Goal: Feedback & Contribution: Contribute content

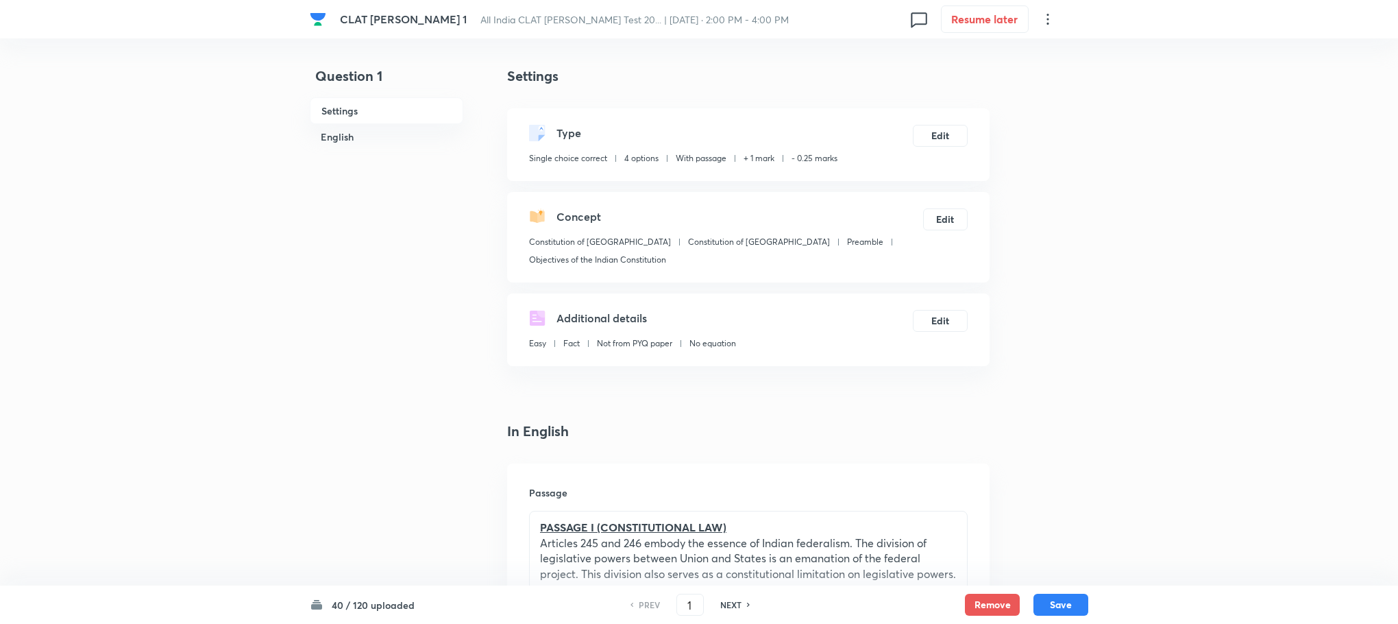
click at [379, 613] on div "40 / 120 uploaded PREV 1 ​ NEXT Remove Save" at bounding box center [699, 604] width 779 height 38
click at [697, 601] on input "1" at bounding box center [690, 605] width 26 height 24
type input "41"
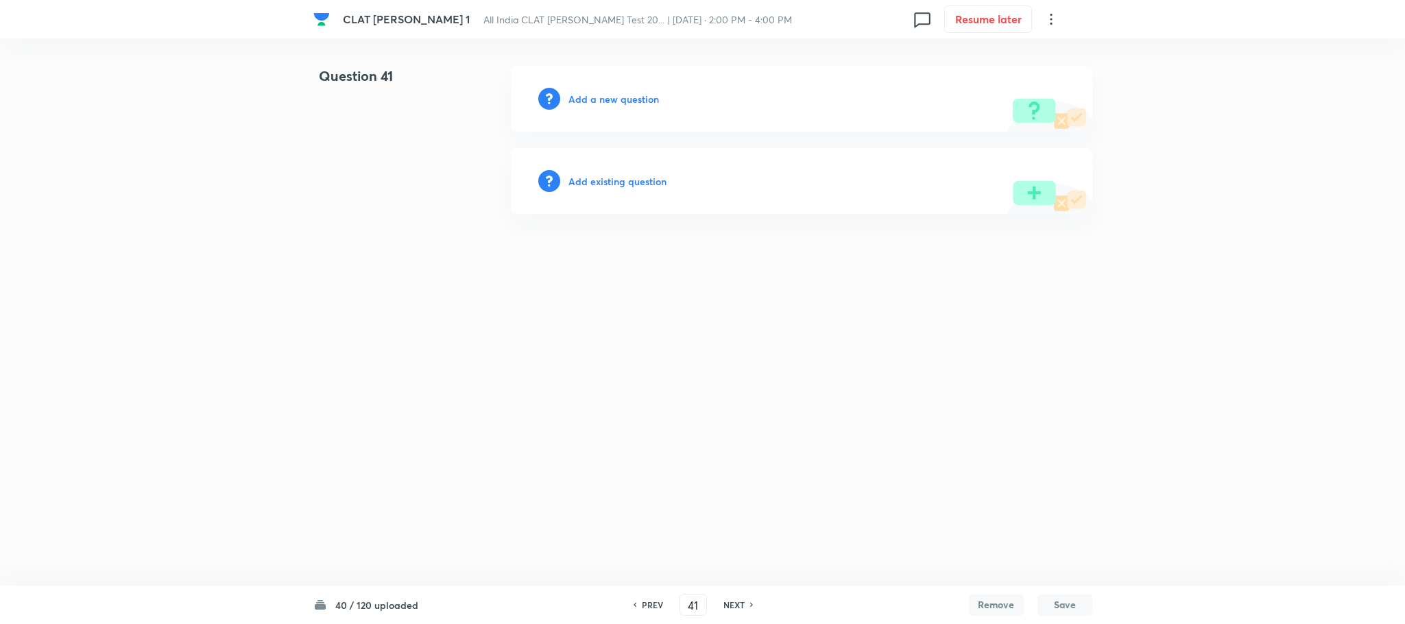
click at [607, 97] on h6 "Add a new question" at bounding box center [613, 99] width 90 height 14
click at [607, 97] on h6 "Choose a question type" at bounding box center [621, 99] width 106 height 14
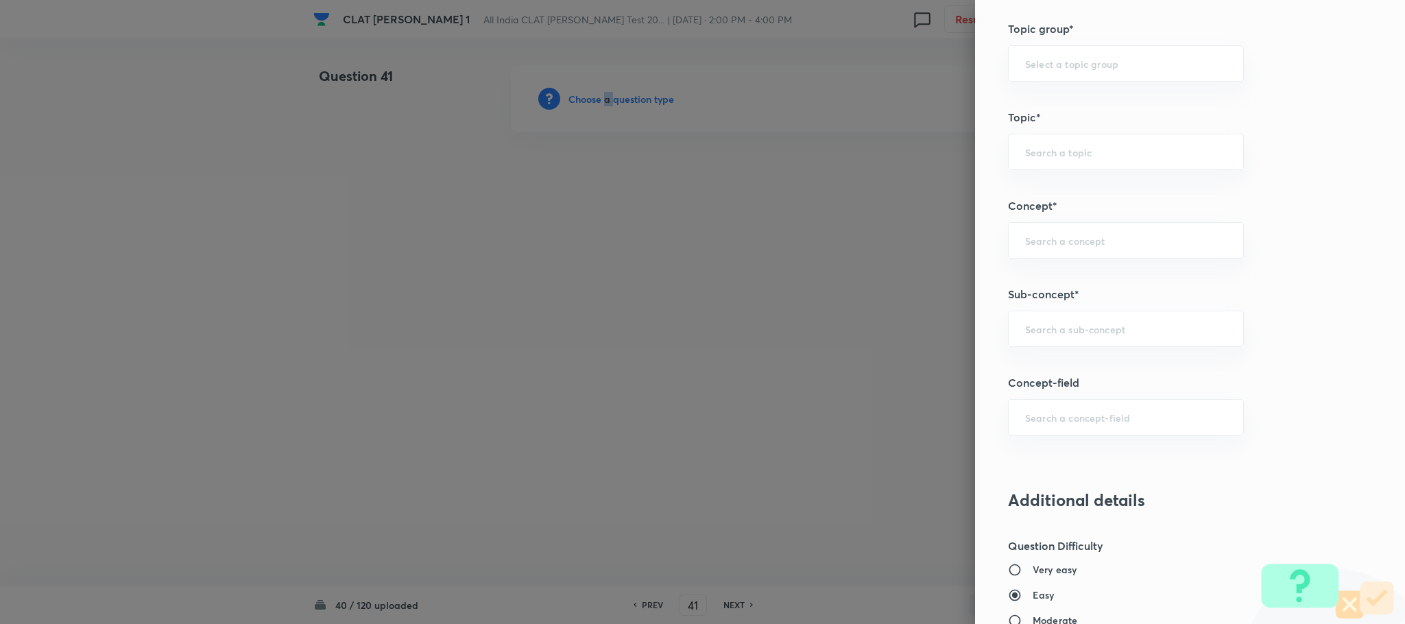
scroll to position [617, 0]
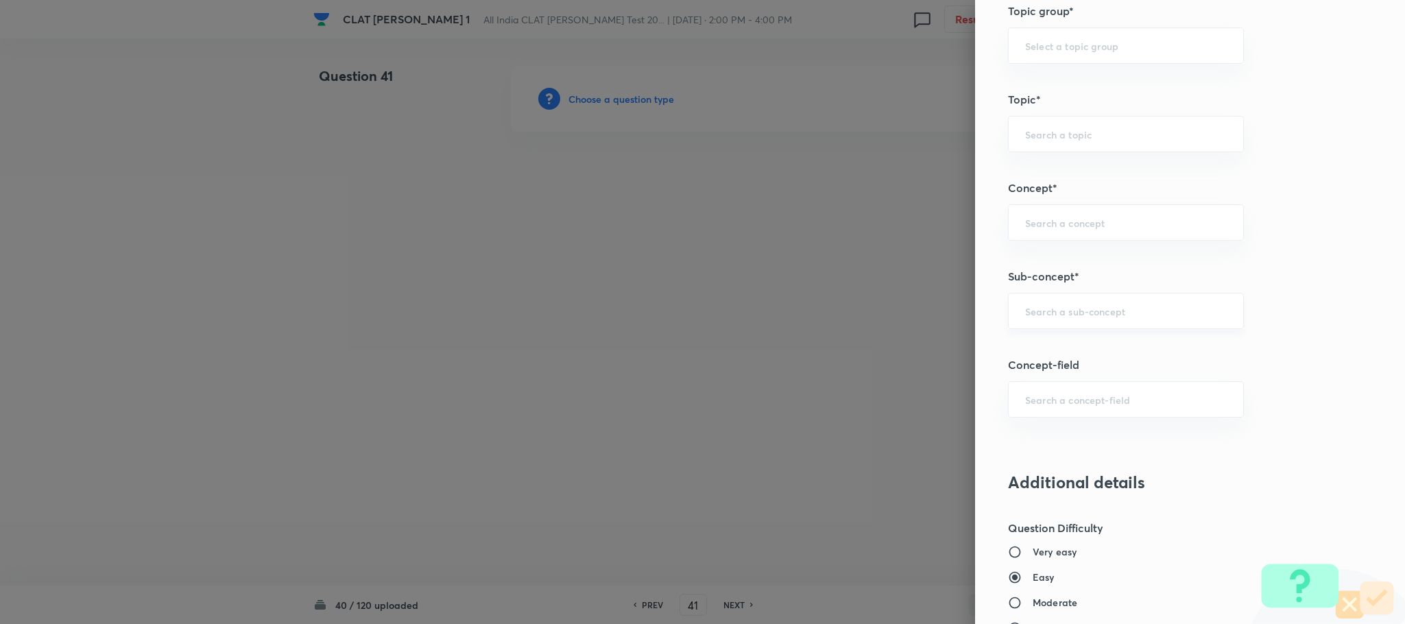
click at [1045, 315] on input "text" at bounding box center [1126, 310] width 202 height 13
click at [1047, 403] on li "General Principles of Criminal Liability" at bounding box center [1110, 403] width 234 height 25
type input "General Principles of Criminal Liability"
type input "Criminal Law"
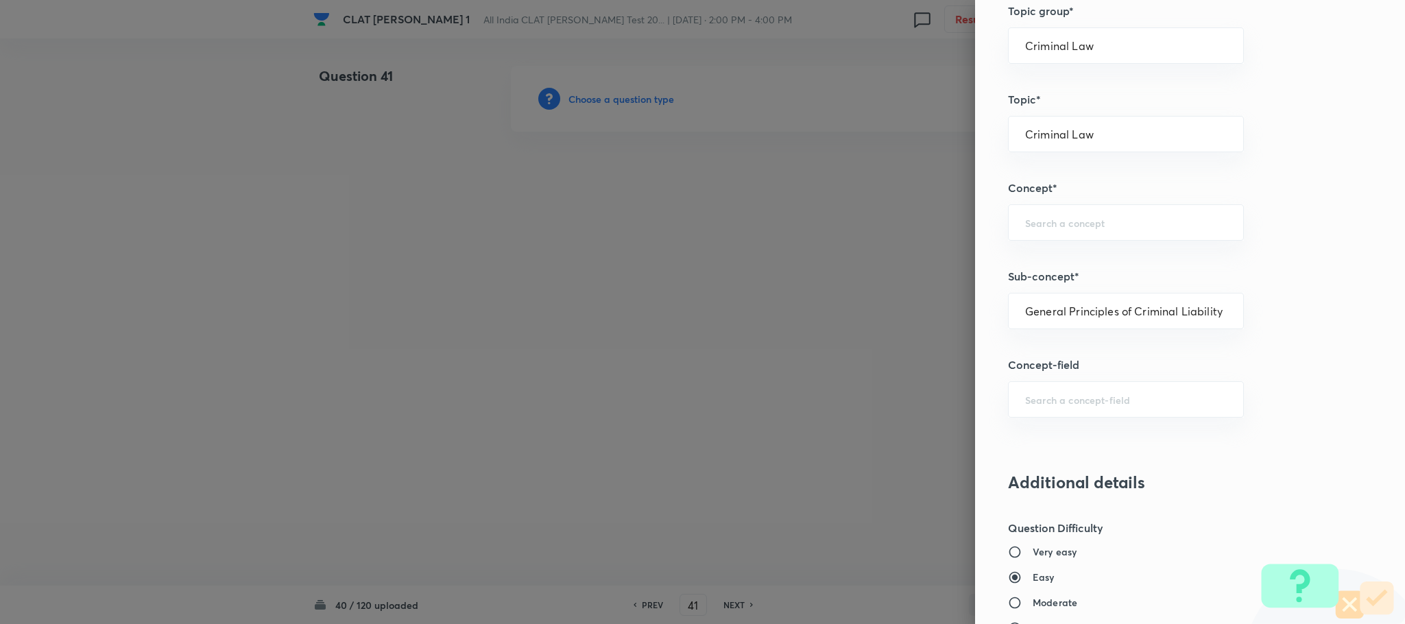
type input "Definition and Meaning of Crime"
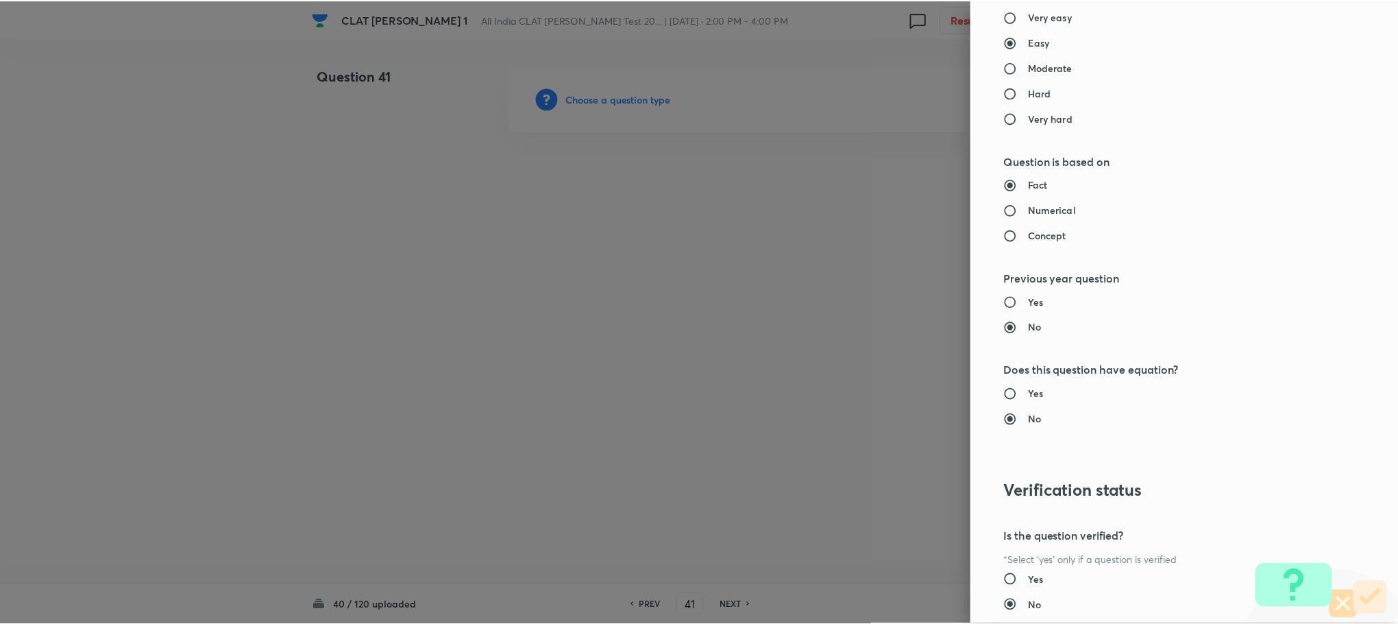
scroll to position [1249, 0]
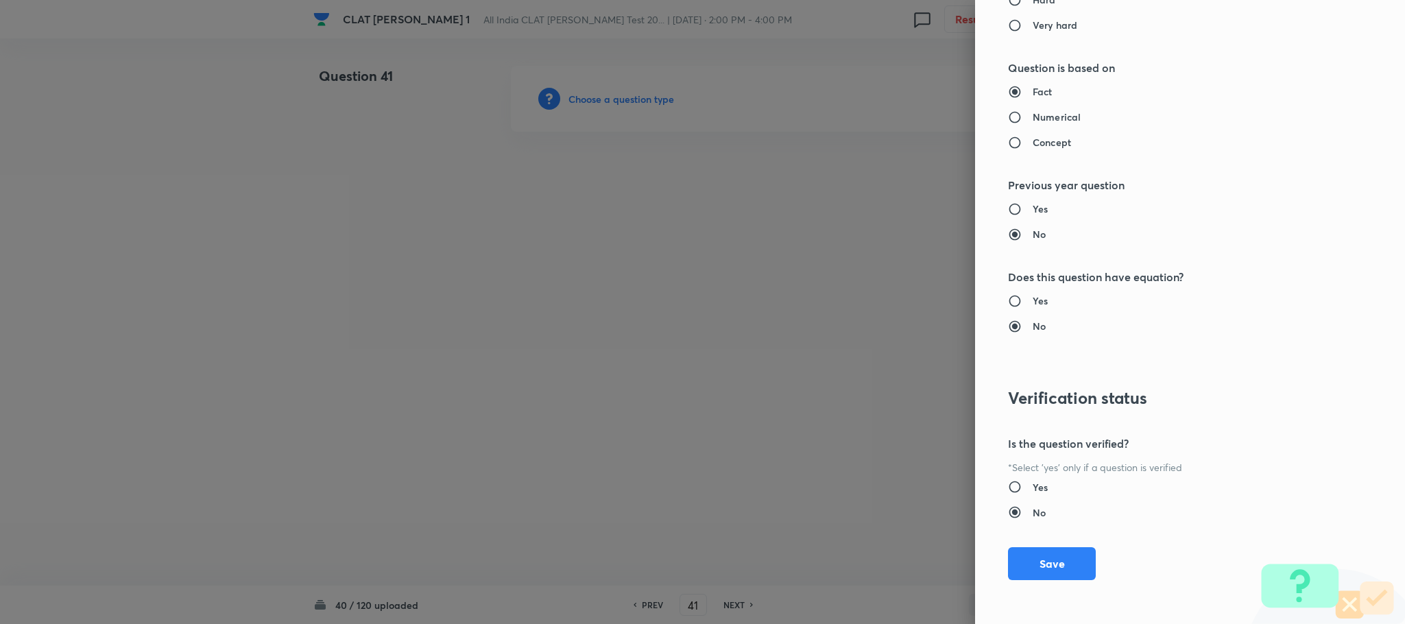
click at [1032, 486] on h6 "Yes" at bounding box center [1039, 487] width 15 height 14
click at [1027, 486] on input "Yes" at bounding box center [1020, 487] width 25 height 14
radio input "true"
radio input "false"
click at [1022, 556] on button "Save" at bounding box center [1052, 562] width 88 height 33
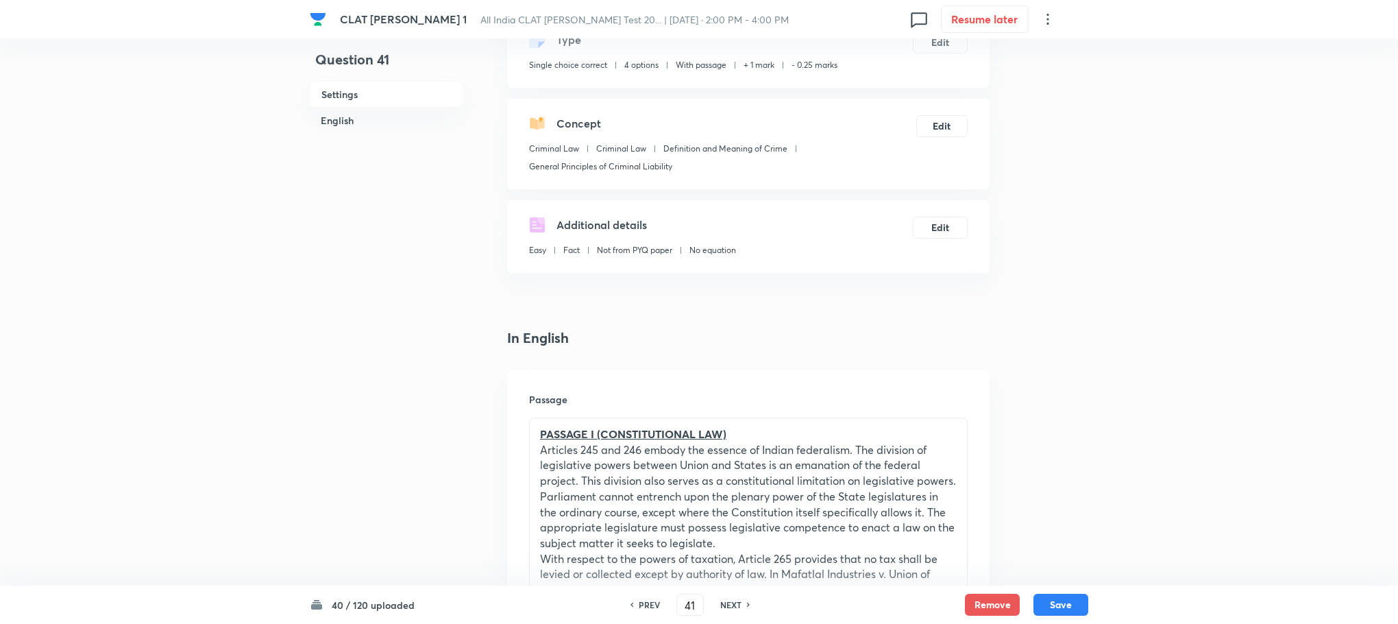
scroll to position [206, 0]
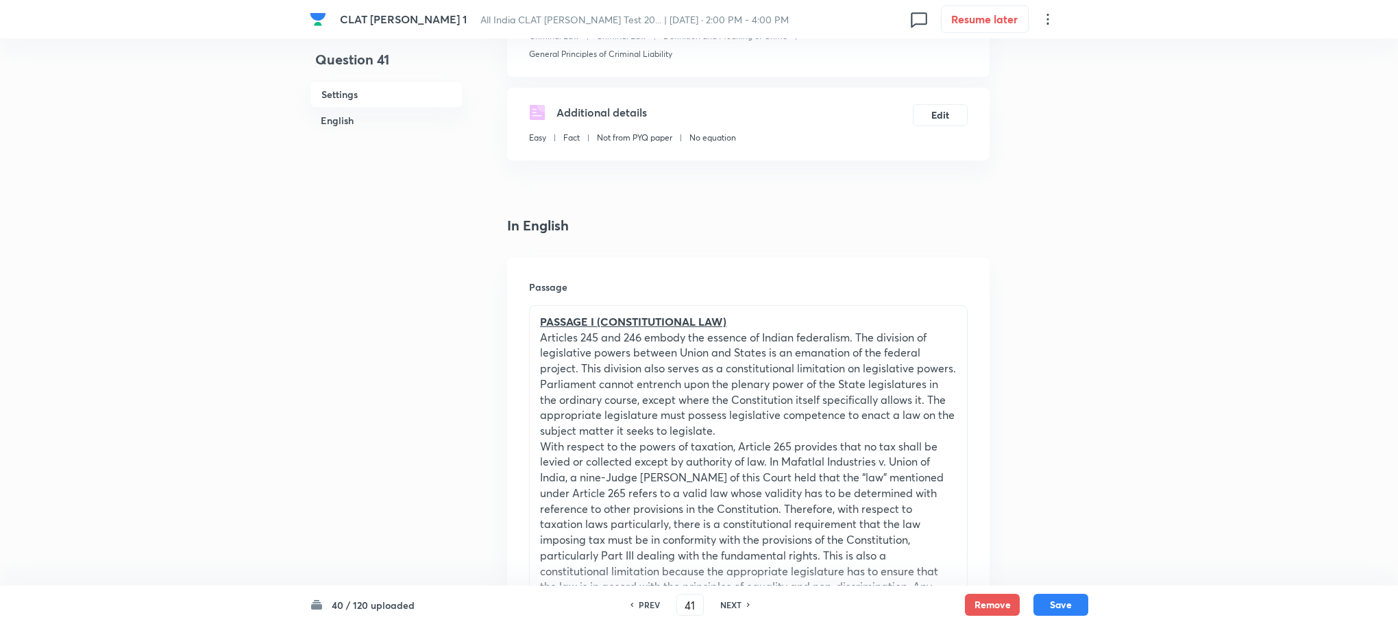
click at [642, 447] on p "With respect to the powers of taxation, Article 265 provides that no tax shall …" at bounding box center [748, 524] width 417 height 171
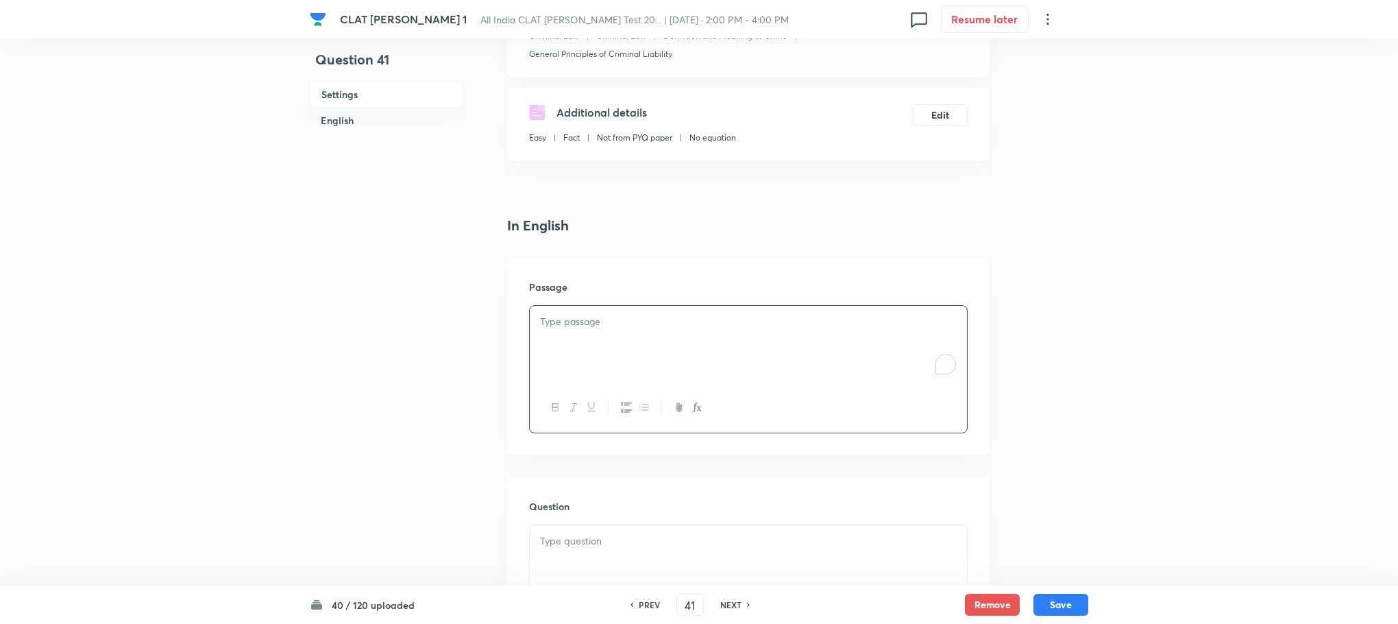
scroll to position [0, 0]
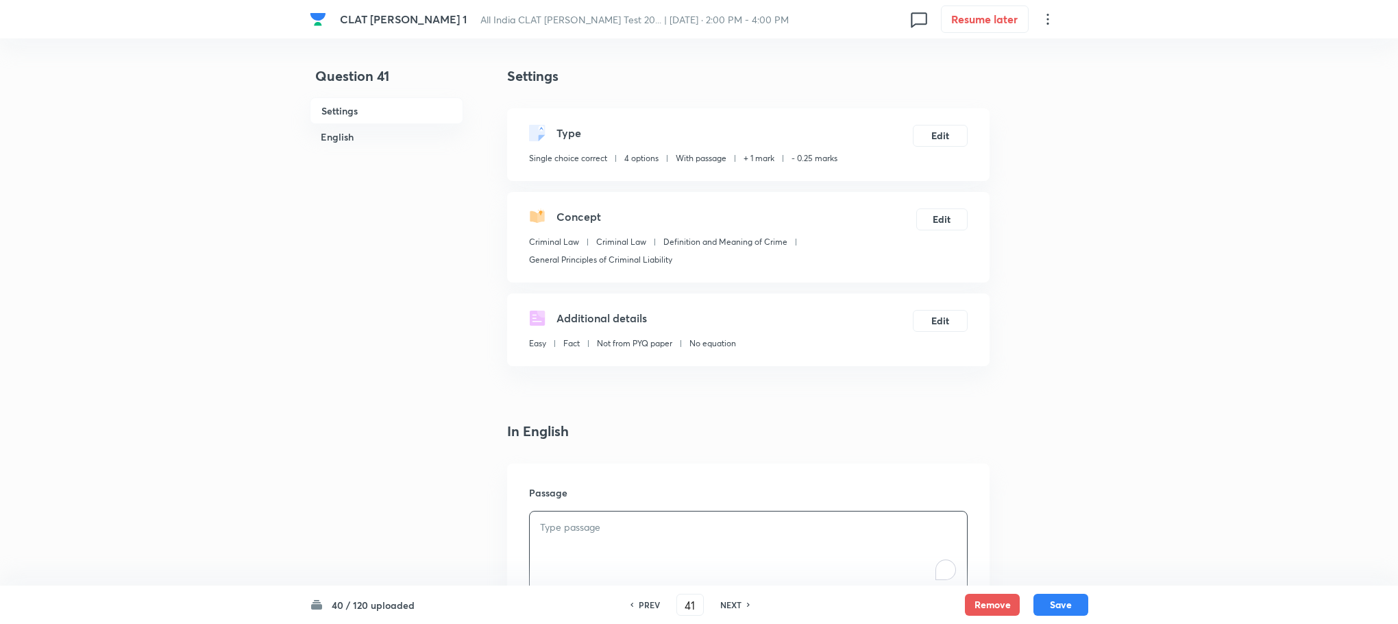
click at [633, 424] on h4 "In English" at bounding box center [748, 431] width 483 height 21
click at [554, 548] on div "To enrich screen reader interactions, please activate Accessibility in Grammarl…" at bounding box center [748, 549] width 437 height 77
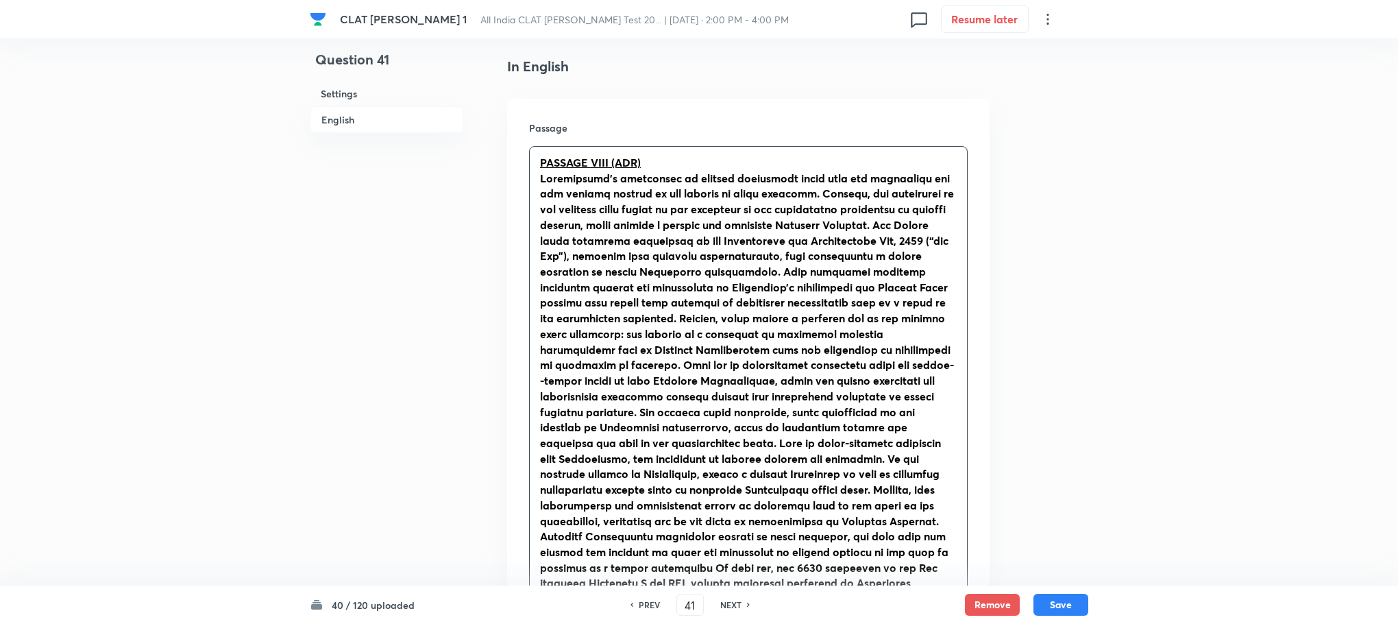
scroll to position [411, 0]
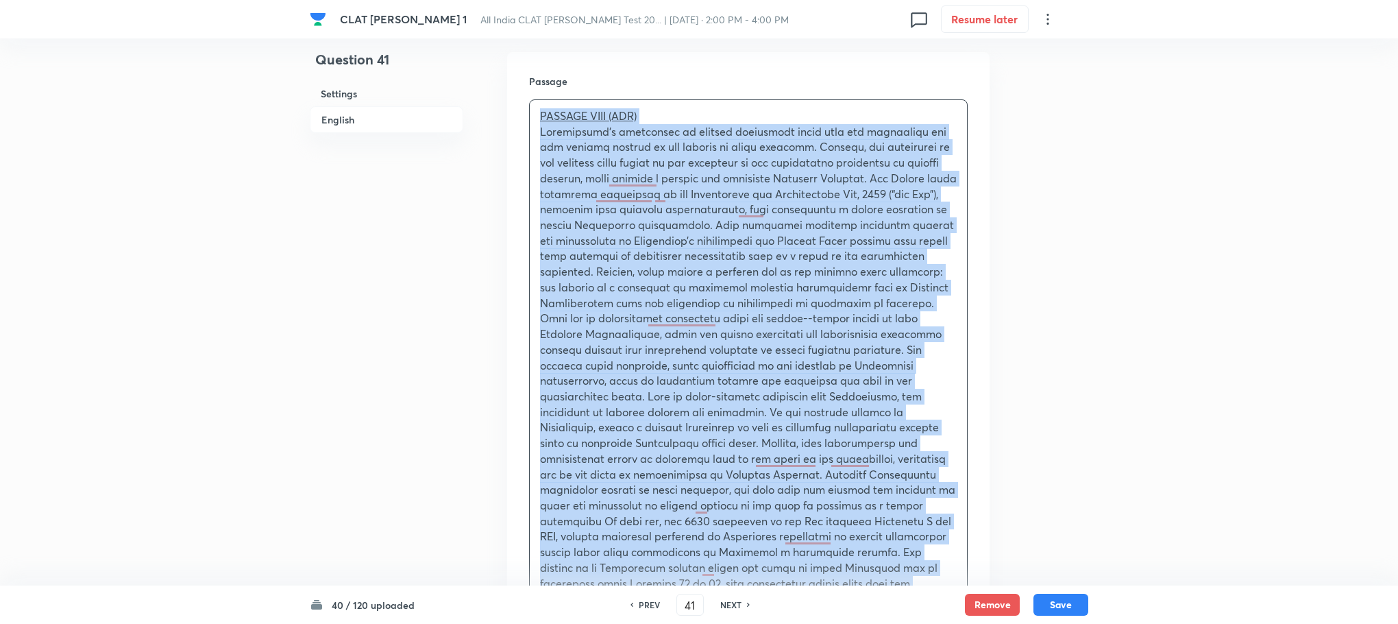
click at [607, 116] on u "PASSAGE VIII (ADR)" at bounding box center [588, 115] width 97 height 14
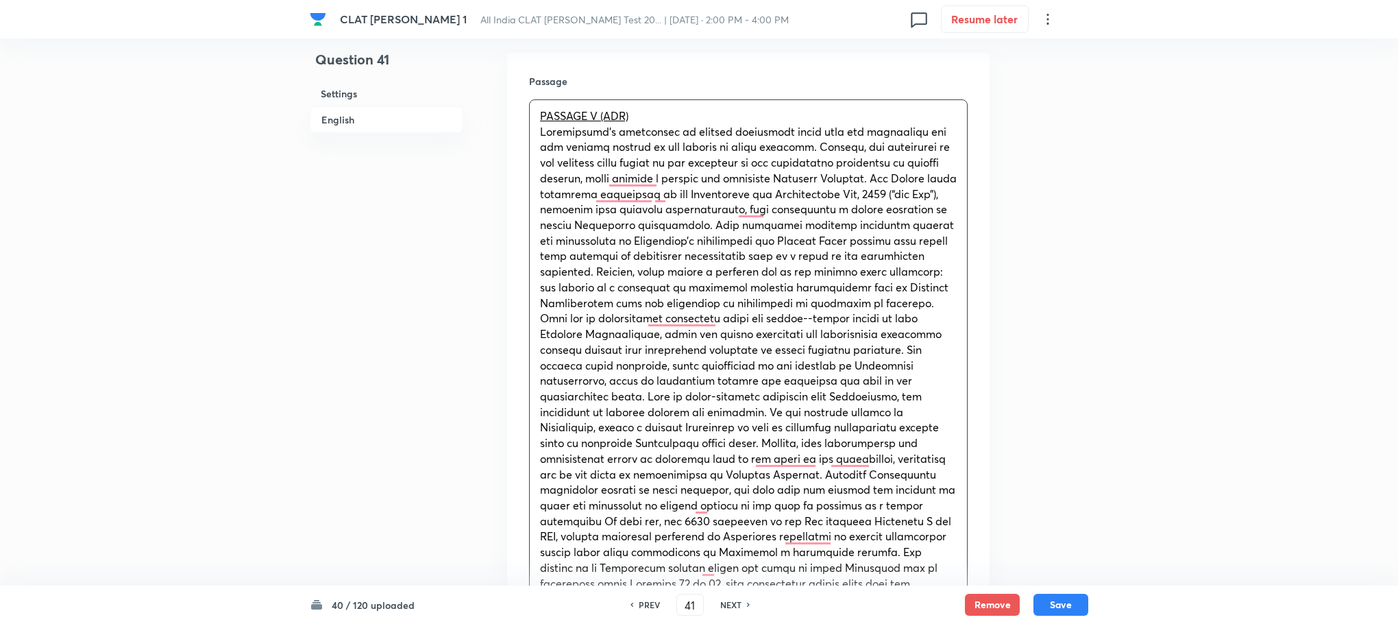
scroll to position [925, 0]
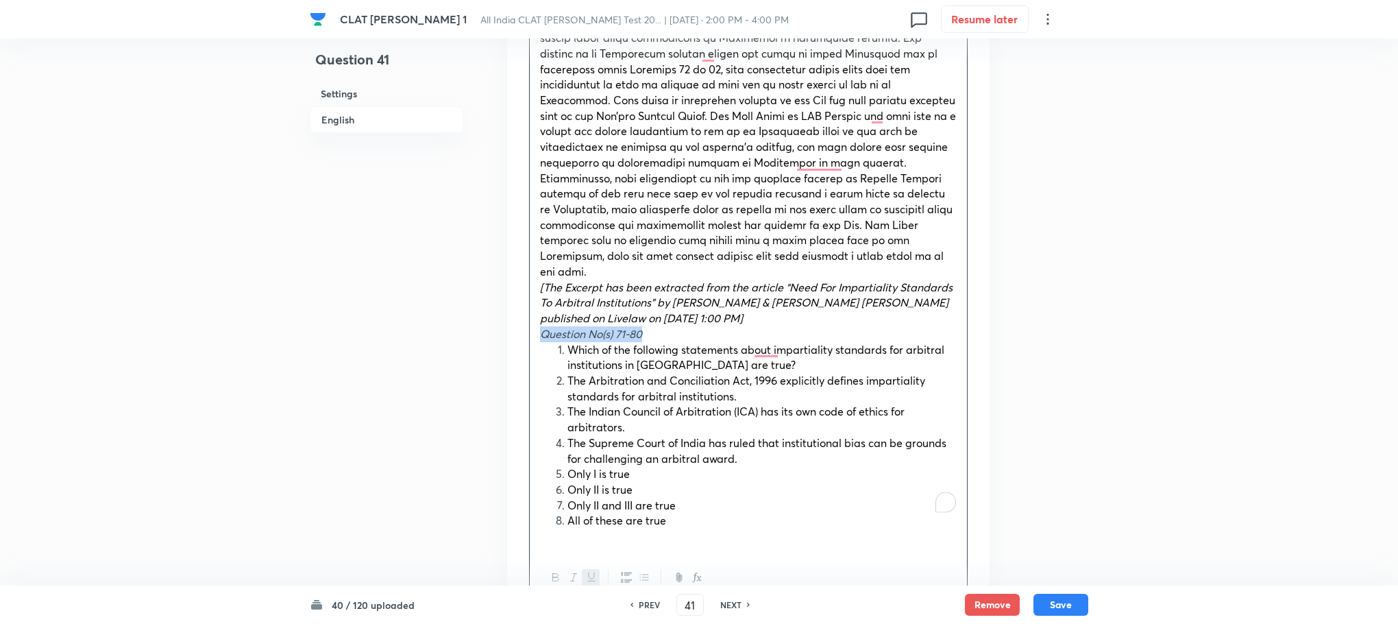
drag, startPoint x: 542, startPoint y: 304, endPoint x: 648, endPoint y: 299, distance: 106.4
click at [648, 326] on p "Question No(s) 71-80" at bounding box center [748, 334] width 417 height 16
drag, startPoint x: 562, startPoint y: 437, endPoint x: 720, endPoint y: 531, distance: 184.1
click at [720, 531] on div "PASSAGE V (ADR) [The Excerpt has been extracted from the article “Need For Impa…" at bounding box center [748, 94] width 439 height 1018
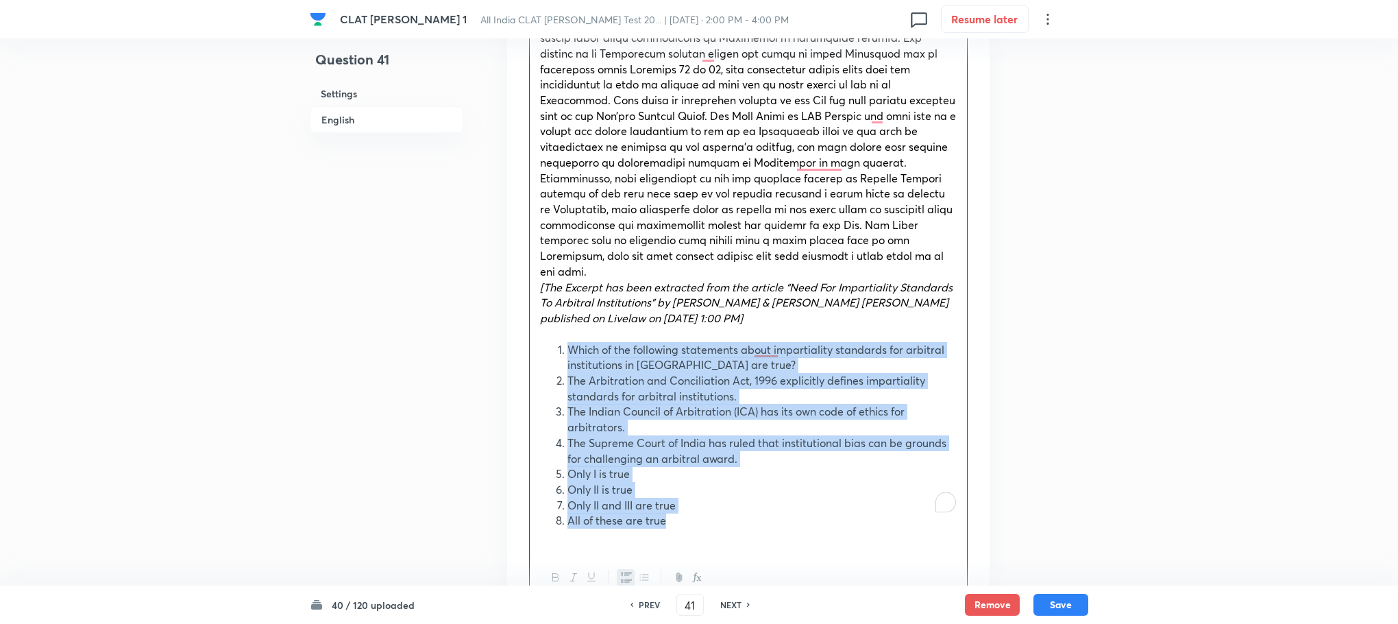
drag, startPoint x: 566, startPoint y: 317, endPoint x: 677, endPoint y: 486, distance: 202.5
click at [677, 486] on ol "Which of the following statements about impartiality standards for arbitral ins…" at bounding box center [748, 435] width 417 height 187
click at [630, 569] on button "button" at bounding box center [626, 577] width 18 height 17
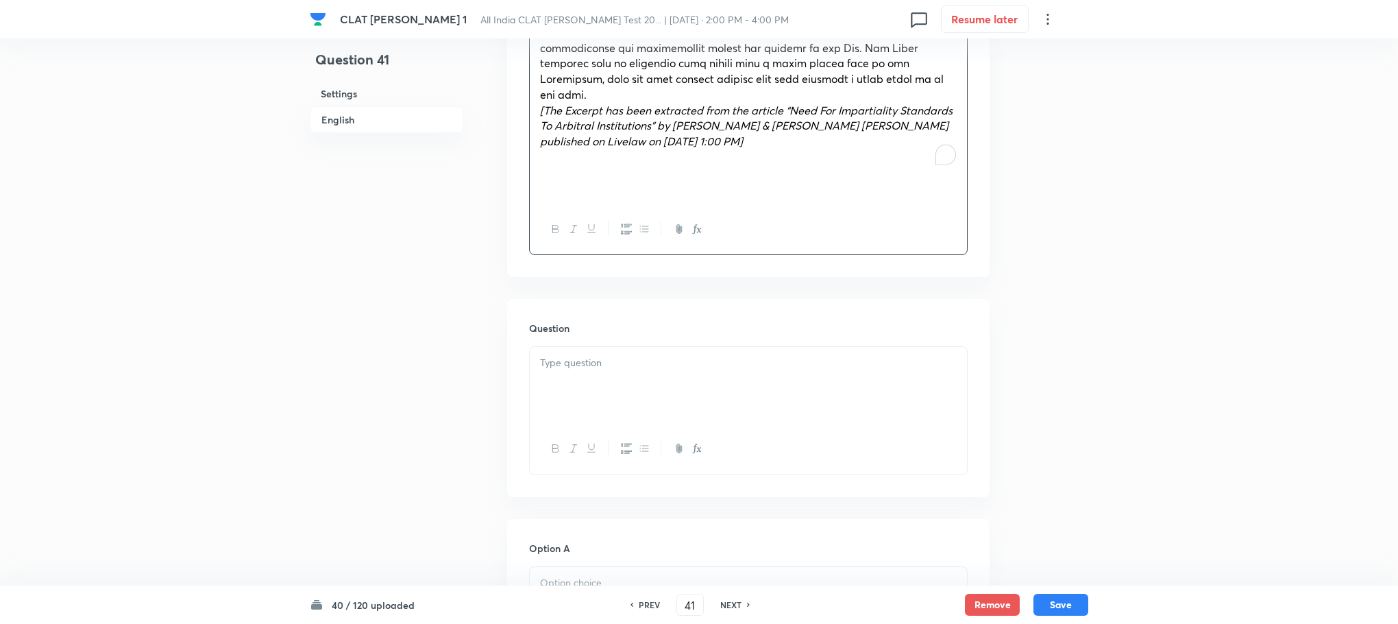
scroll to position [1234, 0]
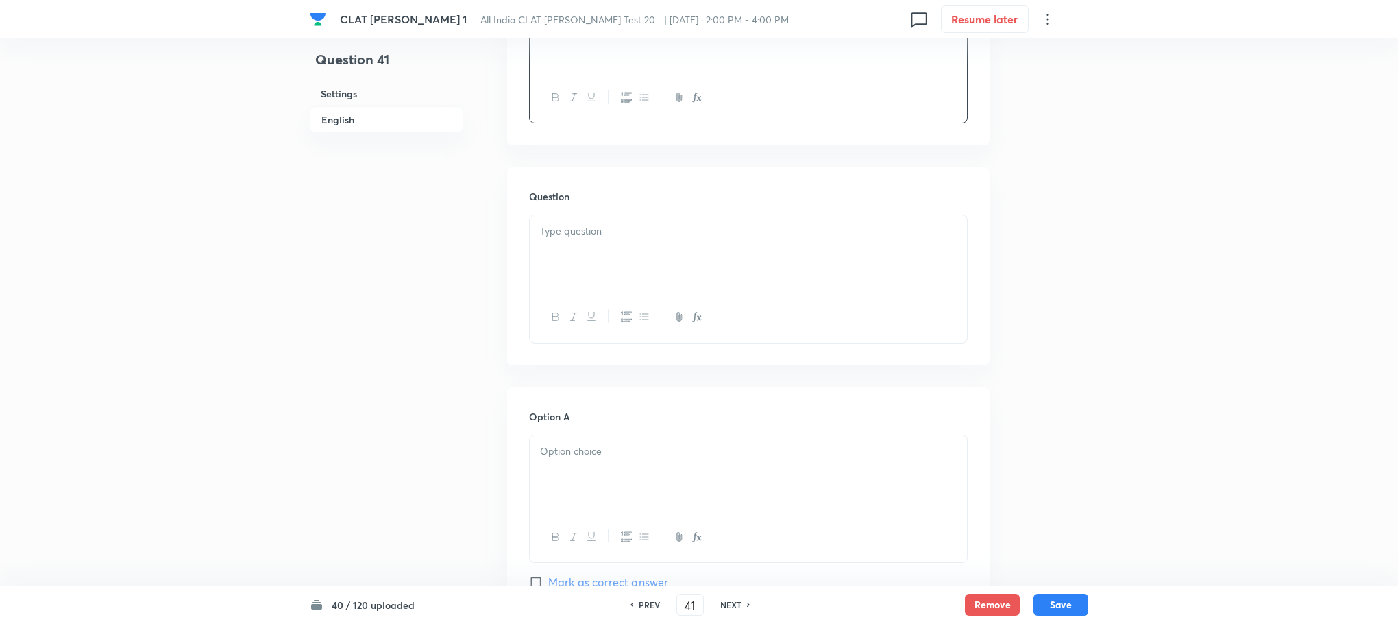
click at [574, 215] on div at bounding box center [748, 253] width 437 height 77
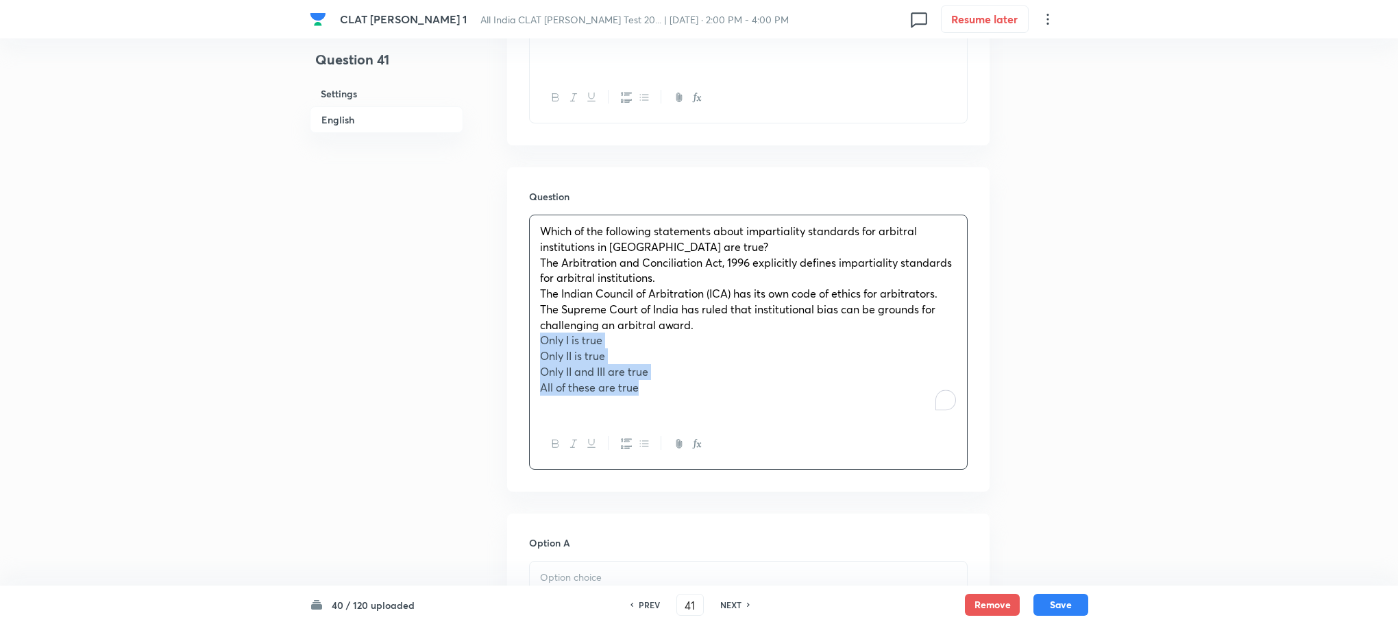
drag, startPoint x: 537, startPoint y: 309, endPoint x: 668, endPoint y: 356, distance: 139.2
click at [668, 356] on div "Which of the following statements about impartiality standards for arbitral ins…" at bounding box center [748, 317] width 437 height 204
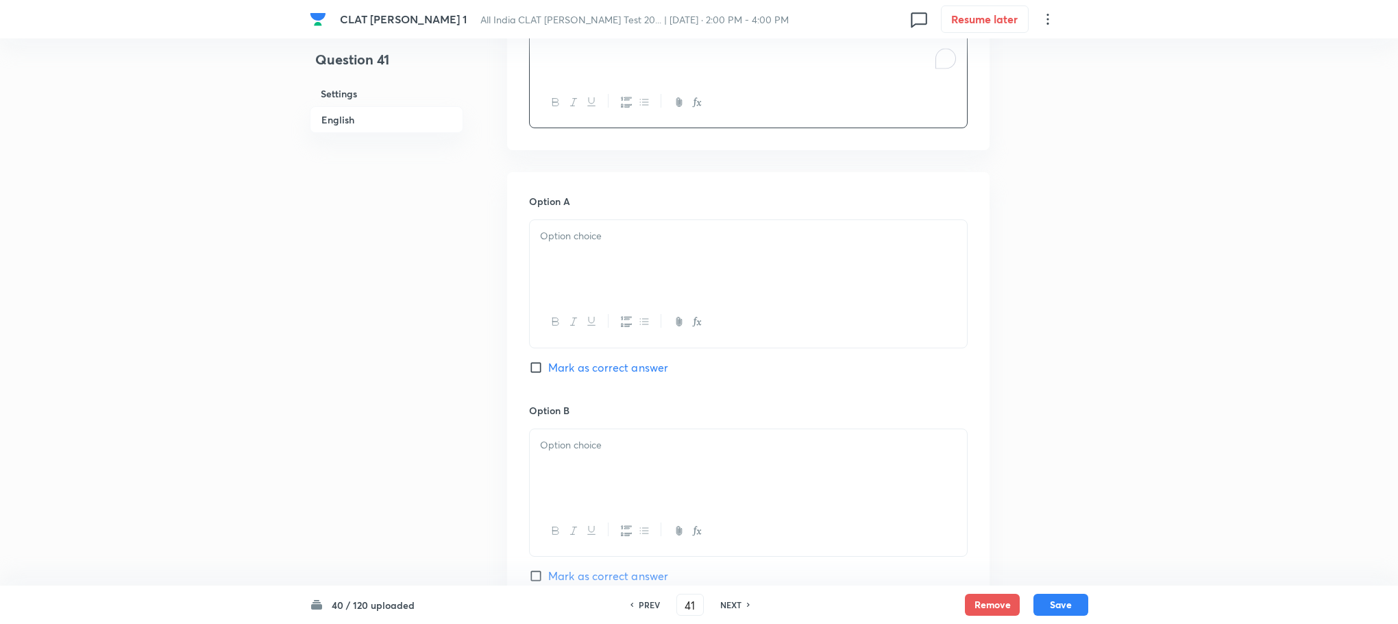
scroll to position [1542, 0]
click at [559, 220] on div at bounding box center [748, 244] width 437 height 77
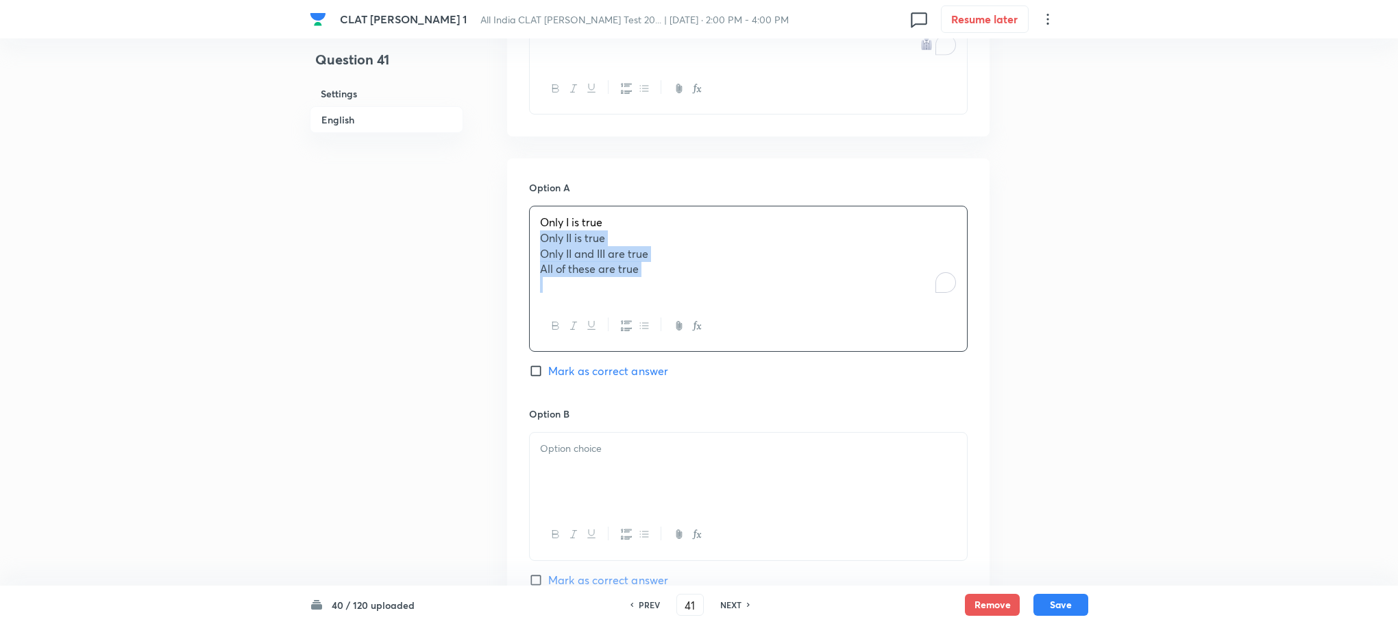
drag, startPoint x: 529, startPoint y: 213, endPoint x: 701, endPoint y: 278, distance: 184.0
click at [701, 278] on div "Only I is true Only II is true Only II and III are true All of these are true" at bounding box center [748, 279] width 439 height 146
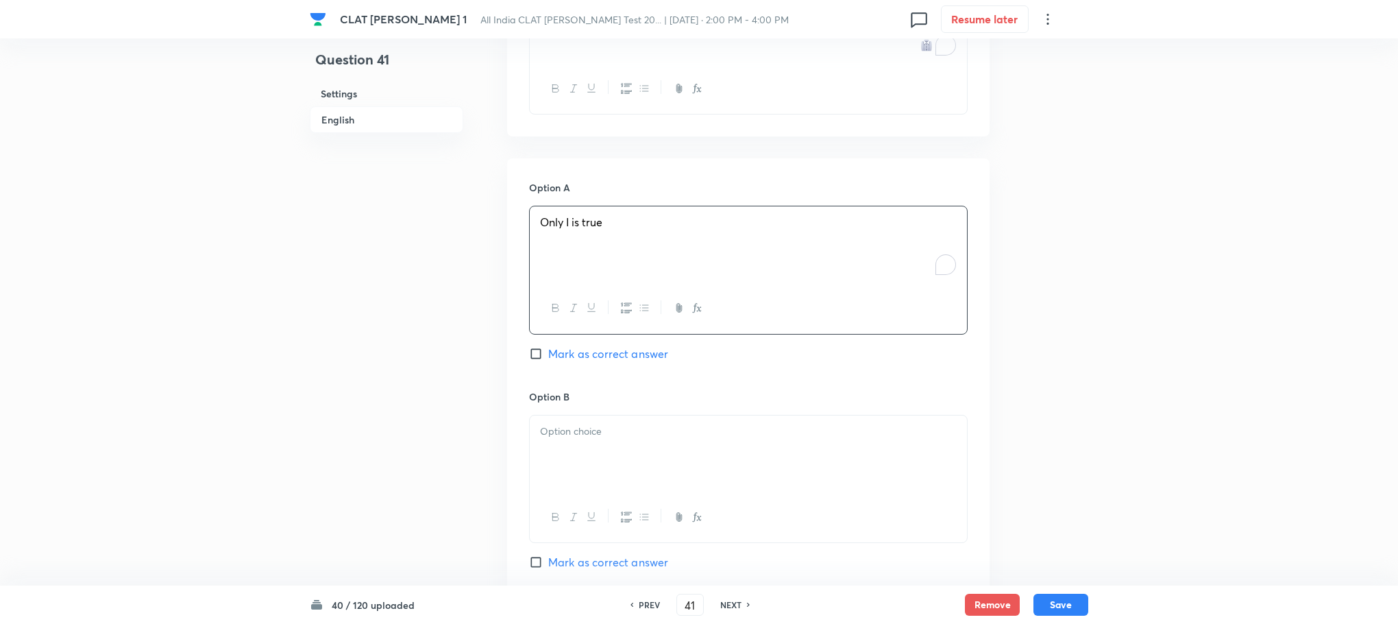
click at [530, 449] on div at bounding box center [748, 453] width 437 height 77
drag, startPoint x: 531, startPoint y: 420, endPoint x: 726, endPoint y: 441, distance: 195.8
click at [726, 441] on div "Only II is true Only II and III are true All of these are true" at bounding box center [748, 454] width 437 height 79
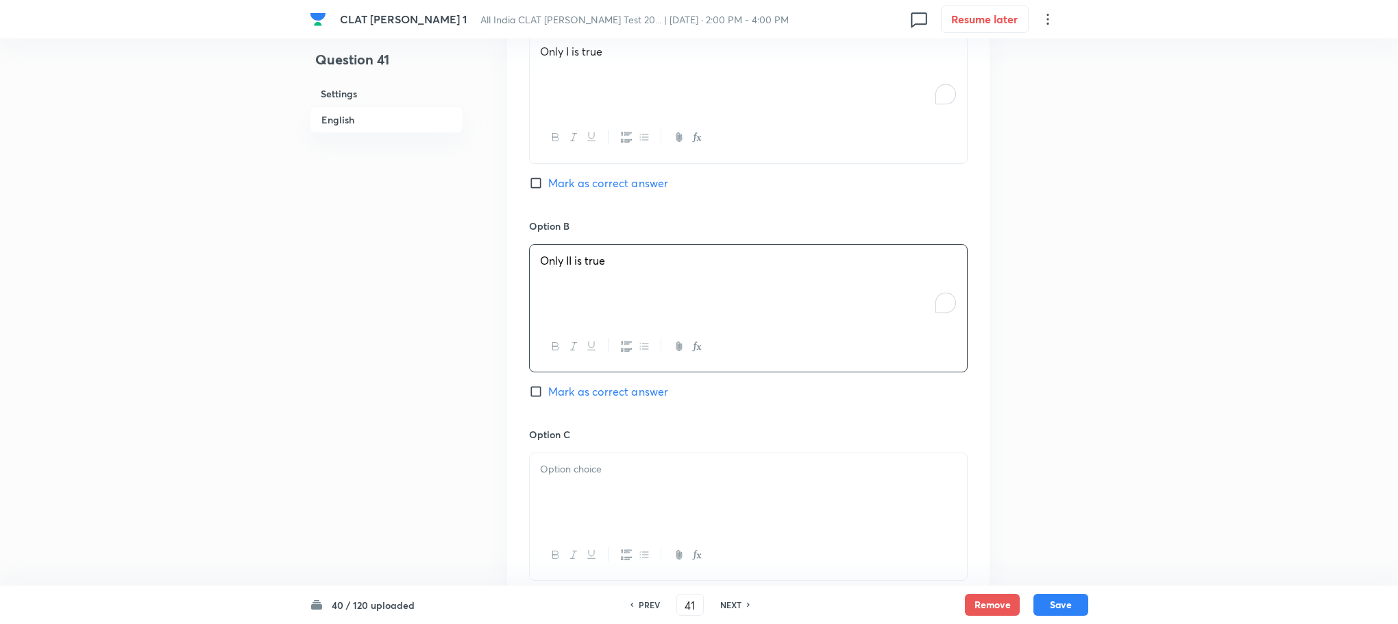
scroll to position [1748, 0]
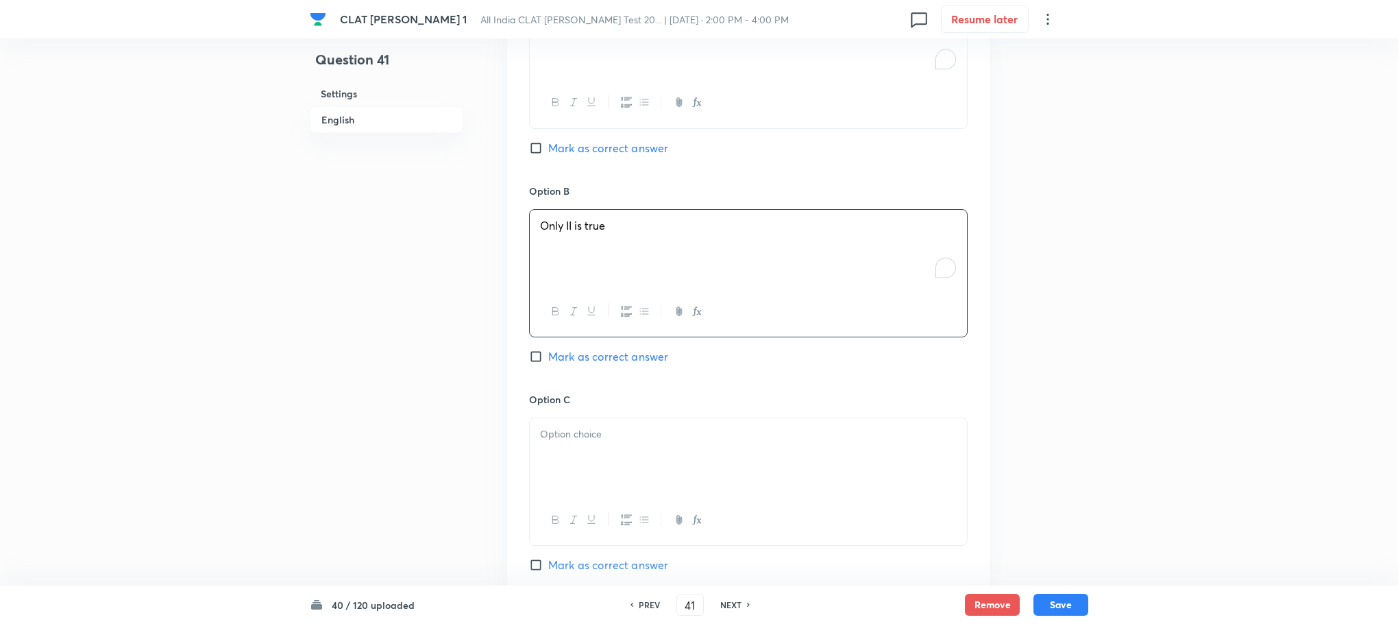
click at [591, 431] on div at bounding box center [748, 456] width 437 height 77
drag, startPoint x: 529, startPoint y: 424, endPoint x: 726, endPoint y: 422, distance: 196.8
click at [726, 422] on div "Only II and III are true All of these are true" at bounding box center [748, 456] width 437 height 77
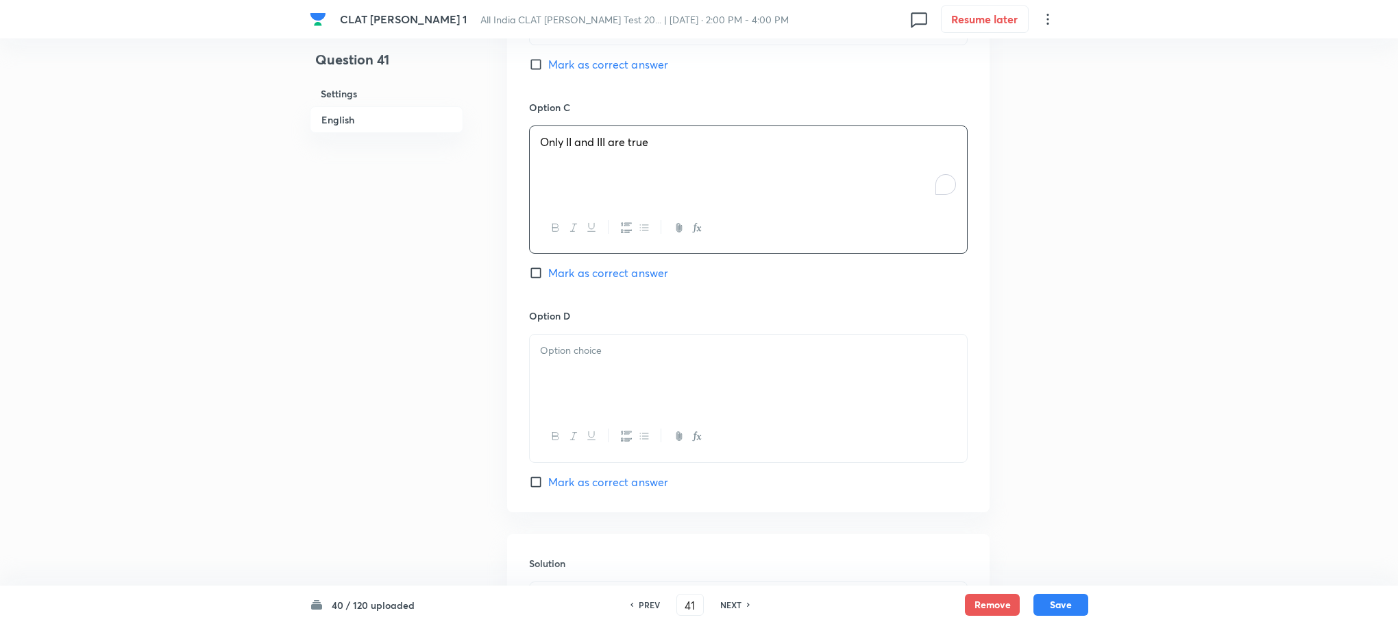
scroll to position [2057, 0]
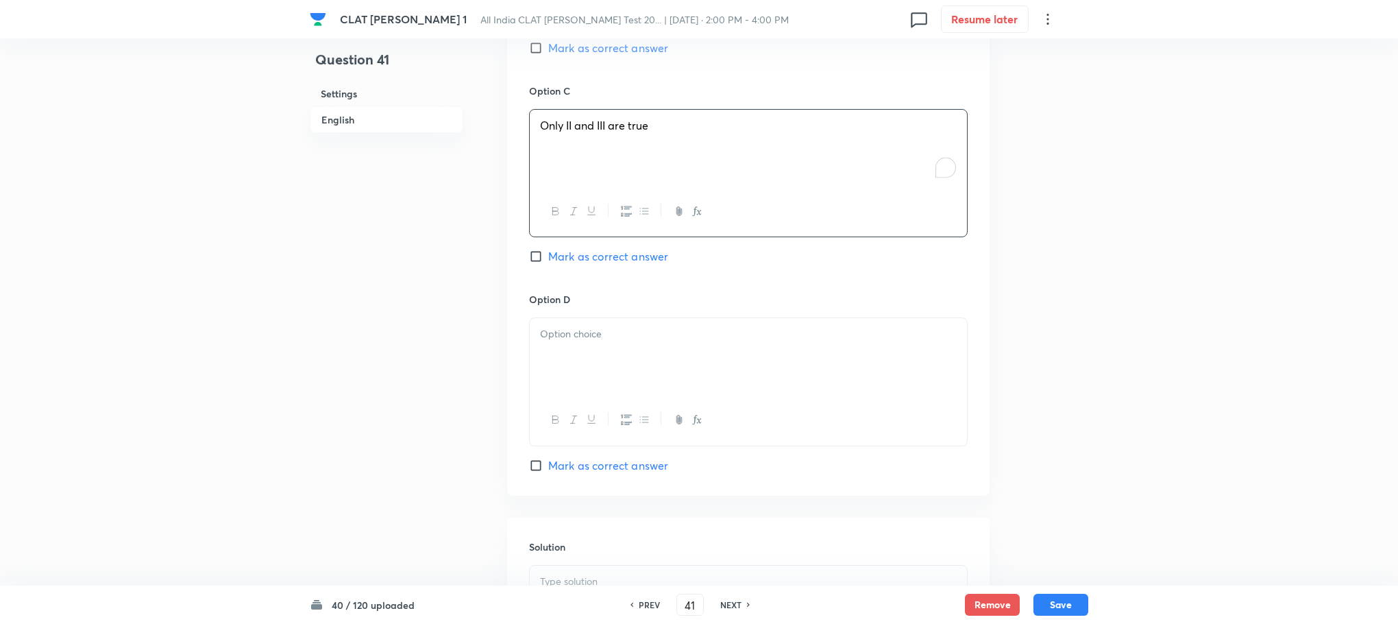
click at [568, 395] on div at bounding box center [748, 420] width 437 height 50
click at [568, 328] on div at bounding box center [748, 356] width 437 height 77
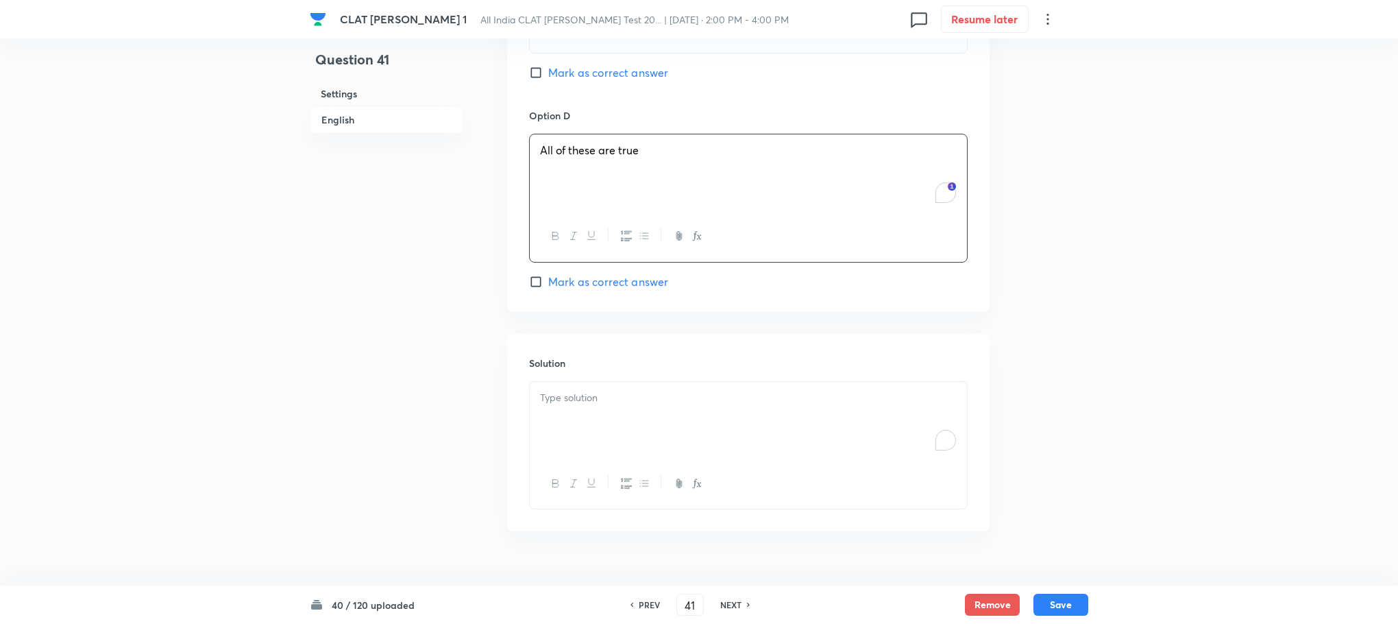
click at [582, 382] on div "To enrich screen reader interactions, please activate Accessibility in Grammarl…" at bounding box center [748, 420] width 437 height 77
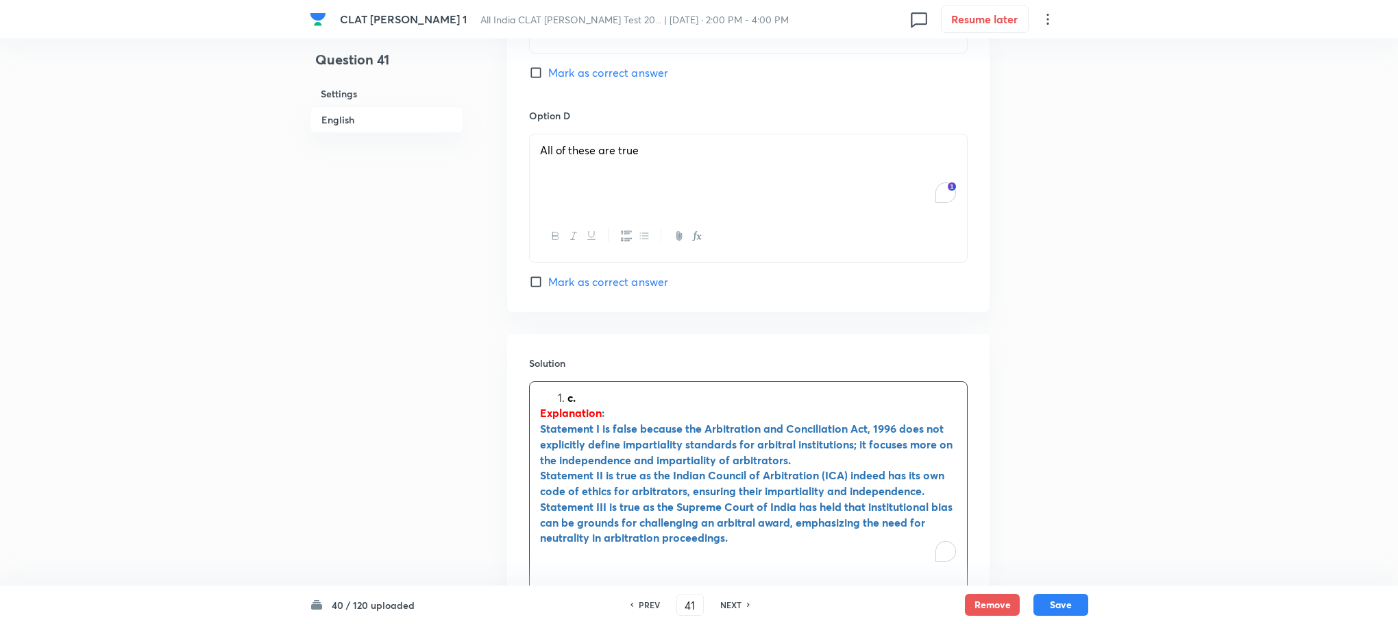
click at [568, 390] on li "c." at bounding box center [762, 398] width 389 height 16
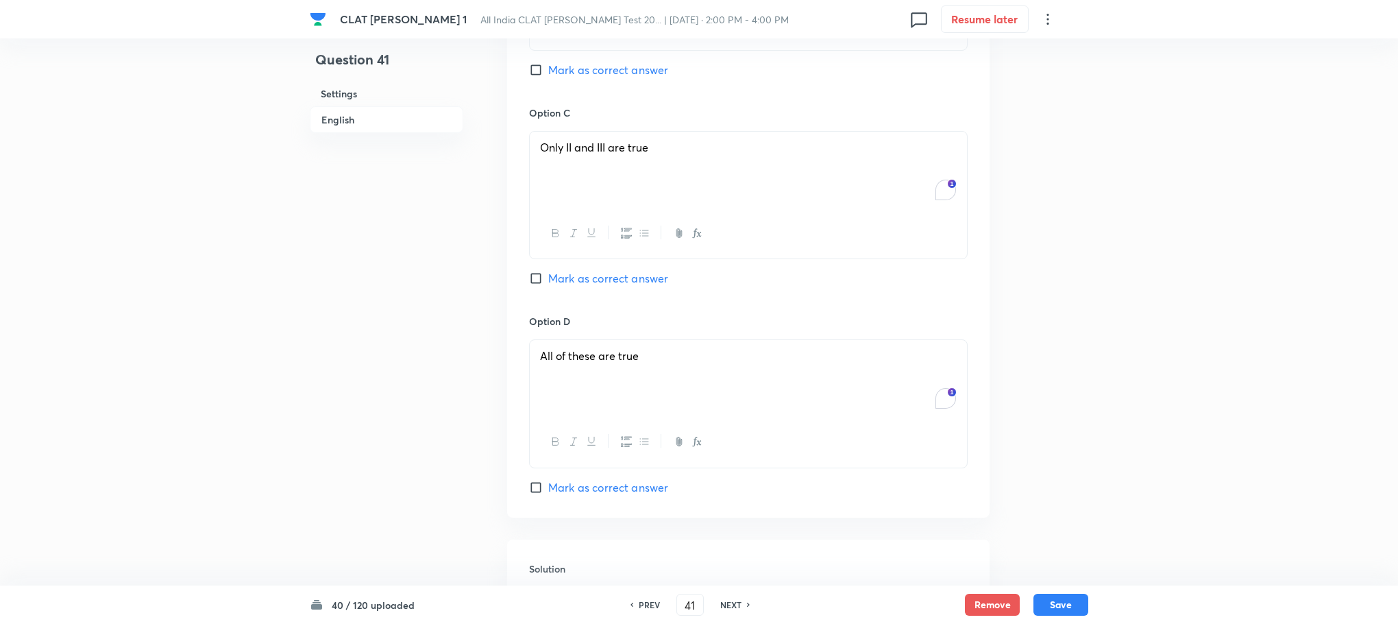
click at [583, 270] on span "Mark as correct answer" at bounding box center [608, 278] width 120 height 16
click at [548, 271] on input "Mark as correct answer" at bounding box center [538, 278] width 19 height 14
checkbox input "true"
click at [1080, 601] on button "Save" at bounding box center [1061, 603] width 55 height 22
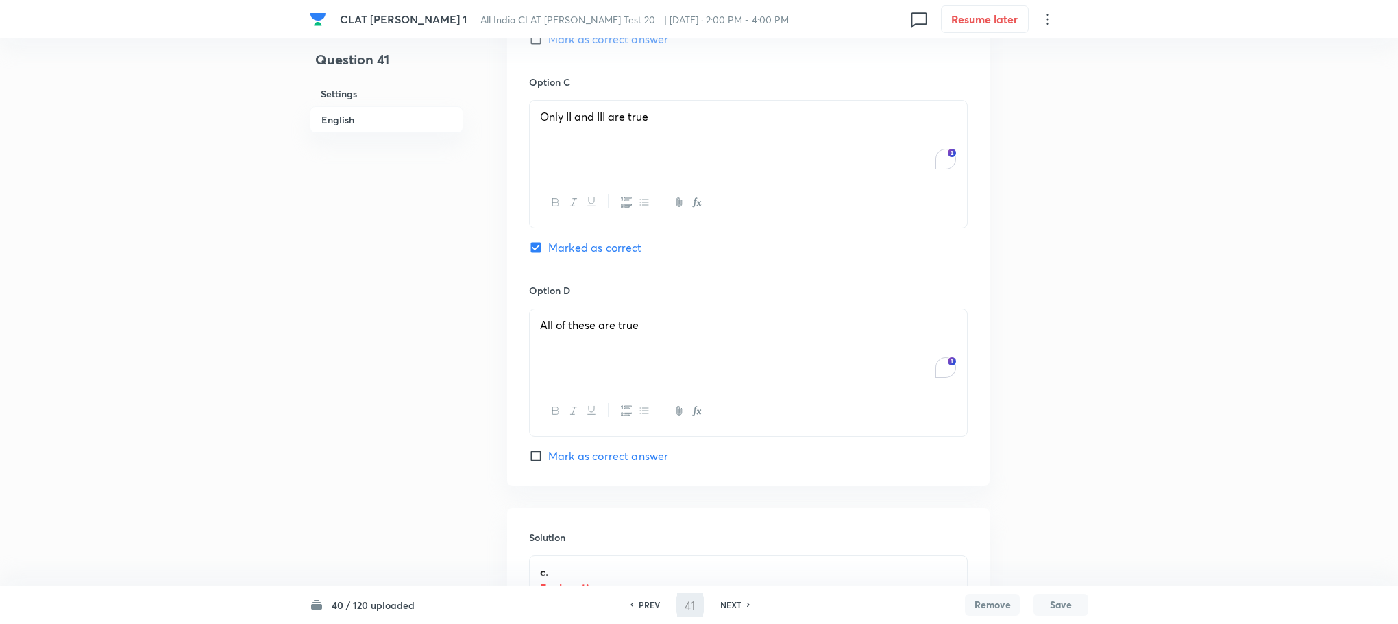
type input "42"
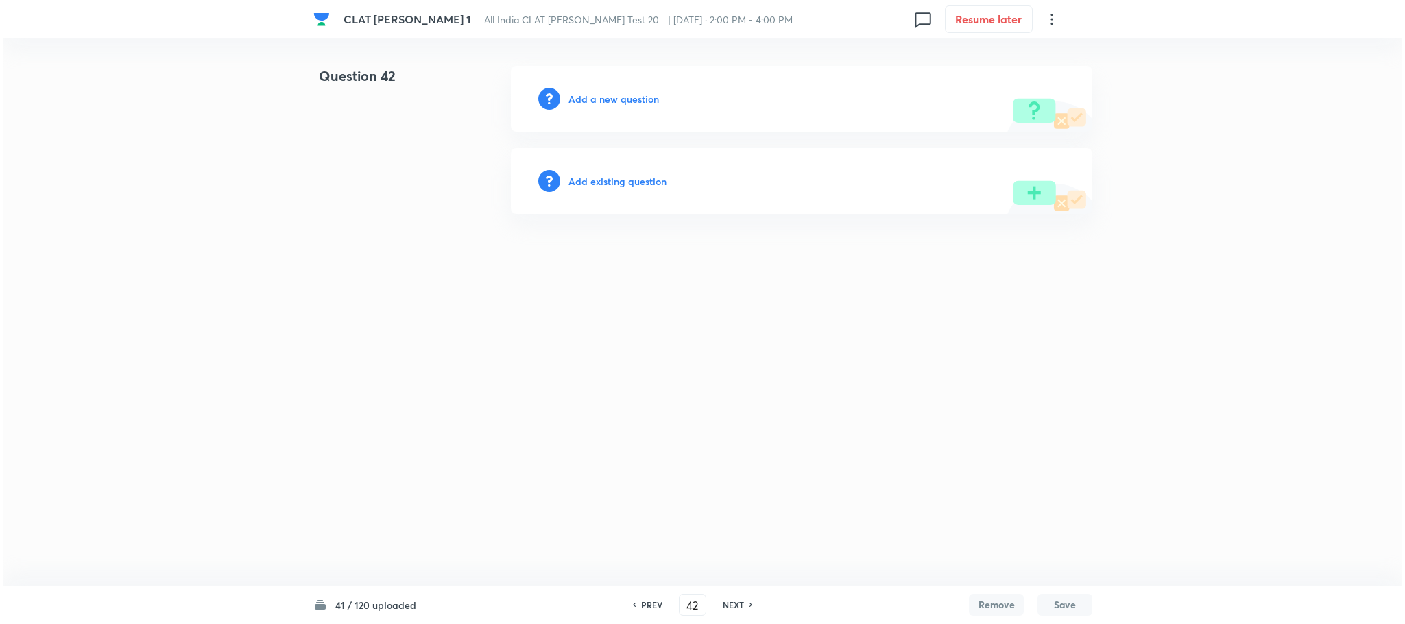
scroll to position [0, 0]
click at [609, 93] on h6 "Add a new question" at bounding box center [613, 99] width 90 height 14
click at [609, 93] on h6 "Choose a question type" at bounding box center [621, 99] width 106 height 14
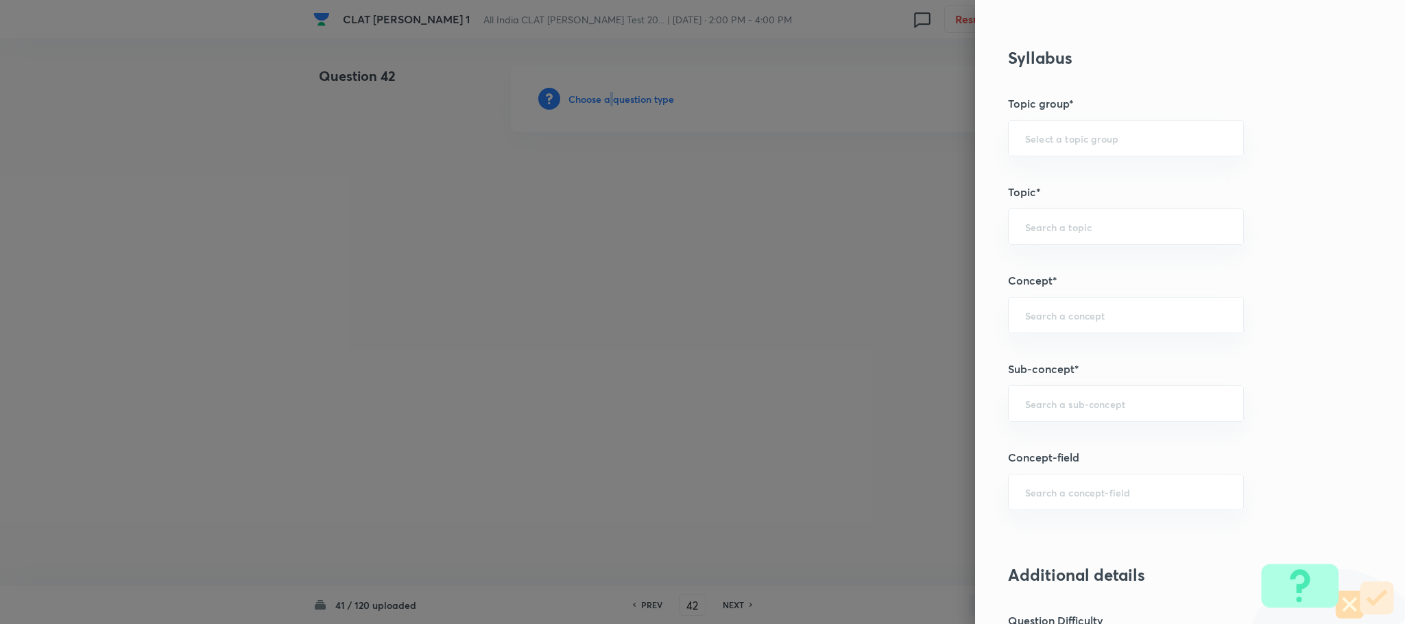
scroll to position [617, 0]
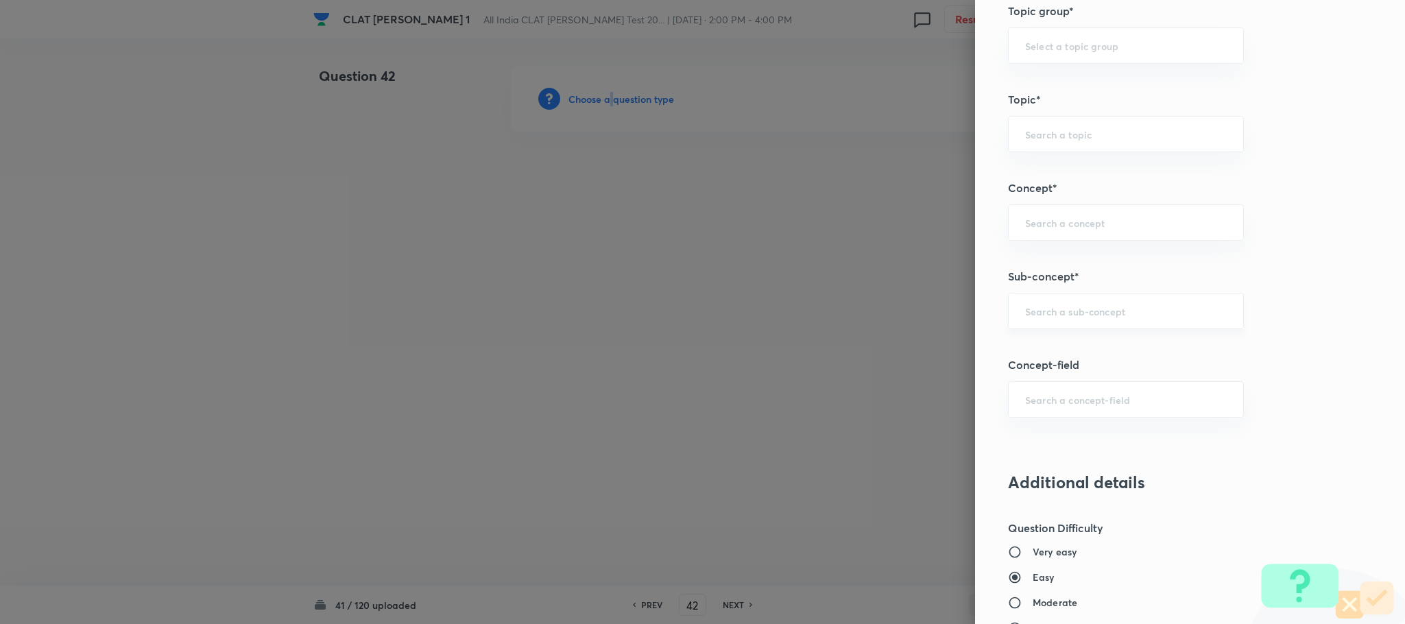
click at [1049, 326] on div "​" at bounding box center [1126, 311] width 236 height 36
click at [1047, 401] on li "General Principles of Criminal Liability" at bounding box center [1110, 403] width 234 height 25
type input "General Principles of Criminal Liability"
type input "Criminal Law"
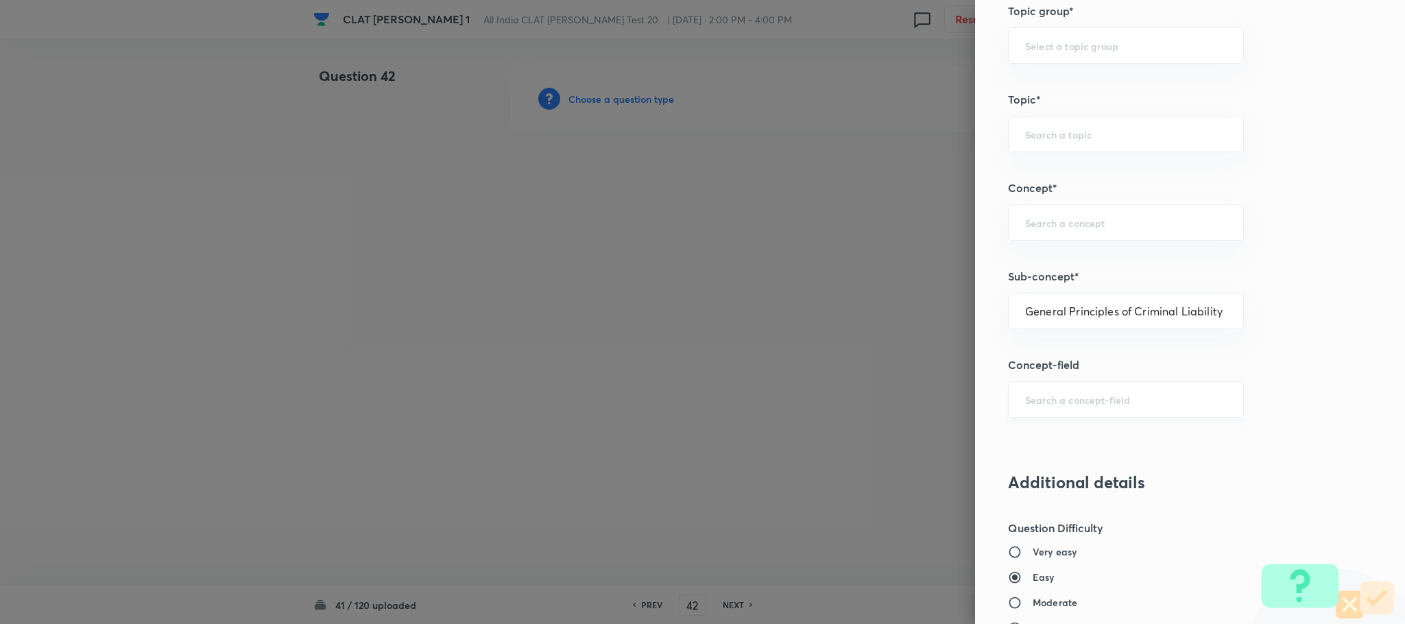
type input "Definition and Meaning of Crime"
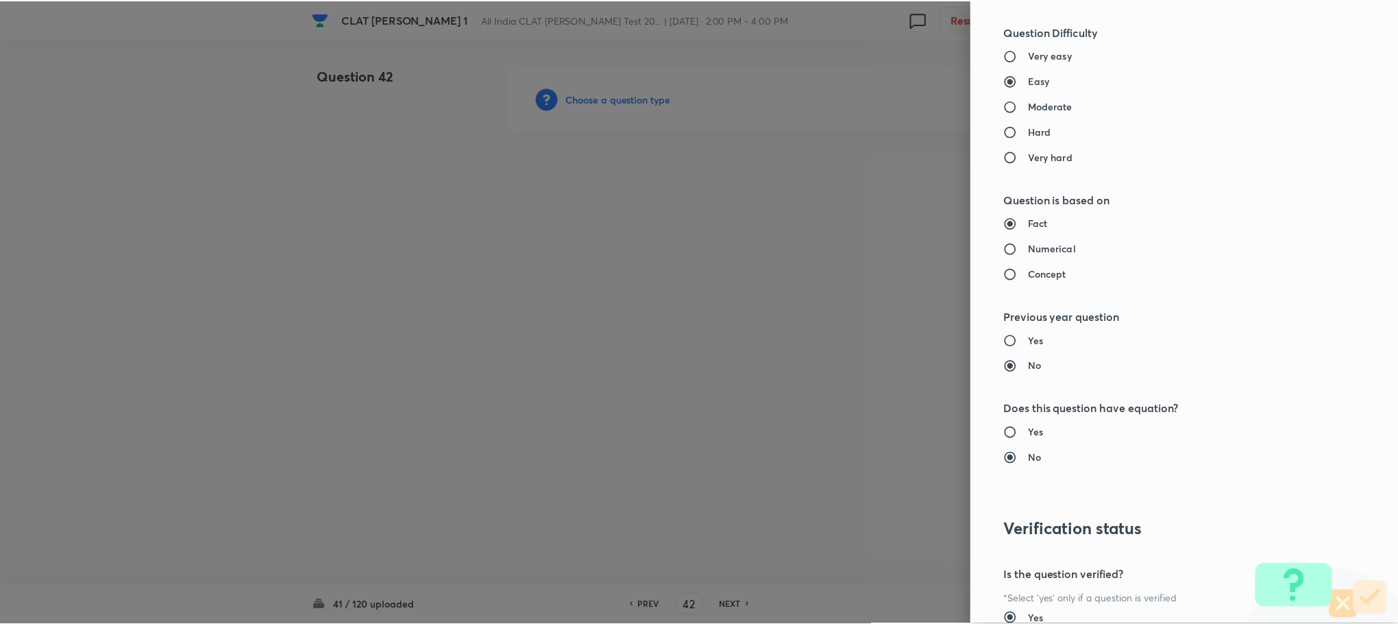
scroll to position [1249, 0]
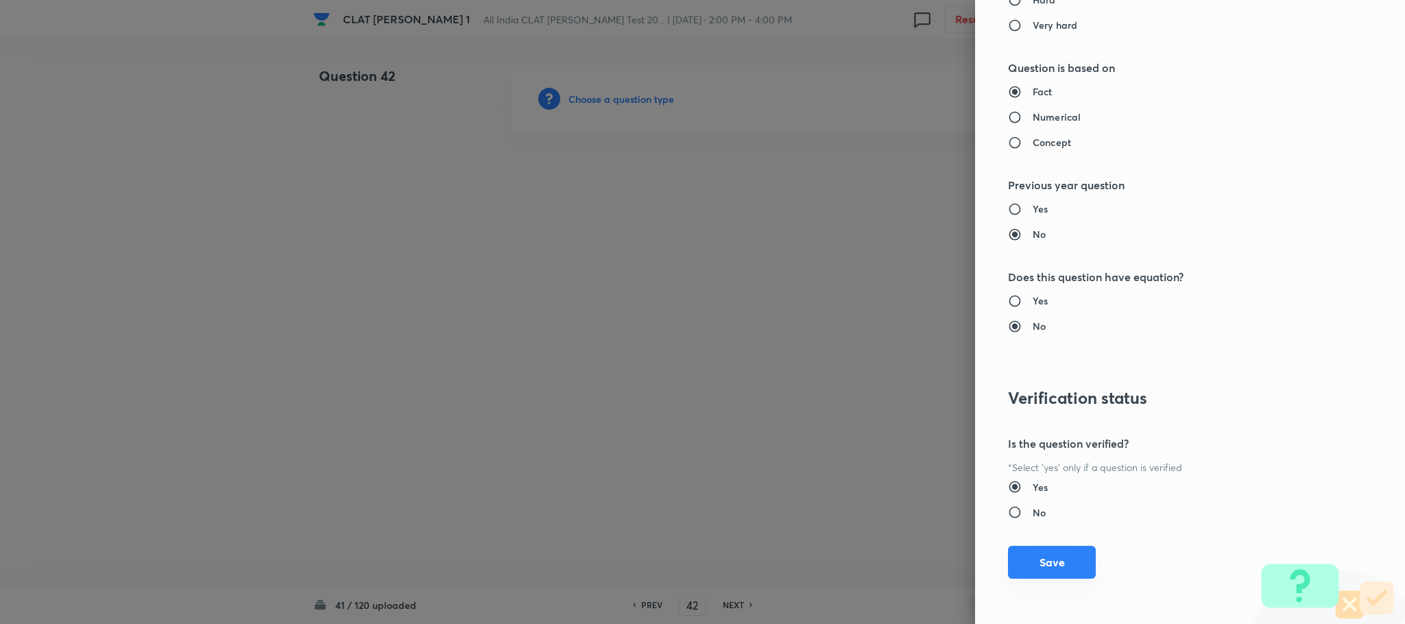
click at [1016, 558] on button "Save" at bounding box center [1052, 562] width 88 height 33
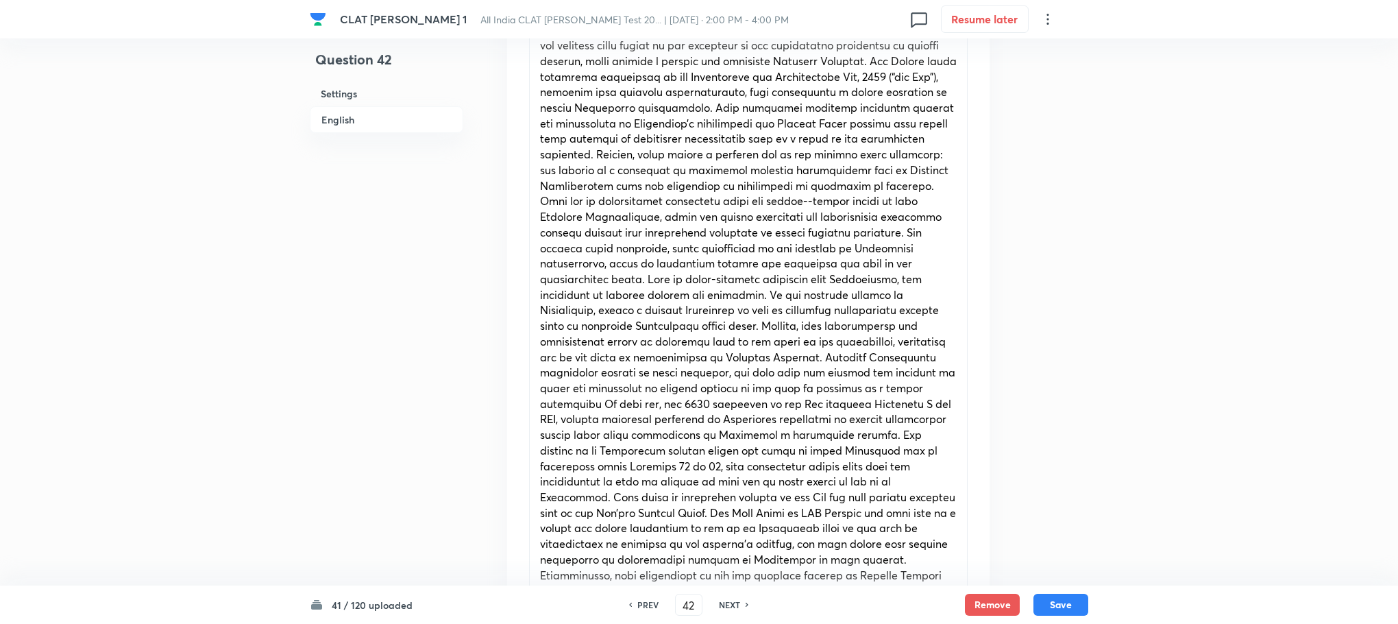
scroll to position [411, 0]
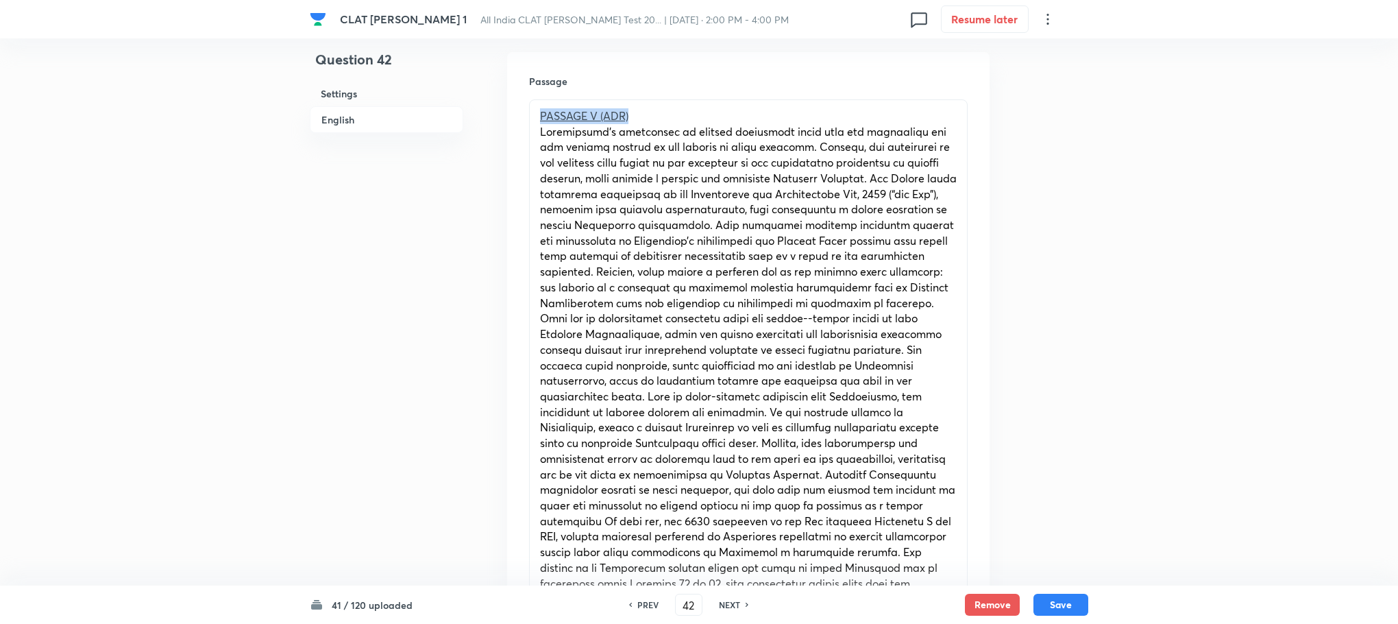
drag, startPoint x: 642, startPoint y: 110, endPoint x: 533, endPoint y: 110, distance: 109.0
click at [533, 110] on div "PASSAGE V (ADR) [The Excerpt has been extracted from the article “Need For Impa…" at bounding box center [748, 489] width 437 height 779
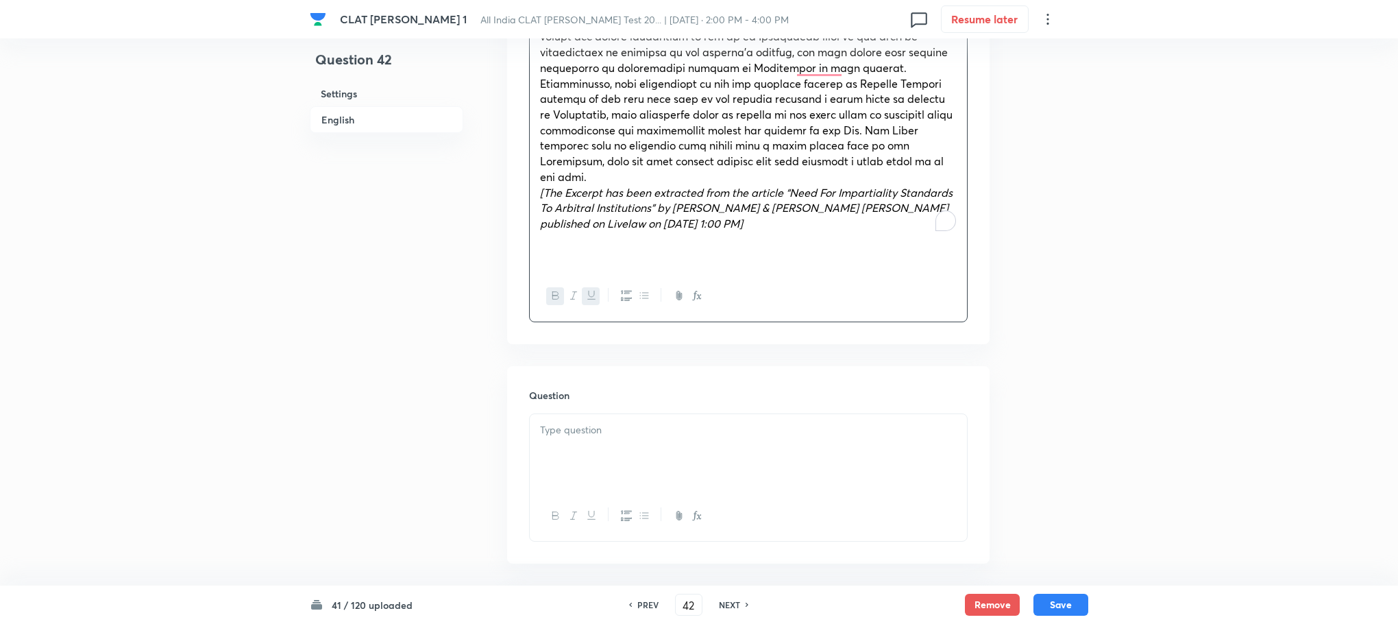
scroll to position [1131, 0]
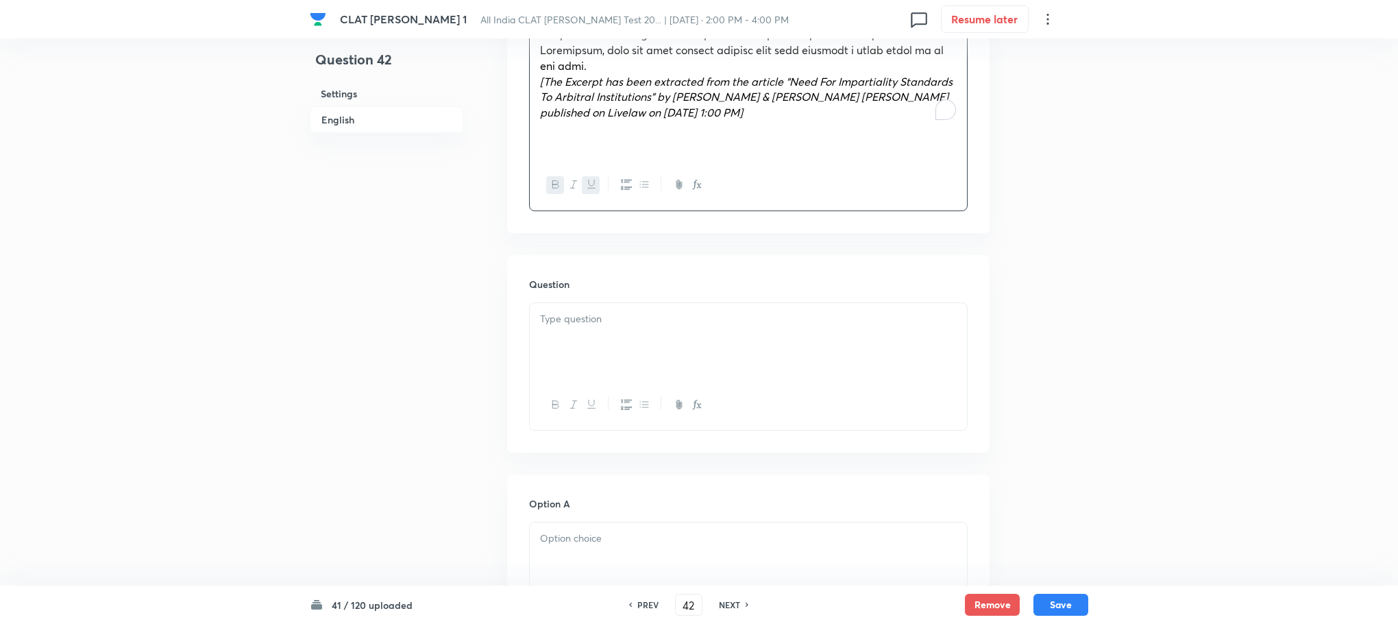
click at [591, 311] on p at bounding box center [748, 319] width 417 height 16
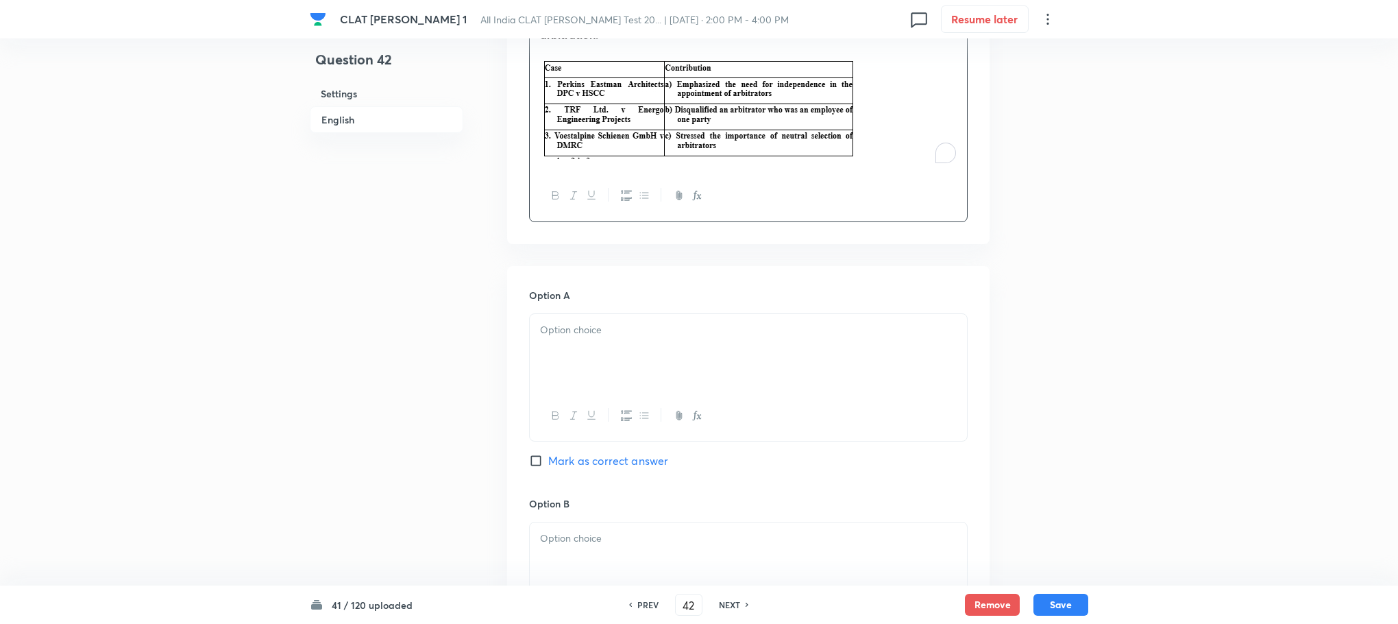
scroll to position [1440, 0]
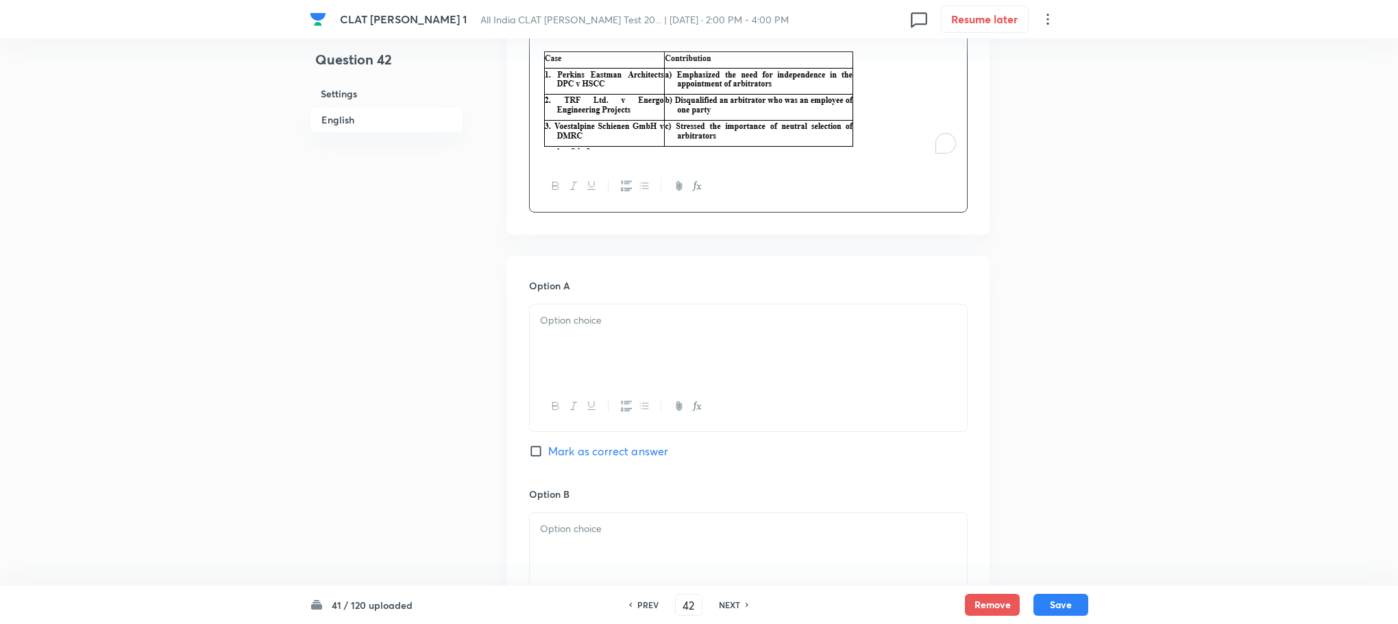
click at [599, 317] on div at bounding box center [748, 342] width 437 height 77
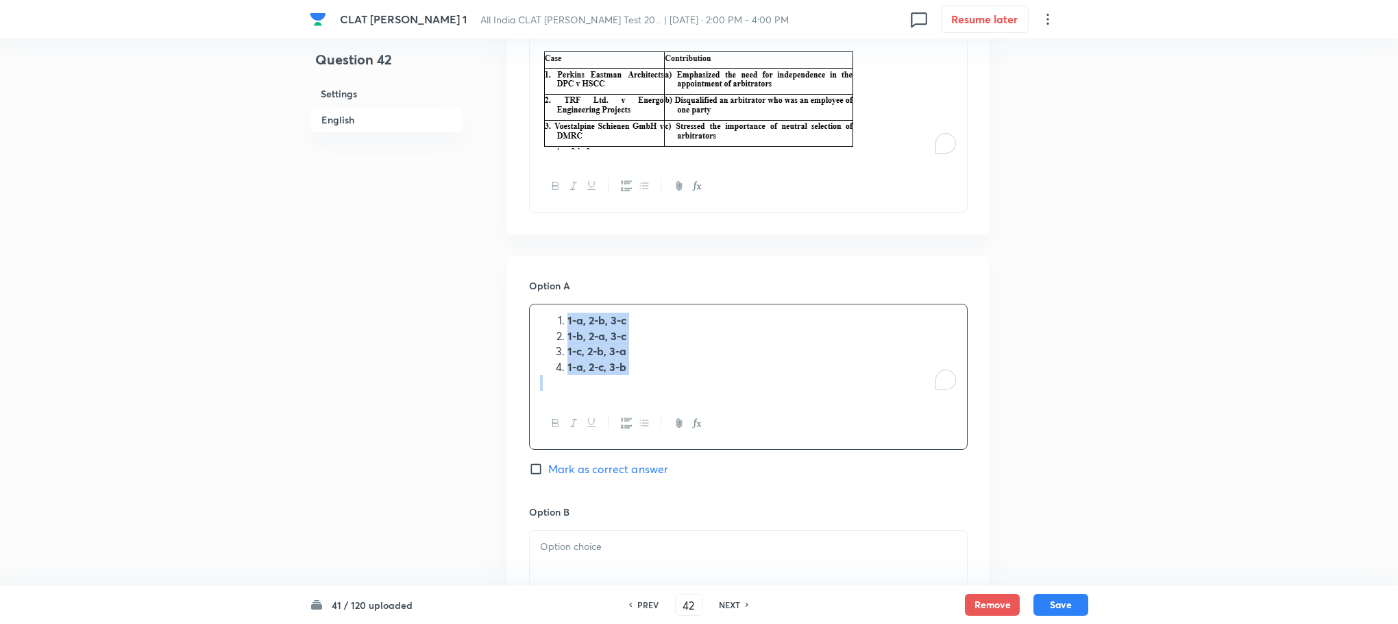
drag, startPoint x: 564, startPoint y: 291, endPoint x: 681, endPoint y: 367, distance: 140.3
click at [681, 367] on div "1-a, 2-b, 3-c 1-b, 2-a, 3-c 1-c, 2-b, 3-a 1-a, 2-c, 3-b" at bounding box center [748, 351] width 437 height 95
click at [628, 418] on icon "button" at bounding box center [626, 423] width 11 height 10
click at [553, 420] on icon "button" at bounding box center [556, 424] width 6 height 8
click at [539, 309] on div "1-a, 2-b, 3-c 1-b, 2-a, 3-c 1-c, 2-b, 3-a 1-a, 2-c, 3-b" at bounding box center [748, 351] width 437 height 95
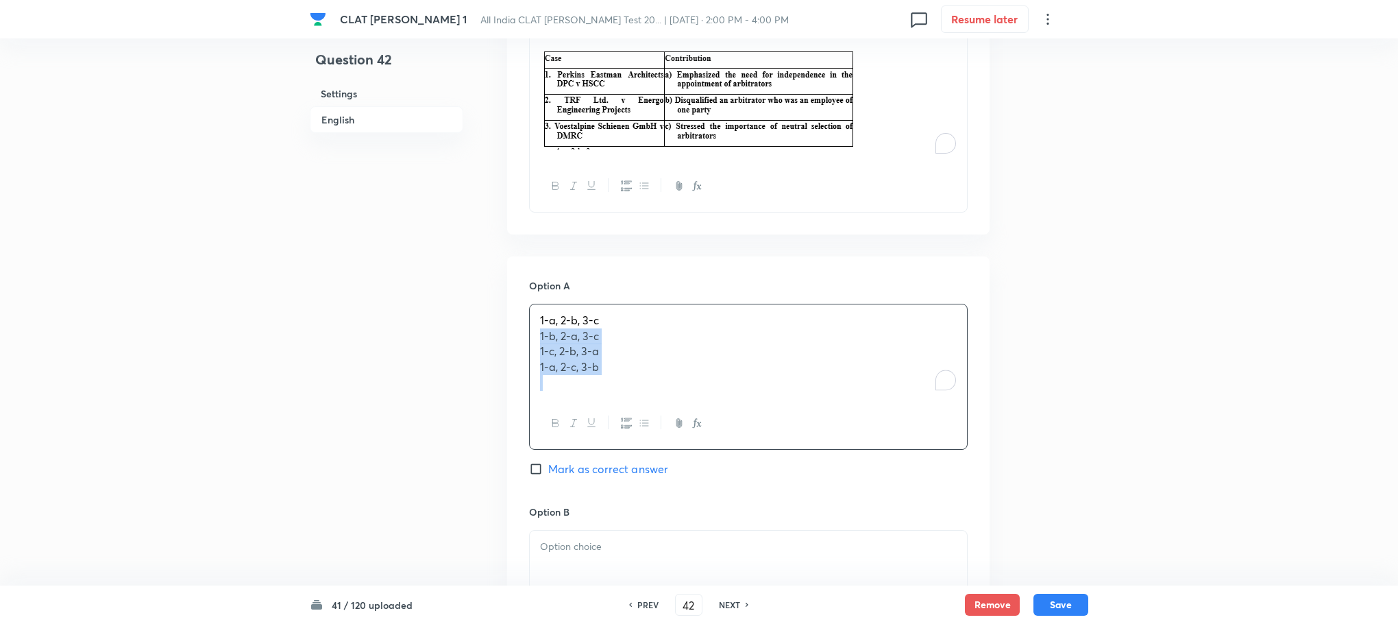
drag, startPoint x: 539, startPoint y: 309, endPoint x: 683, endPoint y: 370, distance: 156.4
click at [683, 370] on div "1-a, 2-b, 3-c 1-b, 2-a, 3-c 1-c, 2-b, 3-a 1-a, 2-c, 3-b" at bounding box center [748, 377] width 439 height 146
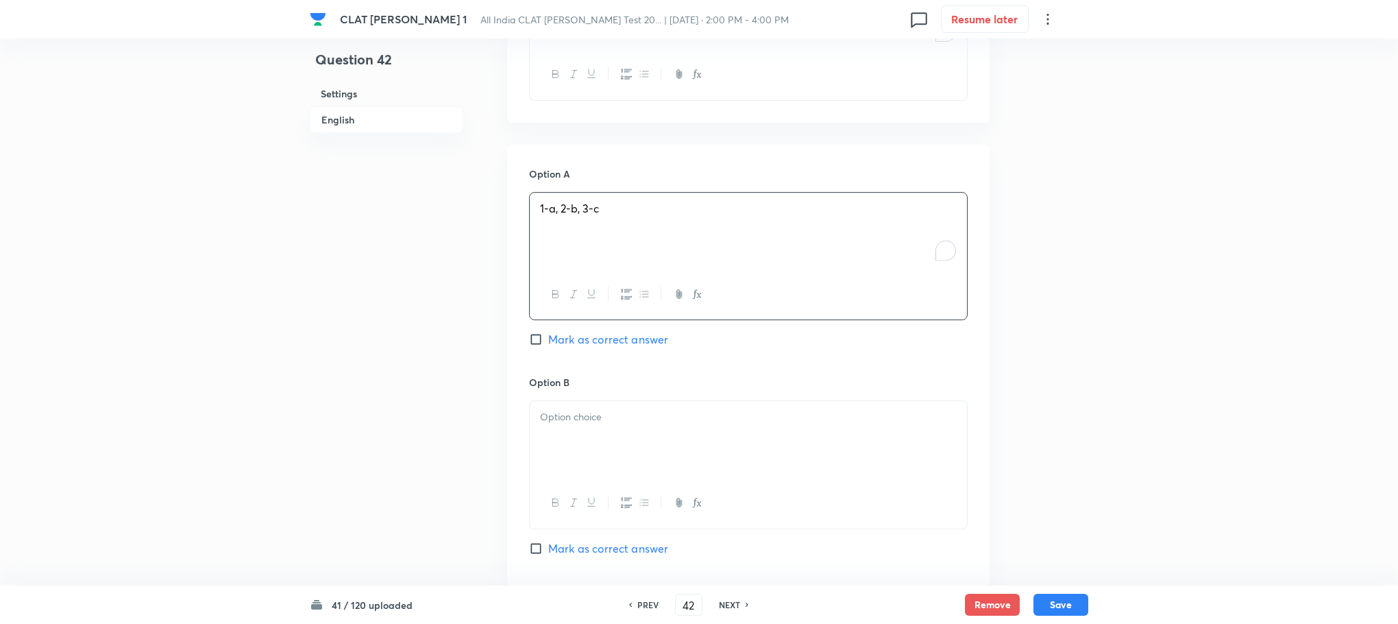
scroll to position [1645, 0]
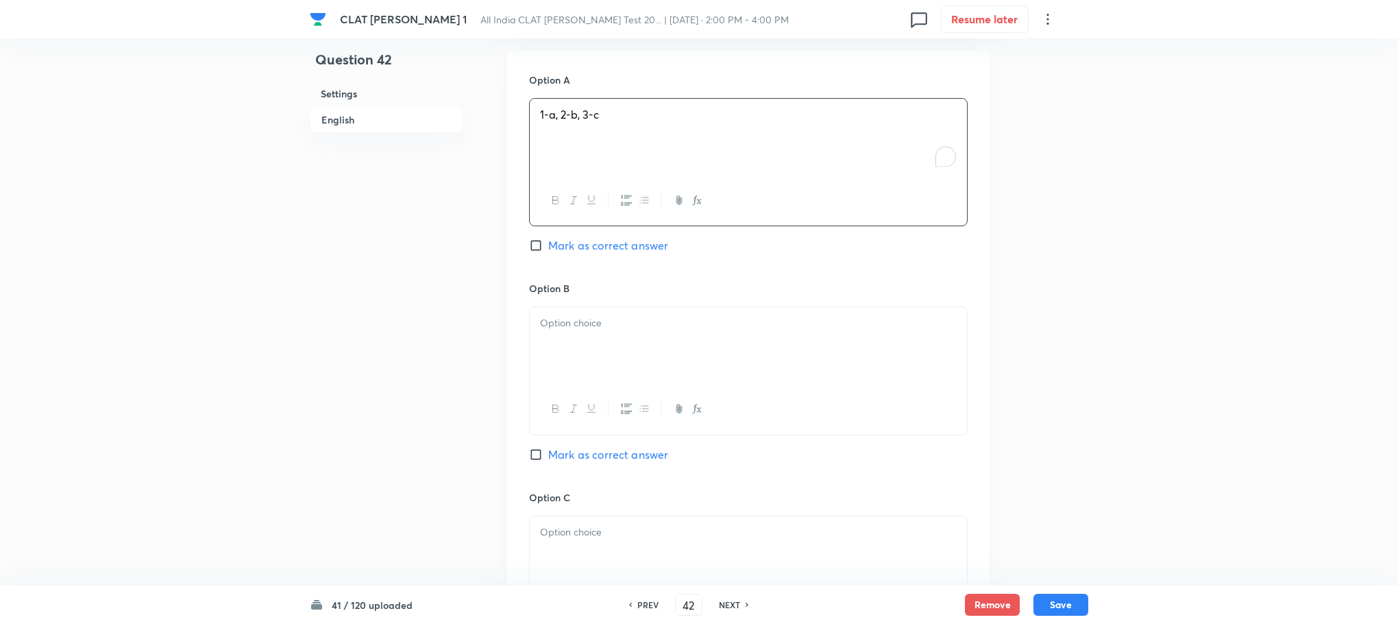
click at [594, 319] on div at bounding box center [748, 345] width 437 height 77
drag, startPoint x: 529, startPoint y: 307, endPoint x: 662, endPoint y: 370, distance: 147.2
click at [662, 370] on div "1-b, 2-a, 3-c 1-c, 2-b, 3-a 1-a, 2-c, 3-b" at bounding box center [748, 371] width 439 height 130
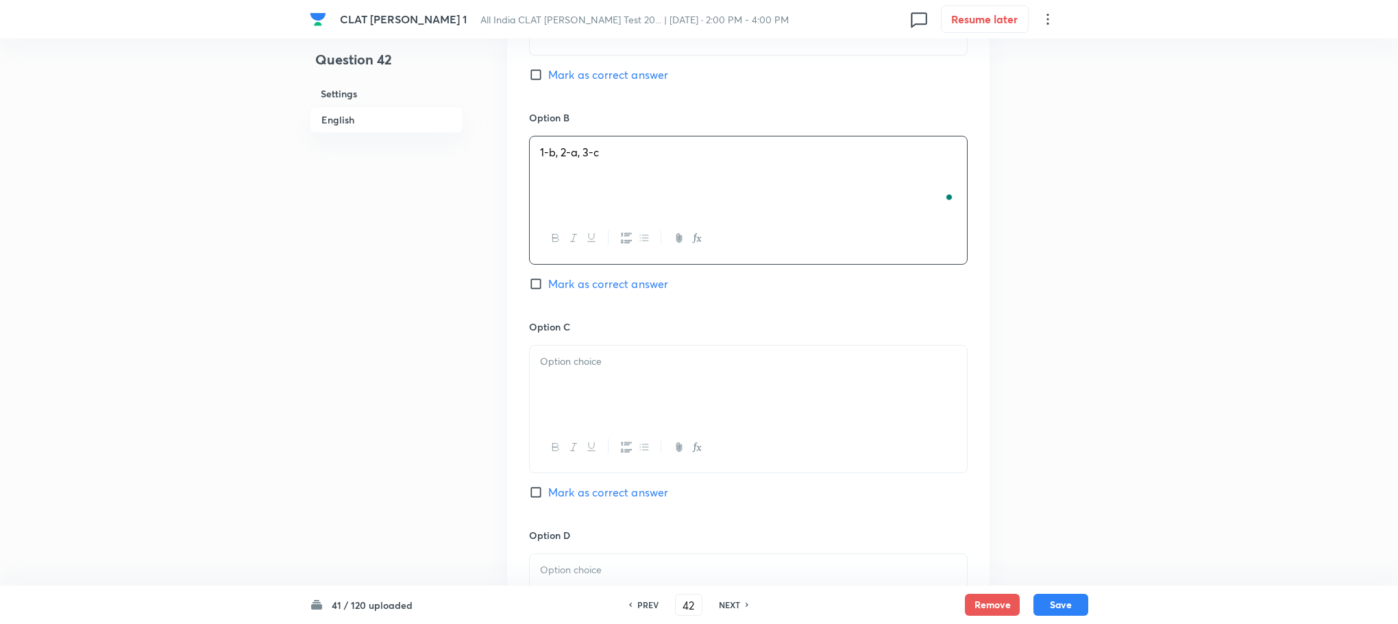
scroll to position [1851, 0]
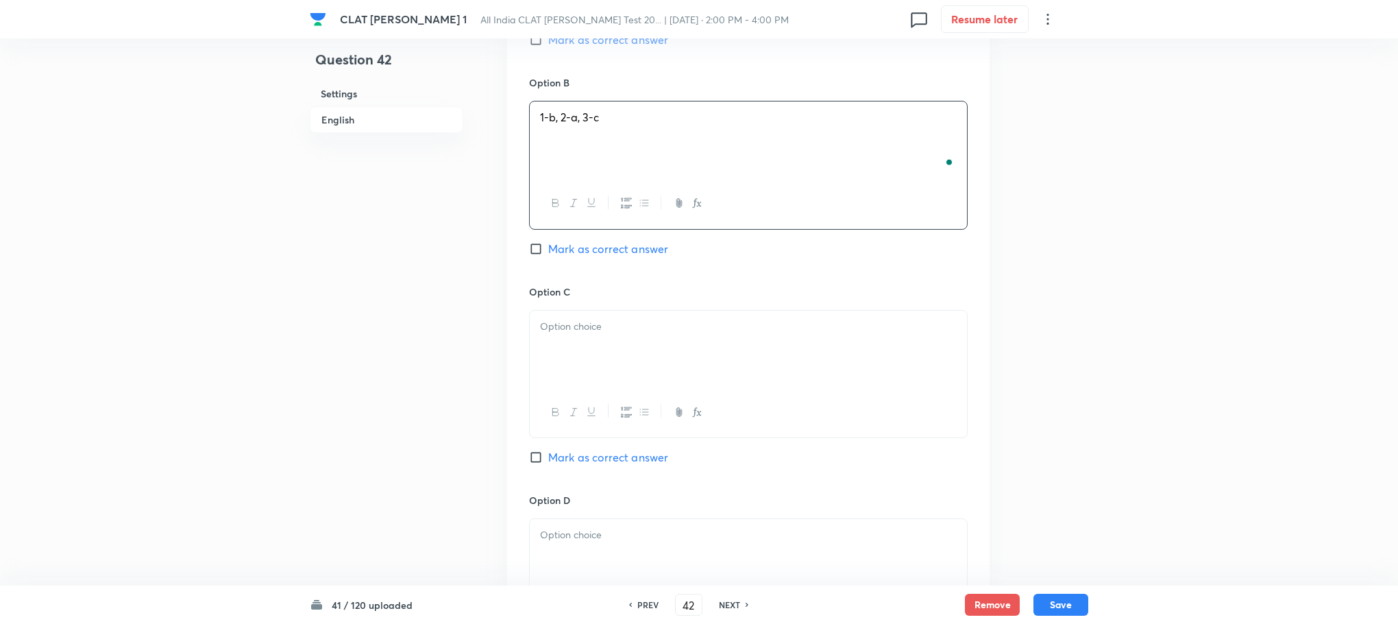
click at [582, 329] on div at bounding box center [748, 349] width 437 height 77
drag, startPoint x: 541, startPoint y: 311, endPoint x: 681, endPoint y: 360, distance: 148.7
click at [681, 360] on div "1-c, 2-b, 3-a 1-a, 2-c, 3-b" at bounding box center [748, 374] width 439 height 128
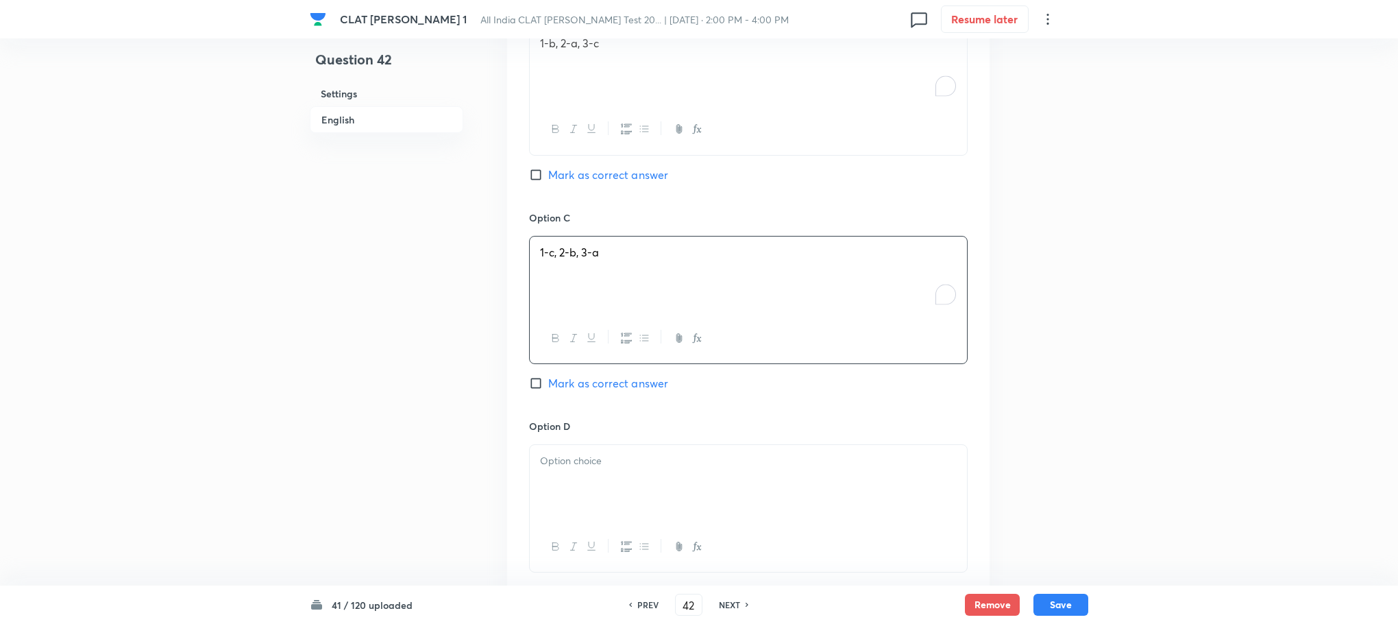
scroll to position [2057, 0]
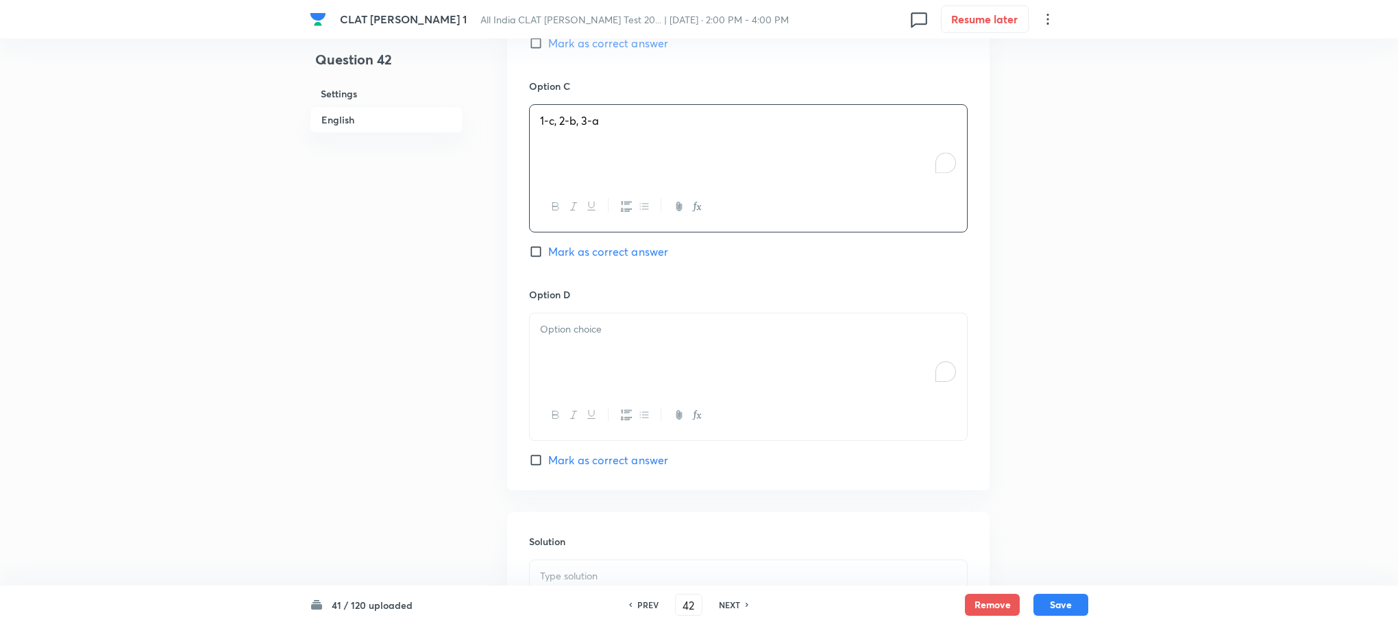
click at [574, 338] on div "To enrich screen reader interactions, please activate Accessibility in Grammarl…" at bounding box center [748, 351] width 437 height 77
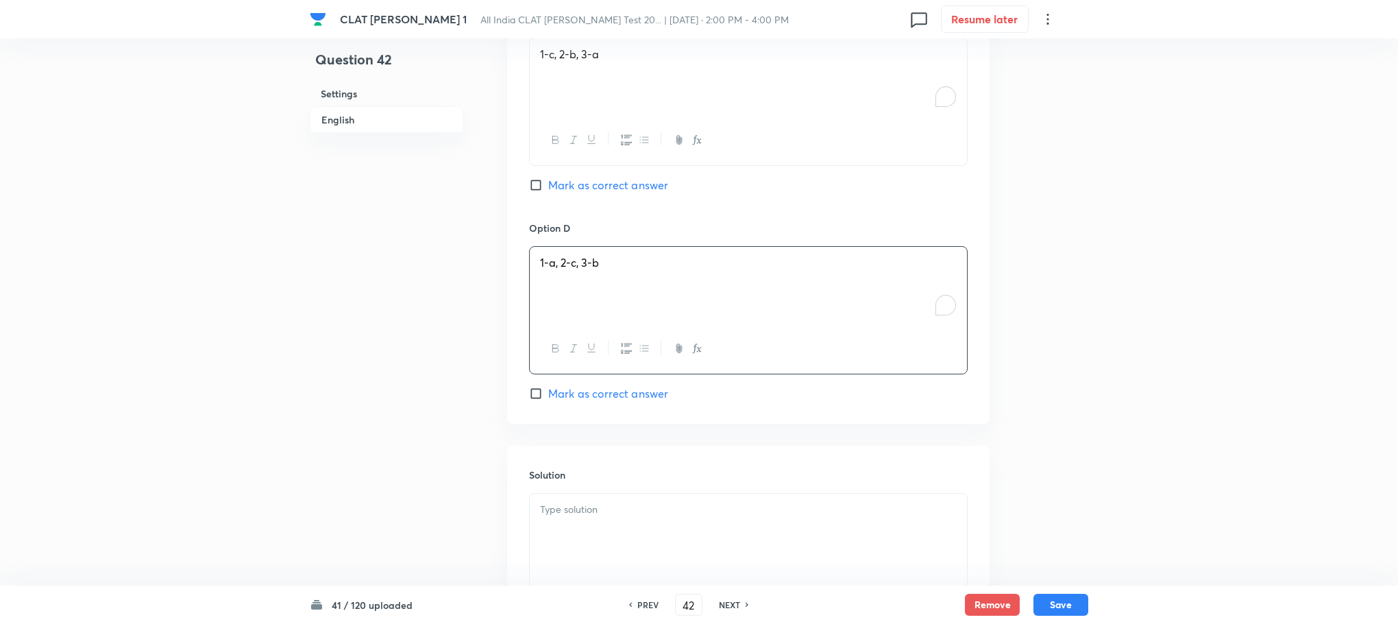
scroll to position [2236, 0]
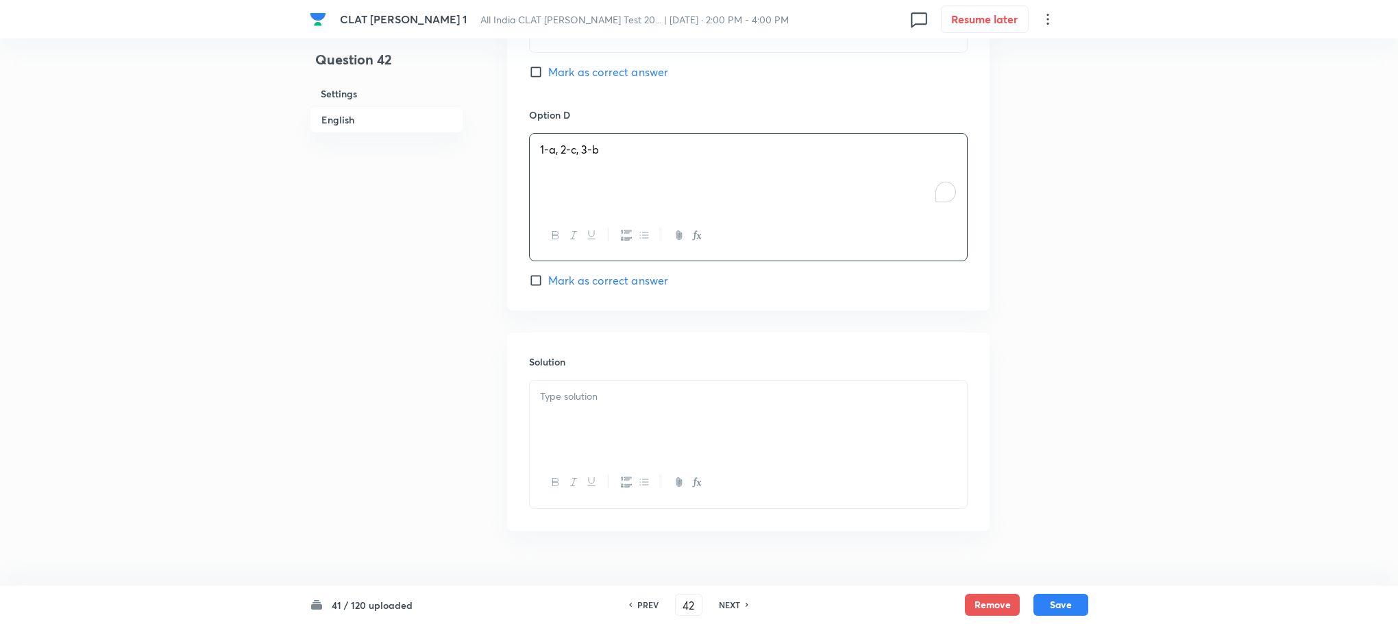
click at [566, 383] on div at bounding box center [748, 418] width 437 height 77
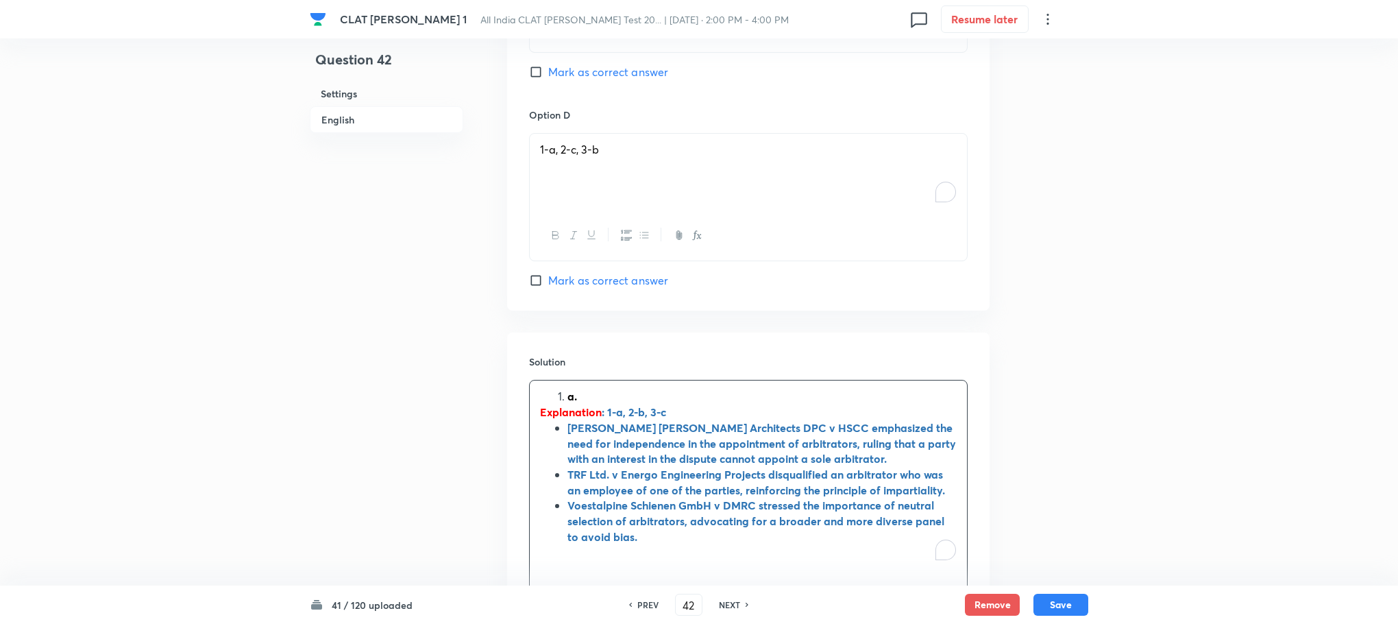
click at [566, 380] on div "a. Explanation : 1-a, 2-b, 3-c Perkins Eastman Architects DPC v HSCC emphasized…" at bounding box center [748, 474] width 437 height 188
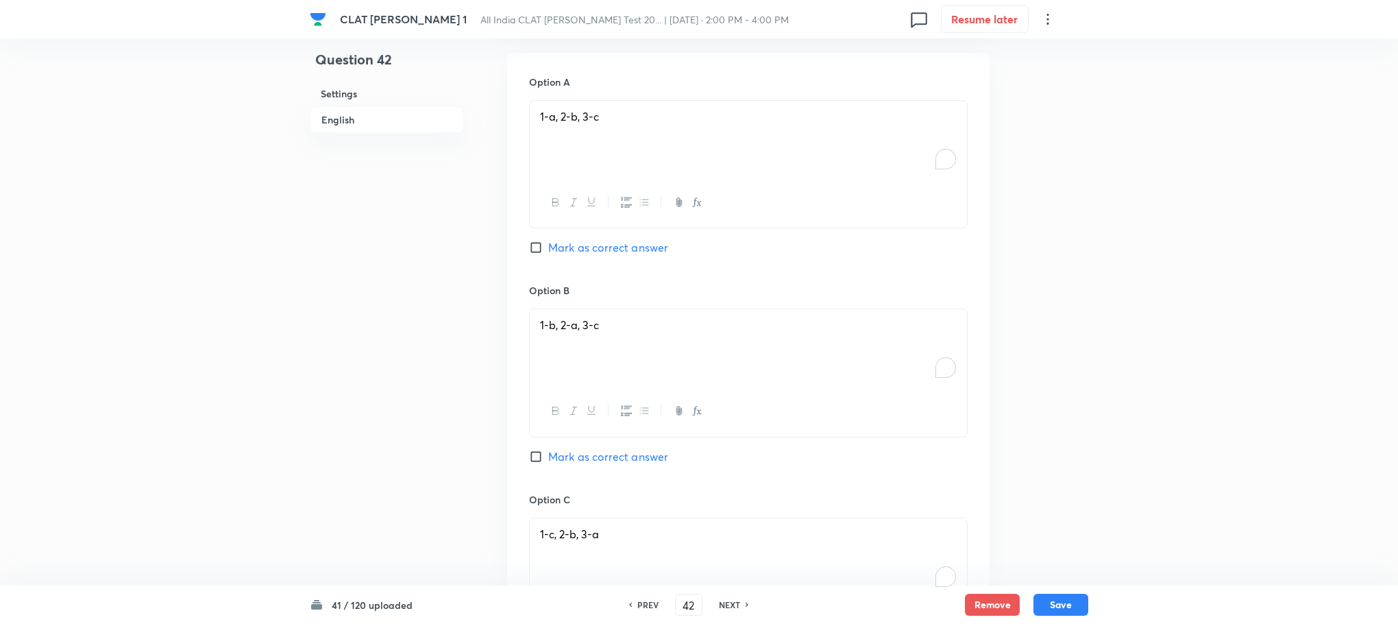
scroll to position [1619, 0]
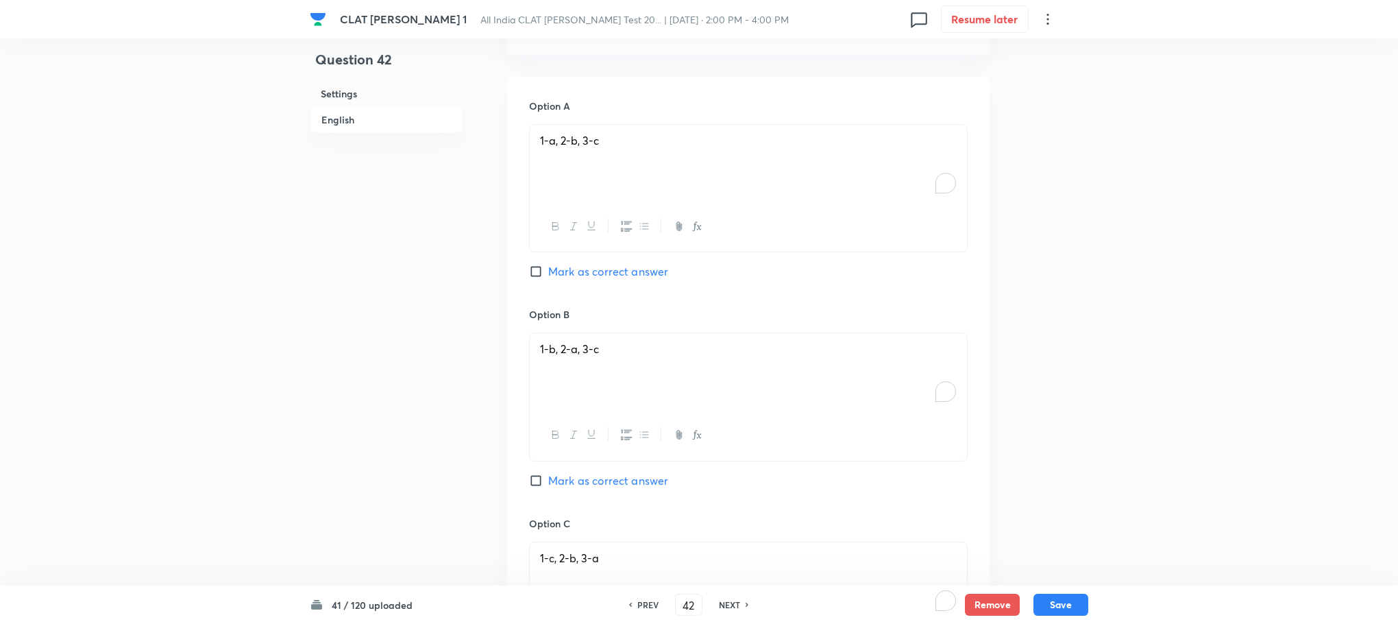
click at [594, 263] on span "Mark as correct answer" at bounding box center [608, 271] width 120 height 16
click at [548, 265] on input "Mark as correct answer" at bounding box center [538, 272] width 19 height 14
checkbox input "true"
click at [1067, 601] on button "Save" at bounding box center [1061, 603] width 55 height 22
type input "43"
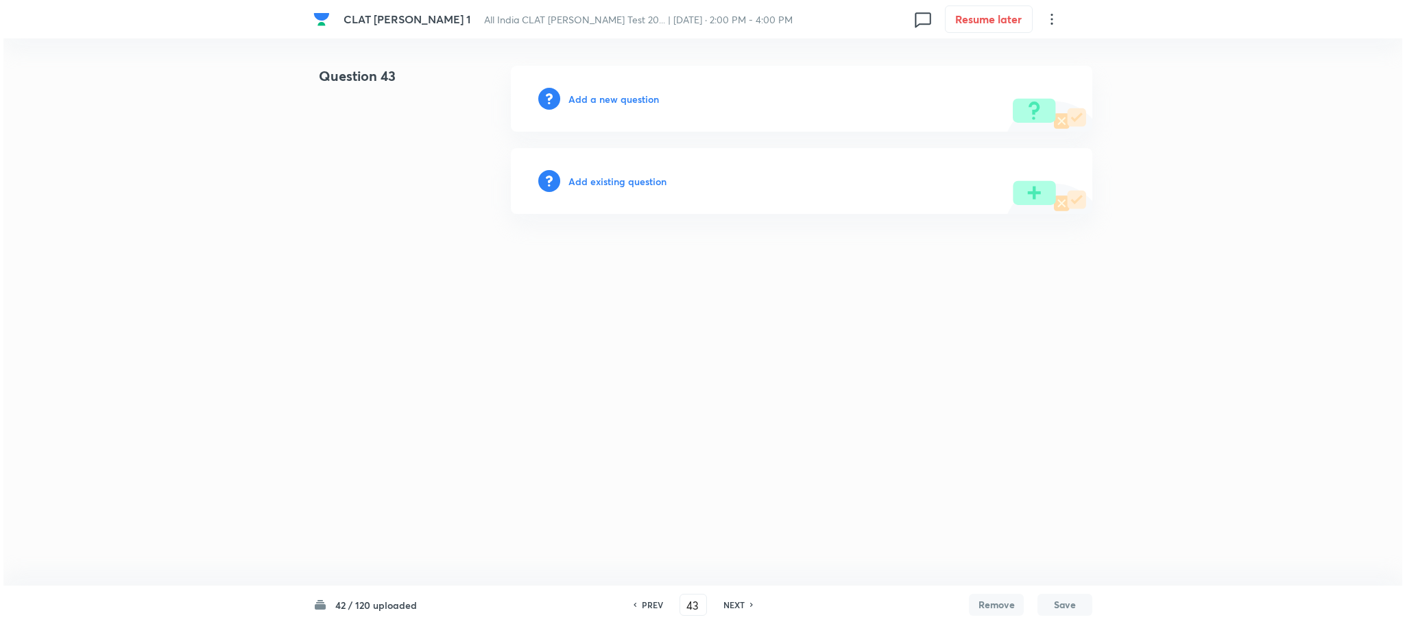
scroll to position [0, 0]
click at [607, 95] on h6 "Add a new question" at bounding box center [613, 99] width 90 height 14
click at [607, 95] on h6 "Choose a question type" at bounding box center [621, 99] width 106 height 14
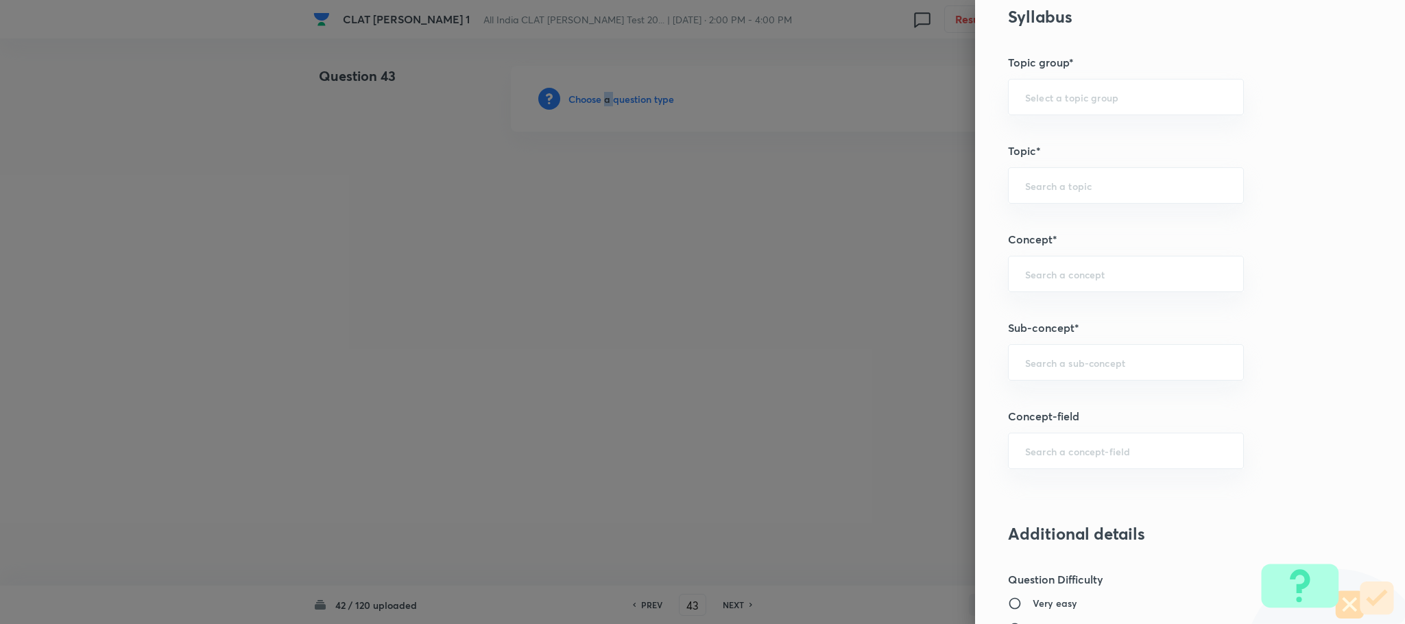
scroll to position [617, 0]
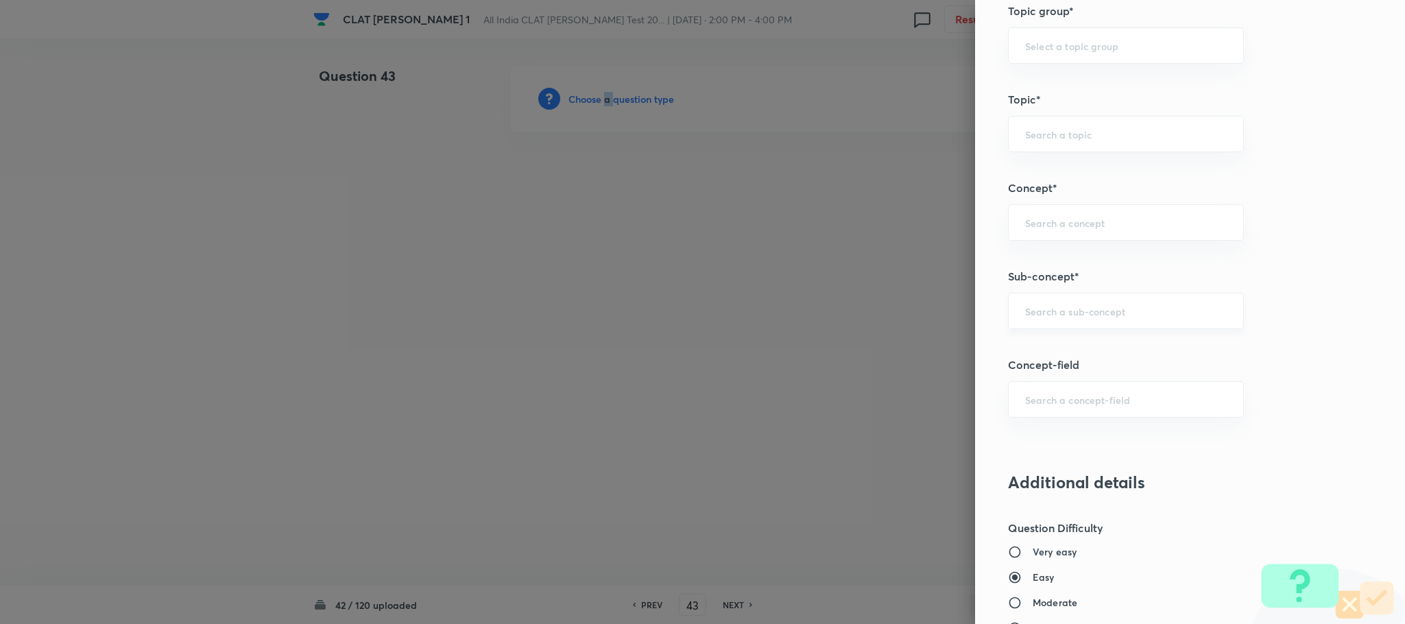
click at [1041, 329] on div "​" at bounding box center [1126, 311] width 236 height 36
click at [1039, 405] on li "General Principles of Criminal Liability" at bounding box center [1110, 403] width 234 height 25
type input "General Principles of Criminal Liability"
type input "Criminal Law"
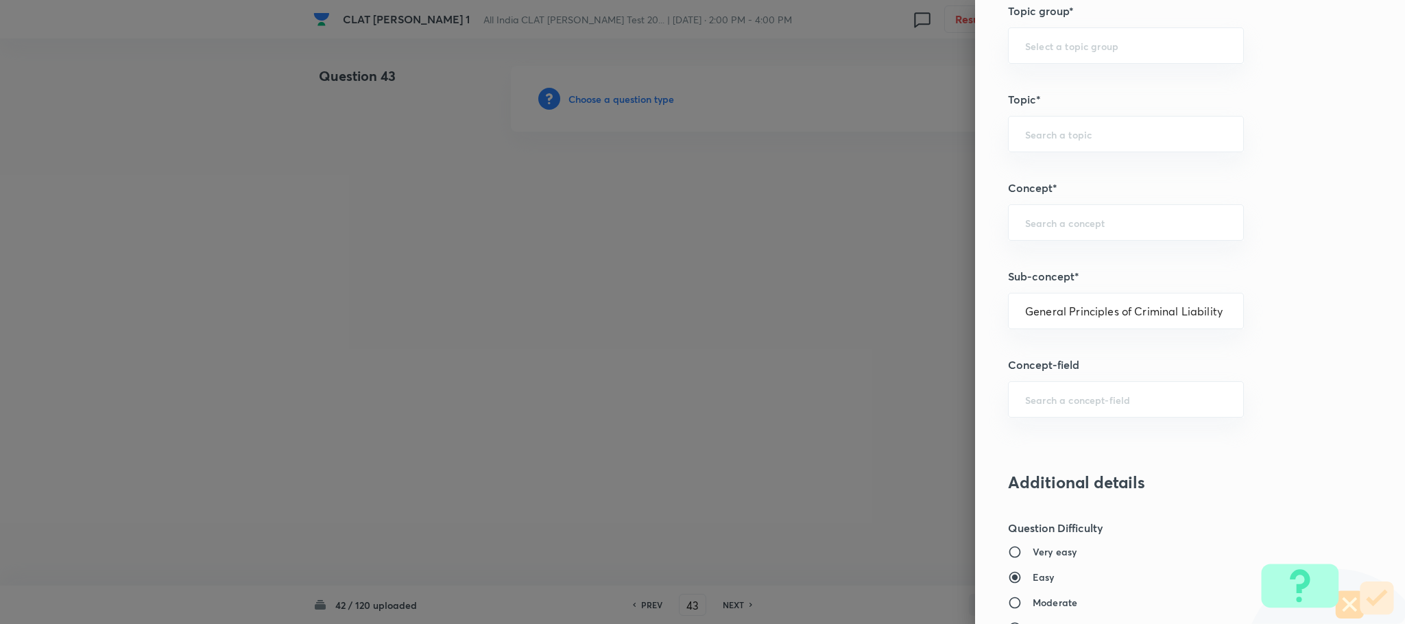
type input "Definition and Meaning of Crime"
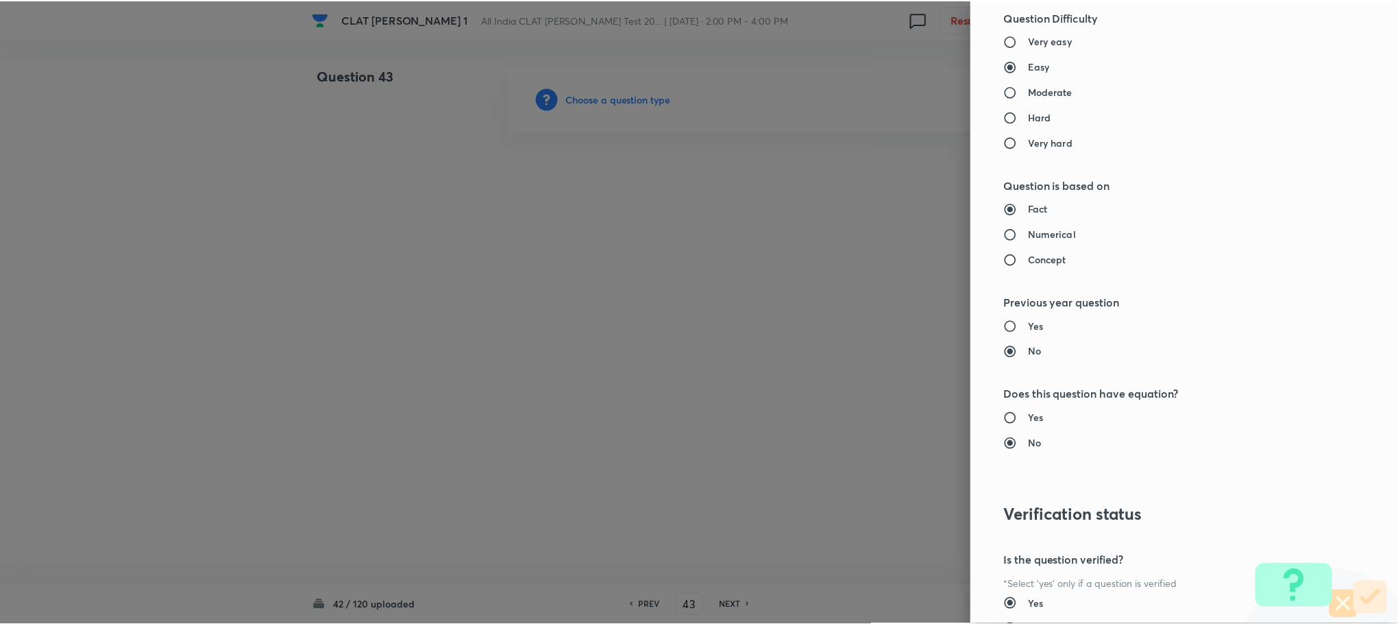
scroll to position [1249, 0]
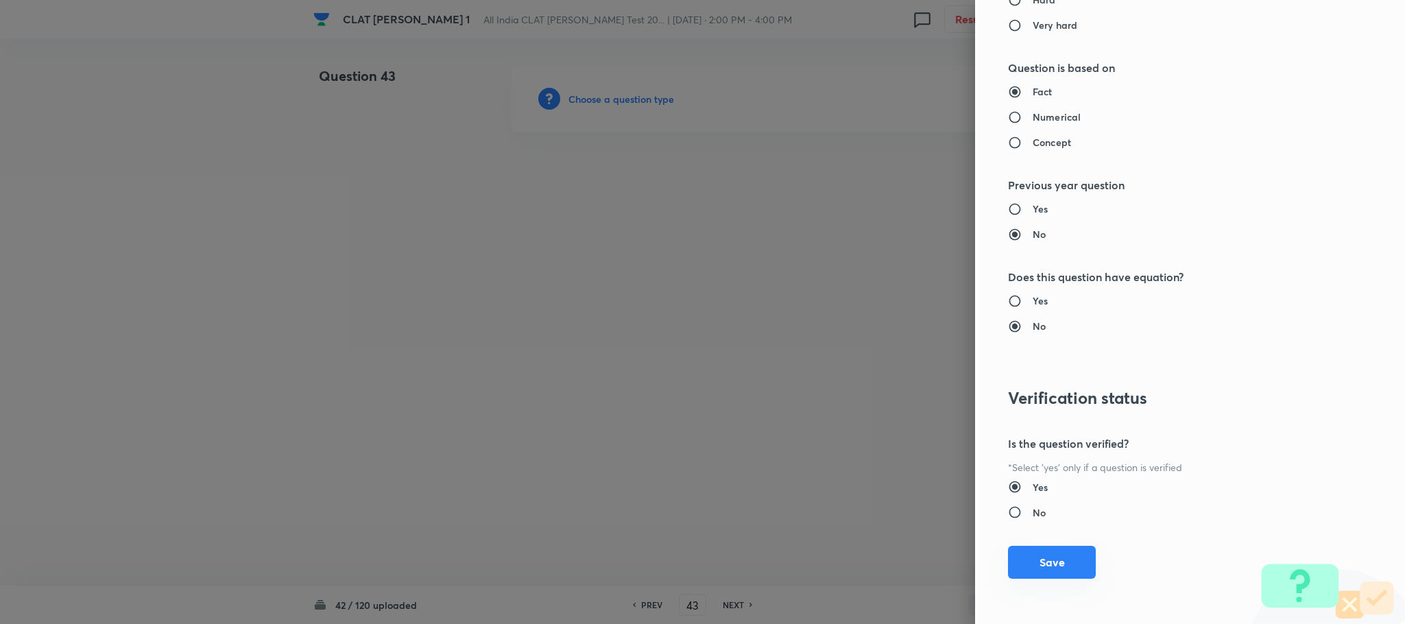
click at [1024, 562] on button "Save" at bounding box center [1052, 562] width 88 height 33
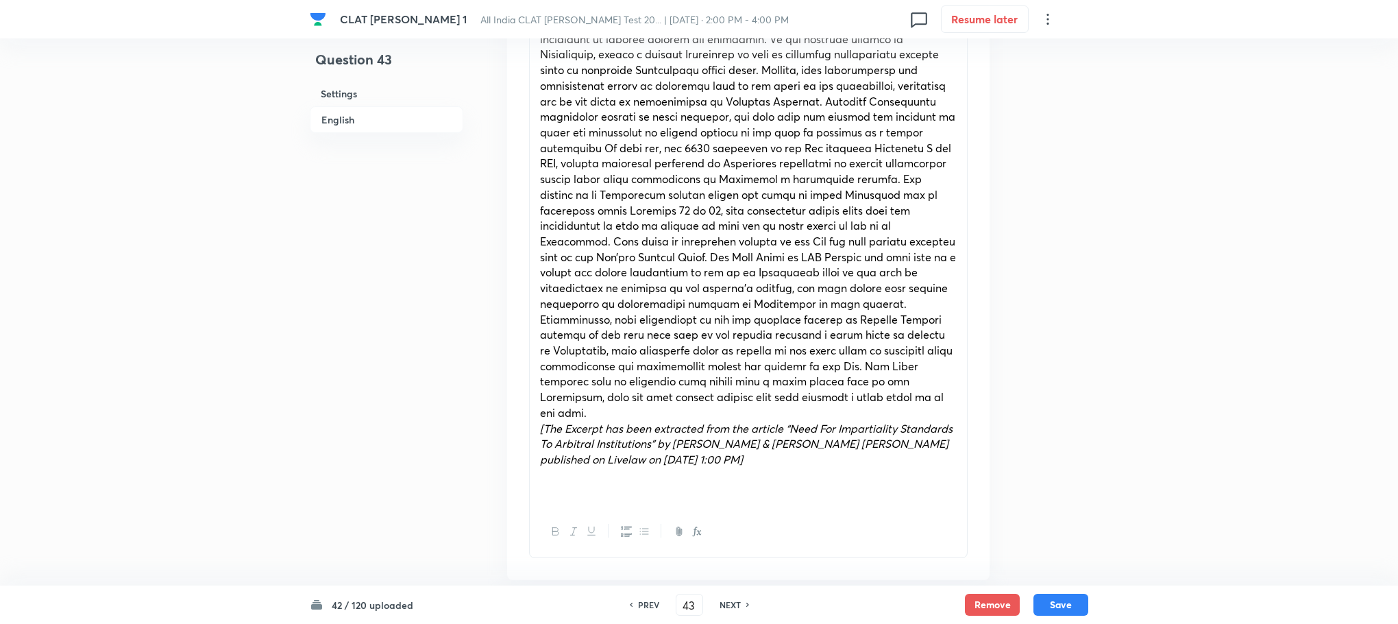
scroll to position [1028, 0]
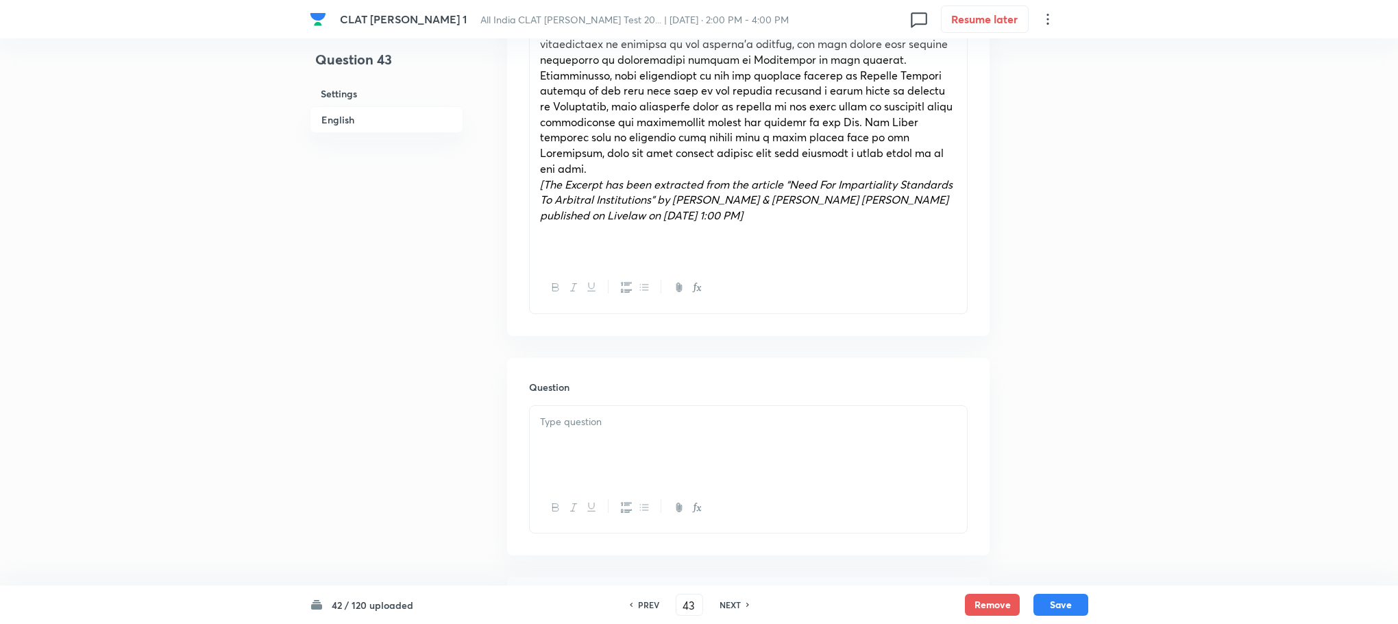
click at [553, 426] on div at bounding box center [748, 444] width 437 height 77
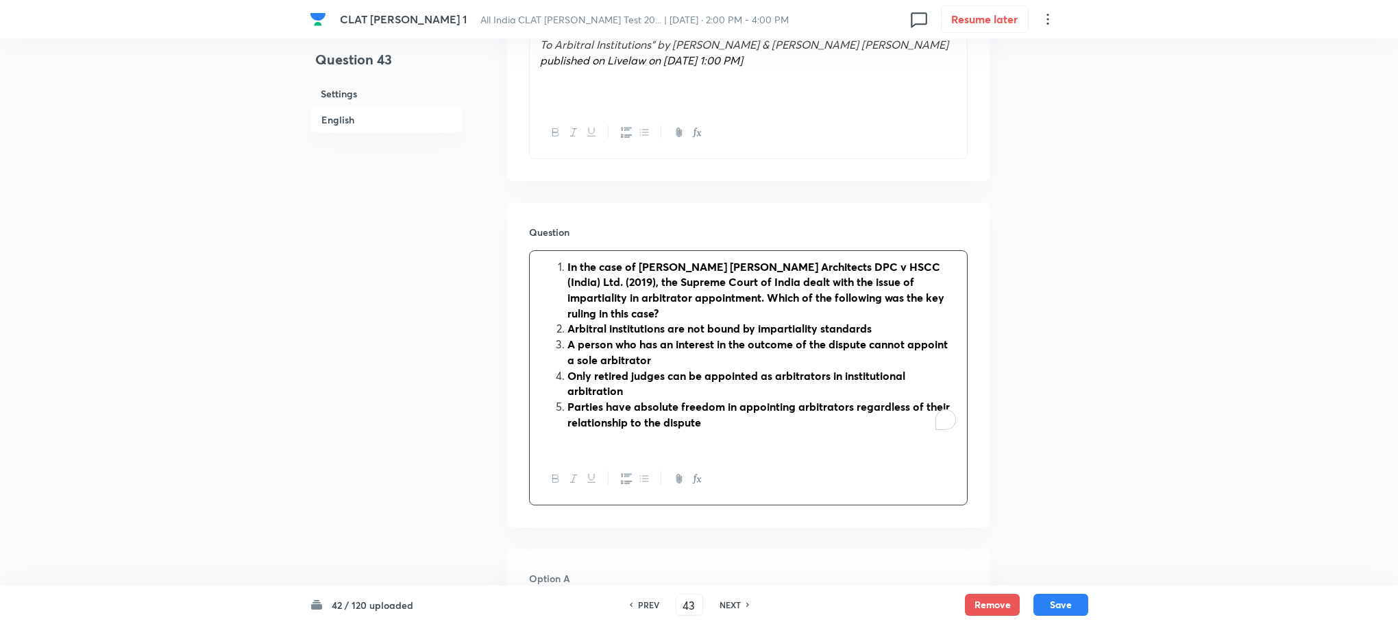
scroll to position [1234, 0]
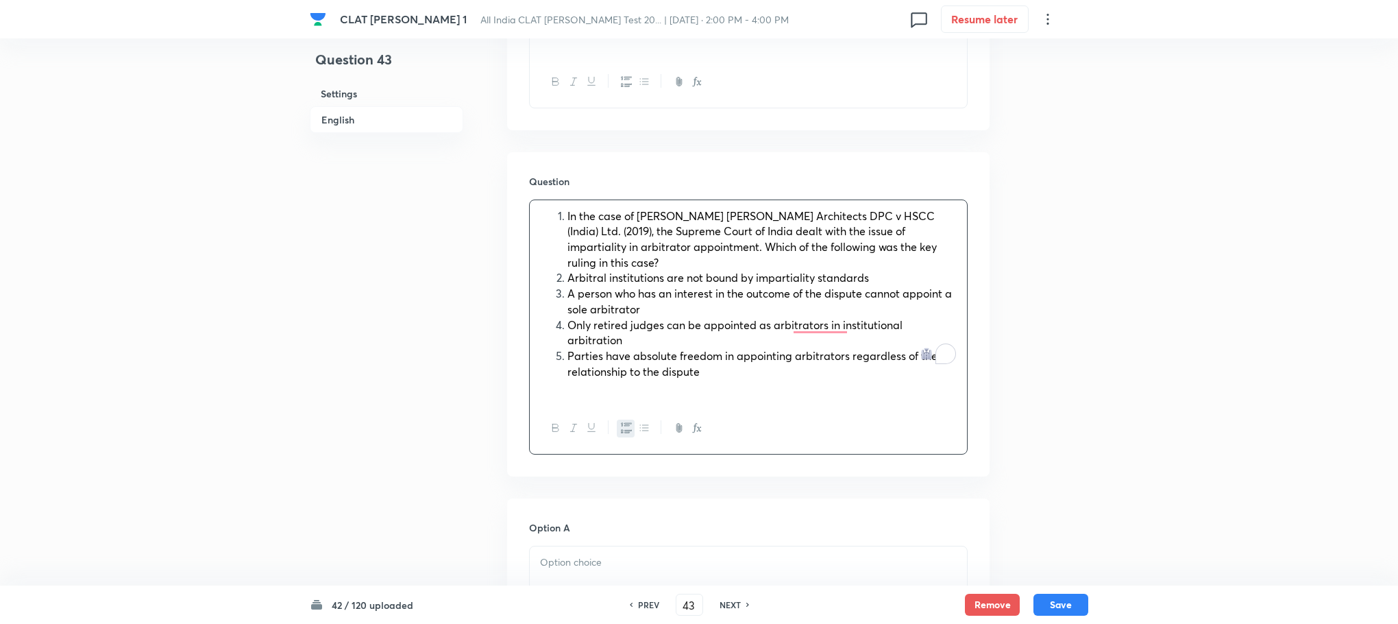
click at [568, 208] on li "In the case of Perkins Eastman Architects DPC v HSCC (India) Ltd. (2019), the S…" at bounding box center [762, 239] width 389 height 62
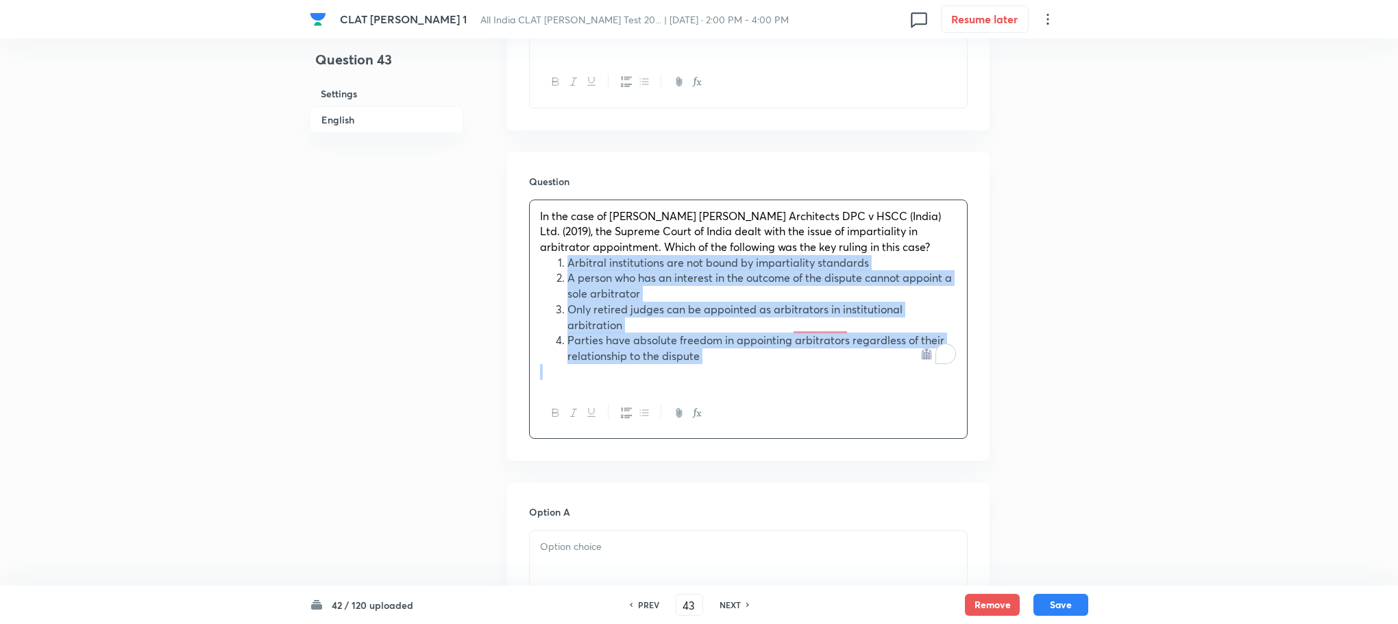
drag, startPoint x: 566, startPoint y: 230, endPoint x: 683, endPoint y: 350, distance: 167.2
click at [683, 350] on div "In the case of Perkins Eastman Architects DPC v HSCC (India) Ltd. (2019), the S…" at bounding box center [748, 318] width 439 height 239
click at [619, 404] on button "button" at bounding box center [626, 412] width 18 height 17
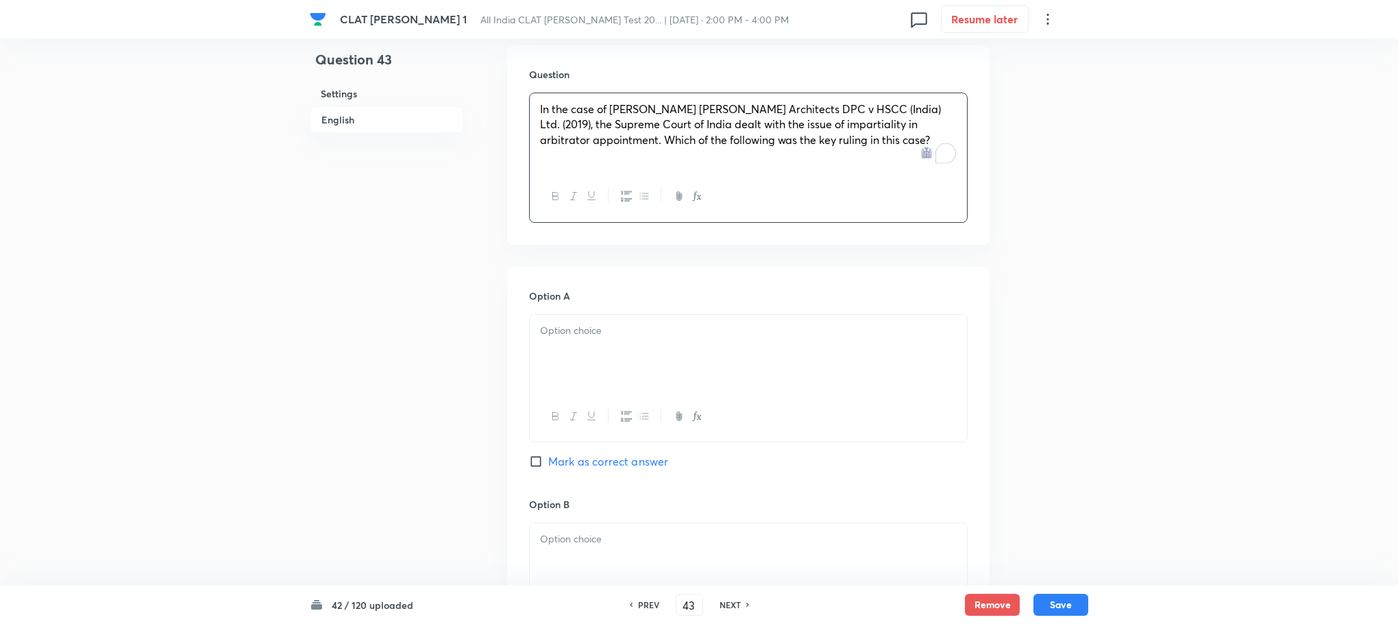
scroll to position [1440, 0]
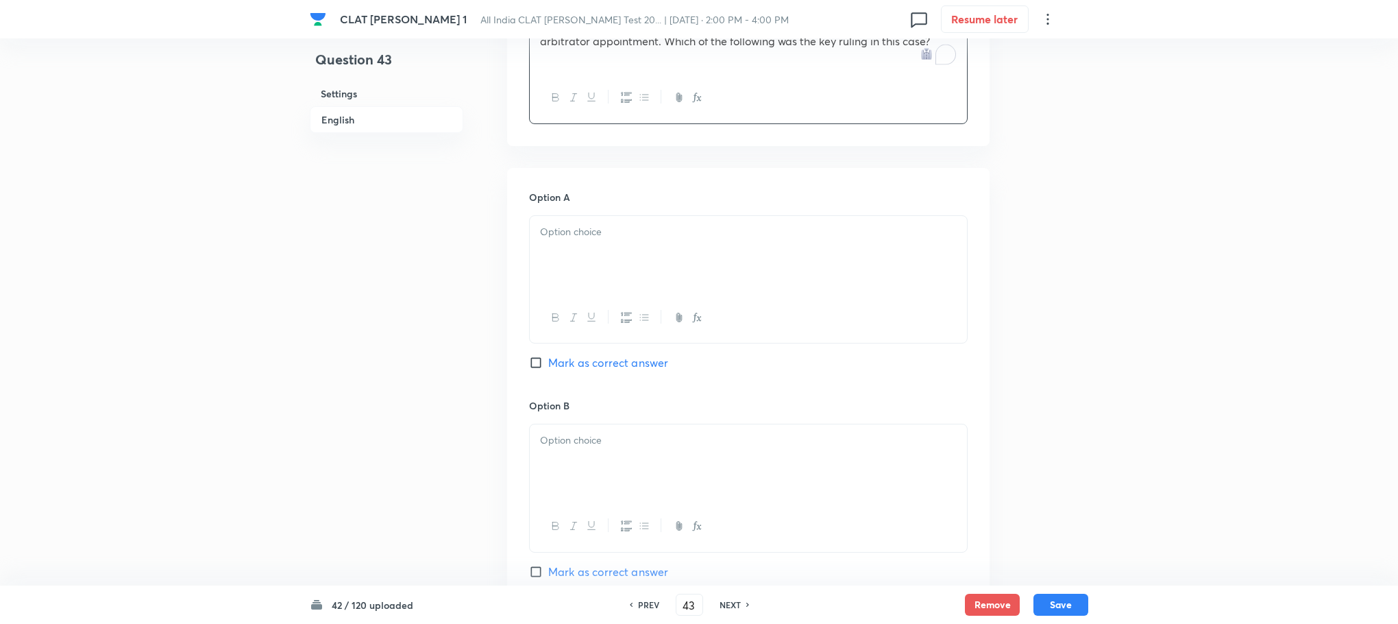
click at [581, 216] on div at bounding box center [748, 254] width 437 height 77
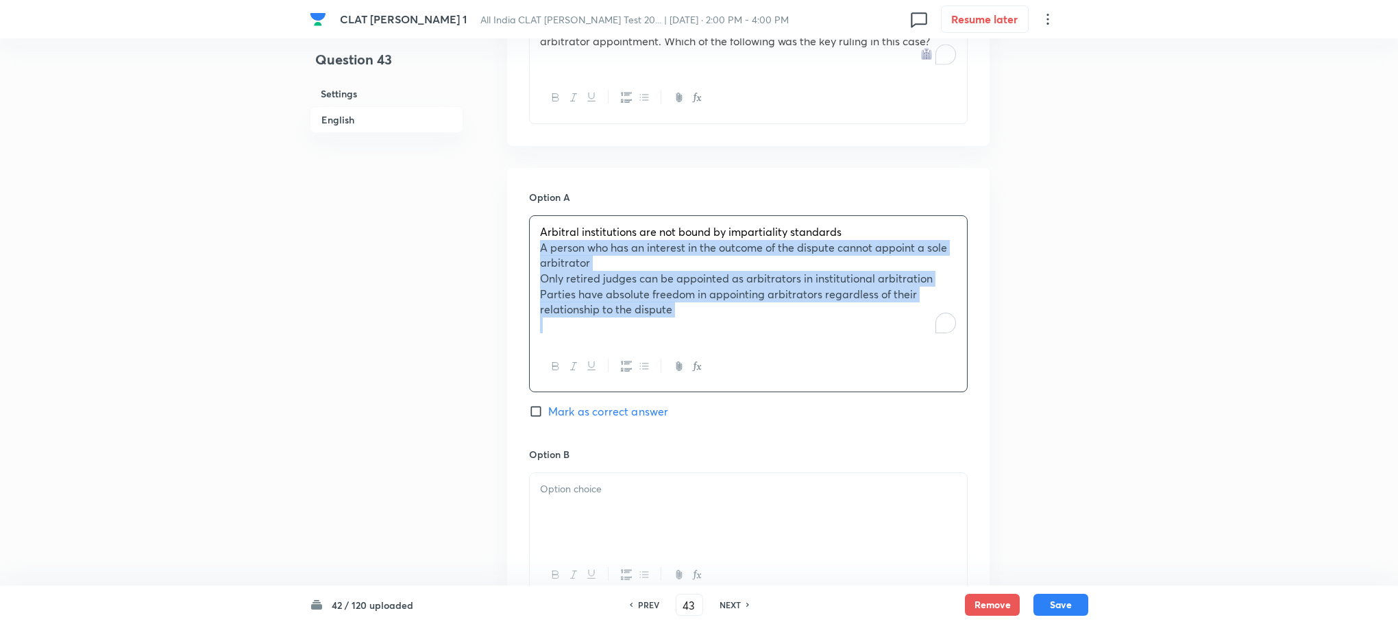
drag, startPoint x: 540, startPoint y: 220, endPoint x: 727, endPoint y: 305, distance: 205.5
click at [727, 305] on div "Arbitral institutions are not bound by impartiality standards A person who has …" at bounding box center [748, 278] width 437 height 125
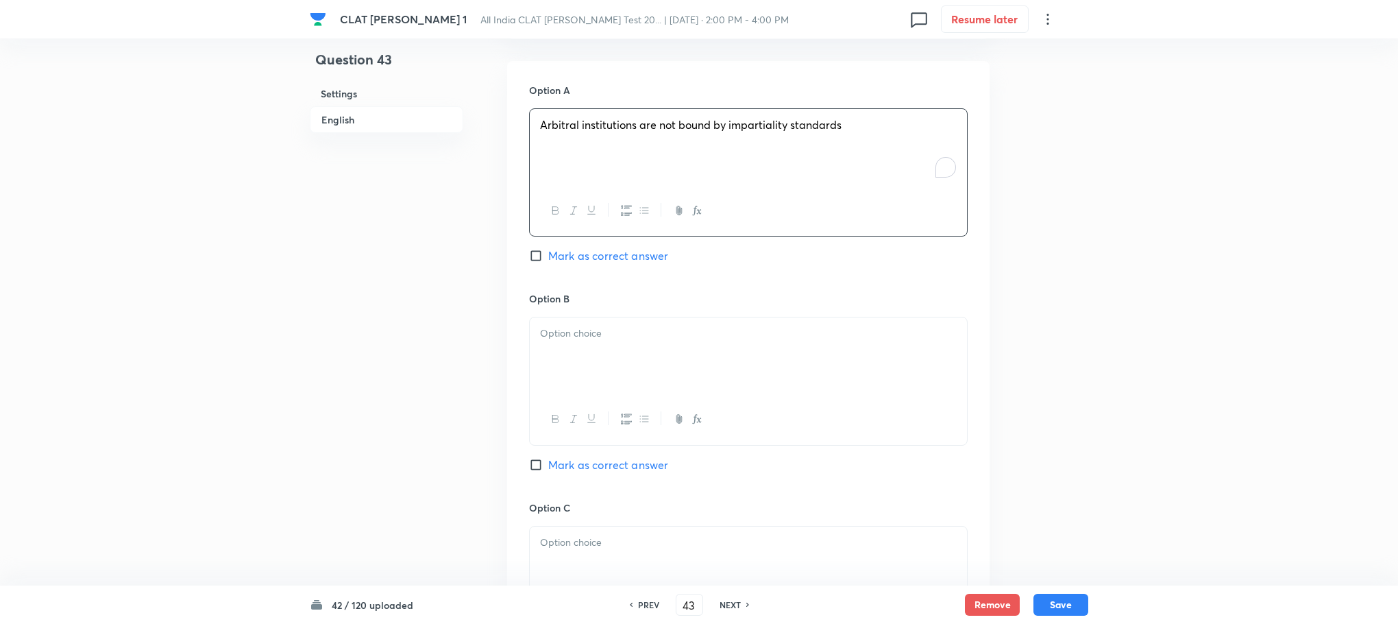
scroll to position [1645, 0]
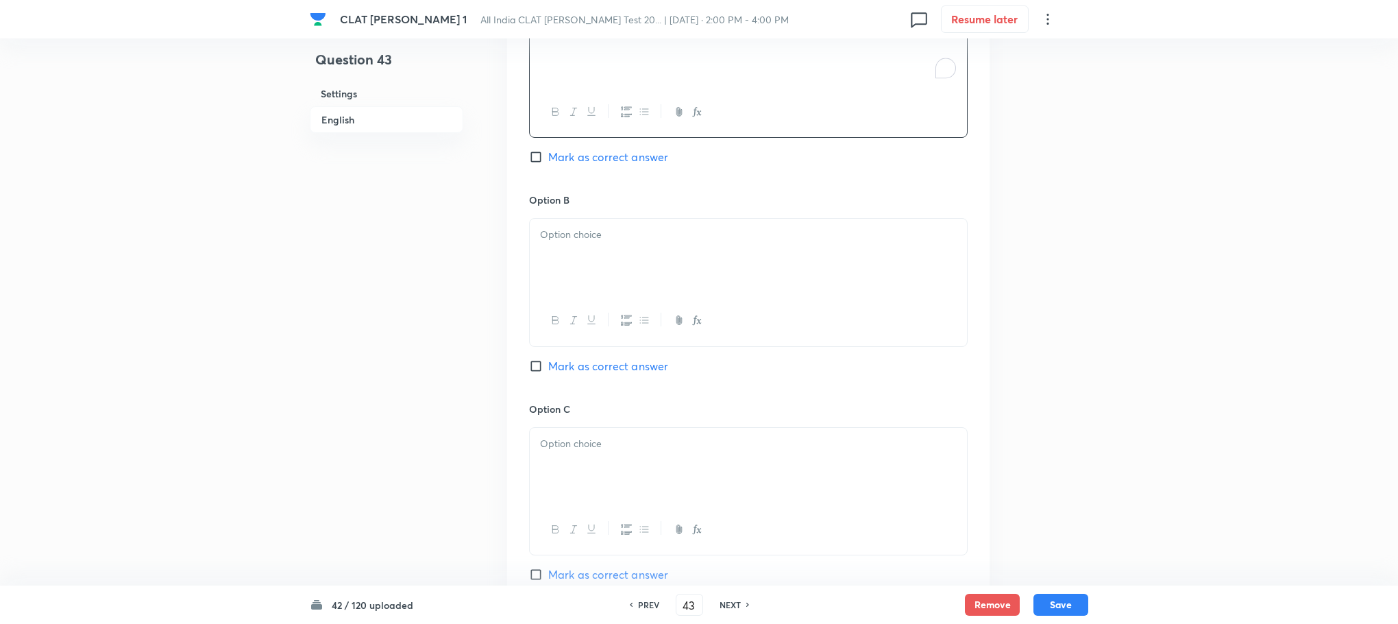
click at [566, 243] on div at bounding box center [748, 257] width 437 height 77
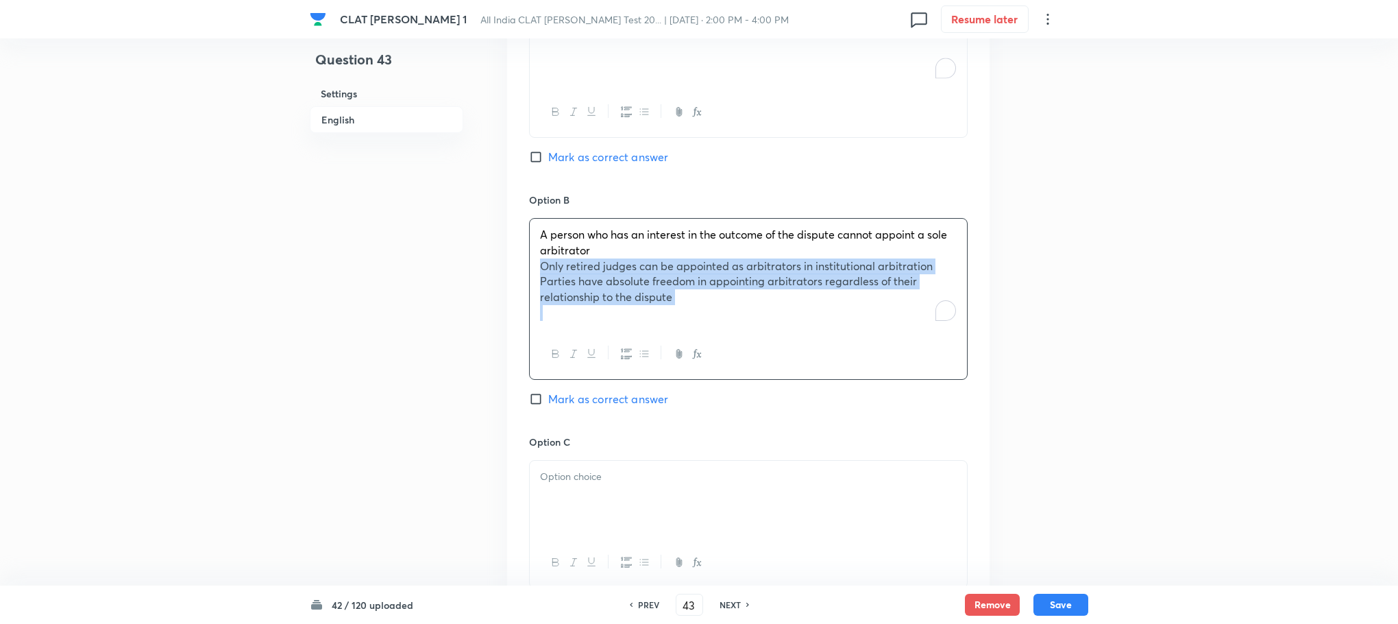
drag, startPoint x: 541, startPoint y: 231, endPoint x: 812, endPoint y: 315, distance: 284.3
click at [816, 315] on div "A person who has an interest in the outcome of the dispute cannot appoint a sol…" at bounding box center [748, 299] width 439 height 162
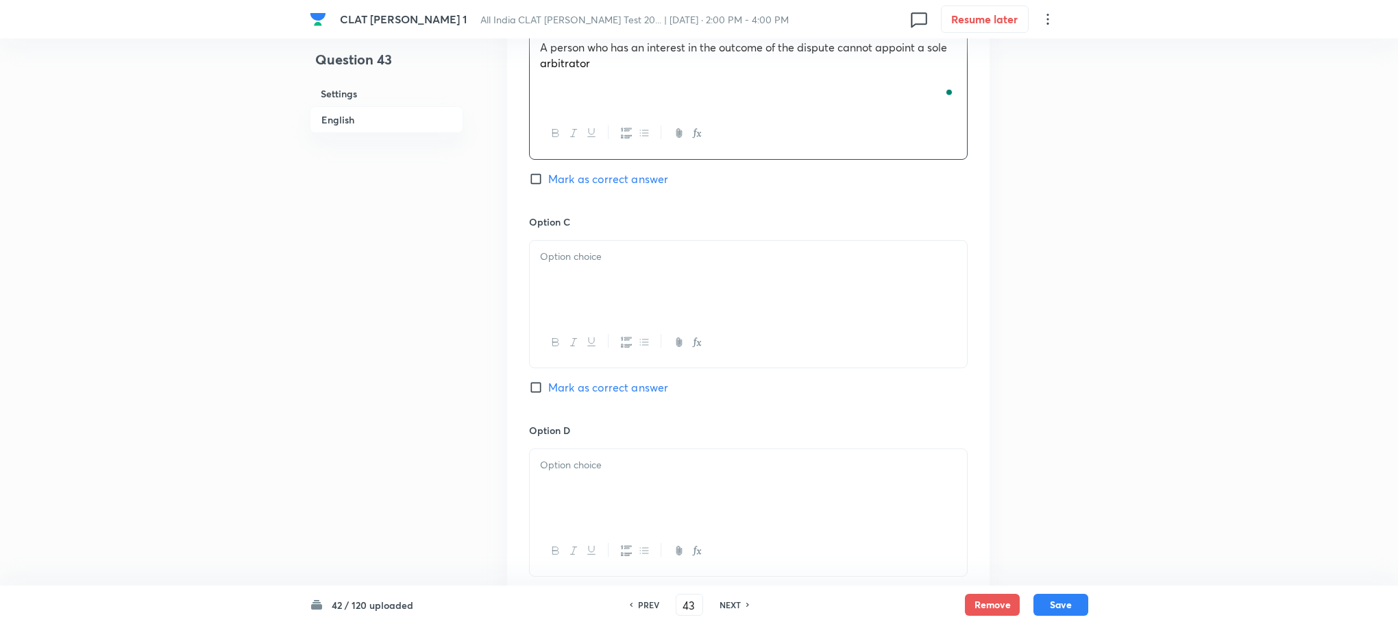
scroll to position [1851, 0]
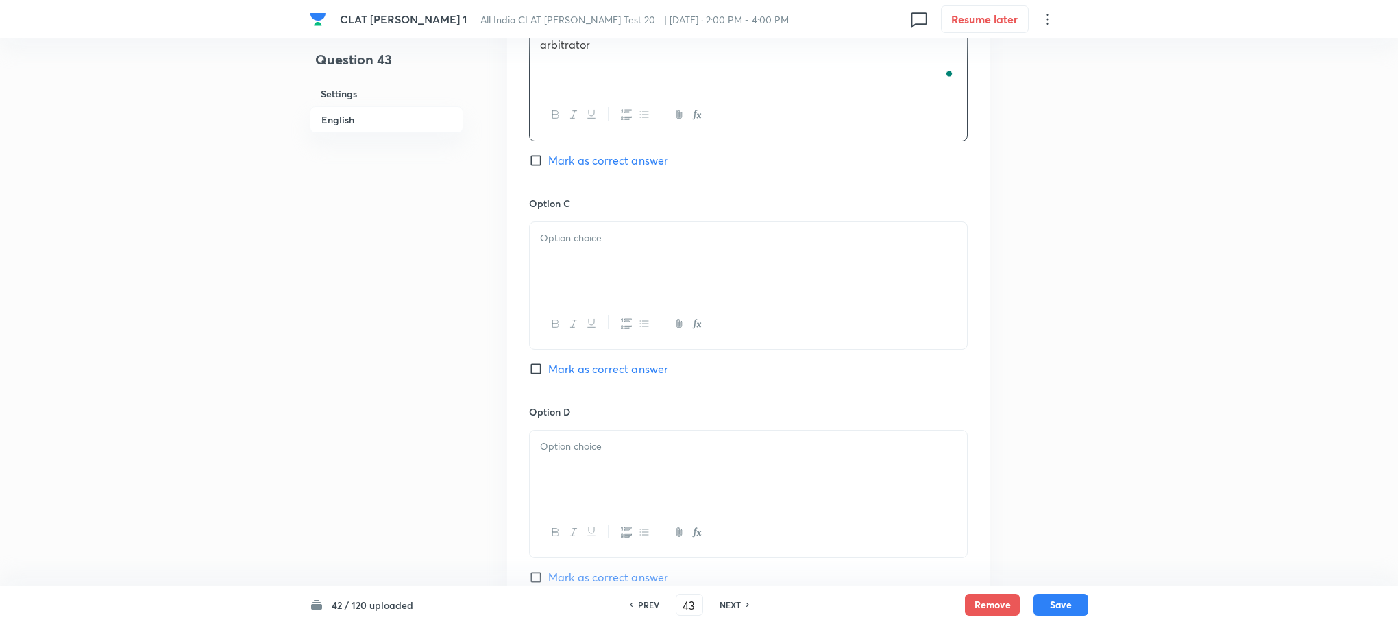
click at [598, 249] on div at bounding box center [748, 260] width 437 height 77
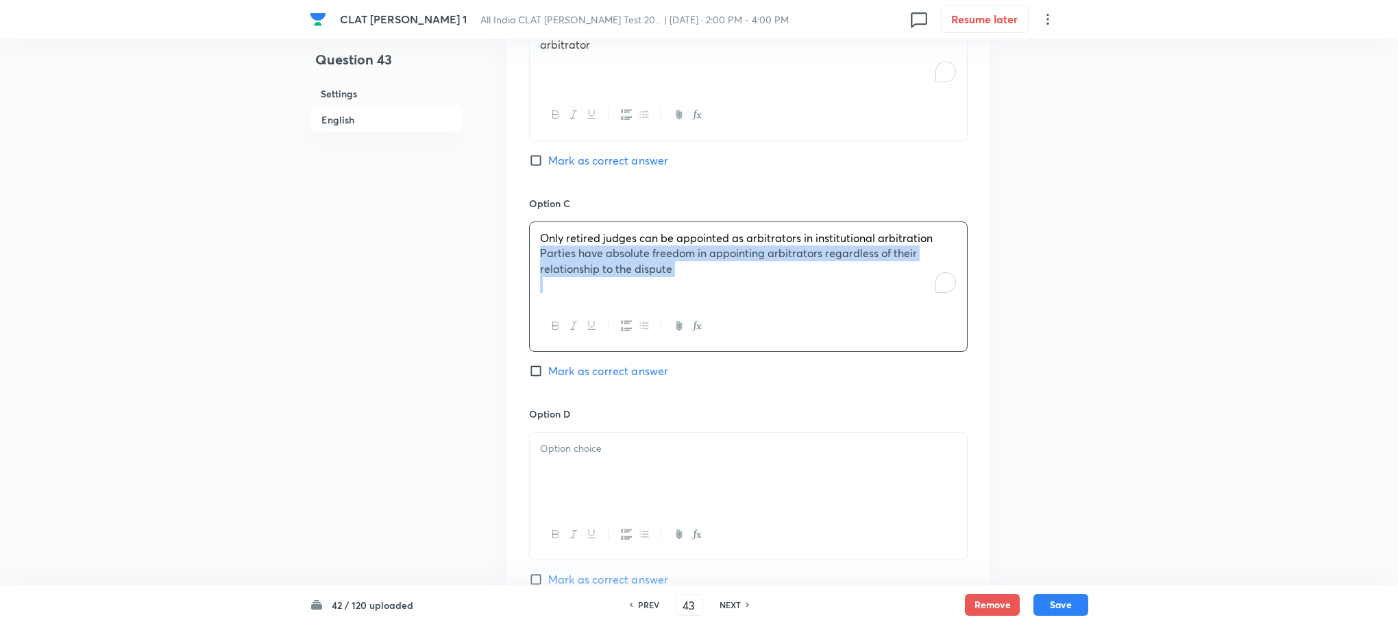
drag, startPoint x: 539, startPoint y: 230, endPoint x: 710, endPoint y: 260, distance: 173.2
click at [710, 260] on div "Only retired judges can be appointed as arbitrators in institutional arbitratio…" at bounding box center [748, 261] width 437 height 79
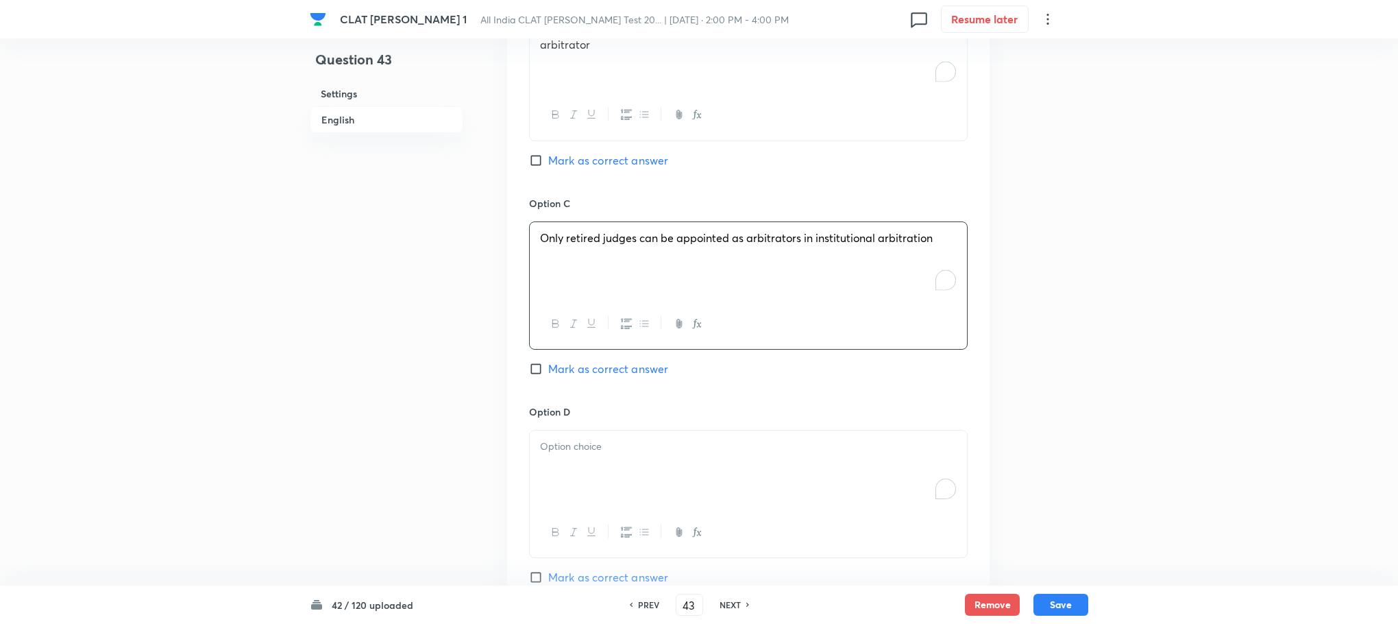
click at [597, 439] on p "To enrich screen reader interactions, please activate Accessibility in Grammarl…" at bounding box center [748, 447] width 417 height 16
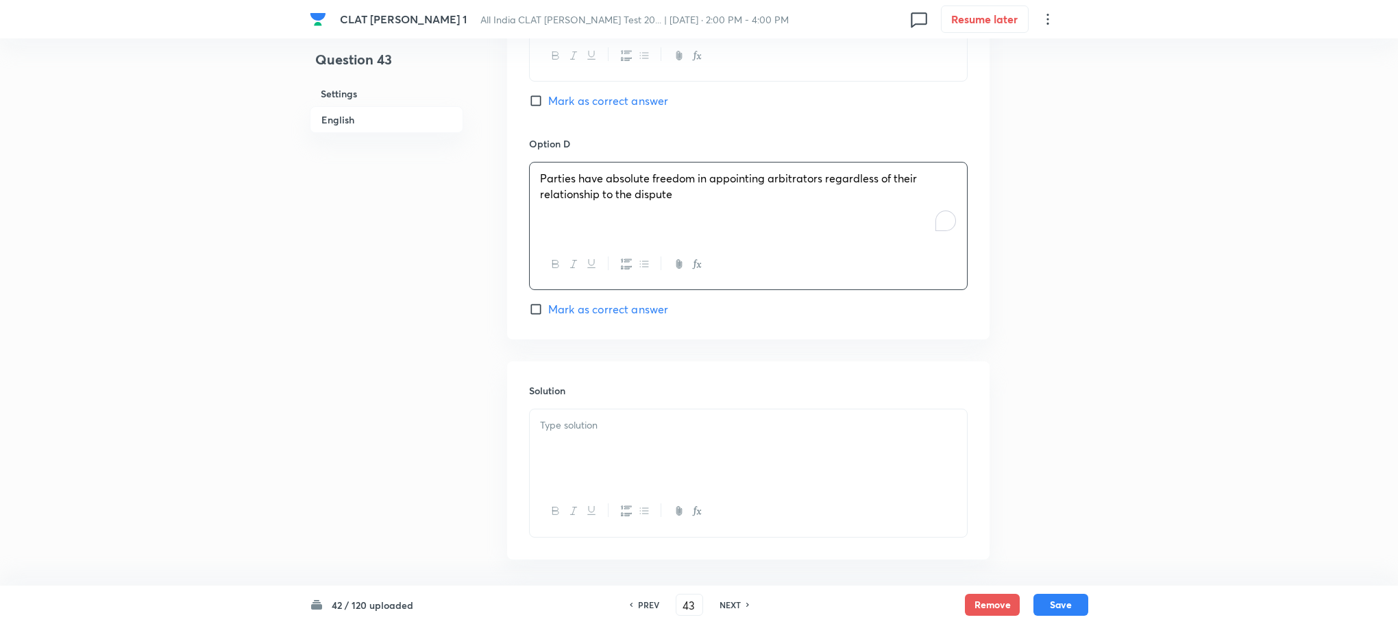
scroll to position [2147, 0]
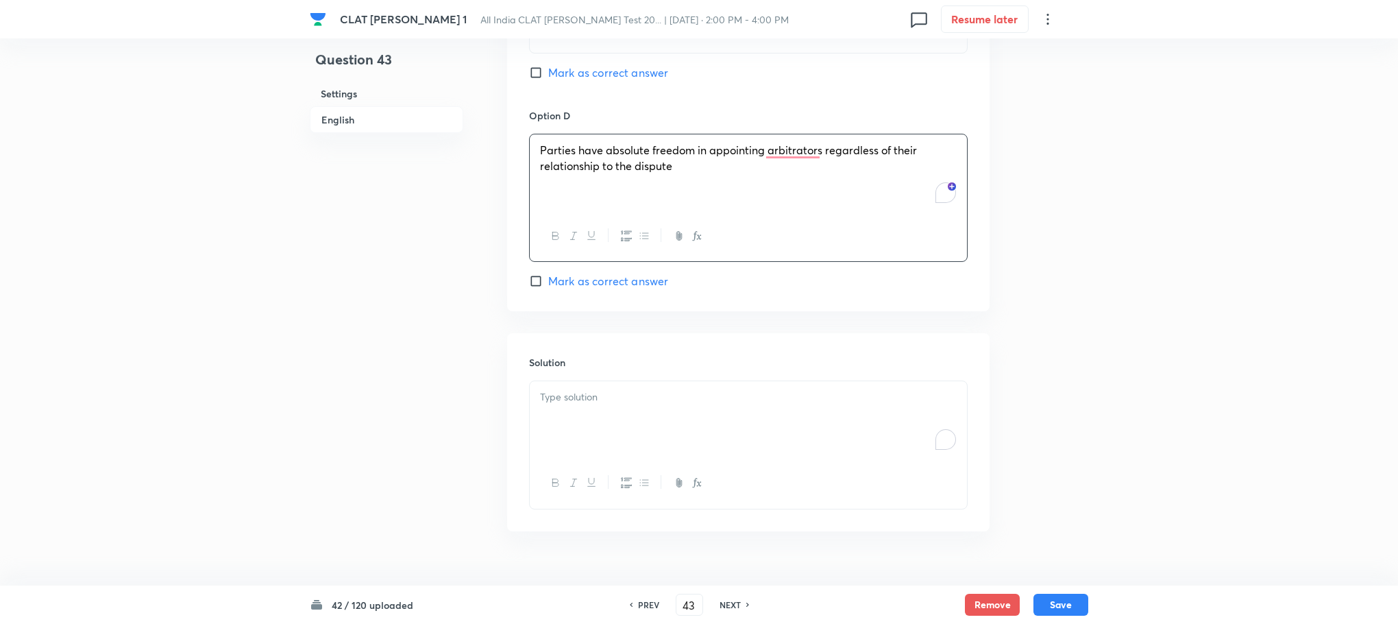
click at [556, 416] on div "To enrich screen reader interactions, please activate Accessibility in Grammarl…" at bounding box center [748, 419] width 437 height 77
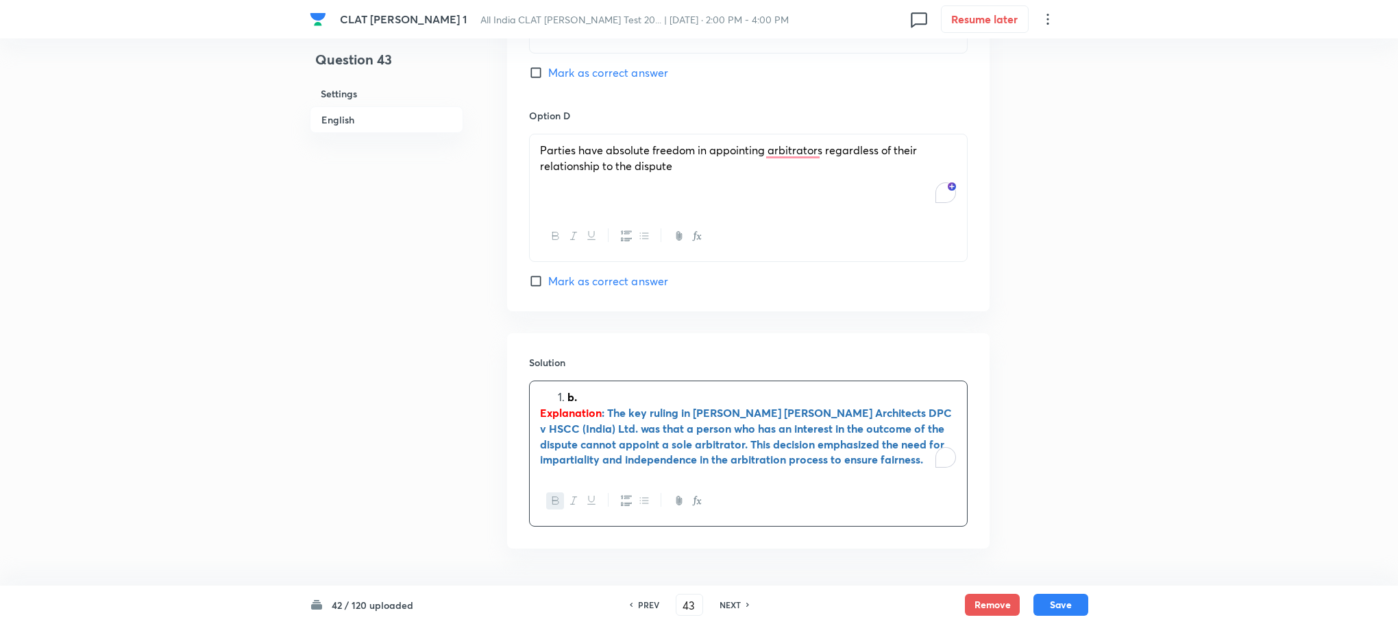
click at [556, 389] on ol "b." at bounding box center [748, 397] width 417 height 16
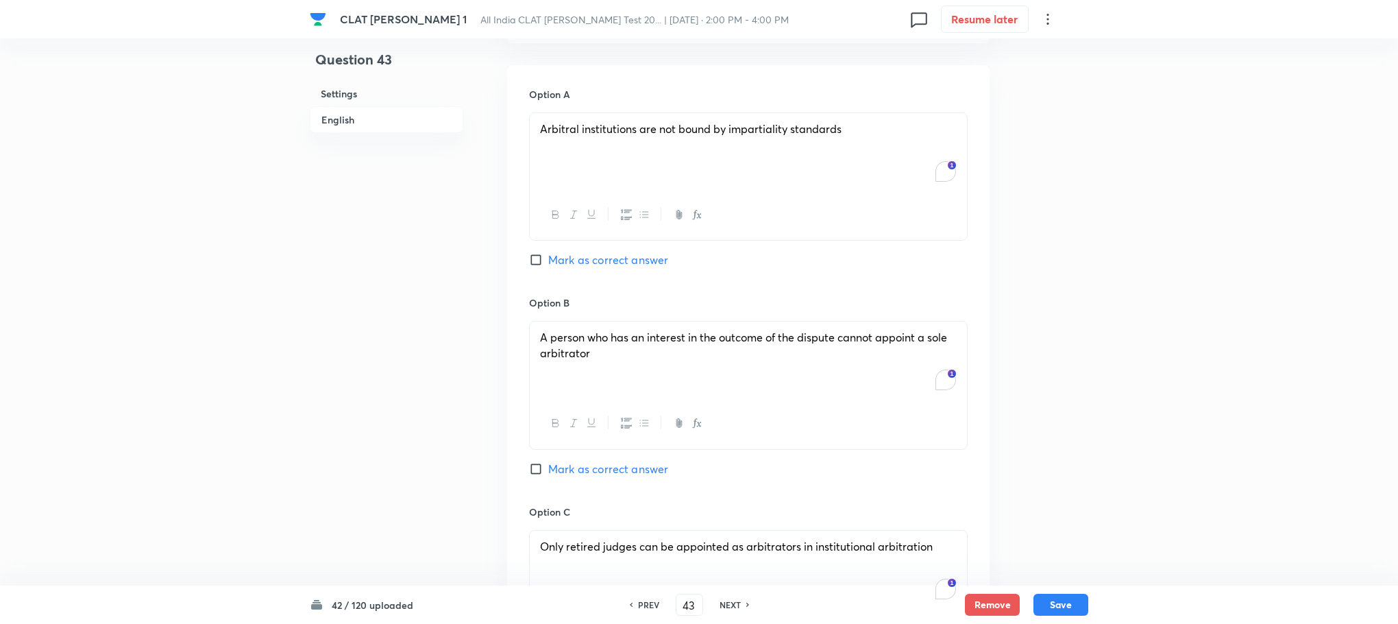
scroll to position [1530, 0]
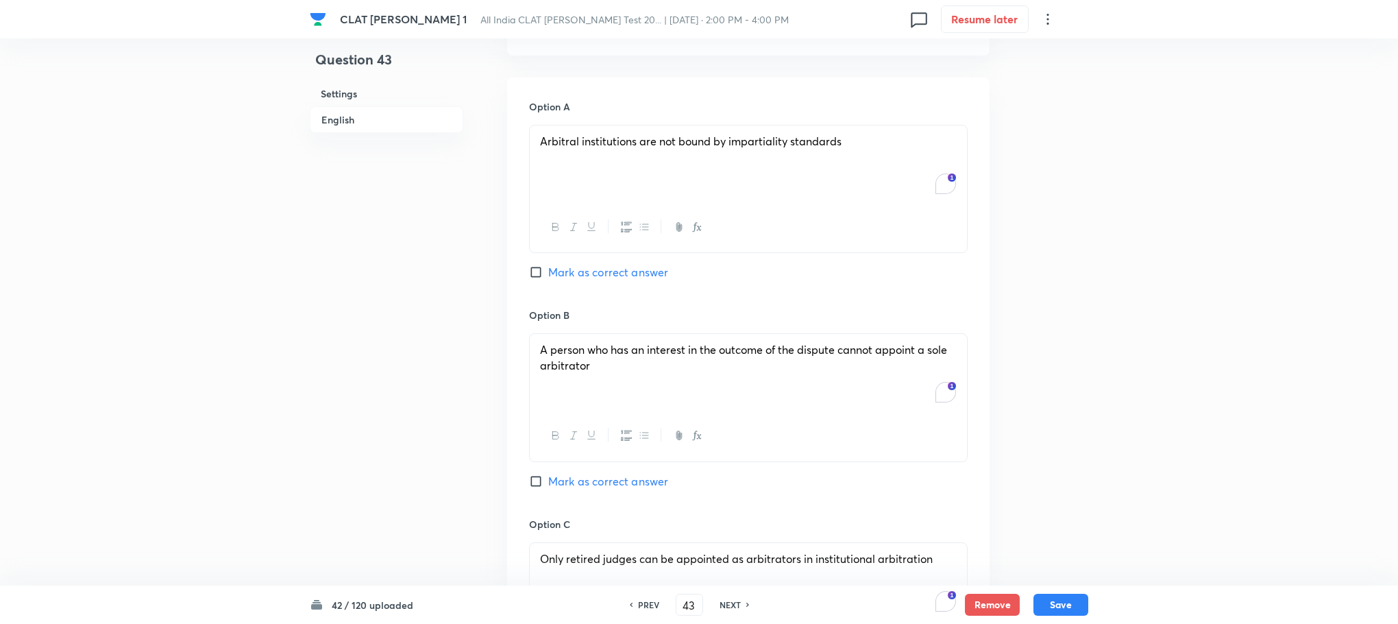
click at [596, 442] on div "Option B A person who has an interest in the outcome of the dispute cannot appo…" at bounding box center [748, 412] width 439 height 208
click at [596, 473] on span "Mark as correct answer" at bounding box center [608, 481] width 120 height 16
click at [548, 474] on input "Mark as correct answer" at bounding box center [538, 481] width 19 height 14
checkbox input "true"
click at [1082, 603] on button "Save" at bounding box center [1061, 603] width 55 height 22
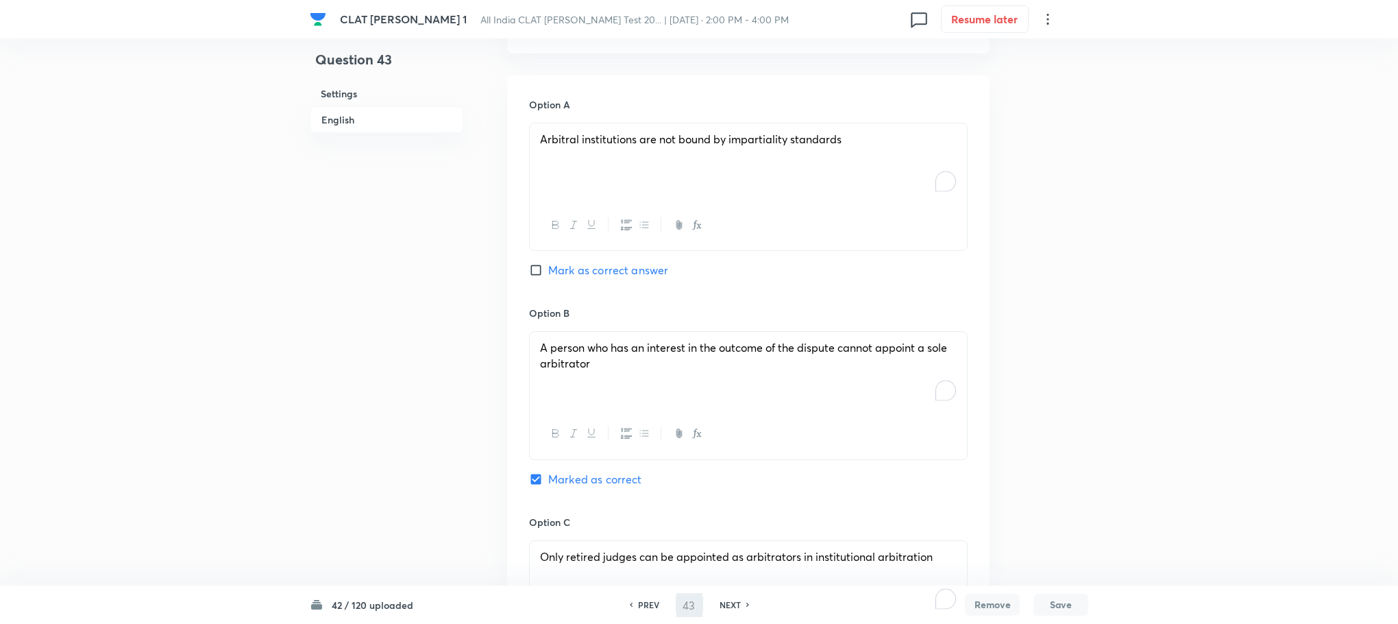
type input "44"
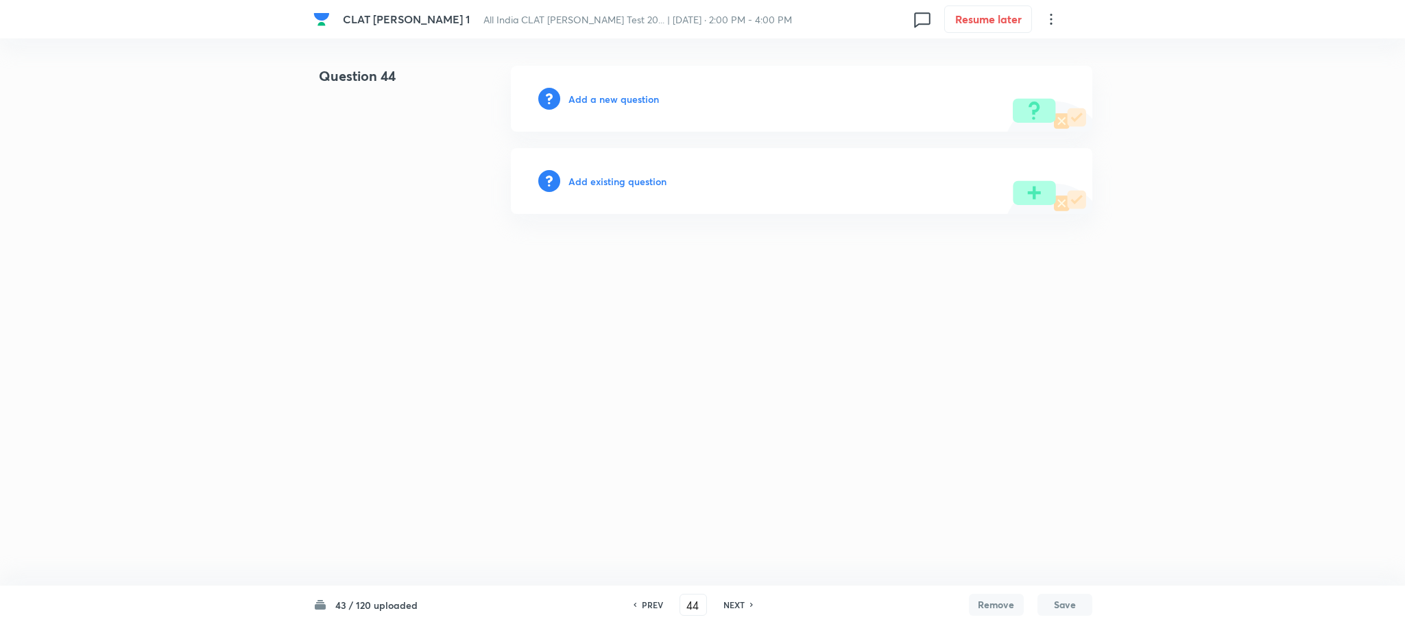
click at [597, 92] on h6 "Add a new question" at bounding box center [613, 99] width 90 height 14
click at [597, 92] on h6 "Choose a question type" at bounding box center [621, 99] width 106 height 14
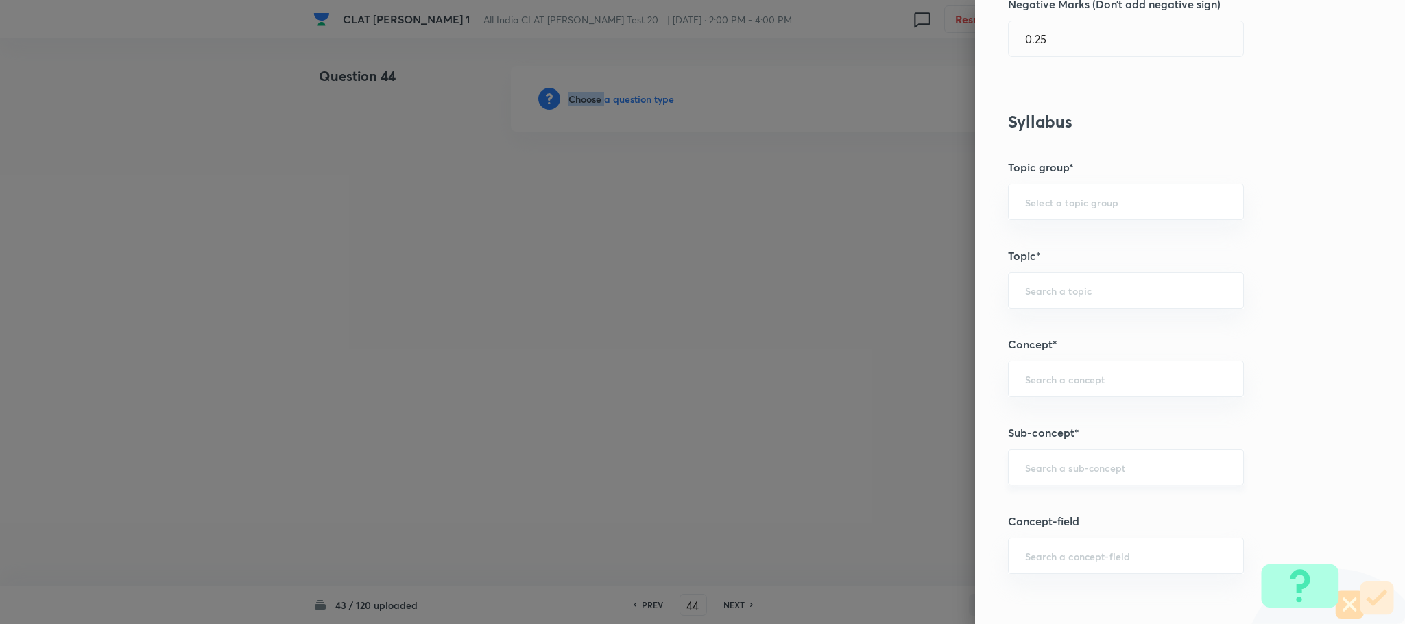
scroll to position [514, 0]
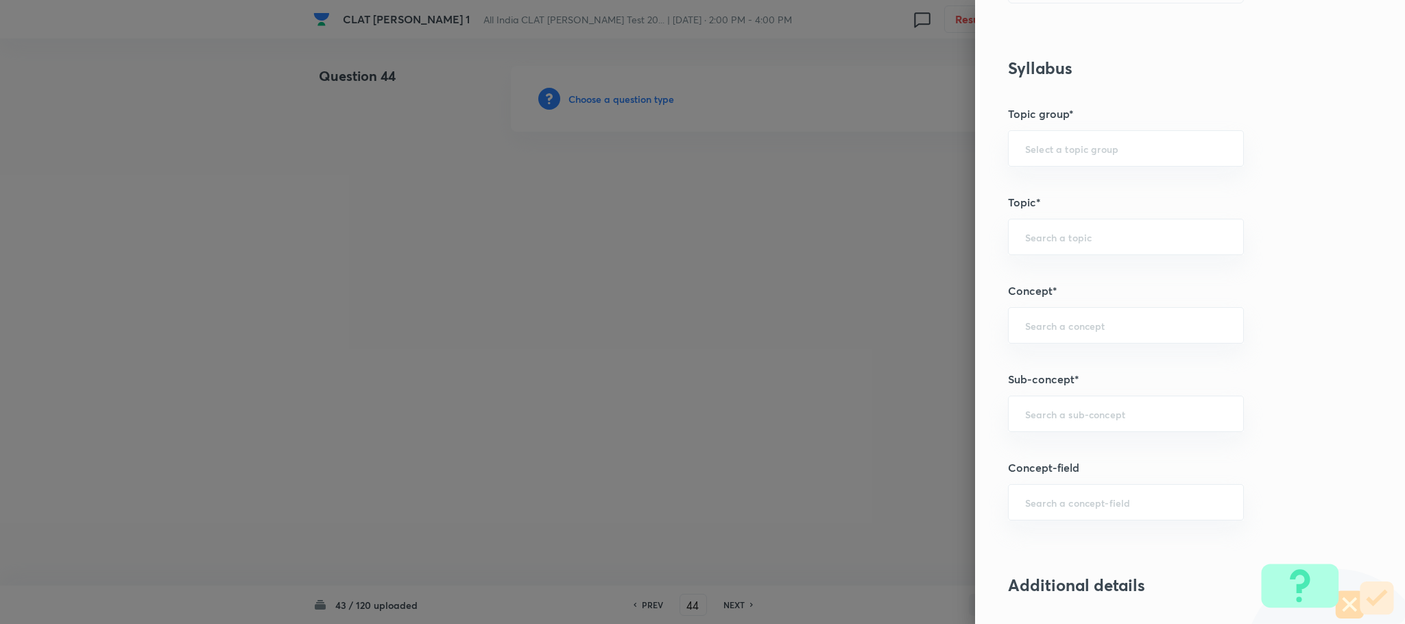
click at [1049, 438] on div "Question settings Question type* Single choice correct Number of options* 2 3 4…" at bounding box center [1190, 312] width 430 height 624
click at [1037, 428] on div "​" at bounding box center [1126, 414] width 236 height 36
click at [1039, 512] on li "General Principles of Criminal Liability" at bounding box center [1110, 506] width 234 height 25
type input "General Principles of Criminal Liability"
type input "Criminal Law"
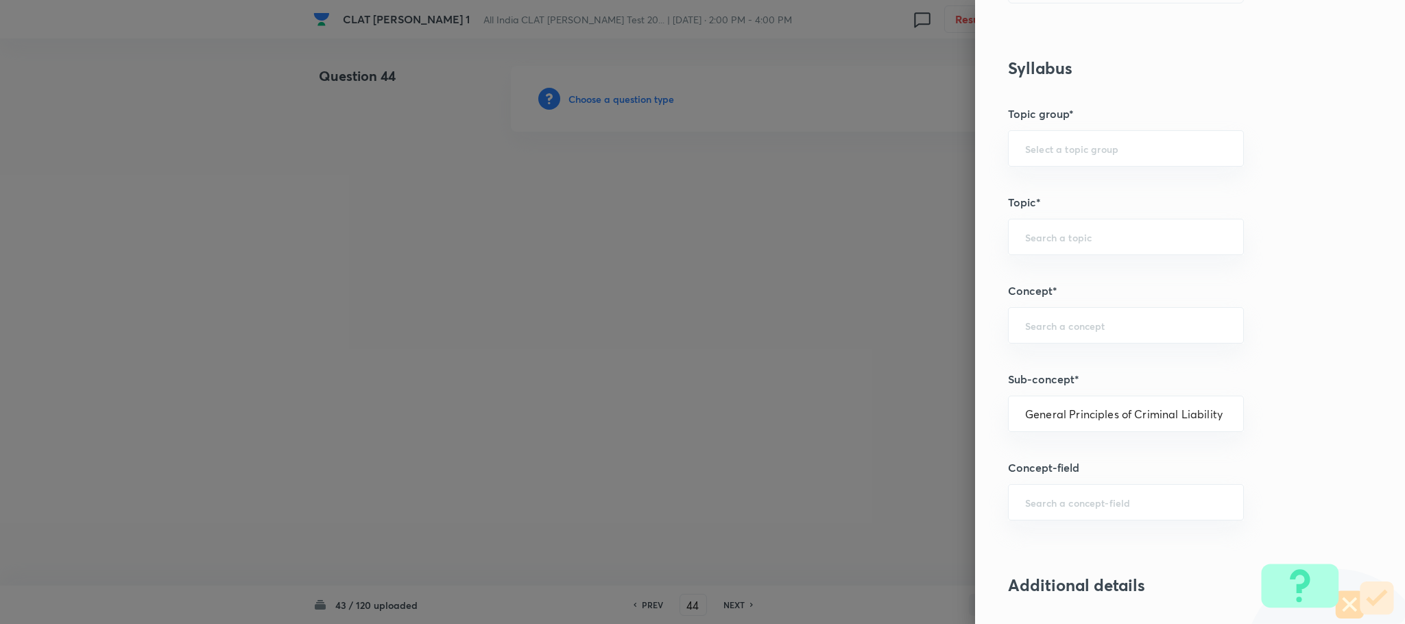
type input "Criminal Law"
type input "Definition and Meaning of Crime"
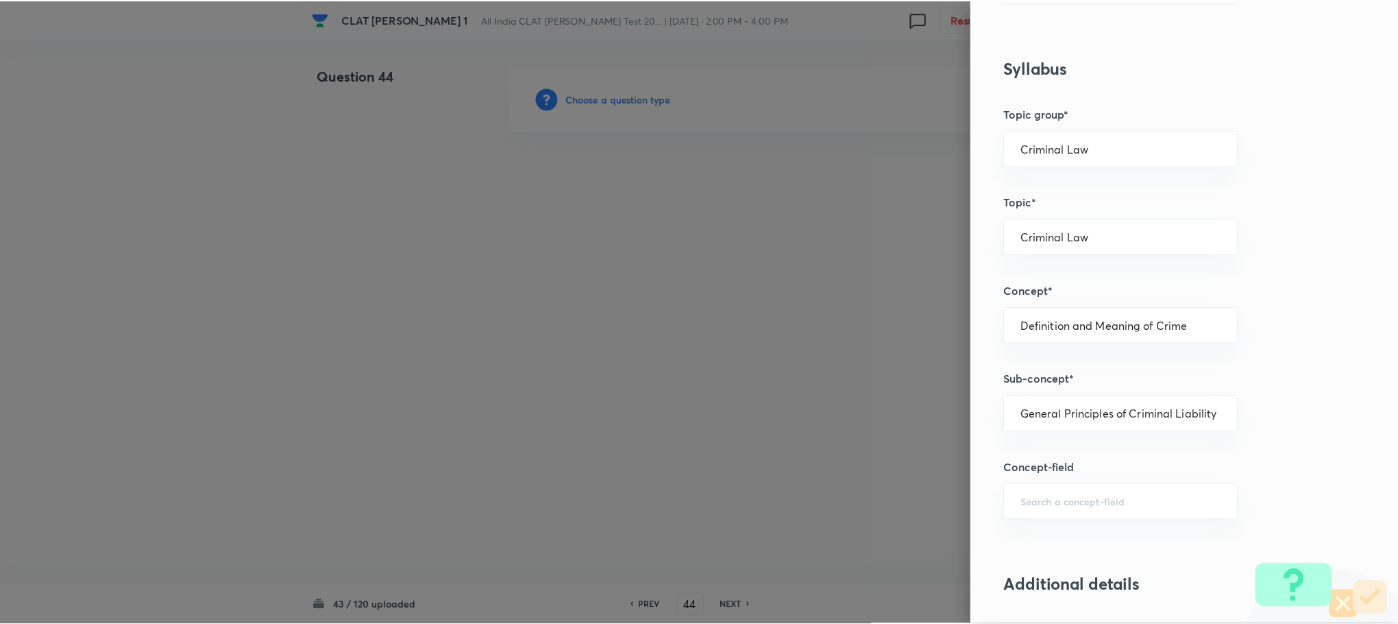
scroll to position [1249, 0]
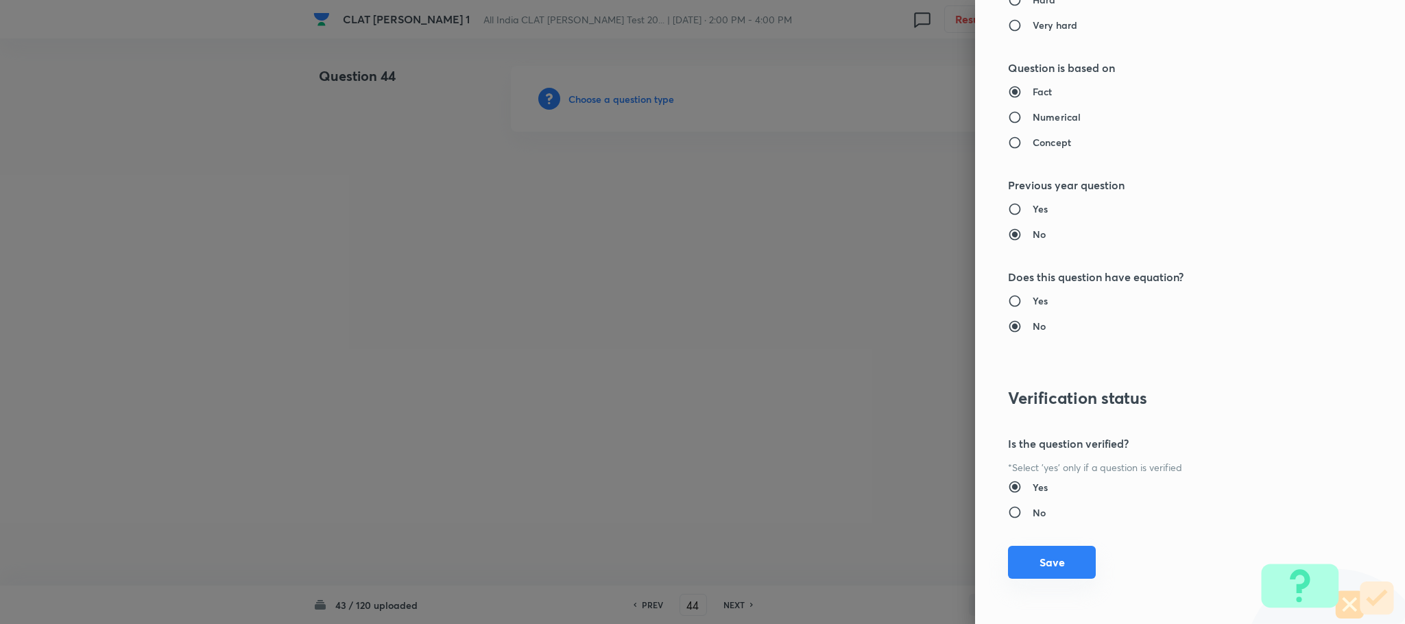
click at [1027, 551] on button "Save" at bounding box center [1052, 562] width 88 height 33
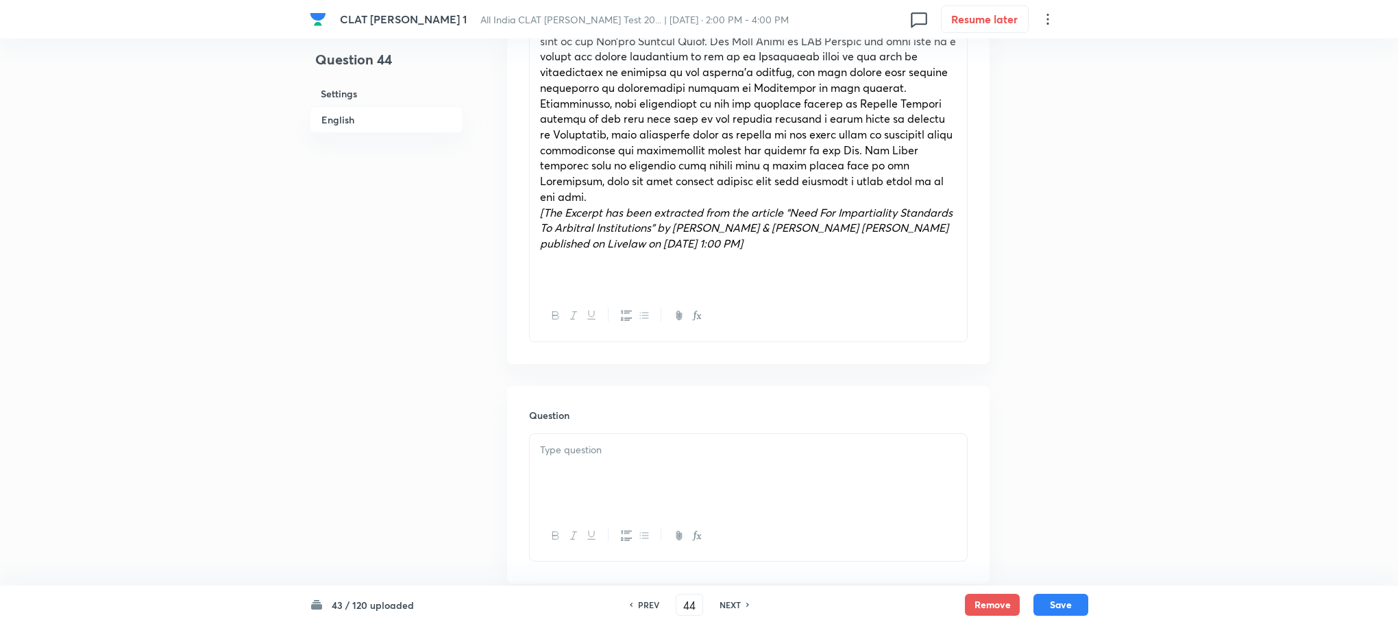
scroll to position [1028, 0]
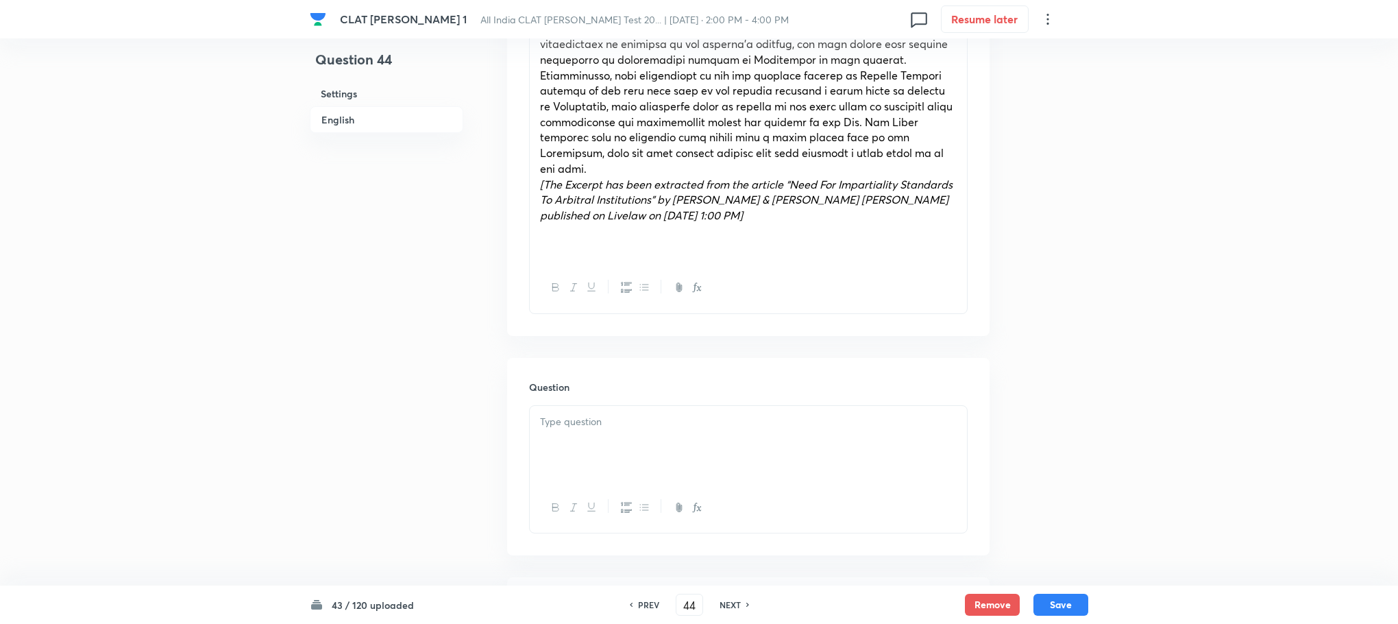
click at [568, 406] on div at bounding box center [748, 444] width 437 height 77
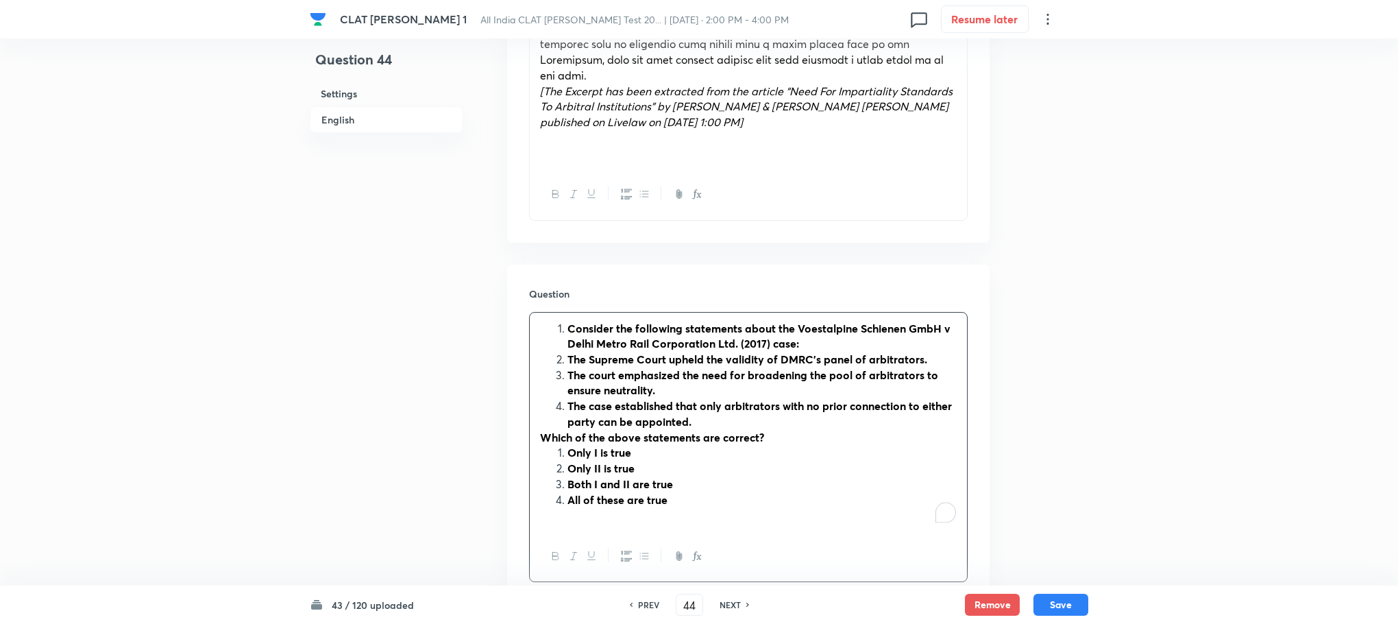
scroll to position [1234, 0]
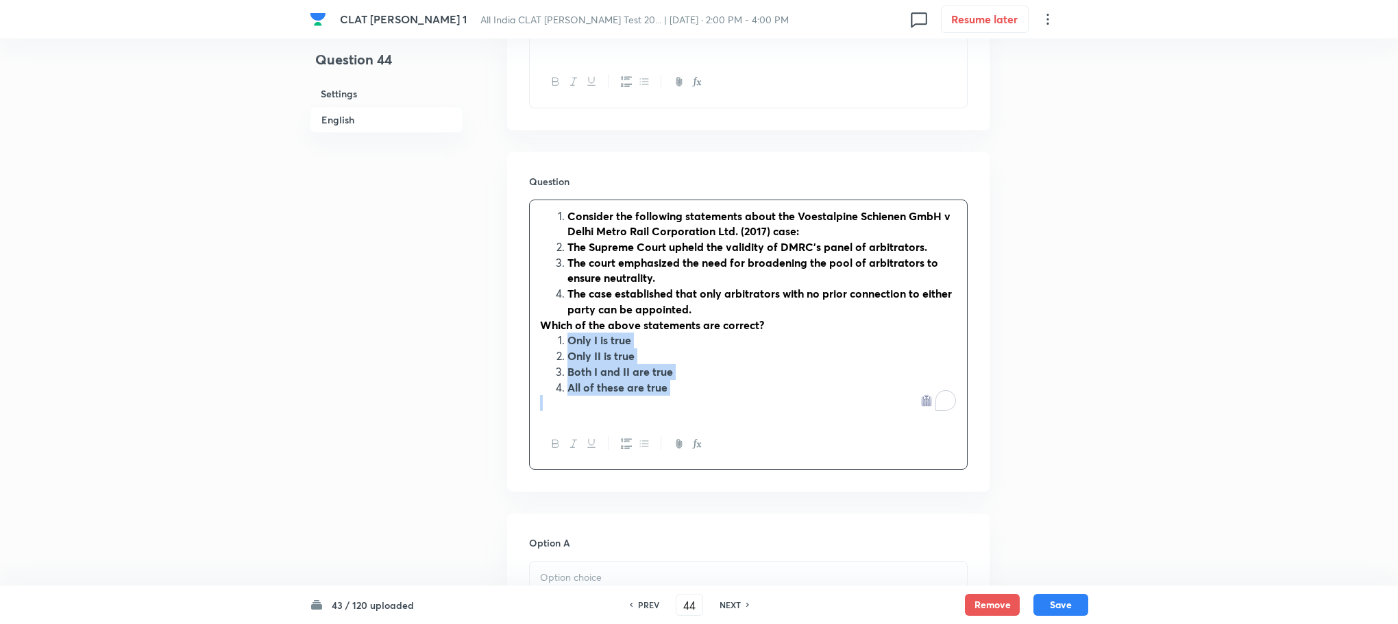
drag, startPoint x: 561, startPoint y: 315, endPoint x: 689, endPoint y: 369, distance: 138.5
click at [689, 369] on div "Consider the following statements about the Voestalpine Schienen GmbH v Delhi M…" at bounding box center [748, 309] width 437 height 219
click at [627, 438] on icon "button" at bounding box center [626, 443] width 11 height 11
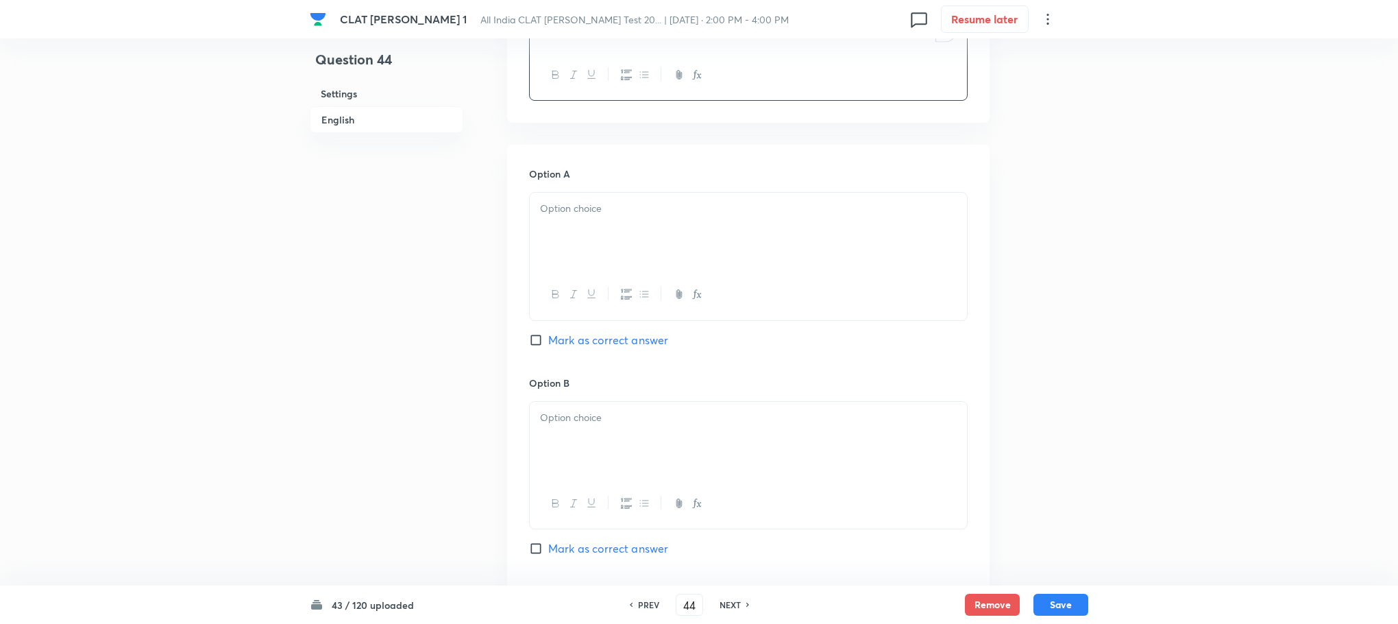
scroll to position [1645, 0]
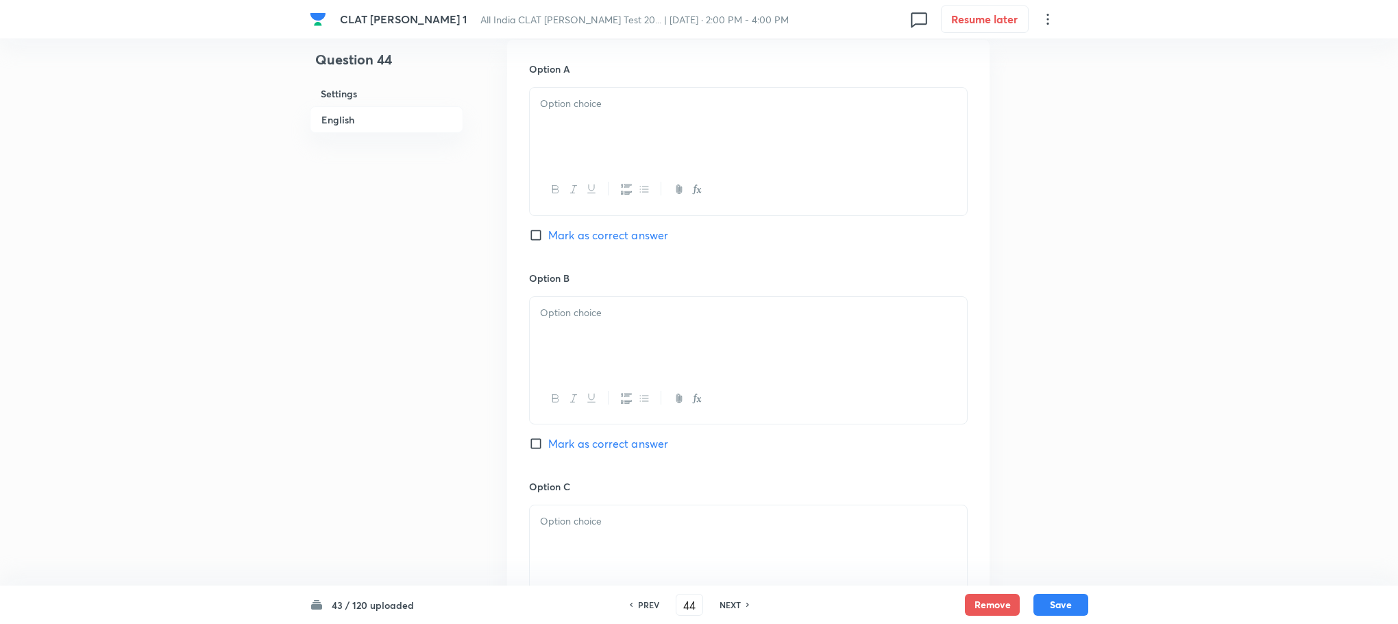
click at [585, 108] on div at bounding box center [748, 126] width 437 height 77
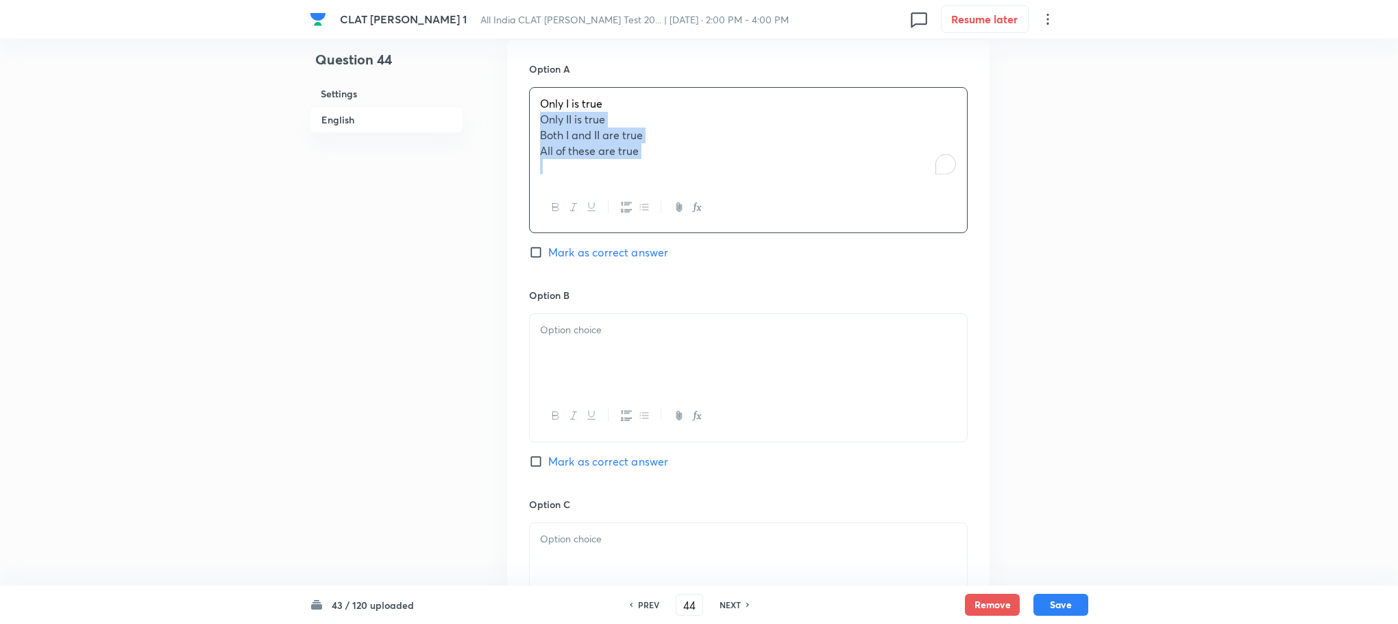
drag, startPoint x: 529, startPoint y: 93, endPoint x: 693, endPoint y: 156, distance: 175.6
click at [693, 156] on div "Only I is true Only II is true Both I and II are true All of these are true" at bounding box center [748, 160] width 439 height 146
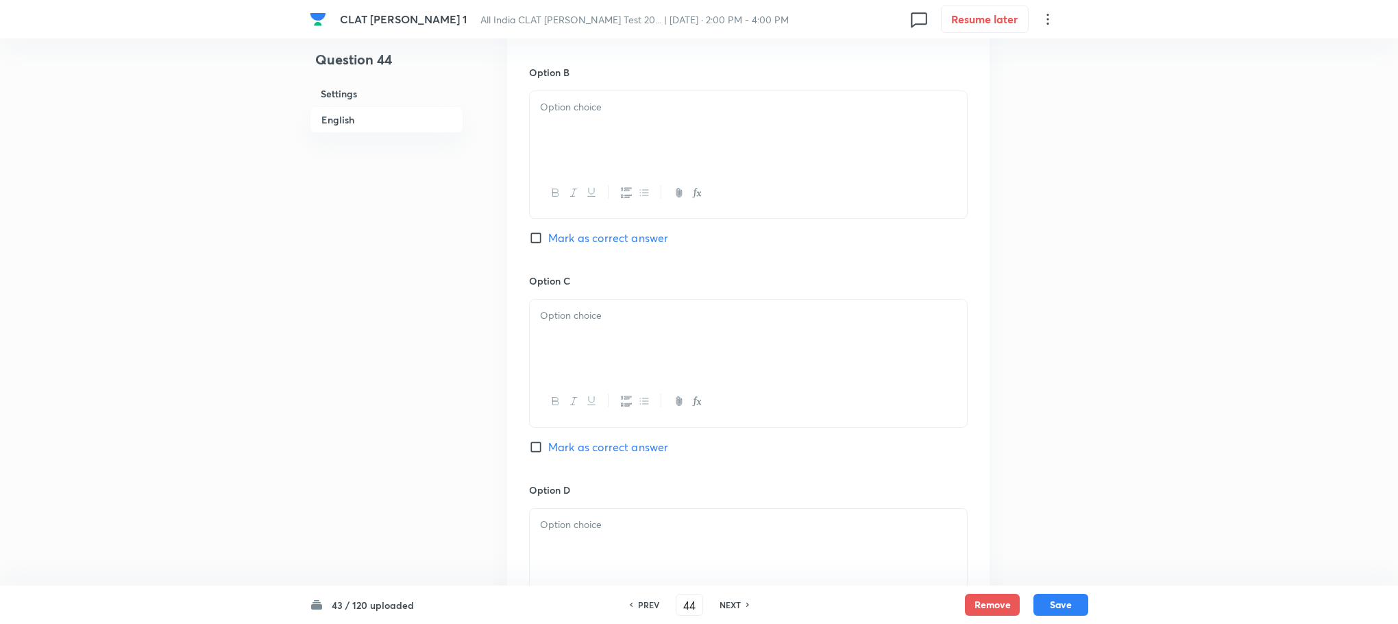
scroll to position [1748, 0]
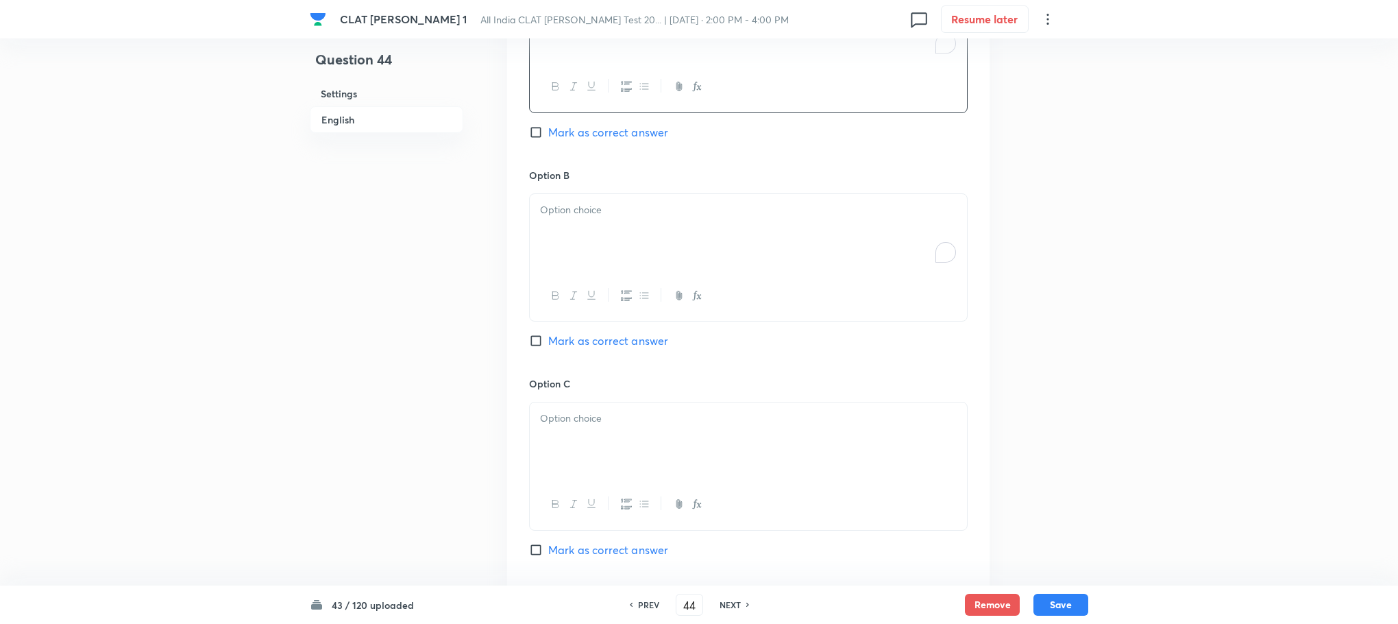
click at [555, 217] on div "To enrich screen reader interactions, please activate Accessibility in Grammarl…" at bounding box center [748, 232] width 437 height 77
drag, startPoint x: 531, startPoint y: 192, endPoint x: 744, endPoint y: 249, distance: 221.3
click at [744, 249] on div "Only II is true Both I and II are true All of these are true" at bounding box center [748, 258] width 439 height 130
click at [556, 408] on div at bounding box center [748, 440] width 437 height 77
drag, startPoint x: 540, startPoint y: 407, endPoint x: 658, endPoint y: 424, distance: 119.7
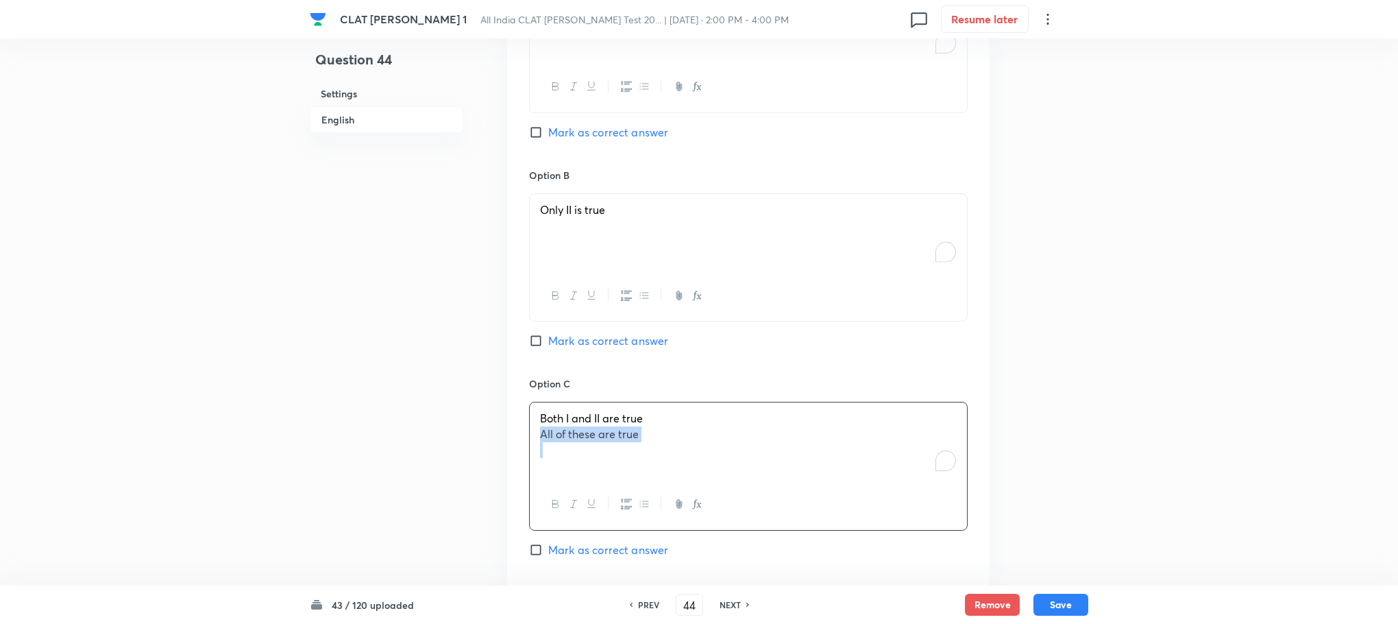
click at [658, 424] on div "Both I and II are true All of these are true" at bounding box center [748, 440] width 437 height 77
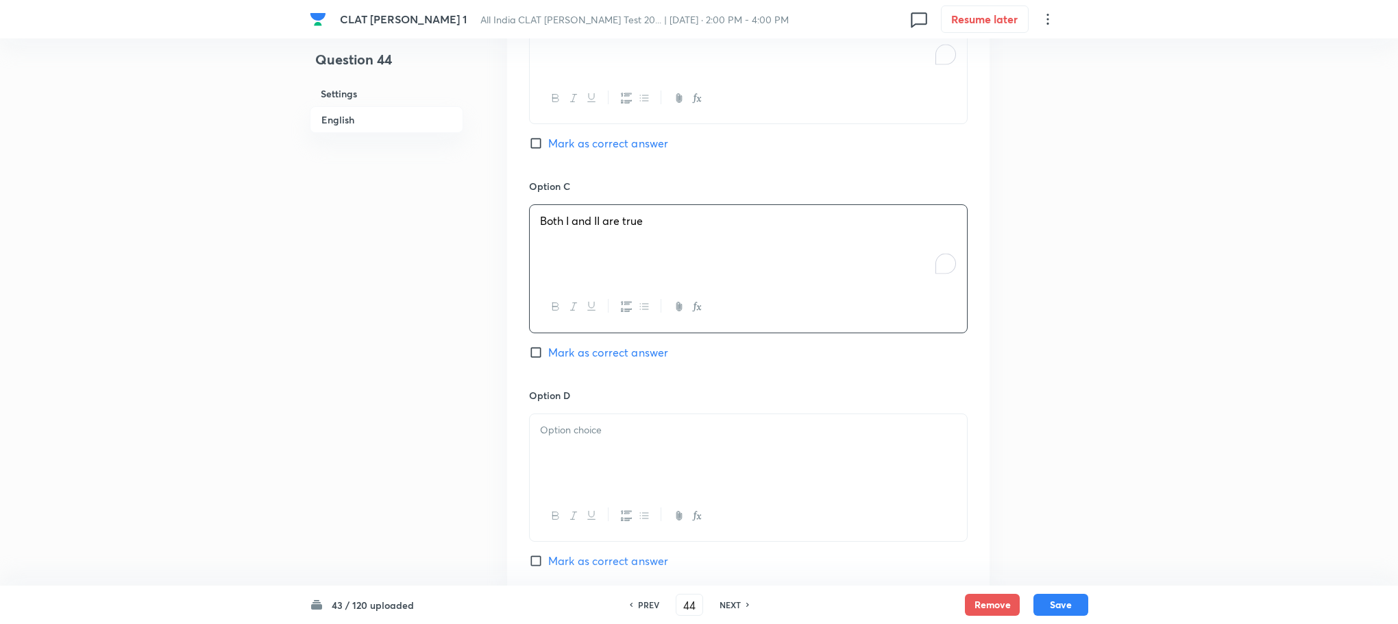
scroll to position [1954, 0]
click at [586, 413] on div at bounding box center [748, 444] width 437 height 77
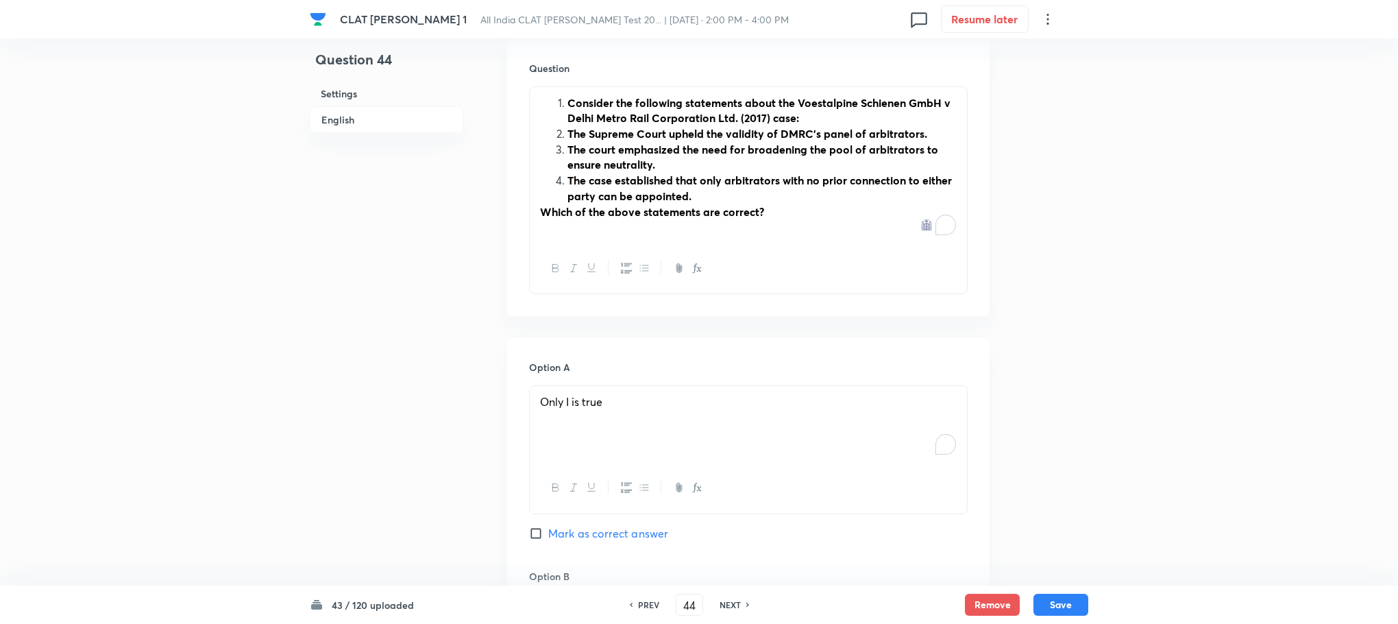
scroll to position [1131, 0]
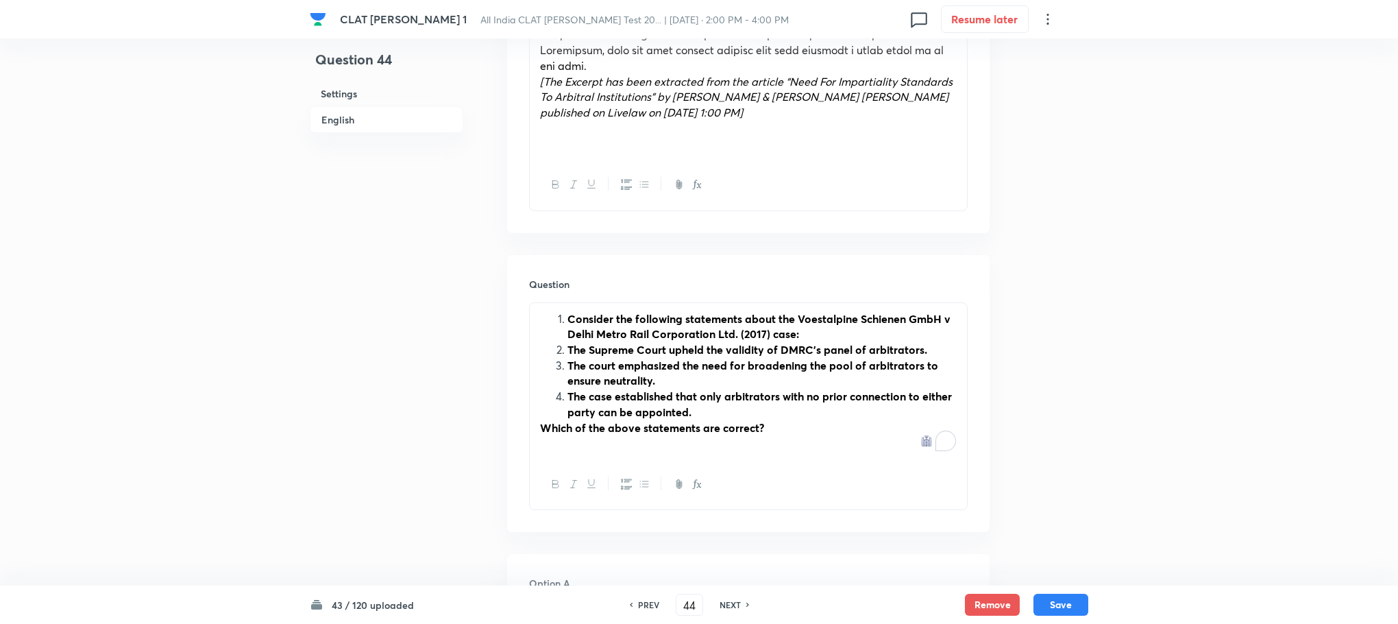
click at [568, 311] on li "Consider the following statements about the Voestalpine Schienen GmbH v Delhi M…" at bounding box center [762, 326] width 389 height 31
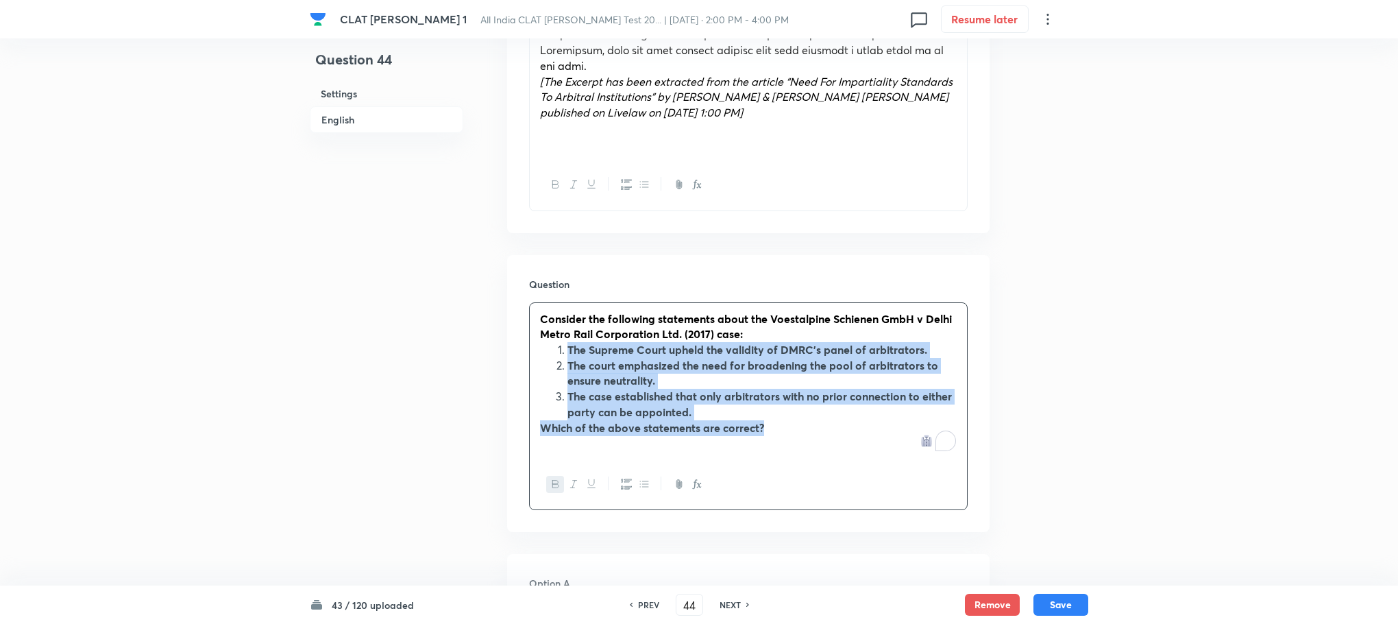
drag, startPoint x: 566, startPoint y: 321, endPoint x: 775, endPoint y: 399, distance: 223.9
click at [775, 399] on div "Consider the following statements about the Voestalpine Schienen GmbH v Delhi M…" at bounding box center [748, 381] width 437 height 156
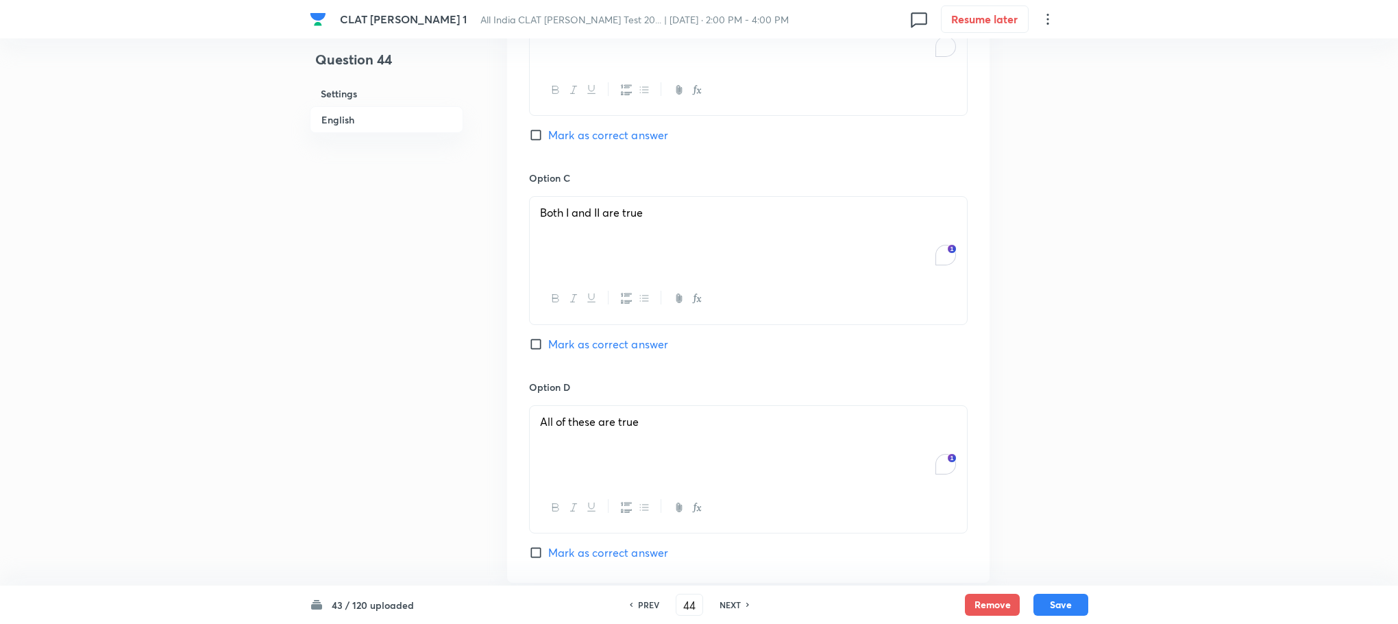
scroll to position [2225, 0]
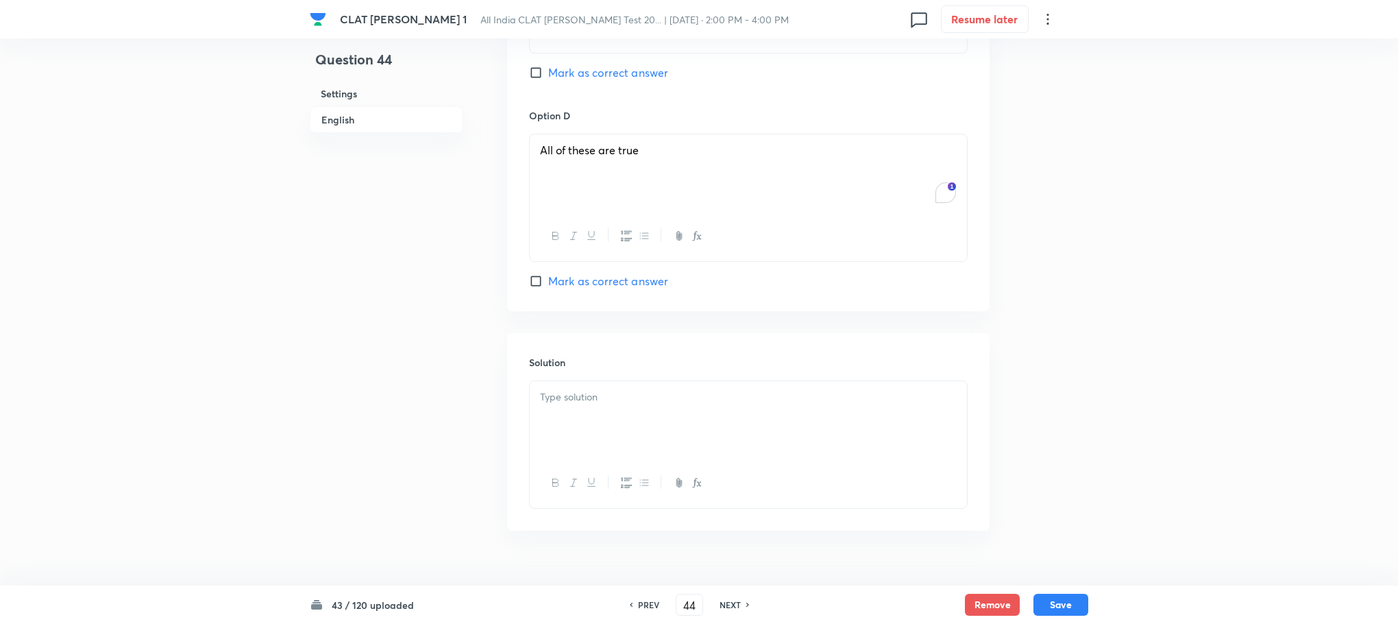
click at [550, 391] on div at bounding box center [748, 419] width 437 height 77
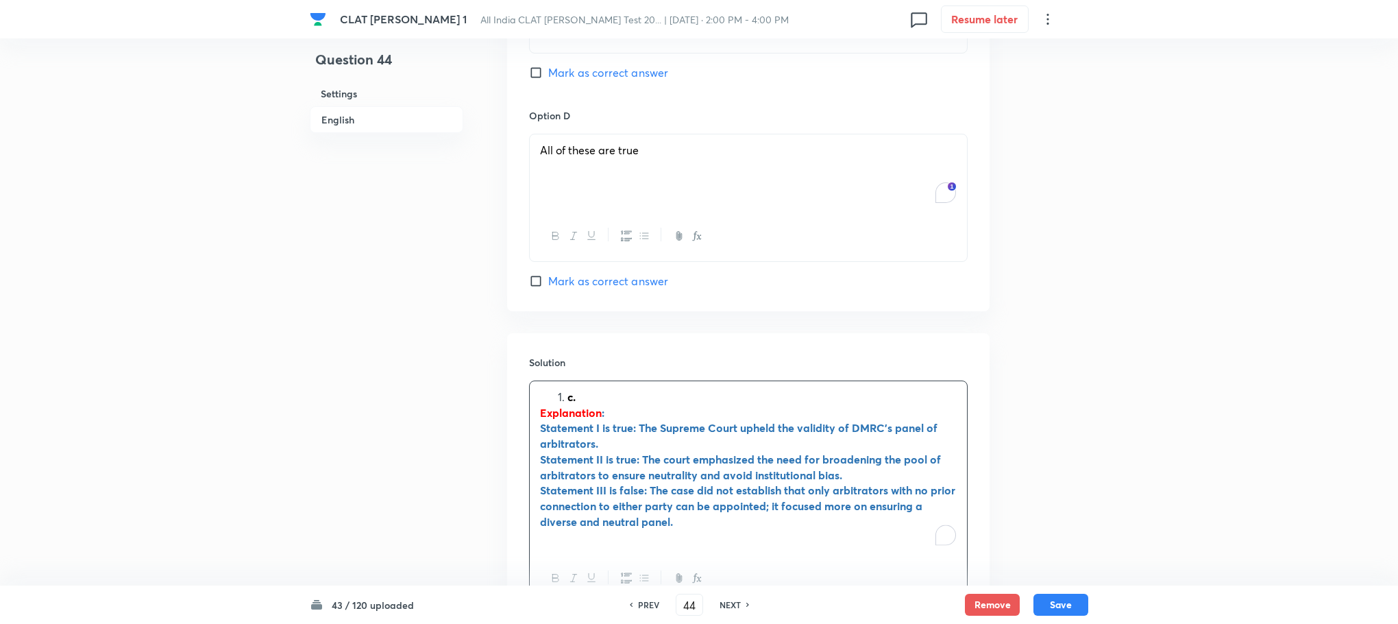
click at [568, 389] on li "c." at bounding box center [762, 397] width 389 height 16
click at [603, 64] on span "Mark as correct answer" at bounding box center [608, 72] width 120 height 16
click at [548, 66] on input "Mark as correct answer" at bounding box center [538, 73] width 19 height 14
checkbox input "true"
click at [1062, 611] on button "Save" at bounding box center [1061, 603] width 55 height 22
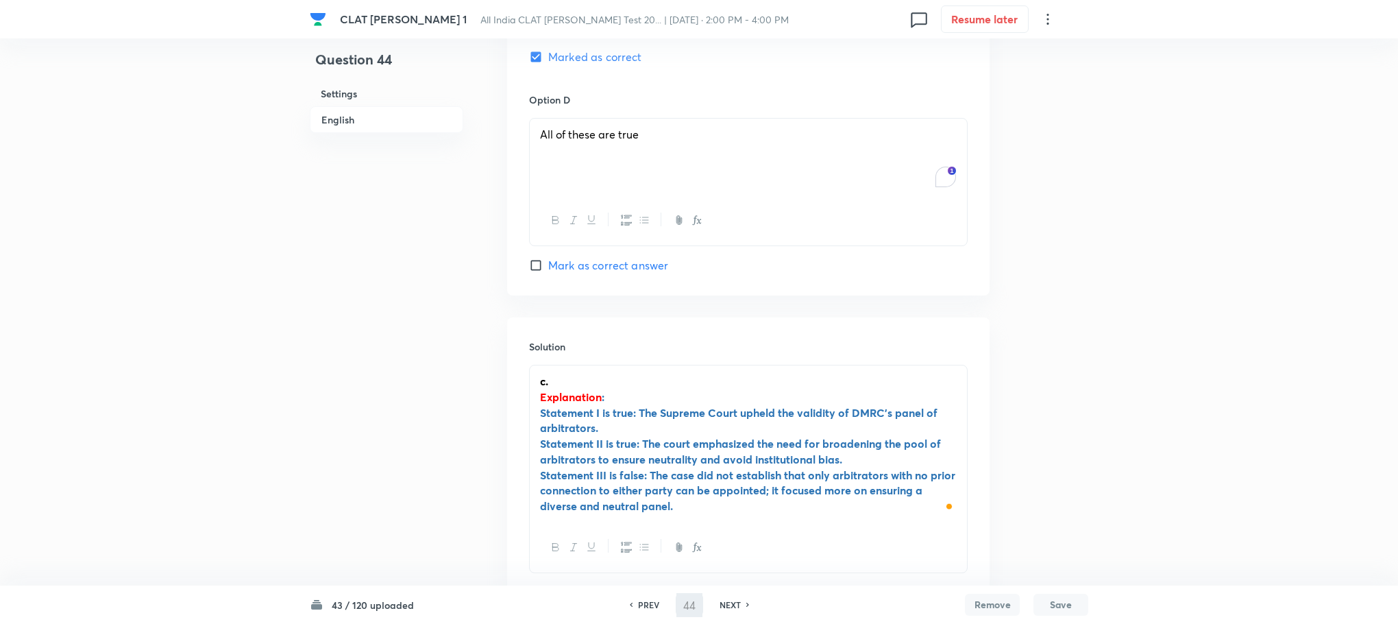
type input "45"
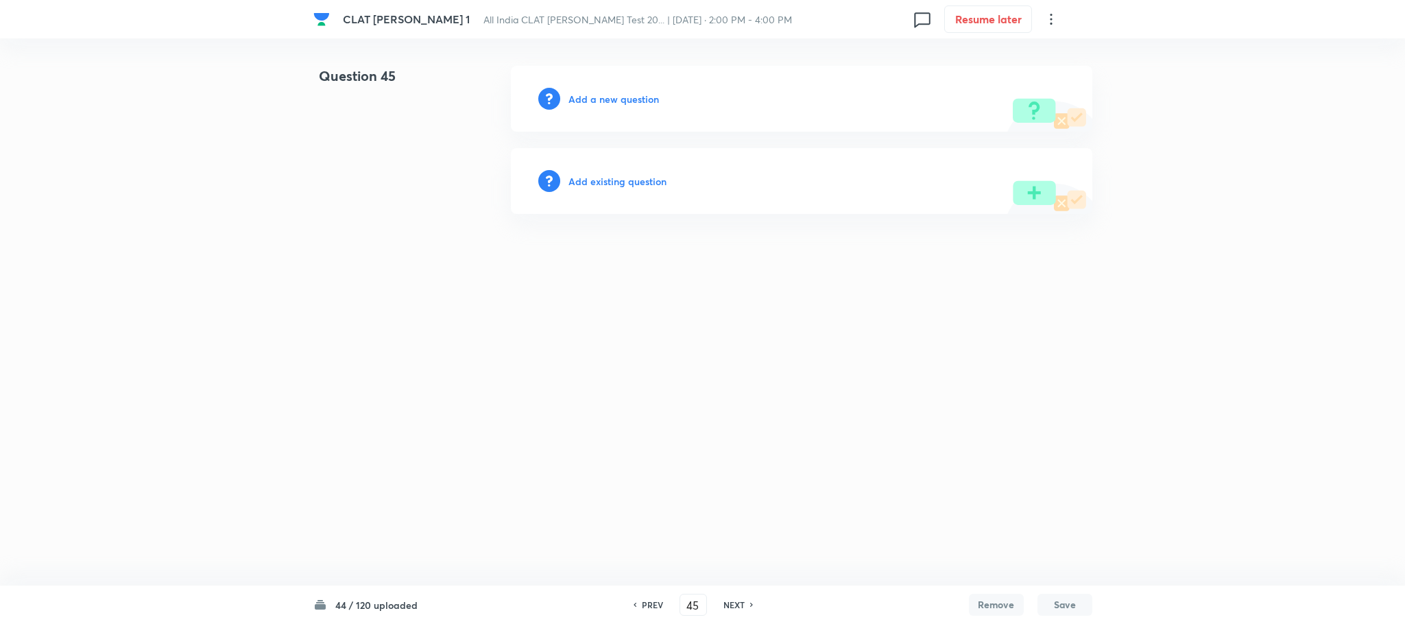
click at [611, 104] on h6 "Add a new question" at bounding box center [613, 99] width 90 height 14
click at [611, 104] on h6 "Choose a question type" at bounding box center [621, 99] width 106 height 14
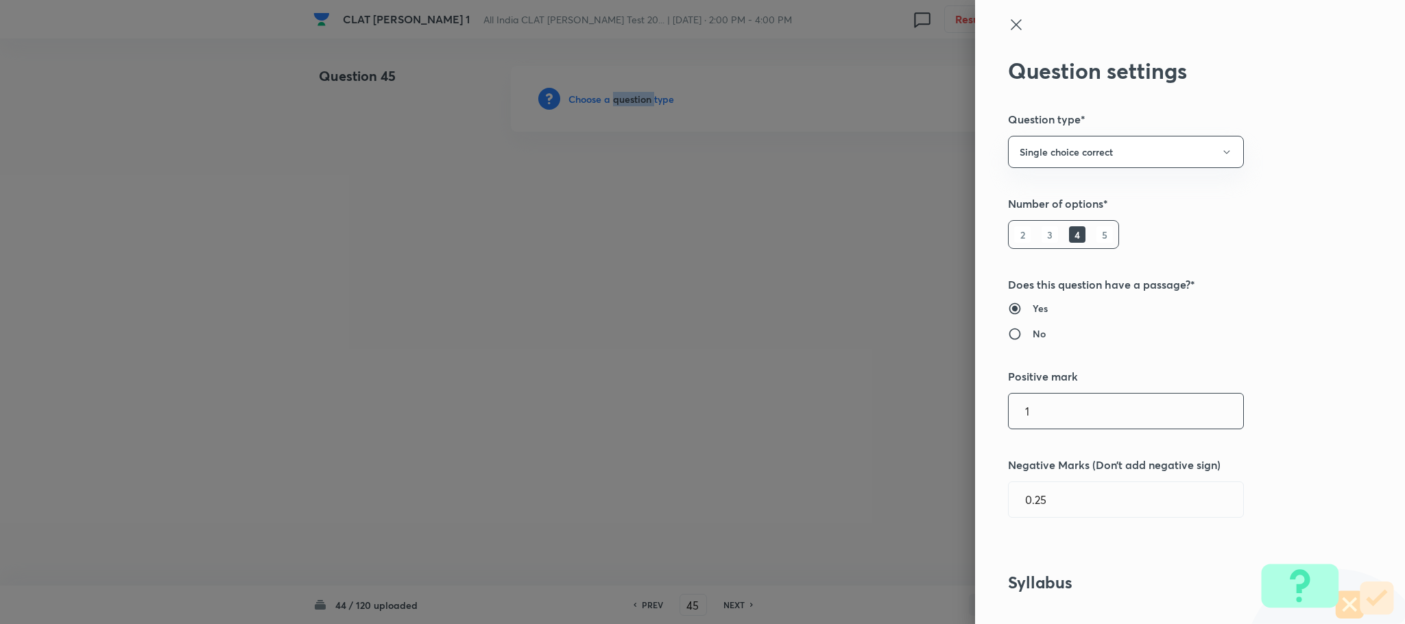
scroll to position [617, 0]
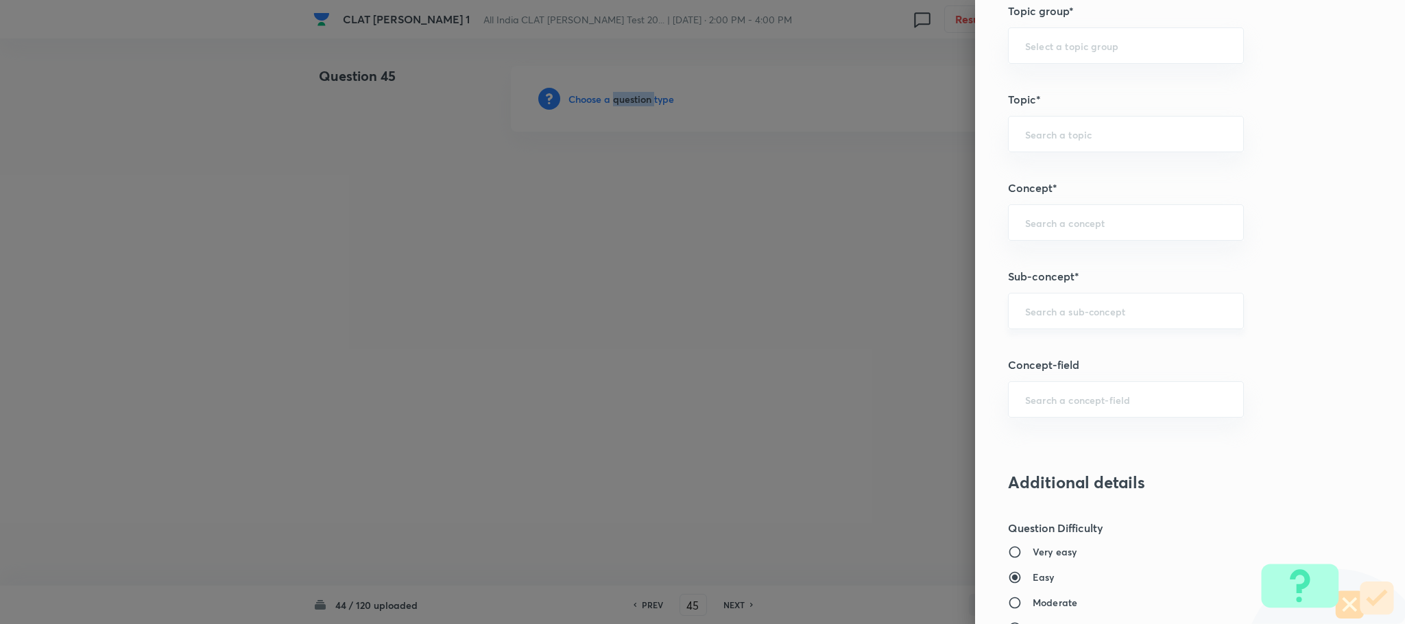
click at [1043, 326] on div "​" at bounding box center [1126, 311] width 236 height 36
click at [1008, 306] on div "​" at bounding box center [1126, 311] width 236 height 36
click at [1008, 313] on div "​" at bounding box center [1126, 311] width 236 height 36
type input "i"
click at [1039, 404] on li "General Principles of Criminal Liability" at bounding box center [1110, 403] width 234 height 25
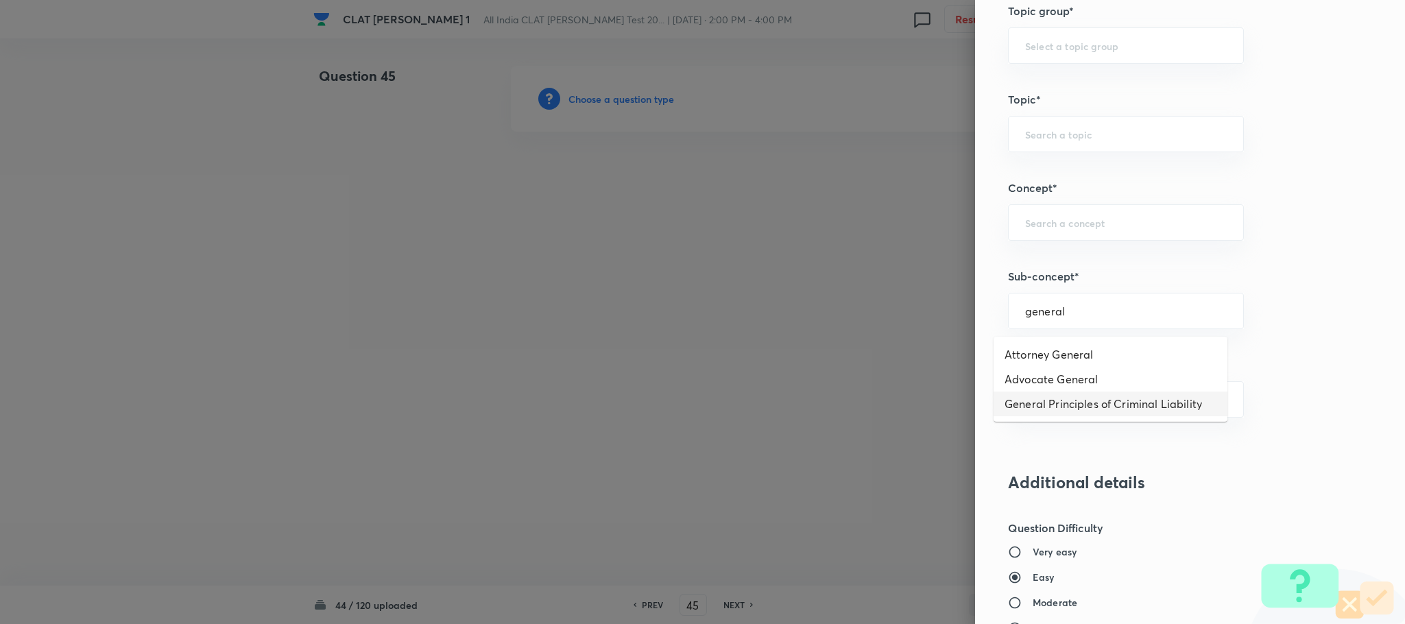
type input "General Principles of Criminal Liability"
type input "Criminal Law"
type input "Definition and Meaning of Crime"
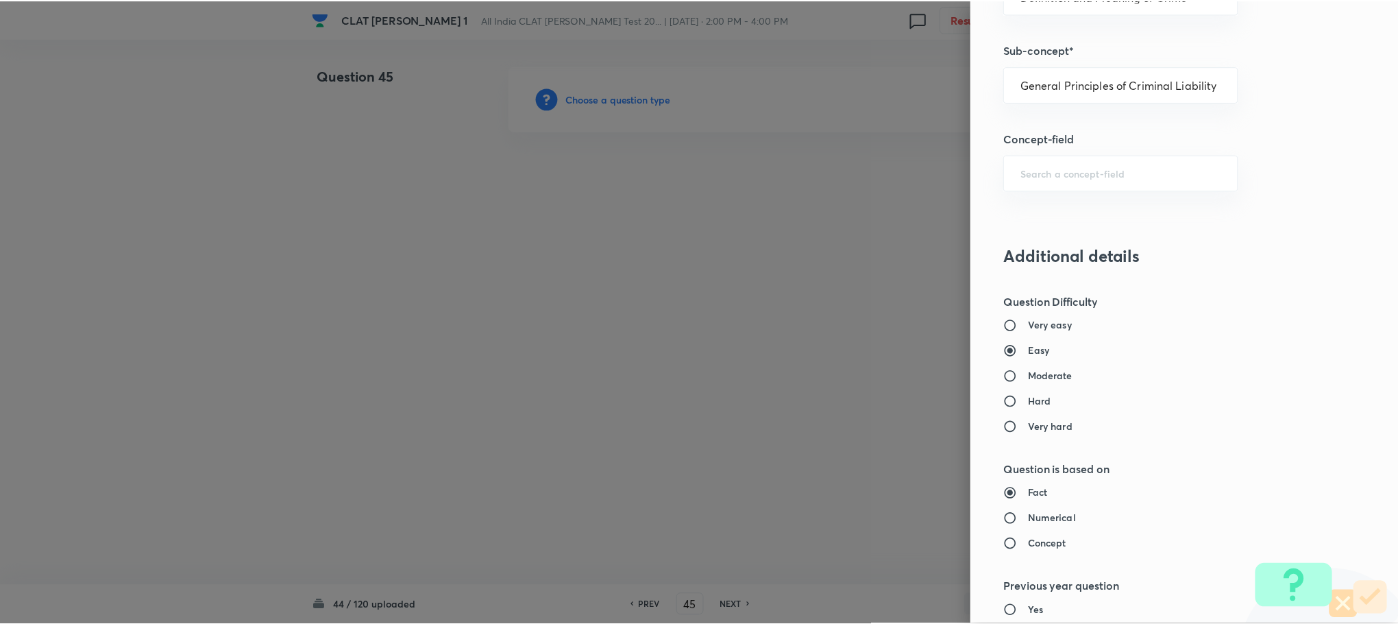
scroll to position [1249, 0]
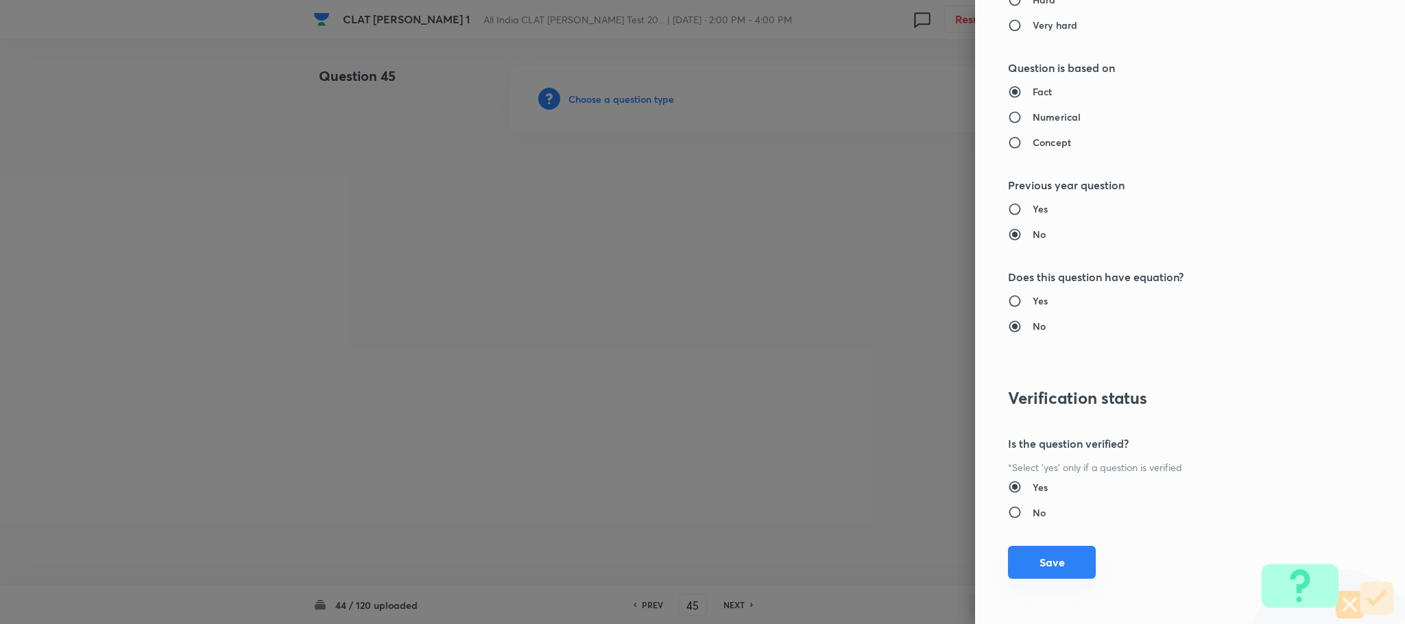
click at [1032, 566] on button "Save" at bounding box center [1052, 562] width 88 height 33
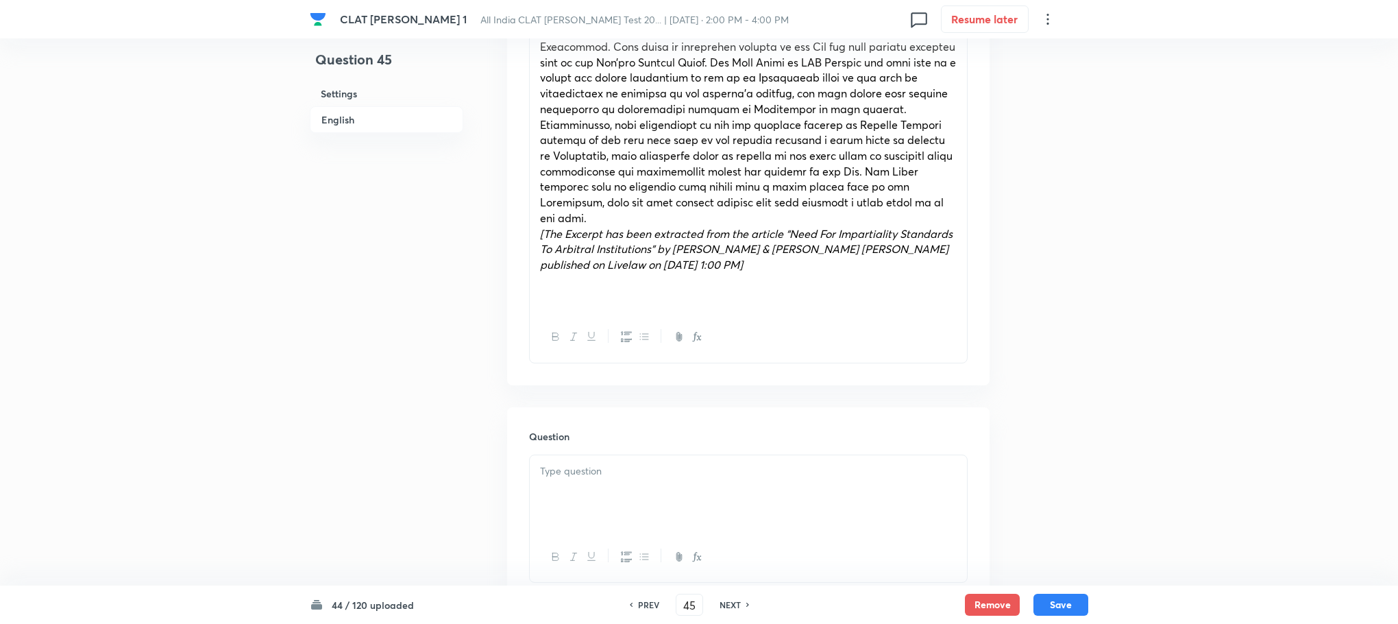
scroll to position [1028, 0]
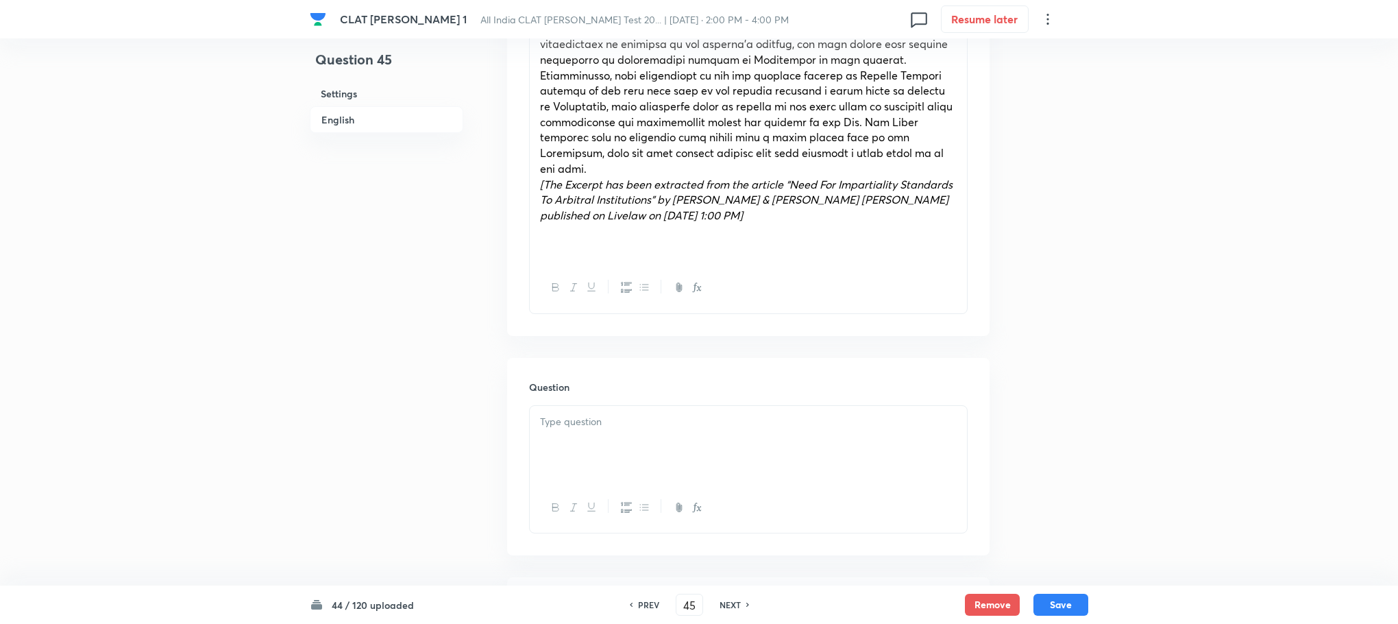
click at [555, 406] on div at bounding box center [748, 444] width 437 height 77
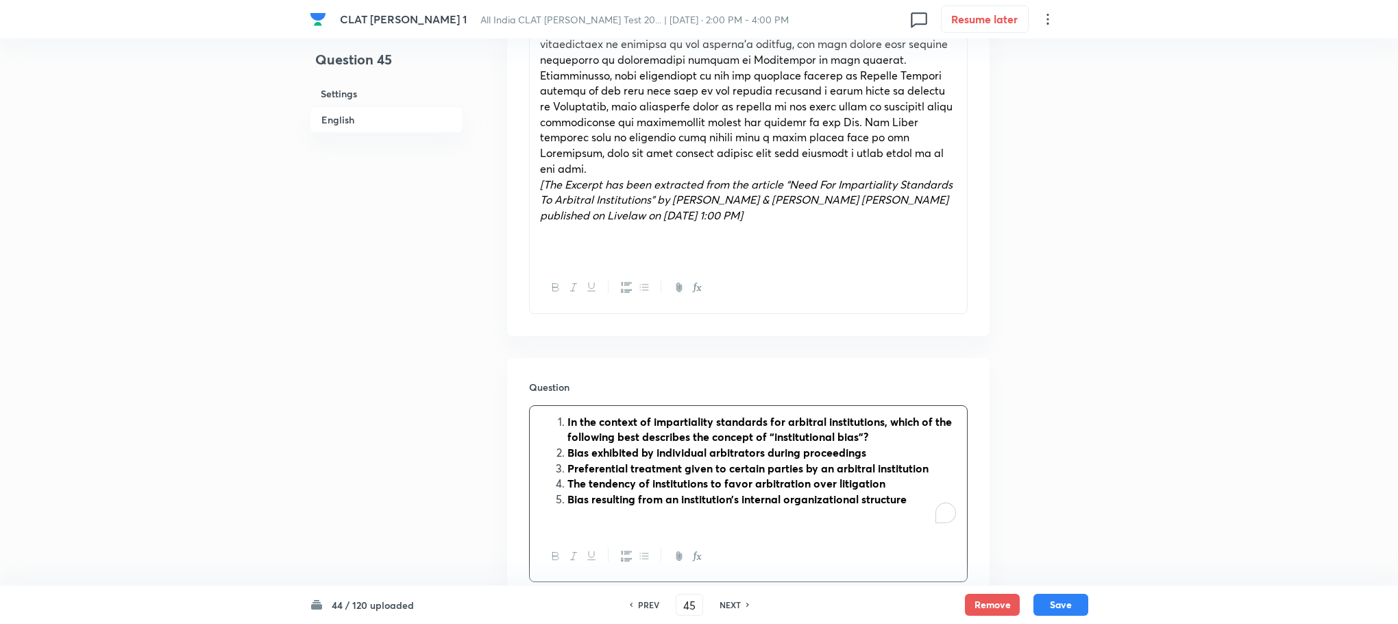
click at [568, 414] on li "In the context of impartiality standards for arbitral institutions, which of th…" at bounding box center [762, 429] width 389 height 31
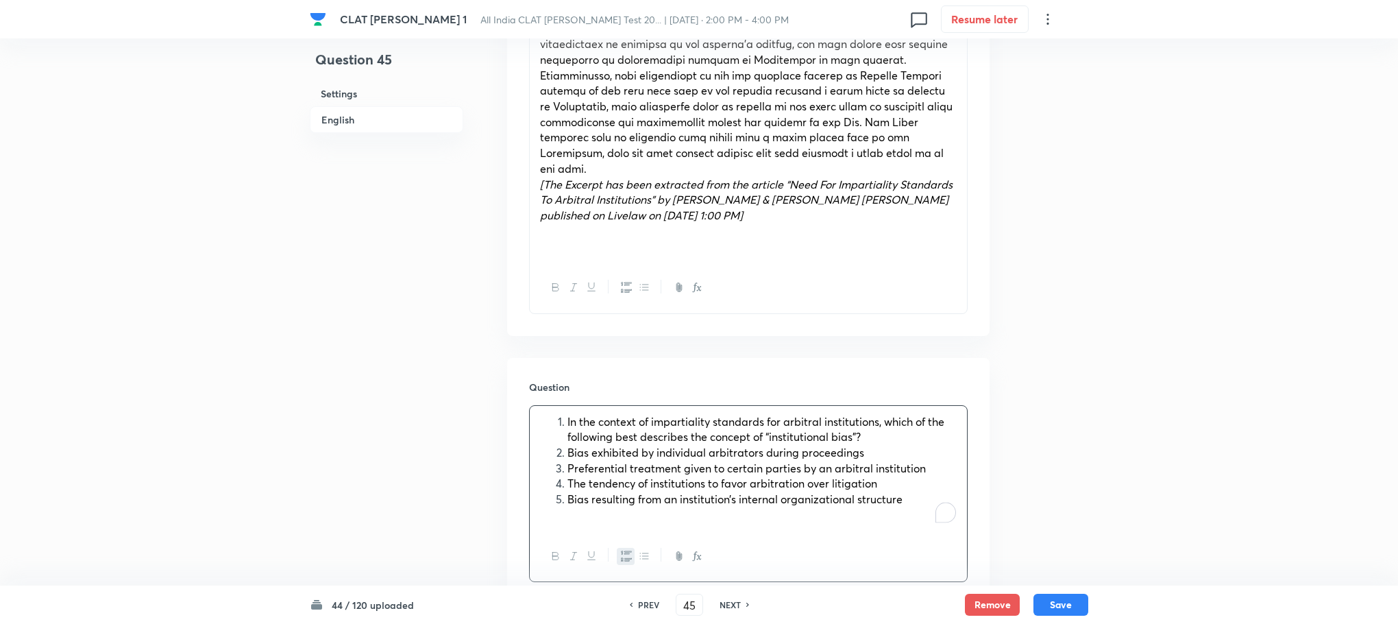
click at [557, 414] on ol "In the context of impartiality standards for arbitral institutions, which of th…" at bounding box center [748, 460] width 417 height 93
click at [568, 414] on li "In the context of impartiality standards for arbitral institutions, which of th…" at bounding box center [762, 429] width 389 height 31
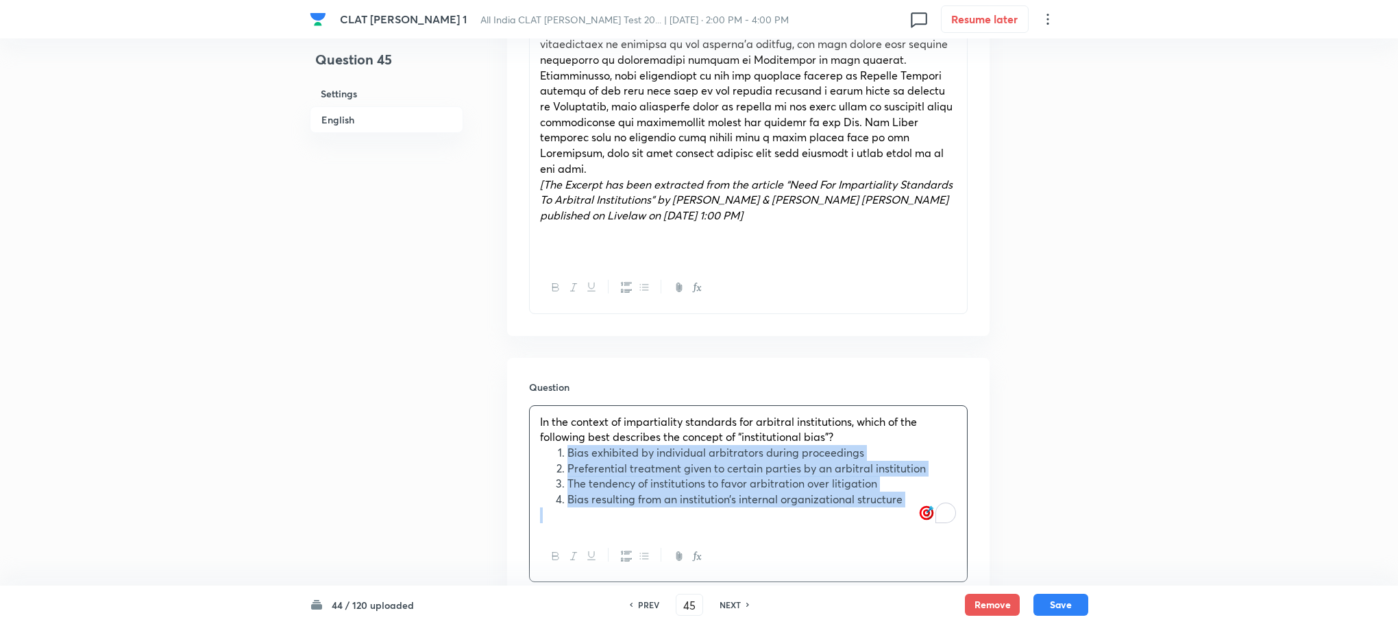
drag, startPoint x: 564, startPoint y: 424, endPoint x: 1045, endPoint y: 500, distance: 487.3
click at [1045, 500] on div "Question 45 Settings English Settings Type Single choice correct 4 options With…" at bounding box center [699, 395] width 779 height 2714
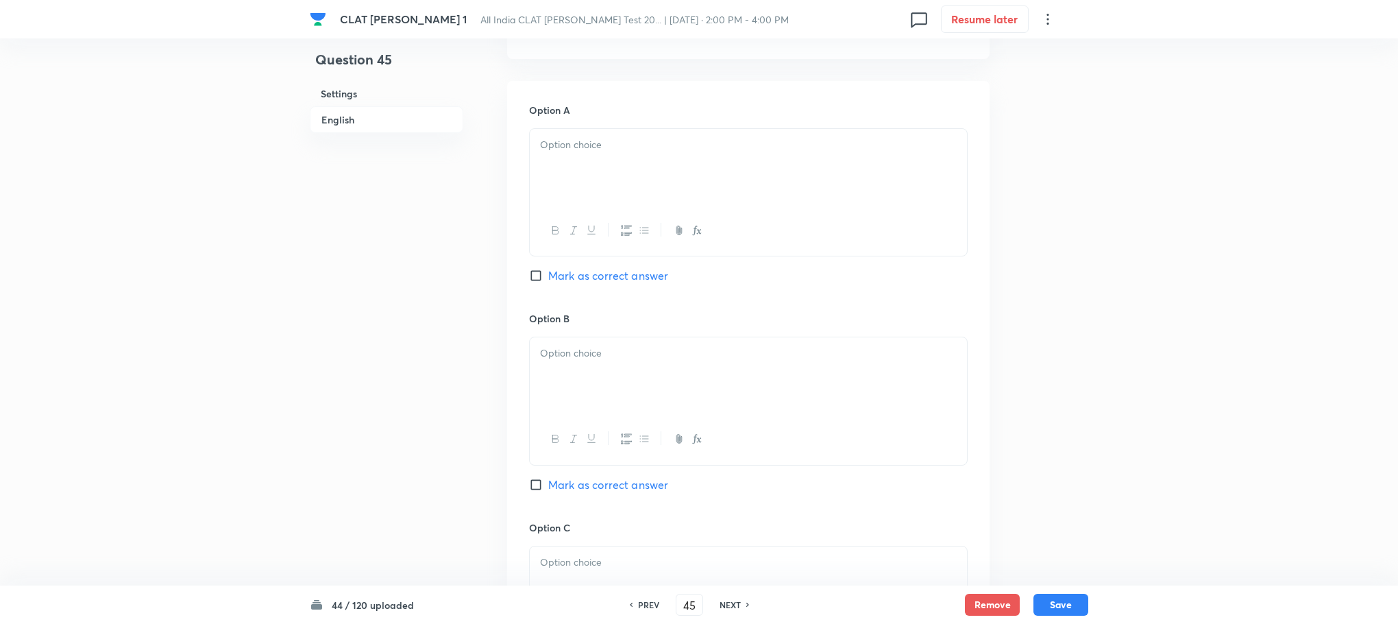
scroll to position [1542, 0]
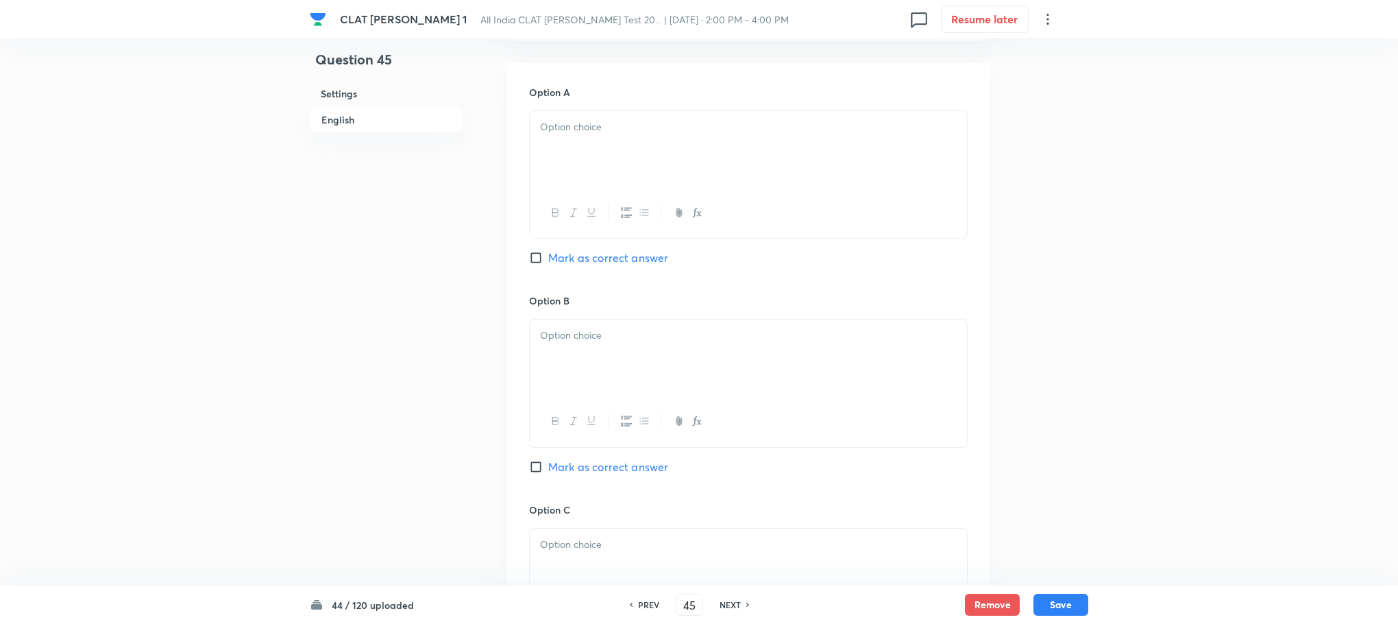
click at [568, 112] on div at bounding box center [748, 149] width 437 height 77
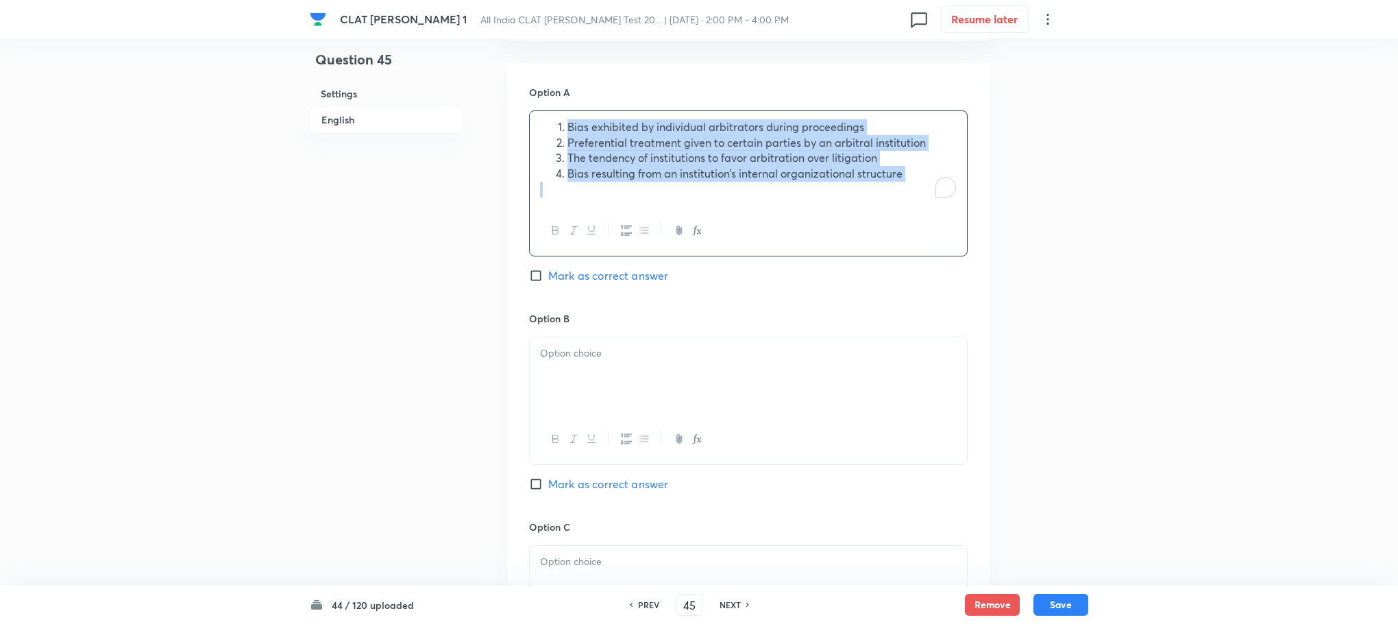
drag, startPoint x: 561, startPoint y: 93, endPoint x: 876, endPoint y: 190, distance: 329.4
click at [876, 190] on div "Bias exhibited by individual arbitrators during proceedings Preferential treatm…" at bounding box center [748, 183] width 439 height 146
click at [617, 222] on button "button" at bounding box center [626, 230] width 18 height 17
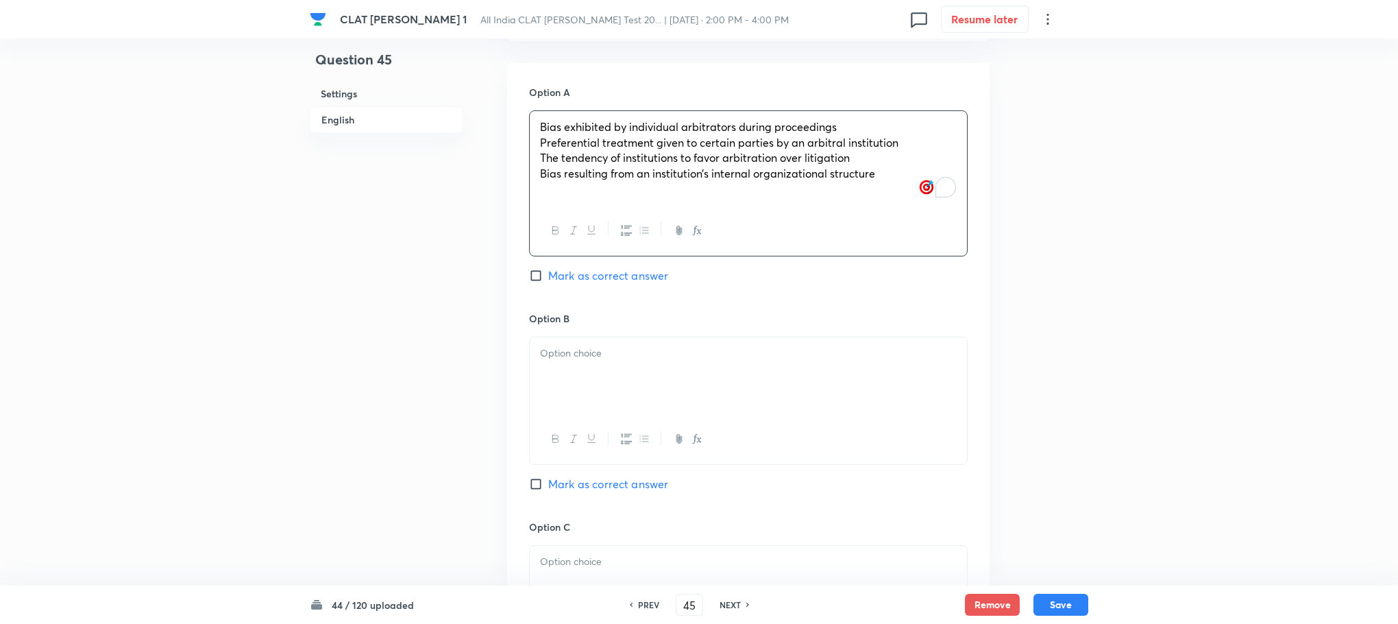
click at [524, 103] on div "Option A Bias exhibited by individual arbitrators during proceedings Preferenti…" at bounding box center [748, 497] width 483 height 869
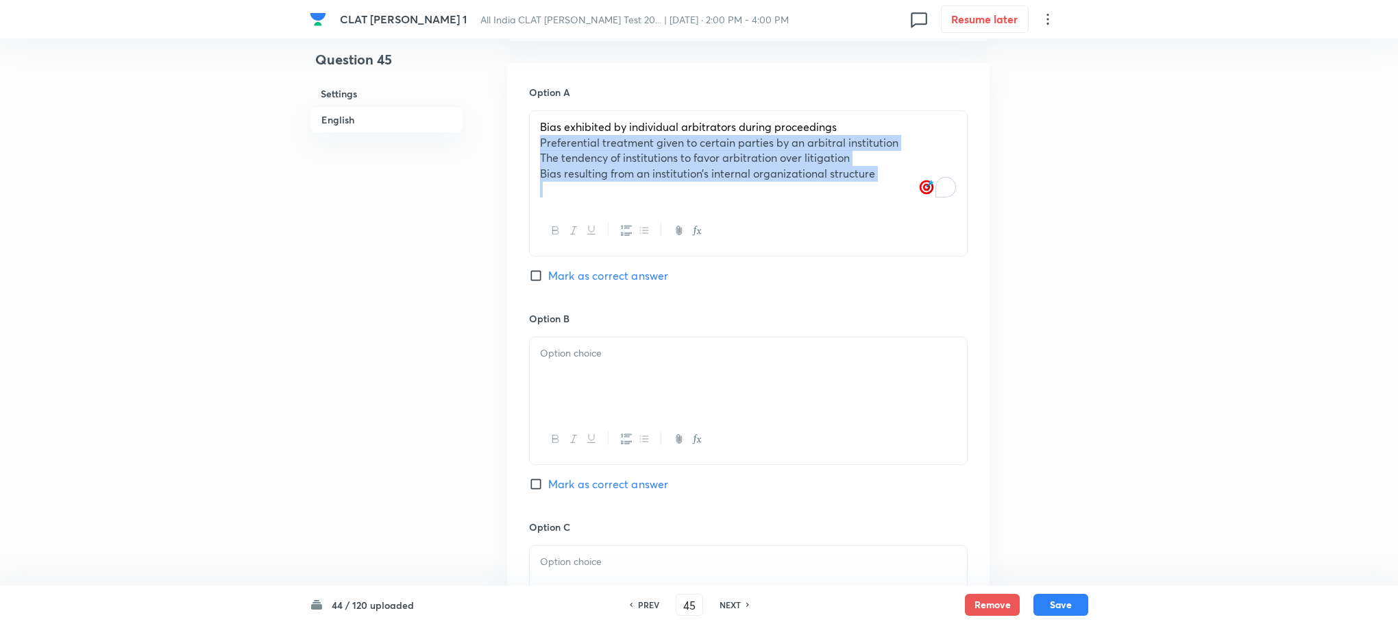
drag, startPoint x: 537, startPoint y: 114, endPoint x: 950, endPoint y: 212, distance: 424.8
click at [950, 212] on div "Bias exhibited by individual arbitrators during proceedings Preferential treatm…" at bounding box center [748, 183] width 439 height 146
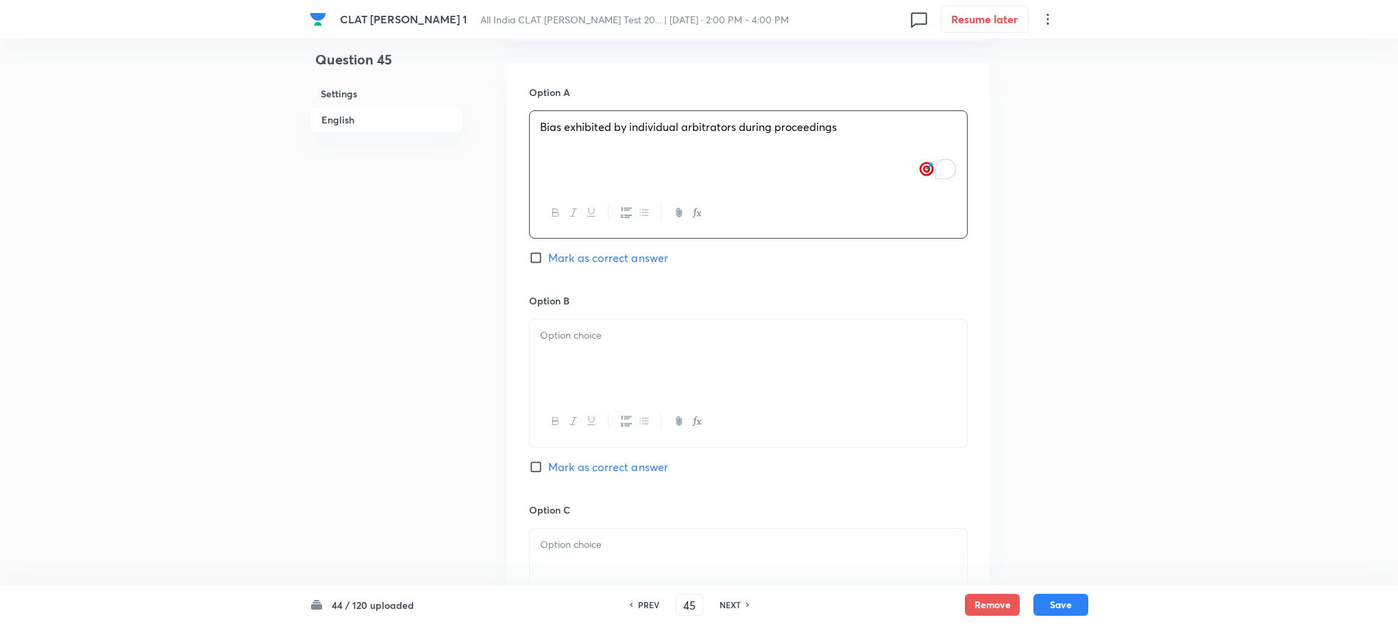
click at [617, 334] on div at bounding box center [748, 357] width 437 height 77
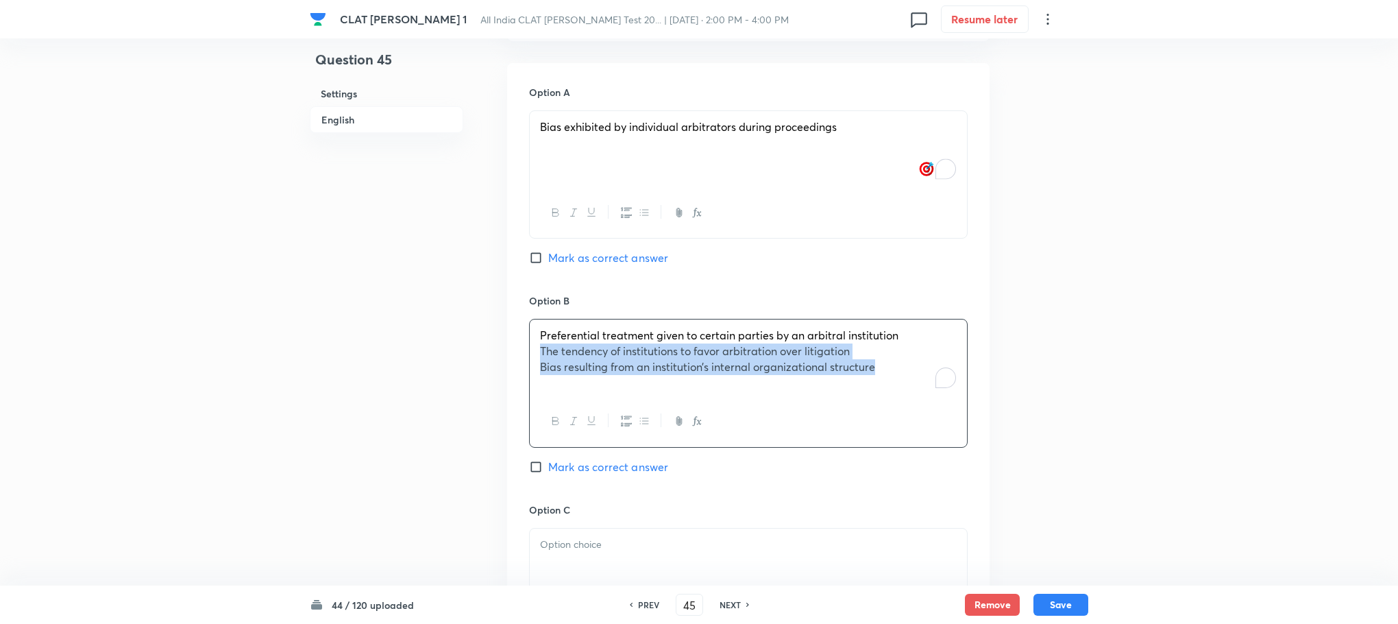
drag, startPoint x: 535, startPoint y: 322, endPoint x: 1068, endPoint y: 420, distance: 541.6
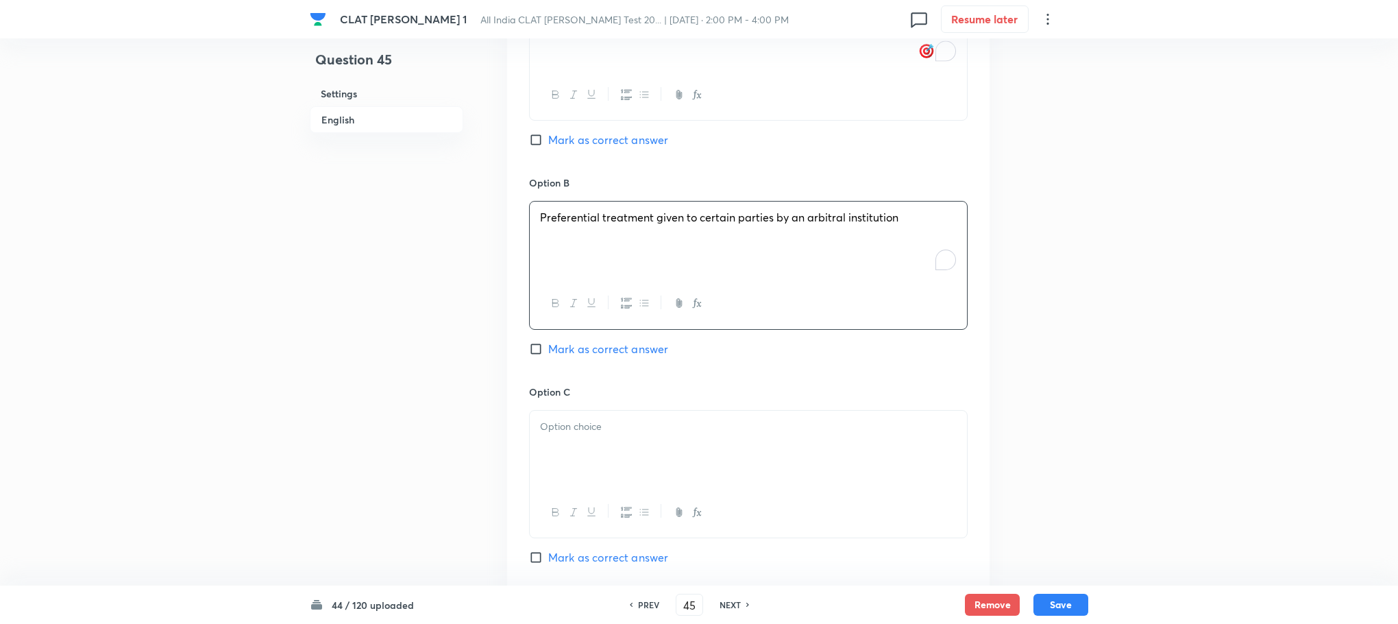
scroll to position [1748, 0]
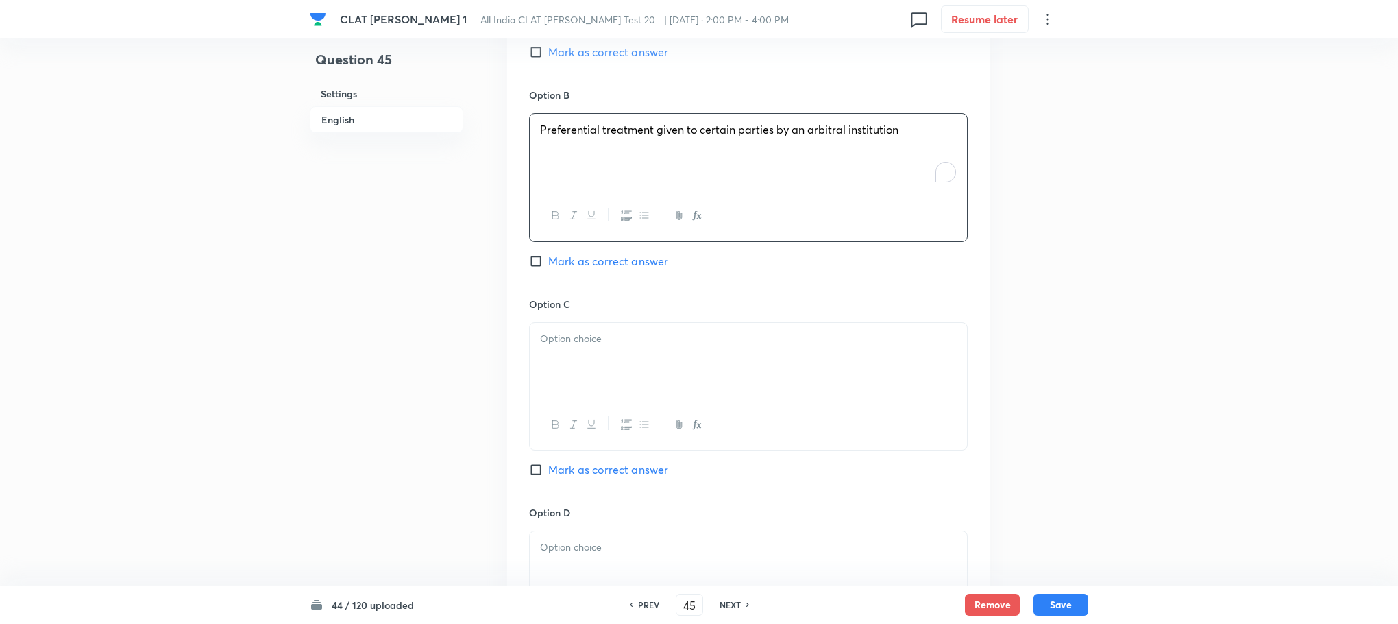
click at [595, 325] on div at bounding box center [748, 361] width 437 height 77
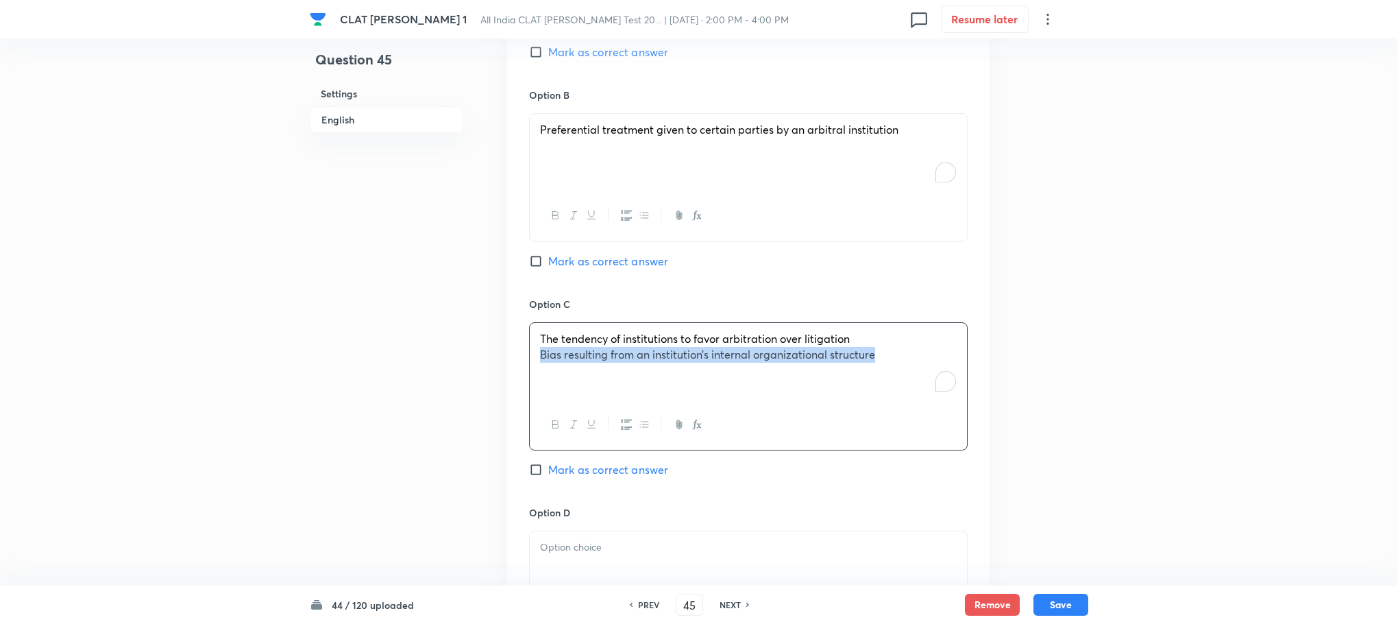
drag, startPoint x: 539, startPoint y: 324, endPoint x: 1045, endPoint y: 331, distance: 506.0
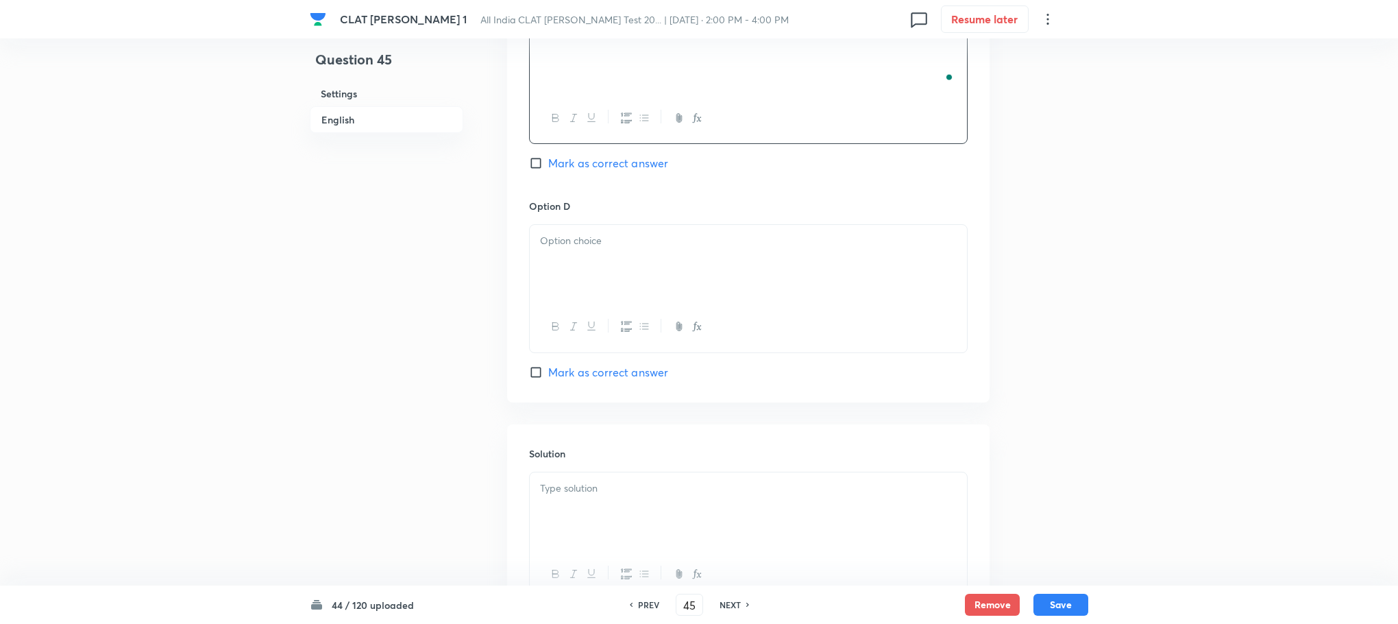
scroll to position [2057, 0]
click at [535, 223] on div at bounding box center [748, 261] width 437 height 77
click at [560, 500] on div "To enrich screen reader interactions, please activate Accessibility in Grammarl…" at bounding box center [748, 508] width 437 height 77
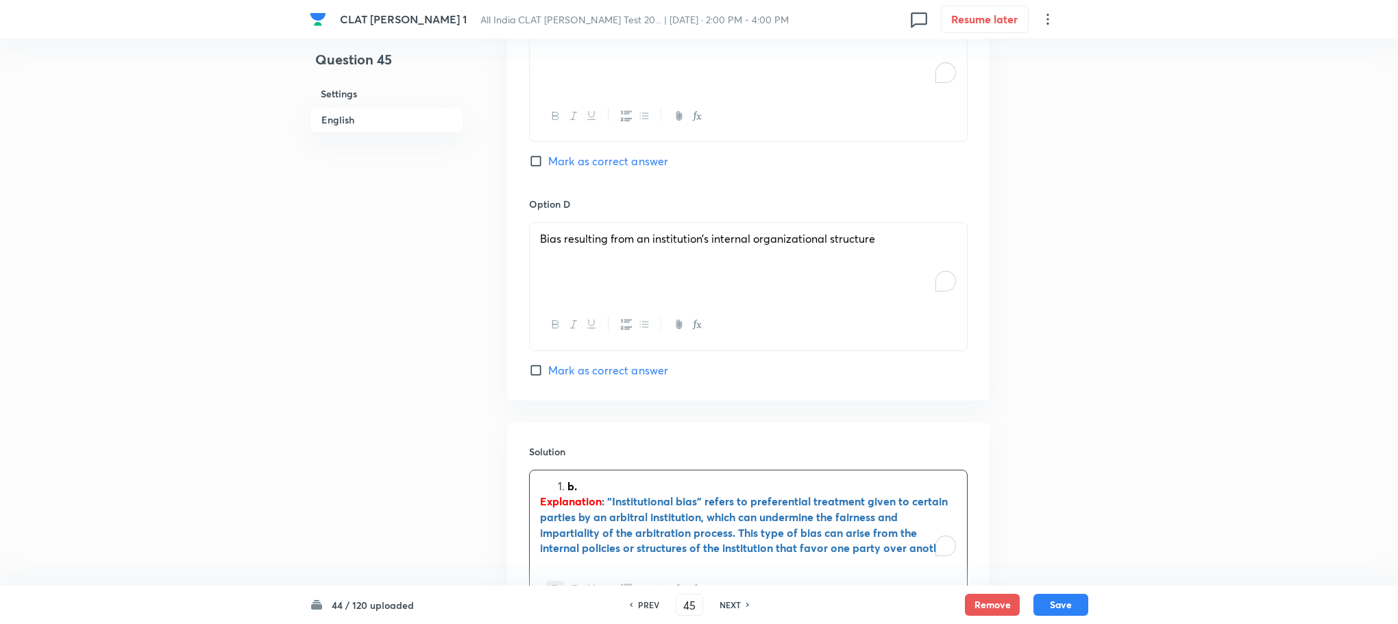
click at [568, 478] on li "b." at bounding box center [762, 486] width 389 height 16
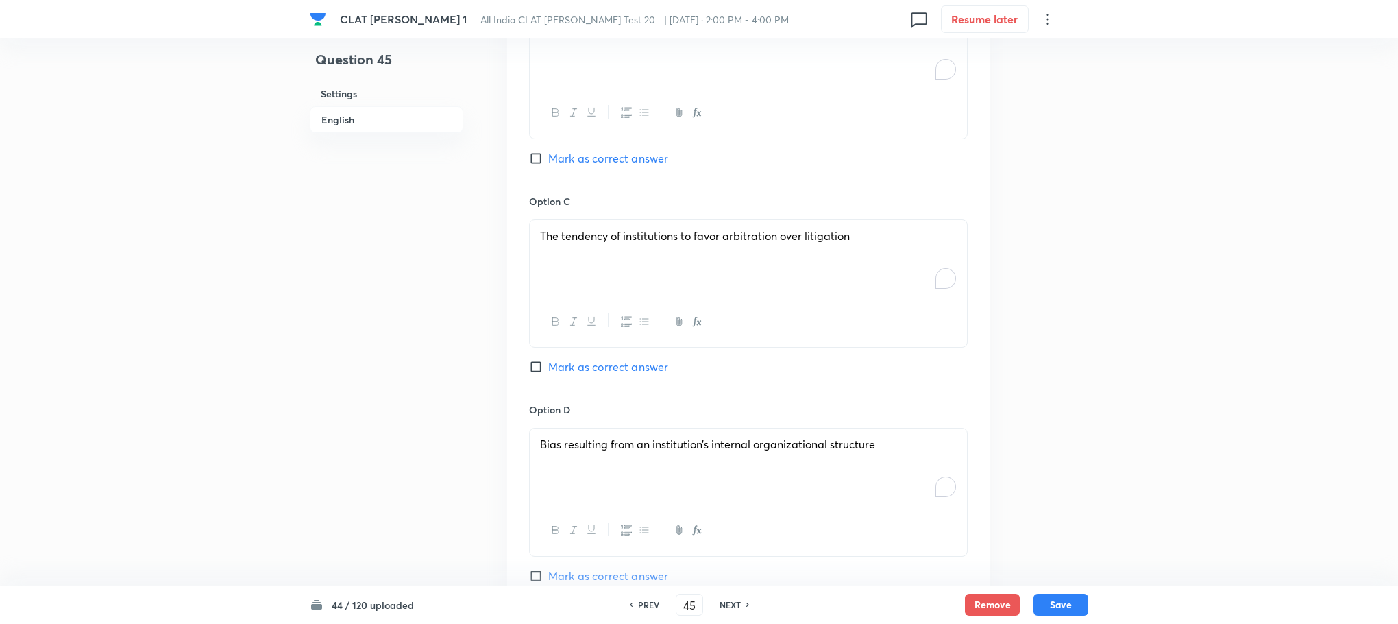
click at [616, 150] on span "Mark as correct answer" at bounding box center [608, 158] width 120 height 16
click at [548, 152] on input "Mark as correct answer" at bounding box center [538, 159] width 19 height 14
checkbox input "true"
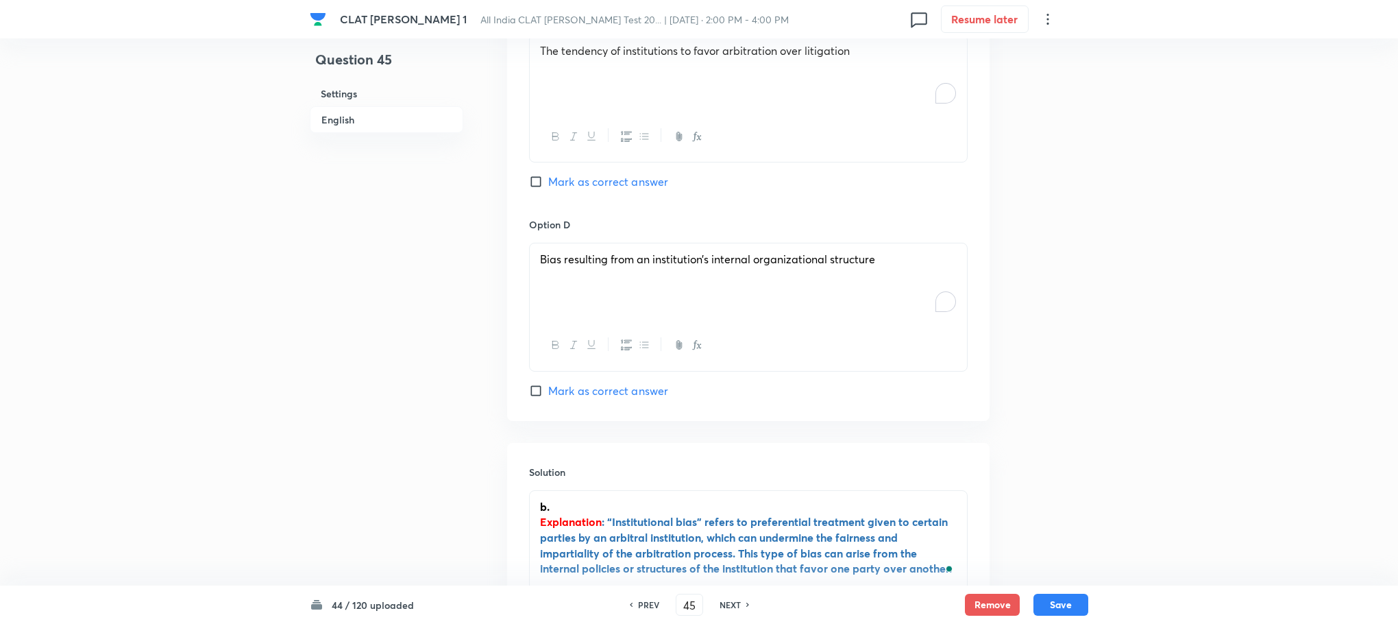
scroll to position [2164, 0]
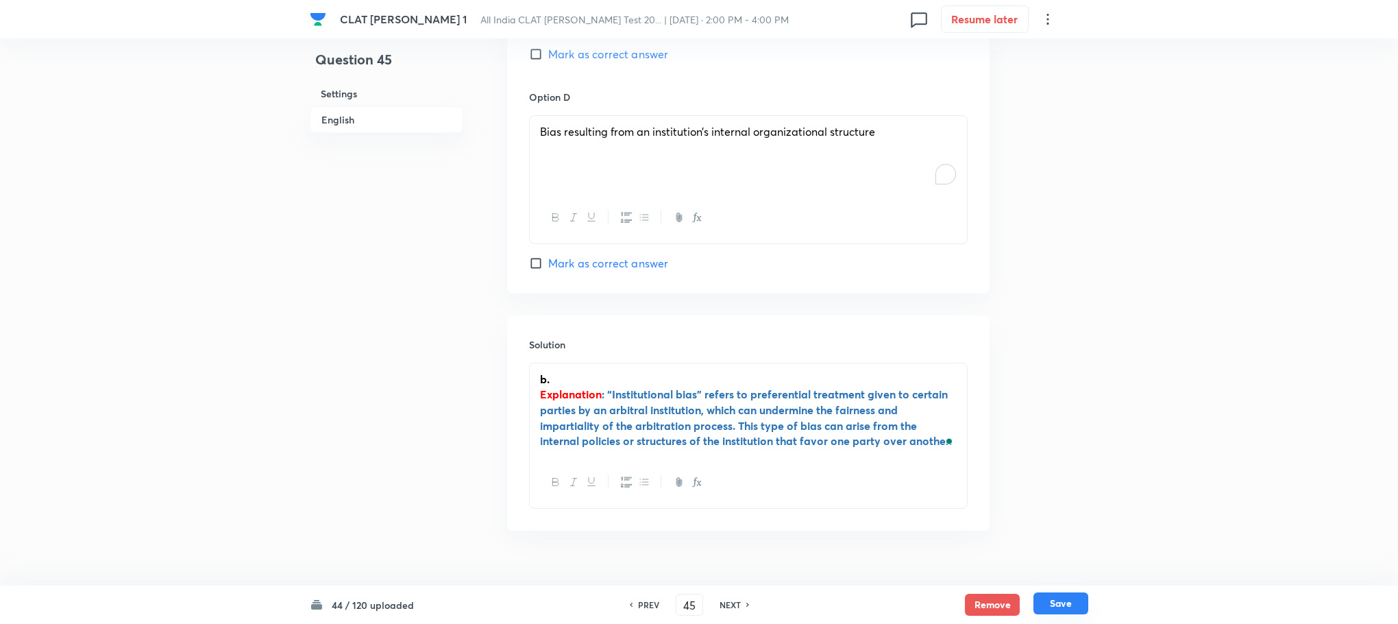
click at [1065, 603] on button "Save" at bounding box center [1061, 603] width 55 height 22
type input "46"
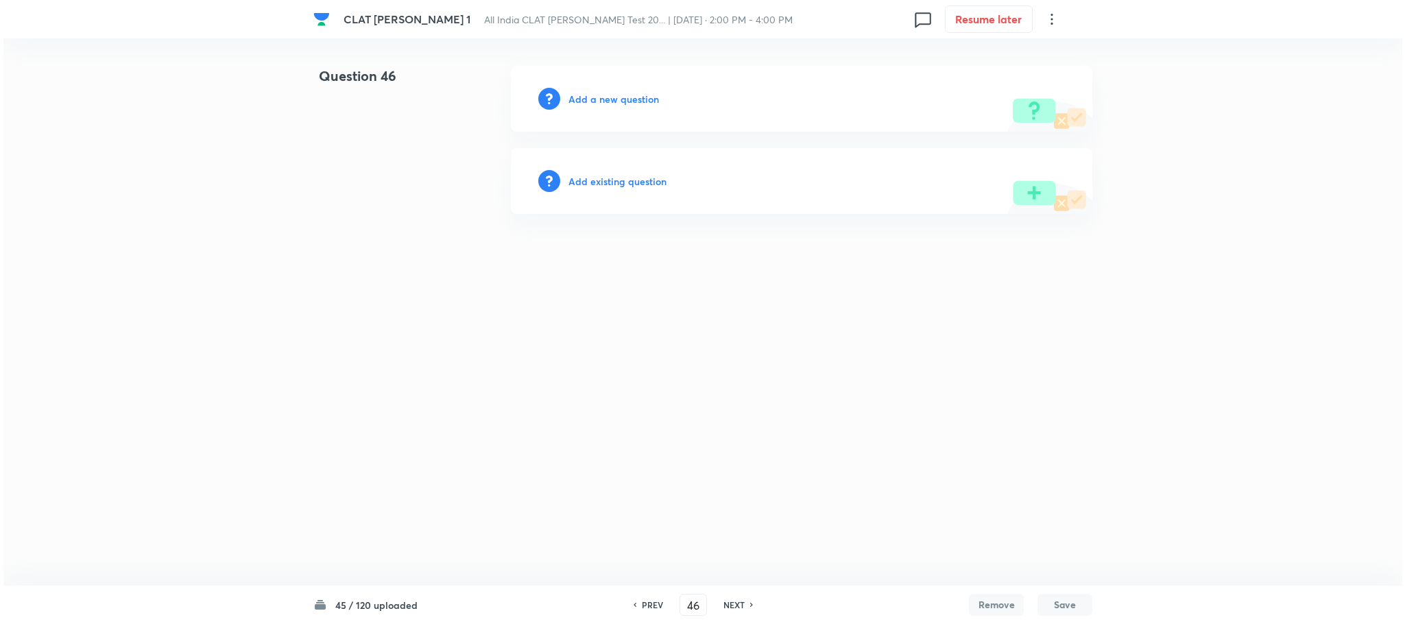
scroll to position [0, 0]
click at [625, 88] on div "Add a new question" at bounding box center [801, 99] width 581 height 66
click at [624, 95] on h6 "Add a new question" at bounding box center [613, 99] width 90 height 14
click at [624, 95] on h6 "Choose a question type" at bounding box center [621, 99] width 106 height 14
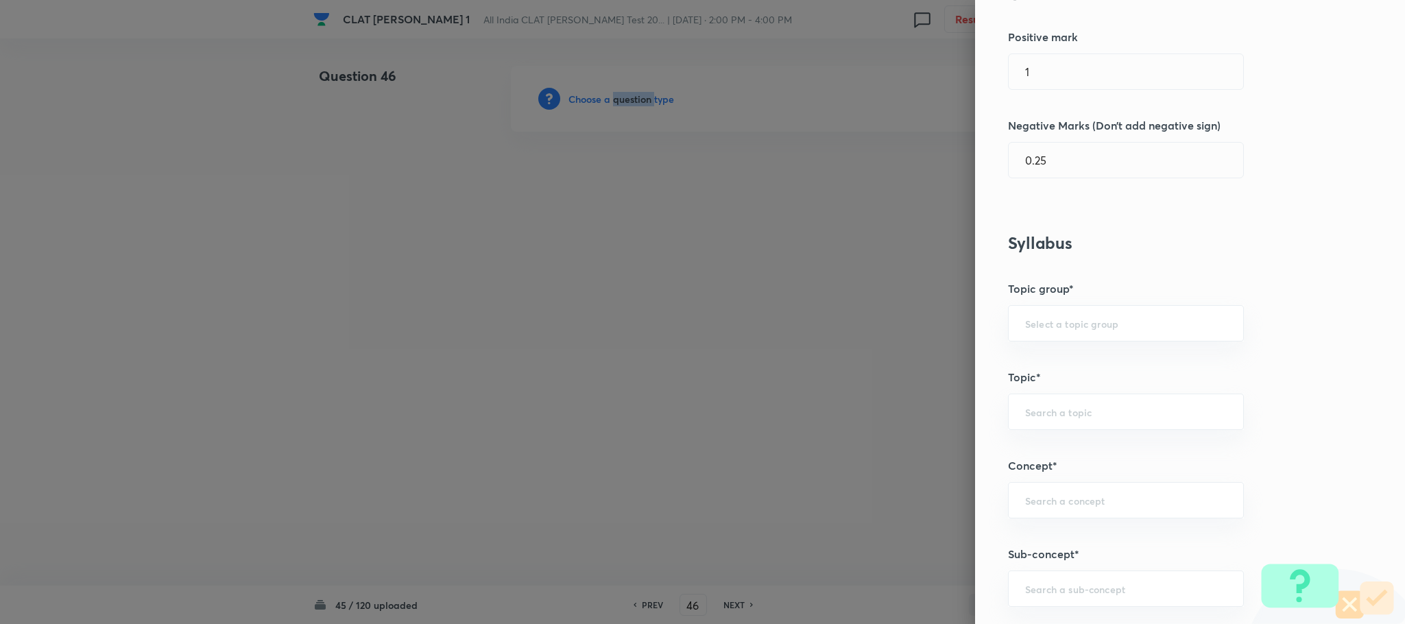
scroll to position [617, 0]
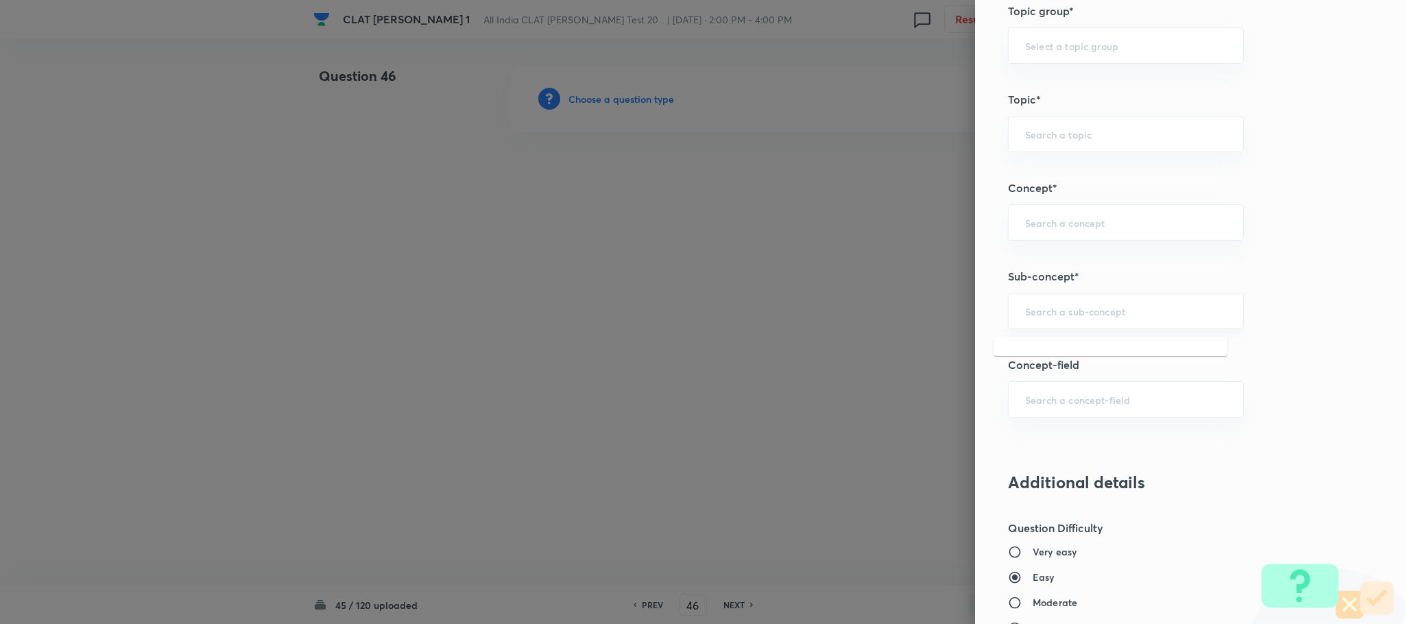
click at [1045, 311] on input "text" at bounding box center [1126, 310] width 202 height 13
click at [1028, 313] on input "text" at bounding box center [1126, 310] width 202 height 13
type input "i"
click at [1068, 403] on li "General Principles of Criminal Liability" at bounding box center [1110, 403] width 234 height 25
type input "General Principles of Criminal Liability"
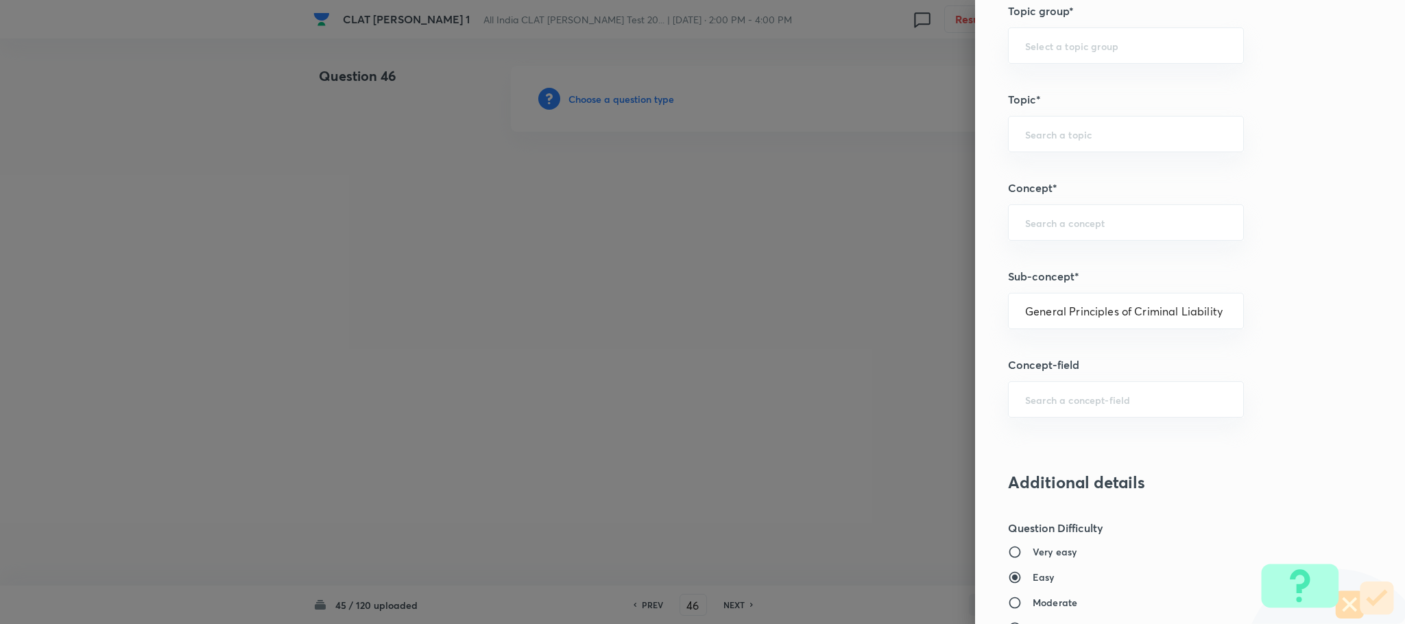
type input "Criminal Law"
type input "Definition and Meaning of Crime"
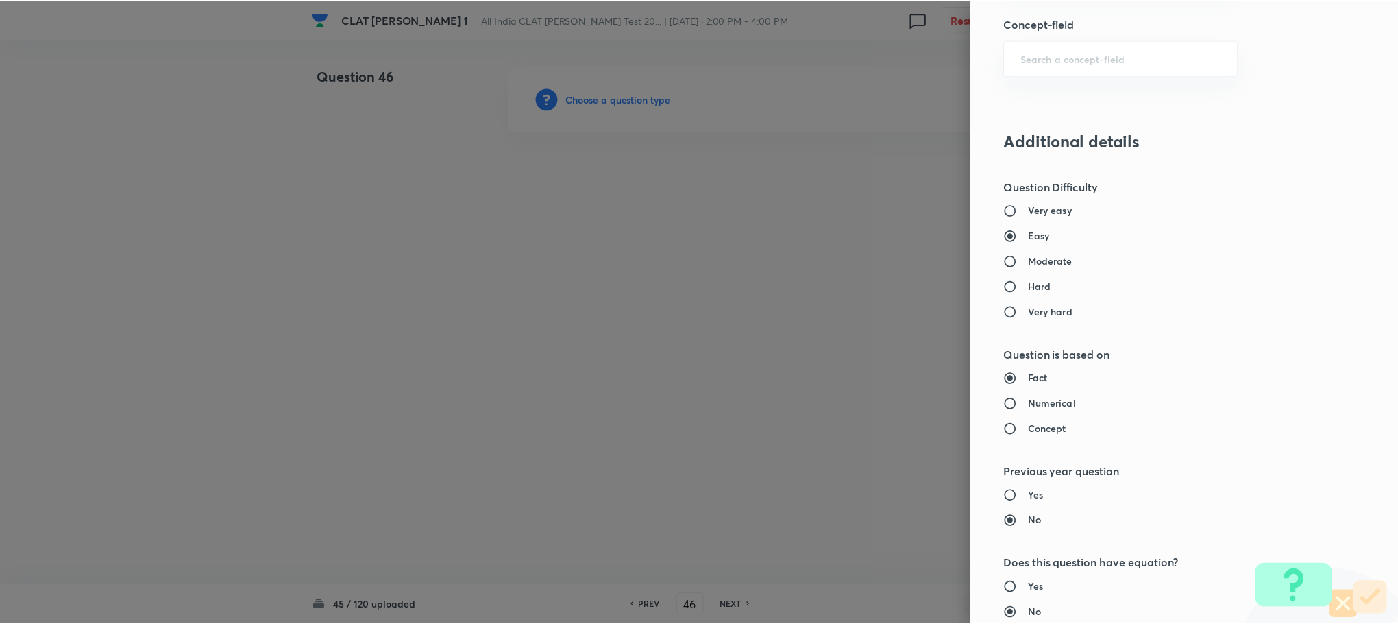
scroll to position [1249, 0]
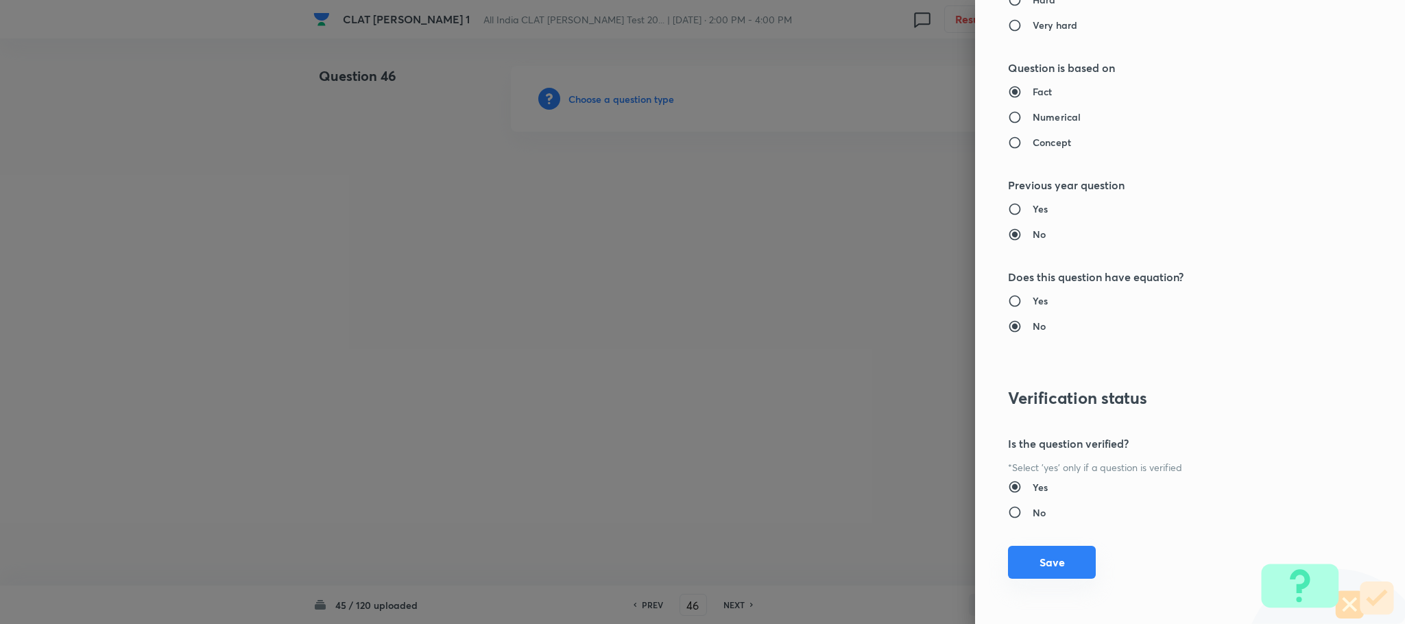
click at [1008, 574] on button "Save" at bounding box center [1052, 562] width 88 height 33
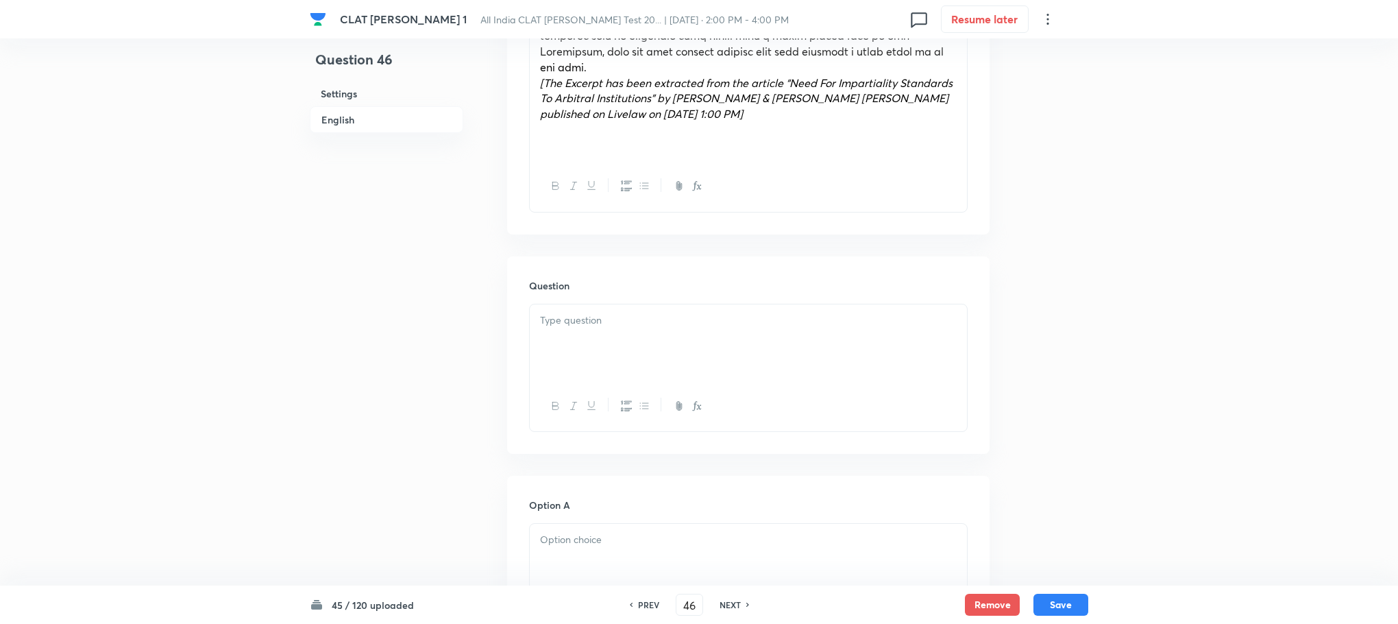
scroll to position [1131, 0]
click at [578, 311] on div at bounding box center [748, 341] width 437 height 77
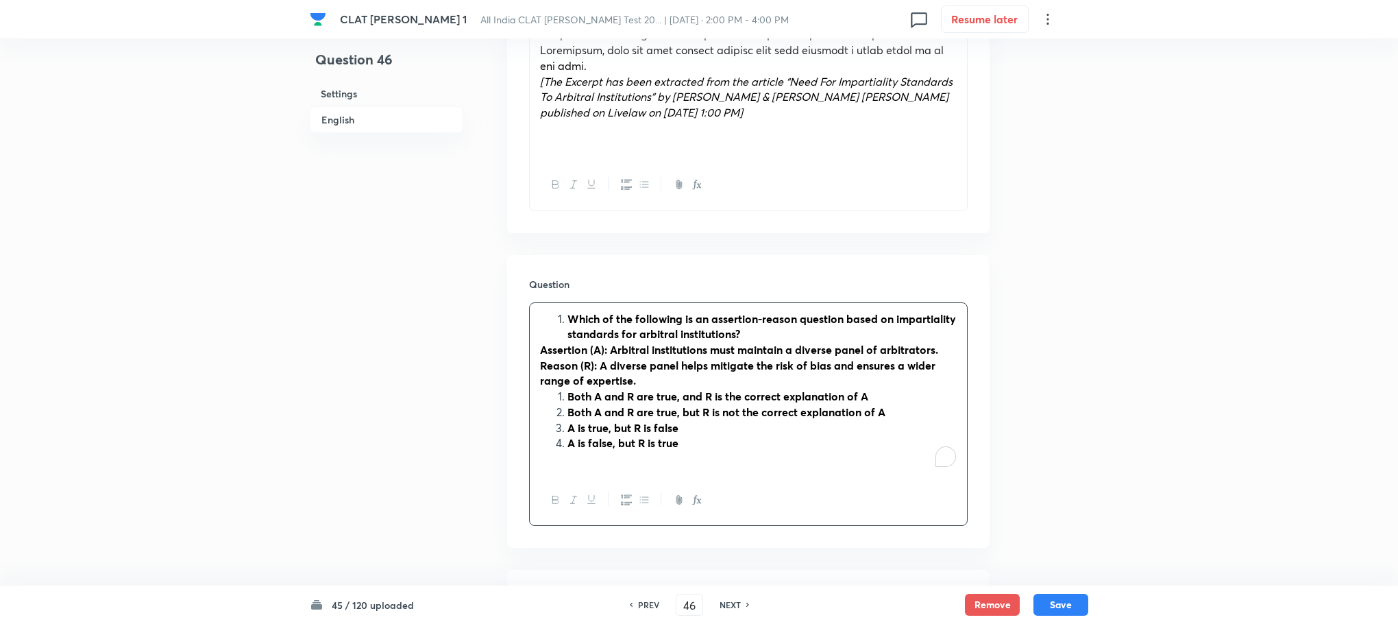
click at [561, 311] on ol "Which of the following is an assertion-reason question based on impartiality st…" at bounding box center [748, 326] width 417 height 31
click at [568, 311] on li "Which of the following is an assertion-reason question based on impartiality st…" at bounding box center [762, 326] width 389 height 31
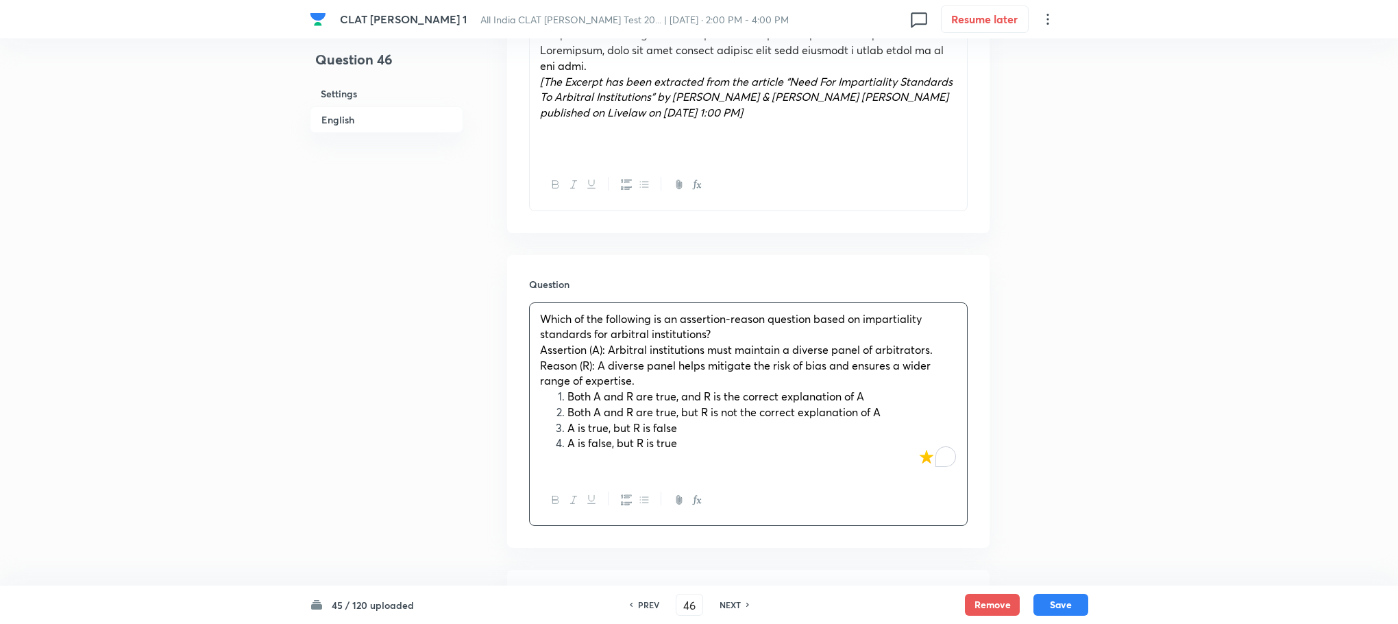
click at [568, 389] on li "Both A and R are true, and R is the correct explanation of A" at bounding box center [762, 397] width 389 height 16
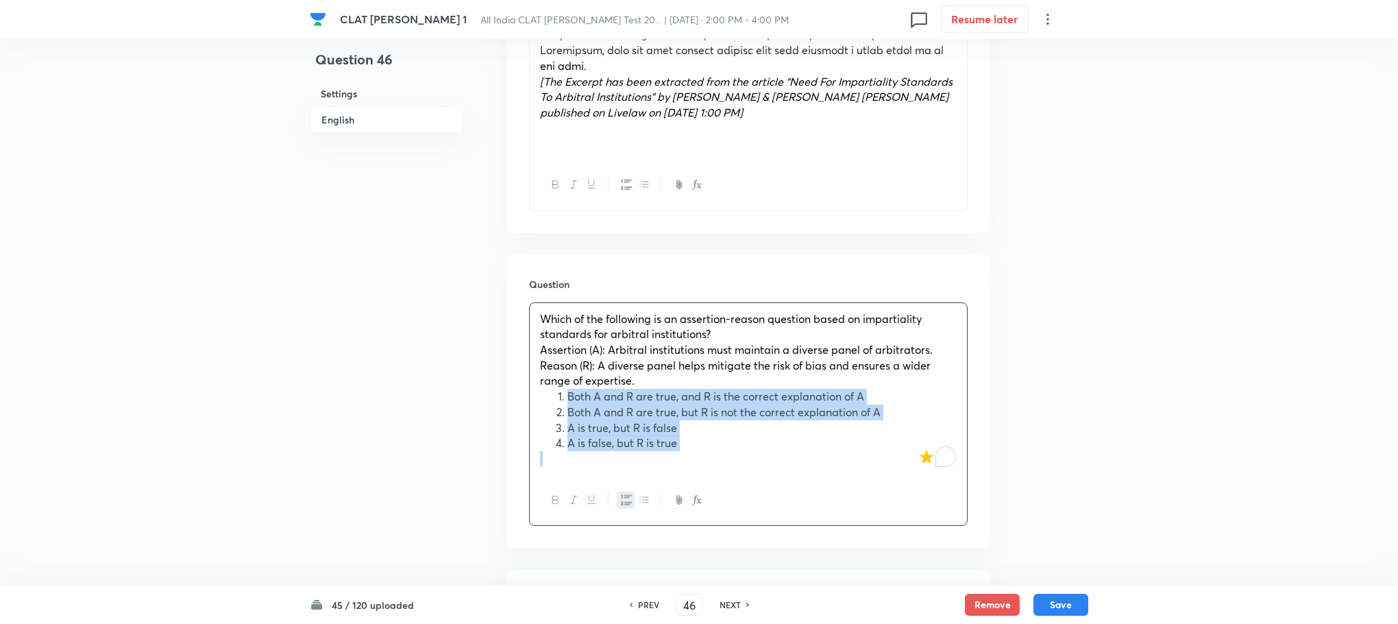
drag, startPoint x: 564, startPoint y: 365, endPoint x: 692, endPoint y: 422, distance: 139.6
click at [692, 422] on div "Which of the following is an assertion-reason question based on impartiality st…" at bounding box center [748, 389] width 437 height 172
click at [619, 492] on button "button" at bounding box center [626, 500] width 18 height 17
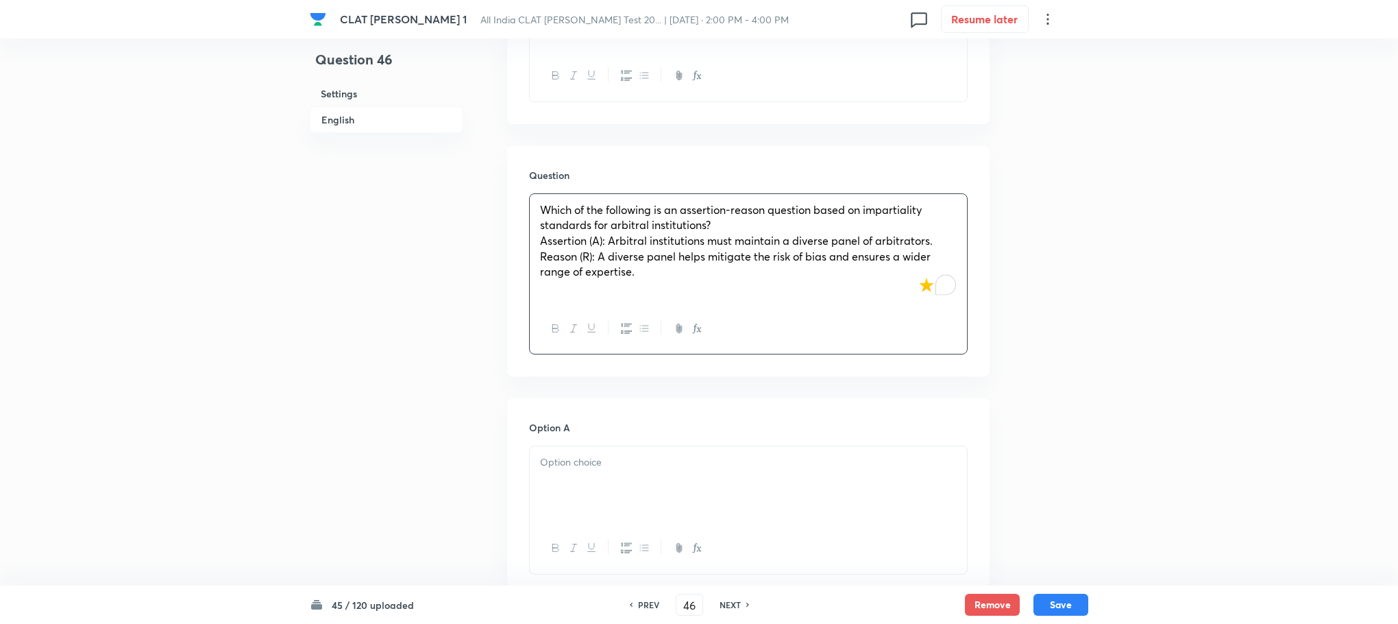
scroll to position [1337, 0]
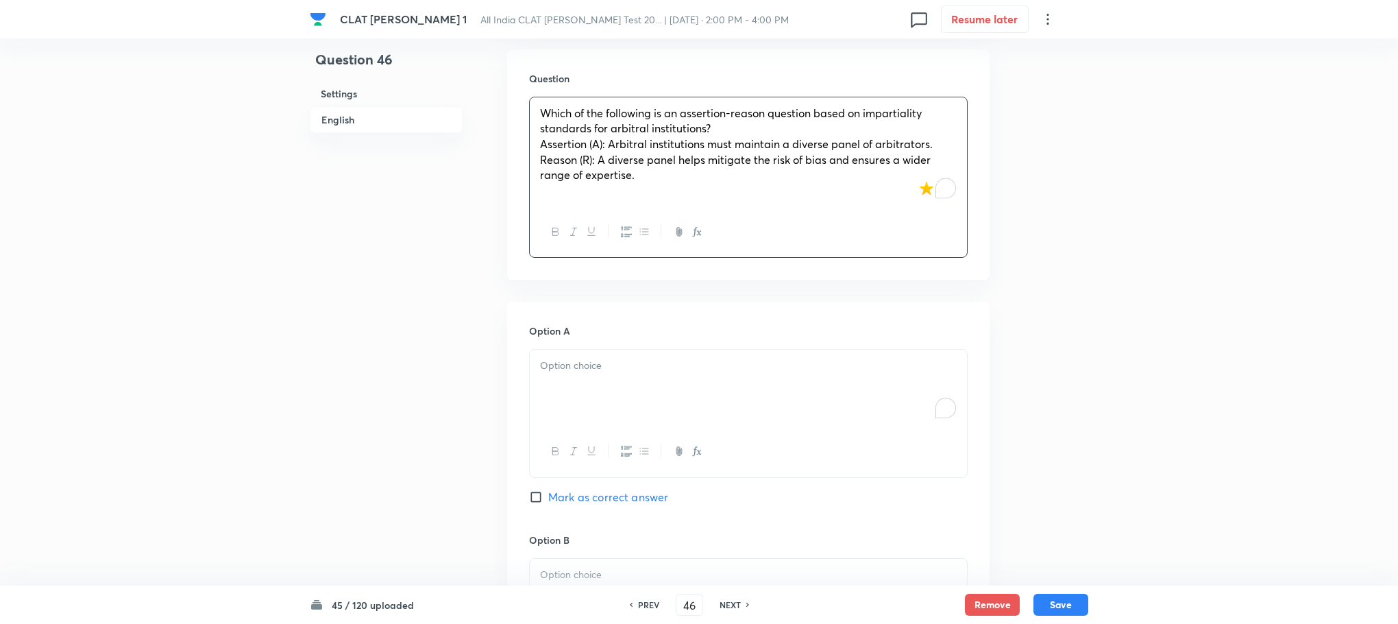
click at [572, 358] on p "To enrich screen reader interactions, please activate Accessibility in Grammarl…" at bounding box center [748, 366] width 417 height 16
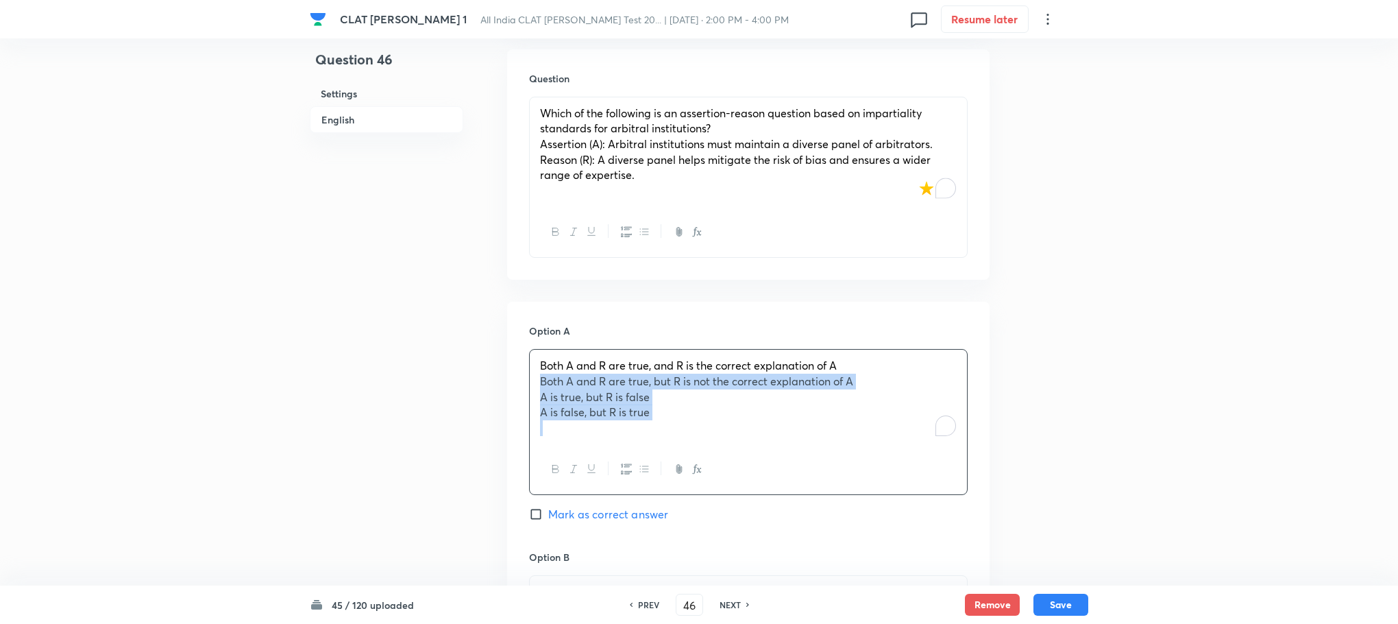
drag, startPoint x: 540, startPoint y: 348, endPoint x: 796, endPoint y: 437, distance: 271.4
click at [796, 437] on div "Both A and R are true, and R is the correct explanation of A Both A and R are t…" at bounding box center [748, 422] width 439 height 146
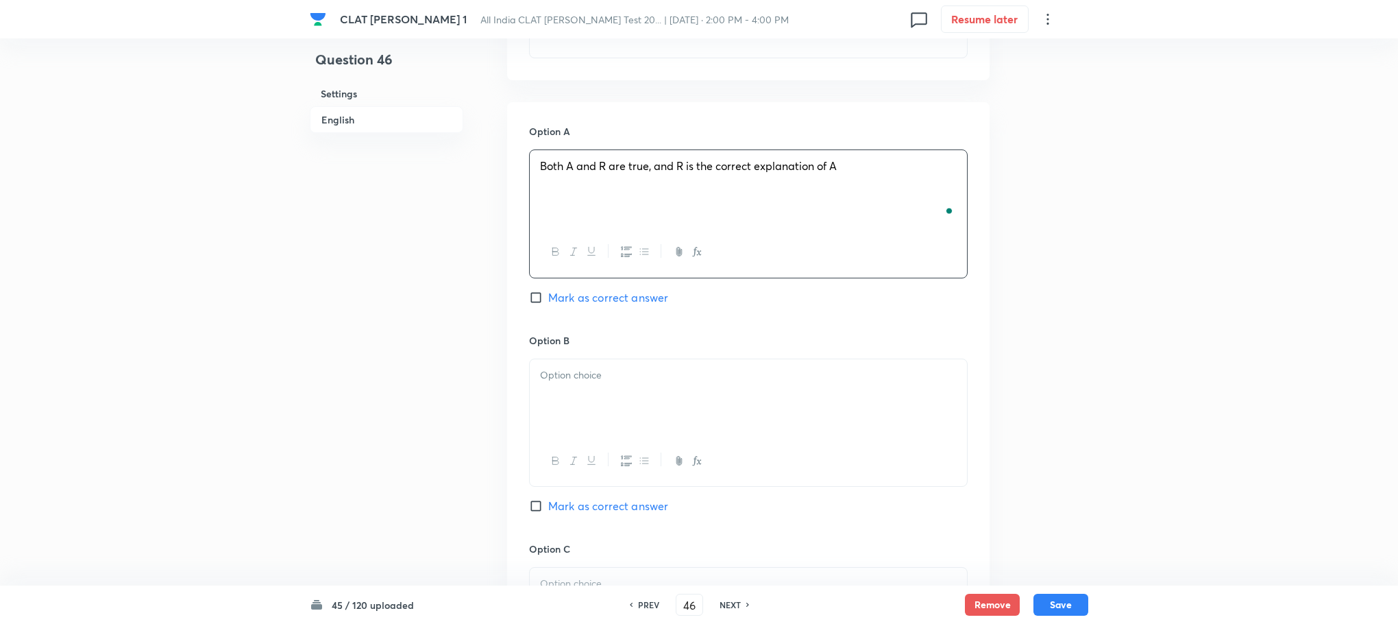
scroll to position [1542, 0]
click at [566, 362] on div at bounding box center [748, 391] width 437 height 77
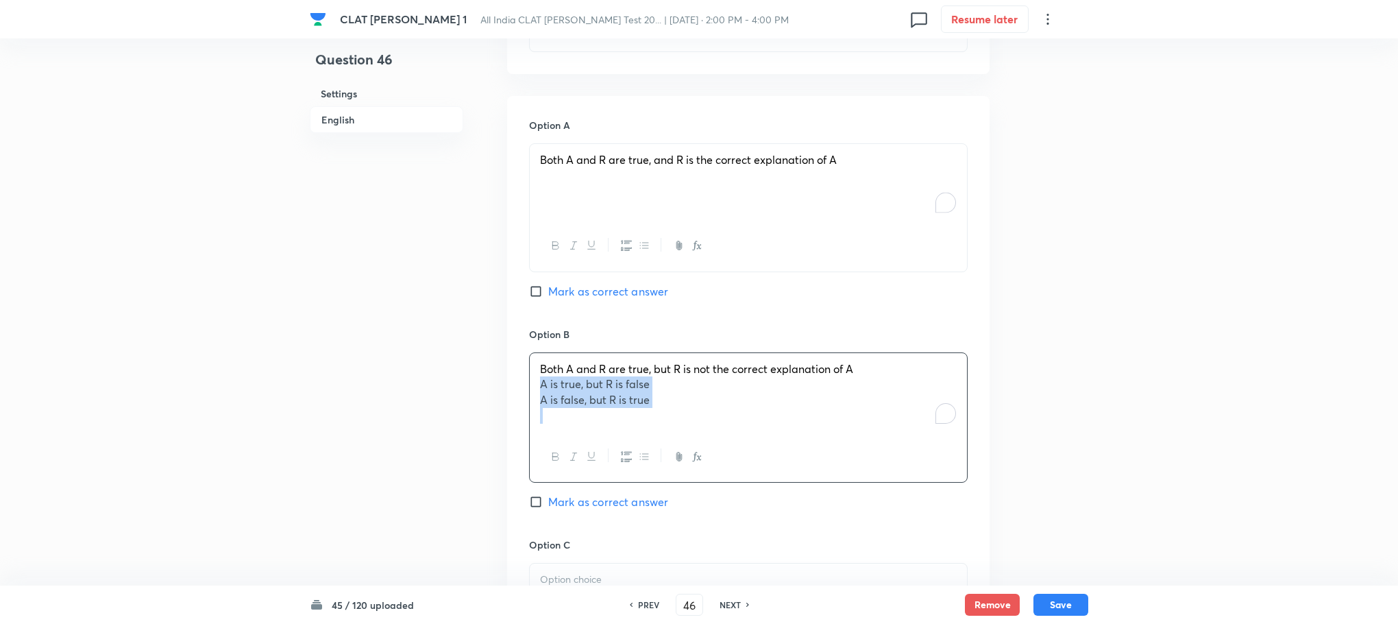
drag, startPoint x: 540, startPoint y: 359, endPoint x: 744, endPoint y: 402, distance: 209.5
click at [744, 402] on div "Both A and R are true, but R is not the correct explanation of A A is true, but…" at bounding box center [748, 392] width 437 height 79
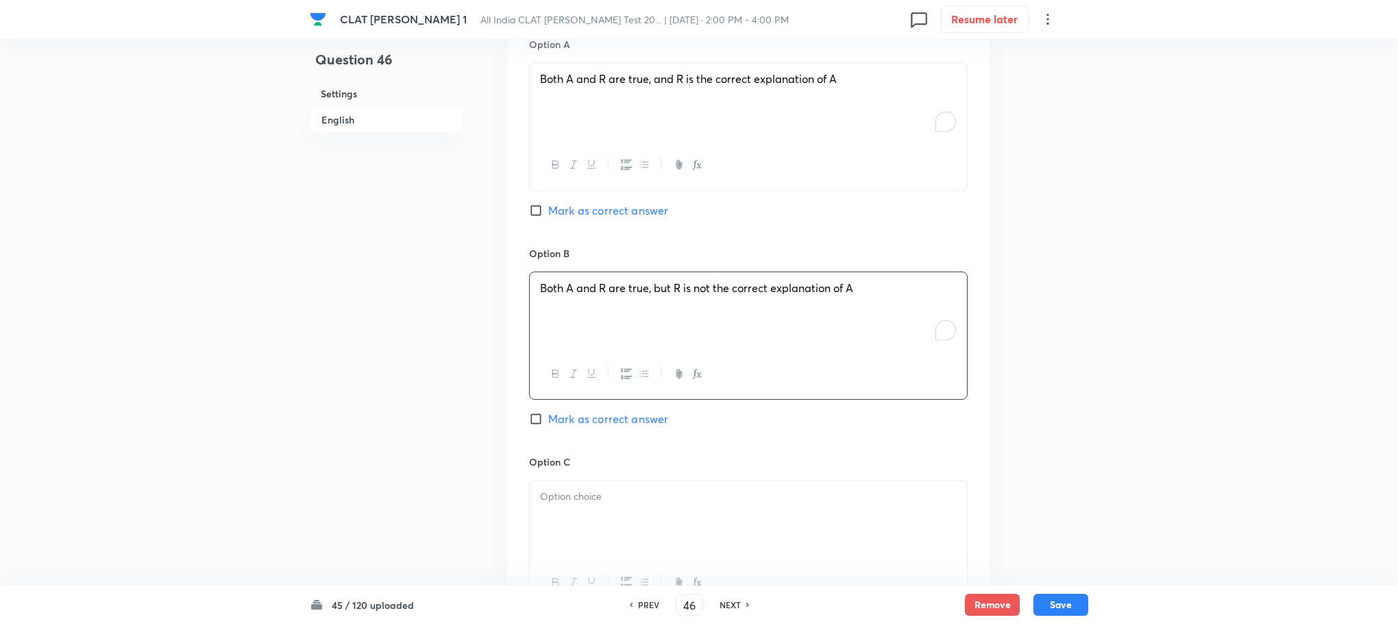
scroll to position [1748, 0]
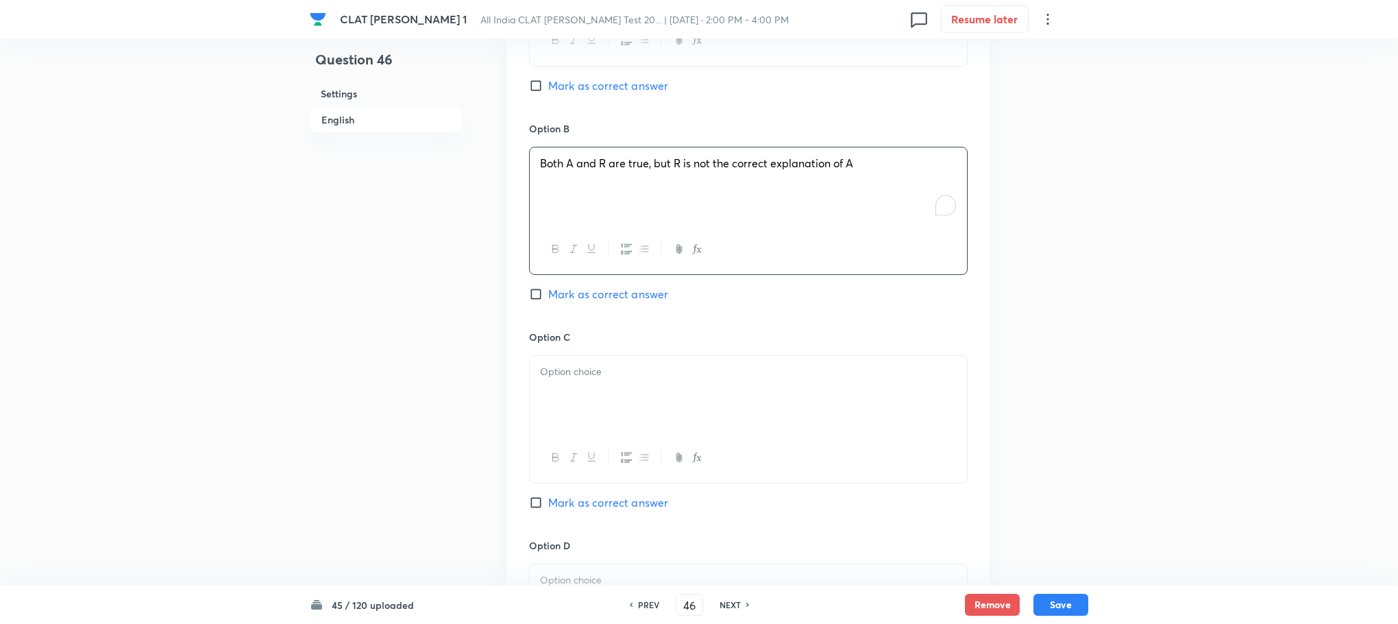
click at [558, 356] on div at bounding box center [748, 394] width 437 height 77
drag, startPoint x: 539, startPoint y: 359, endPoint x: 740, endPoint y: 372, distance: 202.0
click at [740, 372] on div "A is true, but R is false A is false, but R is true" at bounding box center [748, 394] width 437 height 77
click at [574, 359] on div at bounding box center [748, 397] width 437 height 77
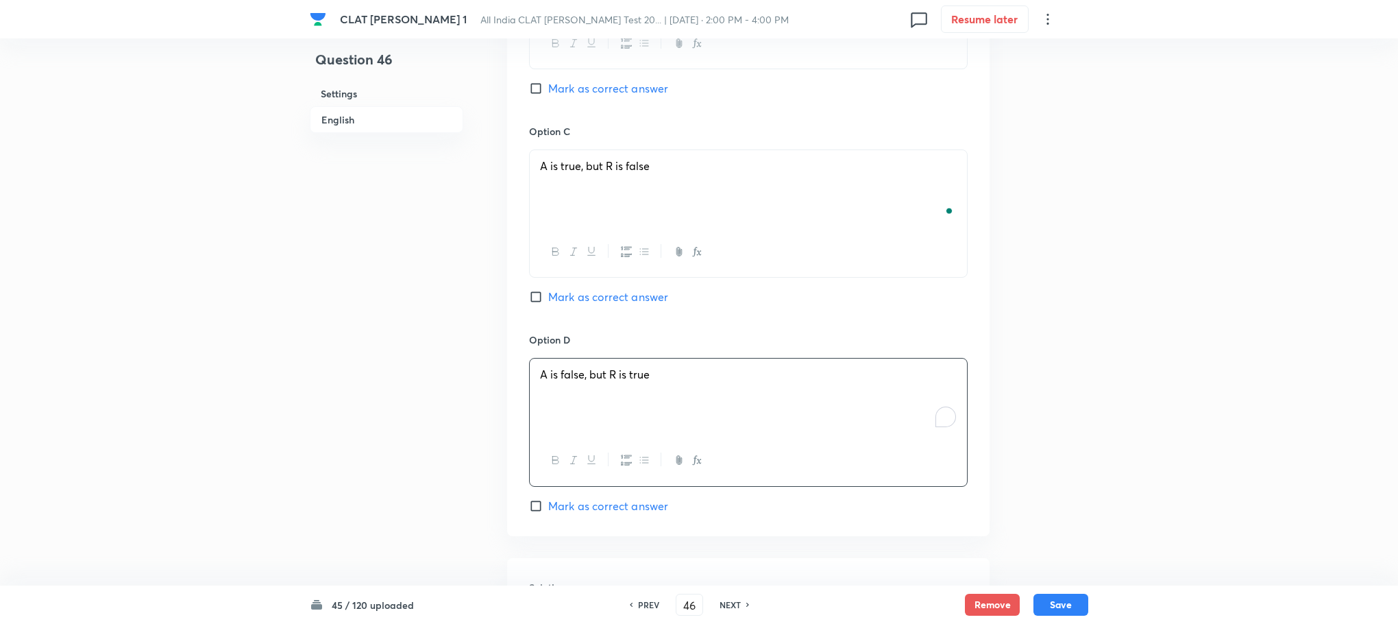
scroll to position [2159, 0]
click at [541, 400] on div at bounding box center [748, 438] width 437 height 77
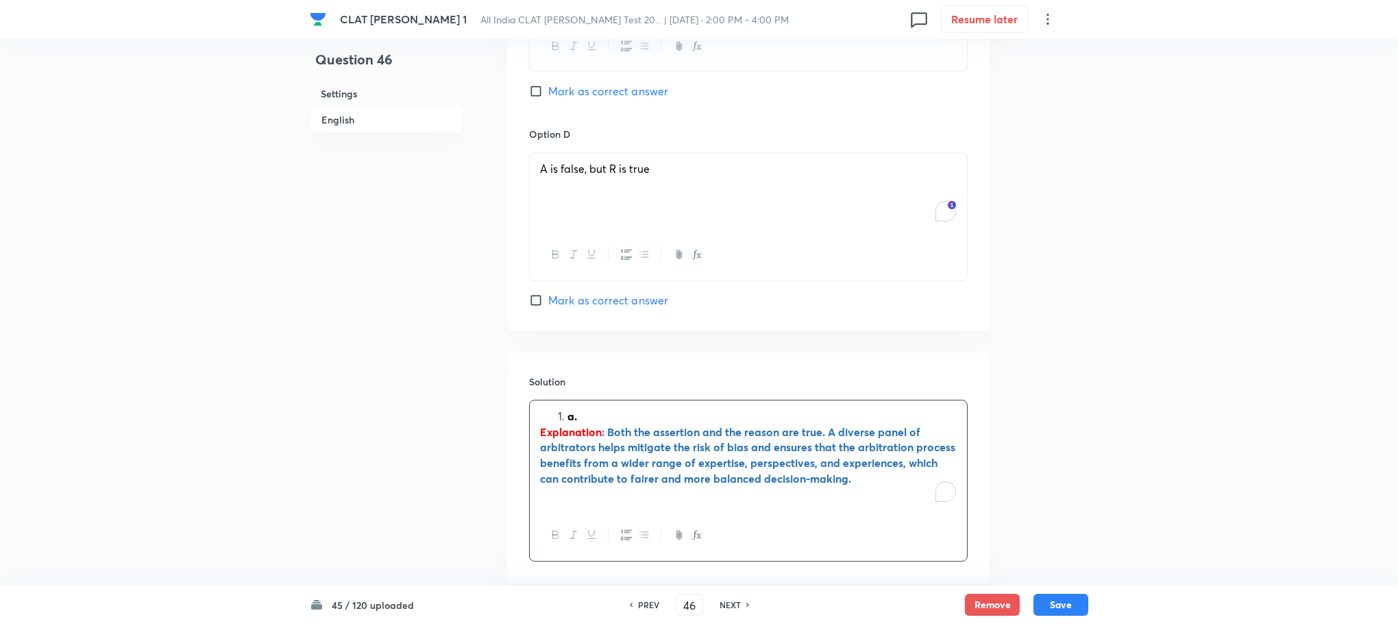
click at [572, 409] on strong "a." at bounding box center [573, 416] width 10 height 14
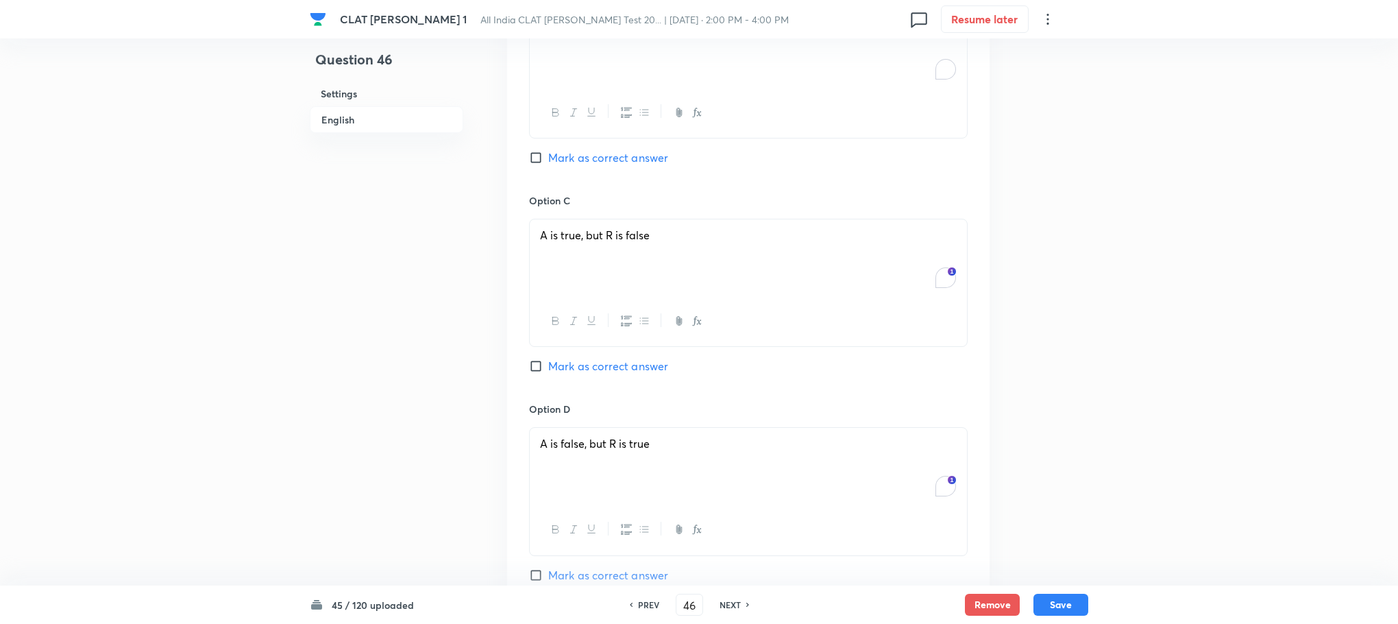
scroll to position [1440, 0]
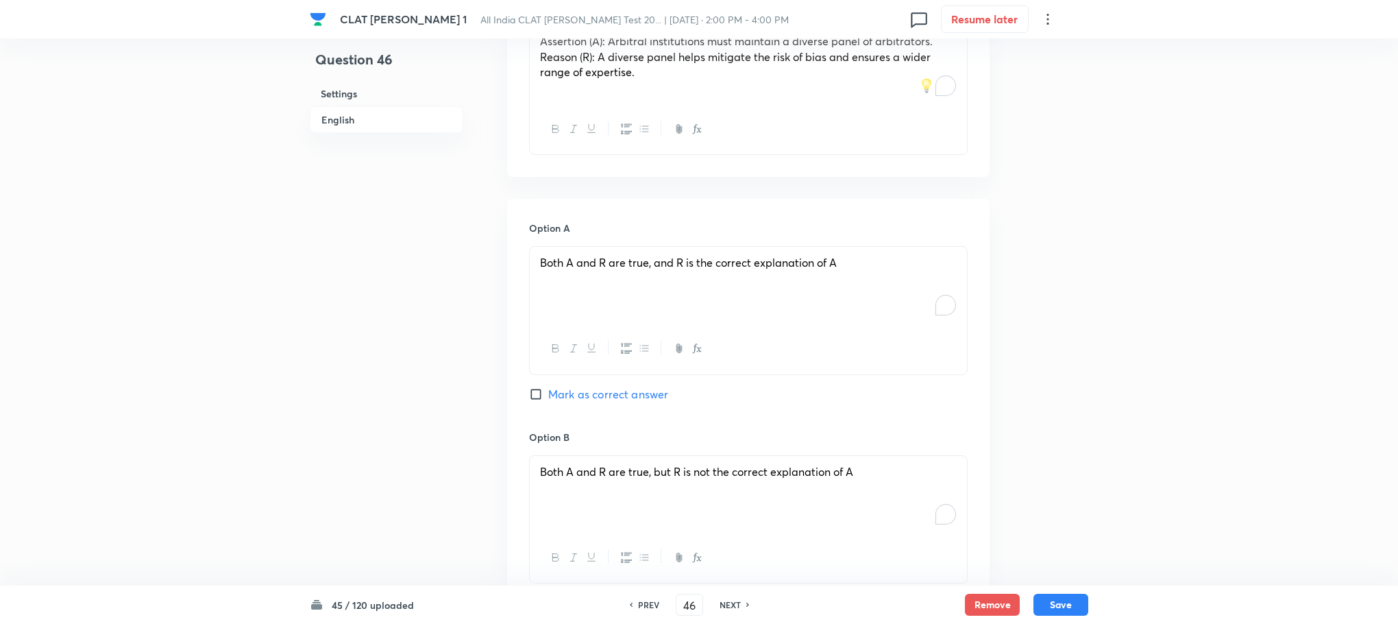
click at [583, 386] on span "Mark as correct answer" at bounding box center [608, 394] width 120 height 16
click at [548, 387] on input "Mark as correct answer" at bounding box center [538, 394] width 19 height 14
checkbox input "true"
click at [1056, 601] on button "Save" at bounding box center [1061, 603] width 55 height 22
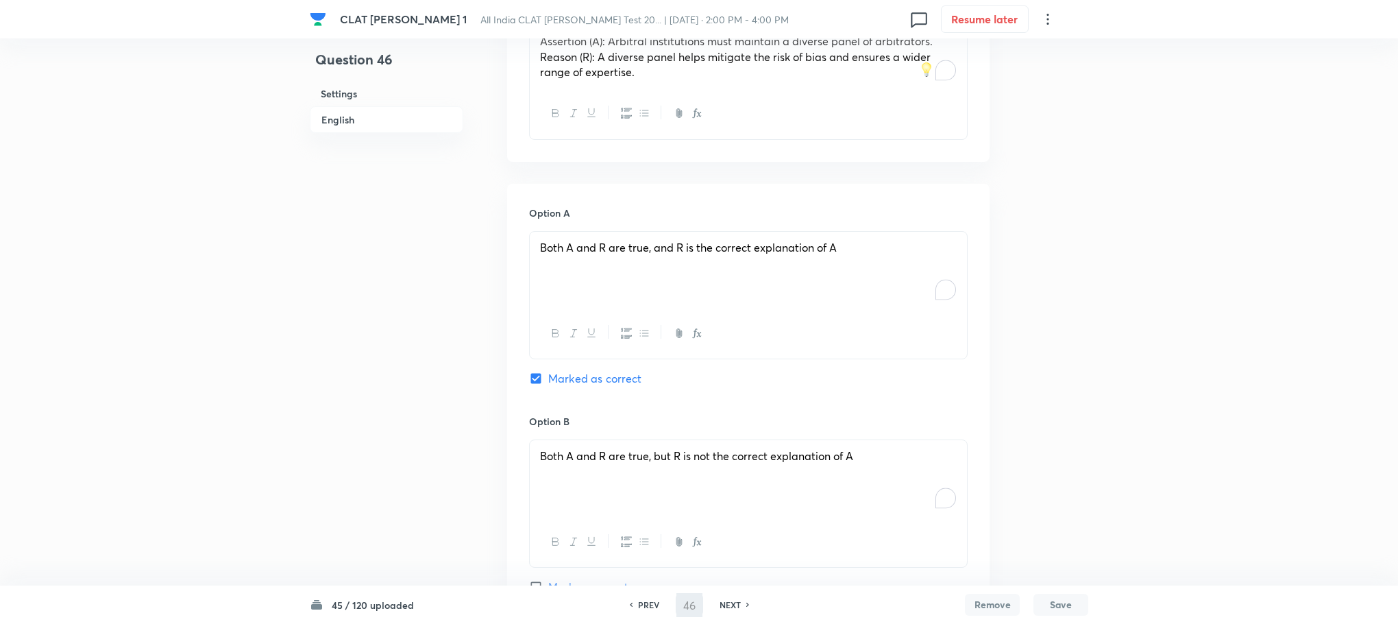
type input "47"
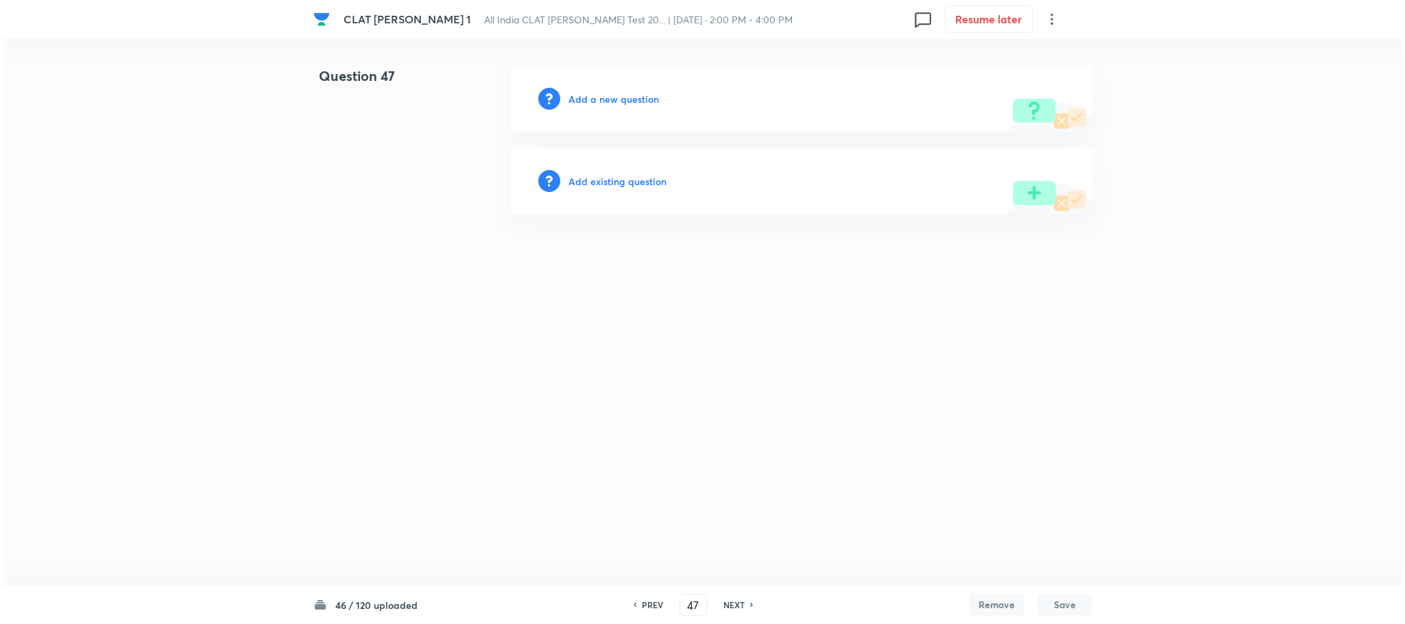
scroll to position [0, 0]
click at [625, 97] on h6 "Add a new question" at bounding box center [613, 99] width 90 height 14
click at [625, 97] on h6 "Choose a question type" at bounding box center [621, 99] width 106 height 14
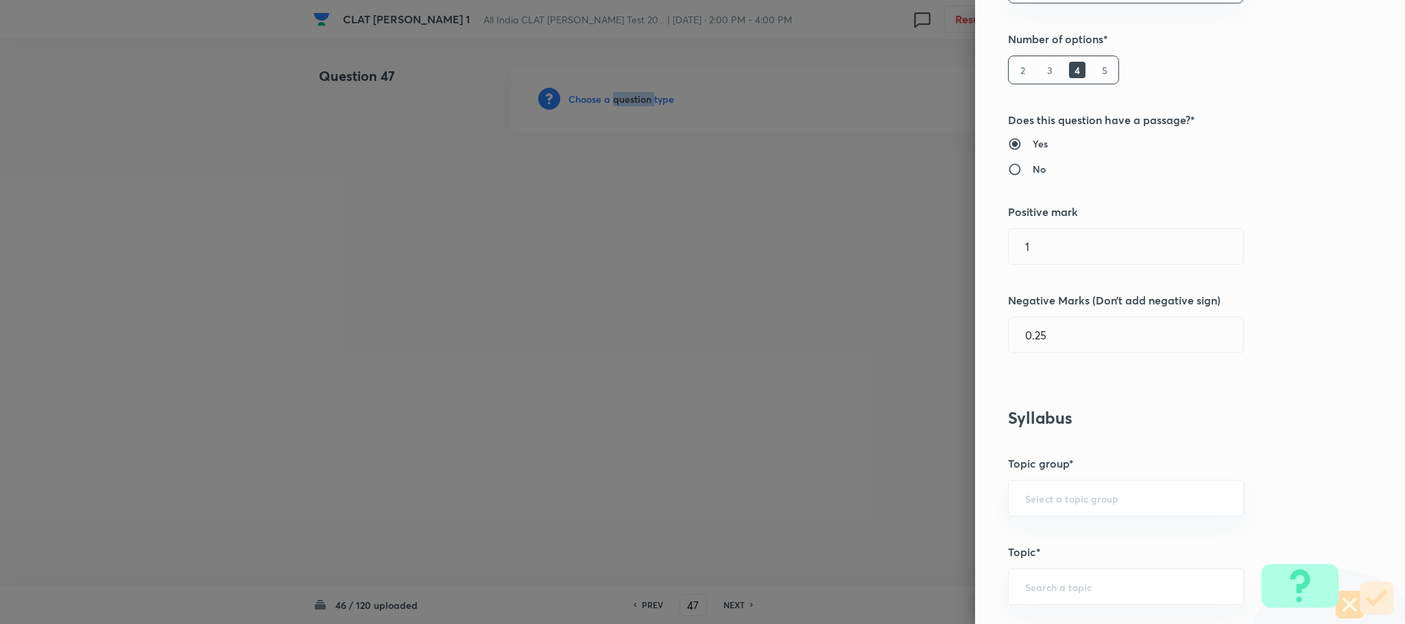
scroll to position [514, 0]
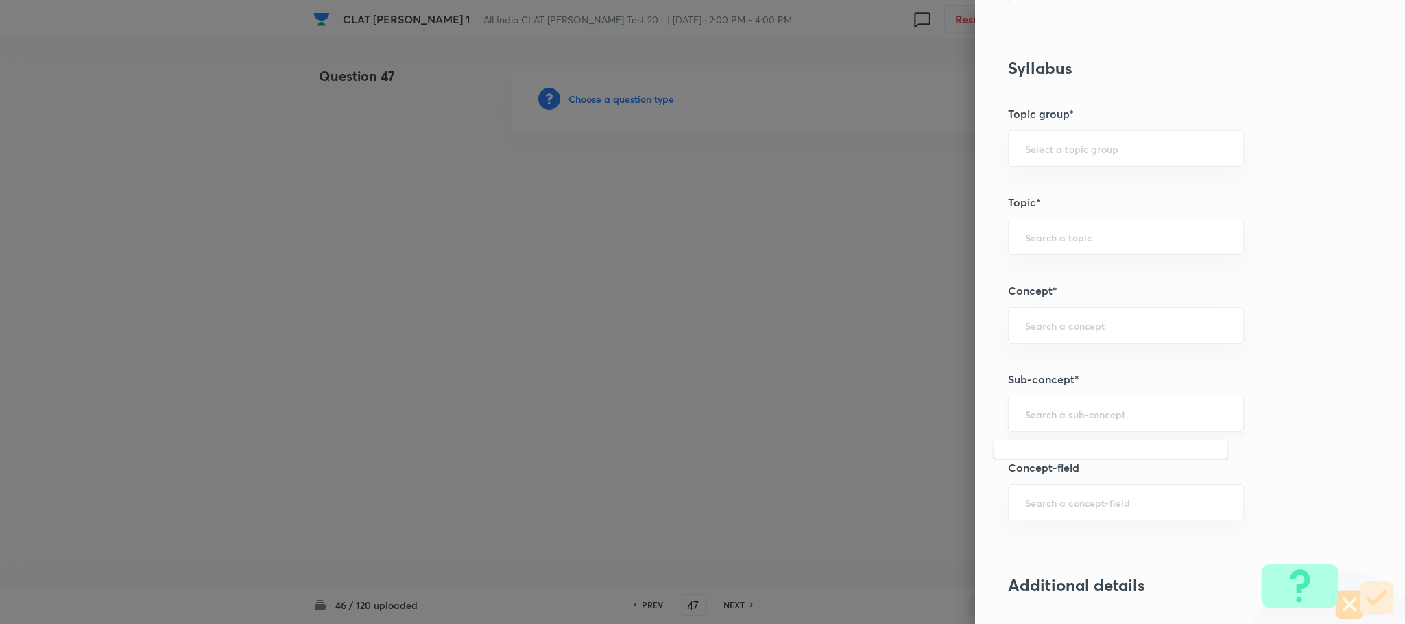
click at [1037, 420] on input "text" at bounding box center [1126, 413] width 202 height 13
click at [1008, 415] on div "​" at bounding box center [1126, 414] width 236 height 36
click at [1018, 500] on li "General Principles of Criminal Liability" at bounding box center [1110, 506] width 234 height 25
type input "General Principles of Criminal Liability"
type input "Criminal Law"
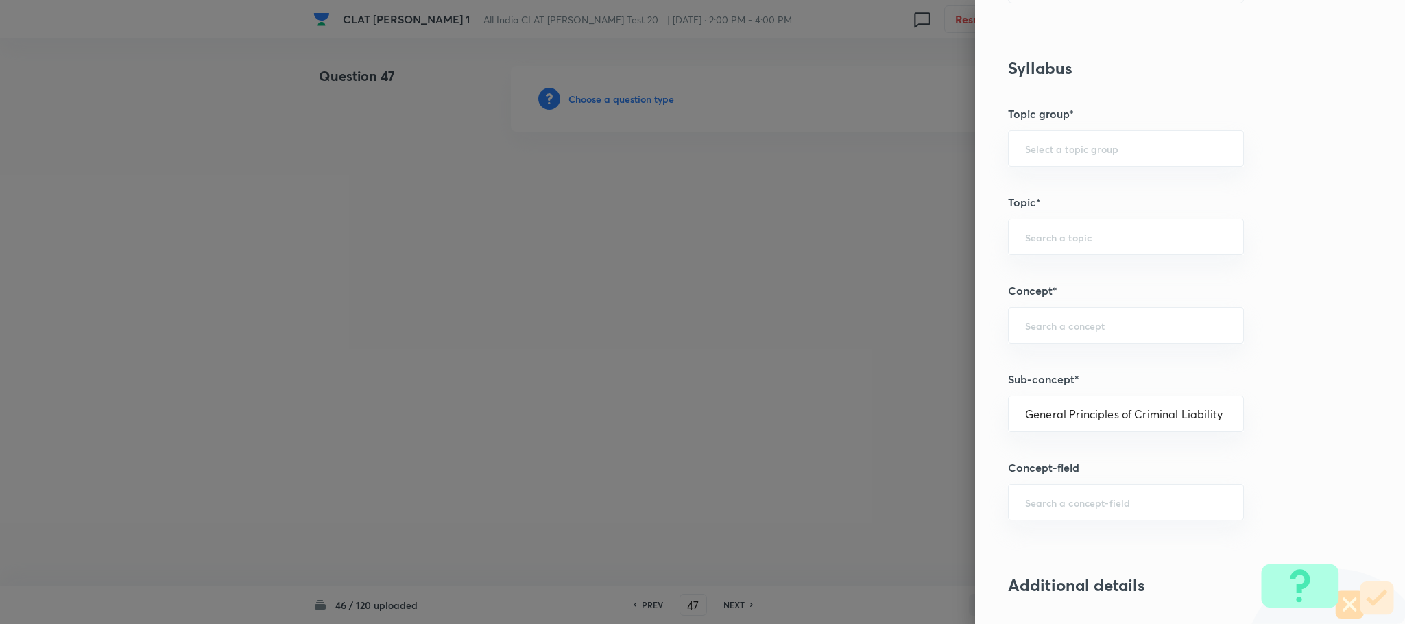
type input "Criminal Law"
type input "Definition and Meaning of Crime"
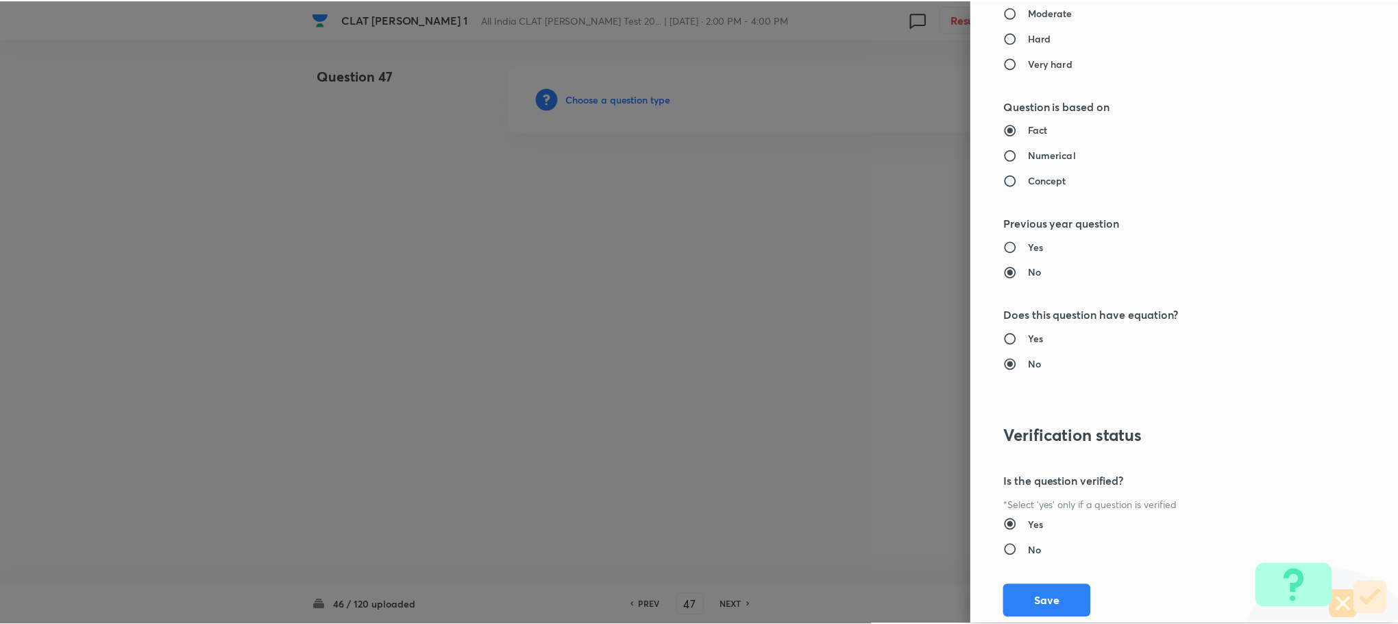
scroll to position [1234, 0]
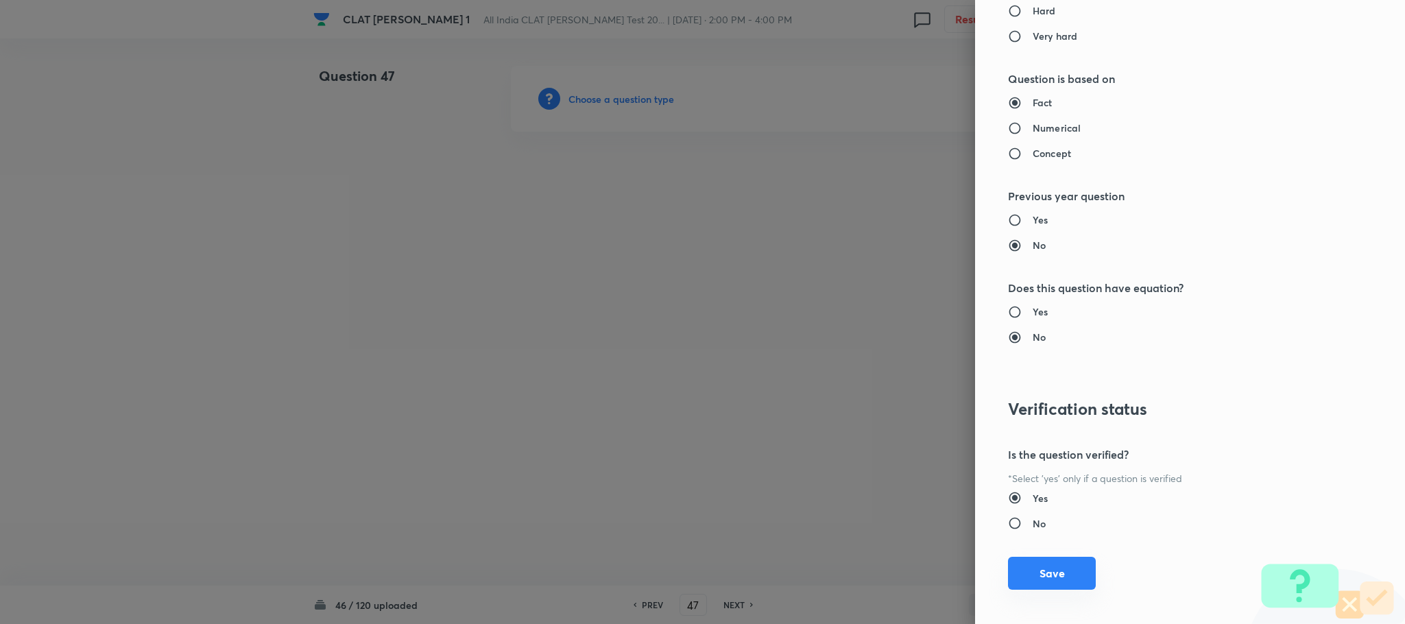
click at [1026, 566] on button "Save" at bounding box center [1052, 573] width 88 height 33
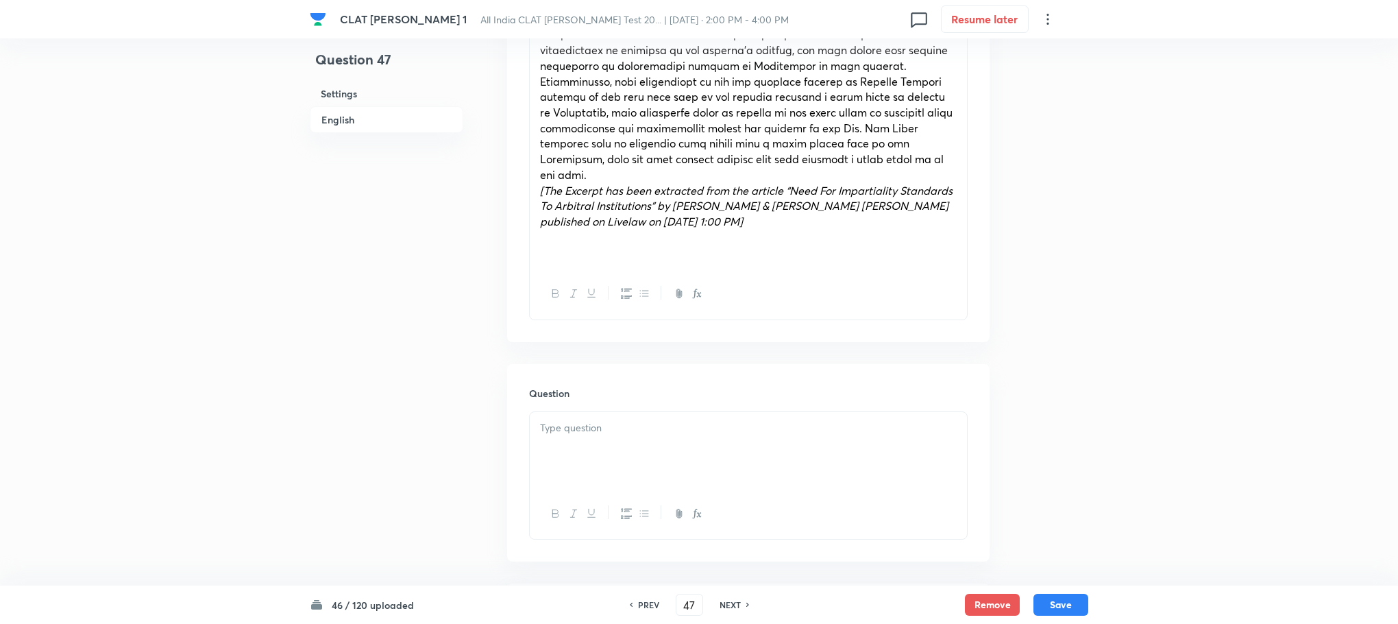
scroll to position [1028, 0]
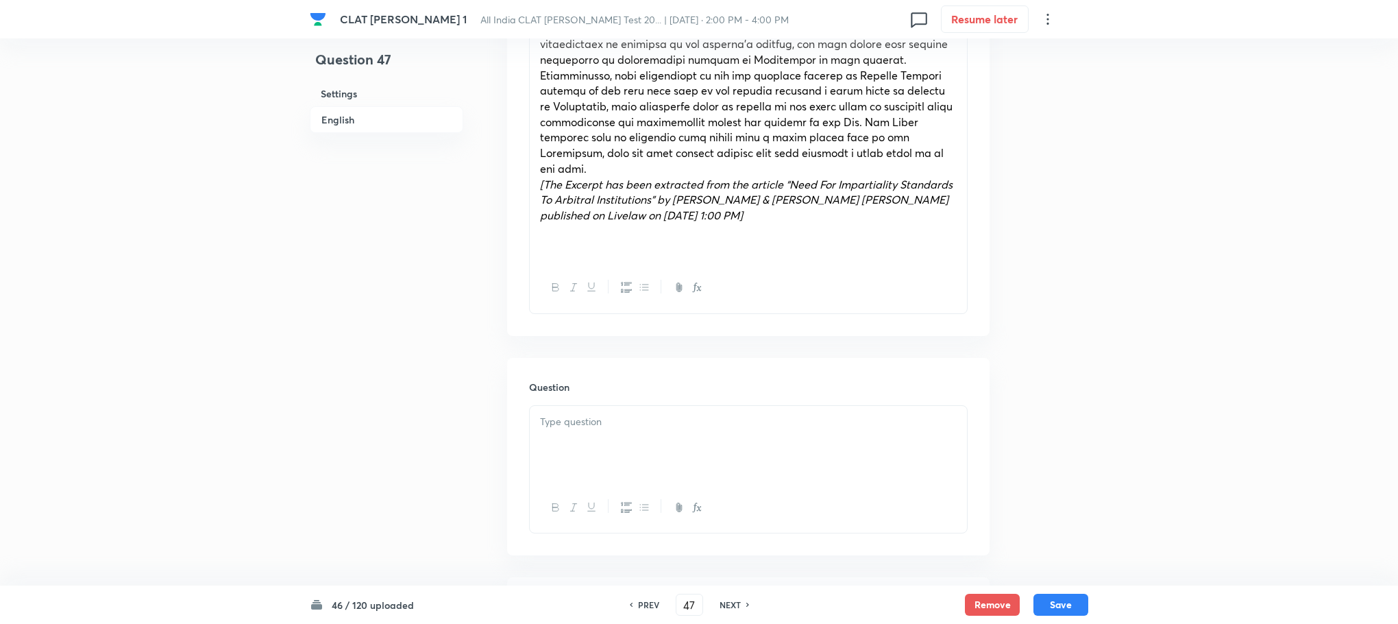
click at [590, 424] on div at bounding box center [748, 444] width 437 height 77
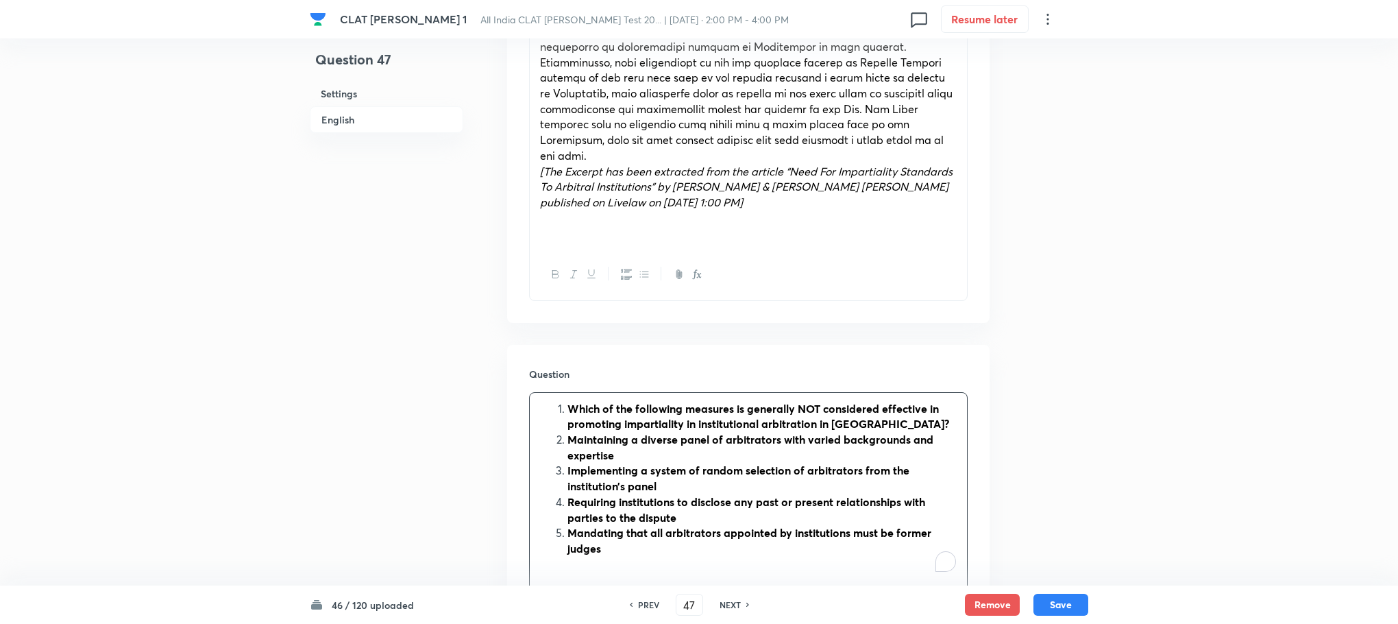
scroll to position [1234, 0]
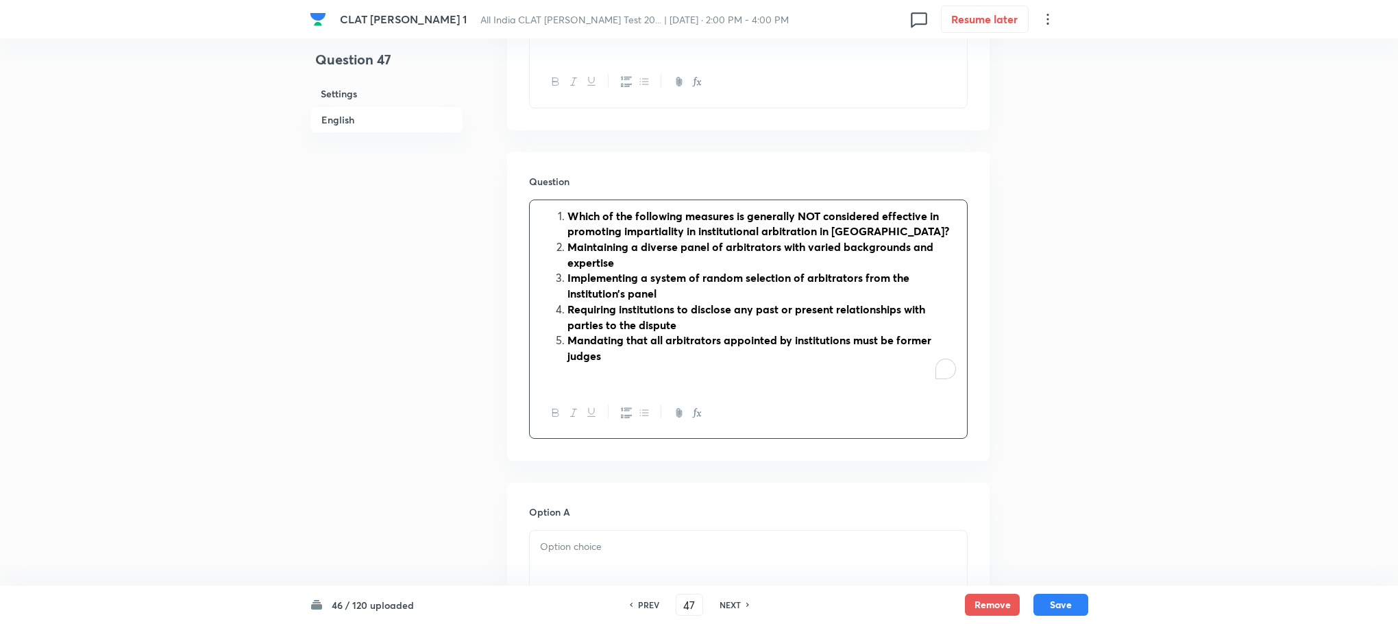
click at [566, 200] on div "Which of the following measures is generally NOT considered effective in promot…" at bounding box center [748, 294] width 437 height 188
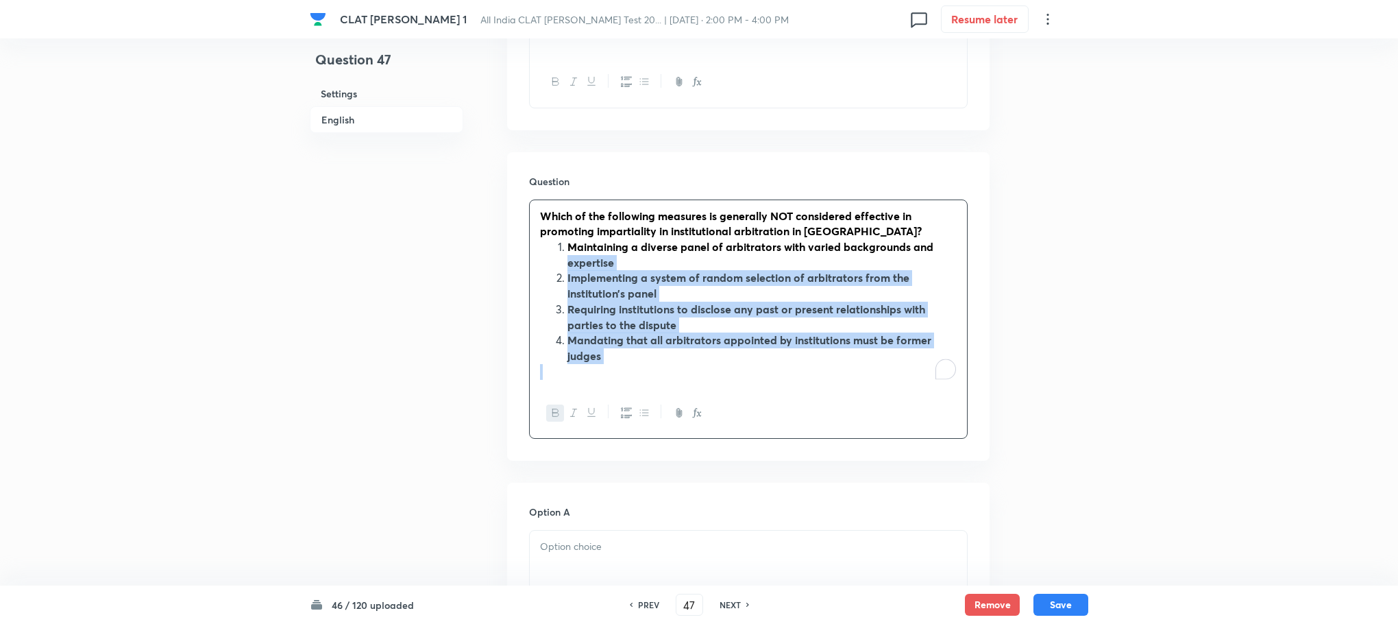
drag, startPoint x: 568, startPoint y: 225, endPoint x: 649, endPoint y: 337, distance: 138.5
click at [649, 337] on div "Which of the following measures is generally NOT considered effective in promot…" at bounding box center [748, 294] width 437 height 188
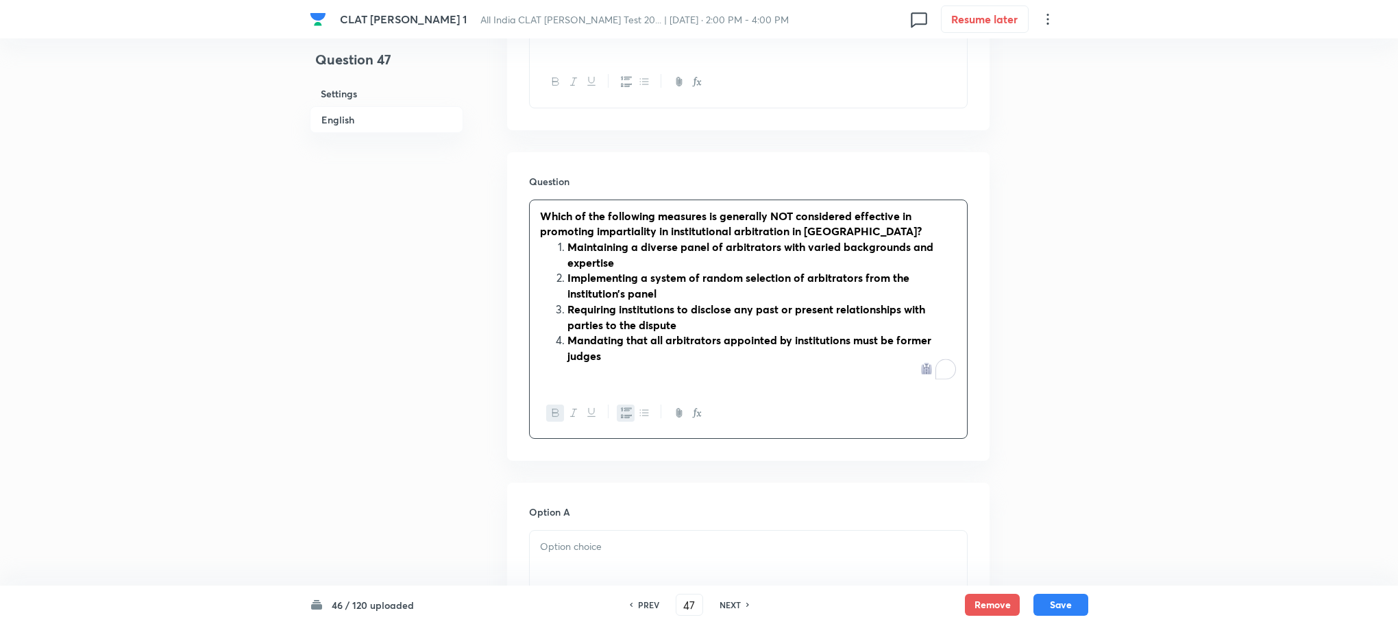
click at [572, 239] on strong "Maintaining a diverse panel of arbitrators with varied backgrounds and expertise" at bounding box center [751, 254] width 366 height 30
drag, startPoint x: 564, startPoint y: 210, endPoint x: 570, endPoint y: 218, distance: 9.7
click at [570, 239] on li "Maintaining a diverse panel of arbitrators with varied backgrounds and expertise" at bounding box center [762, 254] width 389 height 31
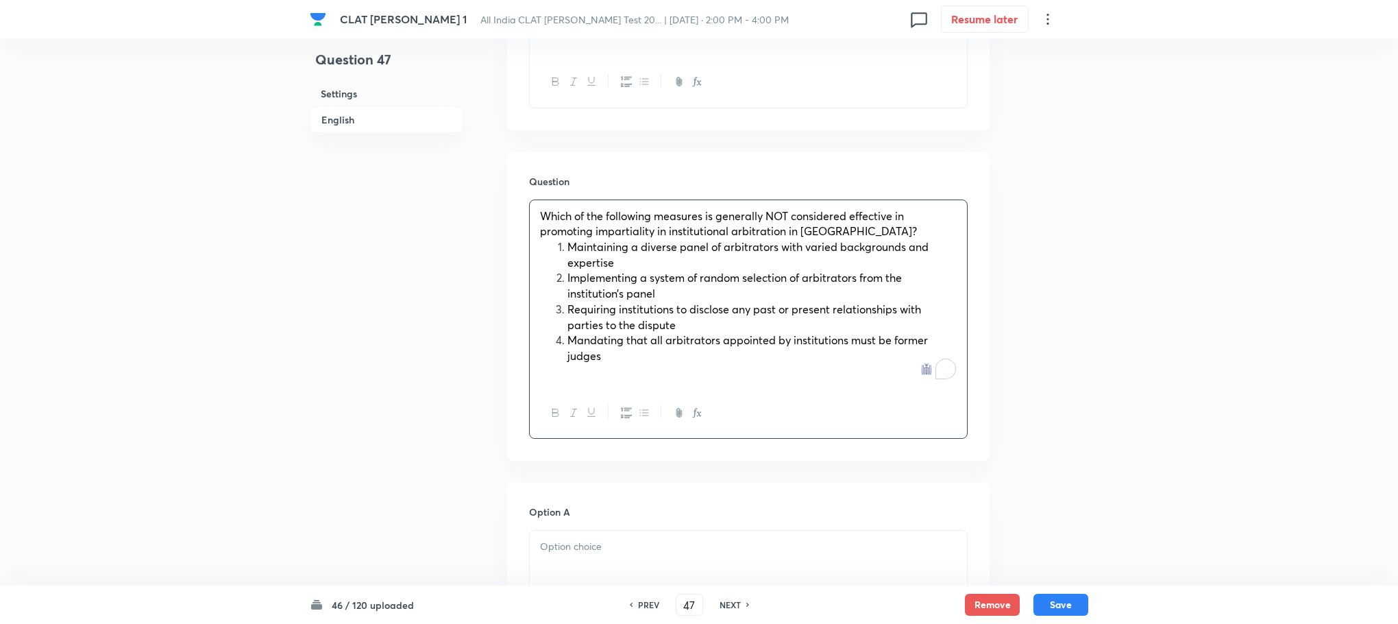
click at [566, 239] on ol "Maintaining a diverse panel of arbitrators with varied backgrounds and expertis…" at bounding box center [748, 301] width 417 height 125
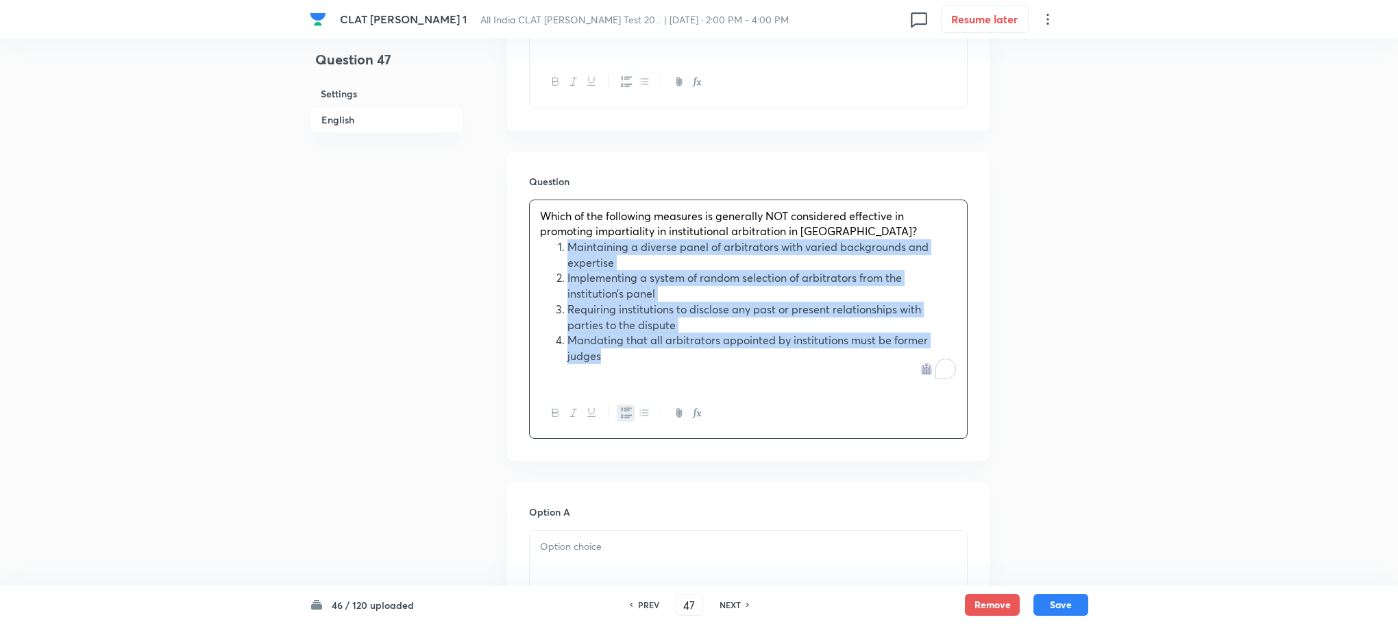
drag, startPoint x: 564, startPoint y: 220, endPoint x: 635, endPoint y: 329, distance: 130.2
click at [635, 329] on ol "Maintaining a diverse panel of arbitrators with varied backgrounds and expertis…" at bounding box center [748, 301] width 417 height 125
click at [625, 407] on icon "button" at bounding box center [626, 412] width 11 height 11
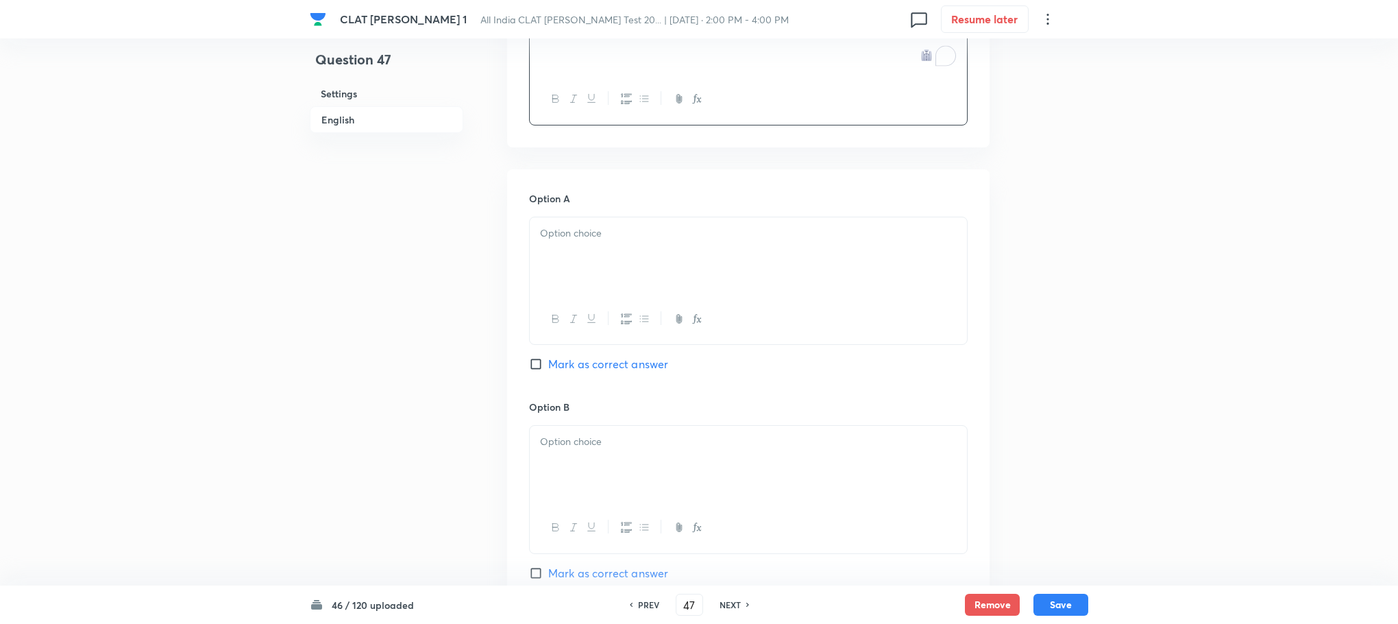
scroll to position [1440, 0]
click at [568, 237] on div "To enrich screen reader interactions, please activate Accessibility in Grammarl…" at bounding box center [748, 254] width 437 height 77
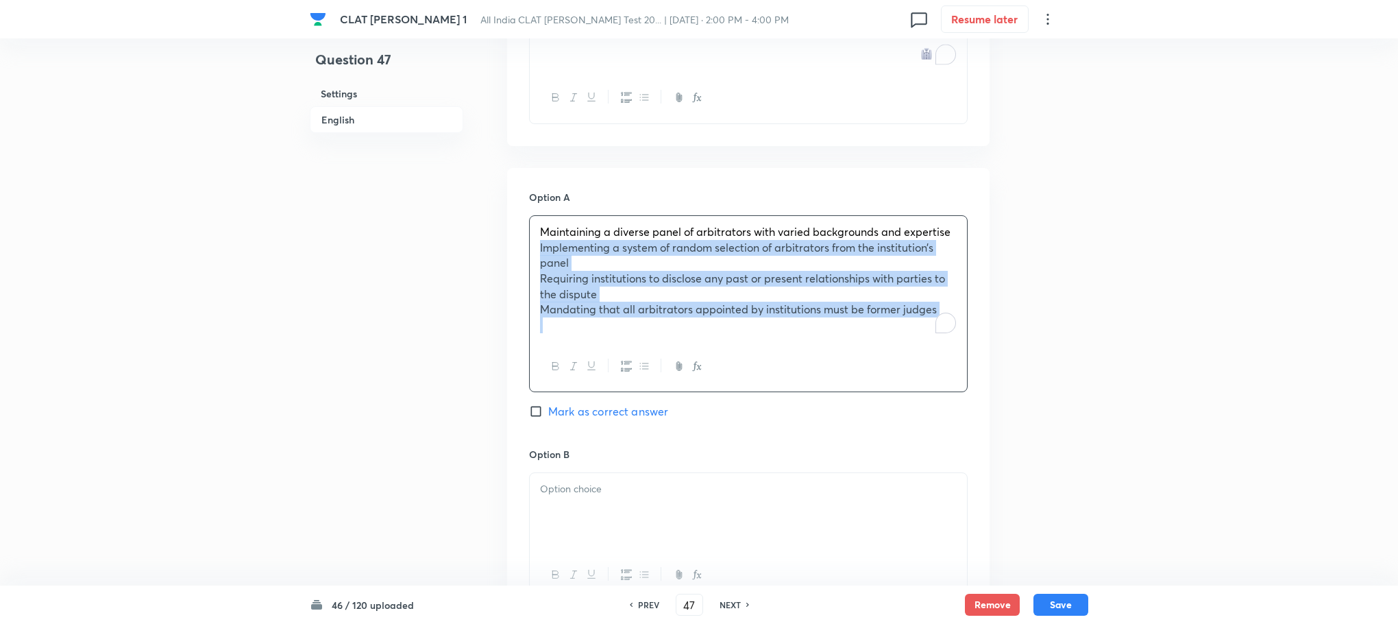
drag, startPoint x: 537, startPoint y: 218, endPoint x: 653, endPoint y: 305, distance: 144.4
click at [653, 305] on div "Maintaining a diverse panel of arbitrators with varied backgrounds and expertis…" at bounding box center [748, 278] width 437 height 125
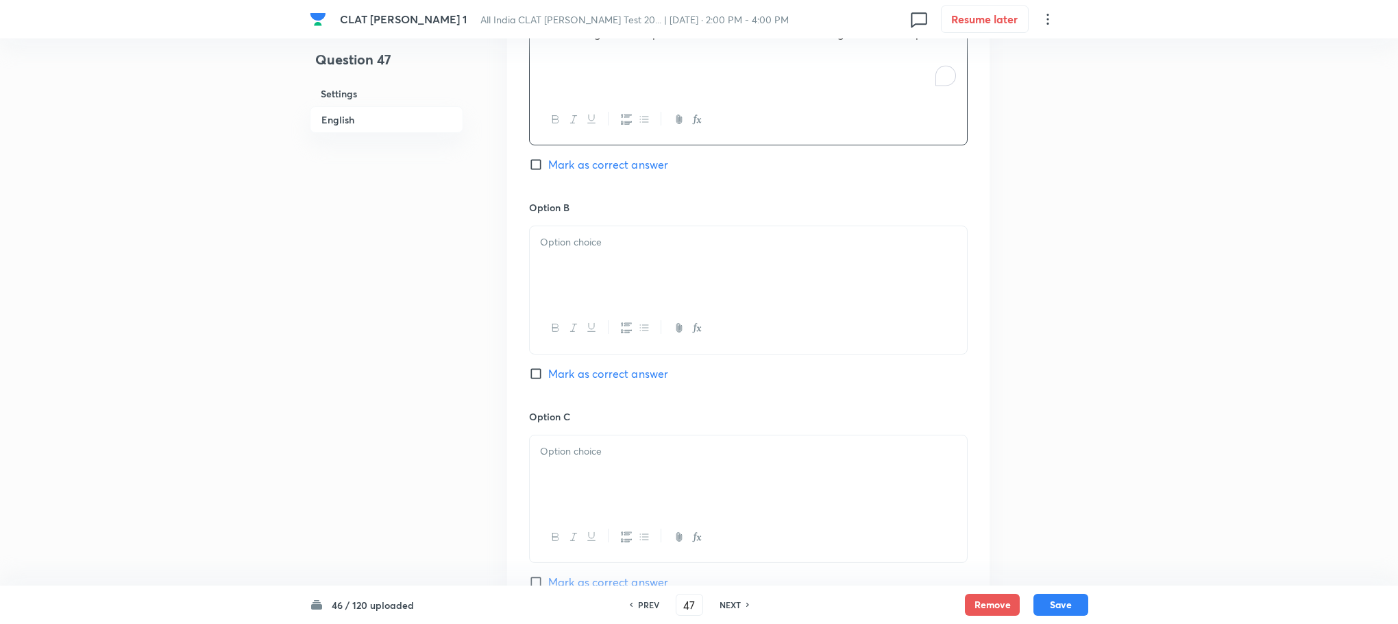
scroll to position [1645, 0]
click at [570, 315] on icon "button" at bounding box center [573, 320] width 11 height 11
click at [564, 225] on div "﻿" at bounding box center [748, 257] width 437 height 77
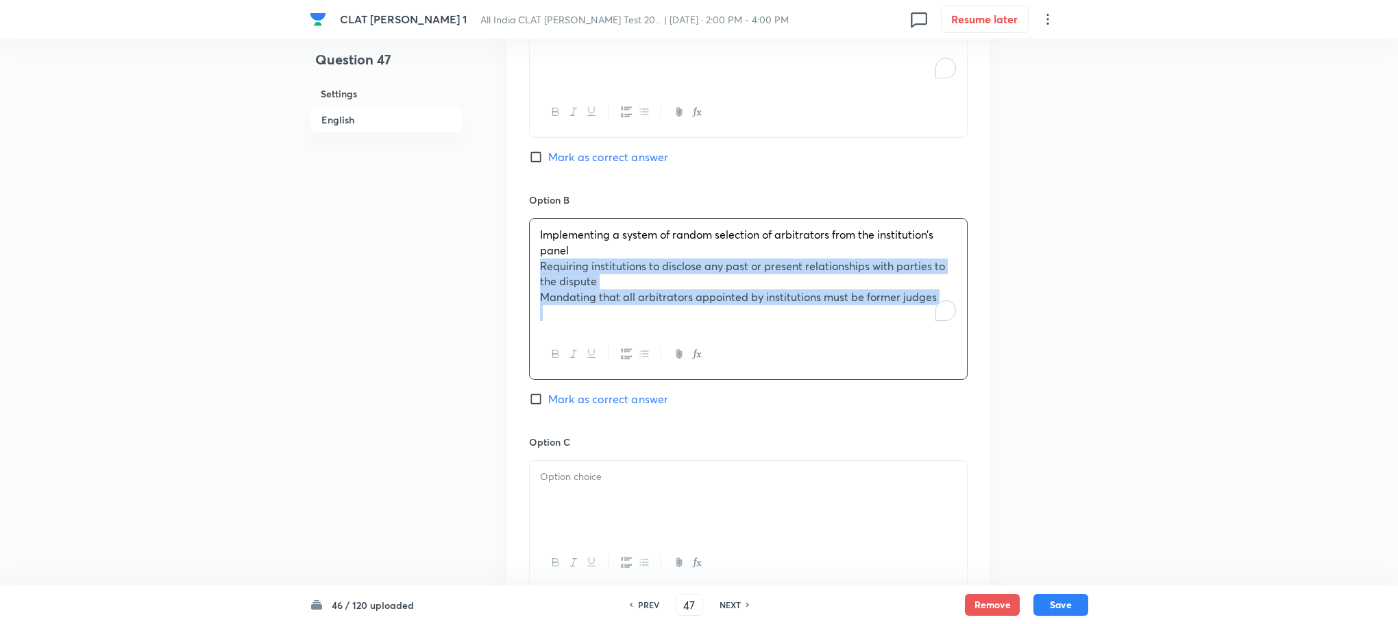
drag, startPoint x: 535, startPoint y: 230, endPoint x: 870, endPoint y: 348, distance: 354.5
click at [870, 348] on div "Implementing a system of random selection of arbitrators from the institution’s…" at bounding box center [748, 299] width 439 height 162
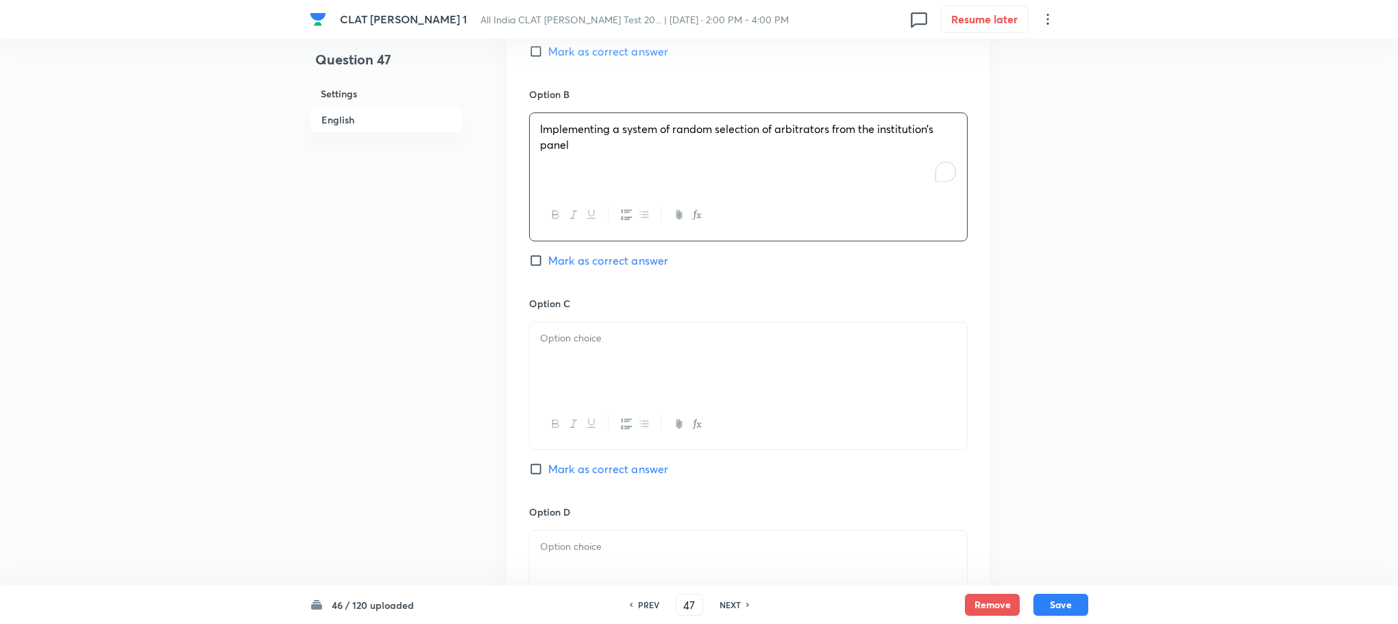
scroll to position [1851, 0]
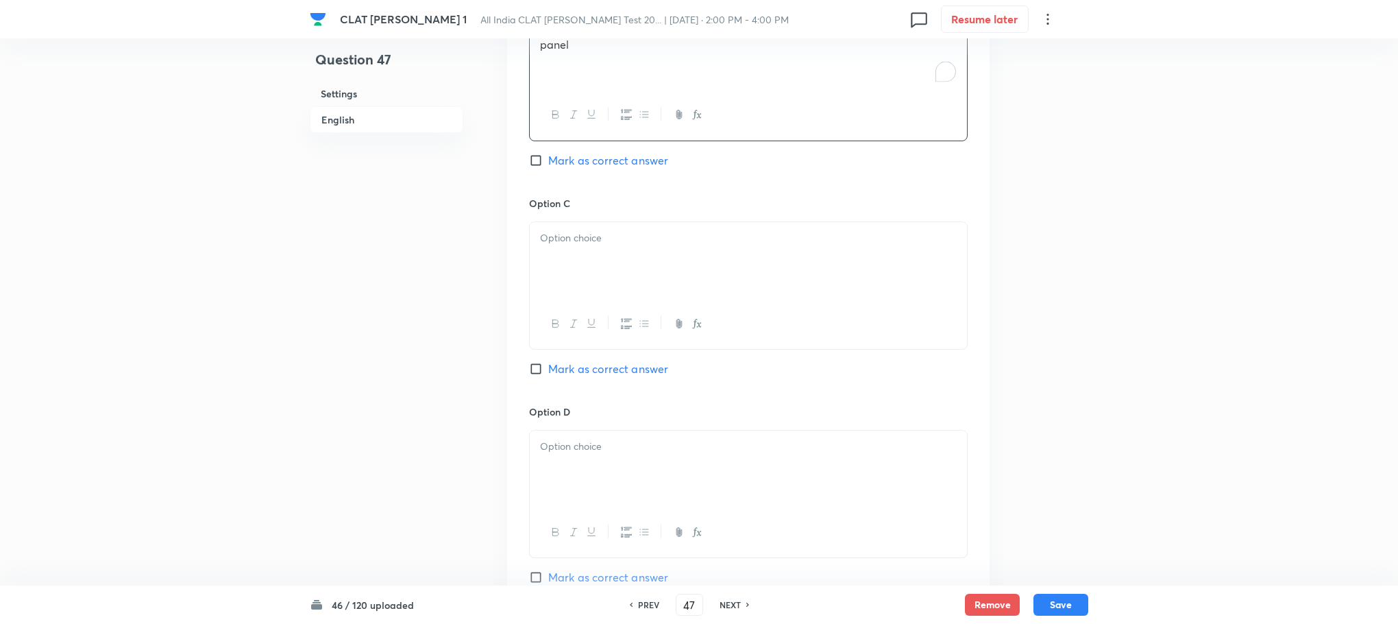
click at [579, 243] on div at bounding box center [748, 260] width 437 height 77
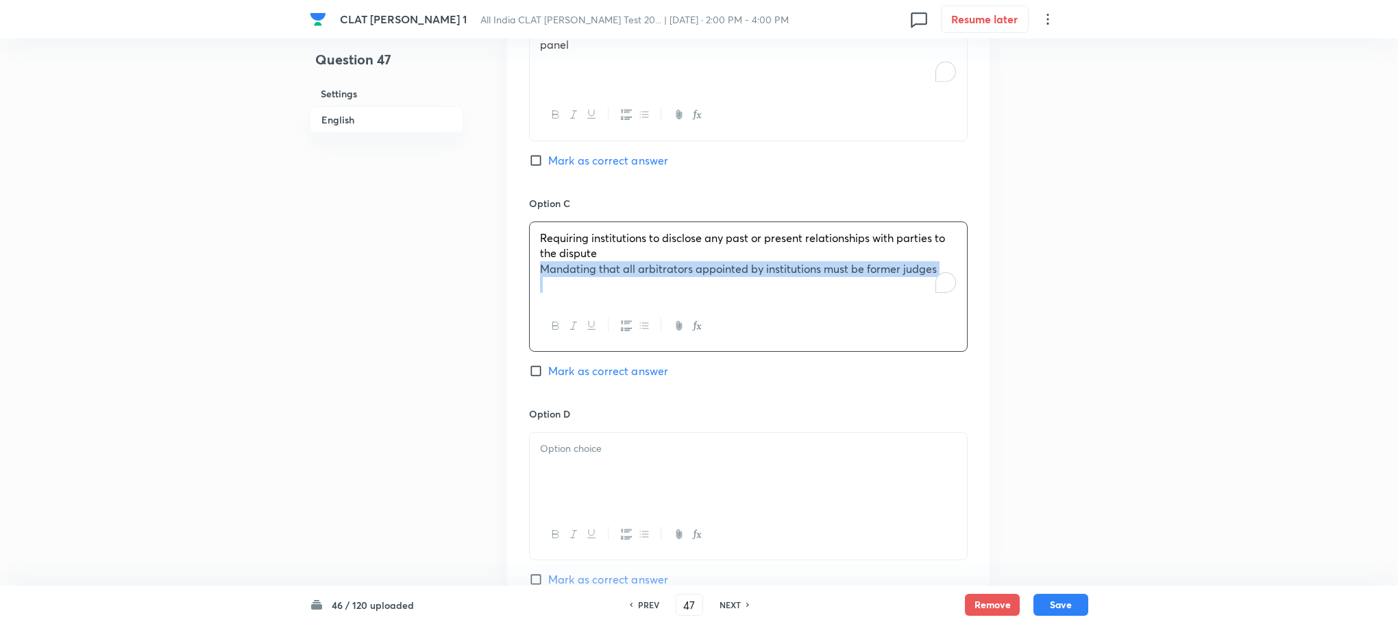
drag, startPoint x: 537, startPoint y: 243, endPoint x: 971, endPoint y: 286, distance: 436.1
click at [971, 286] on div "Option A Maintaining a diverse panel of arbitrators with varied backgrounds and…" at bounding box center [748, 183] width 483 height 853
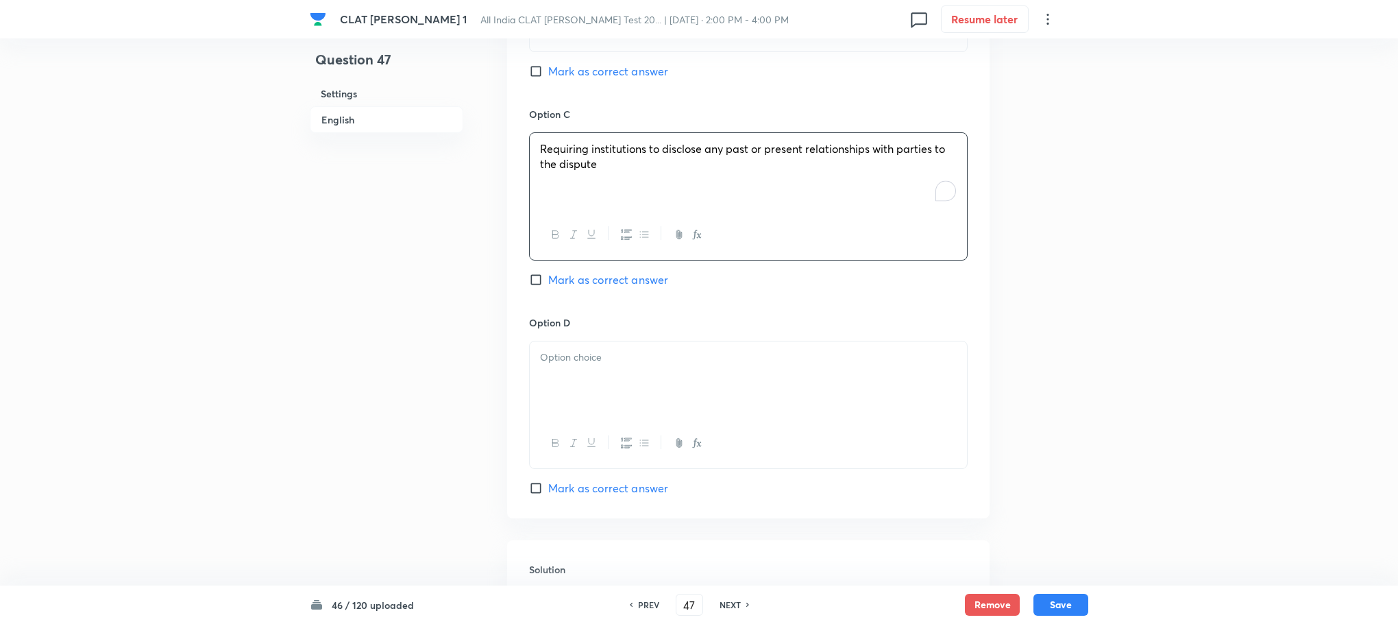
scroll to position [2057, 0]
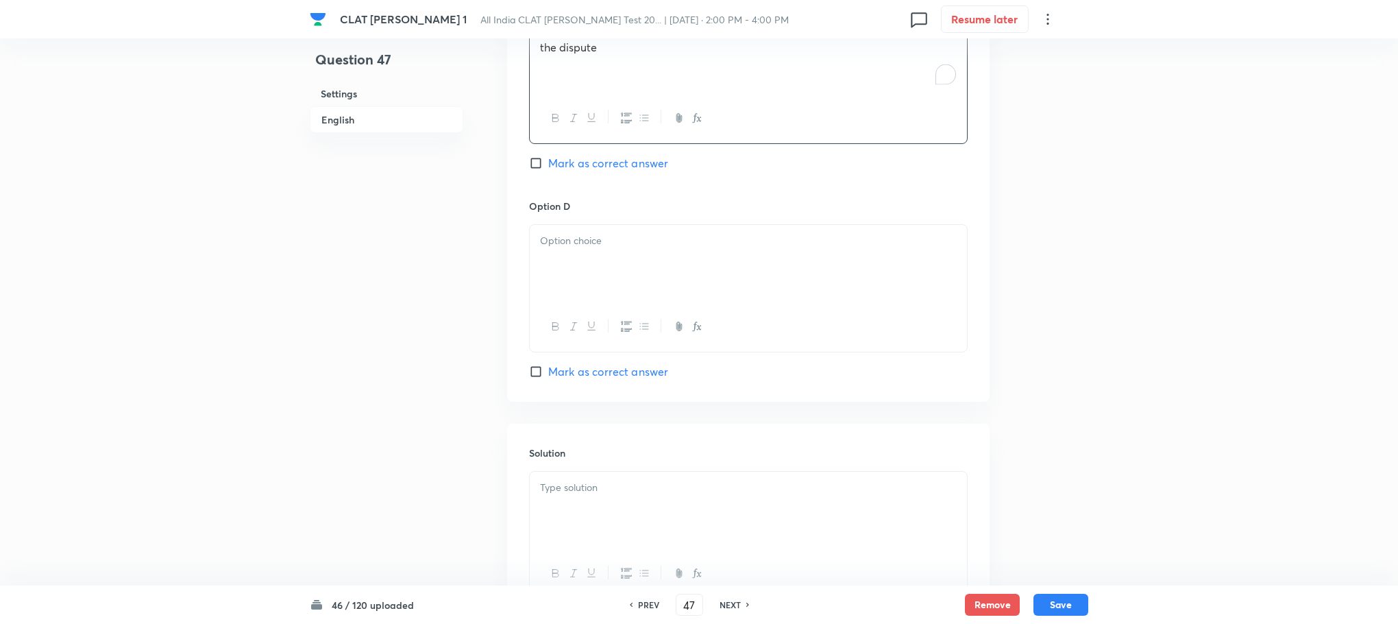
click at [572, 235] on div at bounding box center [748, 263] width 437 height 77
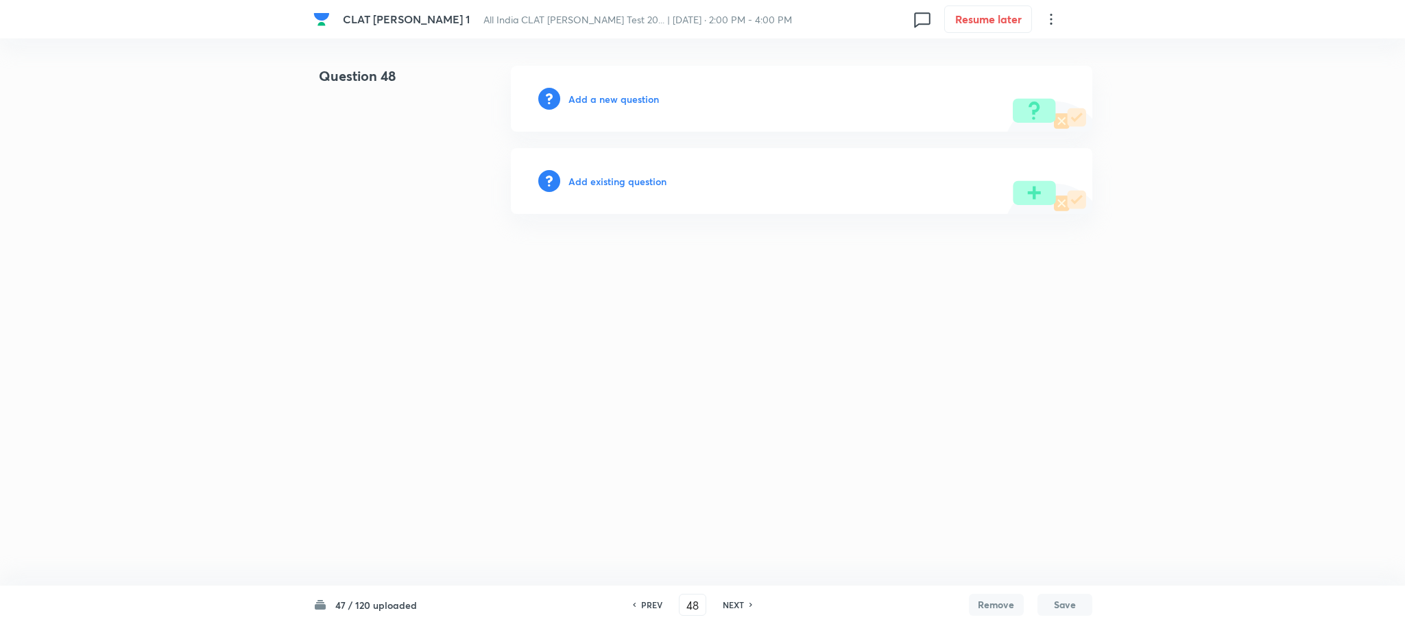
click at [627, 99] on h6 "Add a new question" at bounding box center [613, 99] width 90 height 14
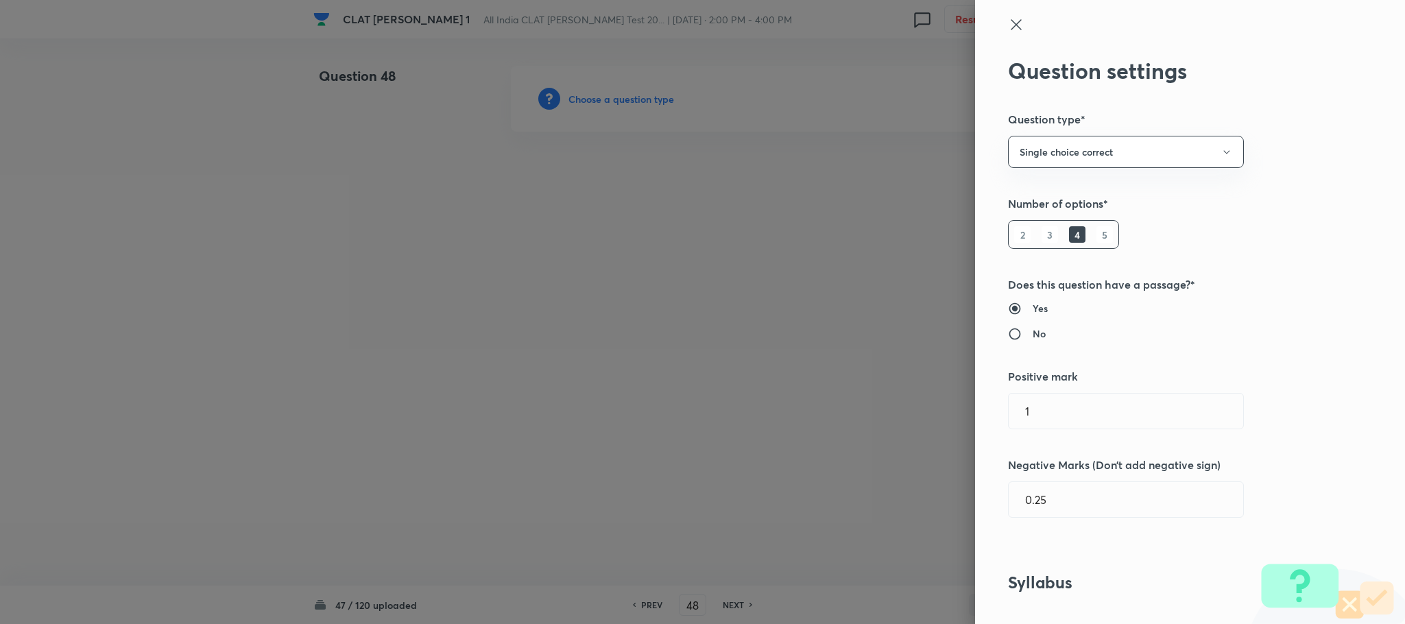
type input "Criminal Law"
type input "Definition and Meaning of Crime"
type input "General Principles of Criminal Liability"
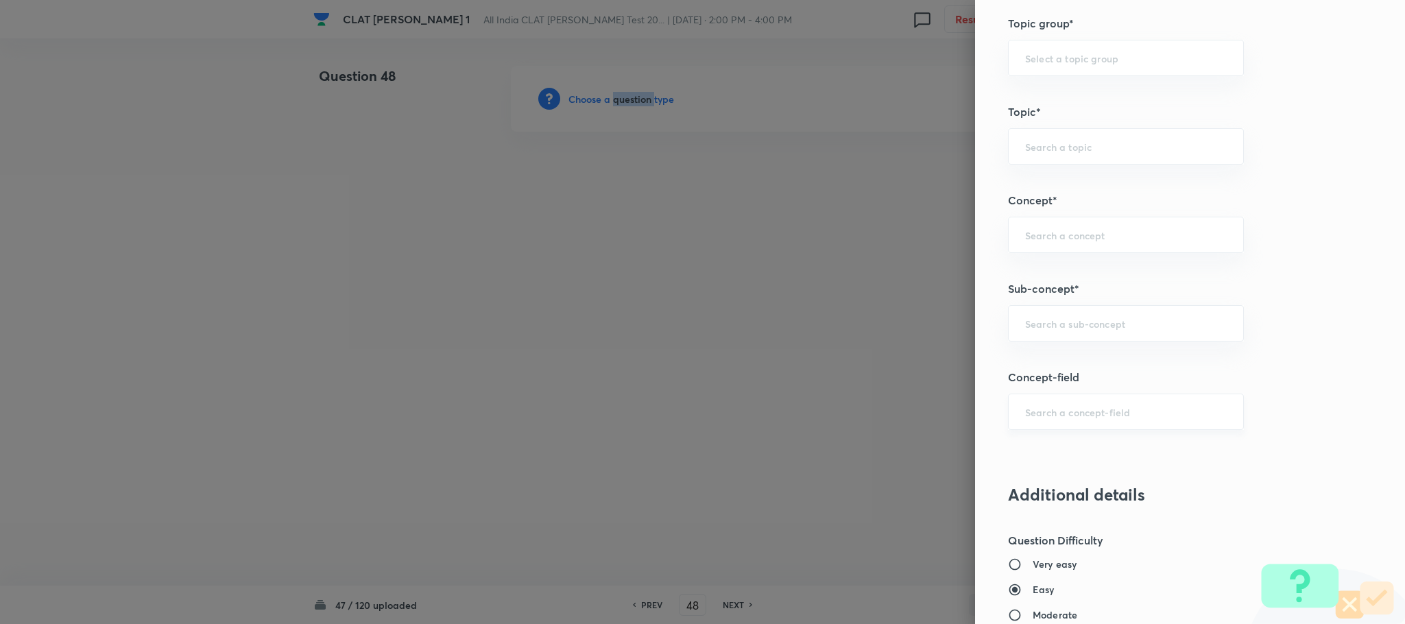
scroll to position [617, 0]
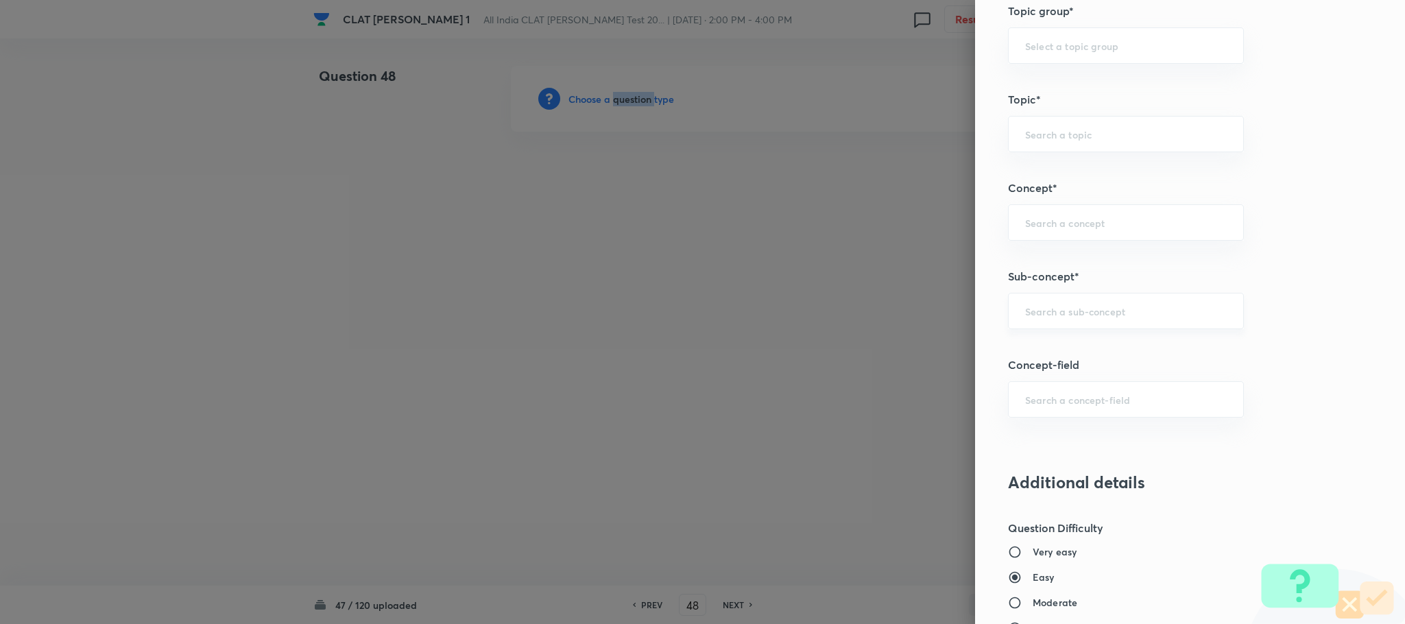
click at [1025, 327] on div "​" at bounding box center [1126, 311] width 236 height 36
click at [1032, 407] on li "General Principles of Criminal Liability" at bounding box center [1110, 403] width 234 height 25
type input "General Principles of Criminal Liability"
type input "Criminal Law"
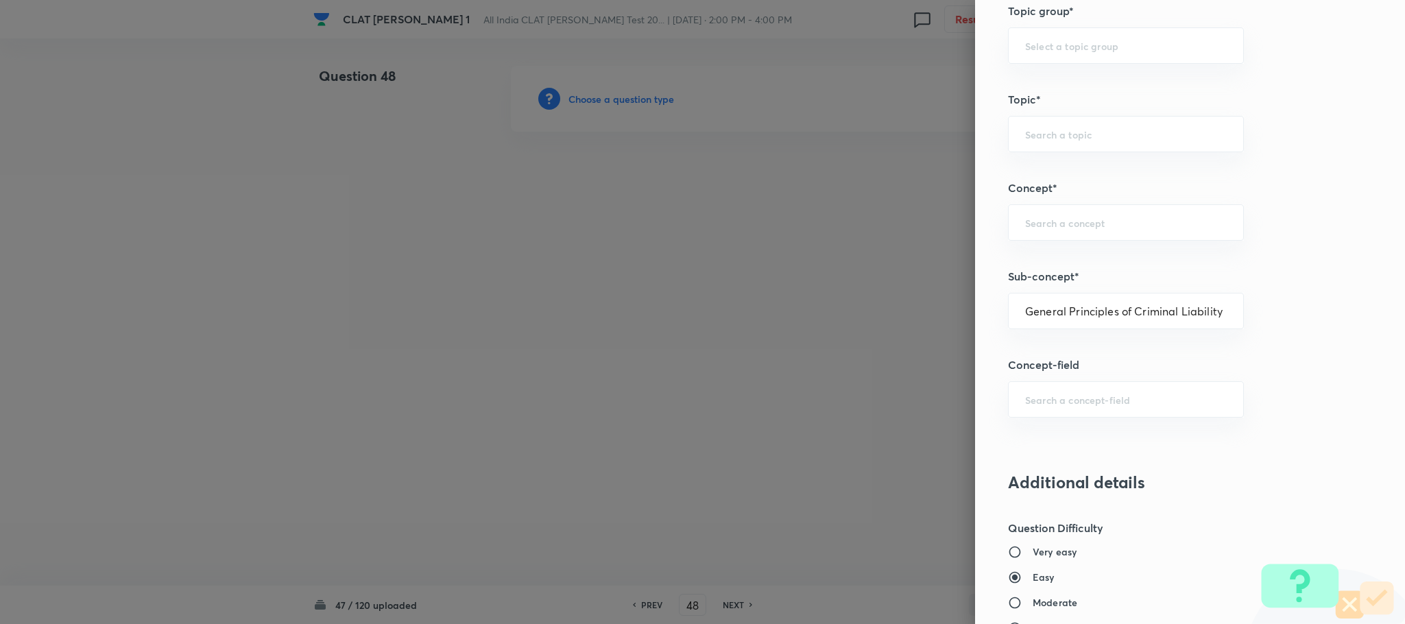
type input "Definition and Meaning of Crime"
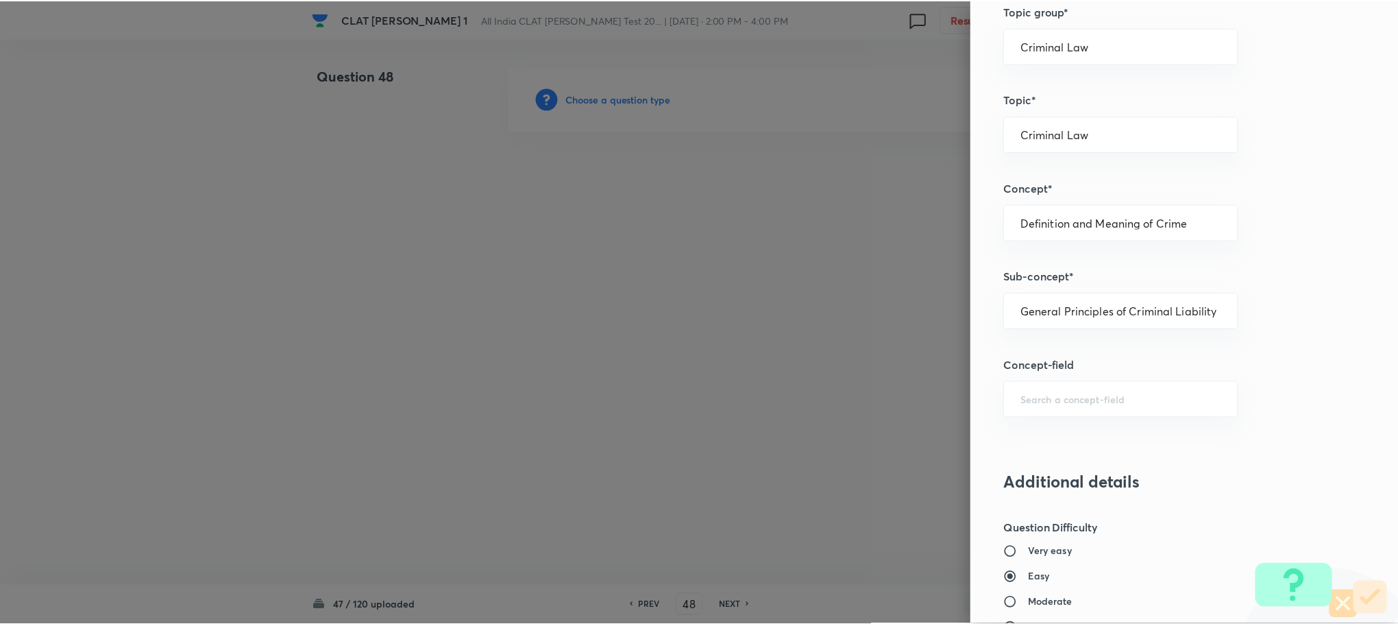
scroll to position [1249, 0]
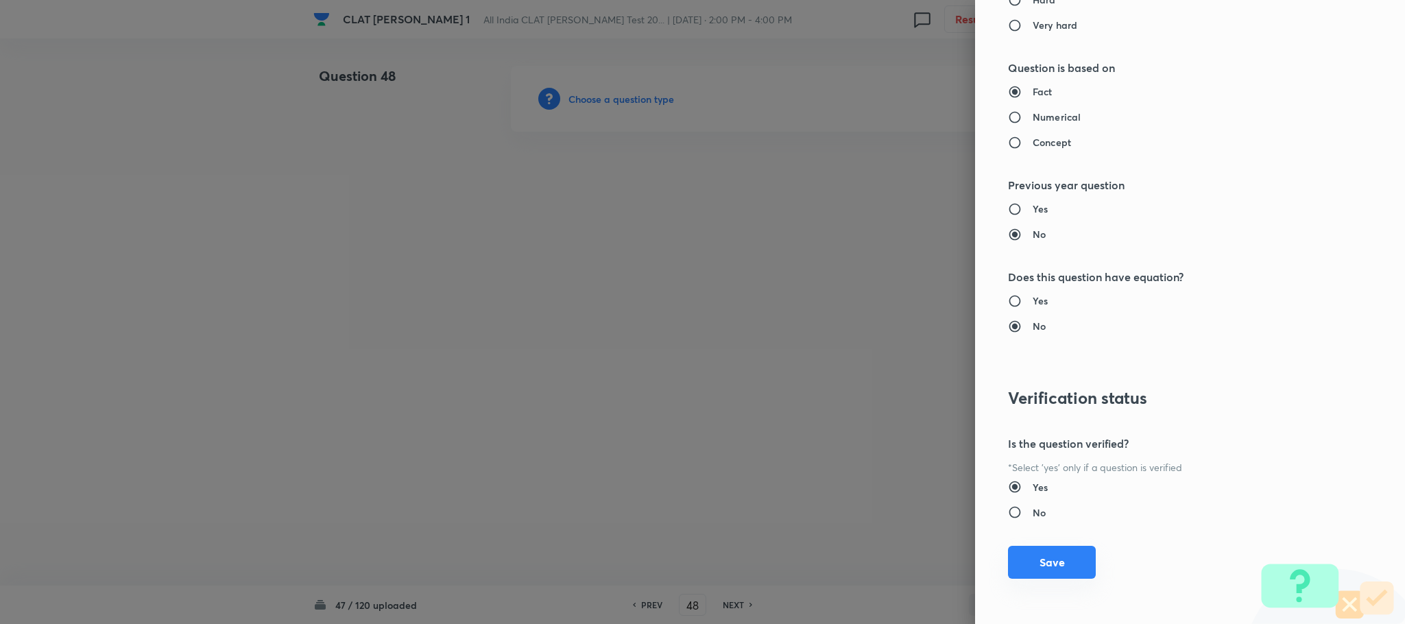
click at [1020, 548] on button "Save" at bounding box center [1052, 562] width 88 height 33
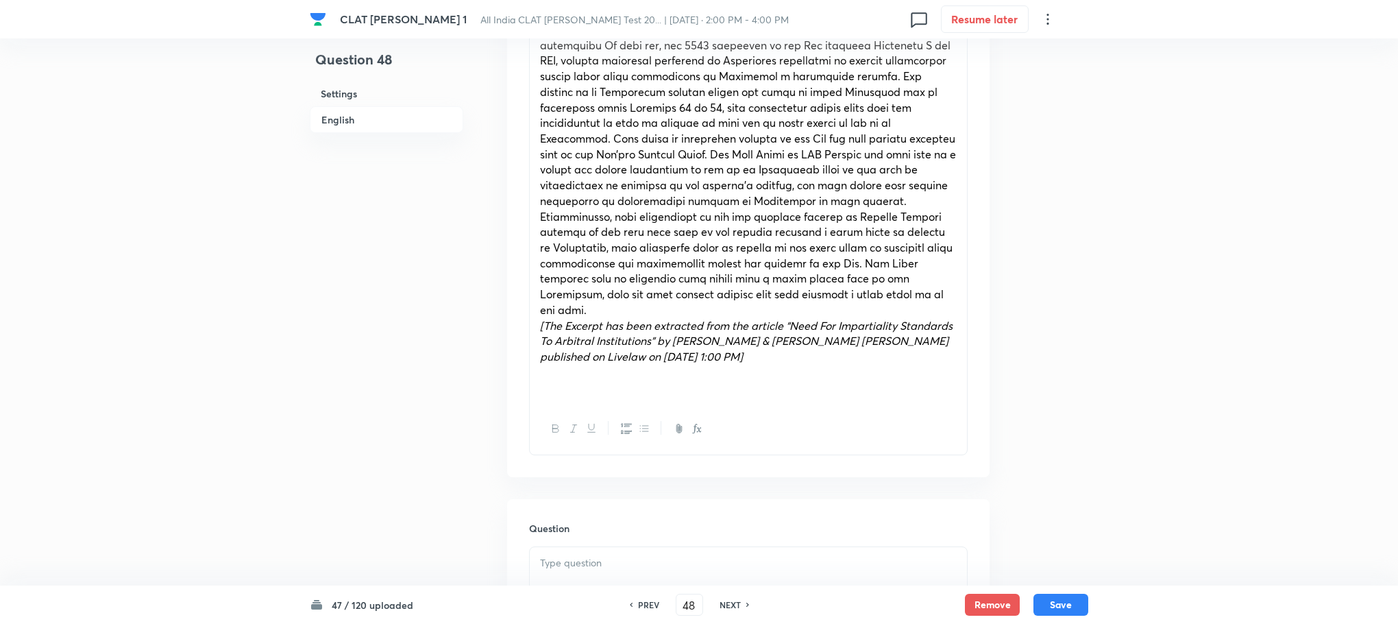
scroll to position [1131, 0]
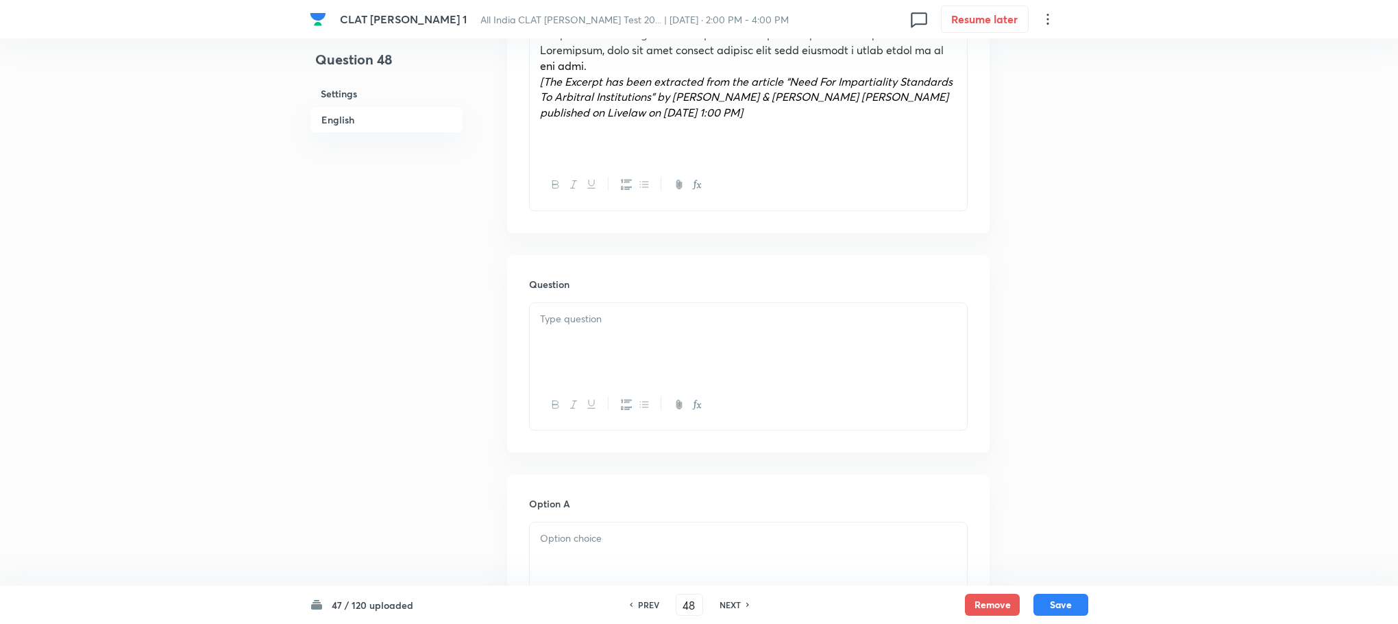
click at [576, 311] on div at bounding box center [748, 341] width 437 height 77
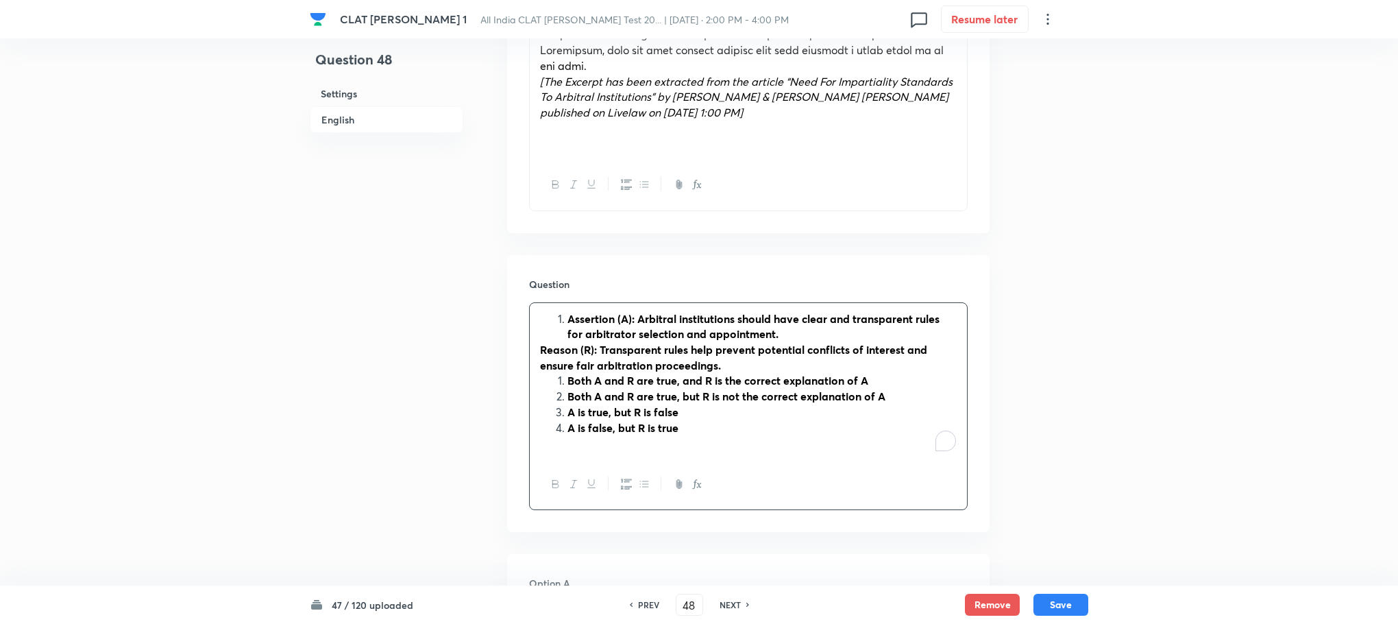
click at [568, 311] on li "Assertion (A): Arbitral institutions should have clear and transparent rules fo…" at bounding box center [762, 326] width 389 height 31
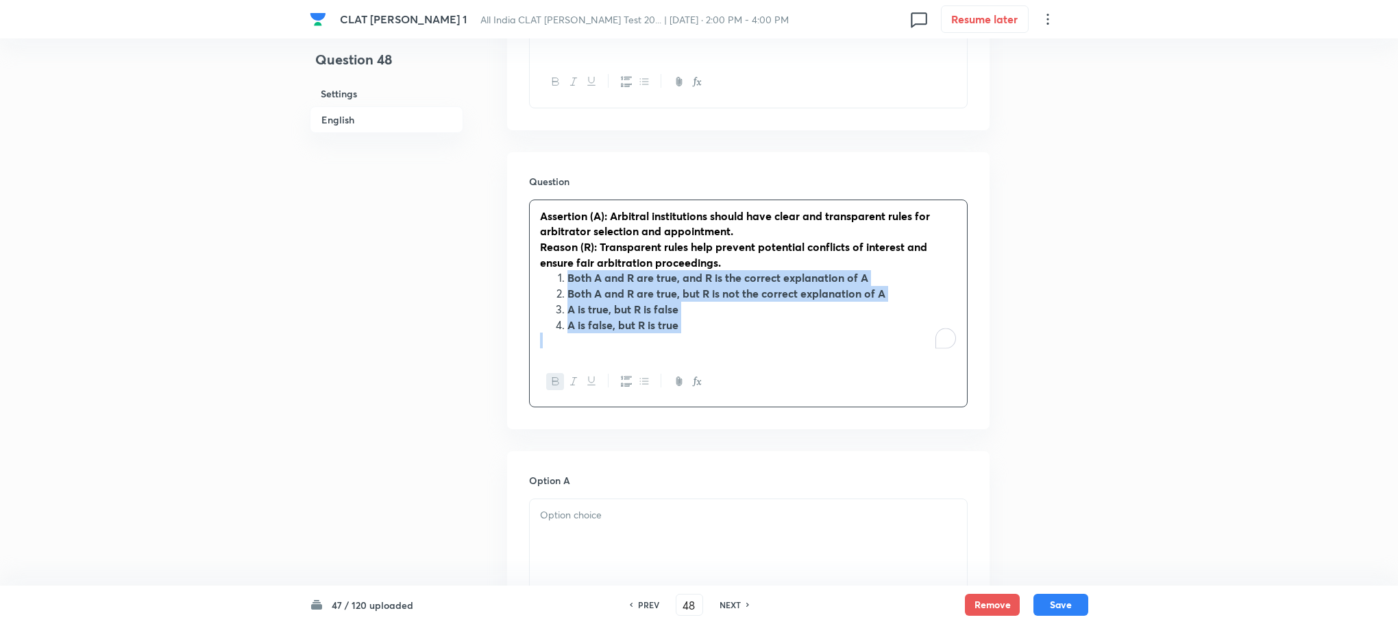
drag, startPoint x: 566, startPoint y: 254, endPoint x: 698, endPoint y: 311, distance: 143.4
click at [698, 311] on div "Assertion (A): Arbitral institutions should have clear and transparent rules fo…" at bounding box center [748, 278] width 437 height 156
click at [628, 373] on button "button" at bounding box center [626, 381] width 18 height 17
drag, startPoint x: 566, startPoint y: 352, endPoint x: 555, endPoint y: 352, distance: 10.3
click at [561, 356] on div at bounding box center [748, 381] width 437 height 50
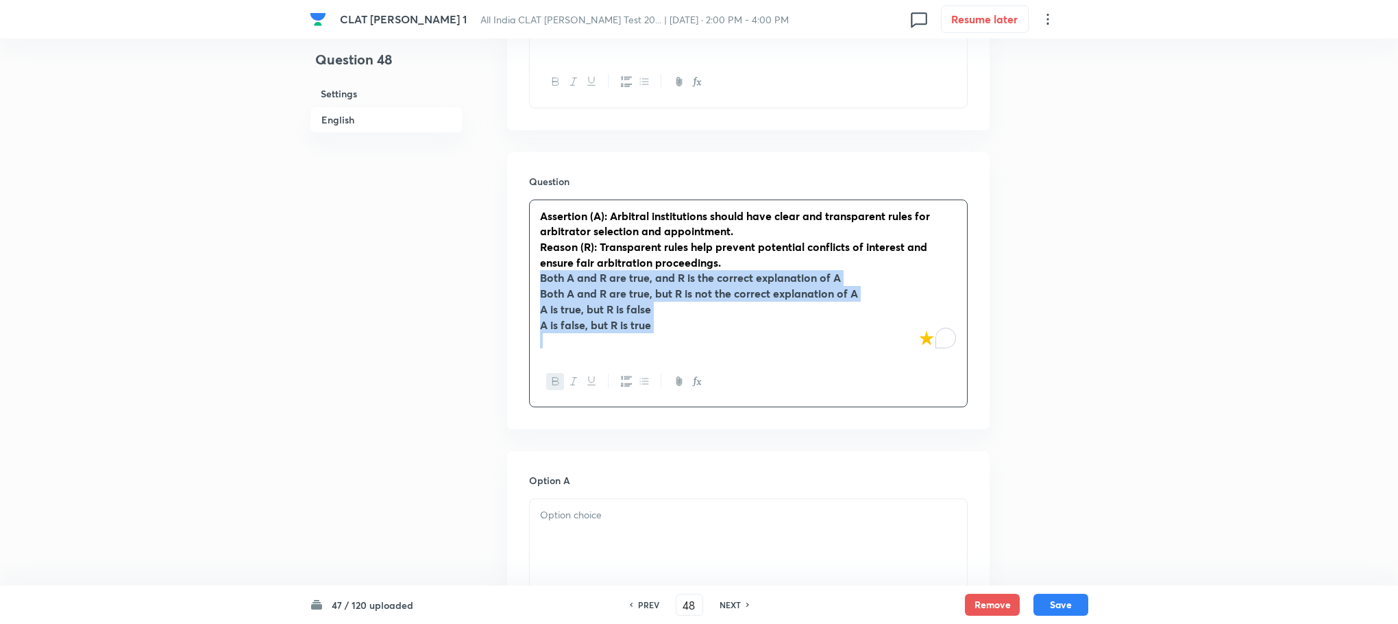
click at [549, 373] on button "button" at bounding box center [555, 381] width 18 height 17
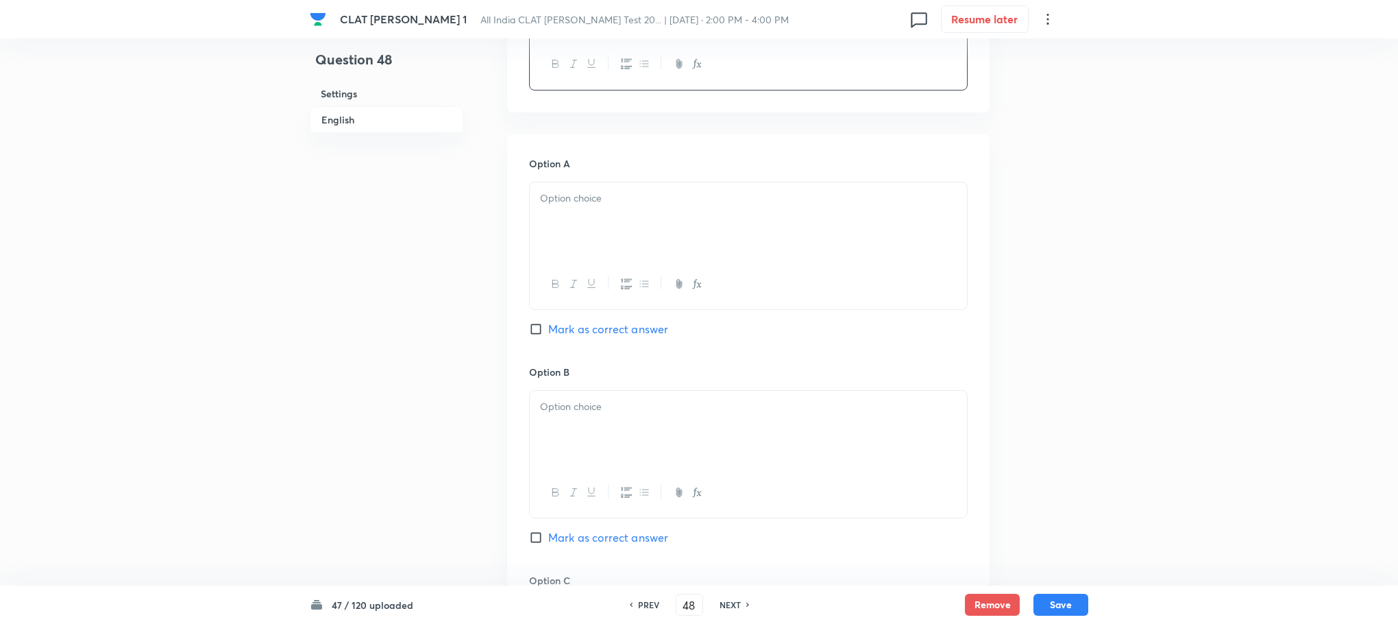
scroll to position [1542, 0]
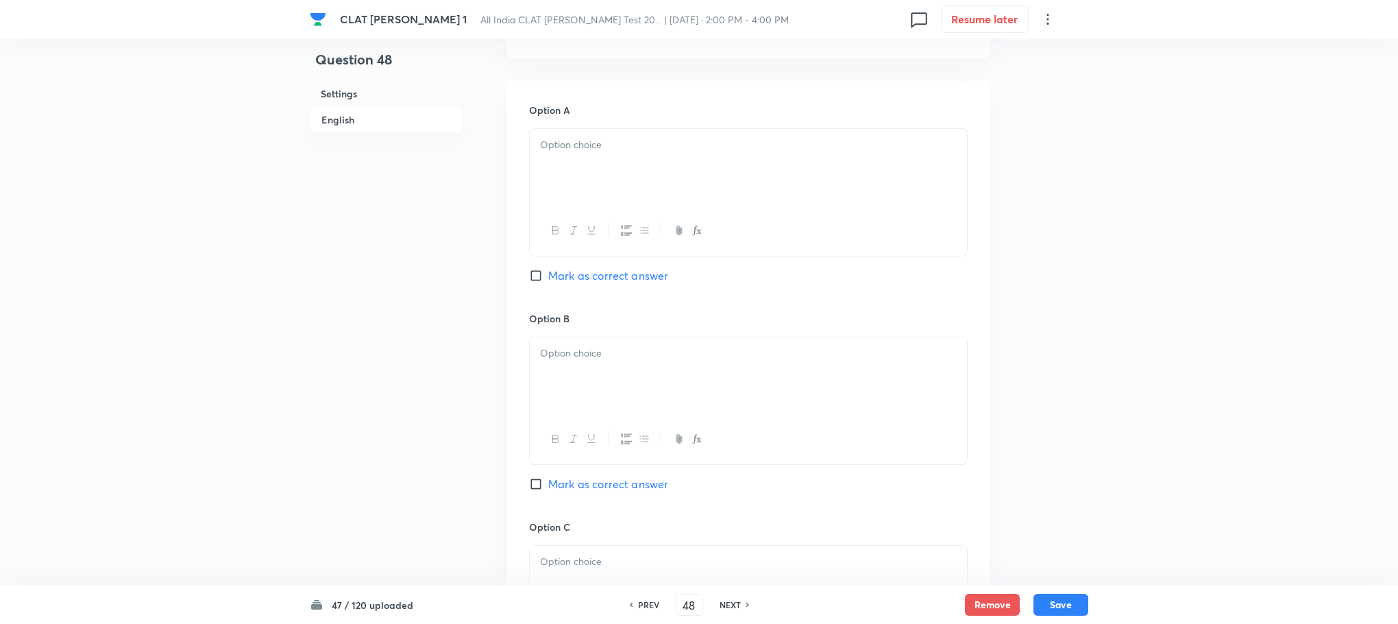
click at [582, 136] on div at bounding box center [748, 167] width 437 height 77
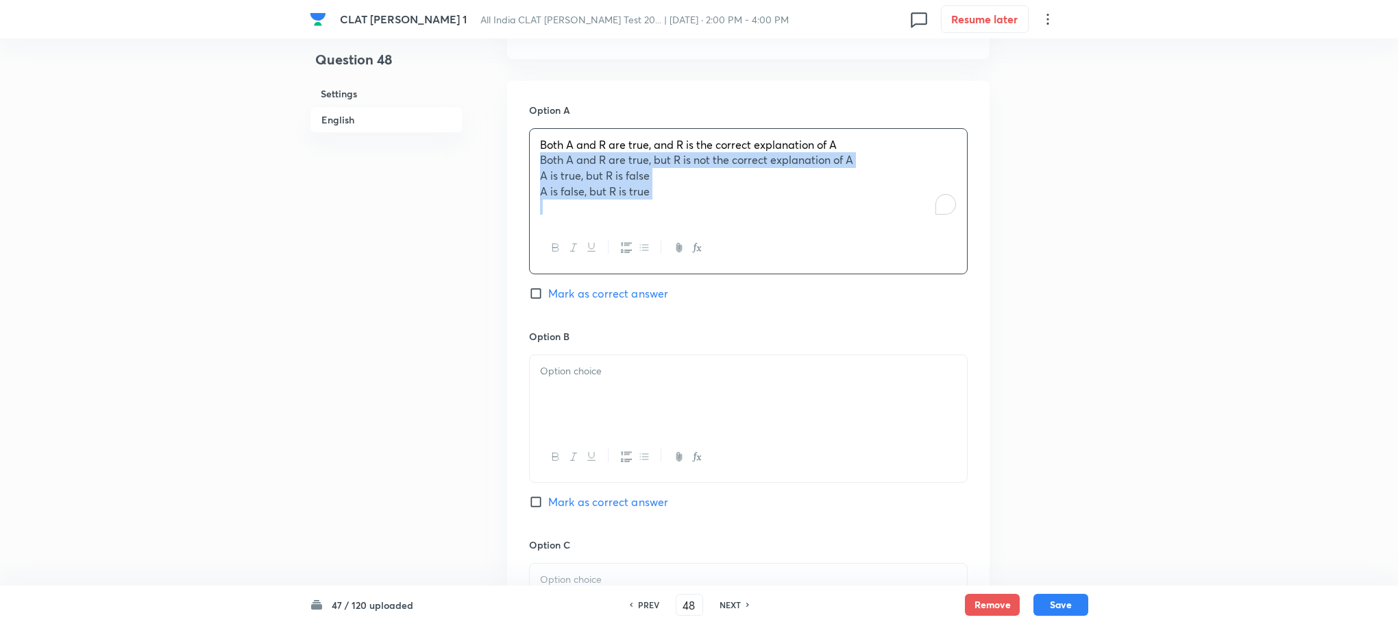
drag, startPoint x: 531, startPoint y: 134, endPoint x: 724, endPoint y: 196, distance: 202.5
click at [724, 196] on div "Both A and R are true, and R is the correct explanation of A Both A and R are t…" at bounding box center [748, 201] width 439 height 146
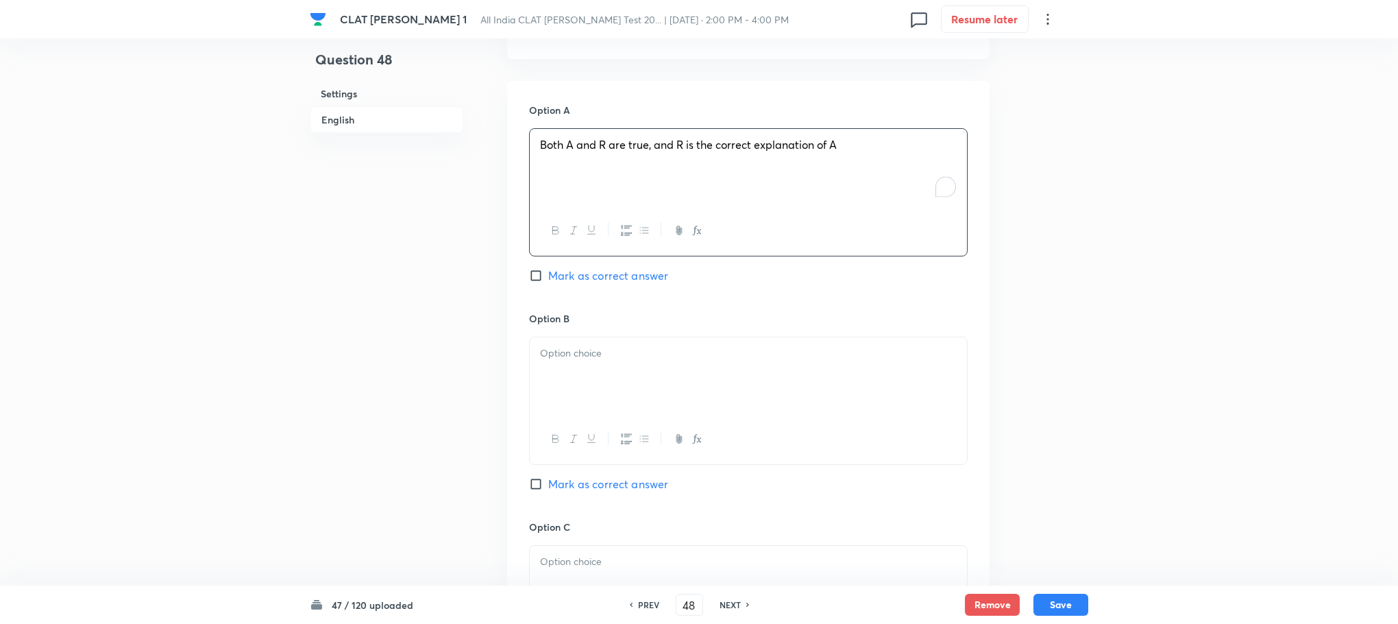
click at [576, 346] on p at bounding box center [748, 354] width 417 height 16
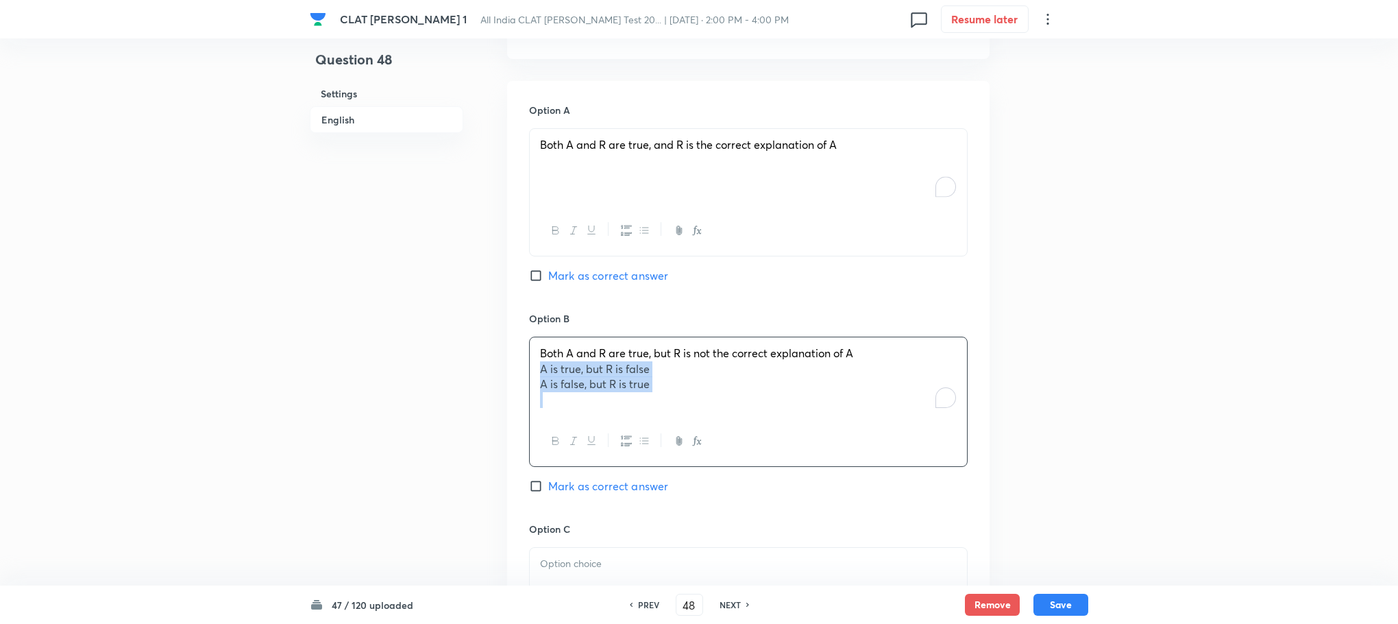
drag, startPoint x: 541, startPoint y: 337, endPoint x: 809, endPoint y: 383, distance: 271.9
click at [809, 383] on div "Both A and R are true, but R is not the correct explanation of A A is true, but…" at bounding box center [748, 376] width 437 height 79
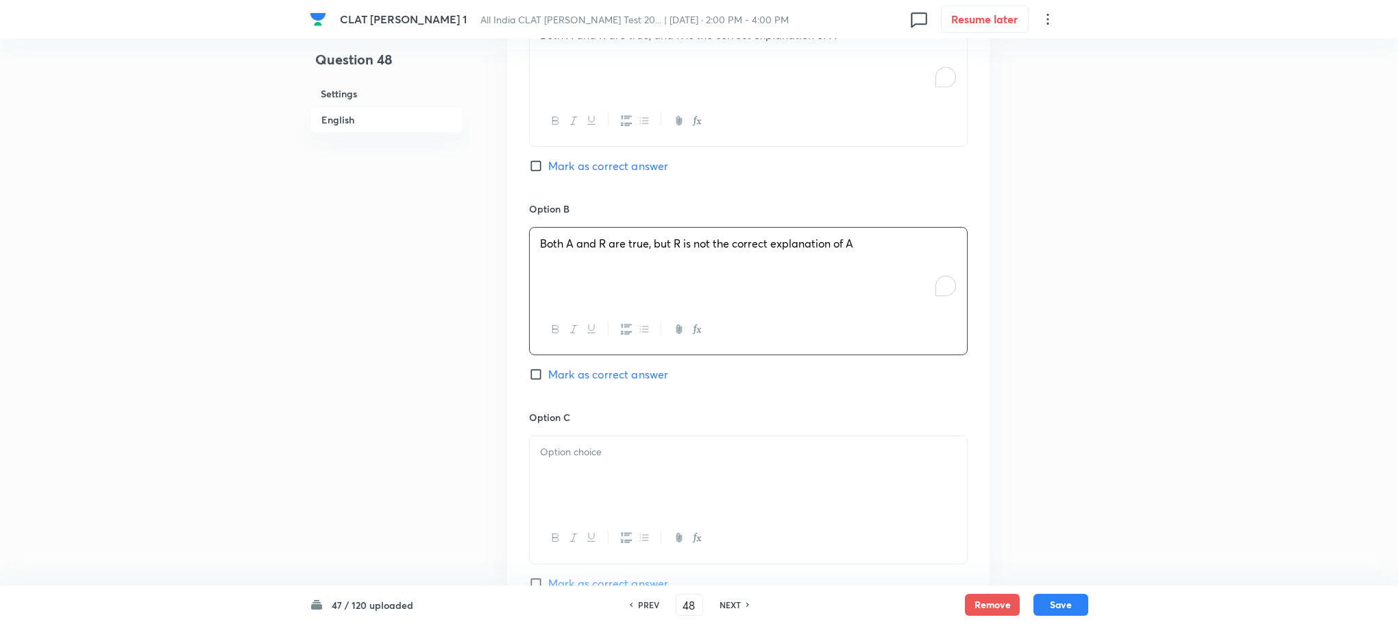
scroll to position [1748, 0]
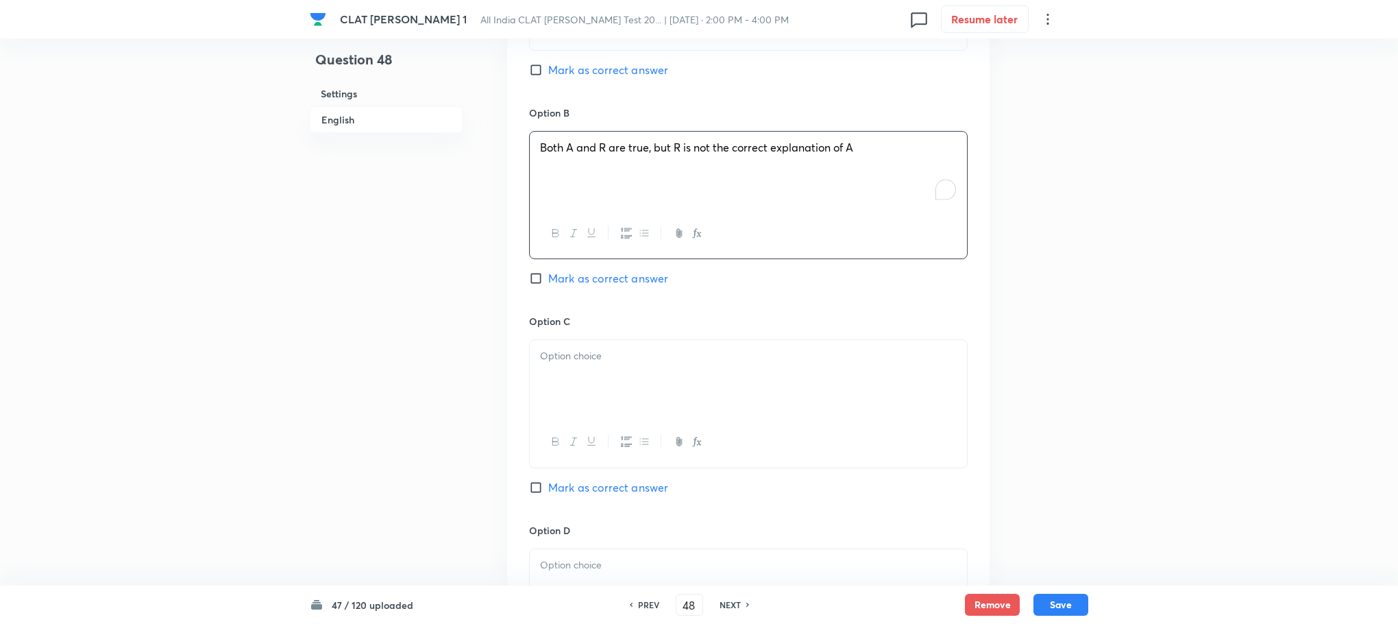
click at [561, 348] on p at bounding box center [748, 356] width 417 height 16
drag, startPoint x: 537, startPoint y: 346, endPoint x: 710, endPoint y: 371, distance: 174.5
click at [710, 371] on div "A is true, but R is false A is false, but R is true" at bounding box center [748, 378] width 437 height 77
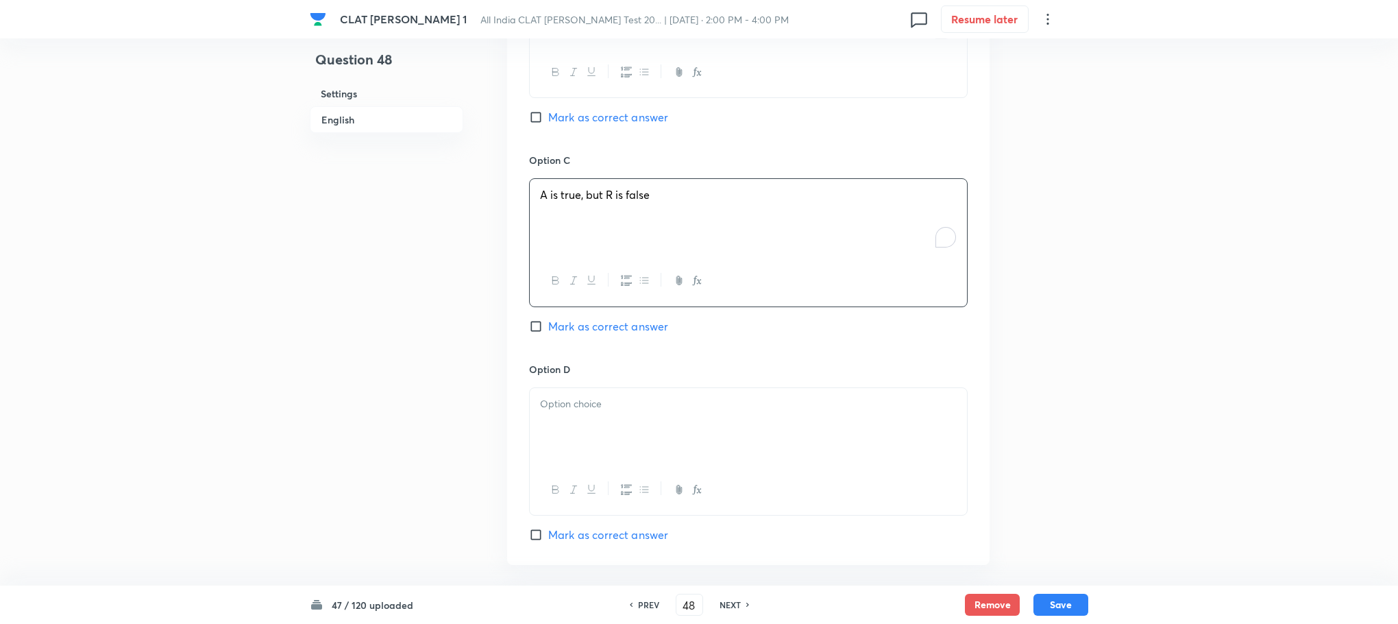
scroll to position [2057, 0]
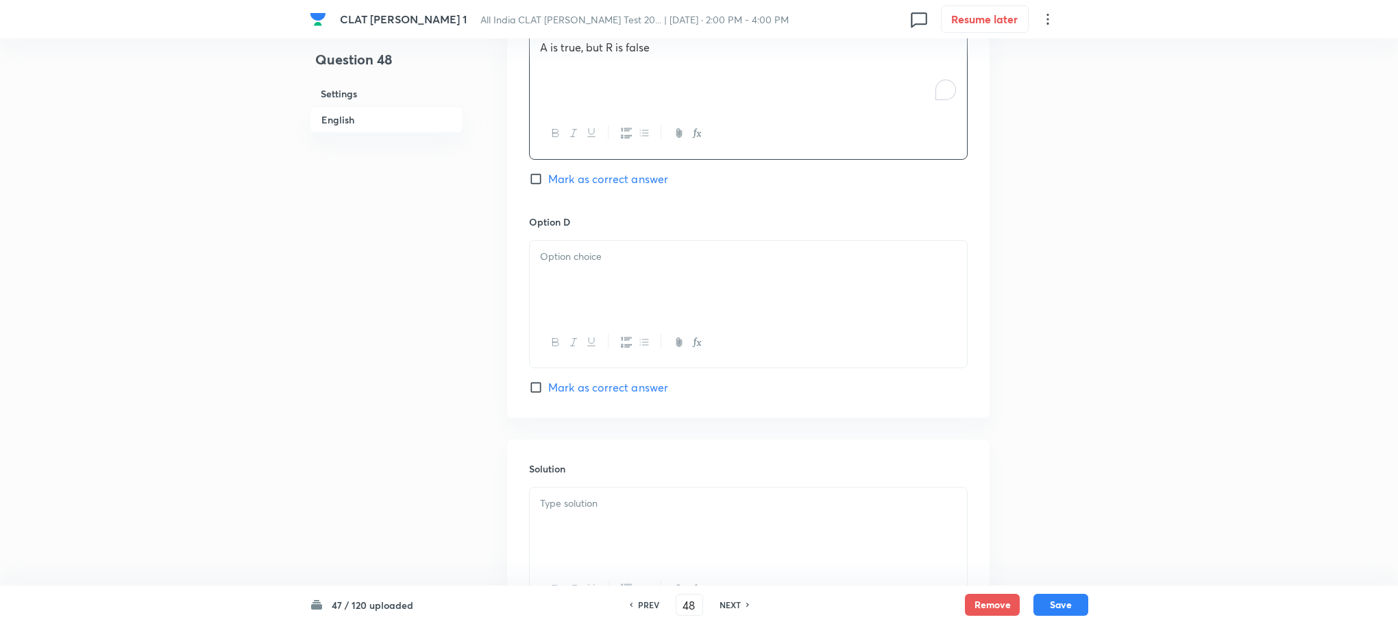
click at [592, 252] on div at bounding box center [748, 279] width 437 height 77
click at [537, 487] on div at bounding box center [748, 525] width 437 height 77
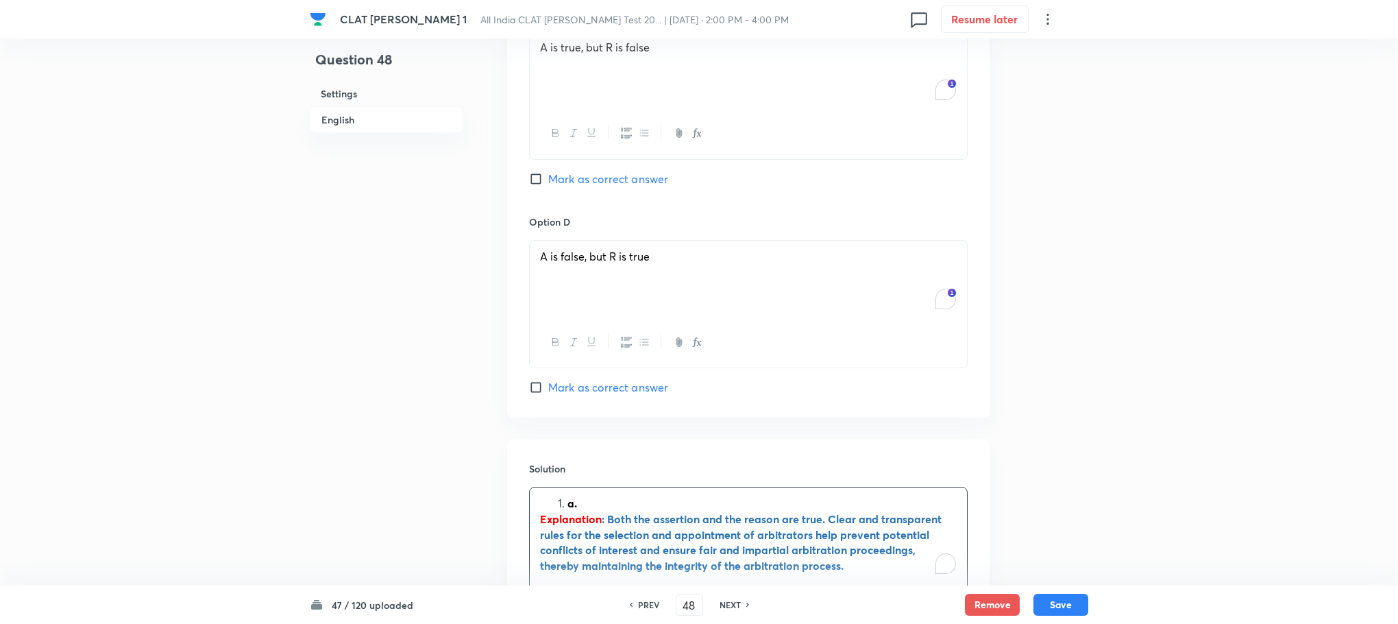
click at [568, 496] on li "a." at bounding box center [762, 504] width 389 height 16
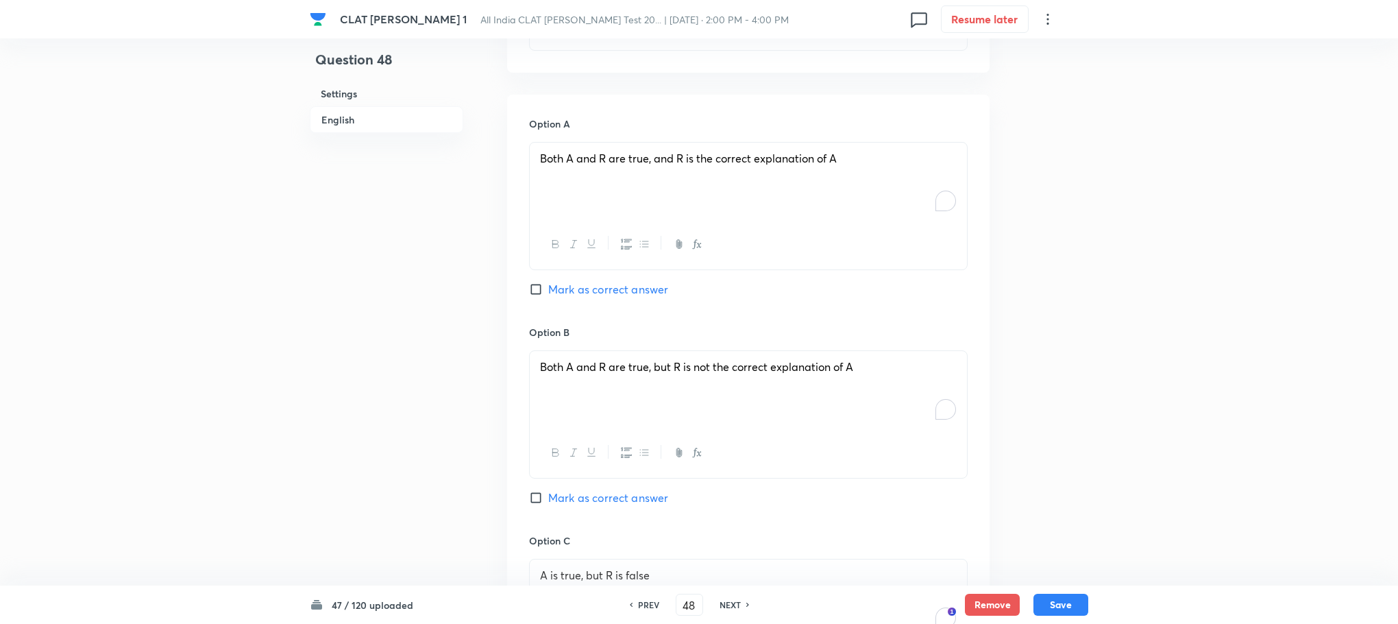
scroll to position [1440, 0]
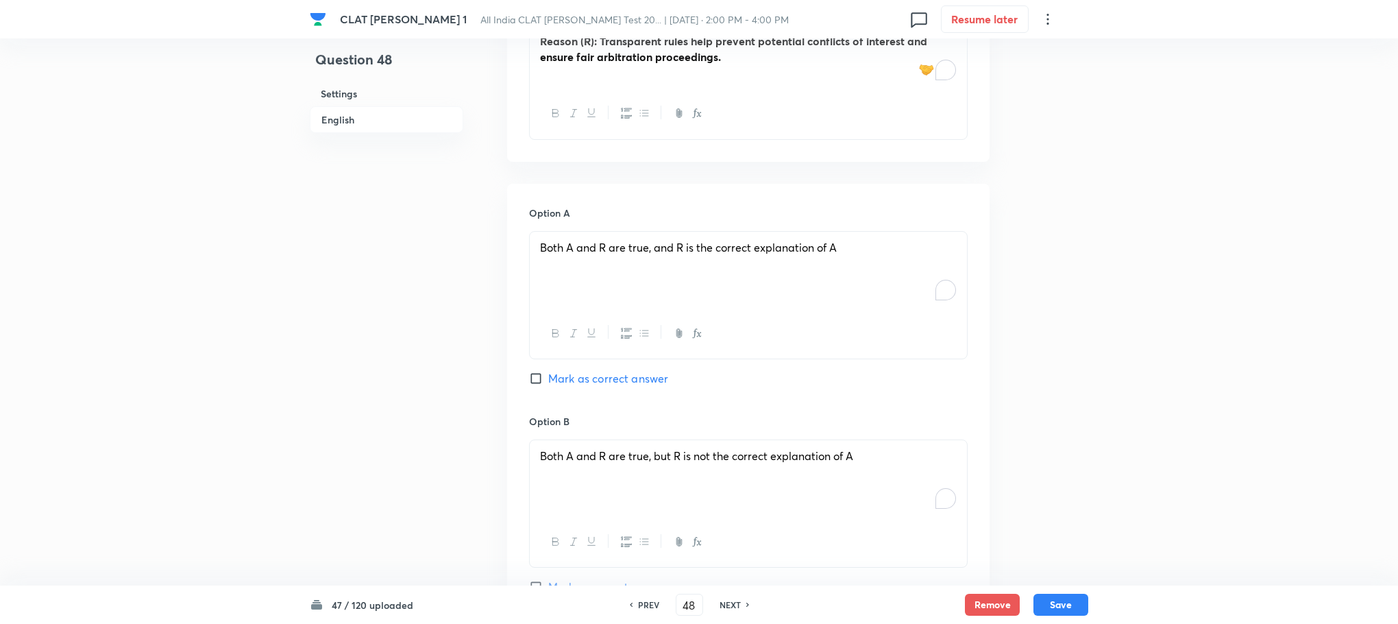
click at [581, 370] on span "Mark as correct answer" at bounding box center [608, 378] width 120 height 16
click at [548, 372] on input "Mark as correct answer" at bounding box center [538, 379] width 19 height 14
checkbox input "true"
click at [1037, 597] on button "Save" at bounding box center [1061, 603] width 55 height 22
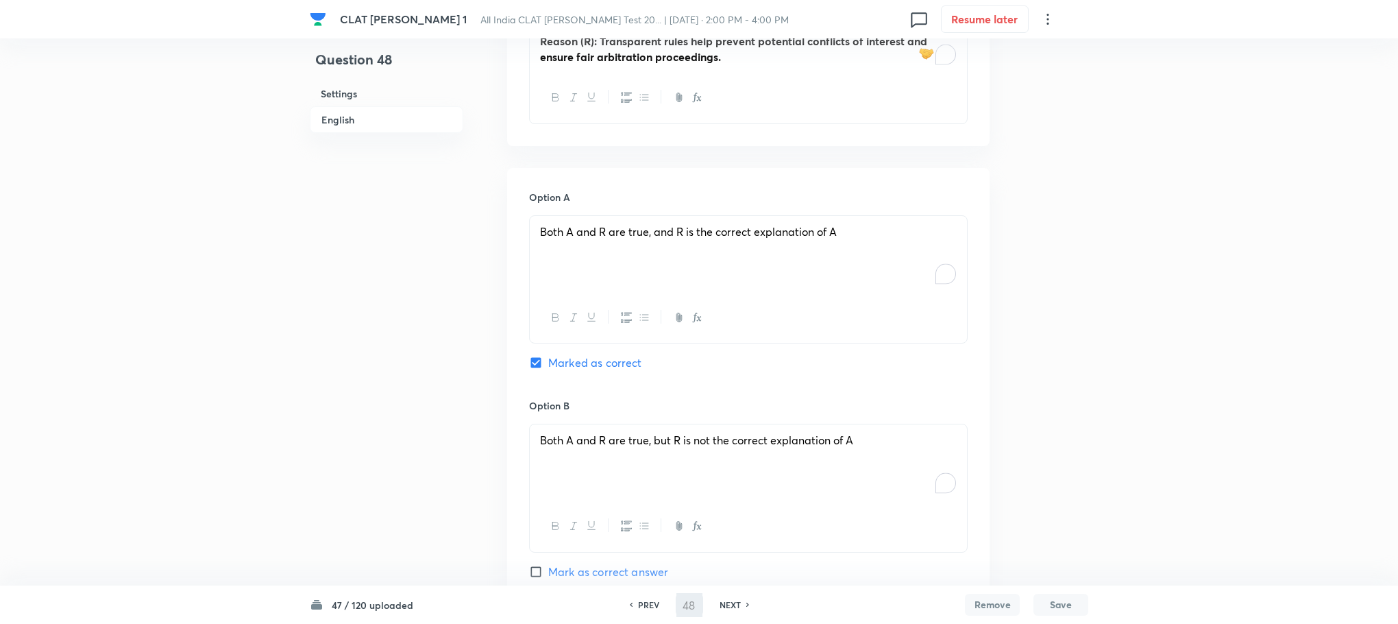
type input "49"
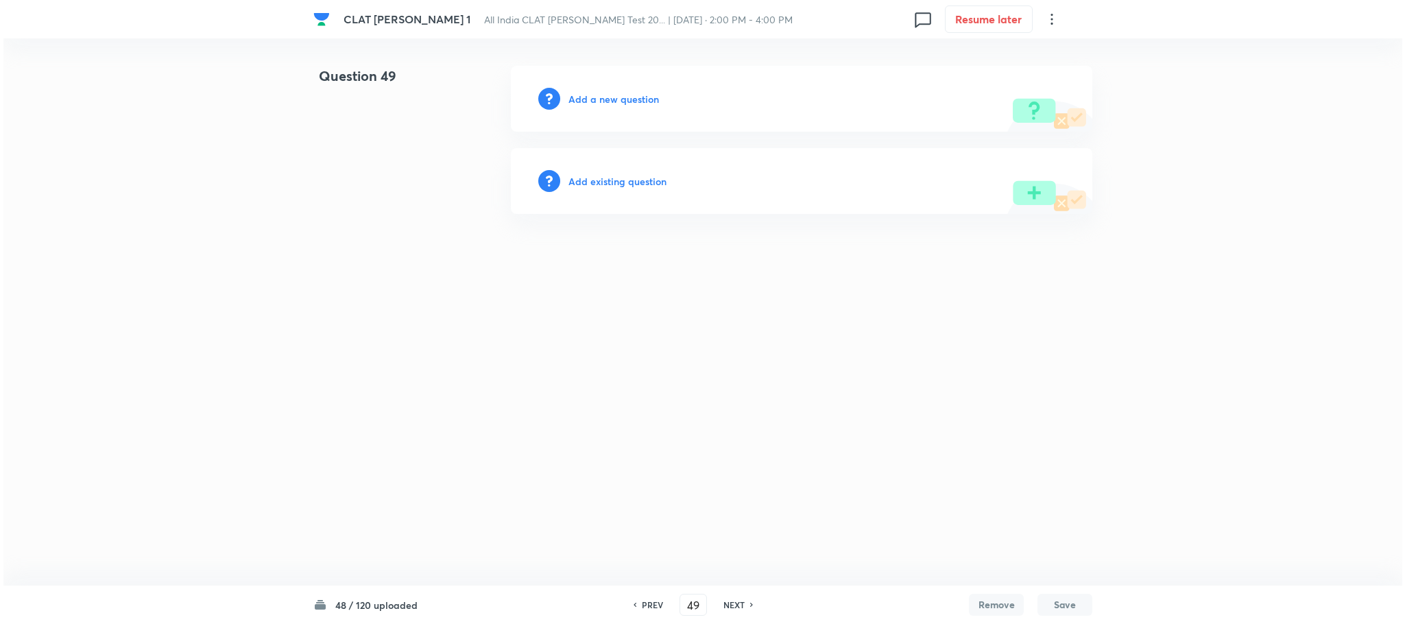
scroll to position [0, 0]
click at [621, 99] on h6 "Add a new question" at bounding box center [613, 99] width 90 height 14
click at [621, 99] on h6 "Choose a question type" at bounding box center [621, 99] width 106 height 14
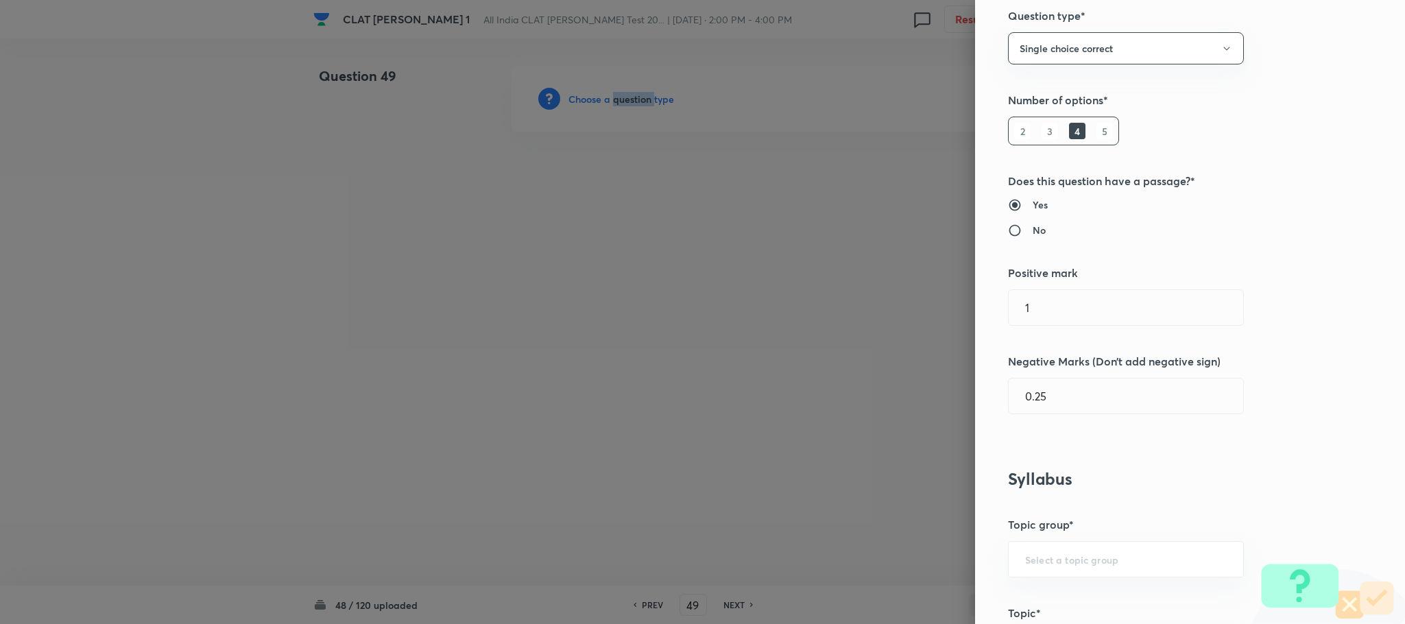
scroll to position [617, 0]
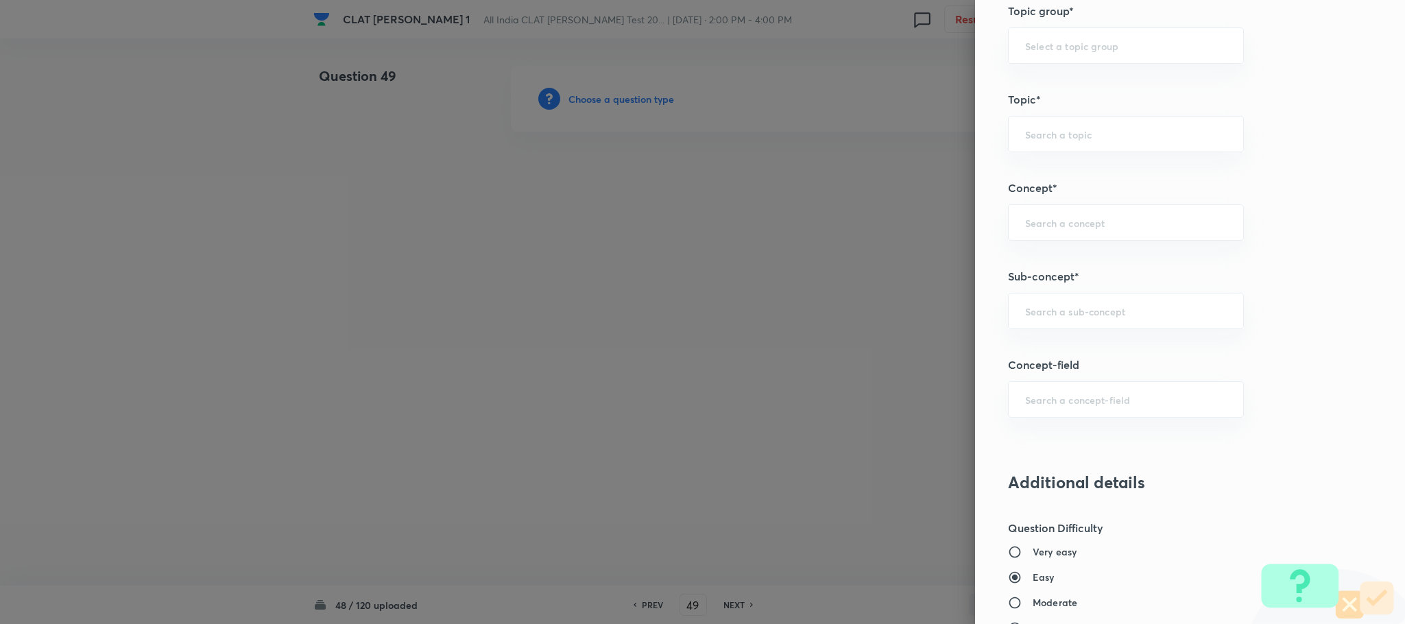
click at [1029, 290] on div "Question settings Question type* Single choice correct Number of options* 2 3 4…" at bounding box center [1190, 312] width 430 height 624
click at [1020, 304] on div "​" at bounding box center [1126, 311] width 236 height 36
click at [1025, 313] on input "text" at bounding box center [1126, 310] width 202 height 13
click at [1022, 399] on li "General Principles of Criminal Liability" at bounding box center [1110, 403] width 234 height 25
type input "General Principles of Criminal Liability"
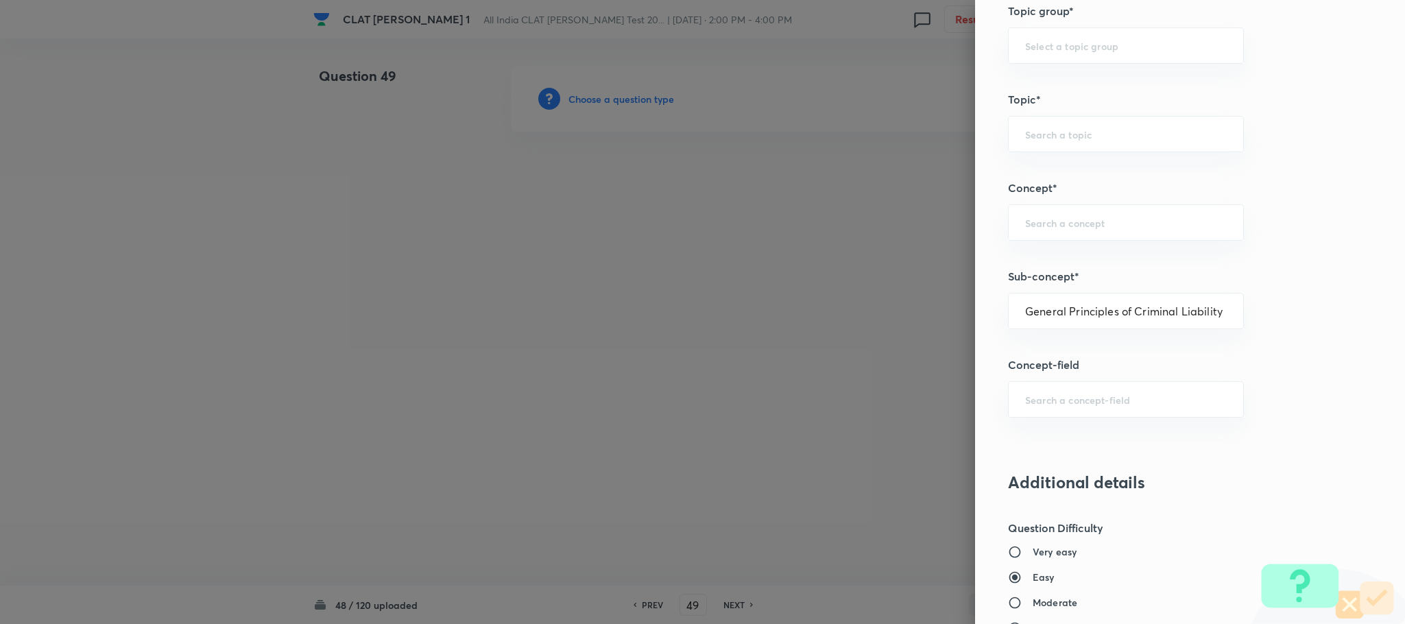
type input "Criminal Law"
type input "Definition and Meaning of Crime"
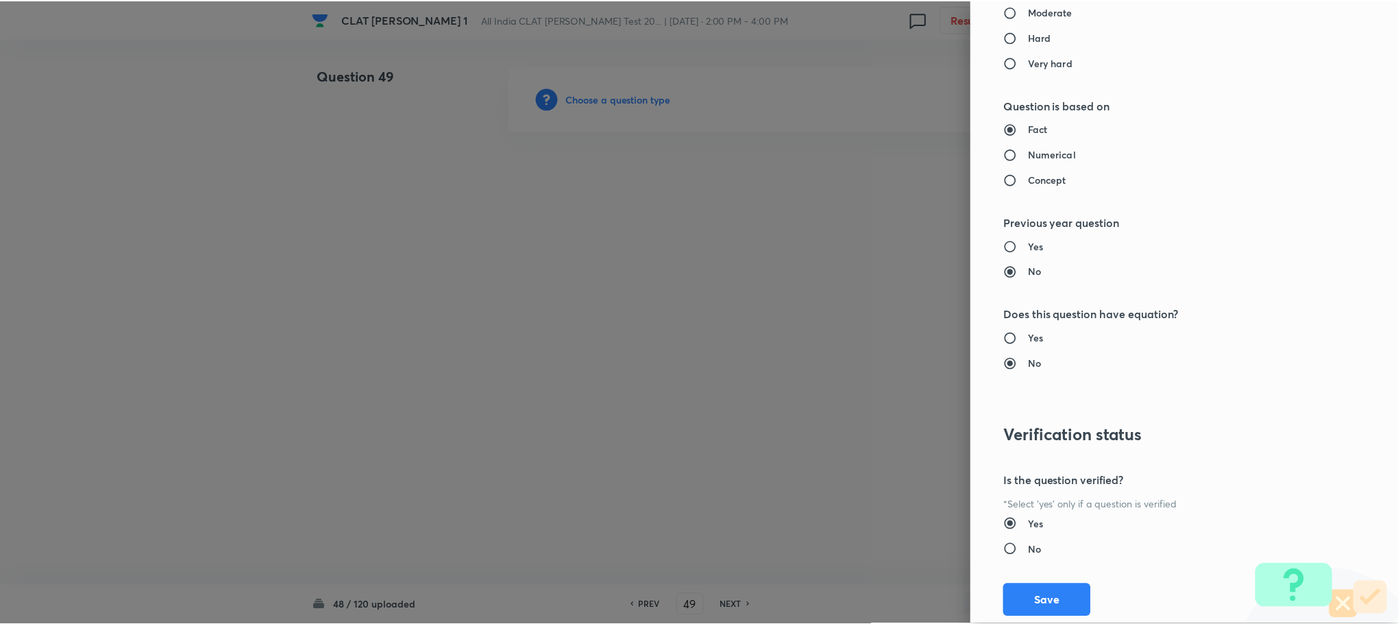
scroll to position [1249, 0]
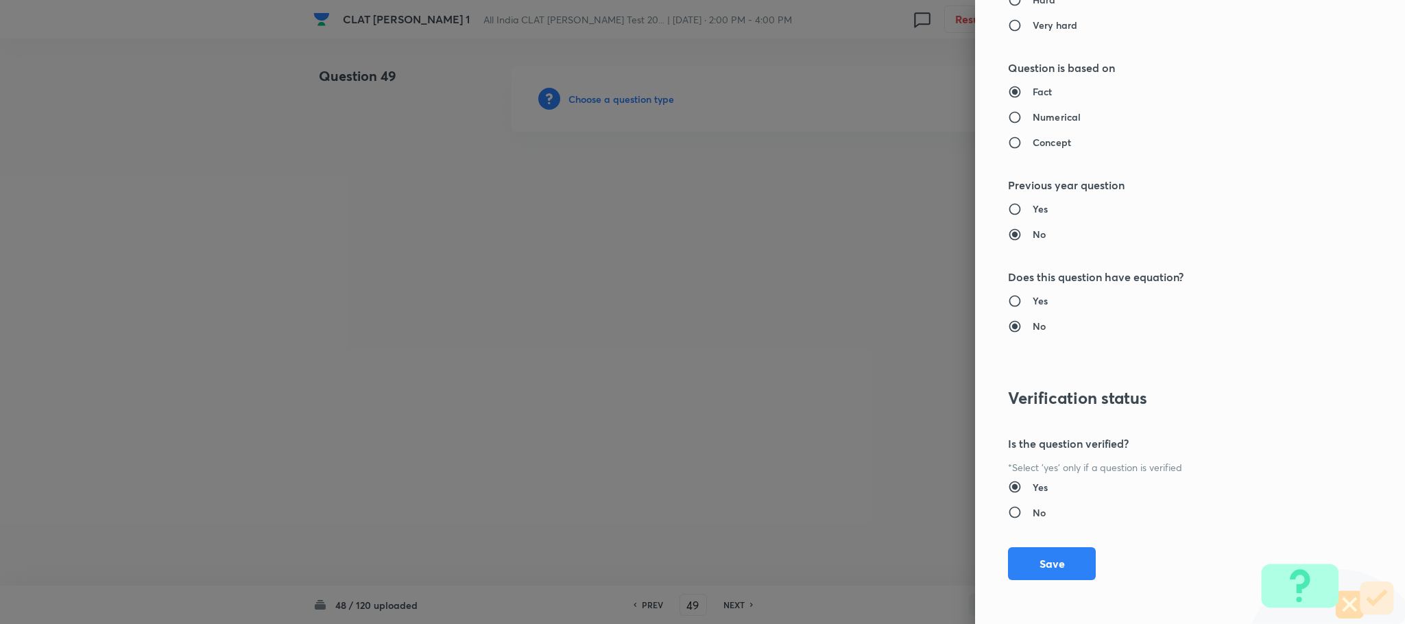
click at [1022, 561] on button "Save" at bounding box center [1052, 563] width 88 height 33
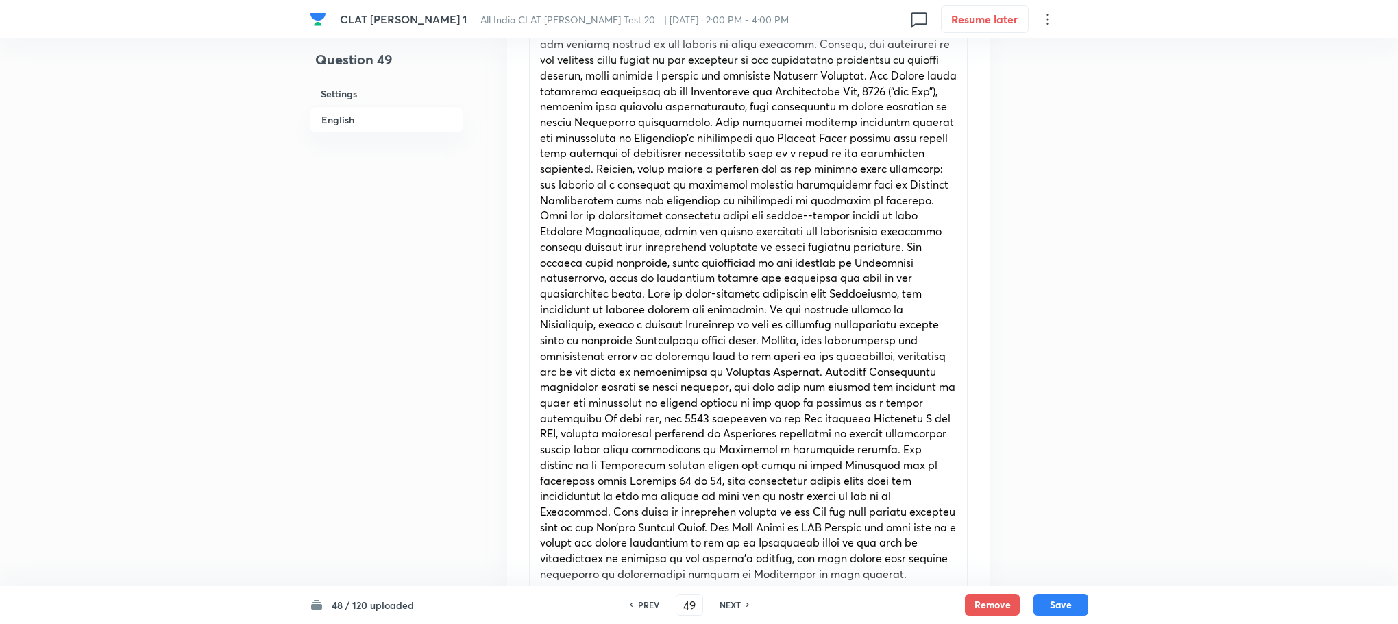
scroll to position [1131, 0]
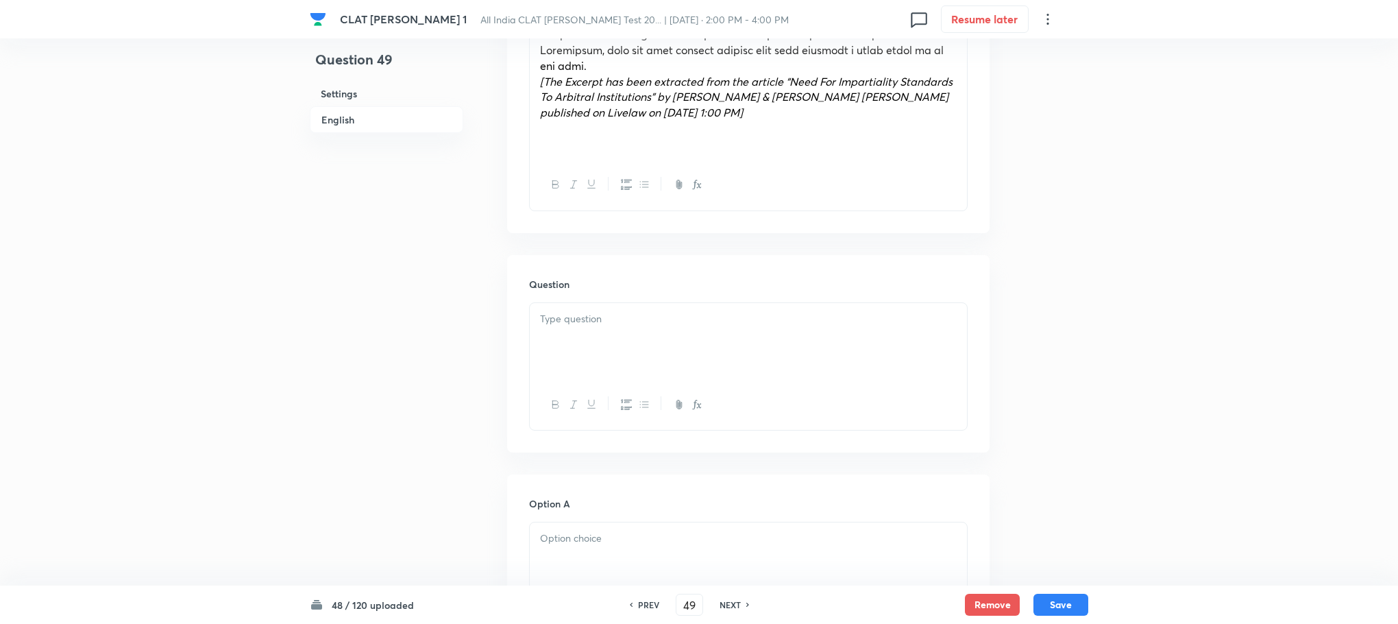
click at [579, 311] on p at bounding box center [748, 319] width 417 height 16
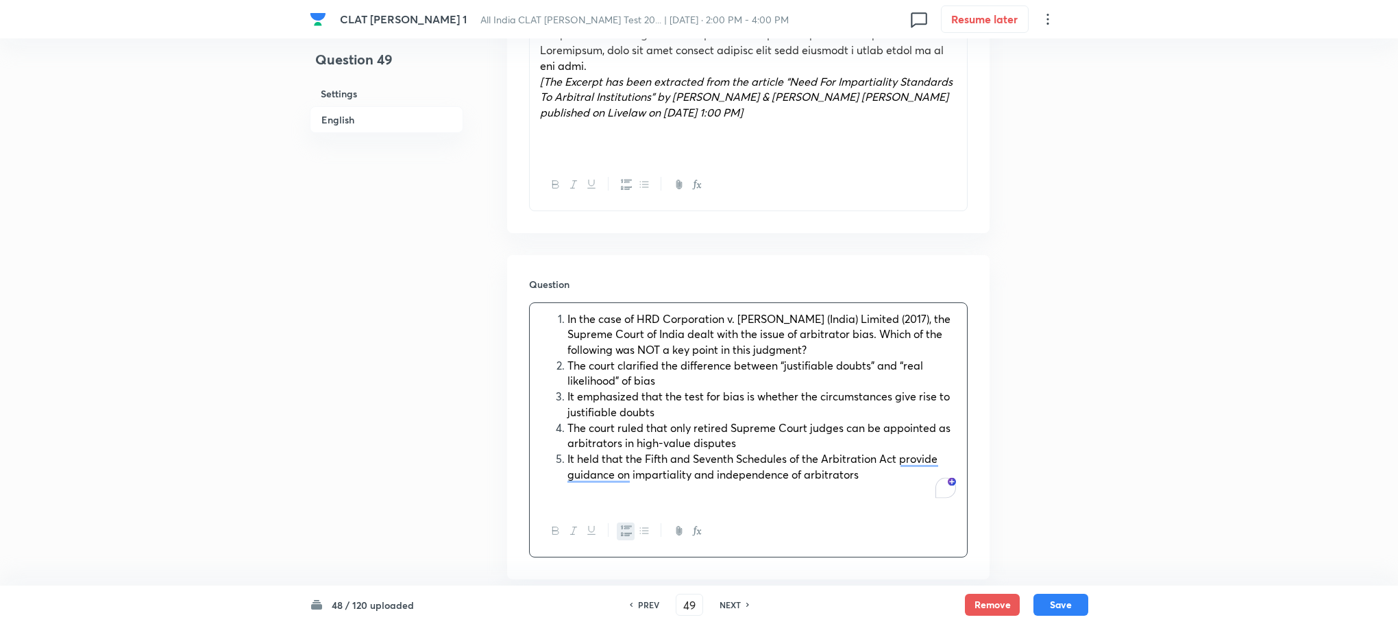
click at [568, 311] on li "In the case of HRD Corporation v. GAIL (India) Limited (2017), the Supreme Cour…" at bounding box center [762, 334] width 389 height 47
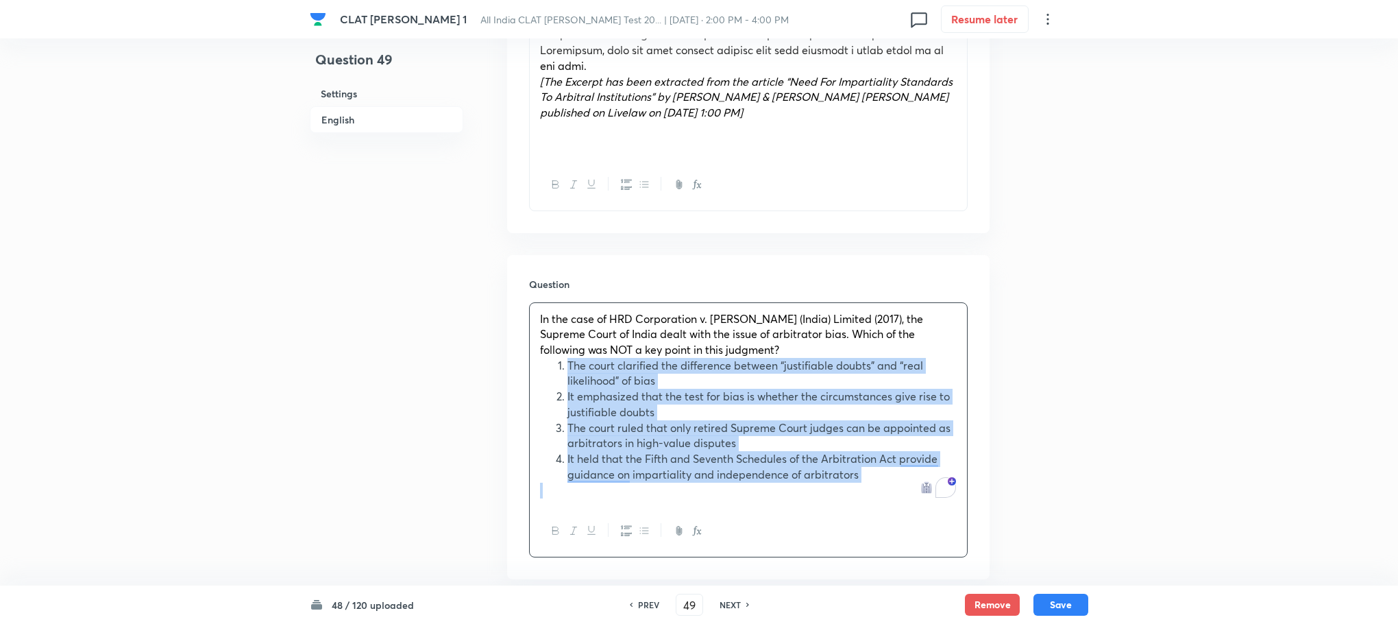
drag, startPoint x: 566, startPoint y: 338, endPoint x: 878, endPoint y: 474, distance: 340.2
click at [878, 474] on div "In the case of HRD Corporation v. GAIL (India) Limited (2017), the Supreme Cour…" at bounding box center [748, 405] width 437 height 204
click at [624, 525] on icon "button" at bounding box center [626, 530] width 11 height 11
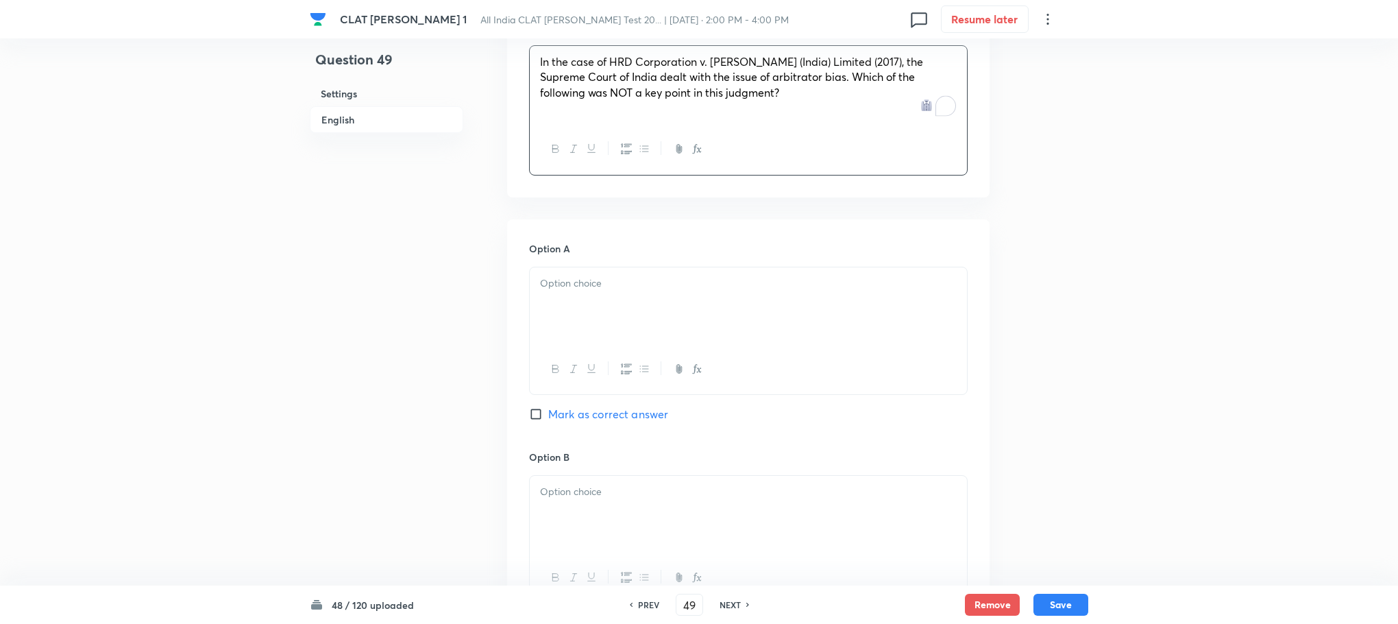
scroll to position [1440, 0]
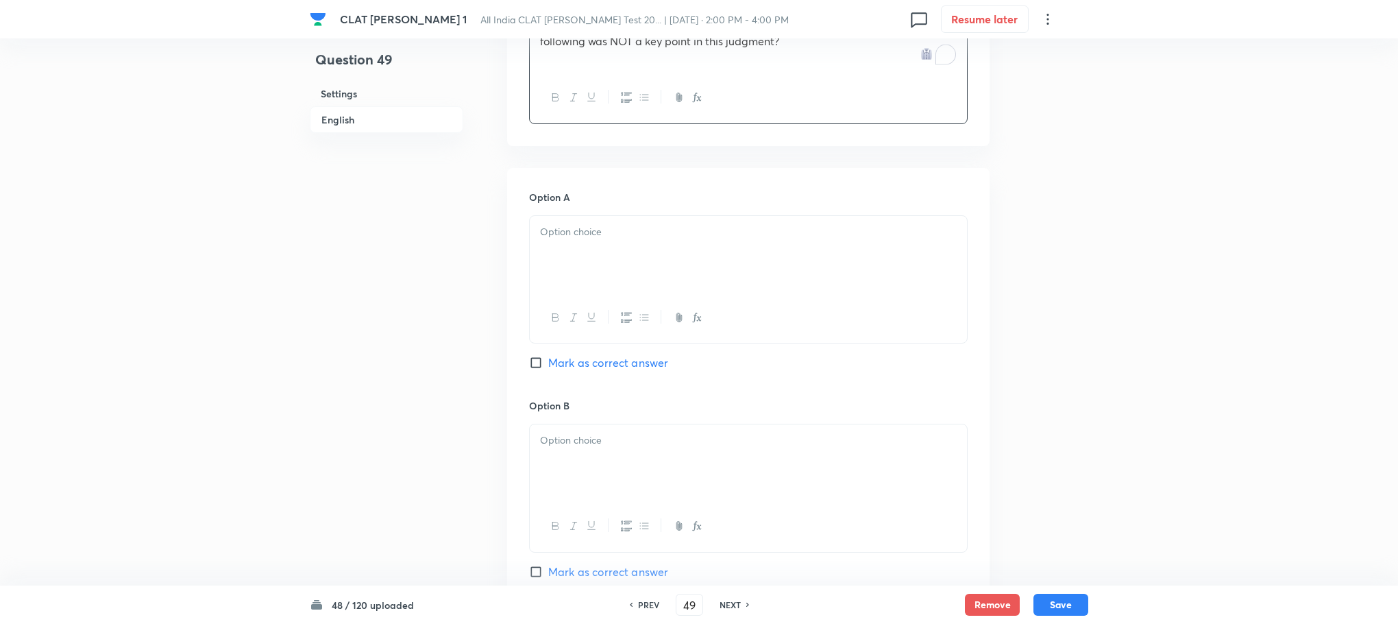
click at [576, 317] on div "Option A Mark as correct answer" at bounding box center [748, 294] width 439 height 208
click at [560, 216] on div at bounding box center [748, 254] width 437 height 77
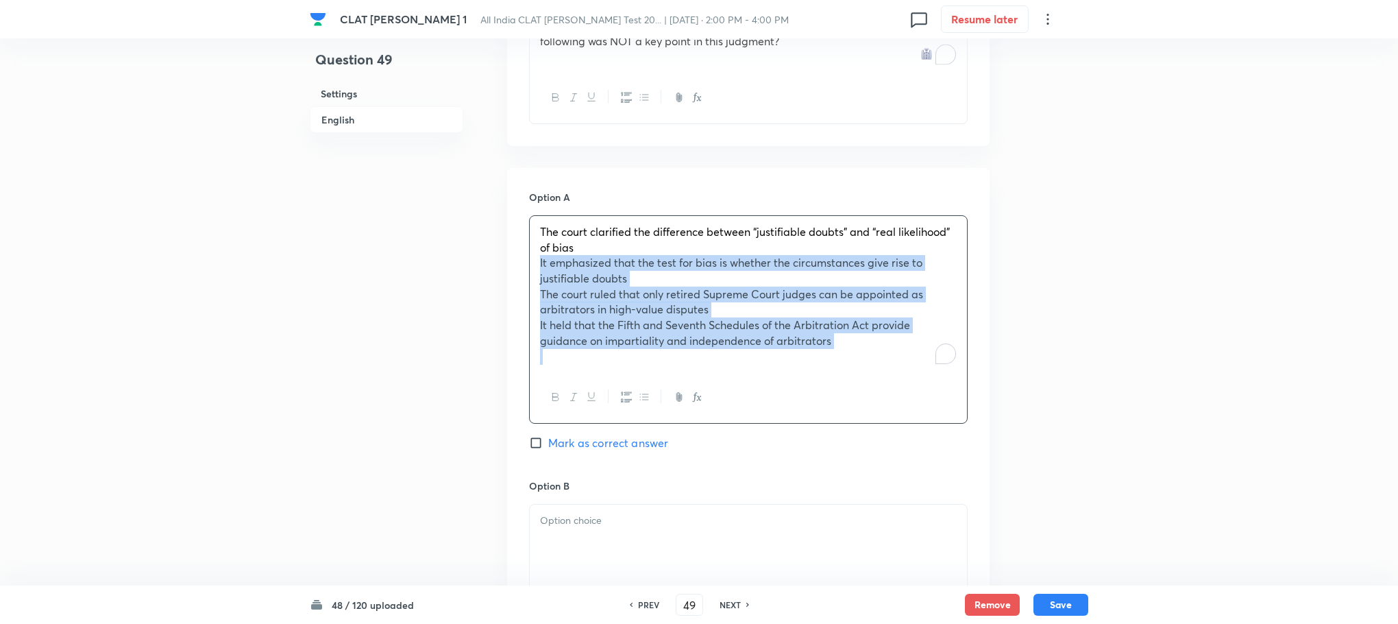
drag, startPoint x: 535, startPoint y: 237, endPoint x: 884, endPoint y: 375, distance: 376.0
click at [884, 375] on div "The court clarified the difference between “justifiable doubts” and “real likel…" at bounding box center [748, 319] width 439 height 208
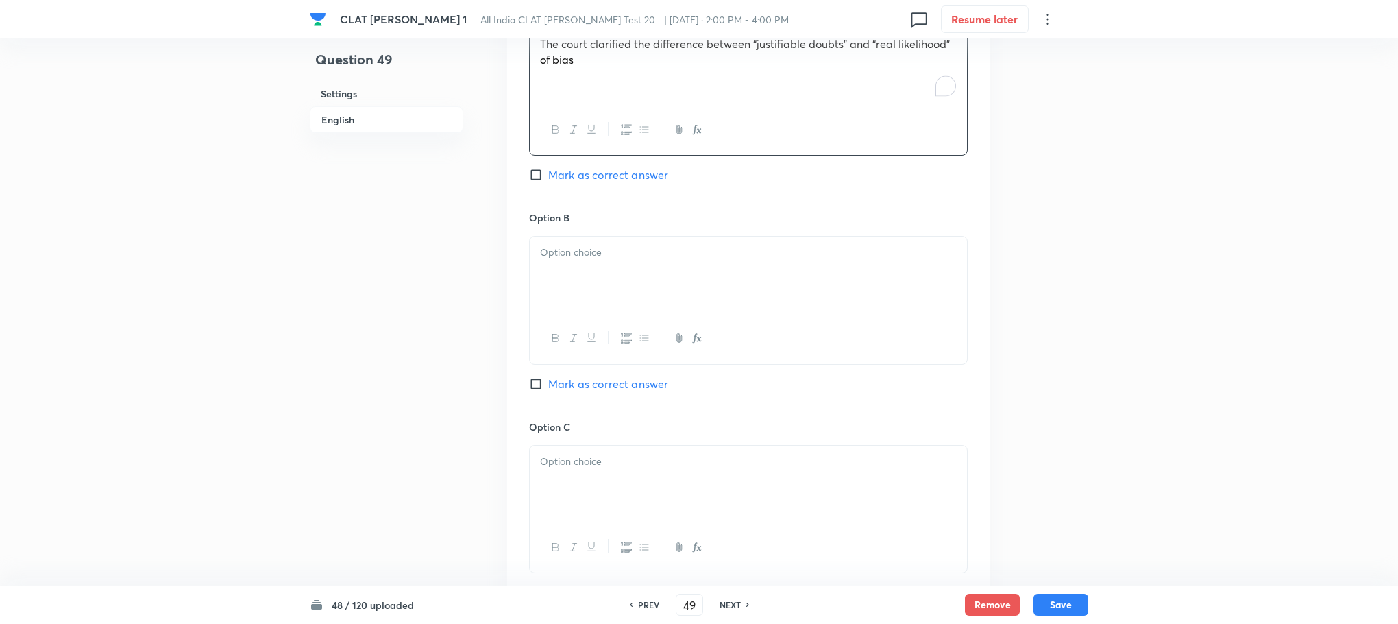
scroll to position [1645, 0]
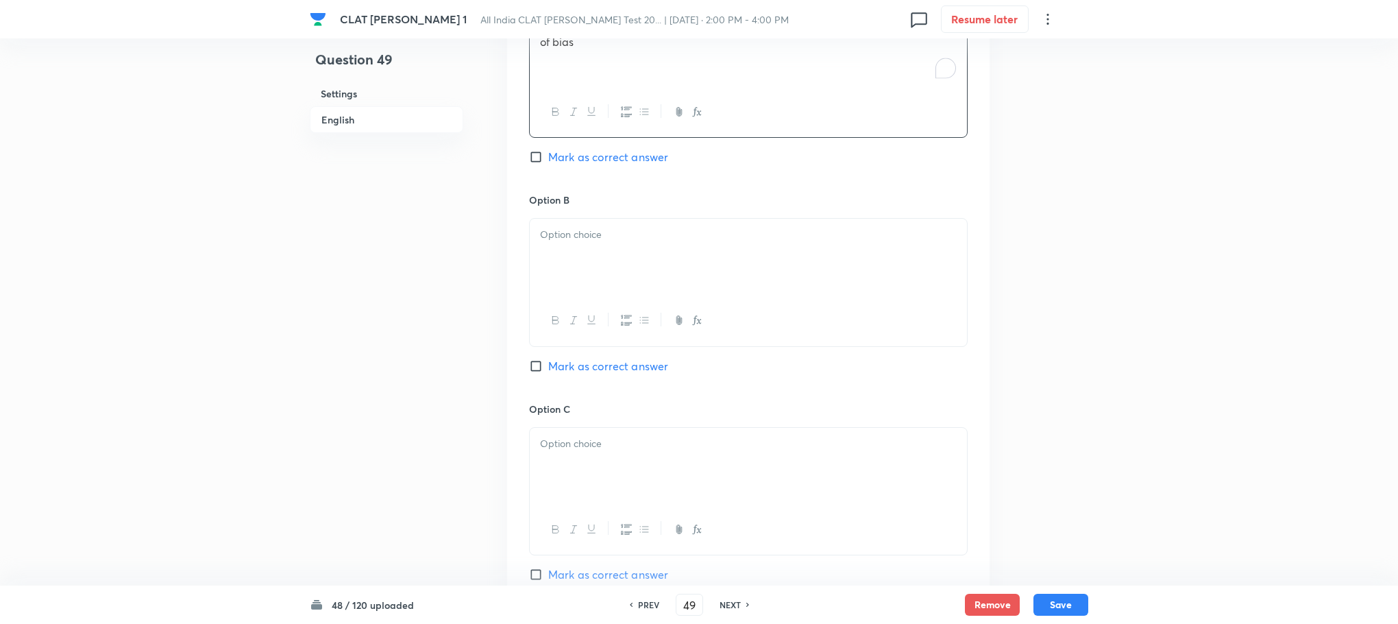
click at [591, 316] on icon "button" at bounding box center [592, 320] width 8 height 8
click at [556, 228] on div "﻿" at bounding box center [748, 257] width 437 height 77
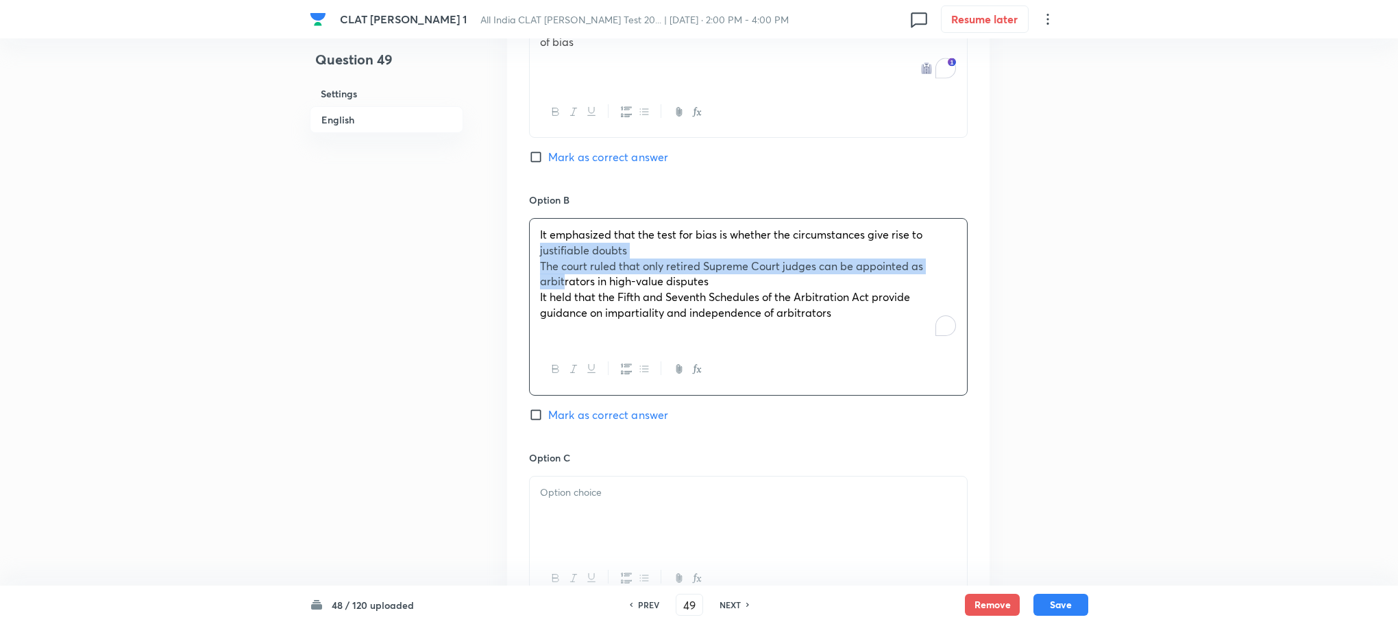
drag, startPoint x: 529, startPoint y: 228, endPoint x: 564, endPoint y: 247, distance: 39.6
click at [564, 247] on div "It emphasized that the test for bias is whether the circumstances give rise to …" at bounding box center [748, 281] width 437 height 125
click at [537, 241] on div "It emphasized that the test for bias is whether the circumstances give rise to …" at bounding box center [748, 281] width 437 height 125
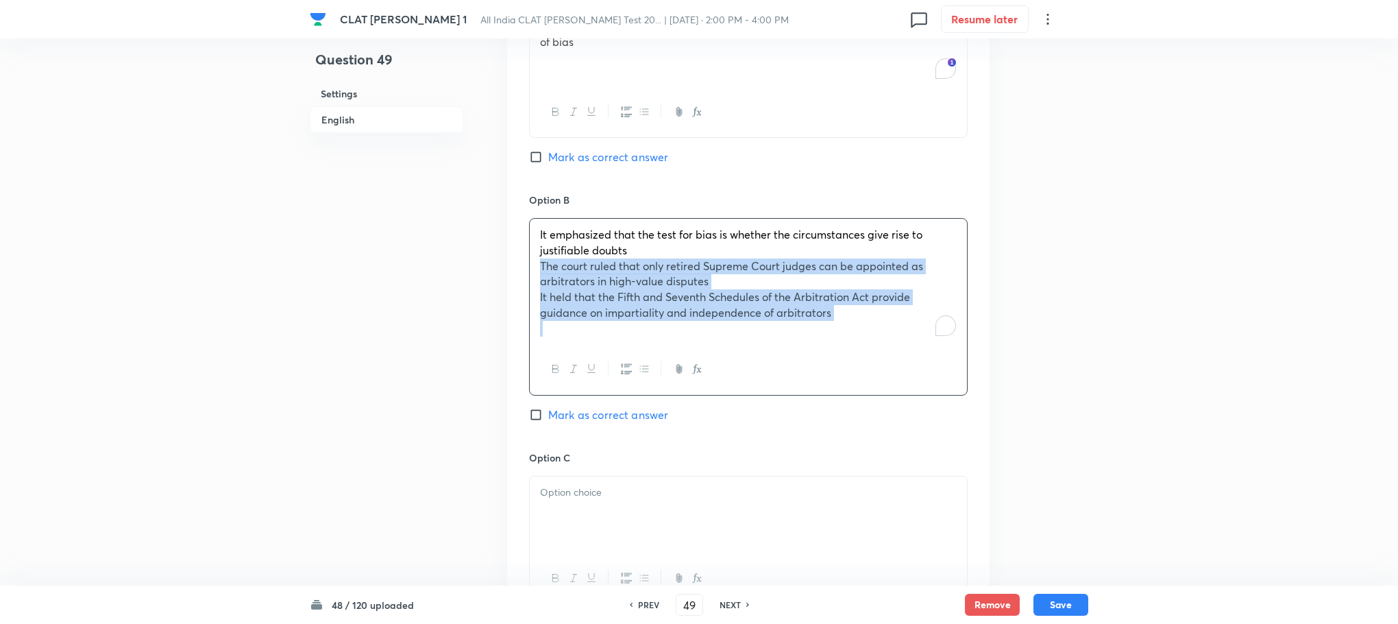
drag, startPoint x: 537, startPoint y: 241, endPoint x: 899, endPoint y: 354, distance: 379.0
click at [899, 354] on div "It emphasized that the test for bias is whether the circumstances give rise to …" at bounding box center [748, 306] width 439 height 177
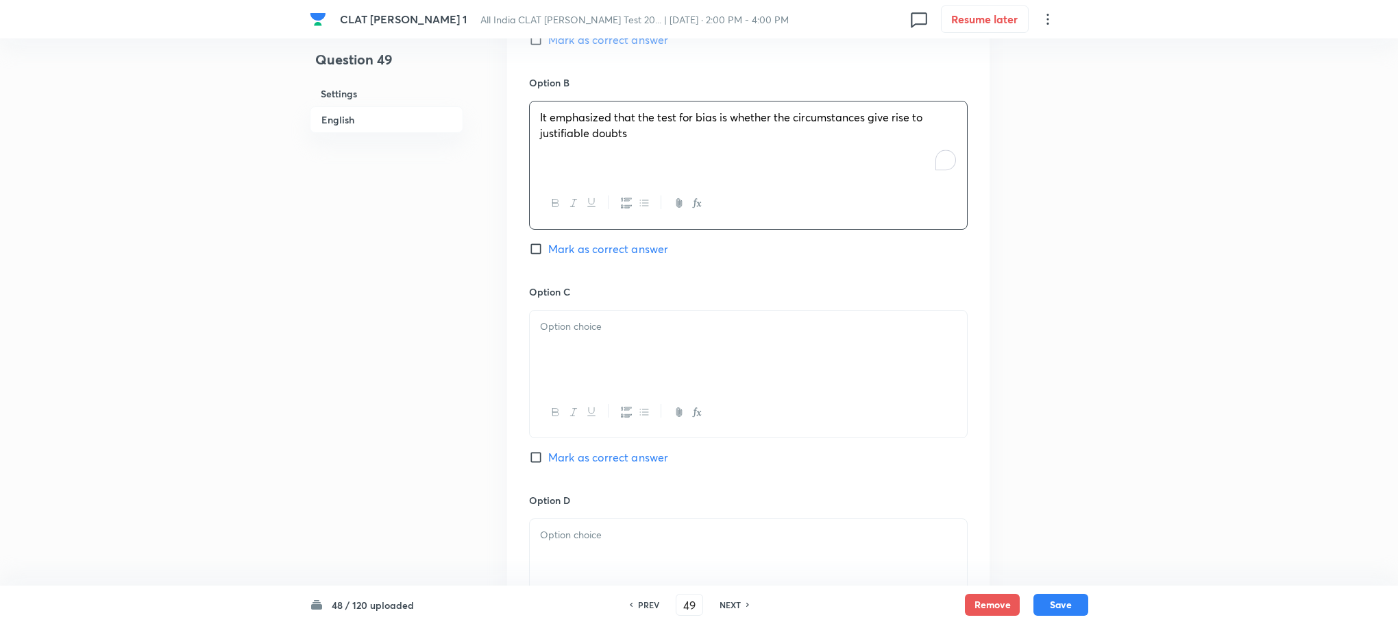
scroll to position [1851, 0]
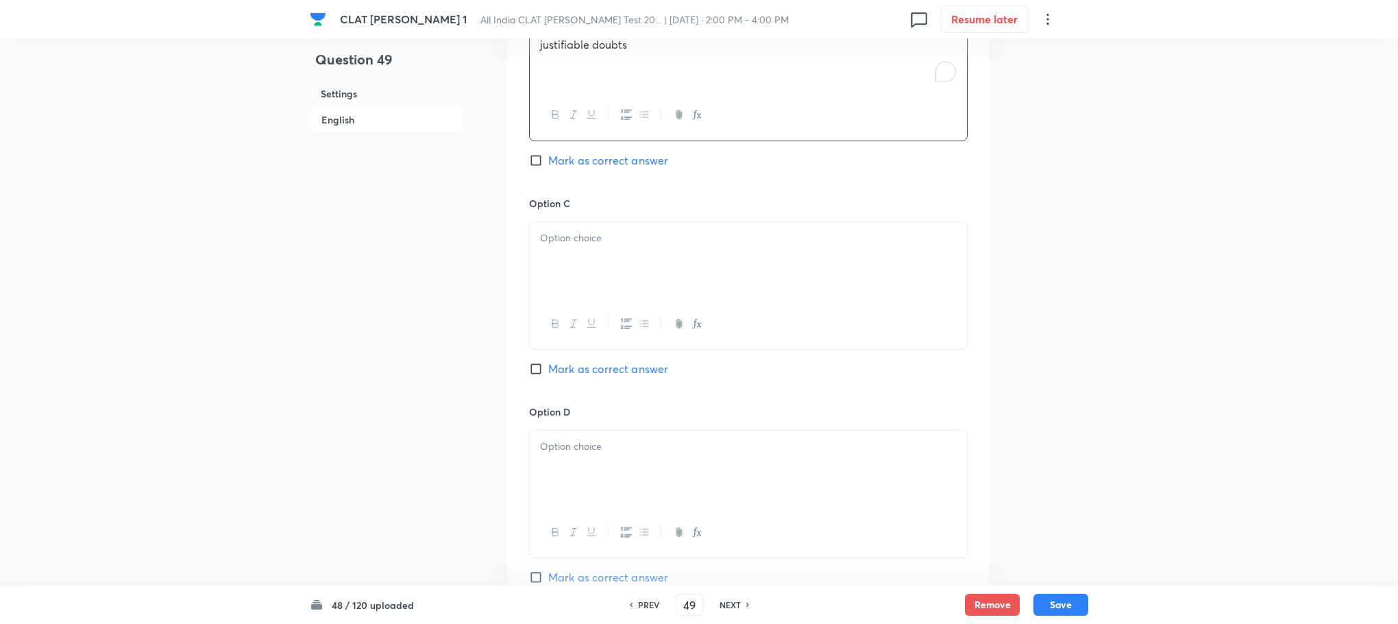
click at [572, 223] on div at bounding box center [748, 260] width 437 height 77
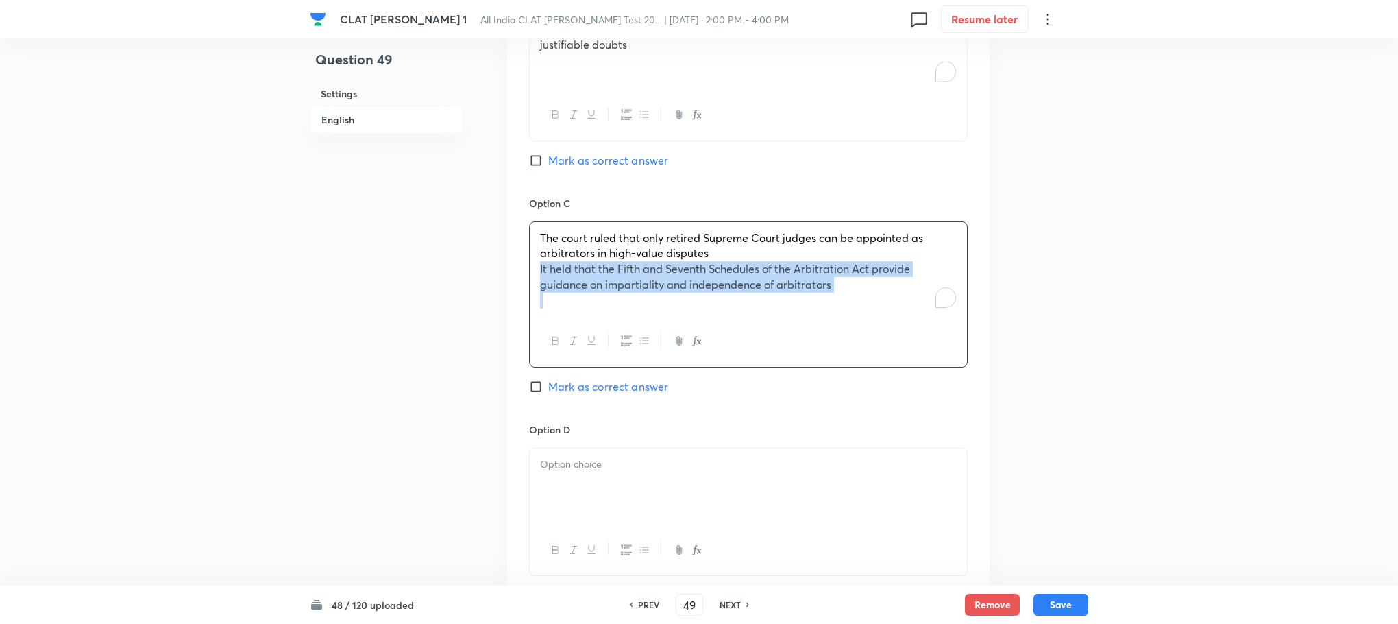
drag, startPoint x: 540, startPoint y: 239, endPoint x: 989, endPoint y: 348, distance: 462.9
click at [989, 348] on div "Option A The court clarified the difference between “justifiable doubts” and “r…" at bounding box center [748, 191] width 483 height 869
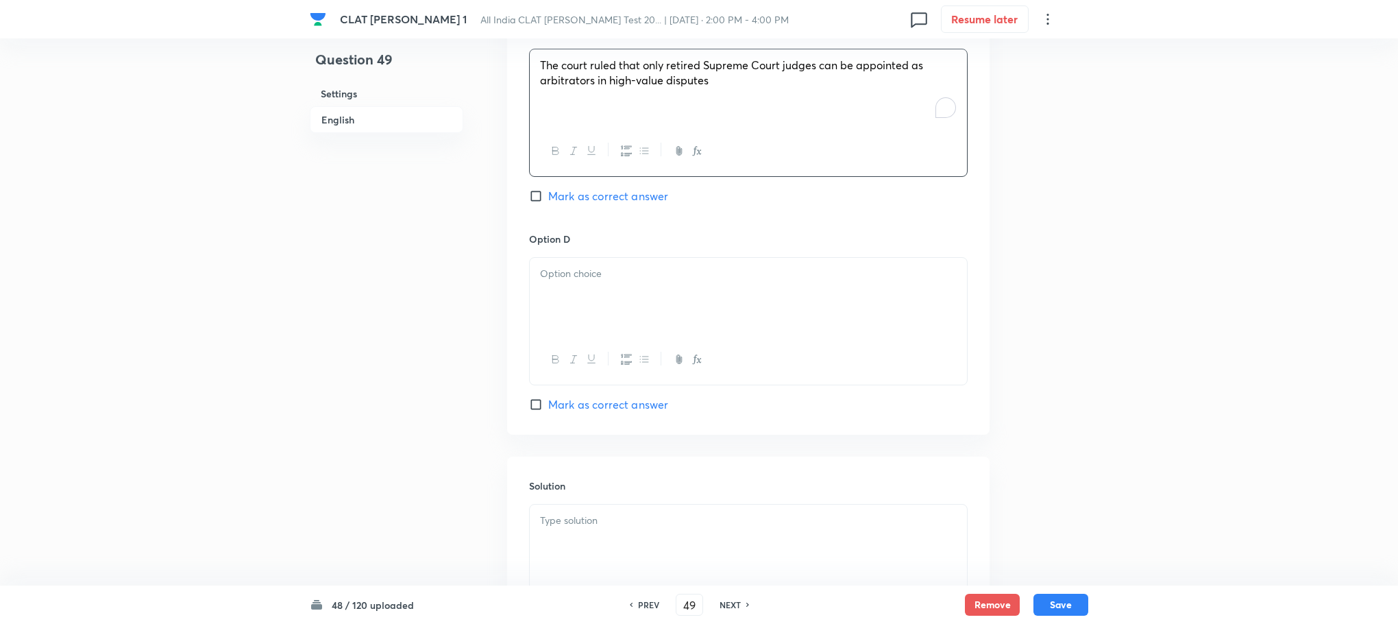
scroll to position [2057, 0]
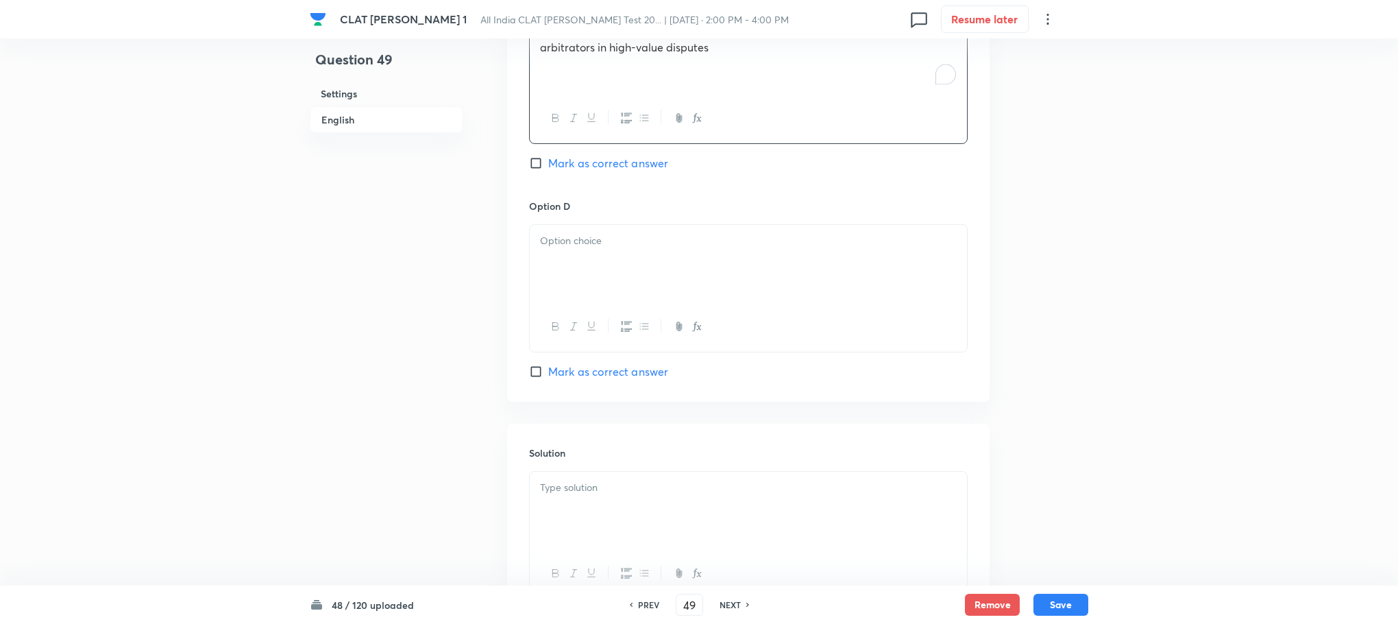
click at [551, 226] on div at bounding box center [748, 263] width 437 height 77
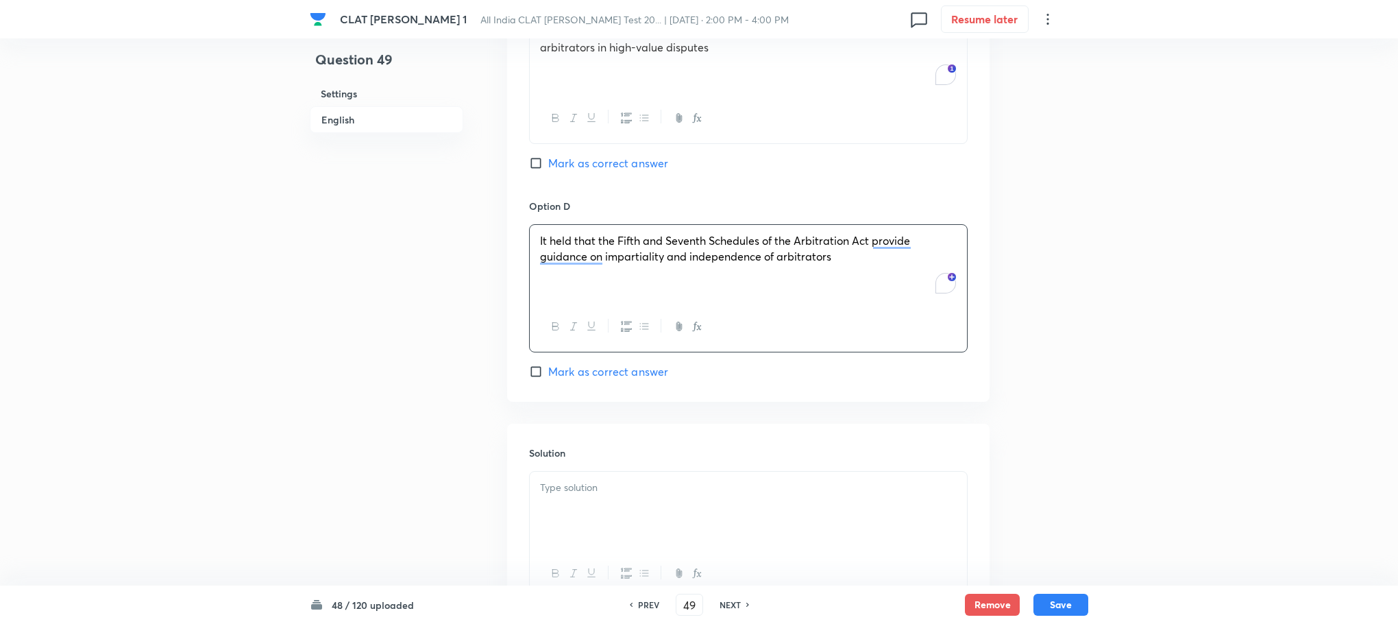
click at [576, 504] on div at bounding box center [748, 510] width 437 height 77
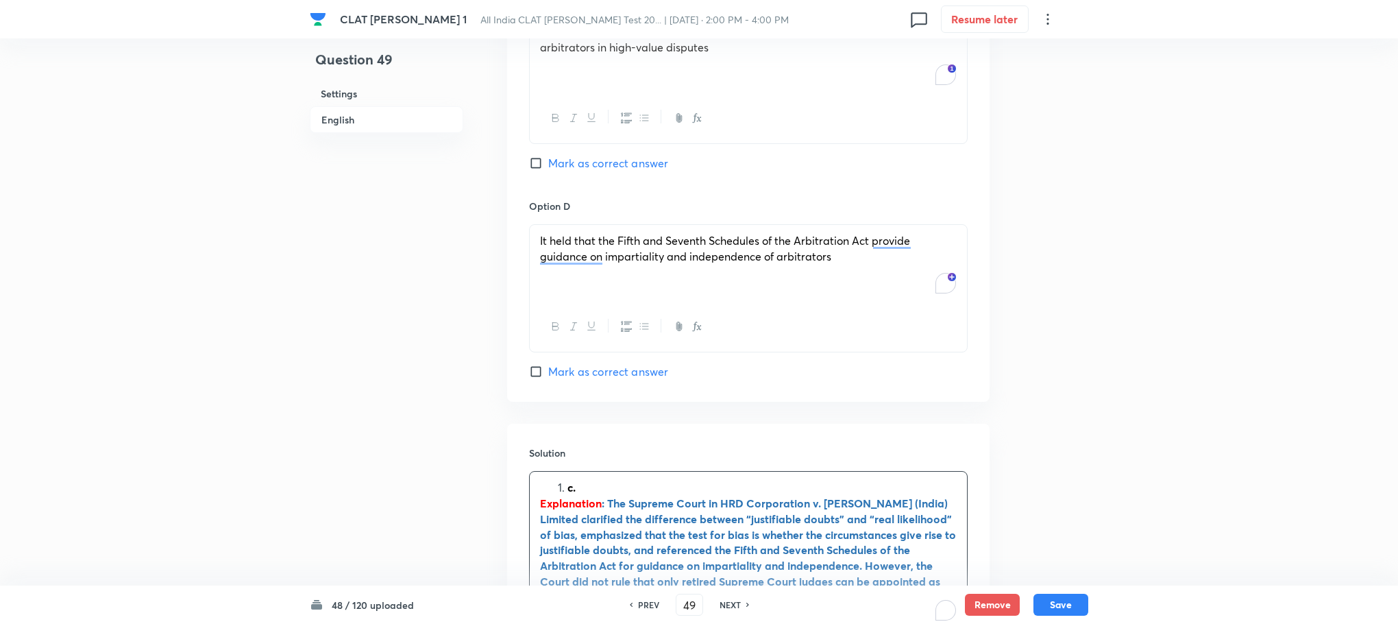
click at [568, 480] on li "c." at bounding box center [762, 488] width 389 height 16
click at [583, 155] on span "Mark as correct answer" at bounding box center [608, 163] width 120 height 16
click at [548, 156] on input "Mark as correct answer" at bounding box center [538, 163] width 19 height 14
checkbox input "true"
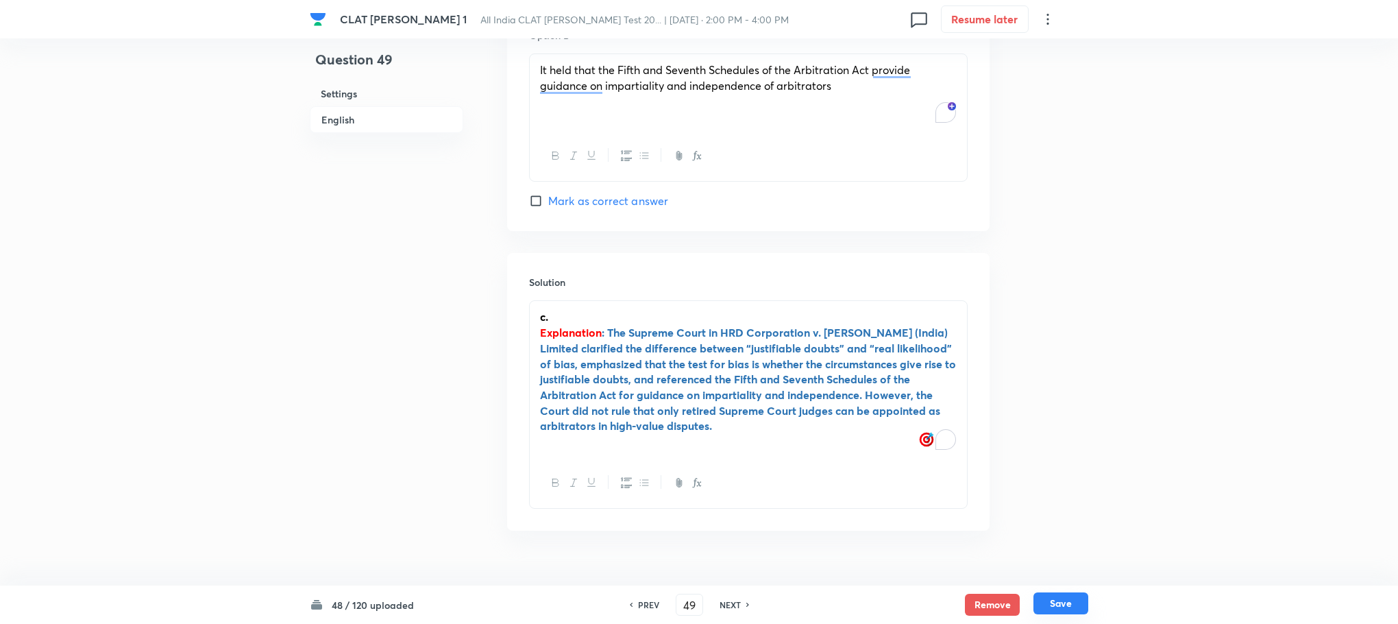
click at [1045, 599] on button "Save" at bounding box center [1061, 603] width 55 height 22
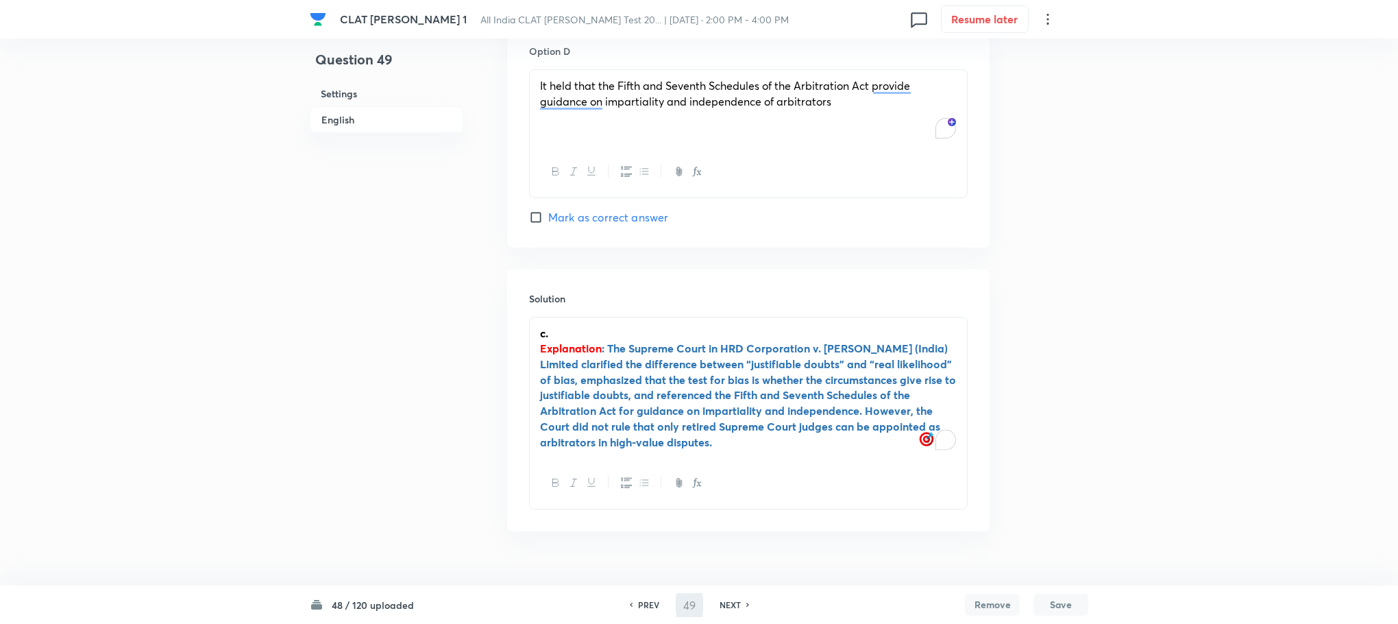
type input "50"
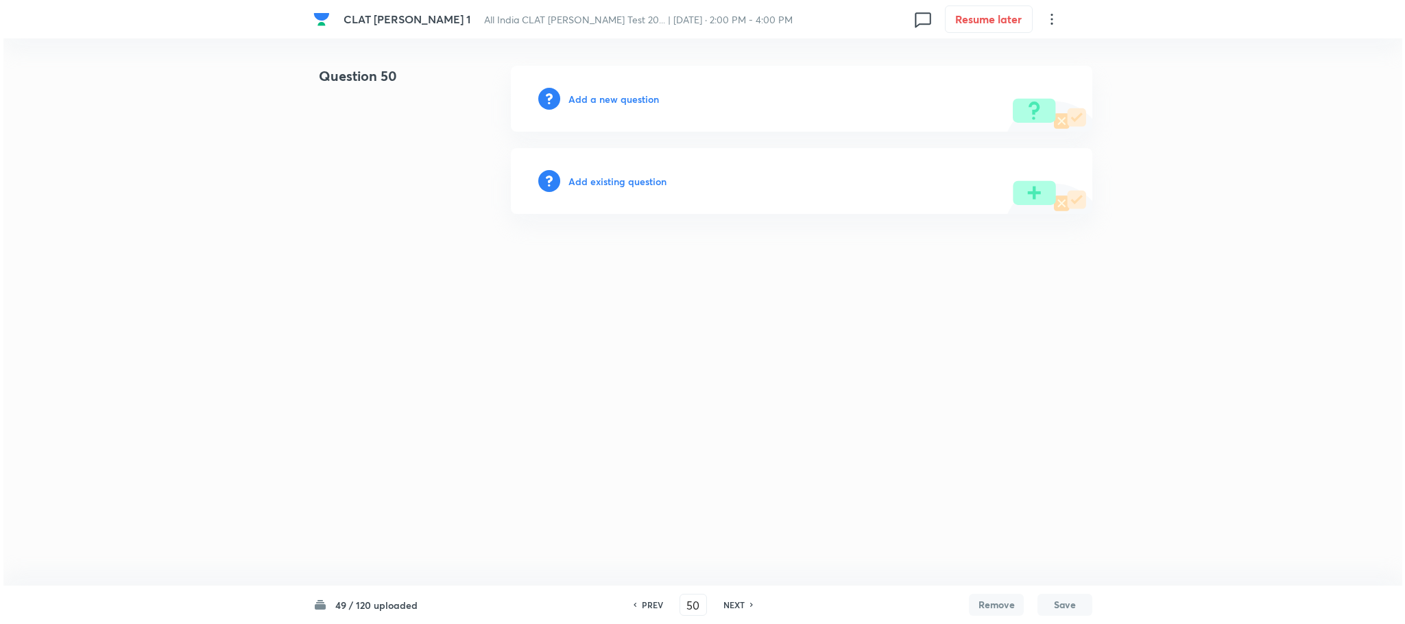
scroll to position [0, 0]
click at [596, 92] on h6 "Add a new question" at bounding box center [613, 99] width 90 height 14
click at [596, 92] on h6 "Choose a question type" at bounding box center [621, 99] width 106 height 14
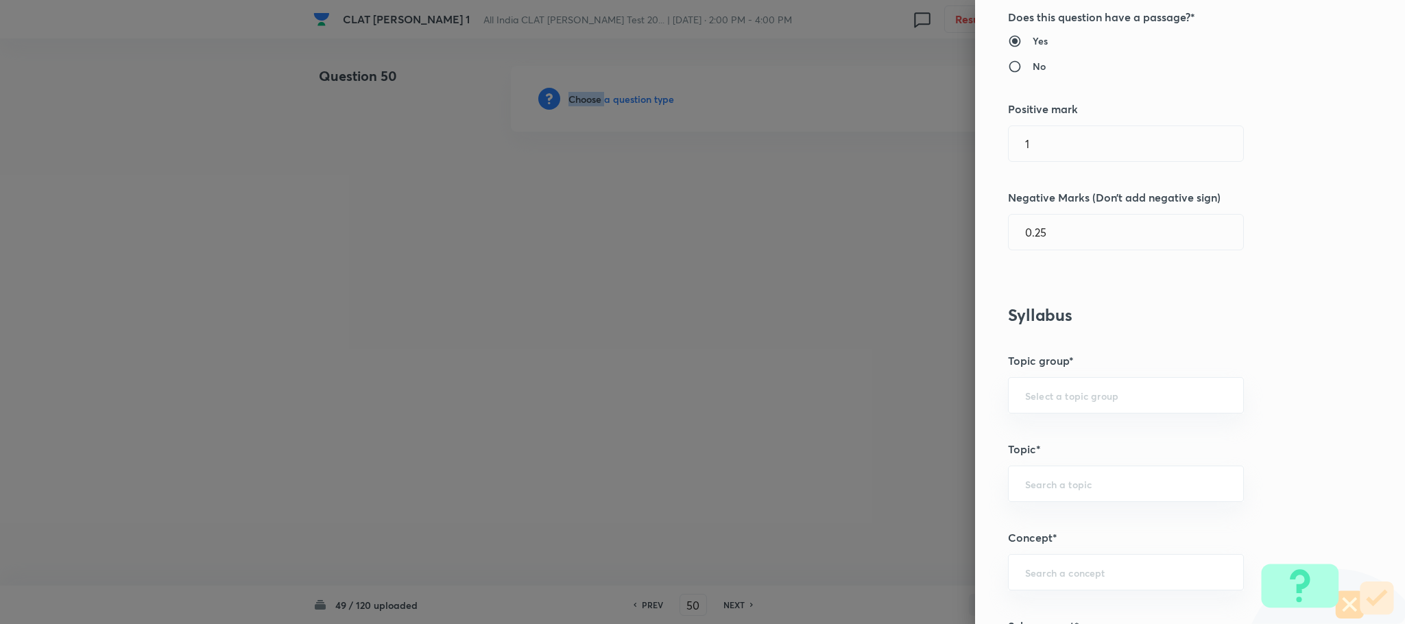
scroll to position [514, 0]
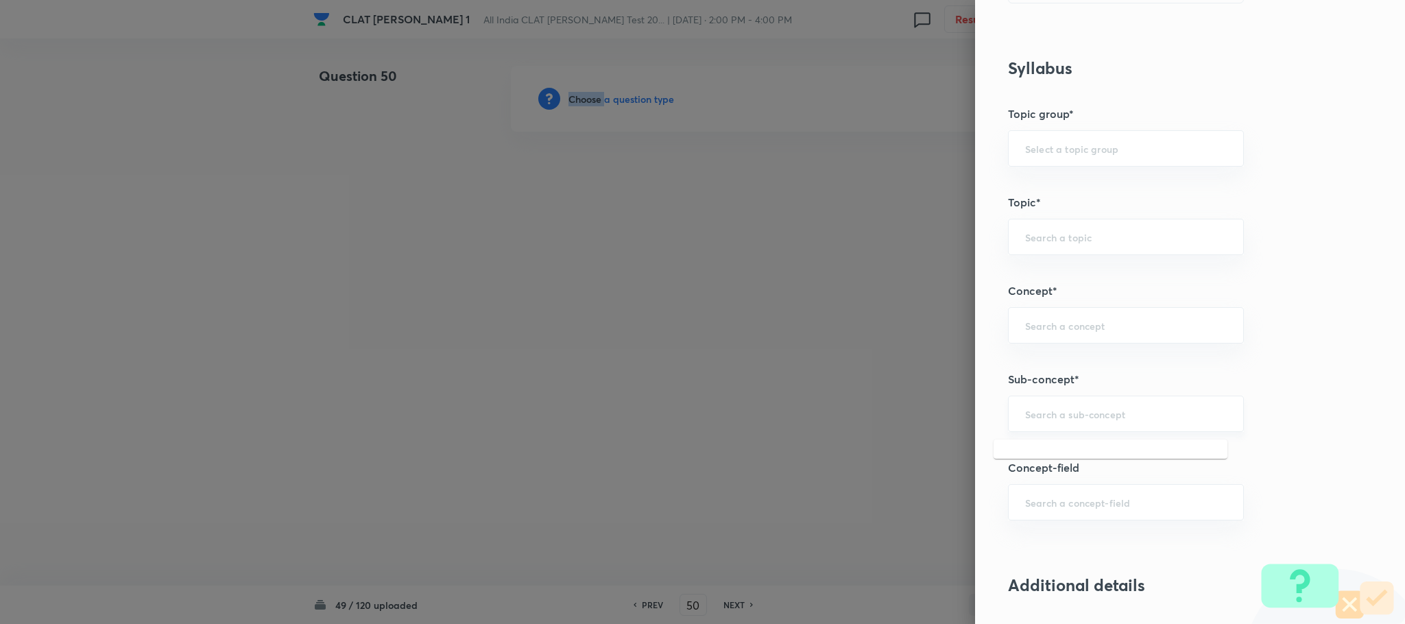
click at [1059, 420] on input "text" at bounding box center [1126, 413] width 202 height 13
click at [1045, 494] on li "General Principles of Criminal Liability" at bounding box center [1110, 506] width 234 height 25
type input "General Principles of Criminal Liability"
type input "Criminal Law"
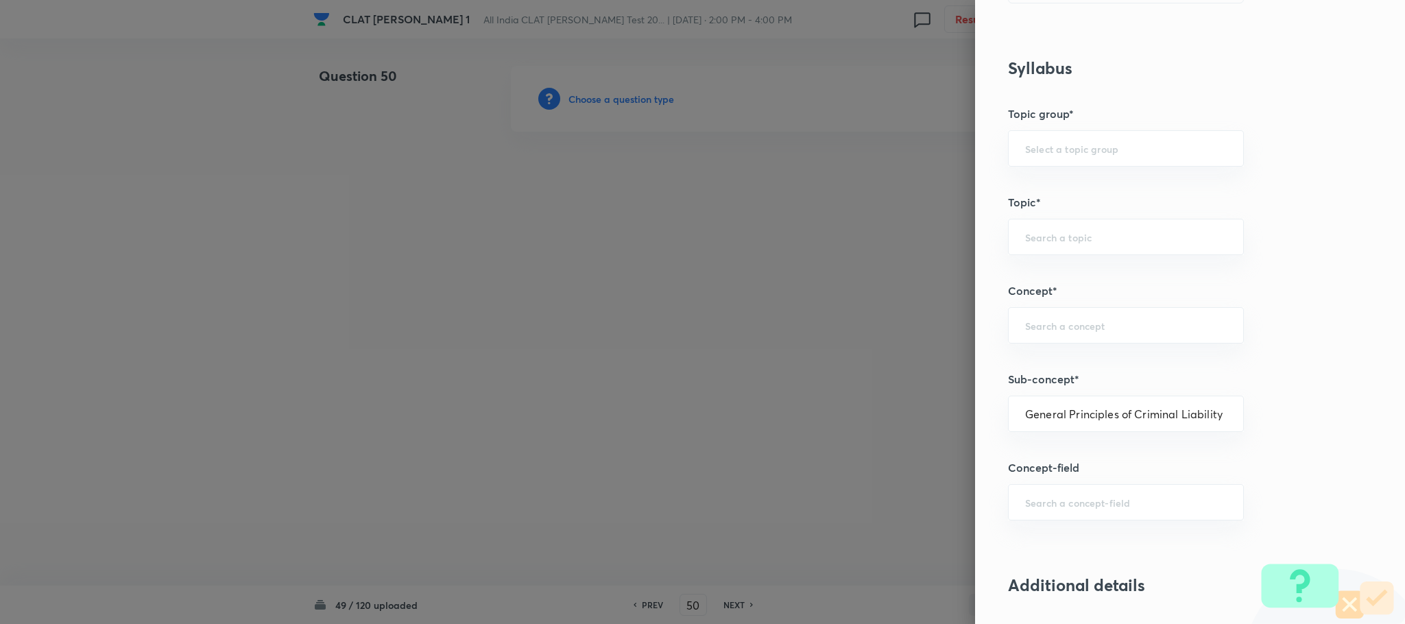
type input "Definition and Meaning of Crime"
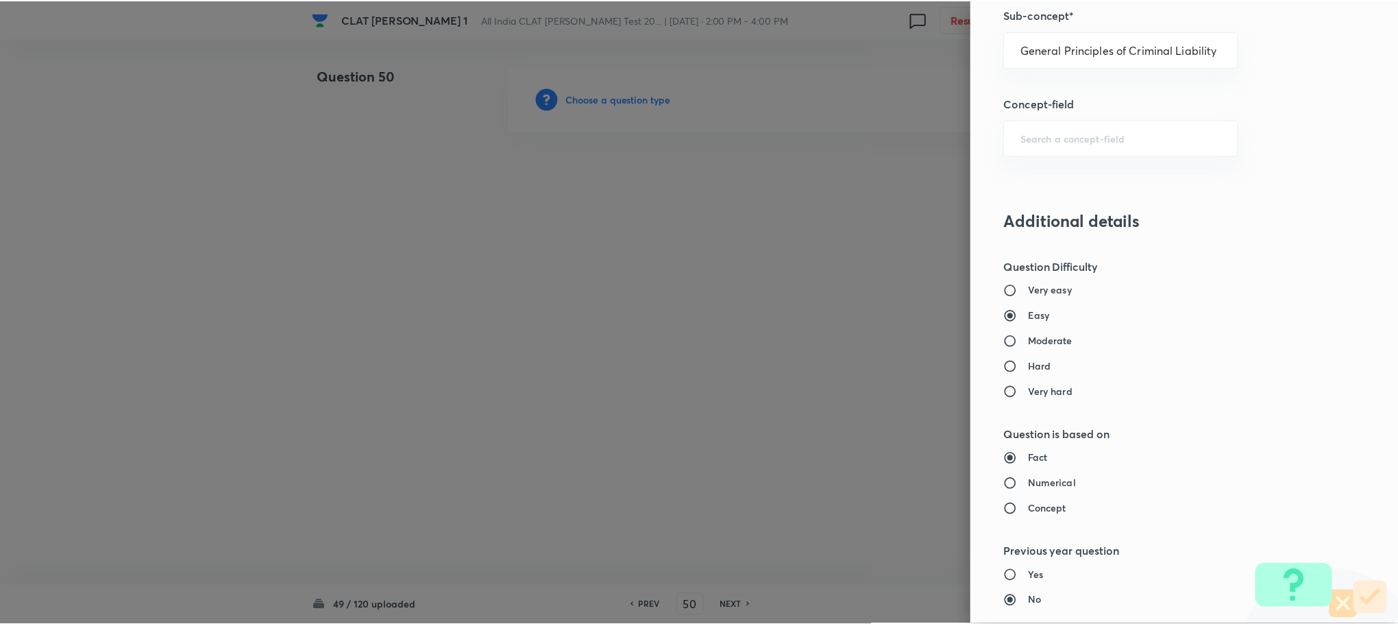
scroll to position [1234, 0]
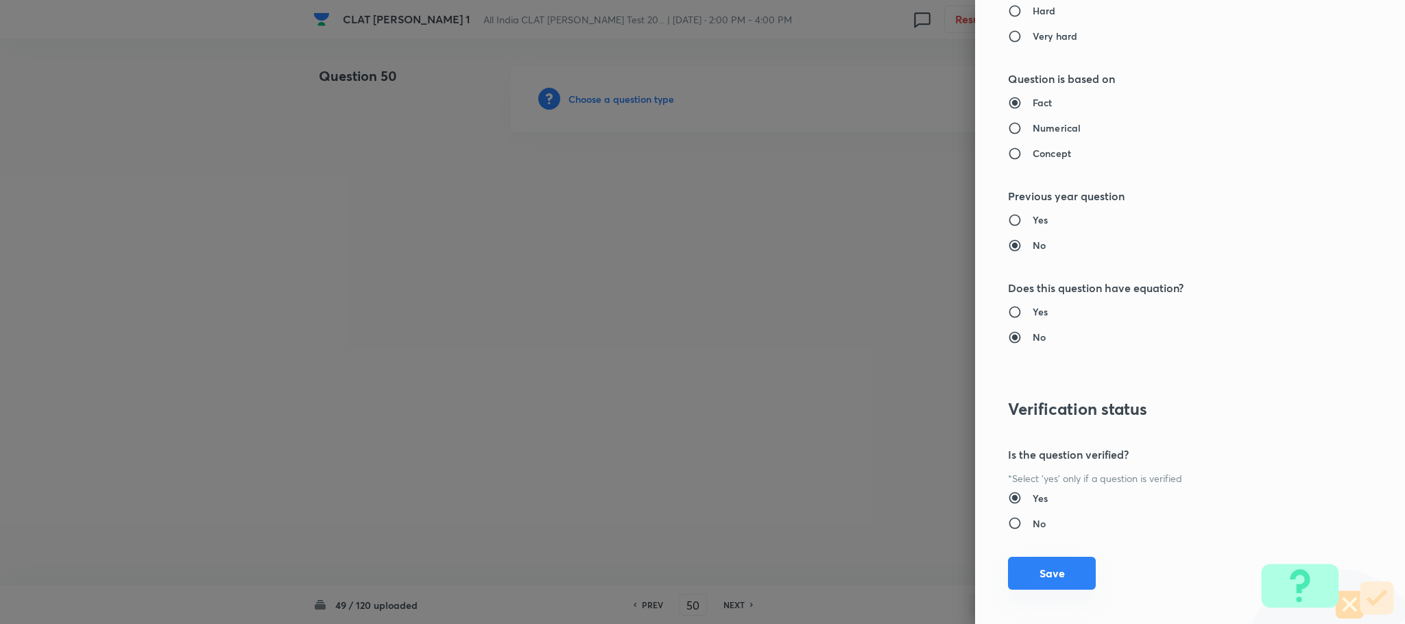
click at [1031, 587] on button "Save" at bounding box center [1052, 573] width 88 height 33
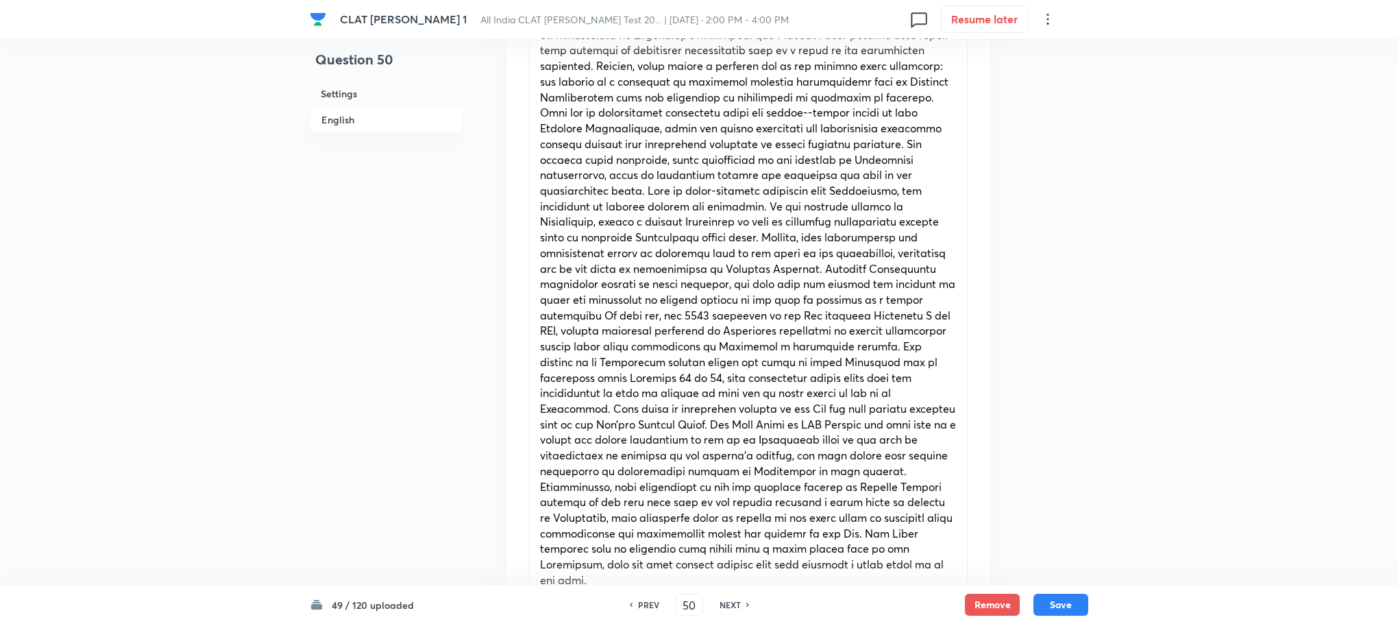
scroll to position [1131, 0]
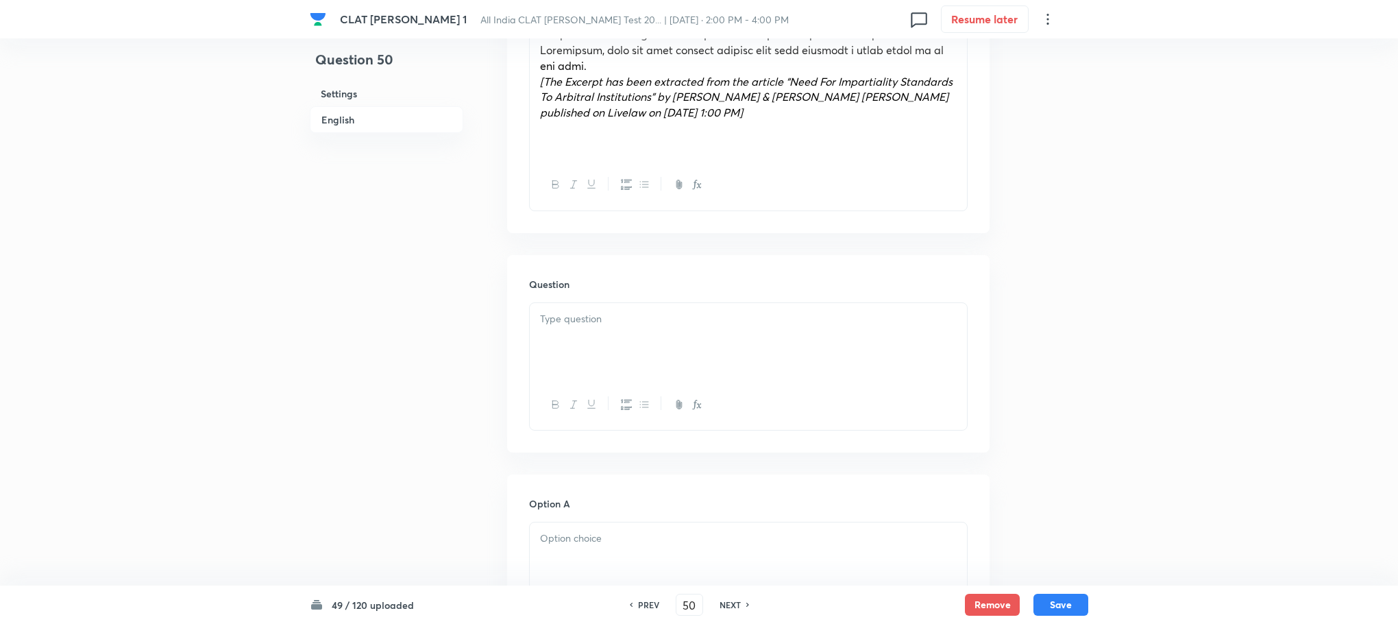
click at [576, 319] on div at bounding box center [748, 341] width 437 height 77
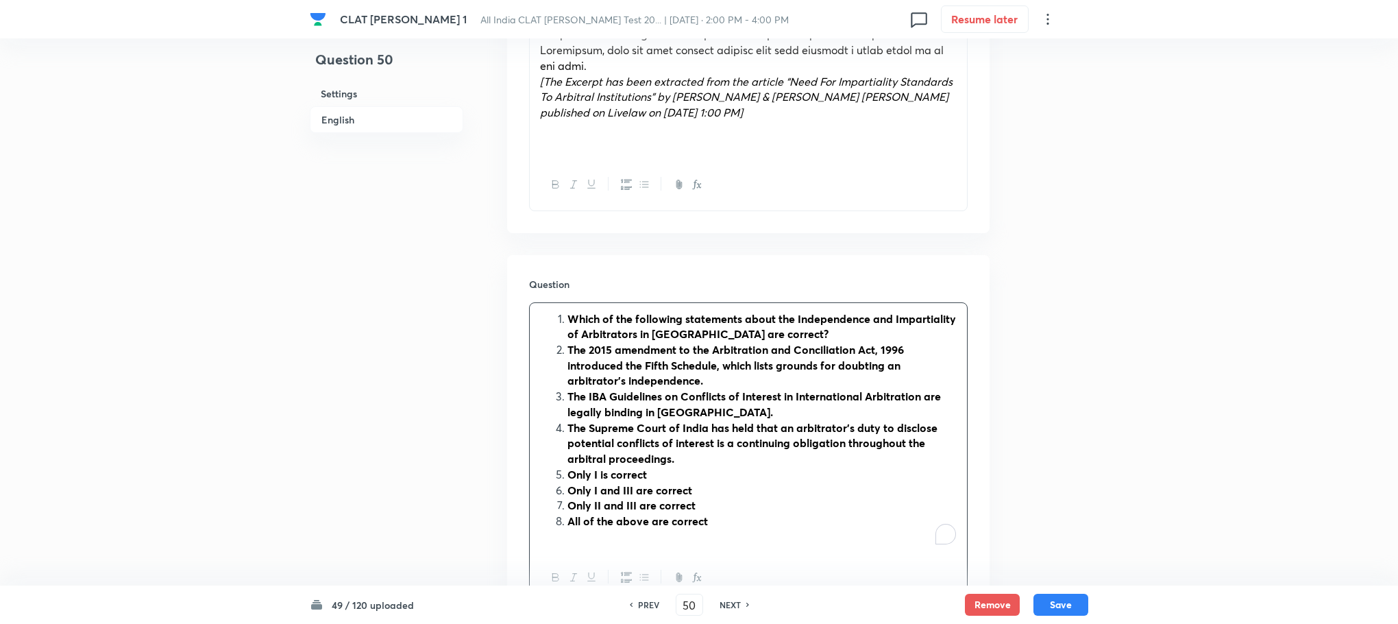
click at [568, 311] on li "Which of the following statements about the Independence and Impartiality of Ar…" at bounding box center [762, 326] width 389 height 31
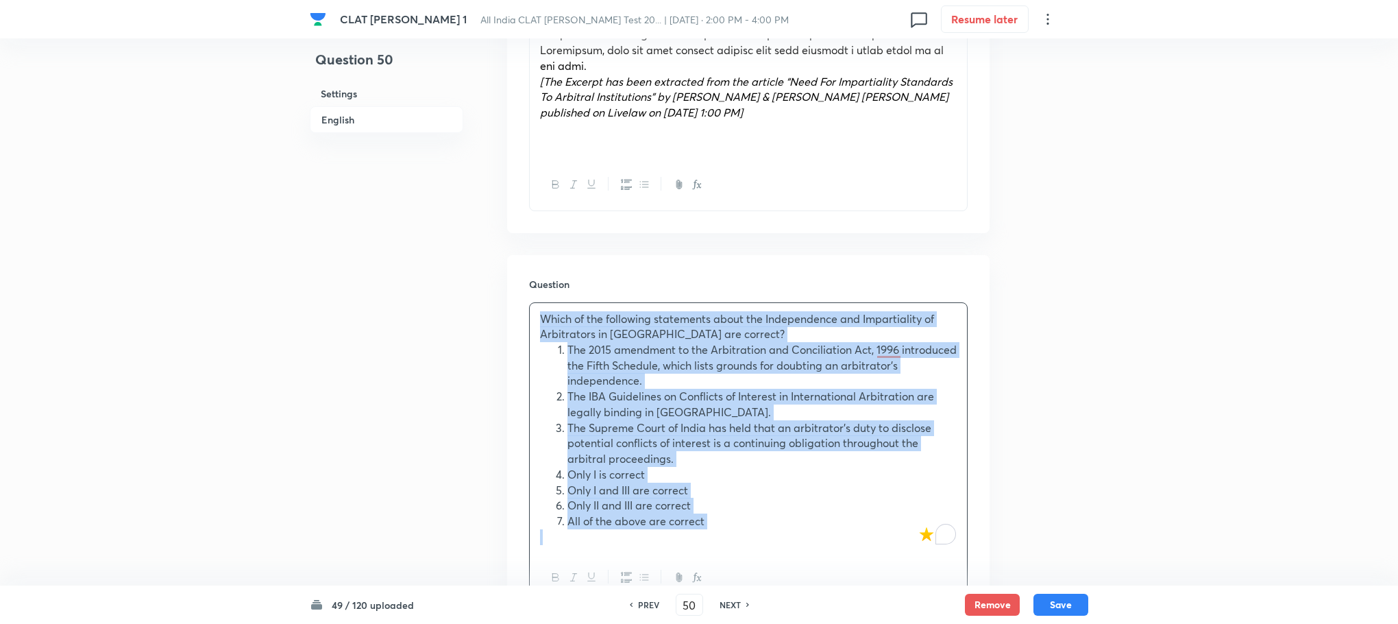
click at [568, 342] on li "The 2015 amendment to the Arbitration and Conciliation Act, 1996 introduced the…" at bounding box center [762, 365] width 389 height 47
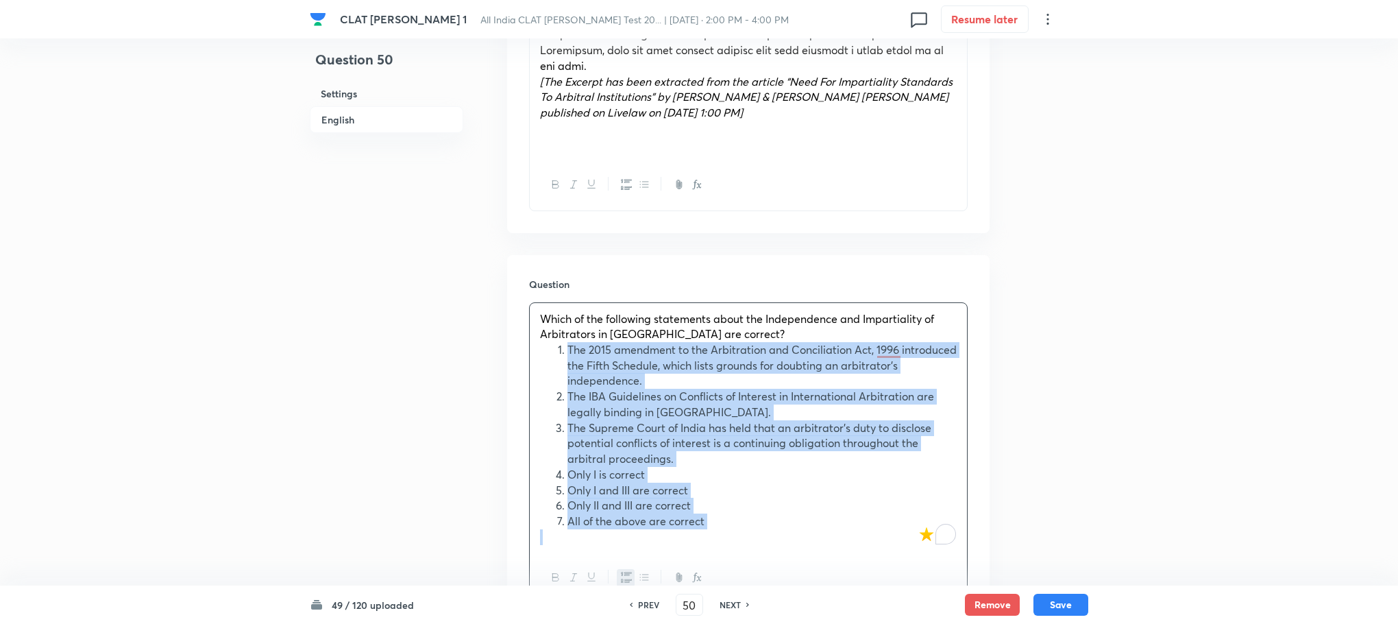
drag, startPoint x: 566, startPoint y: 319, endPoint x: 706, endPoint y: 496, distance: 226.4
click at [706, 496] on ol "The 2015 amendment to the Arbitration and Conciliation Act, 1996 introduced the…" at bounding box center [748, 435] width 417 height 187
click at [622, 572] on icon "button" at bounding box center [626, 577] width 11 height 10
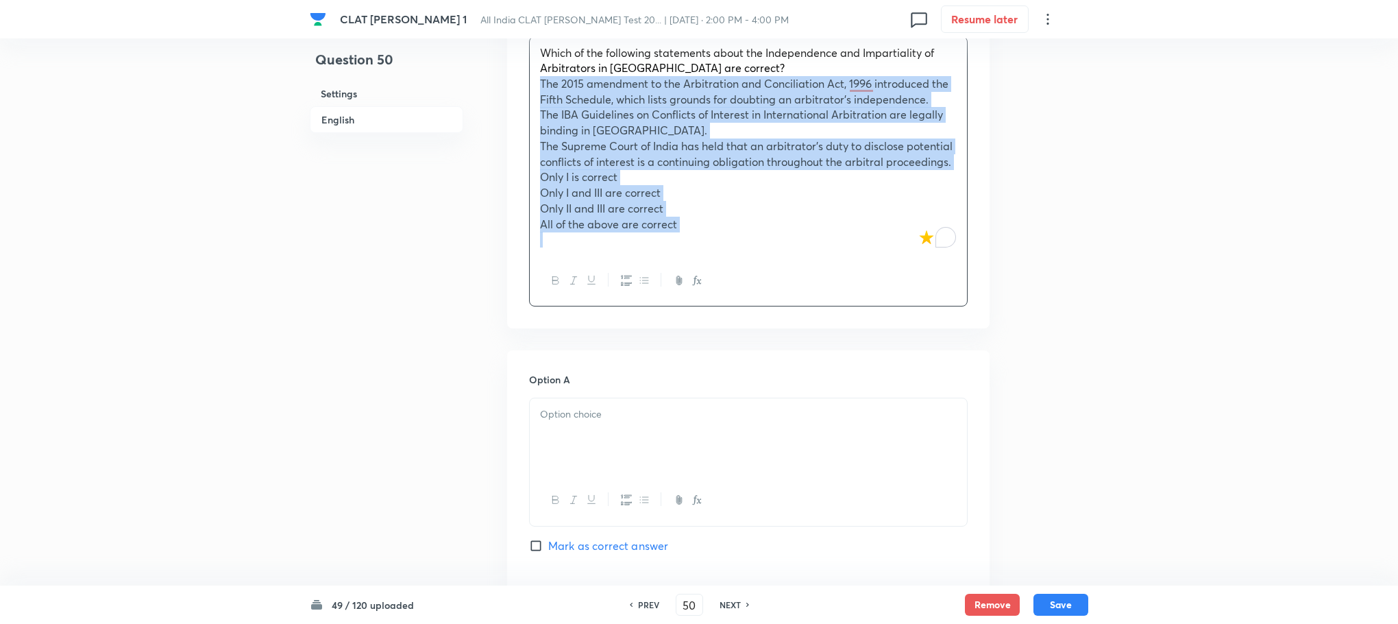
scroll to position [1440, 0]
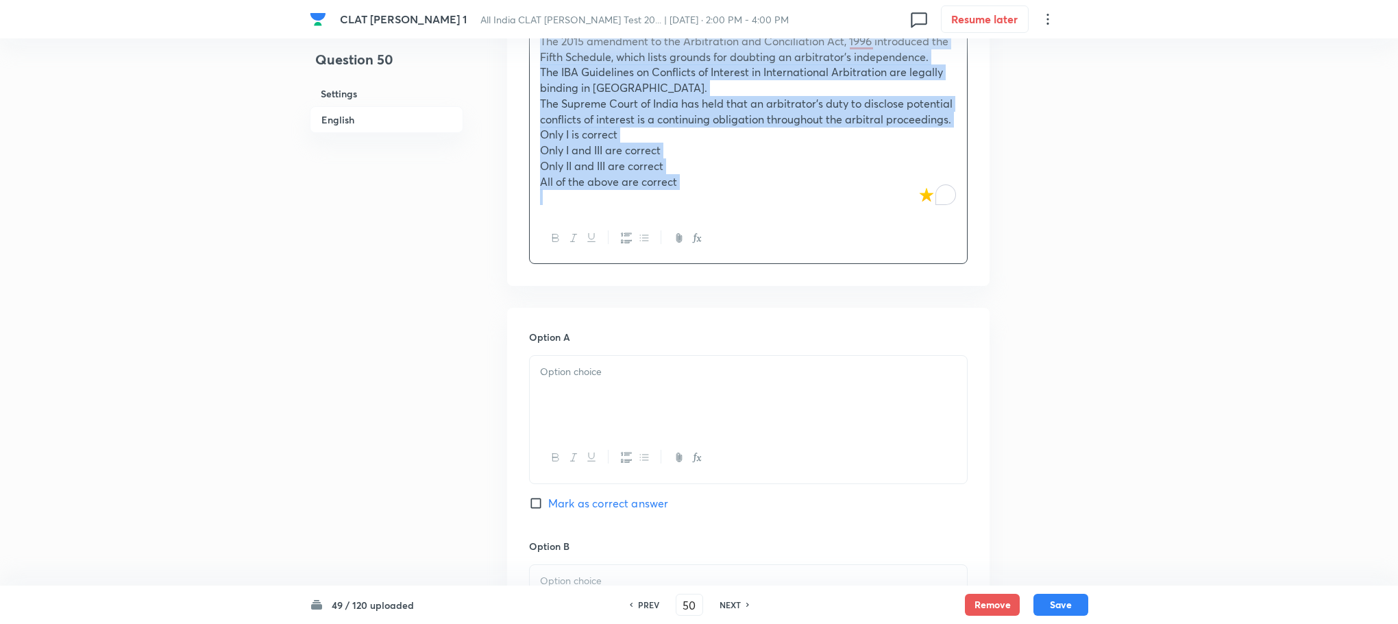
click at [582, 364] on p at bounding box center [748, 372] width 417 height 16
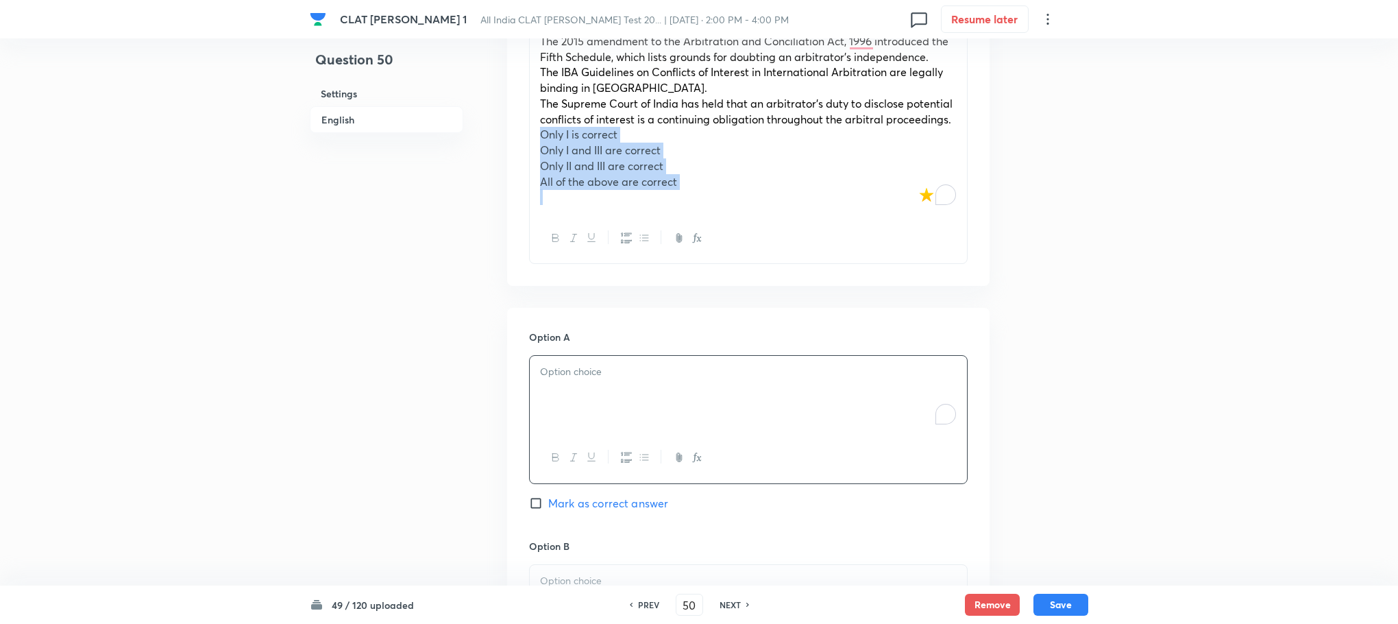
drag, startPoint x: 537, startPoint y: 99, endPoint x: 732, endPoint y: 192, distance: 215.6
click at [732, 192] on div "Which of the following statements about the Independence and Impartiality of Ar…" at bounding box center [748, 129] width 439 height 271
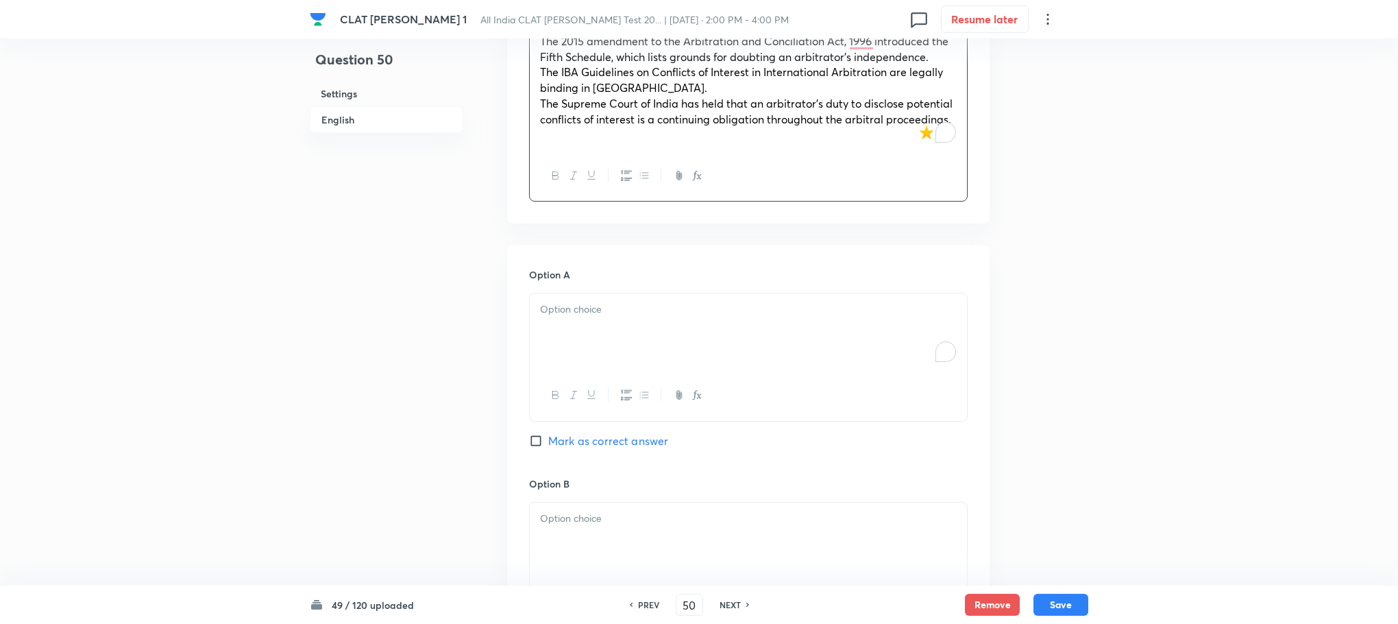
click at [582, 370] on div at bounding box center [748, 395] width 437 height 50
click at [566, 308] on div "To enrich screen reader interactions, please activate Accessibility in Grammarl…" at bounding box center [748, 331] width 437 height 77
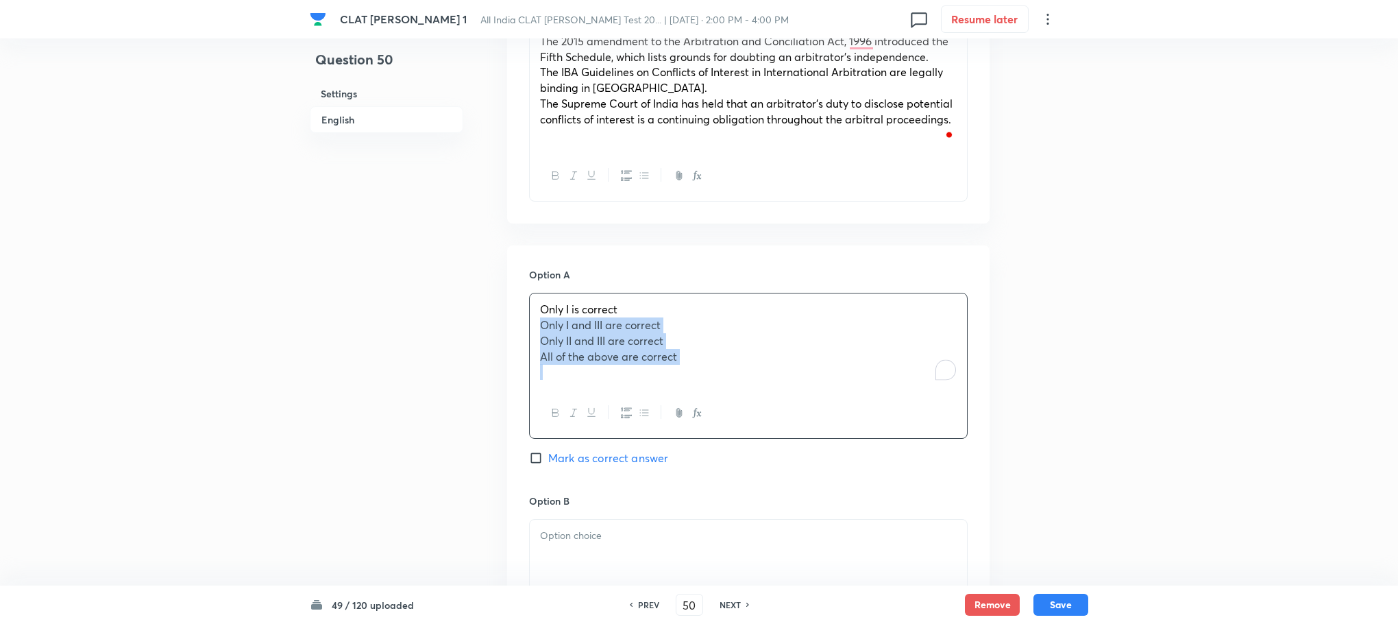
drag, startPoint x: 541, startPoint y: 298, endPoint x: 755, endPoint y: 368, distance: 225.0
click at [755, 368] on div "Only I is correct Only I and III are correct Only II and III are correct All of…" at bounding box center [748, 366] width 439 height 146
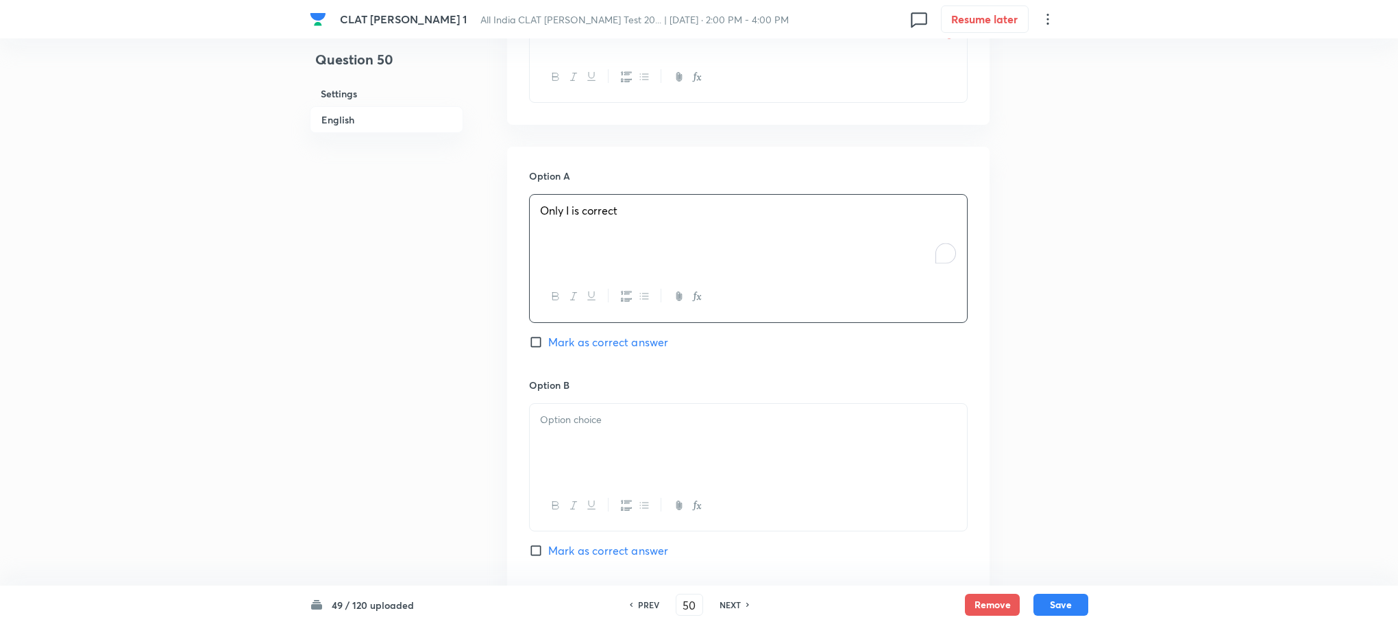
scroll to position [1645, 0]
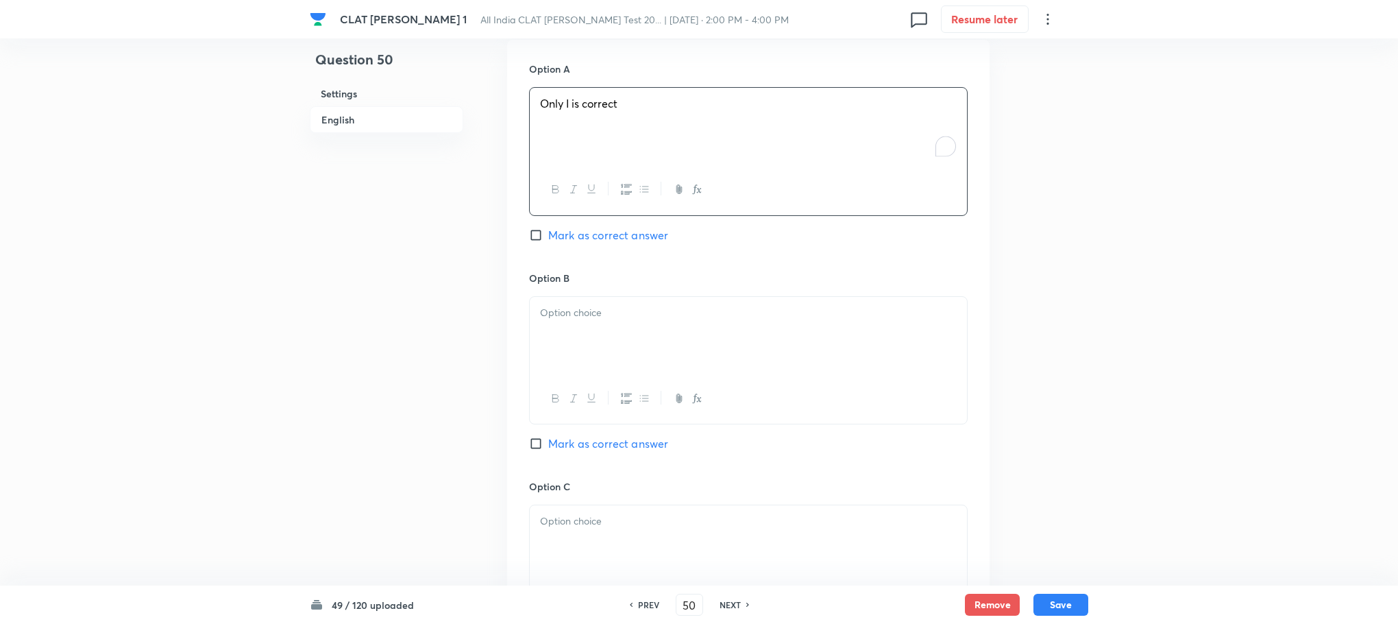
click at [564, 297] on div at bounding box center [748, 335] width 437 height 77
drag, startPoint x: 540, startPoint y: 298, endPoint x: 860, endPoint y: 364, distance: 326.8
click at [860, 364] on div "Only I and III are correct Only II and III are correct All of the above are cor…" at bounding box center [748, 361] width 439 height 130
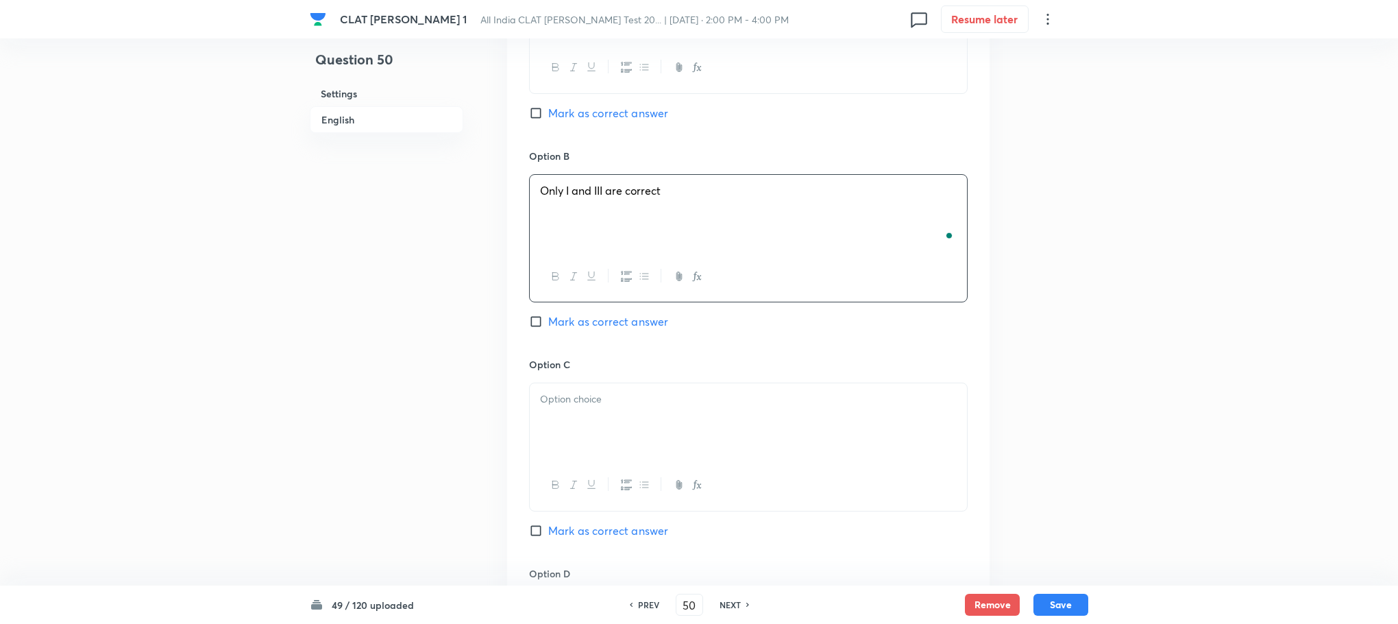
scroll to position [1851, 0]
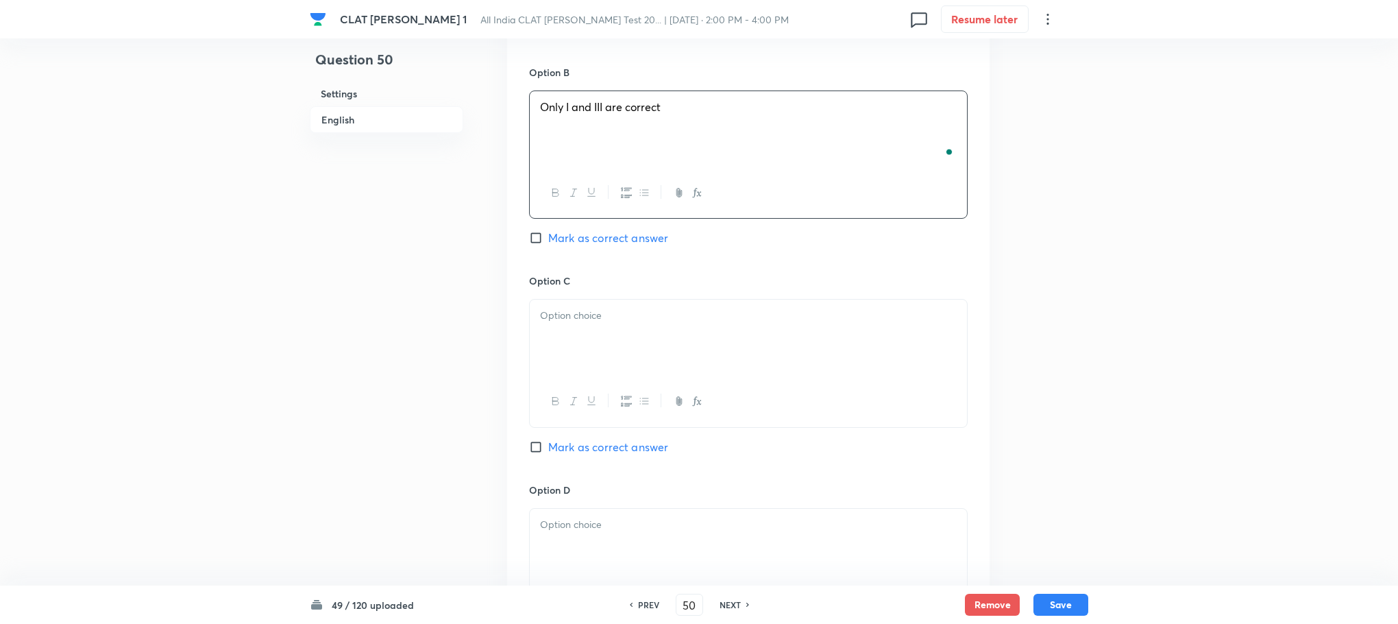
click at [611, 321] on div at bounding box center [748, 338] width 437 height 77
drag, startPoint x: 535, startPoint y: 306, endPoint x: 768, endPoint y: 344, distance: 235.4
click at [771, 336] on div "Only II and III are correct All of the above are correct" at bounding box center [748, 338] width 437 height 77
click at [594, 533] on div at bounding box center [748, 547] width 437 height 77
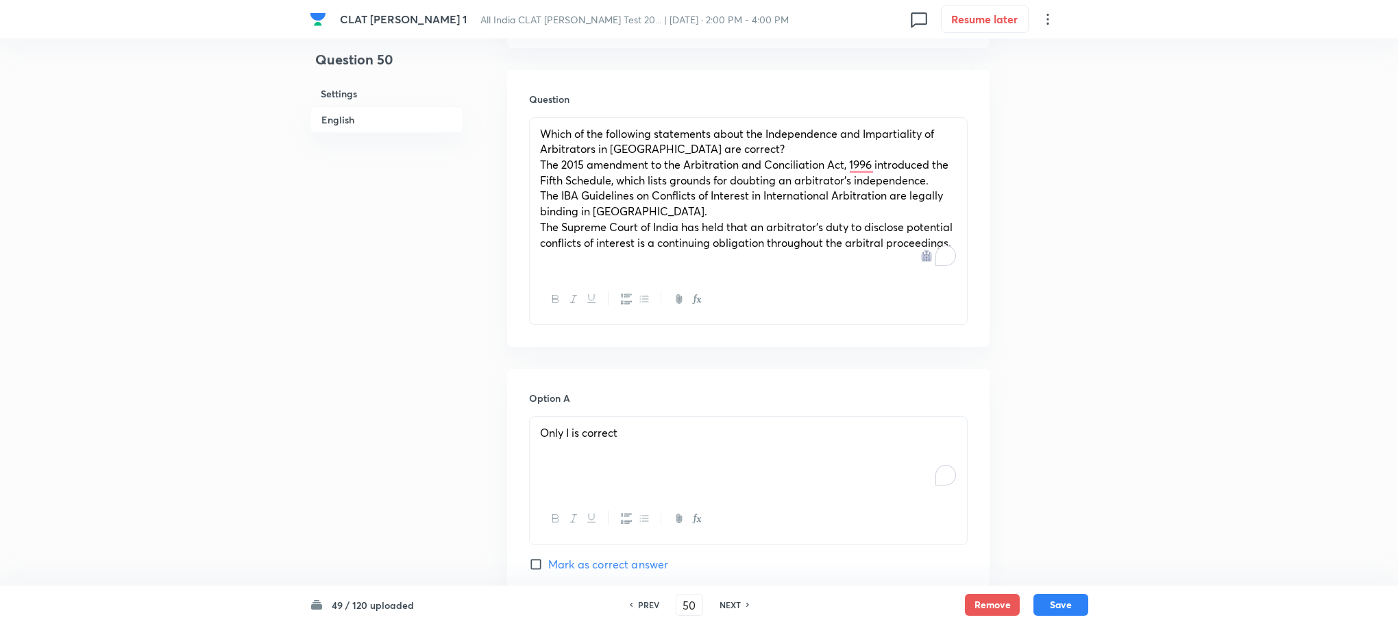
scroll to position [1131, 0]
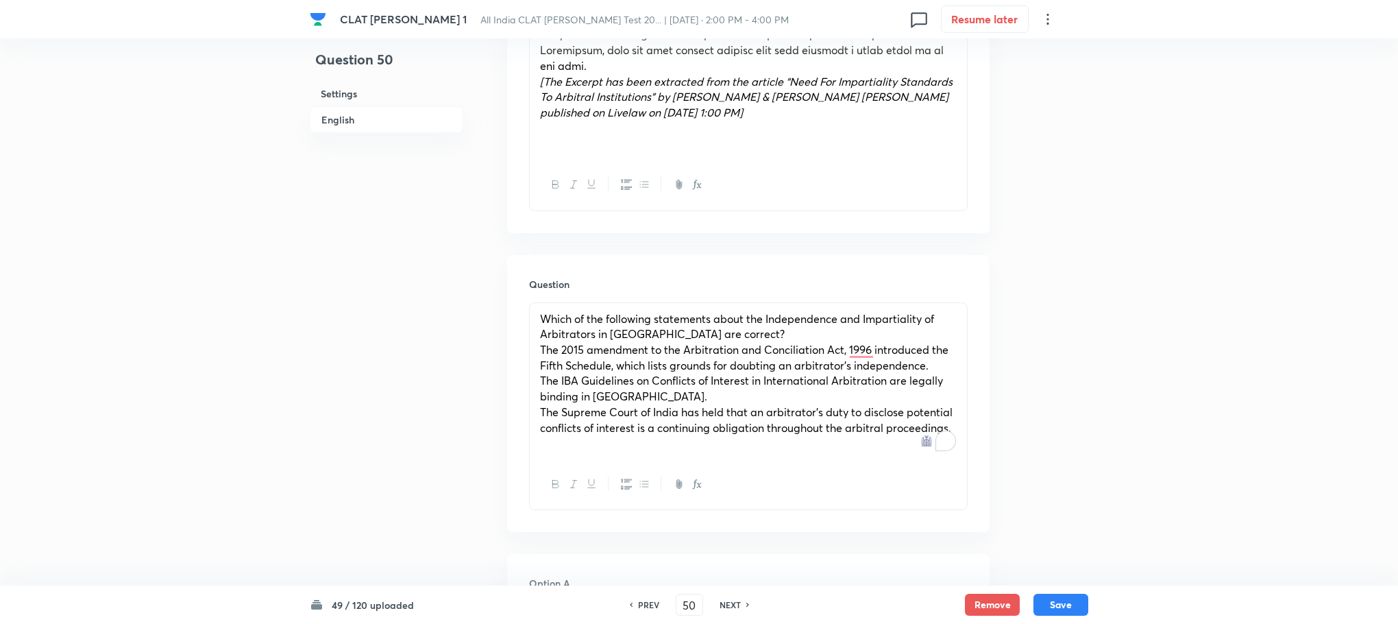
click at [531, 317] on div "Which of the following statements about the Independence and Impartiality of Ar…" at bounding box center [748, 381] width 437 height 156
click at [531, 346] on div "Which of the following statements about the Independence and Impartiality of Ar…" at bounding box center [748, 381] width 437 height 156
click at [531, 377] on div "Which of the following statements about the Independence and Impartiality of Ar…" at bounding box center [748, 381] width 437 height 156
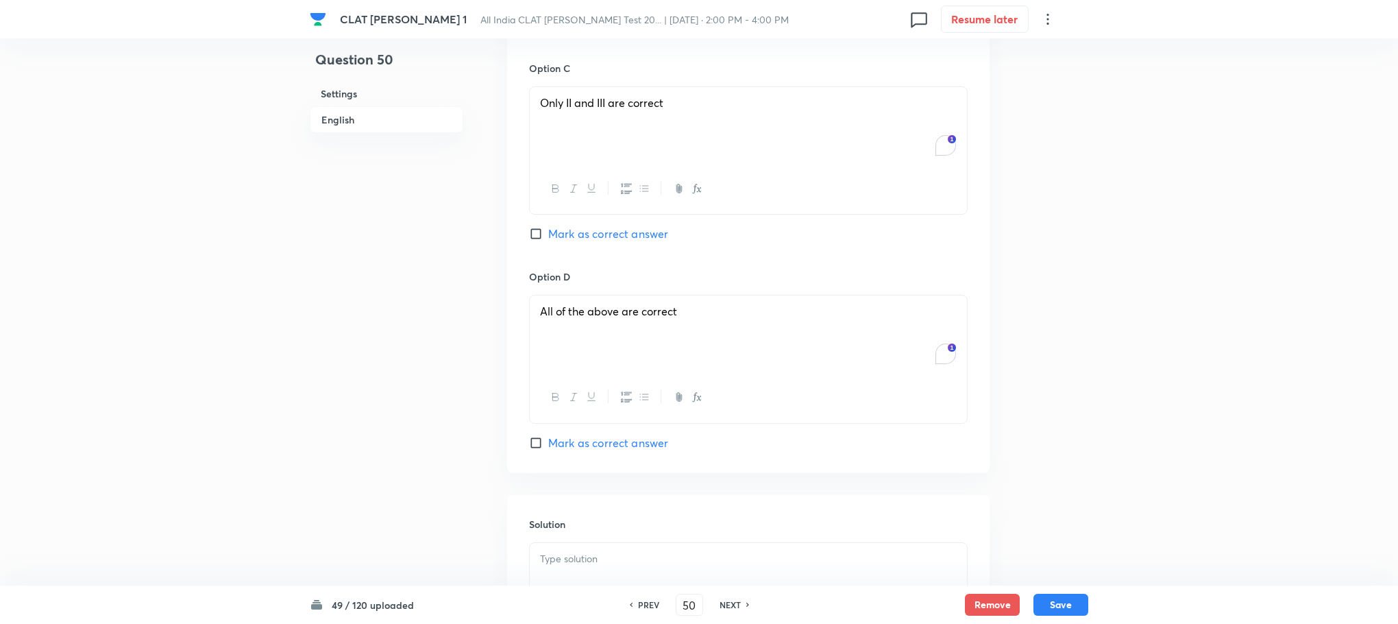
scroll to position [2240, 0]
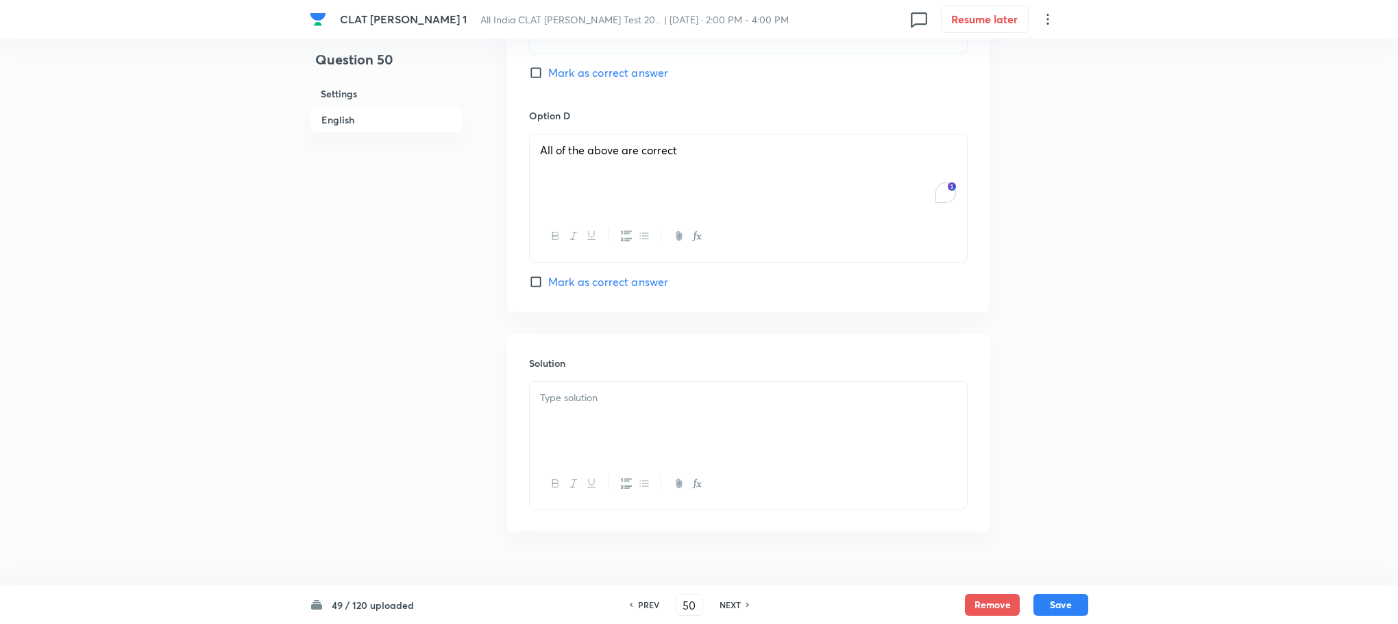
click at [579, 390] on p at bounding box center [748, 398] width 417 height 16
click at [622, 420] on div "To enrich screen reader interactions, please activate Accessibility in Grammarl…" at bounding box center [748, 420] width 437 height 77
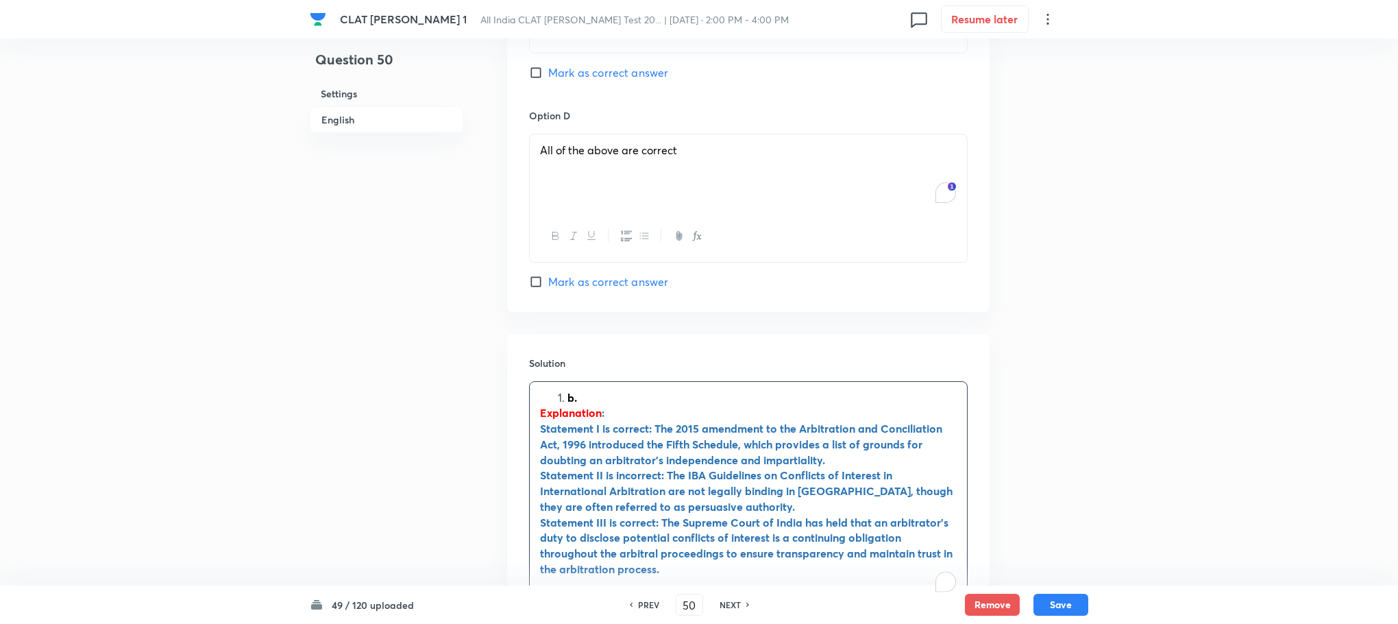
click at [568, 390] on li "b." at bounding box center [762, 398] width 389 height 16
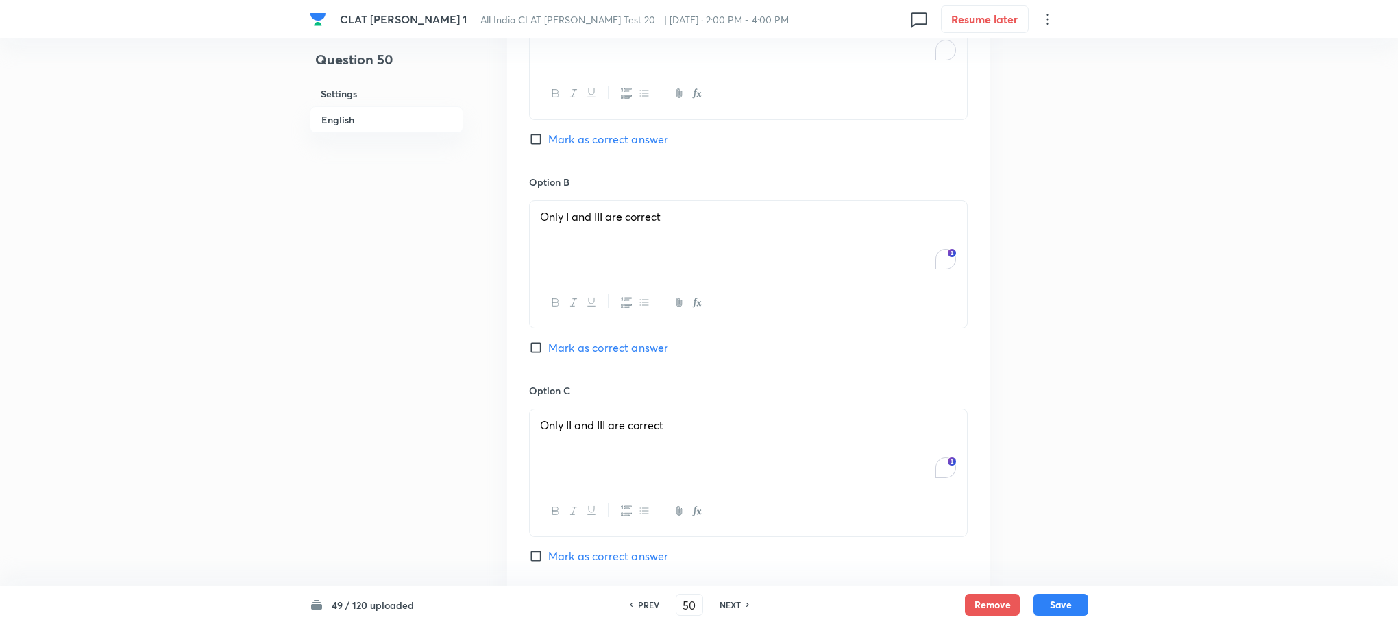
scroll to position [1726, 0]
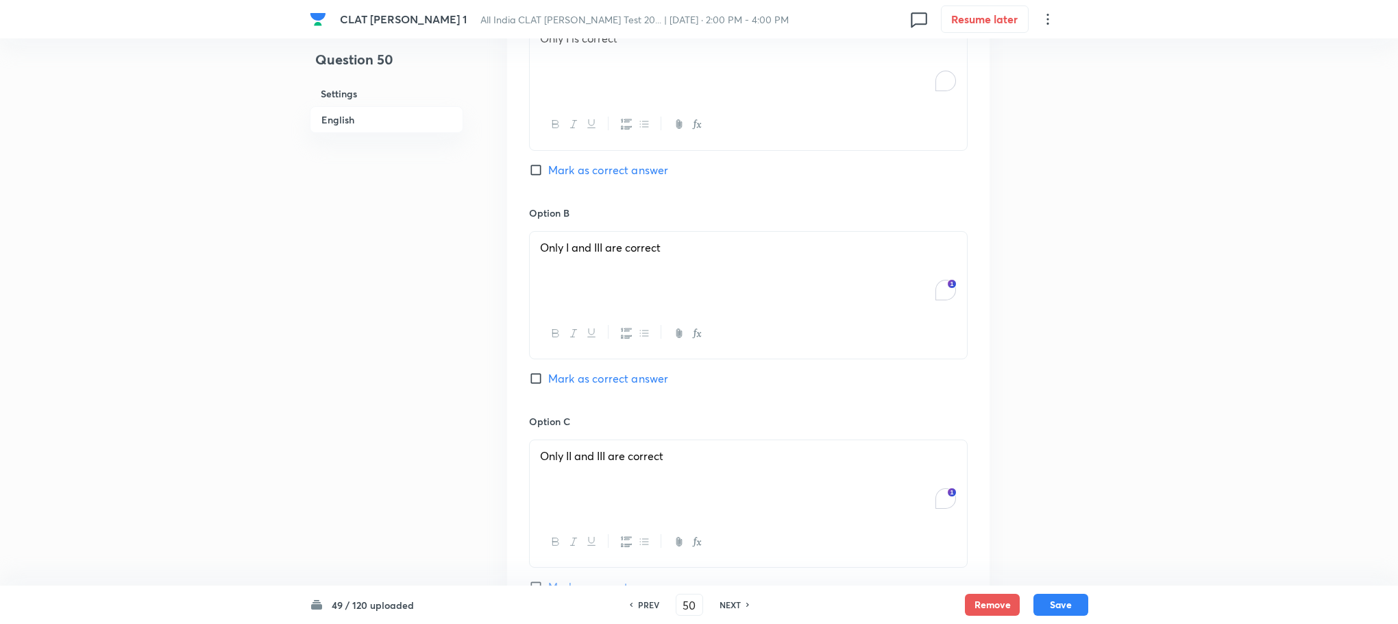
click at [585, 370] on span "Mark as correct answer" at bounding box center [608, 378] width 120 height 16
click at [548, 372] on input "Mark as correct answer" at bounding box center [538, 379] width 19 height 14
checkbox input "true"
click at [1054, 601] on button "Save" at bounding box center [1061, 603] width 55 height 22
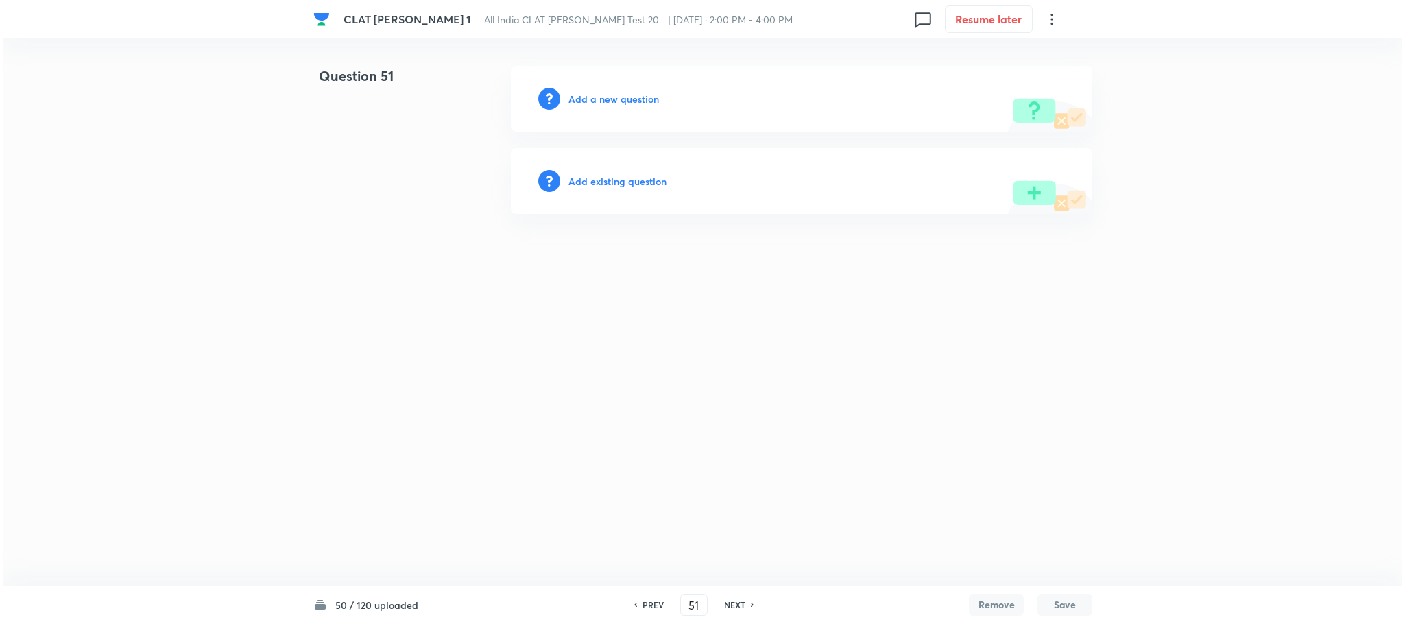
scroll to position [0, 0]
click at [691, 603] on input "51" at bounding box center [693, 605] width 26 height 24
click at [723, 607] on h6 "NEXT" at bounding box center [733, 604] width 21 height 12
click at [644, 605] on h6 "PREV" at bounding box center [652, 604] width 21 height 12
type input "111"
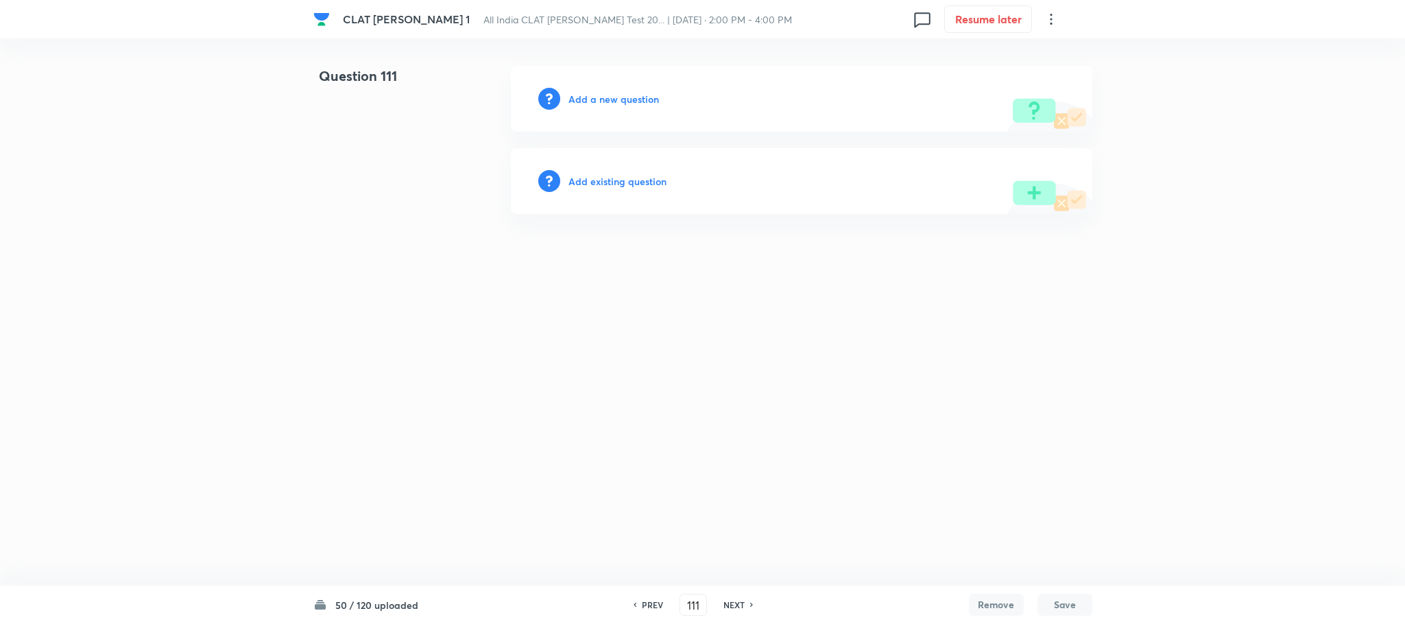
click at [601, 99] on h6 "Add a new question" at bounding box center [613, 99] width 90 height 14
click at [601, 99] on h6 "Choose a question type" at bounding box center [621, 99] width 106 height 14
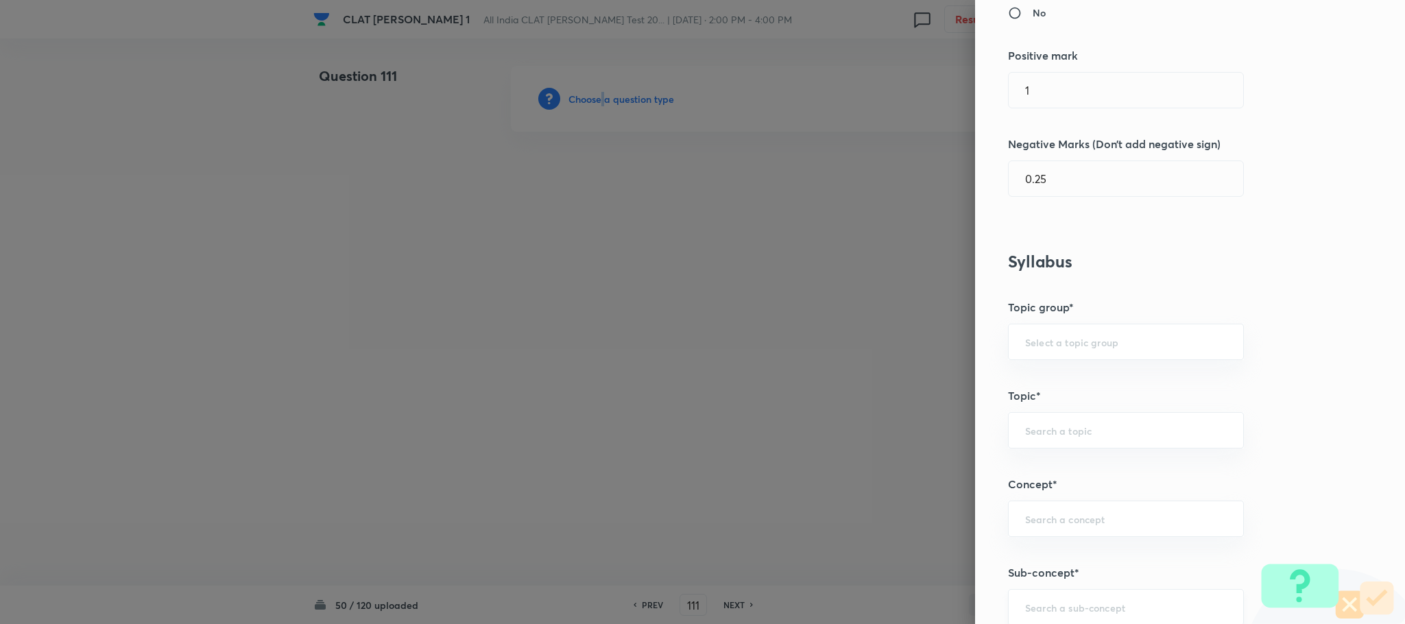
scroll to position [514, 0]
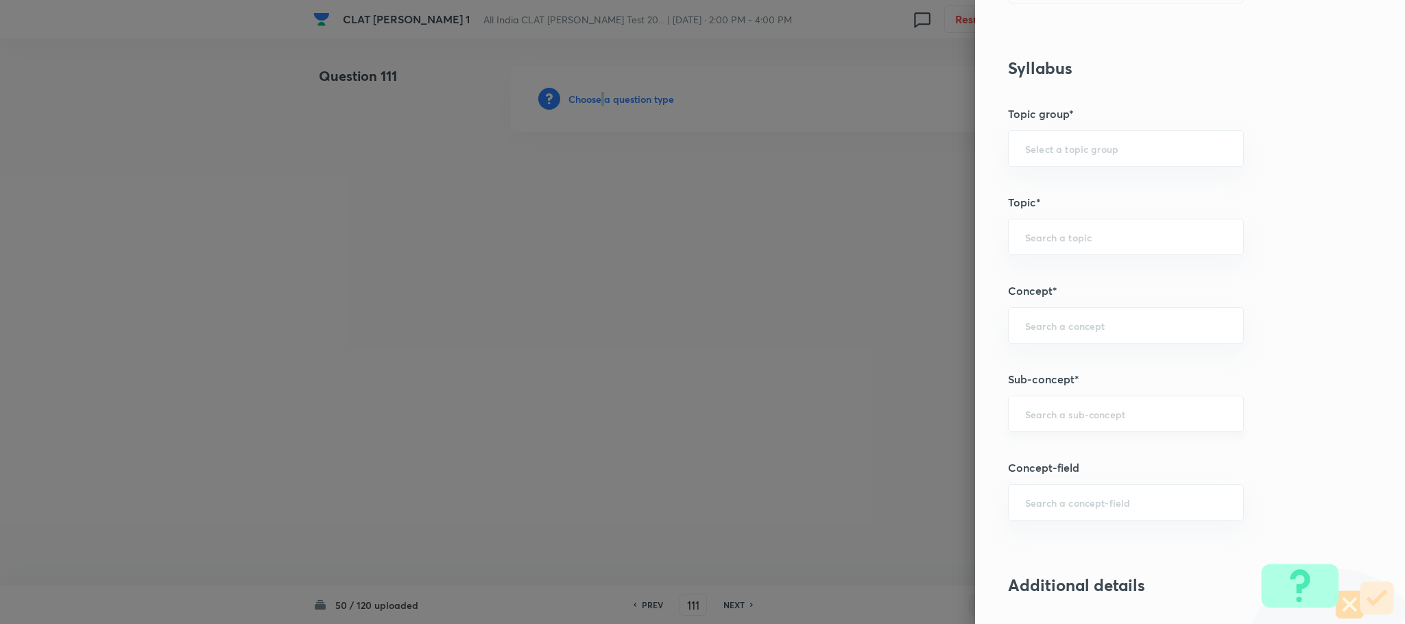
click at [1032, 408] on div "​" at bounding box center [1126, 414] width 236 height 36
click at [1028, 510] on li "General Principles of Criminal Liability" at bounding box center [1110, 506] width 234 height 25
type input "General Principles of Criminal Liability"
type input "Criminal Law"
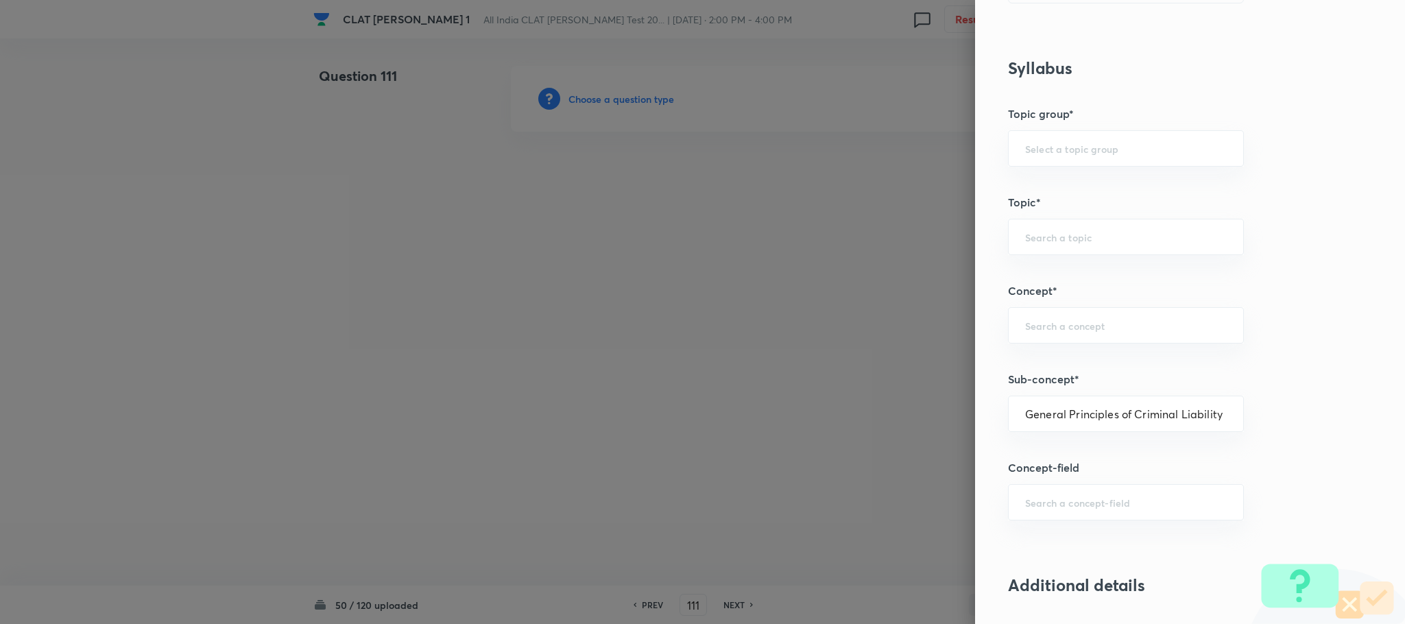
type input "Definition and Meaning of Crime"
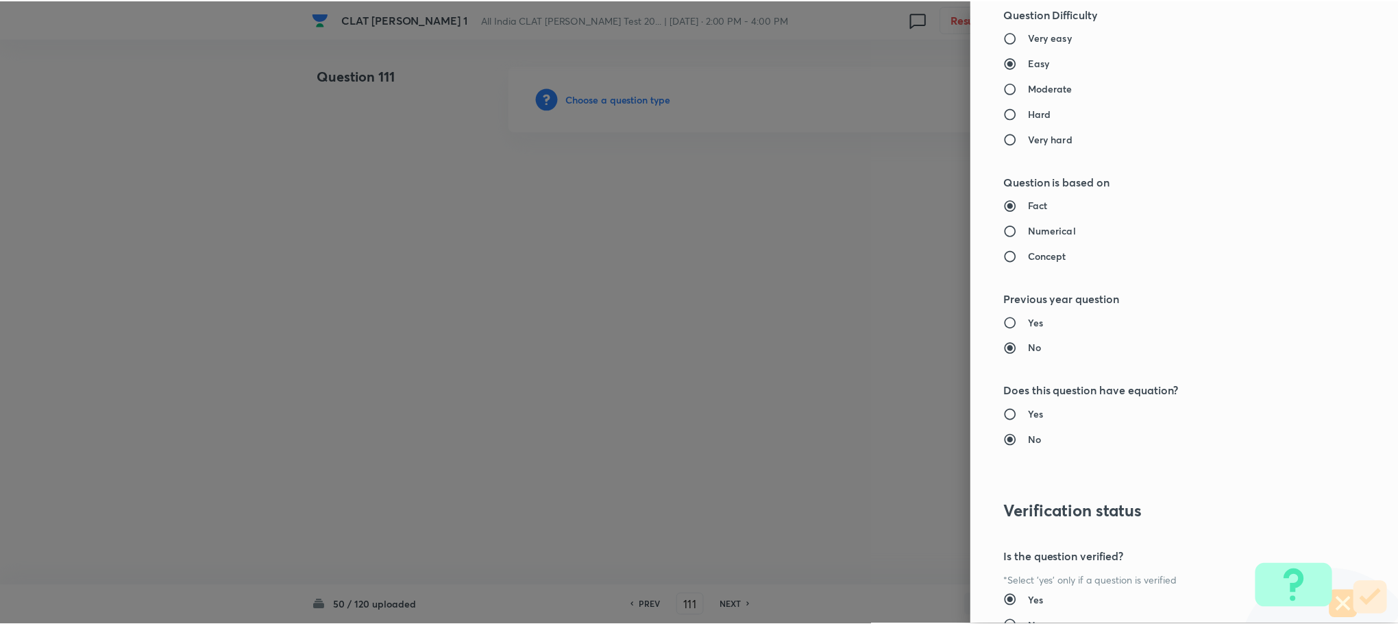
scroll to position [1249, 0]
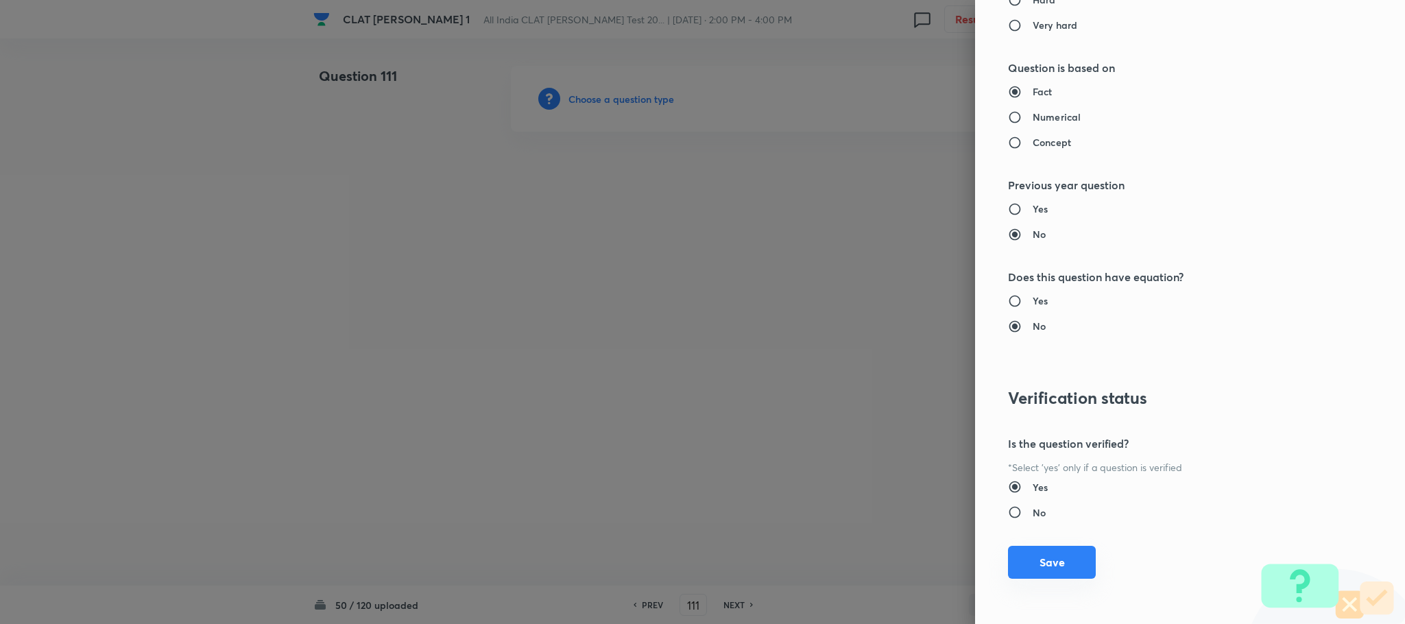
click at [1027, 548] on button "Save" at bounding box center [1052, 562] width 88 height 33
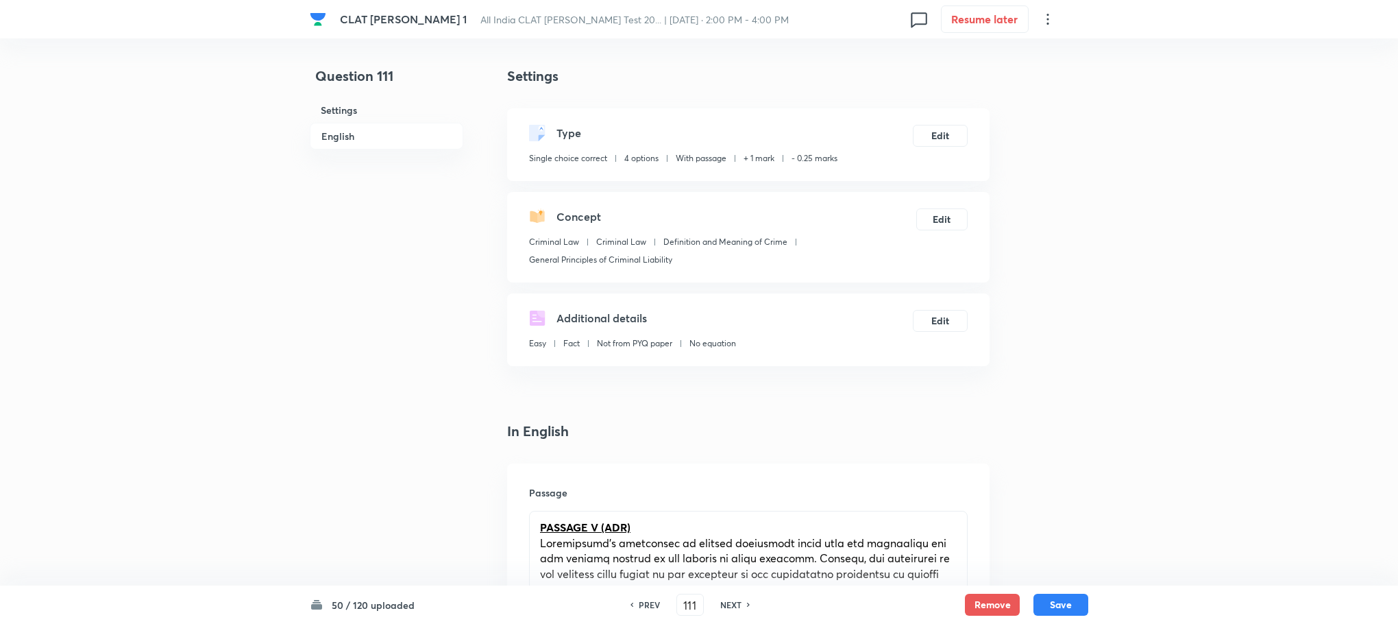
click at [635, 529] on p "PASSAGE V (ADR)" at bounding box center [748, 528] width 417 height 16
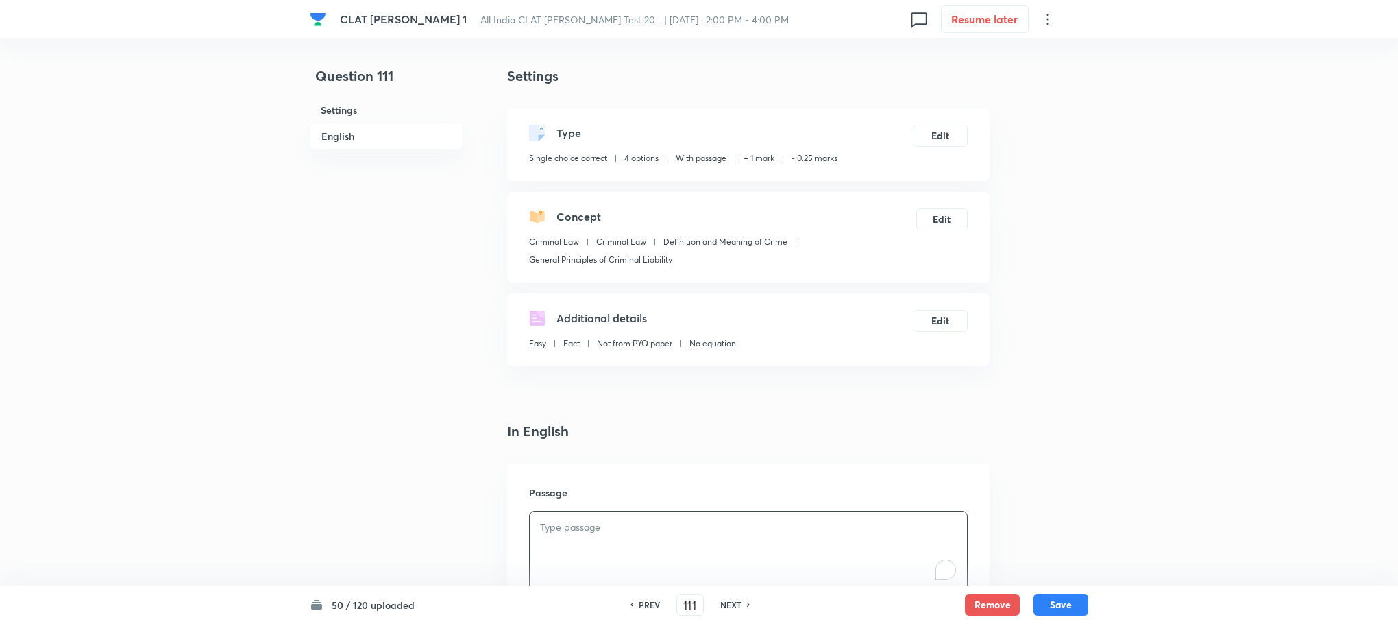
click at [635, 529] on p "To enrich screen reader interactions, please activate Accessibility in Grammarl…" at bounding box center [748, 528] width 417 height 16
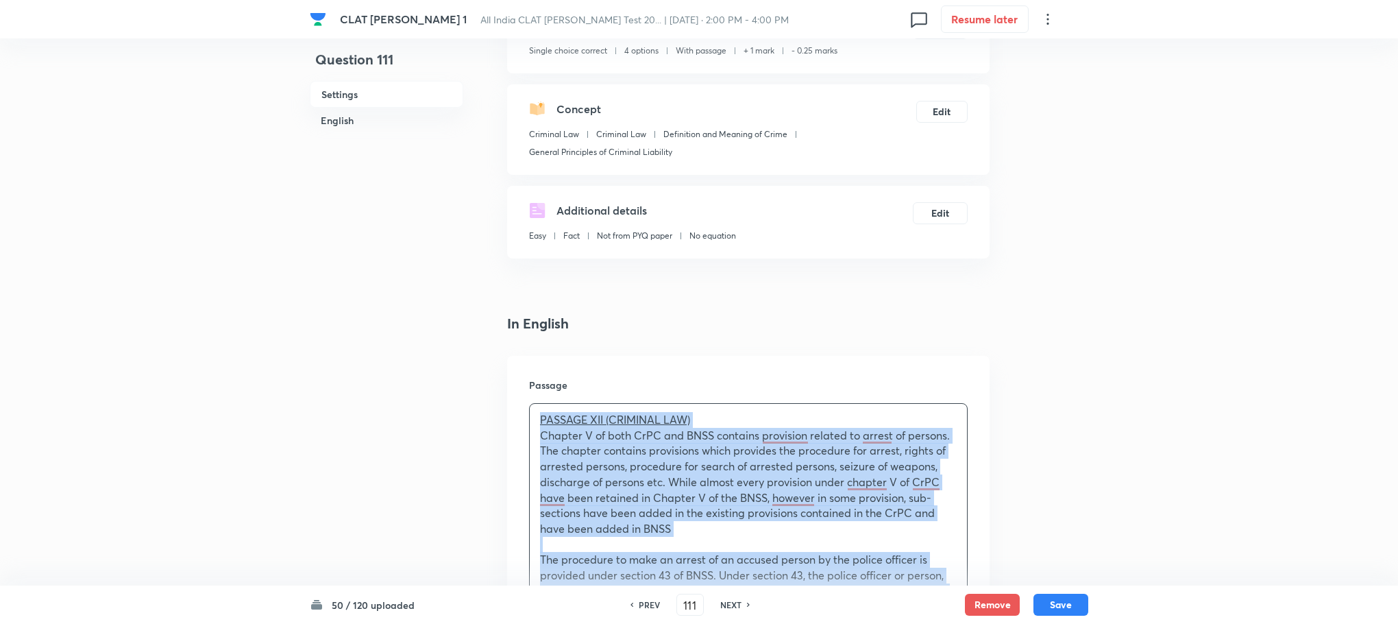
scroll to position [103, 0]
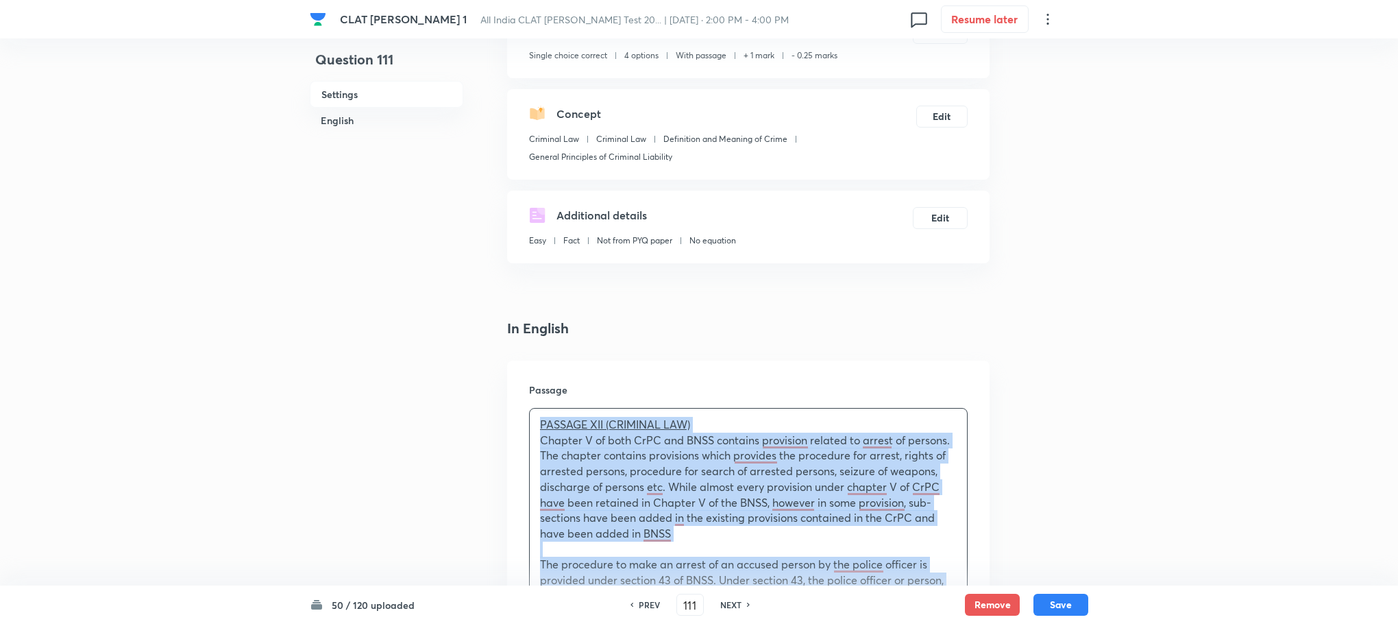
click at [700, 417] on p "PASSAGE XII (CRIMINAL LAW)" at bounding box center [748, 425] width 417 height 16
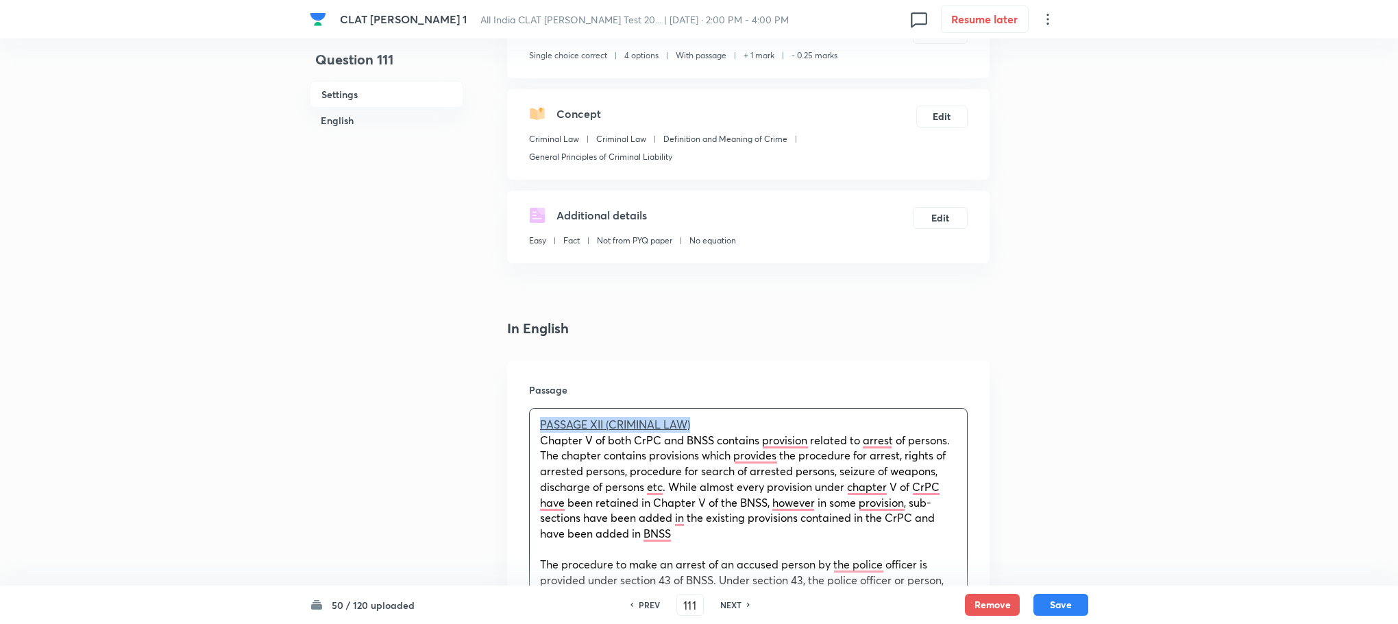
drag, startPoint x: 700, startPoint y: 416, endPoint x: 440, endPoint y: 400, distance: 260.3
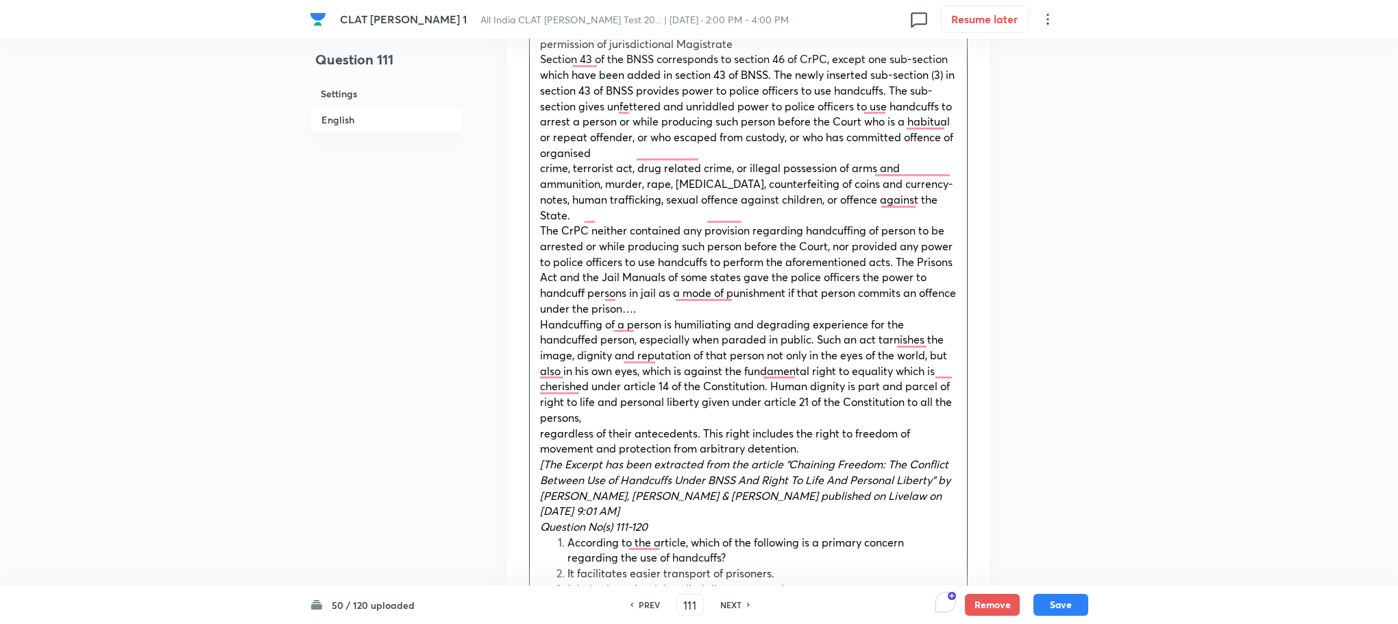
scroll to position [823, 0]
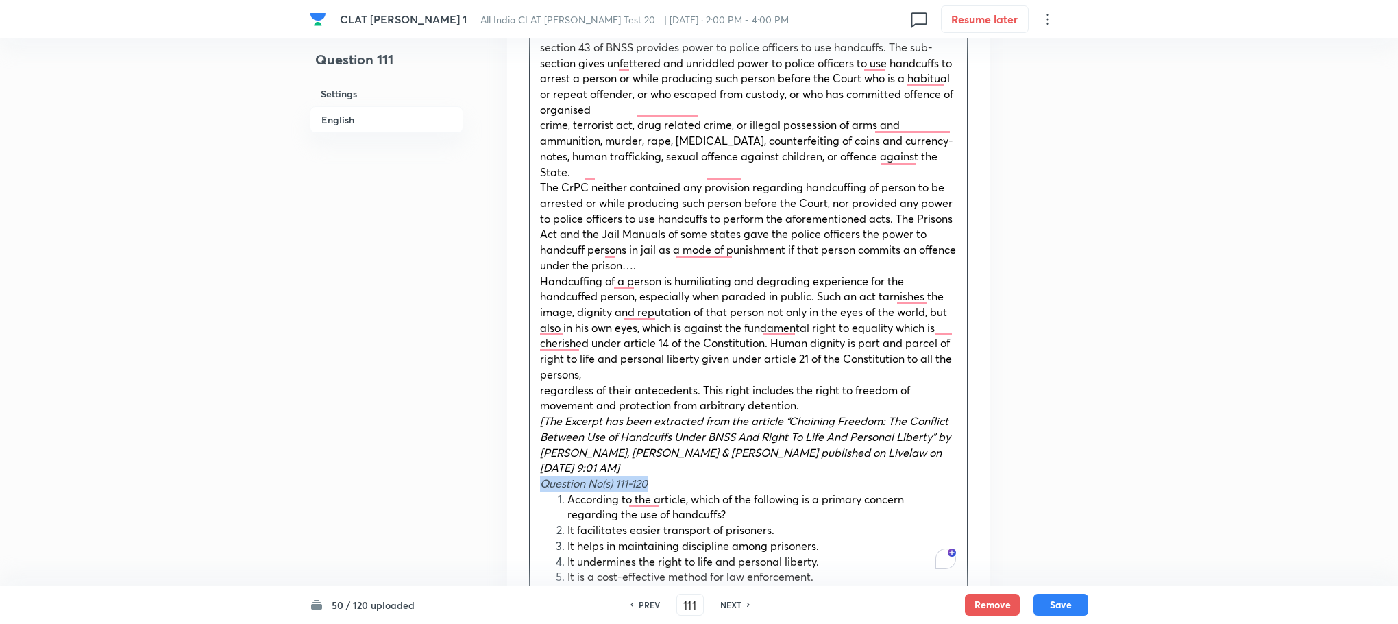
drag, startPoint x: 542, startPoint y: 450, endPoint x: 653, endPoint y: 457, distance: 111.3
click at [653, 476] on p "Question No(s) 111-120" at bounding box center [748, 484] width 417 height 16
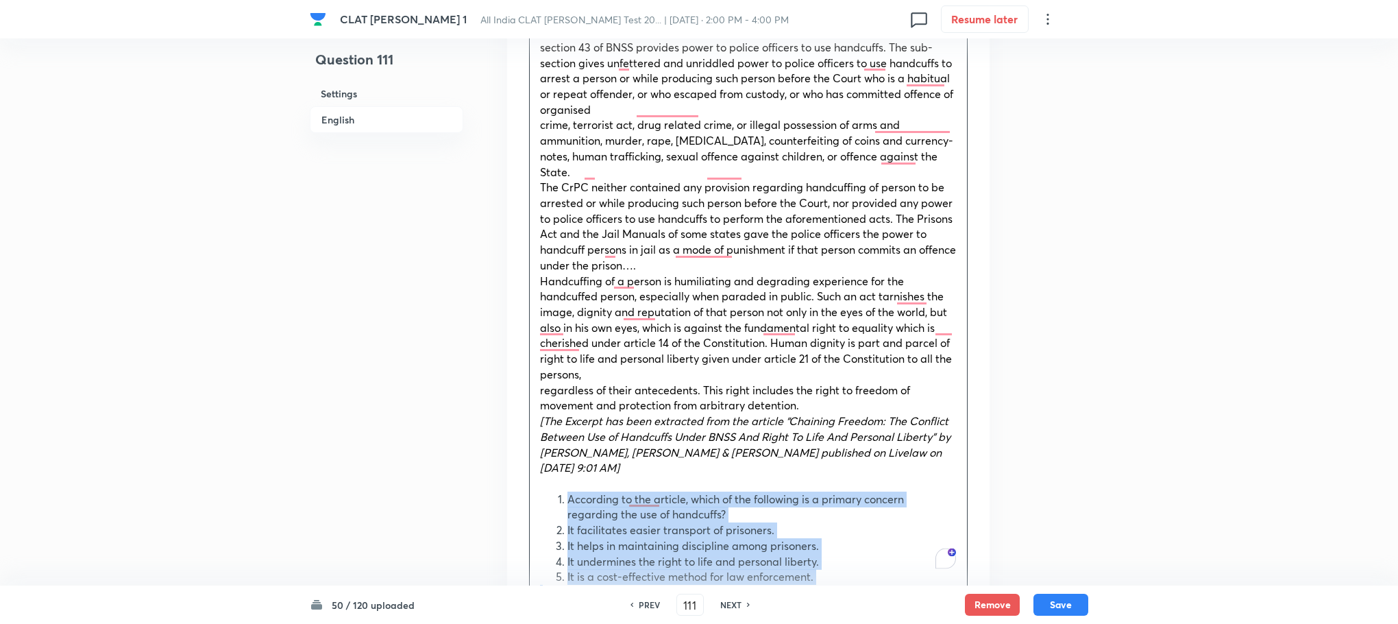
drag, startPoint x: 566, startPoint y: 468, endPoint x: 886, endPoint y: 572, distance: 336.9
click at [886, 572] on div "PASSAGE XII (CRIMINAL LAW) Chapter V of both CrPC and BNSS contains provision r…" at bounding box center [748, 149] width 437 height 920
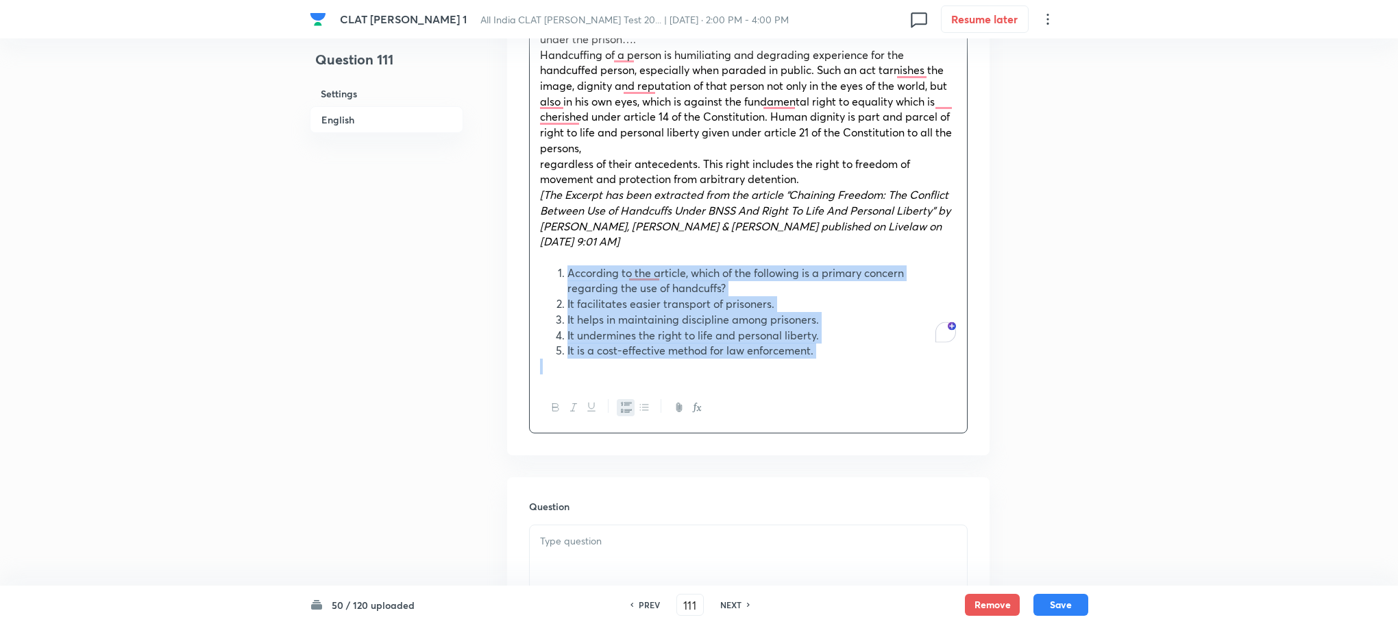
scroll to position [1234, 0]
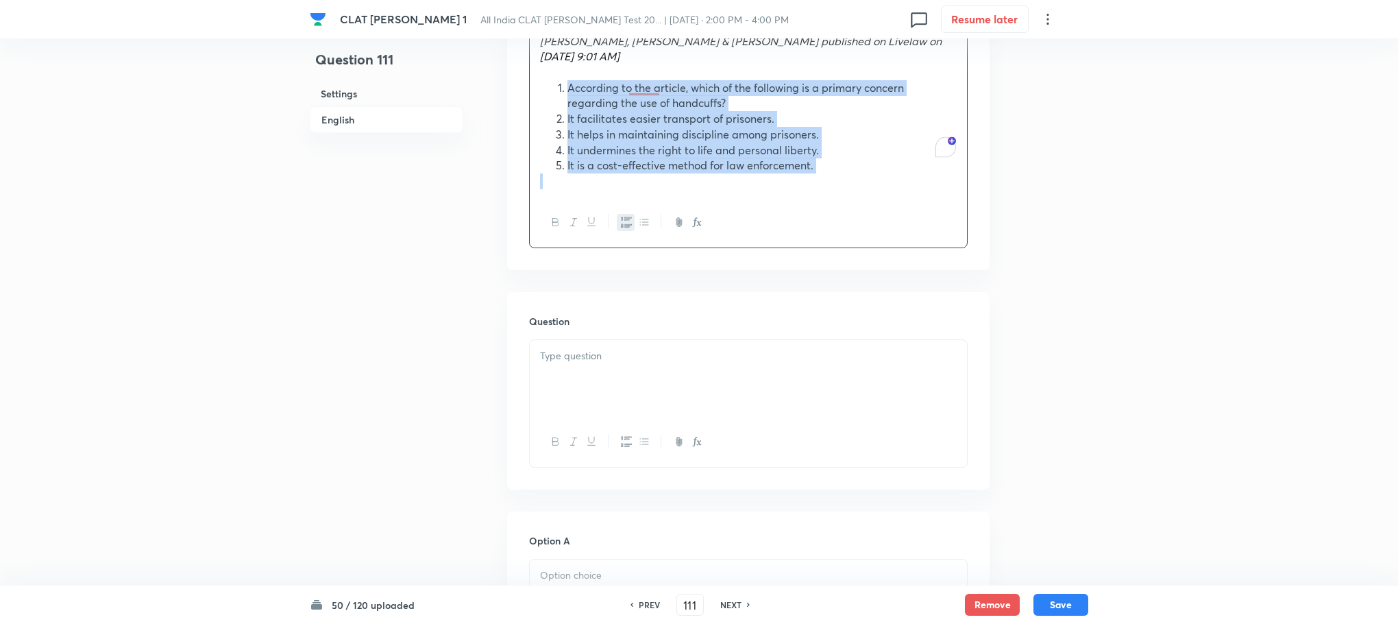
click at [633, 214] on button "button" at bounding box center [626, 222] width 18 height 17
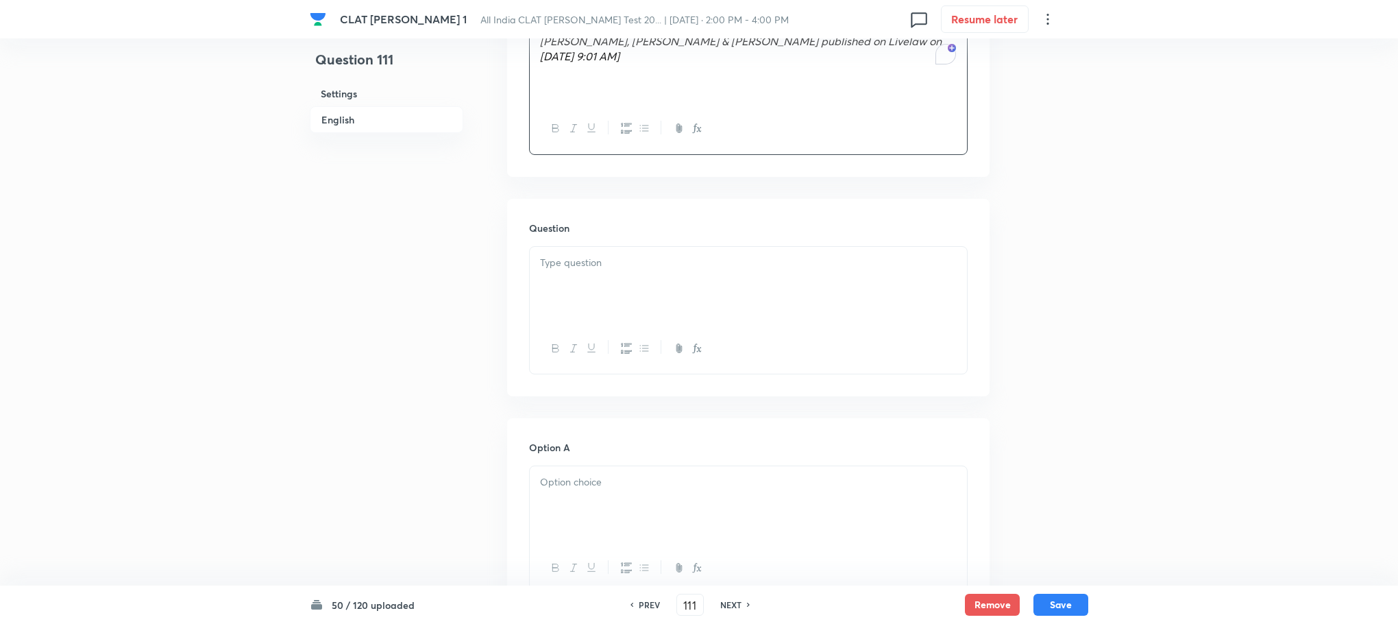
click at [572, 337] on div at bounding box center [748, 349] width 437 height 50
click at [556, 249] on div at bounding box center [748, 285] width 437 height 77
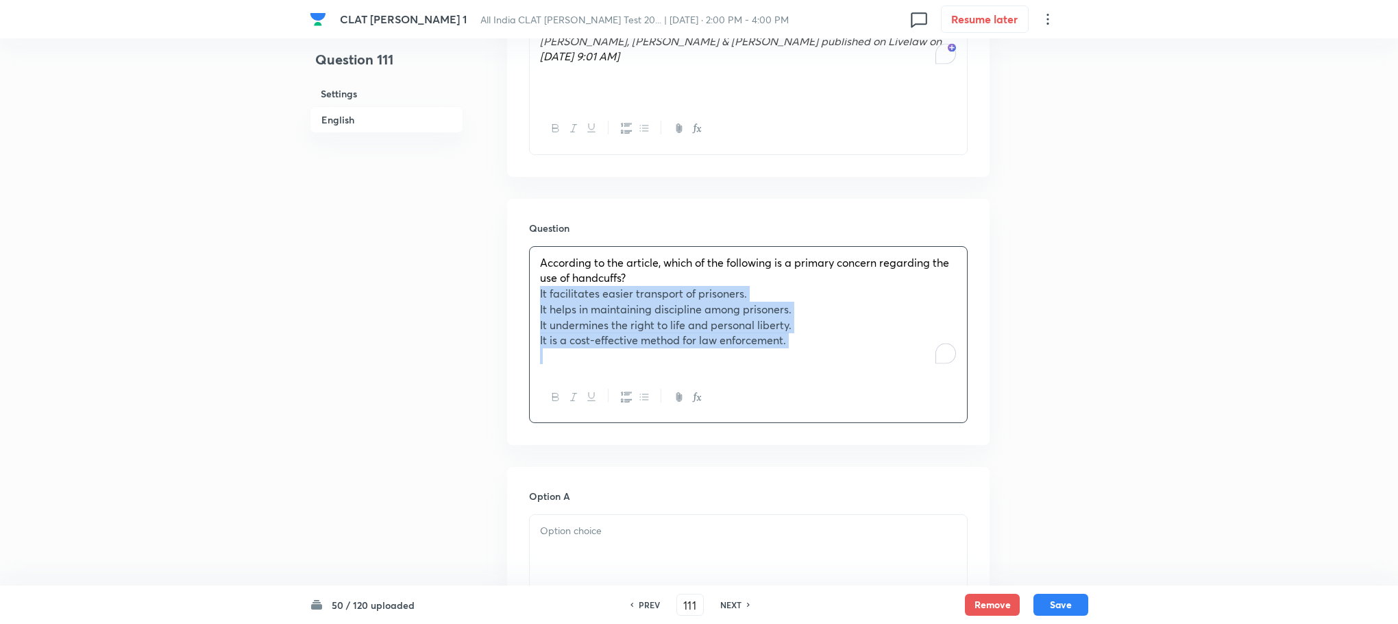
drag, startPoint x: 531, startPoint y: 258, endPoint x: 804, endPoint y: 327, distance: 281.5
click at [804, 327] on div "According to the article, which of the following is a primary concern regarding…" at bounding box center [748, 309] width 437 height 125
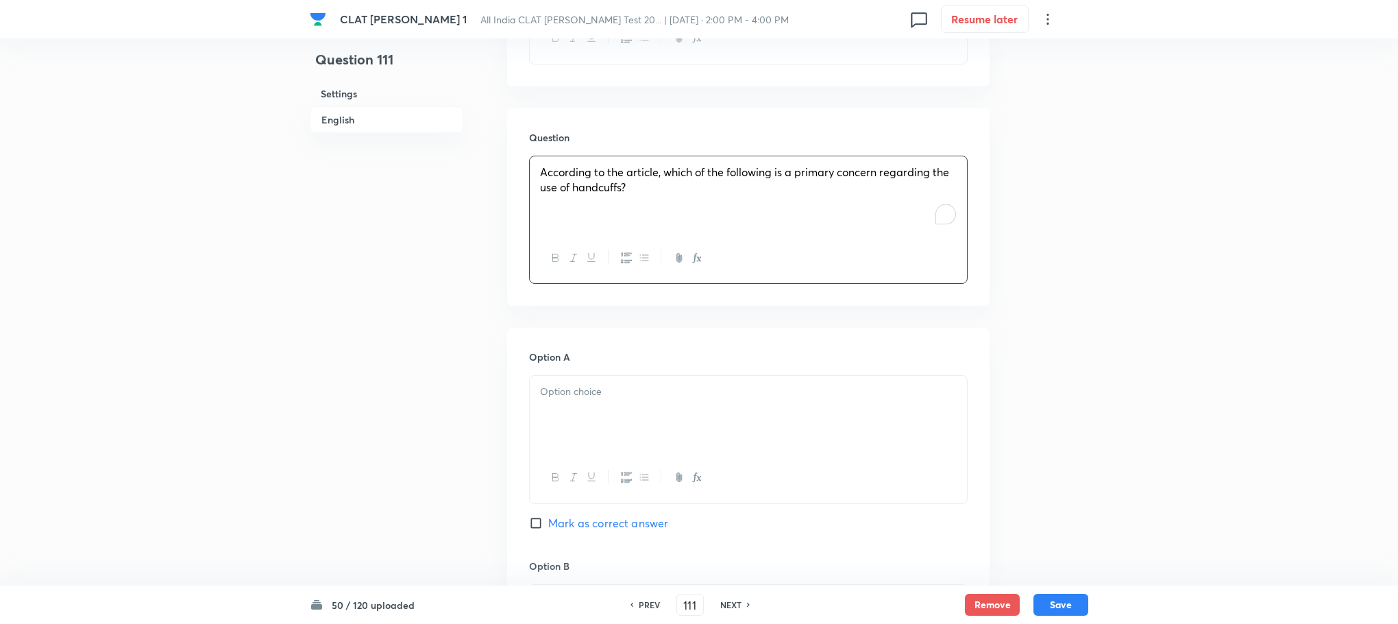
scroll to position [1440, 0]
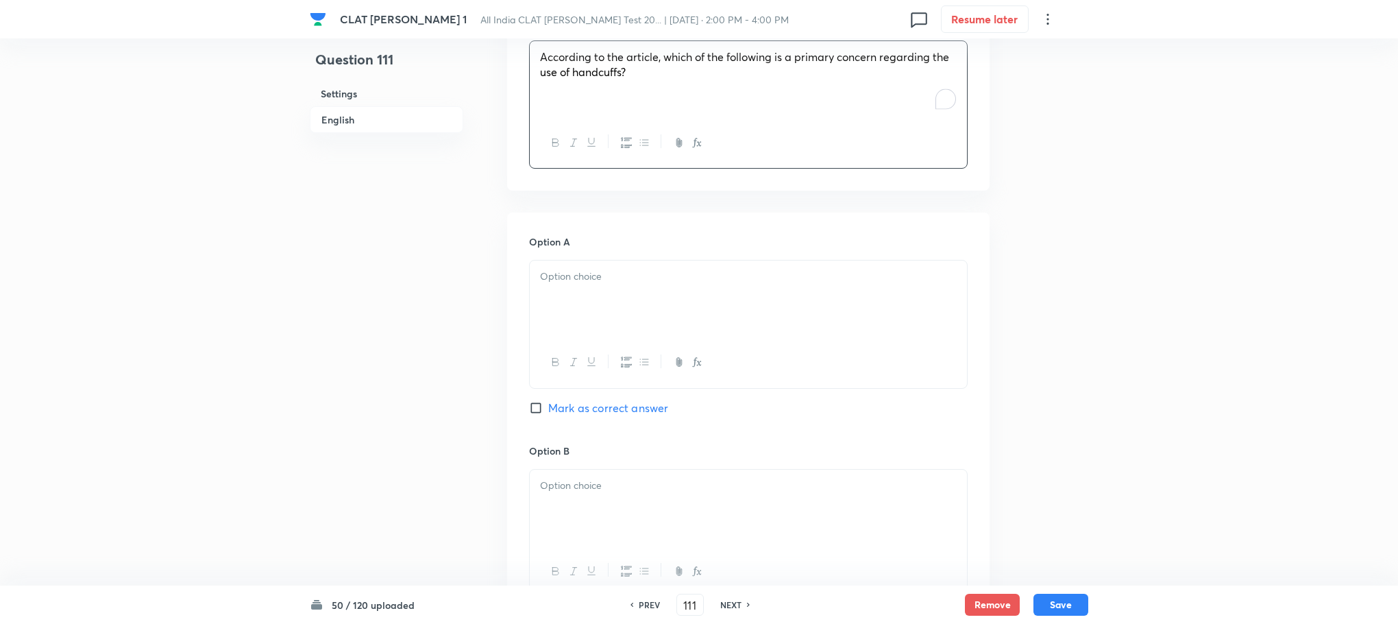
click at [609, 263] on div at bounding box center [748, 299] width 437 height 77
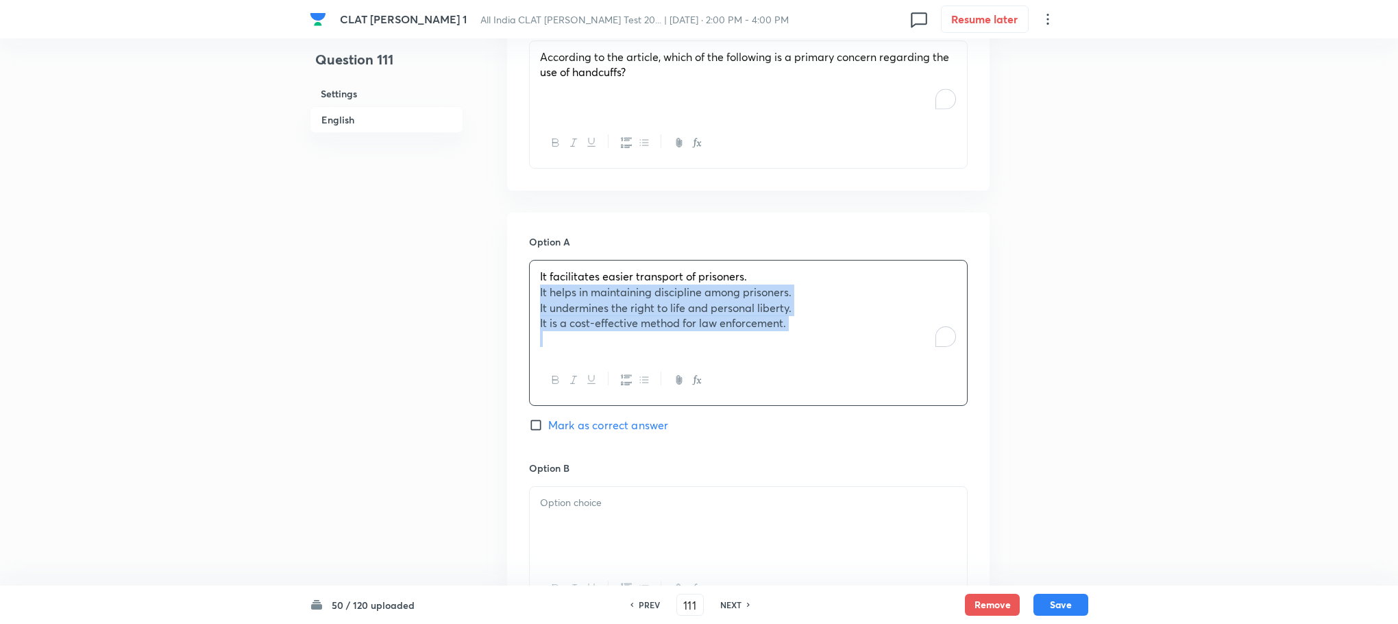
drag, startPoint x: 539, startPoint y: 266, endPoint x: 912, endPoint y: 358, distance: 384.1
click at [912, 358] on div "It facilitates easier transport of prisoners. It helps in maintaining disciplin…" at bounding box center [748, 333] width 439 height 146
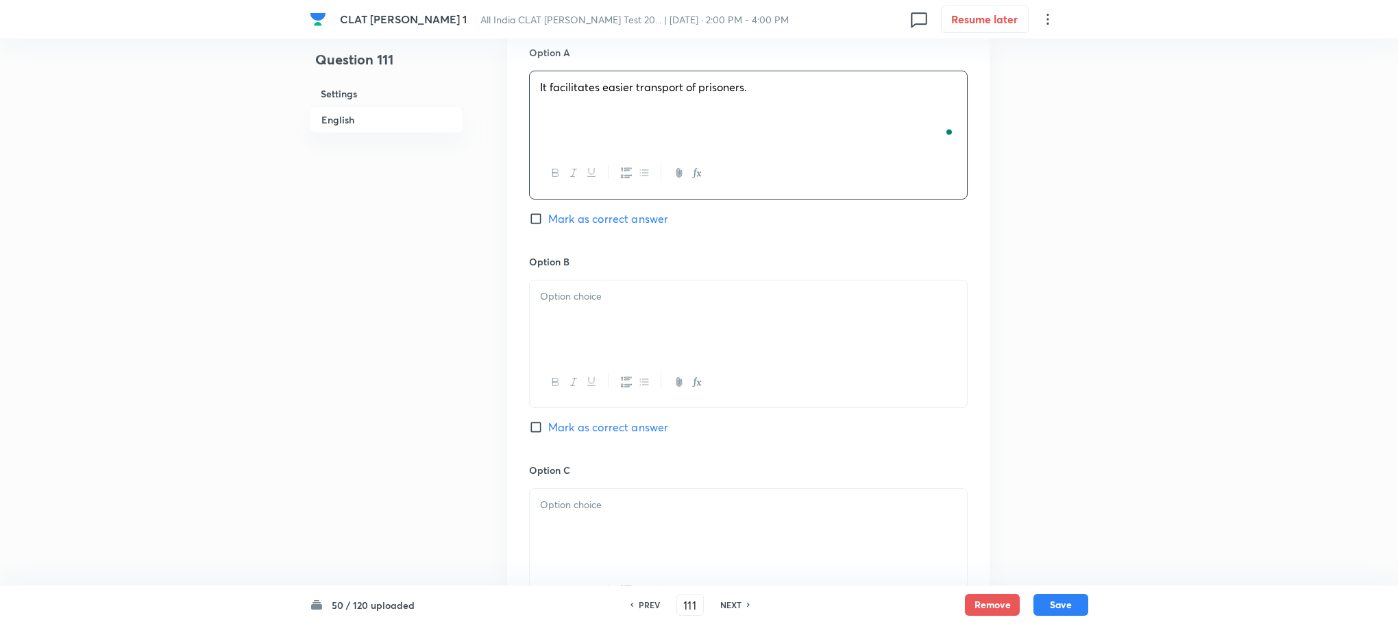
scroll to position [1645, 0]
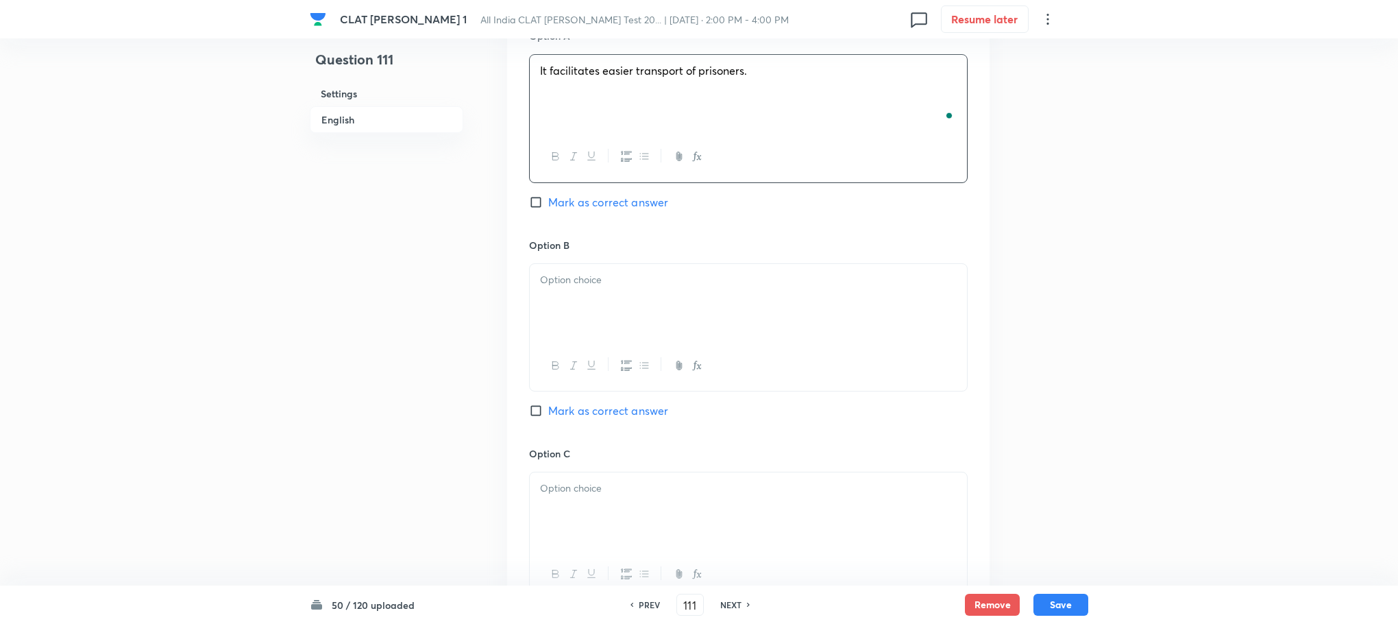
click at [574, 284] on div at bounding box center [748, 302] width 437 height 77
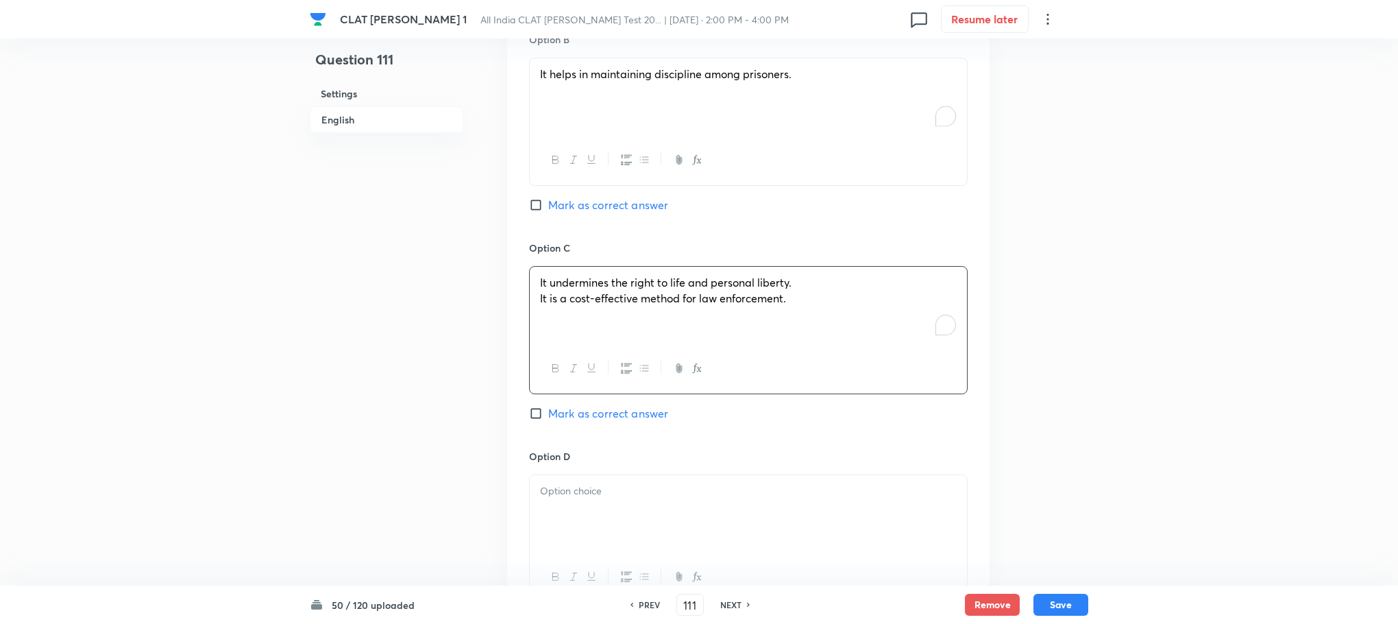
scroll to position [1851, 0]
drag, startPoint x: 533, startPoint y: 270, endPoint x: 908, endPoint y: 294, distance: 375.8
click at [908, 294] on div "It undermines the right to life and personal liberty. It is a cost-effective me…" at bounding box center [748, 305] width 437 height 77
click at [572, 482] on div at bounding box center [748, 513] width 437 height 77
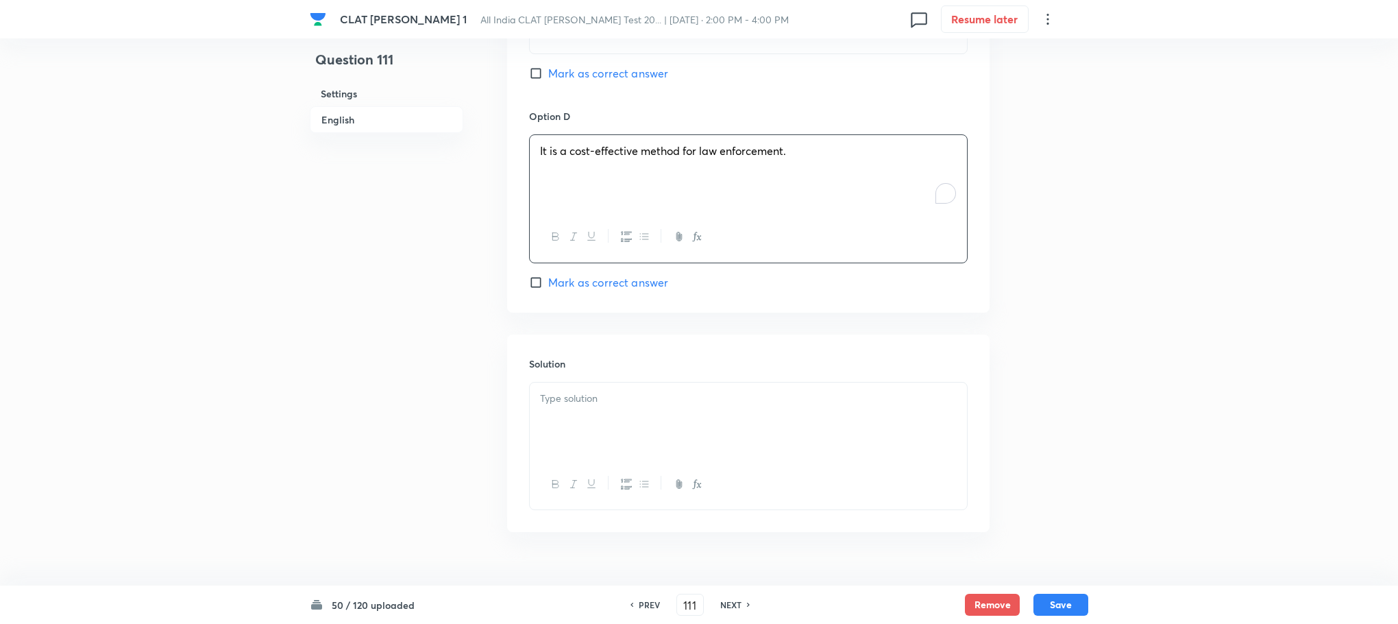
scroll to position [2192, 0]
click at [585, 415] on div at bounding box center [748, 419] width 437 height 77
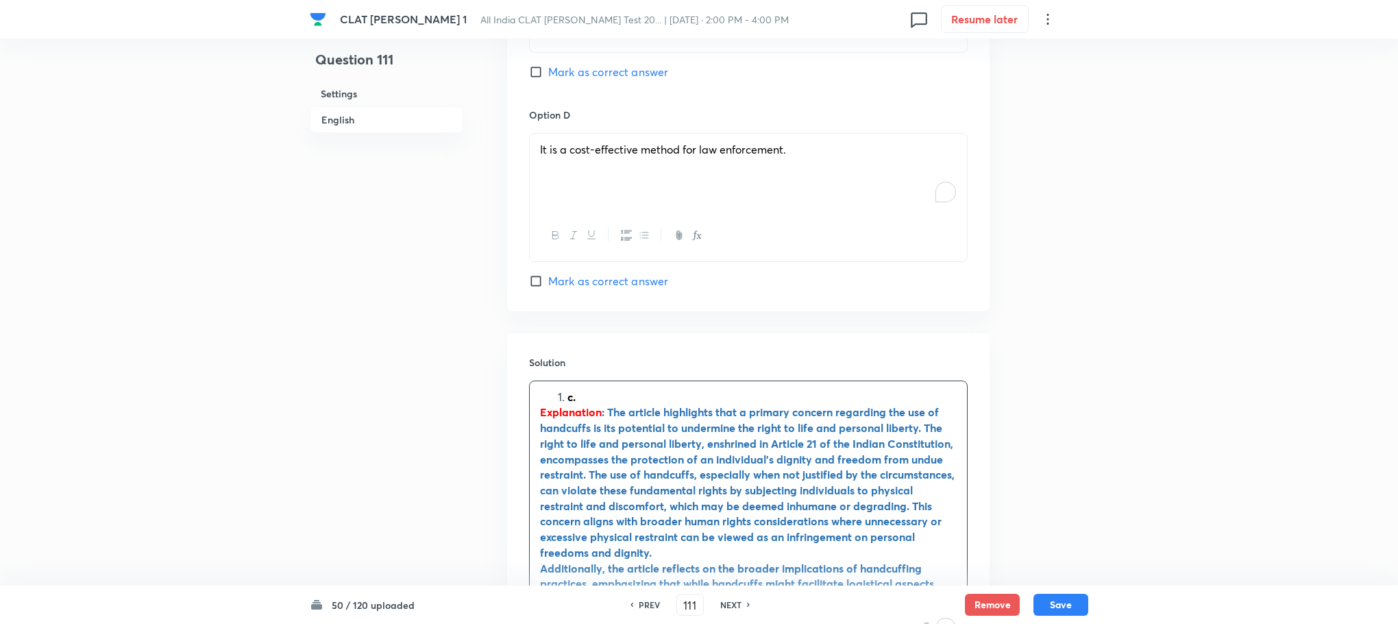
click at [568, 389] on li "c." at bounding box center [762, 397] width 389 height 16
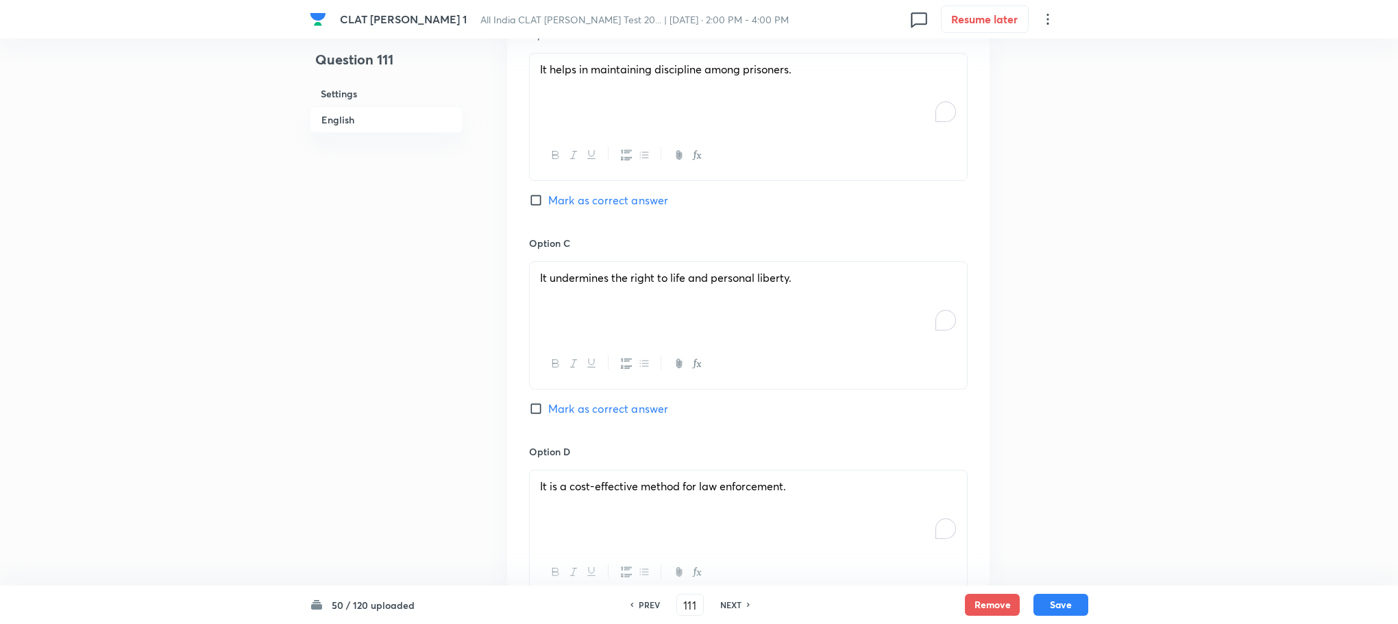
scroll to position [1781, 0]
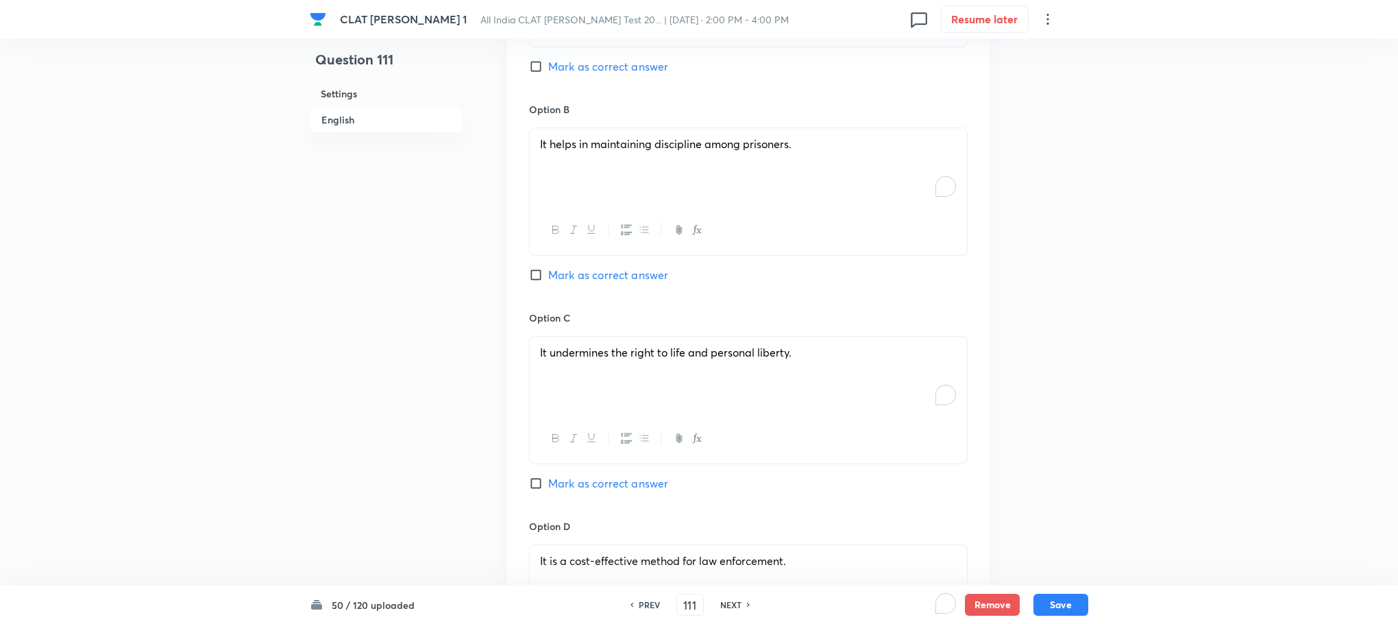
click at [618, 475] on span "Mark as correct answer" at bounding box center [608, 483] width 120 height 16
click at [548, 476] on input "Mark as correct answer" at bounding box center [538, 483] width 19 height 14
checkbox input "true"
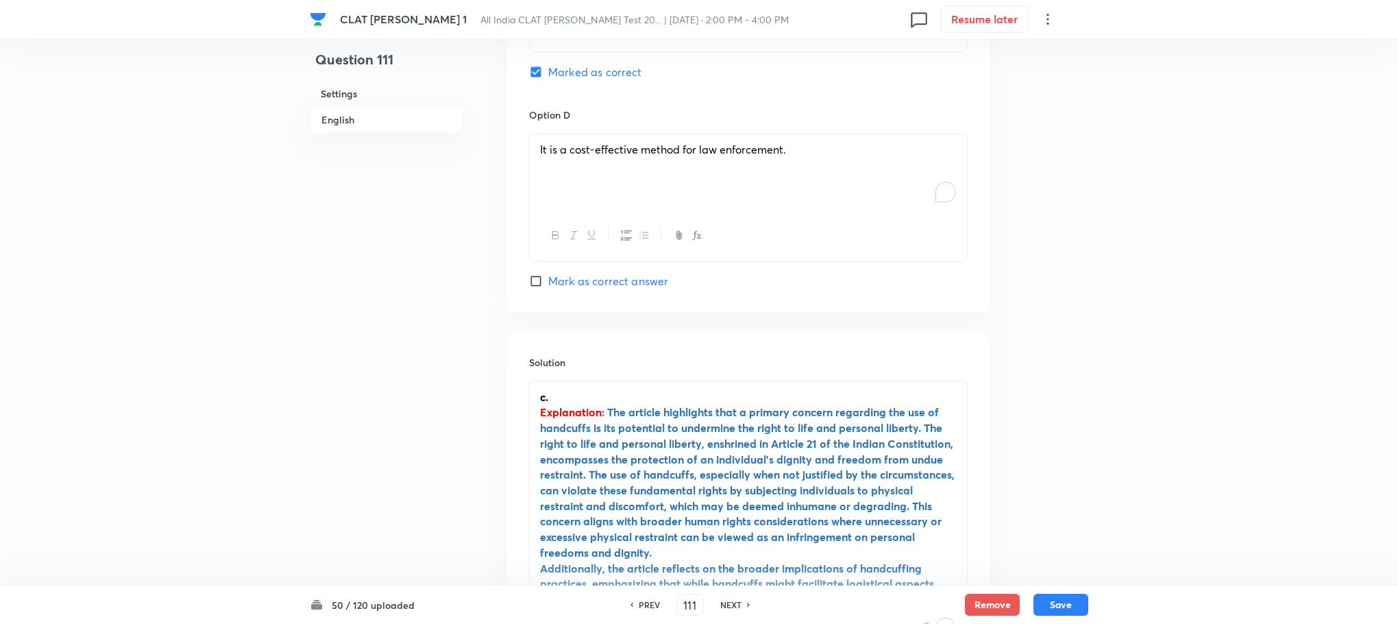
scroll to position [2382, 0]
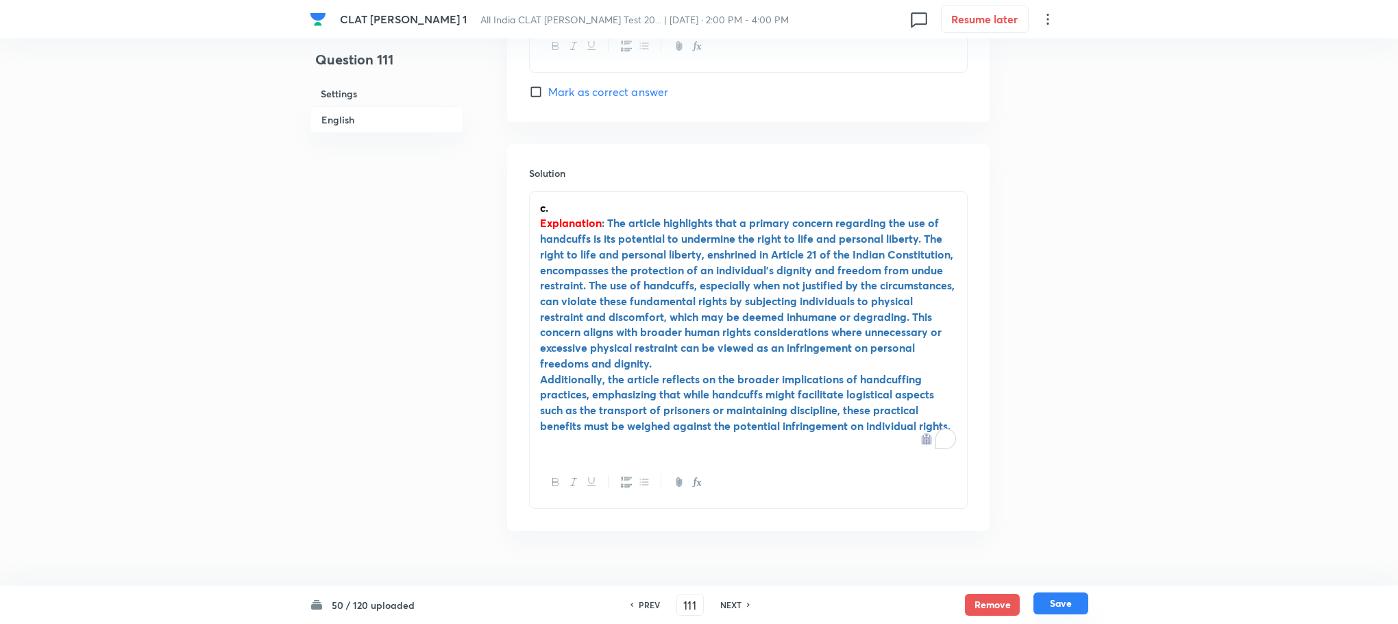
click at [1078, 613] on button "Save" at bounding box center [1061, 603] width 55 height 22
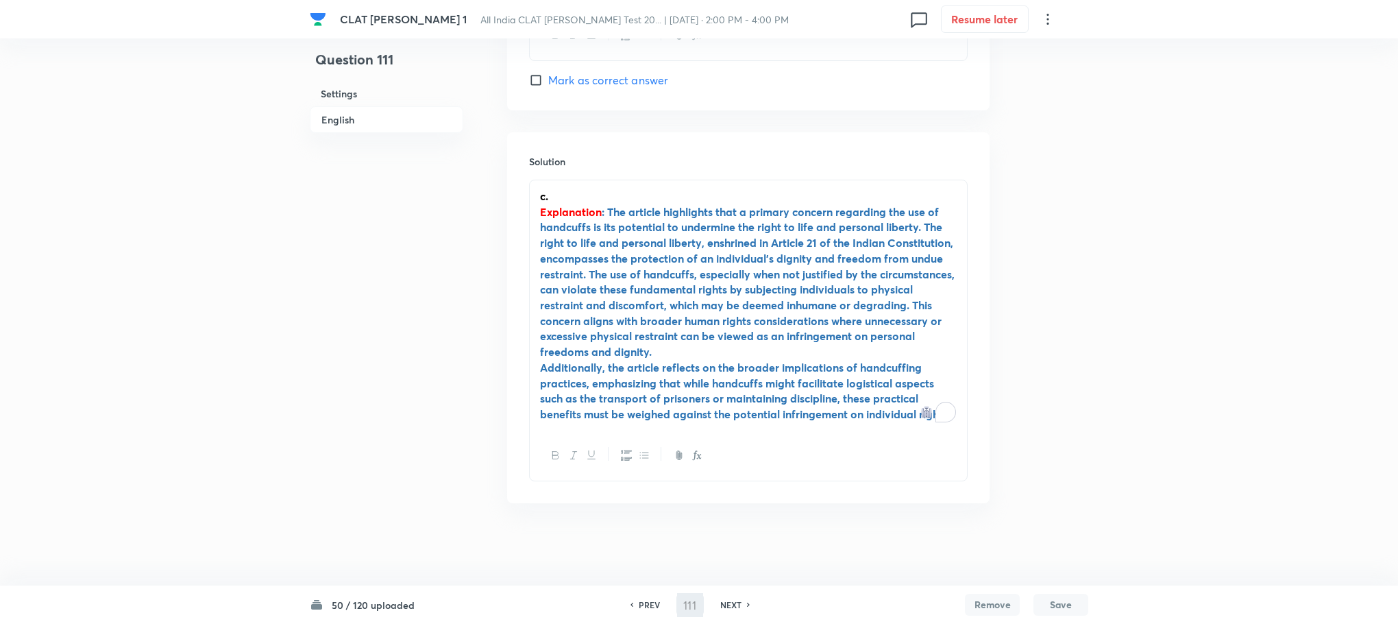
scroll to position [2349, 0]
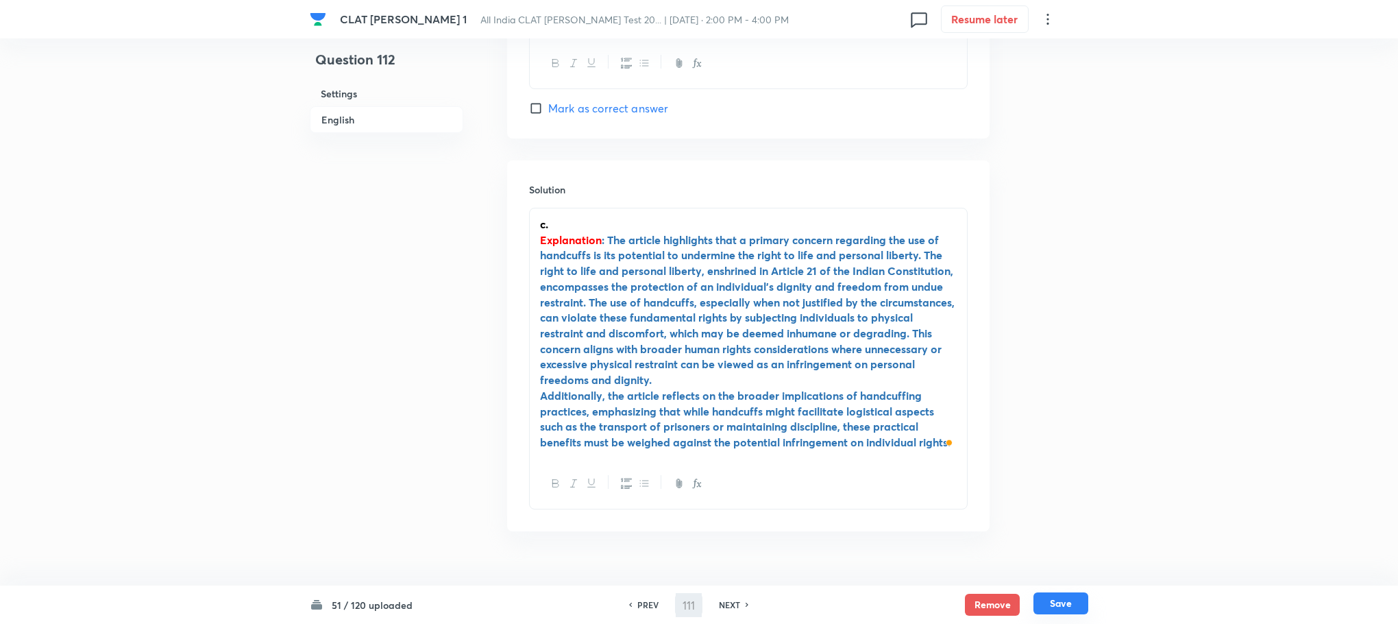
type input "112"
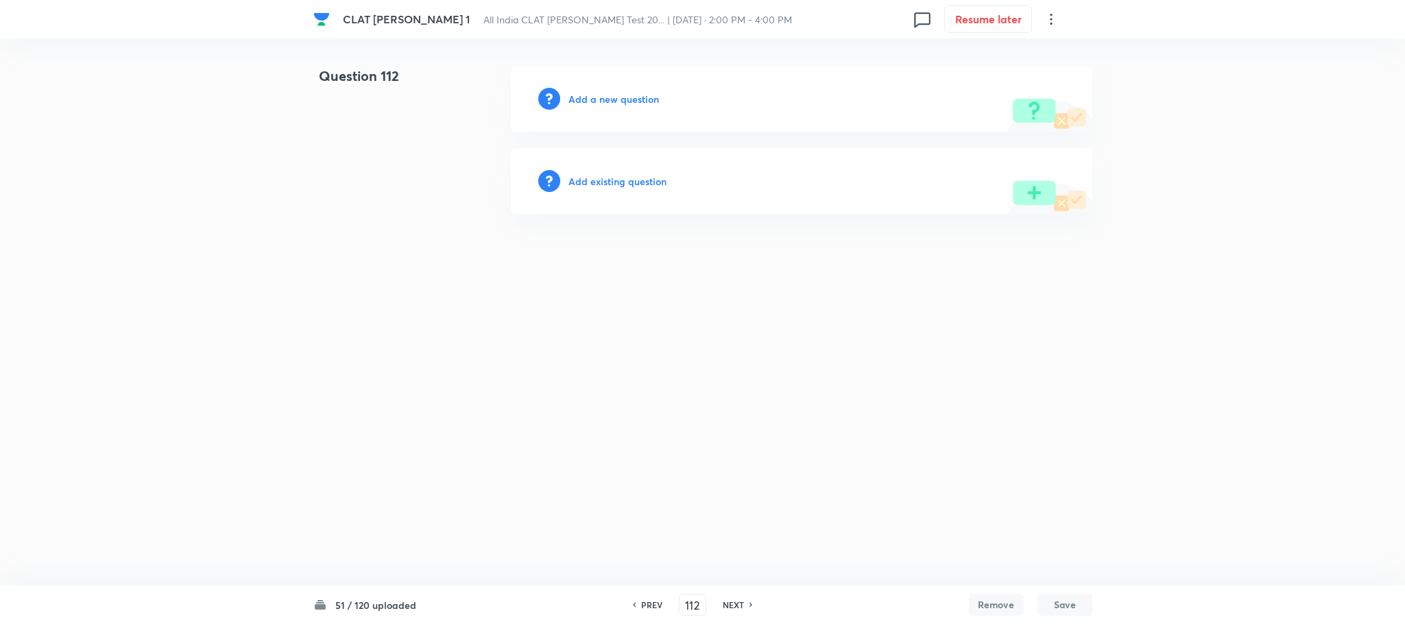
click at [624, 92] on h6 "Add a new question" at bounding box center [613, 99] width 90 height 14
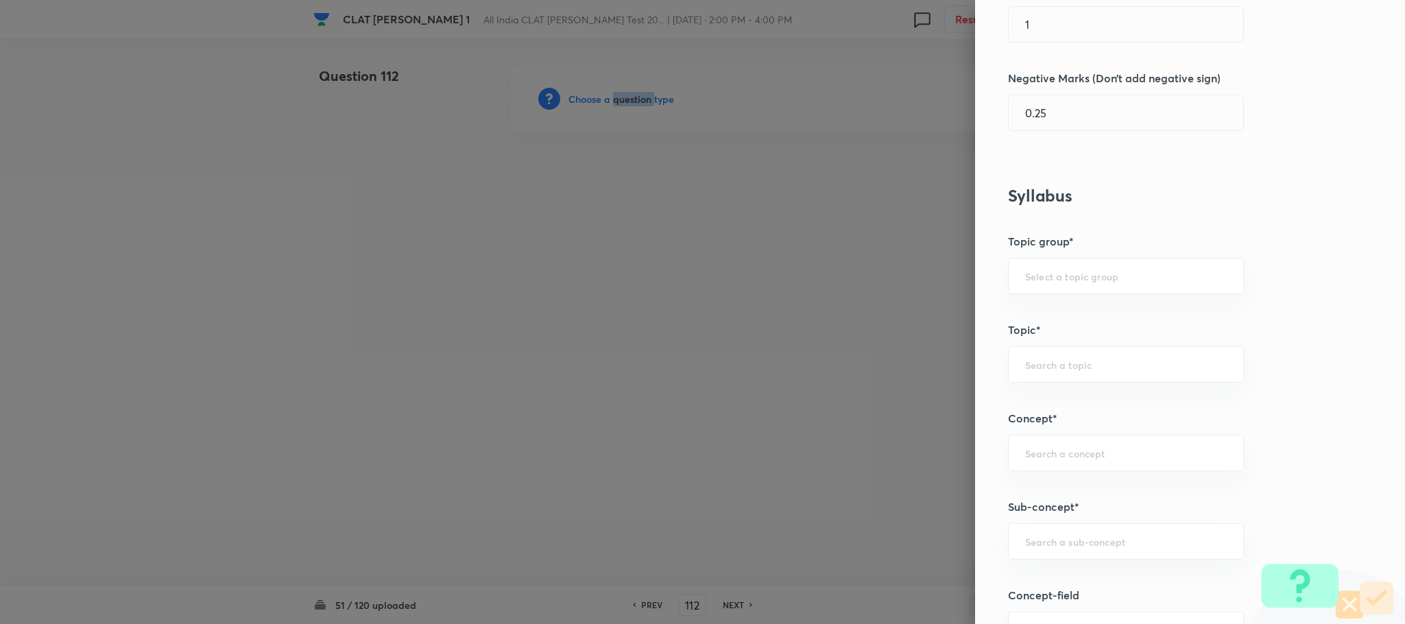
scroll to position [617, 0]
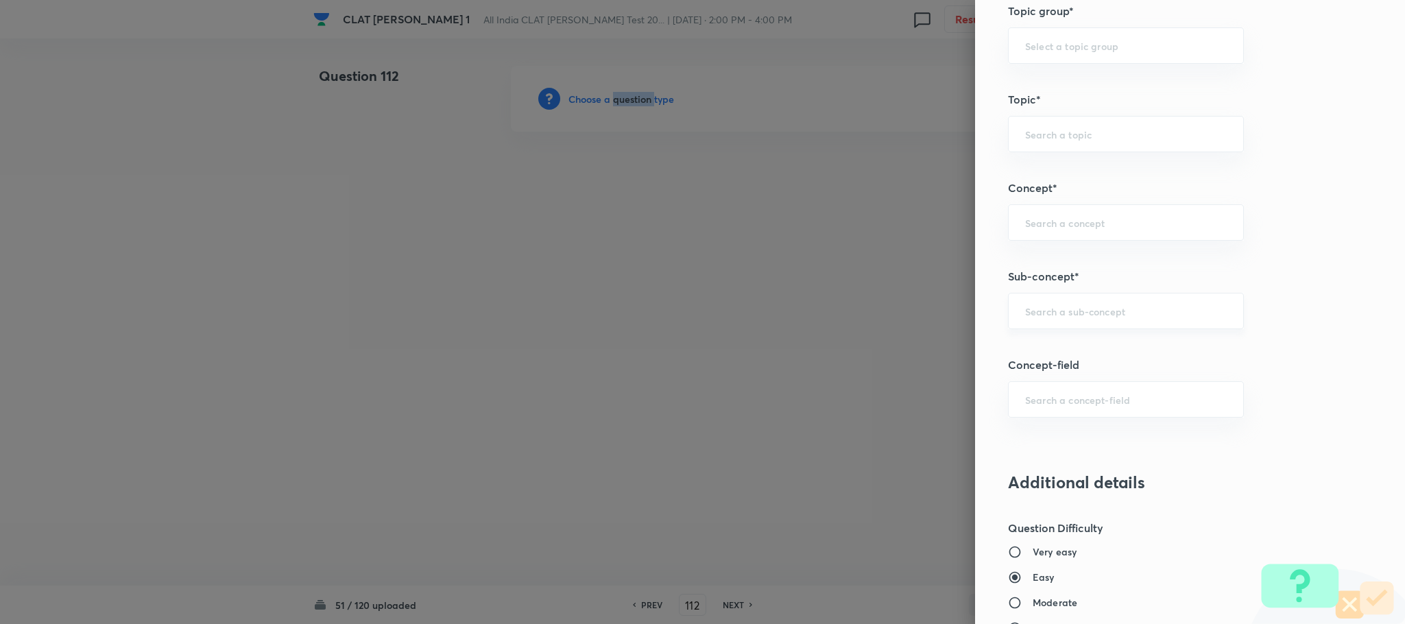
click at [1064, 329] on div "​" at bounding box center [1126, 311] width 236 height 36
click at [1027, 307] on div "​" at bounding box center [1126, 311] width 236 height 36
click at [1060, 327] on div "​" at bounding box center [1126, 311] width 236 height 36
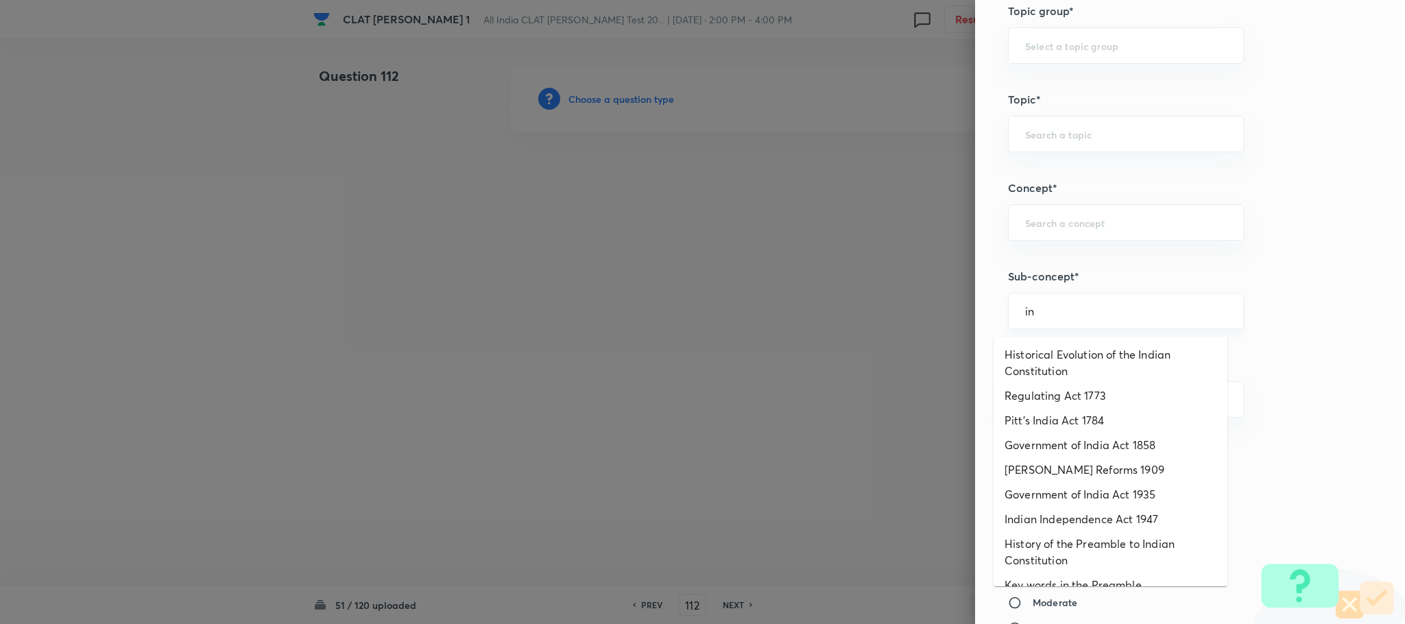
type input "i"
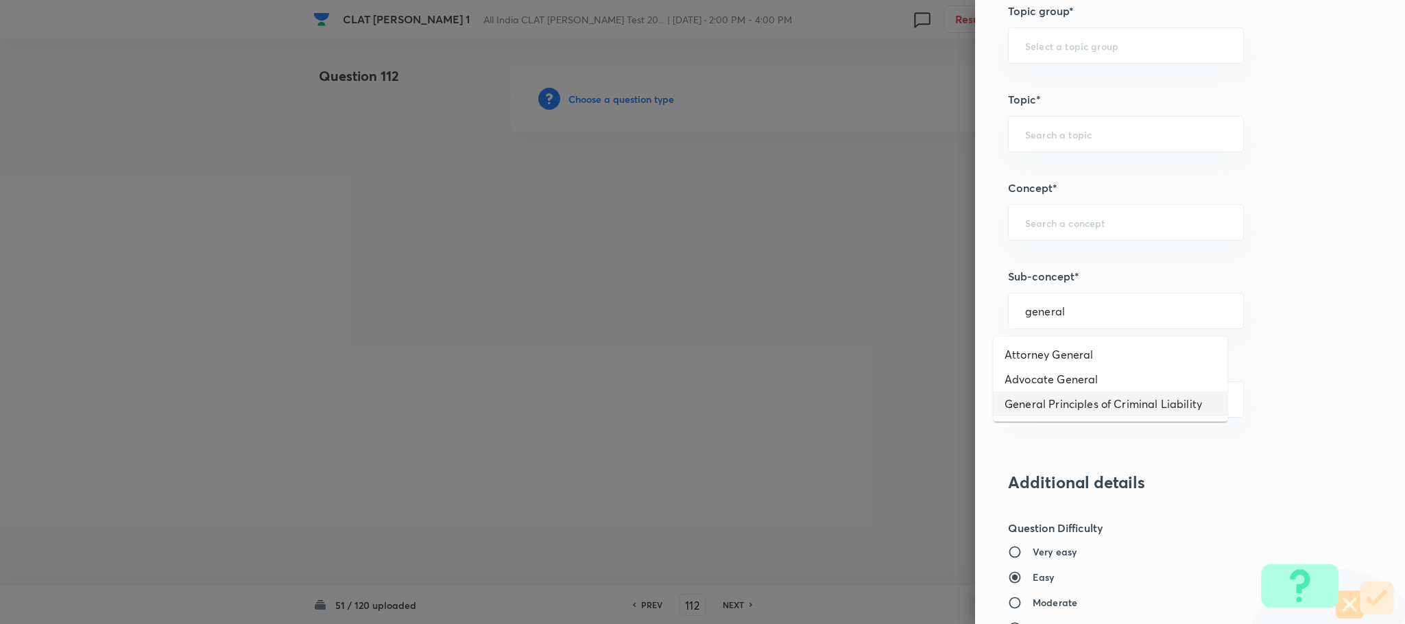
click at [1037, 406] on li "General Principles of Criminal Liability" at bounding box center [1110, 403] width 234 height 25
type input "General Principles of Criminal Liability"
type input "Criminal Law"
type input "Definition and Meaning of Crime"
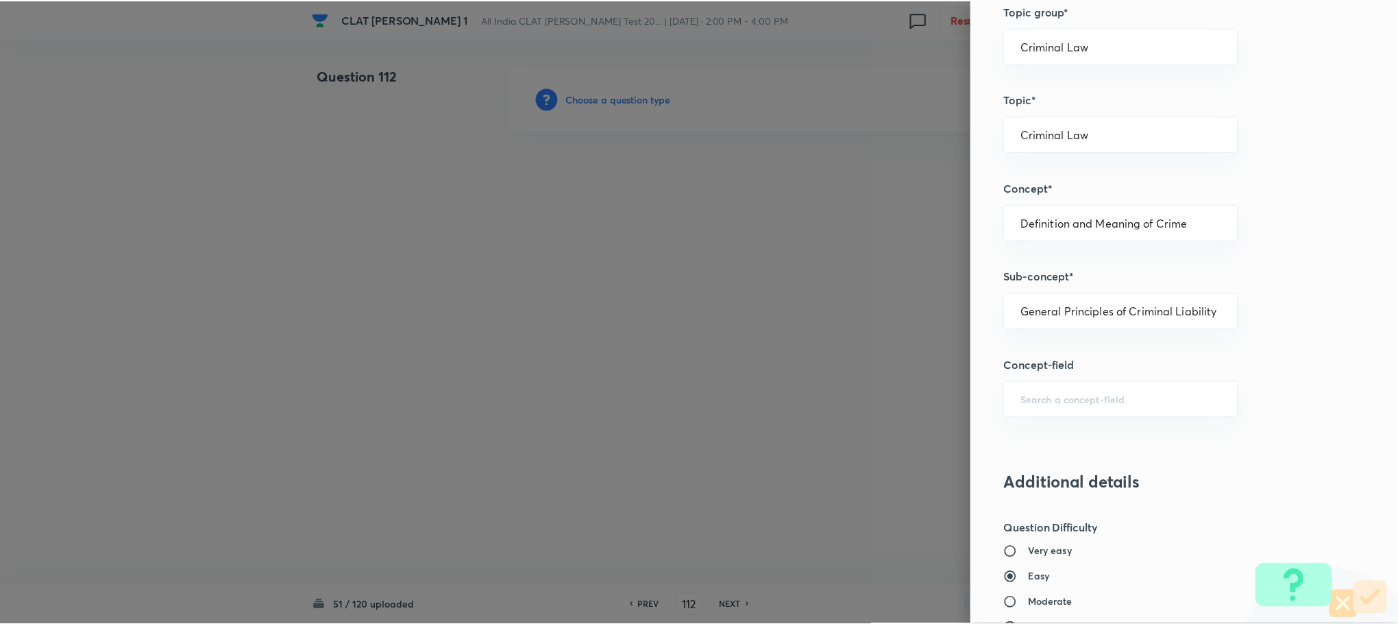
scroll to position [1249, 0]
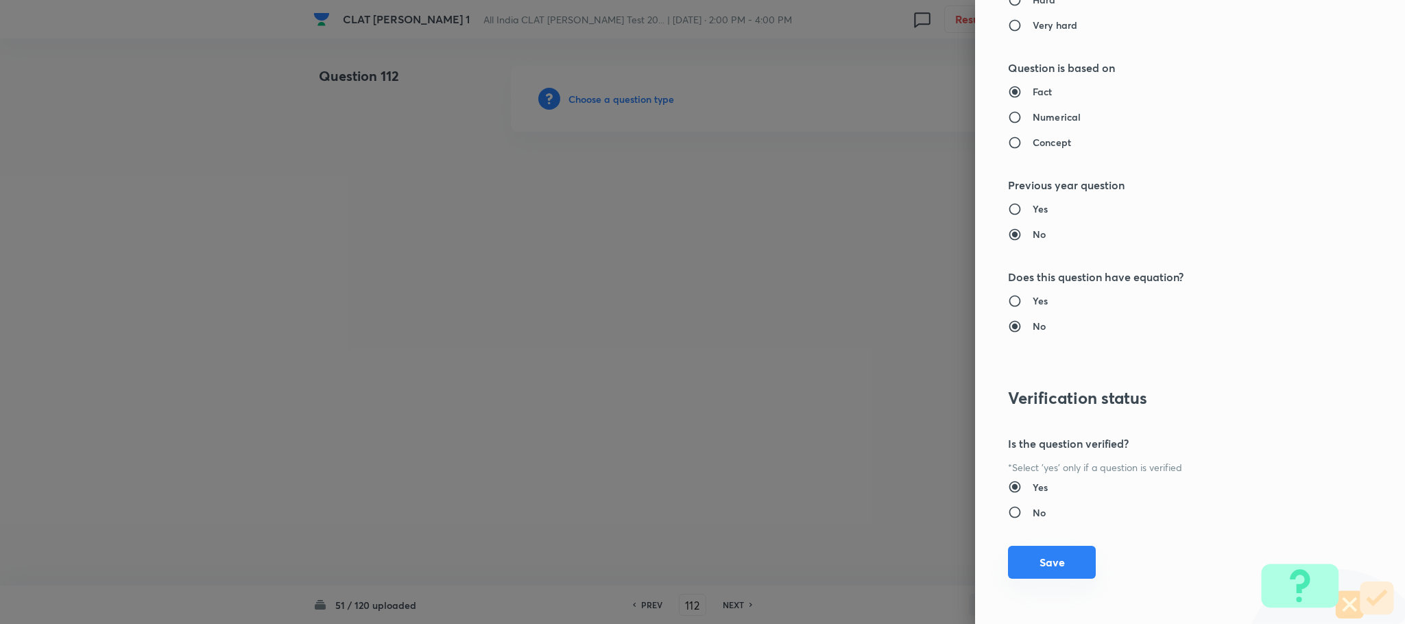
click at [1032, 570] on button "Save" at bounding box center [1052, 562] width 88 height 33
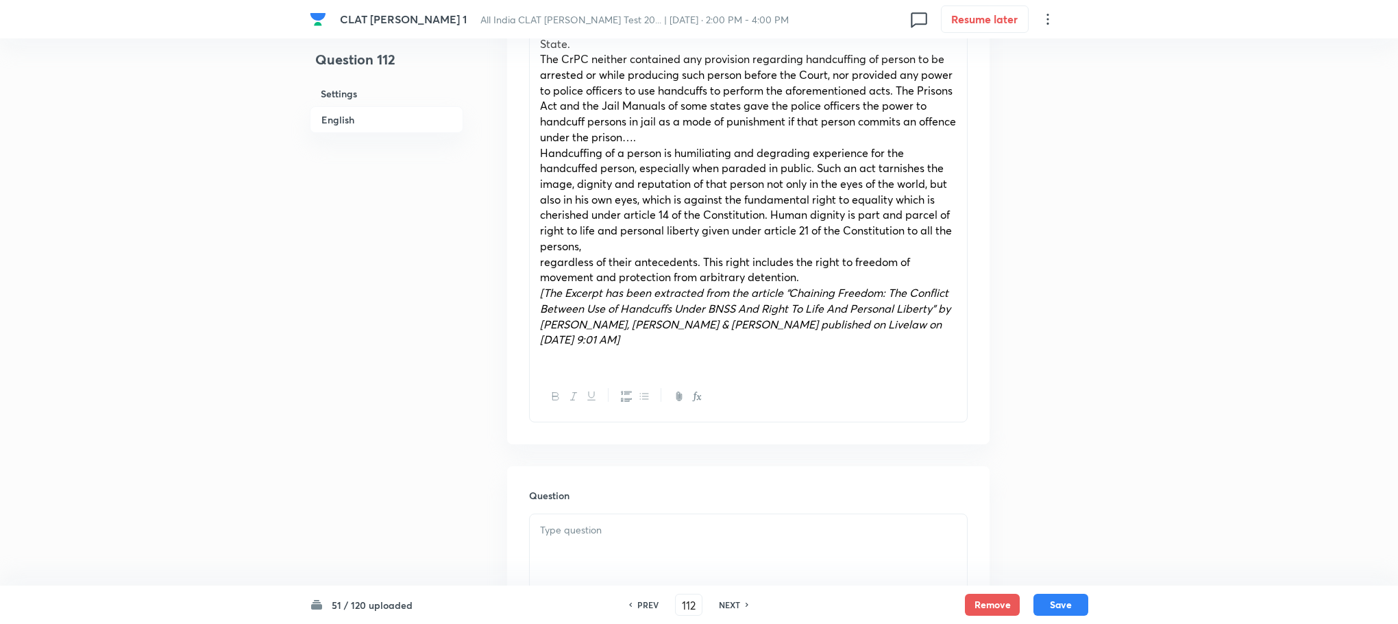
scroll to position [1234, 0]
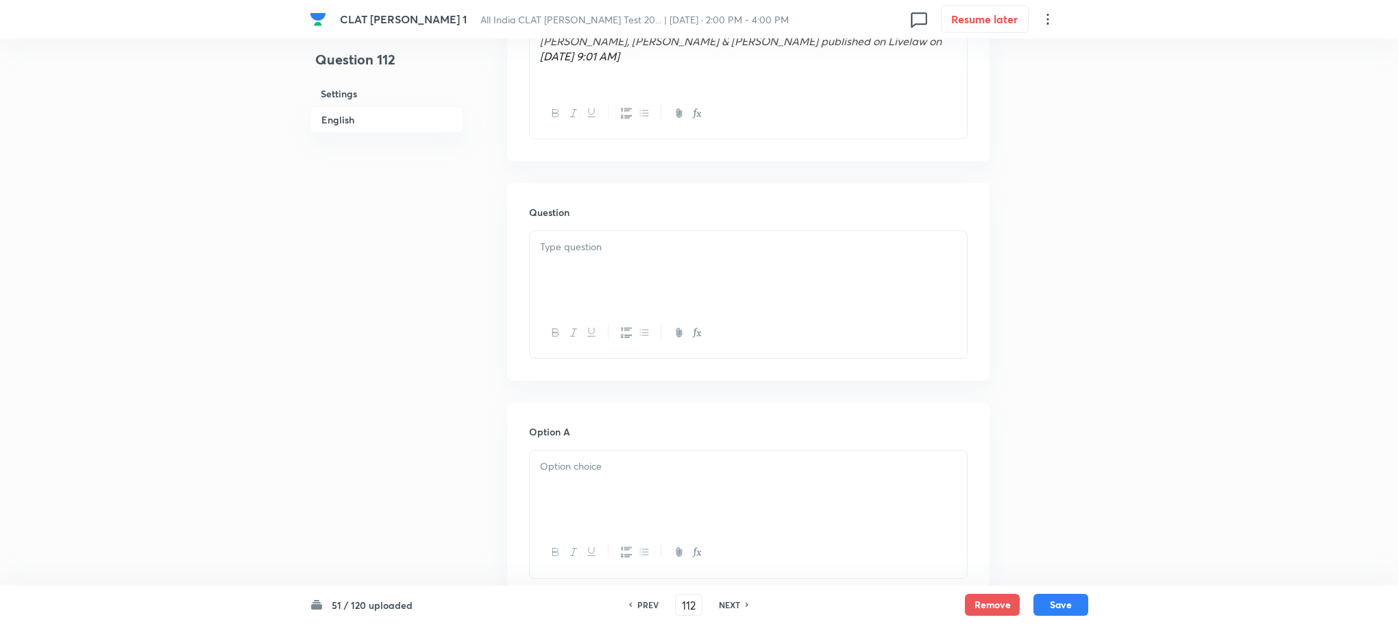
click at [581, 251] on div at bounding box center [748, 269] width 437 height 77
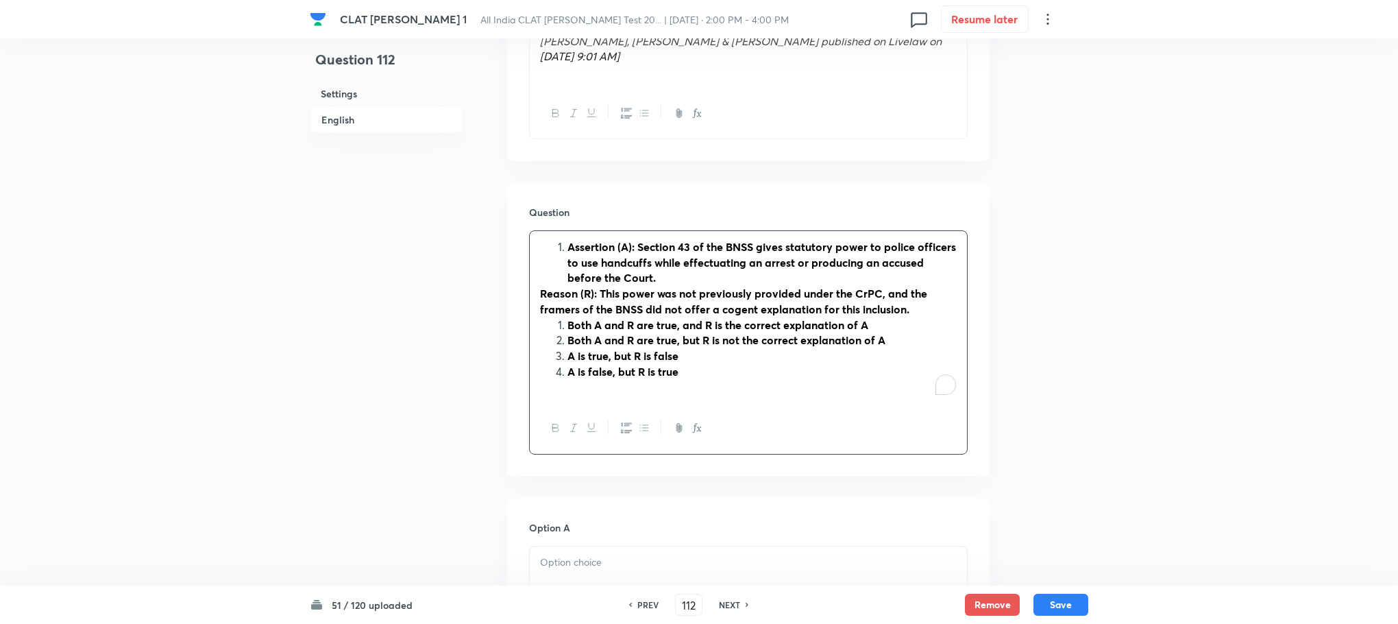
click at [568, 239] on li "Assertion (A): Section 43 of the BNSS gives statutory power to police officers …" at bounding box center [762, 262] width 389 height 47
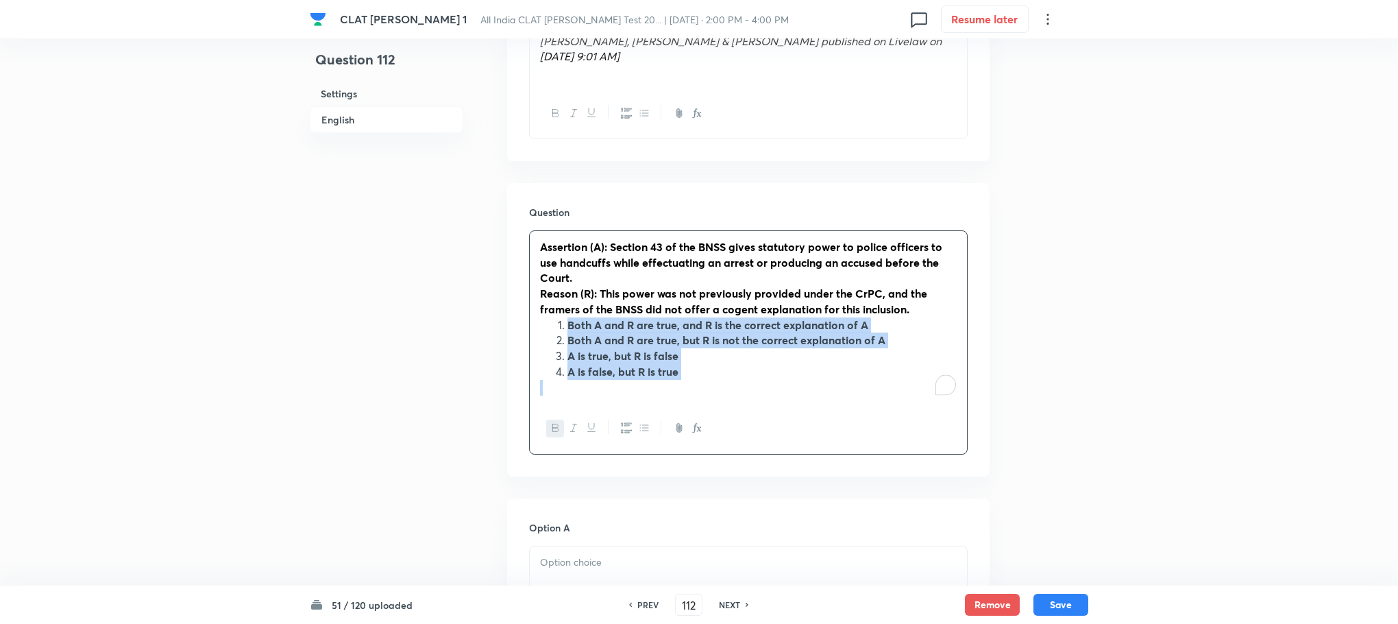
drag, startPoint x: 561, startPoint y: 290, endPoint x: 706, endPoint y: 354, distance: 158.1
click at [706, 354] on div "Assertion (A): Section 43 of the BNSS gives statutory power to police officers …" at bounding box center [748, 317] width 437 height 172
click at [631, 422] on icon "button" at bounding box center [626, 427] width 11 height 11
click at [558, 420] on button "button" at bounding box center [555, 428] width 18 height 17
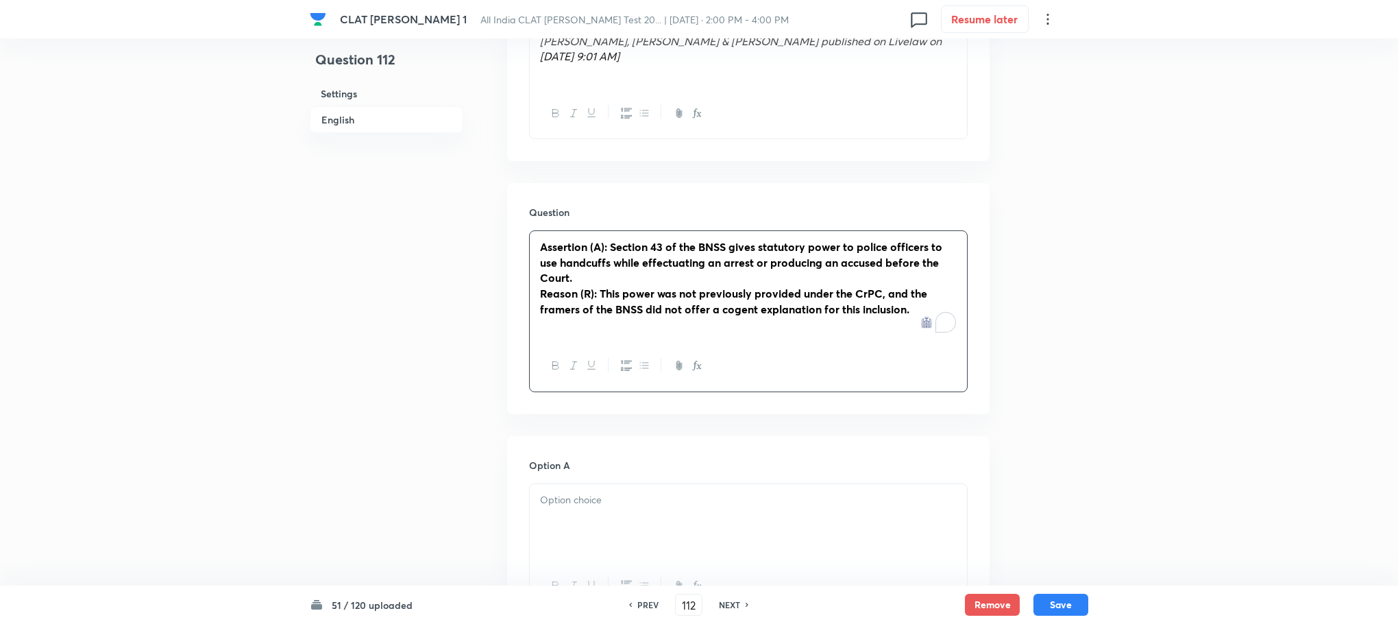
click at [570, 492] on div at bounding box center [748, 522] width 437 height 77
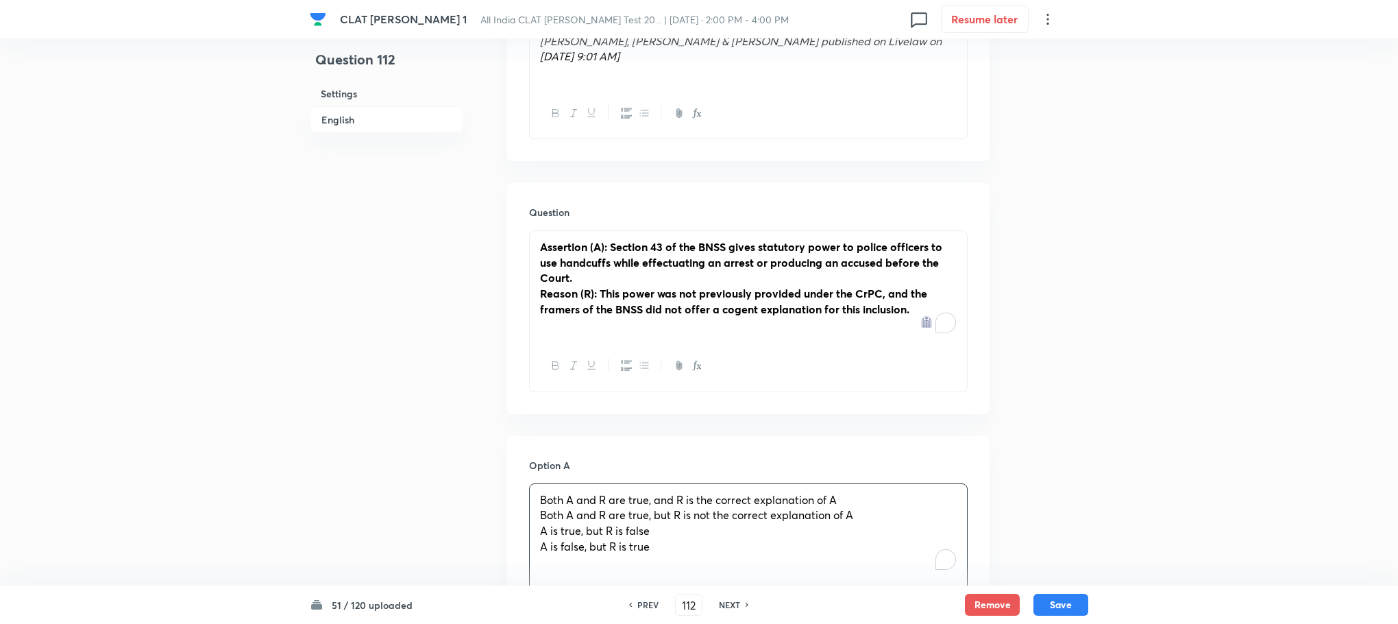
click at [557, 317] on p "To enrich screen reader interactions, please activate Accessibility in Grammarl…" at bounding box center [748, 325] width 417 height 16
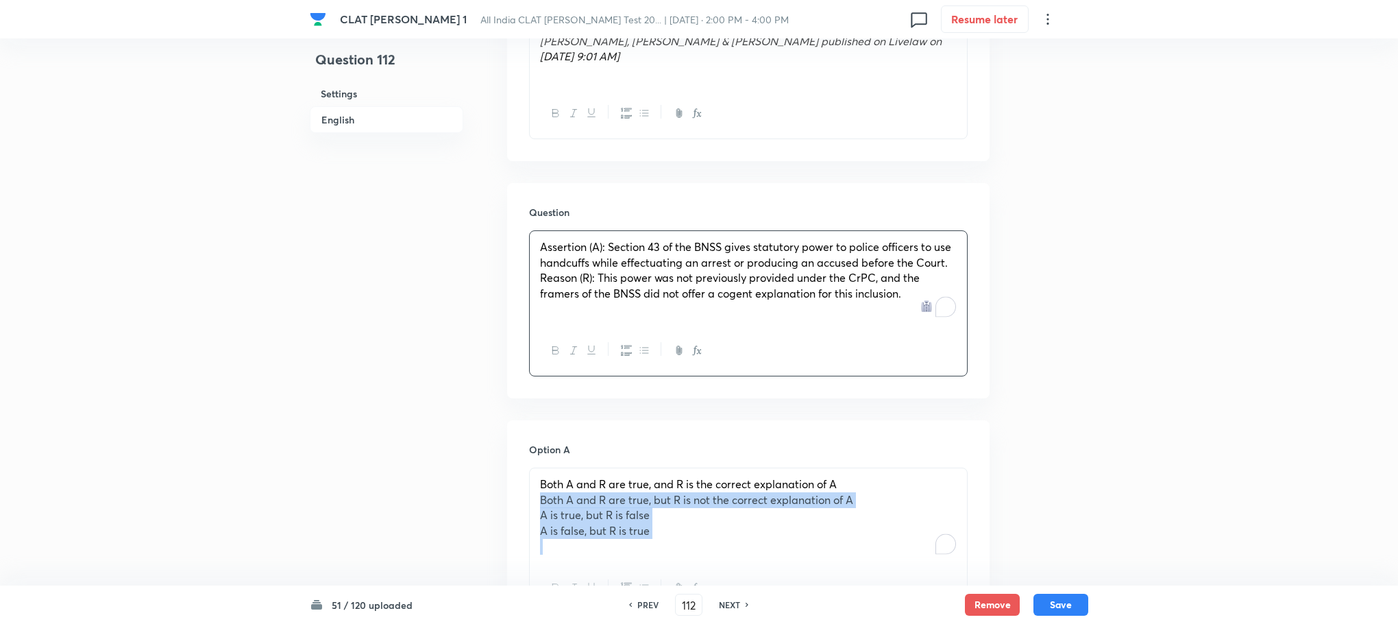
drag, startPoint x: 537, startPoint y: 465, endPoint x: 712, endPoint y: 545, distance: 192.0
click at [712, 545] on div "Both A and R are true, and R is the correct explanation of A Both A and R are t…" at bounding box center [748, 541] width 439 height 146
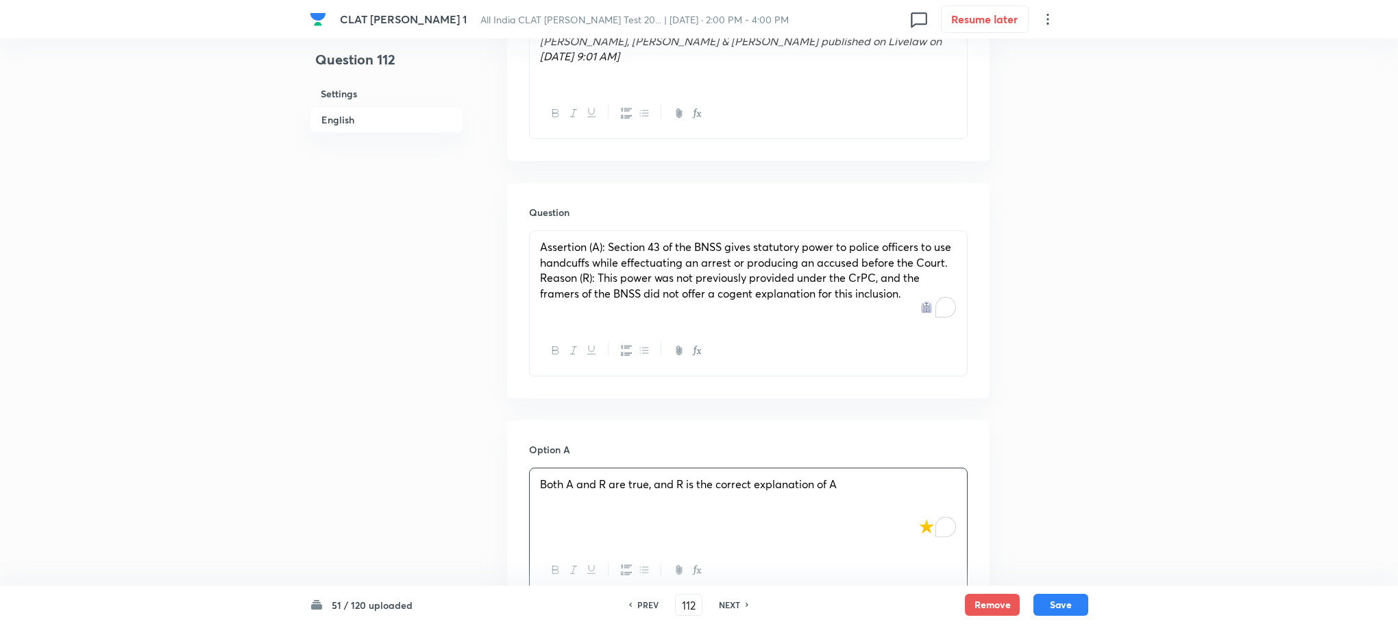
scroll to position [1542, 0]
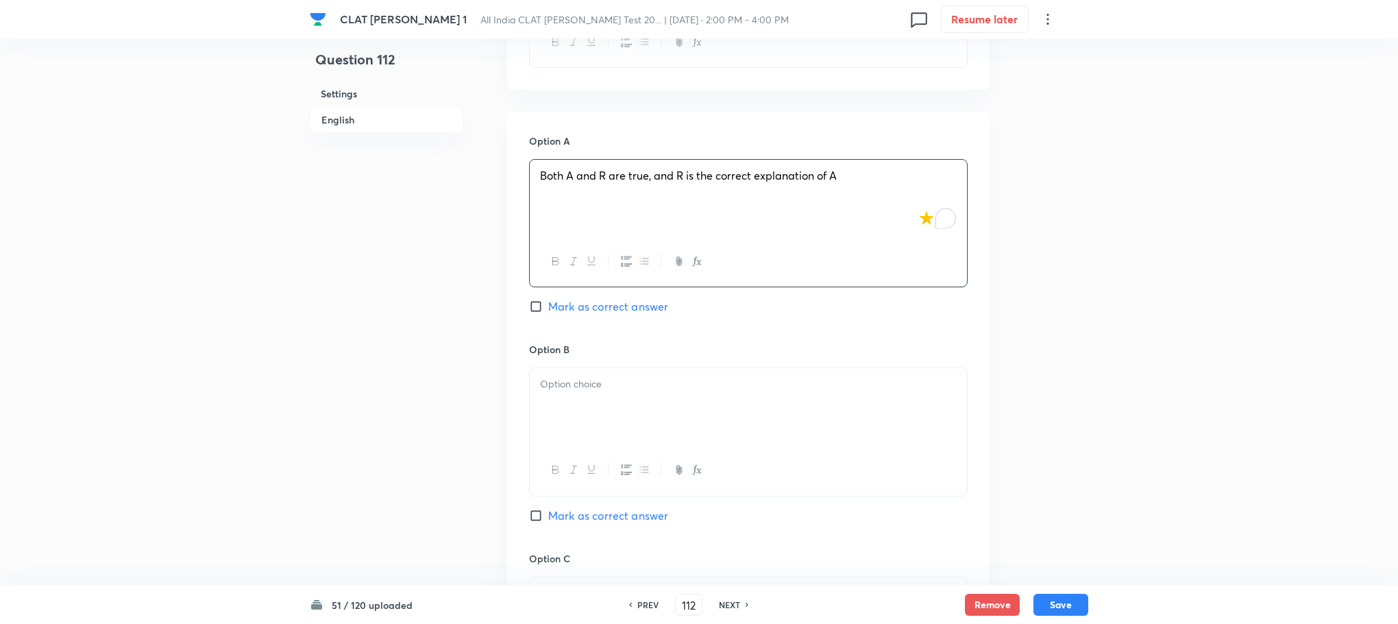
click at [594, 385] on div at bounding box center [748, 406] width 437 height 77
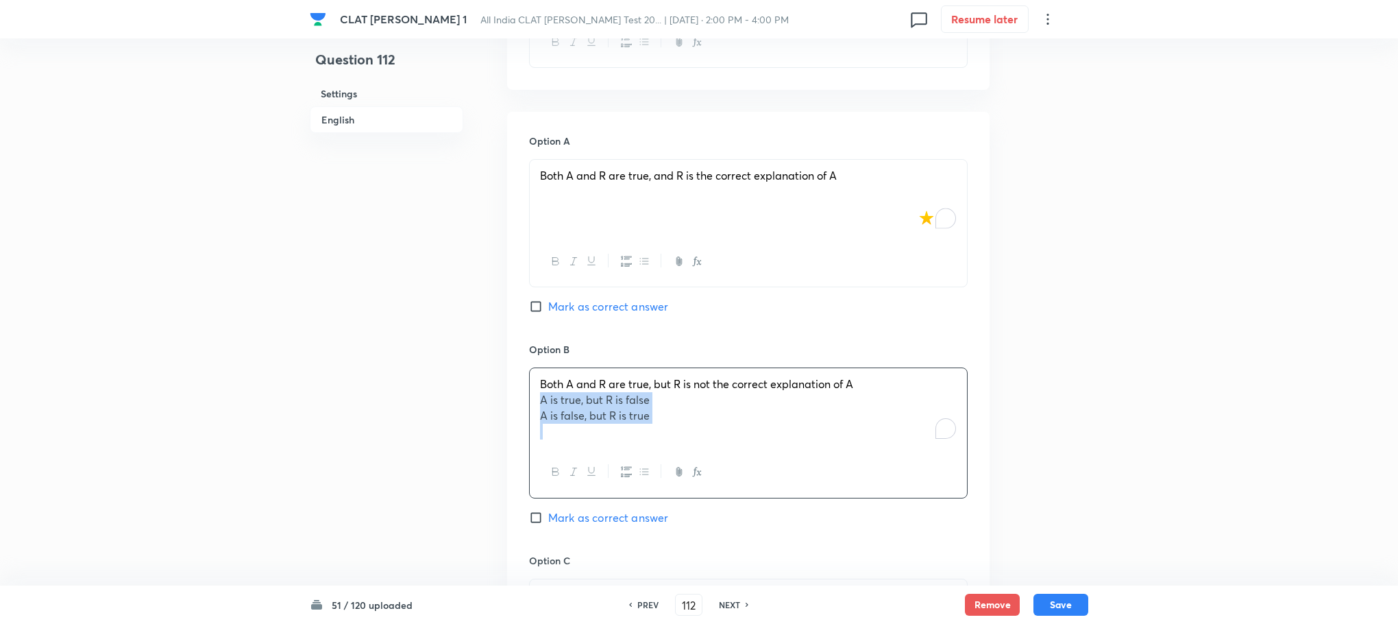
drag, startPoint x: 535, startPoint y: 371, endPoint x: 737, endPoint y: 415, distance: 207.1
click at [737, 415] on div "Both A and R are true, but R is not the correct explanation of A A is true, but…" at bounding box center [748, 407] width 437 height 79
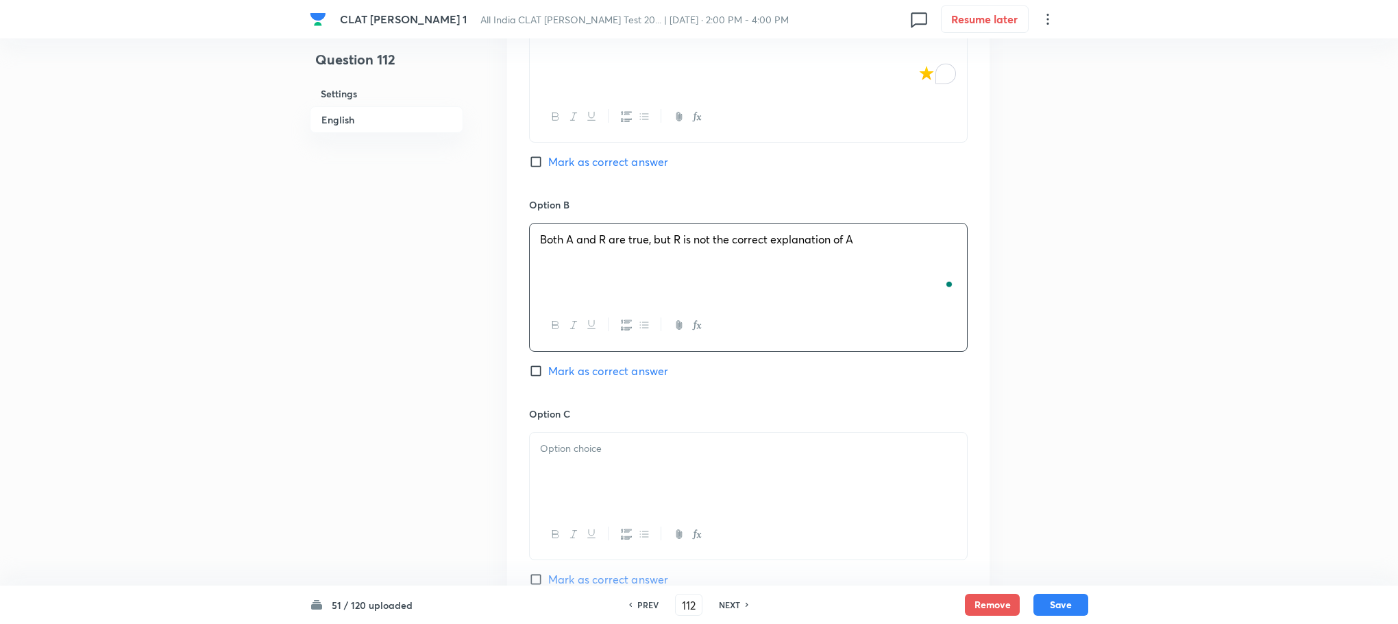
scroll to position [1851, 0]
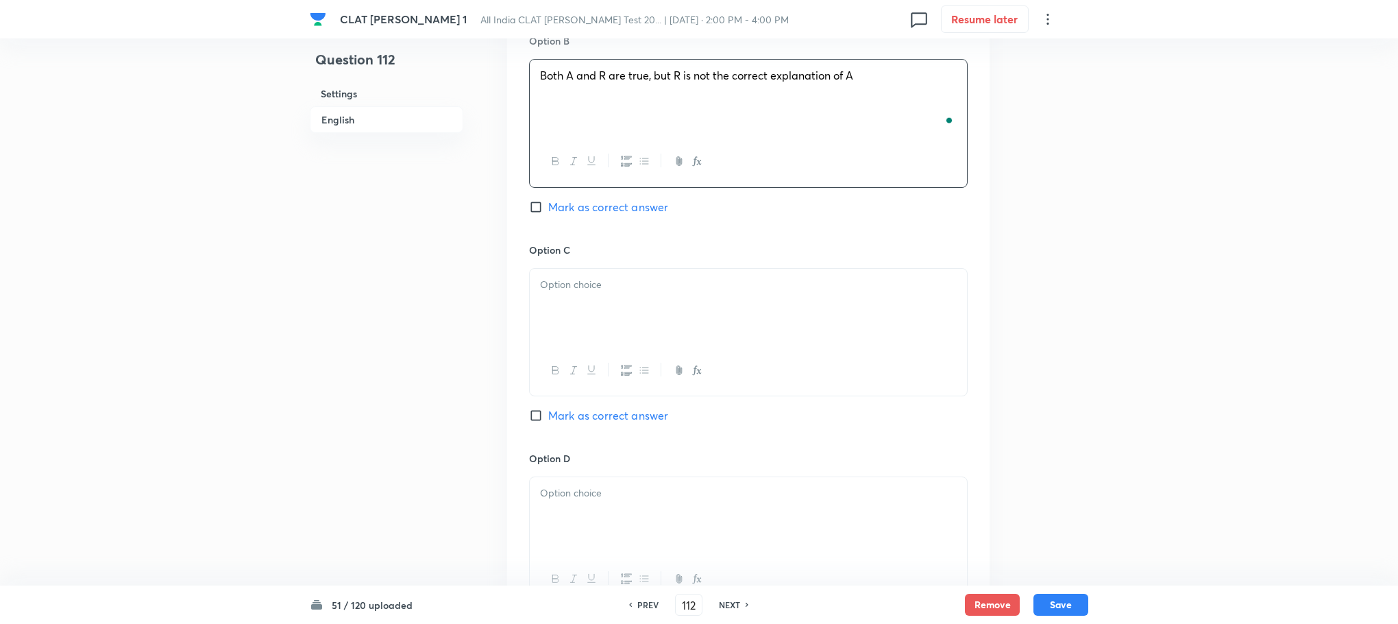
click at [557, 365] on icon "button" at bounding box center [555, 370] width 11 height 11
click at [552, 270] on div "﻿" at bounding box center [748, 307] width 437 height 77
drag, startPoint x: 541, startPoint y: 270, endPoint x: 694, endPoint y: 306, distance: 157.1
click at [694, 306] on div "A is true, but R is false A is false, but R is true" at bounding box center [748, 307] width 437 height 77
click at [611, 481] on div at bounding box center [748, 515] width 437 height 77
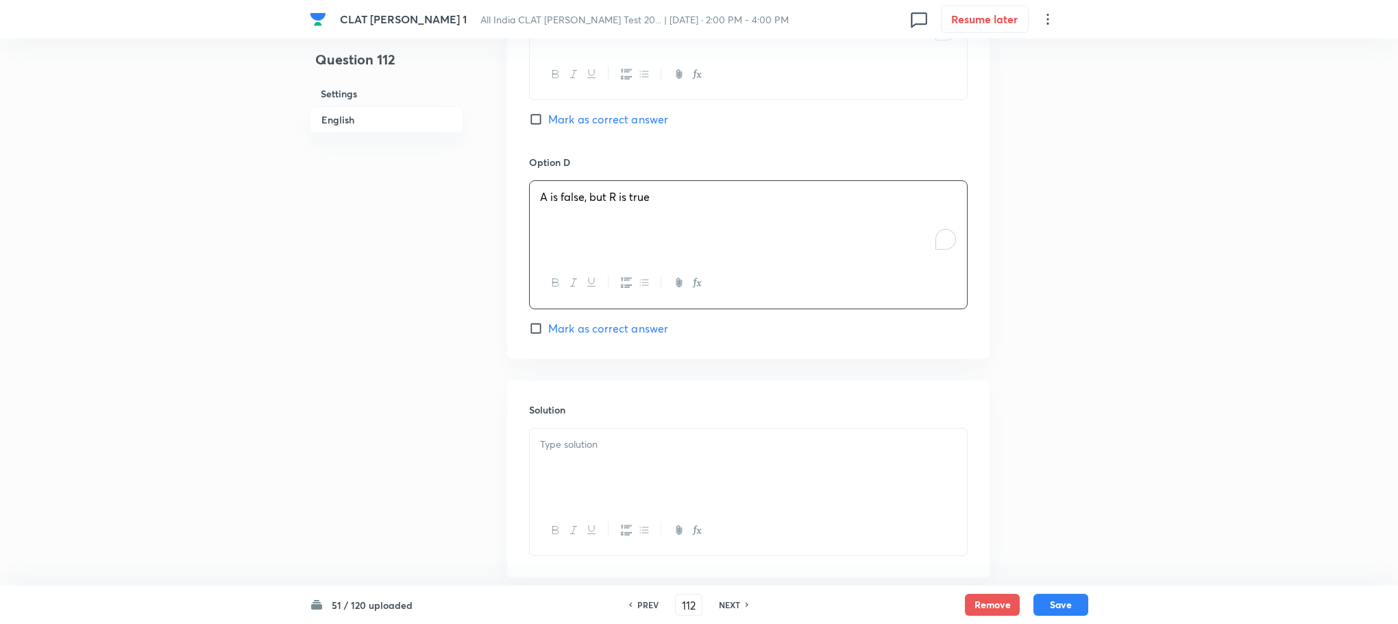
scroll to position [2194, 0]
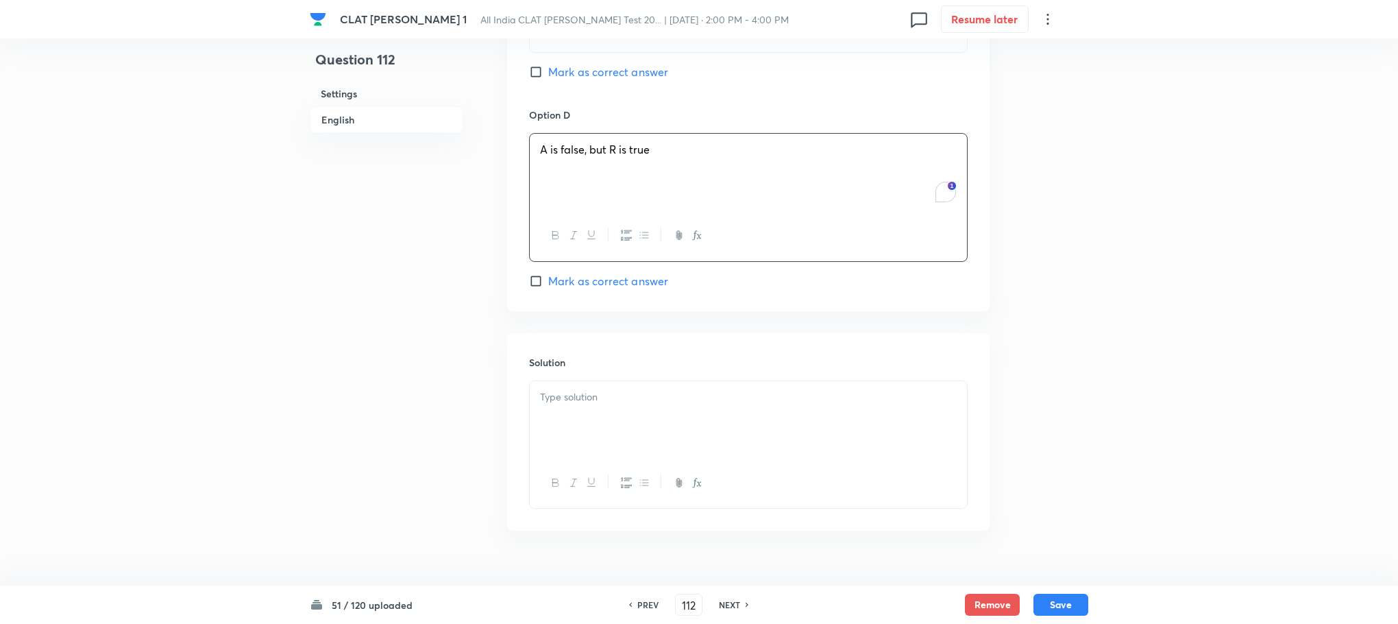
click at [544, 381] on div at bounding box center [748, 419] width 437 height 77
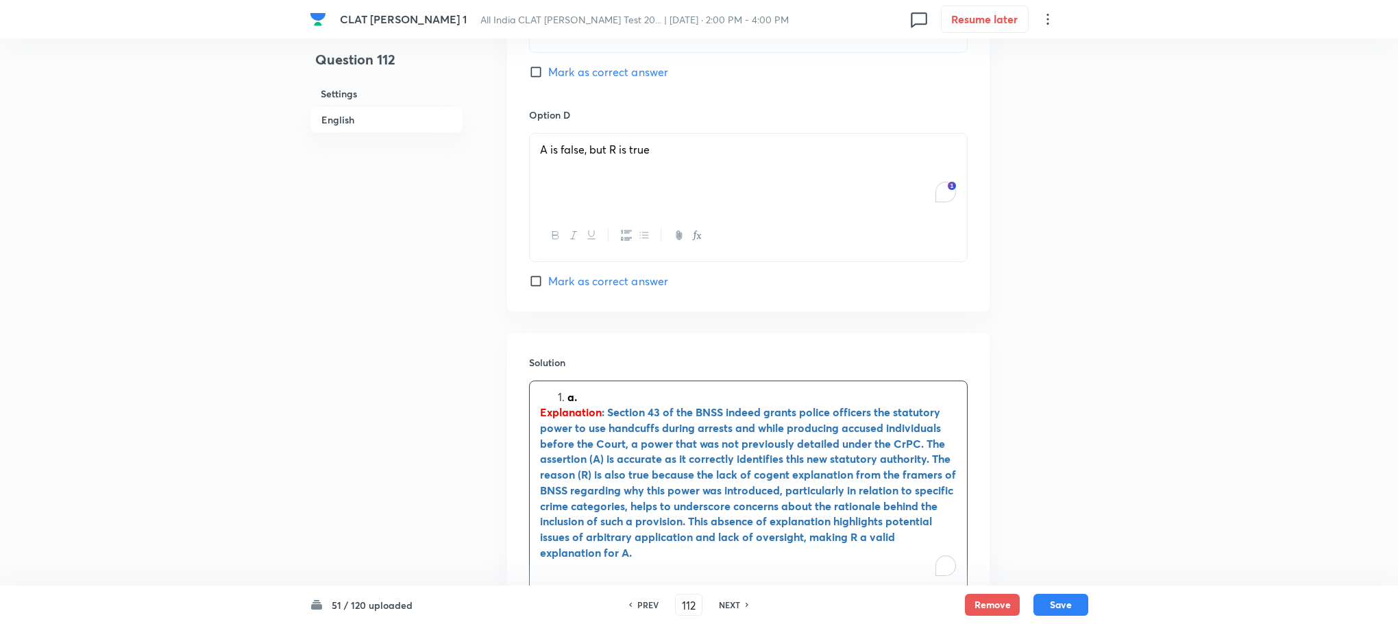
click at [570, 389] on strong "a." at bounding box center [573, 396] width 10 height 14
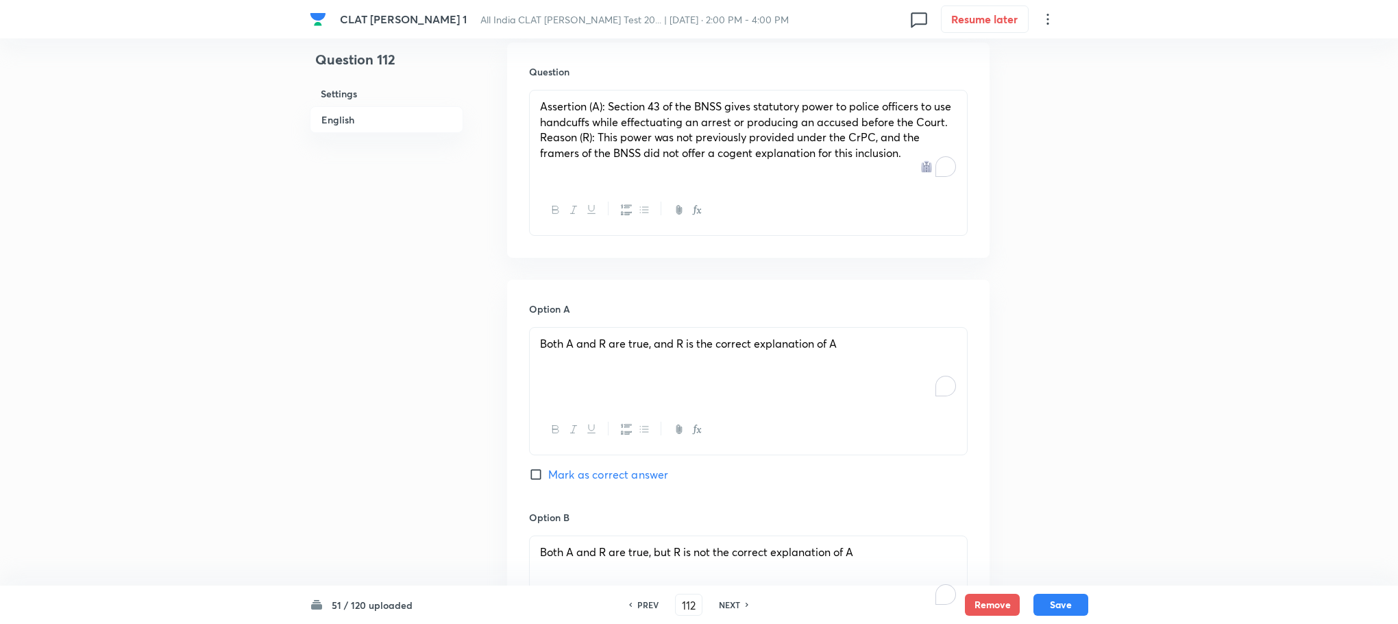
scroll to position [1372, 0]
click at [593, 469] on span "Mark as correct answer" at bounding box center [608, 477] width 120 height 16
click at [548, 470] on input "Mark as correct answer" at bounding box center [538, 477] width 19 height 14
checkbox input "true"
click at [1069, 609] on button "Save" at bounding box center [1061, 603] width 55 height 22
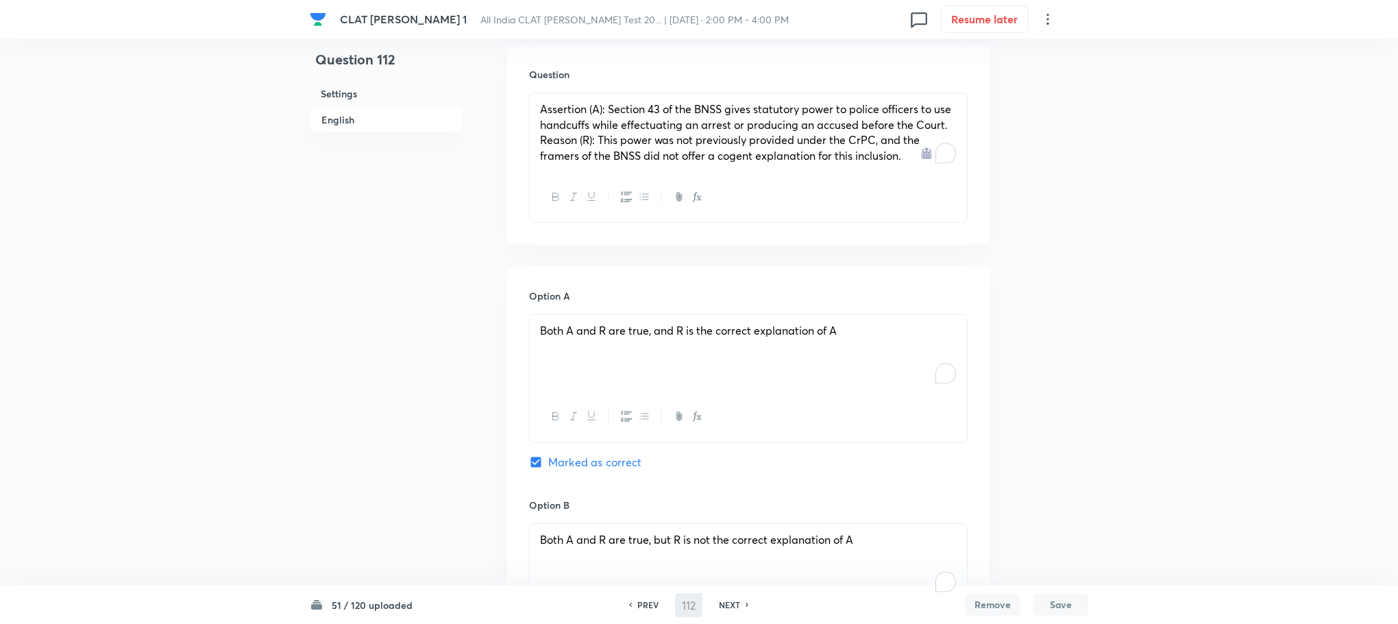
type input "113"
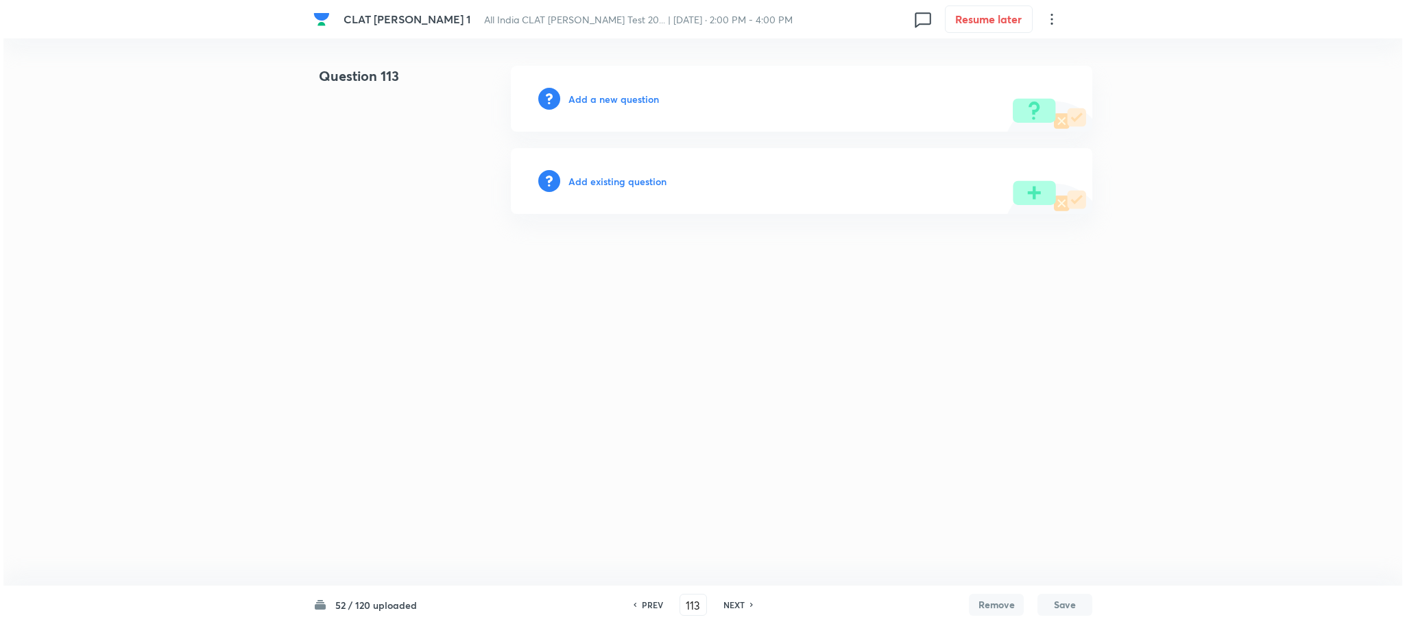
scroll to position [0, 0]
click at [618, 87] on div "Add a new question" at bounding box center [801, 99] width 581 height 66
click at [609, 101] on h6 "Add a new question" at bounding box center [613, 99] width 90 height 14
click at [609, 101] on h6 "Choose a question type" at bounding box center [621, 99] width 106 height 14
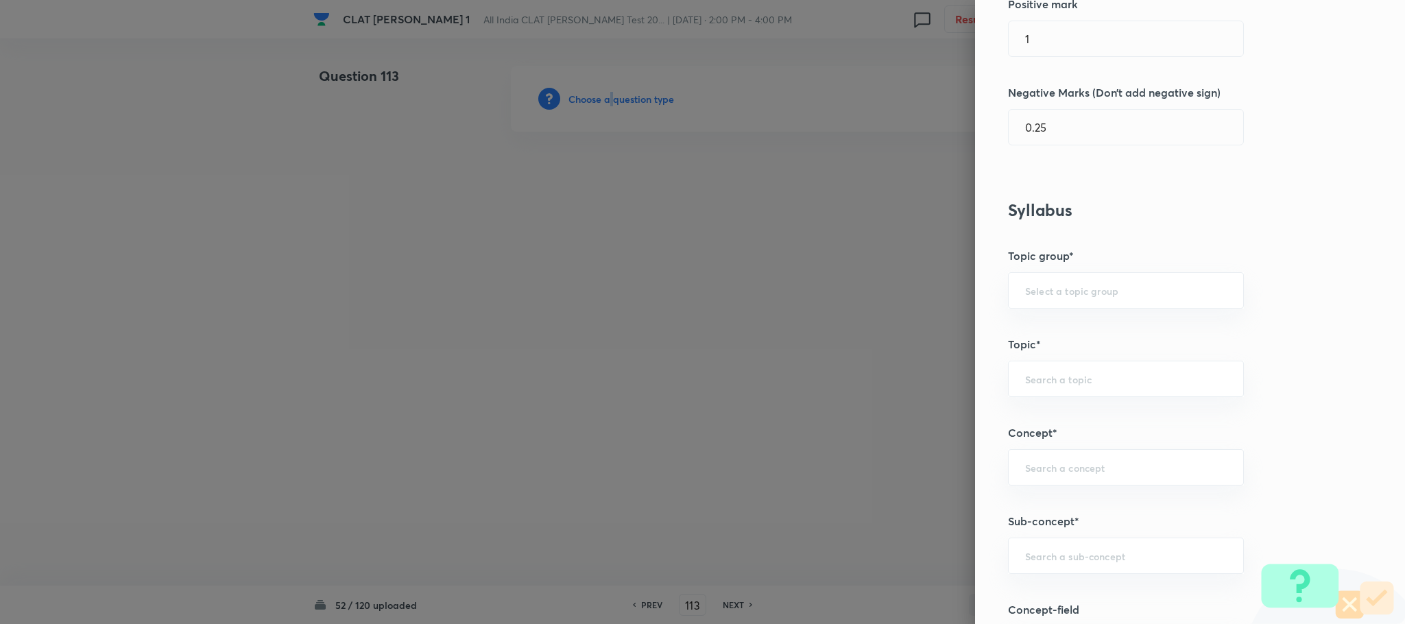
scroll to position [514, 0]
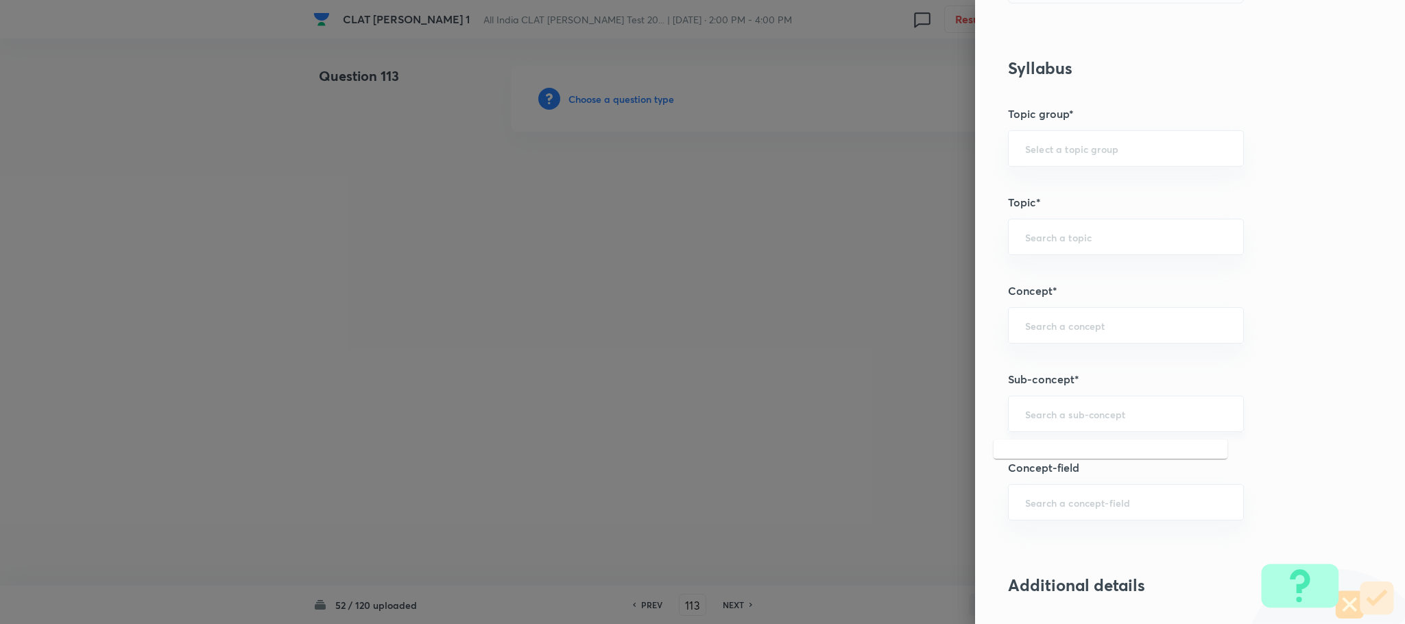
click at [1064, 420] on input "text" at bounding box center [1126, 413] width 202 height 13
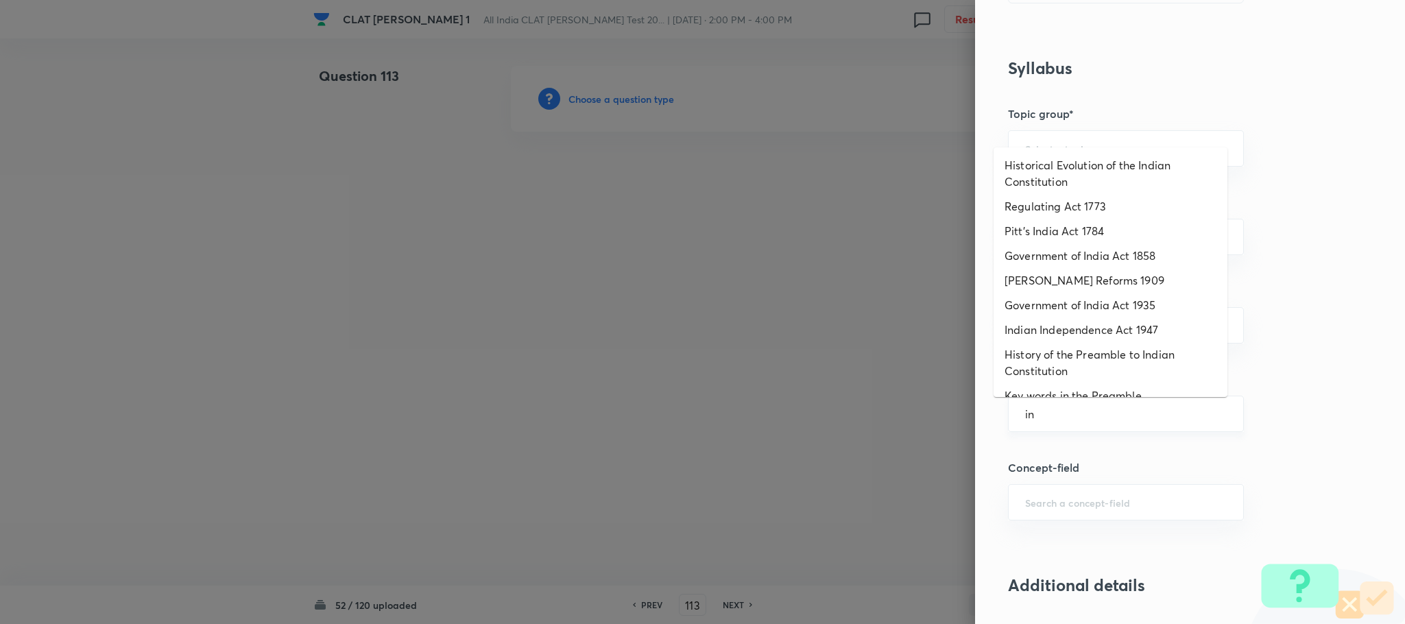
type input "i"
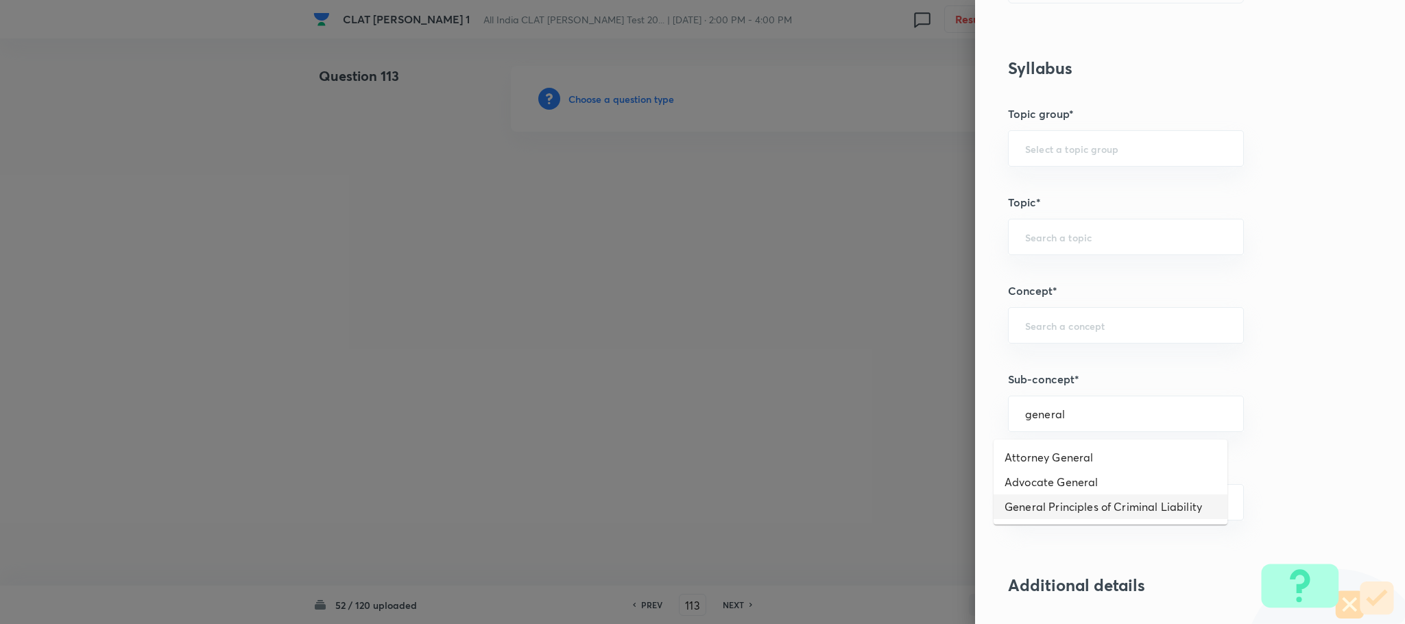
click at [1043, 512] on li "General Principles of Criminal Liability" at bounding box center [1110, 506] width 234 height 25
type input "General Principles of Criminal Liability"
type input "Criminal Law"
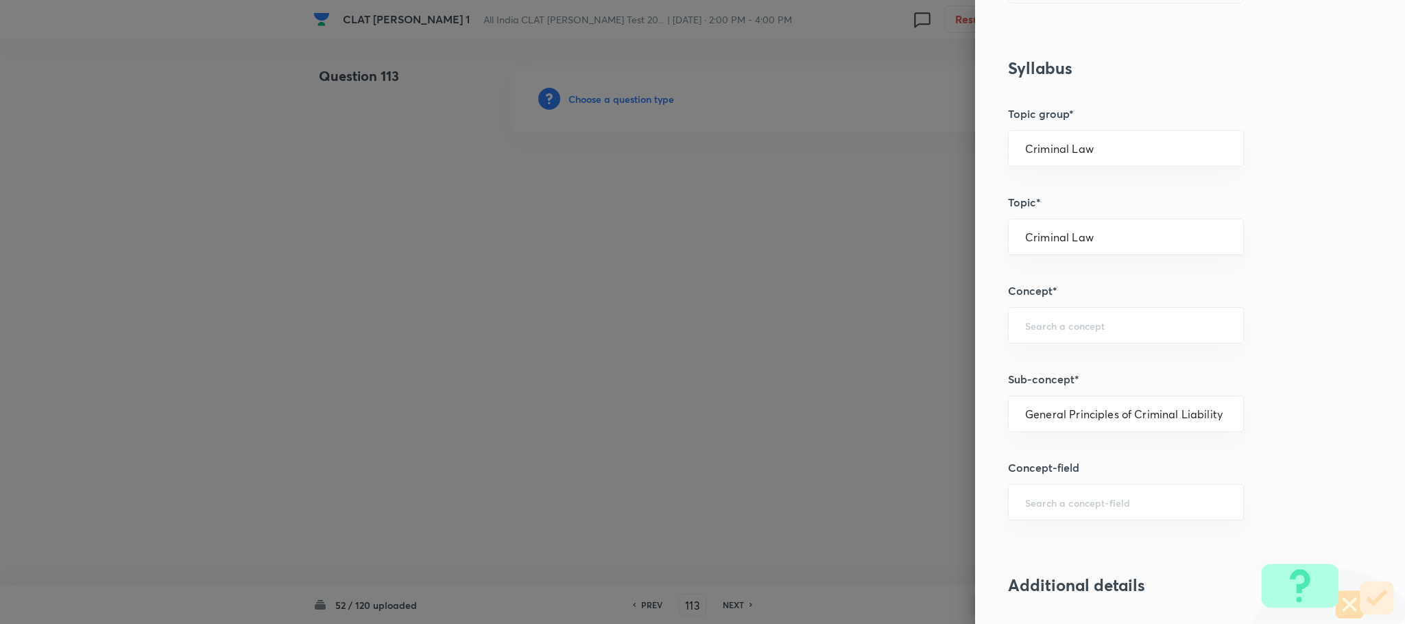
type input "Definition and Meaning of Crime"
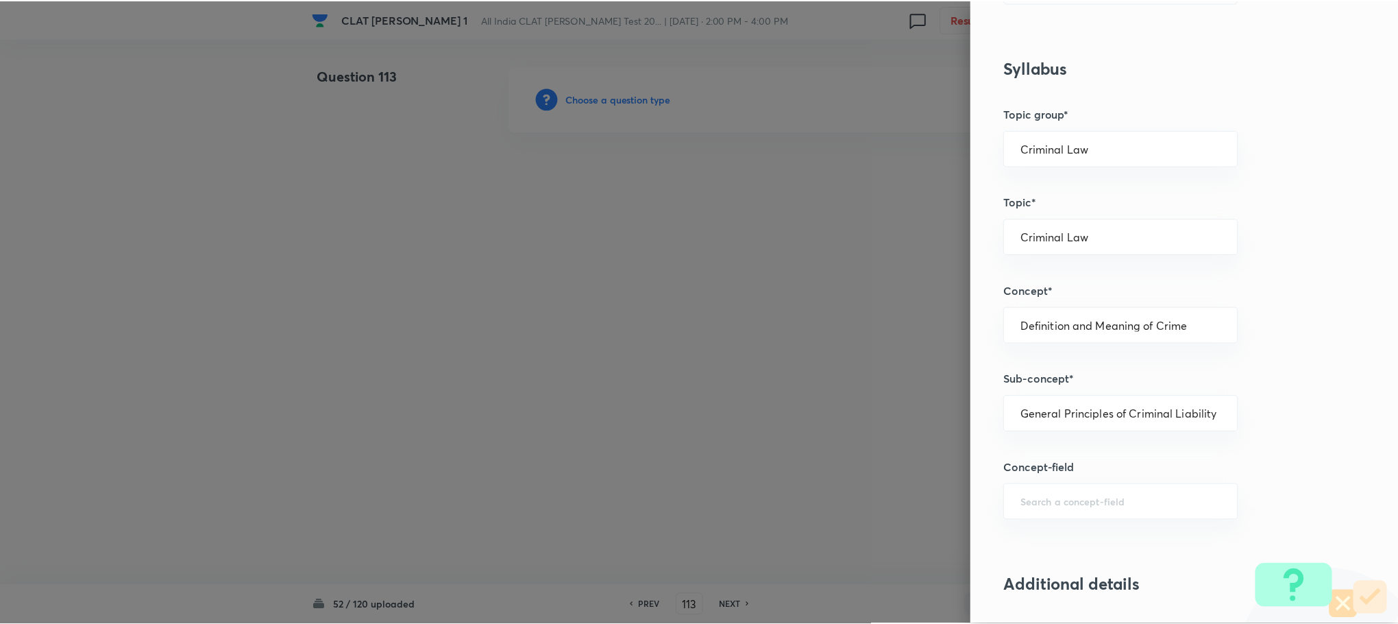
scroll to position [1234, 0]
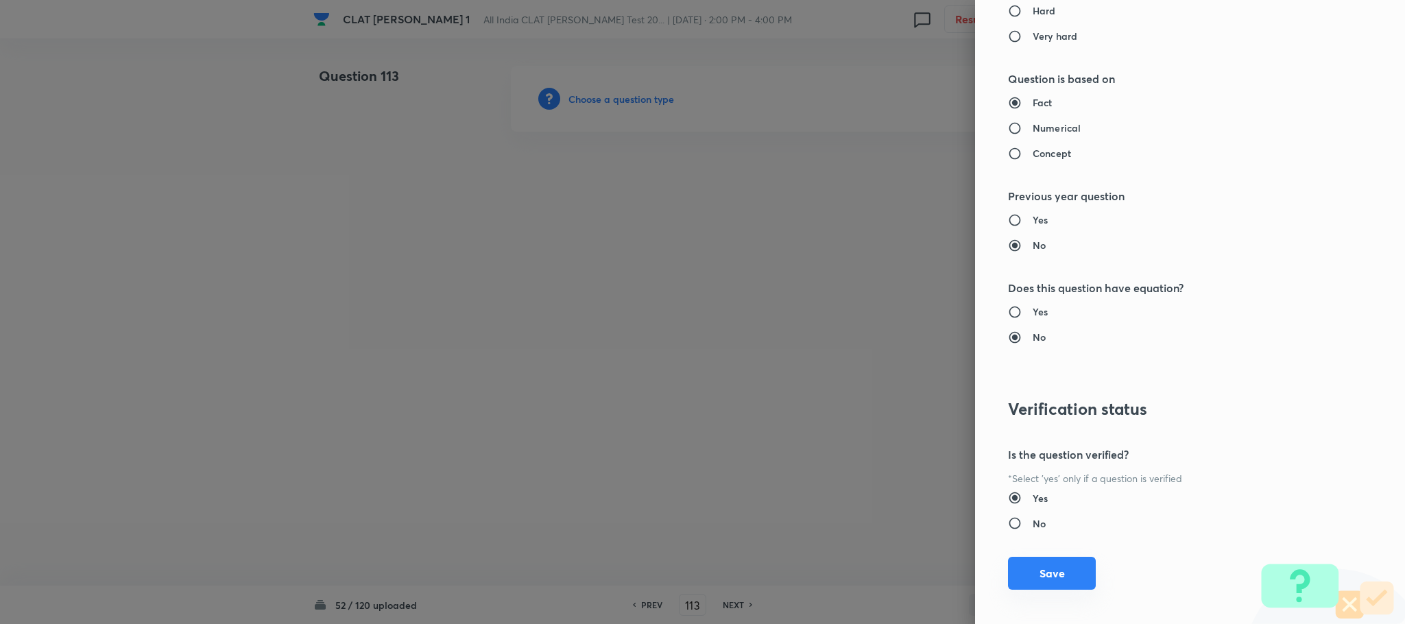
click at [1034, 580] on button "Save" at bounding box center [1052, 573] width 88 height 33
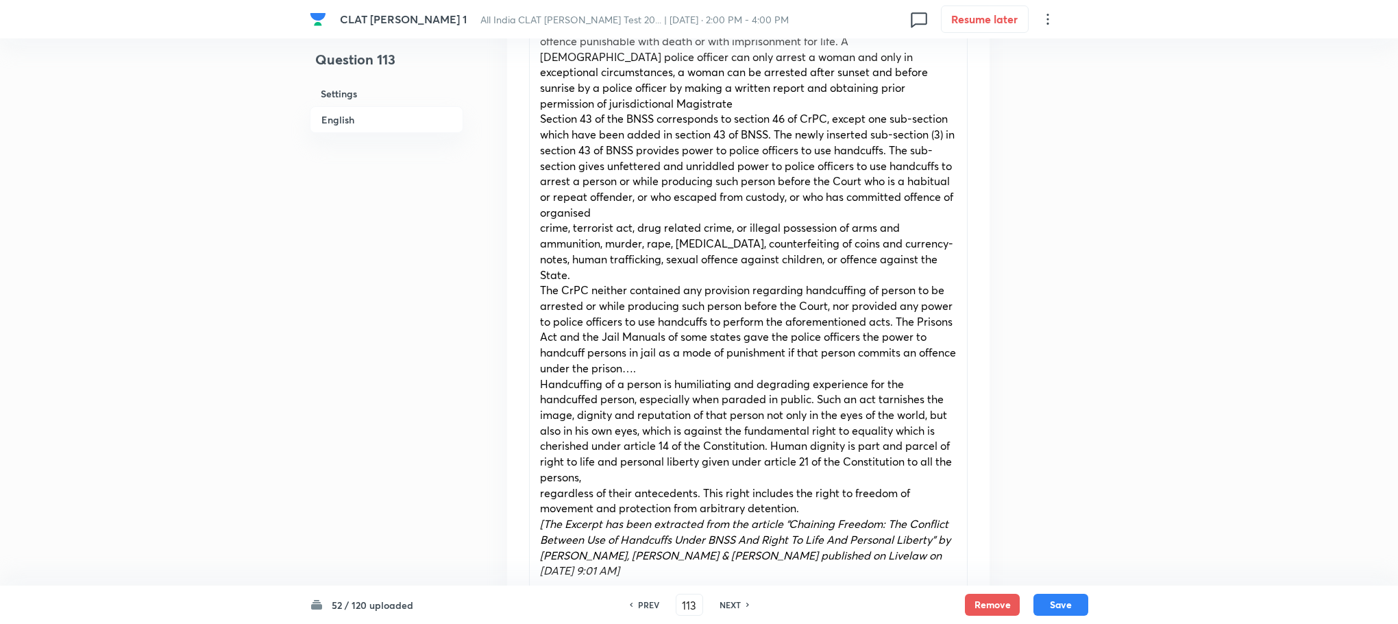
scroll to position [1131, 0]
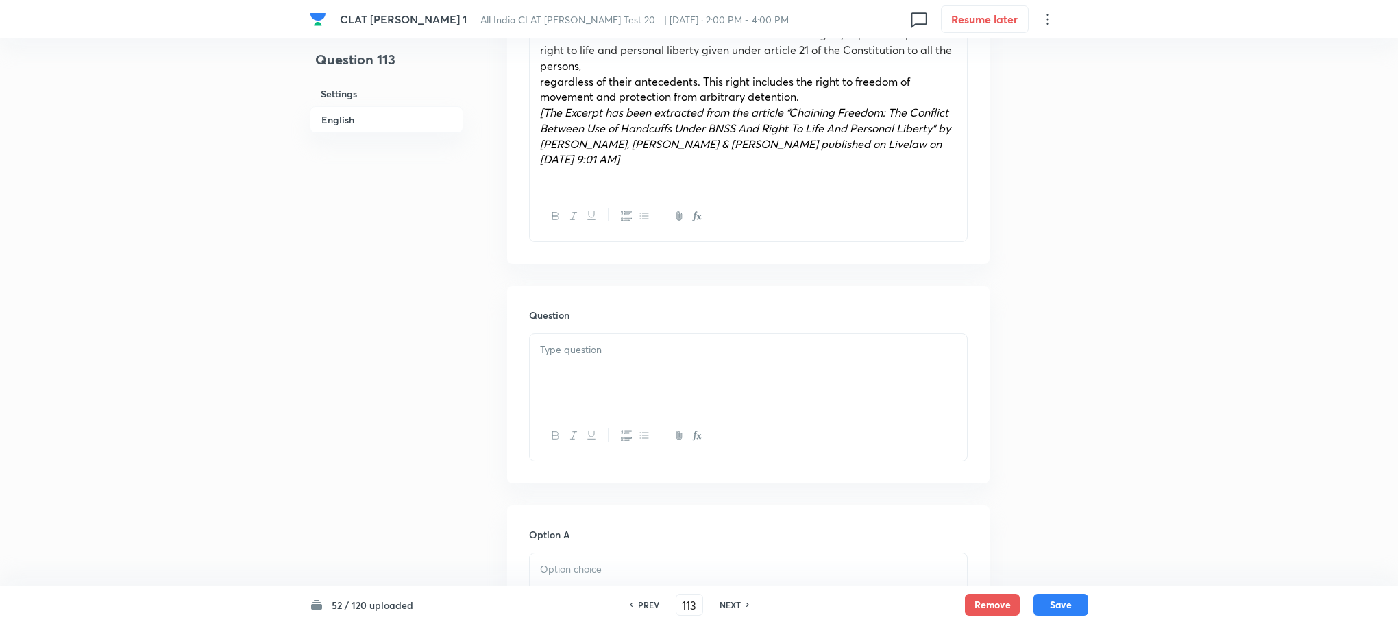
click at [574, 338] on div at bounding box center [748, 372] width 437 height 77
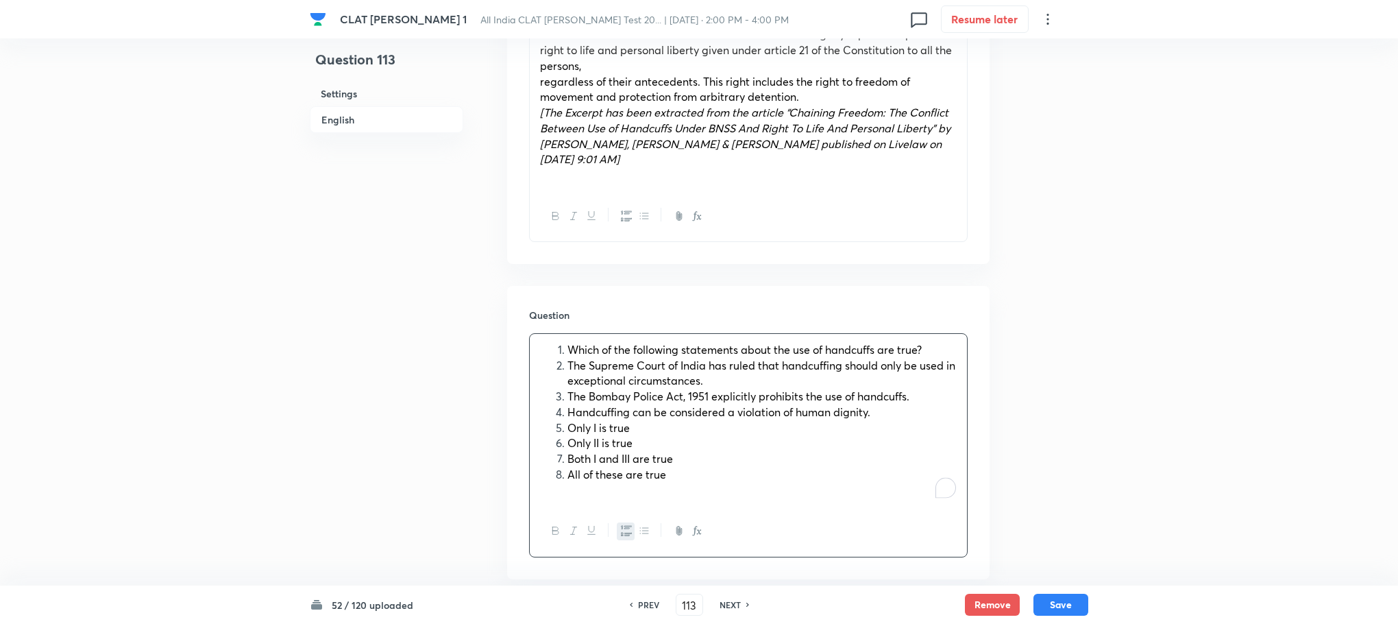
click at [568, 420] on li "Only I is true" at bounding box center [762, 428] width 389 height 16
drag, startPoint x: 566, startPoint y: 403, endPoint x: 716, endPoint y: 459, distance: 160.1
click at [716, 459] on div "Which of the following statements about the use of handcuffs are true? The Supr…" at bounding box center [748, 420] width 437 height 172
click at [635, 522] on button "button" at bounding box center [644, 530] width 18 height 17
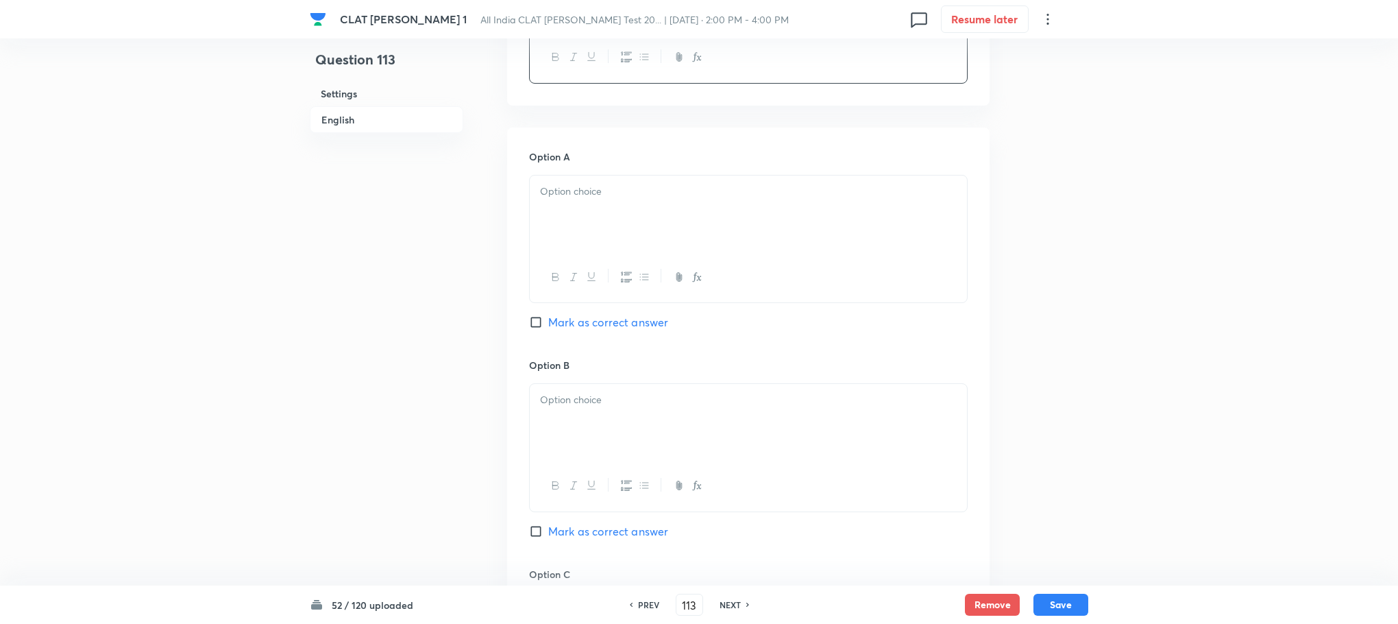
click at [564, 193] on div at bounding box center [748, 213] width 437 height 77
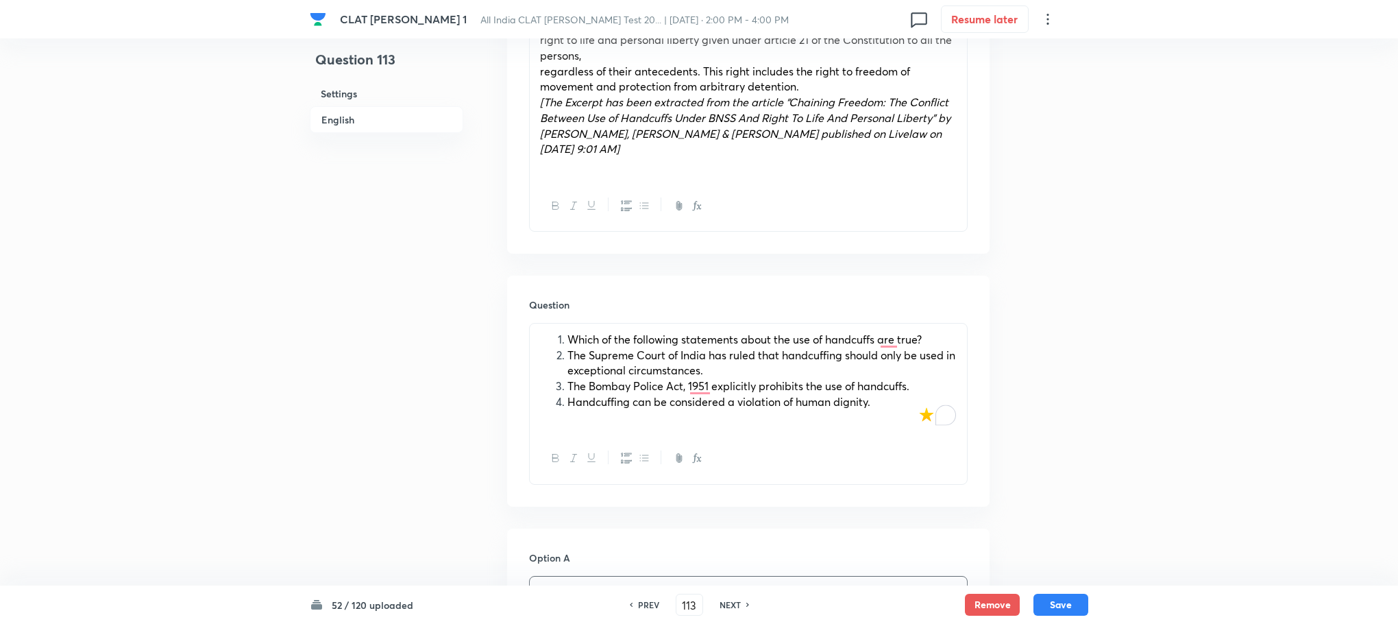
scroll to position [1028, 0]
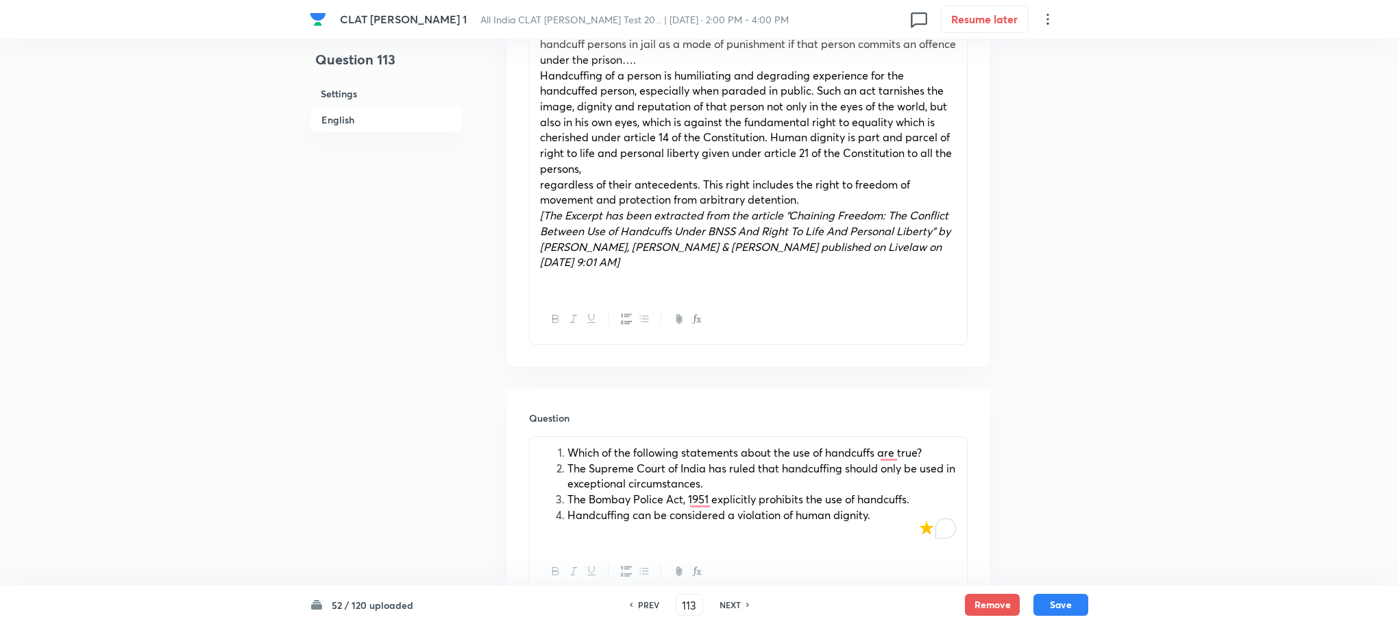
click at [570, 445] on span "Which of the following statements about the use of handcuffs are true?" at bounding box center [745, 452] width 354 height 14
click at [568, 461] on li "The Supreme Court of India has ruled that handcuffing should only be used in ex…" at bounding box center [762, 476] width 389 height 31
click at [568, 492] on li "The Bombay Police Act, 1951 explicitly prohibits the use of handcuffs." at bounding box center [762, 500] width 389 height 16
click at [568, 507] on li "Handcuffing can be considered a violation of human dignity." at bounding box center [762, 515] width 389 height 16
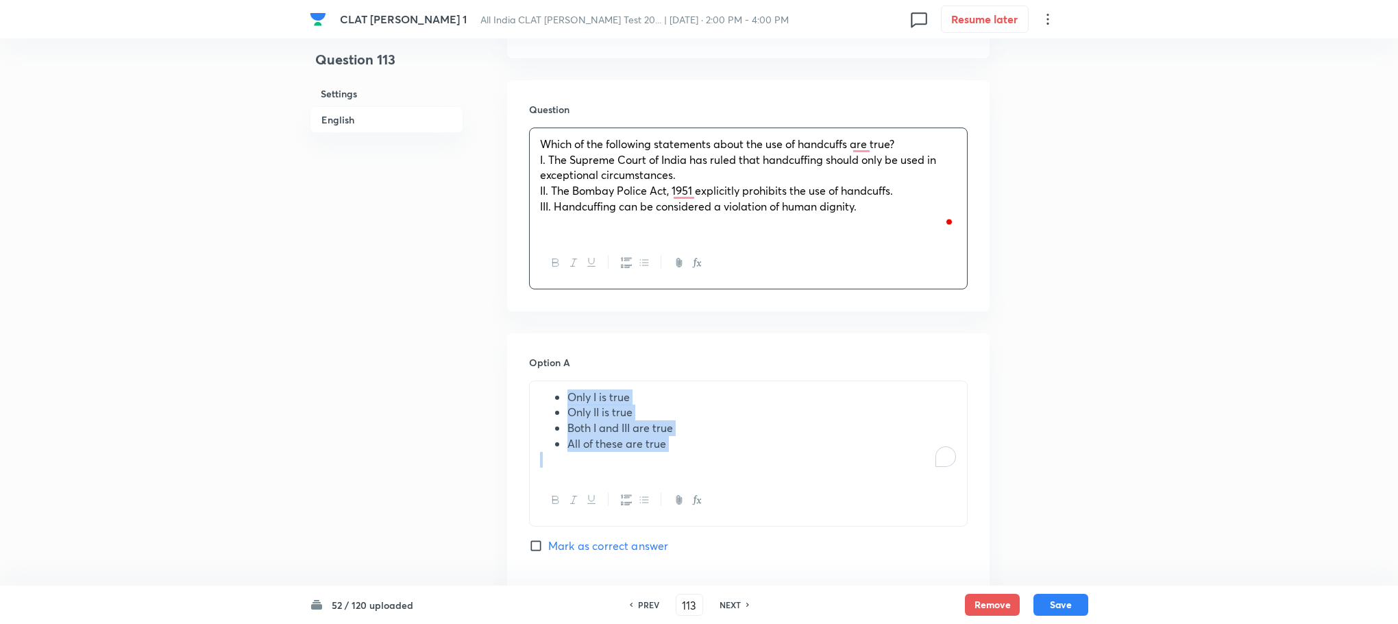
drag, startPoint x: 570, startPoint y: 364, endPoint x: 731, endPoint y: 432, distance: 174.2
click at [731, 432] on div "Only I is true Only II is true Both I and III are true All of these are true" at bounding box center [748, 428] width 437 height 95
click at [644, 494] on icon "button" at bounding box center [644, 499] width 11 height 11
click at [531, 381] on div "Only I is true Only II is true Both I and III are true All of these are true" at bounding box center [748, 428] width 437 height 95
drag, startPoint x: 590, startPoint y: 400, endPoint x: 700, endPoint y: 444, distance: 118.4
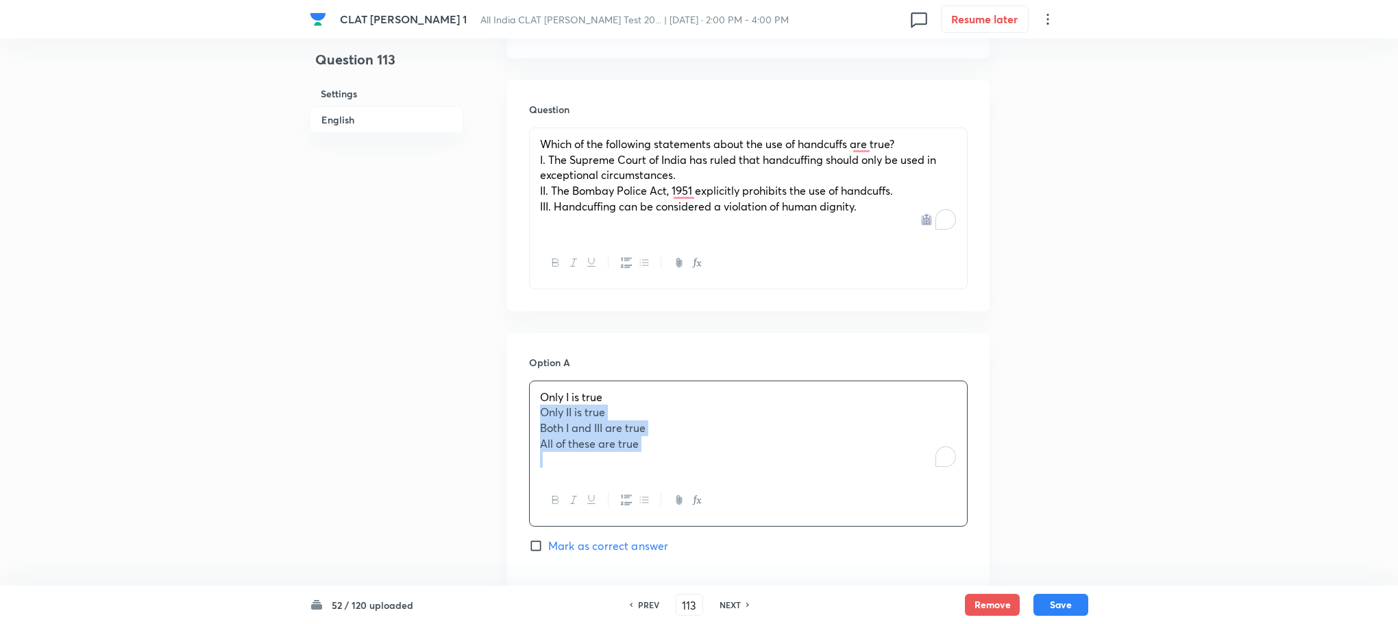
click at [700, 444] on div "Only I is true Only II is true Both I and III are true All of these are true" at bounding box center [748, 428] width 437 height 95
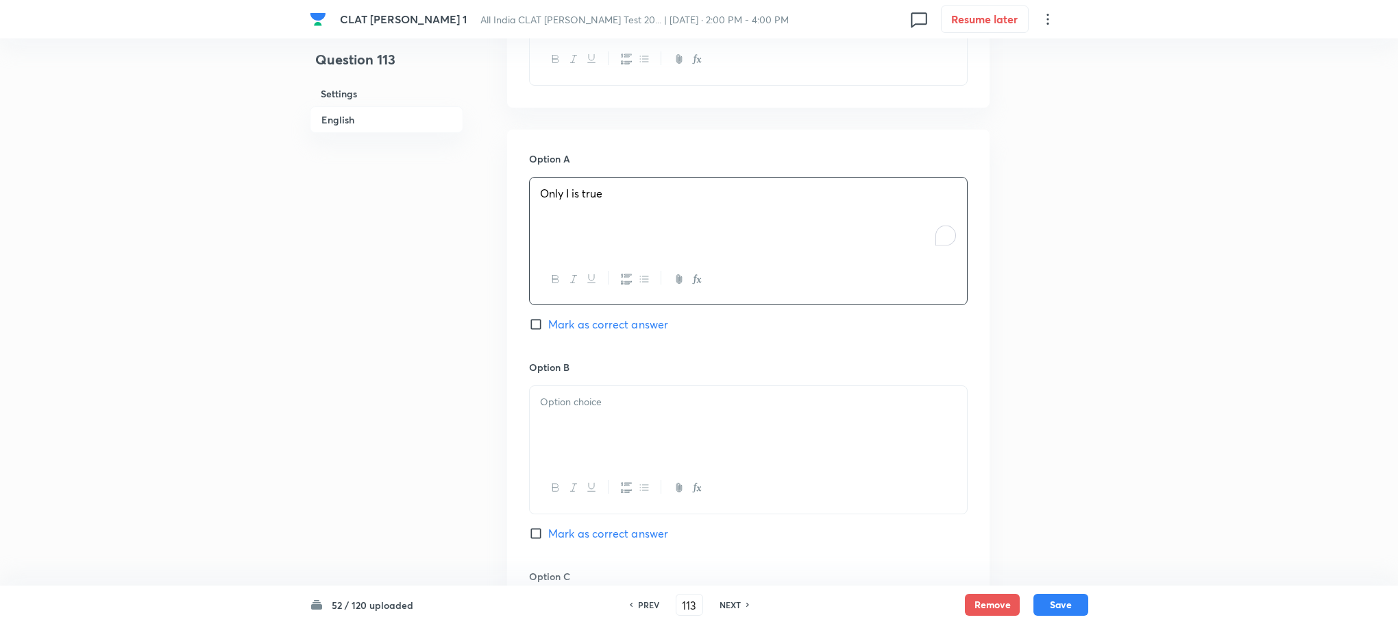
scroll to position [1542, 0]
click at [578, 399] on div at bounding box center [748, 422] width 437 height 77
drag, startPoint x: 539, startPoint y: 385, endPoint x: 720, endPoint y: 432, distance: 186.9
click at [718, 426] on div "Only II is true Both I and III are true All of these are true" at bounding box center [748, 422] width 437 height 77
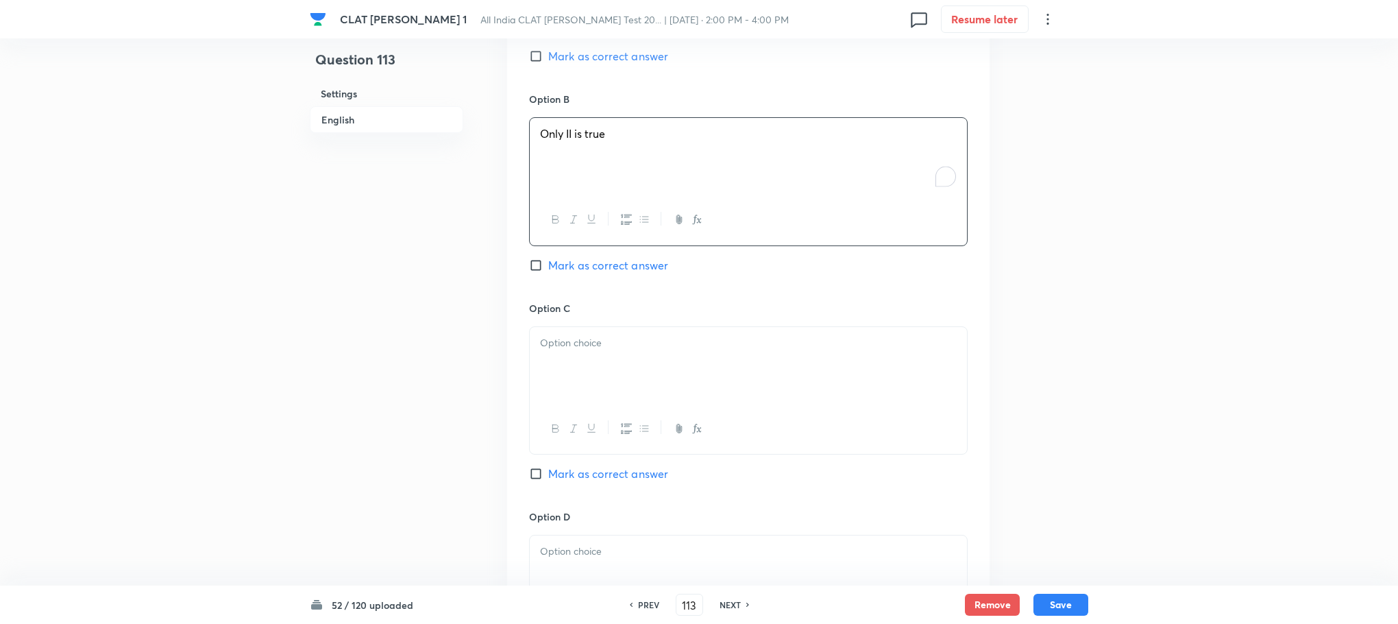
scroll to position [1851, 0]
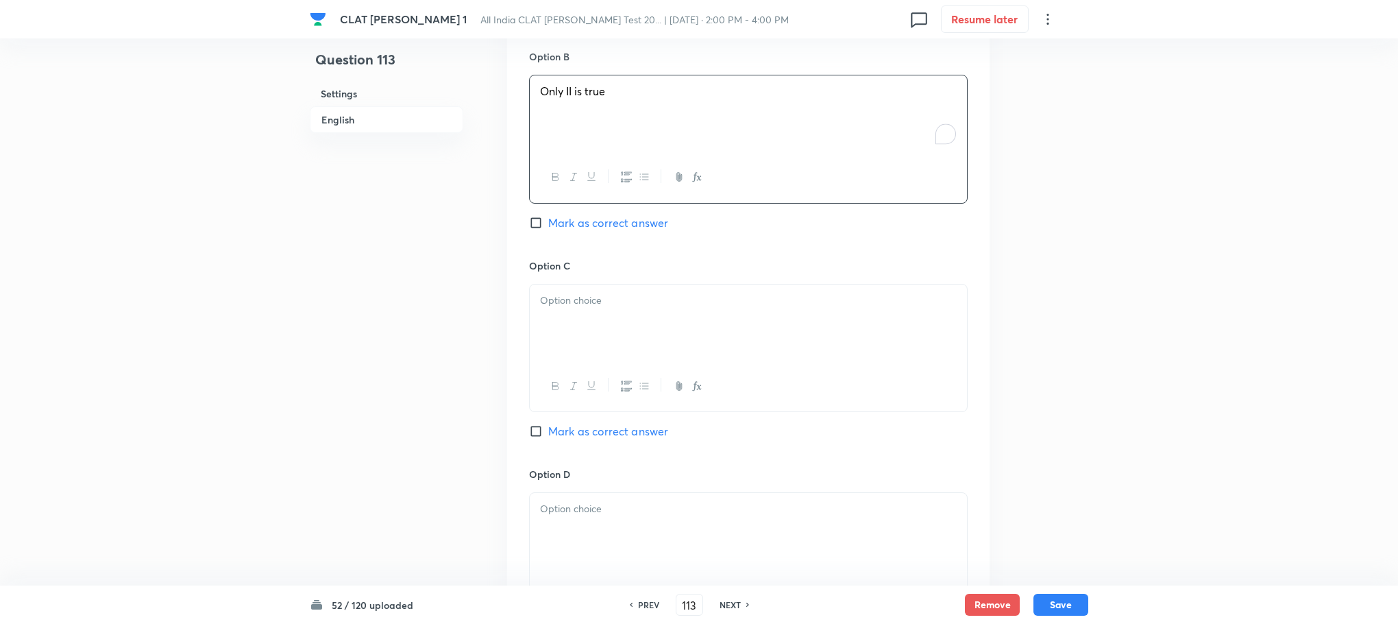
click at [574, 306] on div at bounding box center [748, 322] width 437 height 77
drag, startPoint x: 537, startPoint y: 286, endPoint x: 737, endPoint y: 325, distance: 203.3
click at [737, 325] on div "Both I and III are true All of these are true" at bounding box center [748, 322] width 437 height 77
click at [566, 496] on div "To enrich screen reader interactions, please activate Accessibility in Grammarl…" at bounding box center [748, 531] width 437 height 77
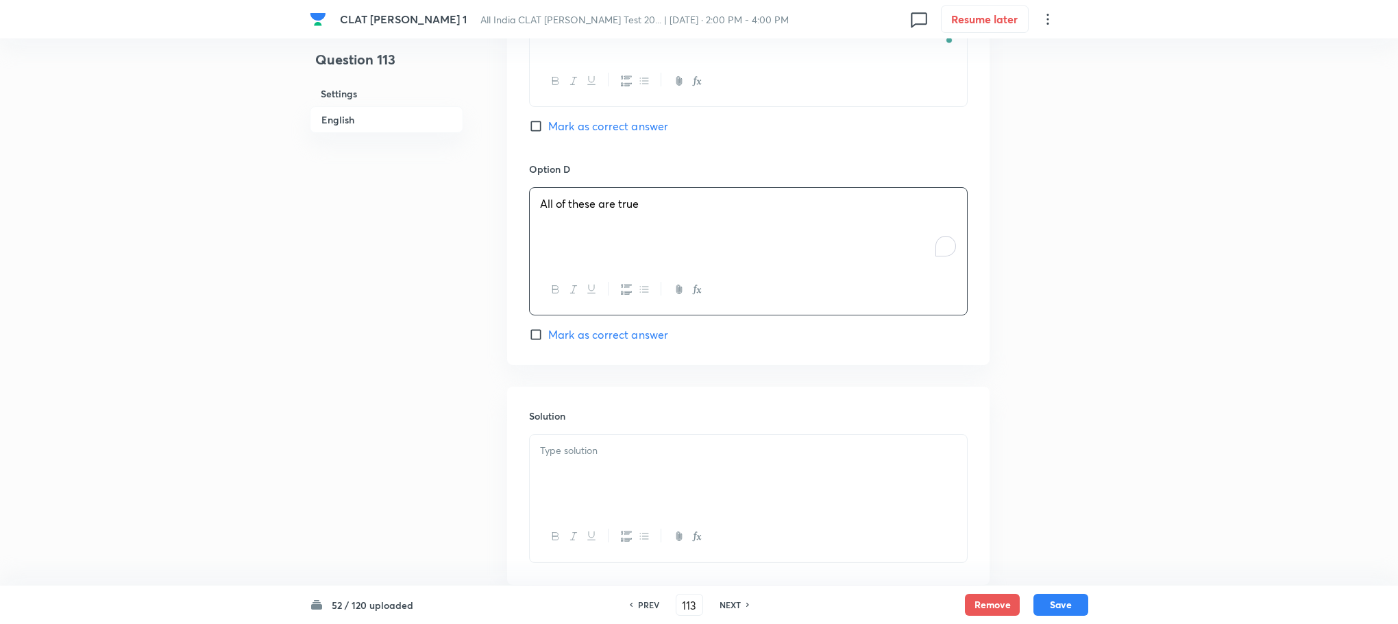
scroll to position [2159, 0]
click at [581, 445] on div "To enrich screen reader interactions, please activate Accessibility in Grammarl…" at bounding box center [748, 469] width 437 height 77
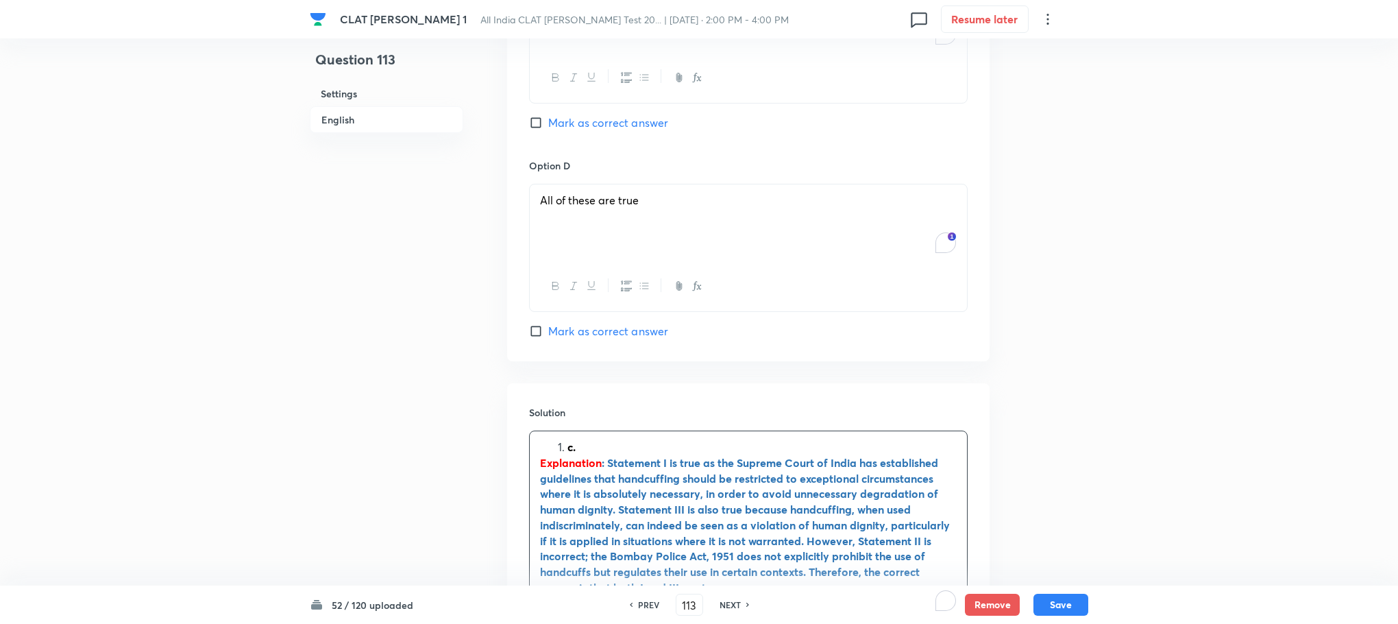
click at [568, 439] on li "c." at bounding box center [762, 447] width 389 height 16
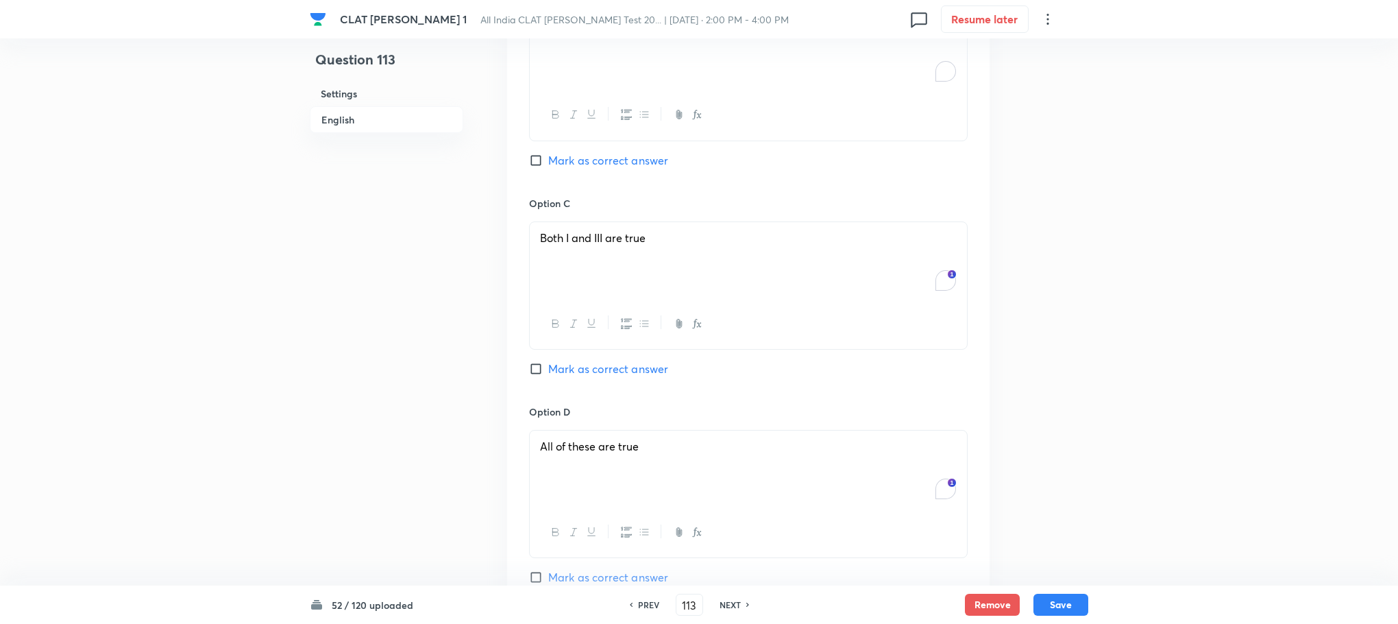
scroll to position [1851, 0]
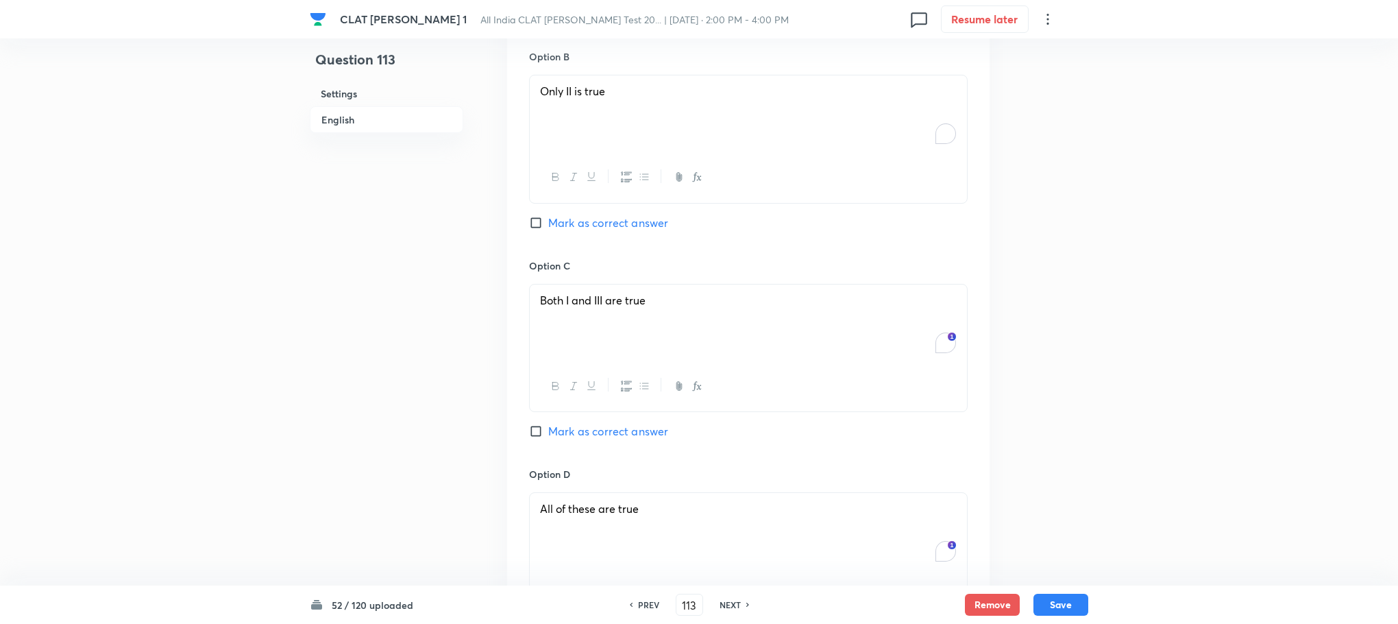
click at [579, 423] on span "Mark as correct answer" at bounding box center [608, 431] width 120 height 16
click at [548, 424] on input "Mark as correct answer" at bounding box center [538, 431] width 19 height 14
checkbox input "true"
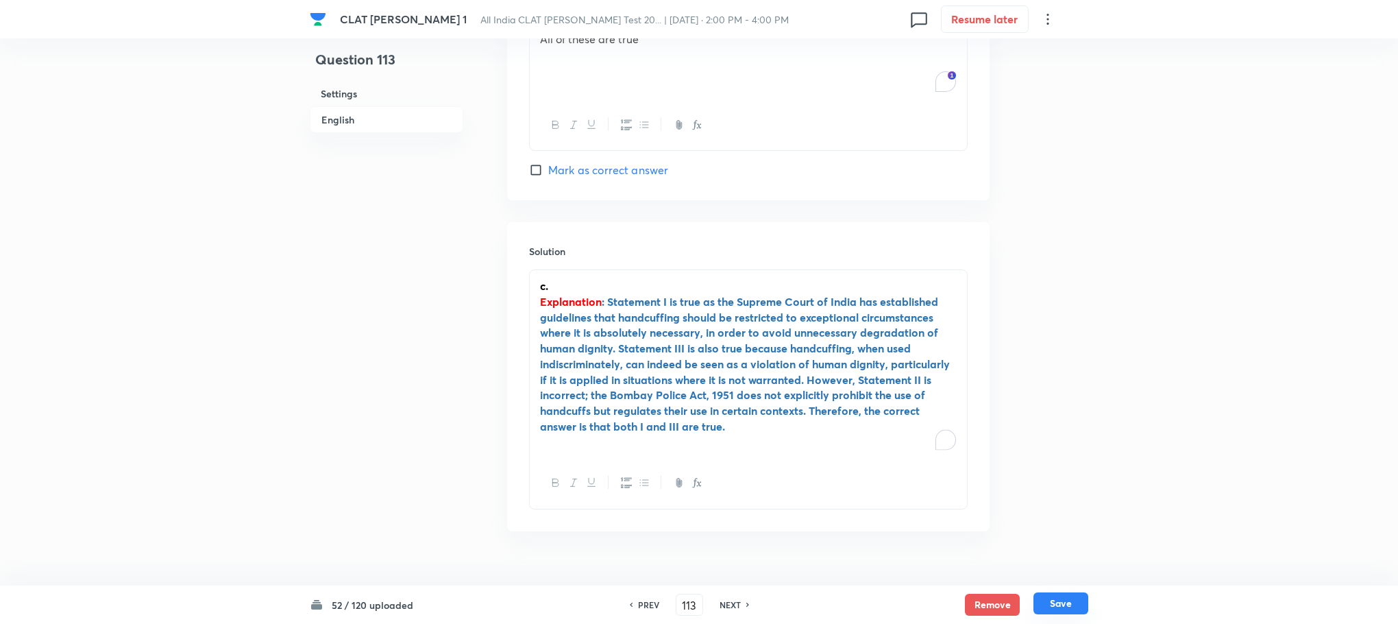
scroll to position [2321, 0]
click at [1067, 598] on button "Save" at bounding box center [1061, 603] width 55 height 22
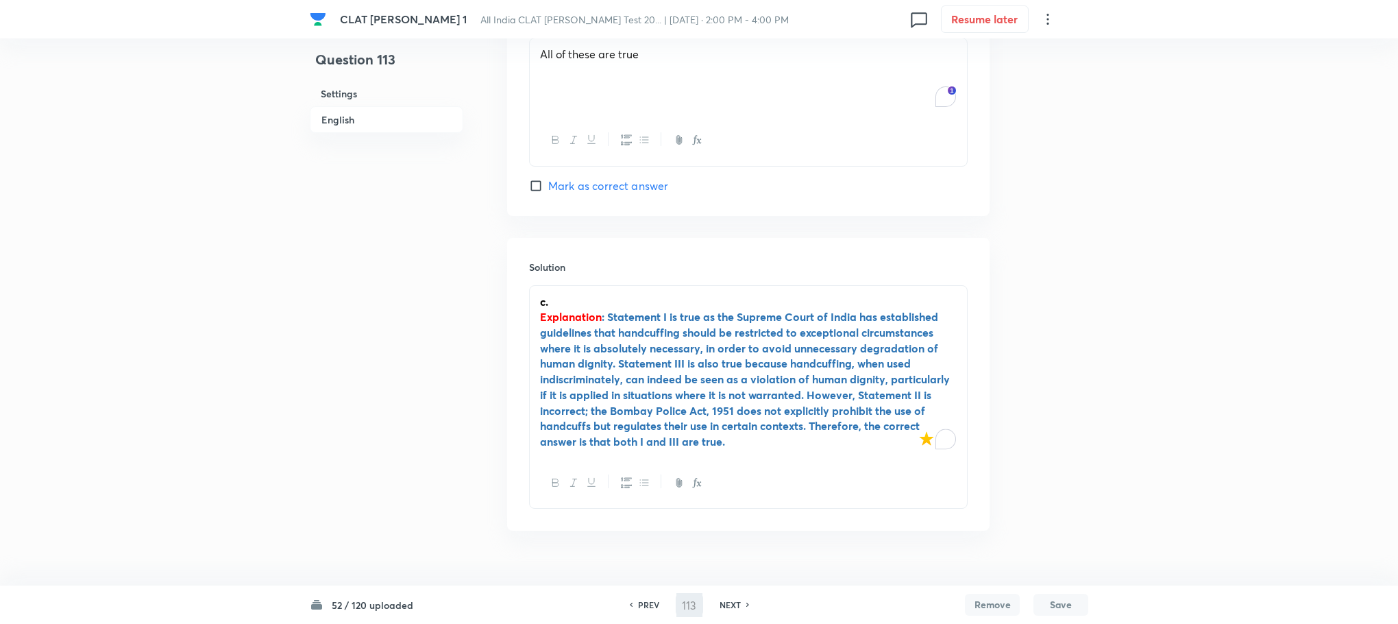
type input "114"
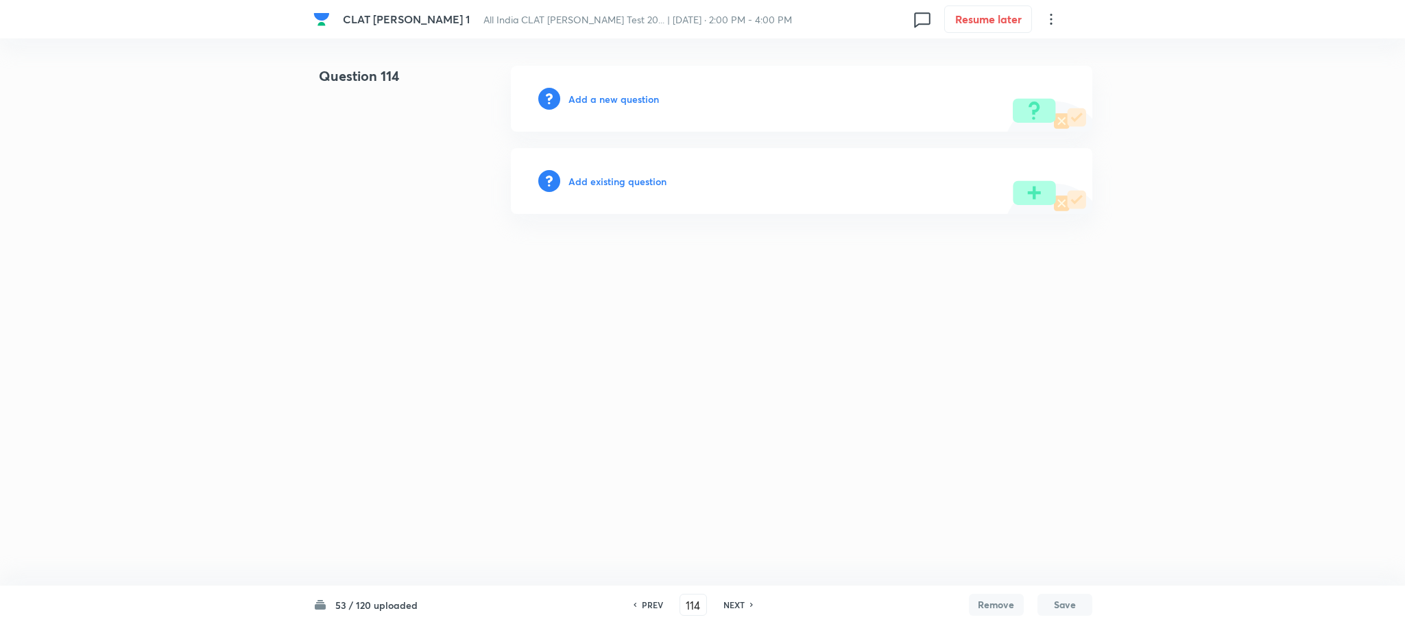
click at [624, 103] on h6 "Add a new question" at bounding box center [613, 99] width 90 height 14
click at [624, 103] on h6 "Choose a question type" at bounding box center [621, 99] width 106 height 14
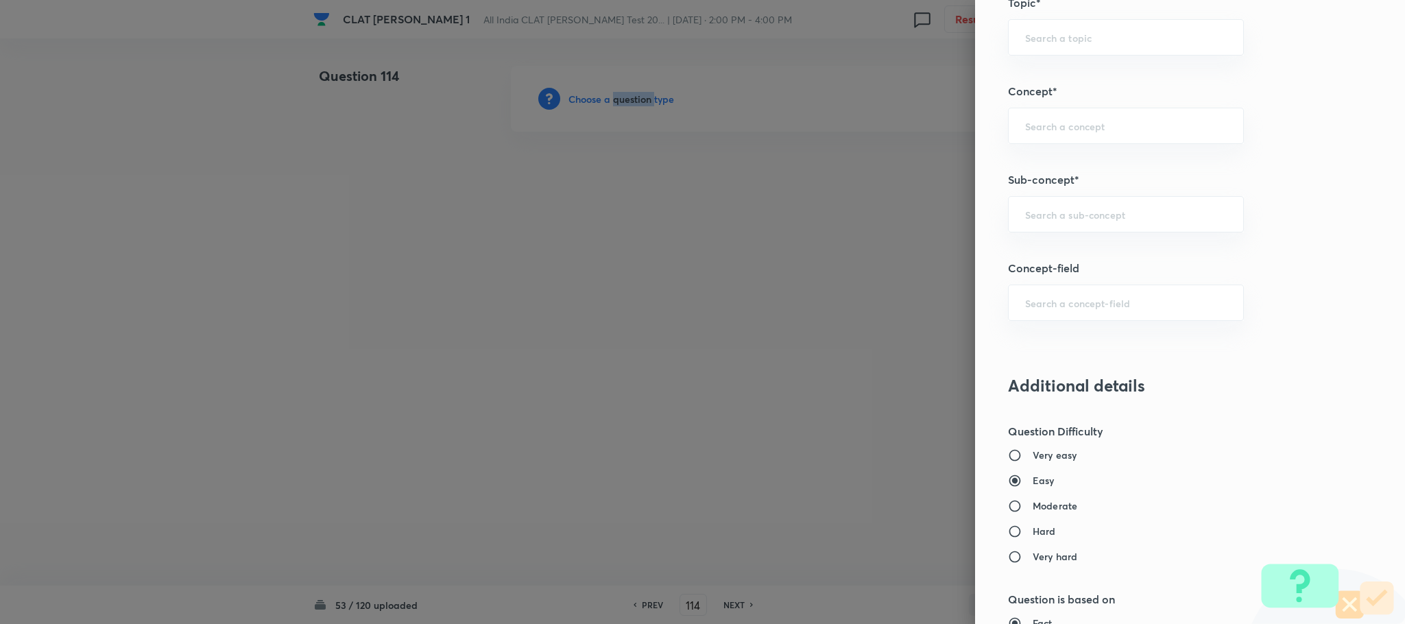
scroll to position [720, 0]
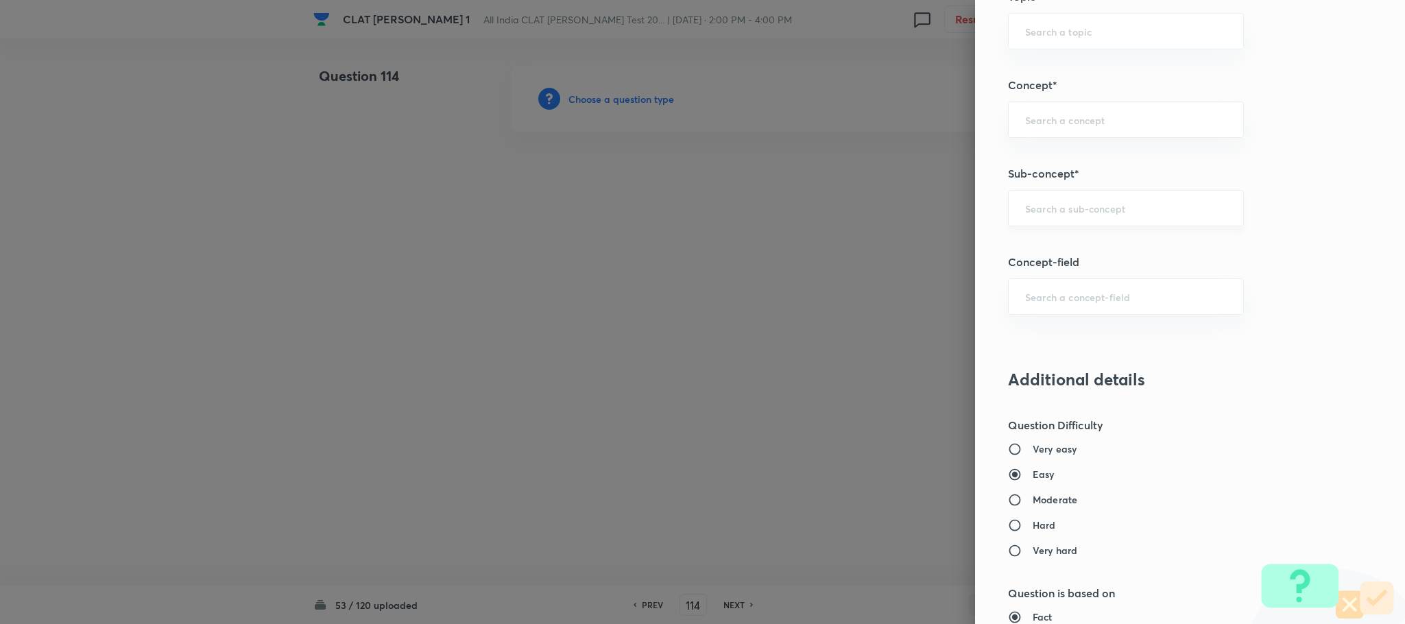
click at [1033, 215] on input "text" at bounding box center [1126, 208] width 202 height 13
type input "g"
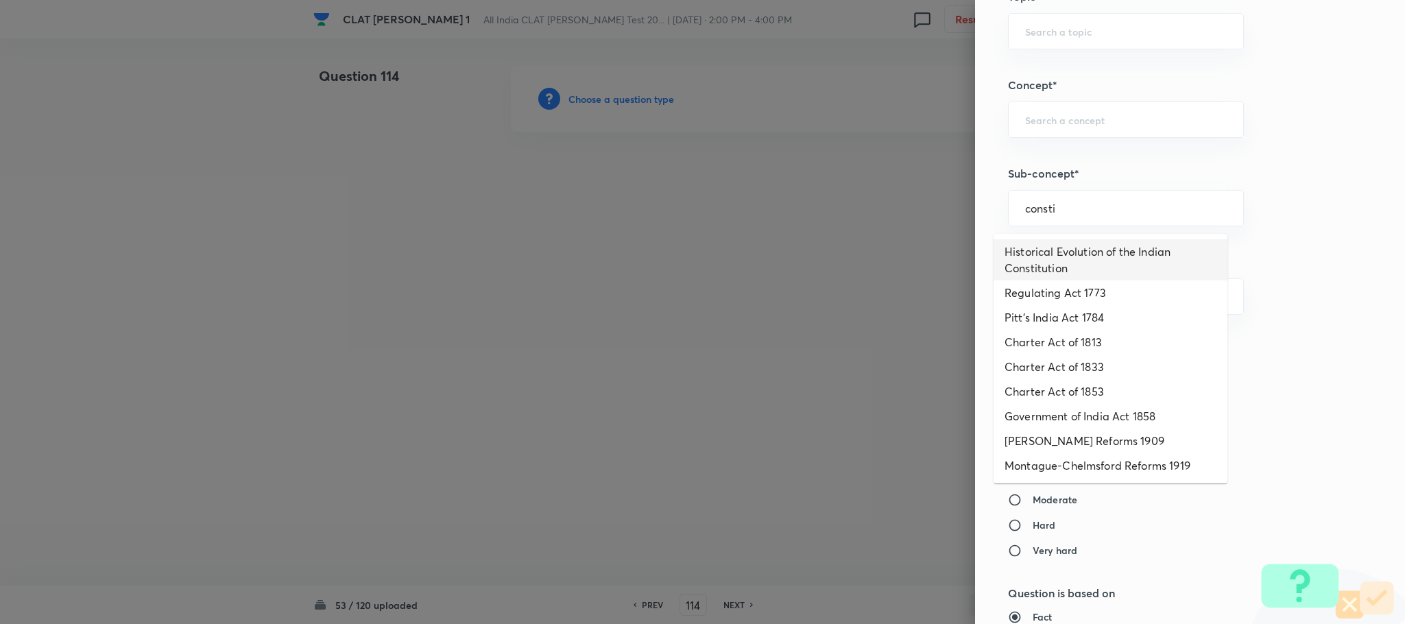
click at [1059, 267] on li "Historical Evolution of the Indian Constitution" at bounding box center [1110, 259] width 234 height 41
type input "Historical Evolution of the Indian Constitution"
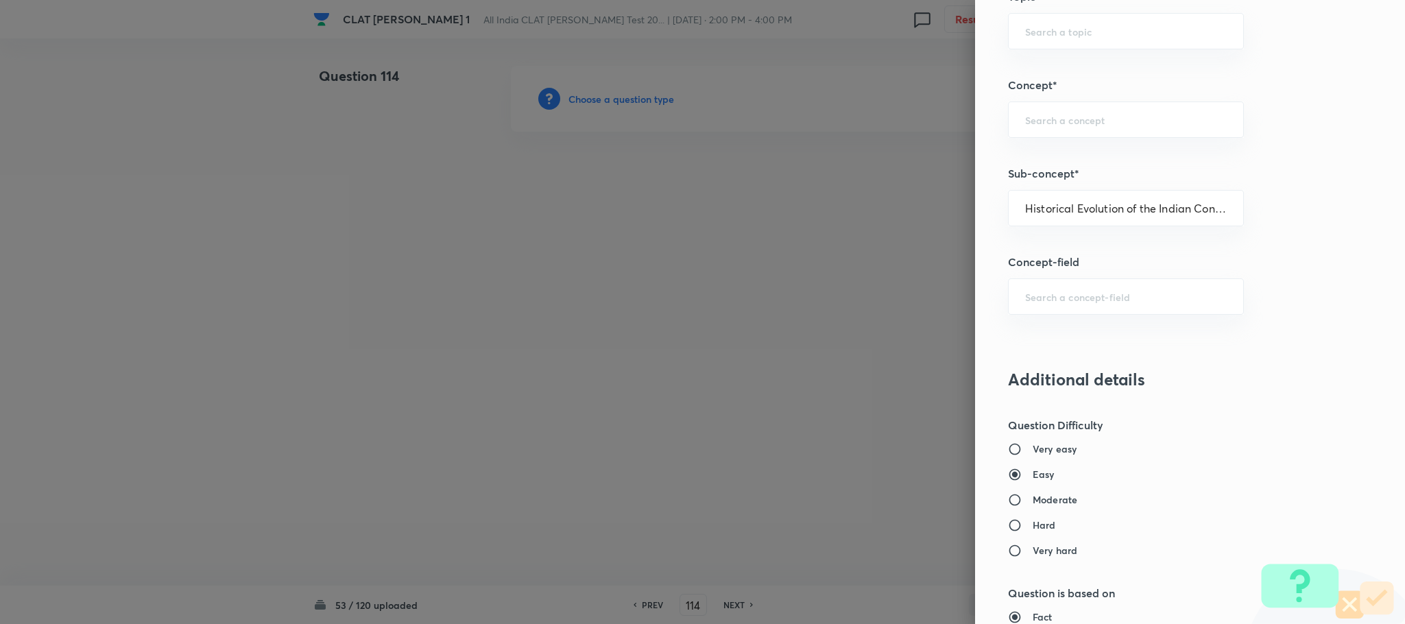
type input "Constitution of [GEOGRAPHIC_DATA]"
type input "Historical Background"
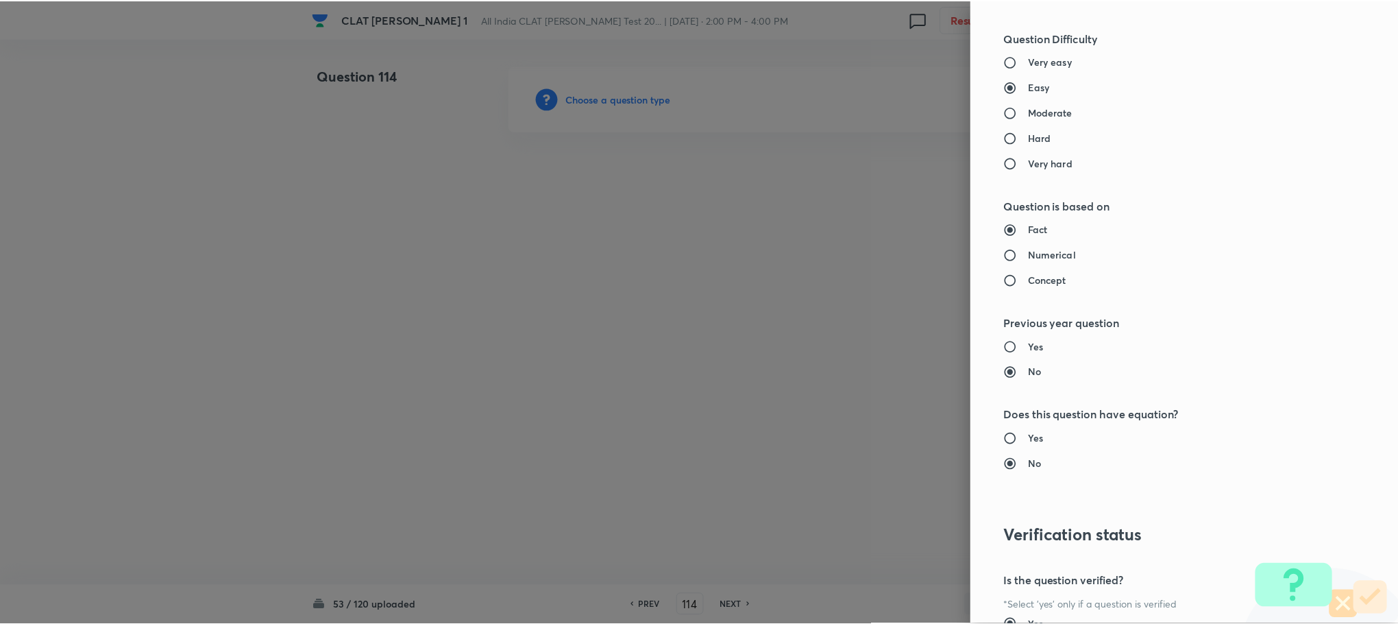
scroll to position [1249, 0]
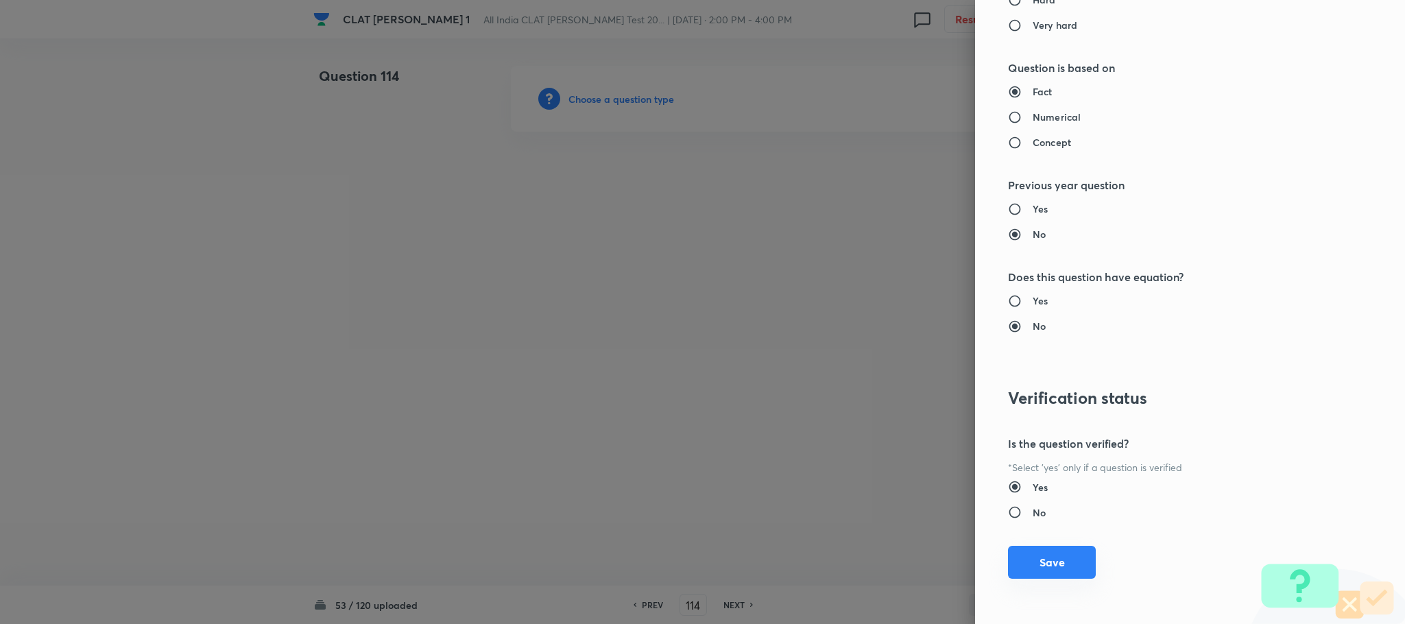
click at [1043, 574] on button "Save" at bounding box center [1052, 562] width 88 height 33
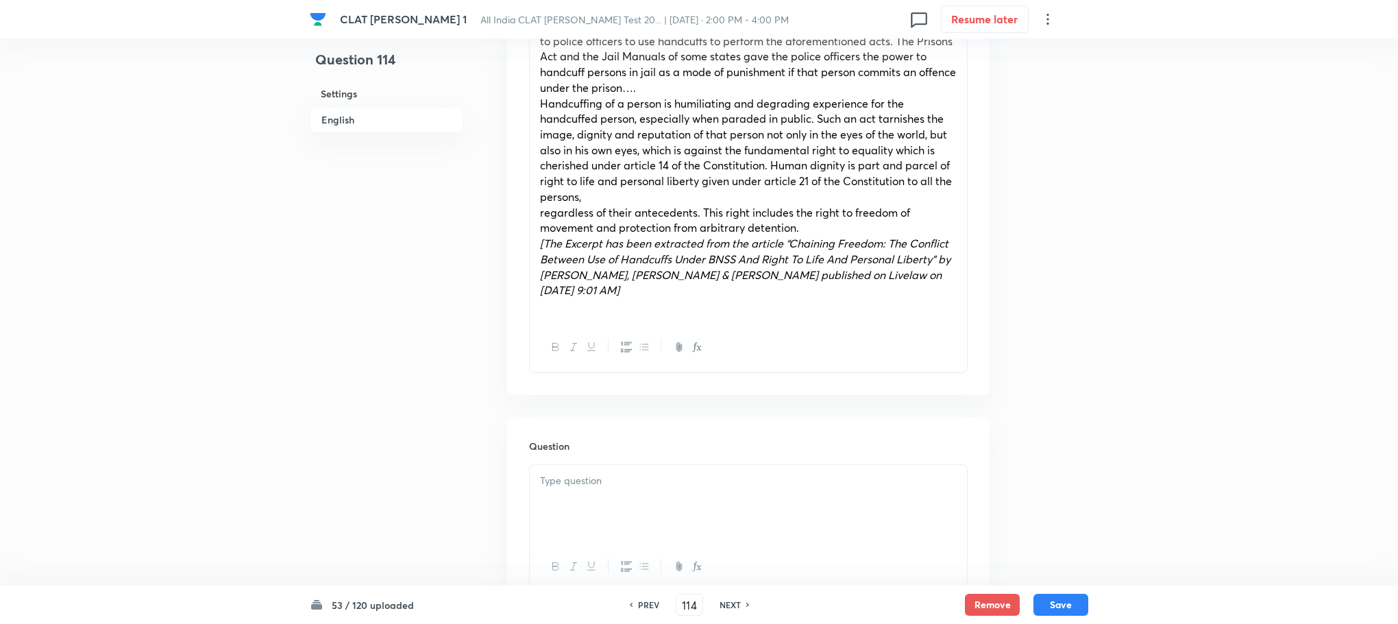
scroll to position [1028, 0]
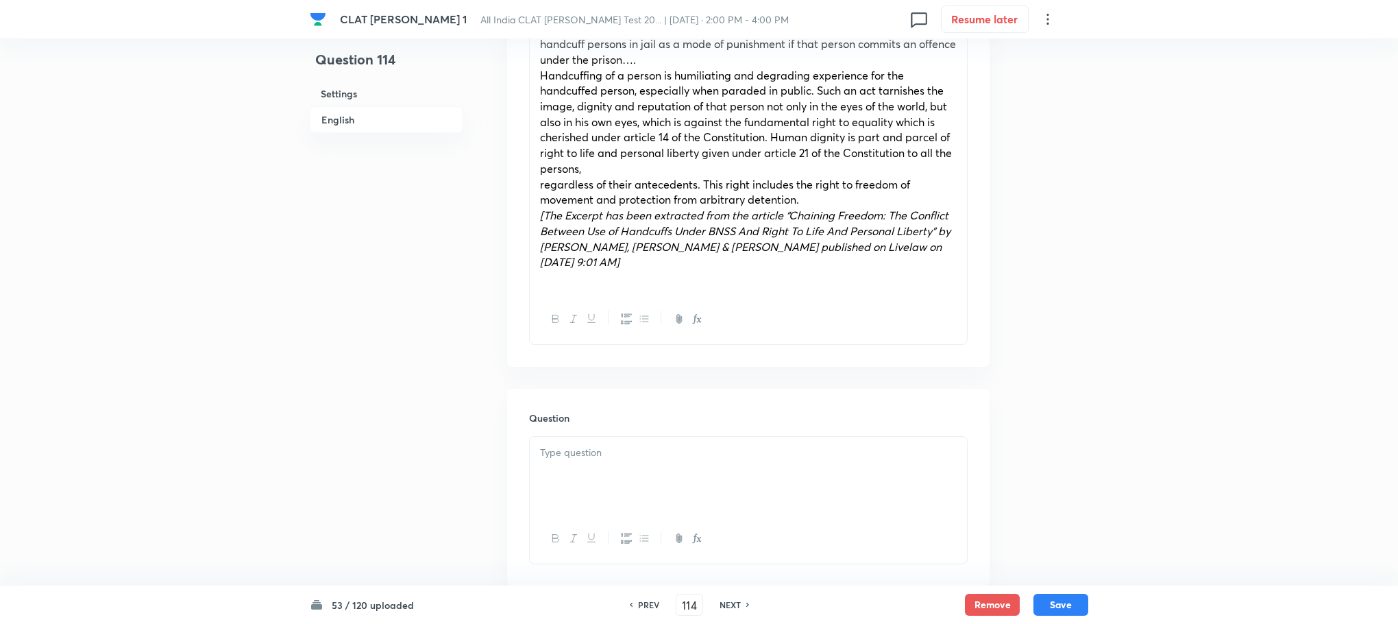
click at [566, 437] on div at bounding box center [748, 475] width 437 height 77
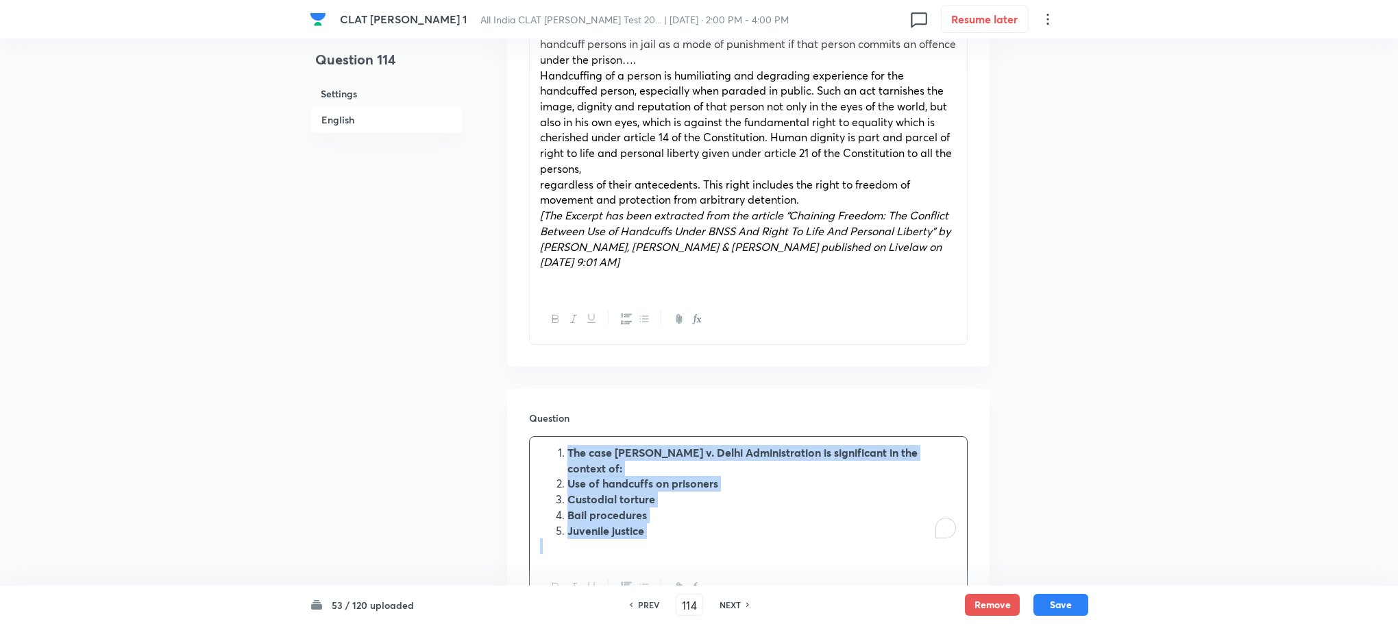
drag, startPoint x: 566, startPoint y: 420, endPoint x: 696, endPoint y: 496, distance: 149.9
click at [696, 496] on div "The case [PERSON_NAME] v. Delhi Administration is significant in the context of…" at bounding box center [748, 499] width 437 height 125
click at [621, 581] on icon "button" at bounding box center [626, 586] width 11 height 11
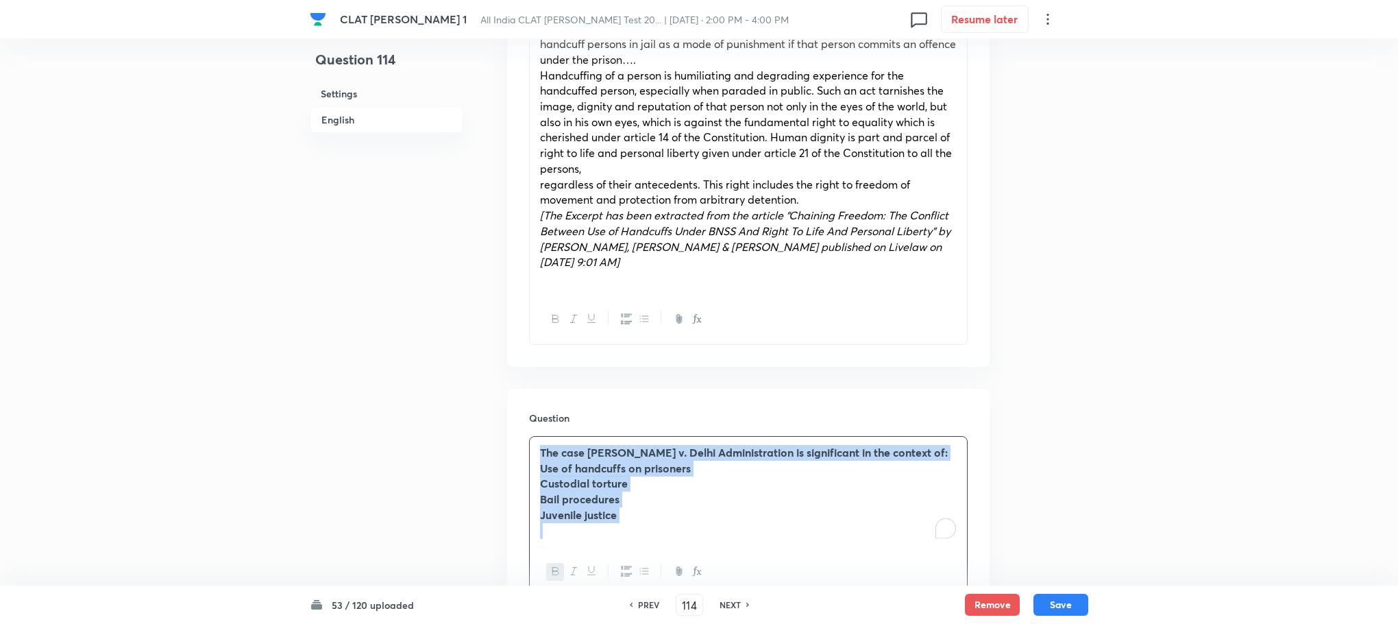
click at [562, 563] on button "button" at bounding box center [555, 571] width 18 height 17
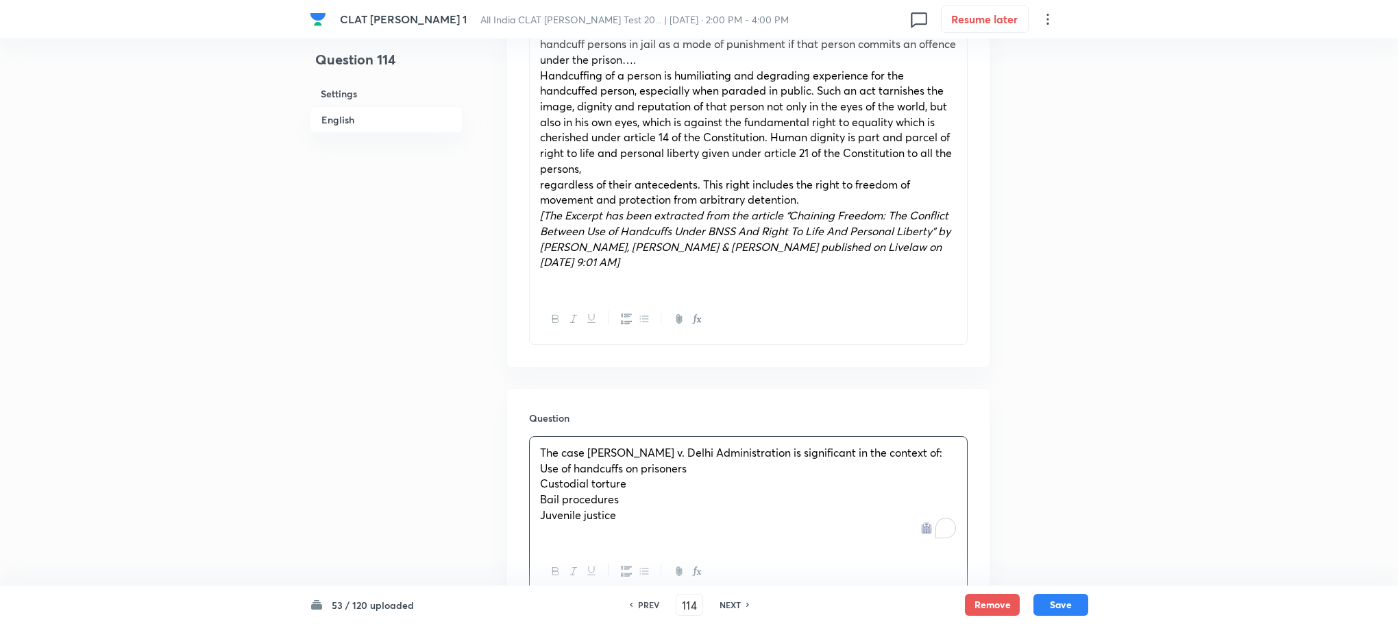
click at [527, 439] on div "Question The case [PERSON_NAME] v. Delhi Administration is significant in the c…" at bounding box center [748, 504] width 483 height 231
drag, startPoint x: 540, startPoint y: 438, endPoint x: 718, endPoint y: 525, distance: 198.4
click at [718, 525] on div "The case [PERSON_NAME] v. Delhi Administration is significant in the context of…" at bounding box center [748, 517] width 439 height 162
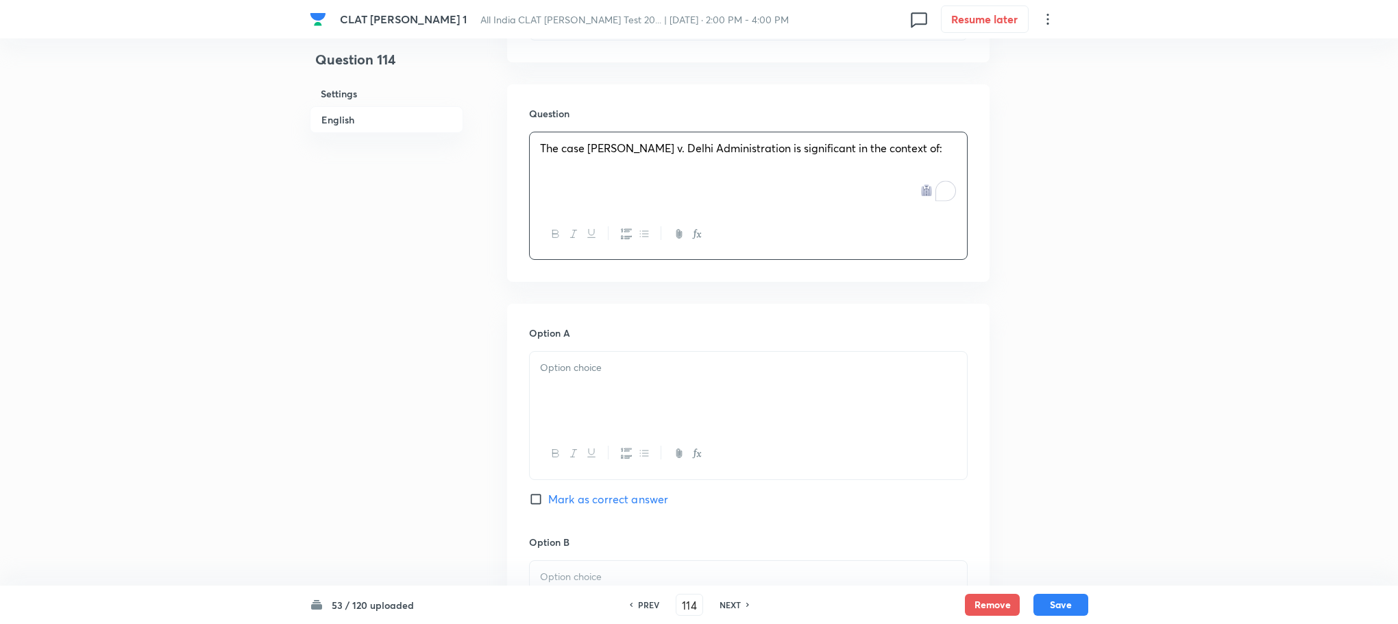
scroll to position [1337, 0]
click at [589, 356] on p "To enrich screen reader interactions, please activate Accessibility in Grammarl…" at bounding box center [748, 364] width 417 height 16
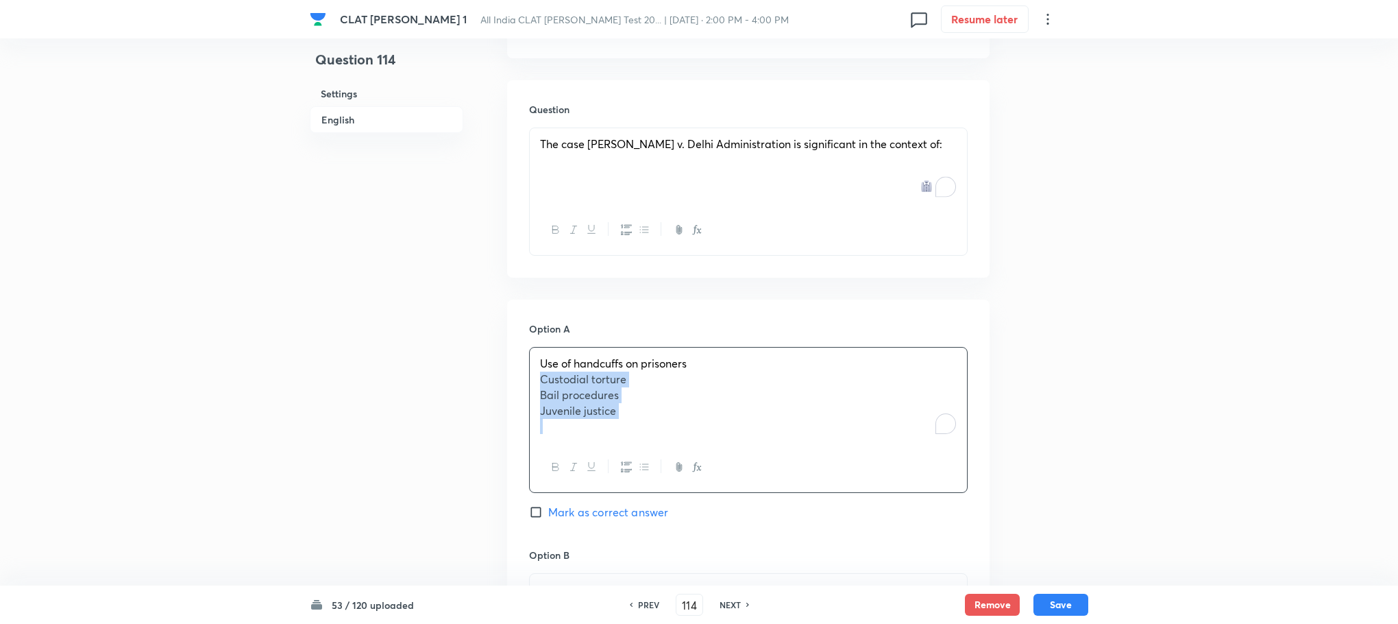
drag, startPoint x: 541, startPoint y: 348, endPoint x: 710, endPoint y: 411, distance: 180.3
click at [714, 411] on div "Use of handcuffs on prisoners Custodial torture Bail procedures Juvenile justice" at bounding box center [748, 395] width 437 height 95
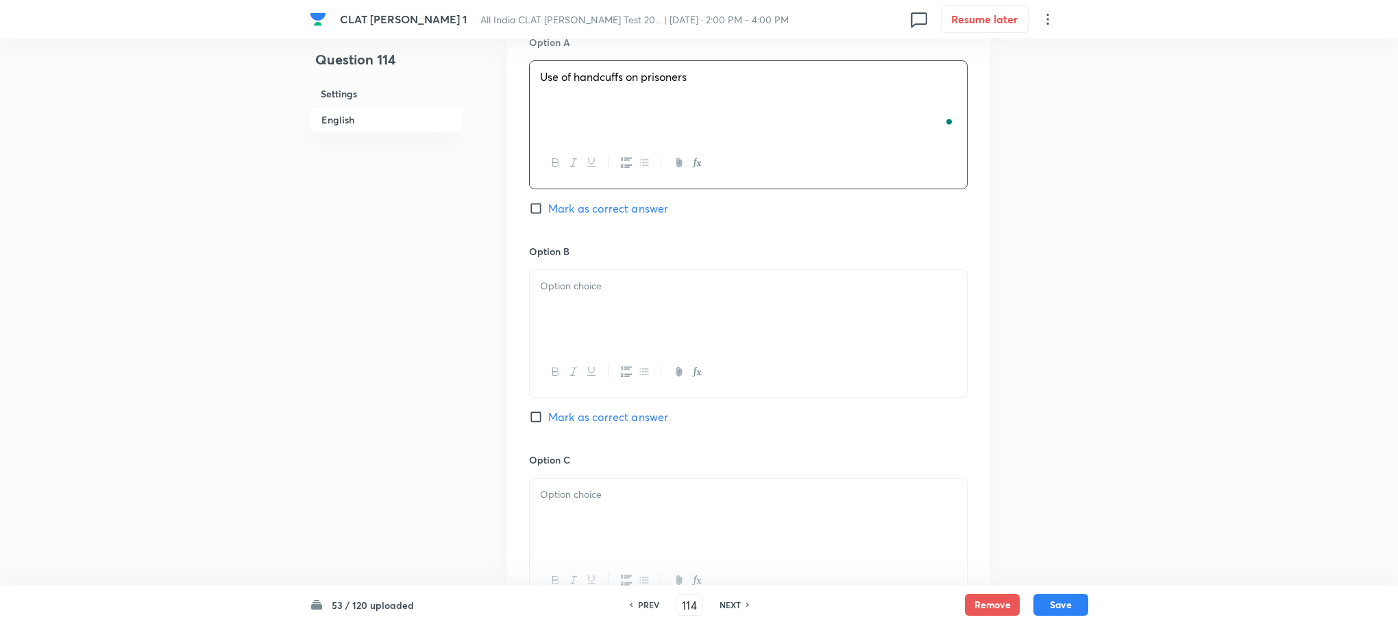
scroll to position [1645, 0]
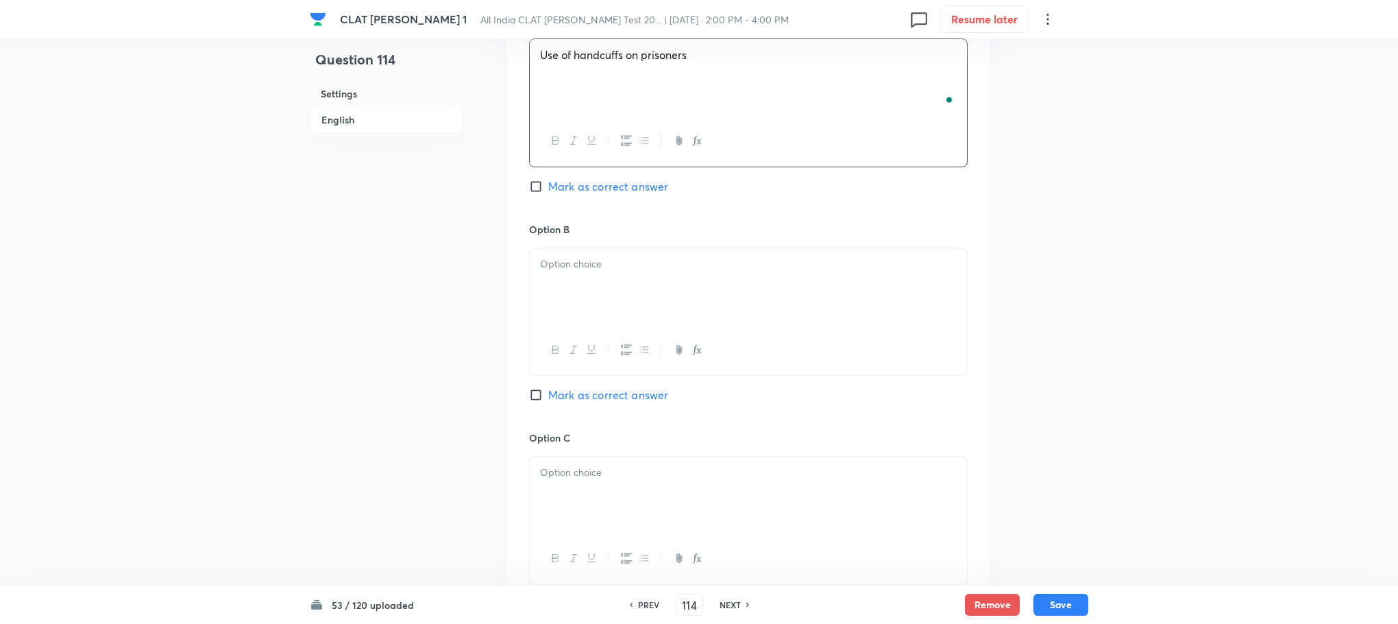
click at [552, 265] on div at bounding box center [748, 286] width 437 height 77
drag, startPoint x: 537, startPoint y: 252, endPoint x: 667, endPoint y: 299, distance: 137.9
click at [667, 299] on div "Custodial torture Bail procedures Juvenile justice" at bounding box center [748, 312] width 439 height 130
click at [586, 483] on div at bounding box center [748, 495] width 437 height 77
drag, startPoint x: 535, startPoint y: 461, endPoint x: 677, endPoint y: 486, distance: 144.0
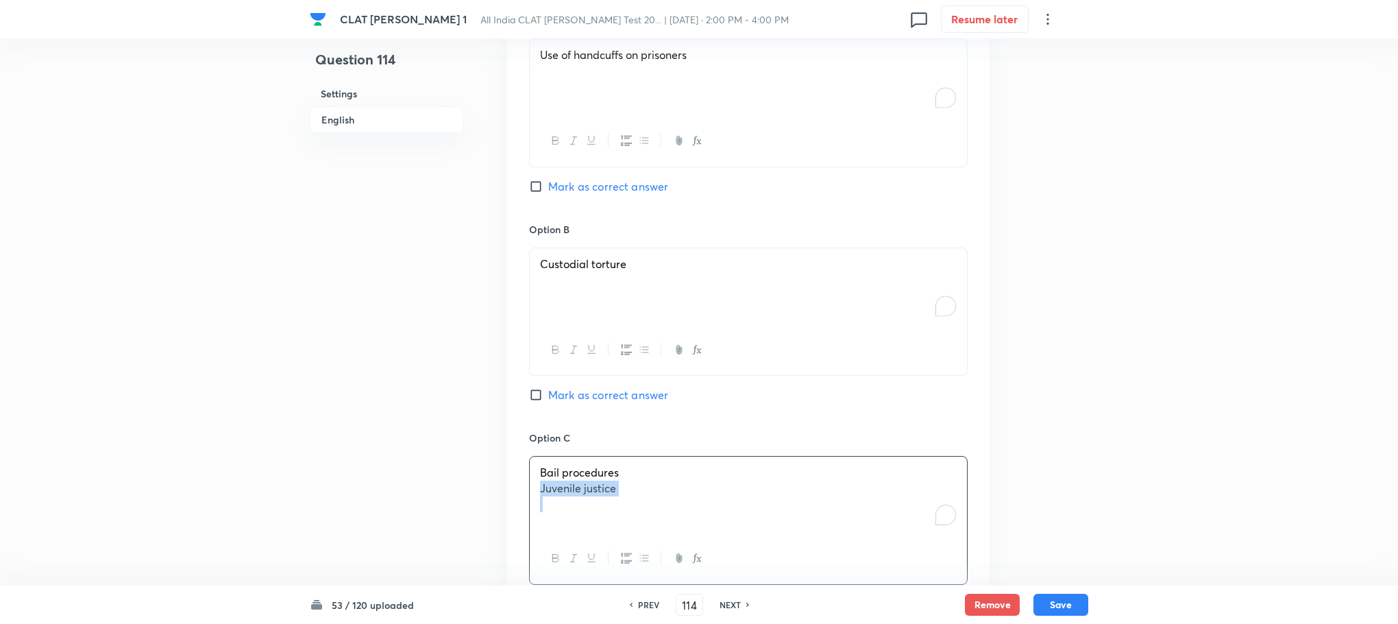
click at [677, 486] on div "Bail procedures Juvenile justice" at bounding box center [748, 495] width 437 height 77
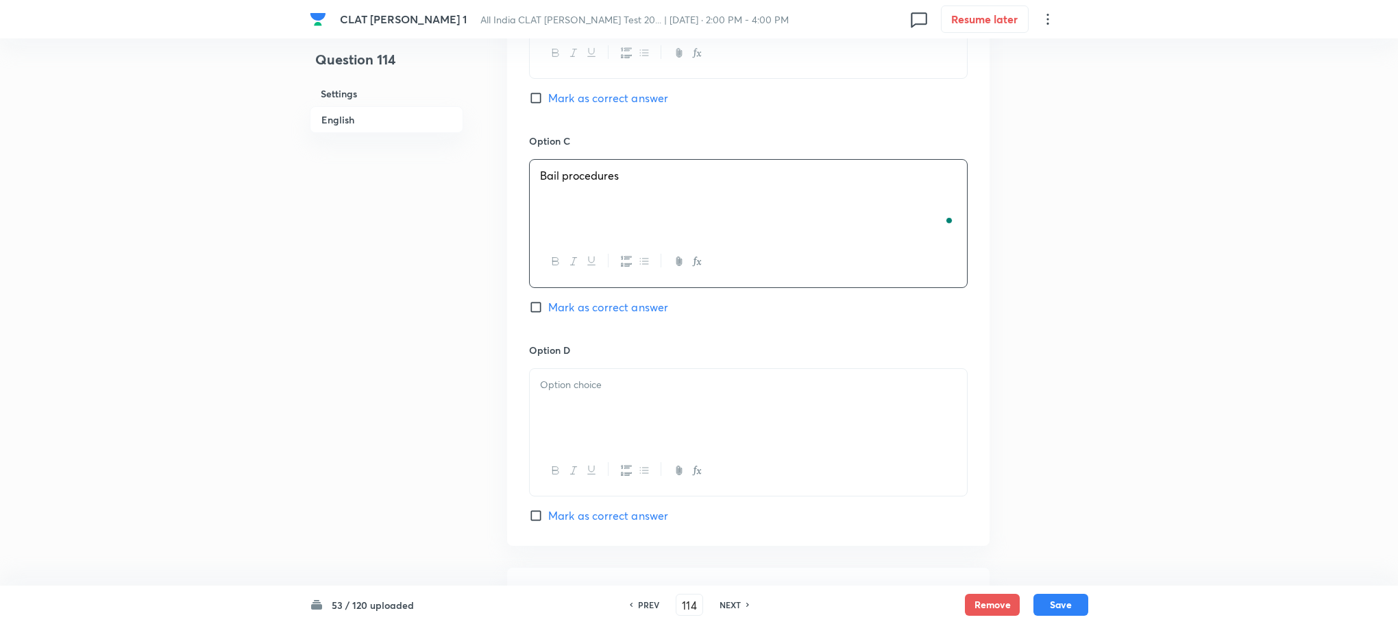
scroll to position [1954, 0]
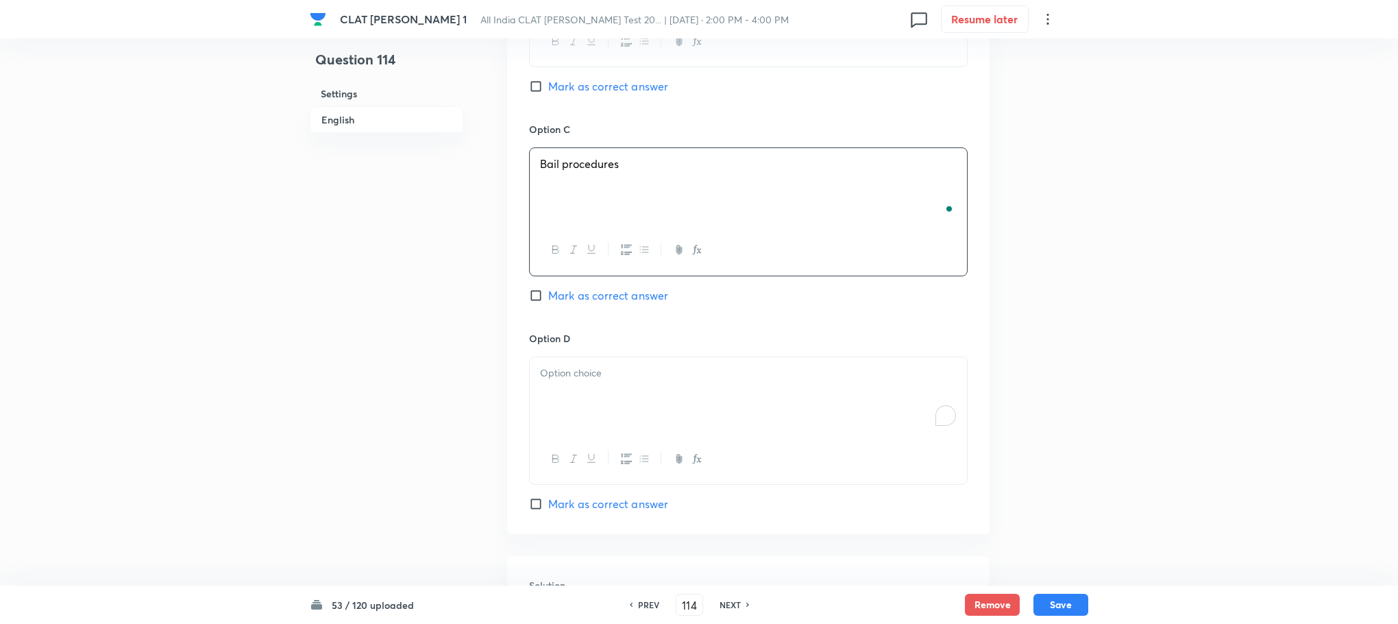
click at [570, 365] on p "To enrich screen reader interactions, please activate Accessibility in Grammarl…" at bounding box center [748, 373] width 417 height 16
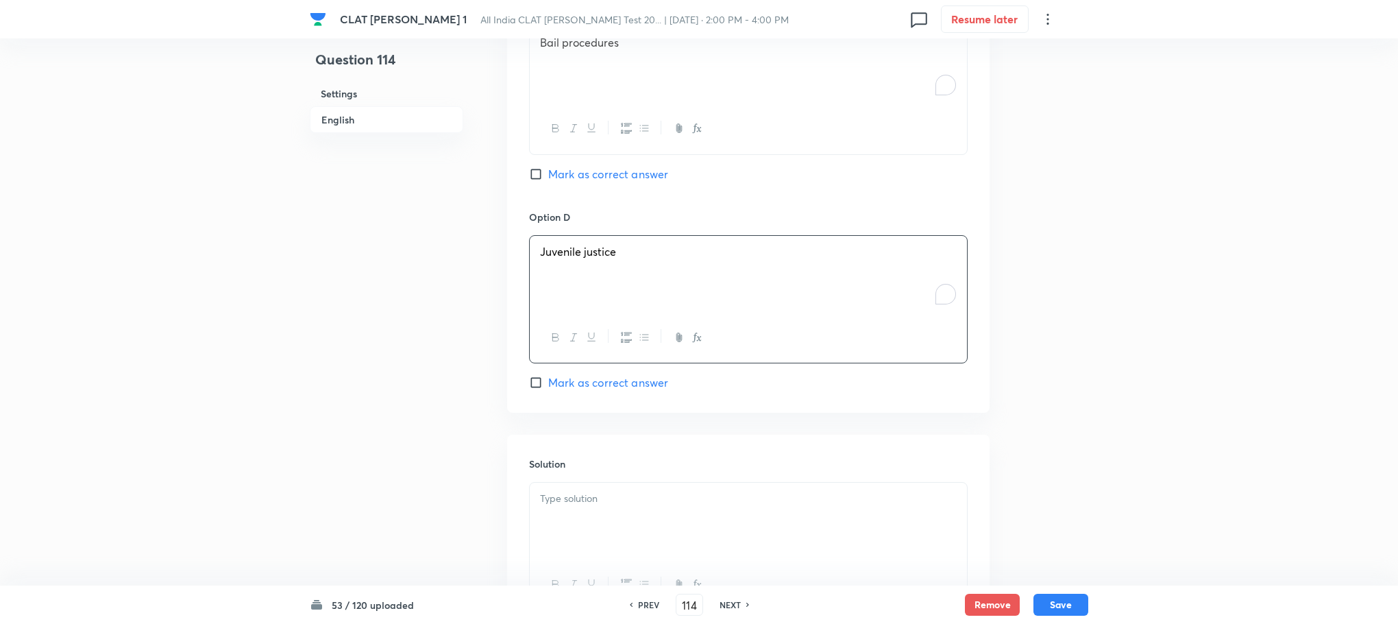
scroll to position [2177, 0]
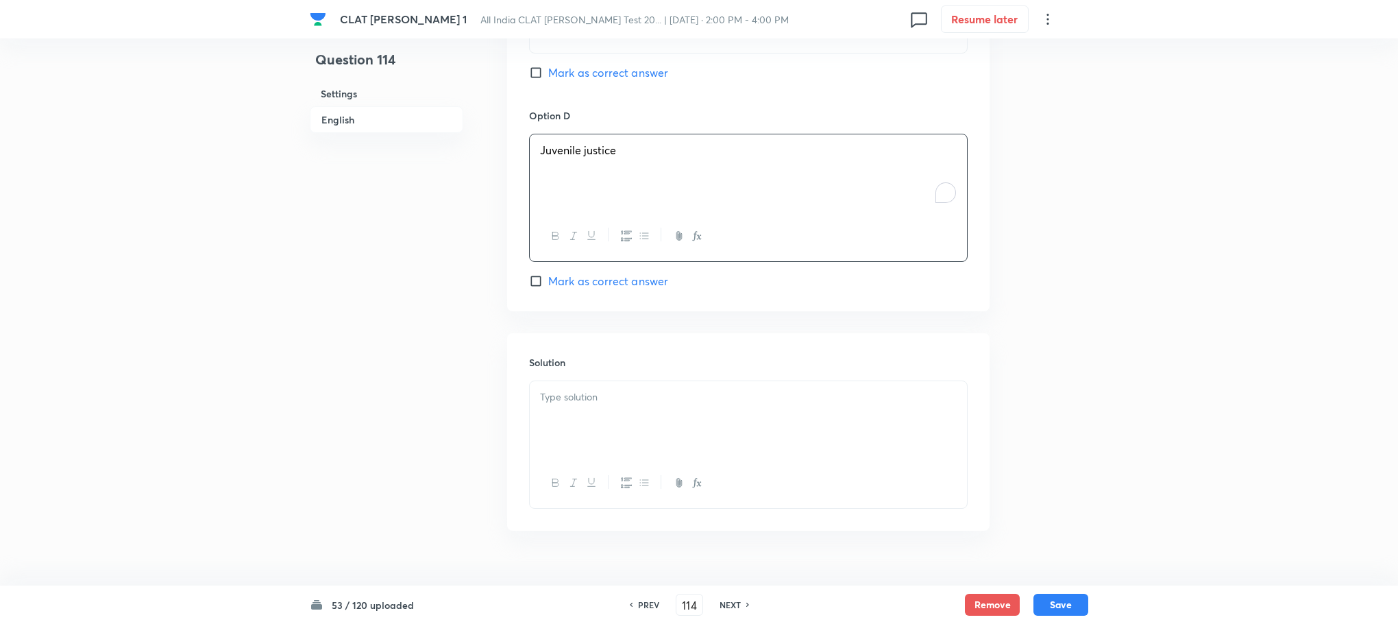
click at [570, 401] on div at bounding box center [748, 419] width 437 height 77
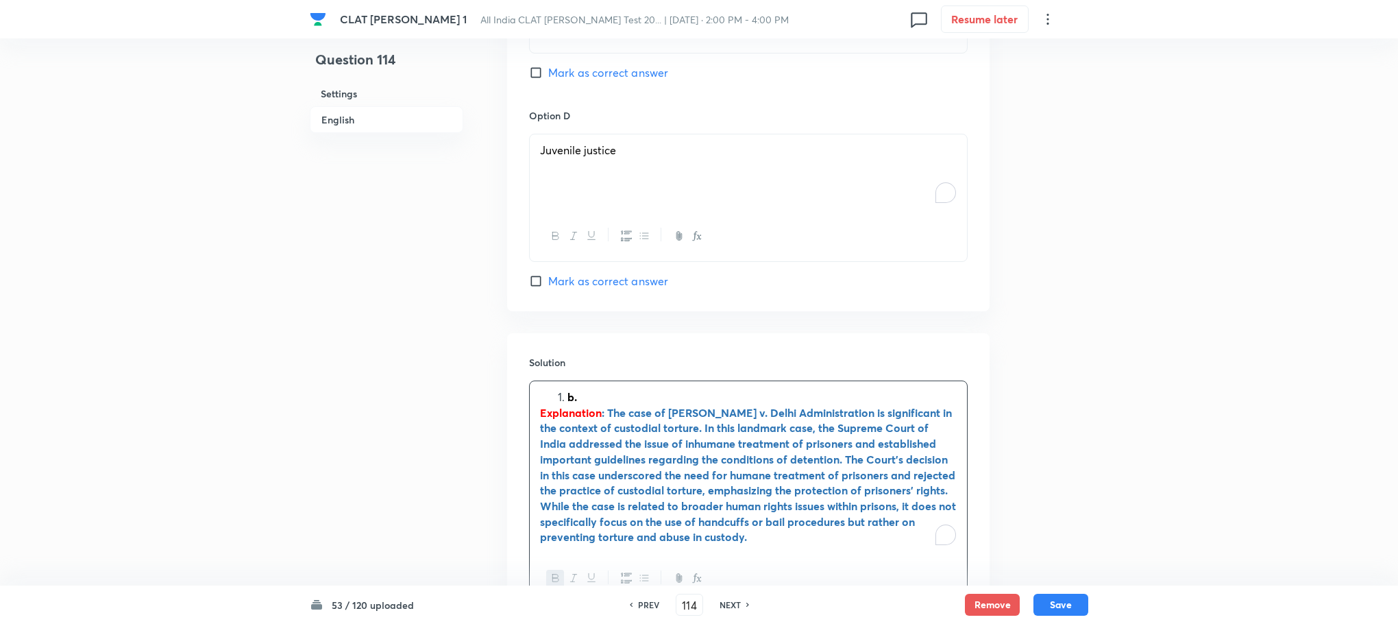
click at [568, 389] on li "b." at bounding box center [762, 397] width 389 height 16
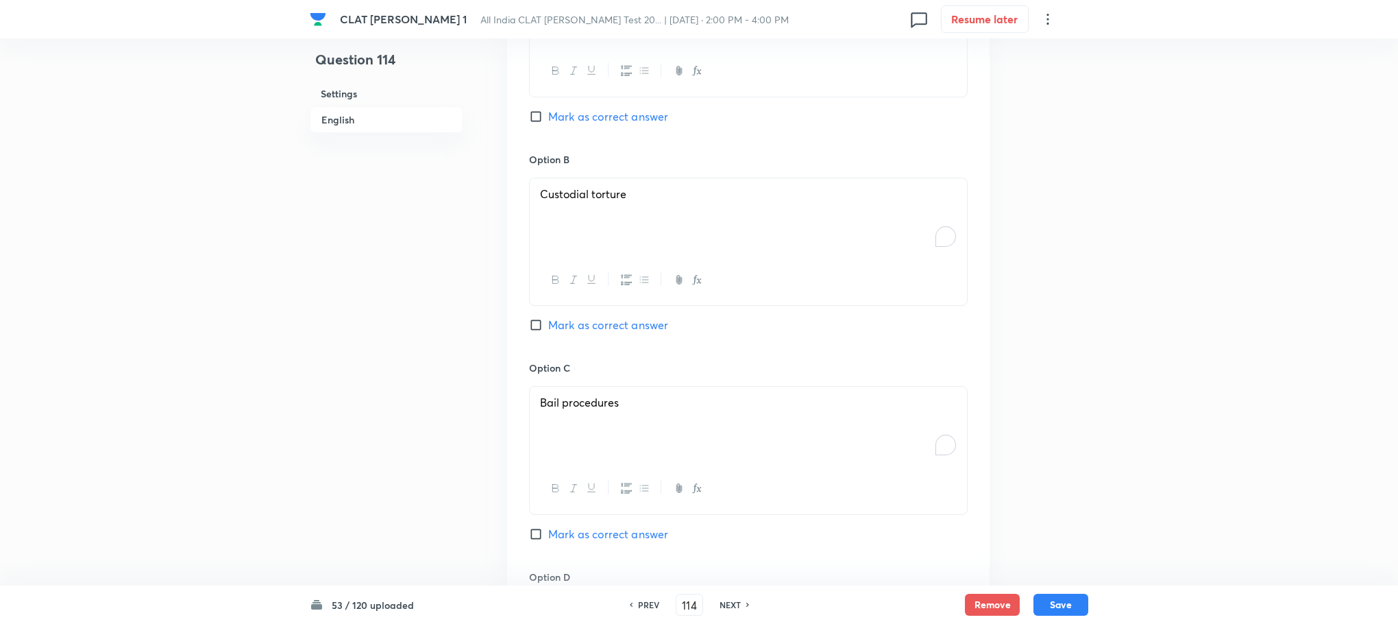
scroll to position [1662, 0]
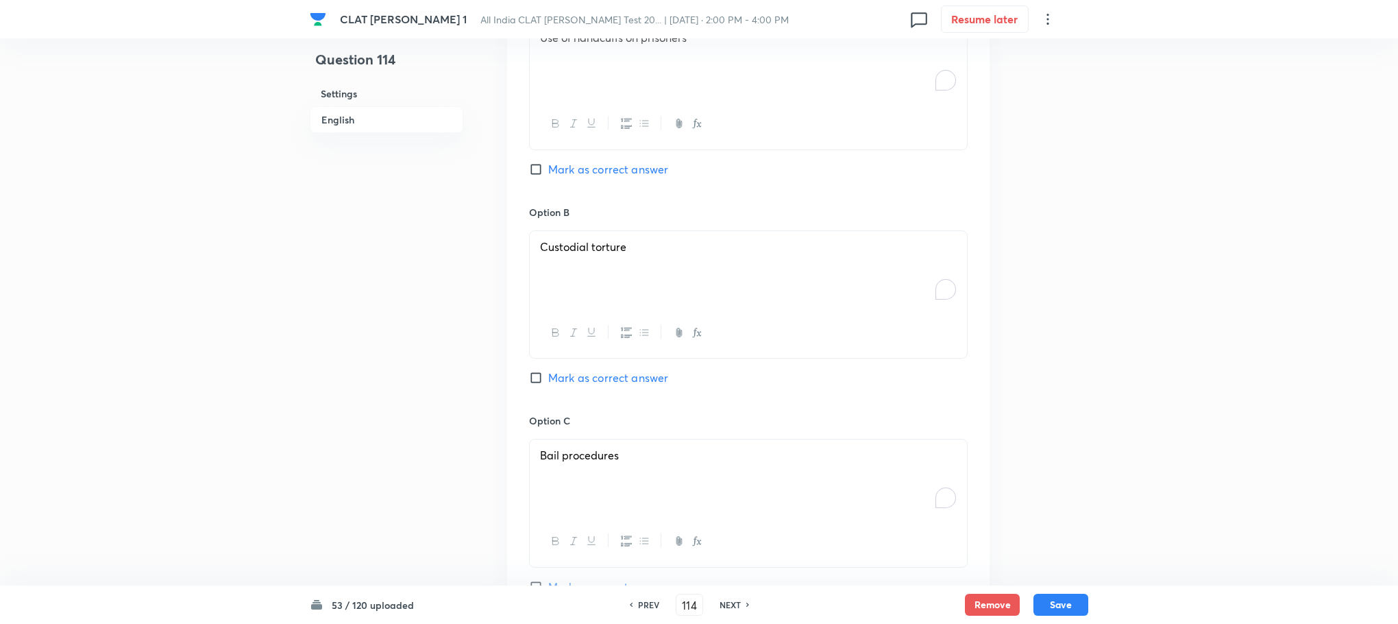
click at [579, 369] on span "Mark as correct answer" at bounding box center [608, 377] width 120 height 16
click at [548, 371] on input "Mark as correct answer" at bounding box center [538, 378] width 19 height 14
checkbox input "true"
click at [1069, 593] on button "Save" at bounding box center [1061, 603] width 55 height 22
type input "115"
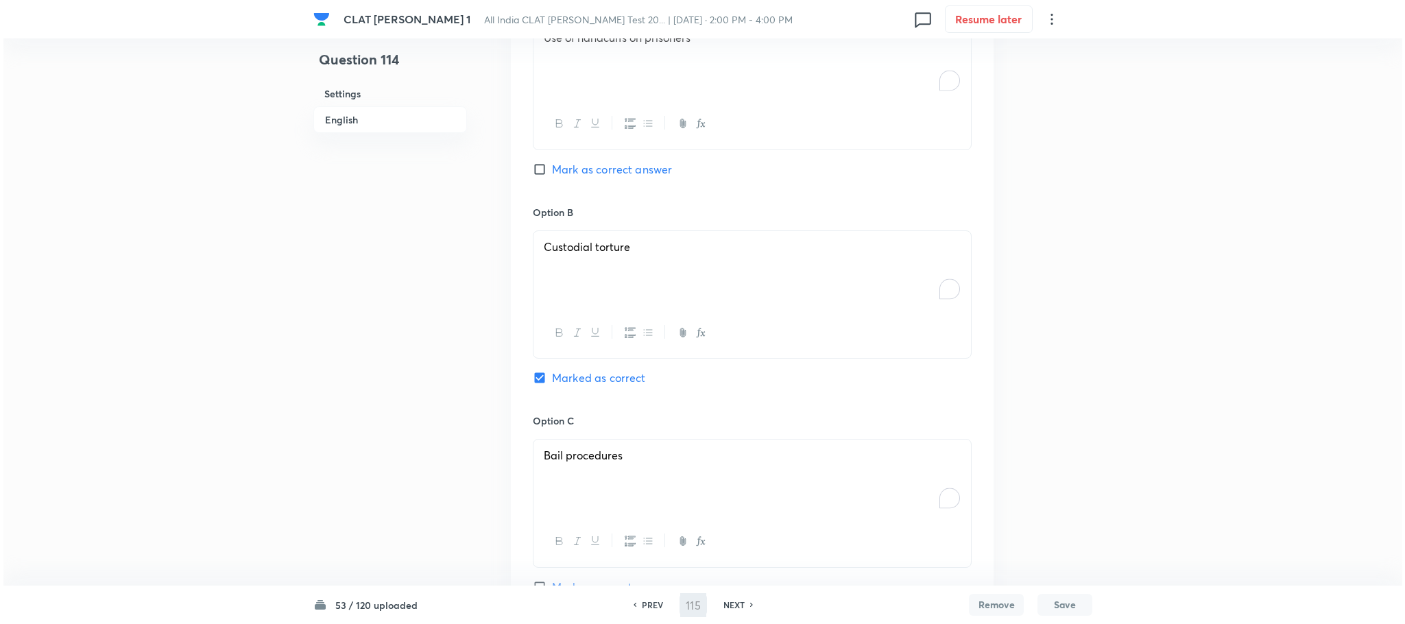
scroll to position [0, 0]
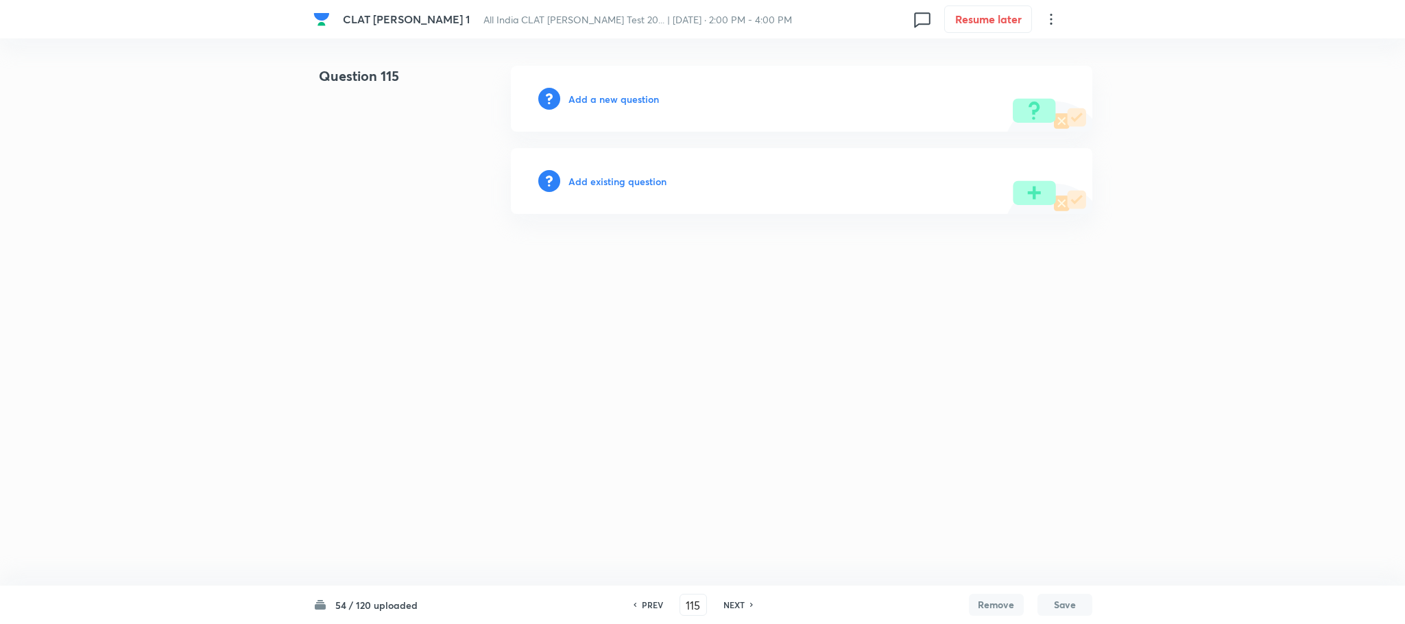
click at [613, 103] on h6 "Add a new question" at bounding box center [613, 99] width 90 height 14
click at [613, 103] on h6 "Choose a question type" at bounding box center [621, 99] width 106 height 14
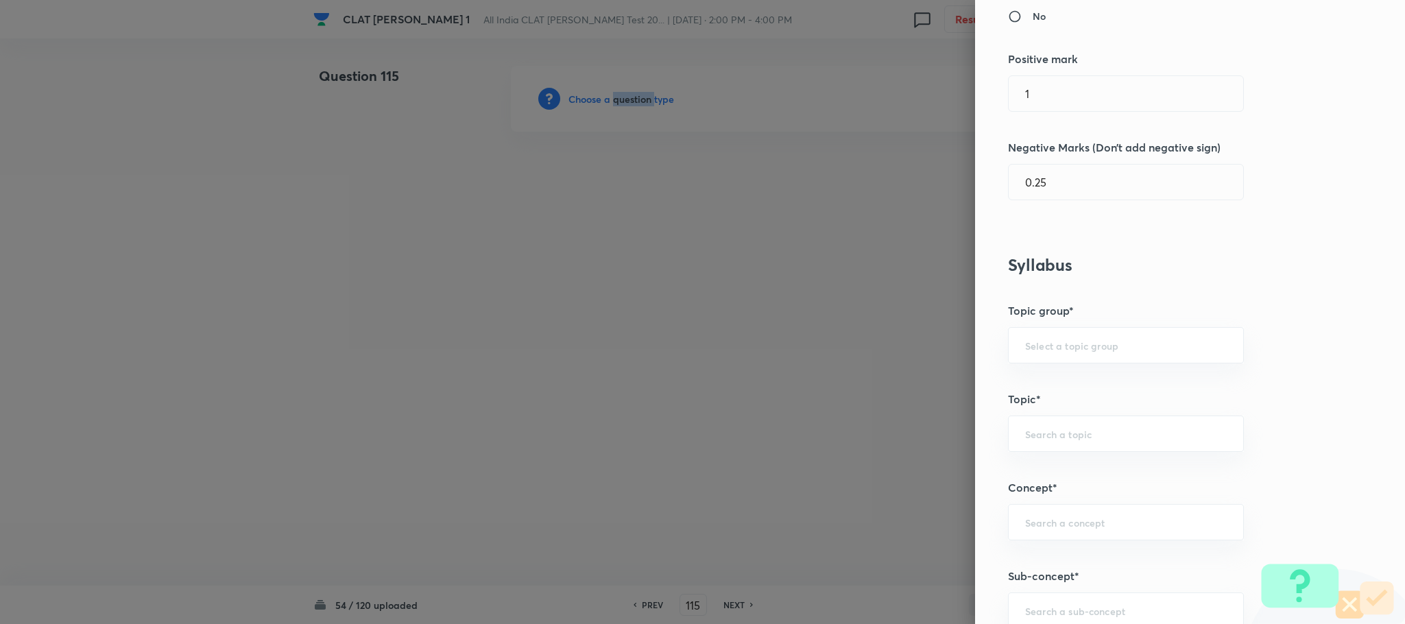
scroll to position [617, 0]
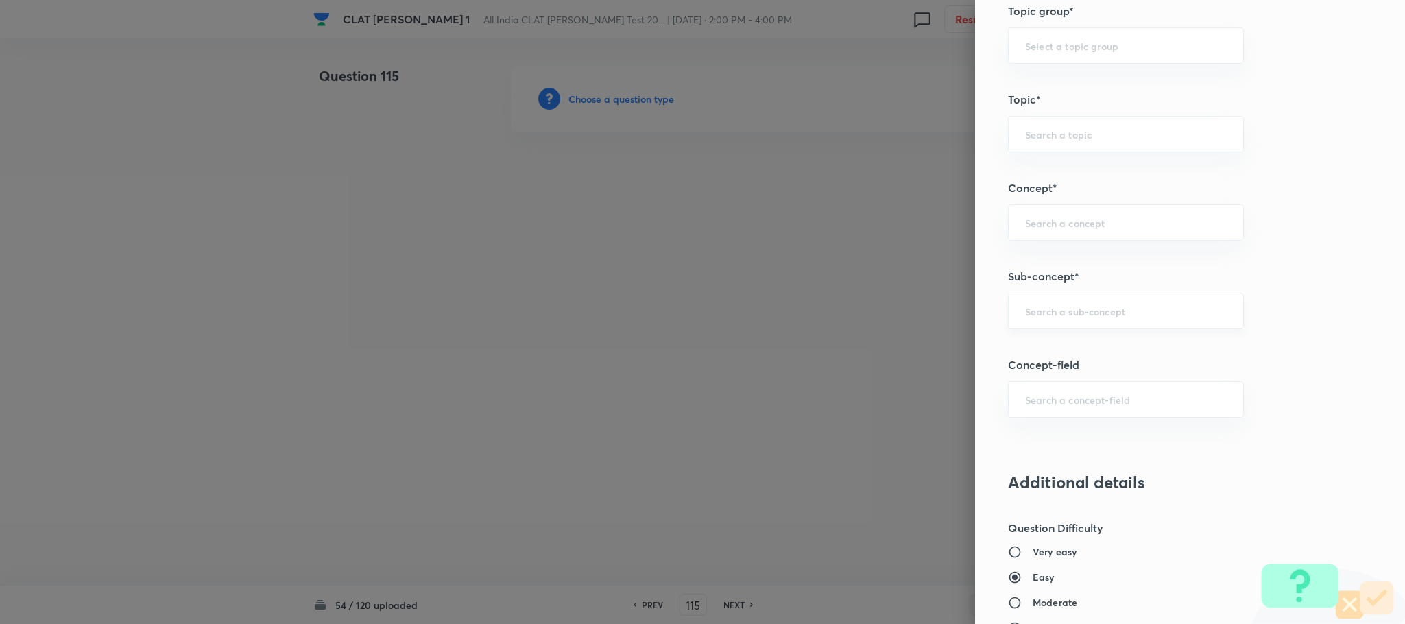
click at [1025, 315] on input "text" at bounding box center [1126, 310] width 202 height 13
click at [1028, 402] on li "General Principles of Criminal Liability" at bounding box center [1110, 403] width 234 height 25
type input "General Principles of Criminal Liability"
type input "Criminal Law"
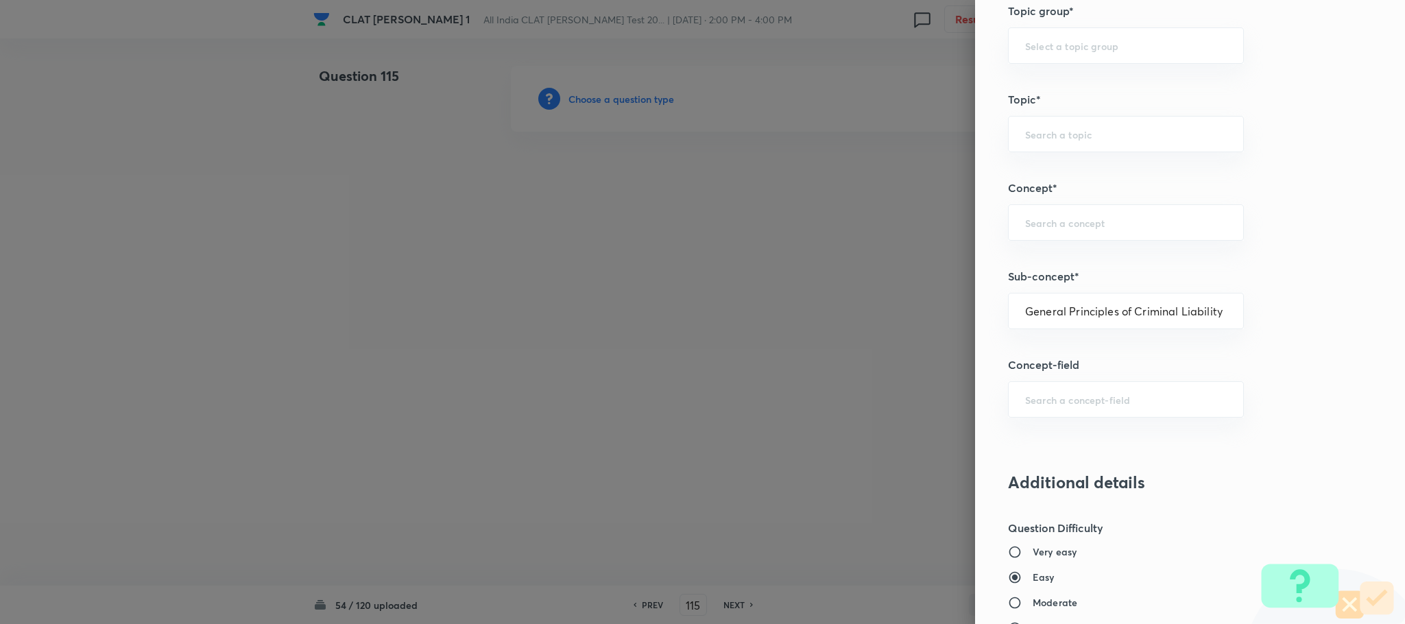
type input "Definition and Meaning of Crime"
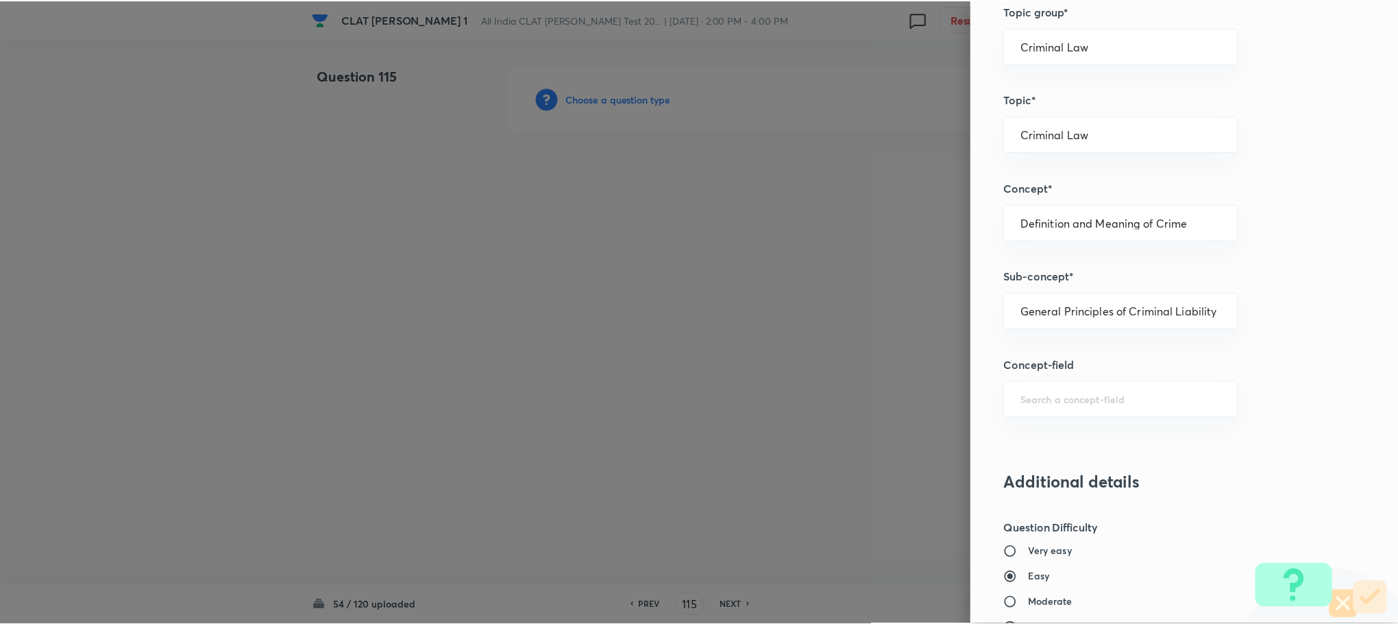
scroll to position [1249, 0]
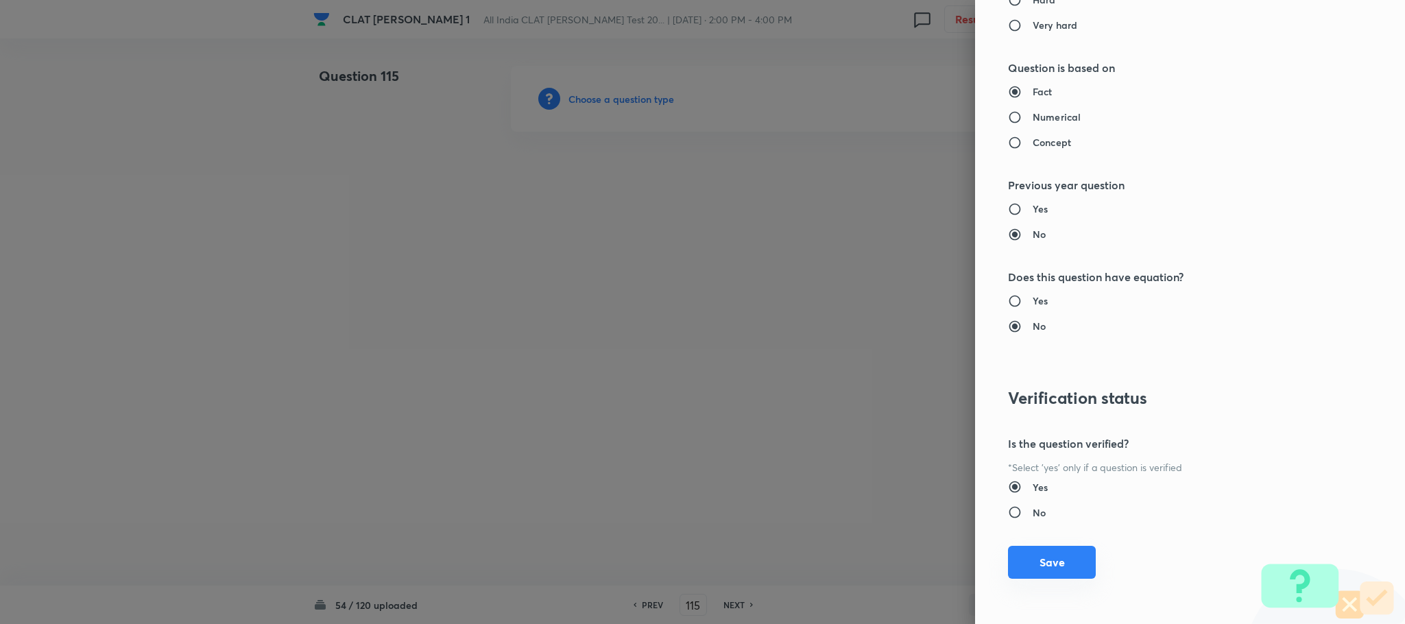
click at [1015, 568] on button "Save" at bounding box center [1052, 562] width 88 height 33
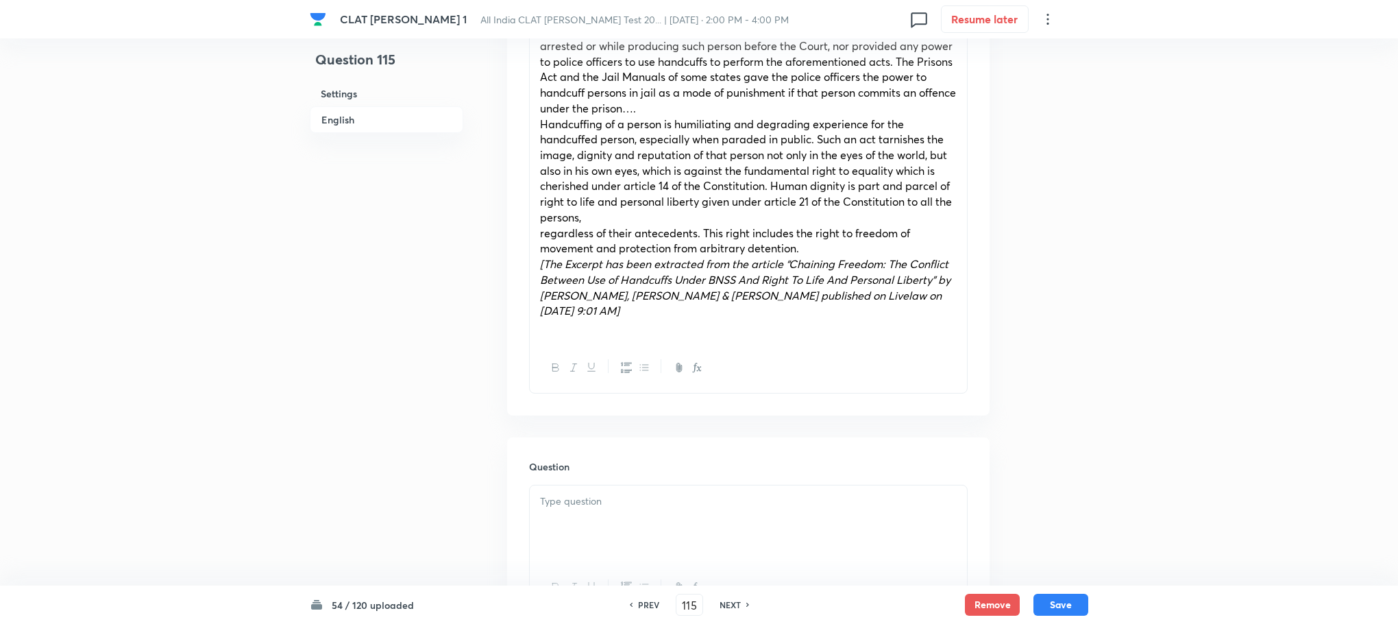
scroll to position [1131, 0]
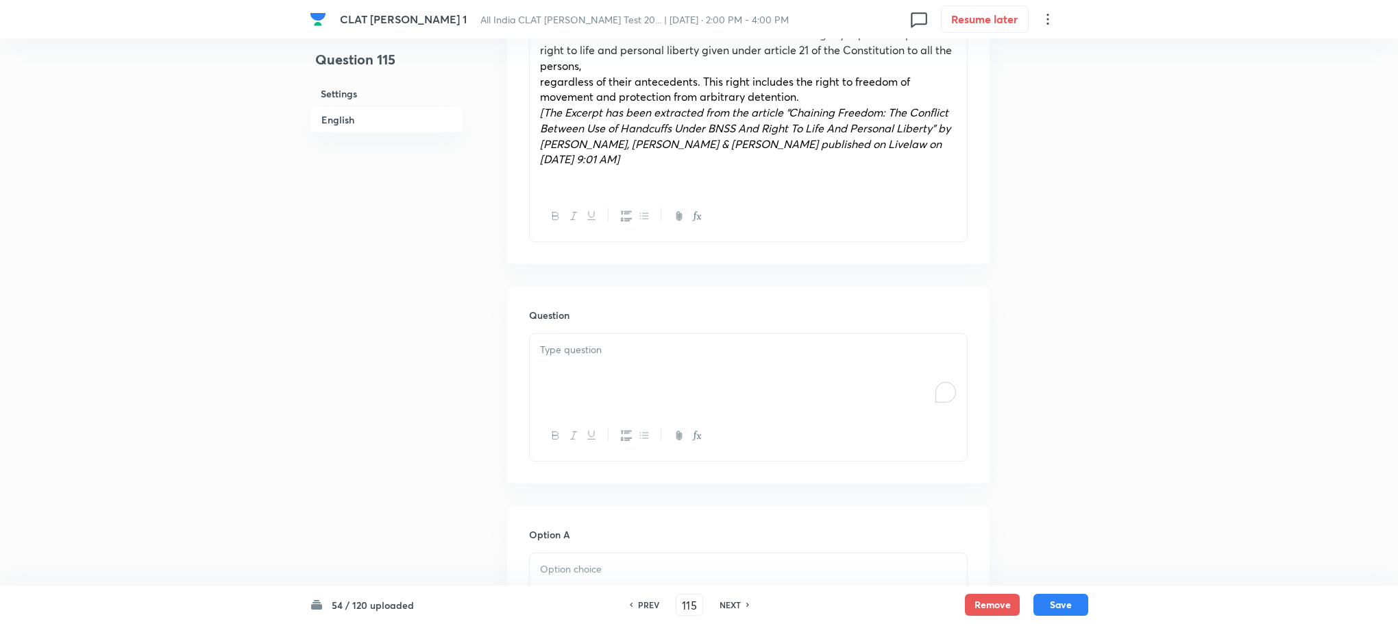
click at [576, 362] on div "To enrich screen reader interactions, please activate Accessibility in Grammarl…" at bounding box center [748, 372] width 437 height 77
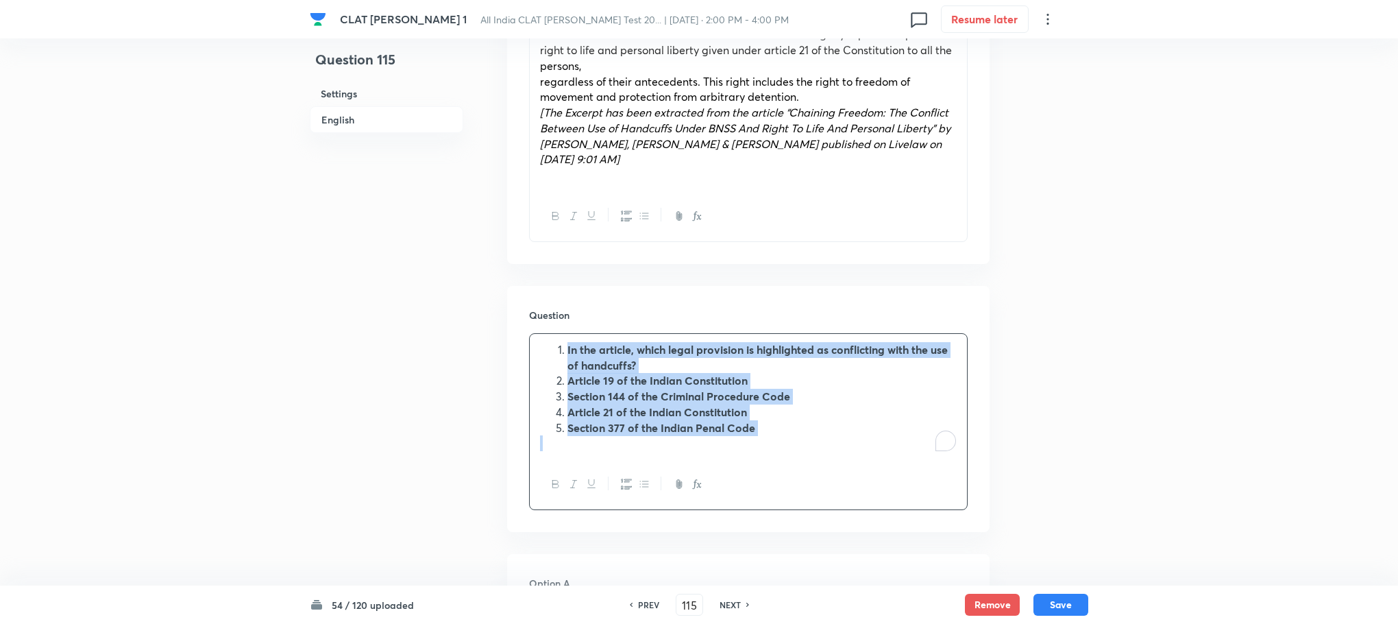
drag, startPoint x: 561, startPoint y: 324, endPoint x: 761, endPoint y: 435, distance: 228.3
click at [761, 435] on div "In the article, which legal provision is highlighted as conflicting with the us…" at bounding box center [748, 421] width 439 height 177
click at [627, 479] on icon "button" at bounding box center [626, 484] width 11 height 10
click at [555, 478] on icon "button" at bounding box center [555, 483] width 11 height 11
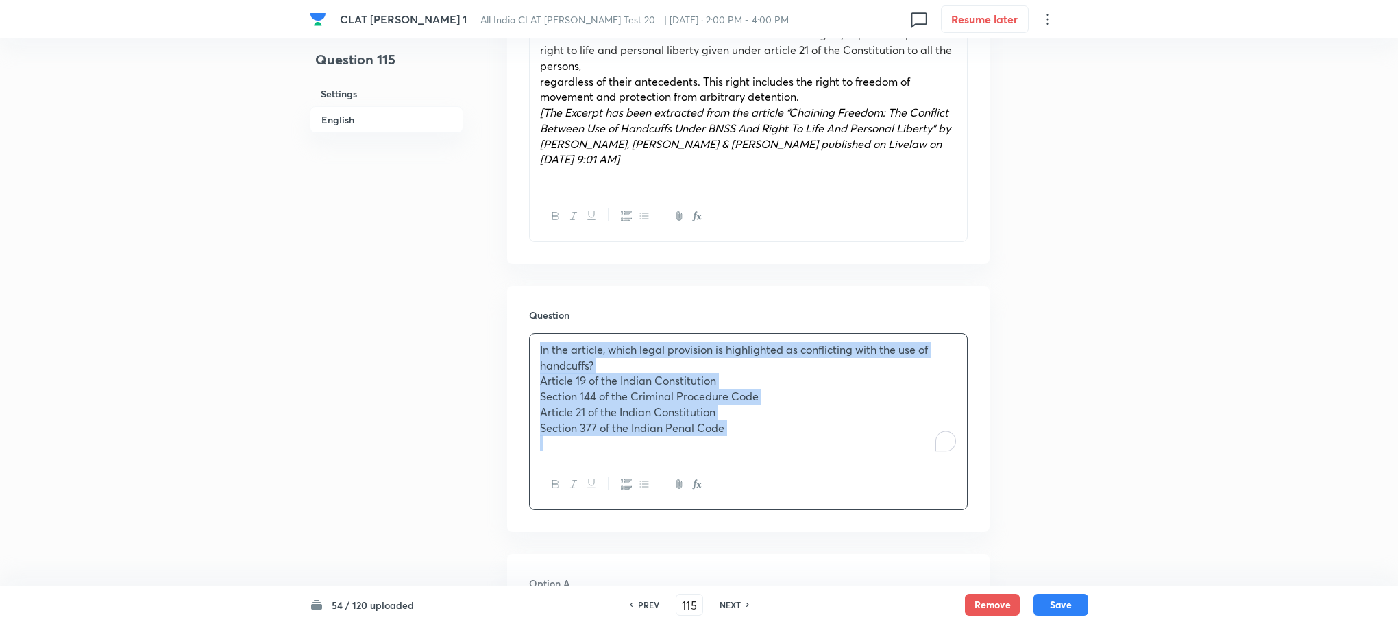
click at [535, 354] on div "In the article, which legal provision is highlighted as conflicting with the us…" at bounding box center [748, 396] width 437 height 125
drag, startPoint x: 535, startPoint y: 354, endPoint x: 753, endPoint y: 422, distance: 228.3
click at [753, 422] on div "In the article, which legal provision is highlighted as conflicting with the us…" at bounding box center [748, 396] width 437 height 125
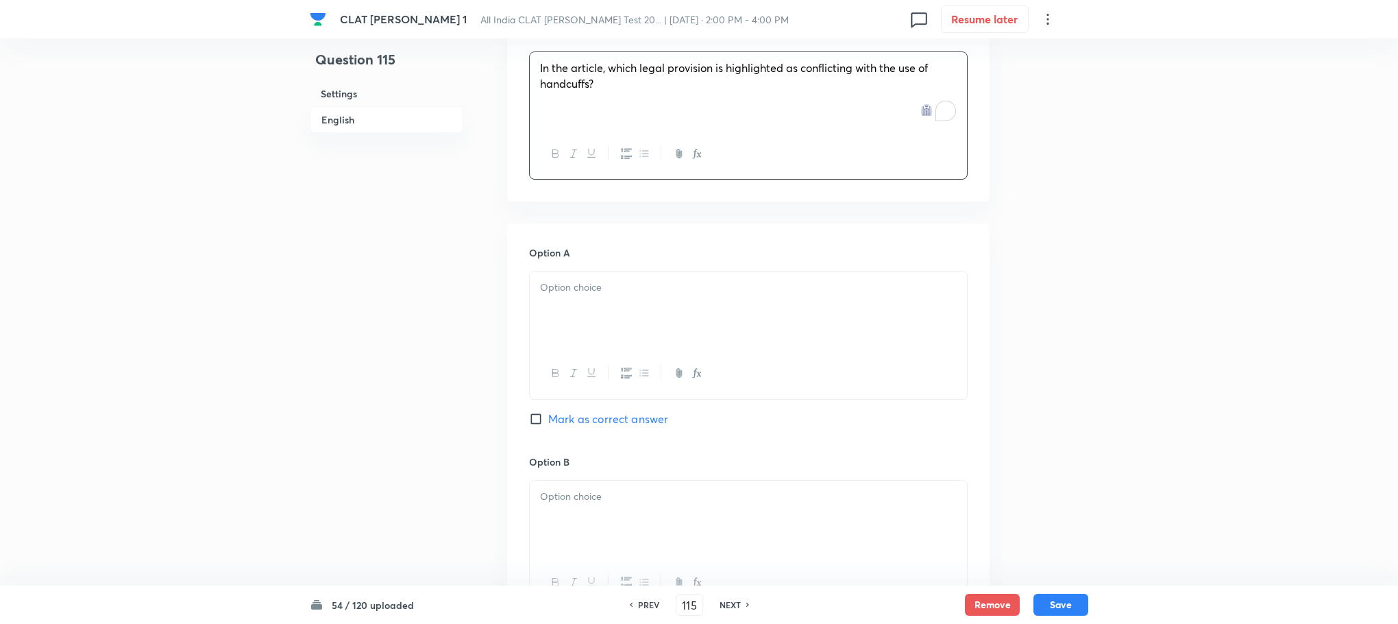
scroll to position [1440, 0]
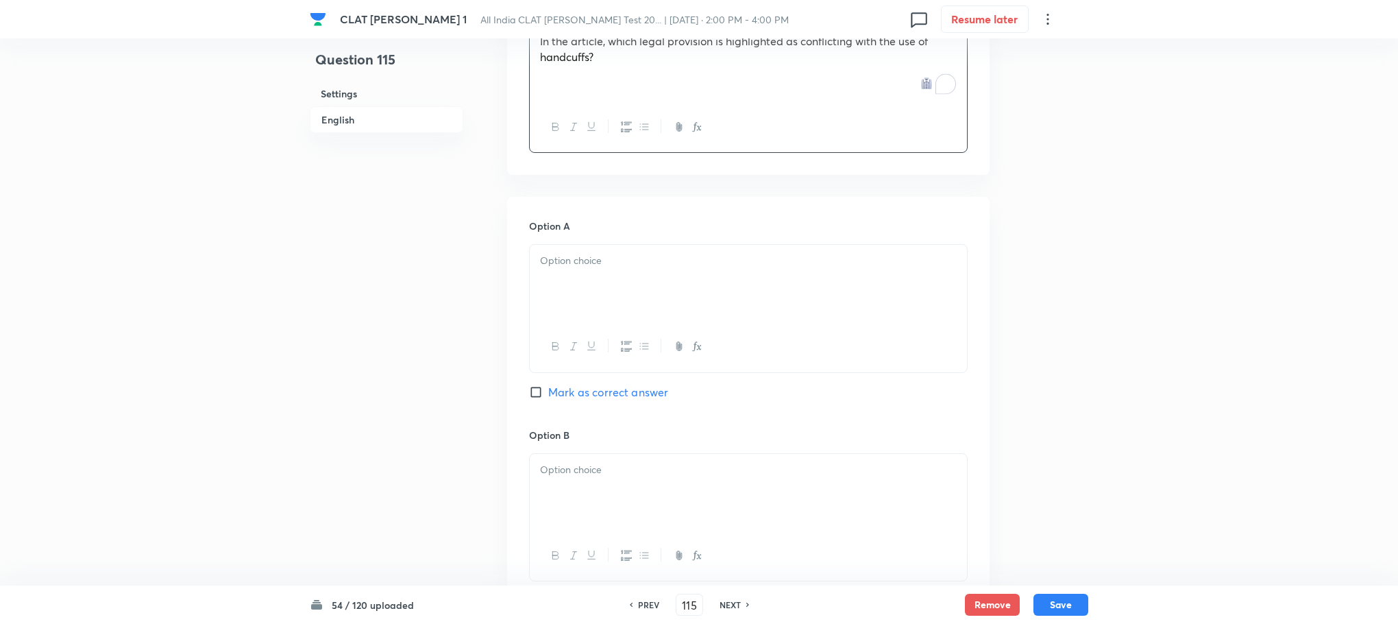
click at [574, 245] on div at bounding box center [748, 283] width 437 height 77
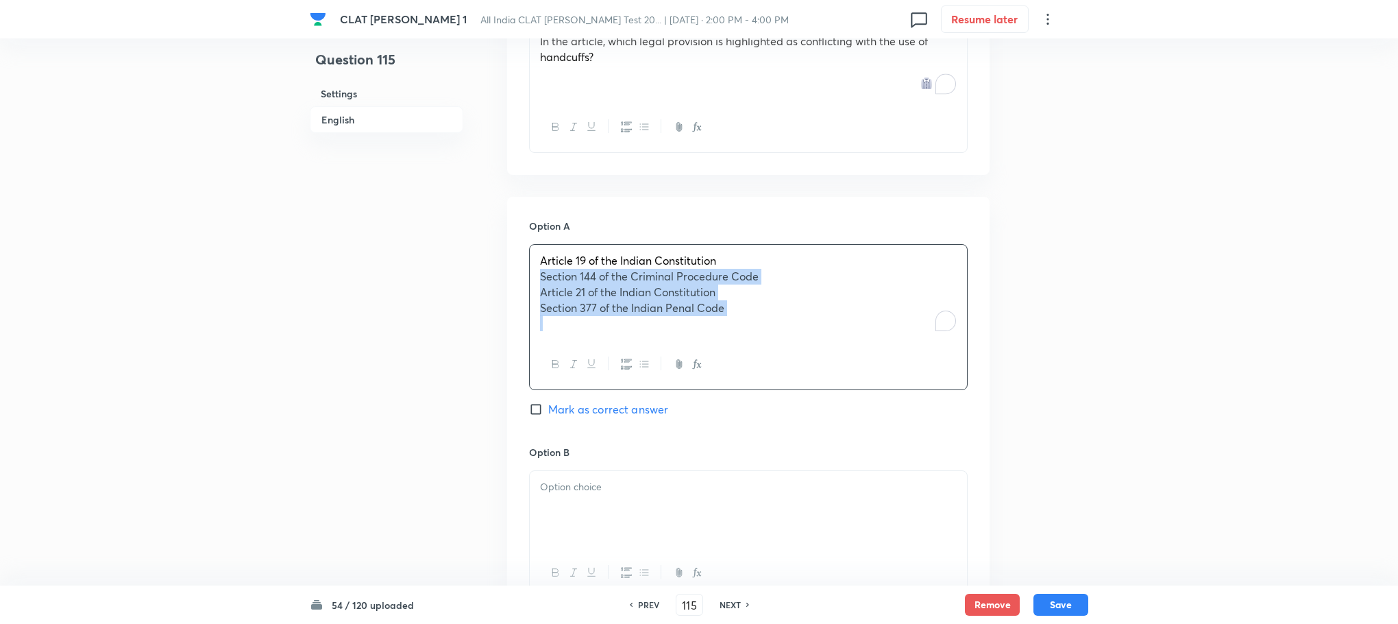
drag, startPoint x: 539, startPoint y: 243, endPoint x: 812, endPoint y: 311, distance: 282.0
click at [812, 311] on div "Article 19 of the Indian Constitution Section 144 of the Criminal Procedure Cod…" at bounding box center [748, 317] width 439 height 146
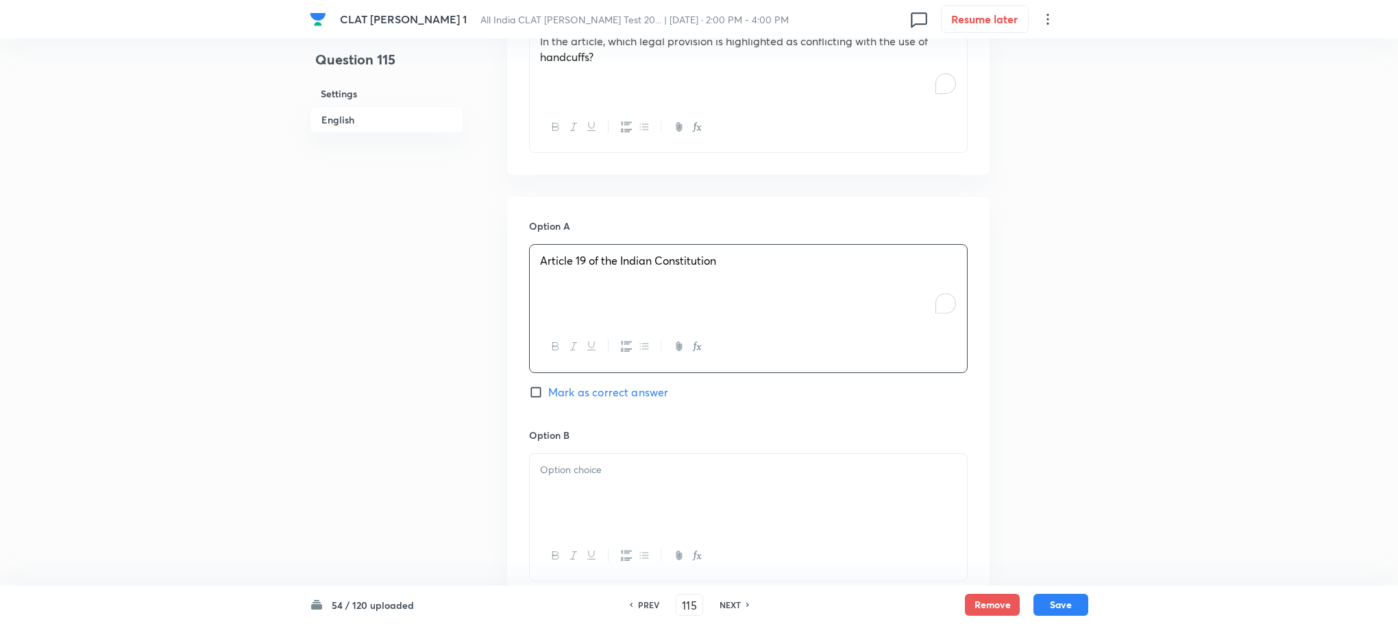
click at [596, 465] on div at bounding box center [748, 492] width 437 height 77
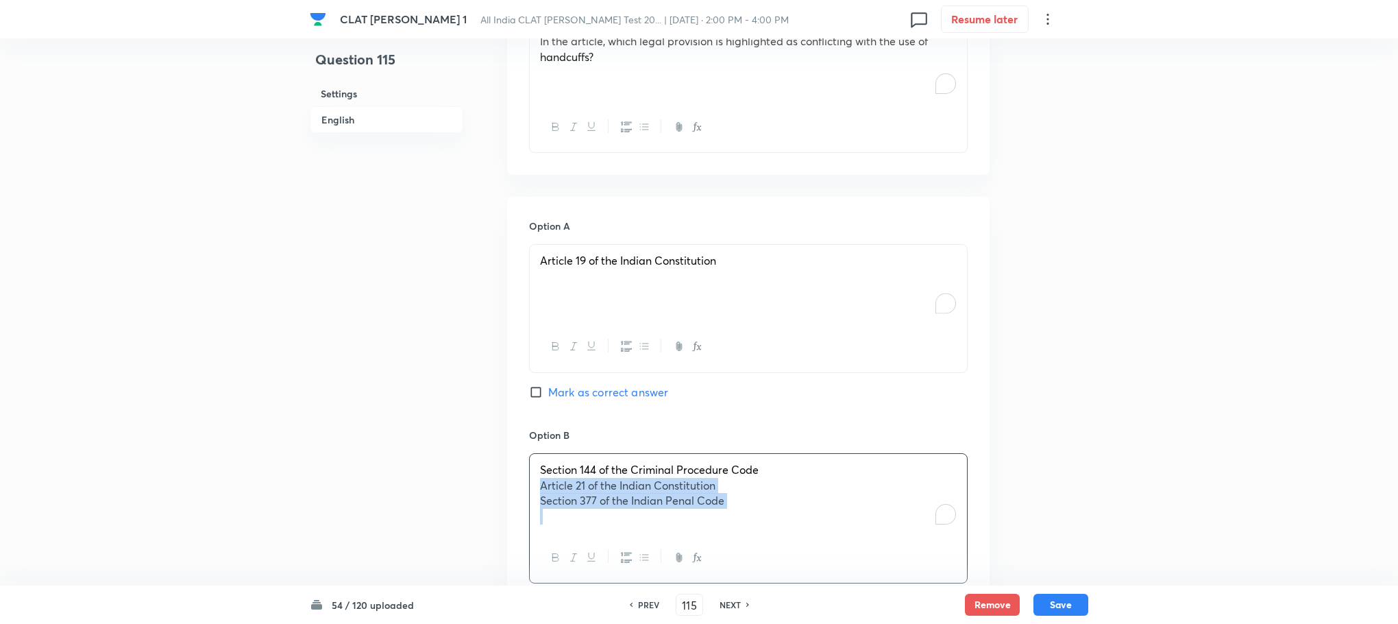
drag, startPoint x: 535, startPoint y: 455, endPoint x: 891, endPoint y: 526, distance: 363.7
click at [891, 526] on div "Section 144 of the Criminal Procedure Code Article 21 of the Indian Constitutio…" at bounding box center [748, 518] width 439 height 130
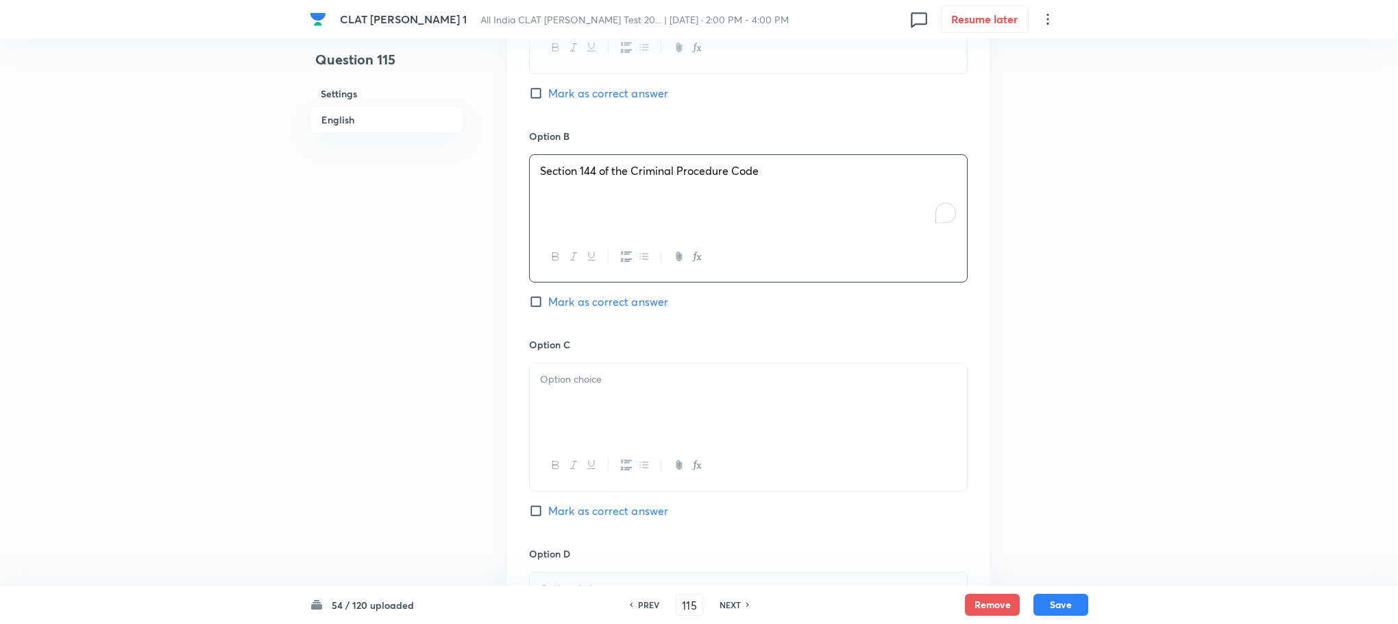
scroll to position [1748, 0]
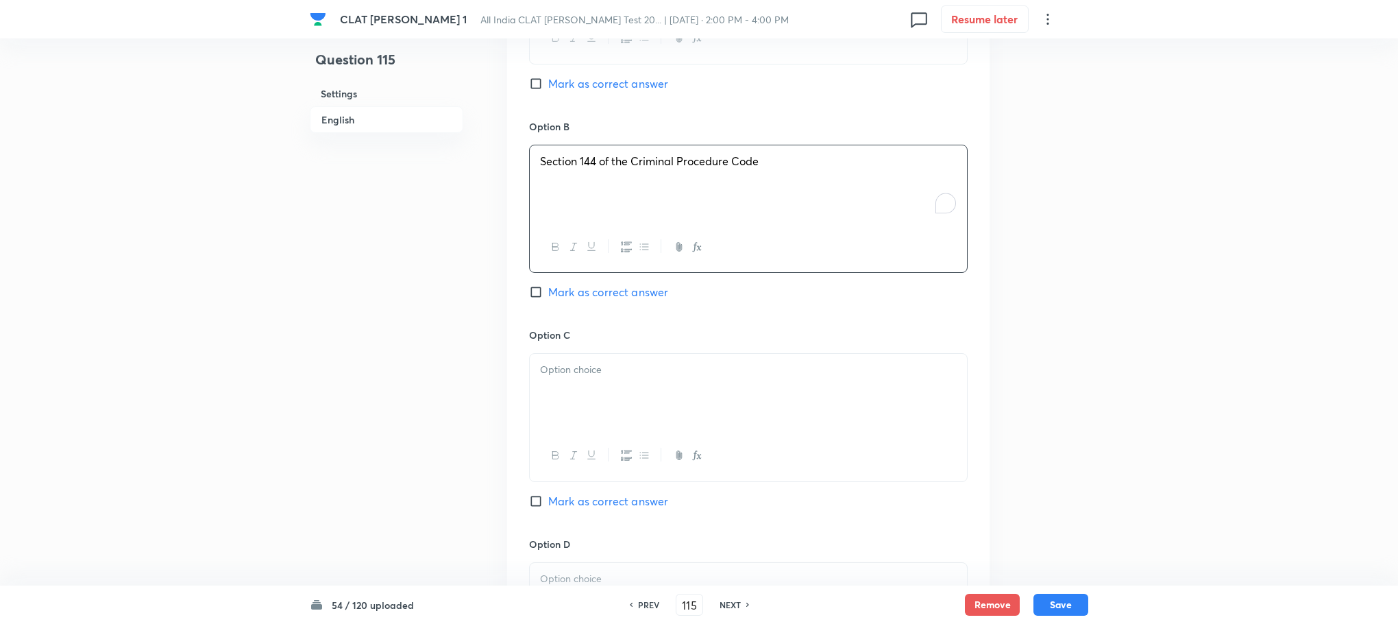
click at [603, 362] on p at bounding box center [748, 370] width 417 height 16
drag, startPoint x: 537, startPoint y: 352, endPoint x: 804, endPoint y: 402, distance: 271.9
click at [804, 402] on div "Article 21 of the Indian Constitution Section 377 of the Indian Penal Code" at bounding box center [748, 417] width 439 height 128
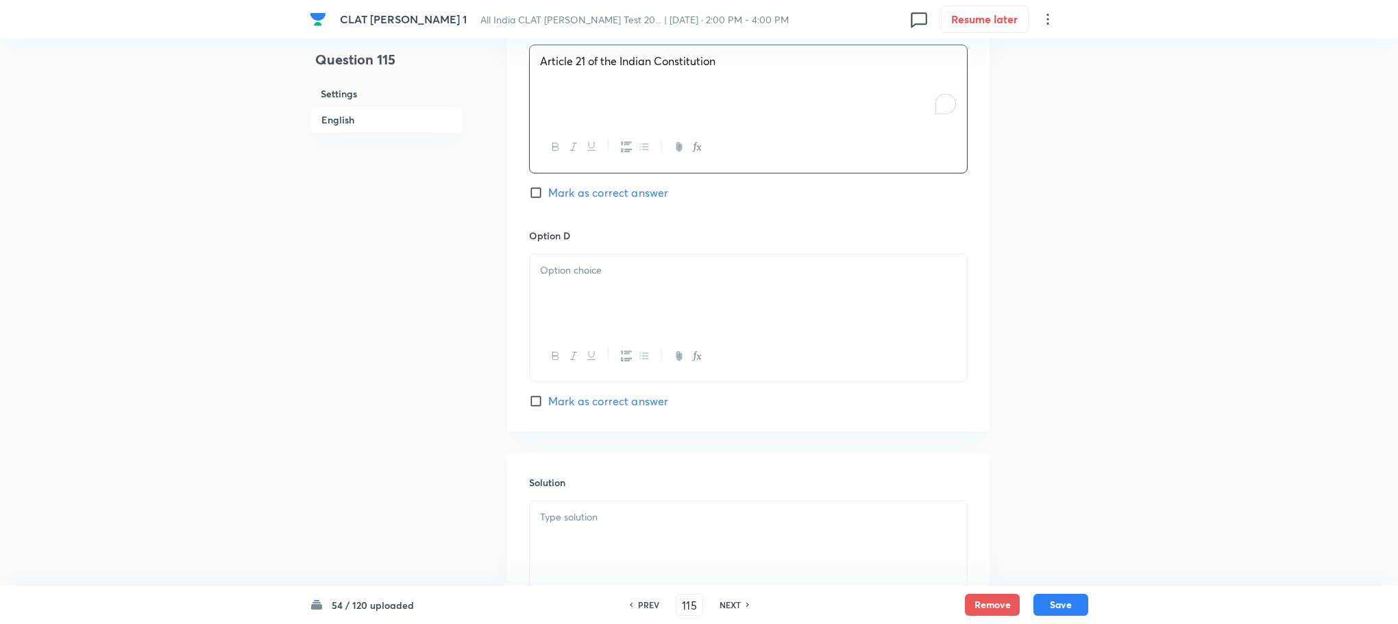
click at [549, 292] on div at bounding box center [748, 292] width 437 height 77
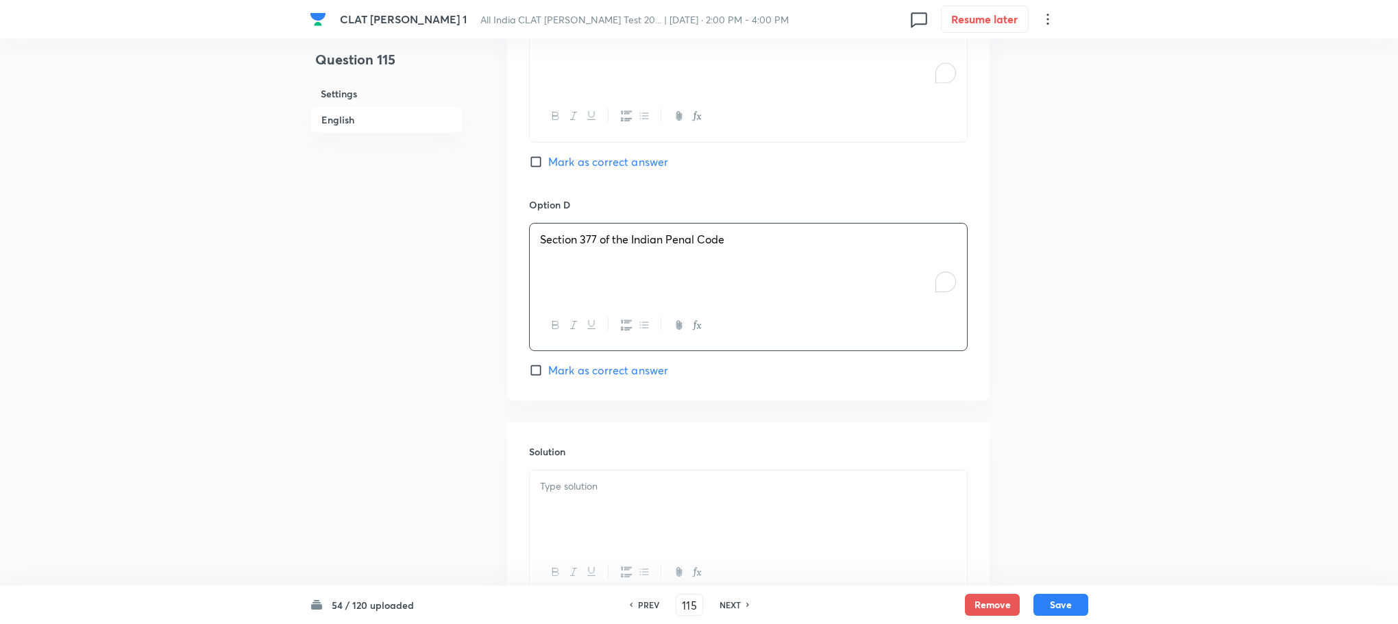
scroll to position [2177, 0]
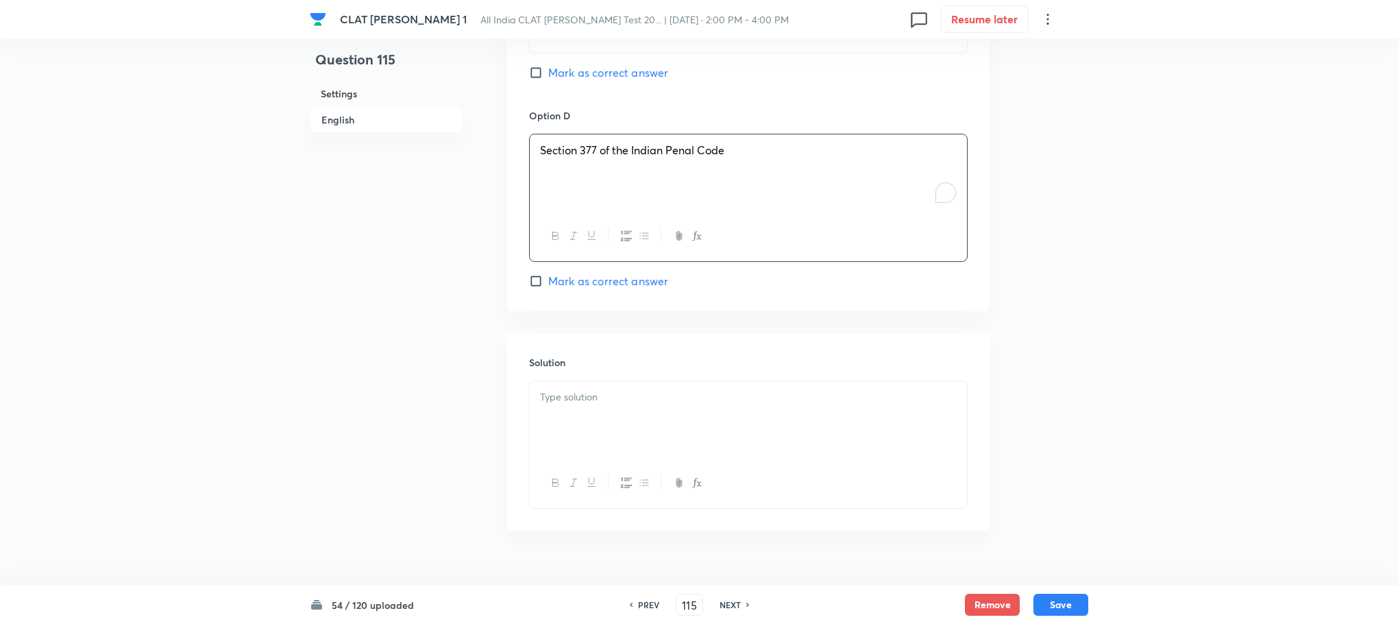
click at [572, 389] on div at bounding box center [748, 419] width 437 height 77
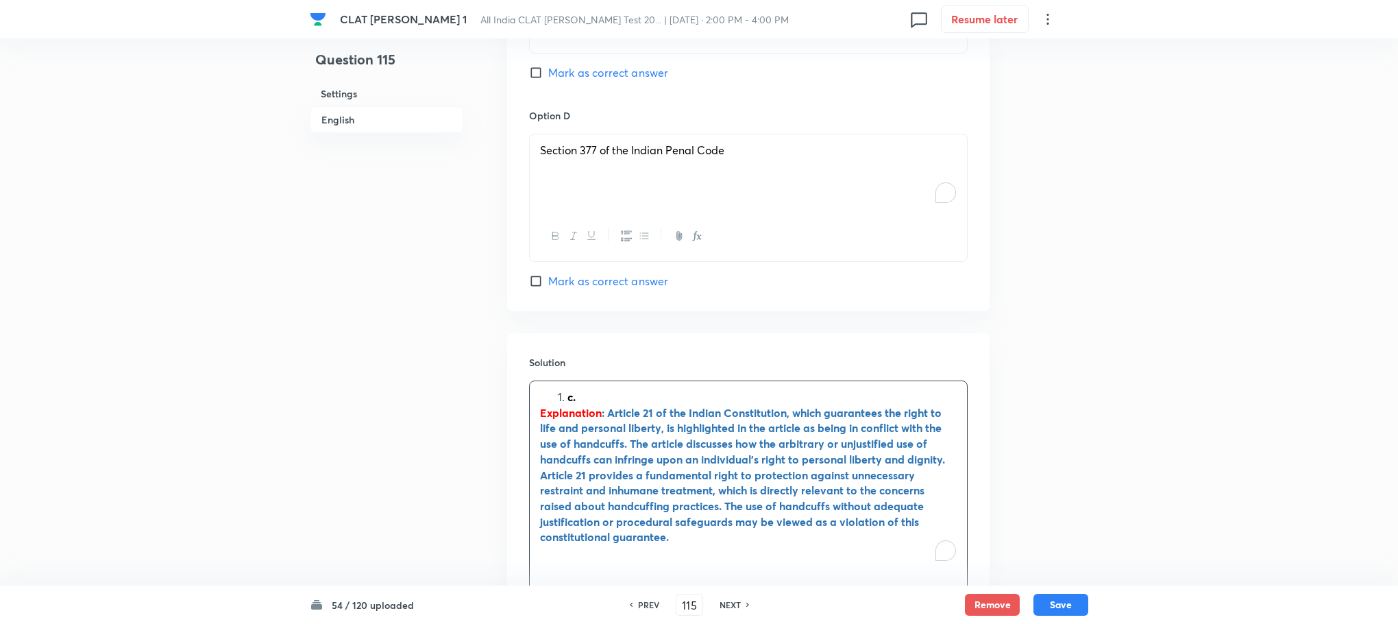
click at [561, 405] on strong "Explanation" at bounding box center [571, 412] width 62 height 14
click at [568, 389] on li "c." at bounding box center [762, 397] width 389 height 16
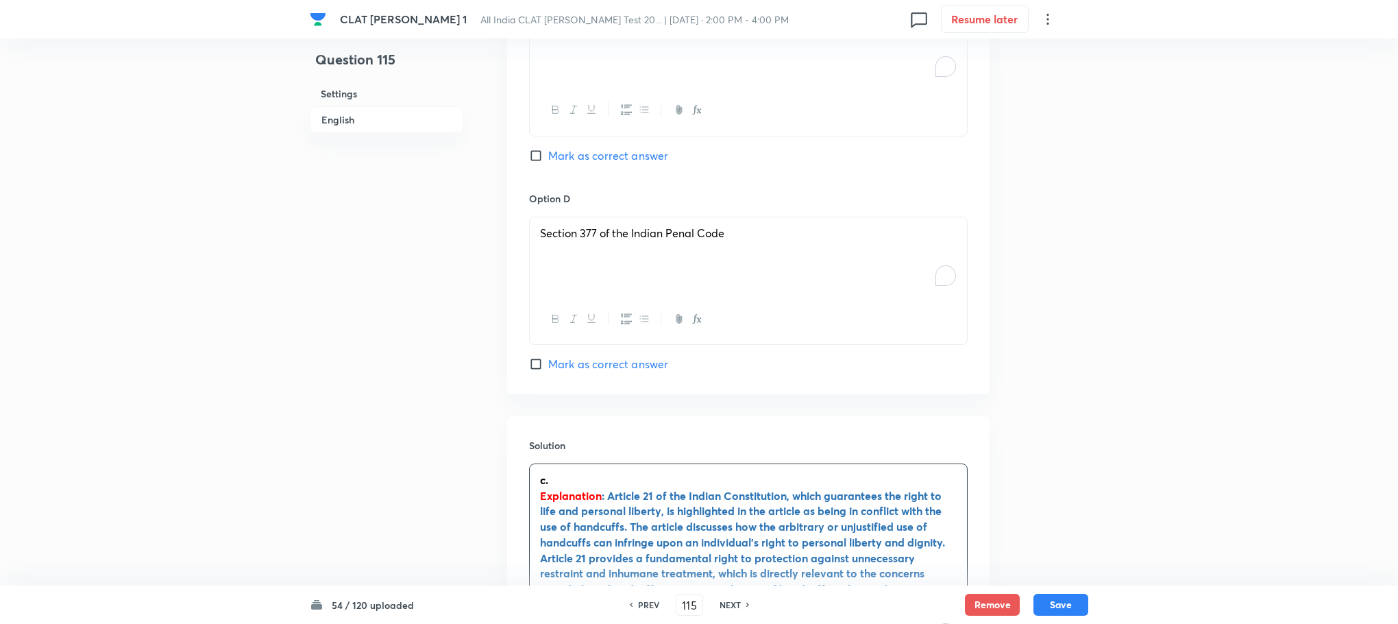
scroll to position [1868, 0]
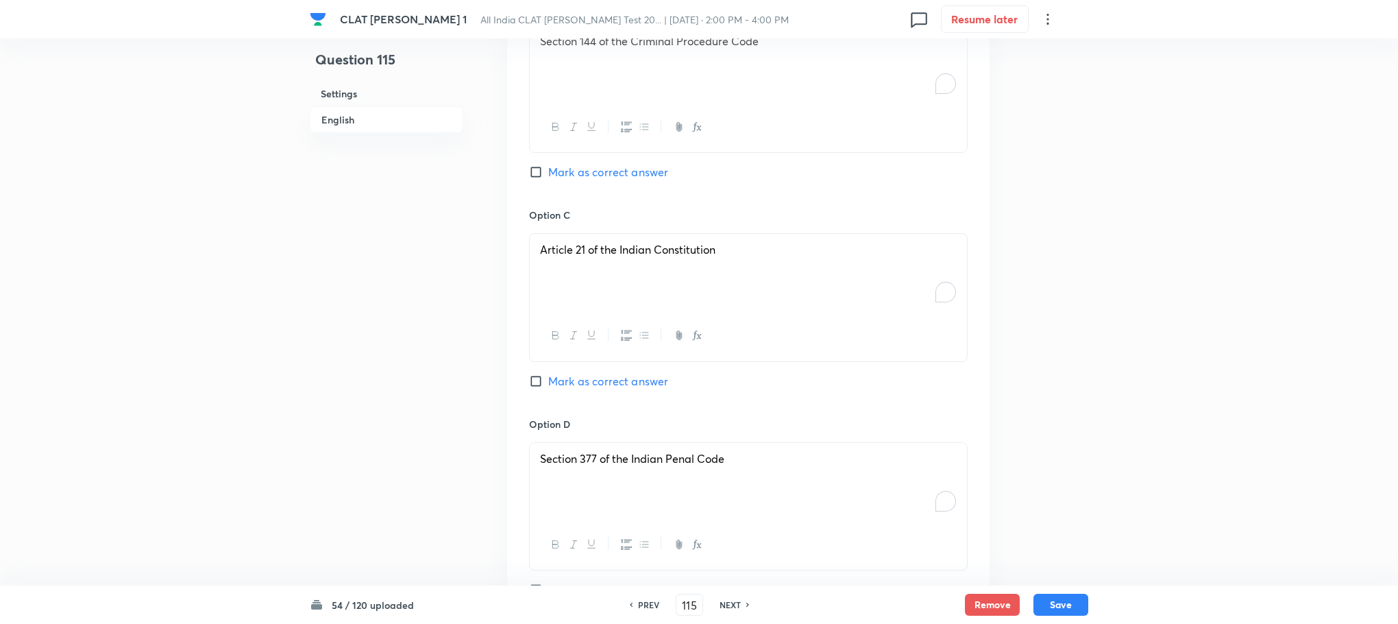
click at [579, 373] on span "Mark as correct answer" at bounding box center [608, 381] width 120 height 16
click at [548, 374] on input "Mark as correct answer" at bounding box center [538, 381] width 19 height 14
checkbox input "true"
click at [1054, 601] on button "Save" at bounding box center [1061, 603] width 55 height 22
type input "116"
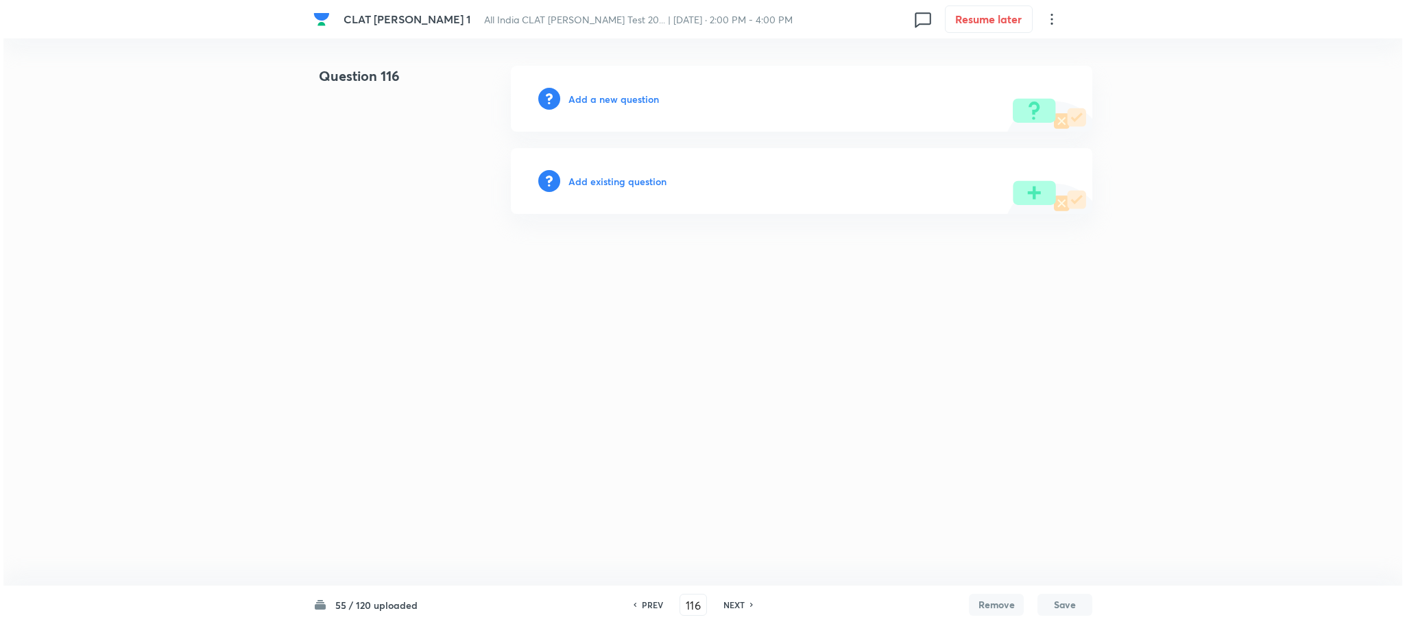
scroll to position [0, 0]
click at [629, 105] on h6 "Add a new question" at bounding box center [613, 99] width 90 height 14
click at [629, 105] on h6 "Choose a question type" at bounding box center [621, 99] width 106 height 14
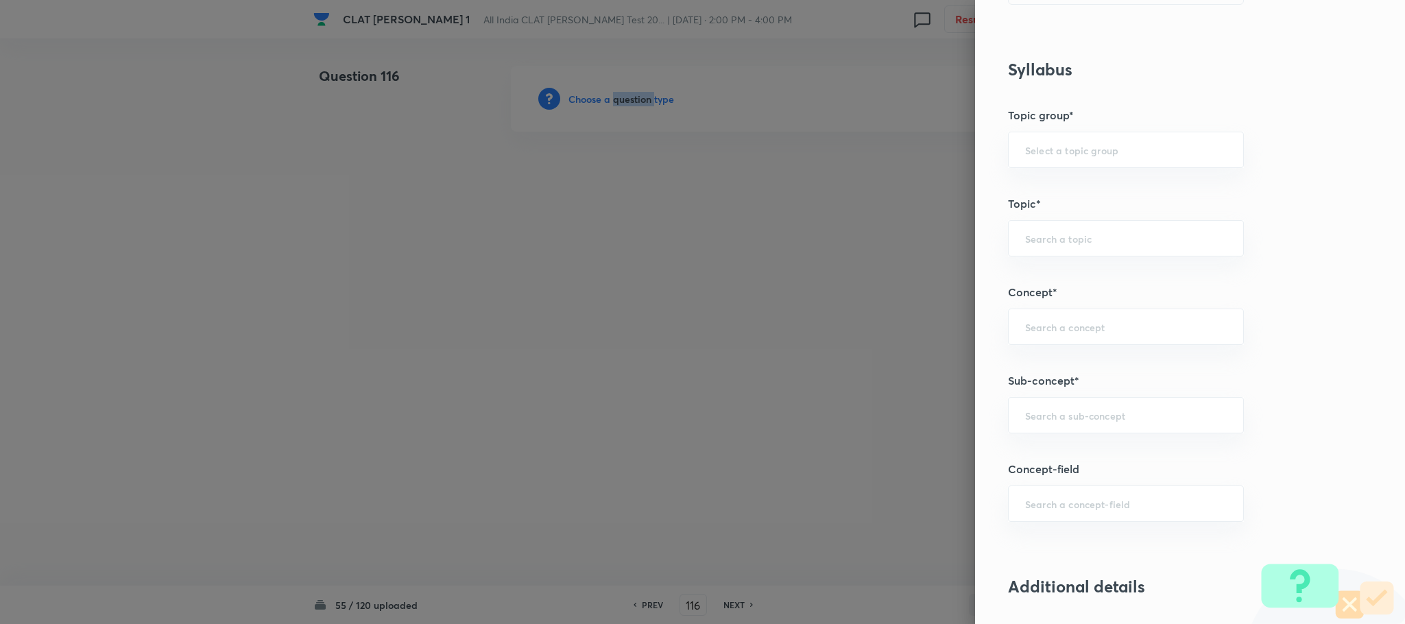
scroll to position [514, 0]
click at [1035, 415] on input "text" at bounding box center [1126, 413] width 202 height 13
click at [1026, 420] on input "text" at bounding box center [1126, 413] width 202 height 13
click at [1080, 420] on input "text" at bounding box center [1126, 413] width 202 height 13
click at [1029, 500] on li "General Principles of Criminal Liability" at bounding box center [1110, 506] width 234 height 25
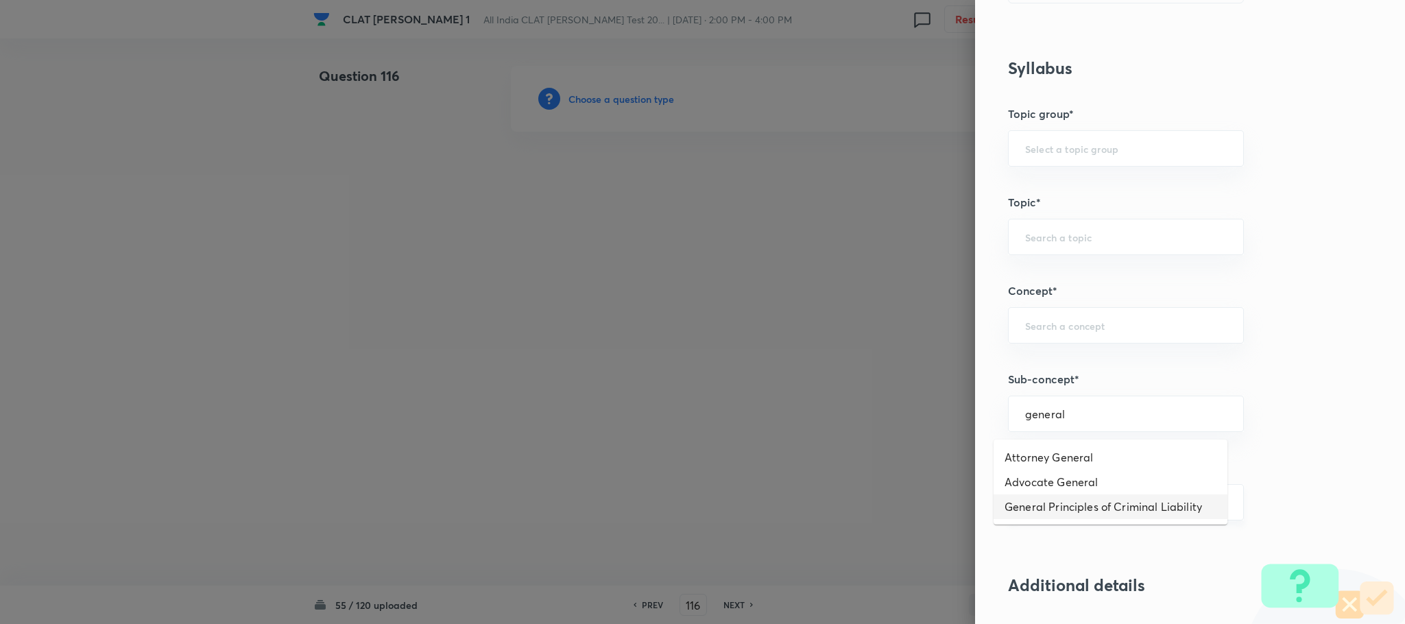
type input "General Principles of Criminal Liability"
type input "Criminal Law"
type input "Definition and Meaning of Crime"
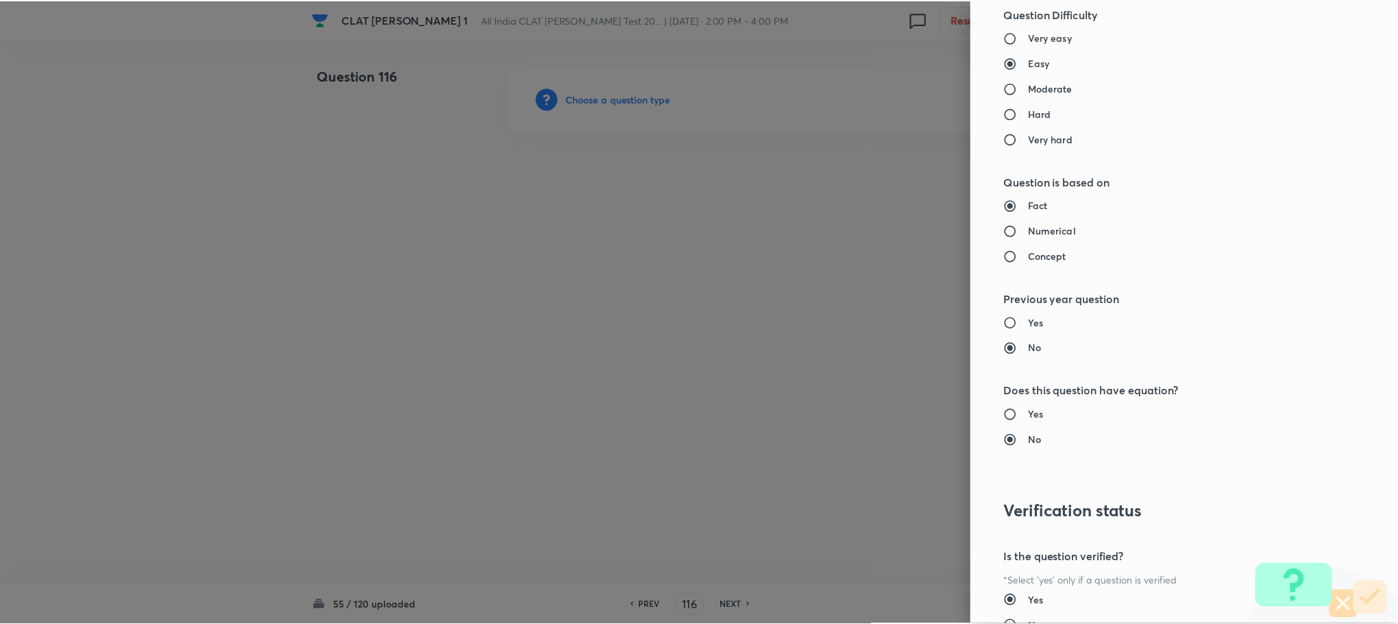
scroll to position [1249, 0]
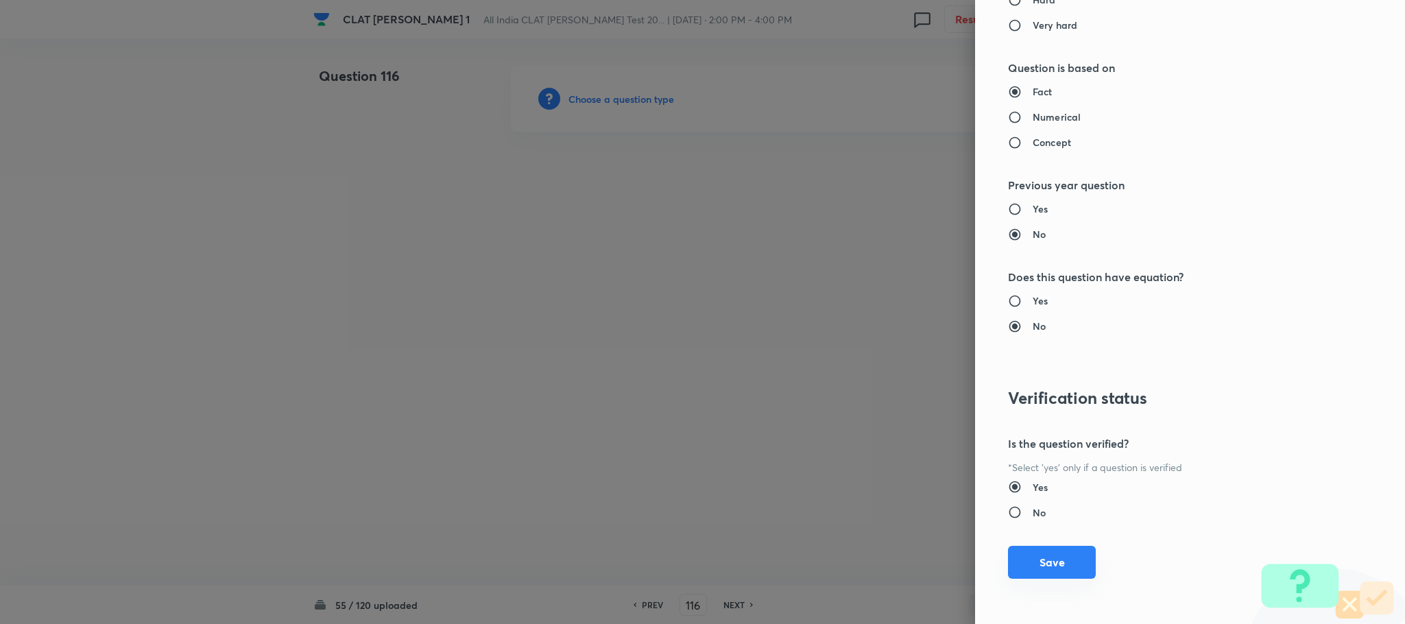
click at [1015, 553] on button "Save" at bounding box center [1052, 562] width 88 height 33
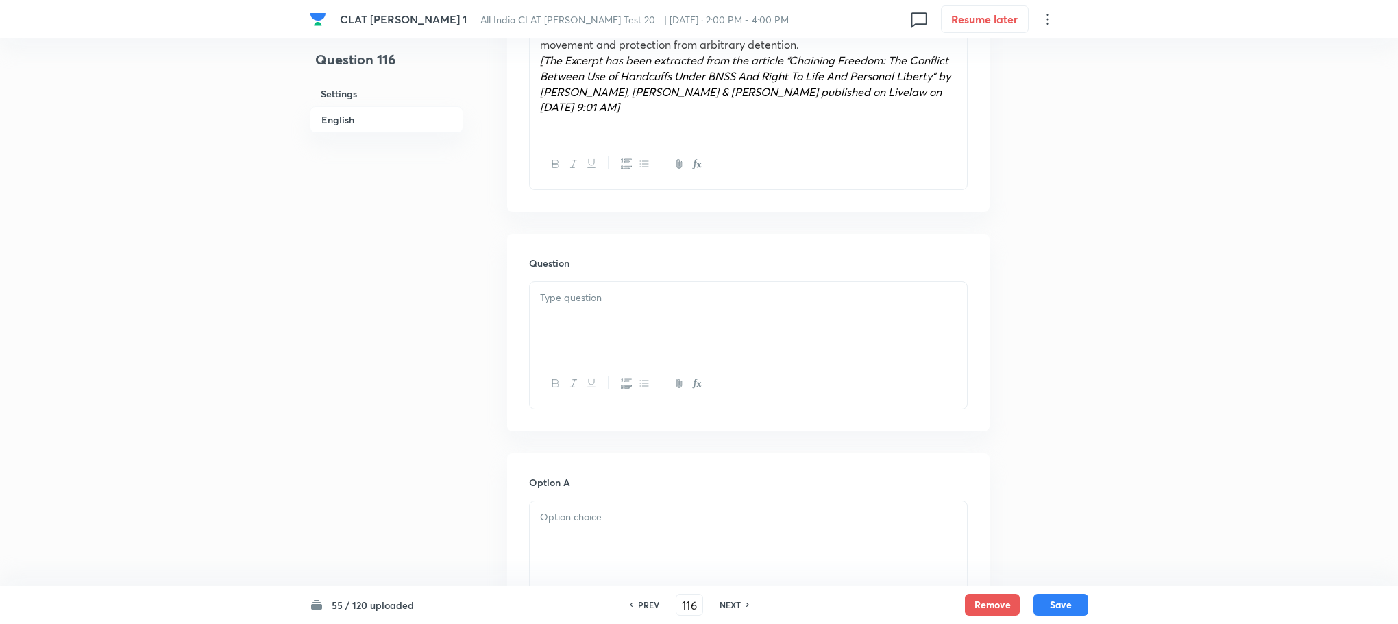
scroll to position [1234, 0]
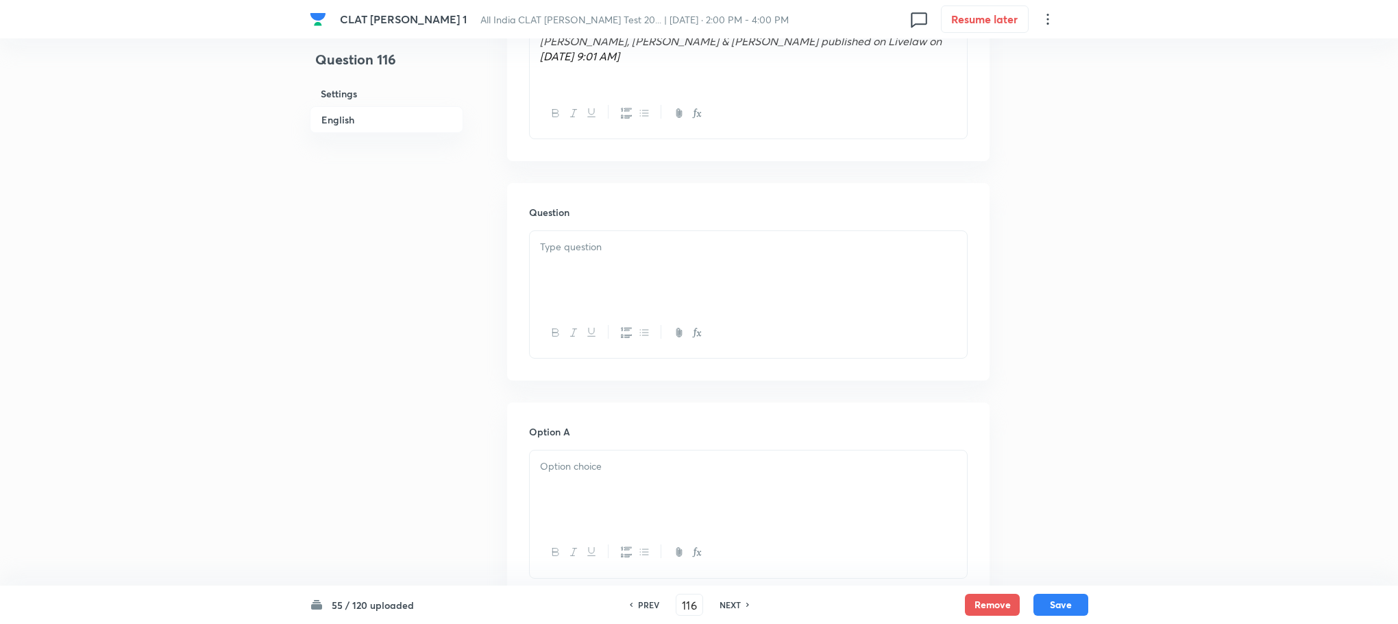
click at [580, 249] on div at bounding box center [748, 269] width 437 height 77
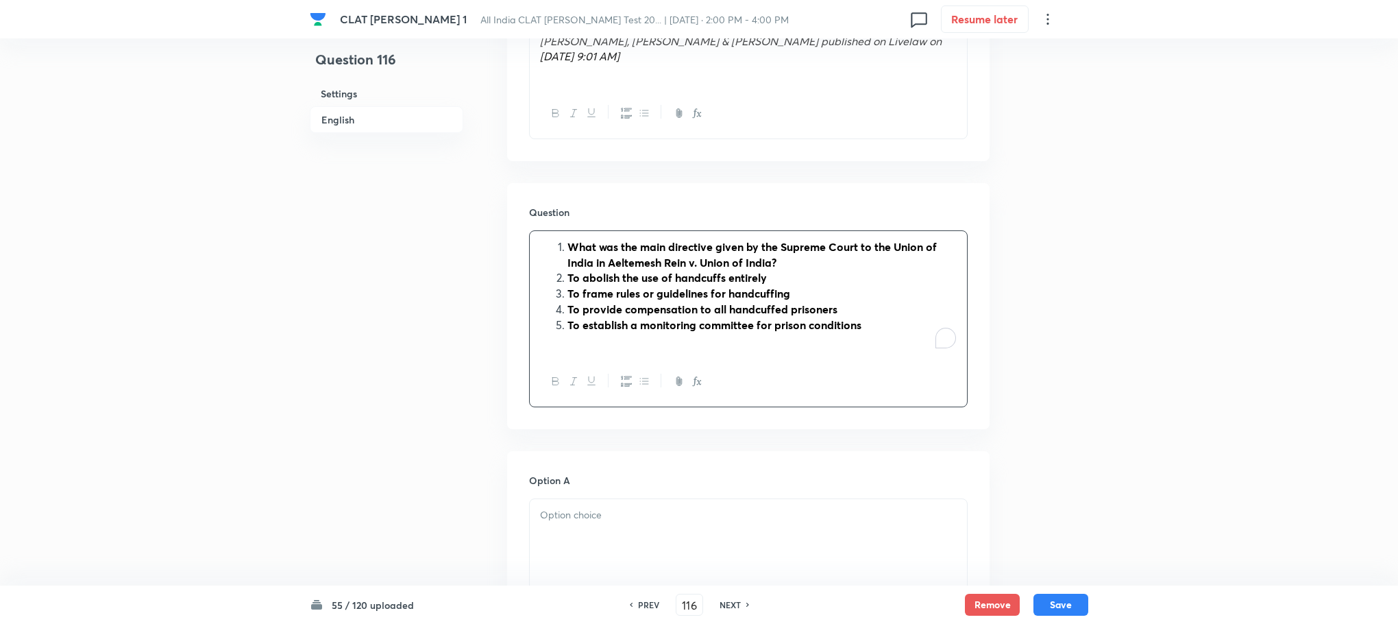
click at [568, 239] on li "What was the main directive given by the Supreme Court to the Union of India in…" at bounding box center [762, 254] width 389 height 31
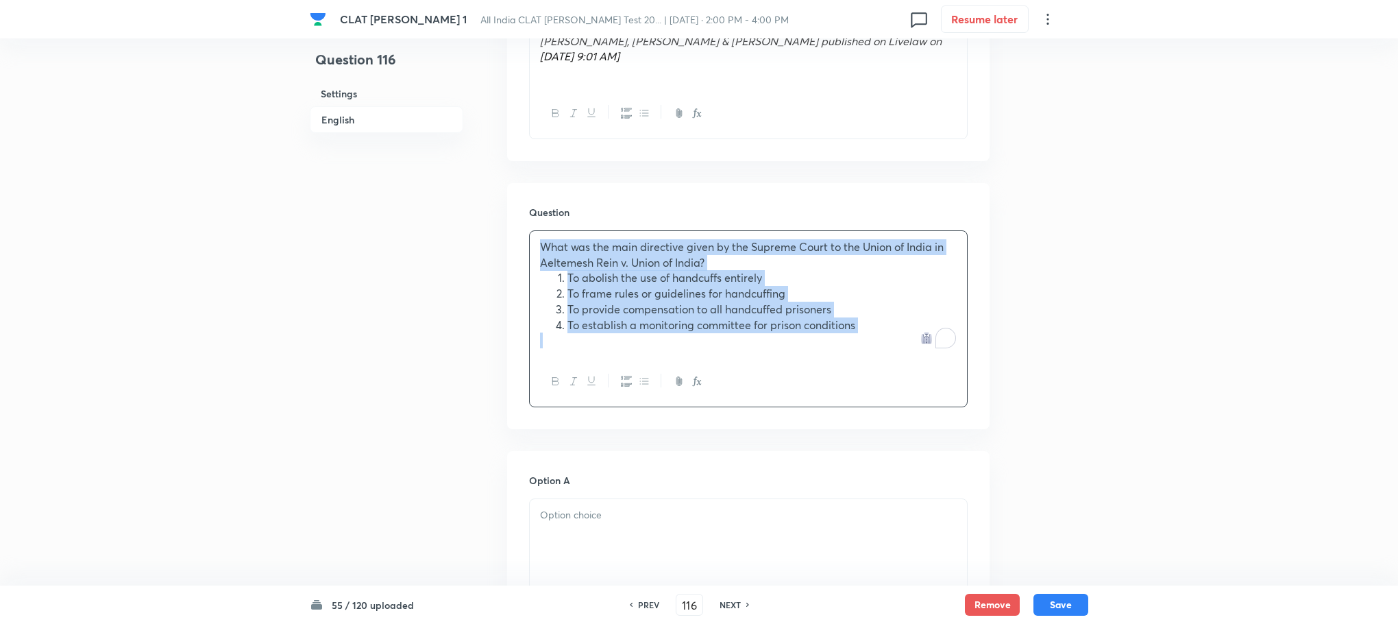
click at [568, 286] on li "To frame rules or guidelines for handcuffing" at bounding box center [762, 294] width 389 height 16
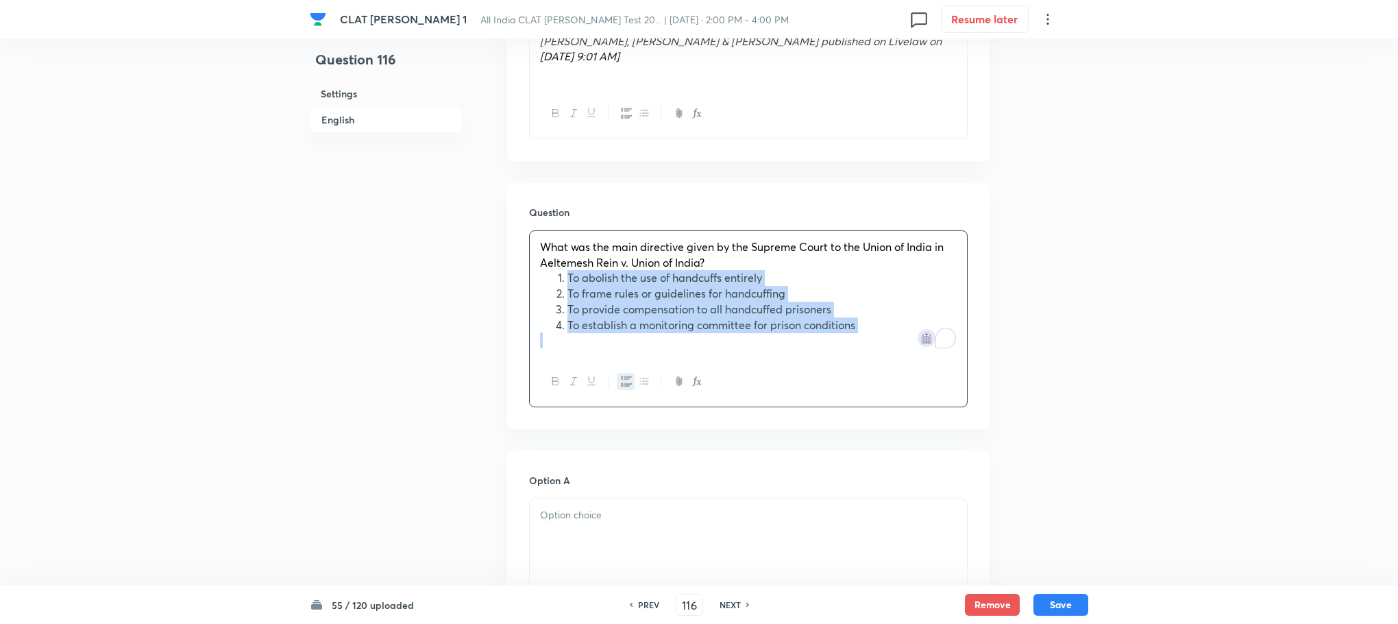
drag, startPoint x: 566, startPoint y: 241, endPoint x: 922, endPoint y: 305, distance: 362.3
click at [922, 305] on div "What was the main directive given by the Supreme Court to the Union of India in…" at bounding box center [748, 293] width 437 height 125
click at [635, 373] on button "button" at bounding box center [644, 381] width 18 height 17
click at [625, 376] on icon "button" at bounding box center [626, 381] width 11 height 11
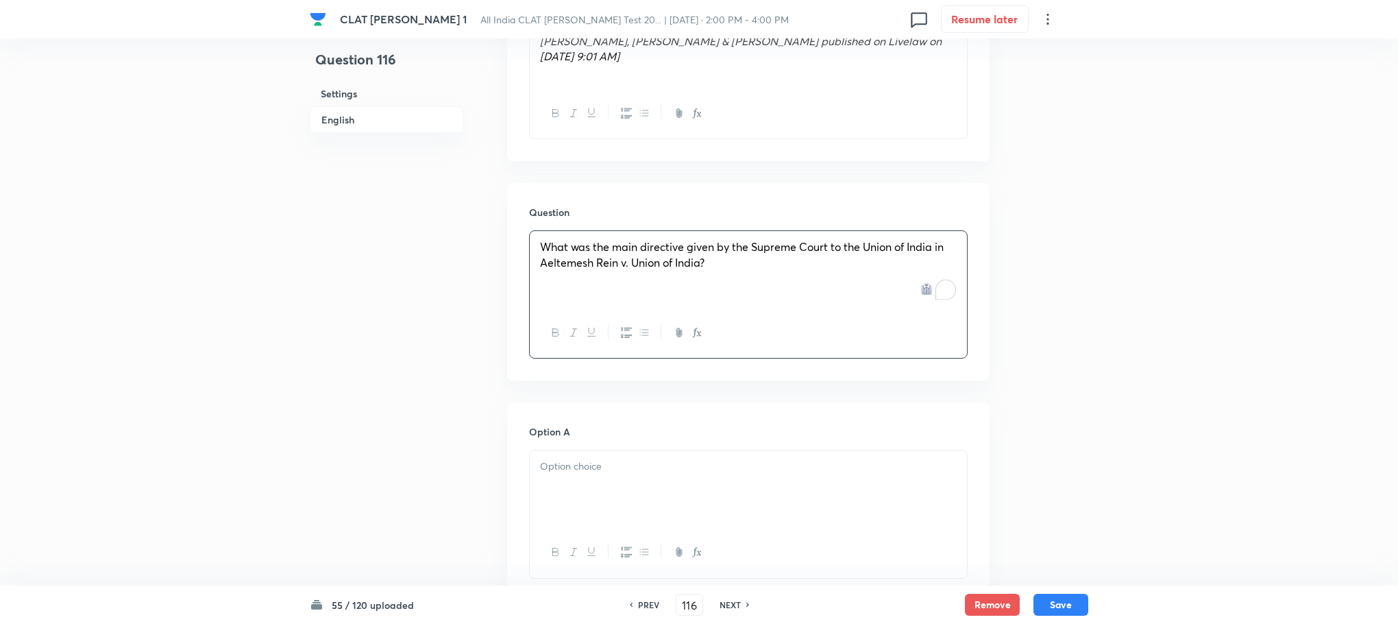
scroll to position [1440, 0]
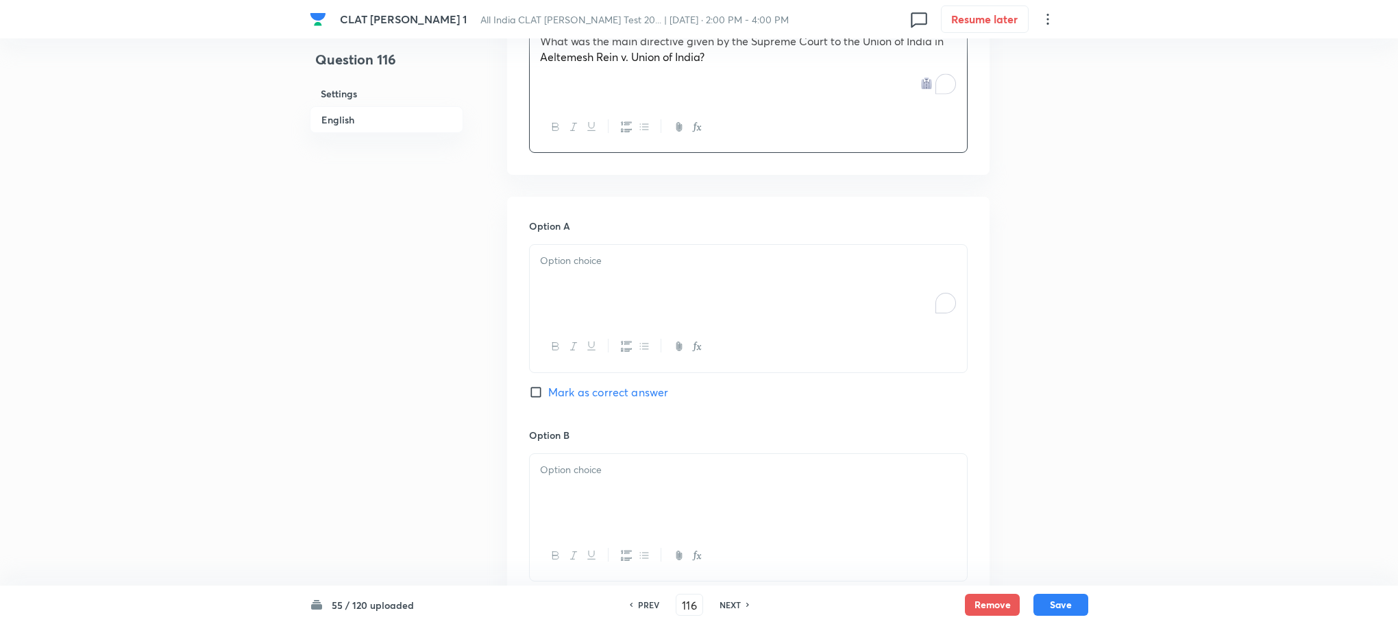
click at [566, 253] on p "To enrich screen reader interactions, please activate Accessibility in Grammarl…" at bounding box center [748, 261] width 417 height 16
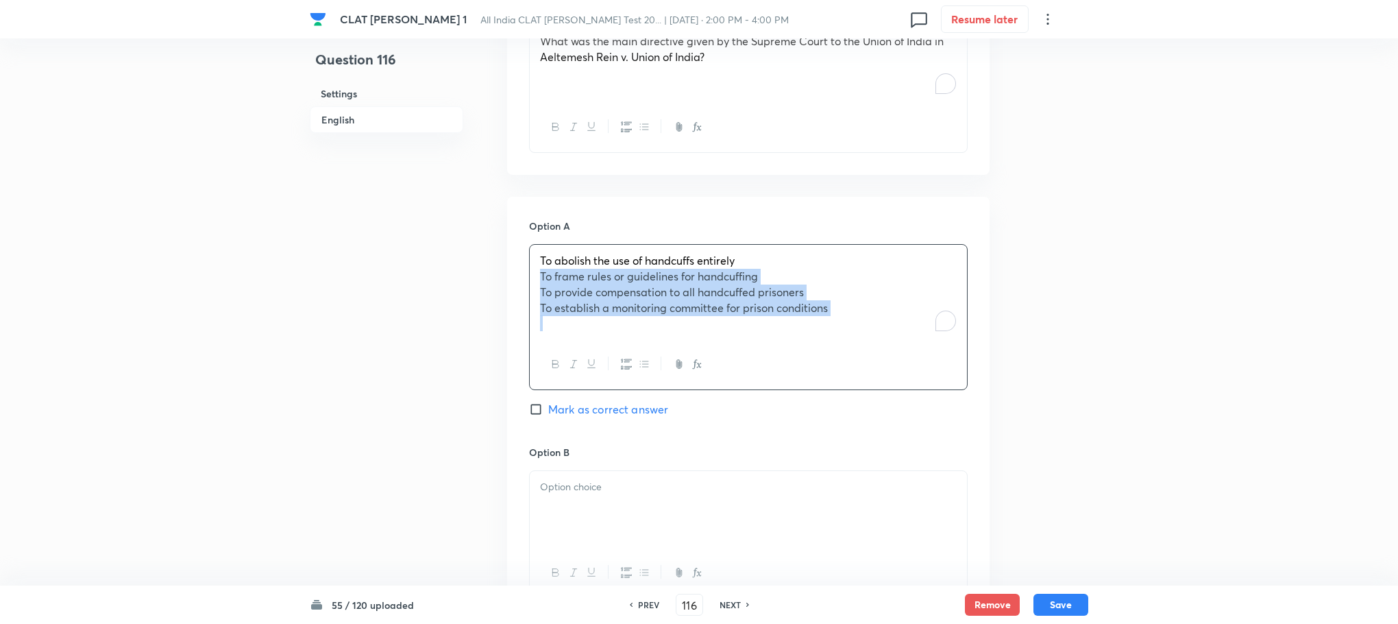
drag, startPoint x: 535, startPoint y: 243, endPoint x: 788, endPoint y: 305, distance: 260.4
click at [788, 305] on div "To abolish the use of handcuffs entirely To frame rules or guidelines for handc…" at bounding box center [748, 292] width 437 height 95
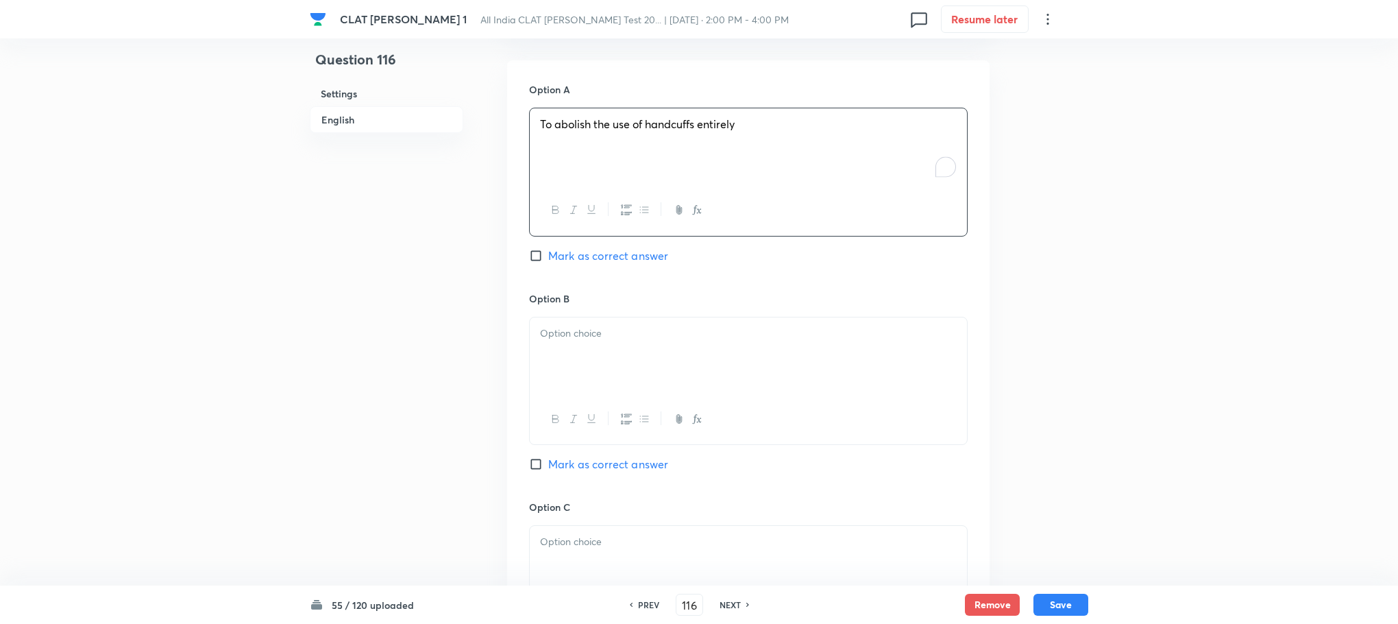
scroll to position [1645, 0]
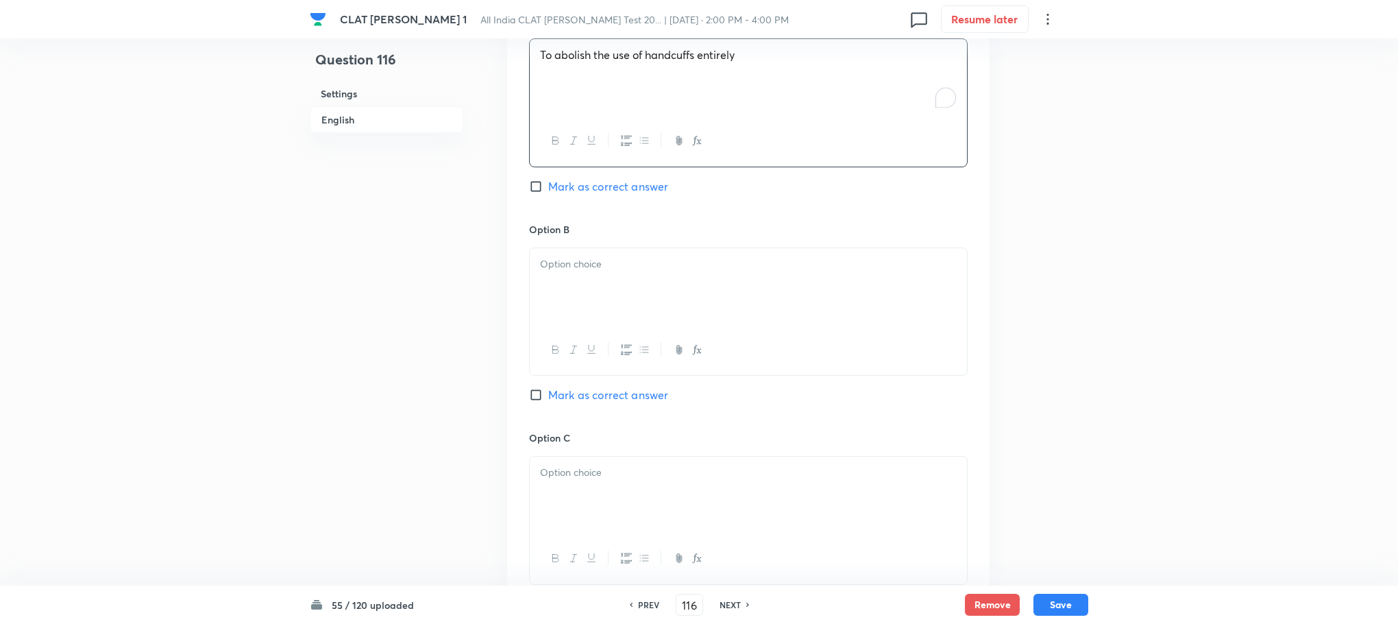
click at [557, 261] on div at bounding box center [748, 286] width 437 height 77
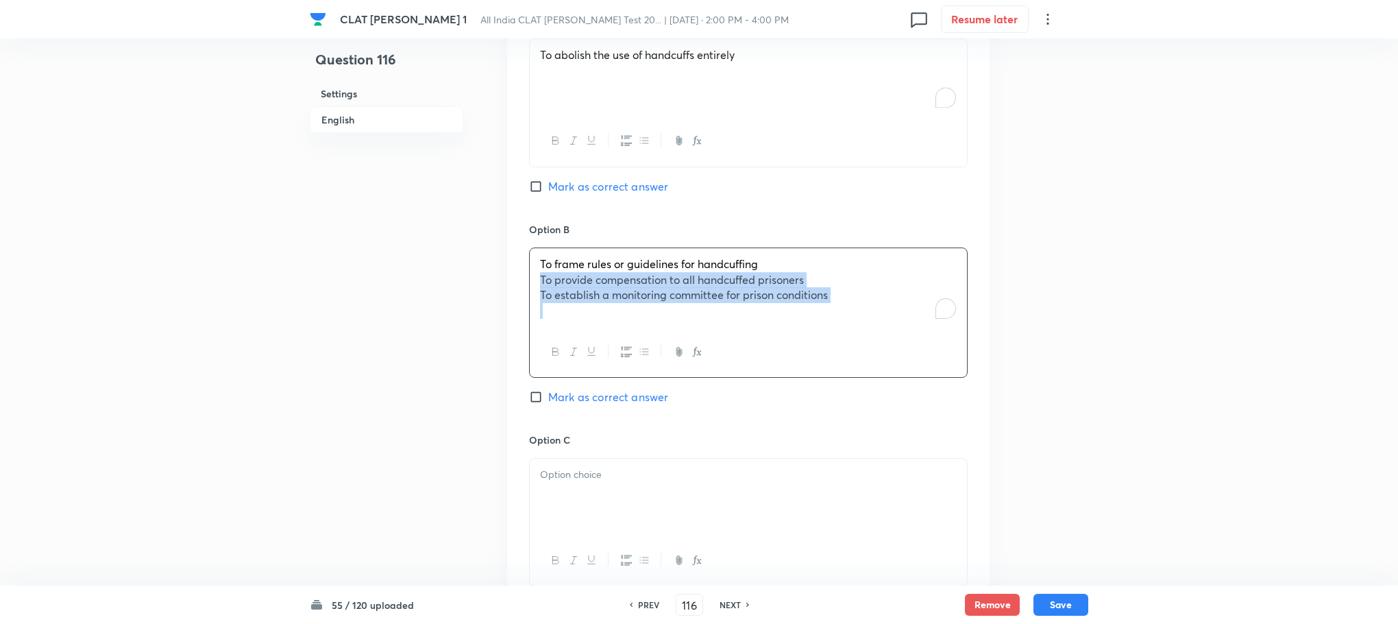
drag, startPoint x: 539, startPoint y: 249, endPoint x: 962, endPoint y: 302, distance: 427.0
click at [971, 302] on div "Option A To abolish the use of handcuffs entirely Mark as correct answer Option…" at bounding box center [748, 417] width 483 height 853
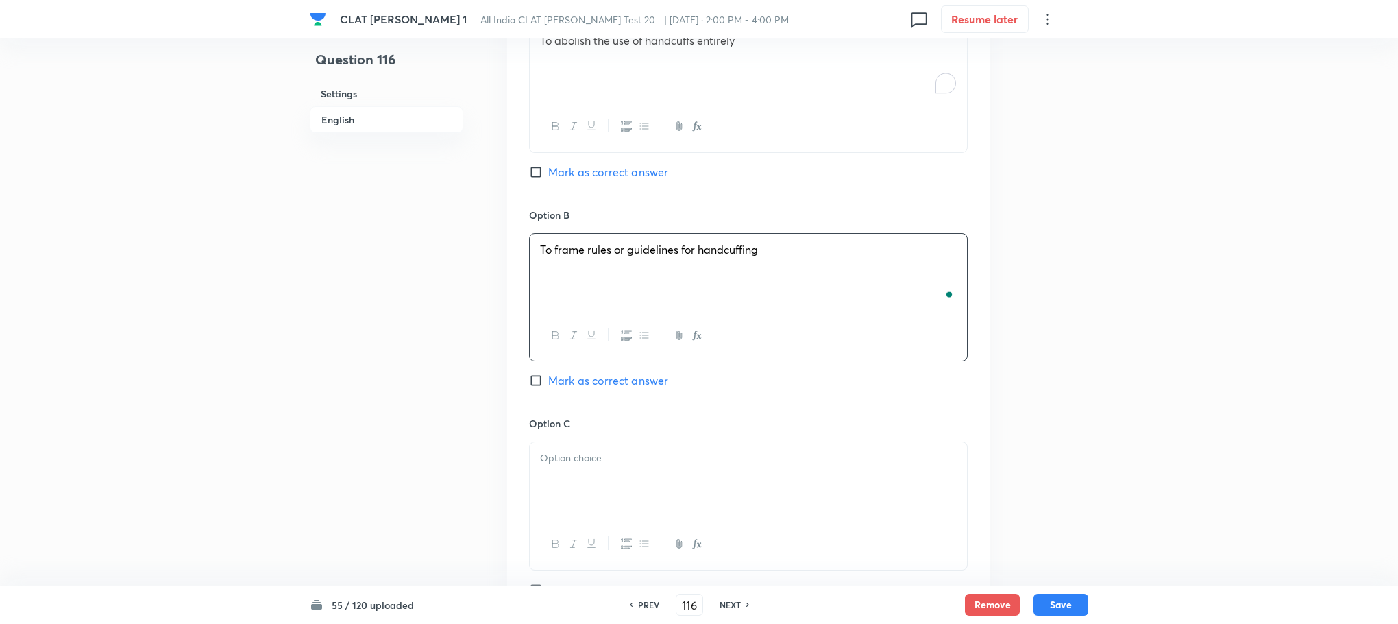
scroll to position [1851, 0]
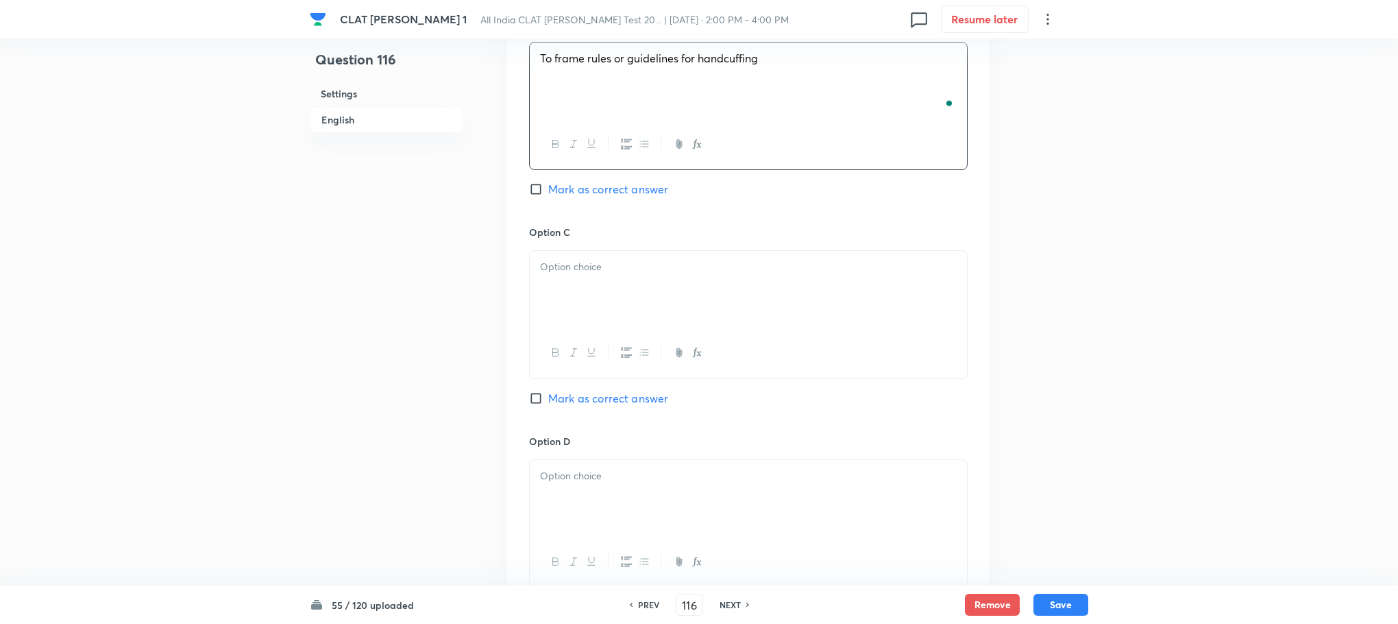
click at [570, 272] on div at bounding box center [748, 289] width 437 height 77
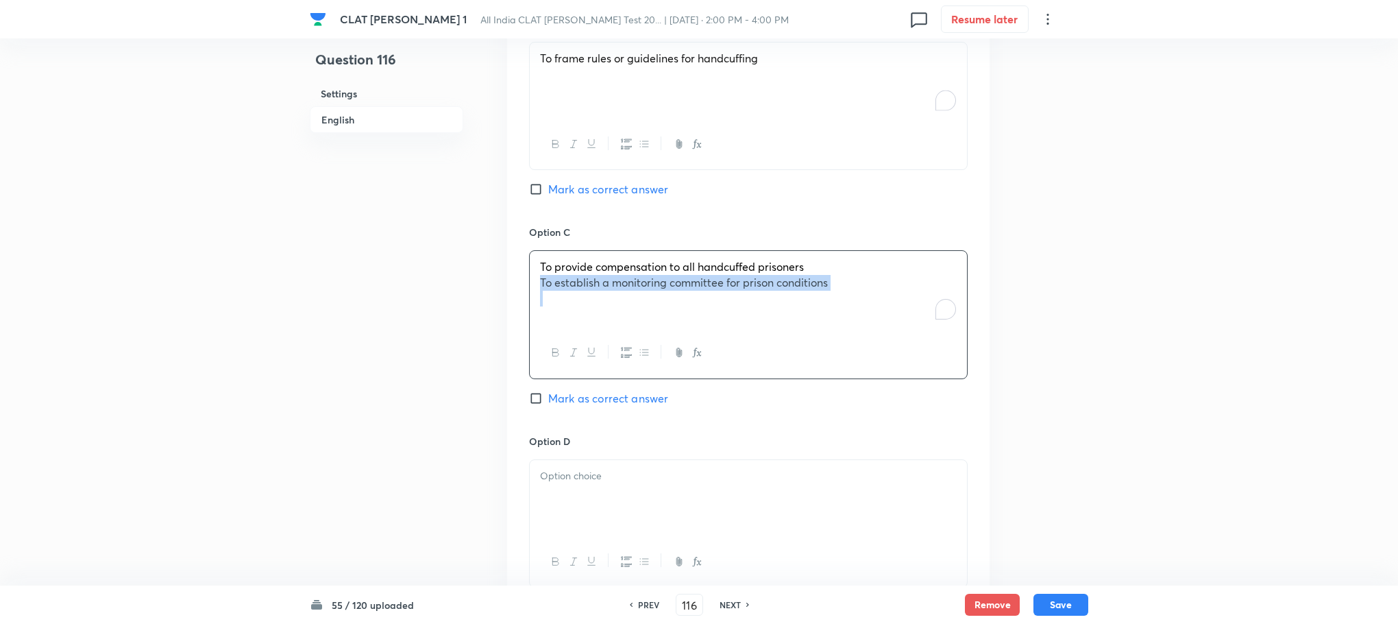
drag, startPoint x: 537, startPoint y: 253, endPoint x: 899, endPoint y: 289, distance: 364.4
click at [899, 289] on div "To provide compensation to all handcuffed prisoners To establish a monitoring c…" at bounding box center [748, 289] width 437 height 77
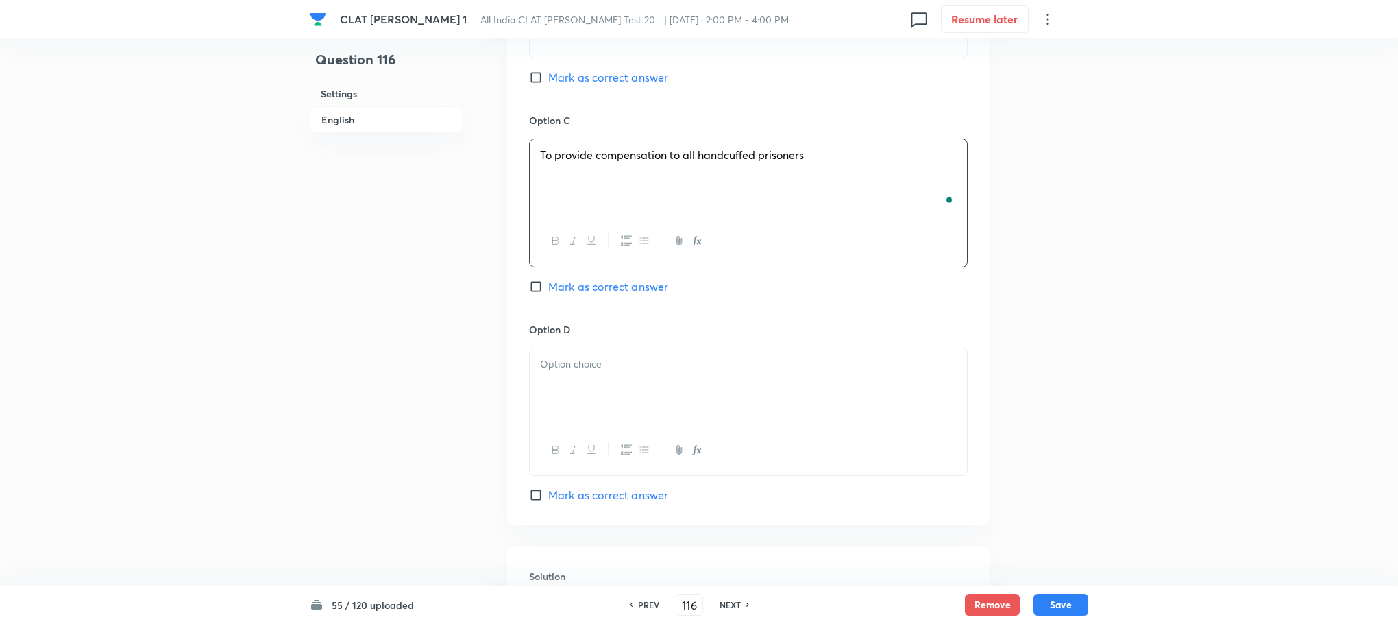
scroll to position [2057, 0]
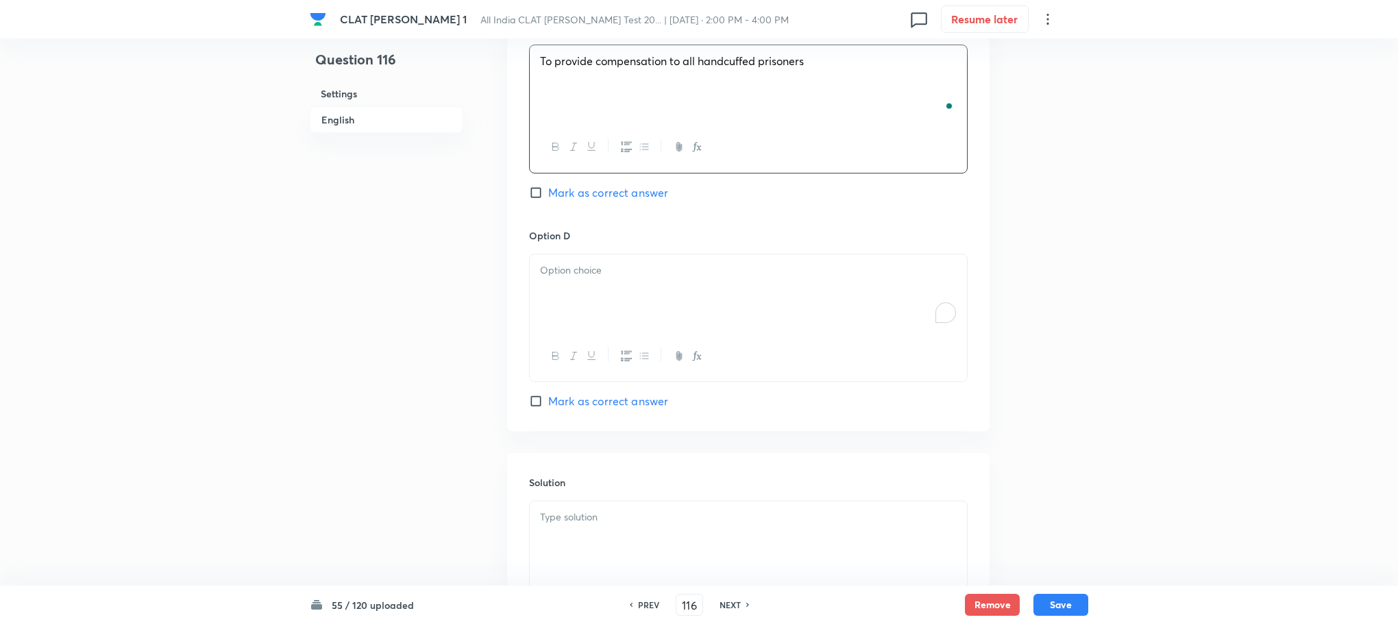
click at [593, 259] on div "To enrich screen reader interactions, please activate Accessibility in Grammarl…" at bounding box center [748, 292] width 437 height 77
click at [598, 541] on div at bounding box center [748, 539] width 437 height 77
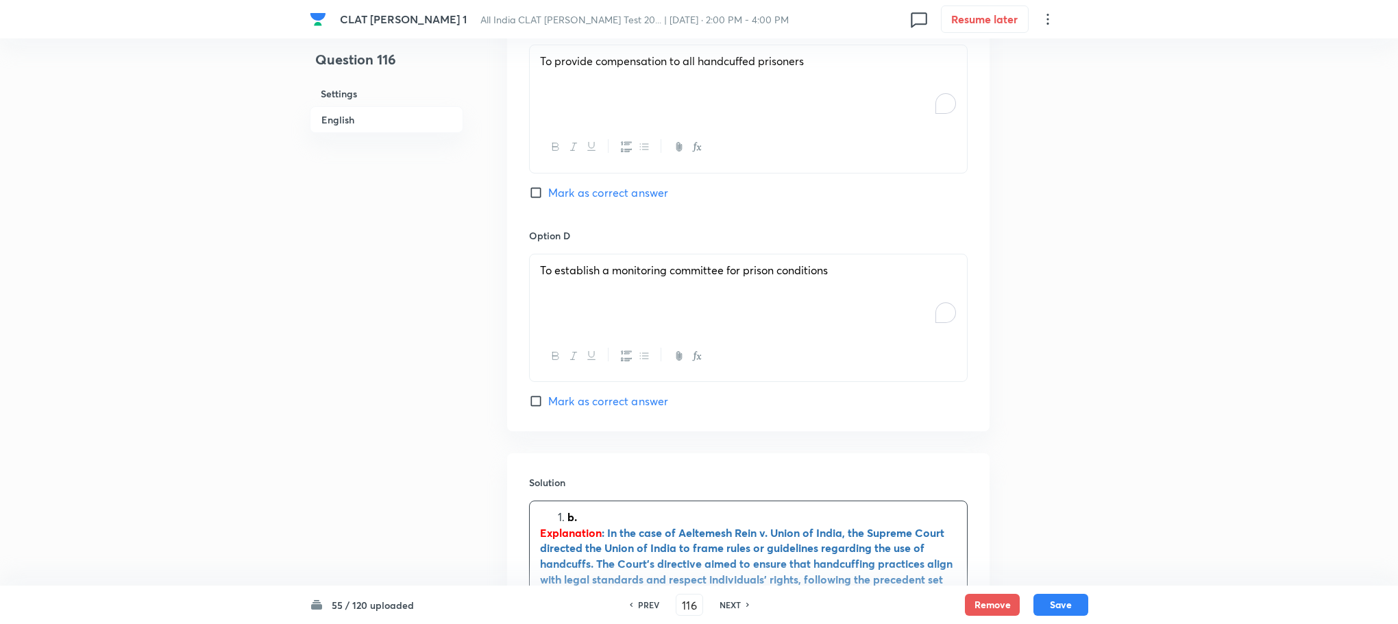
click at [556, 509] on ol "b." at bounding box center [748, 517] width 417 height 16
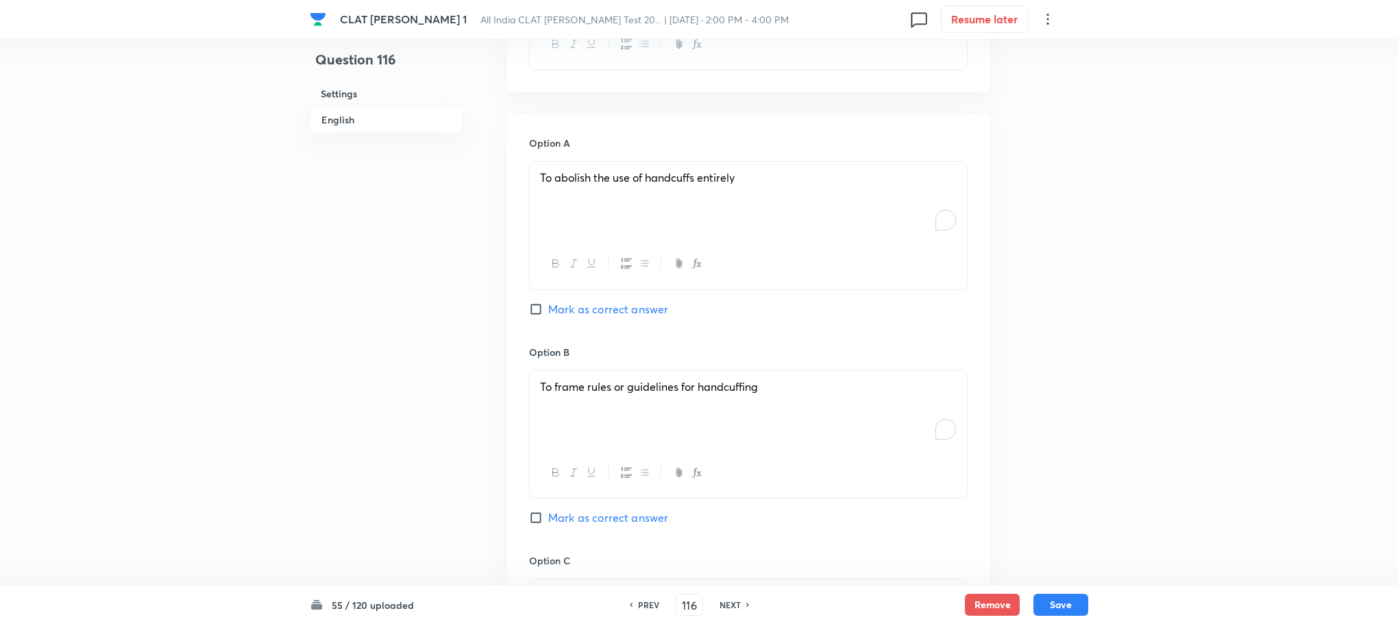
scroll to position [1645, 0]
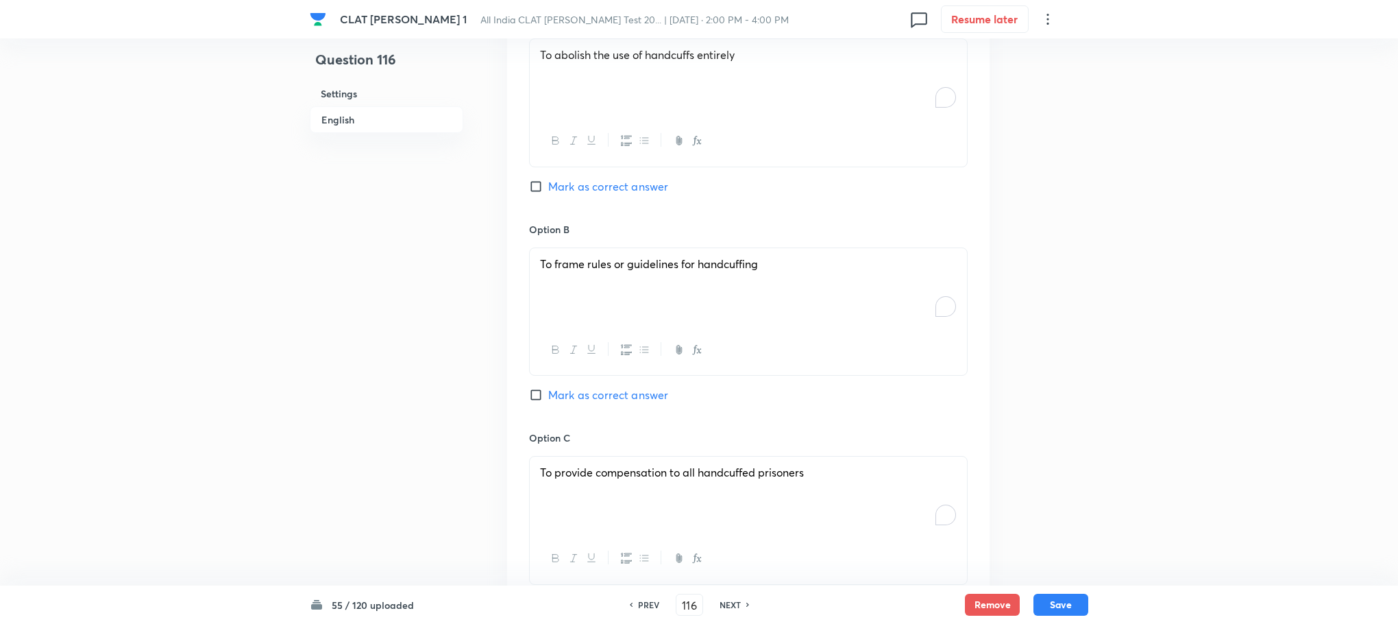
click at [584, 387] on span "Mark as correct answer" at bounding box center [608, 395] width 120 height 16
click at [548, 388] on input "Mark as correct answer" at bounding box center [538, 395] width 19 height 14
checkbox input "true"
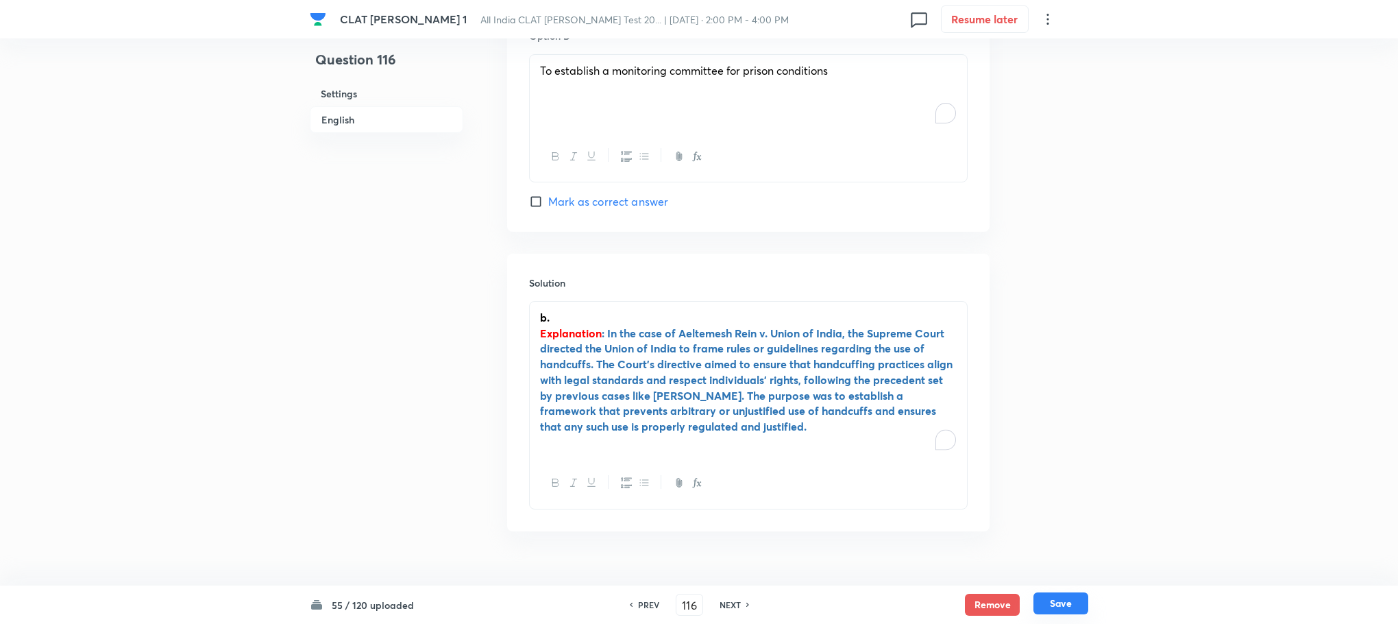
click at [1053, 601] on button "Save" at bounding box center [1061, 603] width 55 height 22
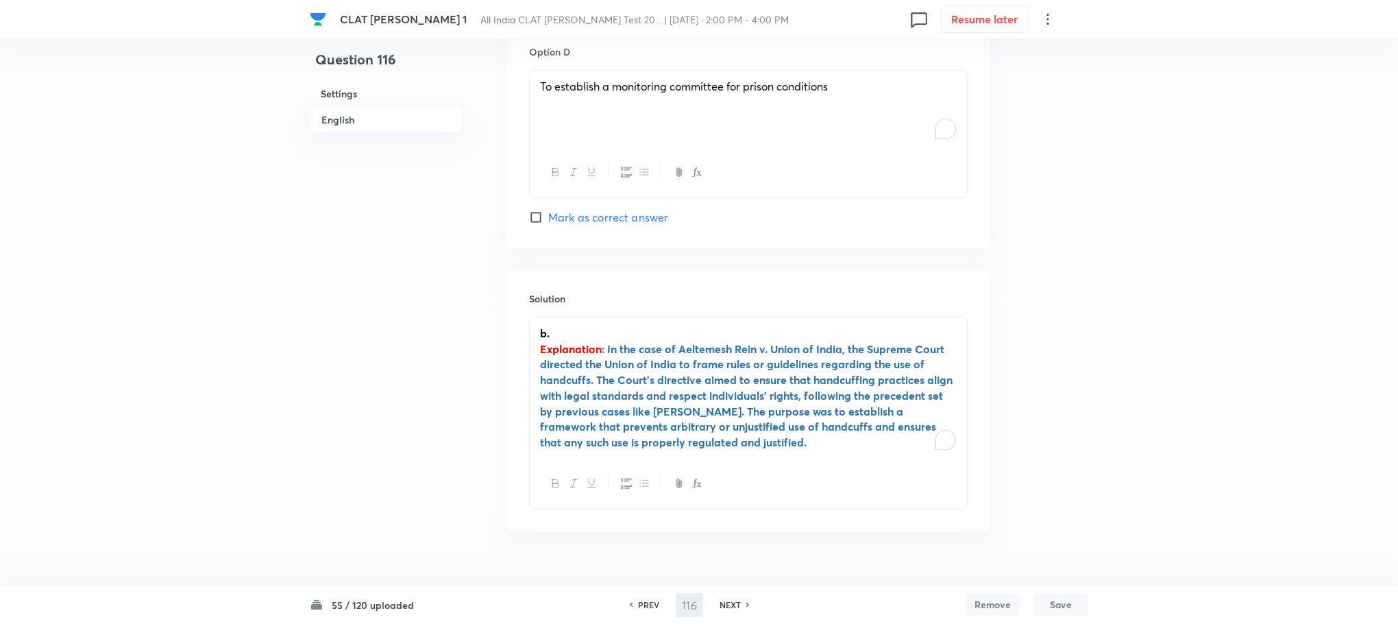
type input "117"
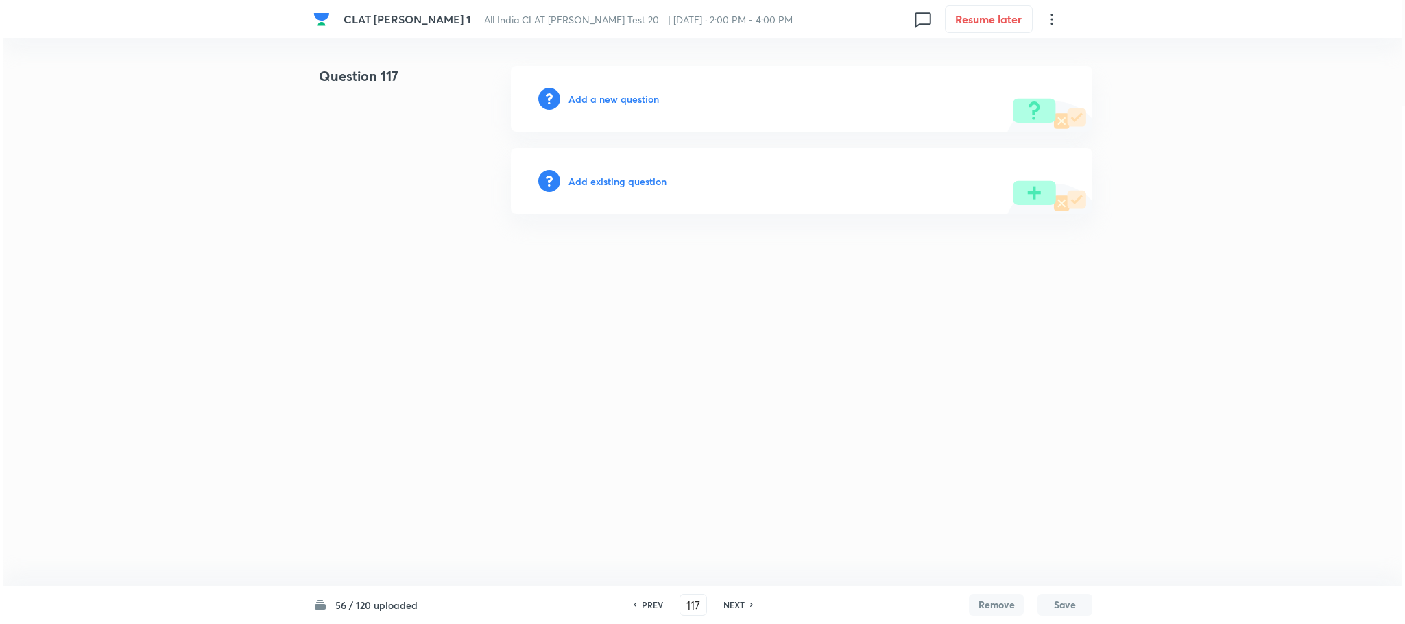
scroll to position [0, 0]
click at [609, 95] on h6 "Add a new question" at bounding box center [613, 99] width 90 height 14
click at [609, 95] on h6 "Choose a question type" at bounding box center [621, 99] width 106 height 14
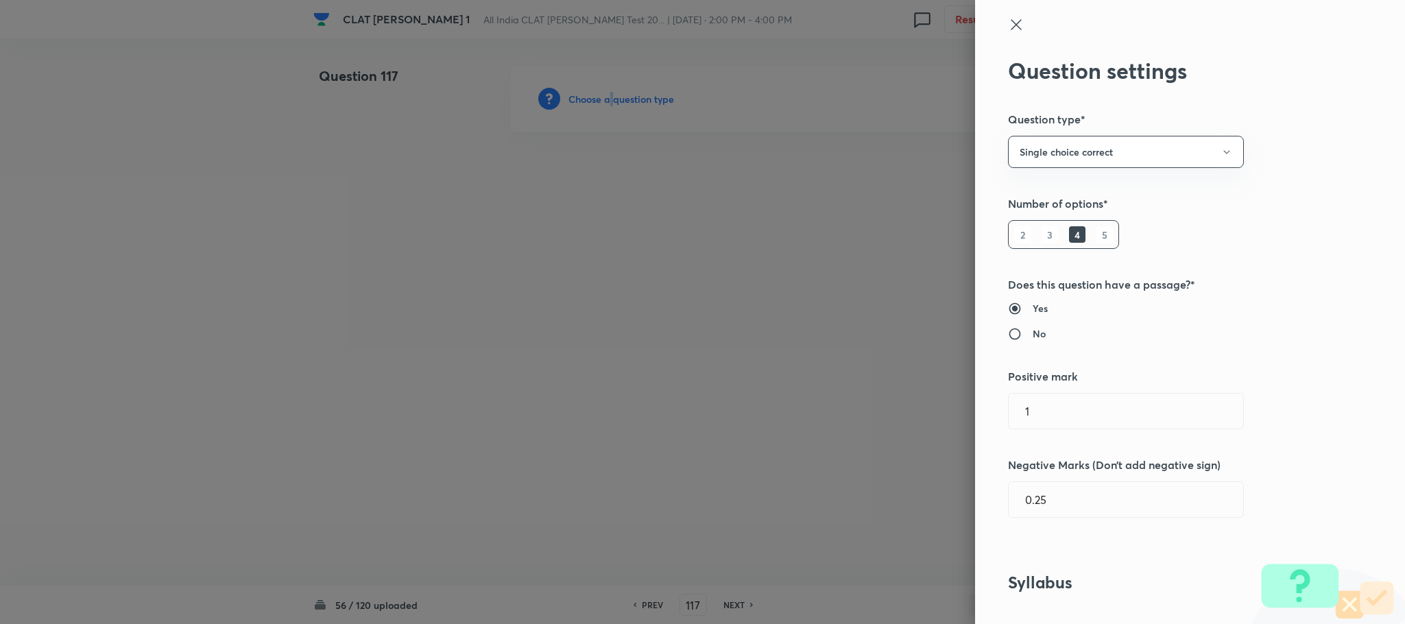
scroll to position [514, 0]
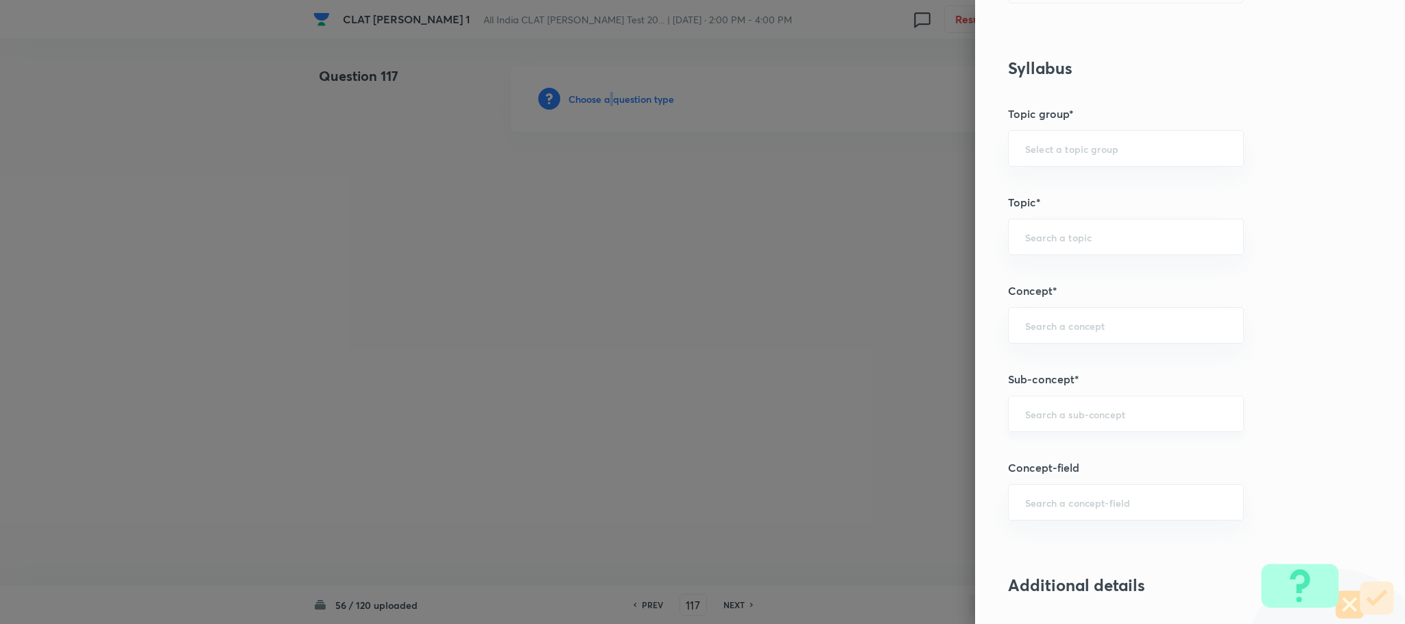
click at [1058, 430] on div "​" at bounding box center [1126, 414] width 236 height 36
click at [1039, 424] on div "​" at bounding box center [1126, 414] width 236 height 36
click at [1039, 516] on li "General Principles of Criminal Liability" at bounding box center [1110, 506] width 234 height 25
type input "General Principles of Criminal Liability"
type input "Criminal Law"
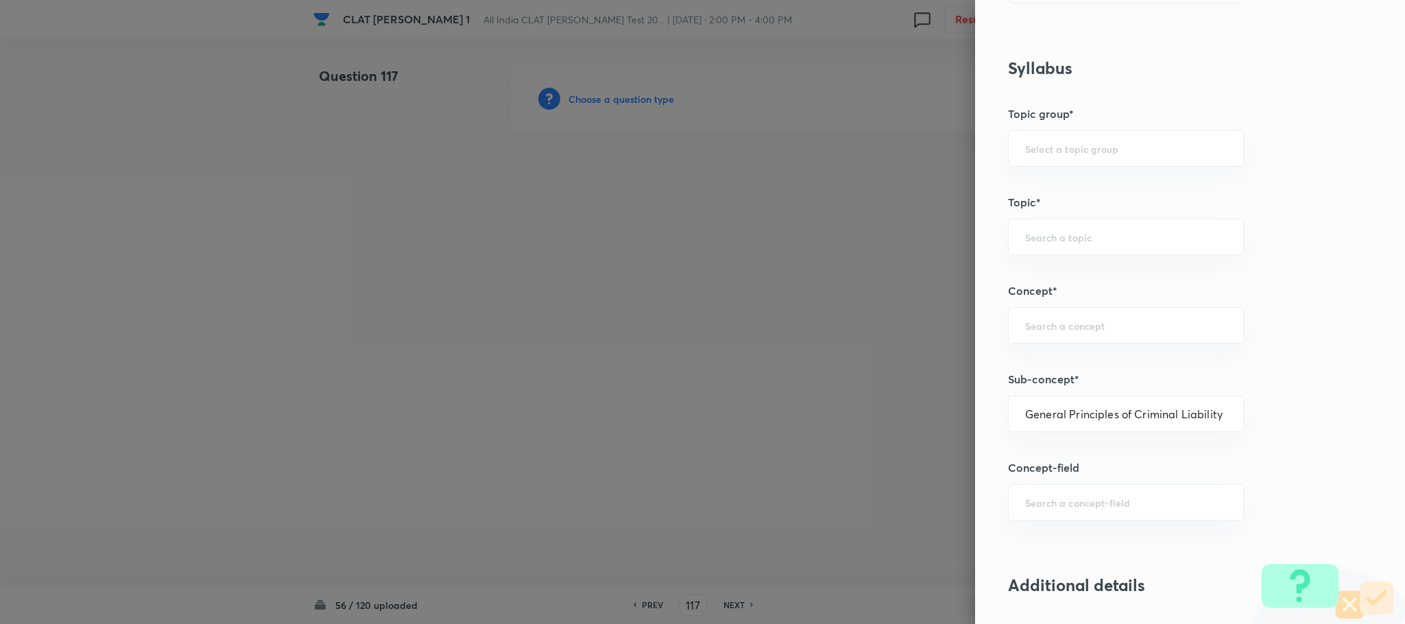
type input "Criminal Law"
type input "Definition and Meaning of Crime"
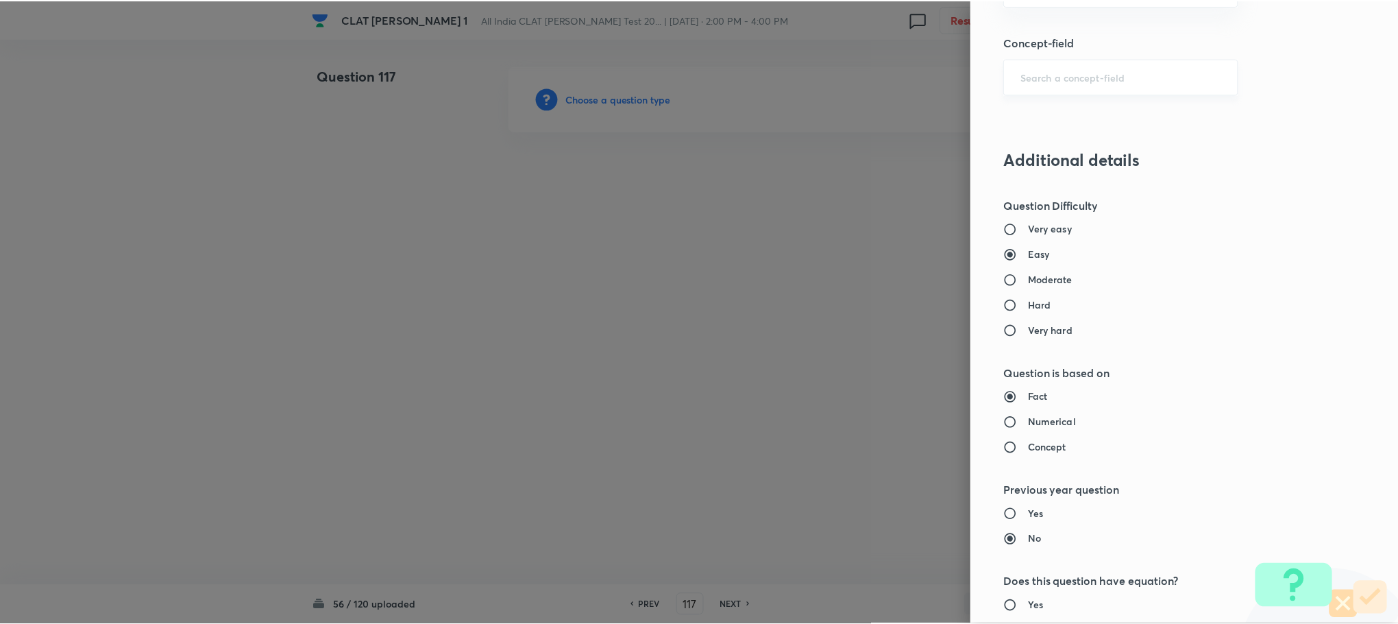
scroll to position [1249, 0]
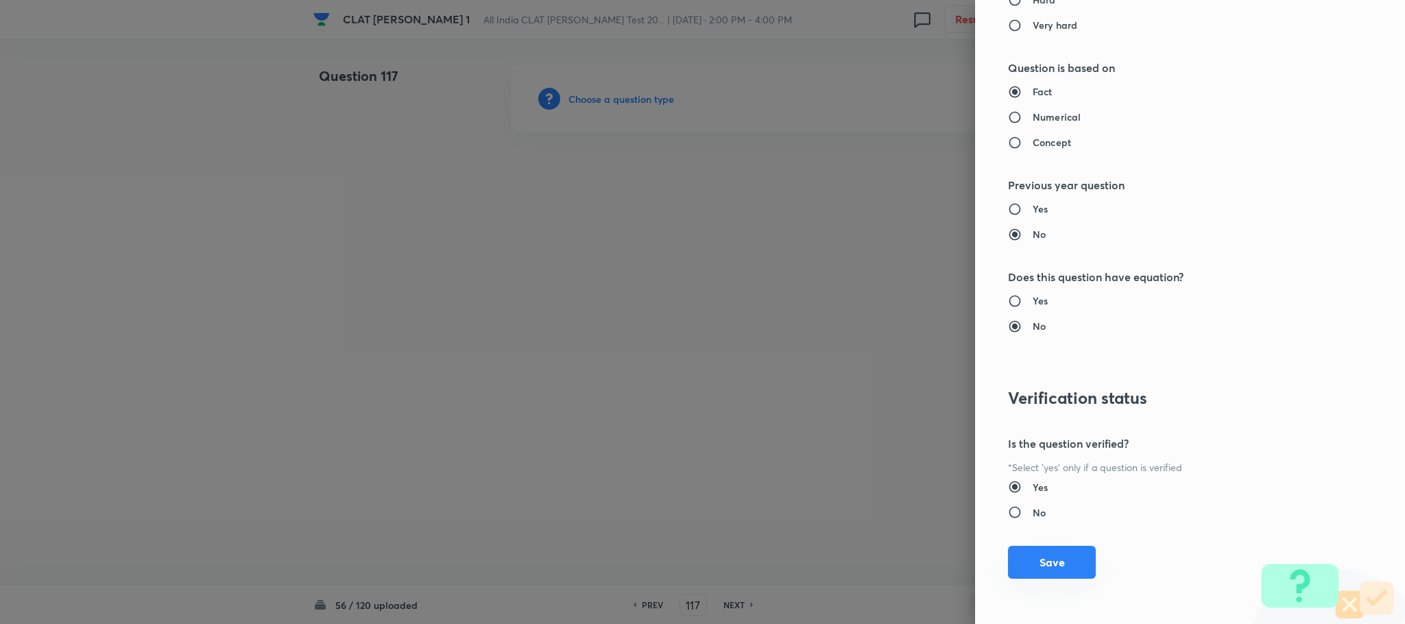
click at [1028, 557] on button "Save" at bounding box center [1052, 562] width 88 height 33
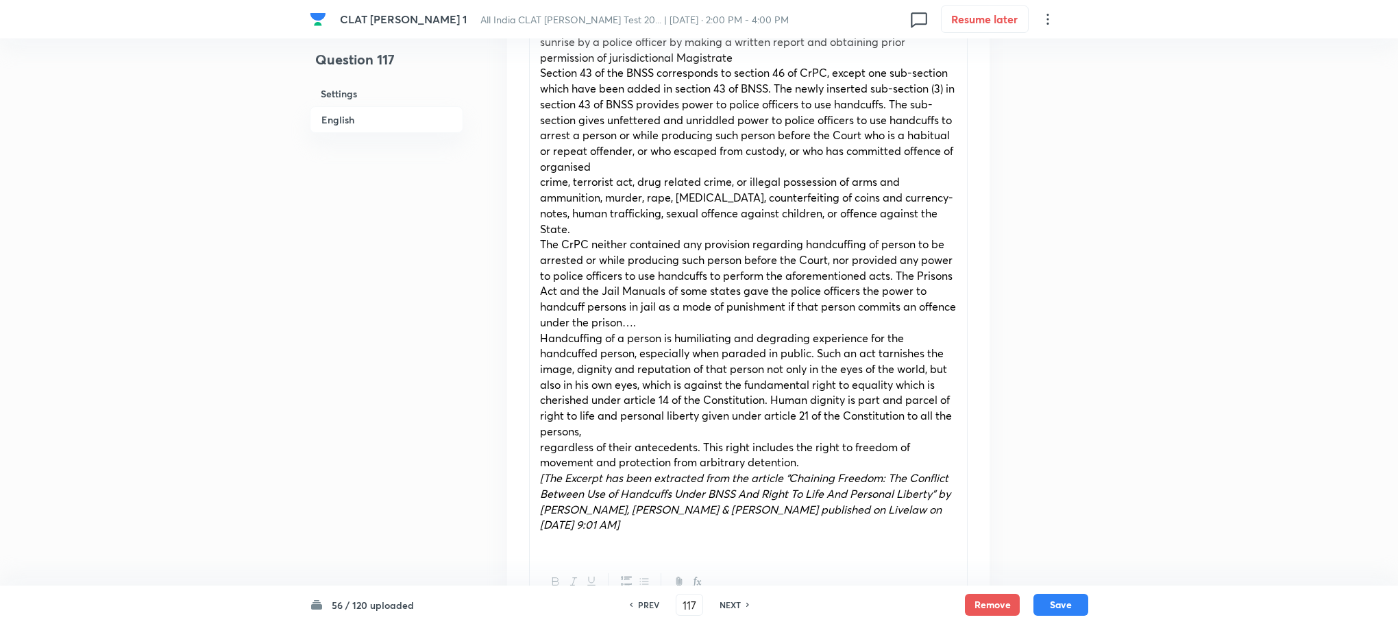
scroll to position [1131, 0]
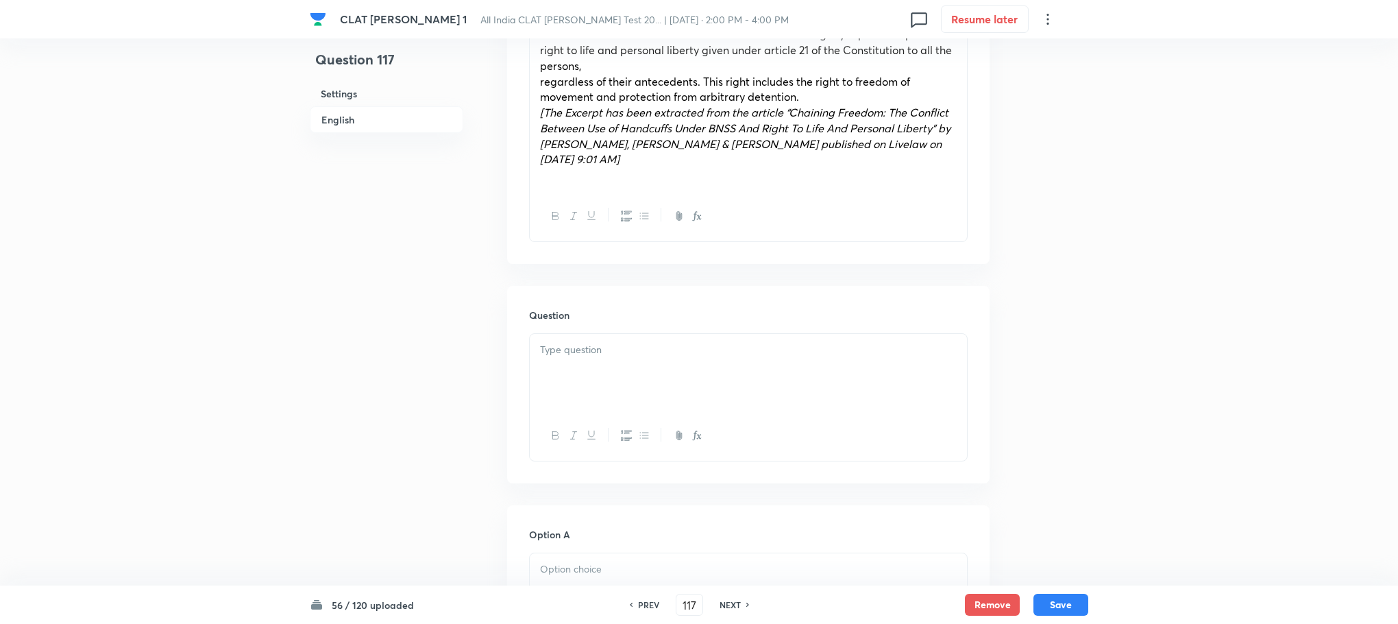
click at [570, 342] on p at bounding box center [748, 350] width 417 height 16
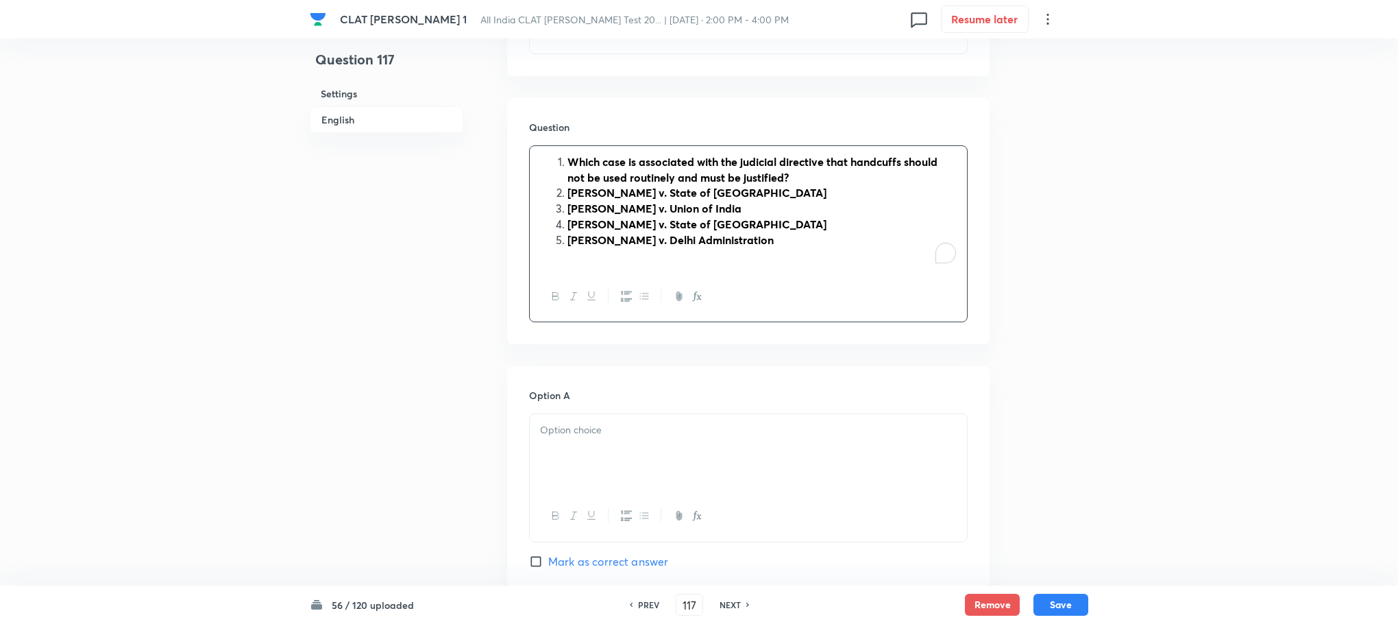
scroll to position [1337, 0]
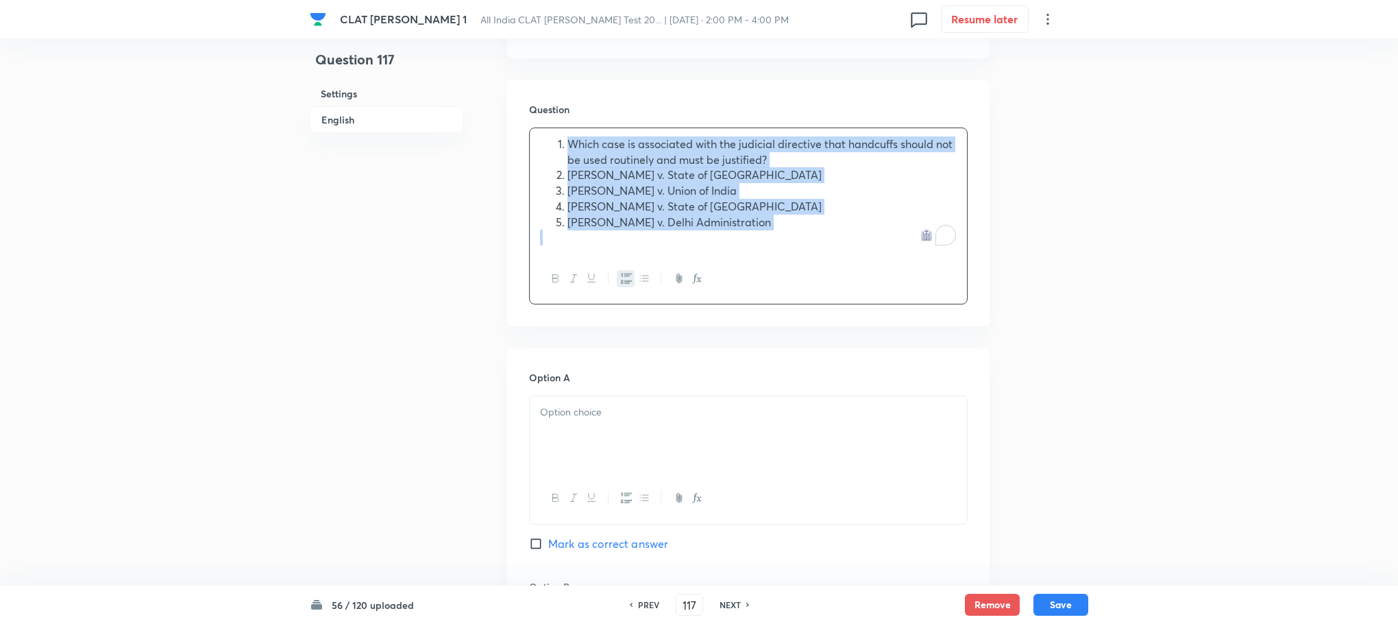
click at [625, 274] on icon "button" at bounding box center [626, 279] width 11 height 10
click at [542, 167] on span "D.K. Basu v. State of West Bengal" at bounding box center [667, 174] width 254 height 14
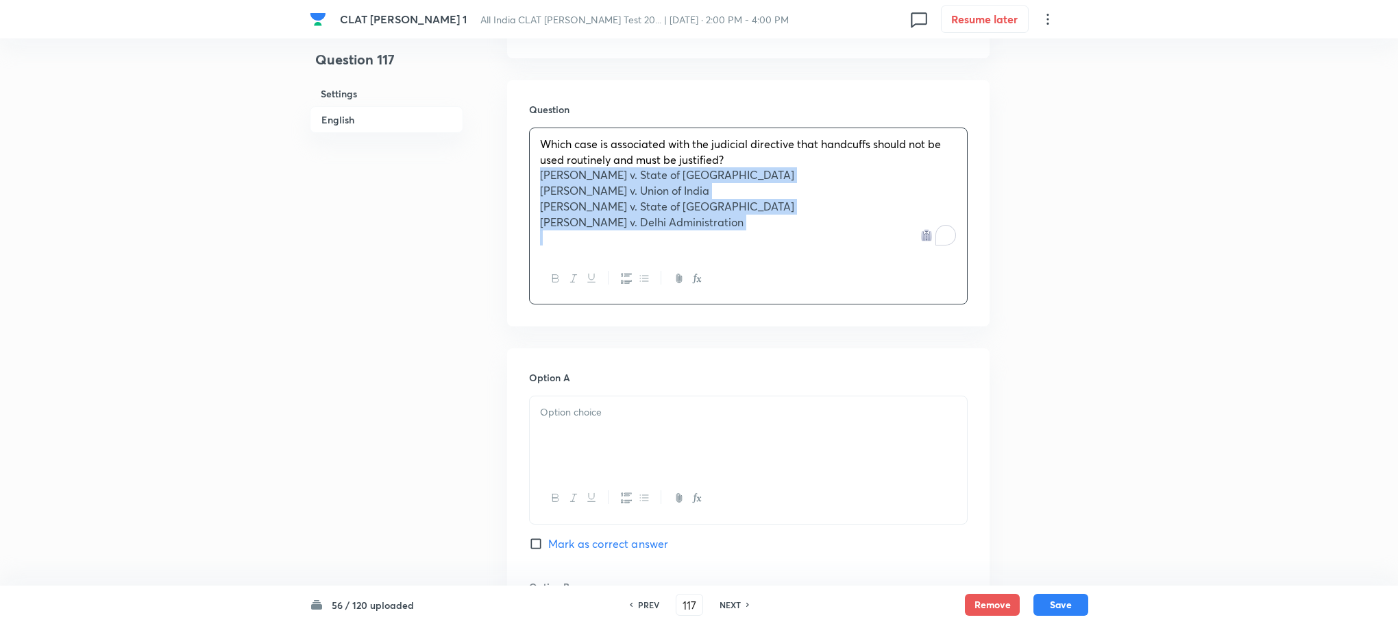
drag, startPoint x: 542, startPoint y: 138, endPoint x: 873, endPoint y: 224, distance: 342.0
click at [873, 224] on div "Which case is associated with the judicial directive that handcuffs should not …" at bounding box center [748, 216] width 439 height 177
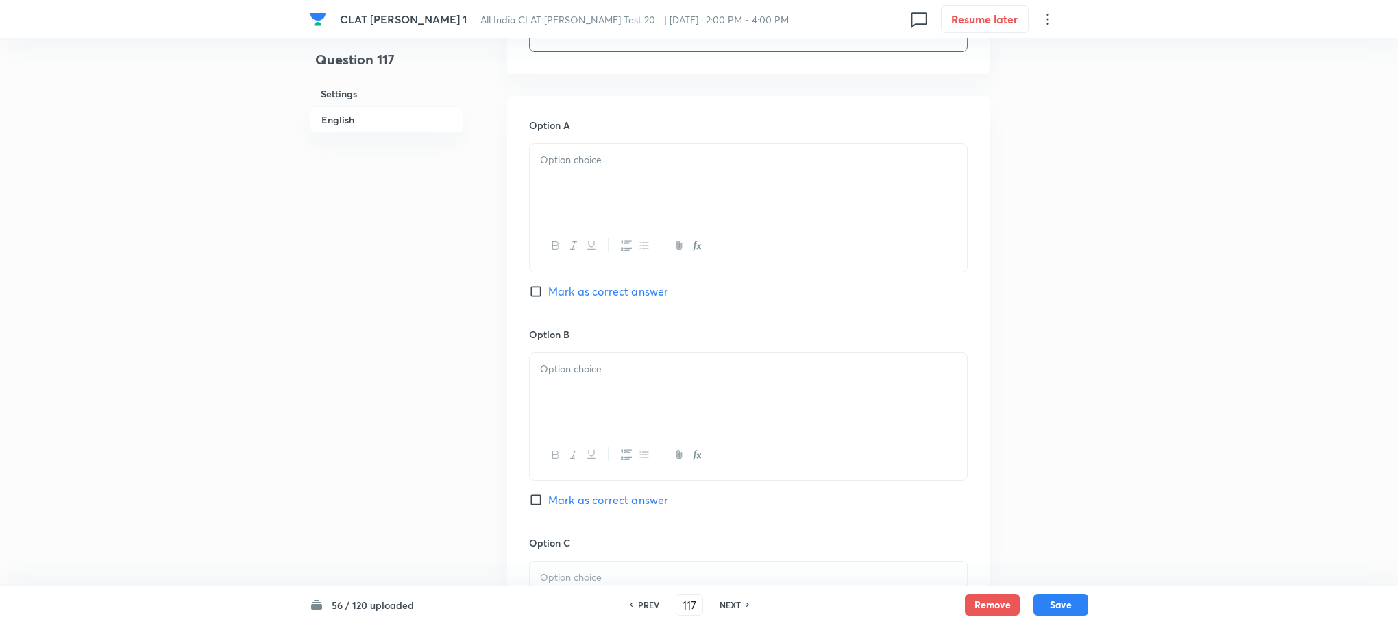
scroll to position [1542, 0]
click at [596, 171] on div at bounding box center [748, 180] width 437 height 77
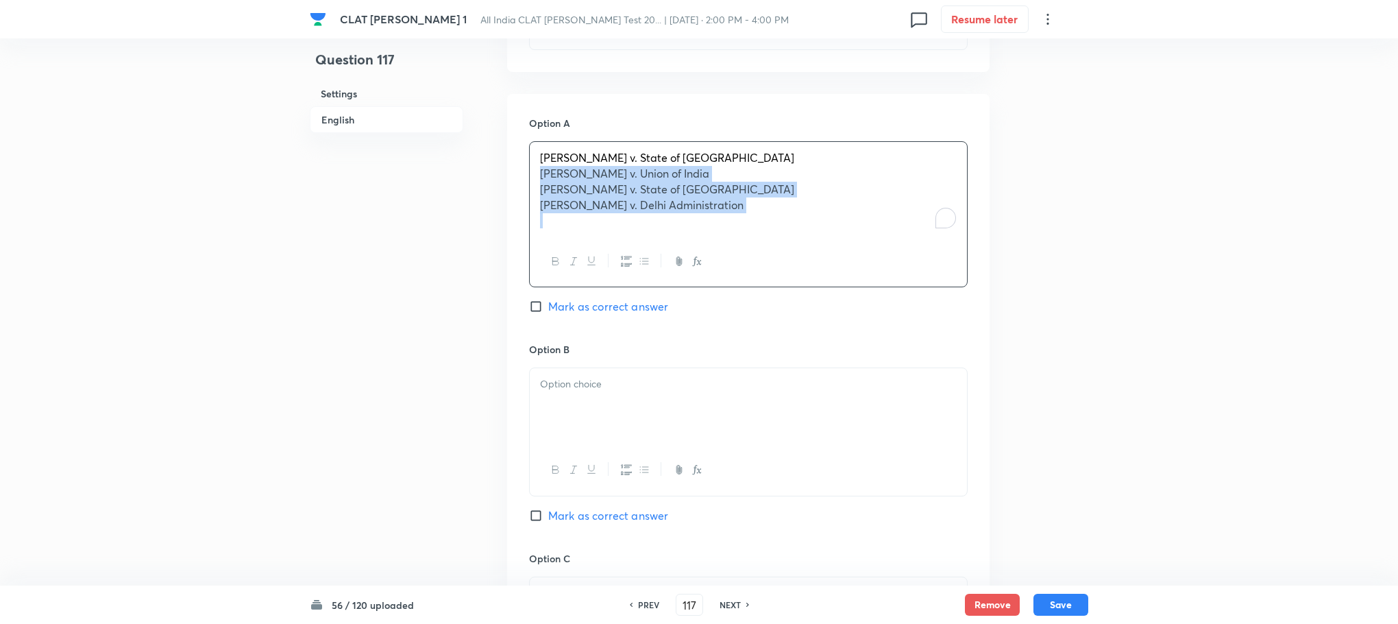
drag, startPoint x: 531, startPoint y: 146, endPoint x: 881, endPoint y: 241, distance: 362.4
click at [881, 241] on div "D.K. Basu v. State of West Bengal Maneka Gandhi v. Union of India Joginder Kuma…" at bounding box center [748, 214] width 439 height 146
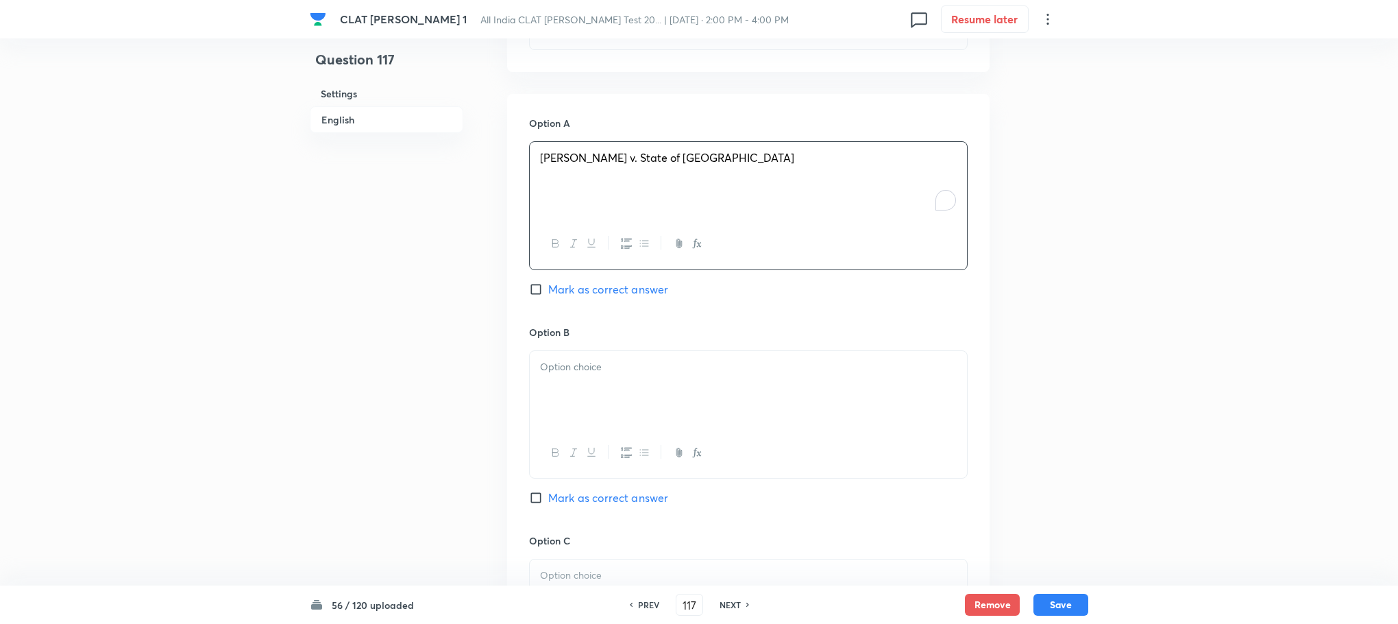
click at [581, 397] on div at bounding box center [748, 389] width 437 height 77
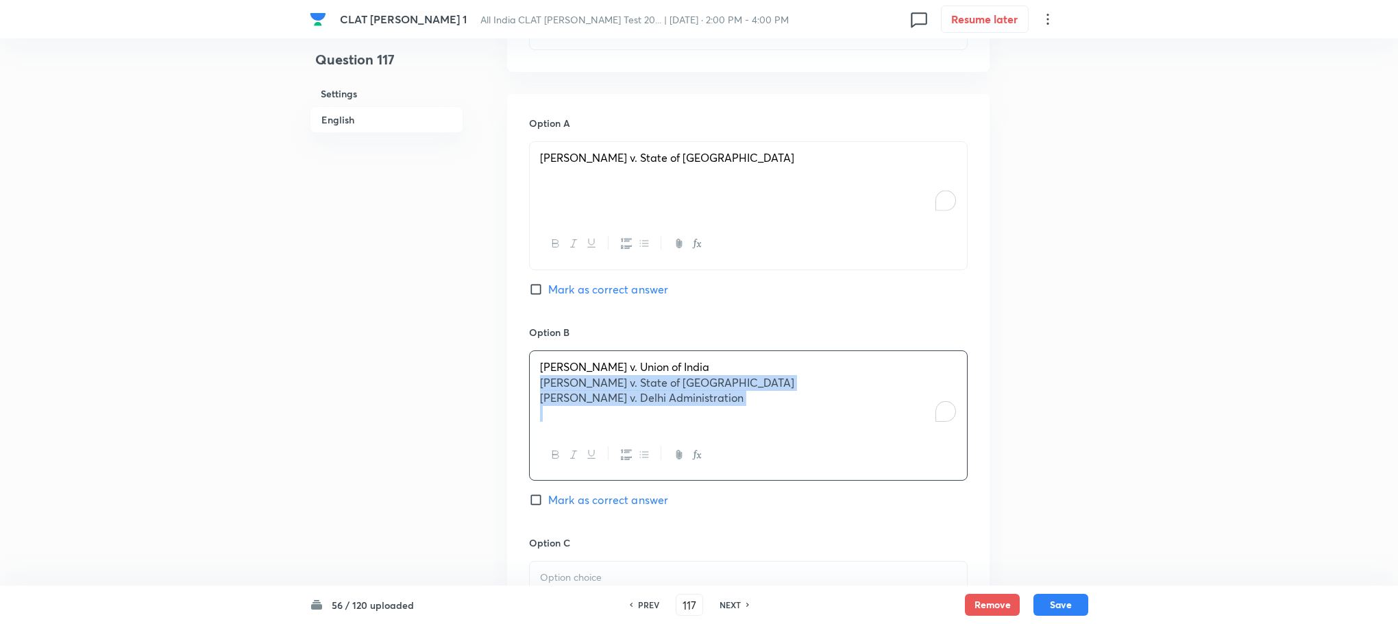
drag, startPoint x: 537, startPoint y: 354, endPoint x: 864, endPoint y: 396, distance: 330.3
click at [864, 396] on div "Maneka Gandhi v. Union of India Joginder Kumar v. State of Uttar Pradesh Prem S…" at bounding box center [748, 390] width 437 height 79
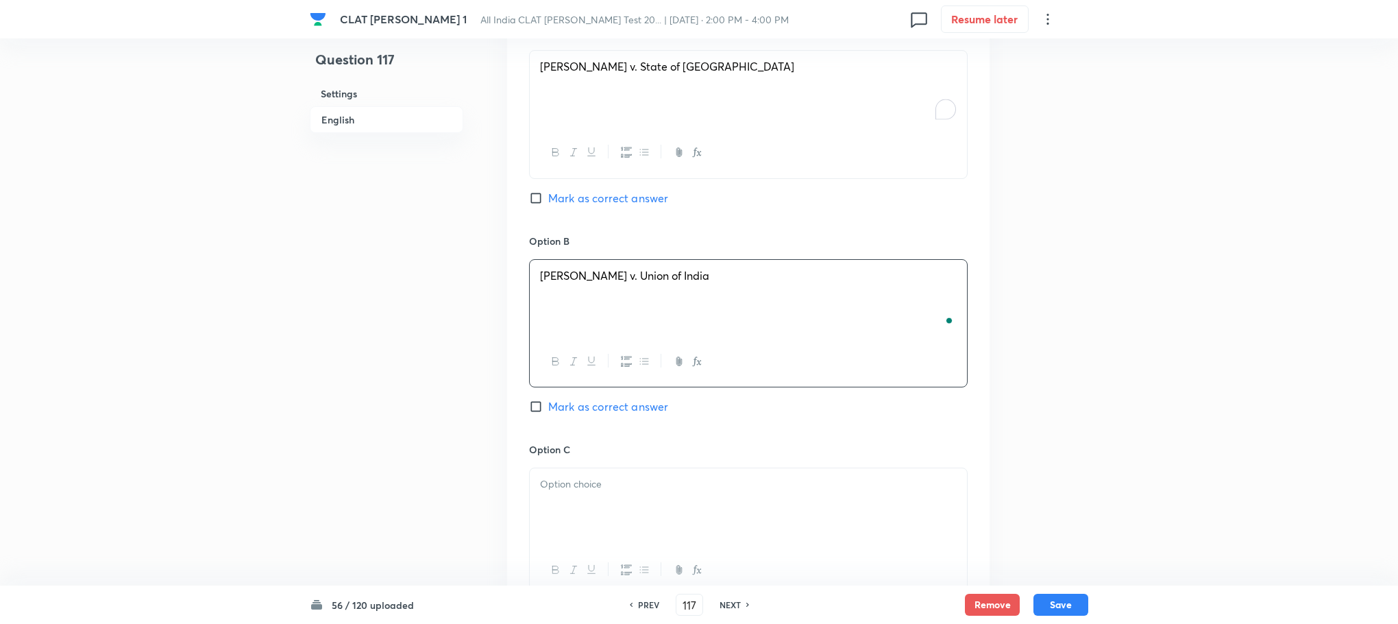
scroll to position [1748, 0]
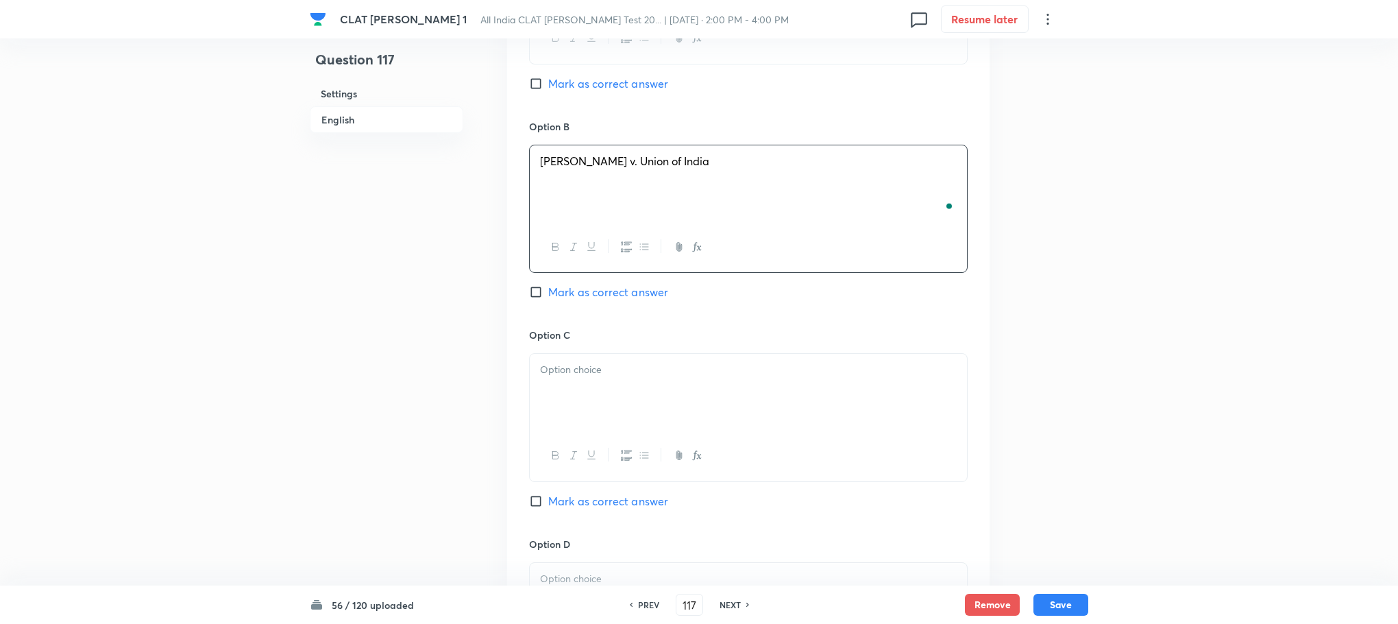
click at [579, 354] on div at bounding box center [748, 392] width 437 height 77
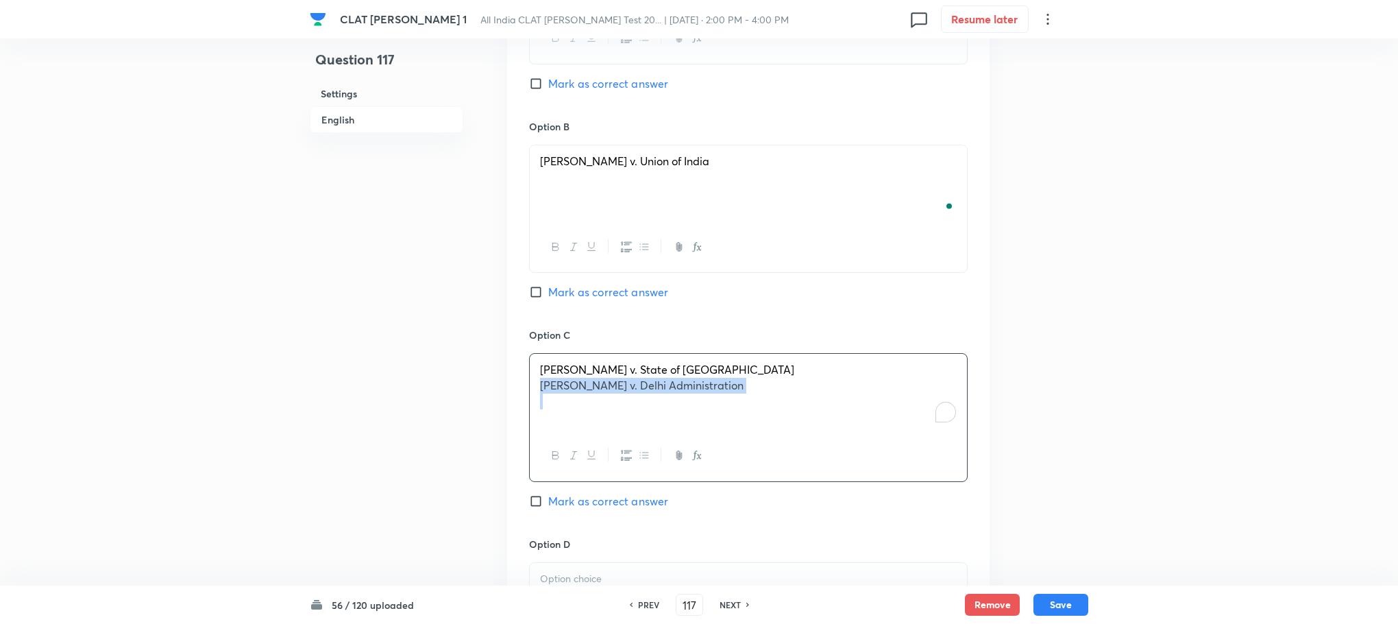
drag, startPoint x: 537, startPoint y: 352, endPoint x: 928, endPoint y: 393, distance: 393.0
click at [948, 393] on div "Joginder Kumar v. State of Uttar Pradesh Prem Shankar Shukla v. Delhi Administr…" at bounding box center [748, 392] width 437 height 77
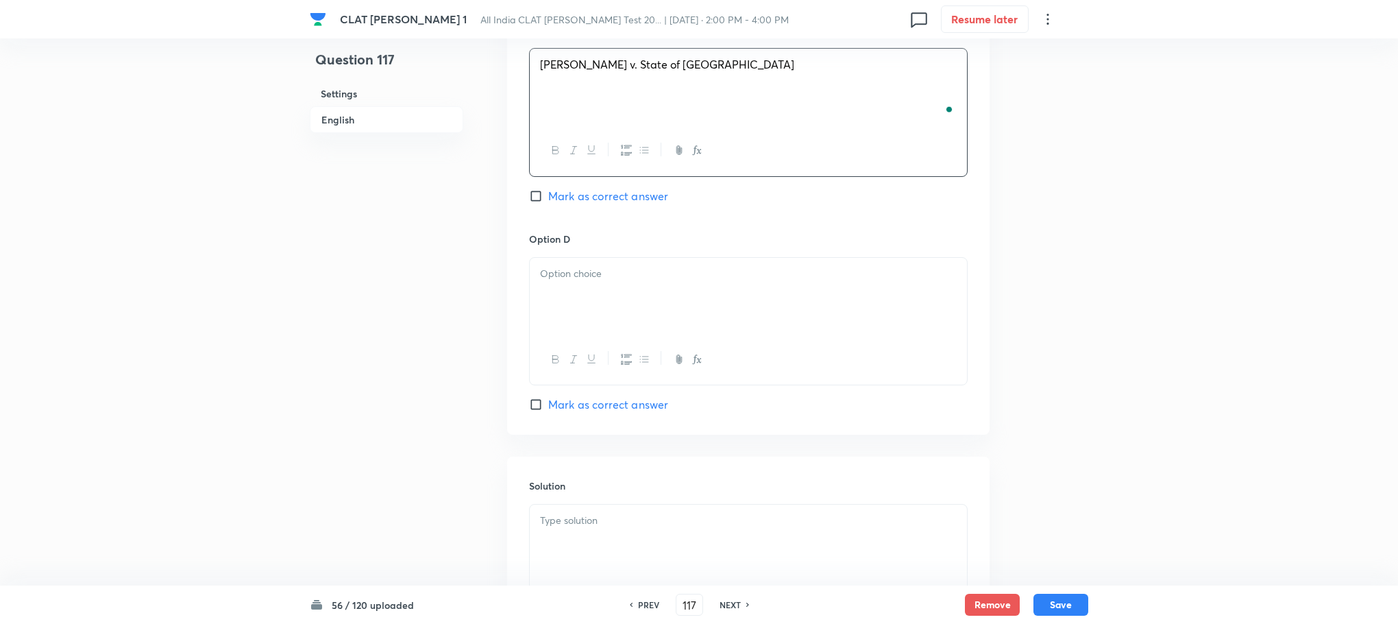
scroll to position [2057, 0]
click at [564, 259] on div at bounding box center [748, 292] width 437 height 77
click at [587, 507] on div "To enrich screen reader interactions, please activate Accessibility in Grammarl…" at bounding box center [748, 539] width 437 height 77
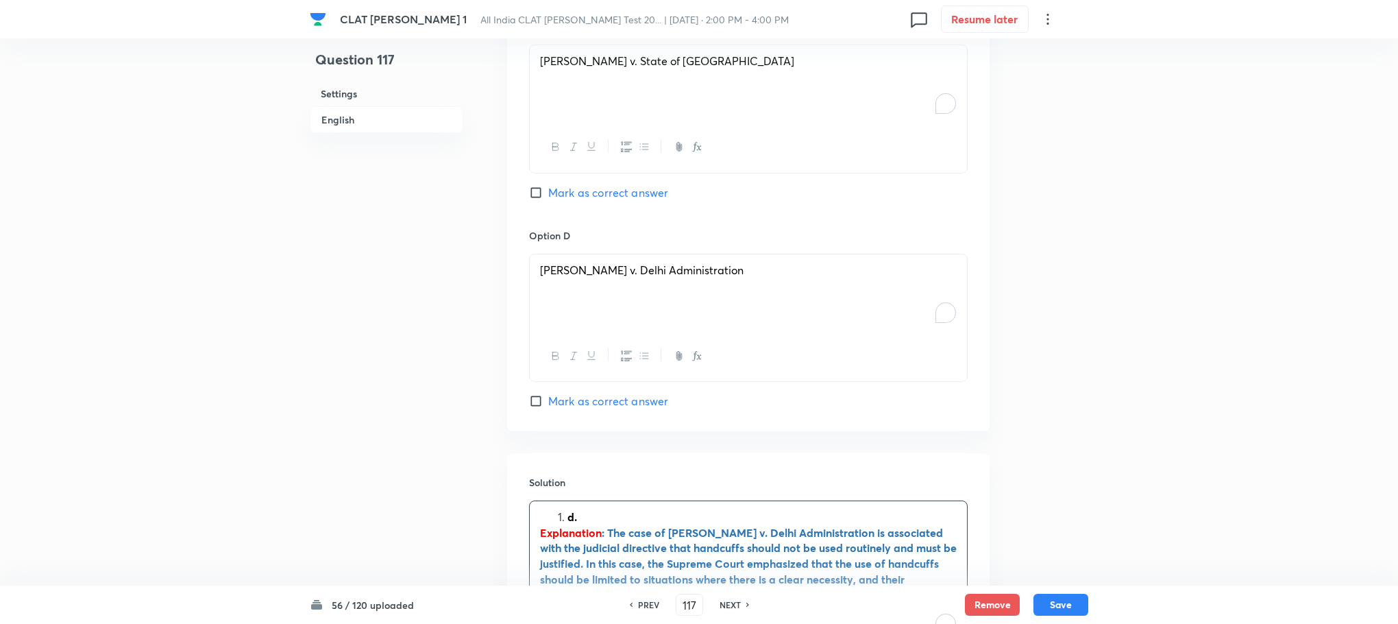
click at [568, 509] on li "d." at bounding box center [762, 517] width 389 height 16
click at [587, 381] on div "Option A D.K. Basu v. State of West Bengal Mark as correct answer Option B Mane…" at bounding box center [748, 5] width 483 height 851
click at [587, 393] on span "Mark as correct answer" at bounding box center [608, 401] width 120 height 16
click at [548, 394] on input "Mark as correct answer" at bounding box center [538, 401] width 19 height 14
checkbox input "true"
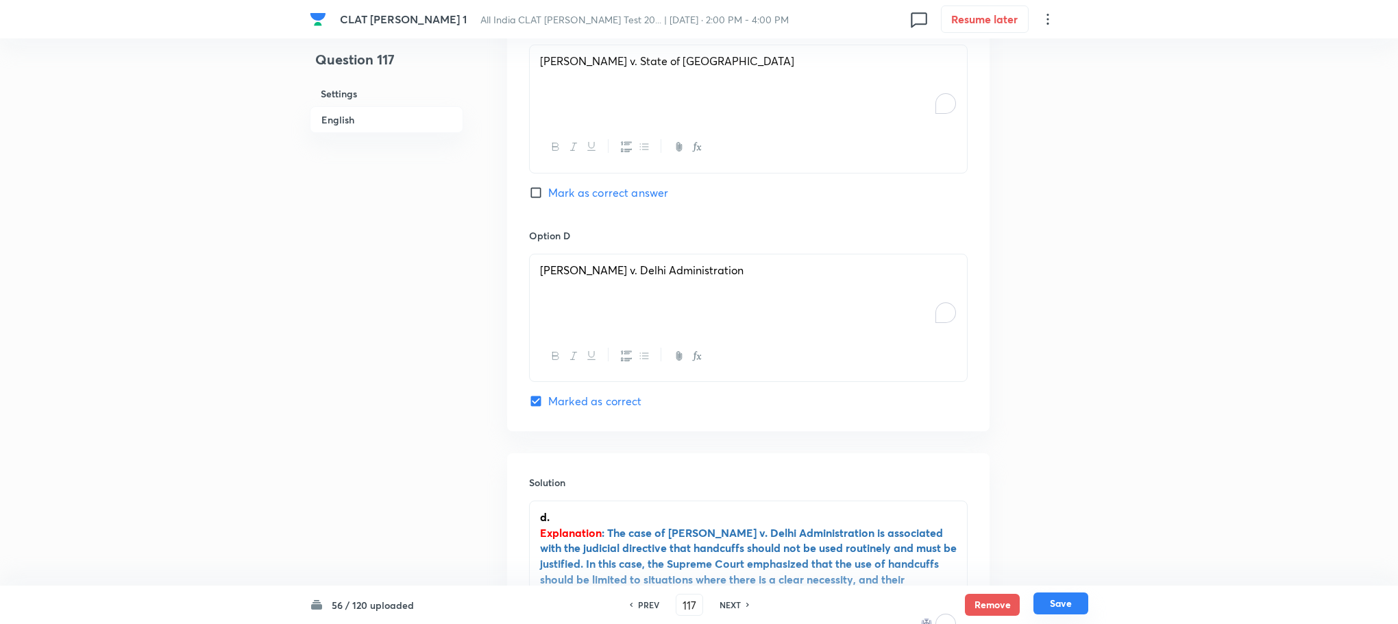
click at [1061, 595] on button "Save" at bounding box center [1061, 603] width 55 height 22
type input "118"
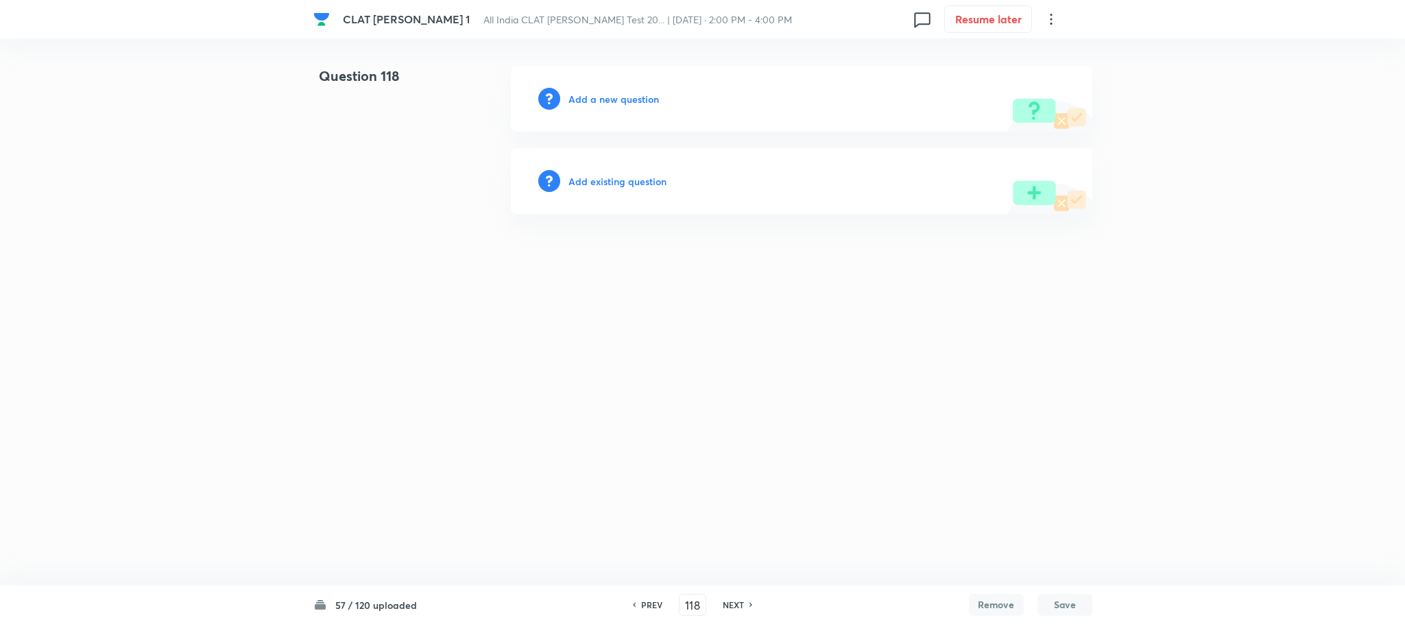
click at [614, 99] on h6 "Add a new question" at bounding box center [613, 99] width 90 height 14
click at [614, 99] on h6 "Choose a question type" at bounding box center [621, 99] width 106 height 14
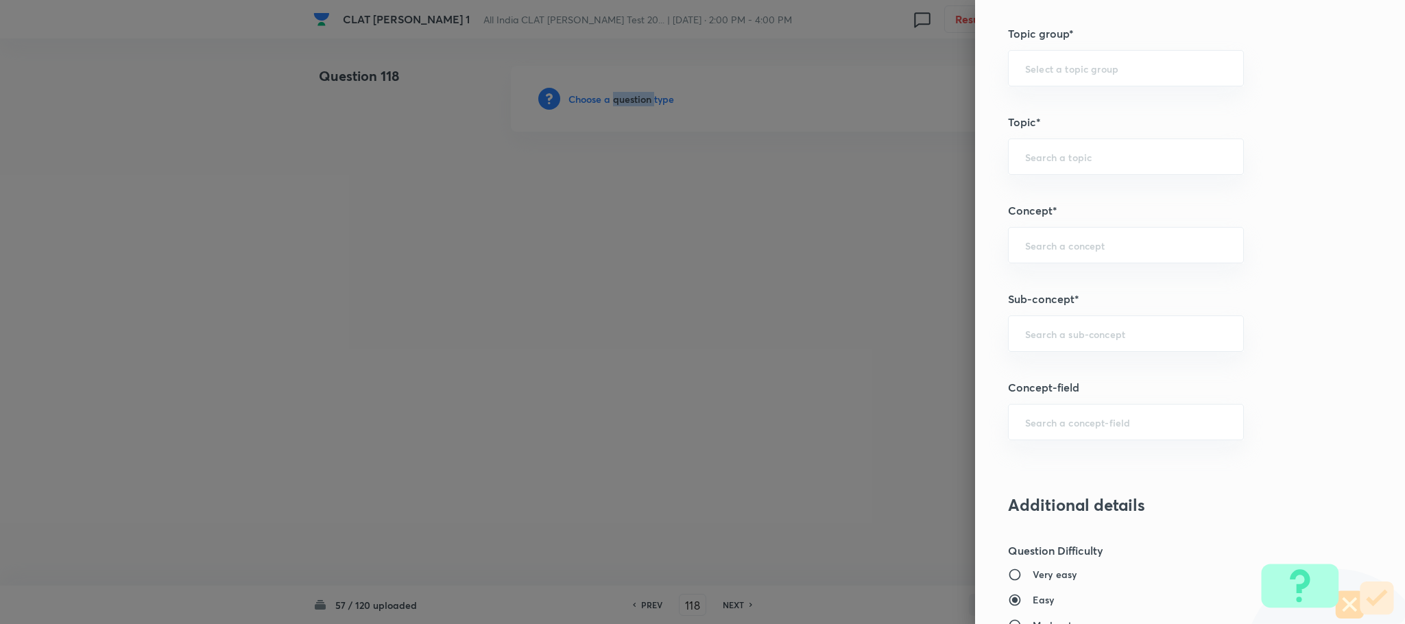
scroll to position [617, 0]
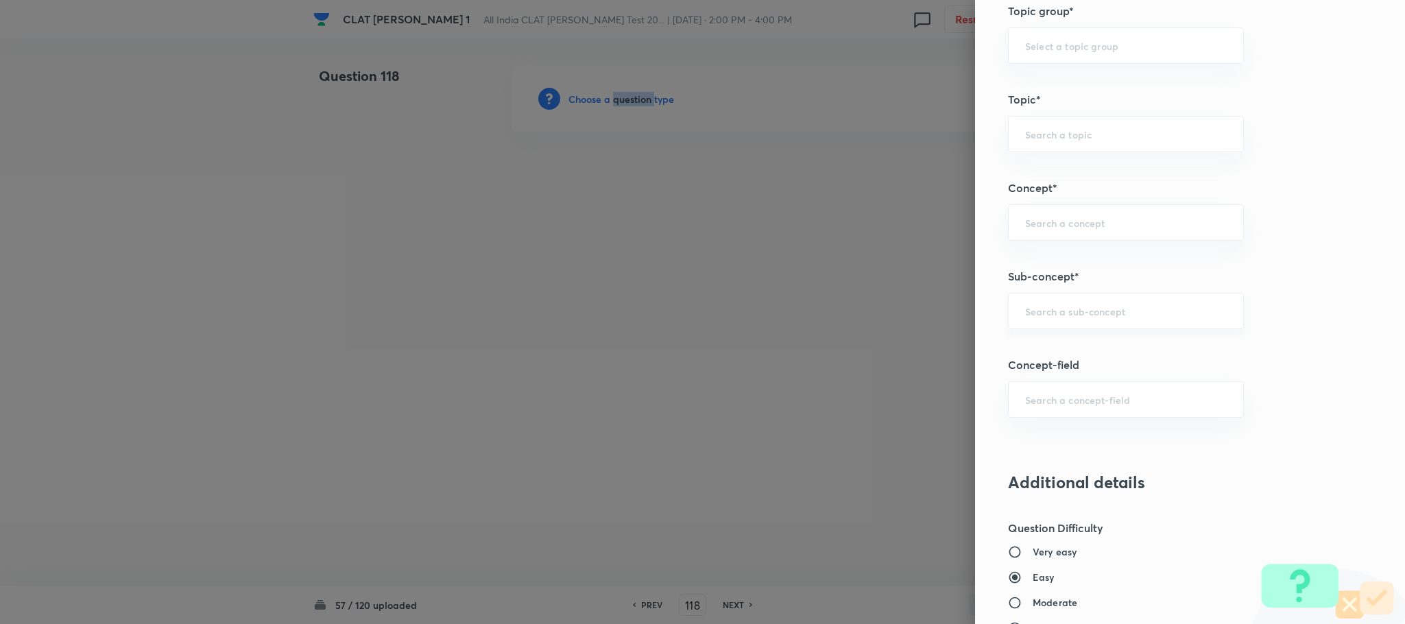
click at [1019, 304] on div "​" at bounding box center [1126, 311] width 236 height 36
click at [1039, 402] on li "General Principles of Criminal Liability" at bounding box center [1110, 403] width 234 height 25
type input "General Principles of Criminal Liability"
type input "Criminal Law"
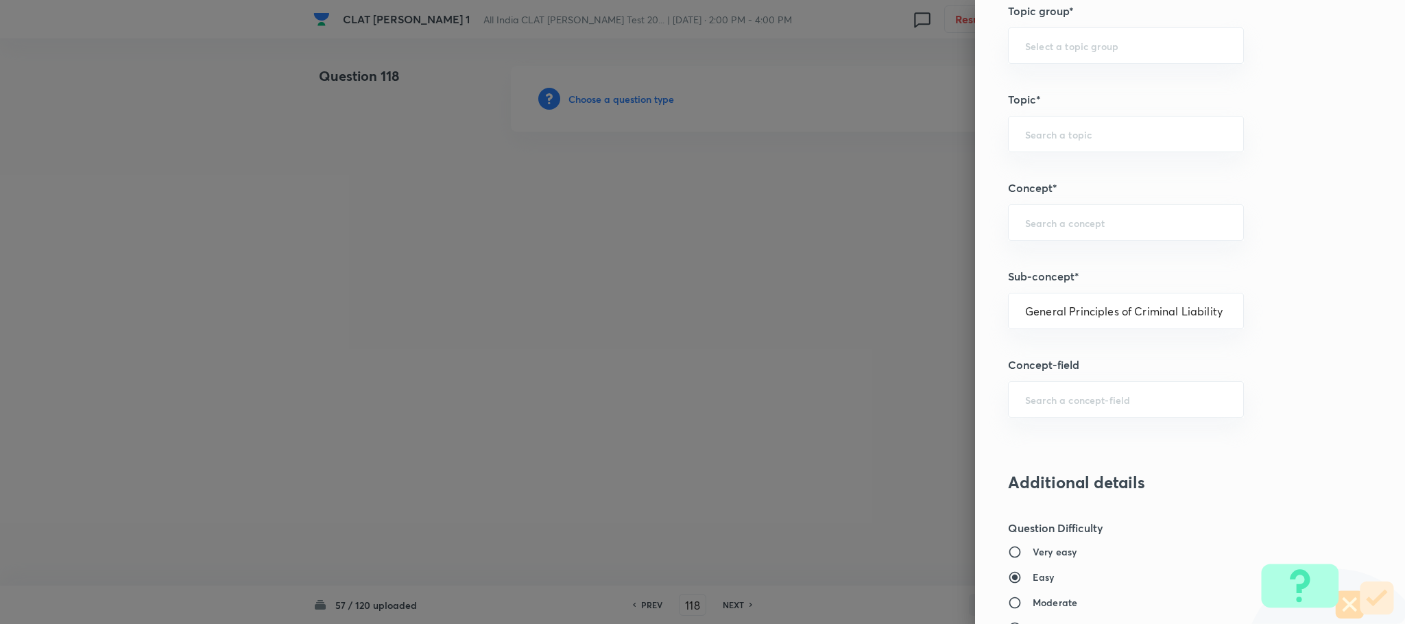
type input "Definition and Meaning of Crime"
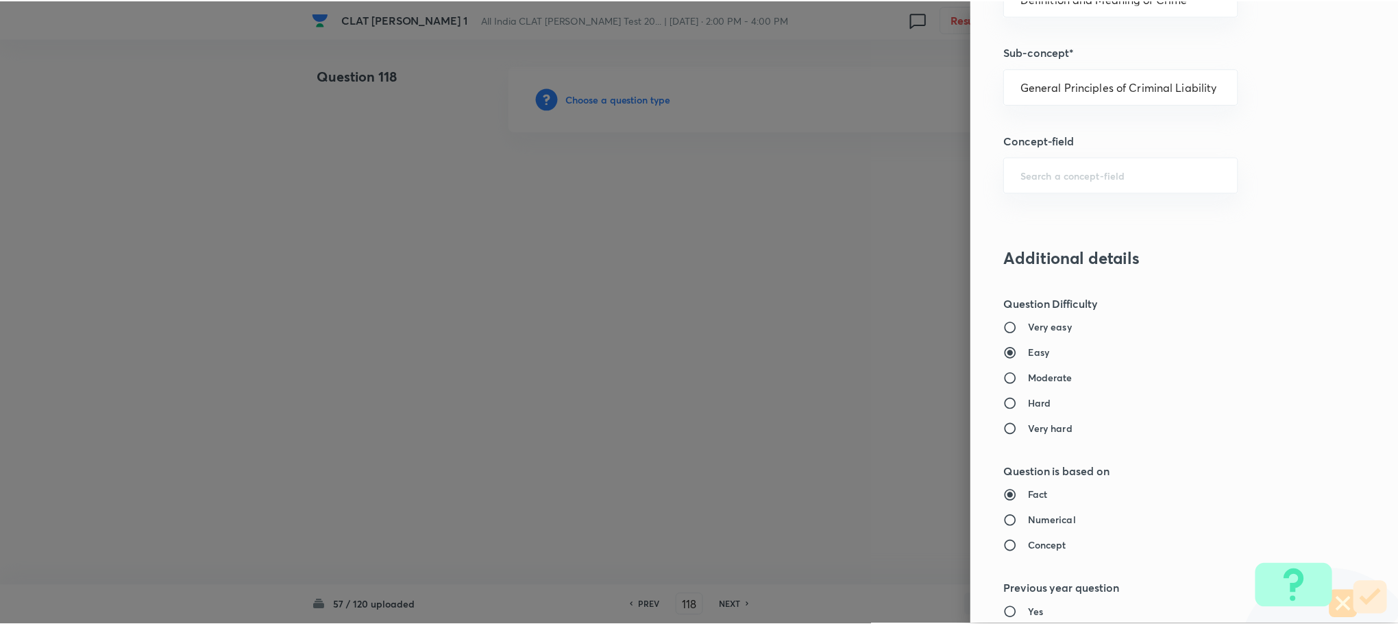
scroll to position [1234, 0]
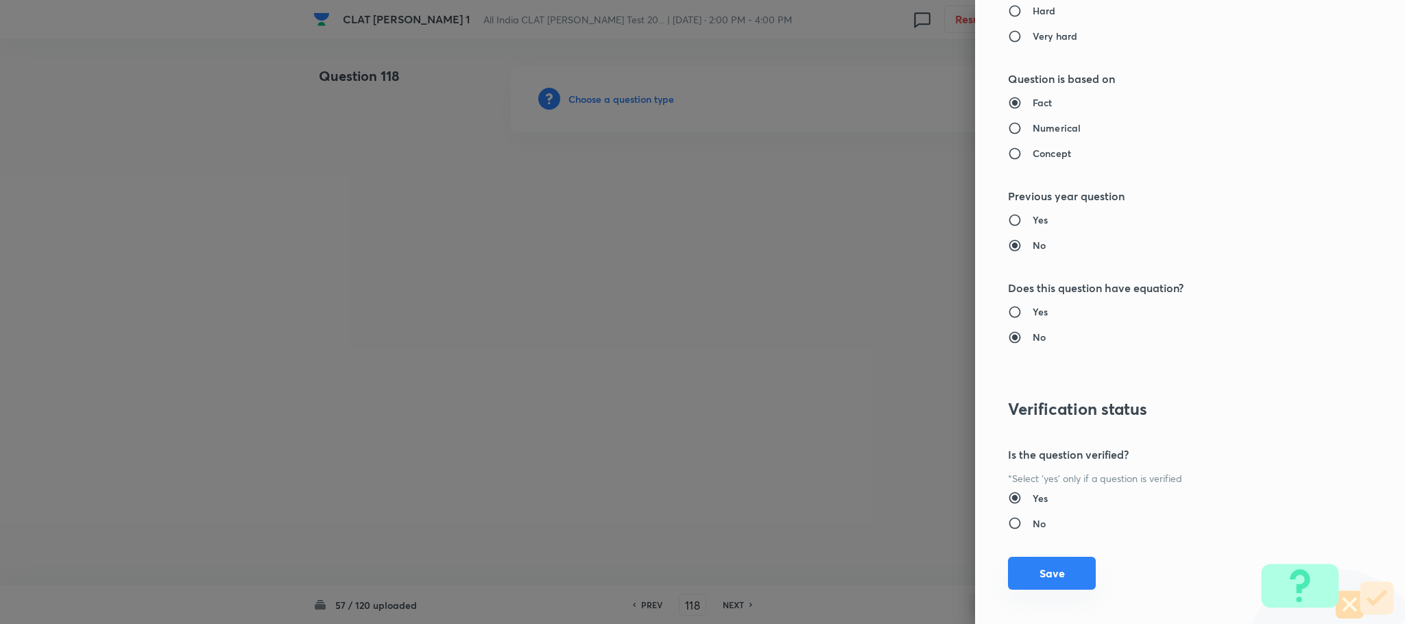
click at [1025, 587] on button "Save" at bounding box center [1052, 573] width 88 height 33
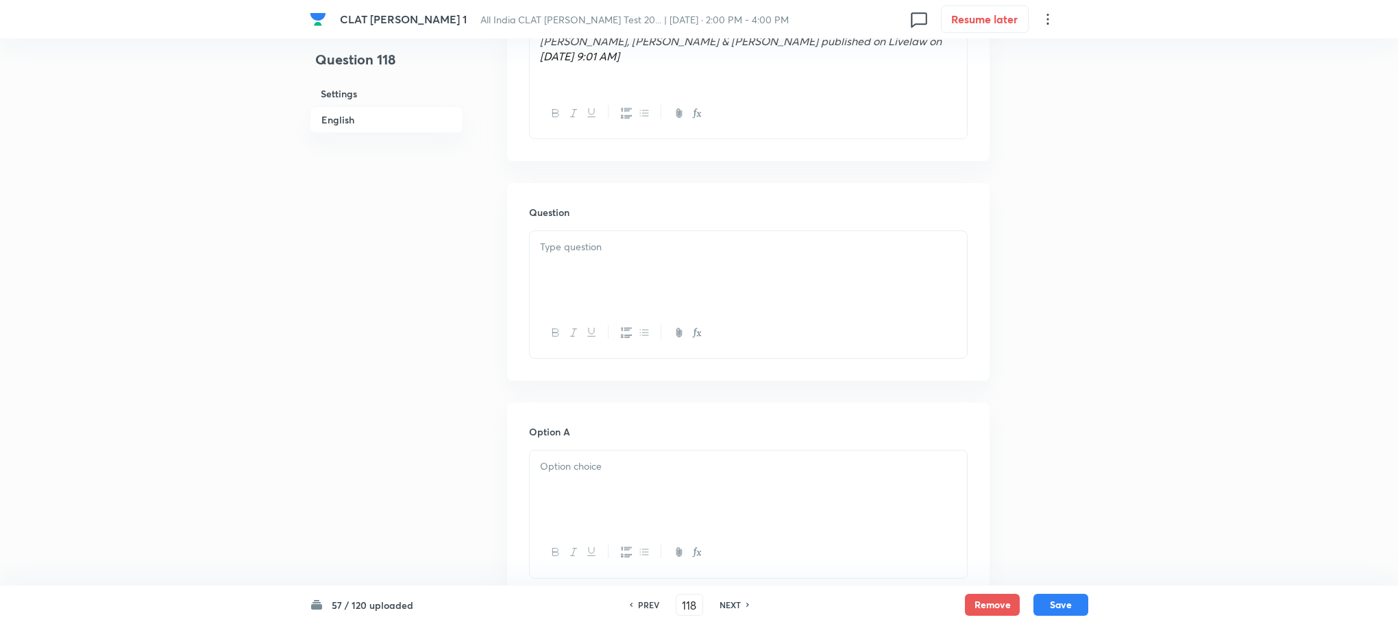
click at [594, 233] on div at bounding box center [748, 269] width 437 height 77
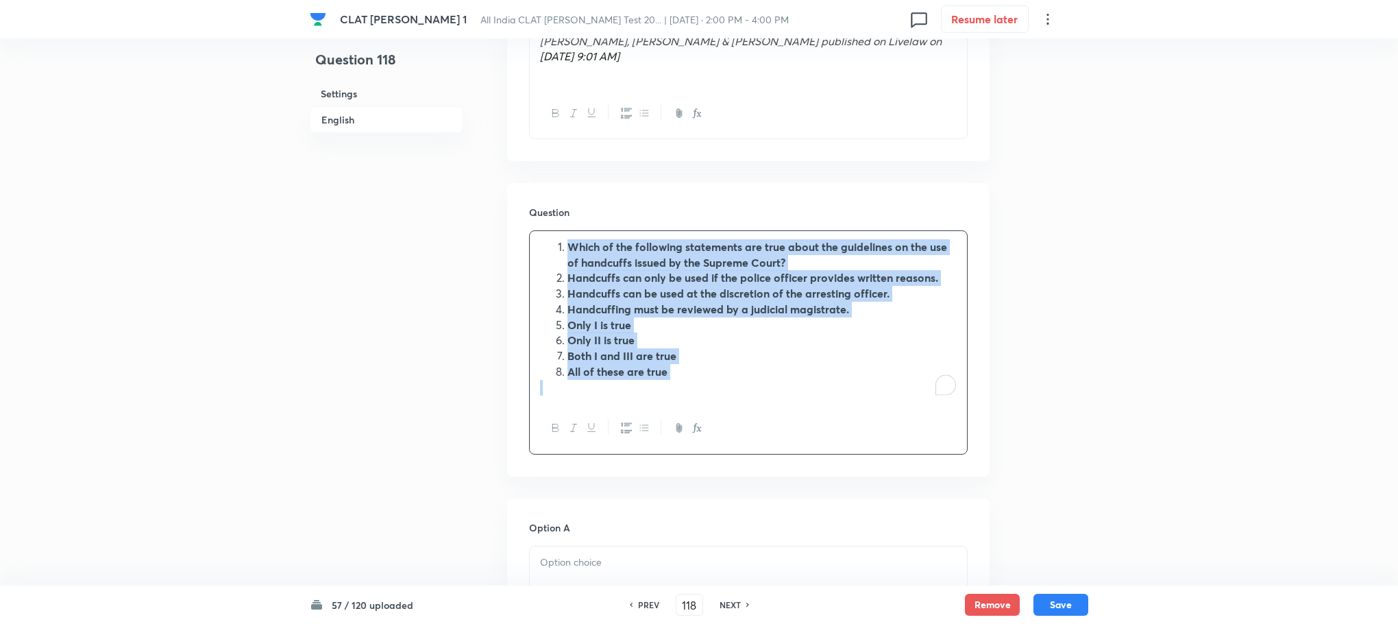
drag, startPoint x: 564, startPoint y: 213, endPoint x: 671, endPoint y: 358, distance: 180.8
click at [671, 358] on div "Which of the following statements are true about the guidelines on the use of h…" at bounding box center [748, 317] width 437 height 172
click at [625, 422] on icon "button" at bounding box center [626, 427] width 11 height 11
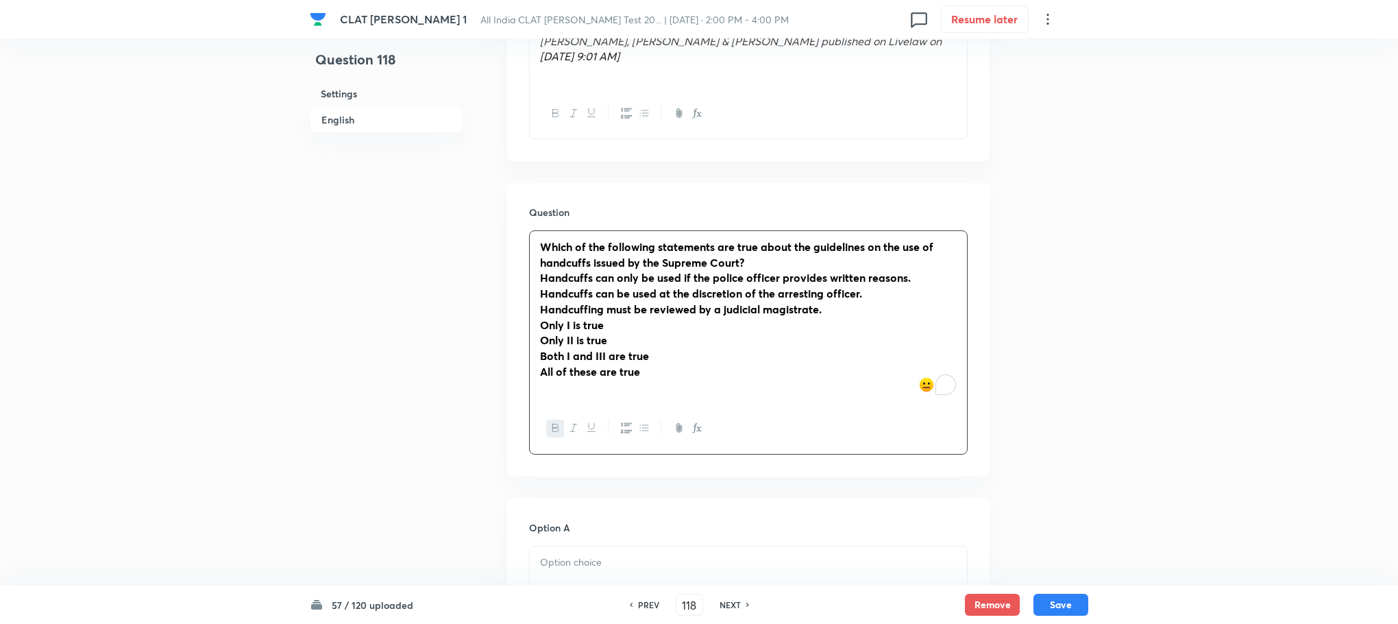
click at [542, 403] on div at bounding box center [748, 428] width 437 height 50
click at [555, 422] on icon "button" at bounding box center [555, 427] width 11 height 11
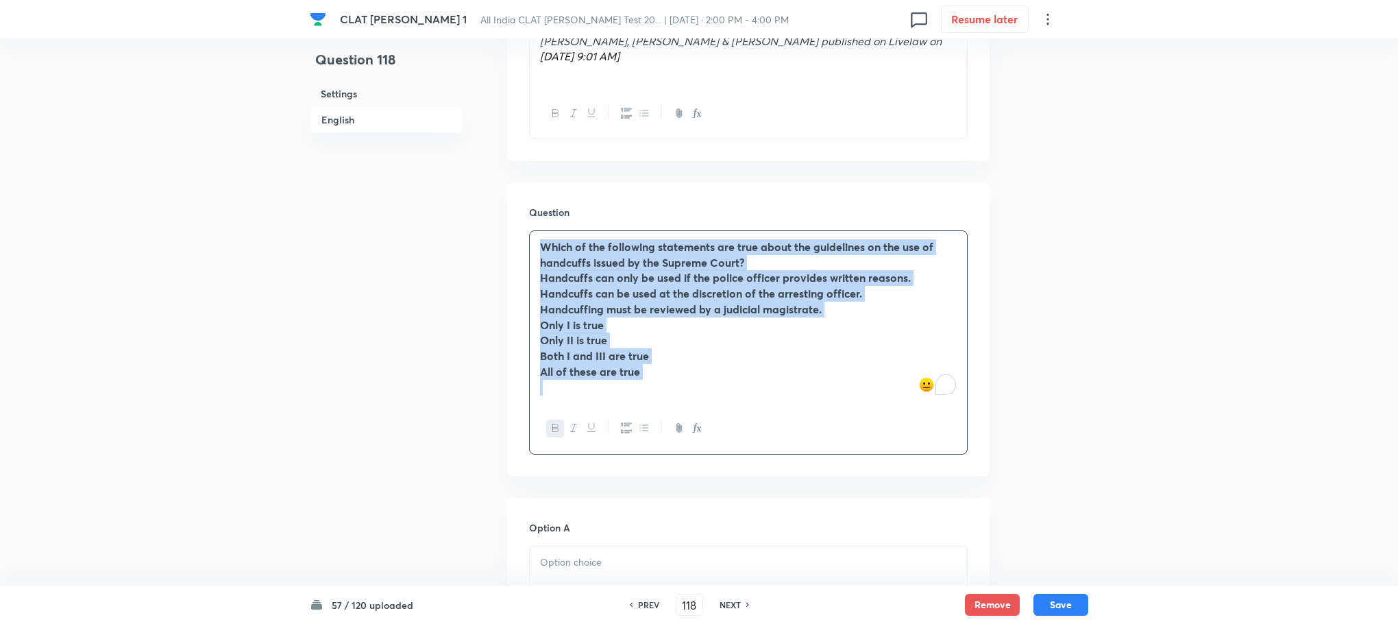
click at [555, 422] on icon "button" at bounding box center [555, 427] width 11 height 11
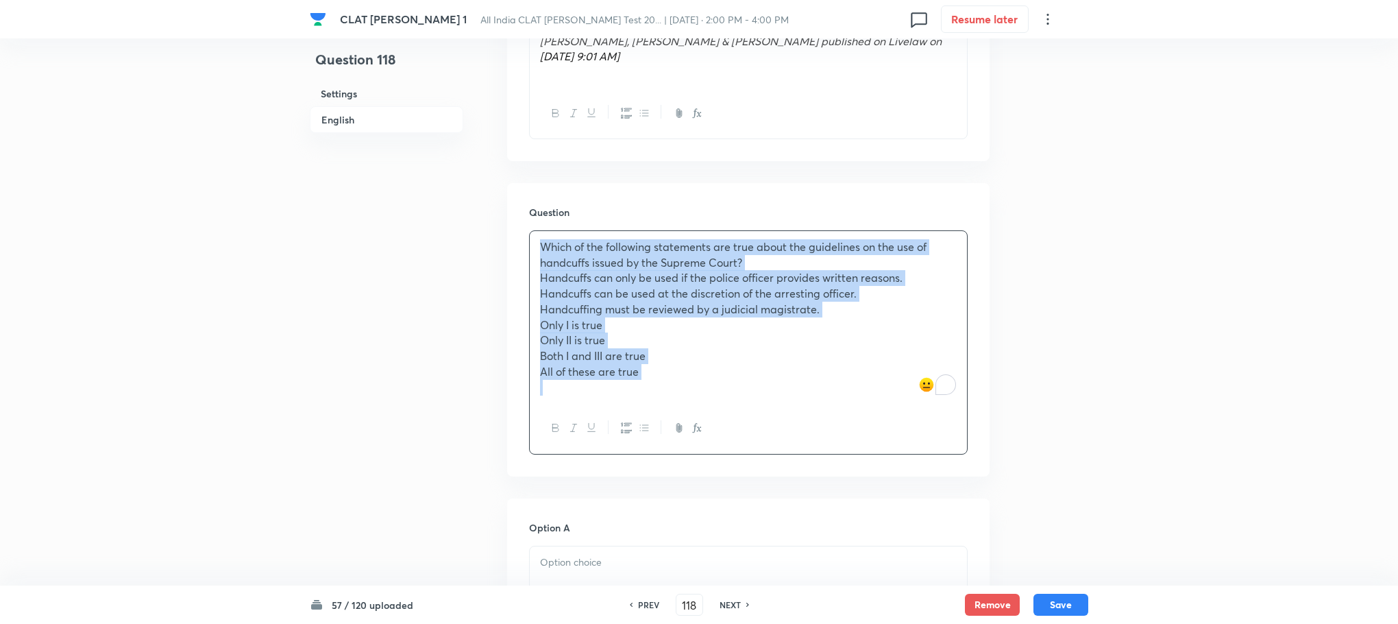
click at [541, 317] on span "Only I is true" at bounding box center [571, 324] width 62 height 14
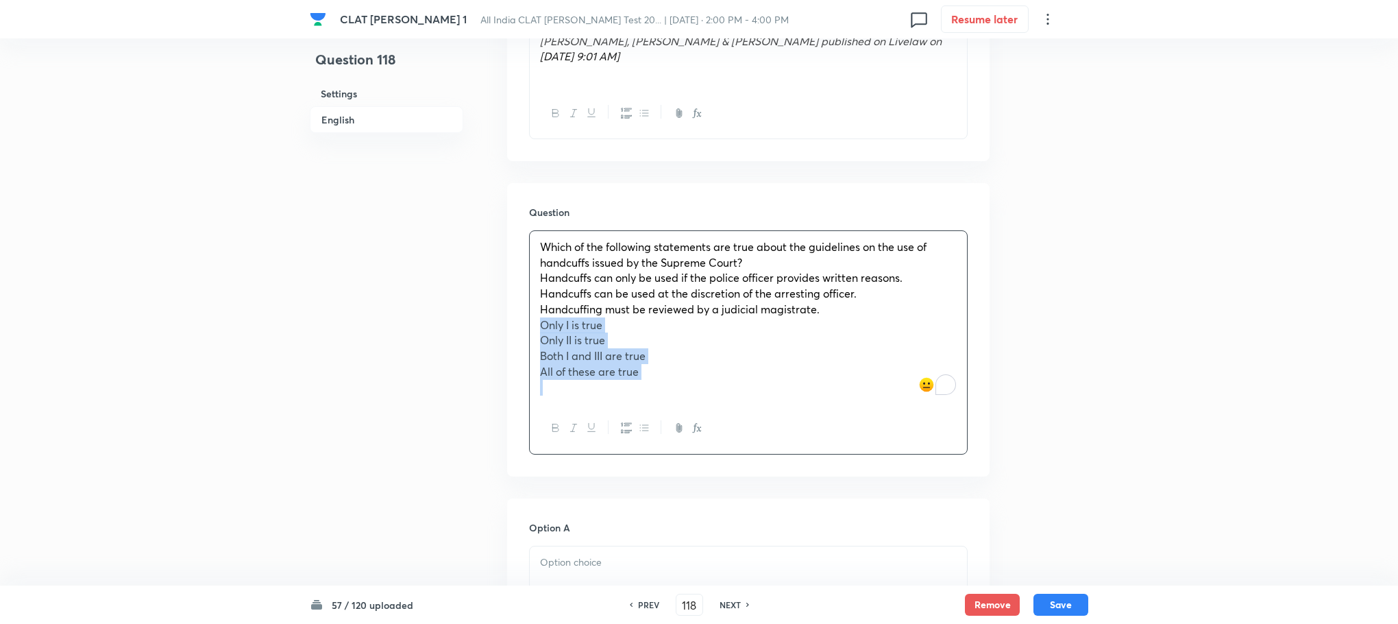
drag, startPoint x: 541, startPoint y: 297, endPoint x: 675, endPoint y: 356, distance: 146.7
click at [675, 356] on div "Which of the following statements are true about the guidelines on the use of h…" at bounding box center [748, 317] width 437 height 172
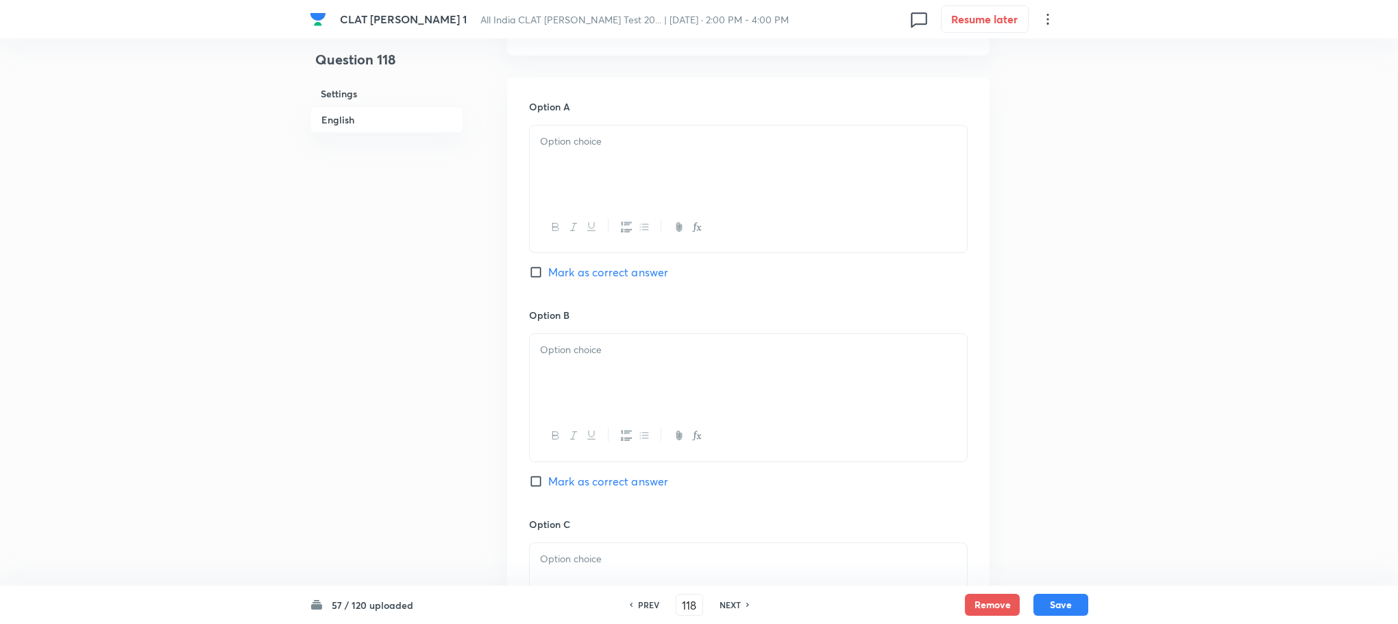
scroll to position [1284, 0]
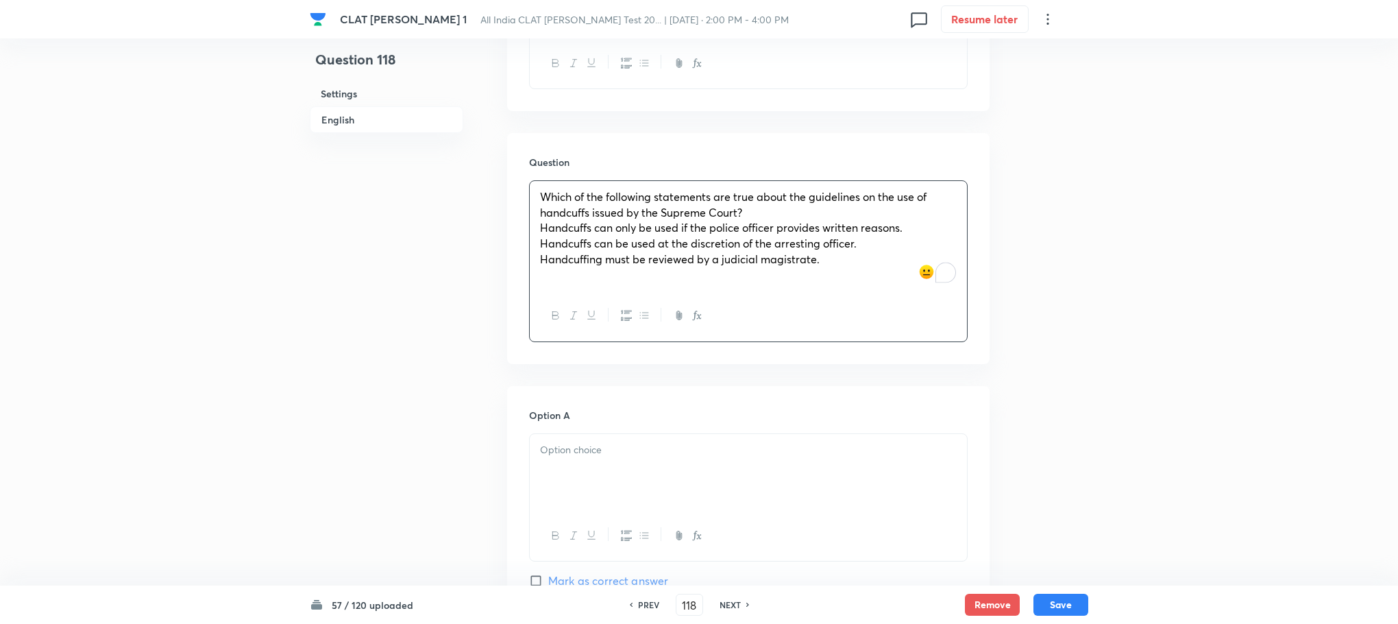
click at [570, 442] on p at bounding box center [748, 450] width 417 height 16
click at [540, 220] on span "Handcuffs can only be used if the police officer provides written reasons." at bounding box center [721, 227] width 363 height 14
click at [537, 215] on div "Which of the following statements are true about the guidelines on the use of h…" at bounding box center [748, 236] width 437 height 110
click at [537, 232] on div "Which of the following statements are true about the guidelines on the use of h…" at bounding box center [748, 236] width 437 height 110
drag, startPoint x: 535, startPoint y: 436, endPoint x: 740, endPoint y: 514, distance: 219.4
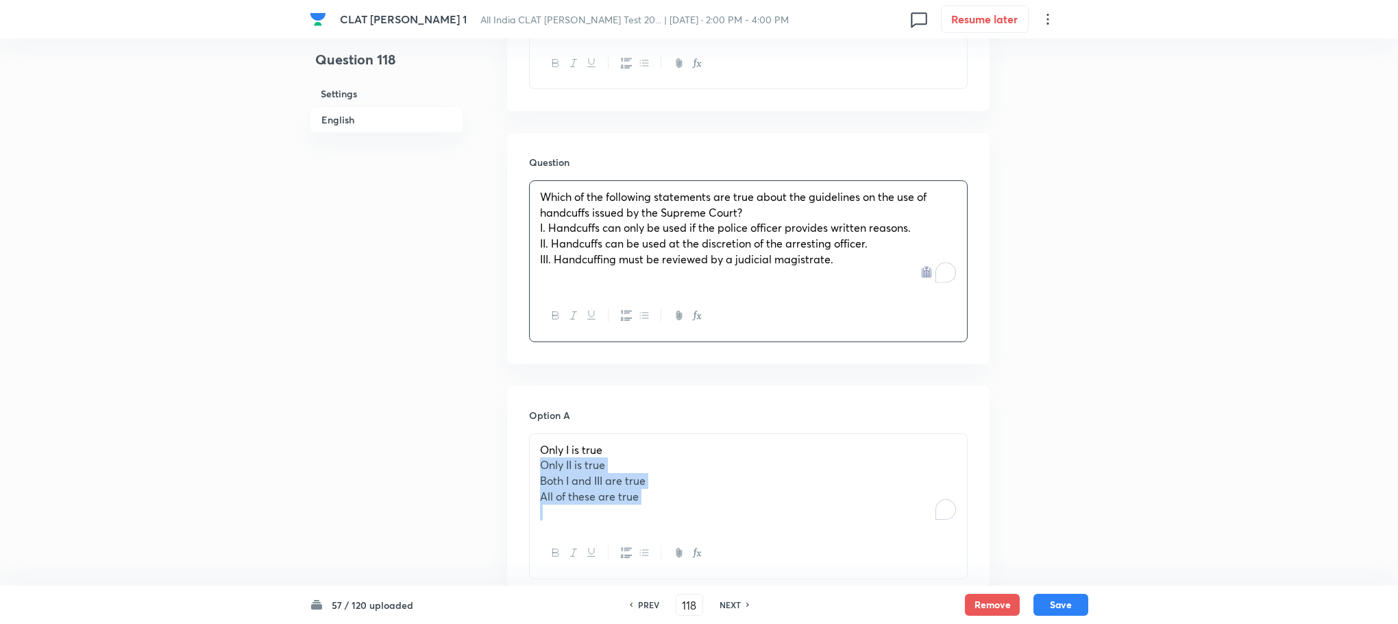
click at [740, 514] on div "Only I is true Only II is true Both I and III are true All of these are true" at bounding box center [748, 506] width 439 height 146
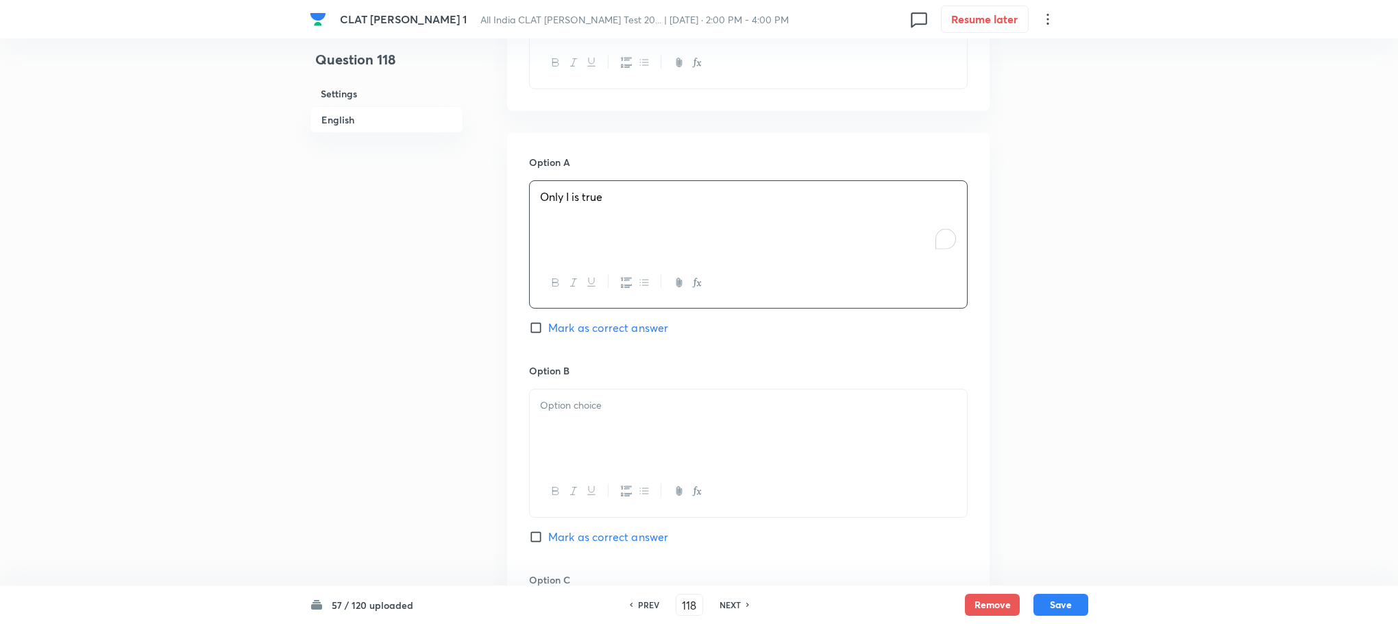
scroll to position [1695, 0]
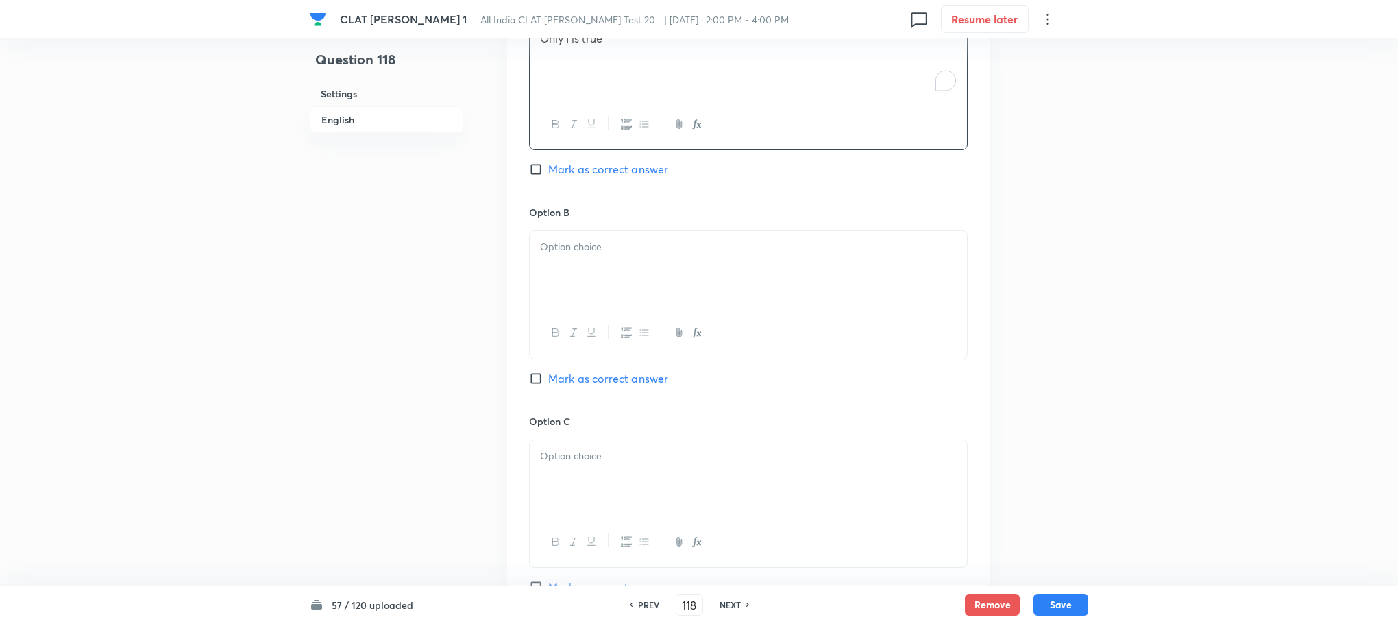
click at [601, 237] on div at bounding box center [748, 269] width 437 height 77
drag, startPoint x: 535, startPoint y: 237, endPoint x: 825, endPoint y: 304, distance: 297.7
click at [825, 304] on div "Only II is true Both I and III are true All of these are true" at bounding box center [748, 295] width 439 height 130
click at [590, 448] on p at bounding box center [748, 456] width 417 height 16
drag, startPoint x: 533, startPoint y: 449, endPoint x: 868, endPoint y: 482, distance: 336.2
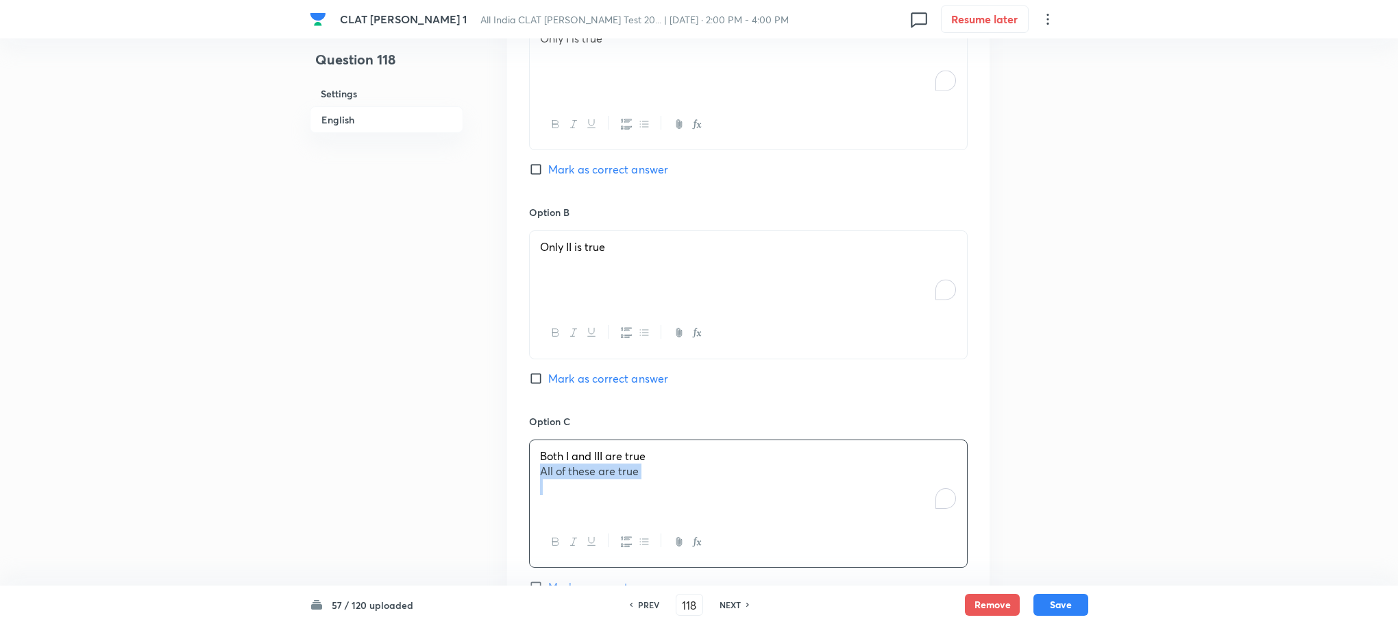
click at [728, 482] on div "Both I and III are true All of these are true" at bounding box center [748, 478] width 437 height 77
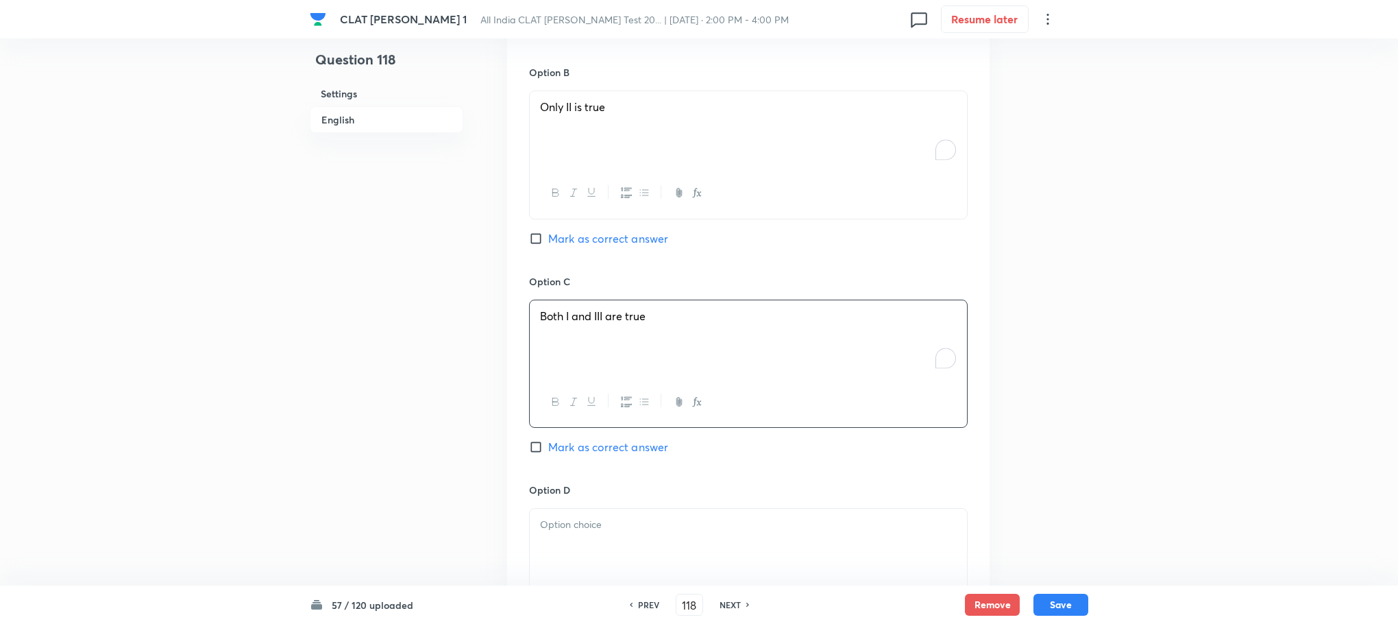
scroll to position [2107, 0]
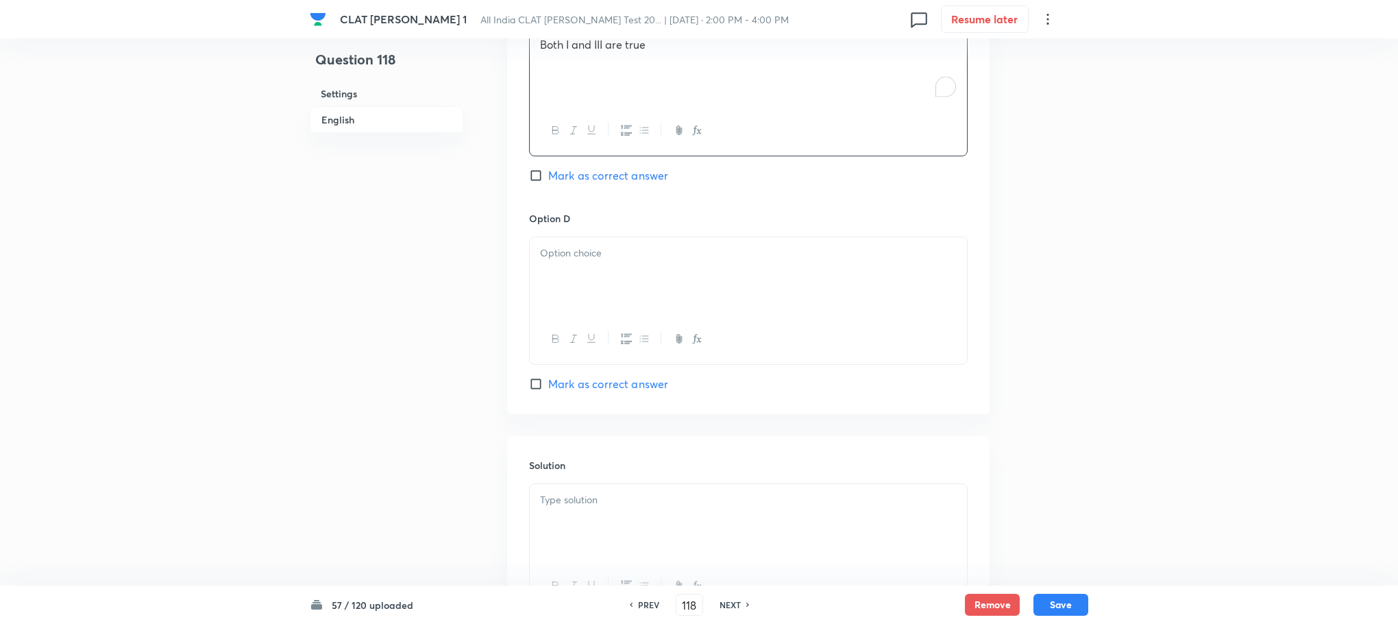
click at [574, 245] on p at bounding box center [748, 253] width 417 height 16
click at [597, 519] on div at bounding box center [748, 522] width 437 height 77
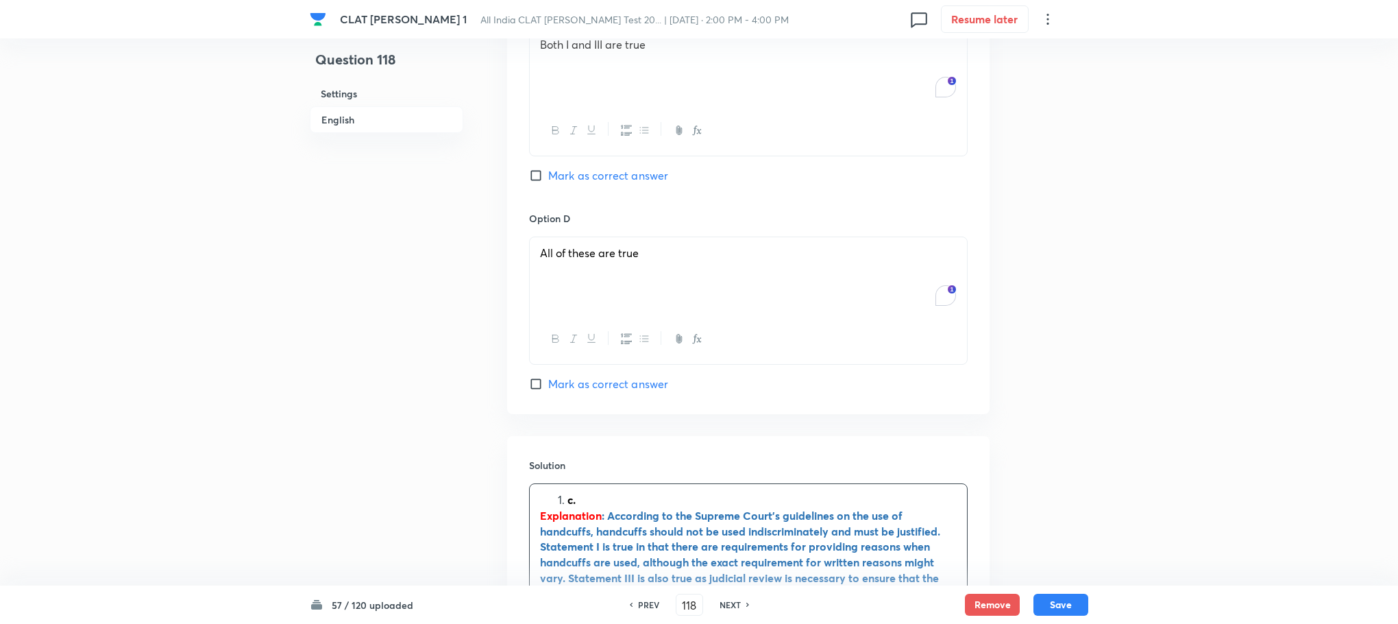
click at [570, 492] on strong "c." at bounding box center [572, 499] width 8 height 14
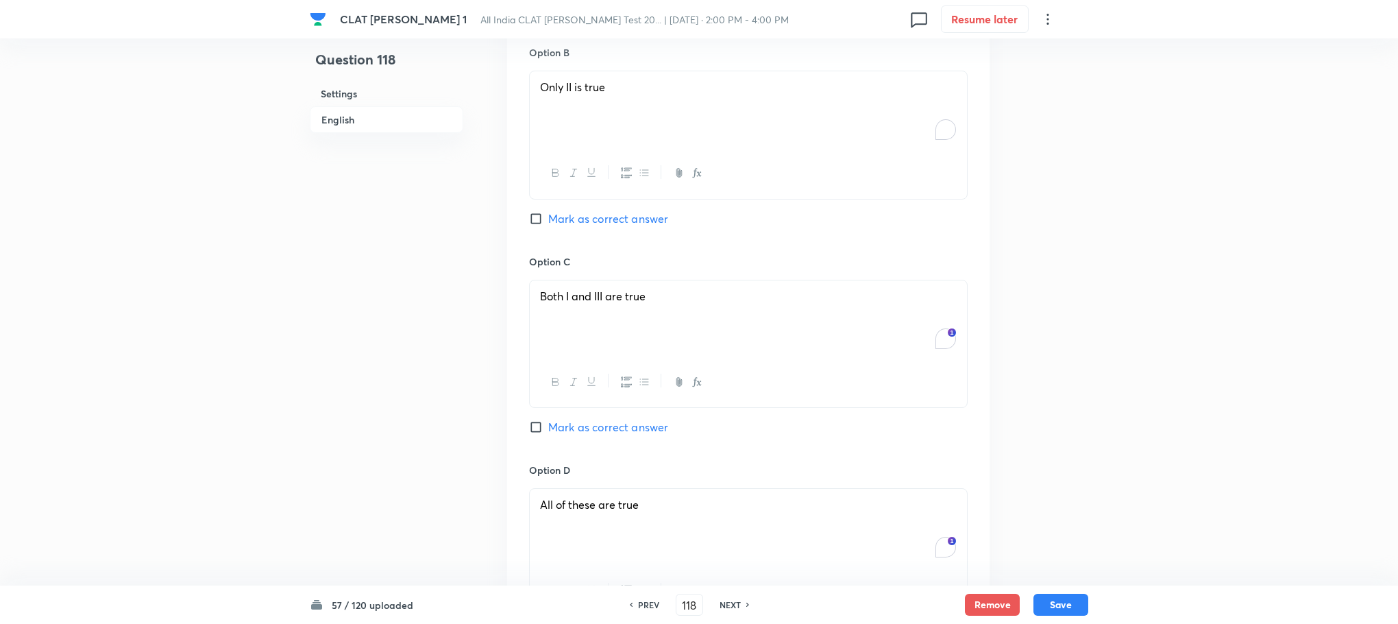
scroll to position [2004, 0]
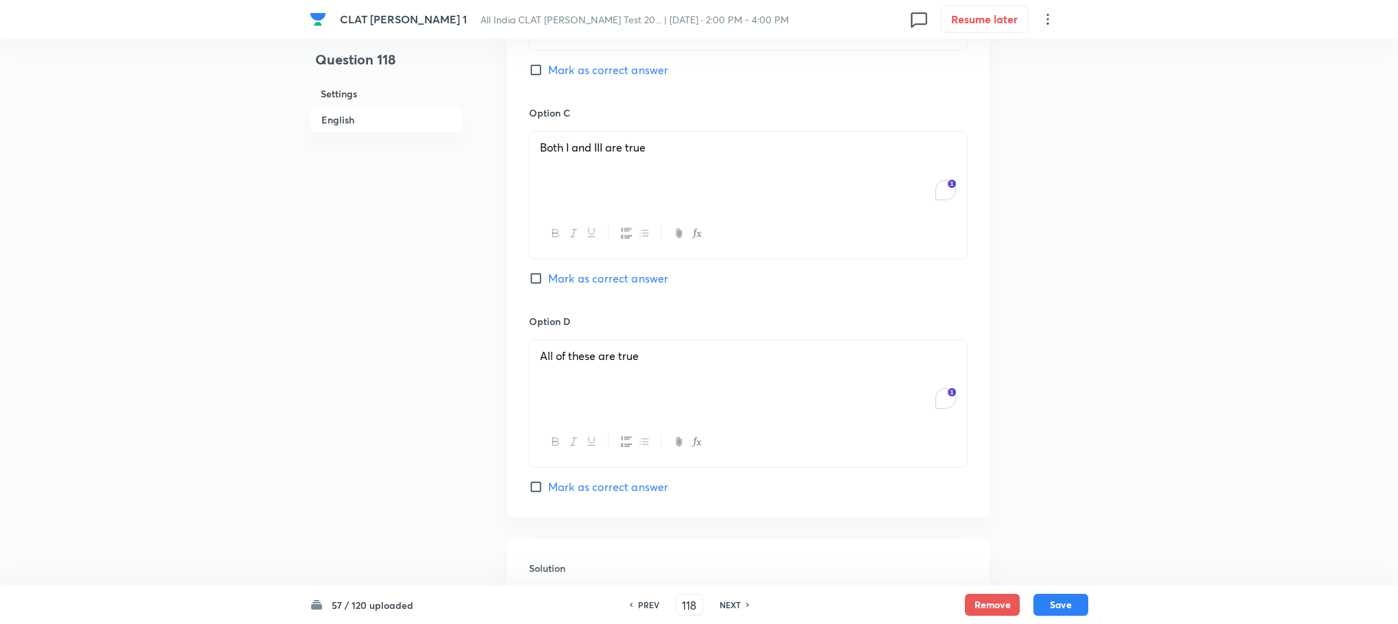
click at [601, 270] on span "Mark as correct answer" at bounding box center [608, 278] width 120 height 16
click at [548, 271] on input "Mark as correct answer" at bounding box center [538, 278] width 19 height 14
checkbox input "true"
click at [1082, 611] on button "Save" at bounding box center [1061, 603] width 55 height 22
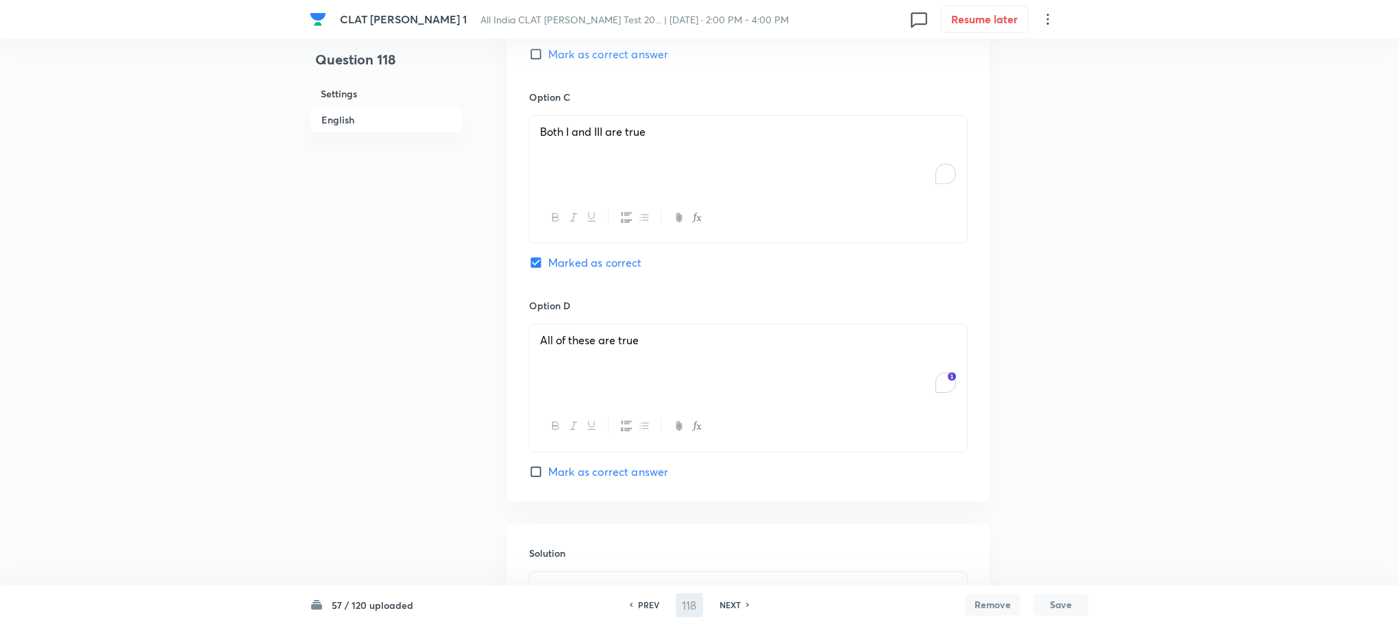
type input "119"
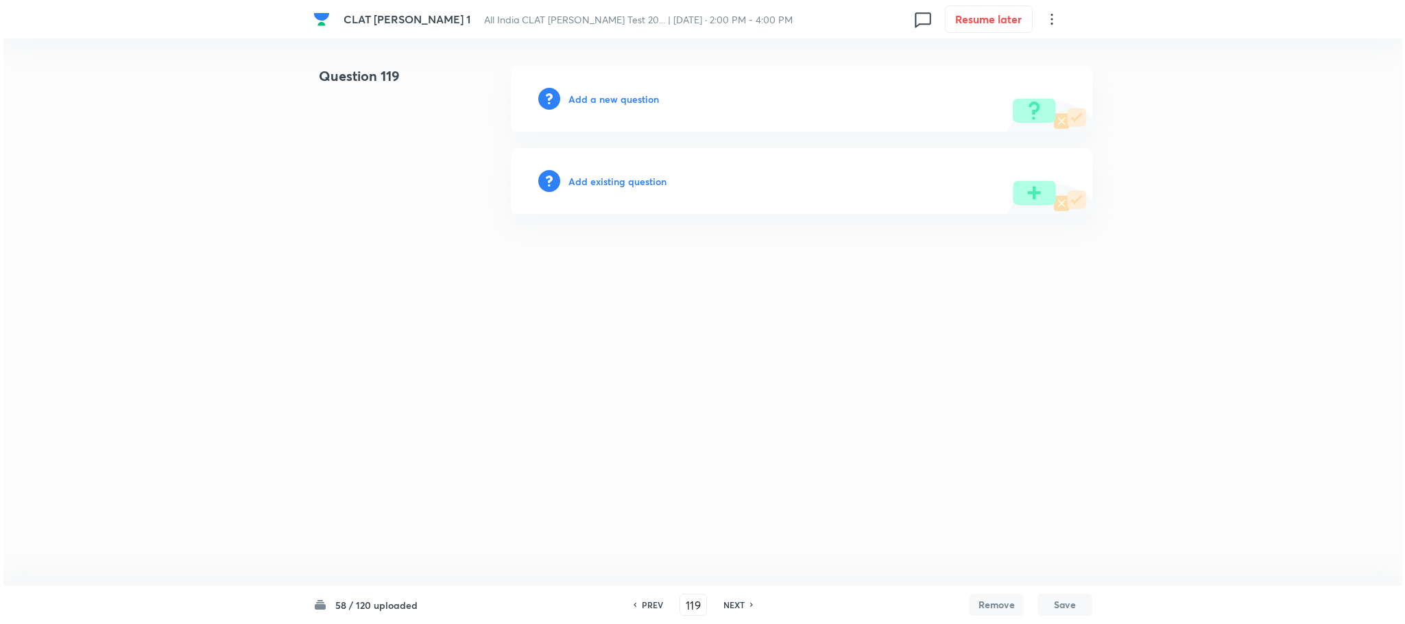
scroll to position [0, 0]
click at [624, 101] on h6 "Add a new question" at bounding box center [613, 99] width 90 height 14
click at [624, 101] on h6 "Choose a question type" at bounding box center [621, 99] width 106 height 14
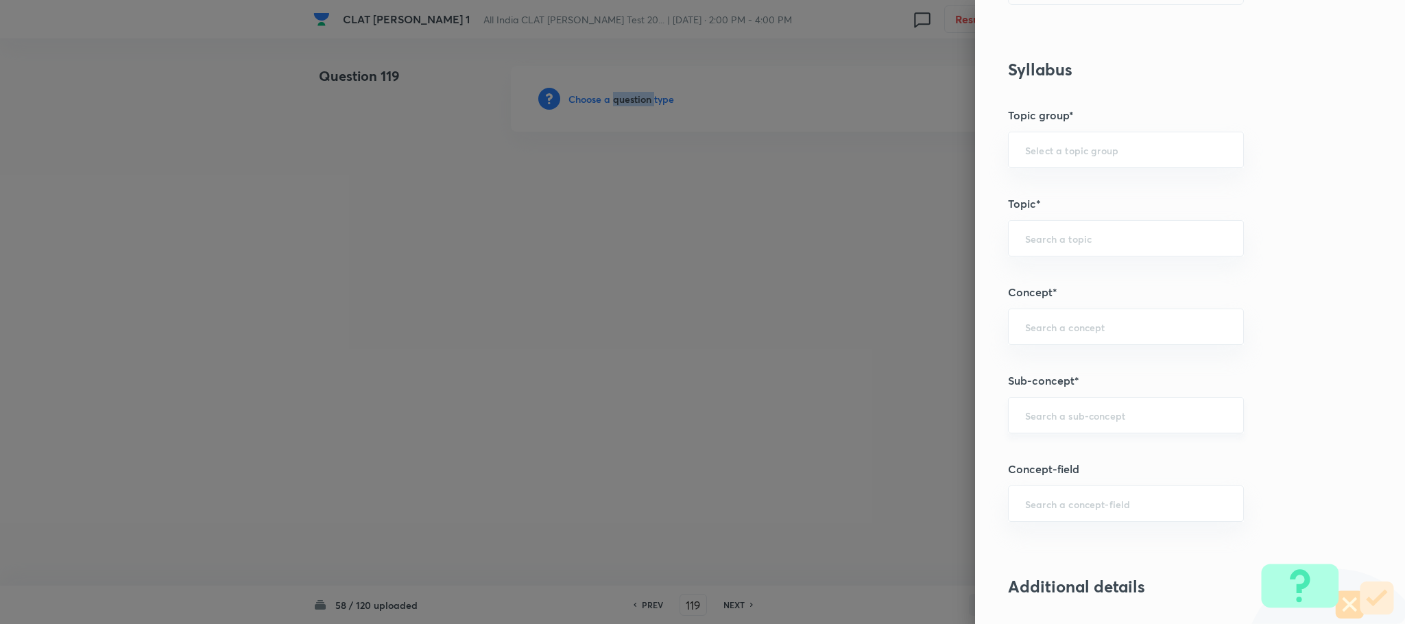
scroll to position [514, 0]
click at [1025, 412] on input "text" at bounding box center [1126, 413] width 202 height 13
click at [1019, 512] on li "General Principles of Criminal Liability" at bounding box center [1110, 506] width 234 height 25
type input "General Principles of Criminal Liability"
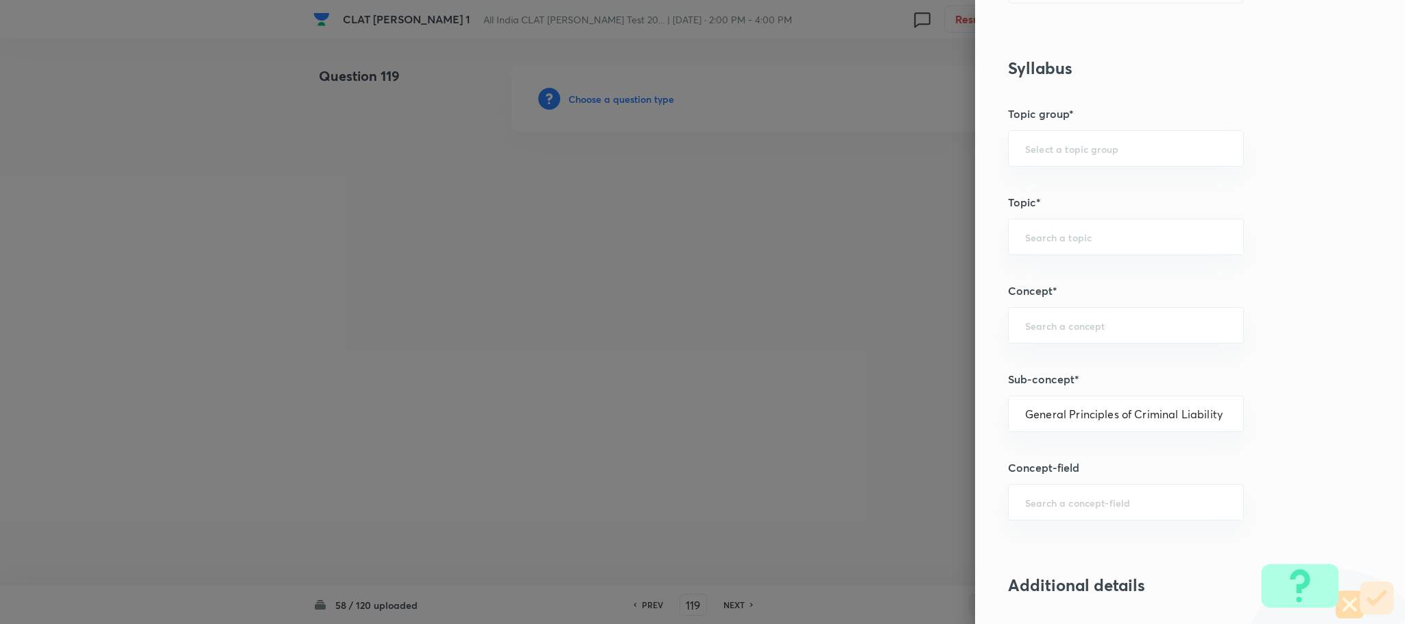
type input "Criminal Law"
type input "Definition and Meaning of Crime"
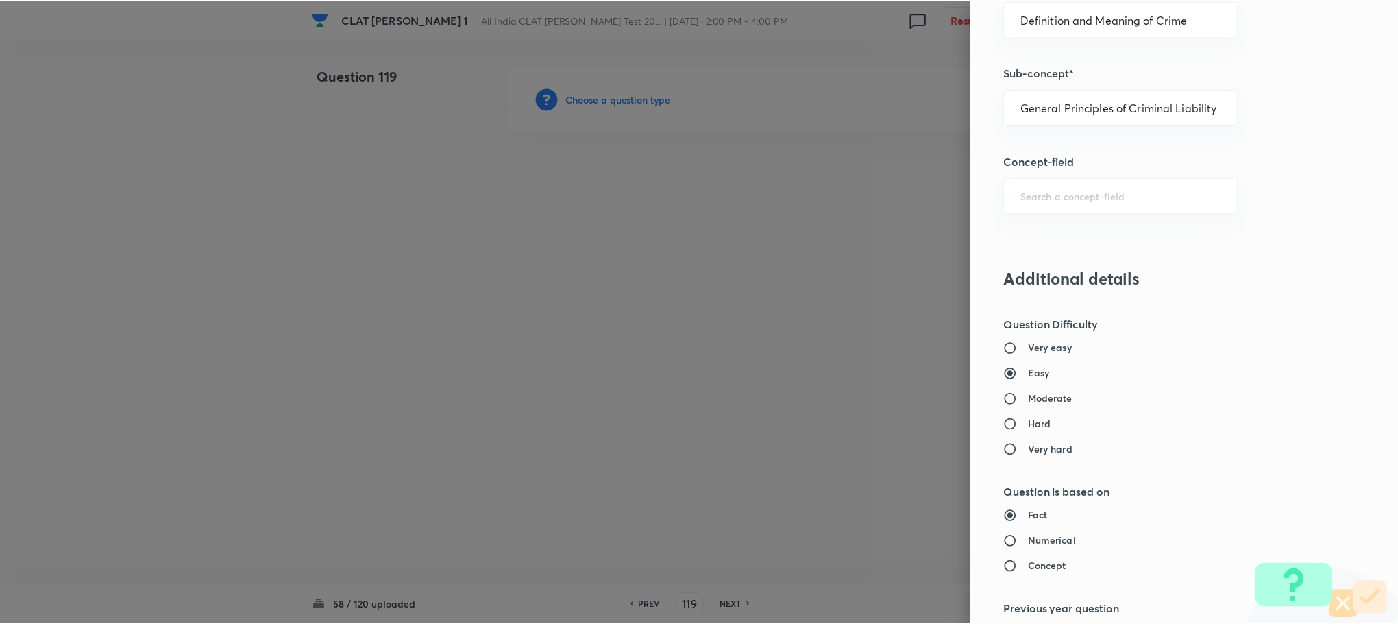
scroll to position [1234, 0]
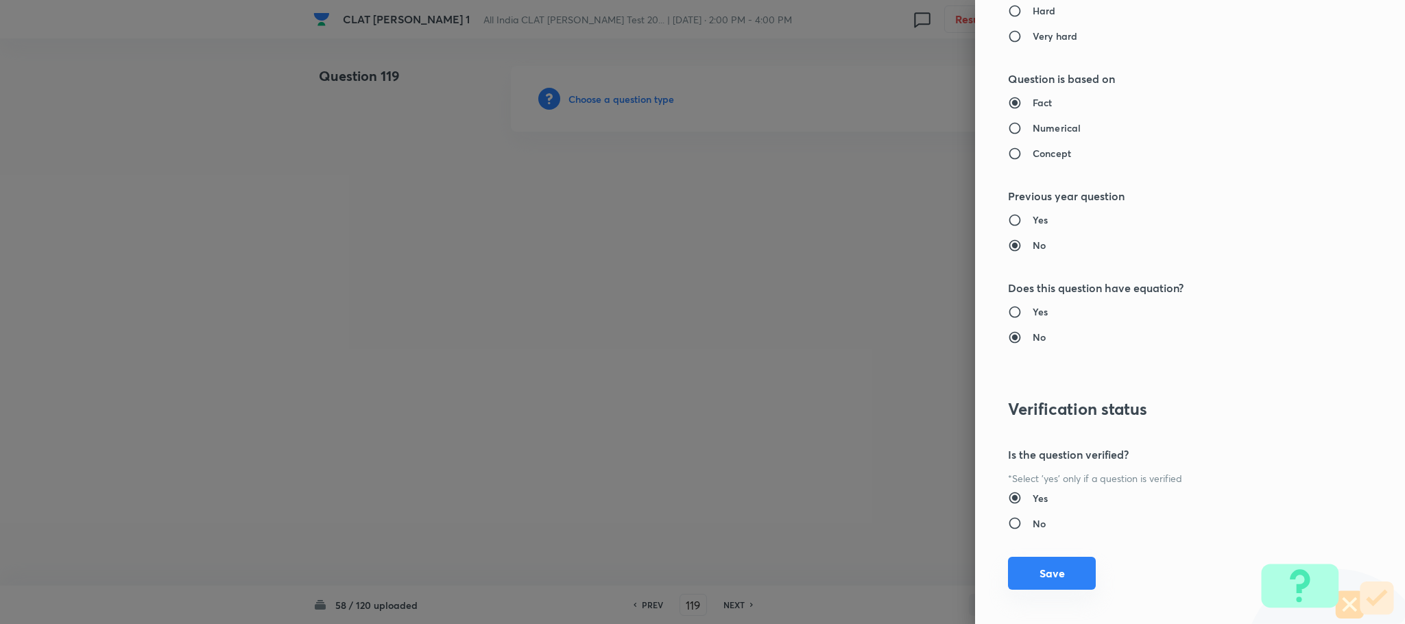
click at [1026, 580] on button "Save" at bounding box center [1052, 573] width 88 height 33
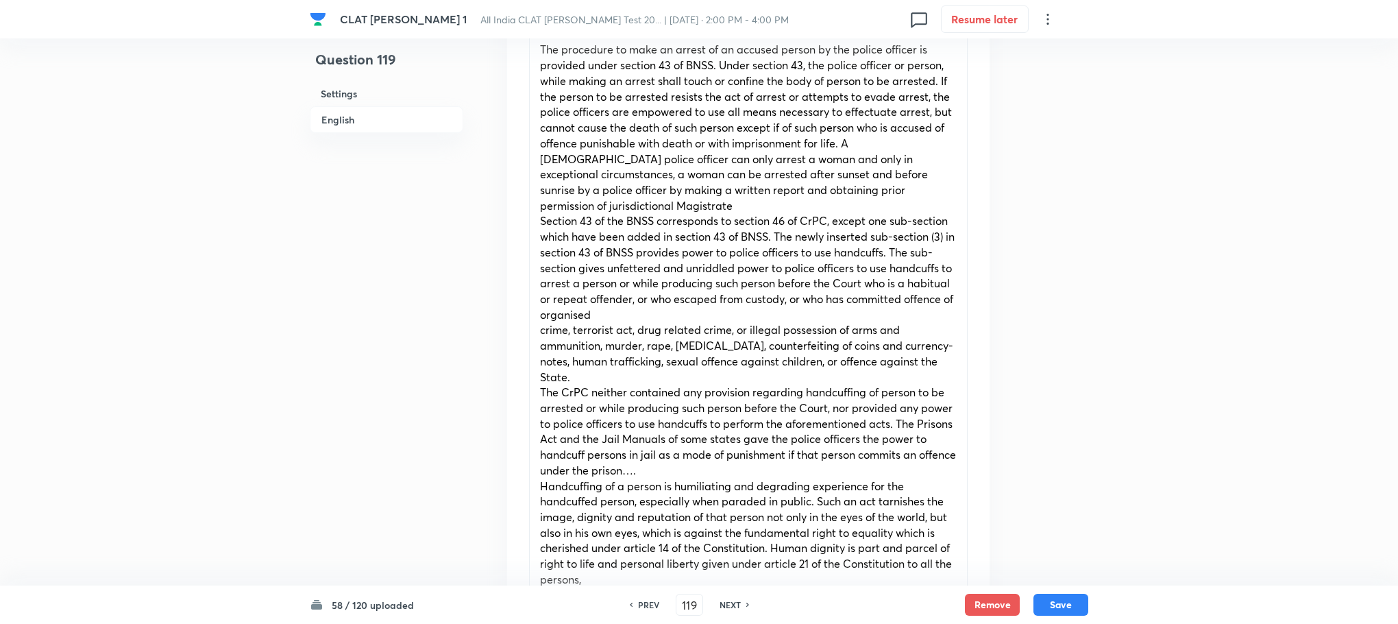
scroll to position [925, 0]
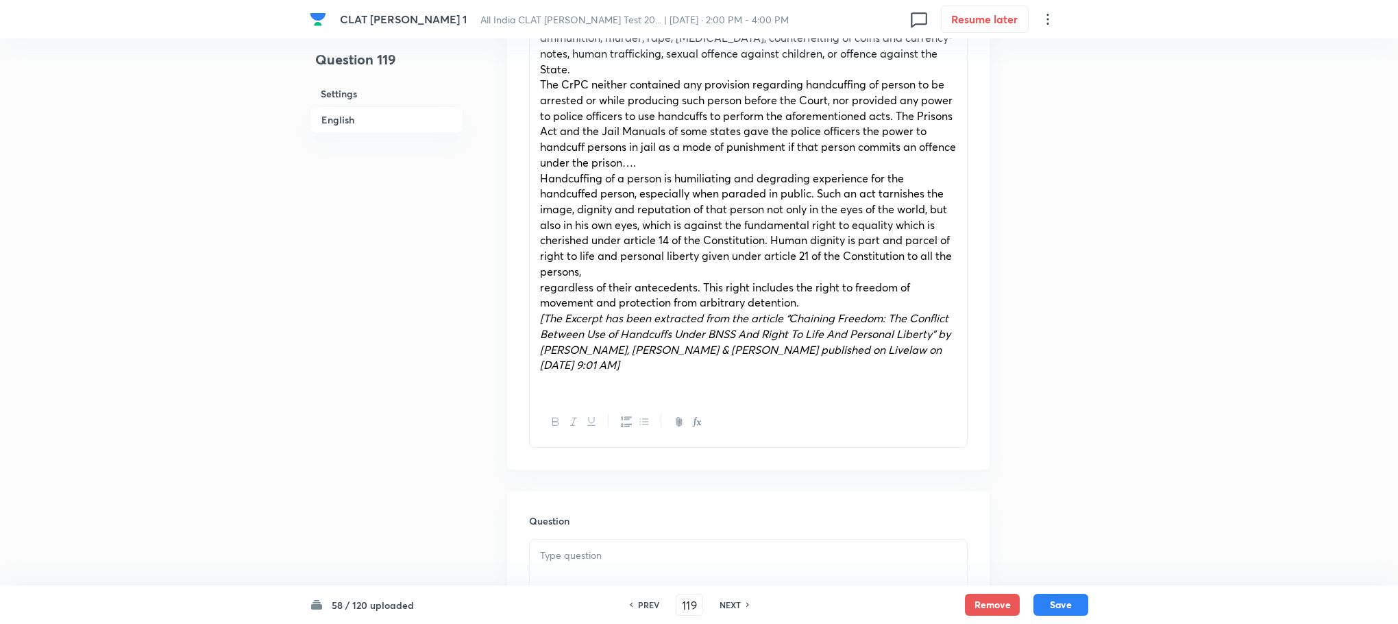
click at [570, 548] on p at bounding box center [748, 556] width 417 height 16
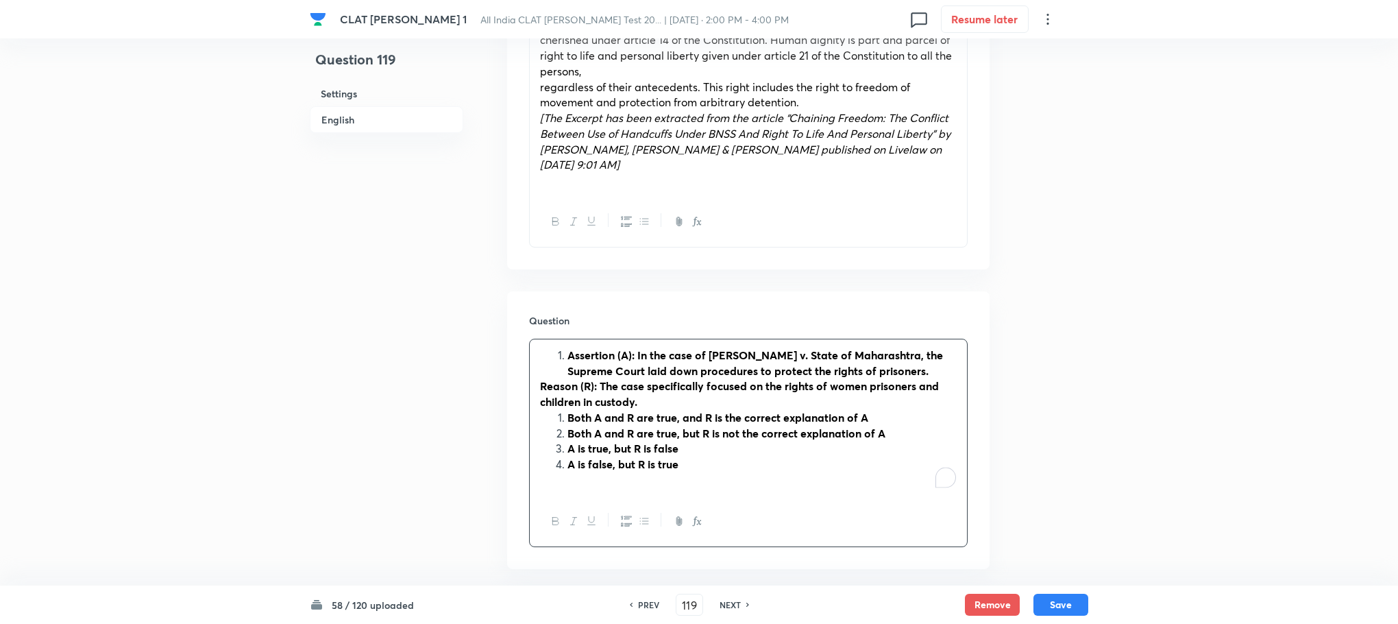
scroll to position [1131, 0]
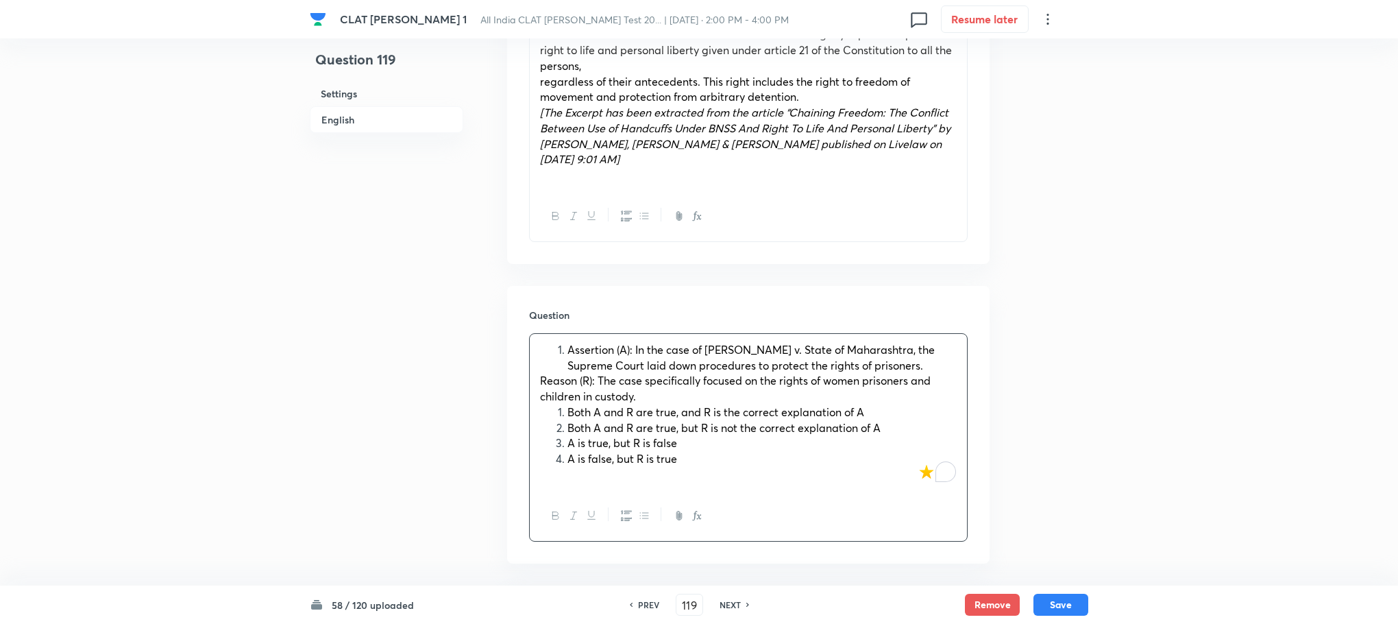
click at [568, 342] on li "Assertion (A): In the case of [PERSON_NAME] v. State of Maharashtra, the Suprem…" at bounding box center [762, 357] width 389 height 31
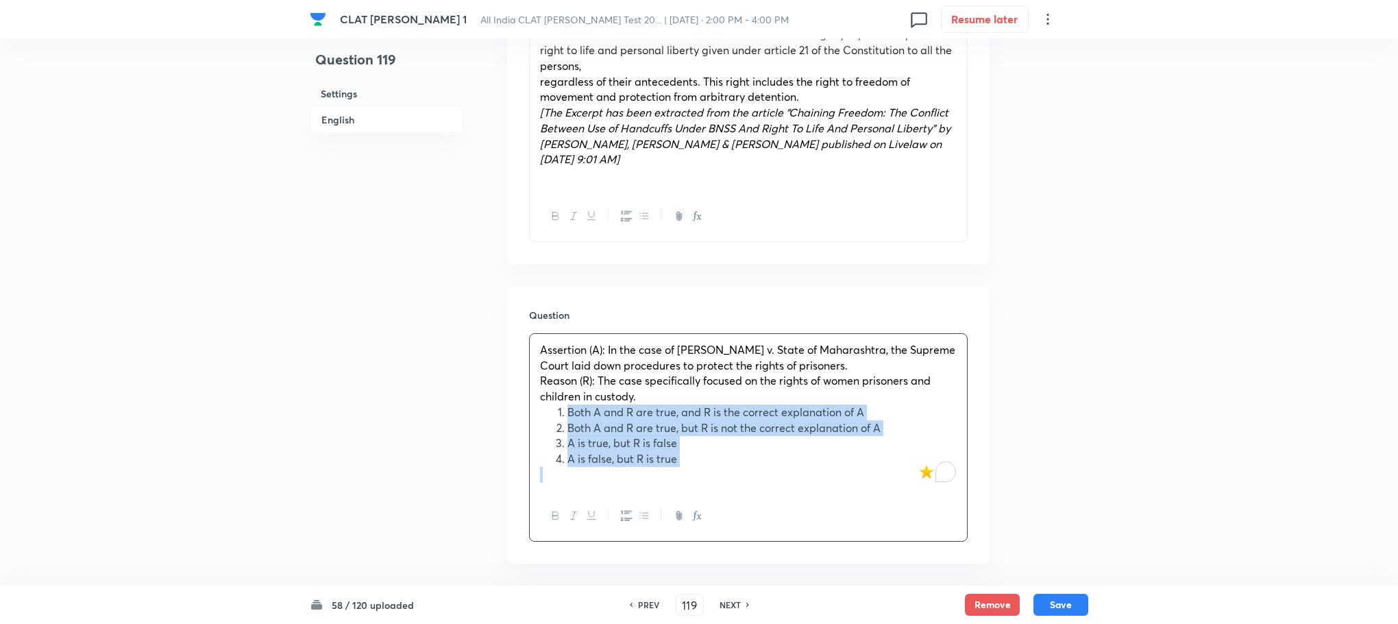
drag, startPoint x: 564, startPoint y: 383, endPoint x: 725, endPoint y: 471, distance: 183.2
click at [725, 471] on div "Assertion (A): In the case of Sheela Barse v. State of Maharashtra, the Supreme…" at bounding box center [748, 437] width 439 height 208
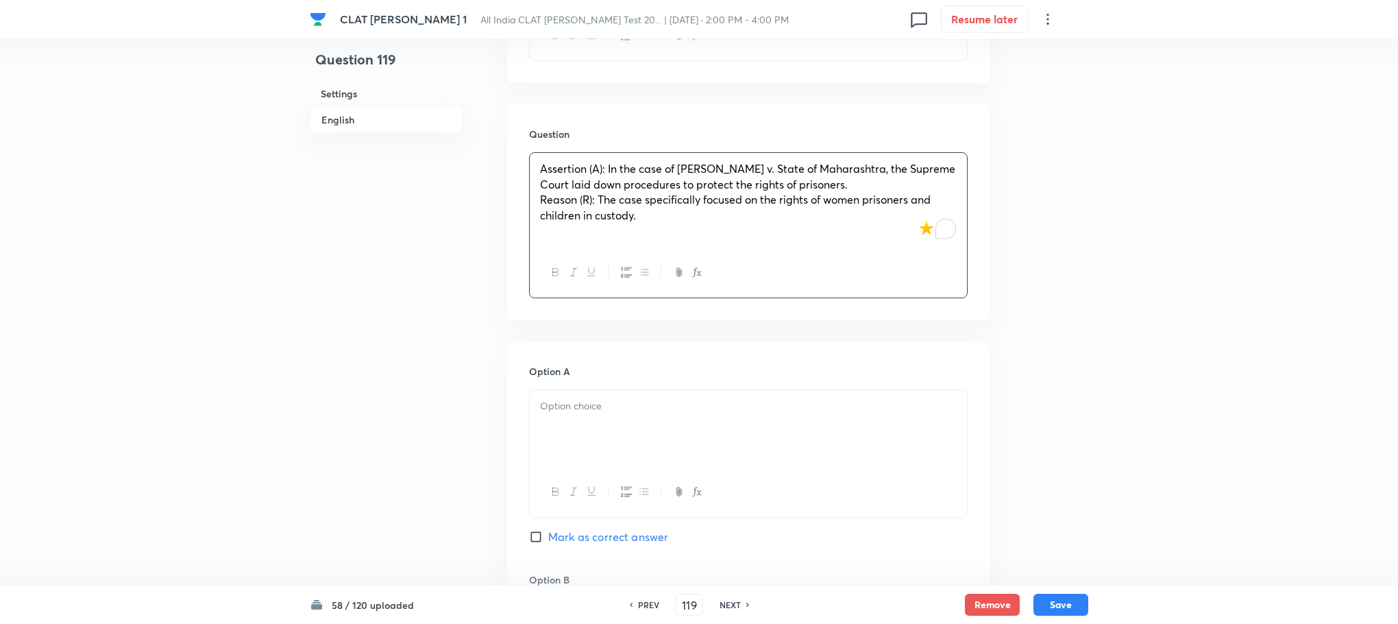
scroll to position [1440, 0]
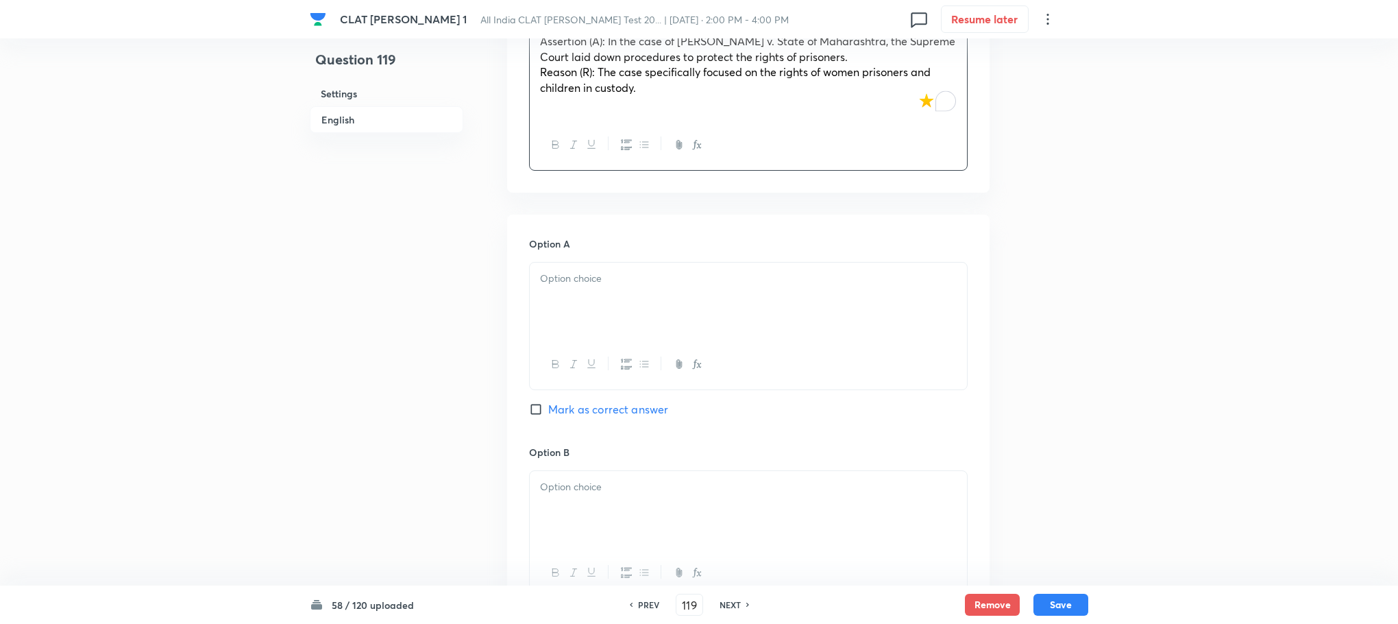
click at [556, 291] on div at bounding box center [748, 301] width 437 height 77
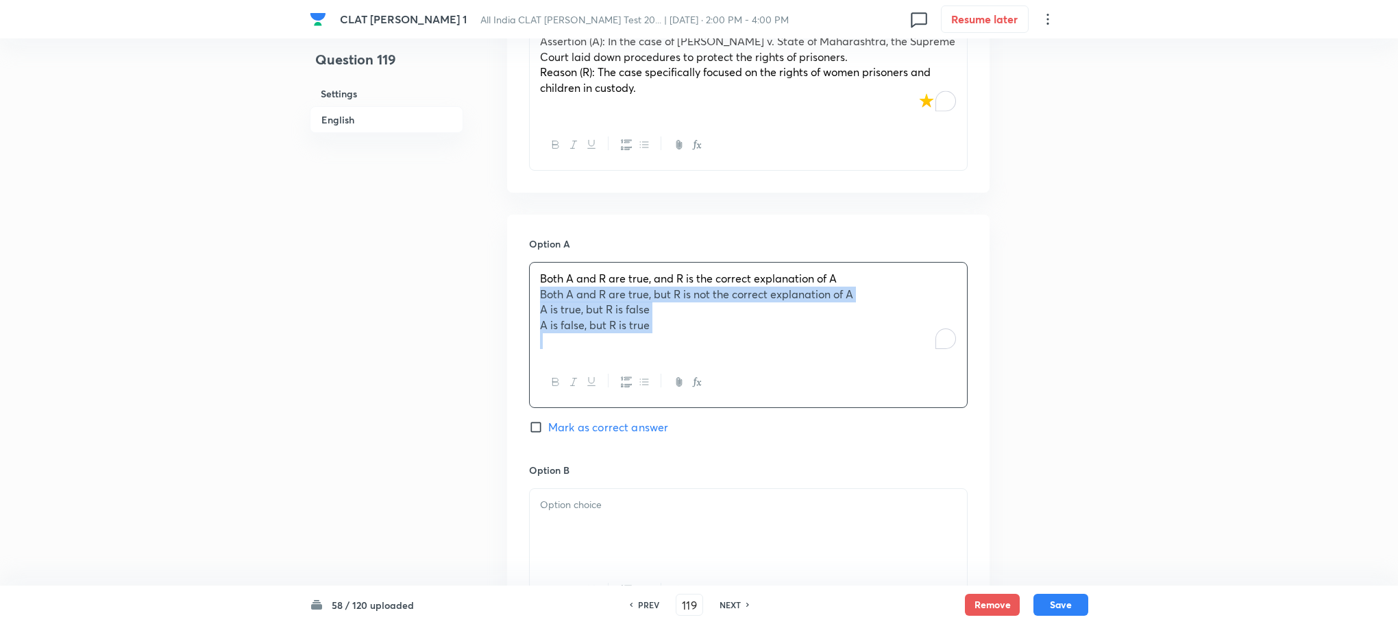
drag, startPoint x: 539, startPoint y: 261, endPoint x: 675, endPoint y: 313, distance: 146.0
click at [675, 313] on div "Both A and R are true, and R is the correct explanation of A Both A and R are t…" at bounding box center [748, 310] width 437 height 95
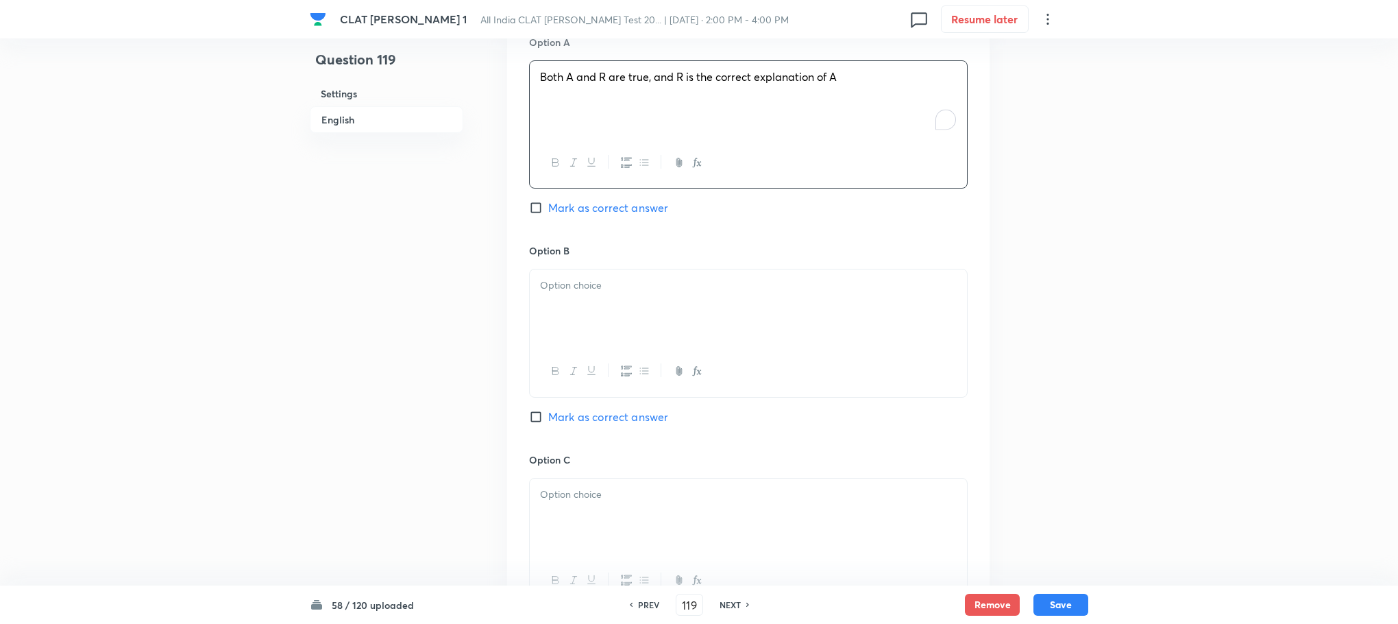
scroll to position [1645, 0]
click at [558, 274] on p at bounding box center [748, 282] width 417 height 16
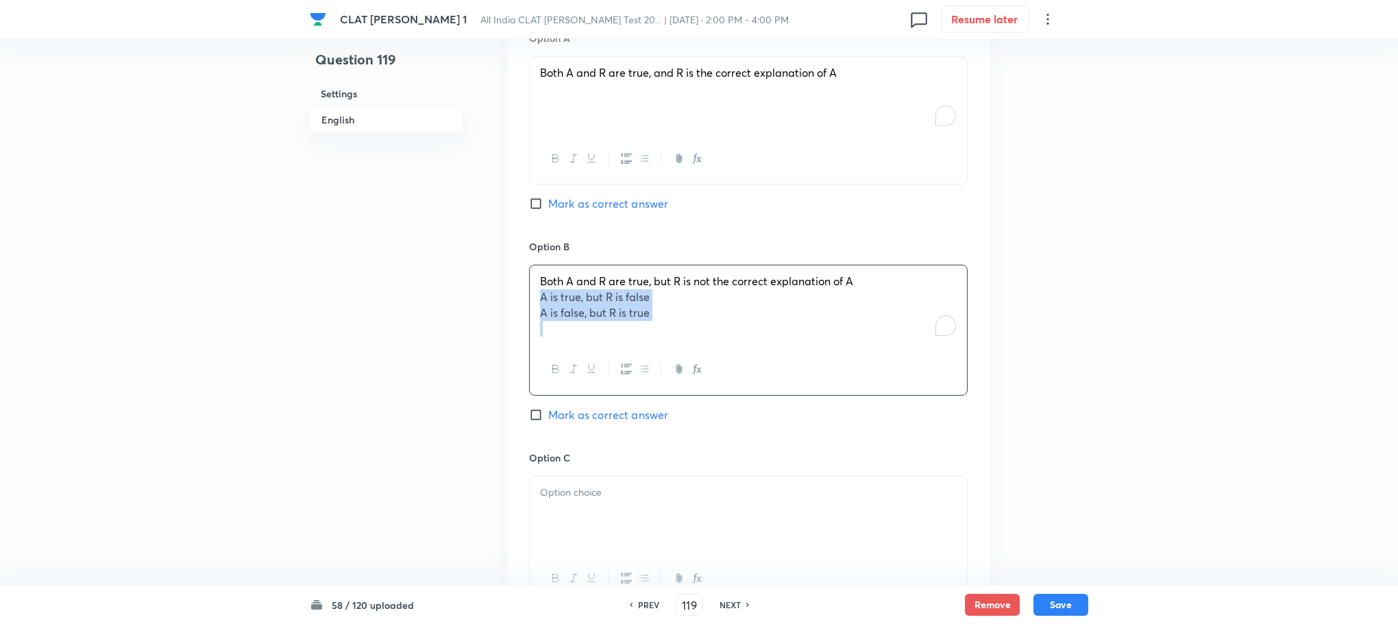
drag, startPoint x: 540, startPoint y: 265, endPoint x: 702, endPoint y: 295, distance: 165.1
click at [702, 295] on div "Both A and R are true, but R is not the correct explanation of A A is true, but…" at bounding box center [748, 304] width 437 height 79
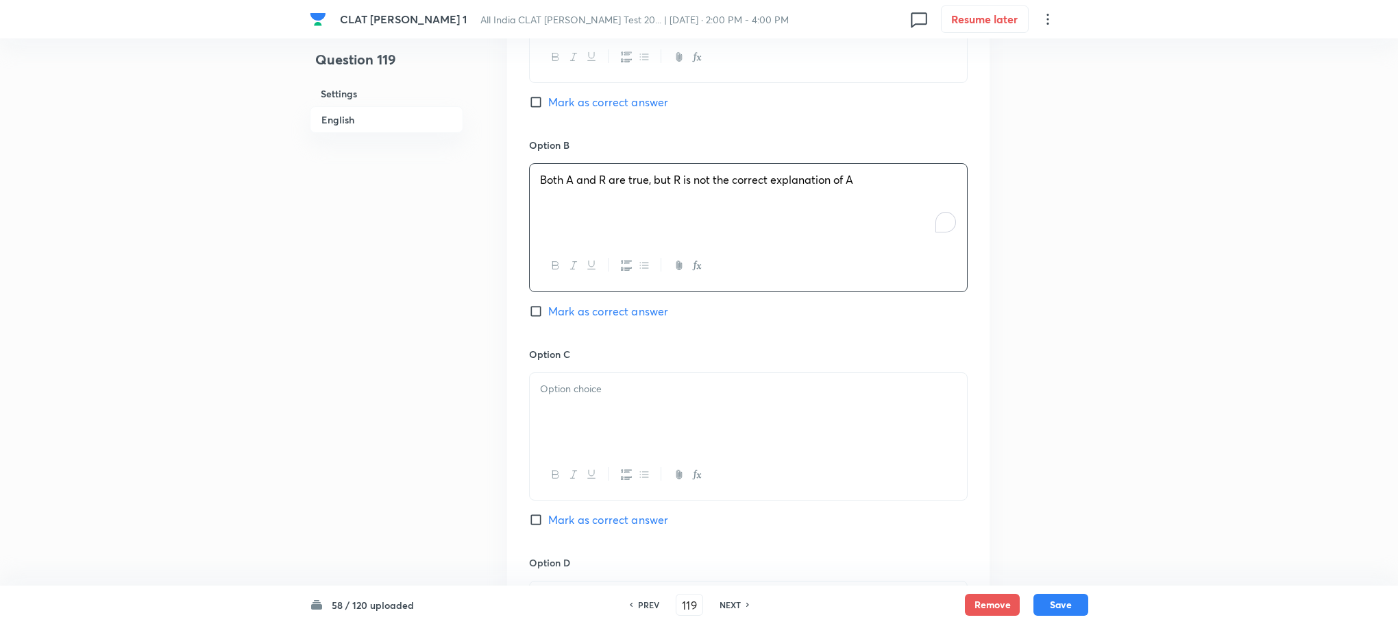
scroll to position [1851, 0]
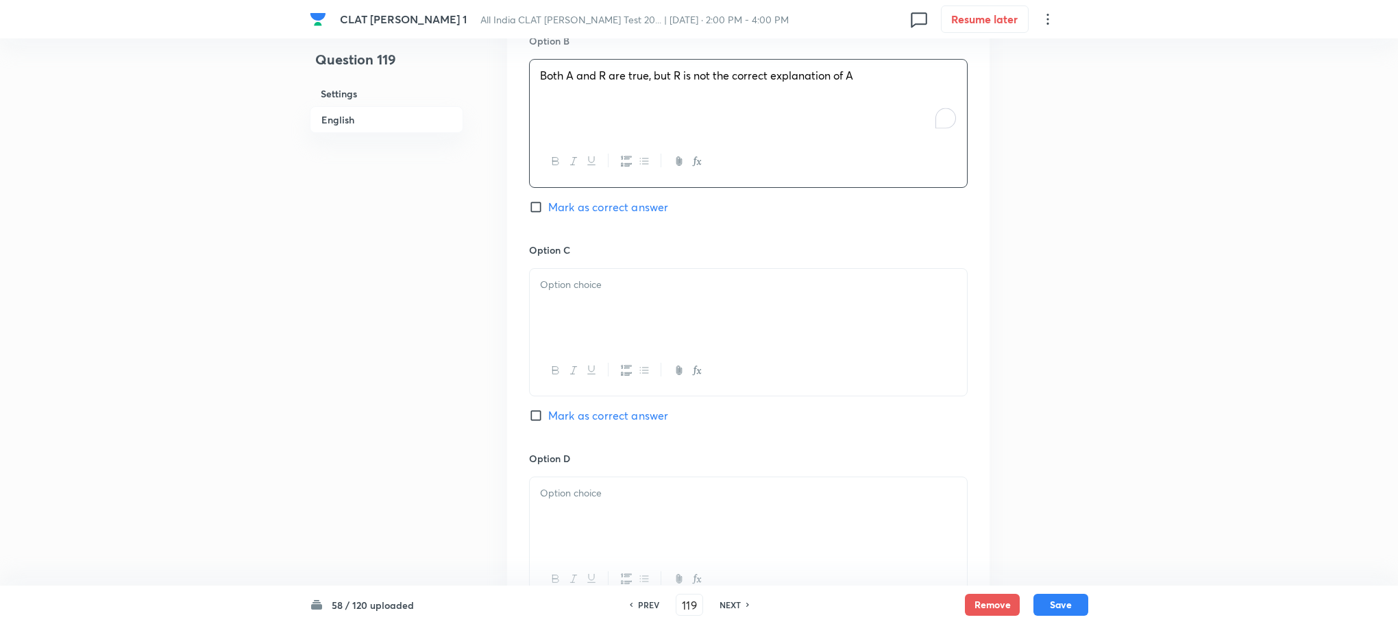
click at [568, 293] on div at bounding box center [748, 307] width 437 height 77
drag, startPoint x: 537, startPoint y: 272, endPoint x: 792, endPoint y: 324, distance: 260.1
click at [792, 324] on div "A is true, but R is false A is false, but R is true" at bounding box center [748, 332] width 439 height 128
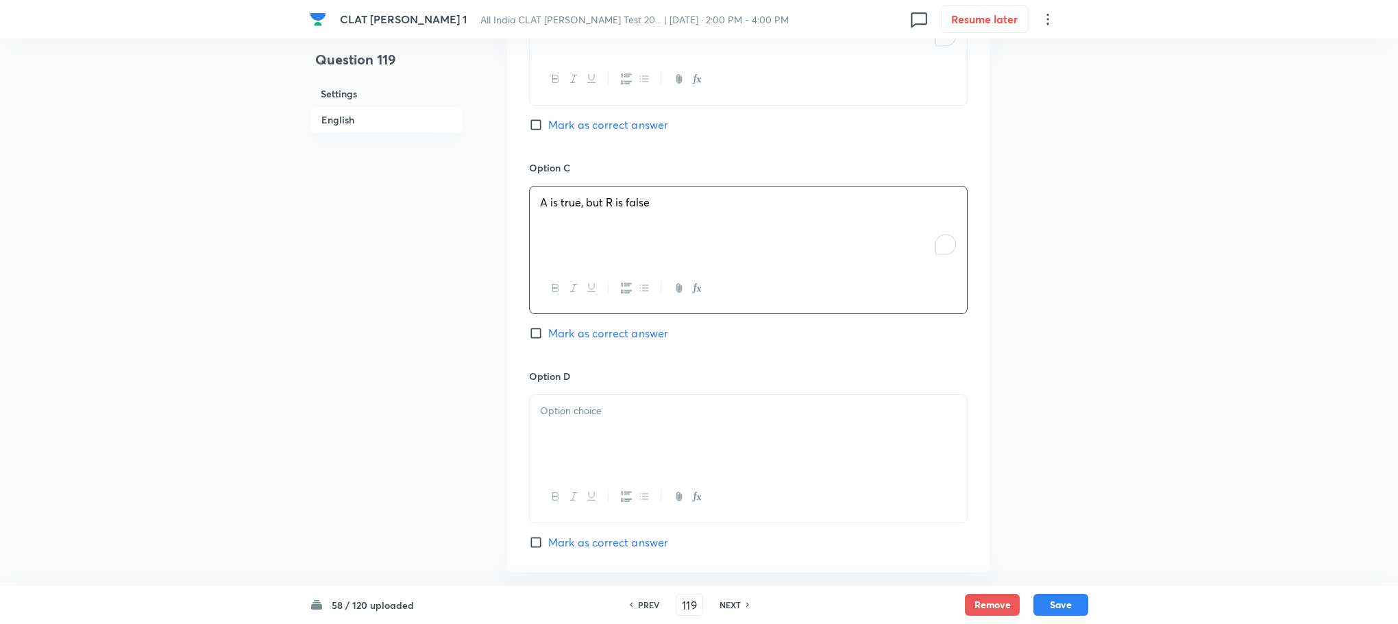
scroll to position [2057, 0]
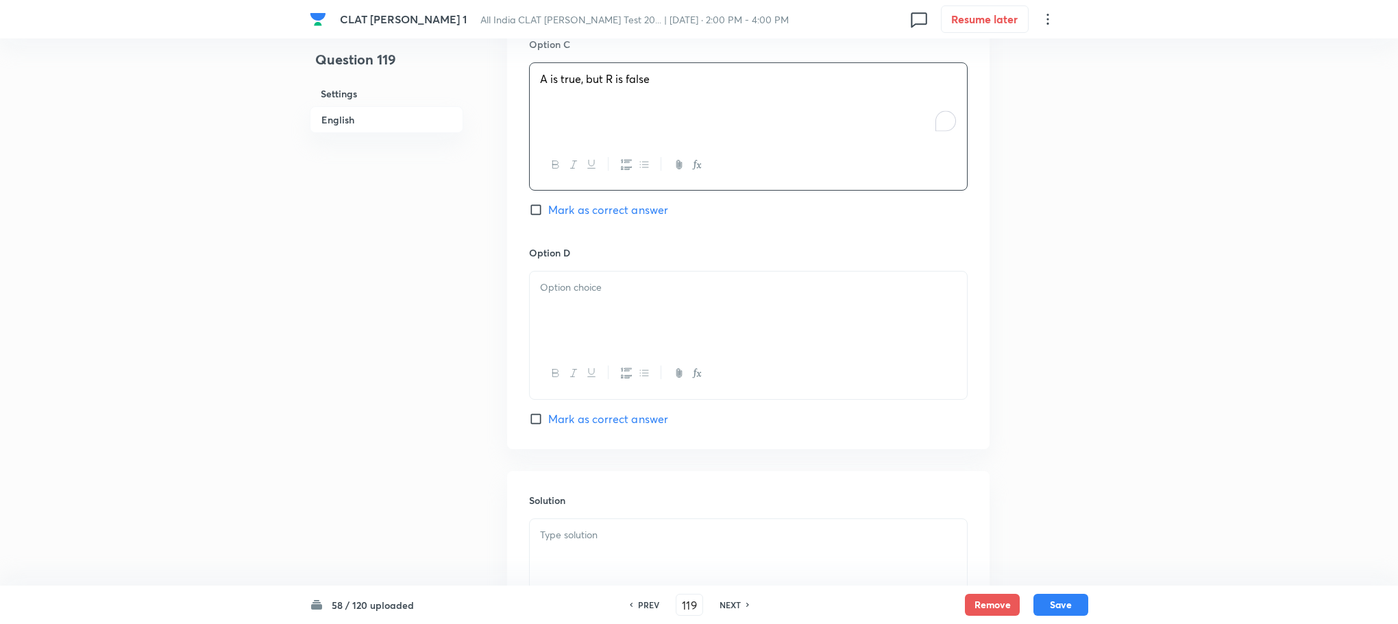
click at [572, 282] on div at bounding box center [748, 309] width 437 height 77
click at [581, 526] on div at bounding box center [748, 557] width 437 height 77
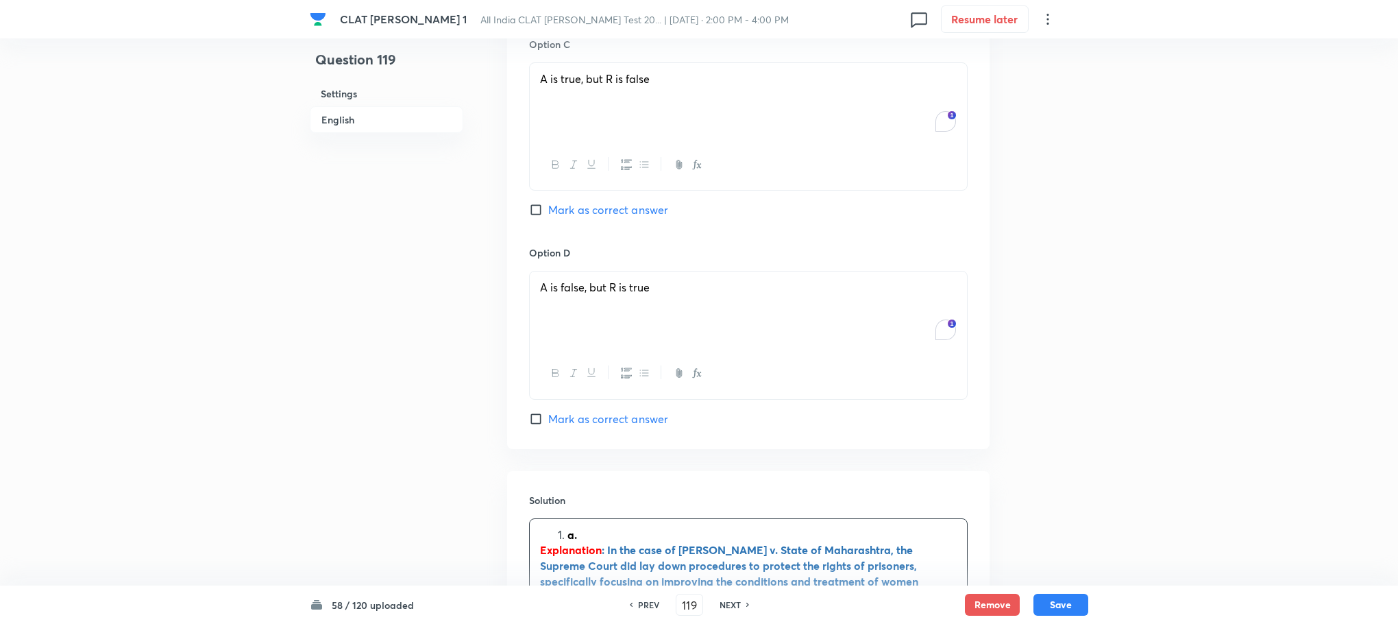
click at [568, 527] on li "a." at bounding box center [762, 535] width 389 height 16
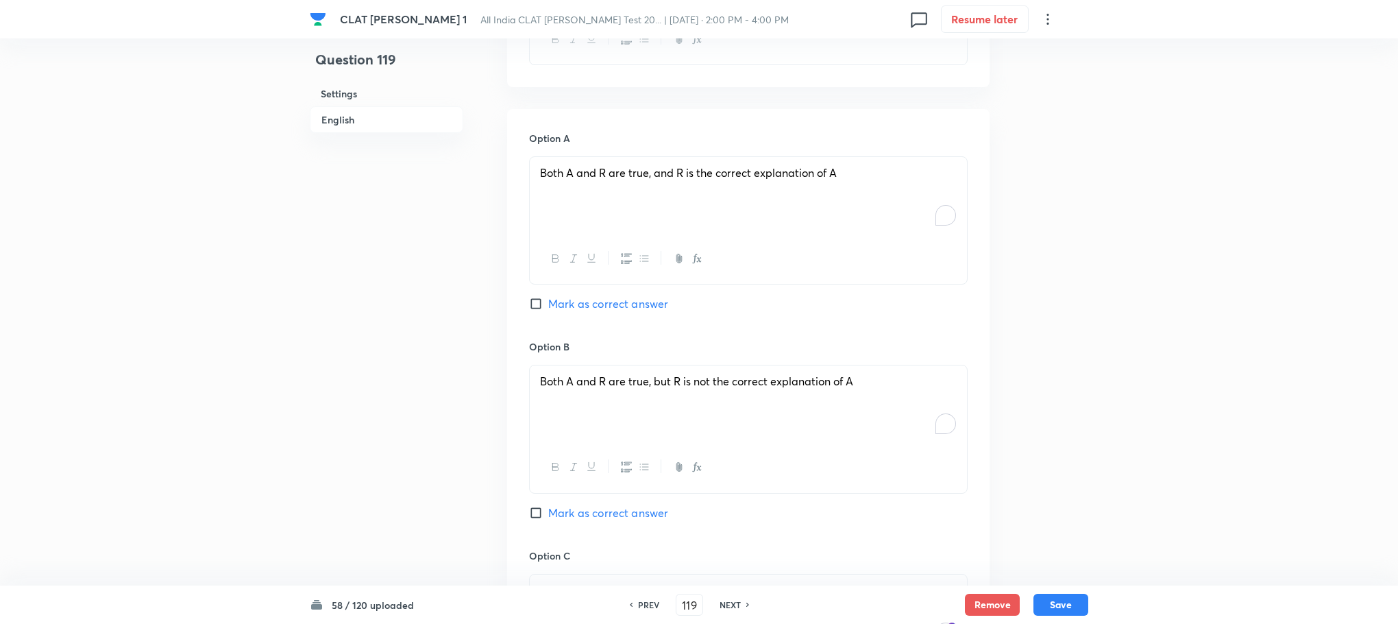
scroll to position [1542, 0]
click at [607, 298] on span "Mark as correct answer" at bounding box center [608, 306] width 120 height 16
click at [548, 300] on input "Mark as correct answer" at bounding box center [538, 307] width 19 height 14
checkbox input "true"
click at [1055, 605] on button "Save" at bounding box center [1061, 603] width 55 height 22
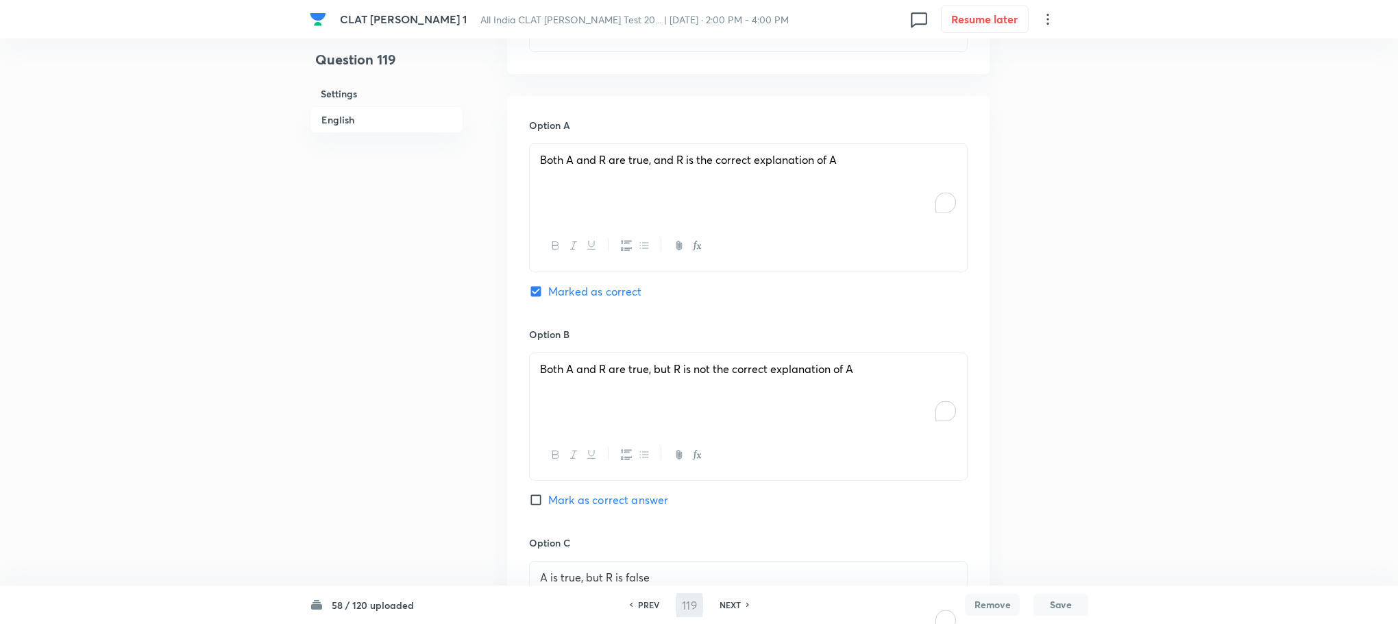
type input "120"
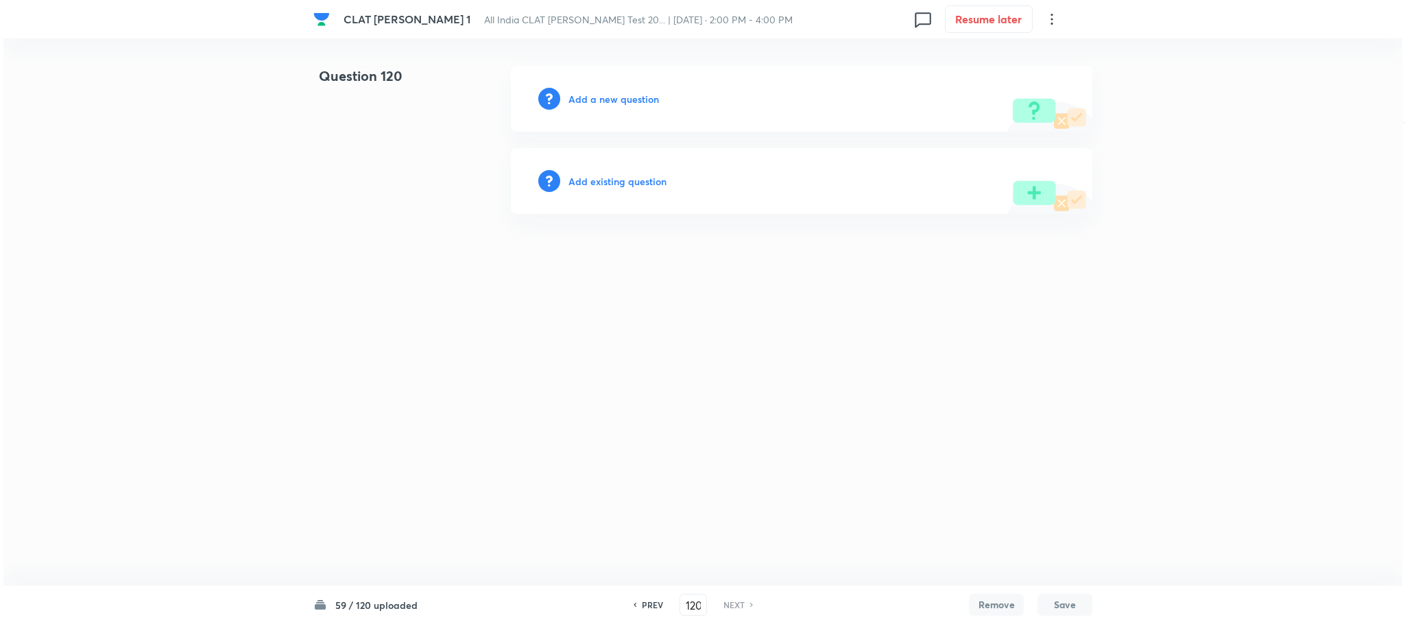
scroll to position [0, 0]
click at [603, 95] on h6 "Add a new question" at bounding box center [613, 99] width 90 height 14
click at [603, 95] on h6 "Choose a question type" at bounding box center [621, 99] width 106 height 14
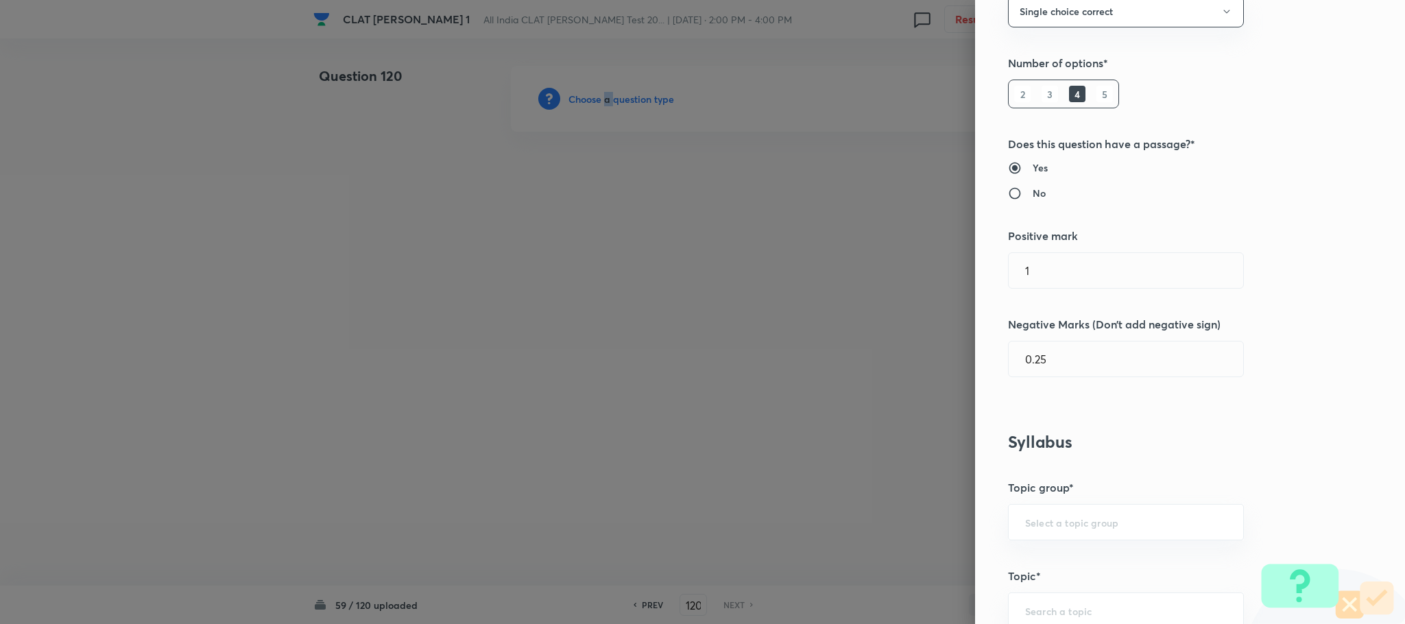
scroll to position [514, 0]
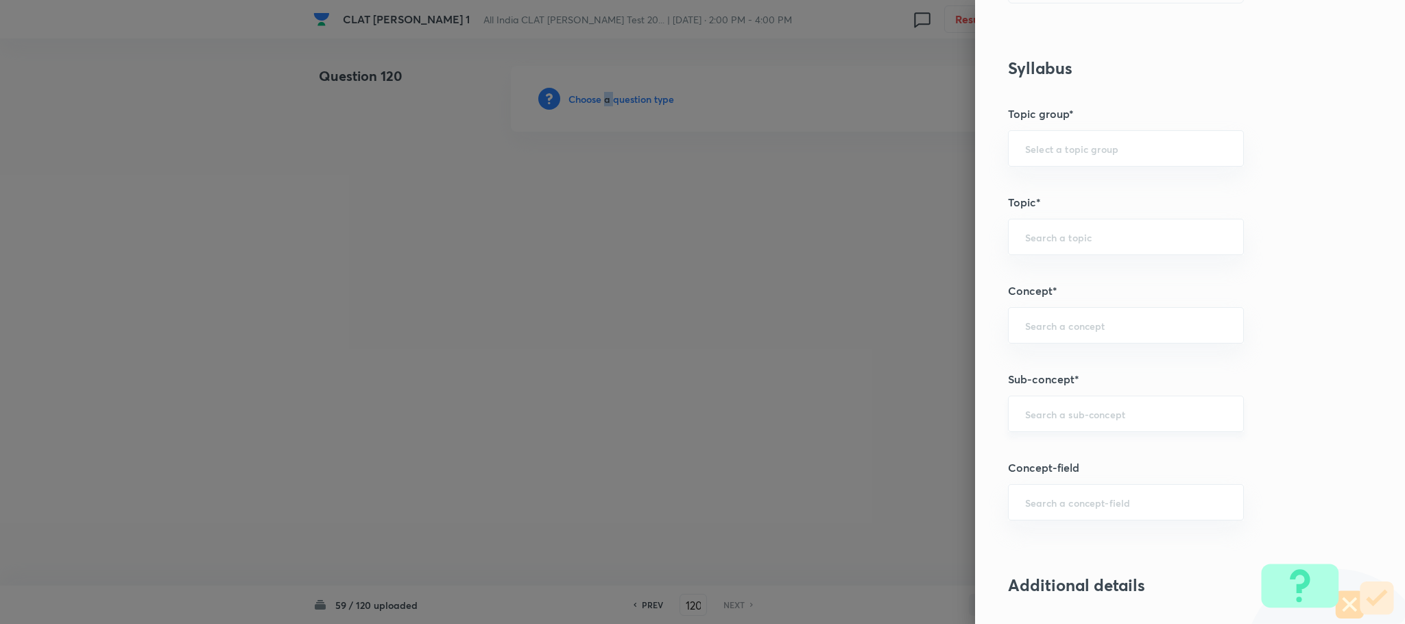
click at [1082, 426] on div "​" at bounding box center [1126, 414] width 236 height 36
click at [1061, 512] on li "General Principles of Criminal Liability" at bounding box center [1110, 506] width 234 height 25
type input "General Principles of Criminal Liability"
type input "Criminal Law"
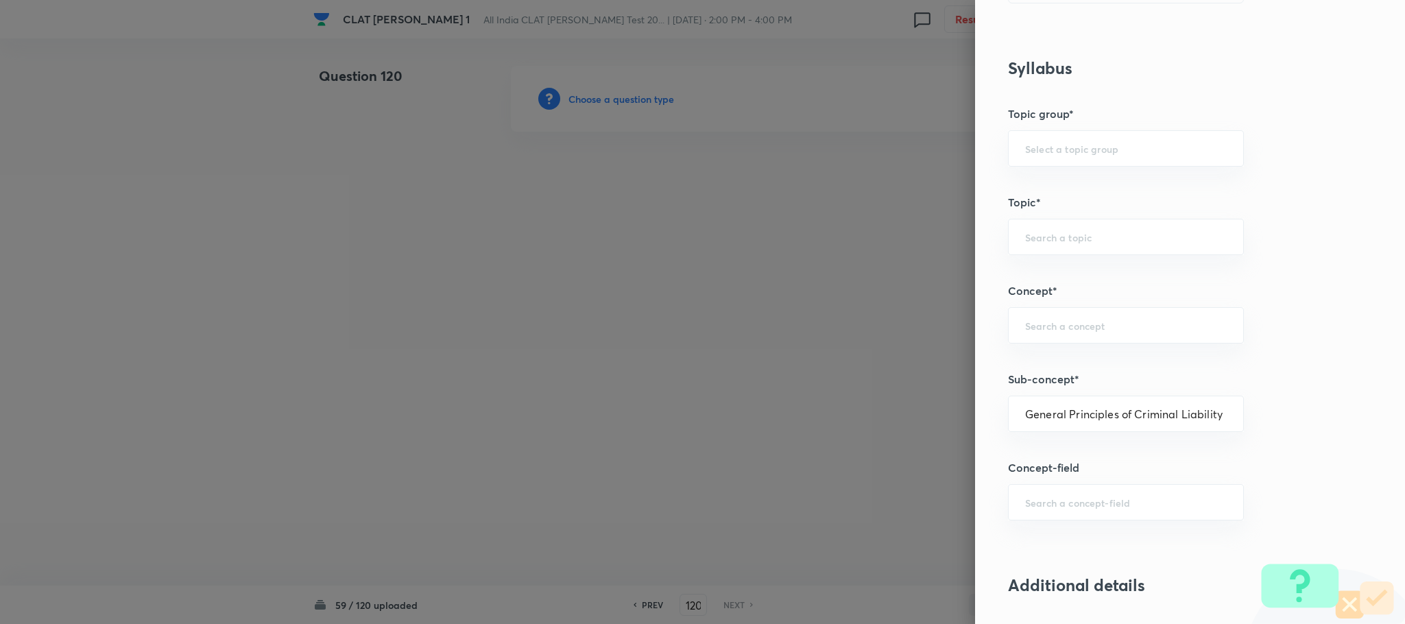
type input "Definition and Meaning of Crime"
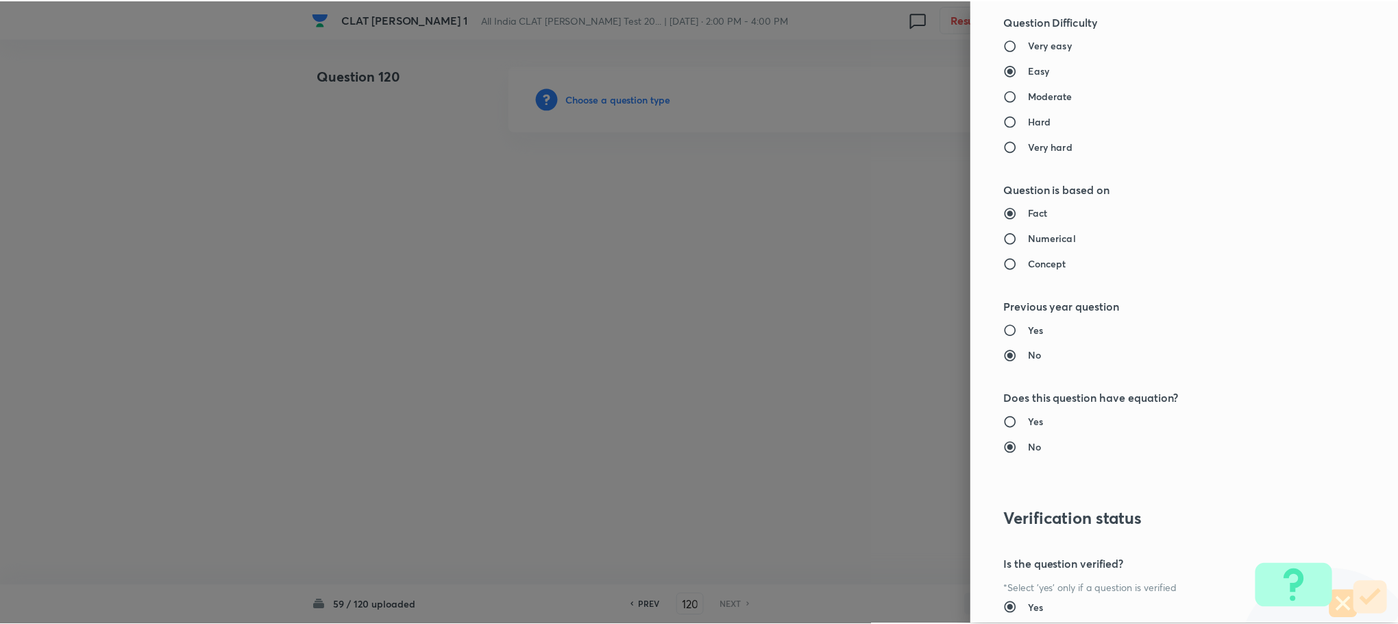
scroll to position [1234, 0]
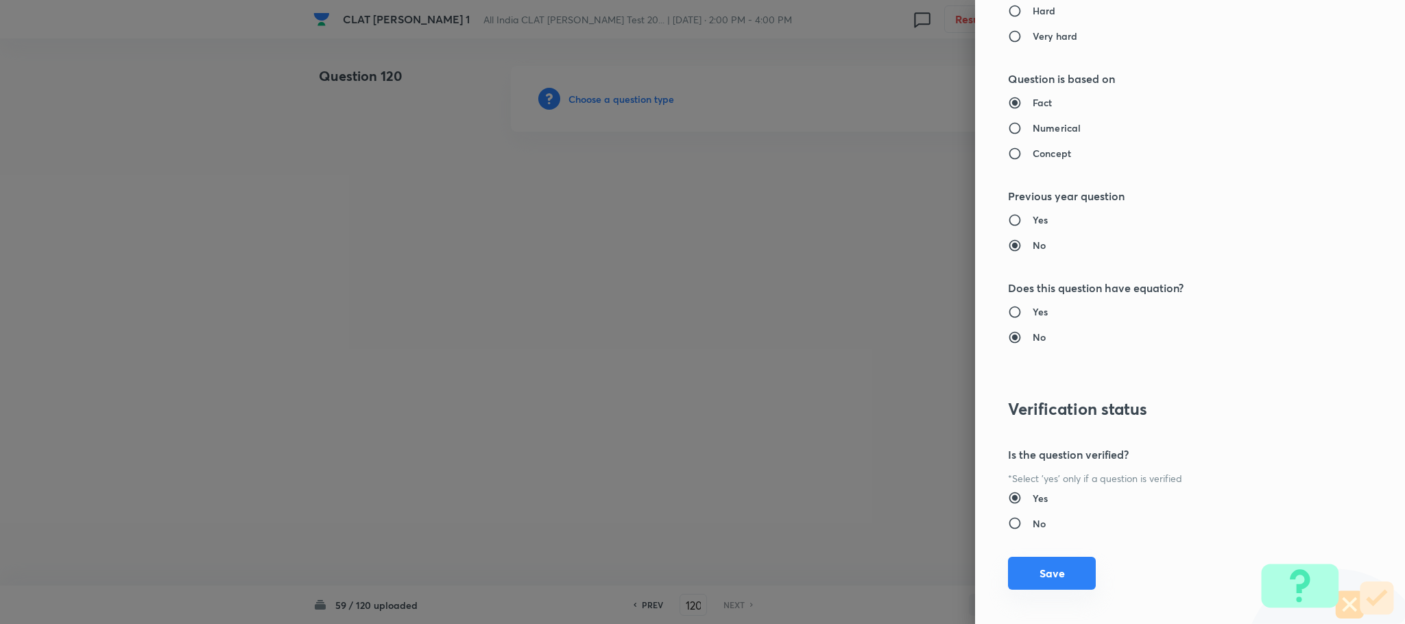
click at [1029, 576] on button "Save" at bounding box center [1052, 573] width 88 height 33
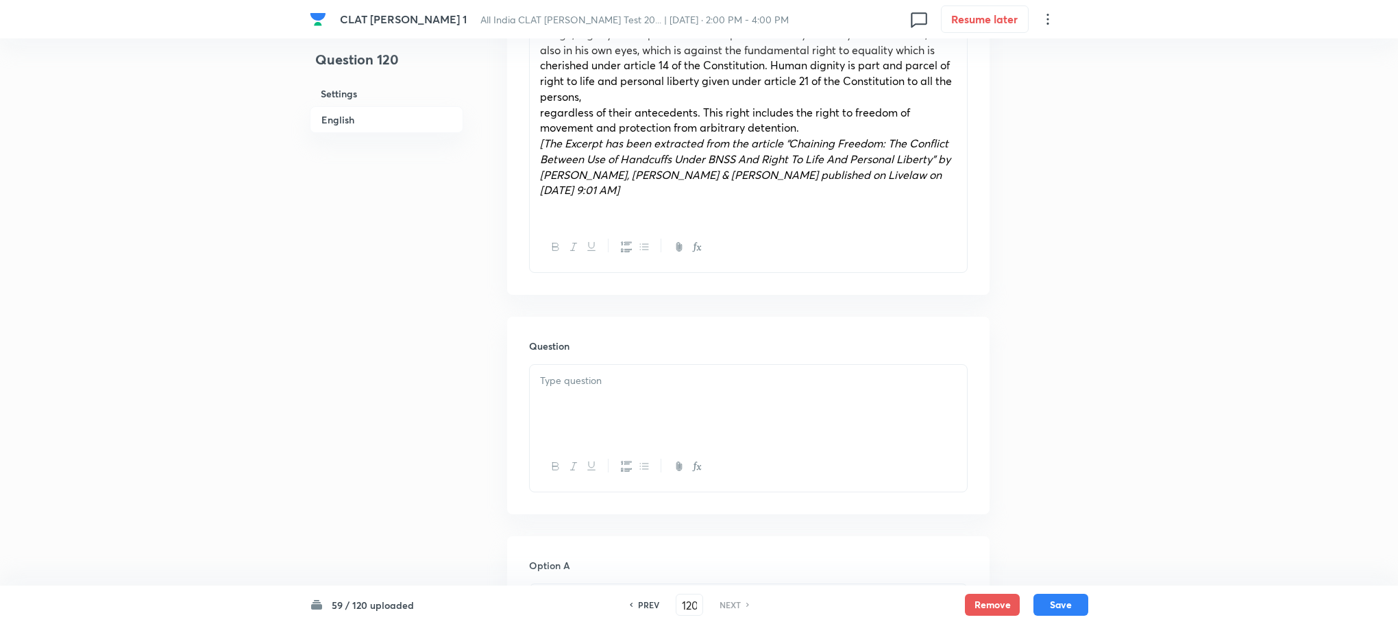
scroll to position [1131, 0]
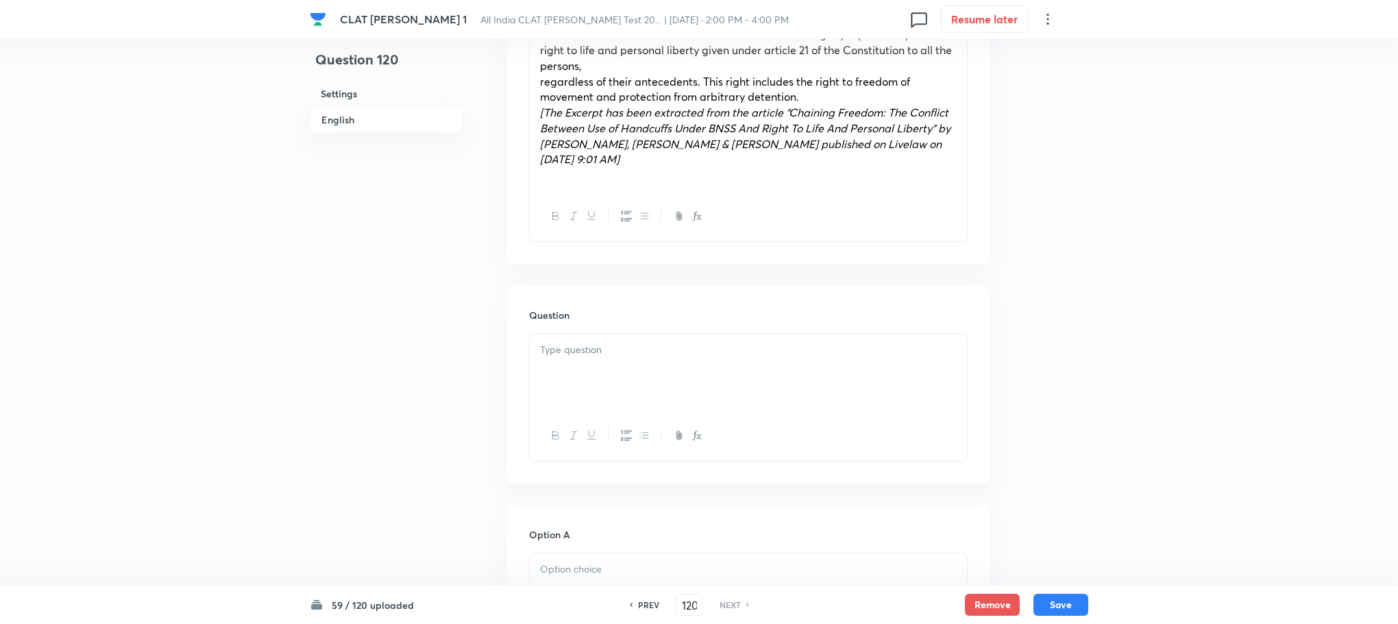
click at [572, 411] on div at bounding box center [748, 436] width 437 height 50
click at [556, 336] on div at bounding box center [748, 372] width 437 height 77
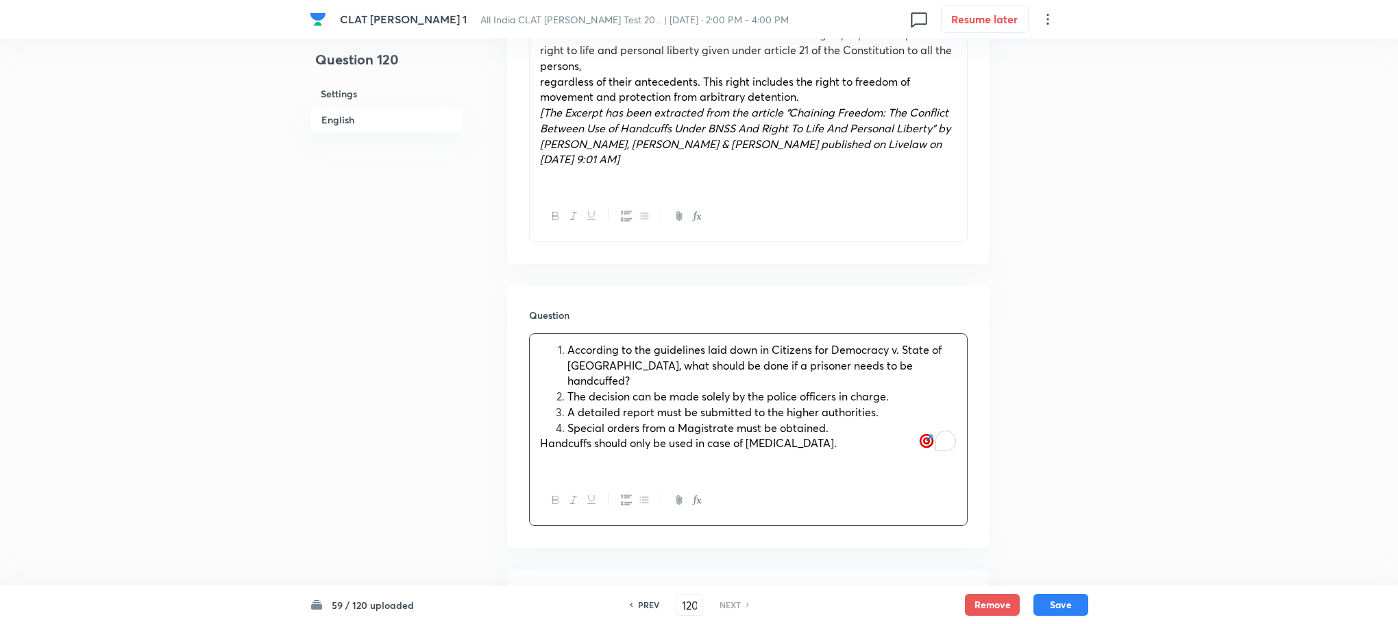
click at [609, 492] on hr at bounding box center [608, 499] width 1 height 14
click at [618, 492] on button "button" at bounding box center [626, 500] width 18 height 17
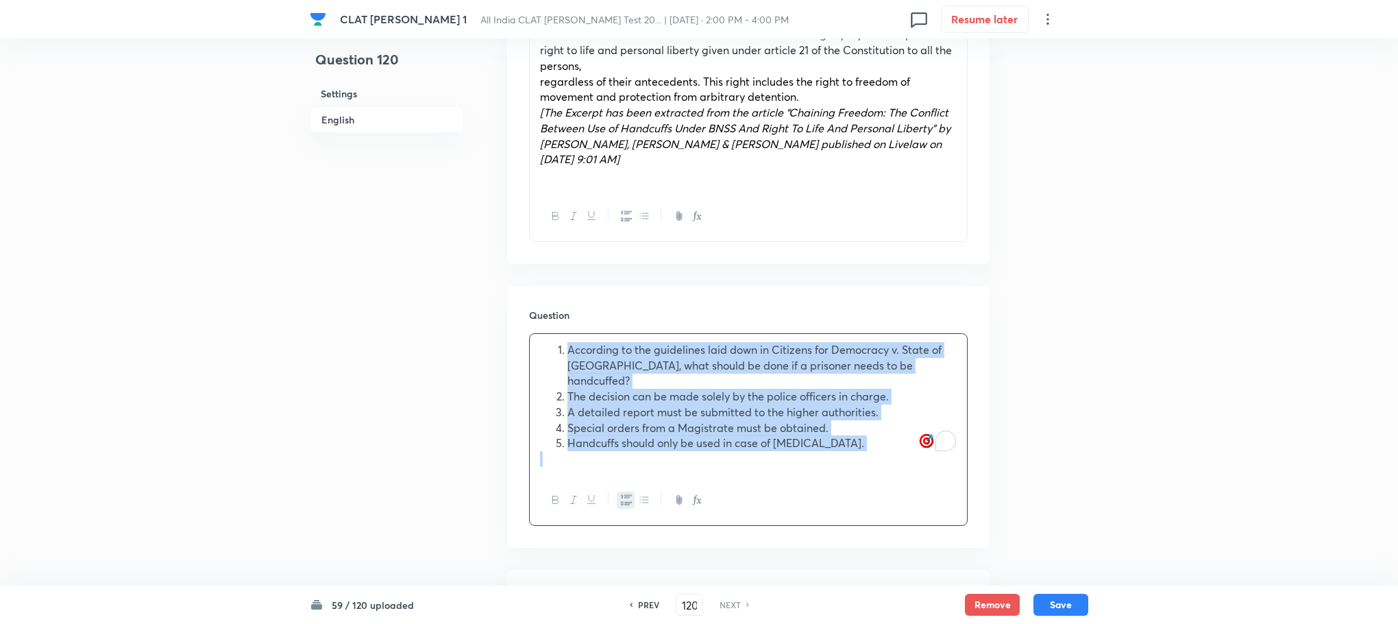
click at [618, 492] on button "button" at bounding box center [626, 500] width 18 height 17
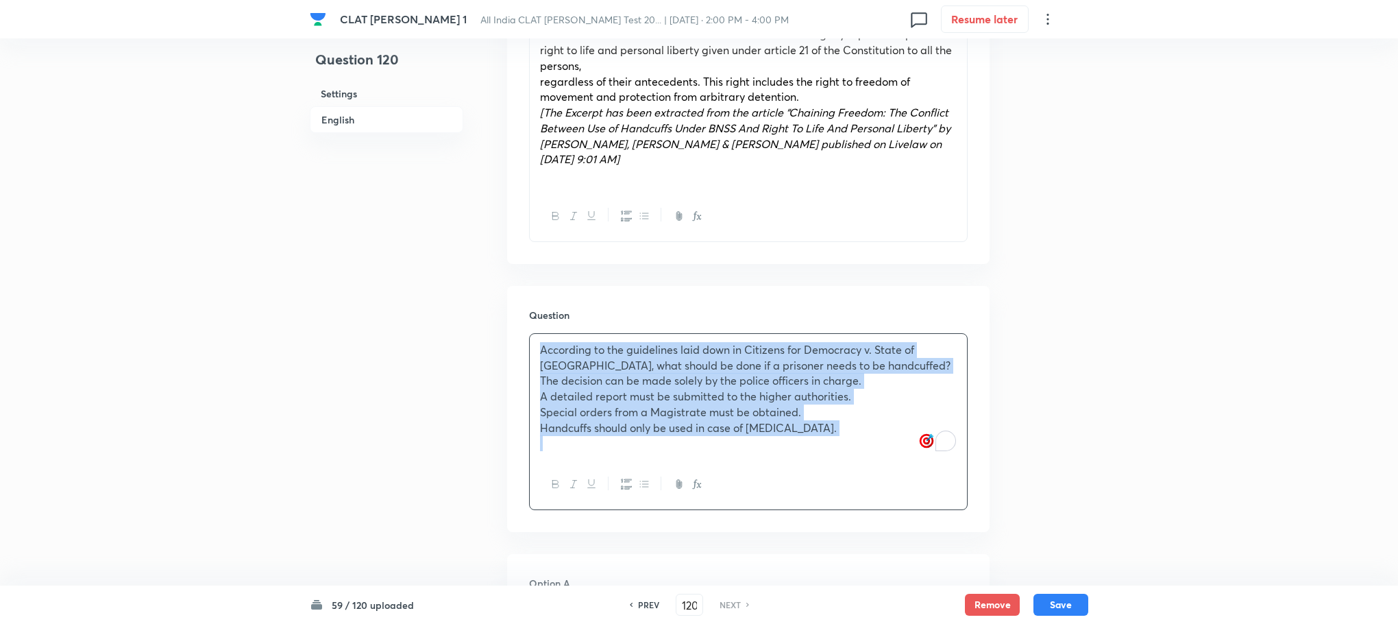
click at [537, 354] on div "According to the guidelines laid down in Citizens for Democracy v. State of Ass…" at bounding box center [748, 396] width 437 height 125
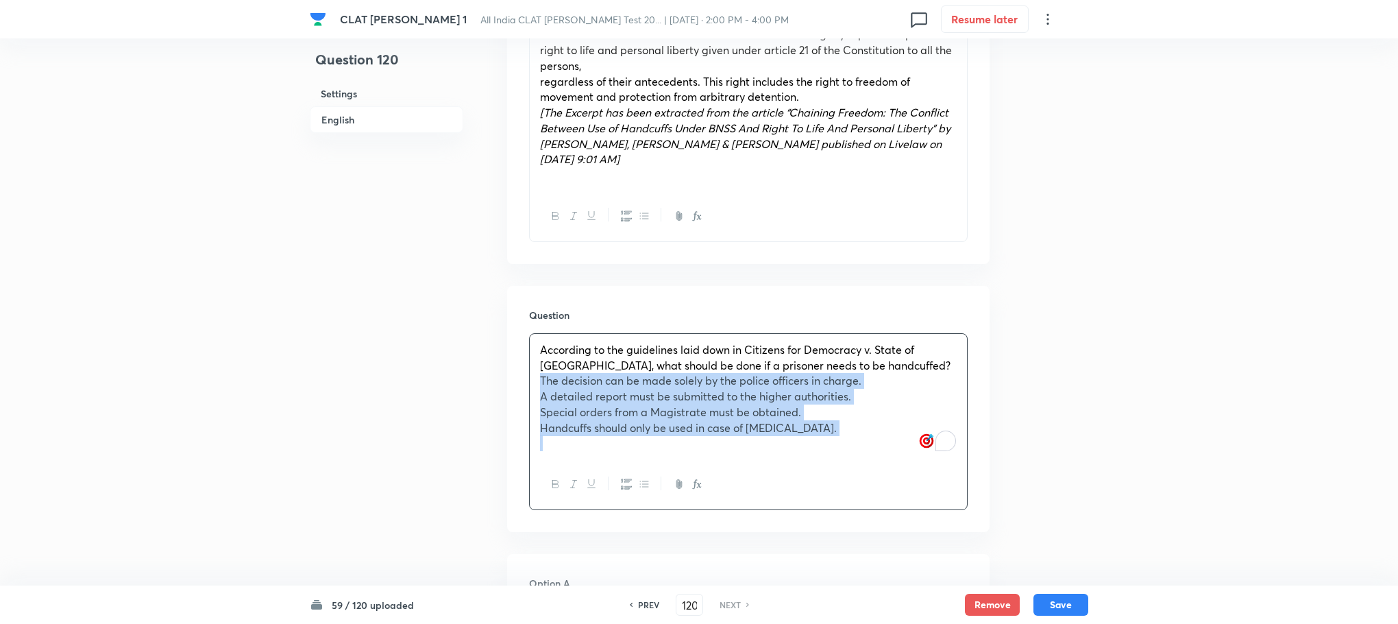
drag, startPoint x: 537, startPoint y: 354, endPoint x: 1039, endPoint y: 463, distance: 513.4
click at [1039, 463] on div "Question 120 Settings English Settings Type Single choice correct 4 options Wit…" at bounding box center [699, 307] width 779 height 2745
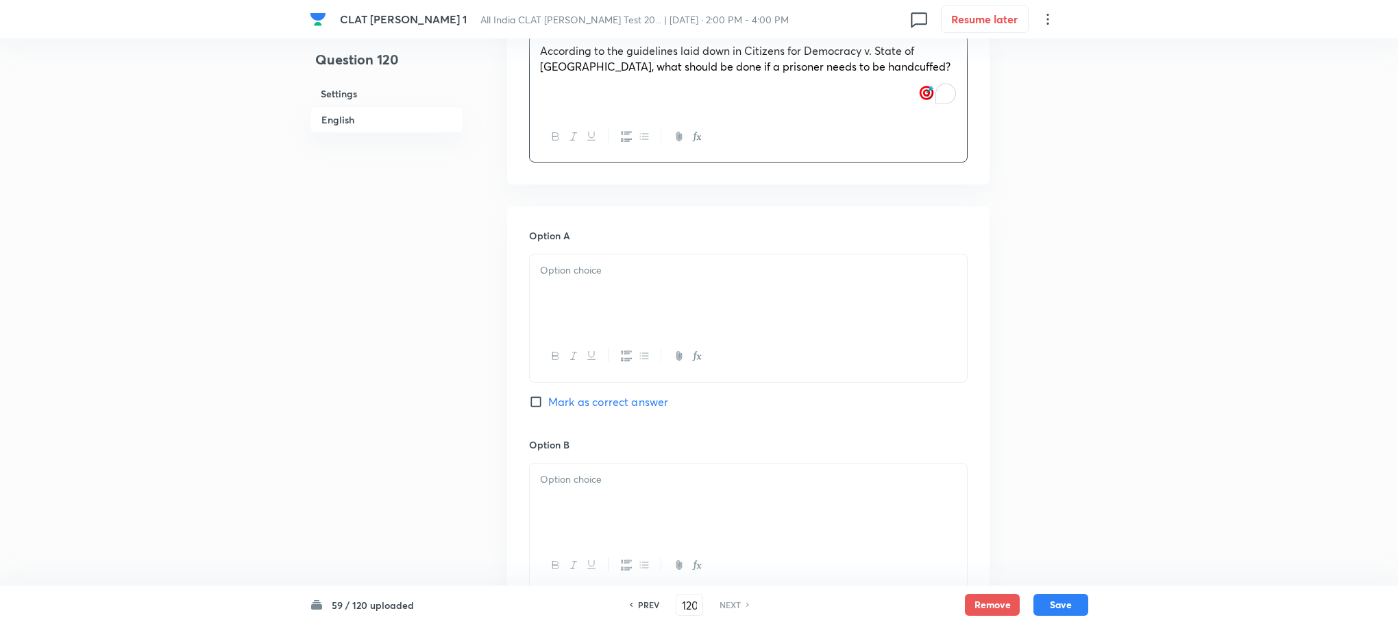
scroll to position [1440, 0]
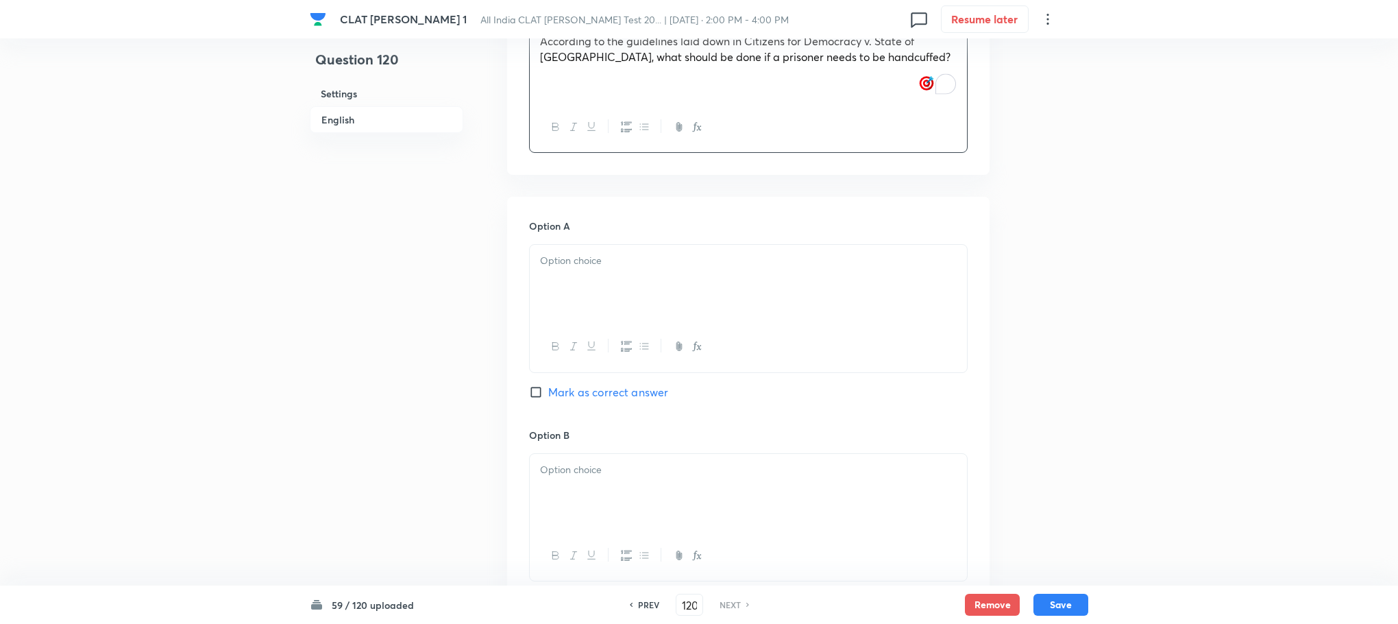
click at [586, 245] on div at bounding box center [748, 283] width 437 height 77
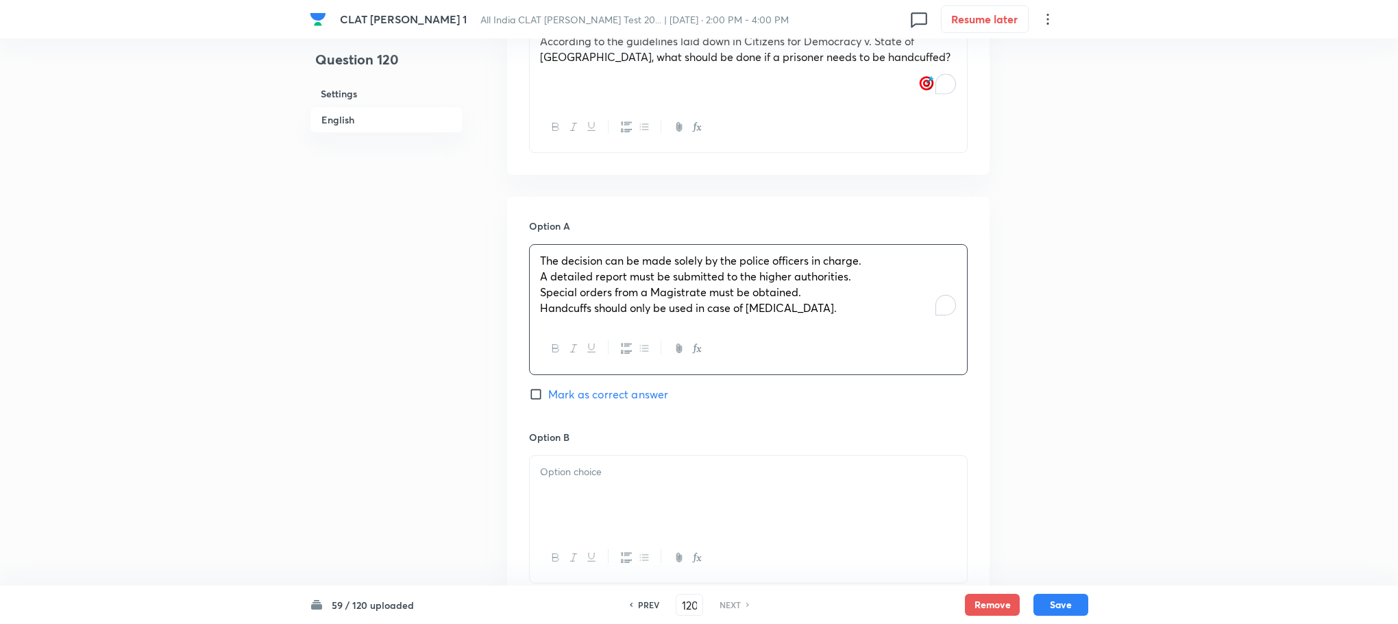
drag, startPoint x: 540, startPoint y: 241, endPoint x: 951, endPoint y: 311, distance: 417.1
click at [951, 311] on div "The decision can be made solely by the police officers in charge. A detailed re…" at bounding box center [748, 309] width 439 height 130
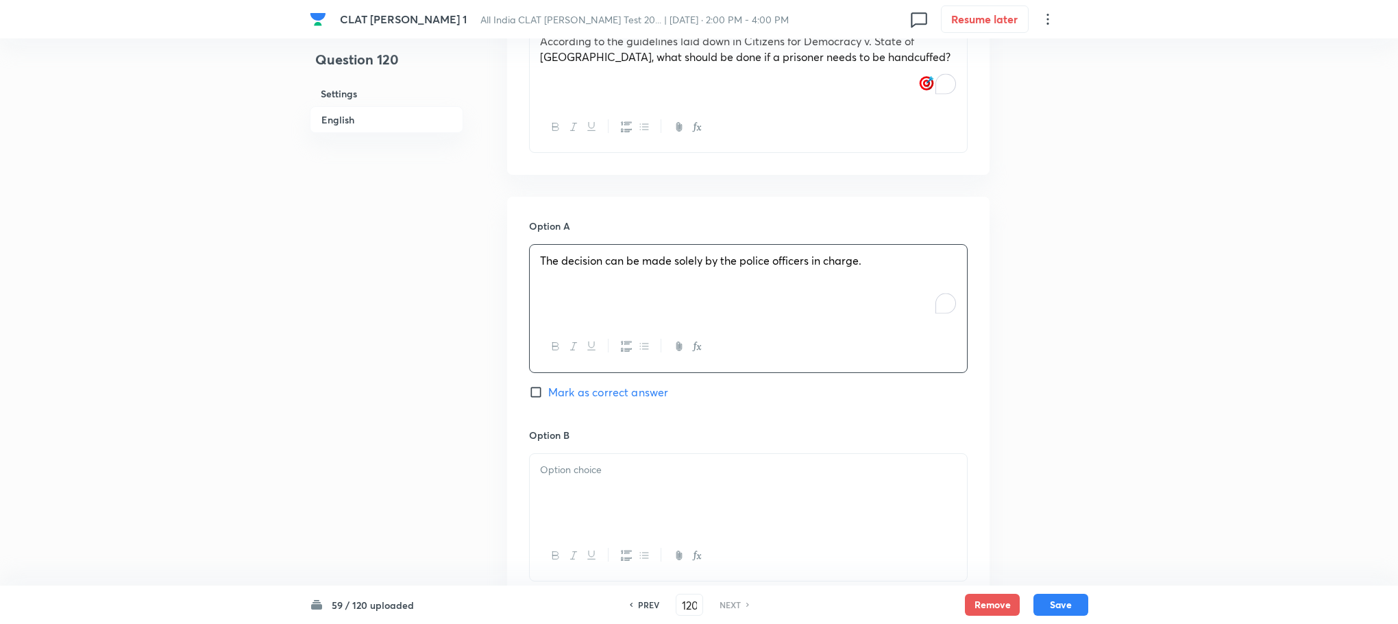
scroll to position [1542, 0]
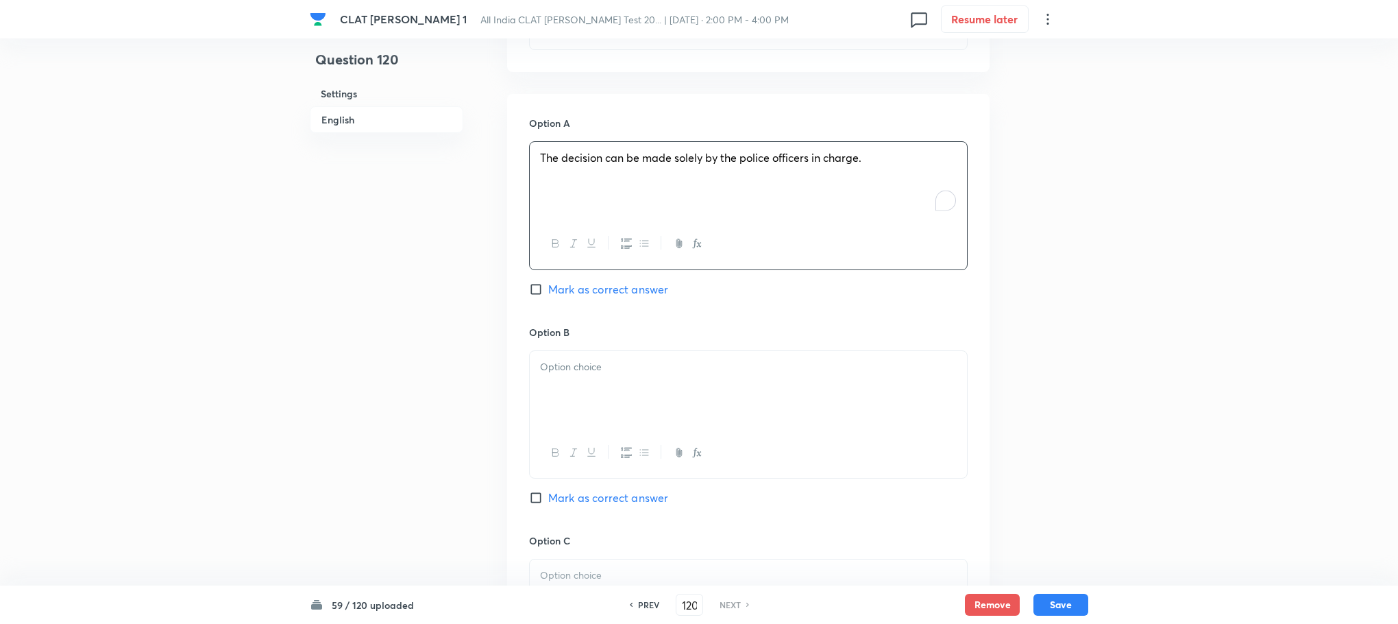
click at [558, 372] on div at bounding box center [748, 389] width 437 height 77
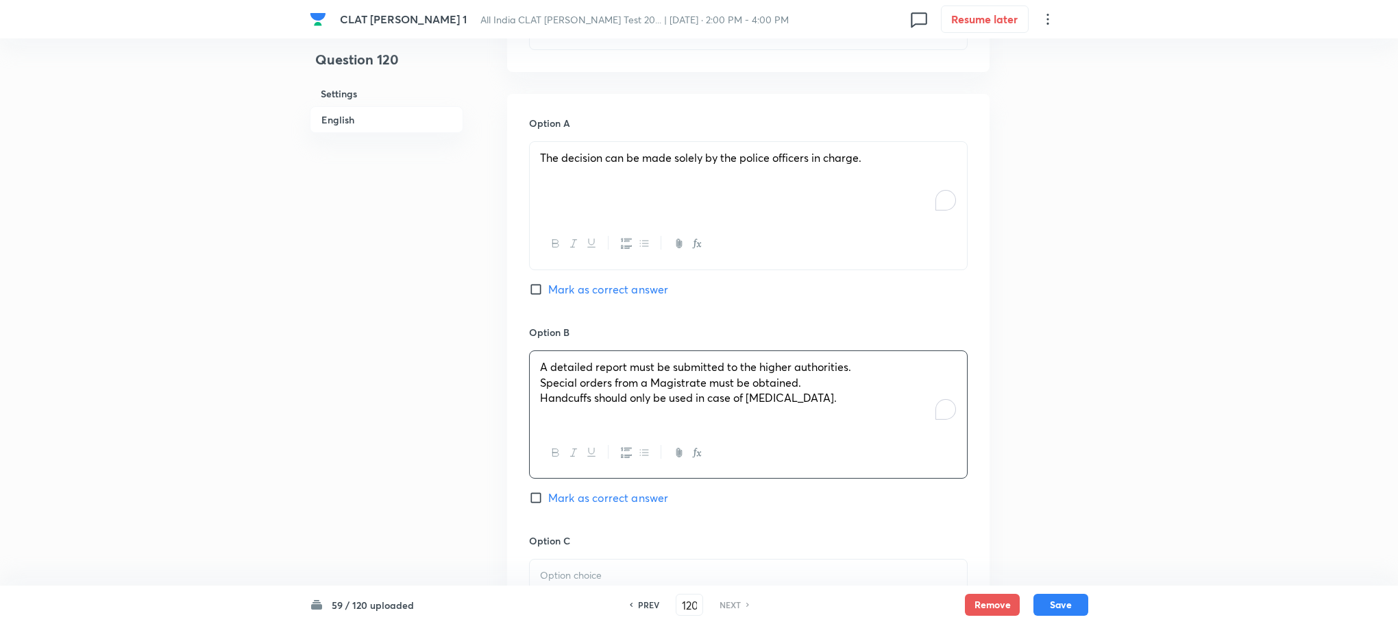
drag, startPoint x: 537, startPoint y: 360, endPoint x: 911, endPoint y: 411, distance: 377.1
click at [911, 411] on div "A detailed report must be submitted to the higher authorities. Special orders f…" at bounding box center [748, 414] width 439 height 128
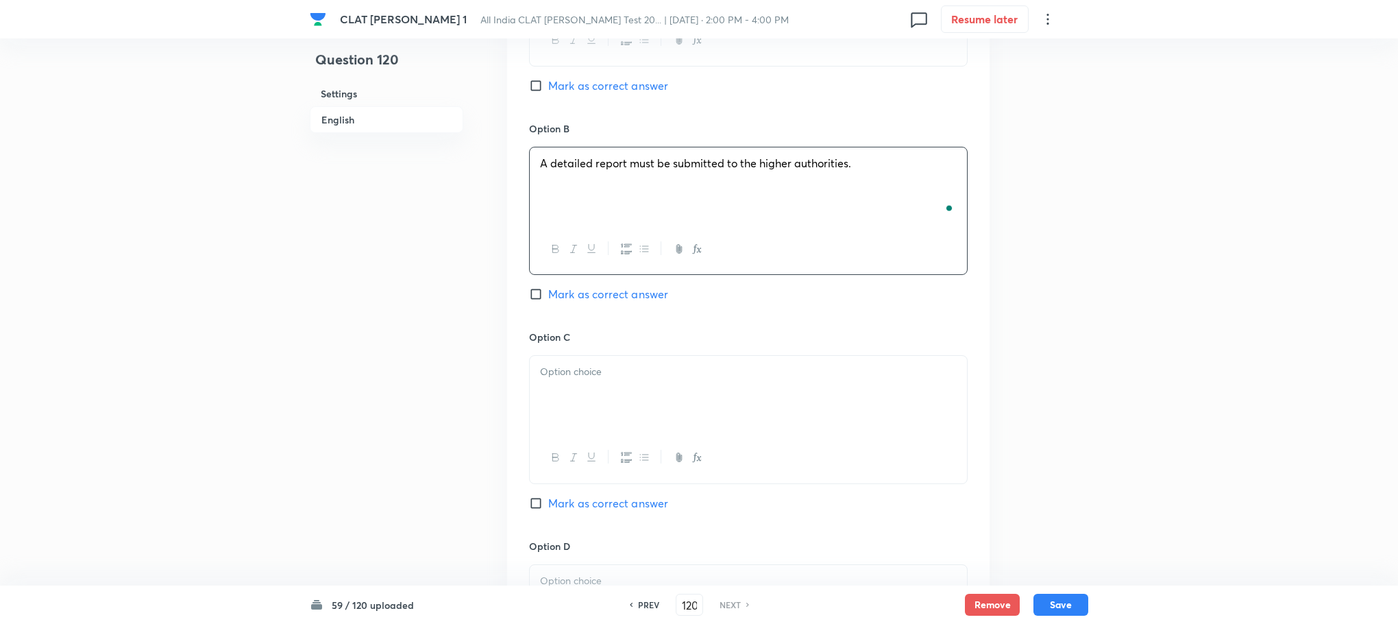
scroll to position [1748, 0]
click at [596, 356] on div at bounding box center [748, 392] width 437 height 77
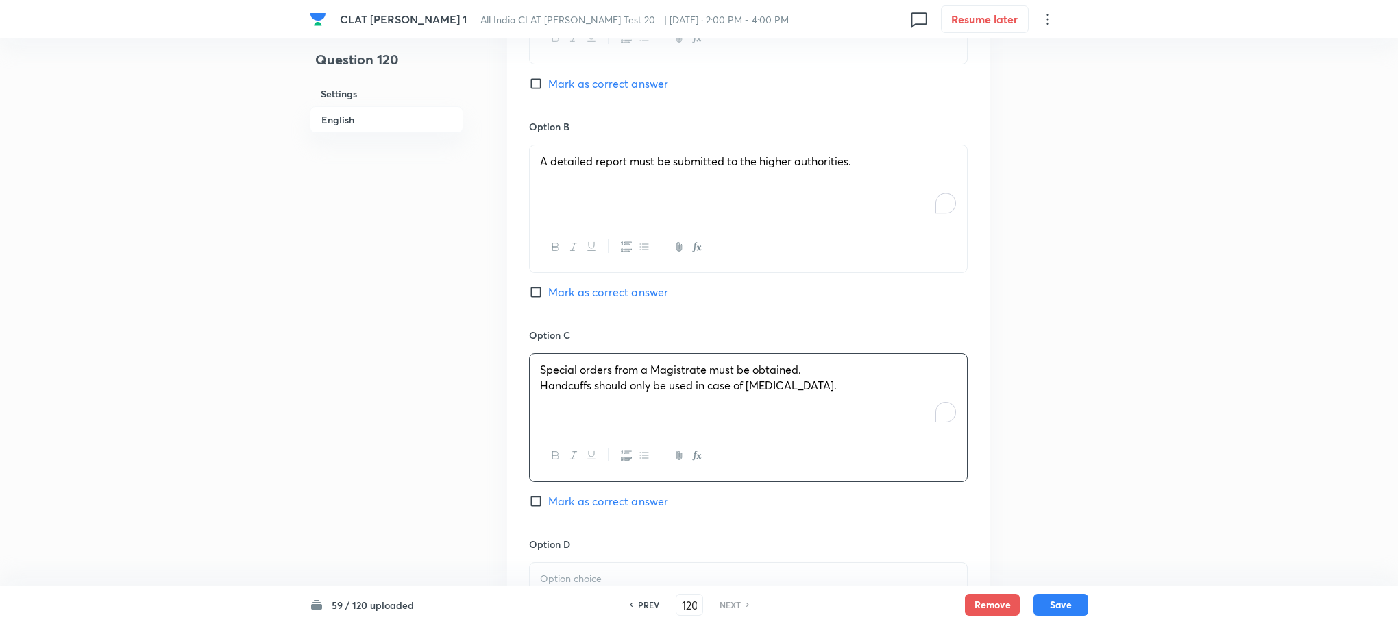
drag, startPoint x: 542, startPoint y: 354, endPoint x: 871, endPoint y: 396, distance: 331.7
click at [871, 396] on div "Special orders from a Magistrate must be obtained. Handcuffs should only be use…" at bounding box center [748, 392] width 437 height 77
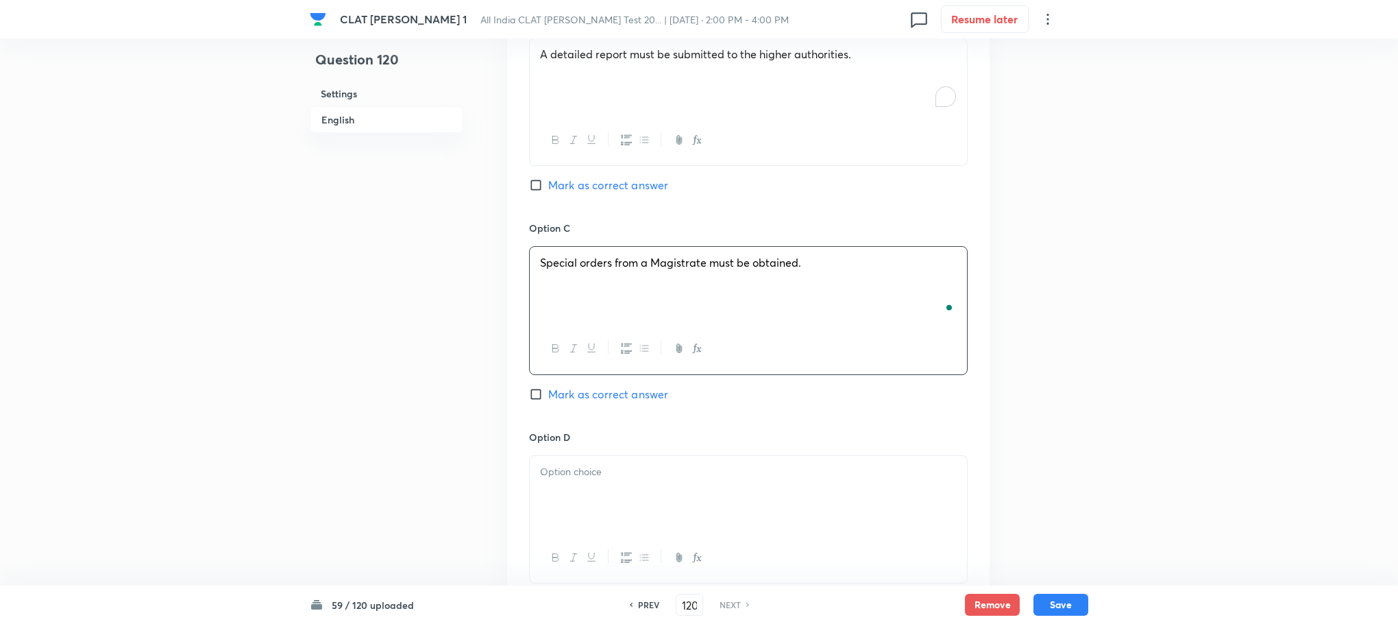
scroll to position [1954, 0]
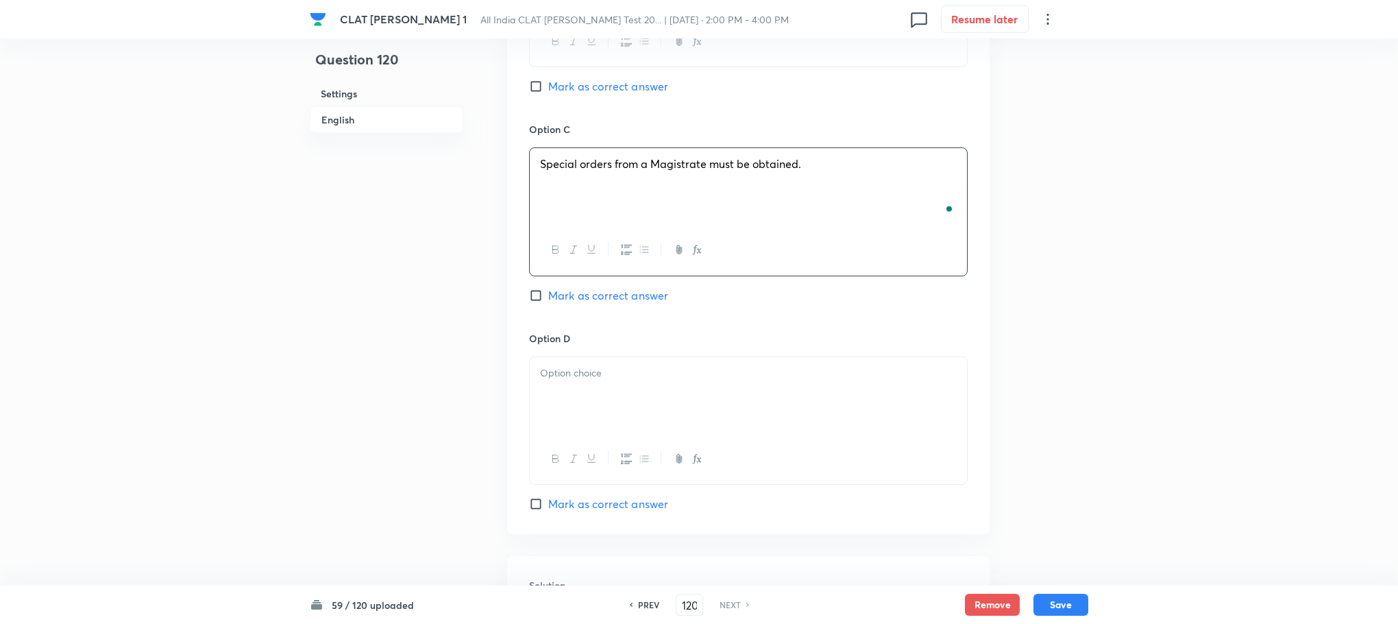
click at [570, 364] on div at bounding box center [748, 395] width 437 height 77
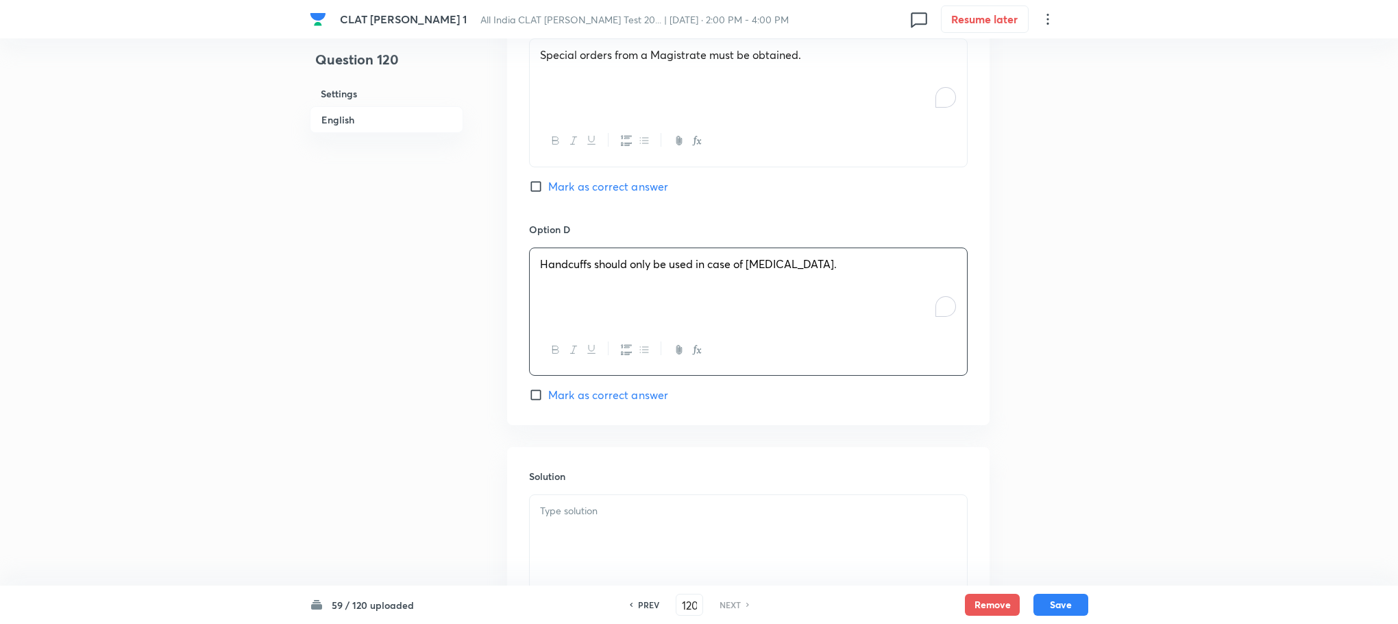
scroll to position [2177, 0]
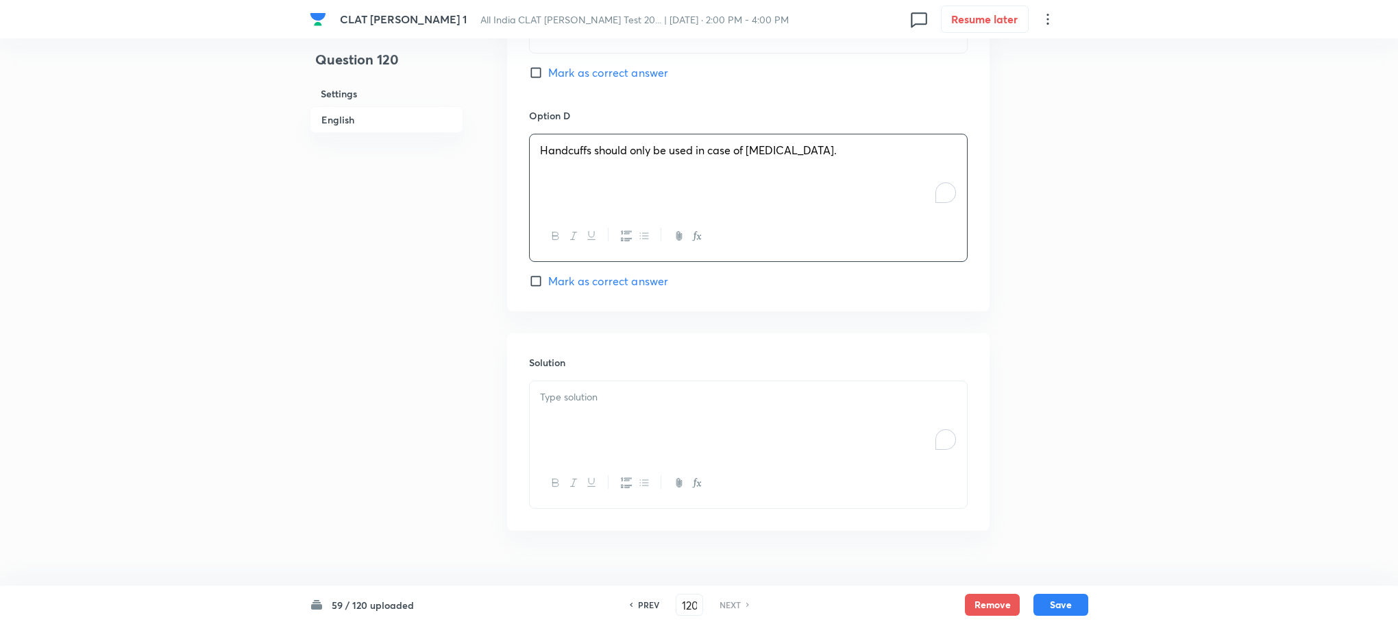
click at [579, 381] on div "To enrich screen reader interactions, please activate Accessibility in Grammarl…" at bounding box center [748, 419] width 437 height 77
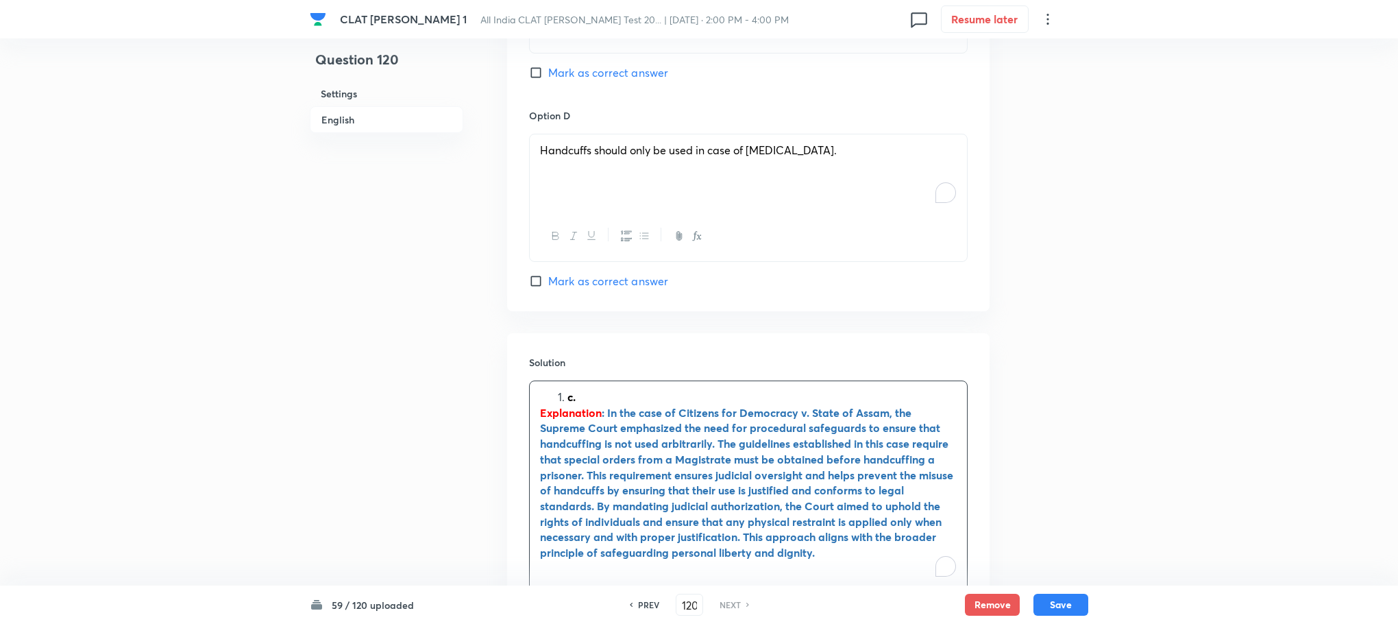
click at [568, 389] on strong "c." at bounding box center [572, 396] width 8 height 14
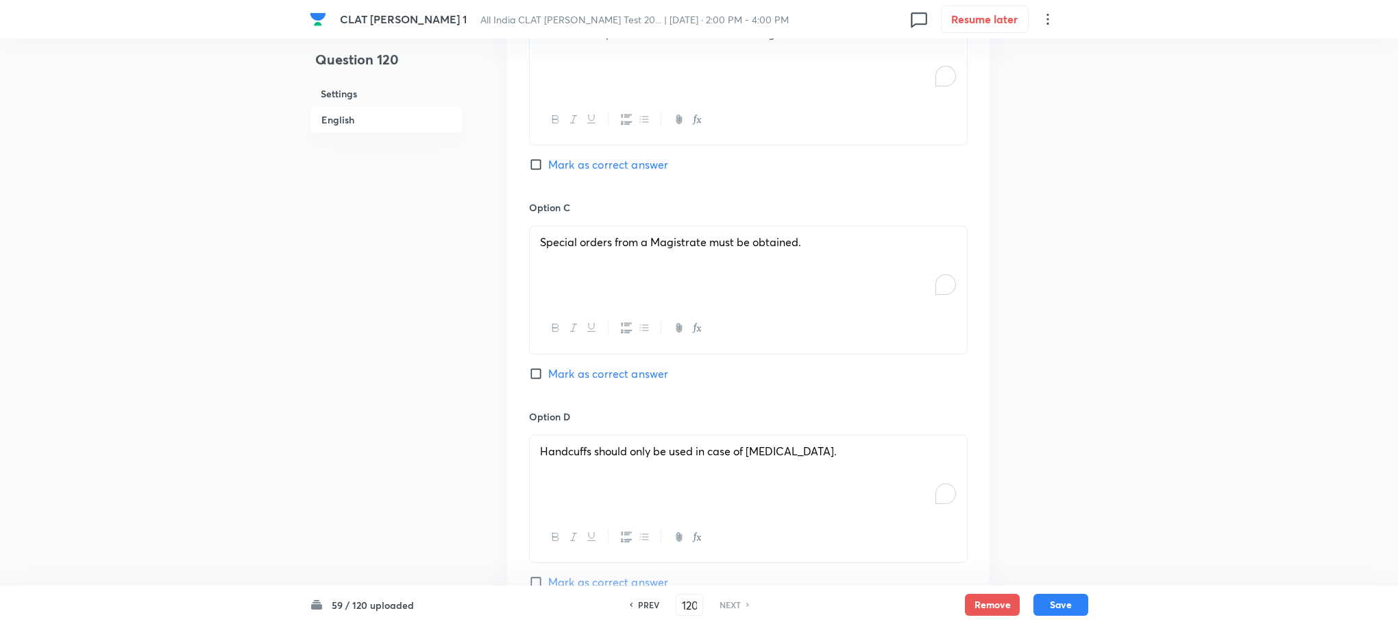
scroll to position [1868, 0]
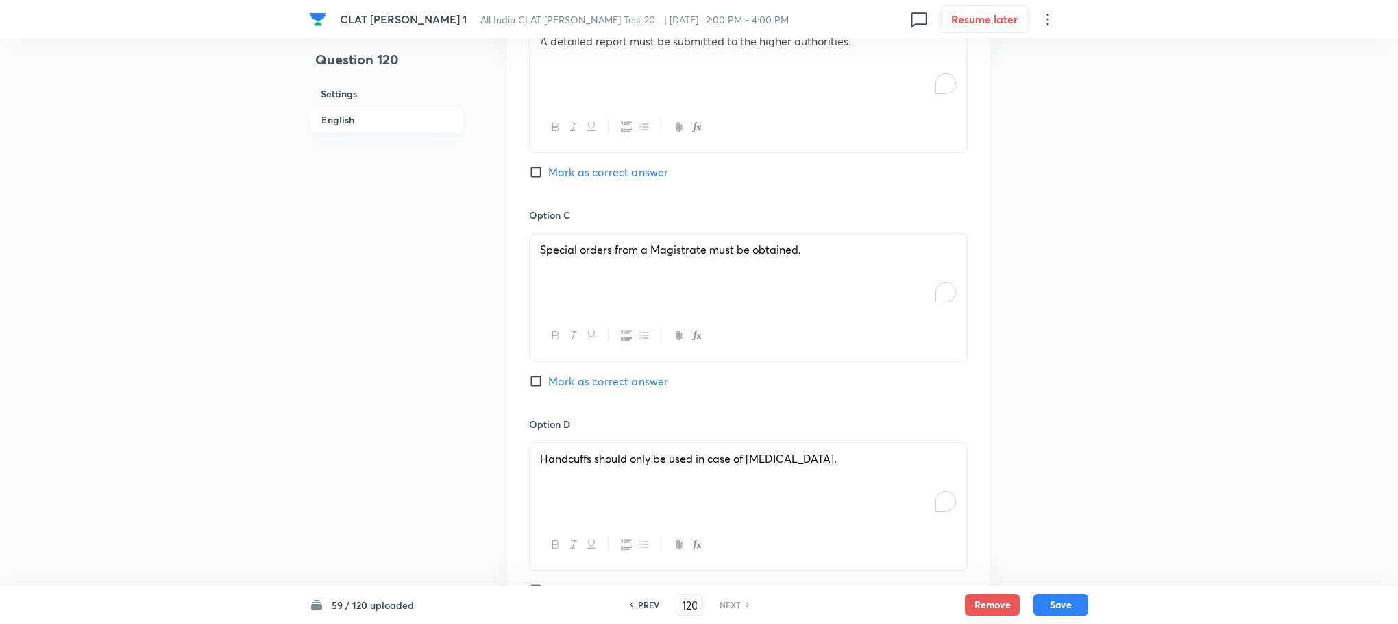
click at [580, 373] on span "Mark as correct answer" at bounding box center [608, 381] width 120 height 16
click at [548, 374] on input "Mark as correct answer" at bounding box center [538, 381] width 19 height 14
click at [1066, 601] on button "Save" at bounding box center [1061, 603] width 55 height 22
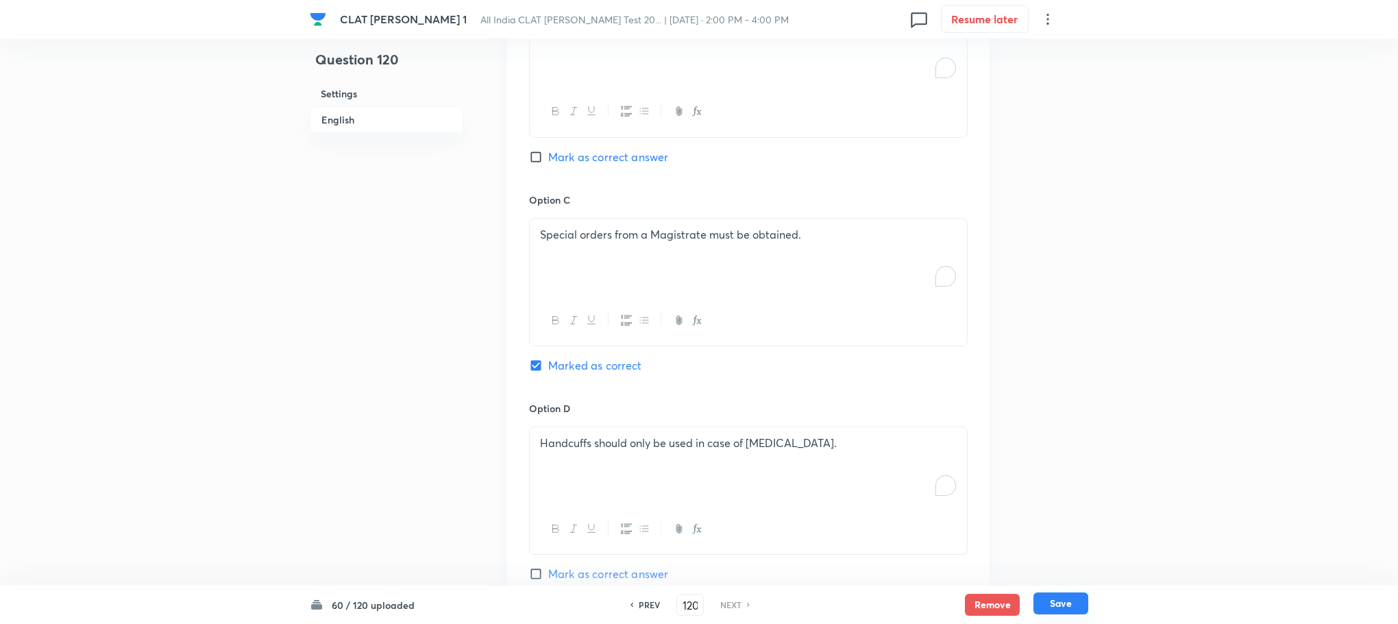
click at [1064, 601] on button "Save" at bounding box center [1061, 603] width 55 height 22
checkbox input "true"
click at [686, 603] on input "120" at bounding box center [690, 605] width 26 height 24
type input "1"
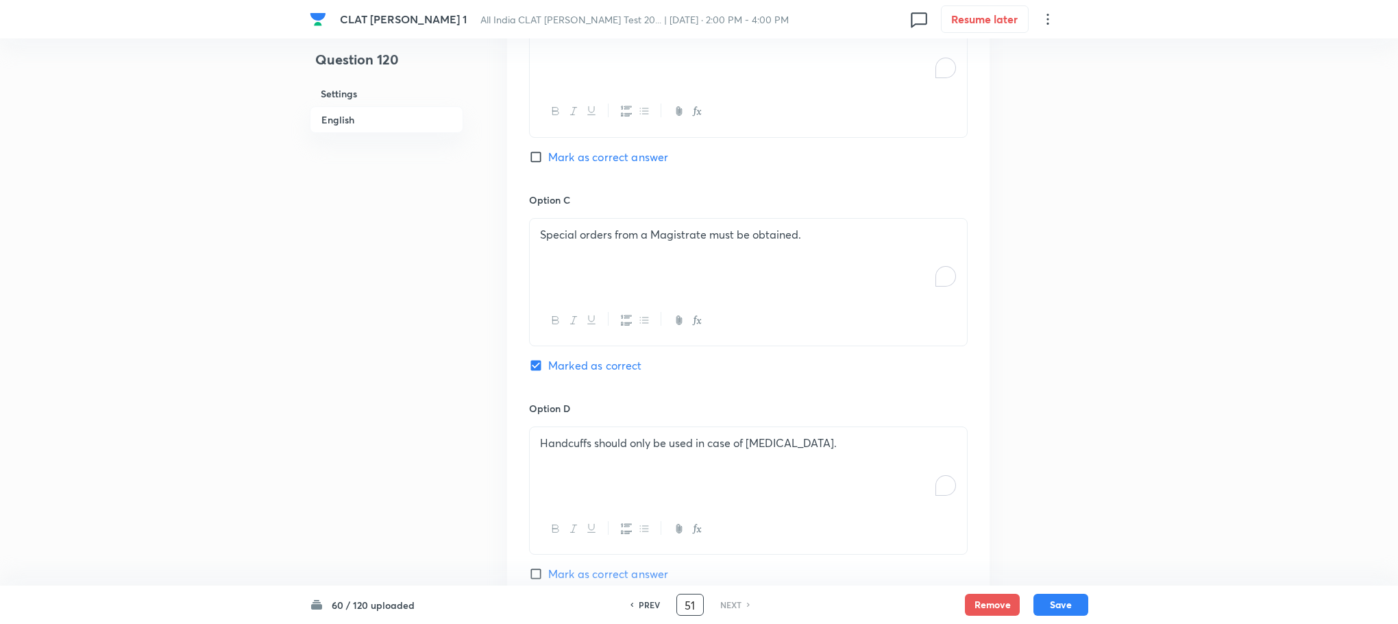
type input "51"
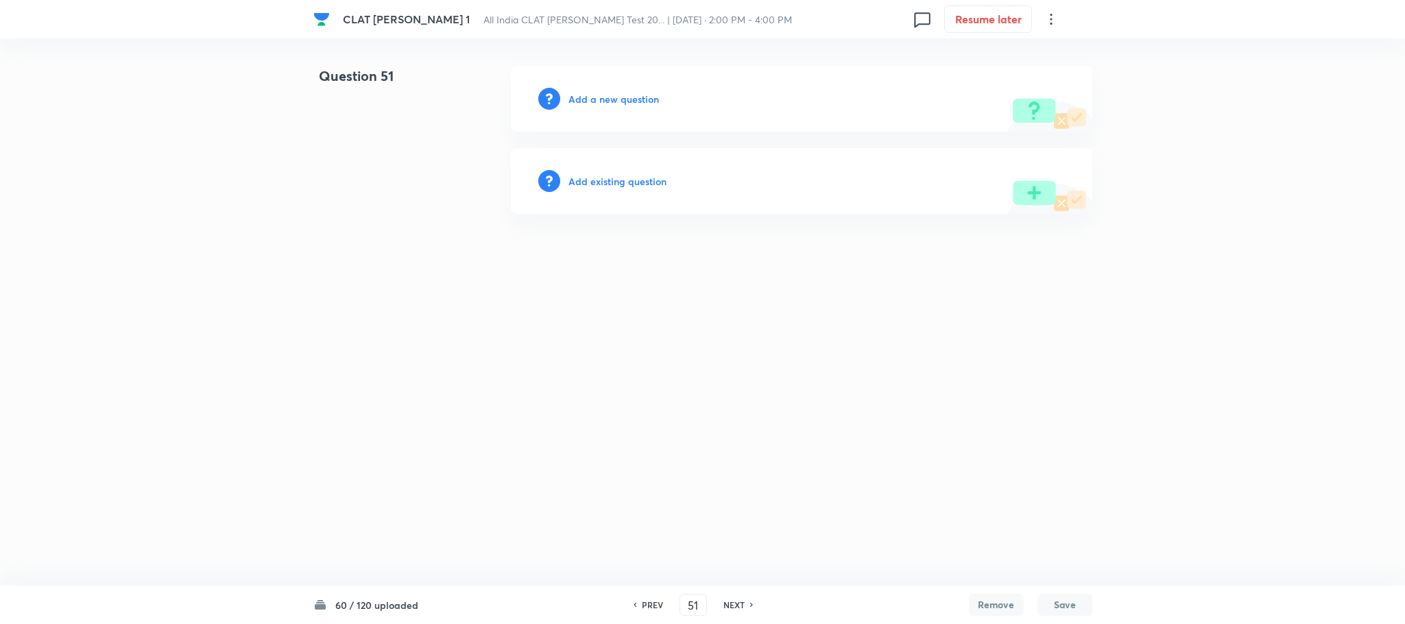
click at [601, 95] on h6 "Add a new question" at bounding box center [613, 99] width 90 height 14
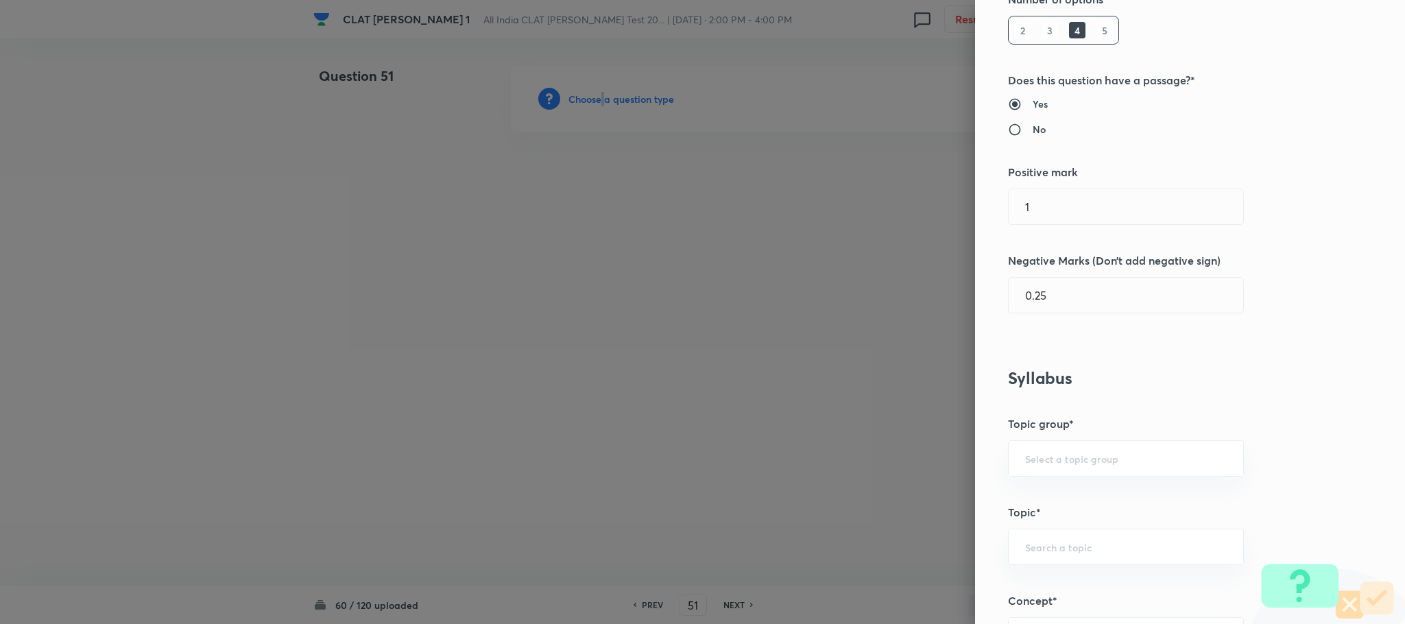
scroll to position [617, 0]
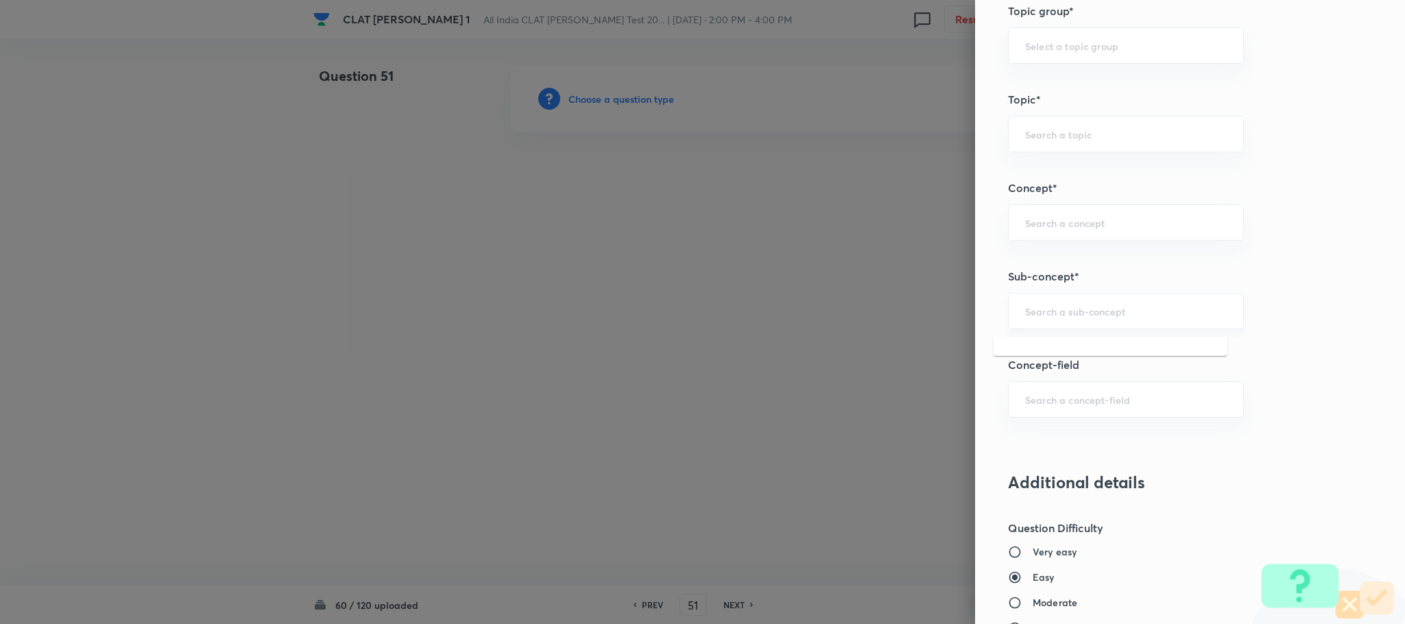
click at [1034, 309] on input "text" at bounding box center [1126, 310] width 202 height 13
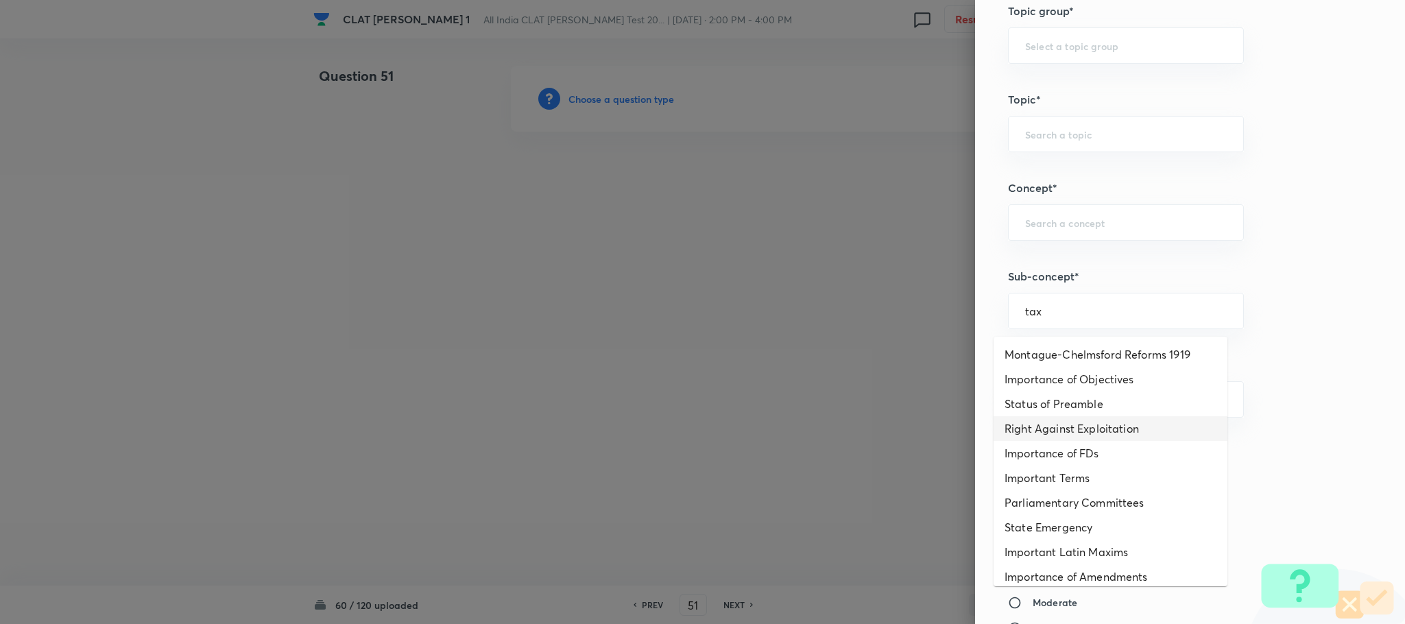
scroll to position [206, 0]
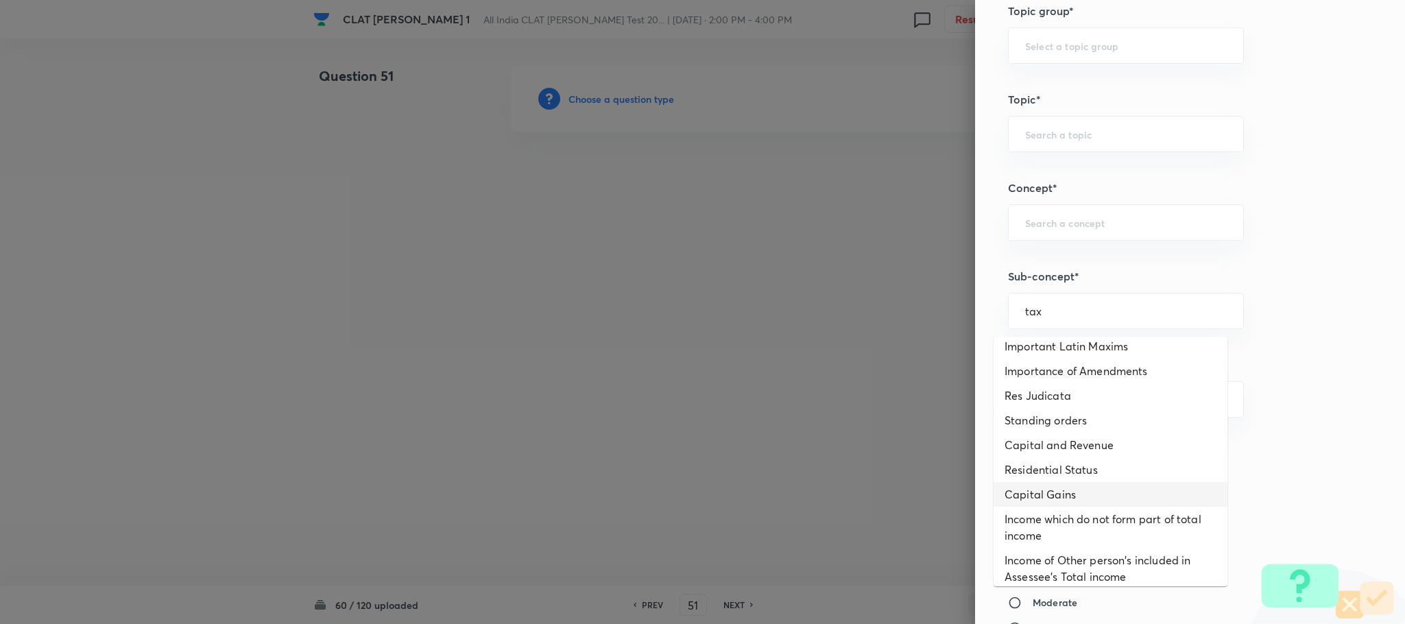
click at [1026, 494] on li "Capital Gains" at bounding box center [1110, 494] width 234 height 25
type input "Capital Gains"
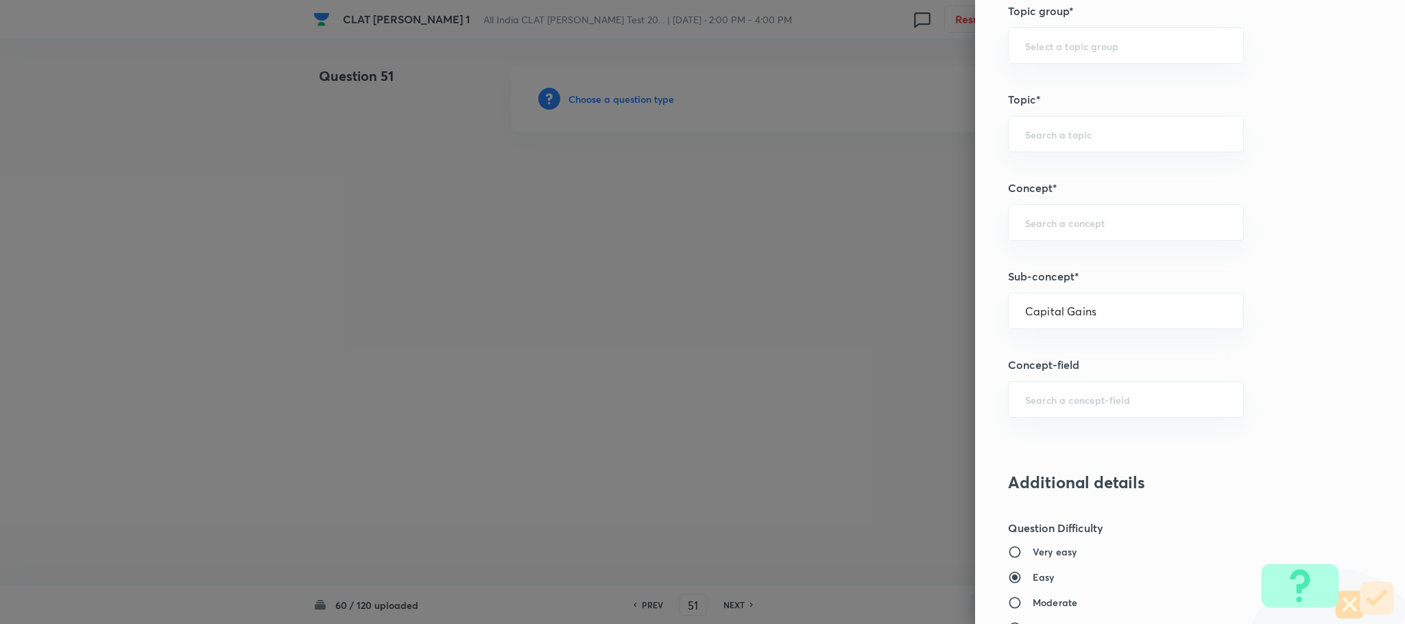
type input "Family Law and others"
type input "Family Law and Other Imp. Laws"
type input "Heads of Income"
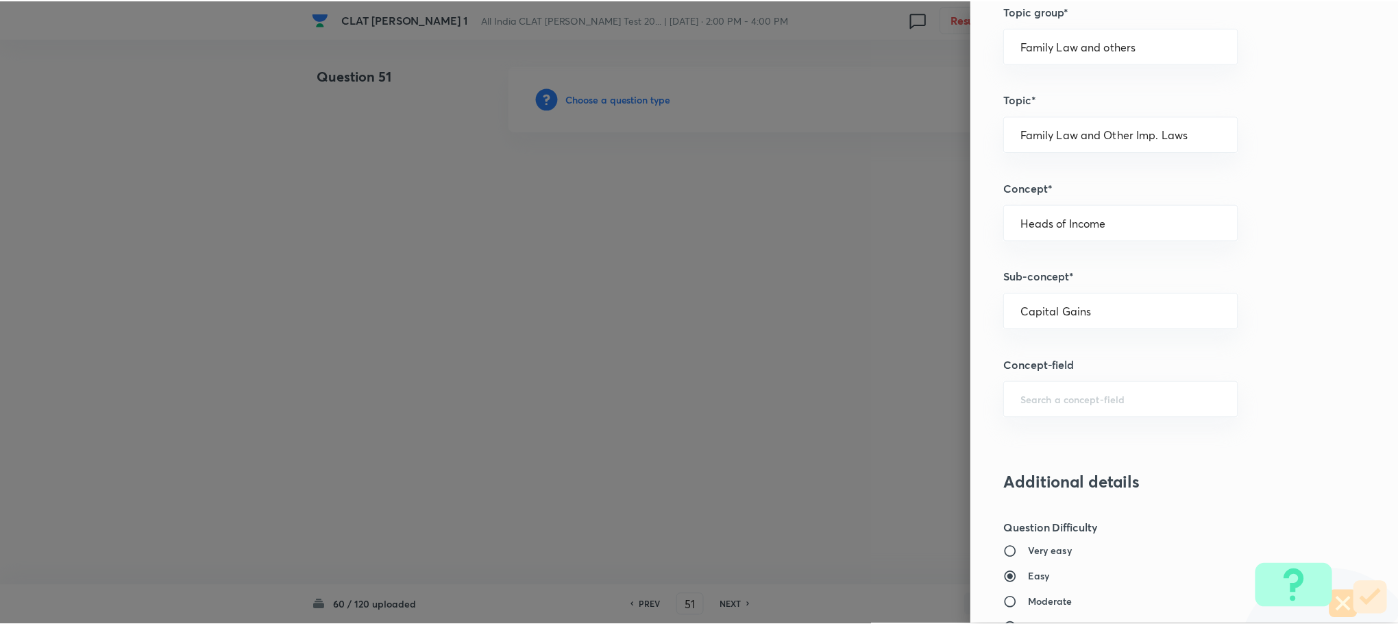
scroll to position [1249, 0]
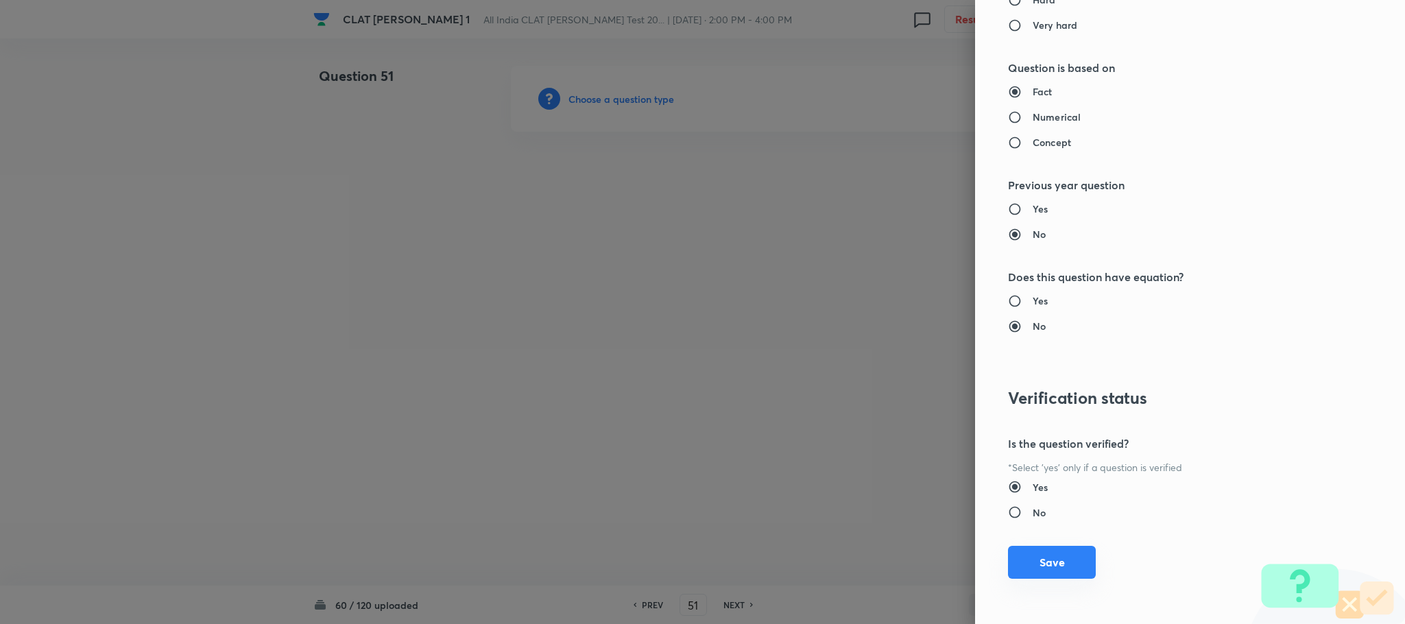
click at [1031, 568] on button "Save" at bounding box center [1052, 562] width 88 height 33
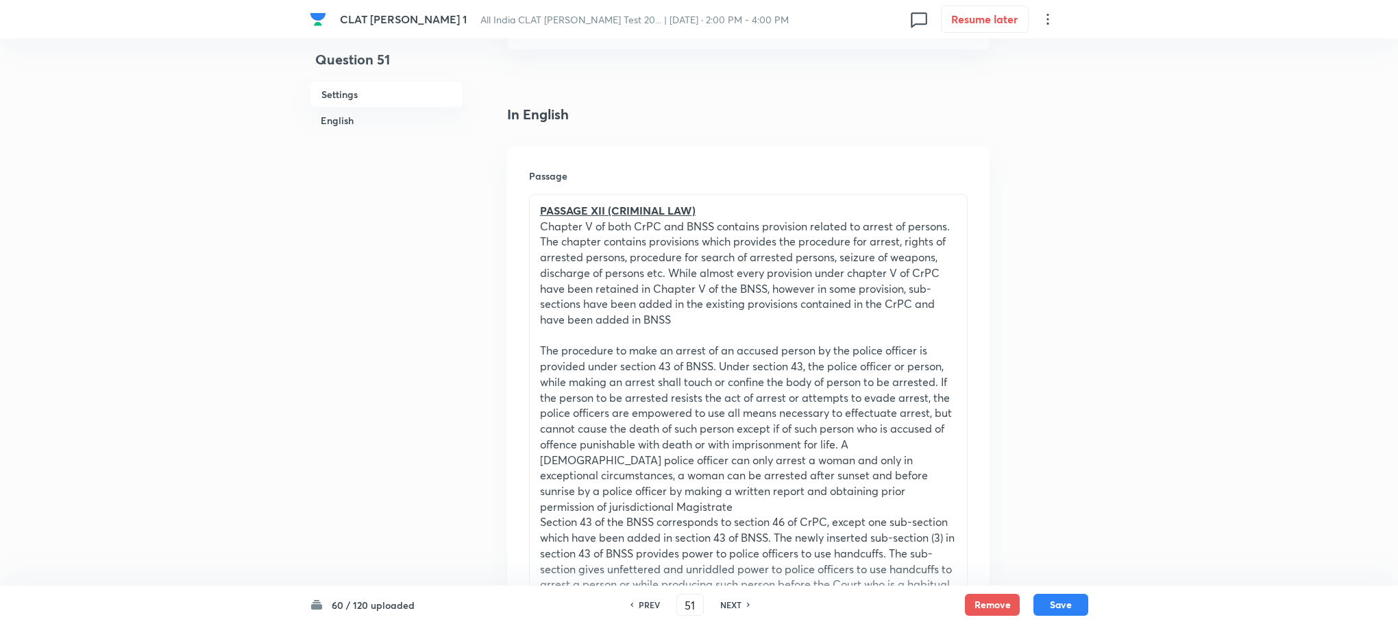
scroll to position [308, 0]
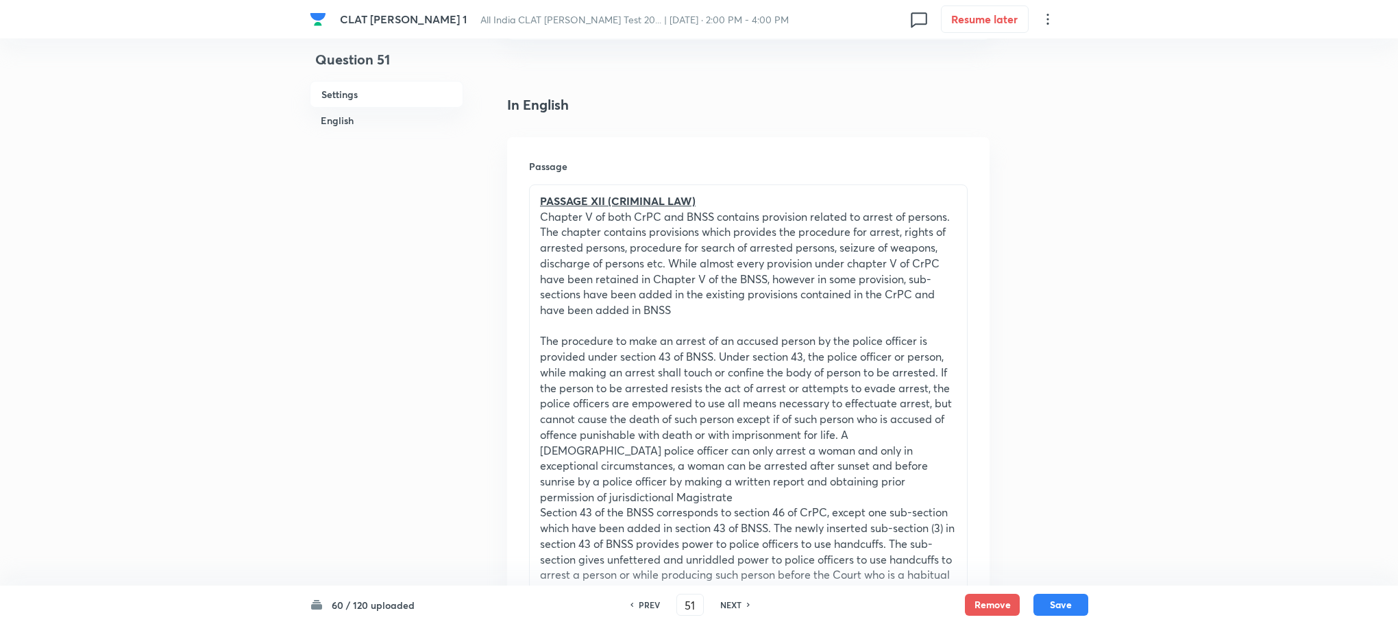
click at [623, 442] on p "The procedure to make an arrest of an accused person by the police officer is p…" at bounding box center [748, 418] width 417 height 171
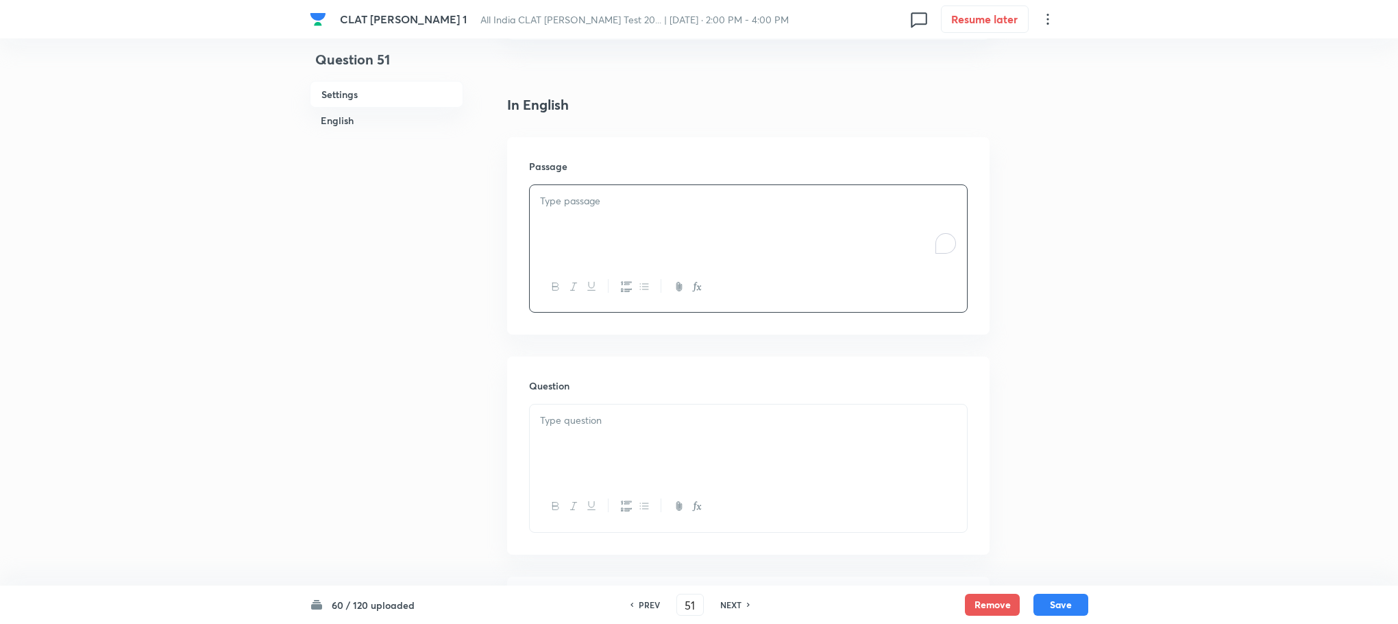
click at [609, 197] on p "To enrich screen reader interactions, please activate Accessibility in Grammarl…" at bounding box center [748, 201] width 417 height 16
paste div "To enrich screen reader interactions, please activate Accessibility in Grammarl…"
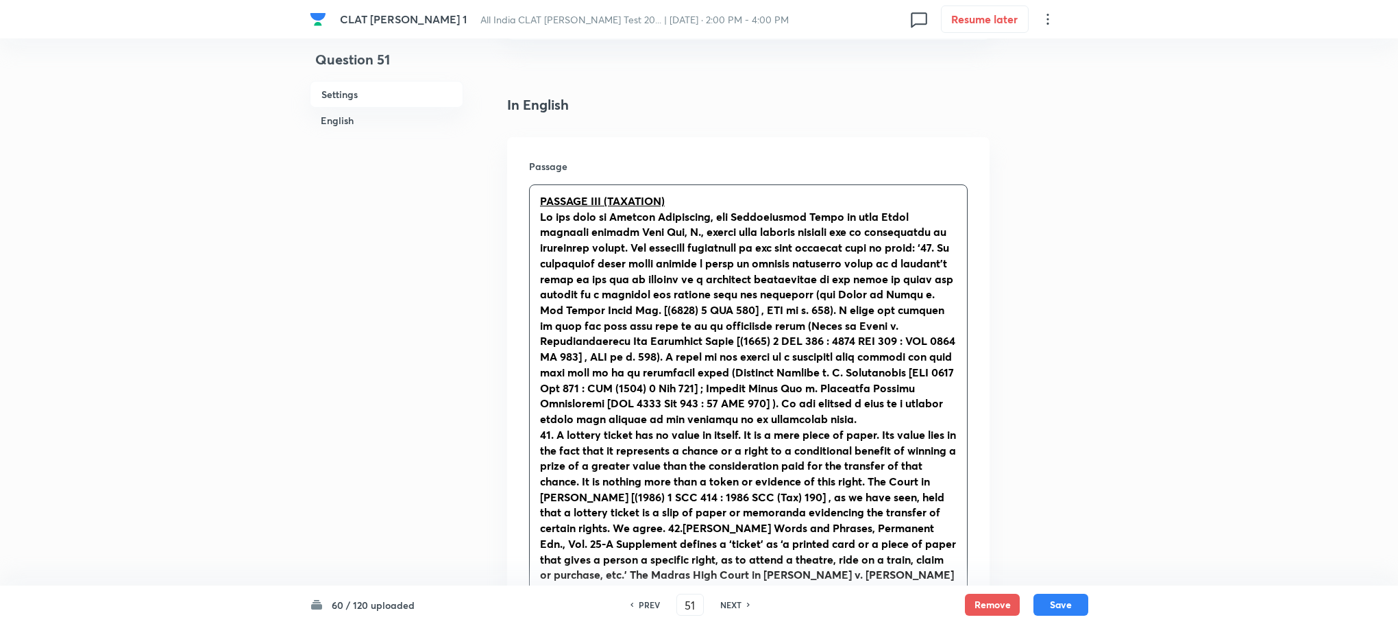
click at [595, 197] on u "PASSAGE III (TAXATION)" at bounding box center [602, 200] width 125 height 14
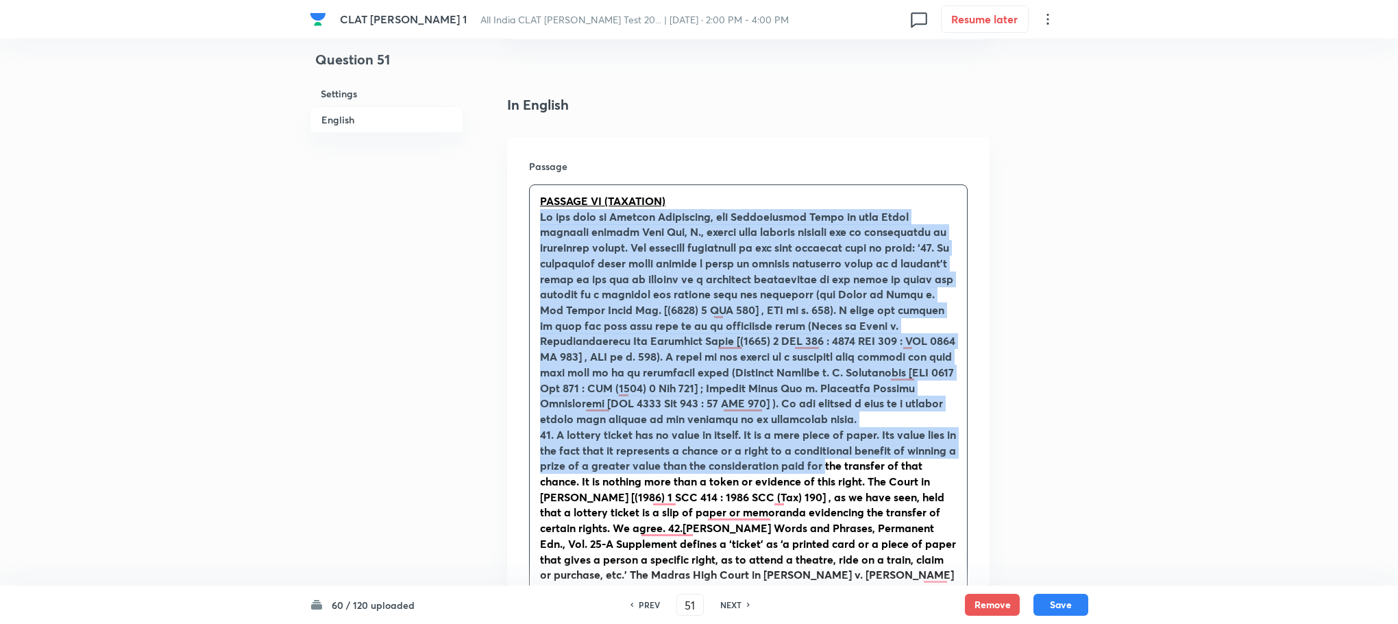
scroll to position [925, 0]
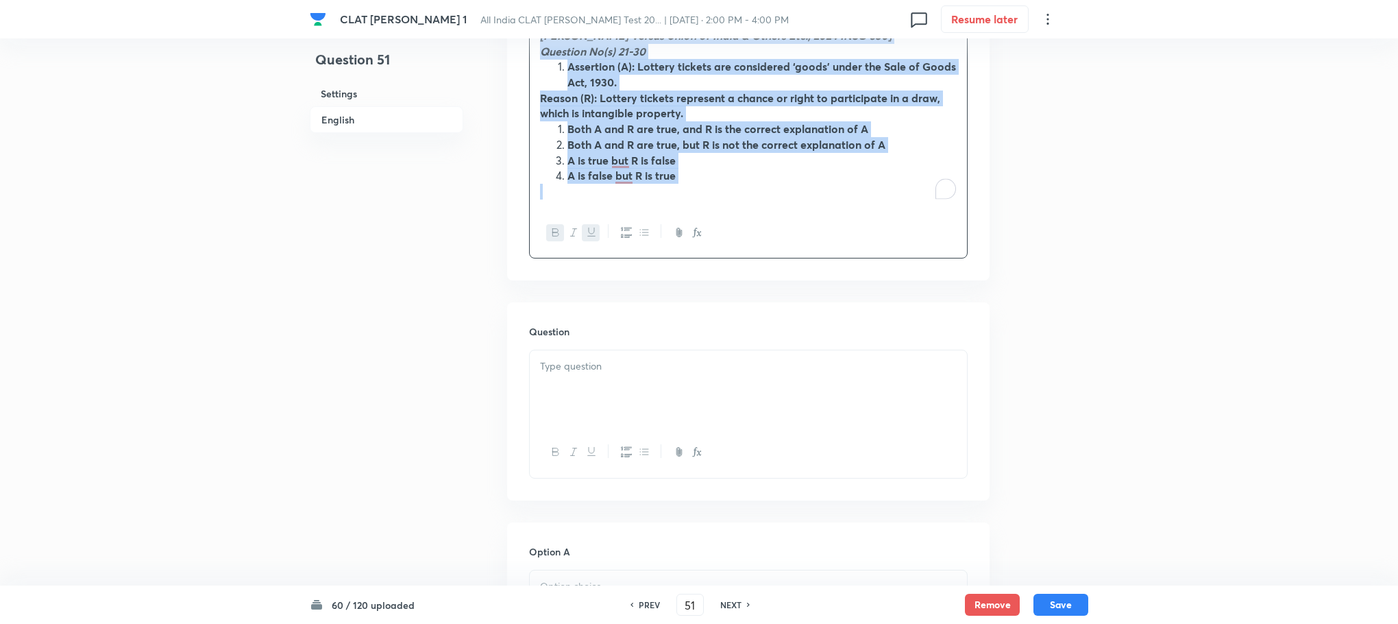
drag, startPoint x: 533, startPoint y: 217, endPoint x: 874, endPoint y: 461, distance: 420.1
click at [874, 461] on div "In English Passage PASSAGE VI (TAXATION) [The Excerpt has been extracted from t…" at bounding box center [748, 535] width 483 height 2115
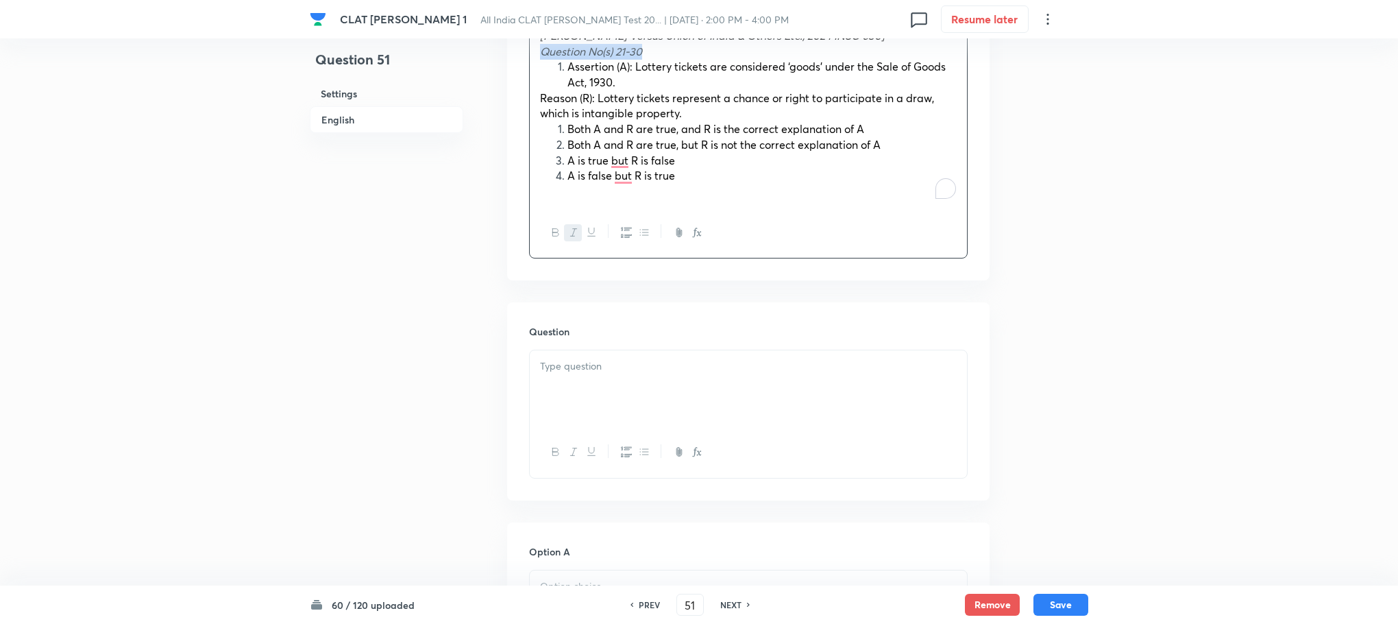
drag, startPoint x: 537, startPoint y: 49, endPoint x: 644, endPoint y: 52, distance: 107.0
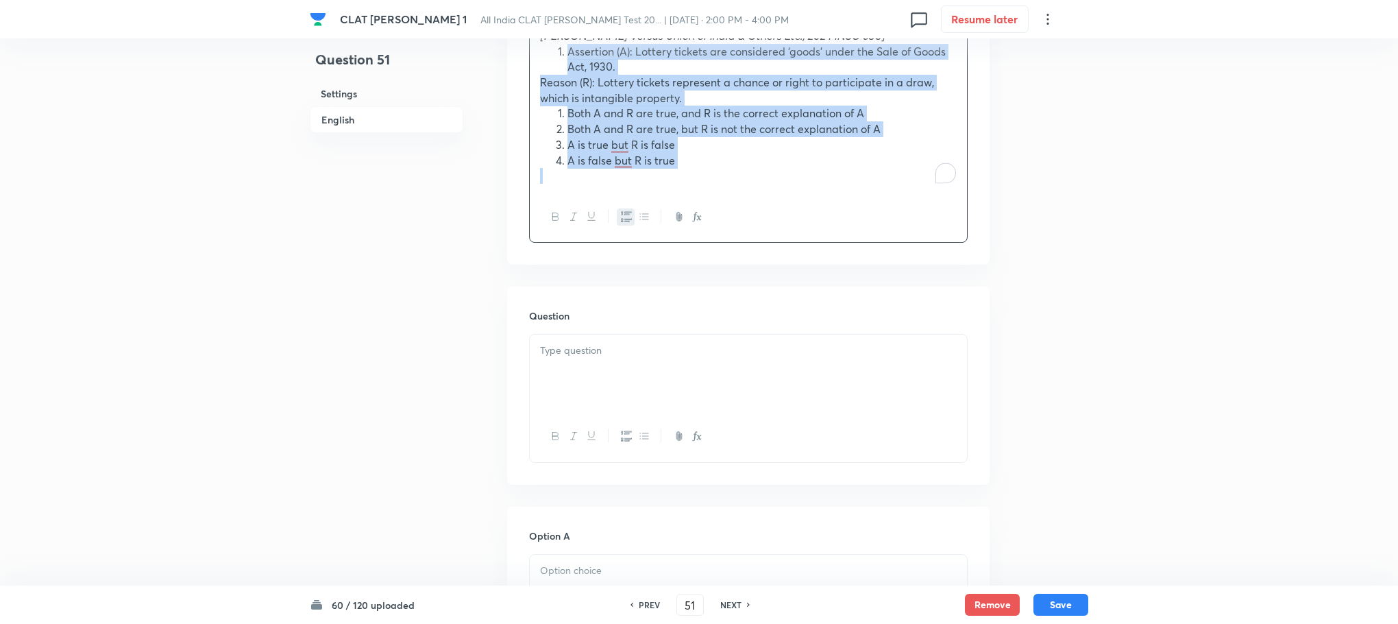
drag, startPoint x: 570, startPoint y: 50, endPoint x: 744, endPoint y: 212, distance: 238.2
click at [624, 212] on icon "button" at bounding box center [626, 216] width 11 height 11
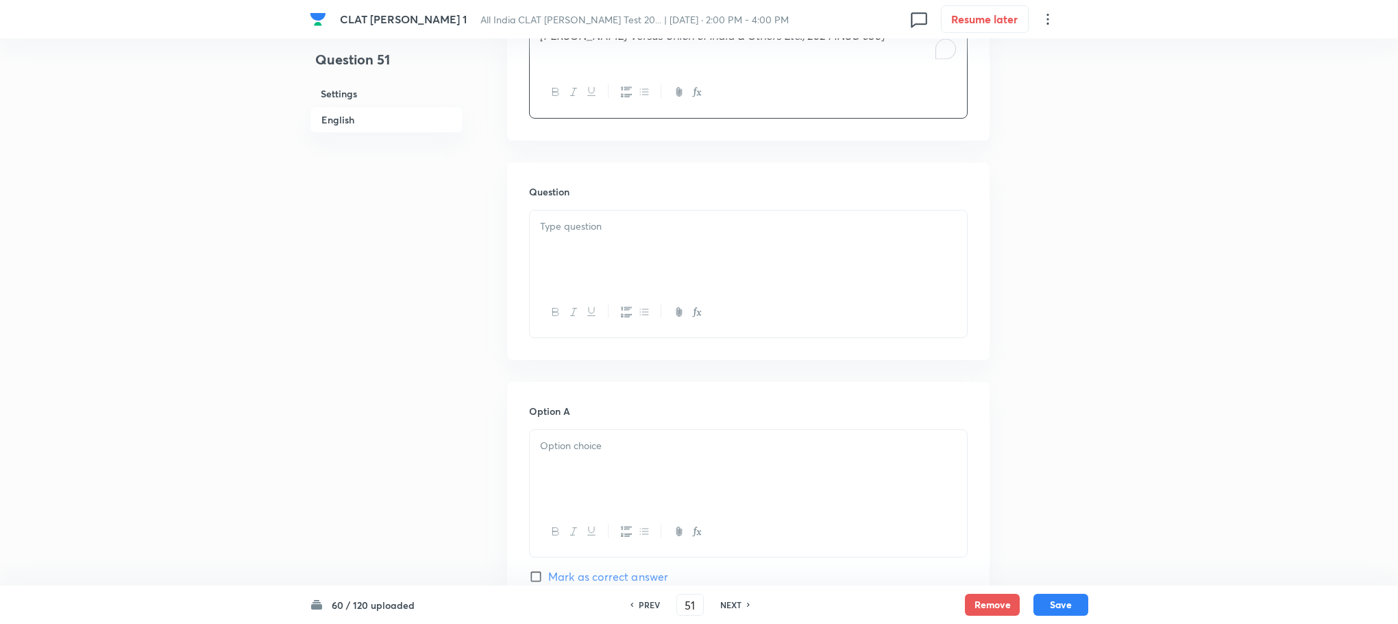
click at [568, 290] on div at bounding box center [748, 312] width 437 height 50
click at [562, 259] on div at bounding box center [748, 248] width 437 height 77
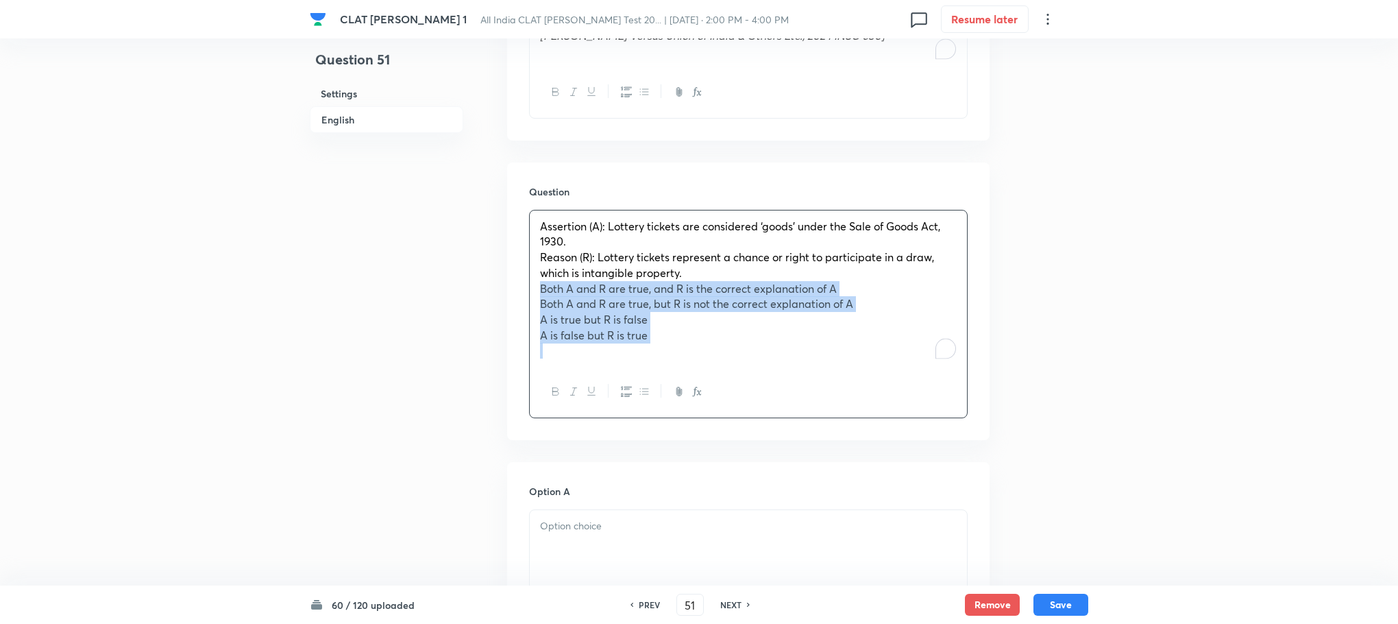
drag, startPoint x: 537, startPoint y: 290, endPoint x: 738, endPoint y: 387, distance: 223.5
click at [738, 387] on div "Assertion (A): Lottery tickets are considered ‘goods’ under the Sale of Goods A…" at bounding box center [748, 314] width 439 height 208
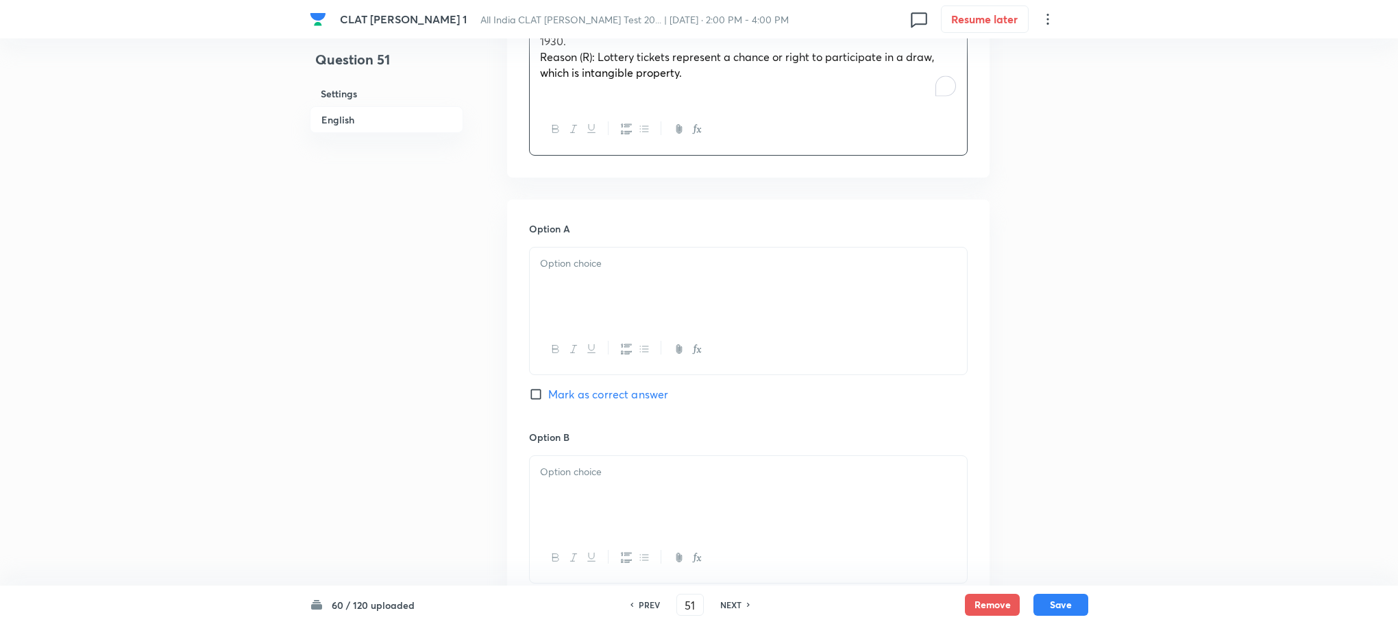
scroll to position [1131, 0]
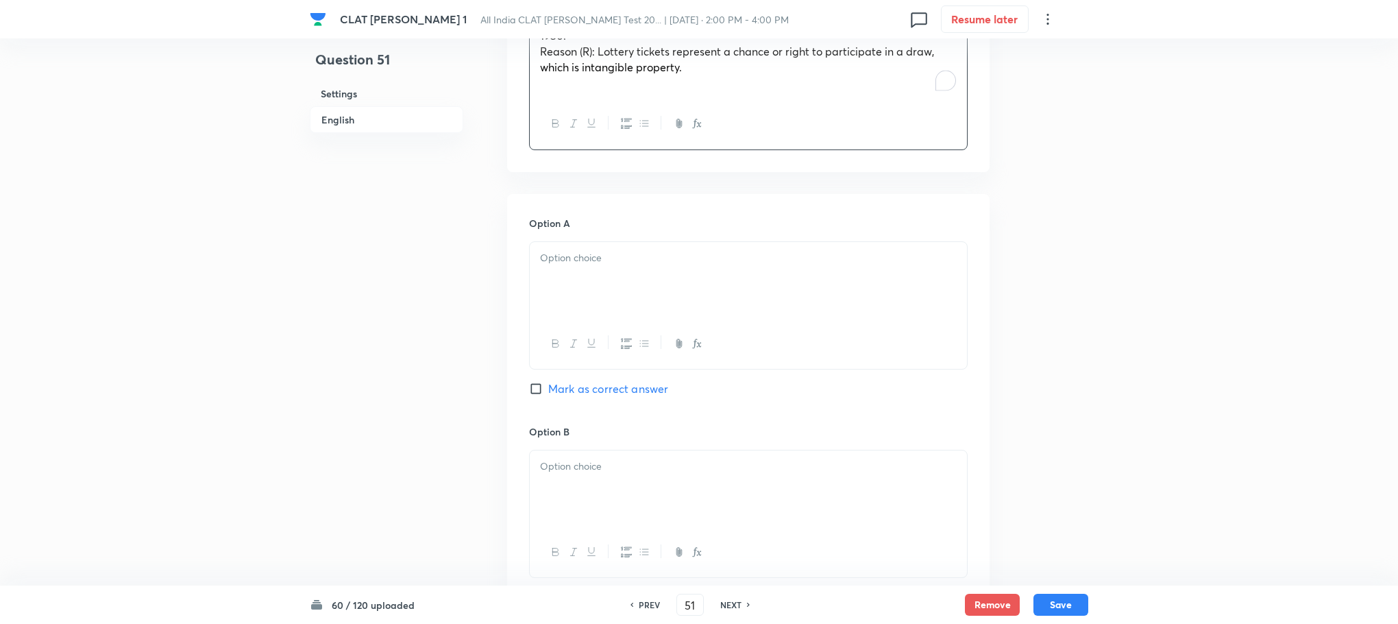
click at [576, 271] on div at bounding box center [748, 280] width 437 height 77
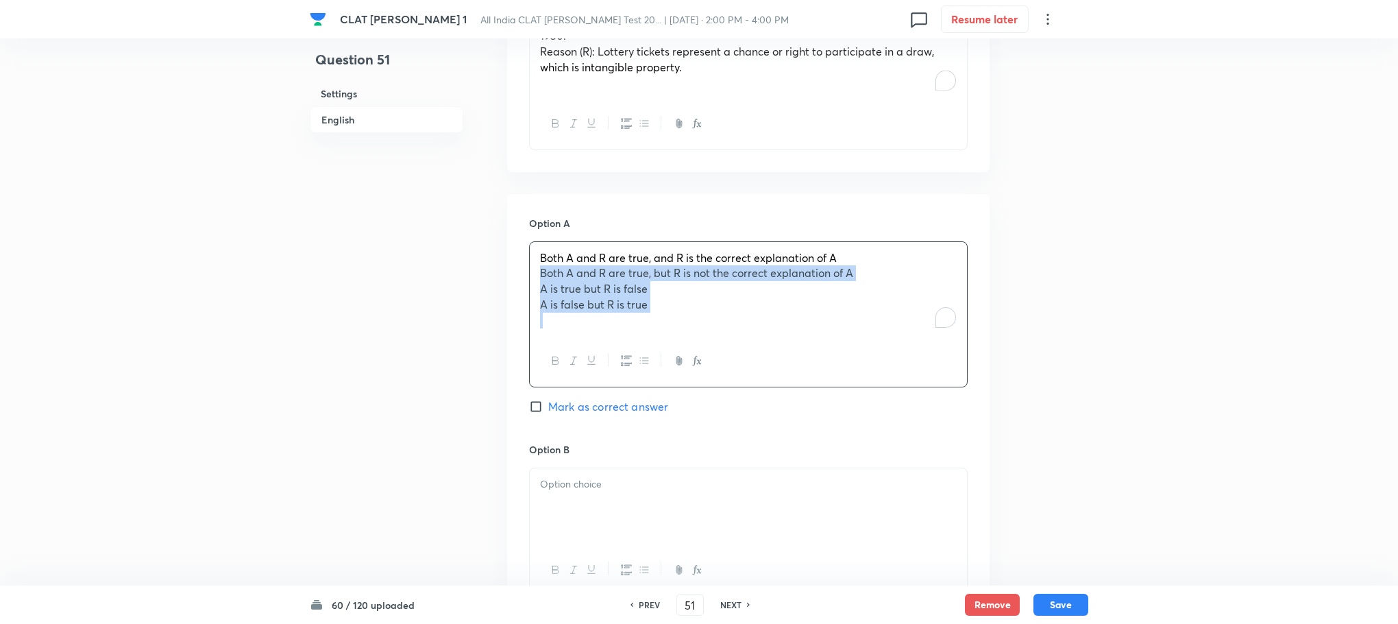
drag, startPoint x: 533, startPoint y: 274, endPoint x: 801, endPoint y: 342, distance: 276.5
click at [801, 342] on div "Both A and R are true, and R is the correct explanation of A Both A and R are t…" at bounding box center [748, 314] width 439 height 146
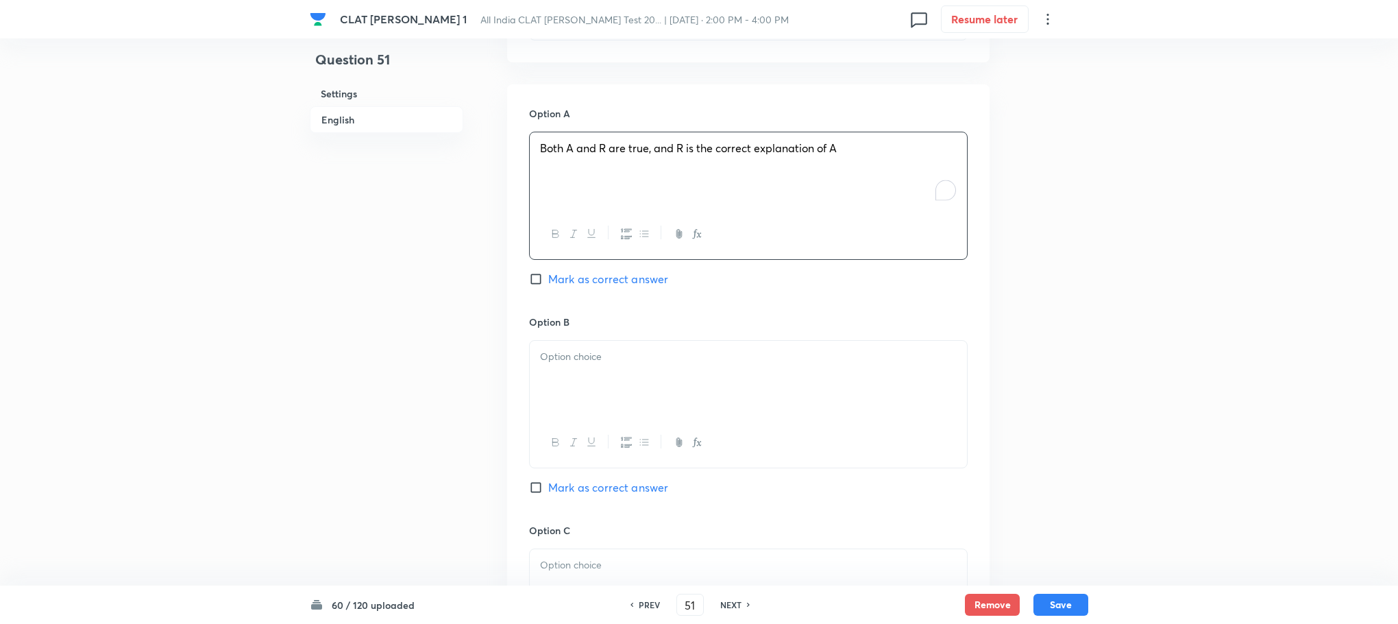
scroll to position [1337, 0]
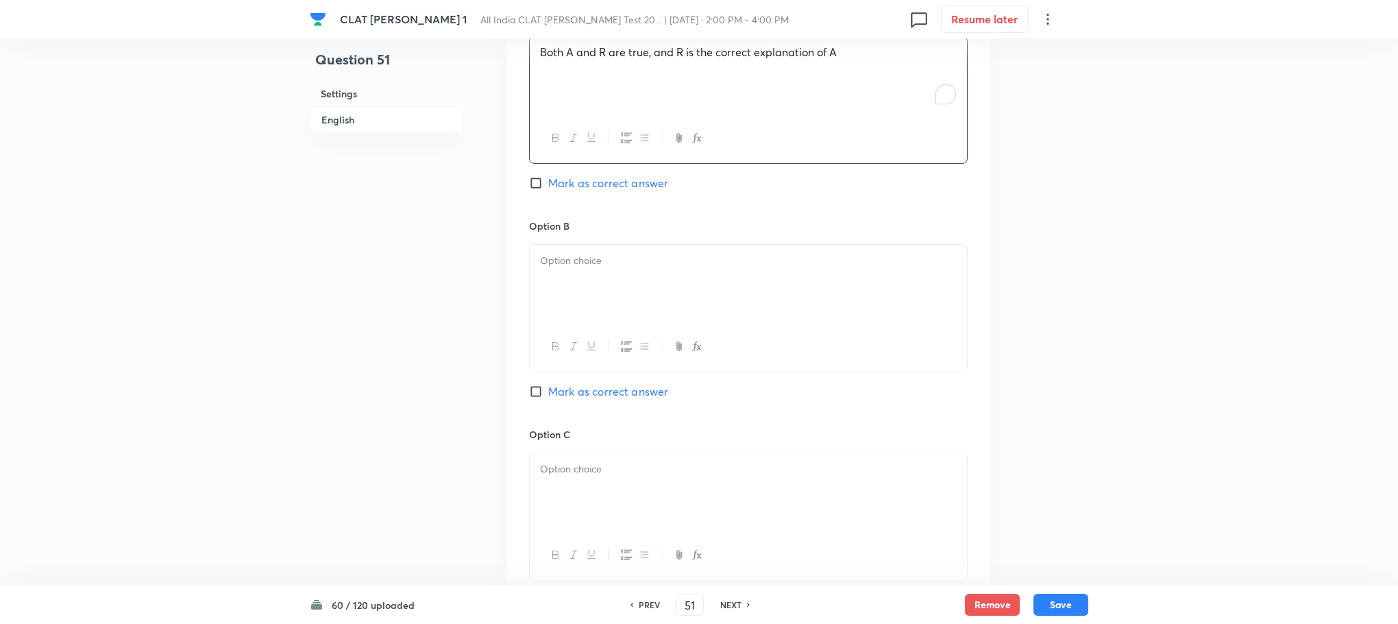
click at [558, 287] on div at bounding box center [748, 283] width 437 height 77
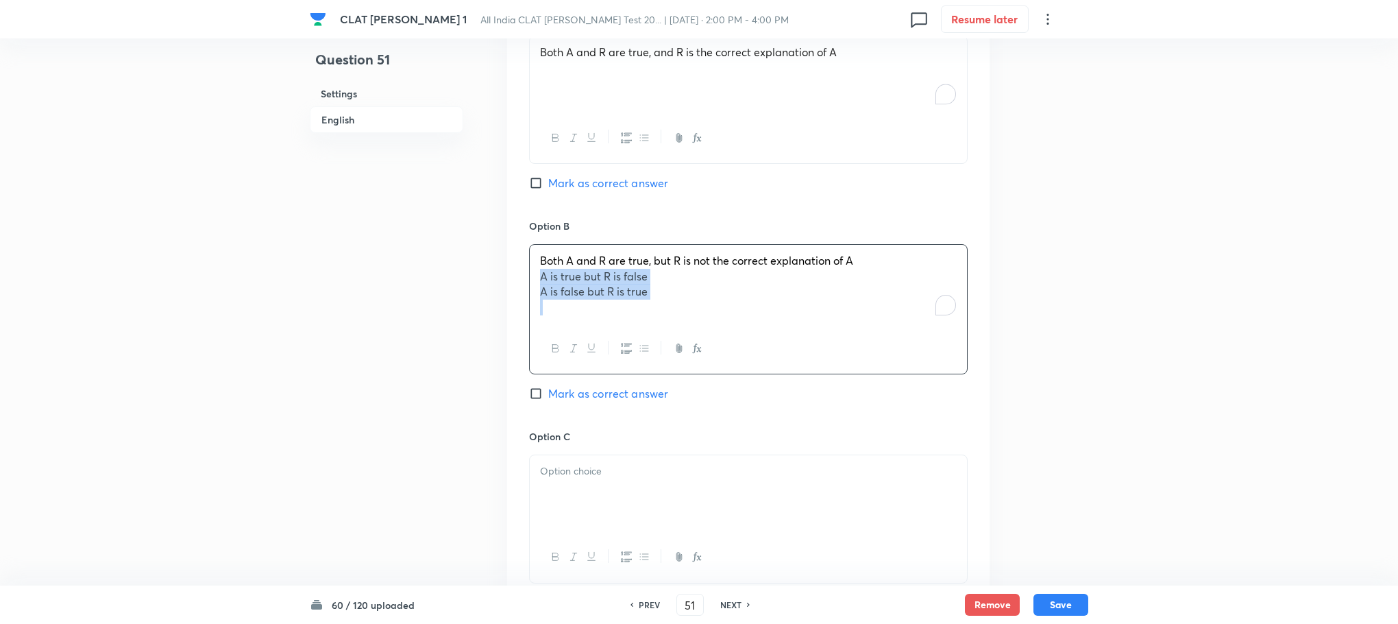
drag, startPoint x: 537, startPoint y: 282, endPoint x: 782, endPoint y: 340, distance: 252.2
click at [782, 340] on div "Both A and R are true, but R is not the correct explanation of A A is true but …" at bounding box center [748, 309] width 439 height 130
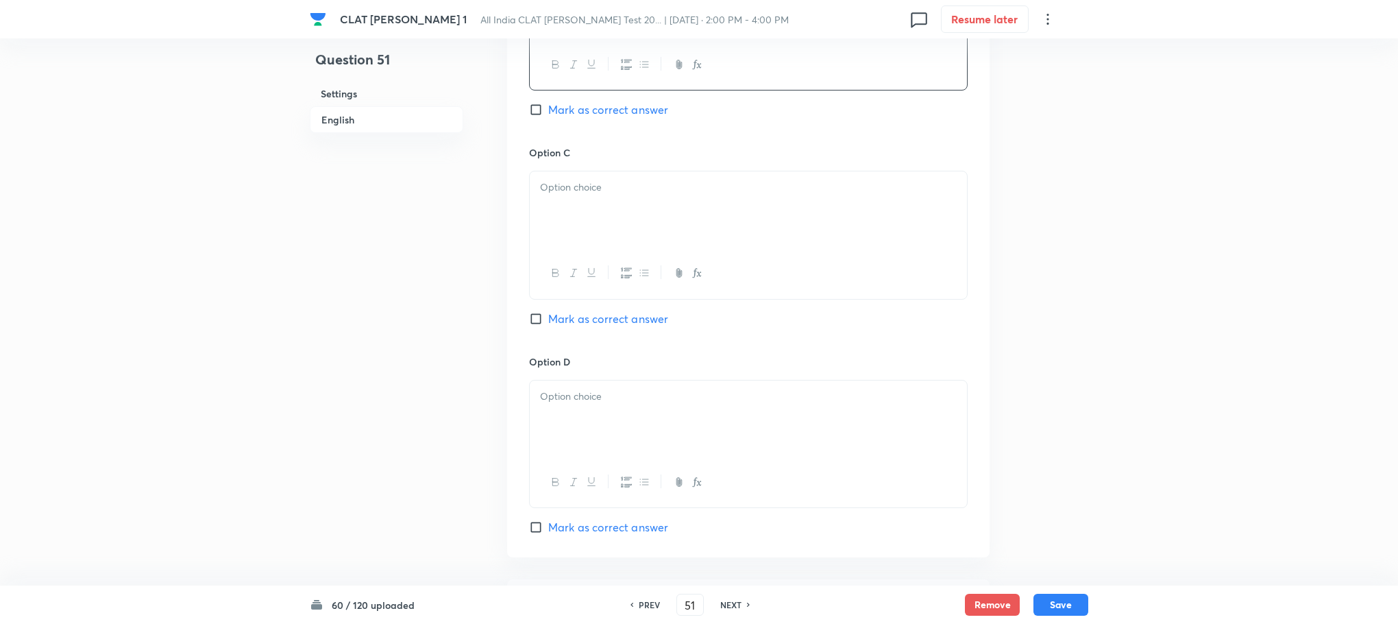
scroll to position [1645, 0]
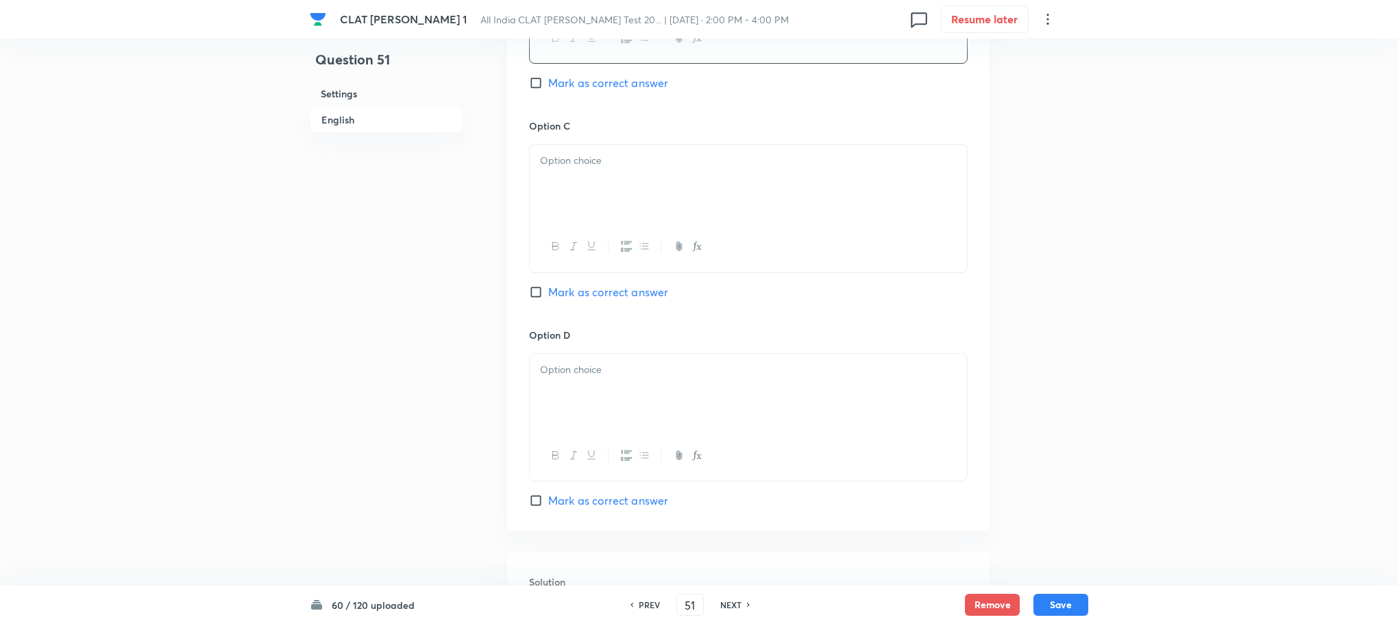
click at [566, 169] on p at bounding box center [748, 161] width 417 height 16
drag, startPoint x: 539, startPoint y: 178, endPoint x: 712, endPoint y: 208, distance: 176.2
click at [714, 206] on div "A is true but R is false A is false but R is true" at bounding box center [748, 183] width 437 height 77
click at [559, 356] on div at bounding box center [748, 392] width 437 height 77
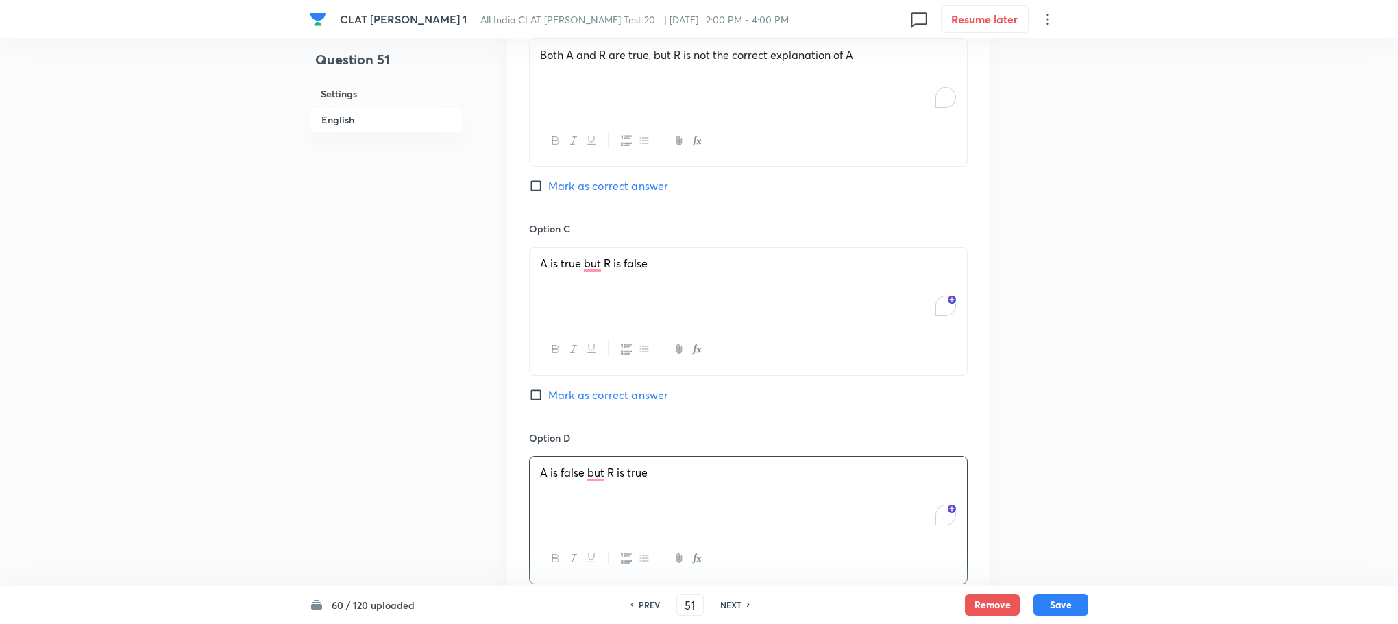
scroll to position [1896, 0]
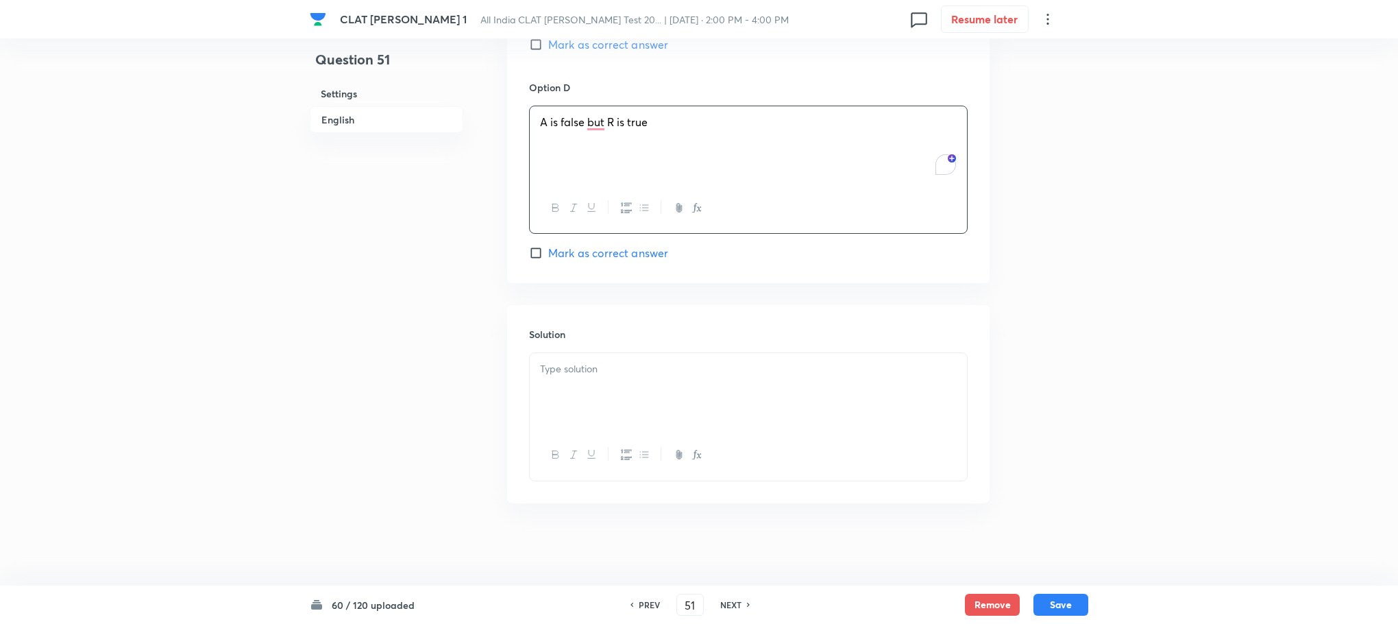
click at [585, 410] on div at bounding box center [748, 391] width 437 height 77
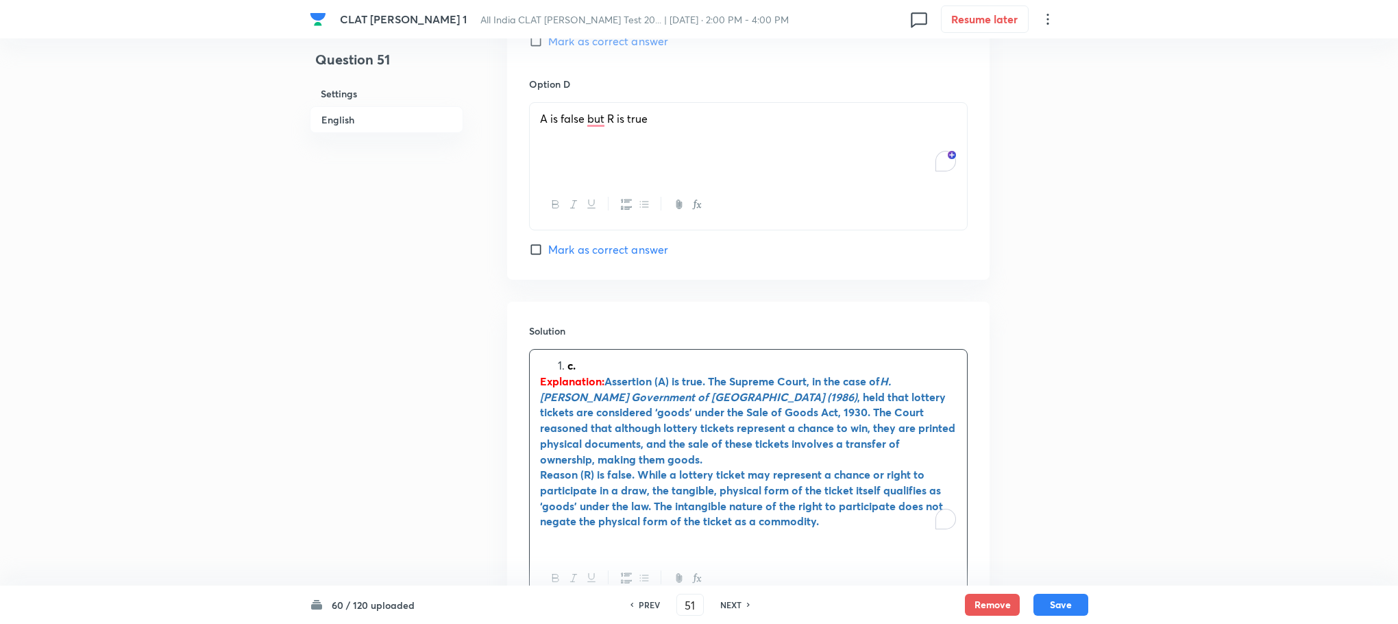
click at [568, 366] on li "c." at bounding box center [762, 366] width 389 height 16
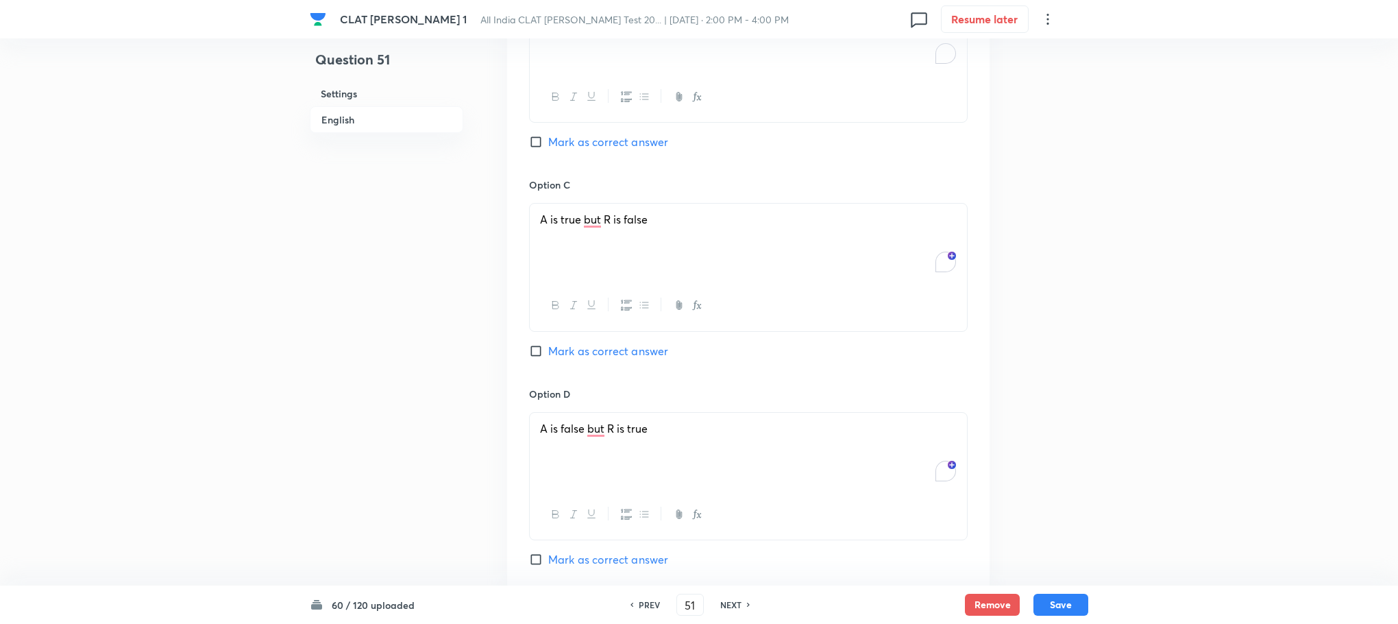
scroll to position [1588, 0]
click at [585, 352] on span "Mark as correct answer" at bounding box center [608, 349] width 120 height 16
click at [548, 352] on input "Mark as correct answer" at bounding box center [538, 350] width 19 height 14
checkbox input "true"
click at [1062, 599] on button "Save" at bounding box center [1061, 603] width 55 height 22
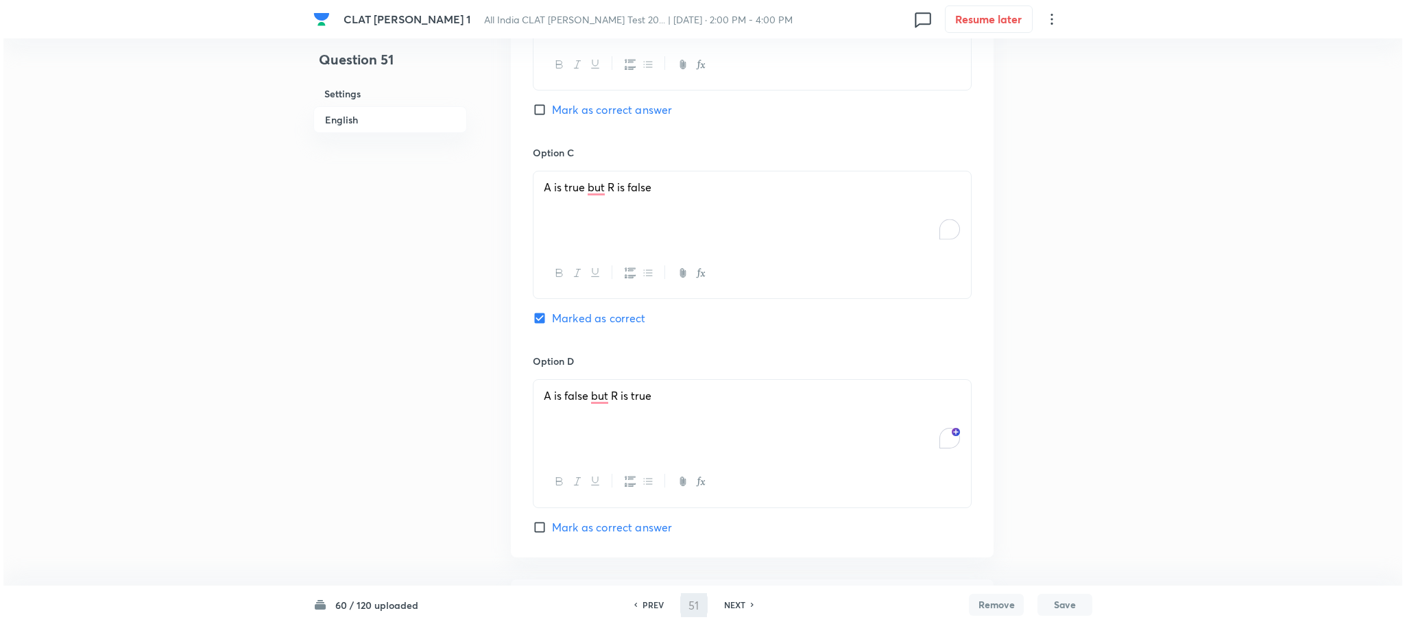
scroll to position [0, 0]
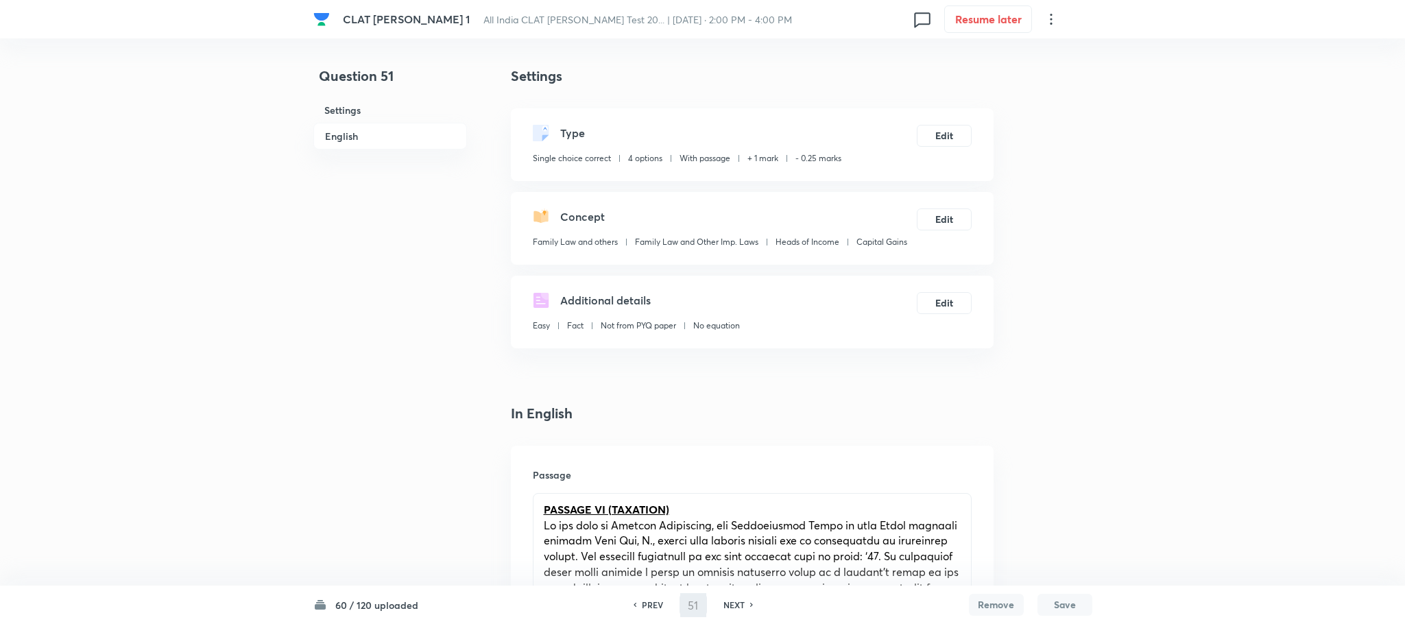
type input "52"
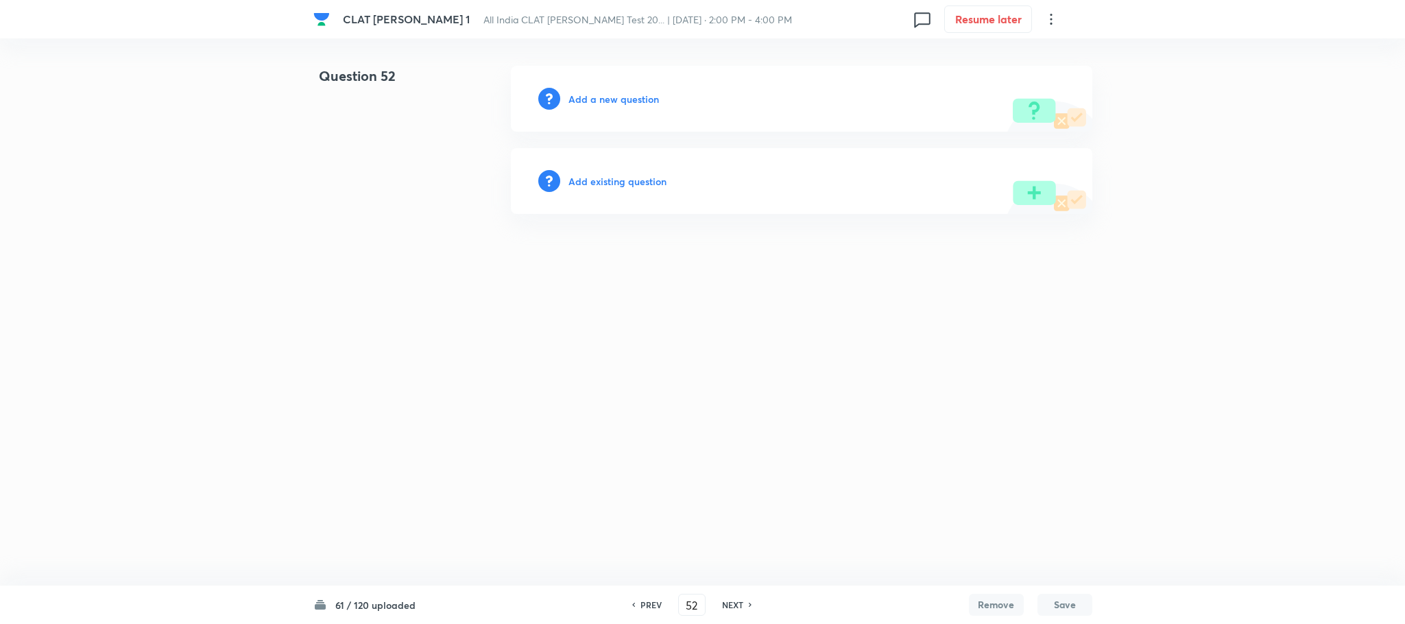
click at [591, 99] on h6 "Add a new question" at bounding box center [613, 99] width 90 height 14
click at [591, 99] on h6 "Choose a question type" at bounding box center [621, 99] width 106 height 14
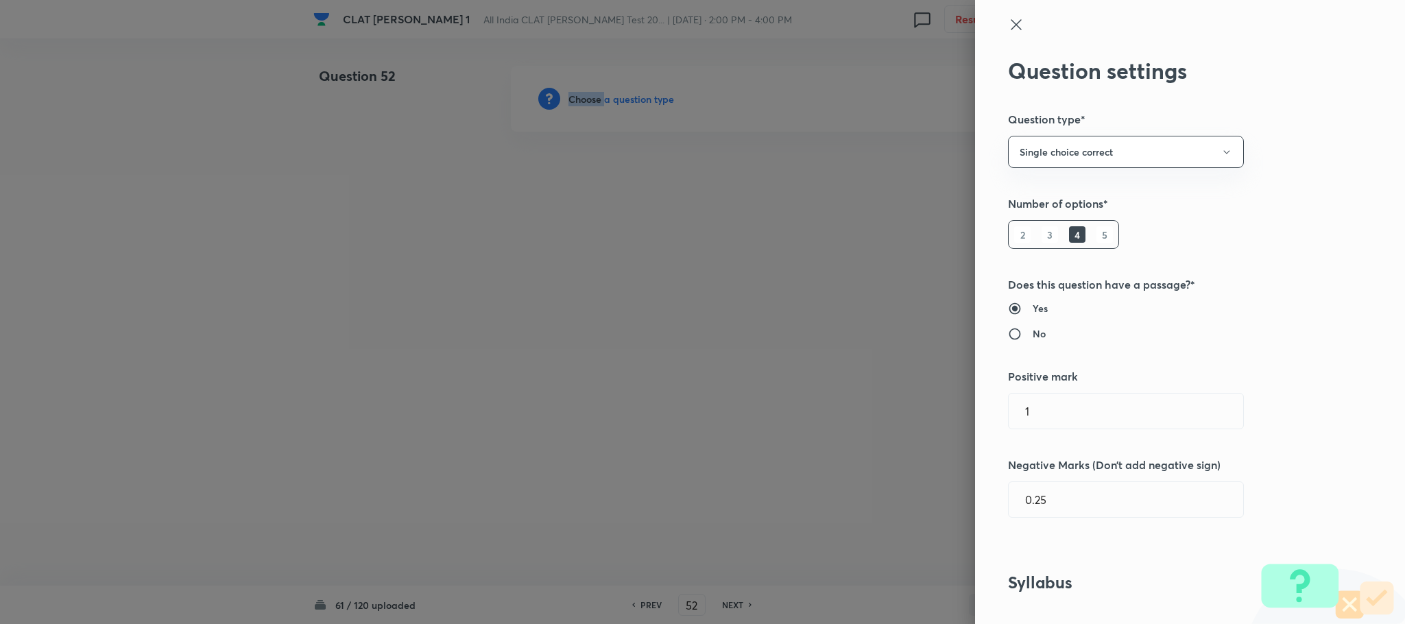
scroll to position [514, 0]
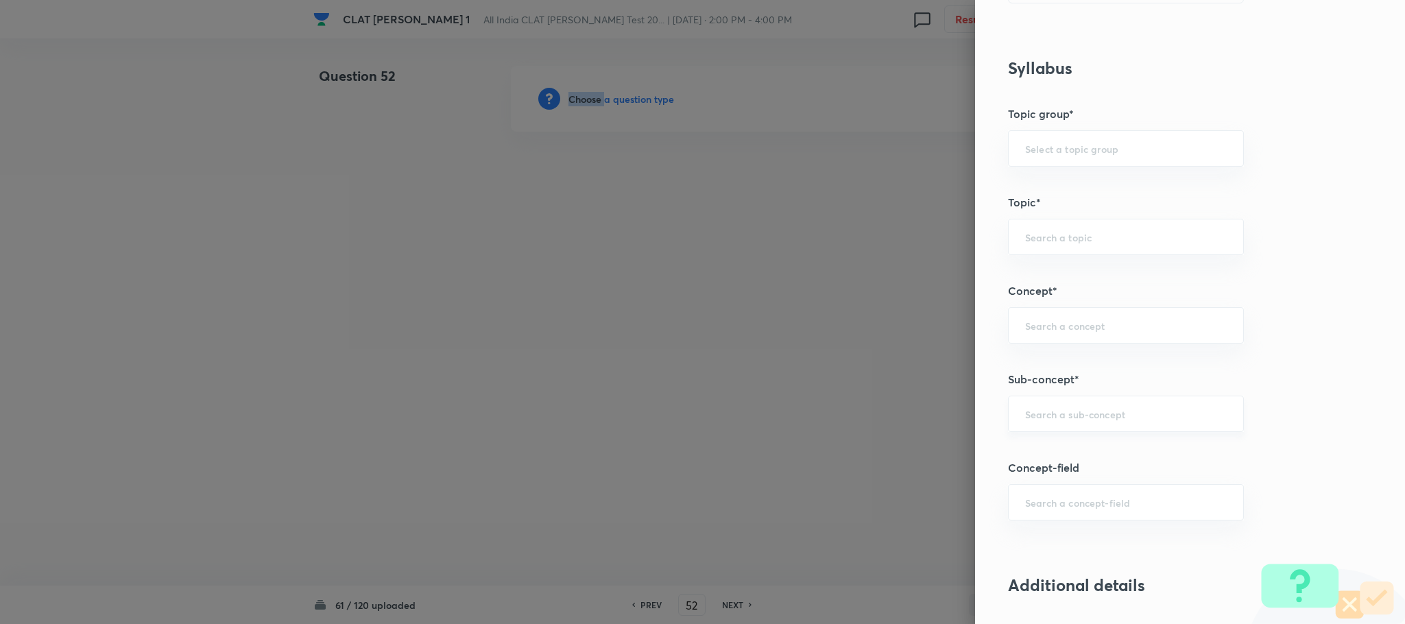
click at [1078, 424] on div "​" at bounding box center [1126, 414] width 236 height 36
click at [1047, 420] on input "text" at bounding box center [1126, 413] width 202 height 13
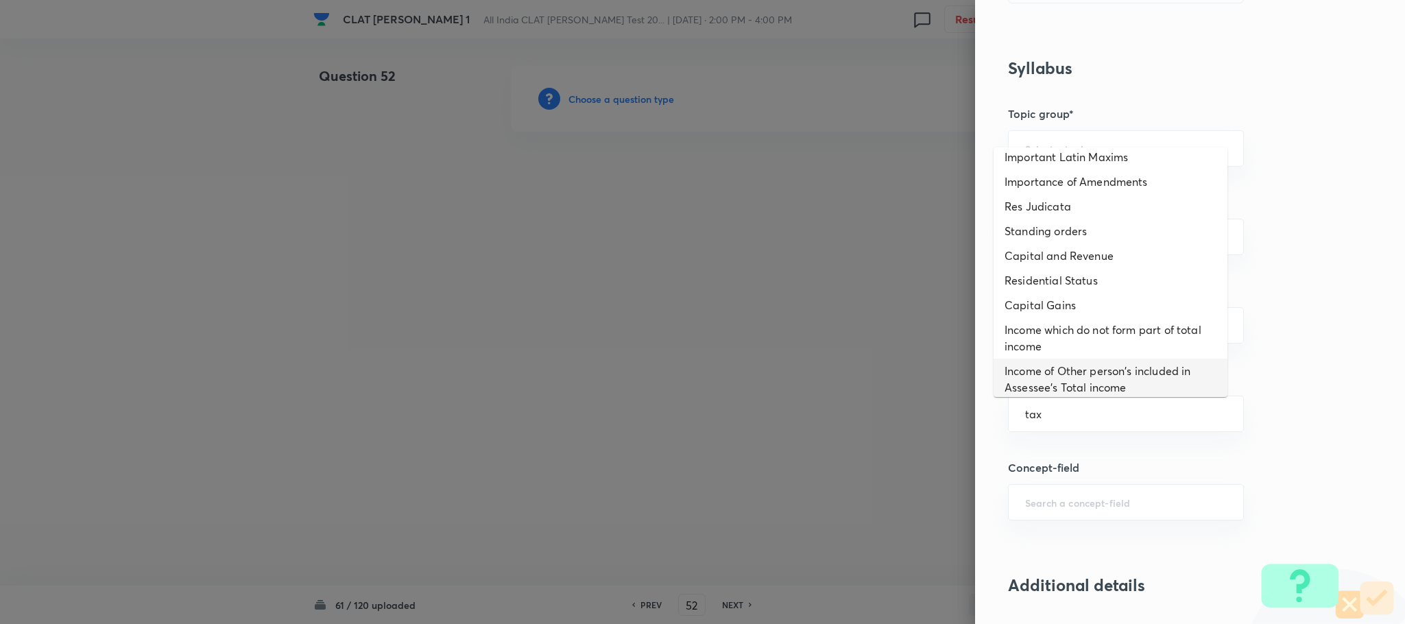
scroll to position [308, 0]
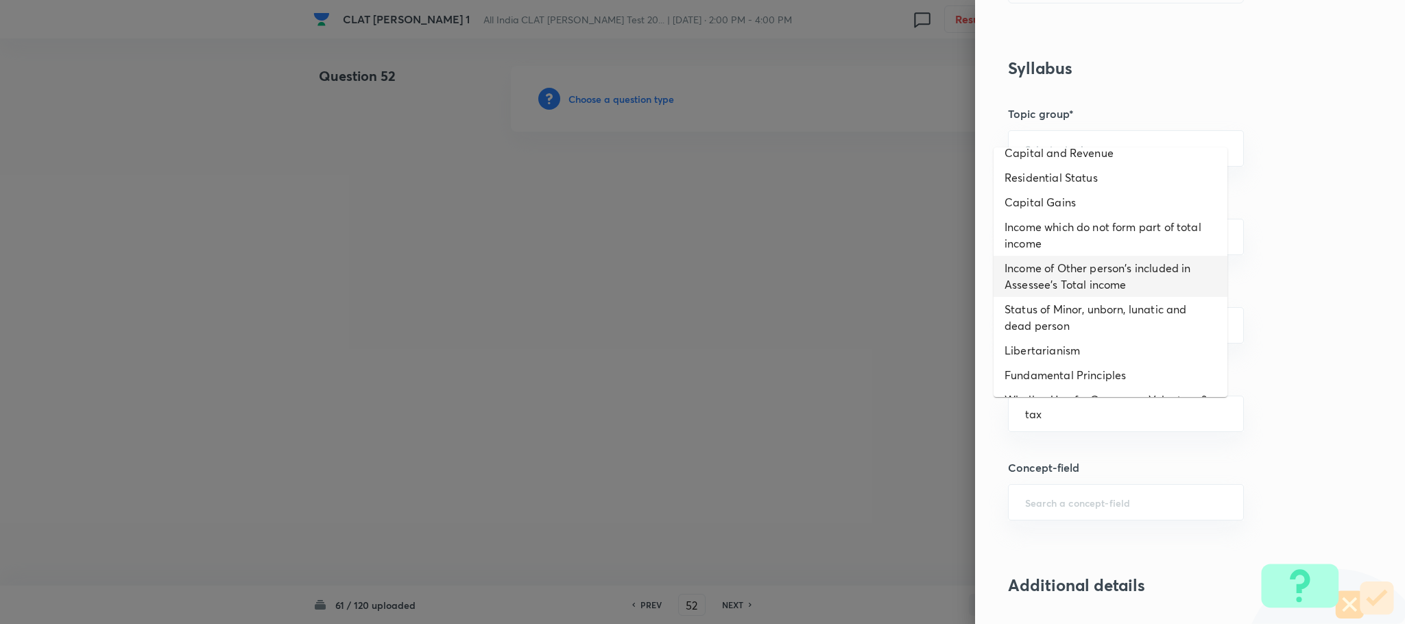
click at [1063, 287] on li "Income of Other person's included in Assessee's Total income" at bounding box center [1110, 276] width 234 height 41
type input "Income of Other person's included in Assessee's Total income"
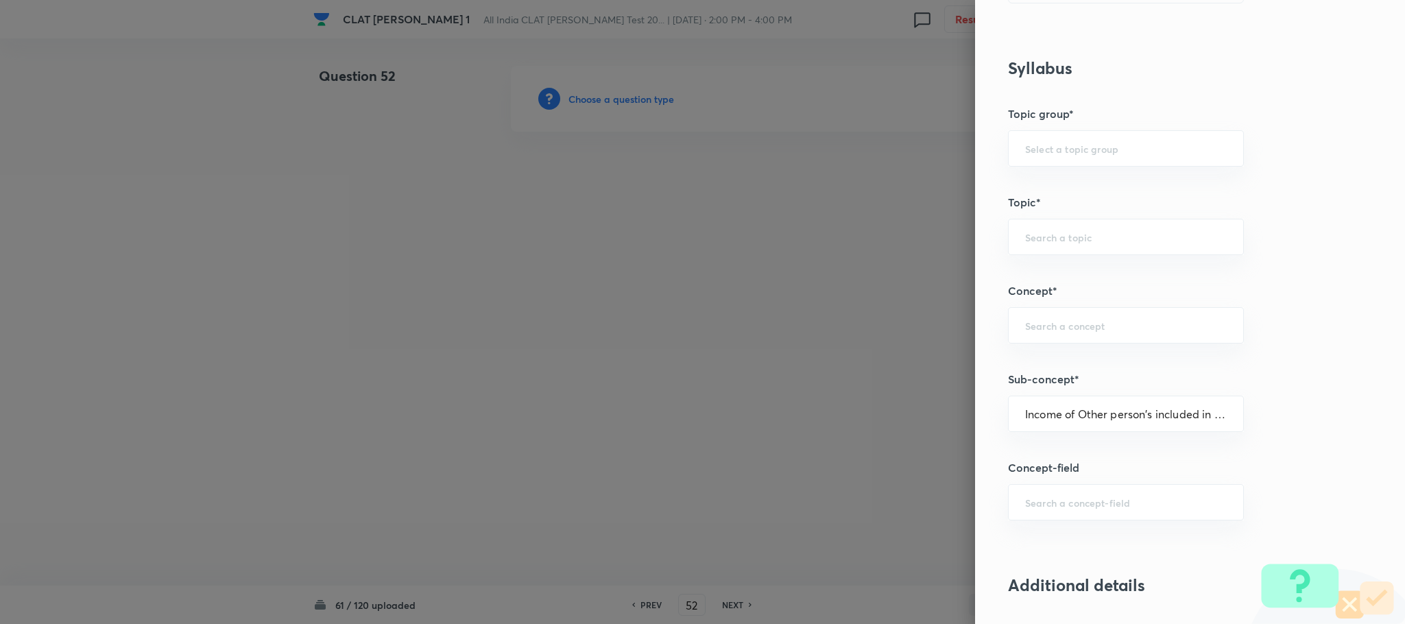
type input "Family Law and others"
type input "Family Law and Other Imp. Laws"
type input "Heads of Income"
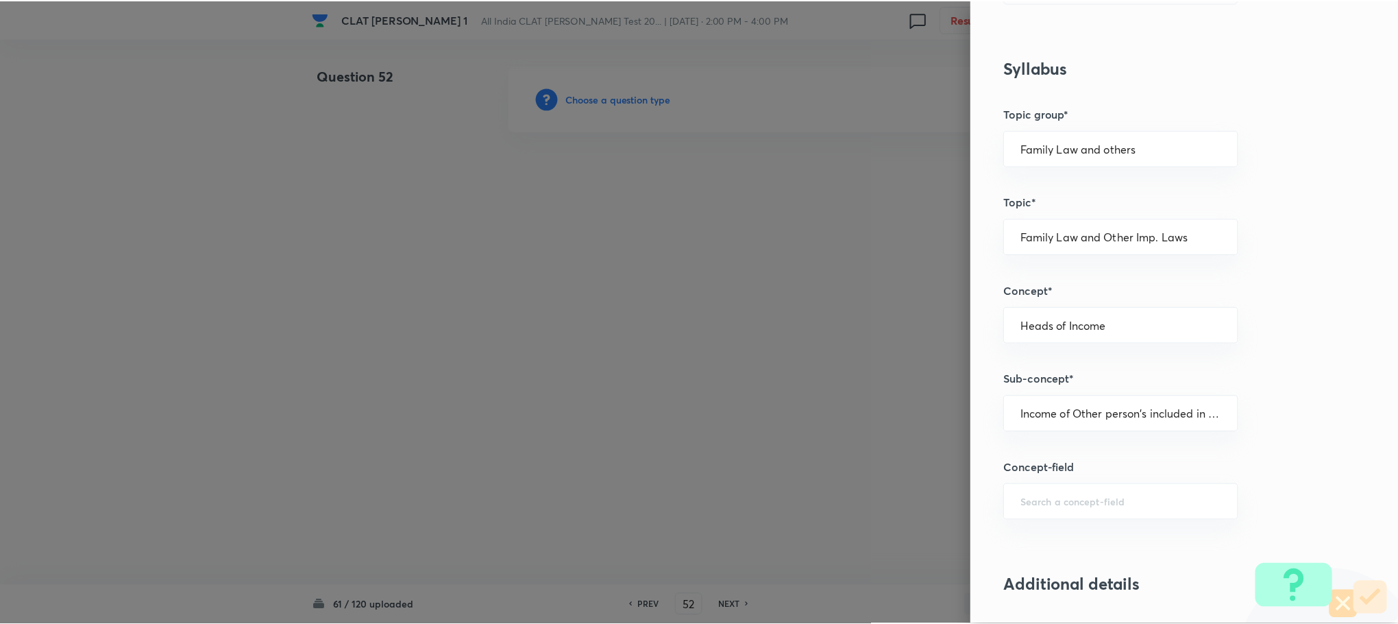
scroll to position [1234, 0]
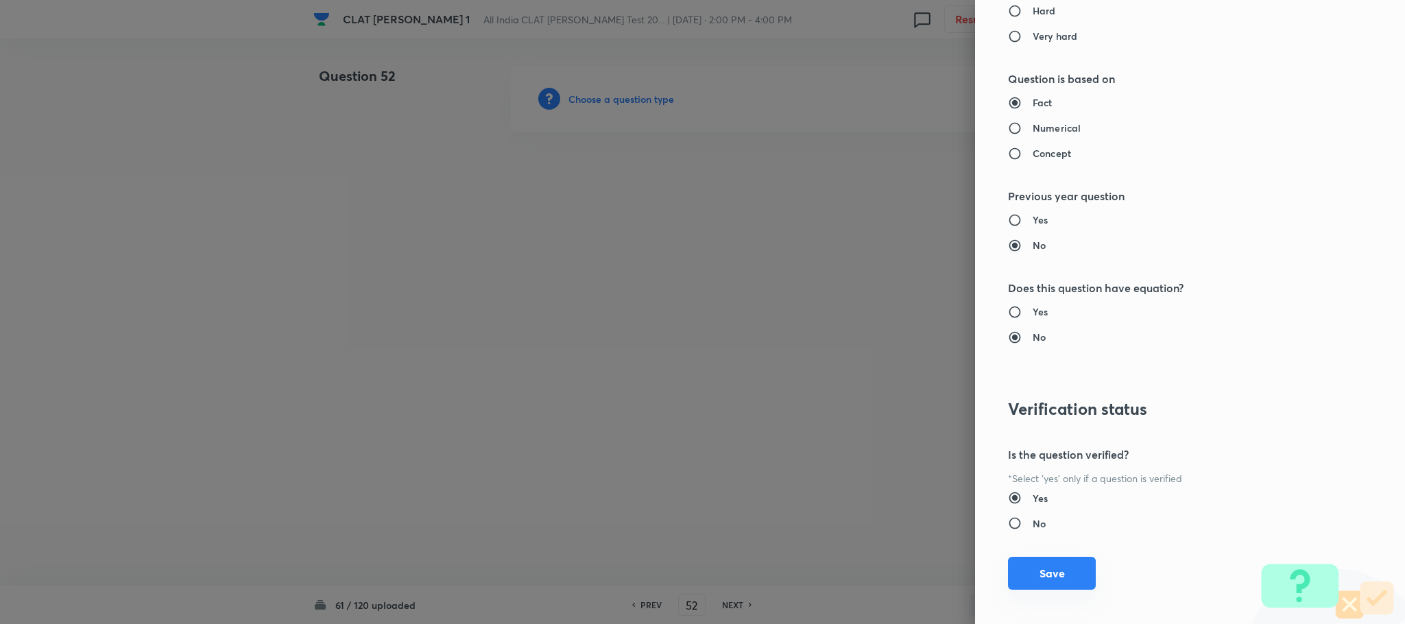
click at [1031, 586] on button "Save" at bounding box center [1052, 573] width 88 height 33
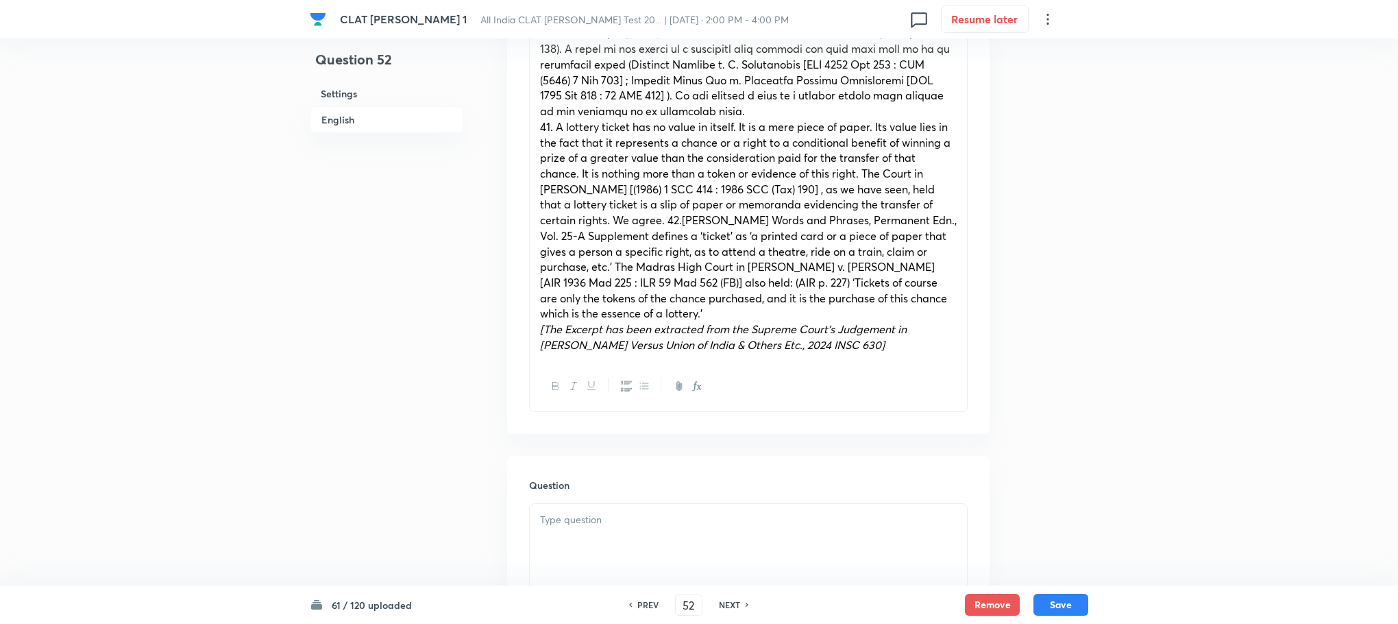
scroll to position [823, 0]
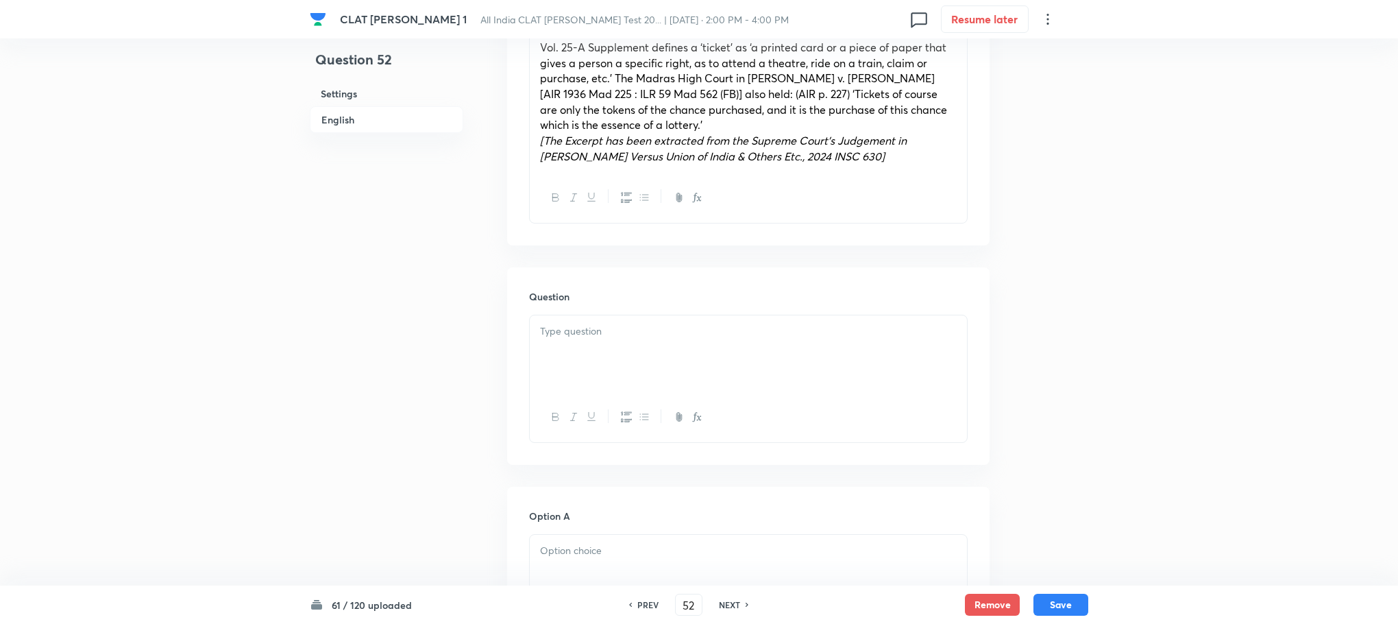
click at [564, 342] on div at bounding box center [748, 353] width 437 height 77
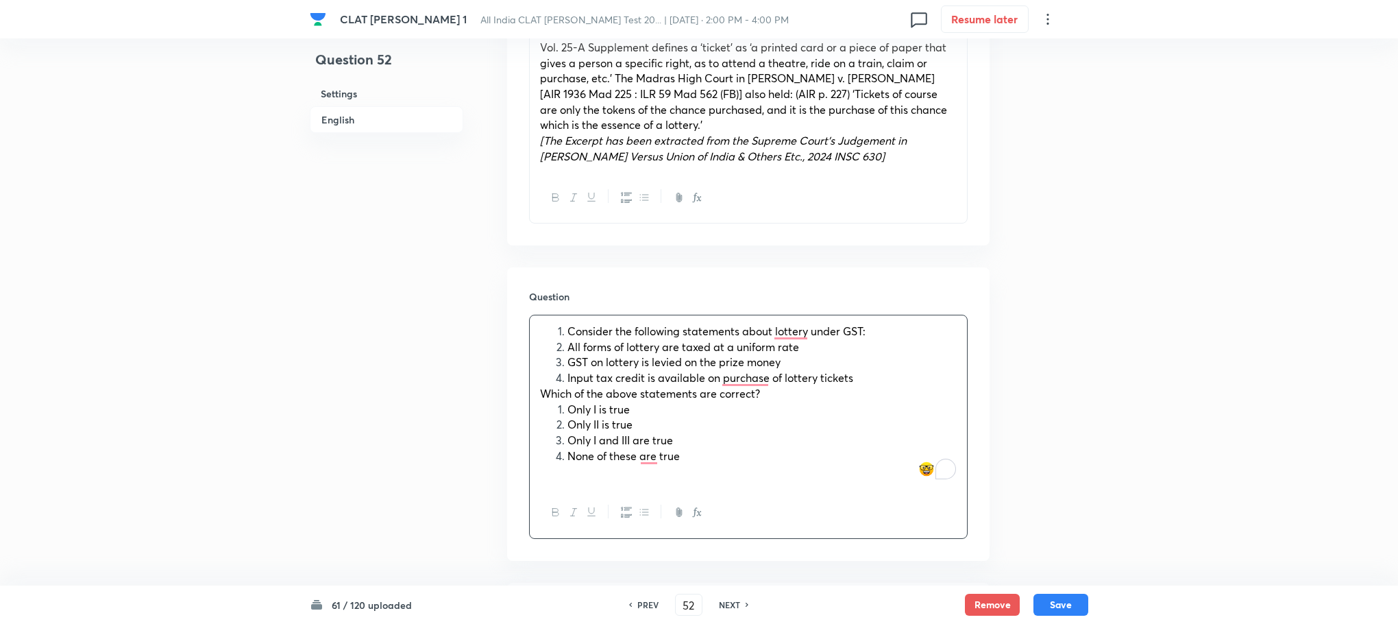
click at [626, 512] on icon "button" at bounding box center [626, 512] width 11 height 11
click at [622, 508] on icon "button" at bounding box center [626, 512] width 11 height 10
click at [529, 405] on div "Consider the following statements about lottery under GST: All forms of lottery…" at bounding box center [748, 427] width 439 height 224
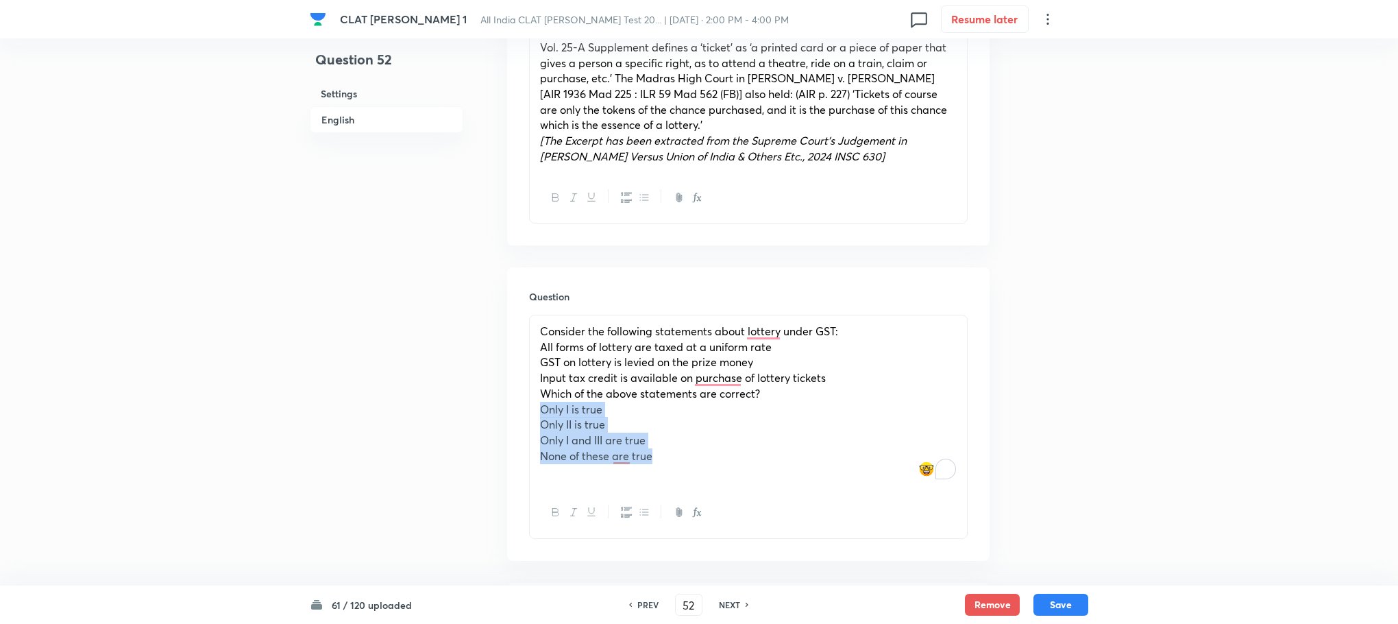
drag, startPoint x: 537, startPoint y: 410, endPoint x: 701, endPoint y: 463, distance: 172.1
click at [701, 463] on div "Consider the following statements about lottery under GST: All forms of lottery…" at bounding box center [748, 401] width 437 height 172
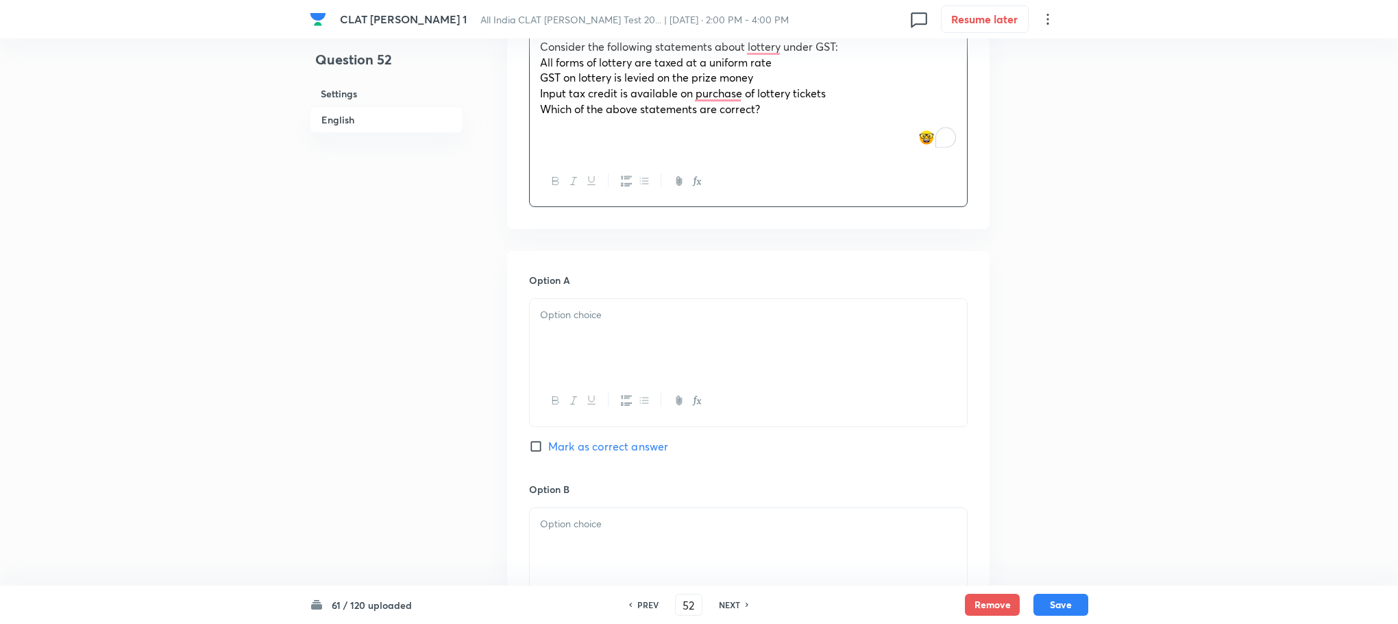
scroll to position [1028, 0]
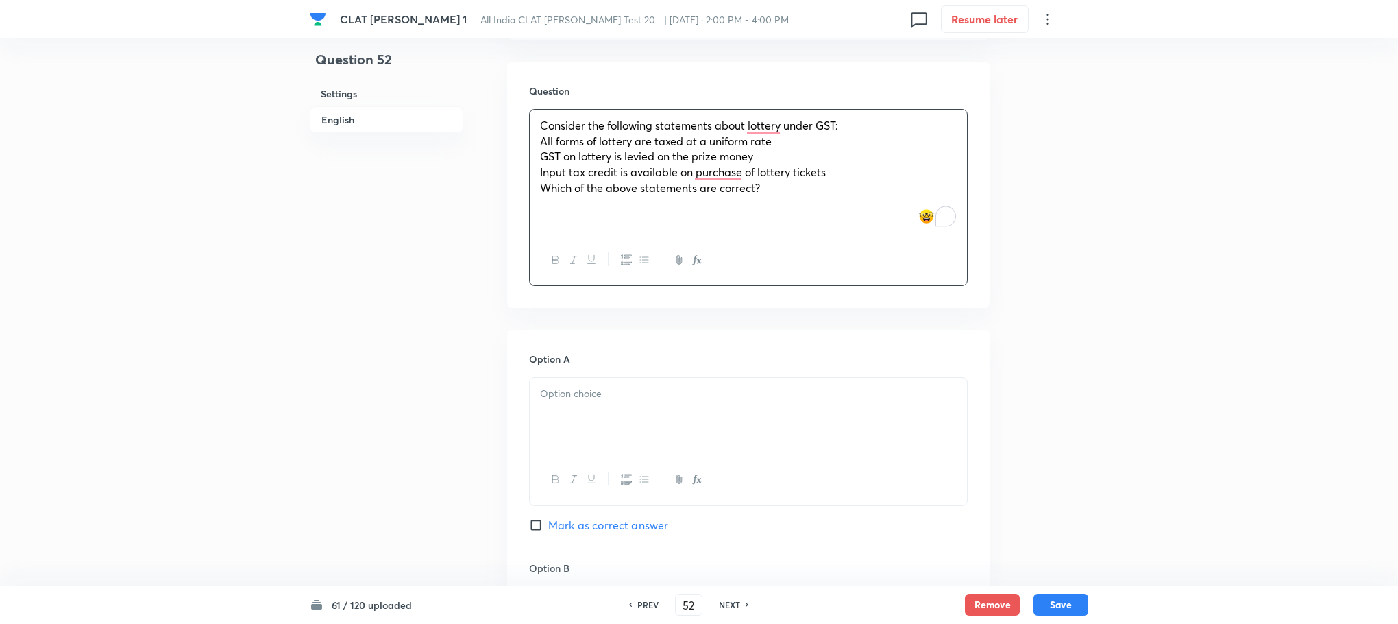
click at [568, 439] on div at bounding box center [748, 416] width 437 height 77
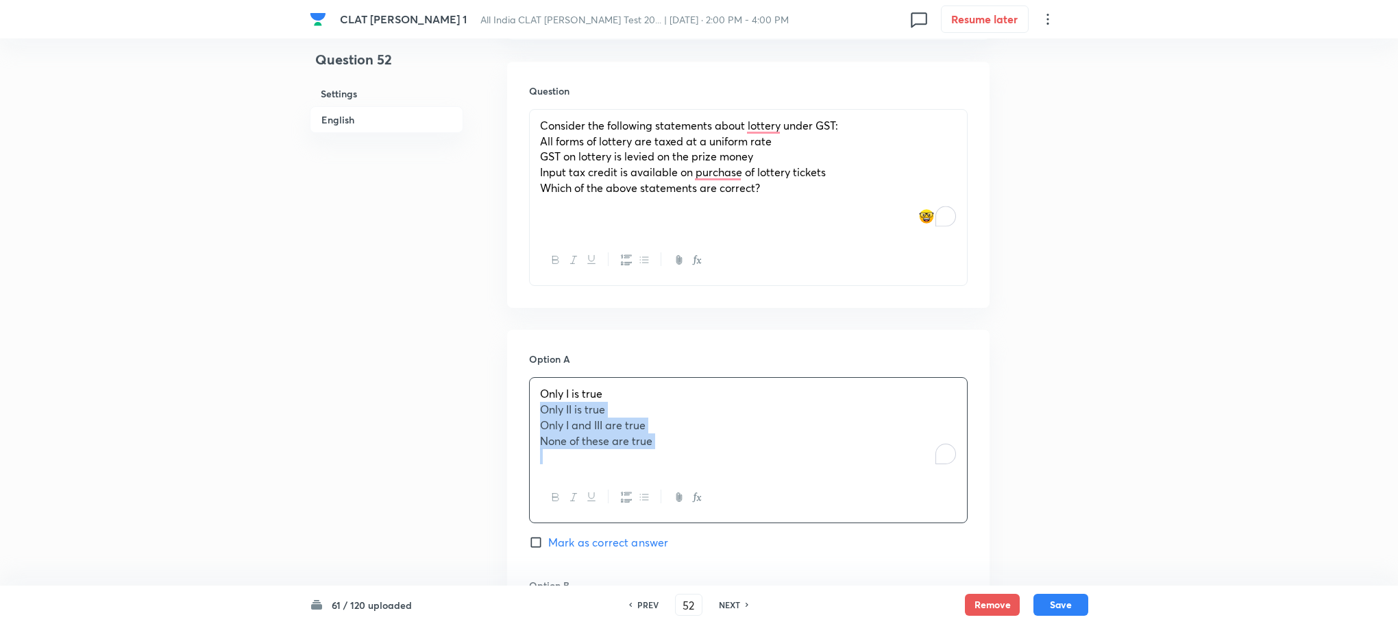
drag, startPoint x: 537, startPoint y: 414, endPoint x: 728, endPoint y: 463, distance: 196.7
click at [728, 463] on div "Only I is true Only II is true Only I and III are true None of these are true" at bounding box center [748, 425] width 437 height 95
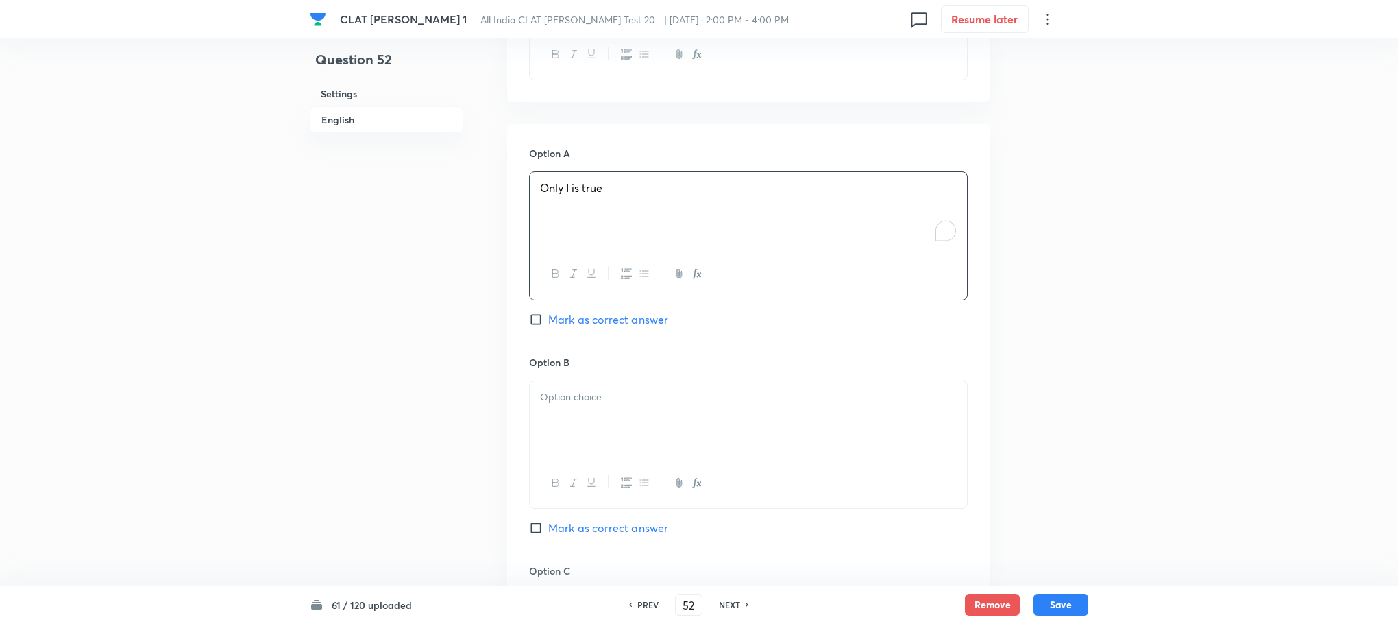
click at [558, 412] on div at bounding box center [748, 419] width 437 height 77
drag, startPoint x: 543, startPoint y: 412, endPoint x: 753, endPoint y: 453, distance: 213.8
click at [753, 453] on div "Only II is true Only I and III are true None of these are true" at bounding box center [748, 420] width 437 height 79
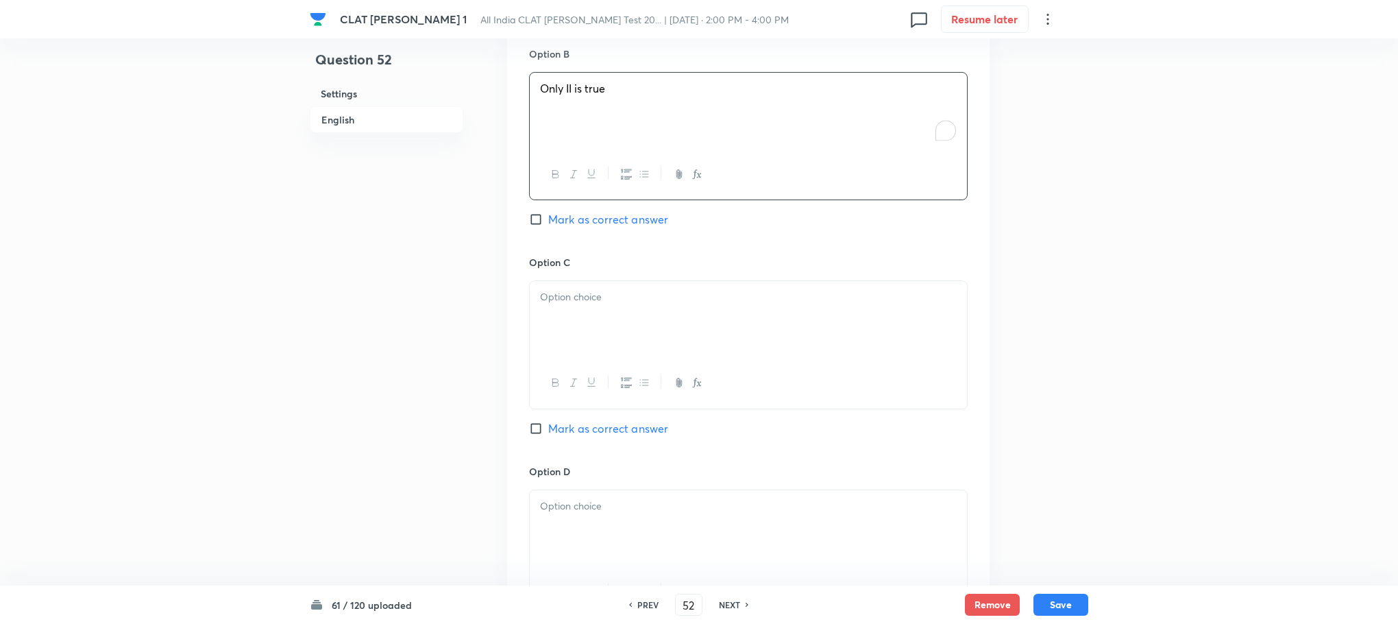
click at [564, 344] on div at bounding box center [748, 319] width 437 height 77
drag, startPoint x: 539, startPoint y: 315, endPoint x: 726, endPoint y: 342, distance: 189.0
click at [726, 342] on div "Only I and III are true None of these are true" at bounding box center [748, 319] width 437 height 77
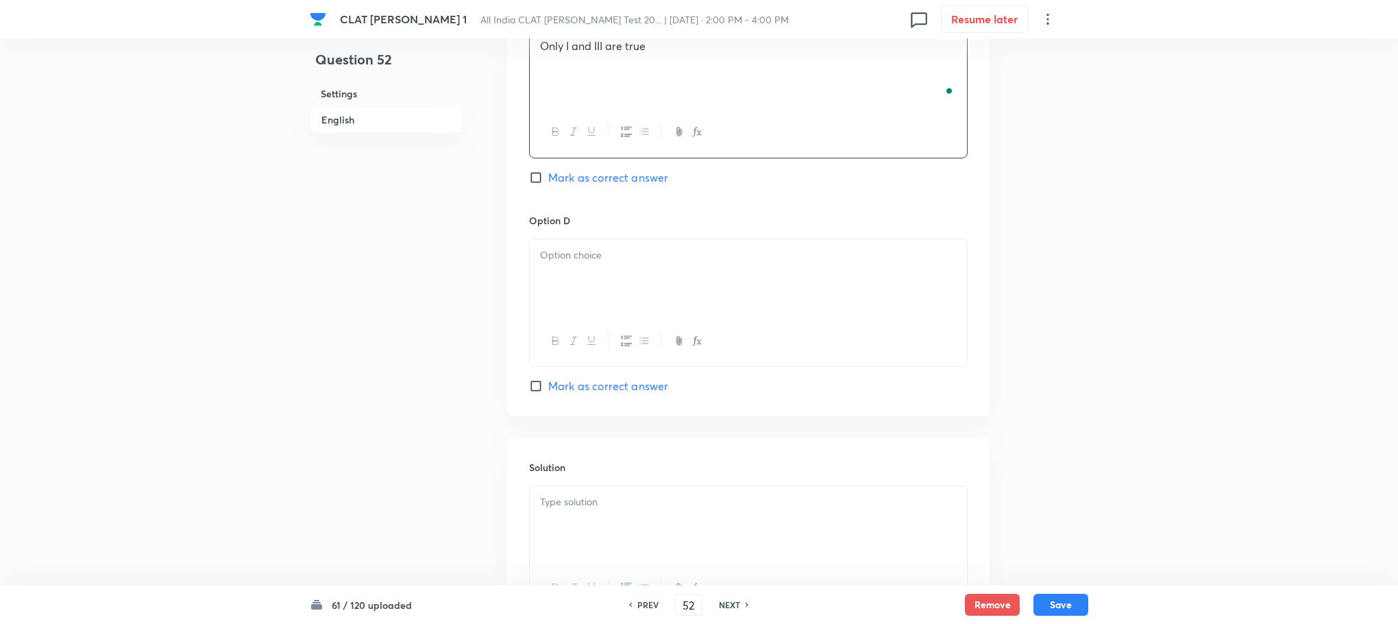
scroll to position [1851, 0]
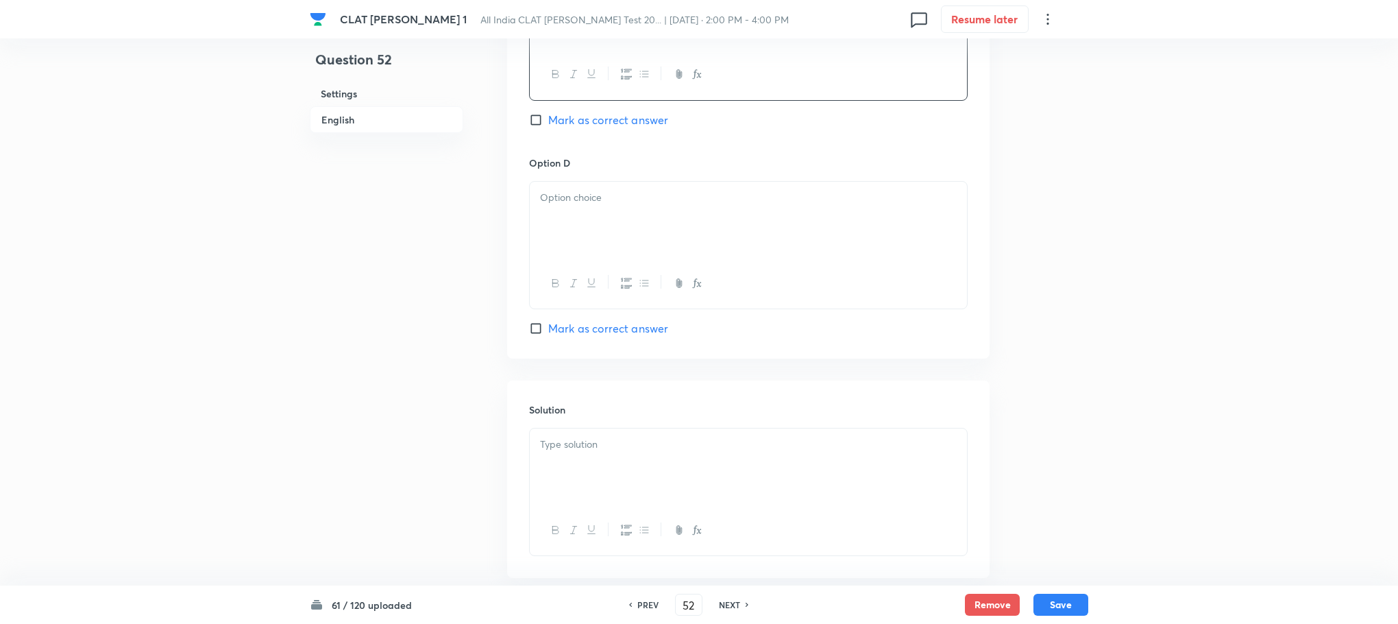
click at [566, 249] on div at bounding box center [748, 220] width 437 height 77
click at [570, 492] on div "To enrich screen reader interactions, please activate Accessibility in Grammarl…" at bounding box center [748, 466] width 437 height 77
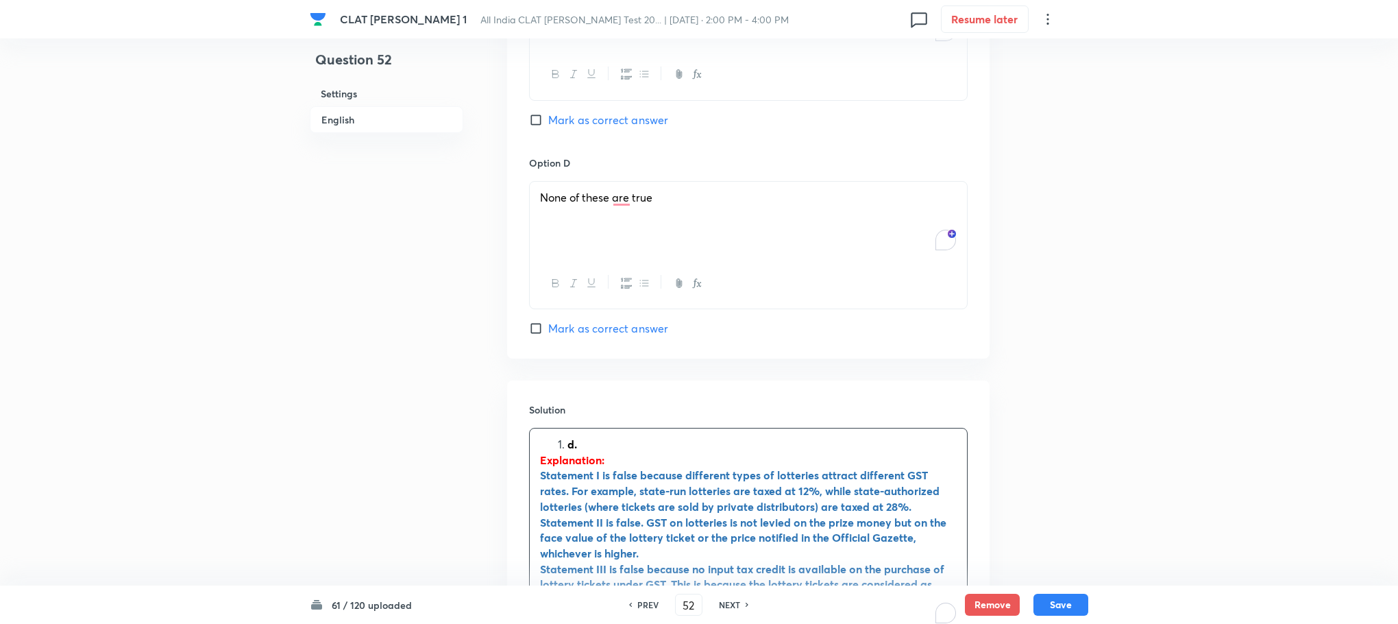
click at [568, 446] on li "d." at bounding box center [762, 445] width 389 height 16
click at [582, 330] on span "Mark as correct answer" at bounding box center [608, 328] width 120 height 16
click at [548, 330] on input "Mark as correct answer" at bounding box center [538, 329] width 19 height 14
checkbox input "true"
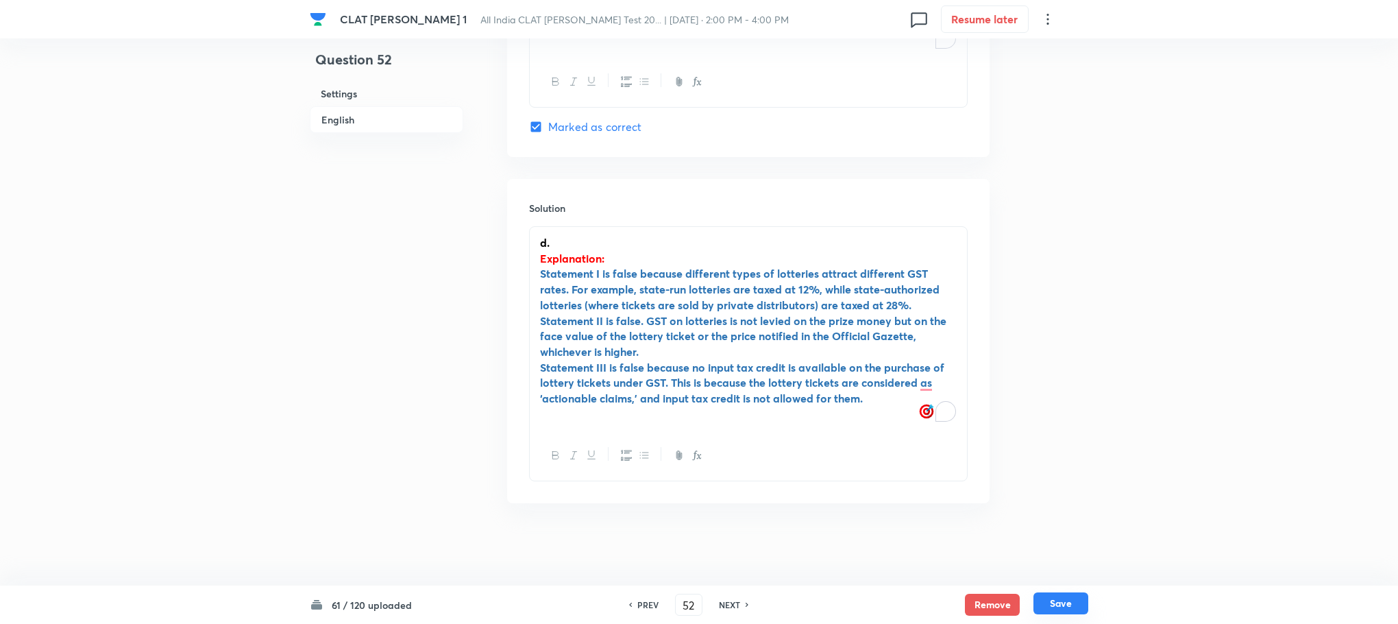
click at [1062, 609] on button "Save" at bounding box center [1061, 603] width 55 height 22
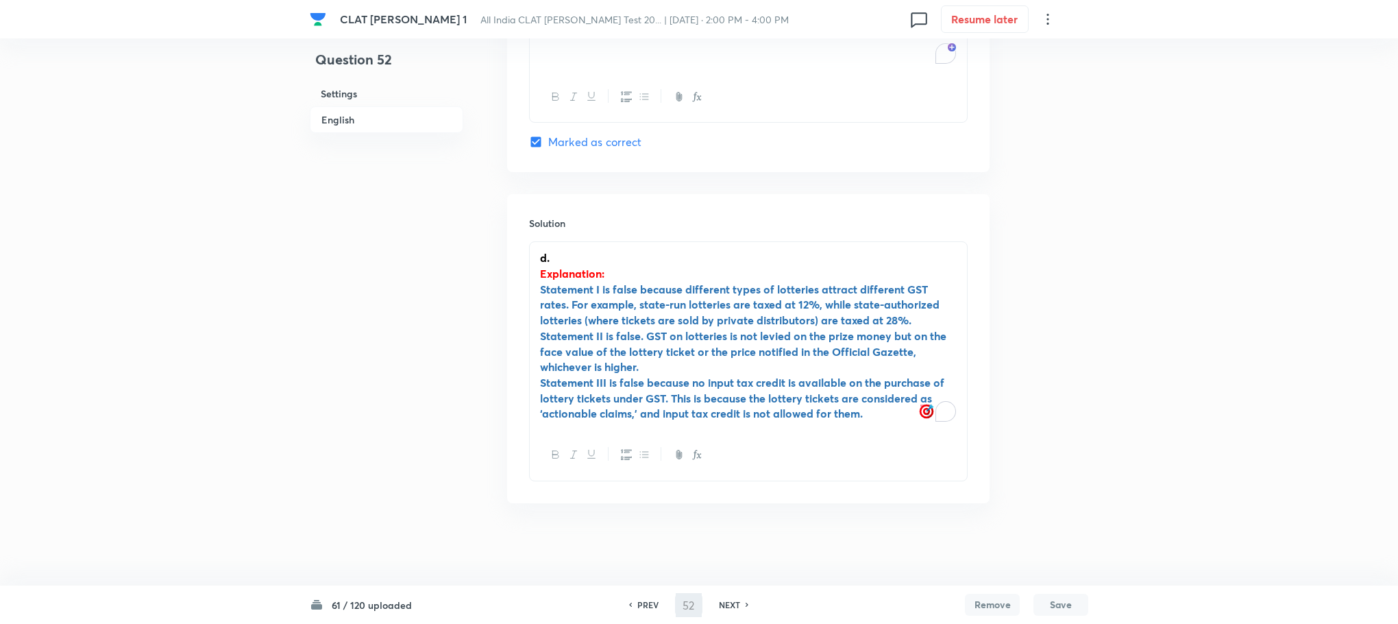
scroll to position [2024, 0]
type input "53"
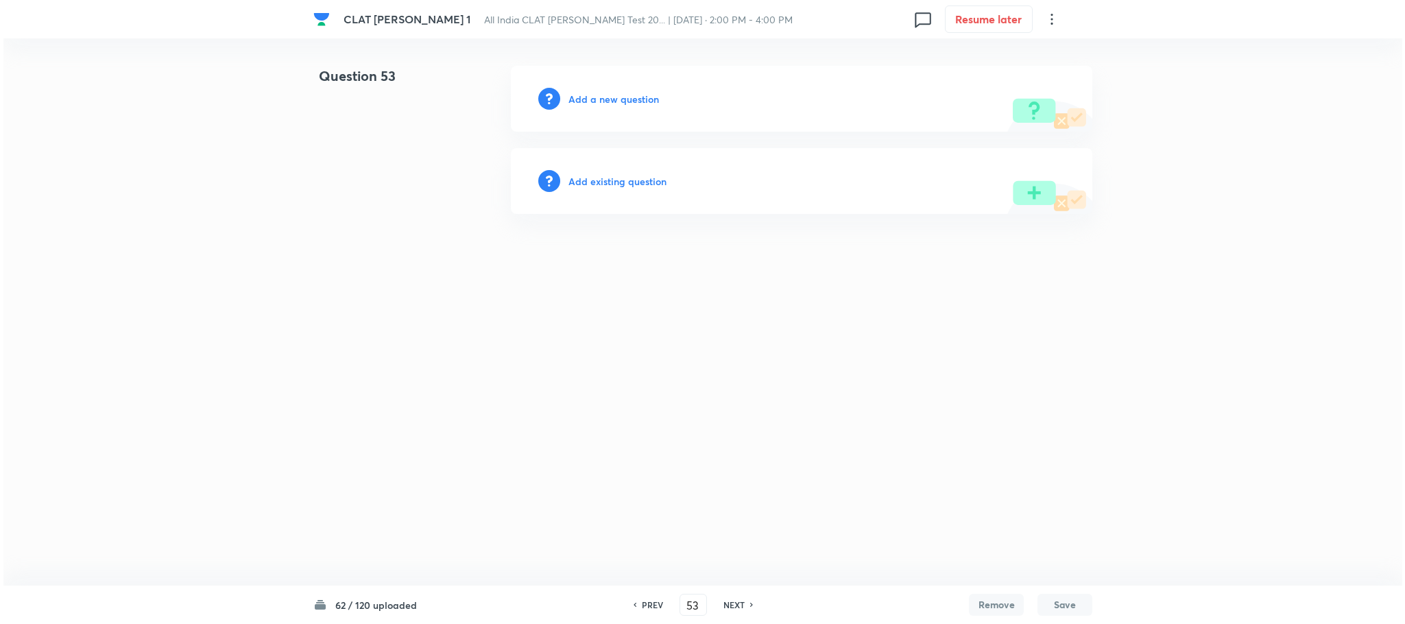
scroll to position [0, 0]
click at [596, 97] on h6 "Add a new question" at bounding box center [613, 99] width 90 height 14
click at [596, 97] on h6 "Choose a question type" at bounding box center [621, 99] width 106 height 14
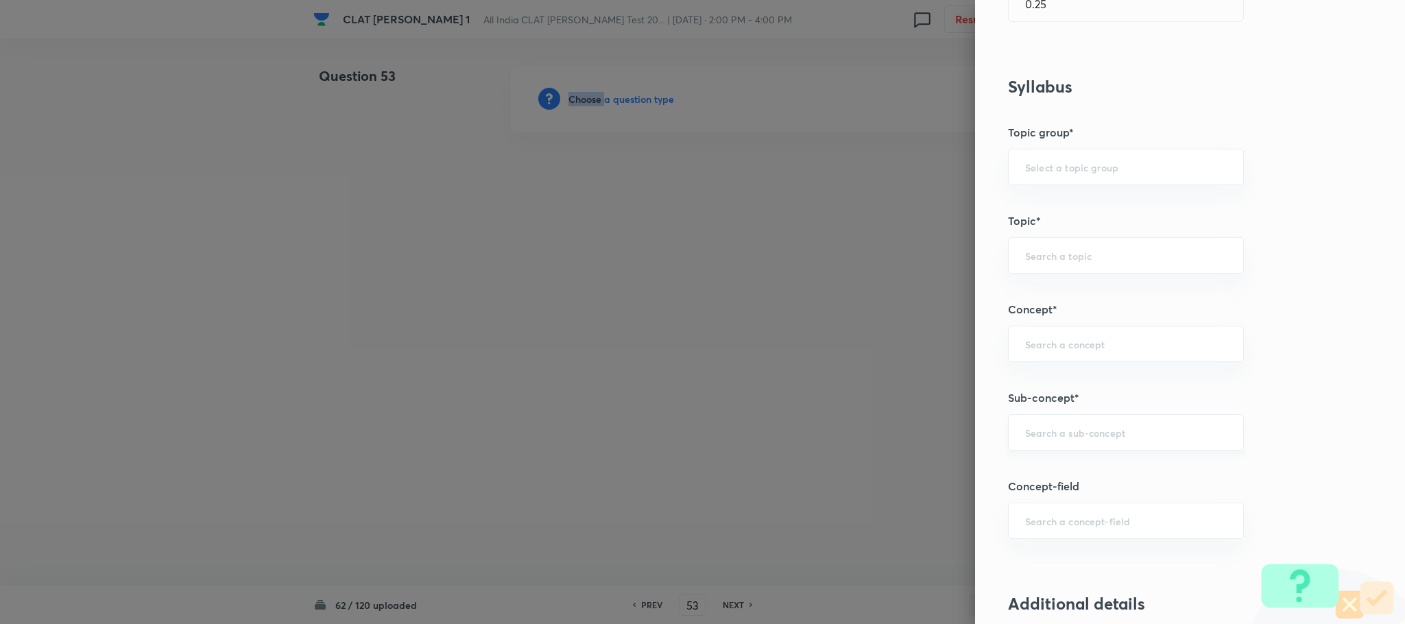
scroll to position [514, 0]
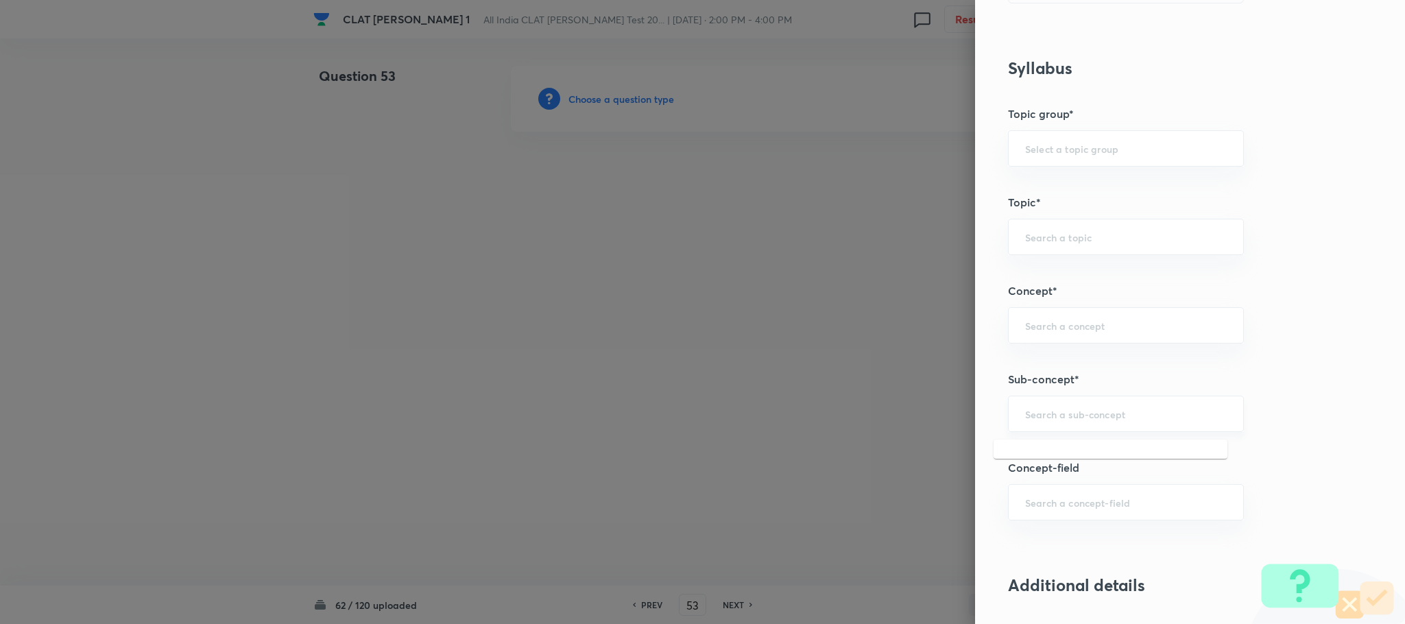
click at [1045, 415] on input "text" at bounding box center [1126, 413] width 202 height 13
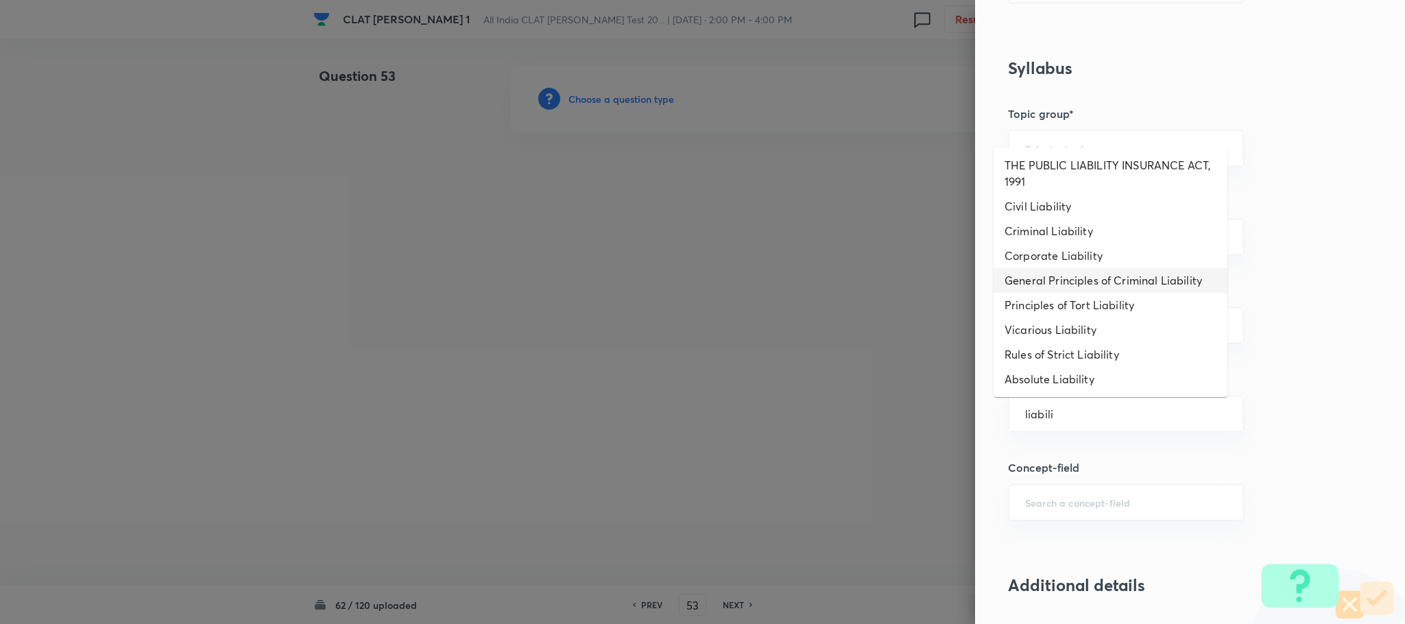
click at [1037, 274] on li "General Principles of Criminal Liability" at bounding box center [1110, 280] width 234 height 25
type input "General Principles of Criminal Liability"
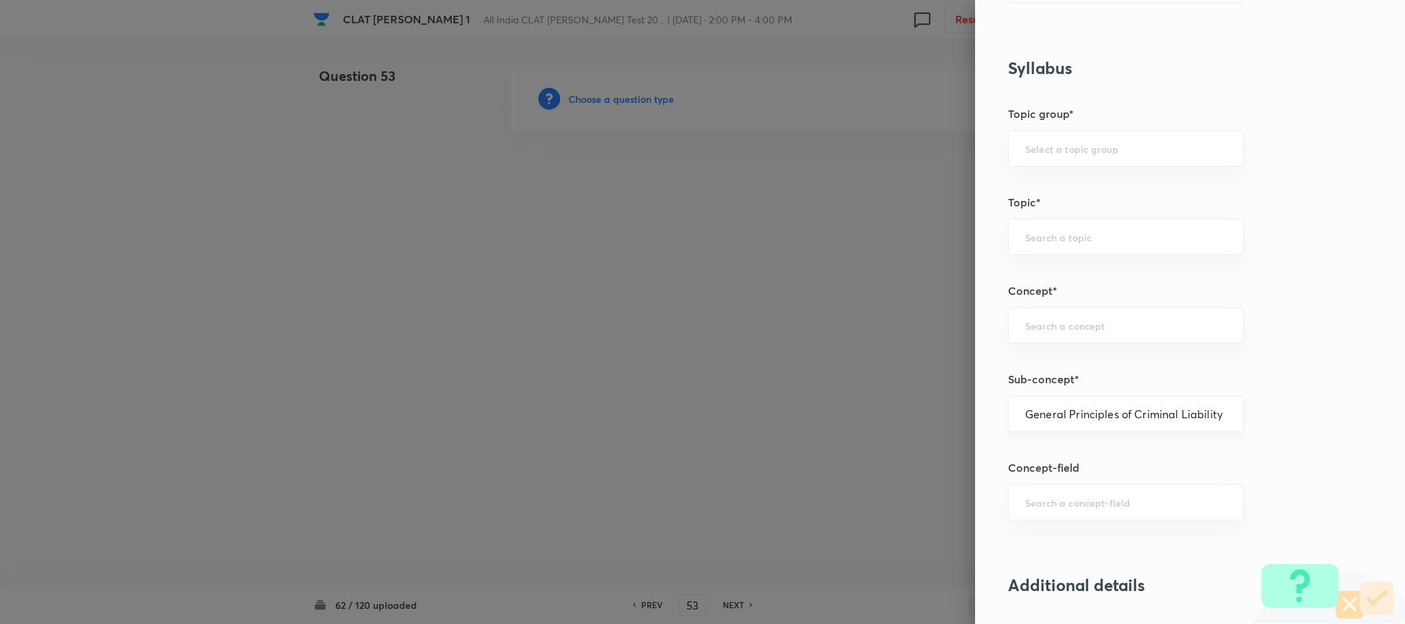
type input "Criminal Law"
type input "Definition and Meaning of Crime"
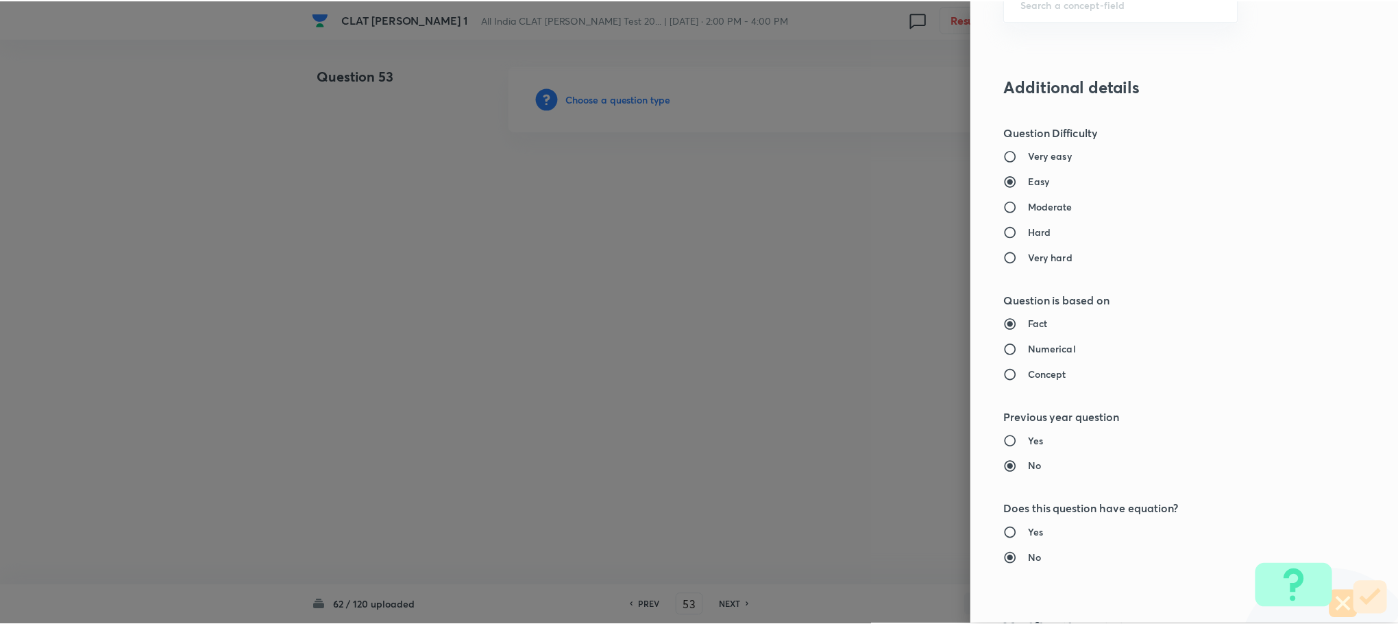
scroll to position [1234, 0]
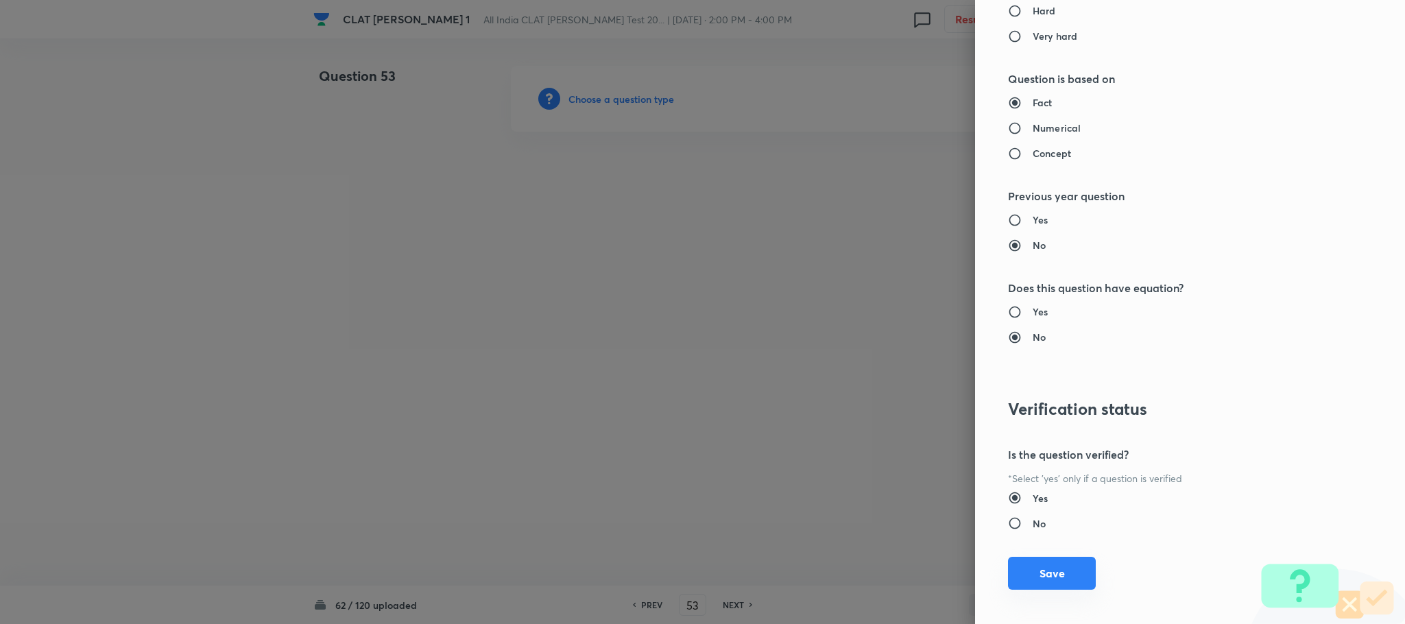
click at [1033, 570] on button "Save" at bounding box center [1052, 573] width 88 height 33
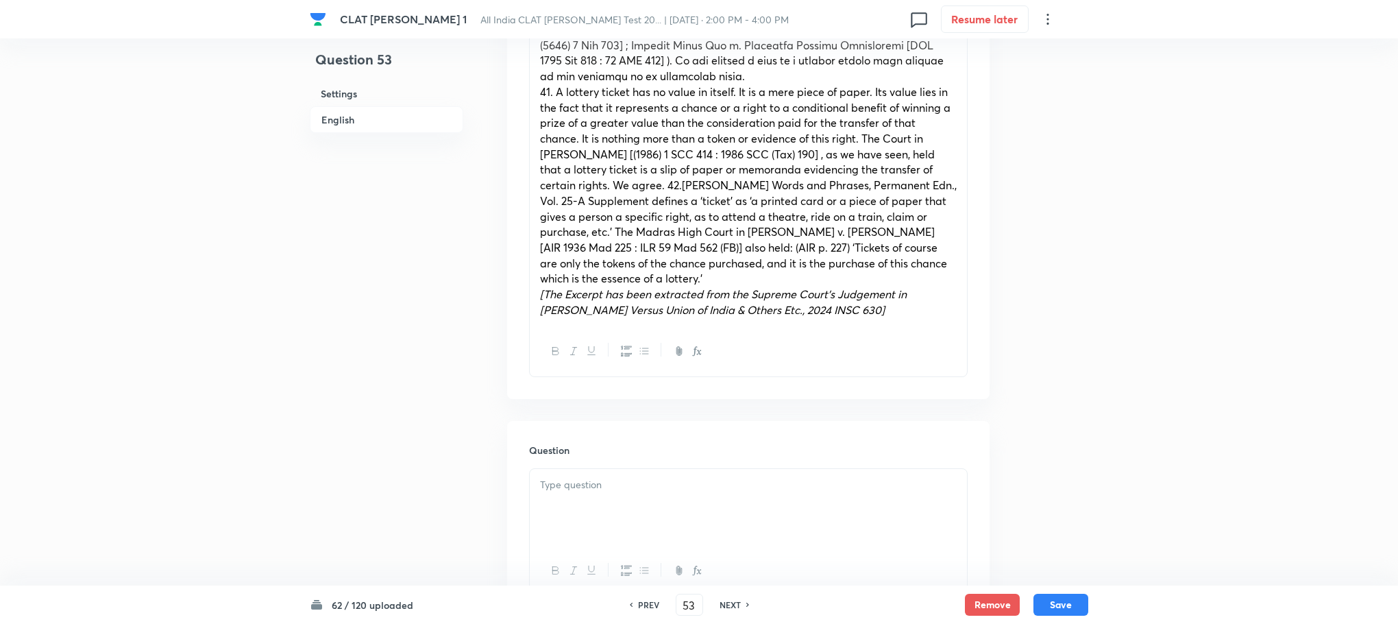
scroll to position [925, 0]
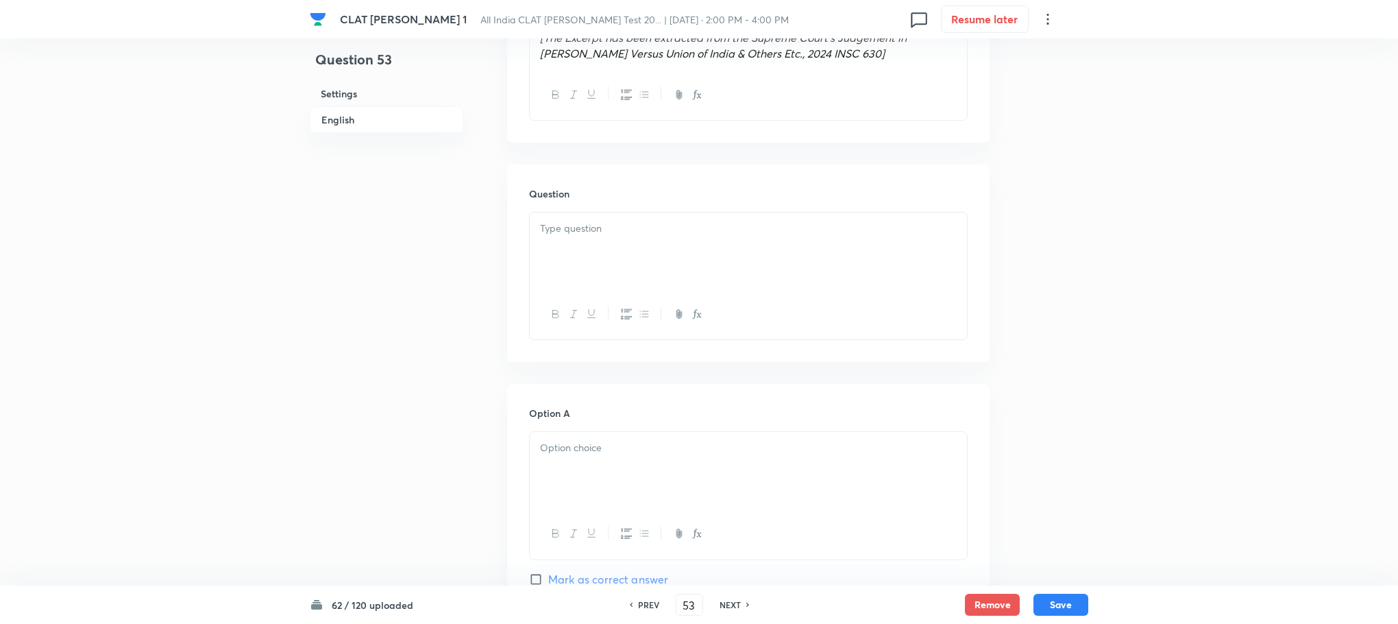
click at [562, 239] on div at bounding box center [748, 251] width 437 height 77
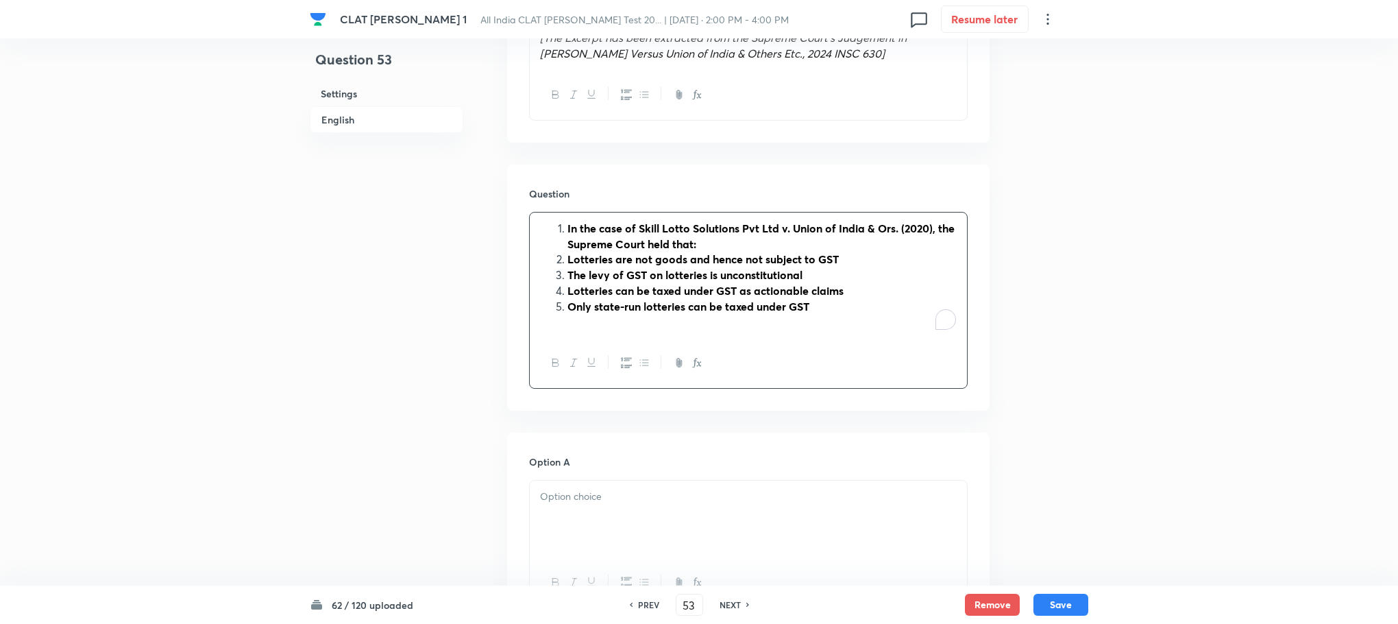
click at [568, 224] on li "In the case of Skill Lotto Solutions Pvt Ltd v. Union of India & Ors. (2020), t…" at bounding box center [762, 236] width 389 height 31
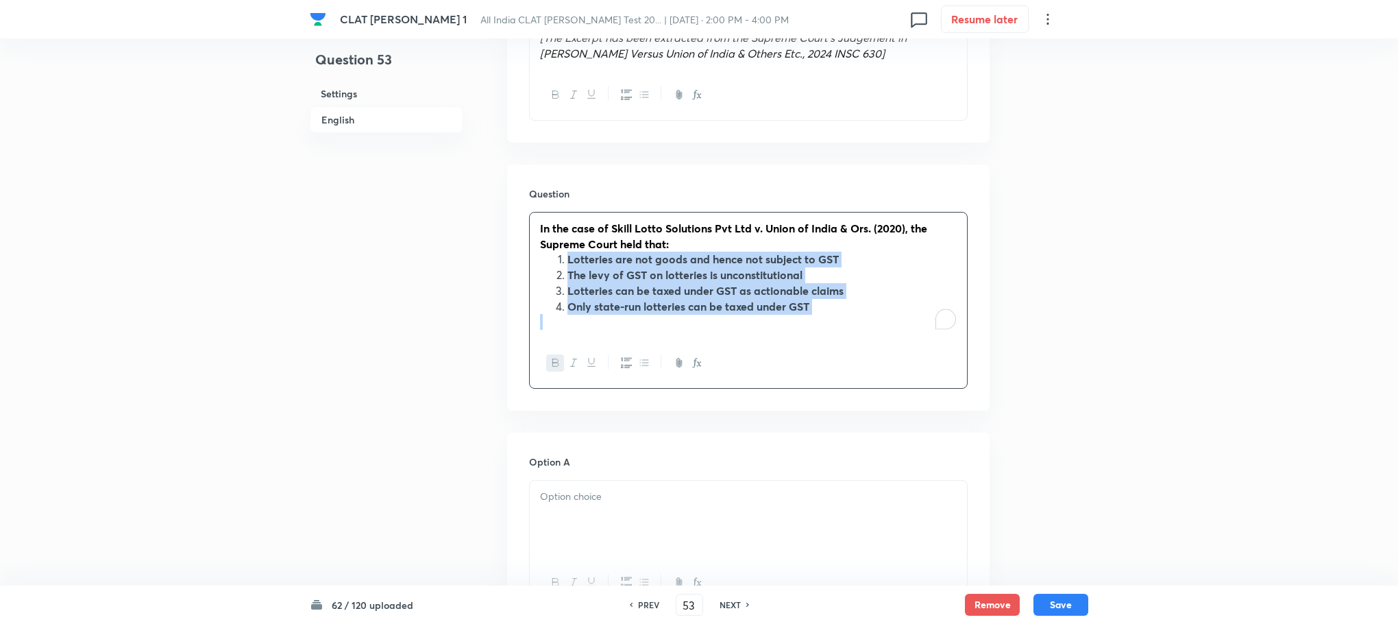
drag, startPoint x: 562, startPoint y: 258, endPoint x: 922, endPoint y: 363, distance: 374.9
click at [922, 363] on div "In the case of Skill Lotto Solutions Pvt Ltd v. Union of India & Ors. (2020), t…" at bounding box center [748, 300] width 439 height 177
click at [625, 358] on icon "button" at bounding box center [626, 362] width 11 height 11
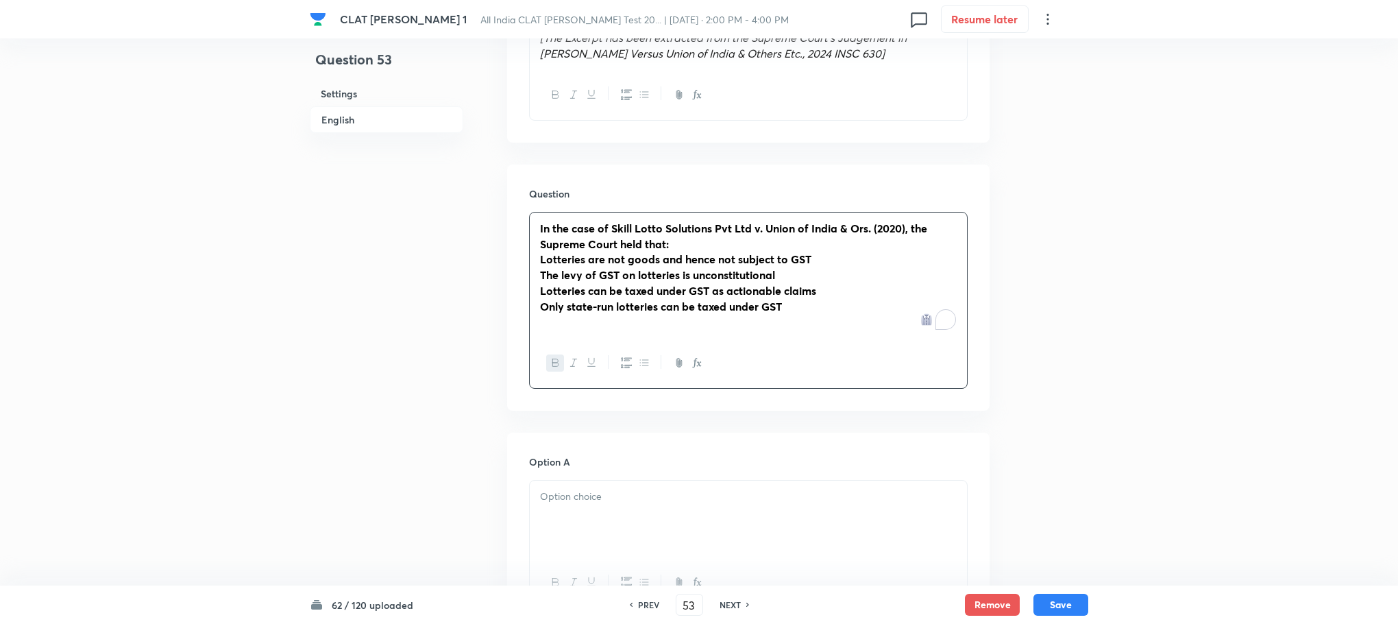
click at [531, 365] on div at bounding box center [748, 363] width 437 height 50
click at [549, 365] on button "button" at bounding box center [555, 362] width 18 height 17
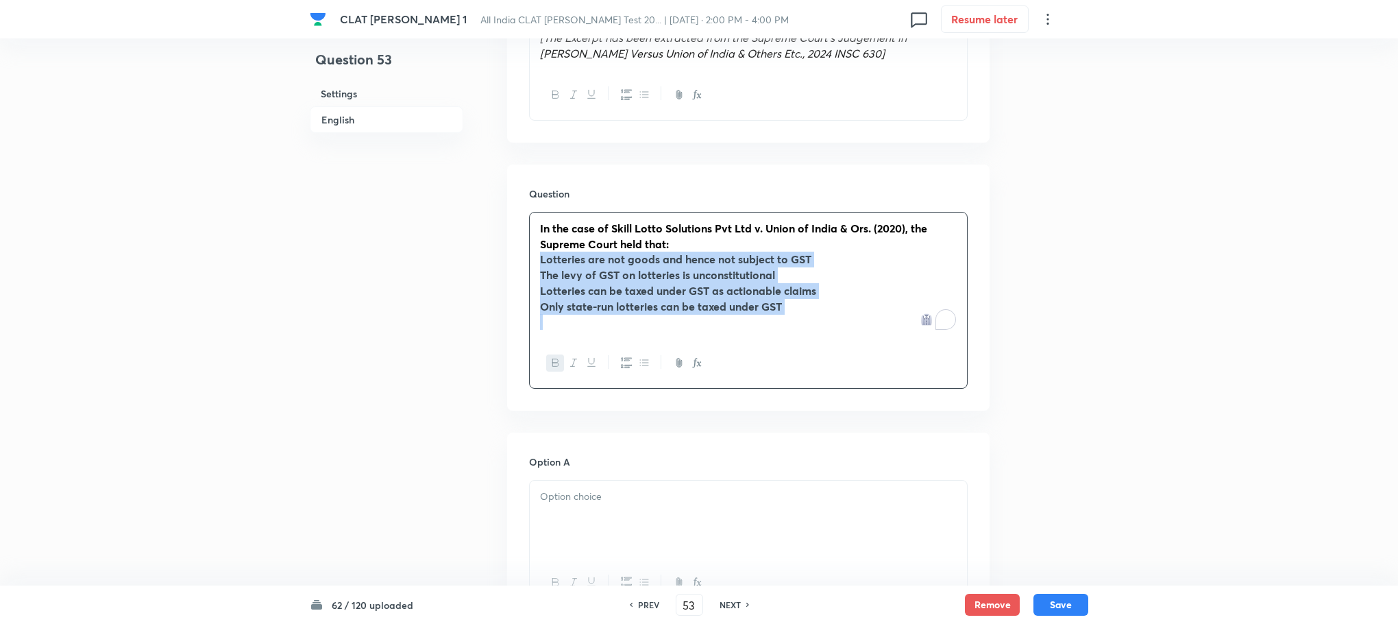
click at [549, 365] on button "button" at bounding box center [555, 362] width 18 height 17
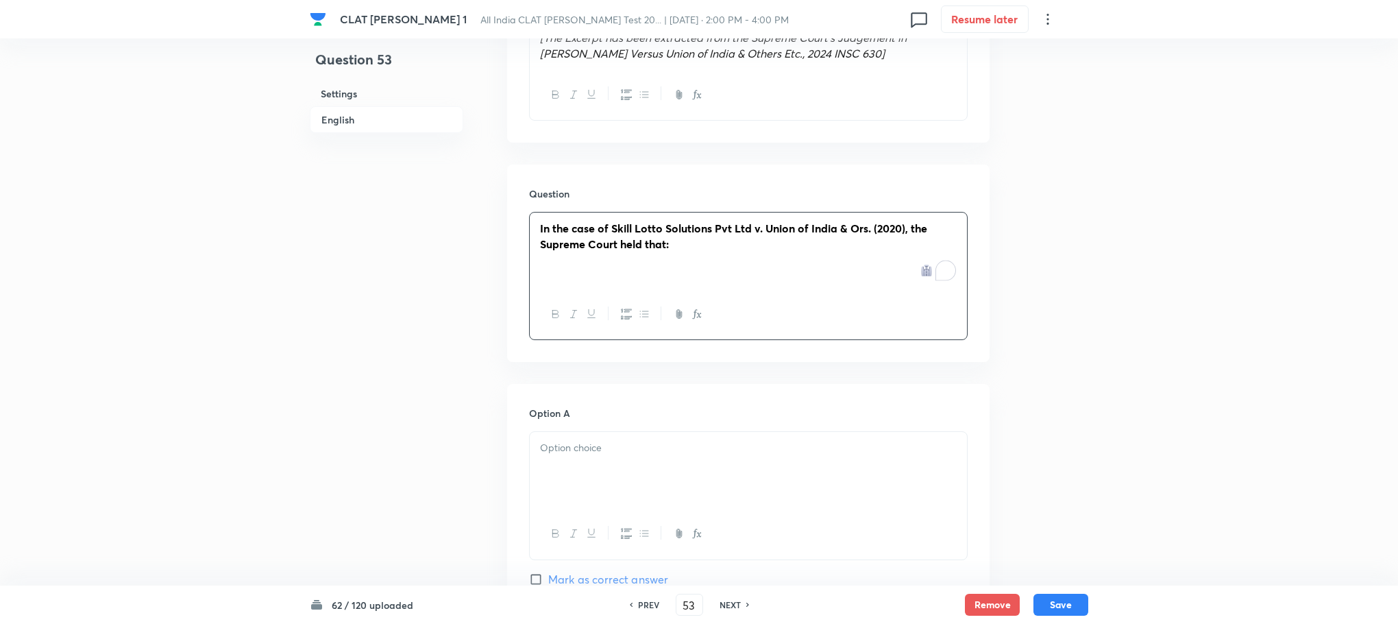
click at [574, 455] on p at bounding box center [748, 448] width 417 height 16
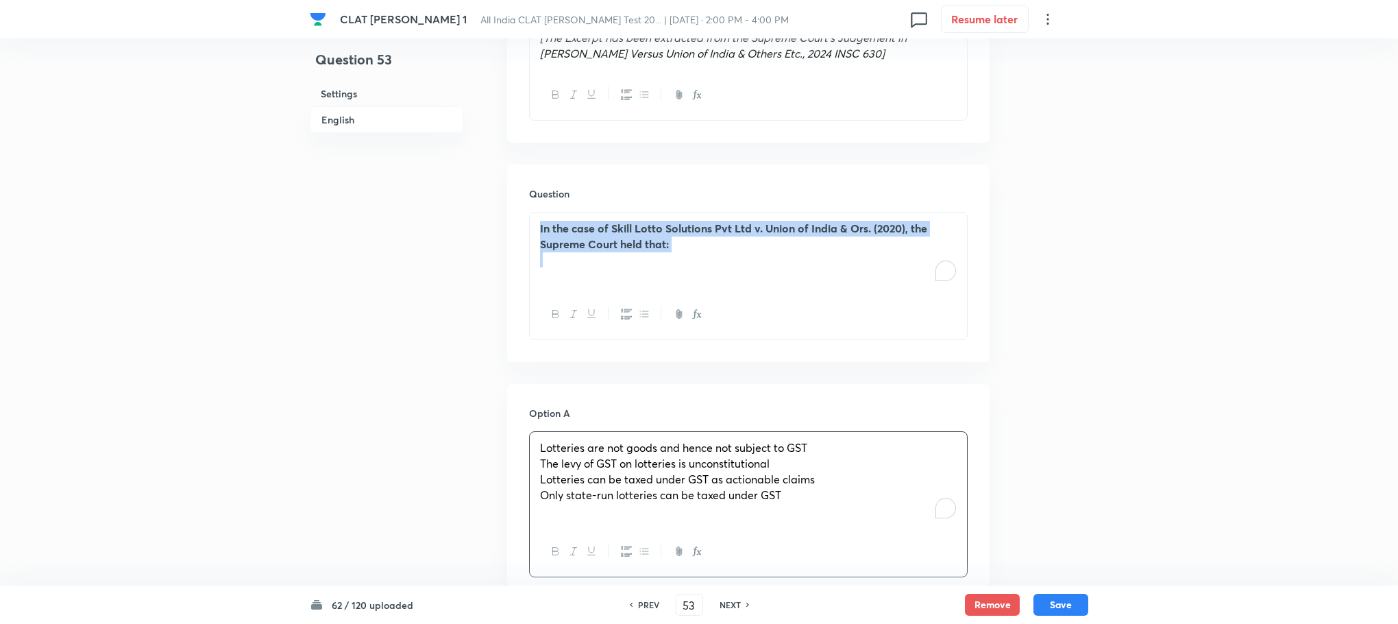
drag, startPoint x: 535, startPoint y: 220, endPoint x: 666, endPoint y: 260, distance: 136.8
click at [666, 260] on div "In the case of Skill Lotto Solutions Pvt Ltd v. Union of India & Ors. (2020), t…" at bounding box center [748, 251] width 437 height 77
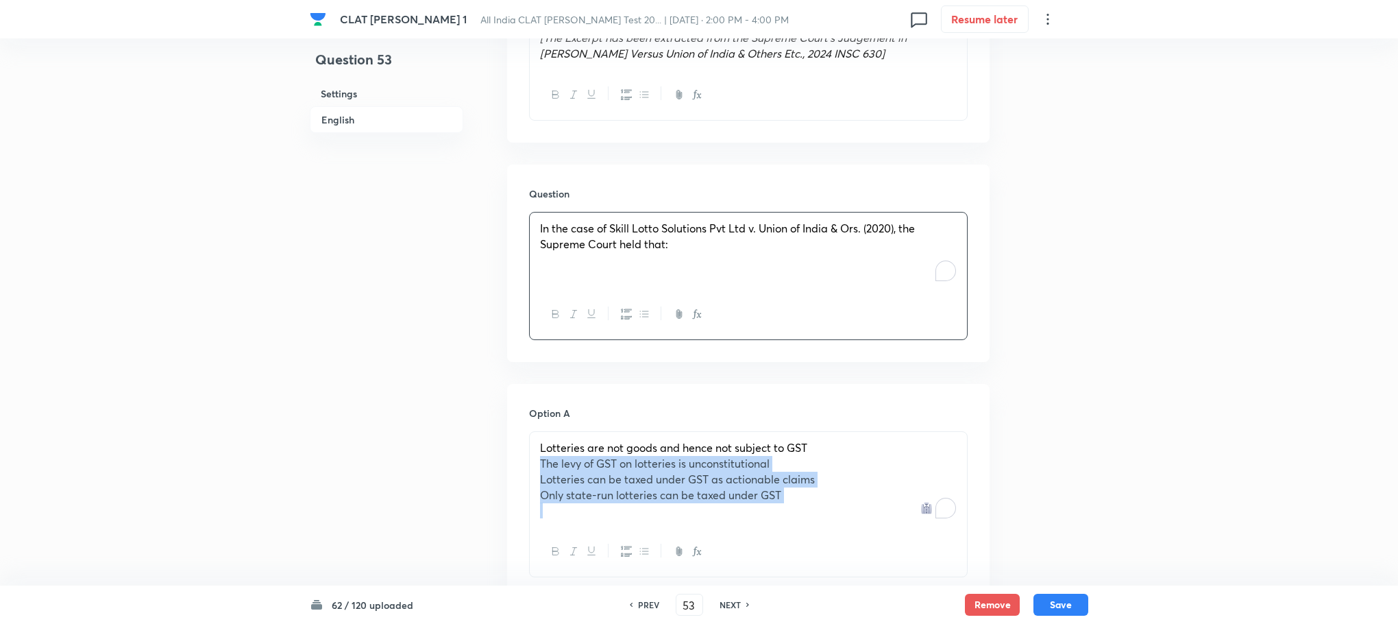
drag, startPoint x: 535, startPoint y: 463, endPoint x: 795, endPoint y: 525, distance: 267.0
click at [813, 525] on div "Lotteries are not goods and hence not subject to GST The levy of GST on lotteri…" at bounding box center [748, 479] width 437 height 95
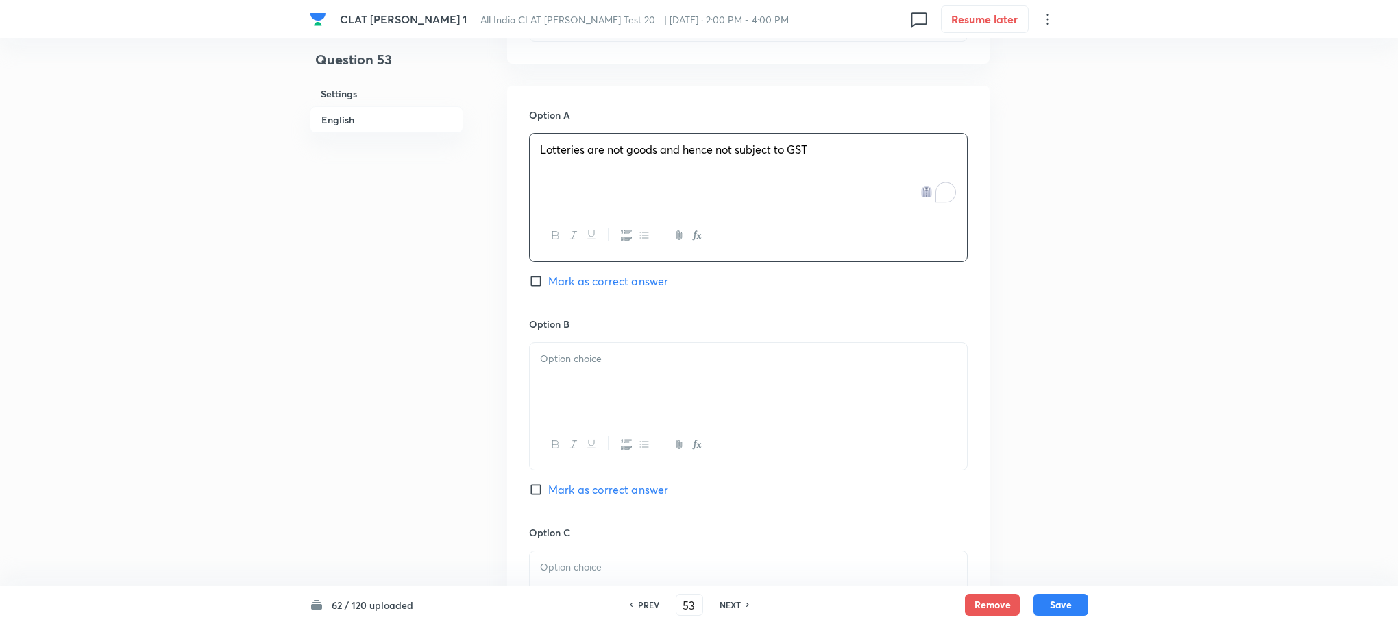
scroll to position [1234, 0]
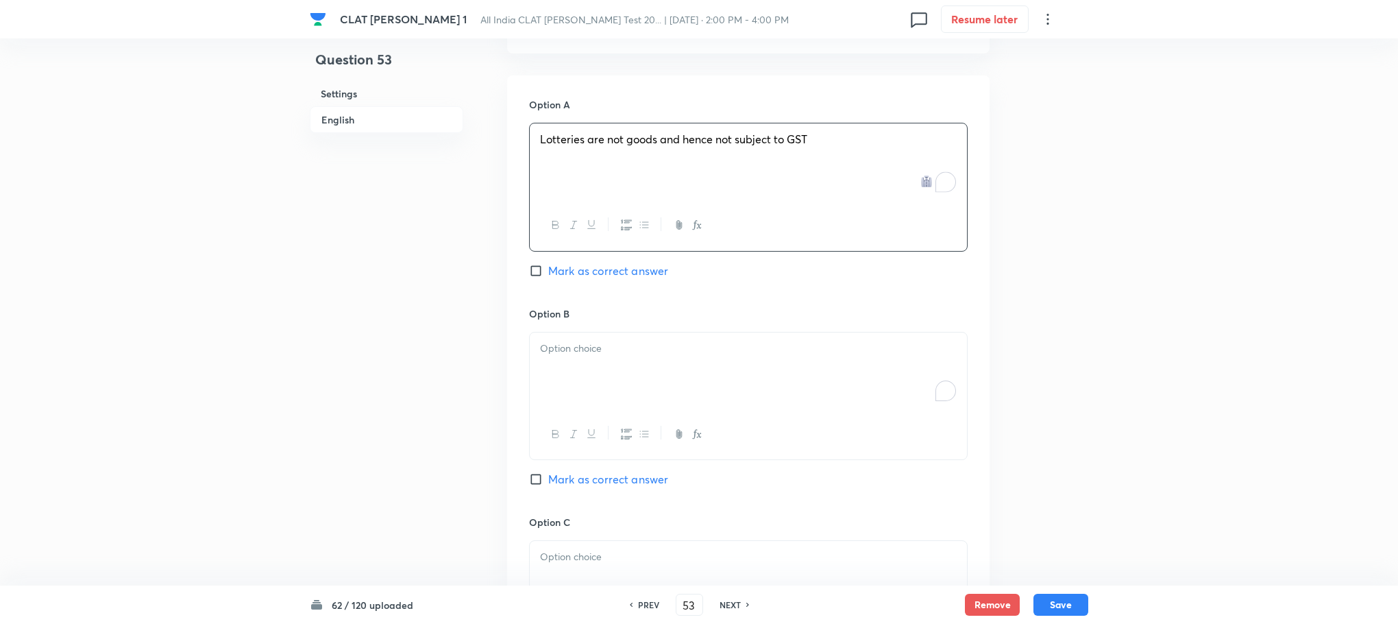
click at [596, 401] on div "To enrich screen reader interactions, please activate Accessibility in Grammarl…" at bounding box center [748, 370] width 437 height 77
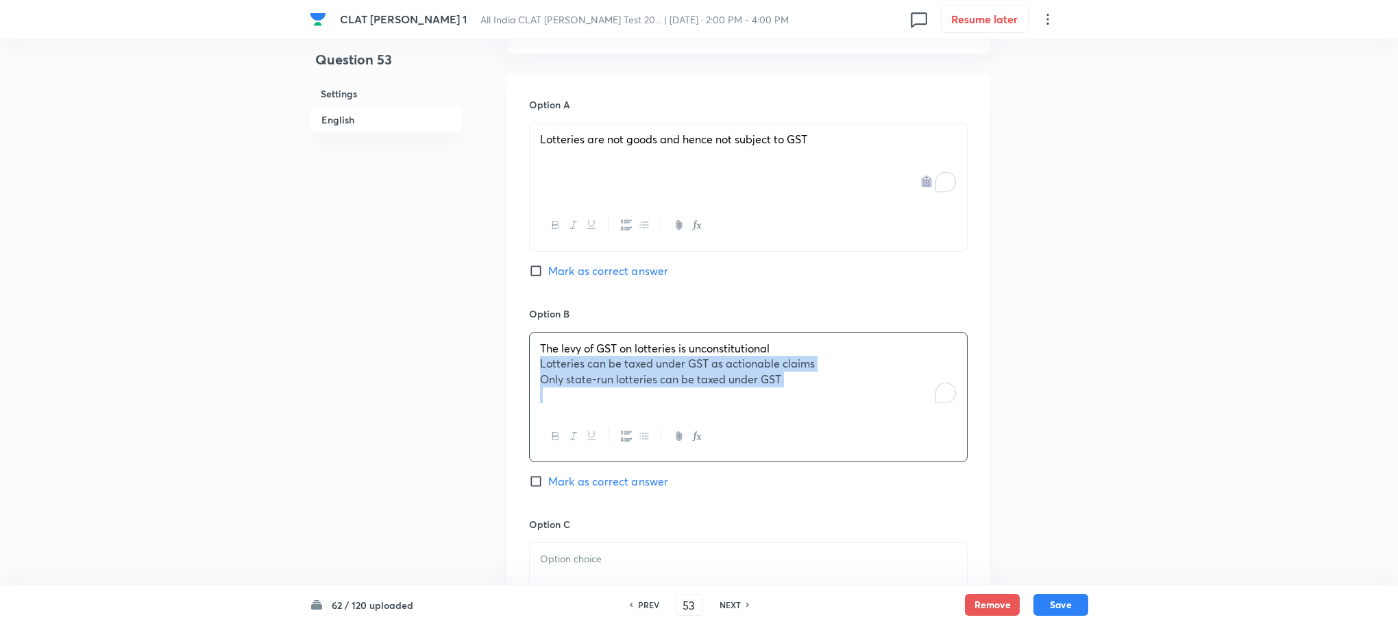
drag, startPoint x: 541, startPoint y: 367, endPoint x: 897, endPoint y: 434, distance: 362.1
click at [897, 434] on div "The levy of GST on lotteries is unconstitutional Lotteries can be taxed under G…" at bounding box center [748, 397] width 439 height 130
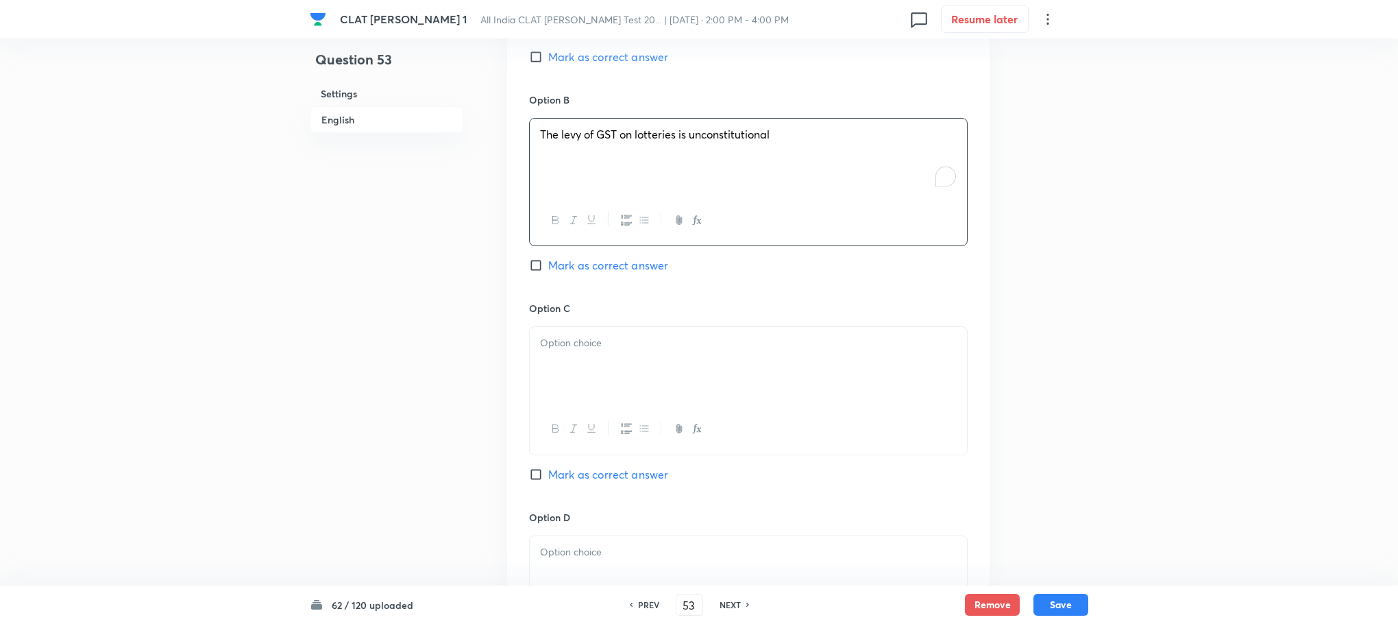
scroll to position [1542, 0]
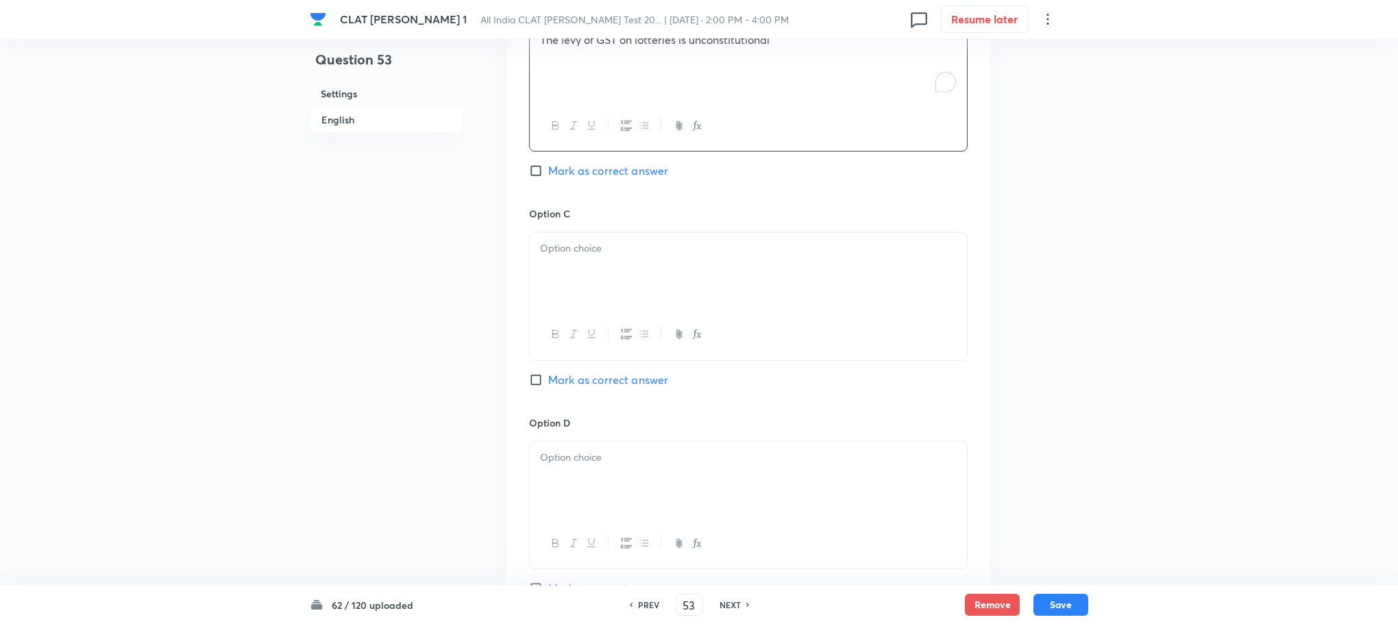
click at [560, 245] on p at bounding box center [748, 249] width 417 height 16
drag, startPoint x: 591, startPoint y: 271, endPoint x: 834, endPoint y: 297, distance: 244.0
click at [860, 288] on div "Lotteries can be taxed under GST as actionable claims Only state-run lotteries …" at bounding box center [748, 270] width 437 height 77
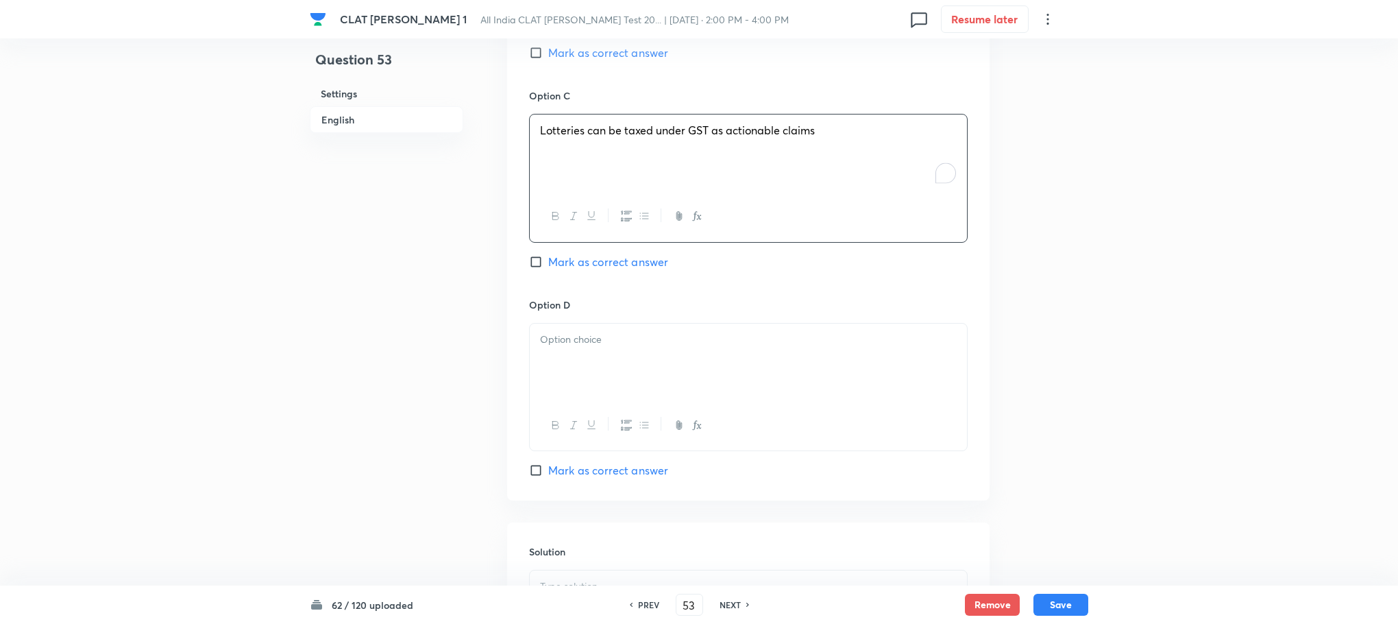
scroll to position [1748, 0]
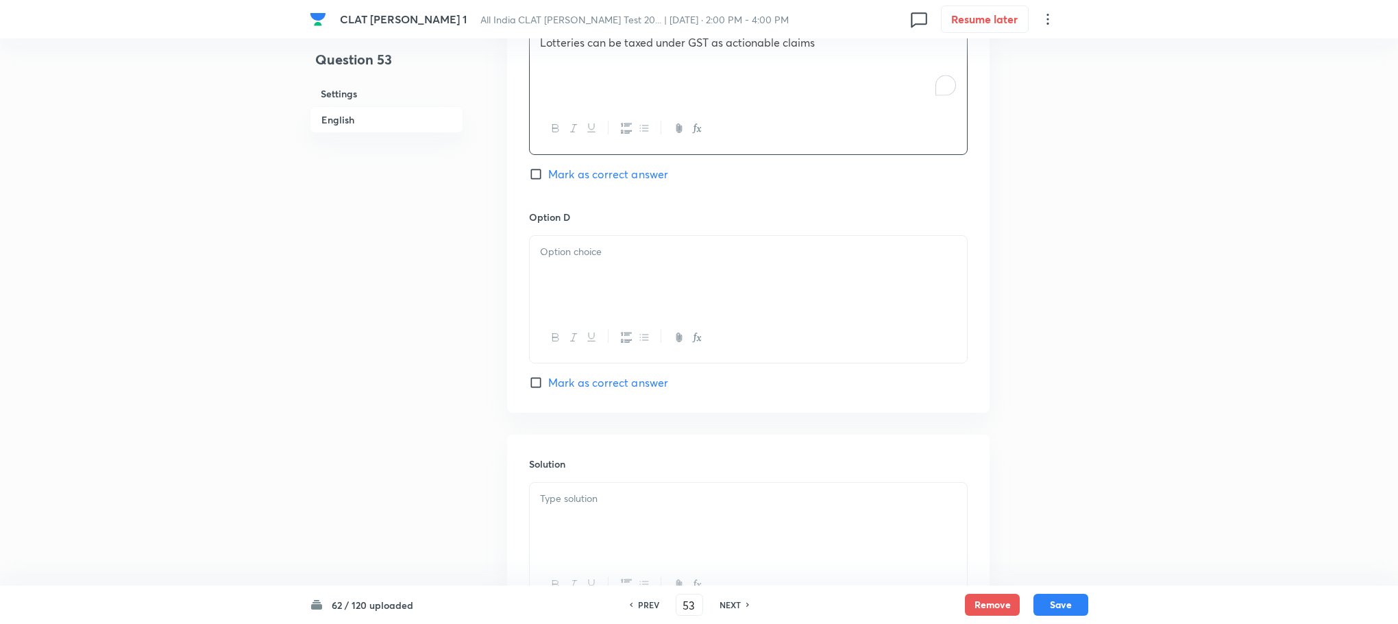
click at [564, 268] on div at bounding box center [748, 274] width 437 height 77
click at [564, 517] on div at bounding box center [748, 521] width 437 height 77
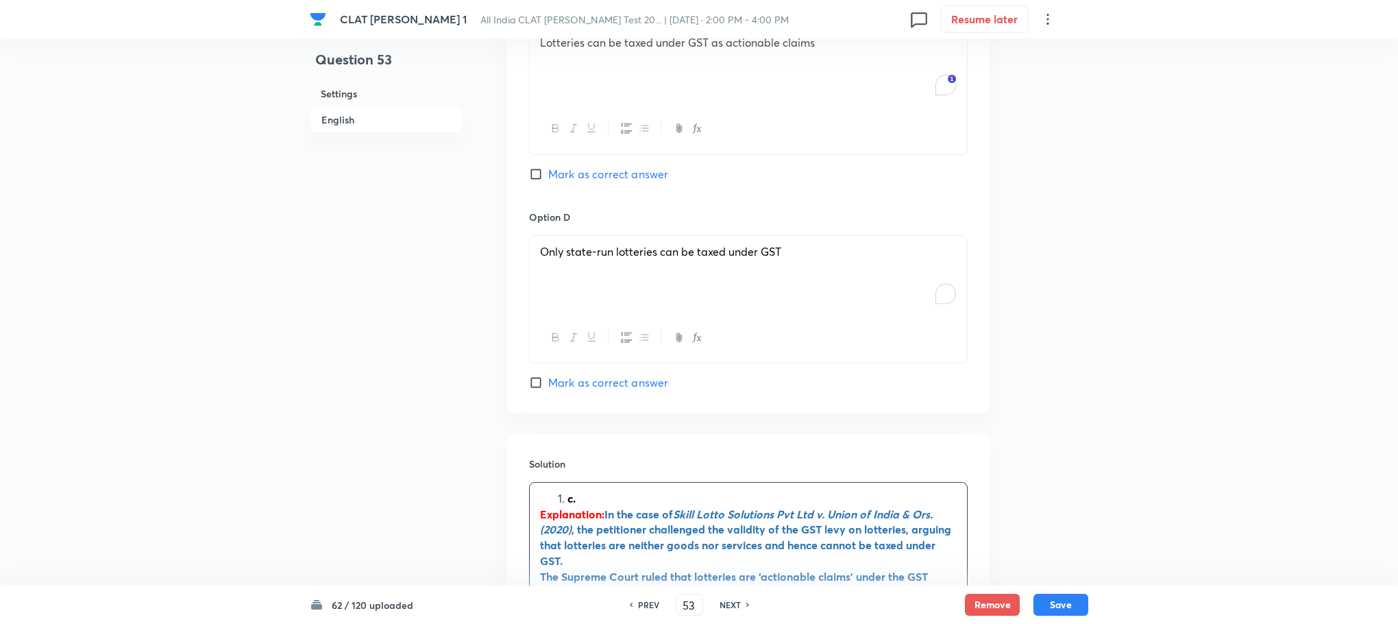
click at [568, 507] on li "c." at bounding box center [762, 499] width 389 height 16
click at [622, 177] on span "Mark as correct answer" at bounding box center [608, 174] width 120 height 16
click at [548, 177] on input "Mark as correct answer" at bounding box center [538, 174] width 19 height 14
checkbox input "true"
click at [1064, 607] on button "Save" at bounding box center [1061, 603] width 55 height 22
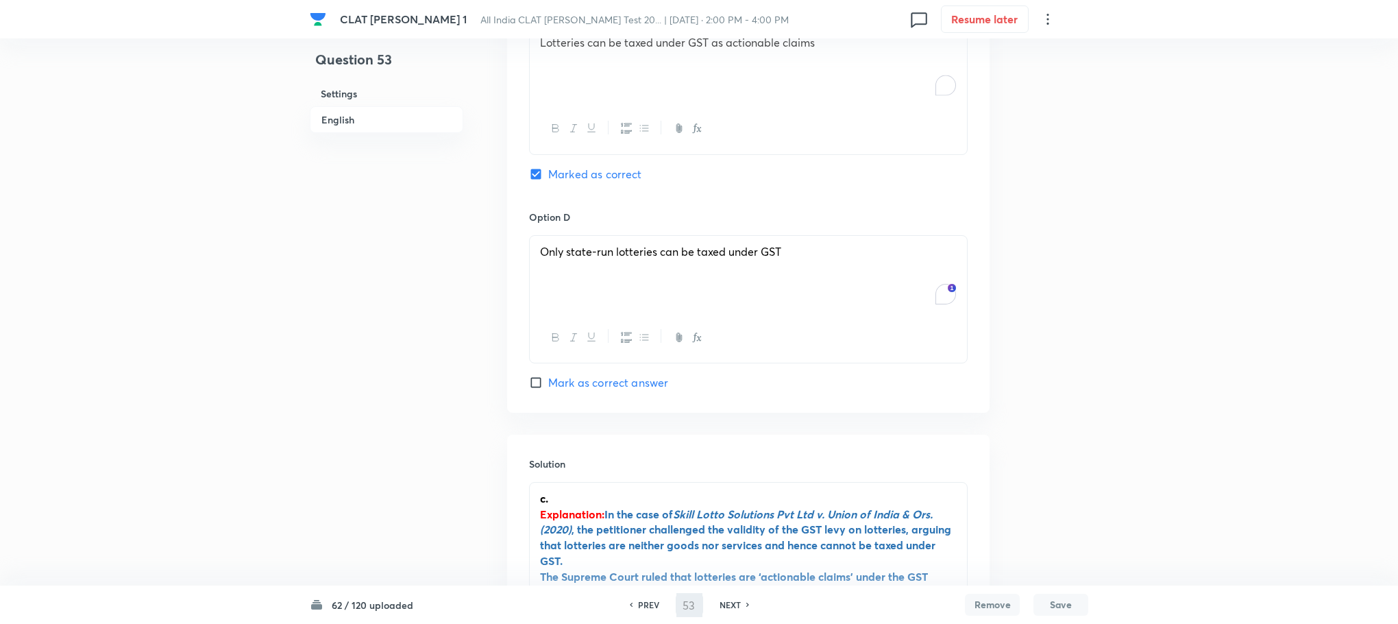
type input "54"
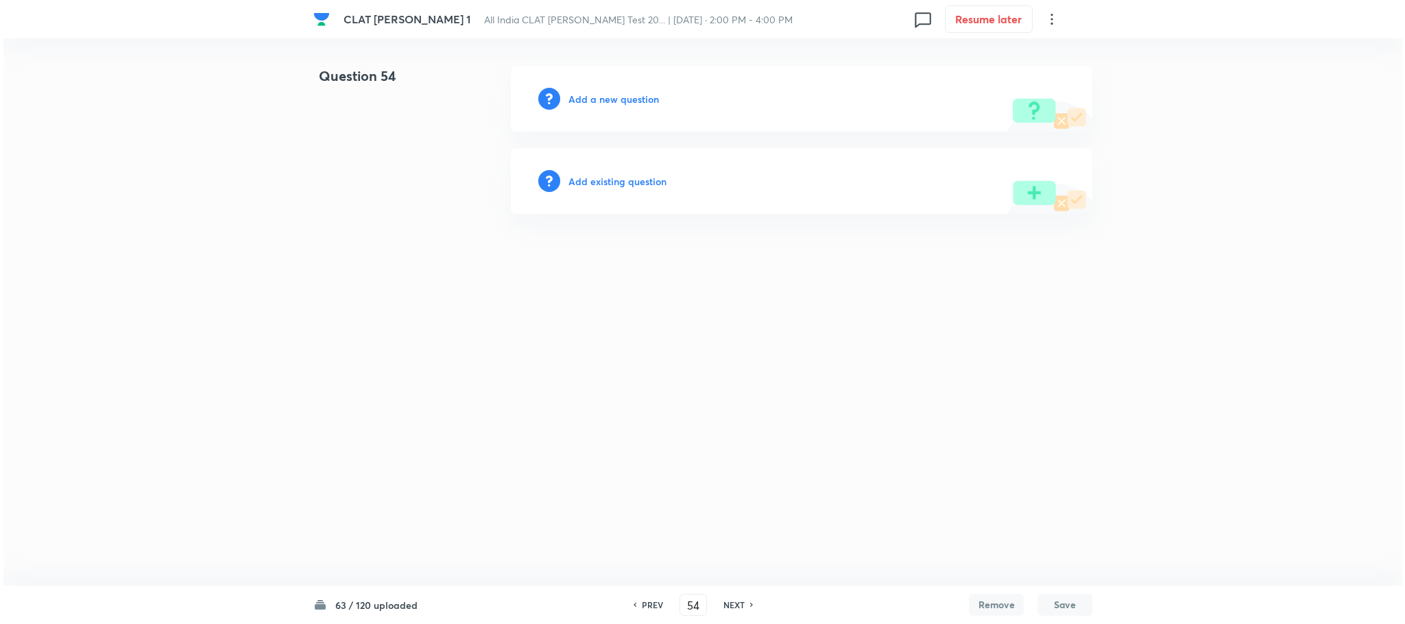
scroll to position [0, 0]
click at [618, 97] on h6 "Add a new question" at bounding box center [613, 99] width 90 height 14
click at [618, 97] on h6 "Choose a question type" at bounding box center [621, 99] width 106 height 14
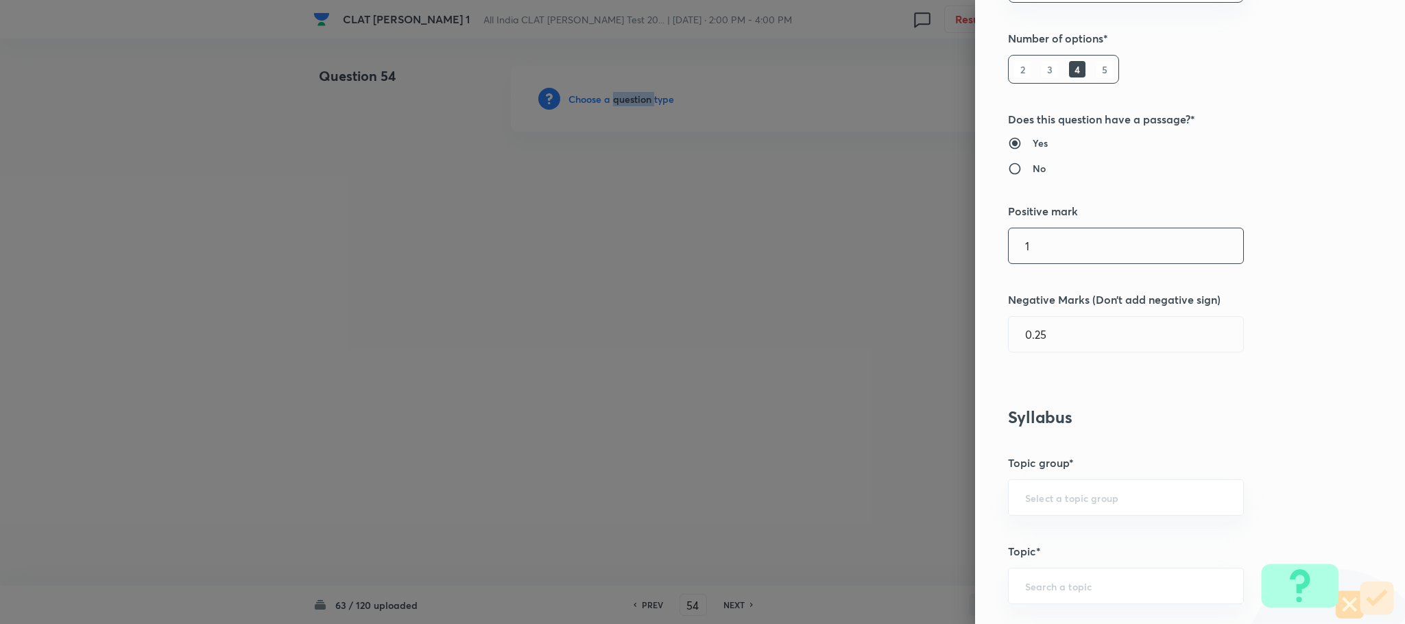
scroll to position [514, 0]
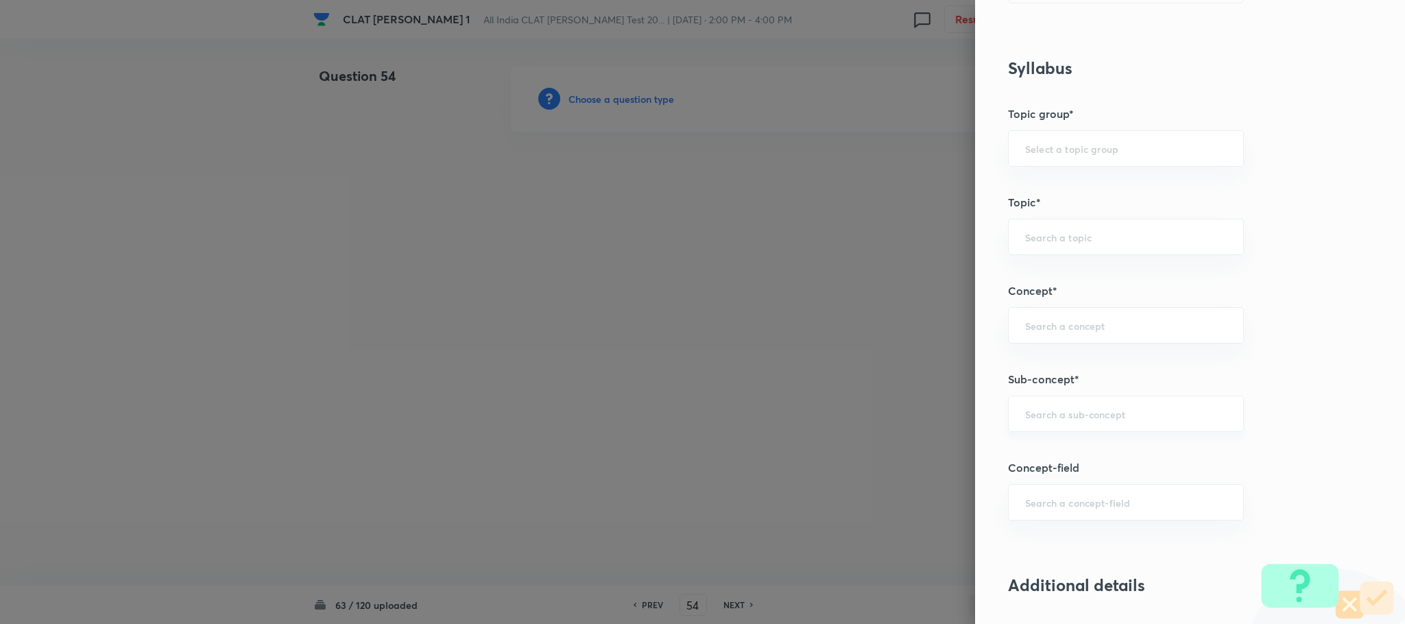
click at [1058, 420] on input "text" at bounding box center [1126, 413] width 202 height 13
type input "g"
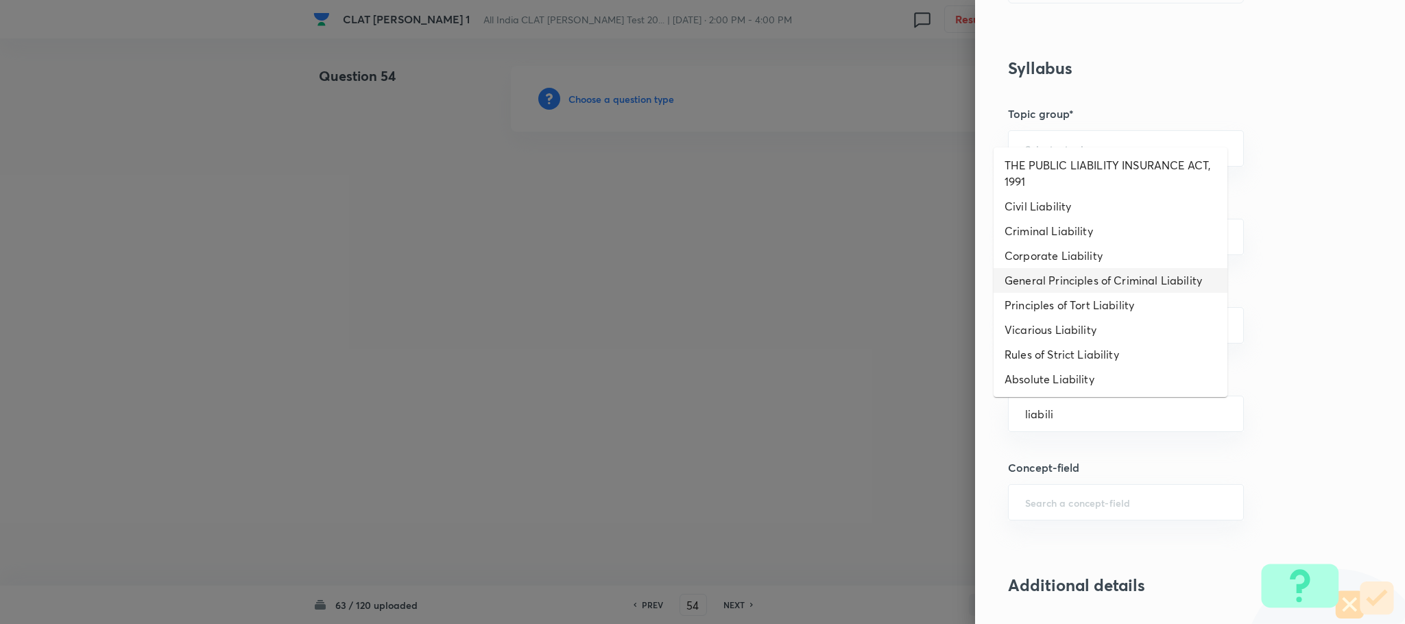
click at [1061, 284] on li "General Principles of Criminal Liability" at bounding box center [1110, 280] width 234 height 25
type input "General Principles of Criminal Liability"
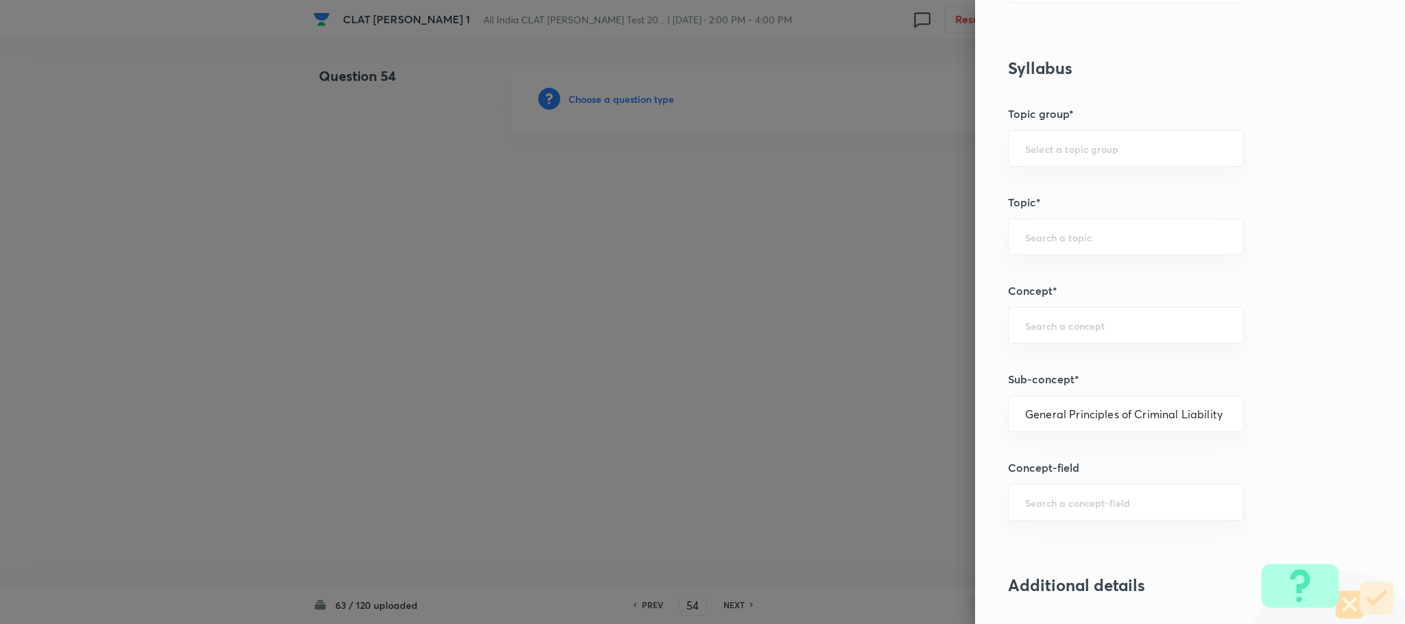
type input "Criminal Law"
type input "Definition and Meaning of Crime"
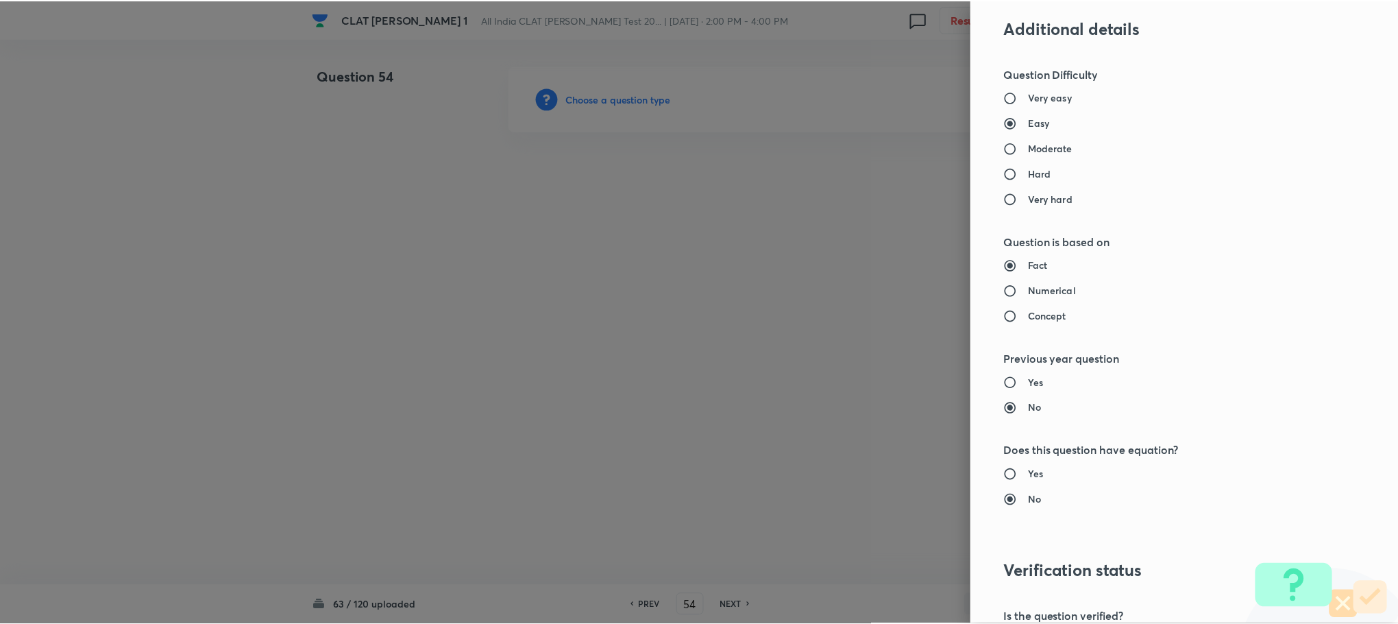
scroll to position [1234, 0]
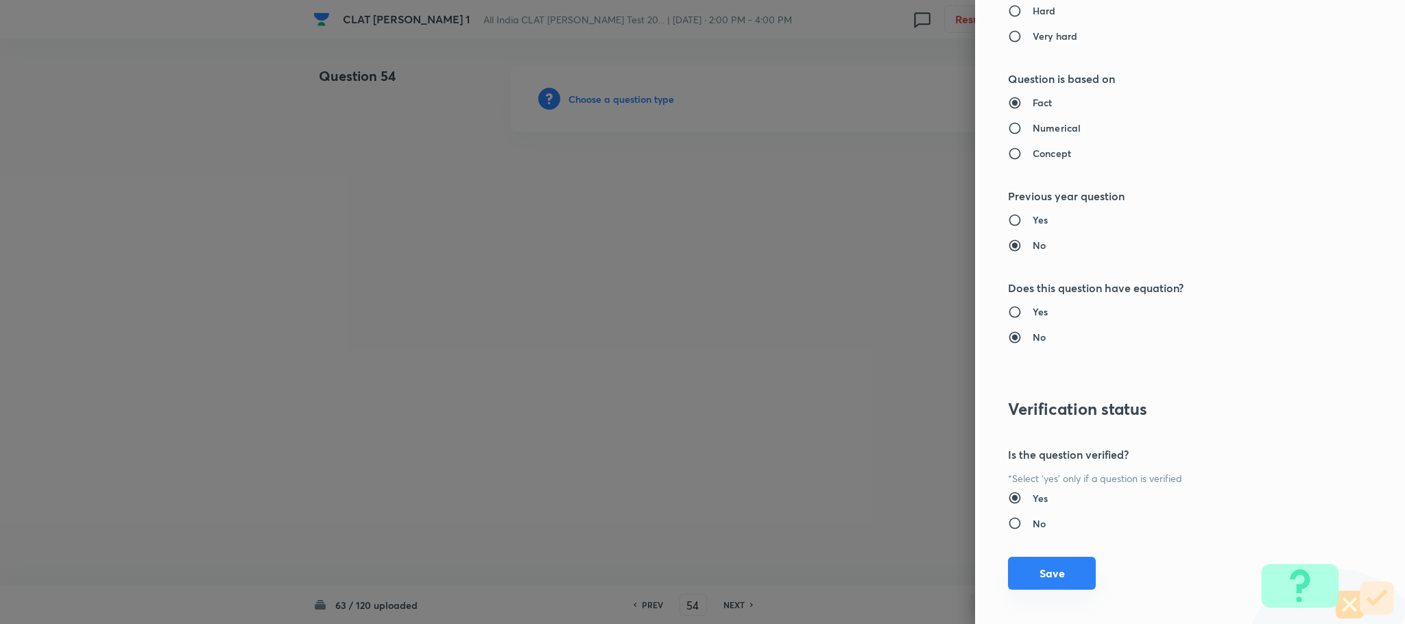
click at [1022, 568] on button "Save" at bounding box center [1052, 573] width 88 height 33
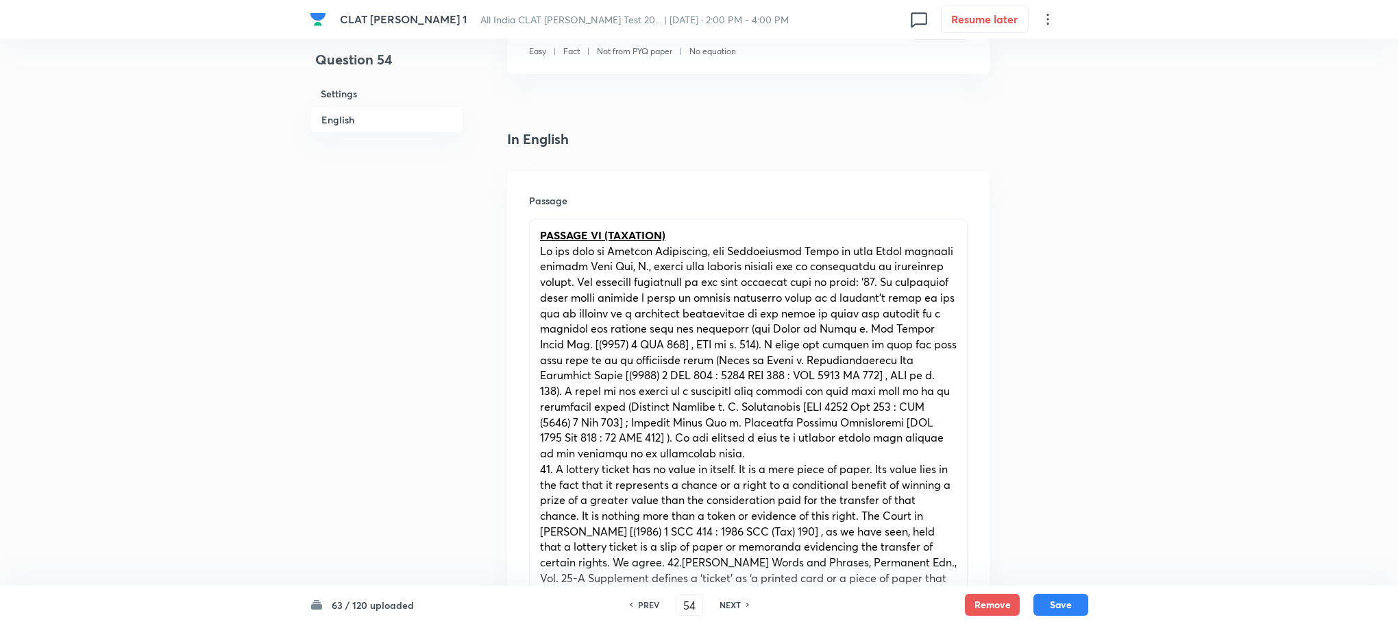
scroll to position [617, 0]
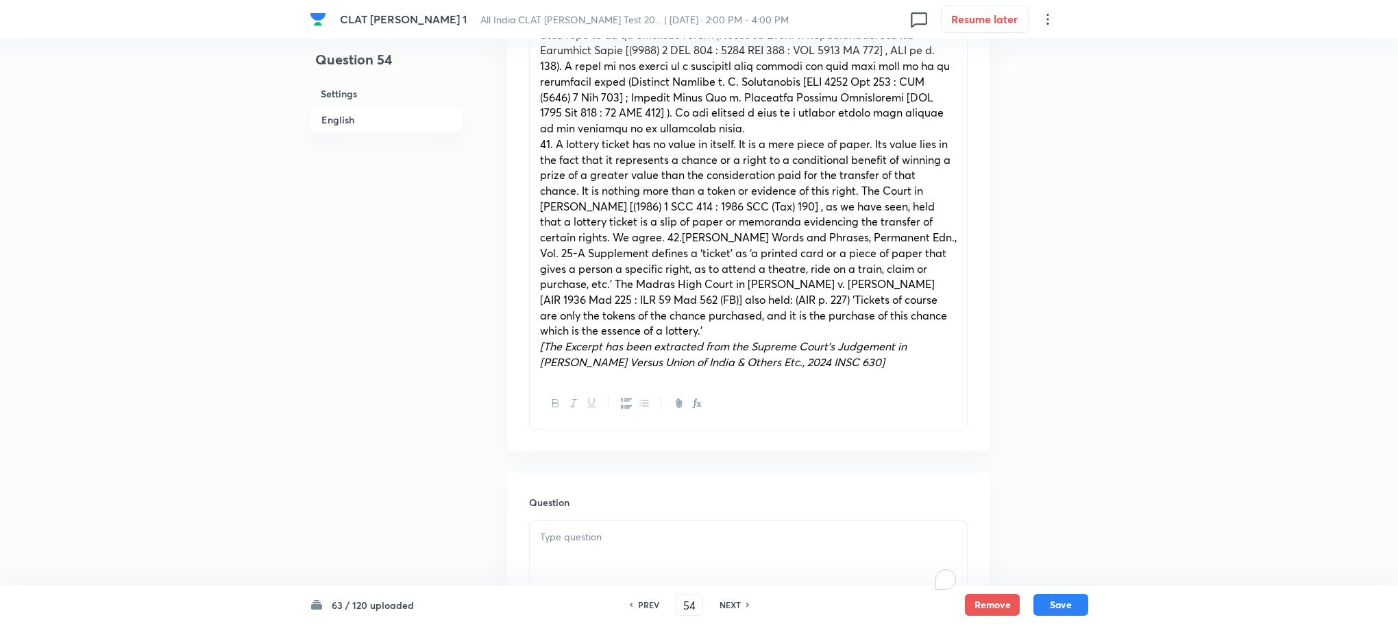
click at [601, 537] on p "To enrich screen reader interactions, please activate Accessibility in Grammarl…" at bounding box center [748, 537] width 417 height 16
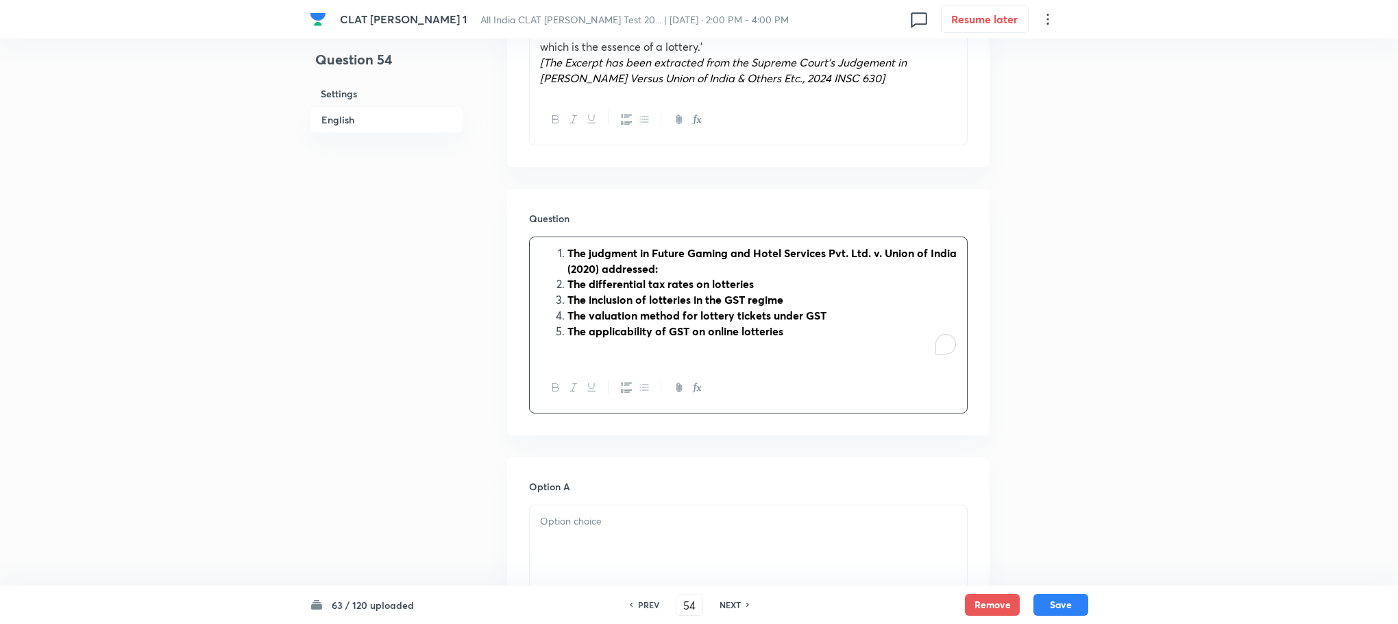
scroll to position [925, 0]
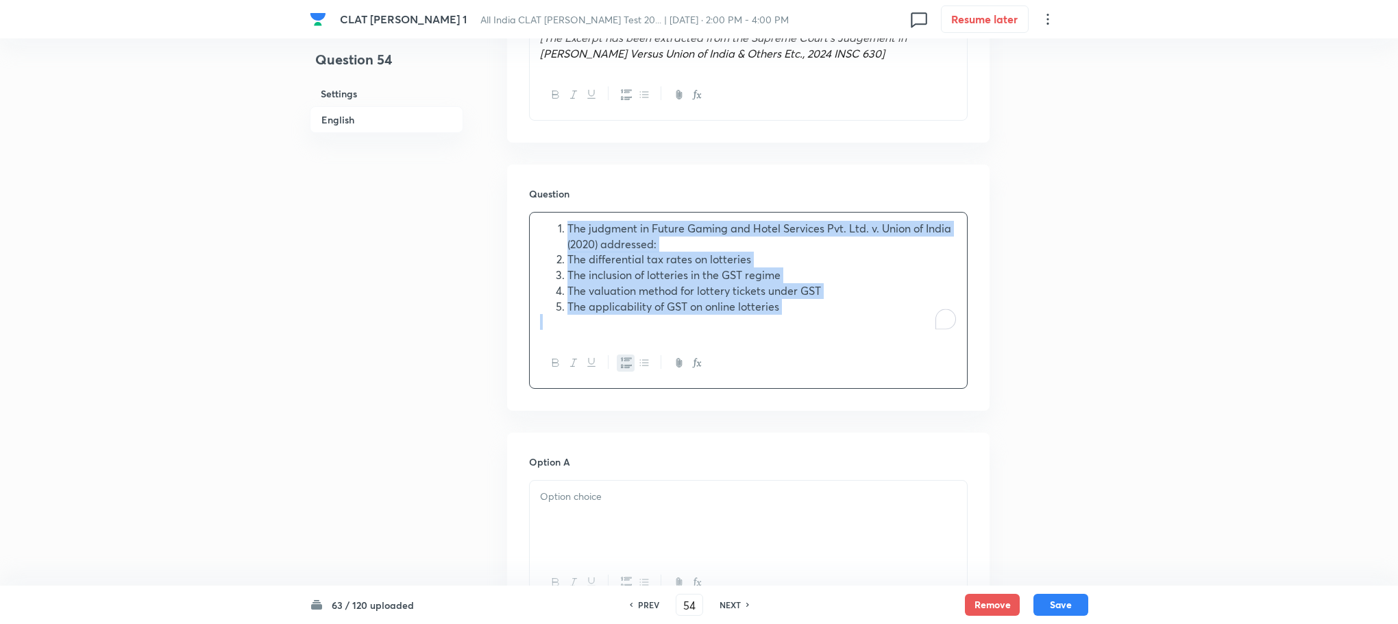
click at [627, 356] on button "button" at bounding box center [626, 362] width 18 height 17
click at [539, 260] on div "The judgment in Future Gaming and Hotel Services Pvt. Ltd. v. Union of India (2…" at bounding box center [748, 275] width 437 height 125
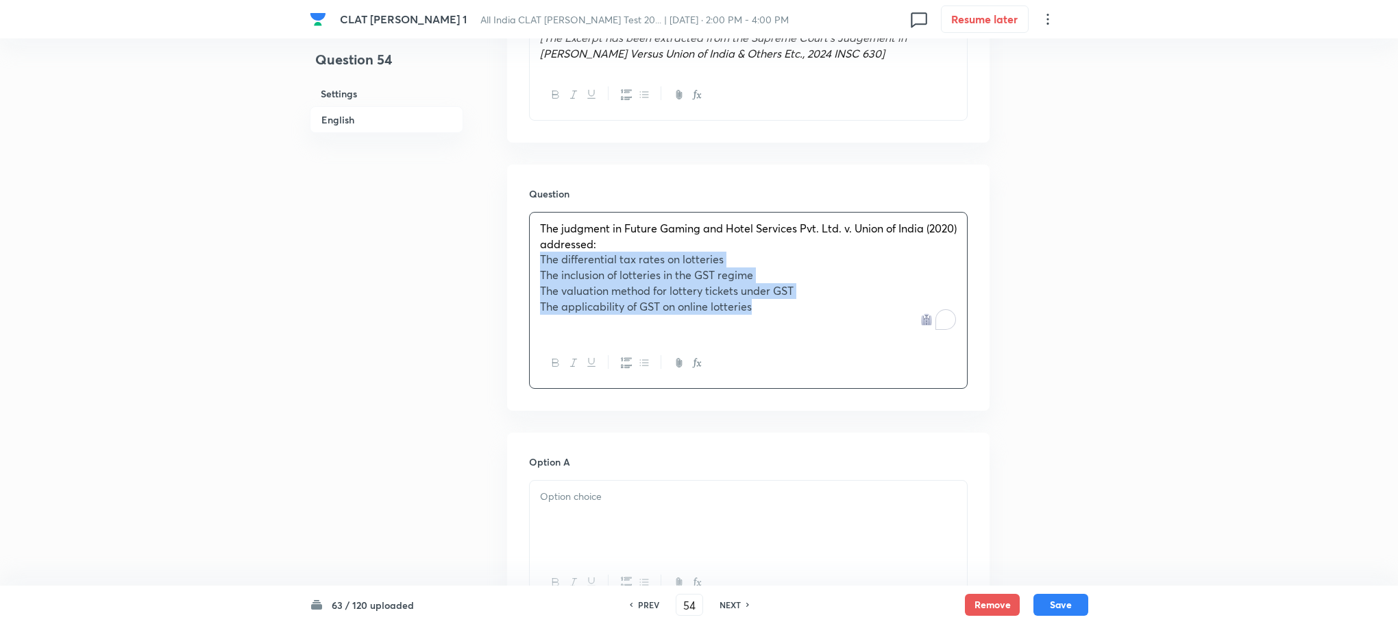
drag, startPoint x: 539, startPoint y: 260, endPoint x: 742, endPoint y: 313, distance: 210.3
click at [742, 313] on div "The judgment in Future Gaming and Hotel Services Pvt. Ltd. v. Union of India (2…" at bounding box center [748, 275] width 437 height 125
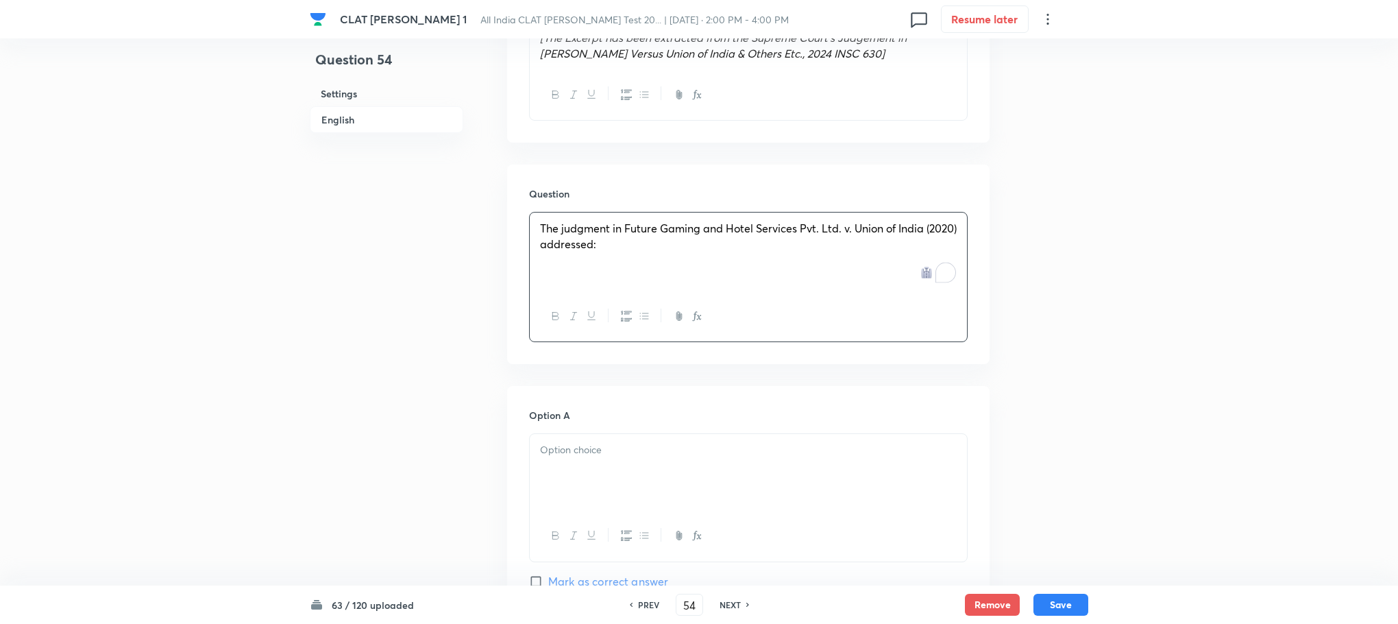
click at [579, 453] on p at bounding box center [748, 450] width 417 height 16
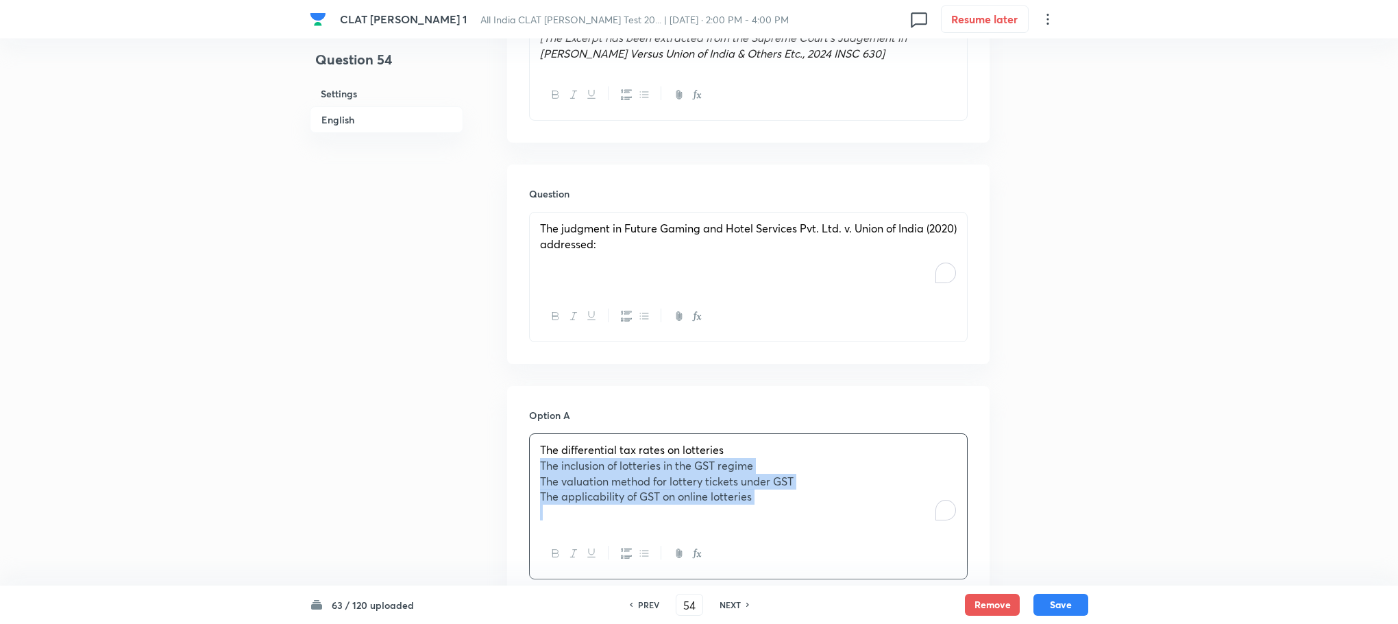
drag, startPoint x: 537, startPoint y: 461, endPoint x: 928, endPoint y: 579, distance: 408.6
click at [928, 579] on div "The differential tax rates on lotteries The inclusion of lotteries in the GST r…" at bounding box center [748, 506] width 439 height 146
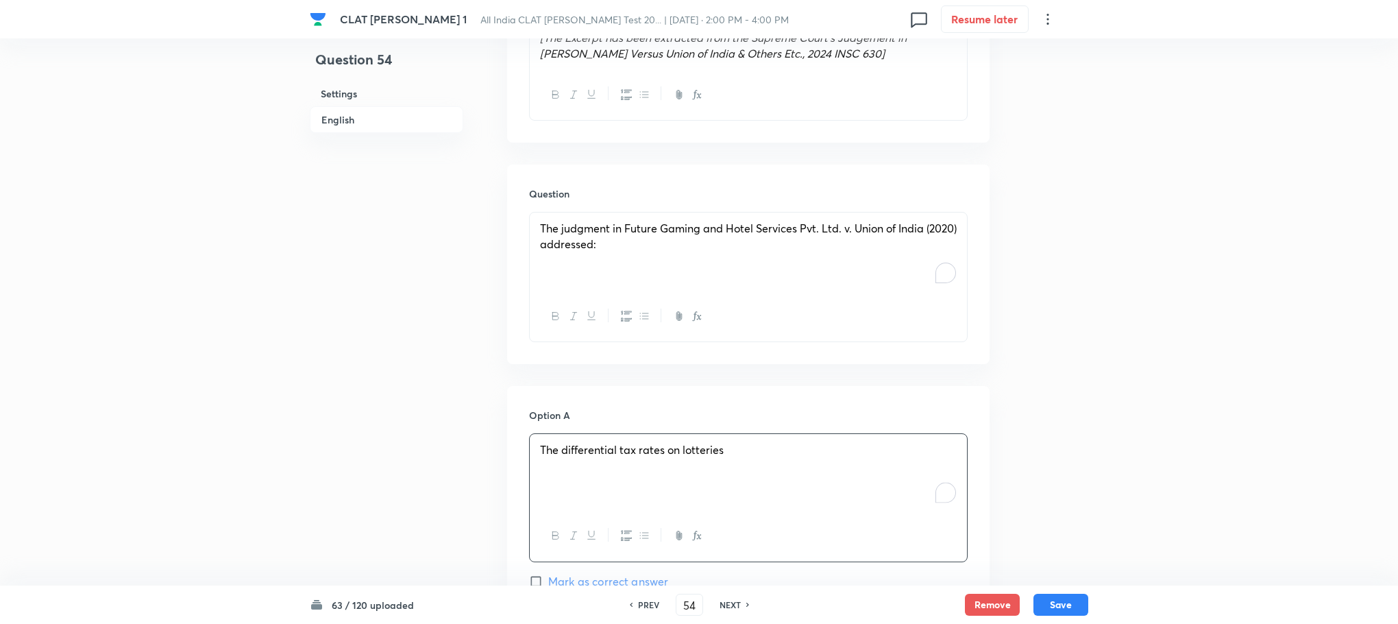
scroll to position [1234, 0]
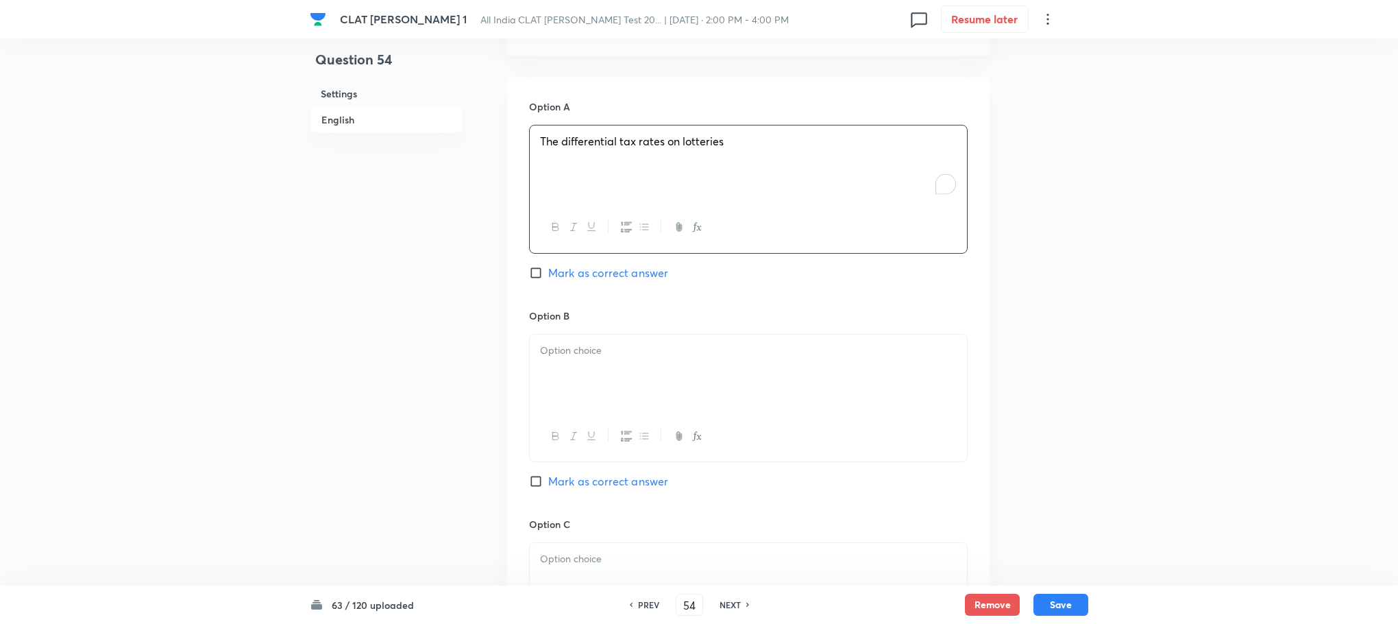
click at [568, 375] on div at bounding box center [748, 373] width 437 height 77
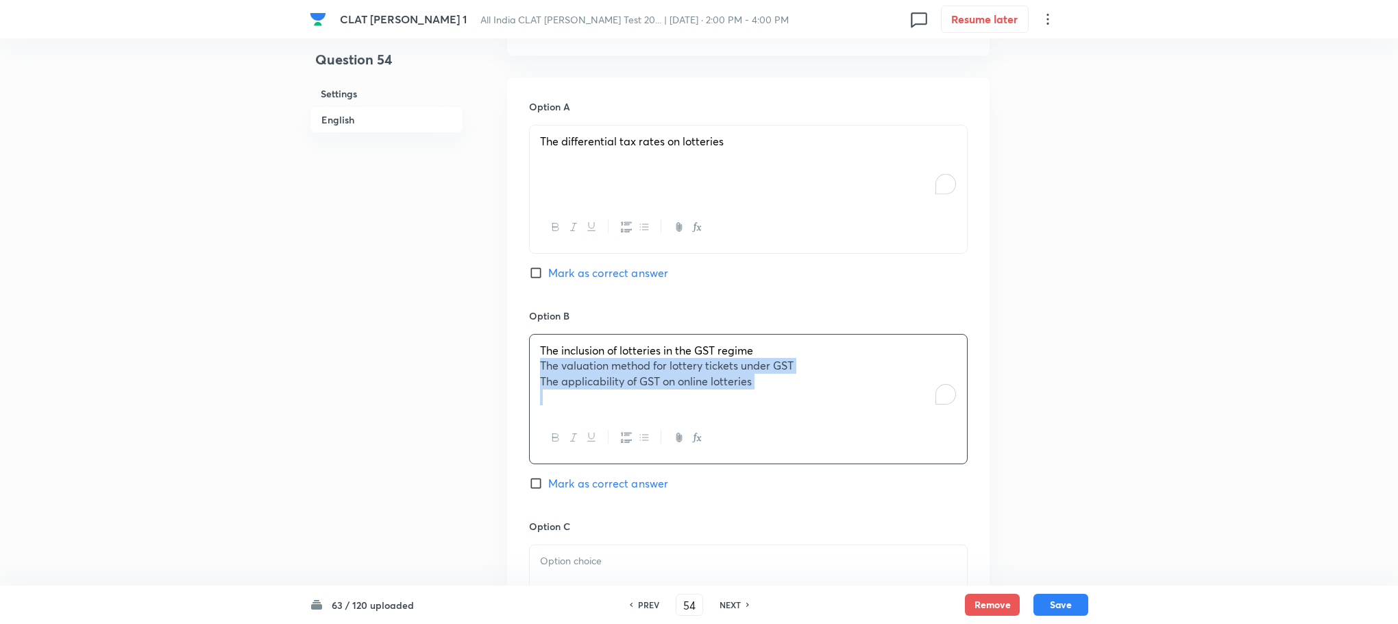
drag, startPoint x: 537, startPoint y: 367, endPoint x: 963, endPoint y: 441, distance: 432.8
click at [963, 441] on div "The inclusion of lotteries in the GST regime The valuation method for lottery t…" at bounding box center [748, 399] width 439 height 130
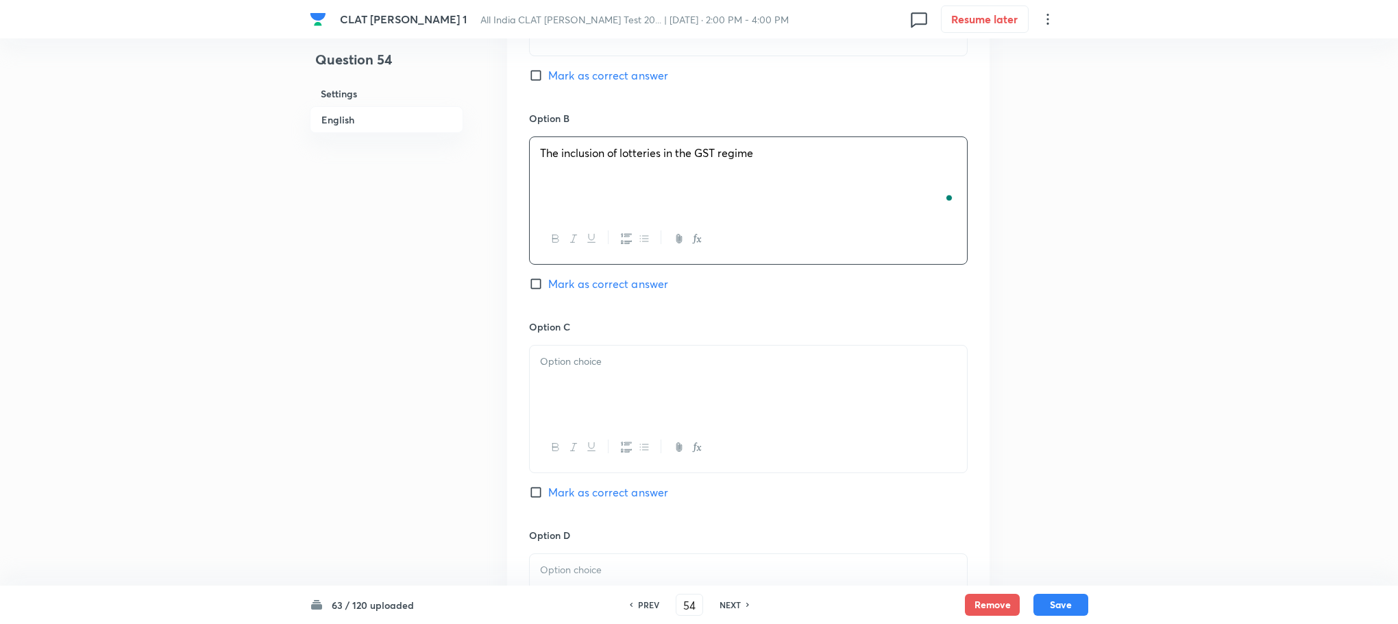
scroll to position [1440, 0]
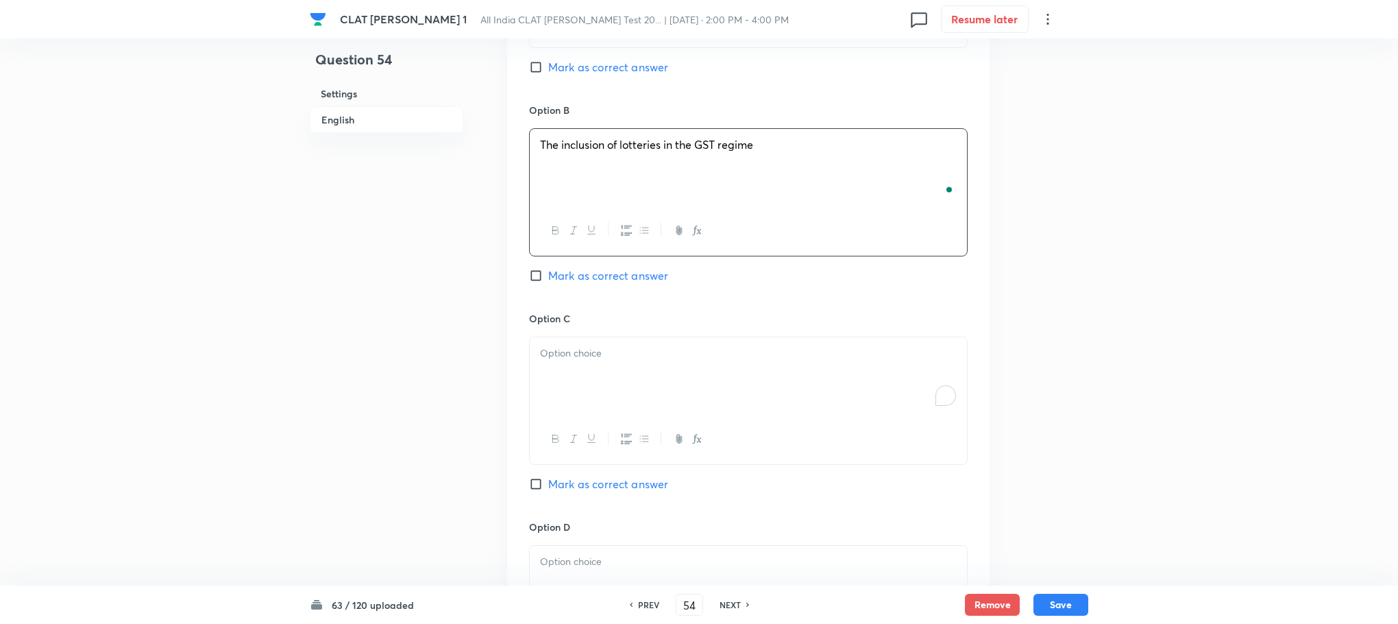
click at [572, 373] on div "To enrich screen reader interactions, please activate Accessibility in Grammarl…" at bounding box center [748, 375] width 437 height 77
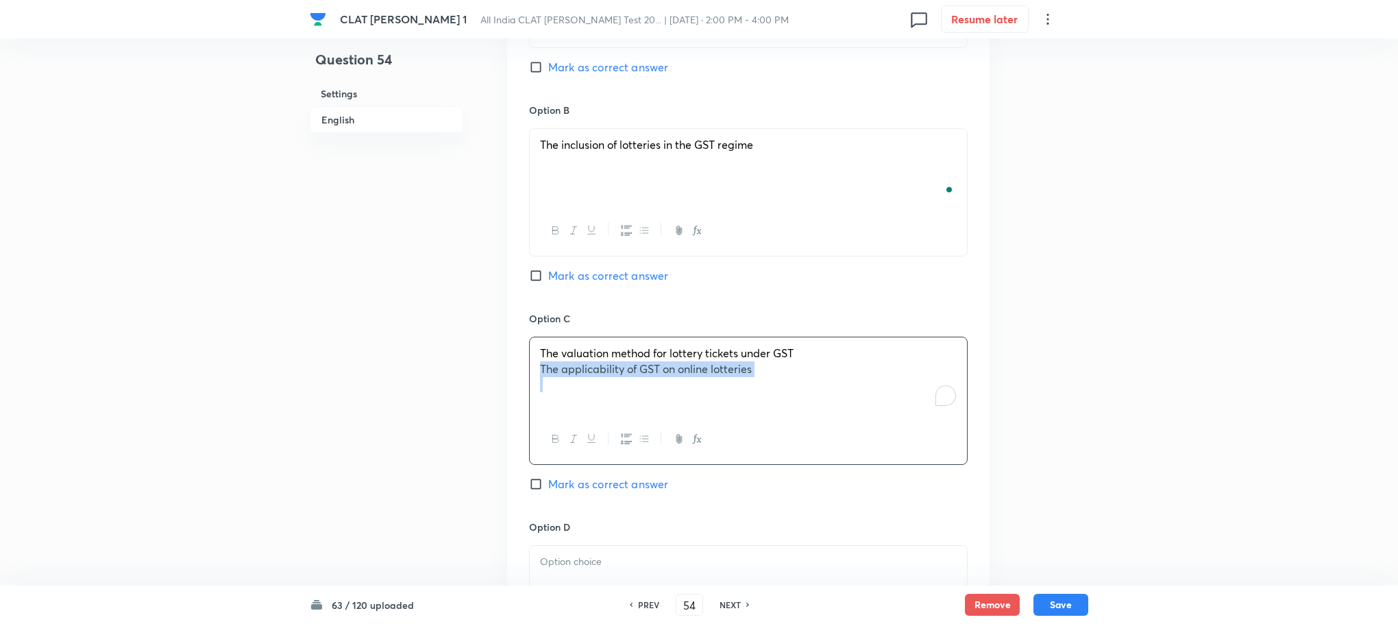
drag, startPoint x: 540, startPoint y: 373, endPoint x: 906, endPoint y: 416, distance: 368.6
click at [906, 414] on div "The valuation method for lottery tickets under GST The applicability of GST on …" at bounding box center [748, 375] width 437 height 77
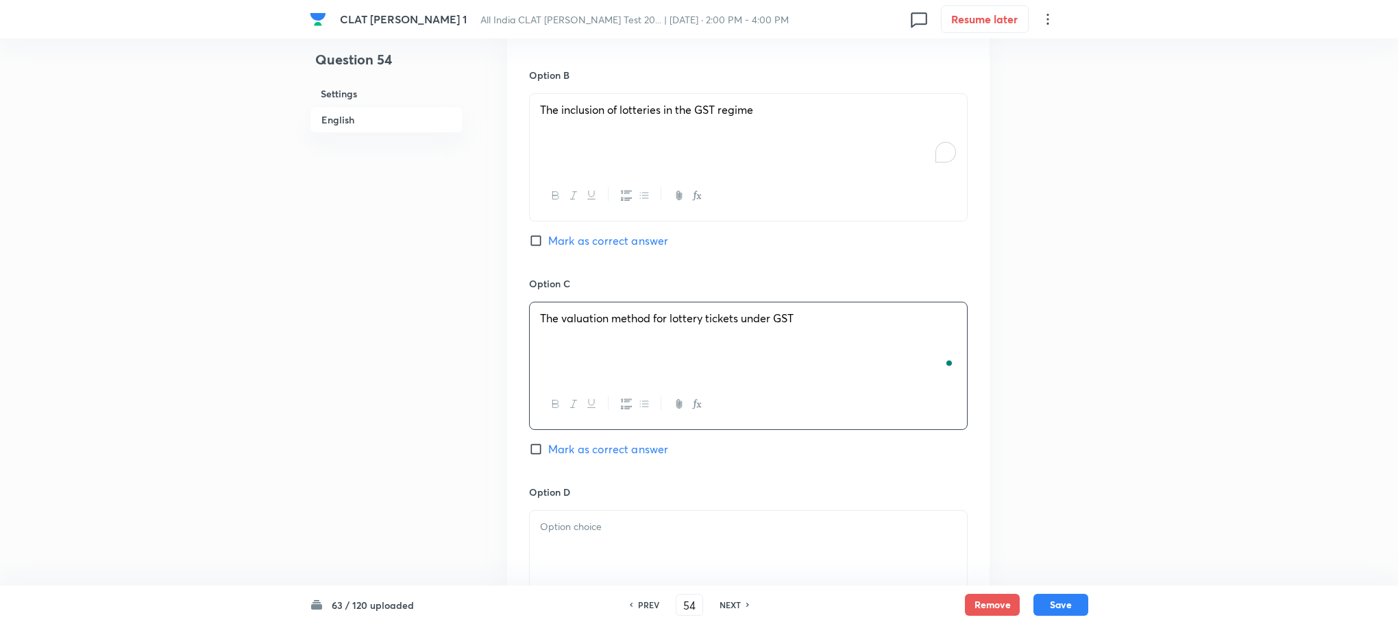
scroll to position [1748, 0]
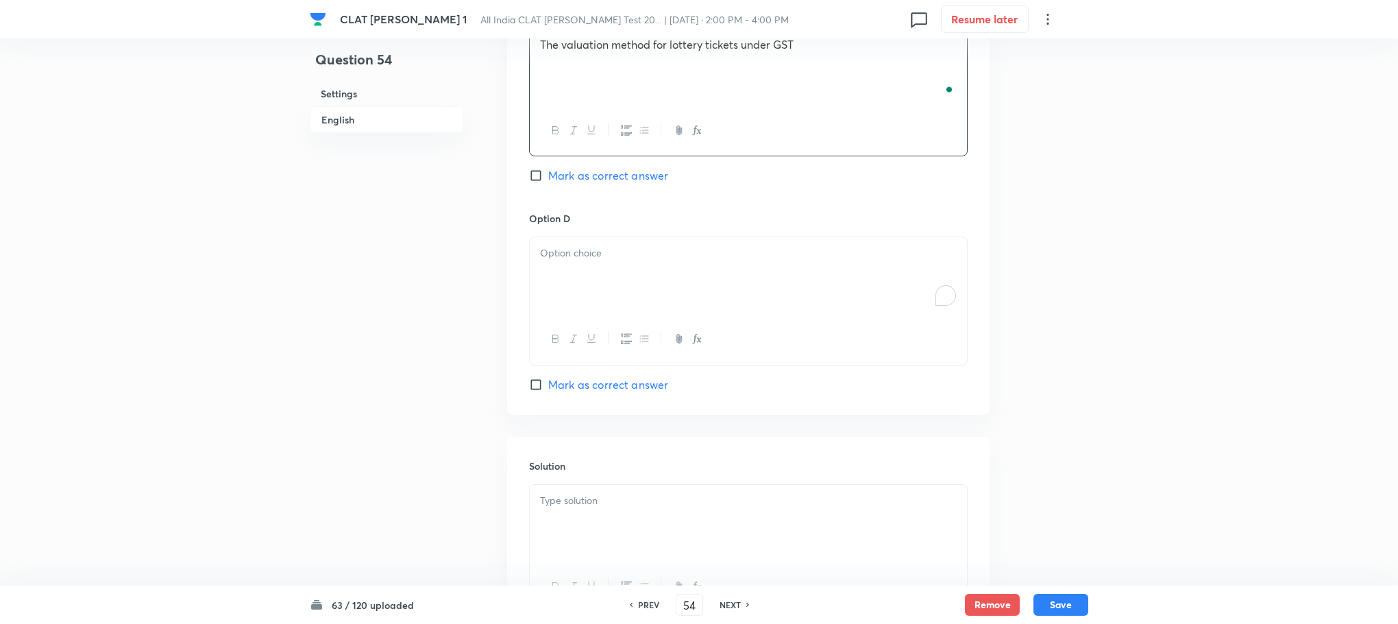
click at [562, 311] on div "To enrich screen reader interactions, please activate Accessibility in Grammarl…" at bounding box center [748, 275] width 437 height 77
click at [568, 517] on div at bounding box center [748, 523] width 437 height 77
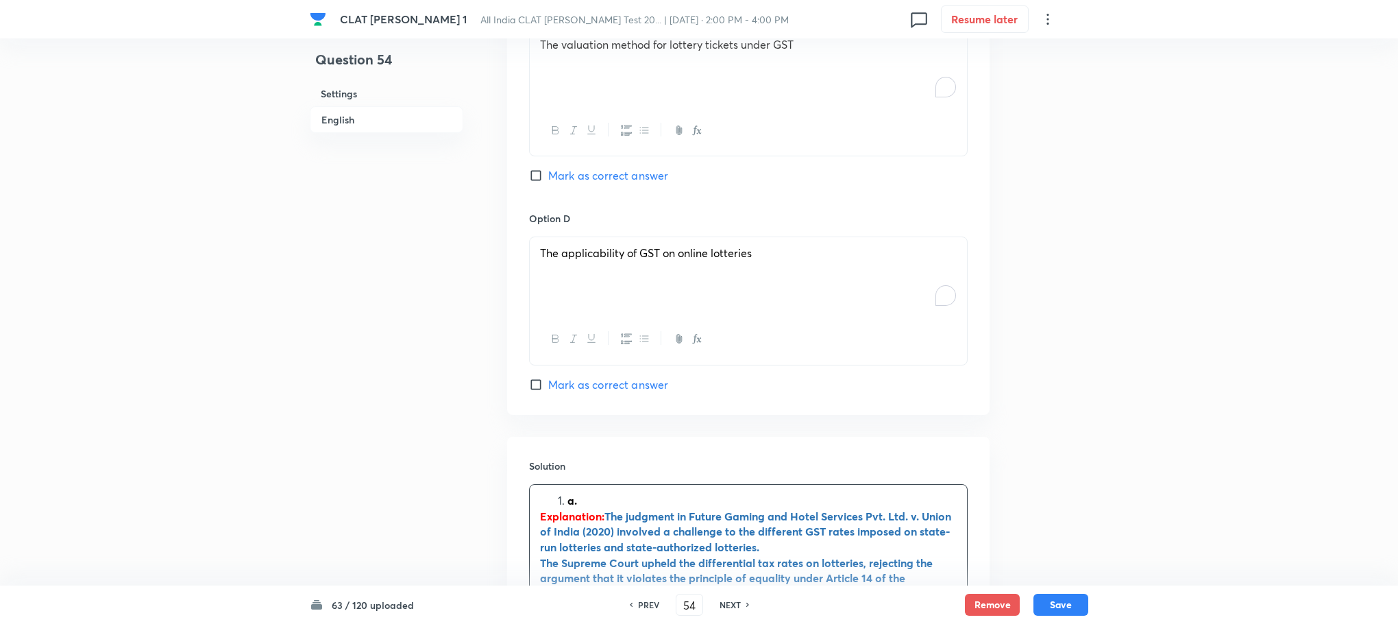
click at [568, 505] on li "a." at bounding box center [762, 501] width 389 height 16
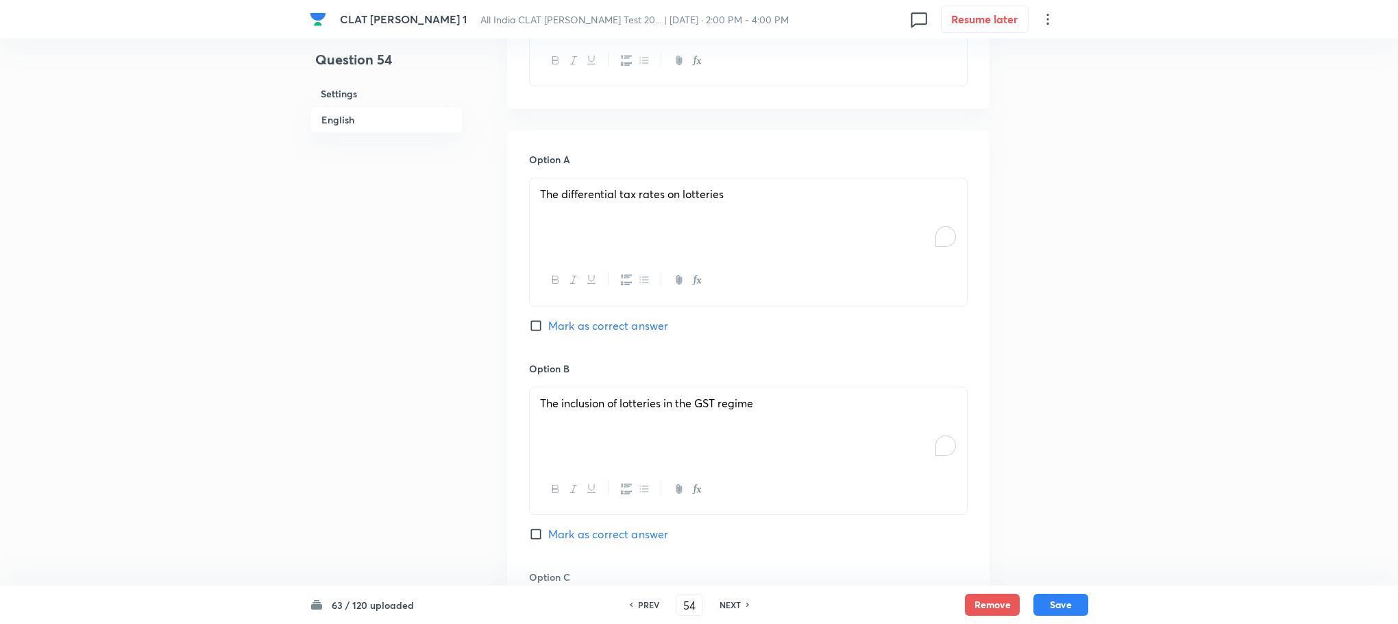
scroll to position [1131, 0]
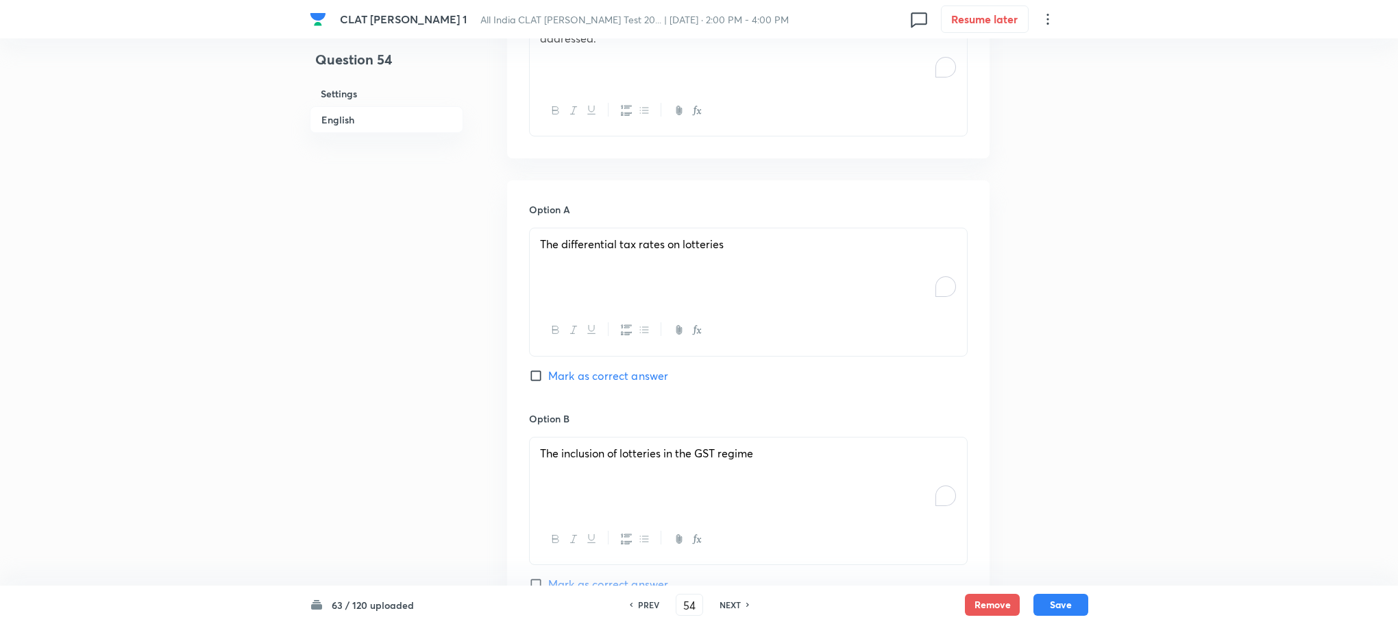
click at [585, 370] on span "Mark as correct answer" at bounding box center [608, 375] width 120 height 16
click at [548, 370] on input "Mark as correct answer" at bounding box center [538, 376] width 19 height 14
checkbox input "true"
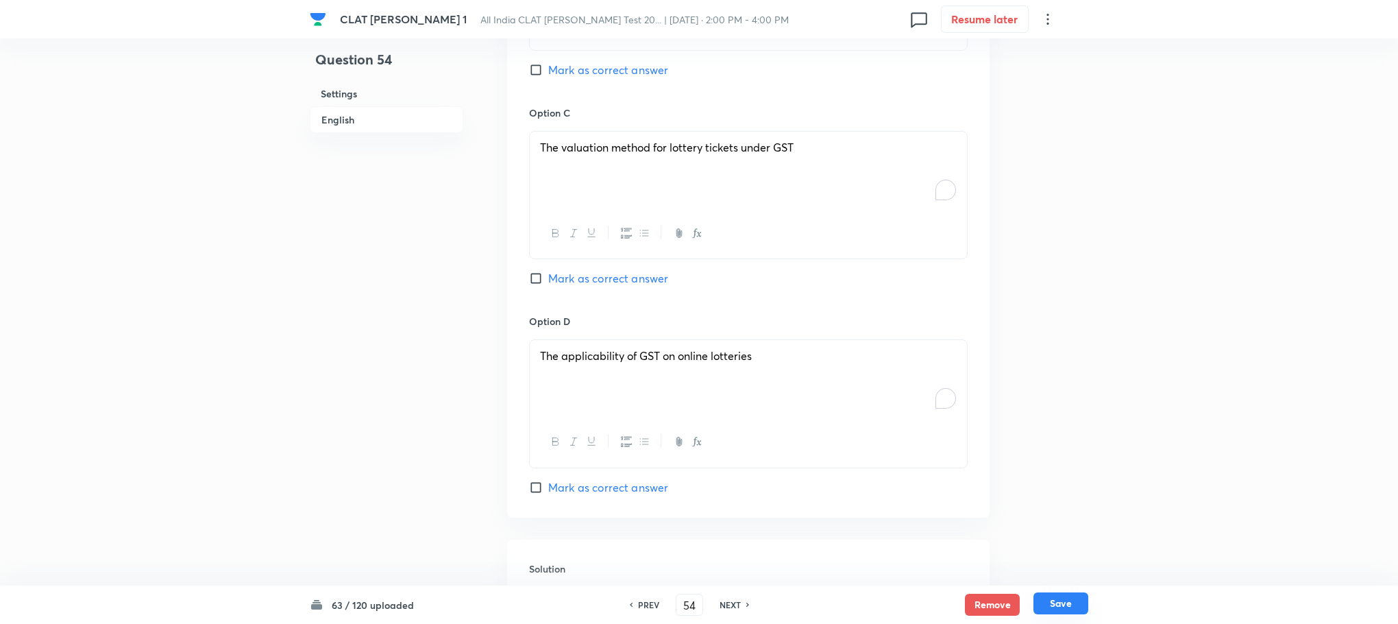
click at [1059, 607] on button "Save" at bounding box center [1061, 603] width 55 height 22
type input "55"
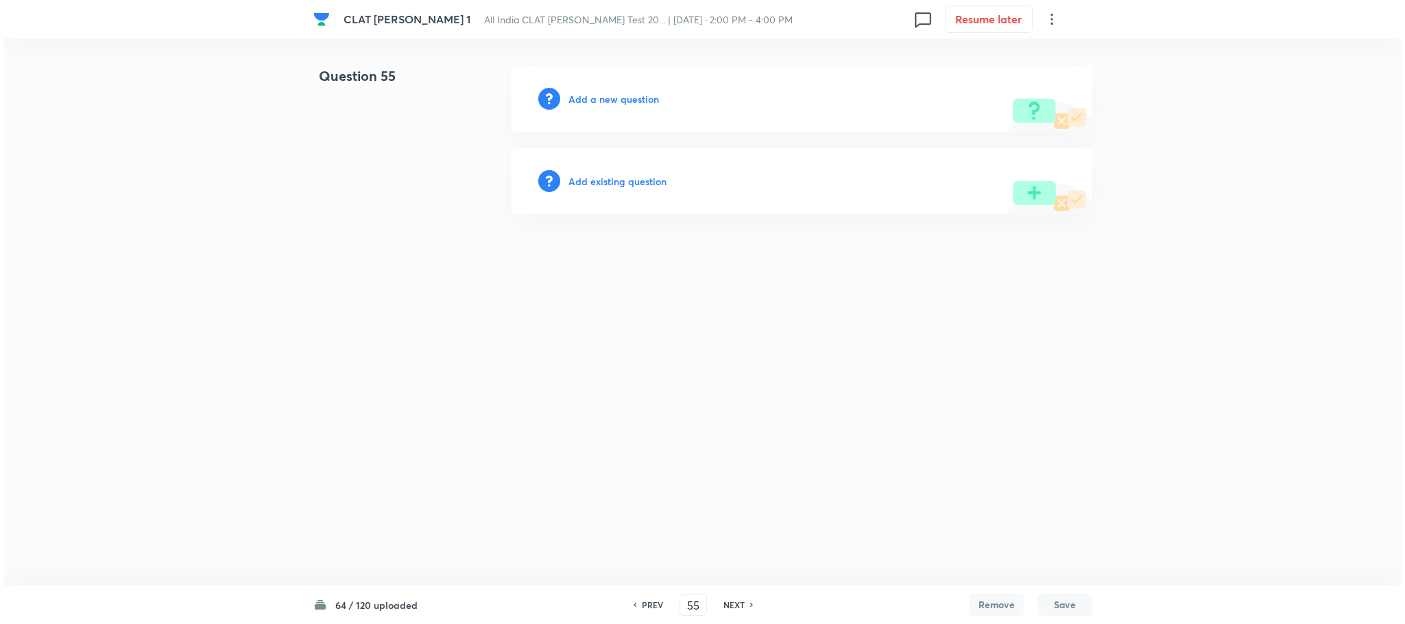
scroll to position [0, 0]
click at [621, 97] on h6 "Add a new question" at bounding box center [613, 99] width 90 height 14
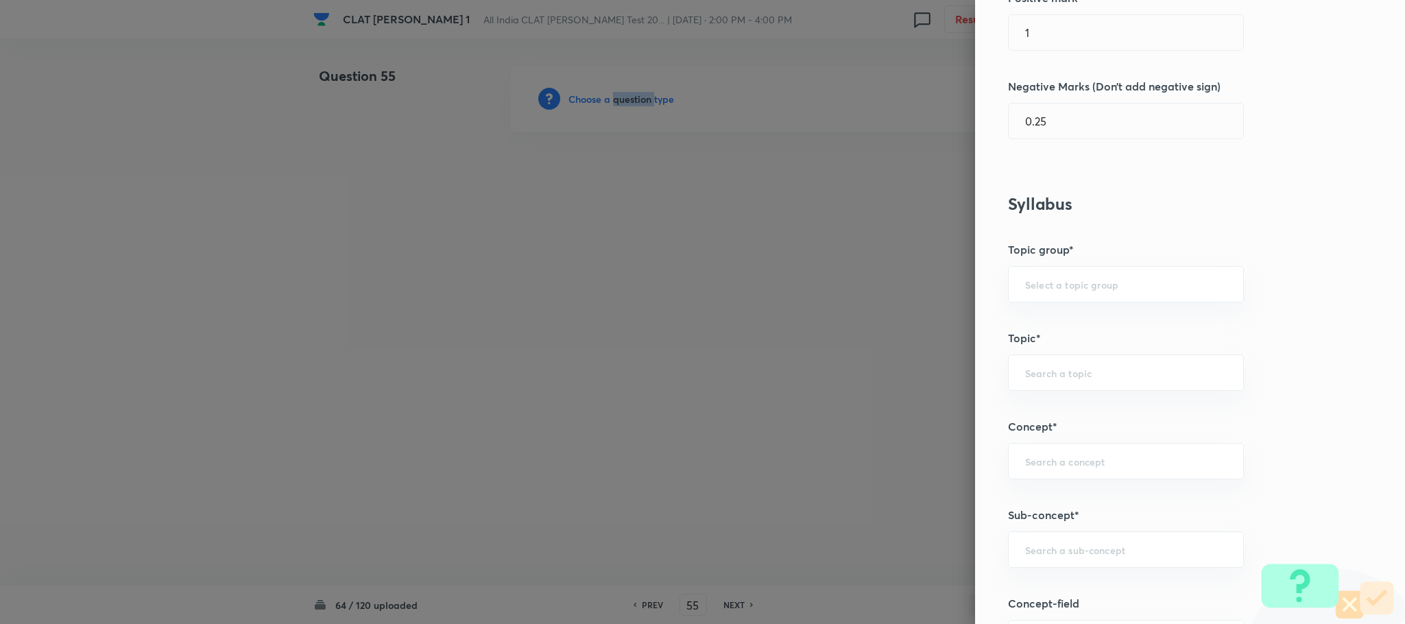
scroll to position [617, 0]
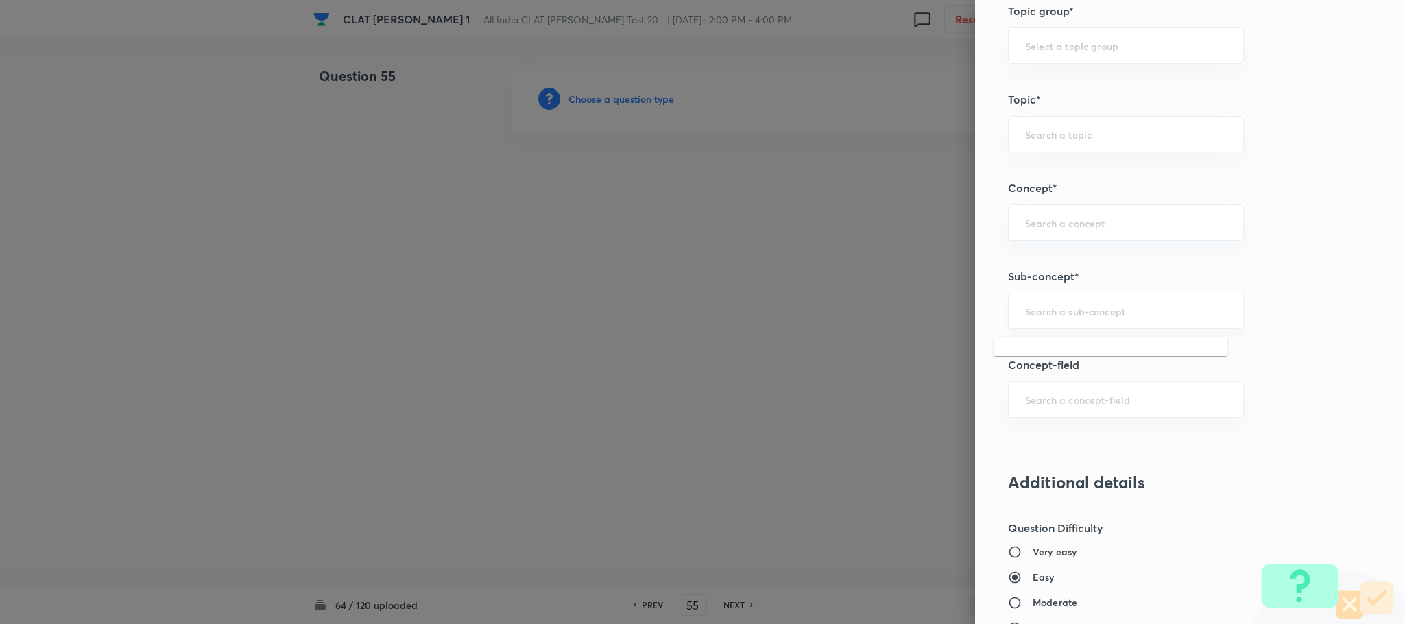
click at [1066, 309] on input "text" at bounding box center [1126, 310] width 202 height 13
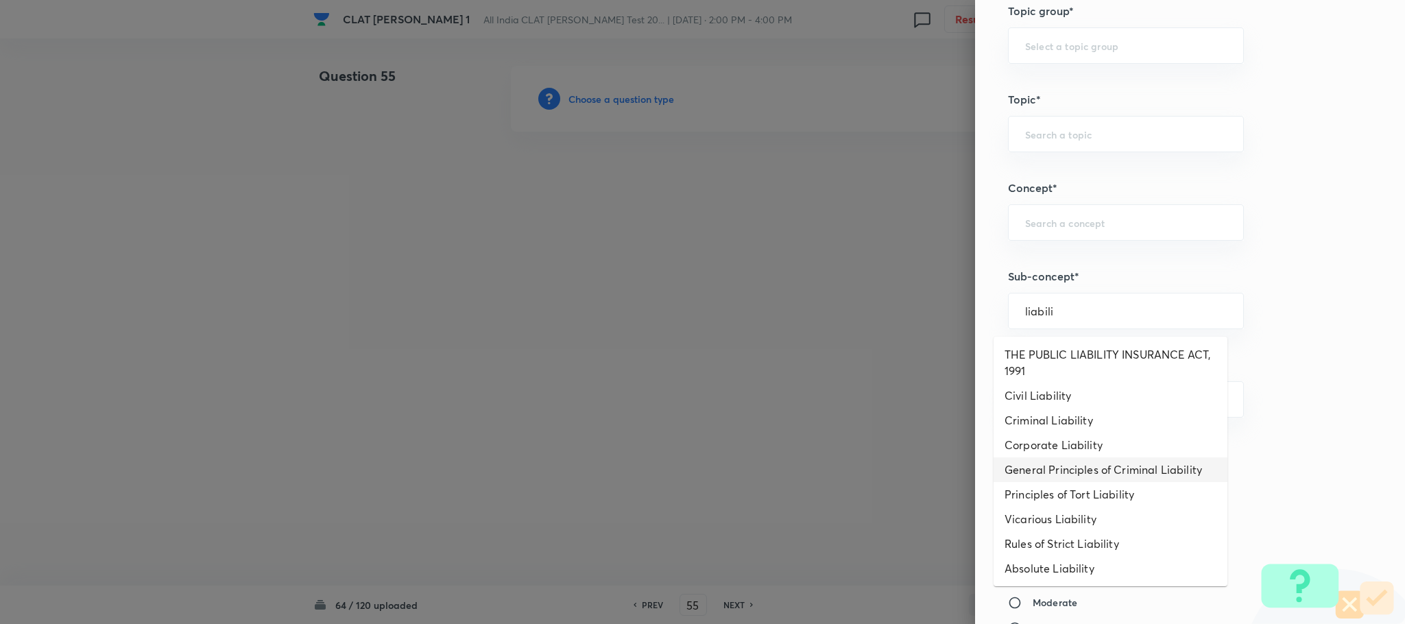
click at [1039, 459] on li "General Principles of Criminal Liability" at bounding box center [1110, 469] width 234 height 25
type input "General Principles of Criminal Liability"
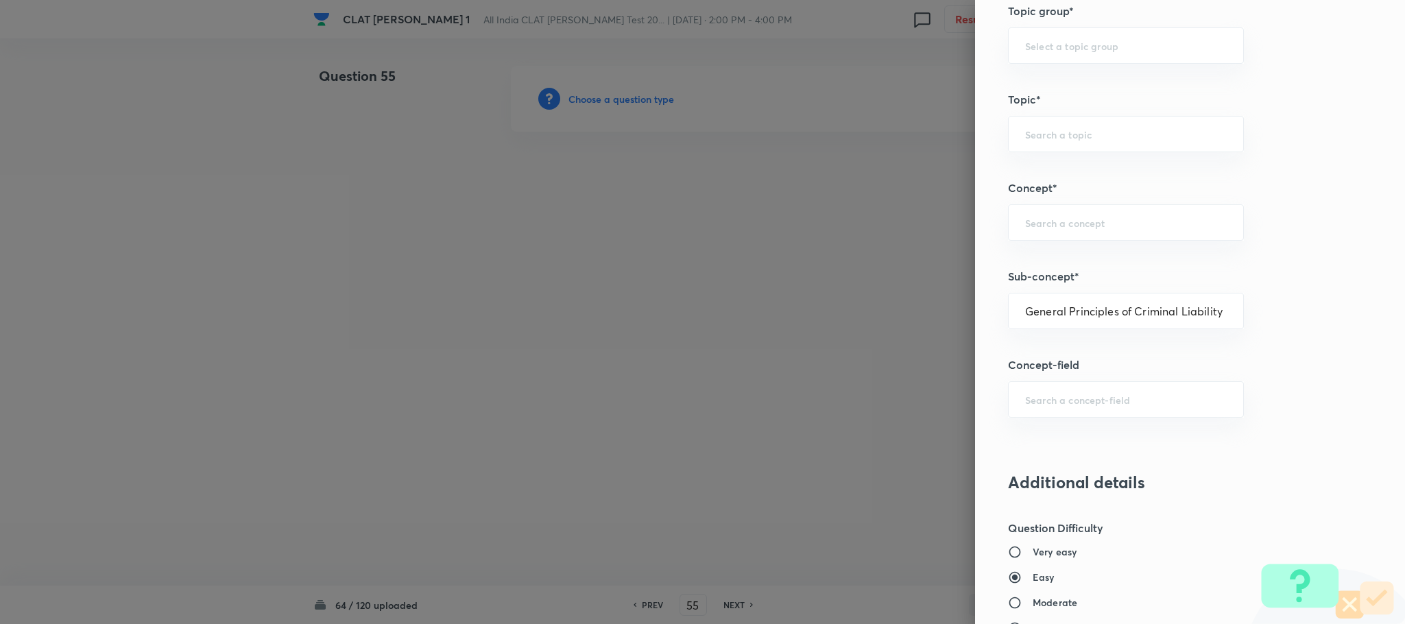
type input "Criminal Law"
type input "Definition and Meaning of Crime"
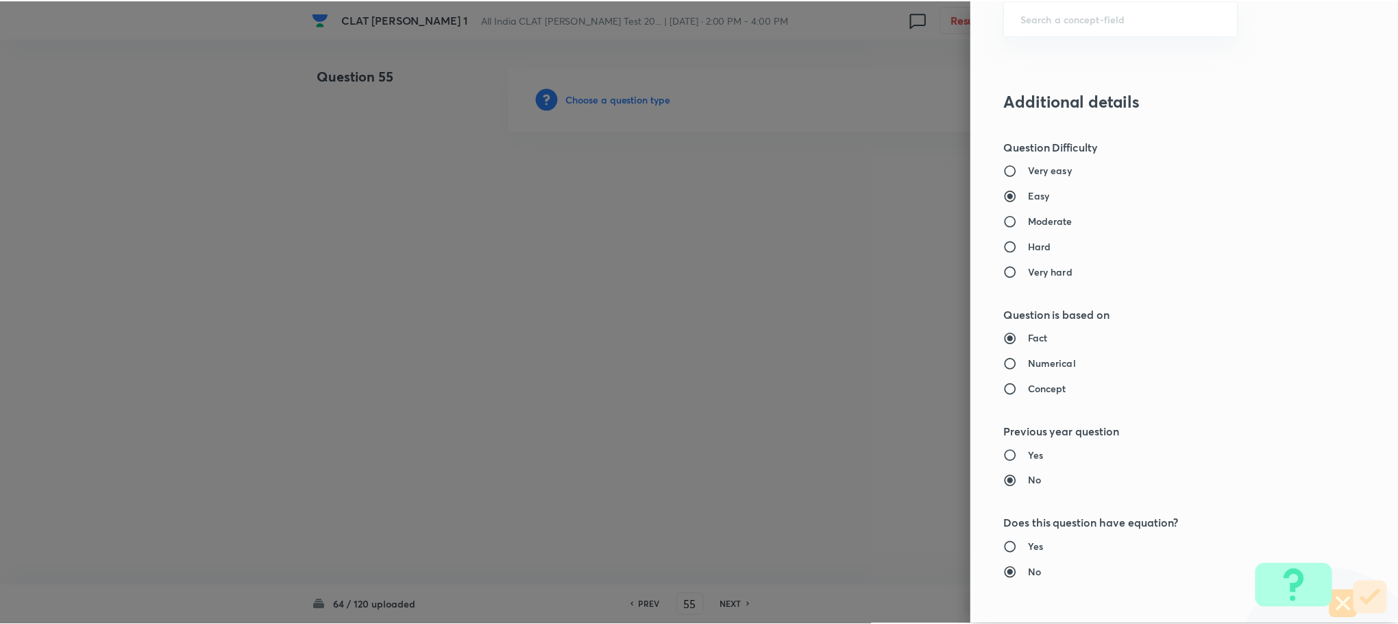
scroll to position [1249, 0]
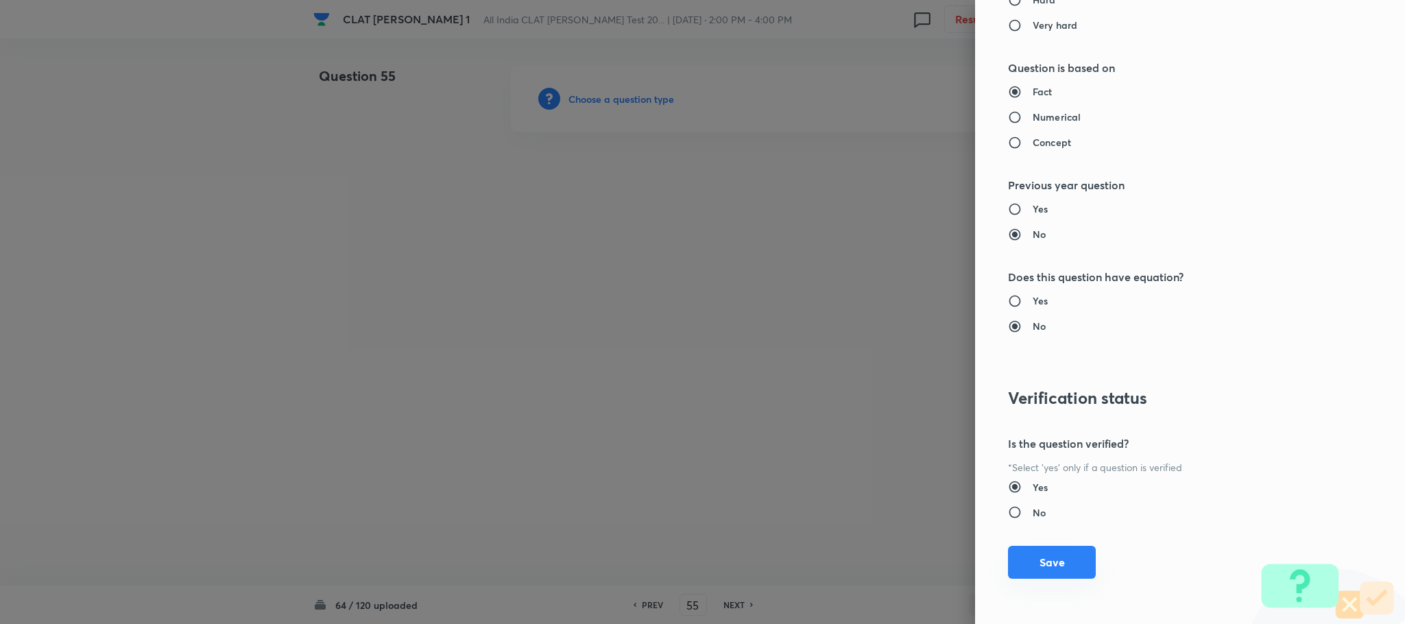
click at [1024, 556] on button "Save" at bounding box center [1052, 562] width 88 height 33
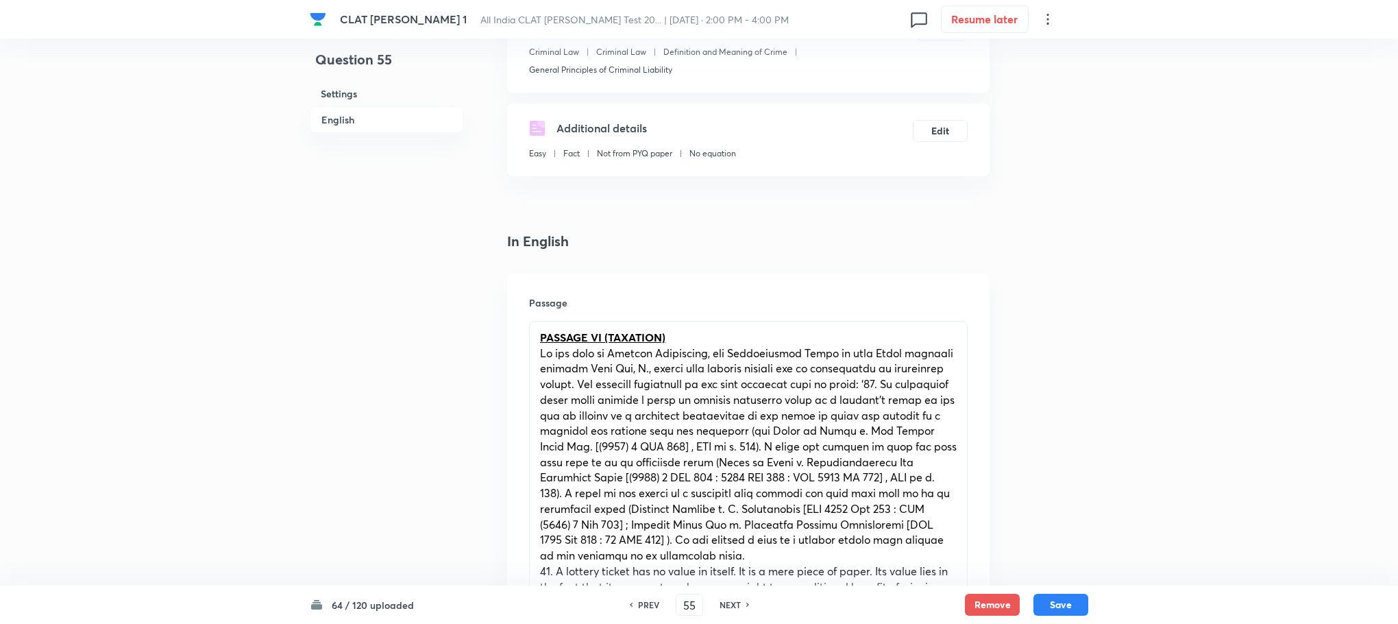
scroll to position [617, 0]
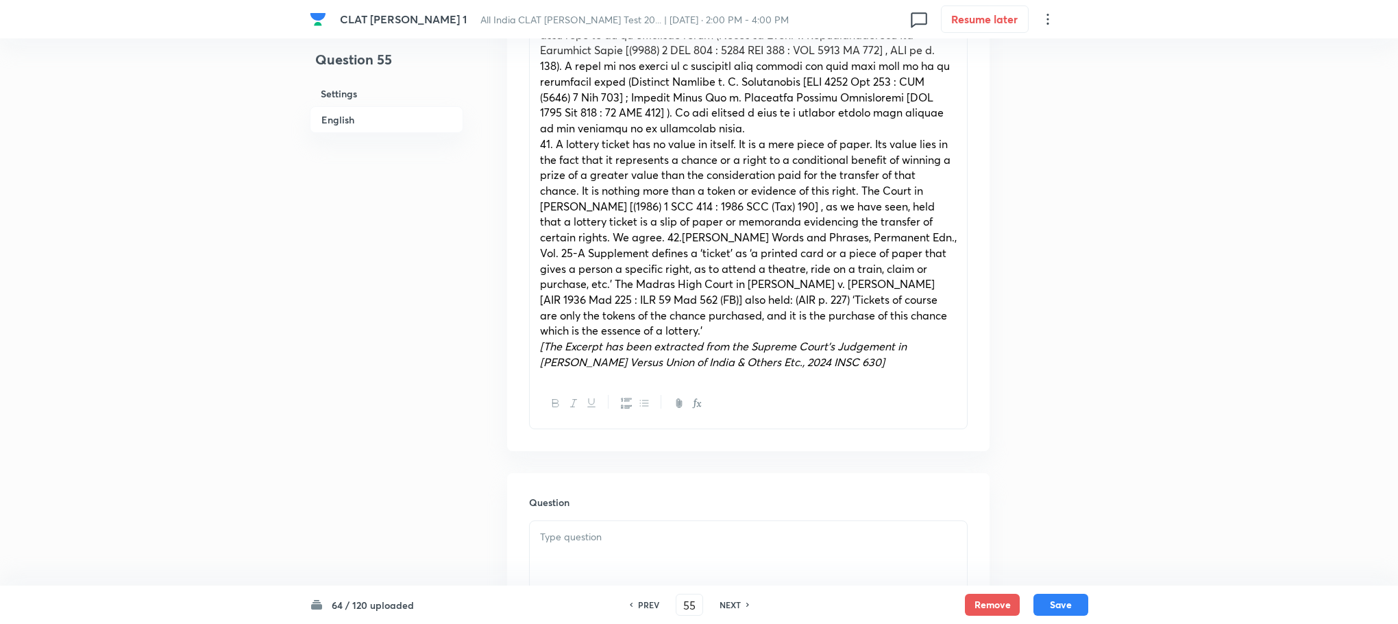
click at [582, 556] on div at bounding box center [748, 559] width 437 height 77
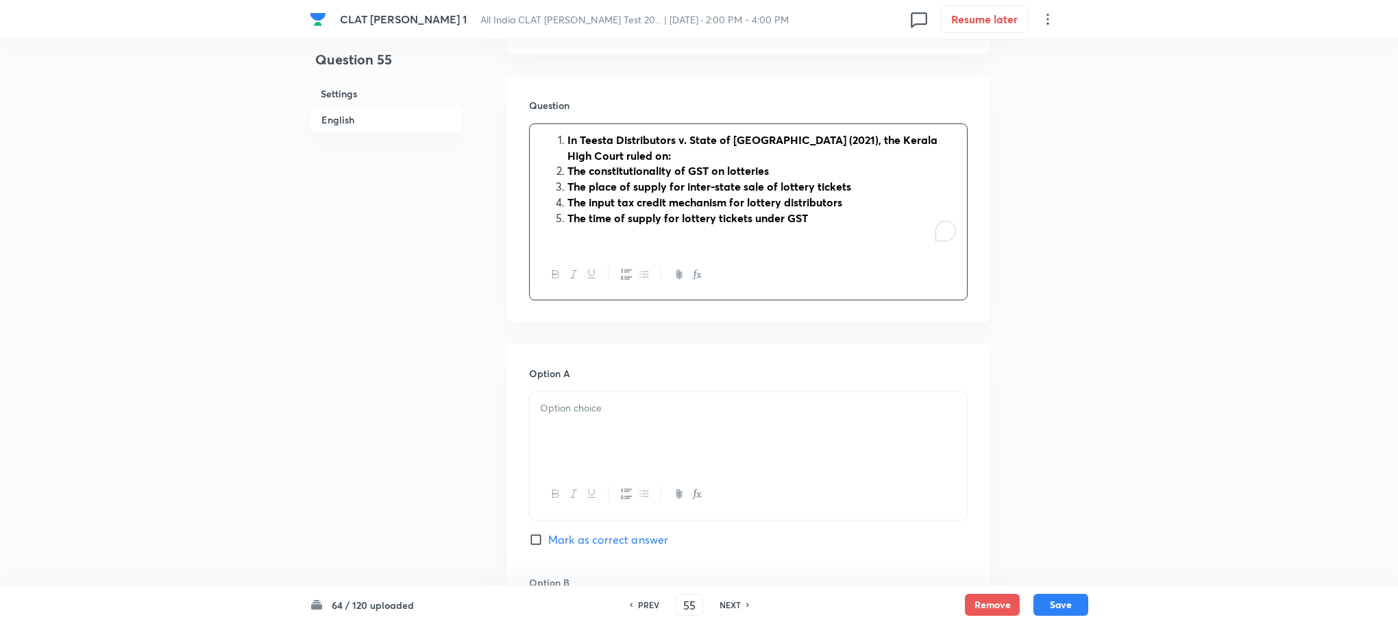
scroll to position [1028, 0]
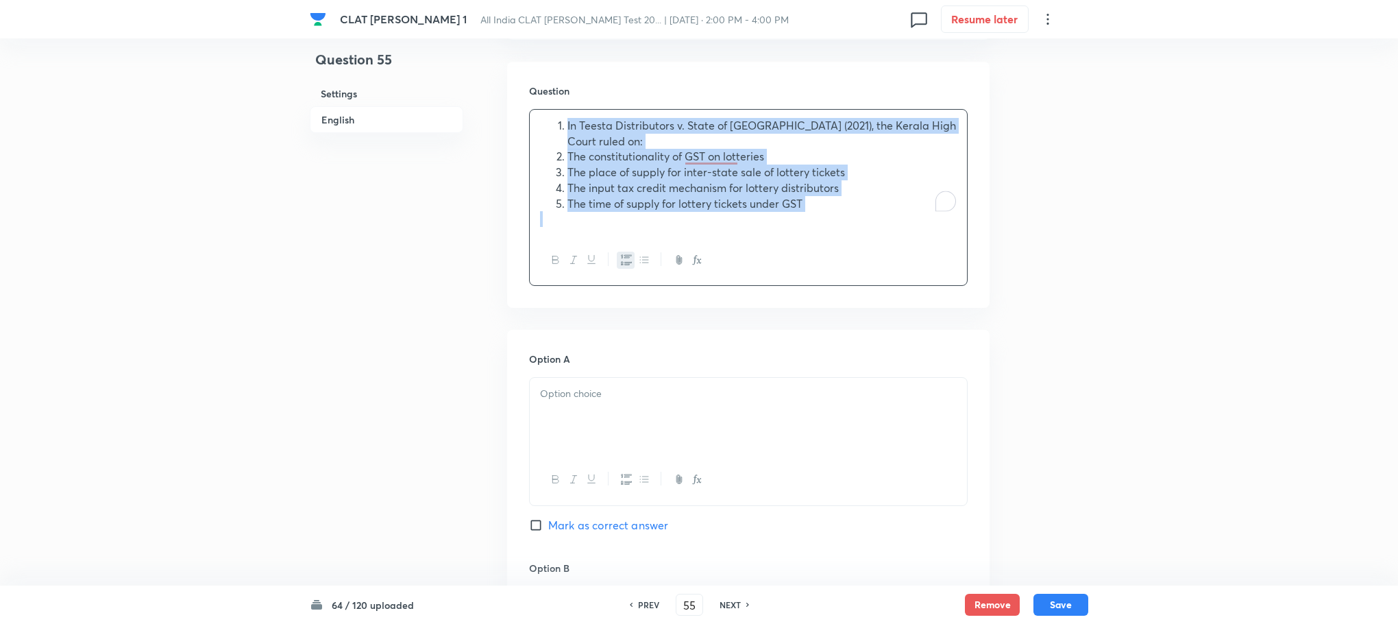
click at [623, 255] on icon "button" at bounding box center [626, 260] width 11 height 10
click at [537, 141] on div "In Teesta Distributors v. State of [GEOGRAPHIC_DATA] (2021), the Kerala High Co…" at bounding box center [748, 172] width 437 height 125
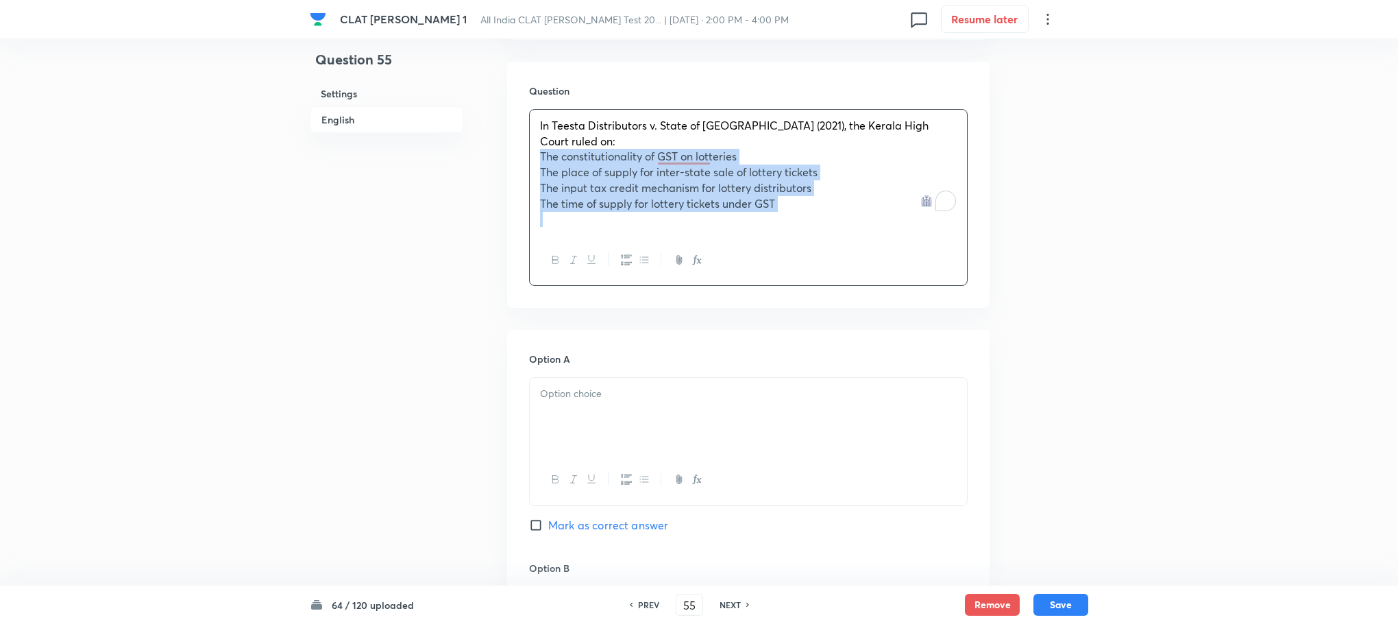
drag, startPoint x: 537, startPoint y: 141, endPoint x: 864, endPoint y: 226, distance: 338.0
click at [864, 226] on div "In Teesta Distributors v. State of [GEOGRAPHIC_DATA] (2021), the Kerala High Co…" at bounding box center [748, 197] width 439 height 177
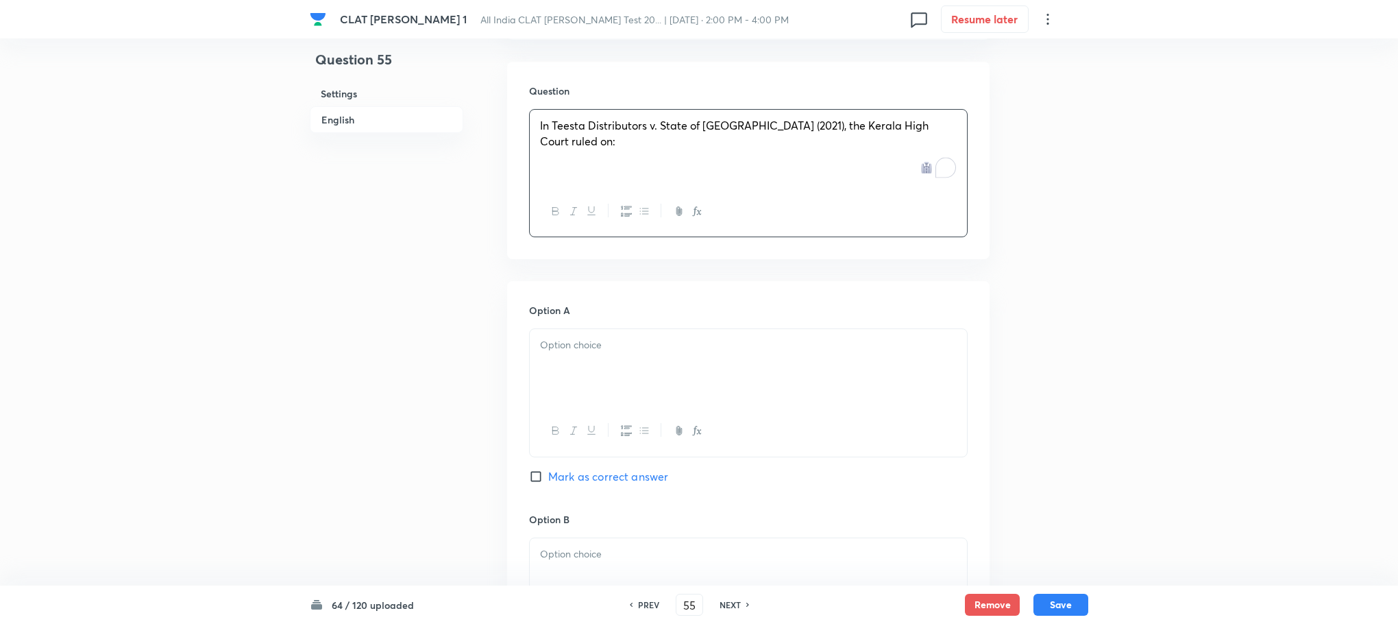
click at [603, 341] on p at bounding box center [748, 345] width 417 height 16
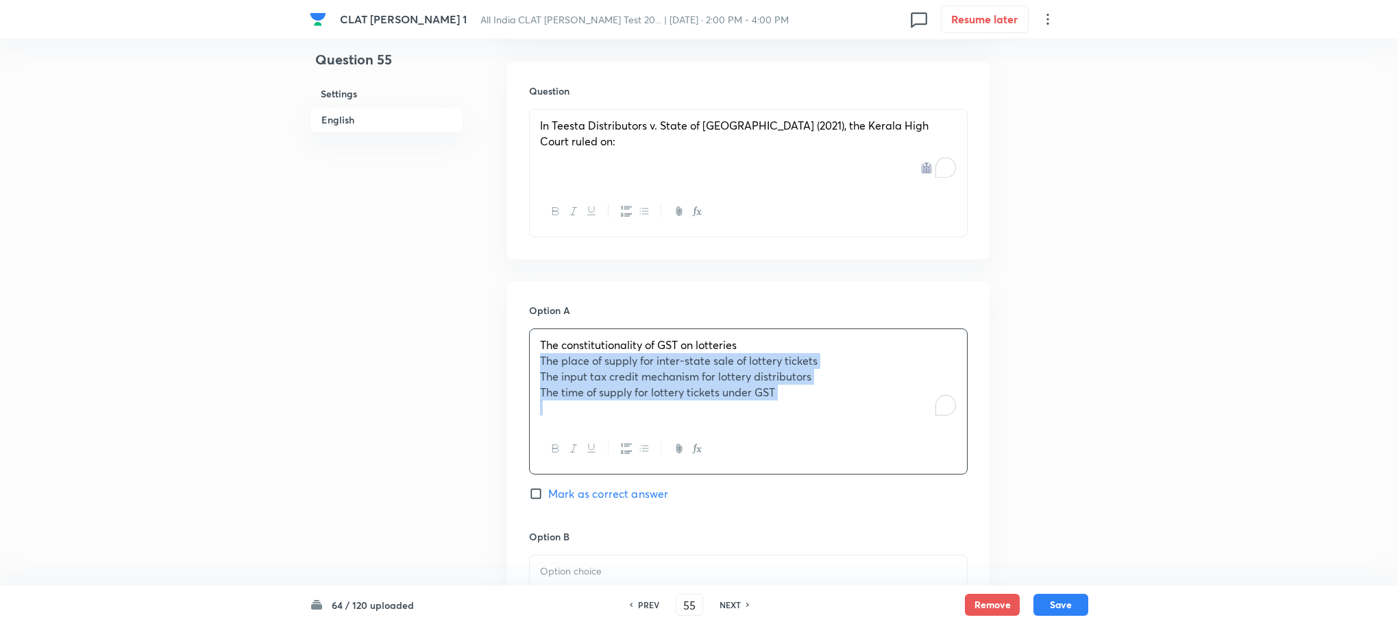
drag, startPoint x: 529, startPoint y: 364, endPoint x: 938, endPoint y: 465, distance: 421.0
click at [938, 465] on div "The constitutionality of GST on lotteries The place of supply for inter-state s…" at bounding box center [748, 401] width 439 height 146
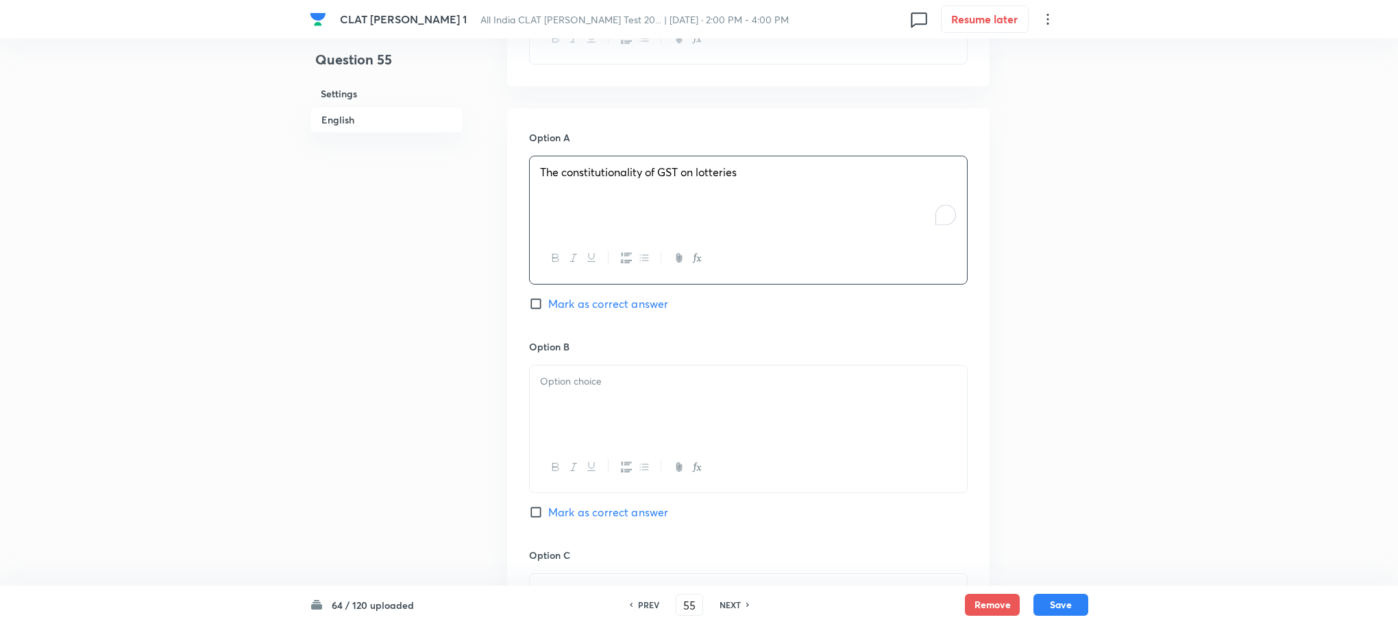
scroll to position [1337, 0]
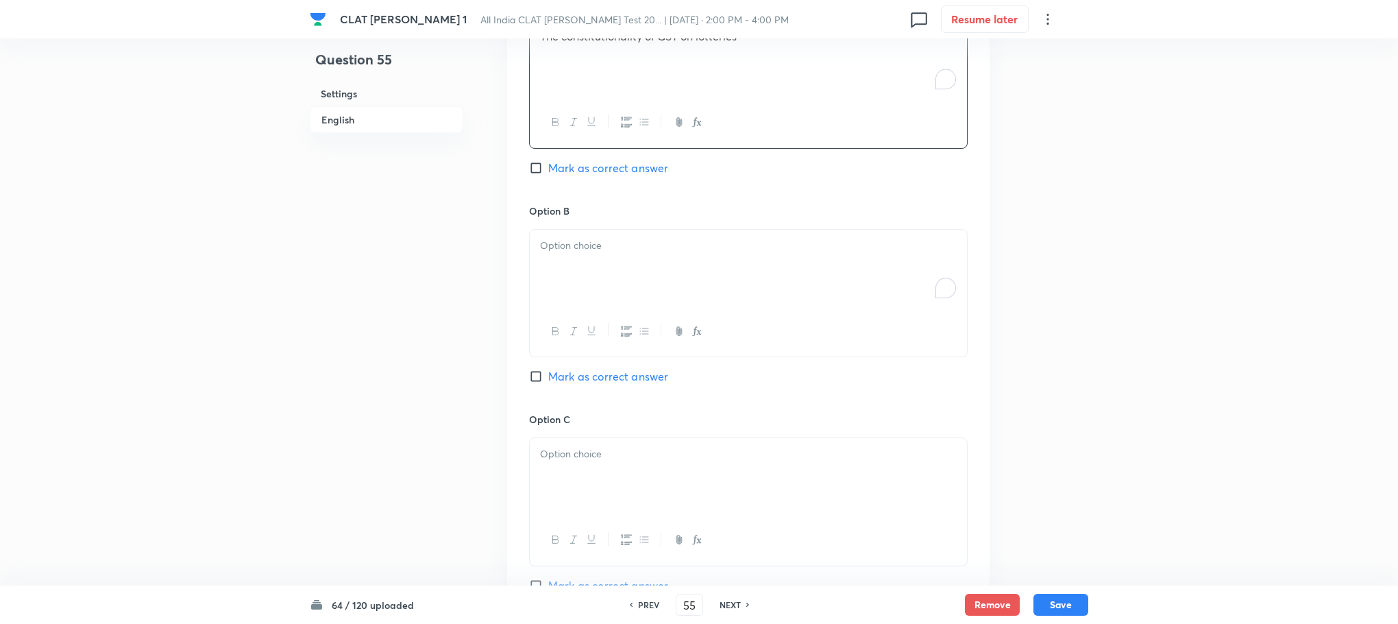
click at [555, 286] on div "To enrich screen reader interactions, please activate Accessibility in Grammarl…" at bounding box center [748, 268] width 437 height 77
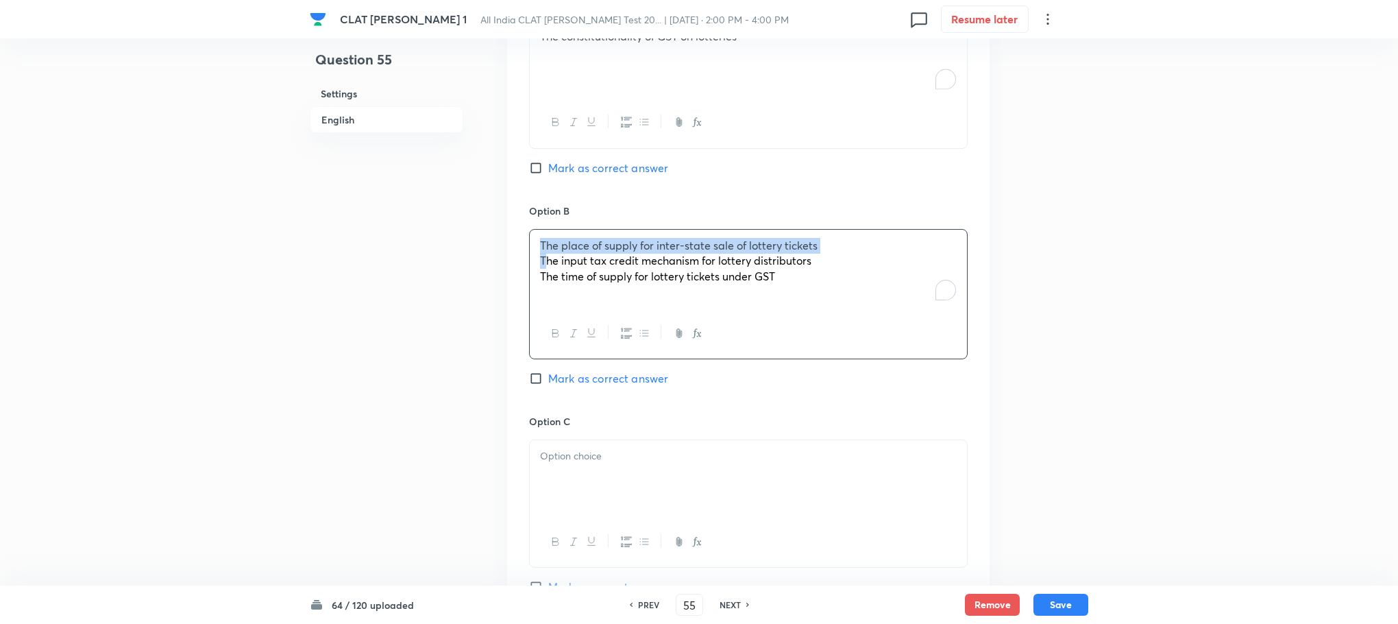
drag, startPoint x: 533, startPoint y: 253, endPoint x: 544, endPoint y: 255, distance: 10.5
click at [544, 255] on div "The place of supply for inter-state sale of lottery tickets The input tax credi…" at bounding box center [748, 269] width 437 height 79
click at [535, 260] on div "The place of supply for inter-state sale of lottery tickets The input tax credi…" at bounding box center [748, 269] width 437 height 79
drag, startPoint x: 535, startPoint y: 260, endPoint x: 905, endPoint y: 343, distance: 378.8
click at [905, 343] on div "The place of supply for inter-state sale of lottery tickets The input tax credi…" at bounding box center [748, 294] width 439 height 130
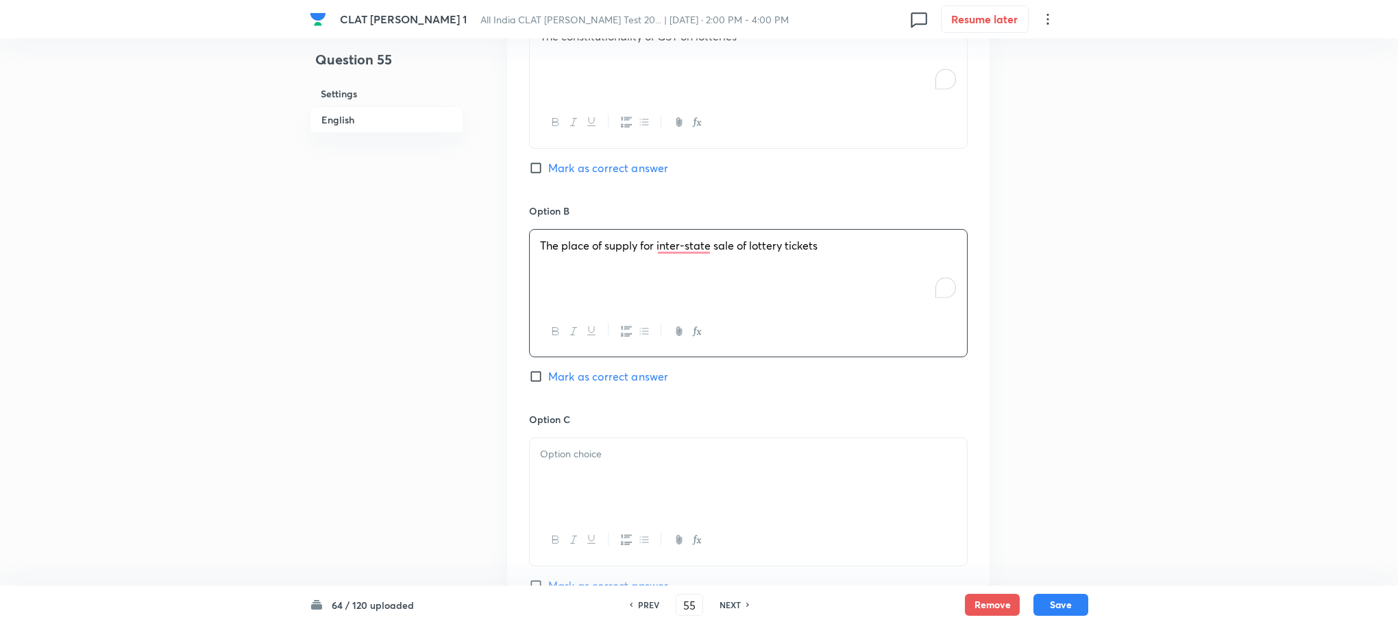
click at [594, 444] on div at bounding box center [748, 476] width 437 height 77
drag, startPoint x: 540, startPoint y: 474, endPoint x: 914, endPoint y: 506, distance: 375.7
click at [914, 506] on div "The input tax credit mechanism for lottery distributors The time of supply for …" at bounding box center [748, 476] width 437 height 77
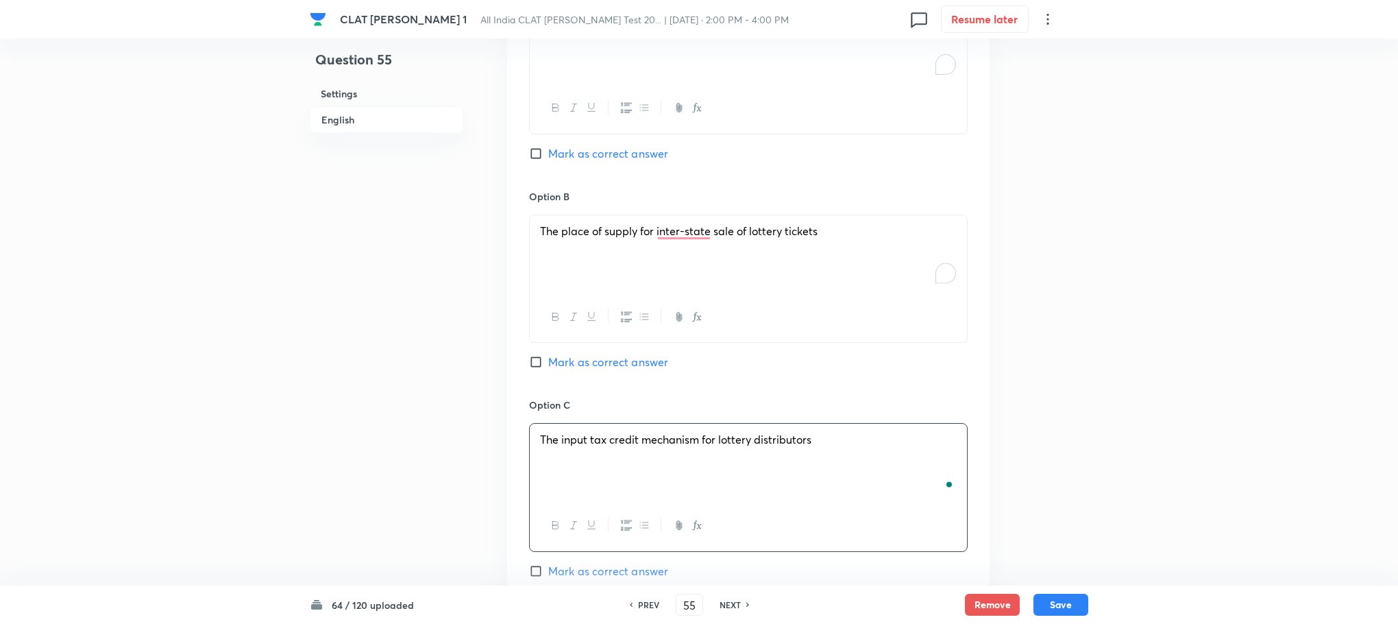
scroll to position [1645, 0]
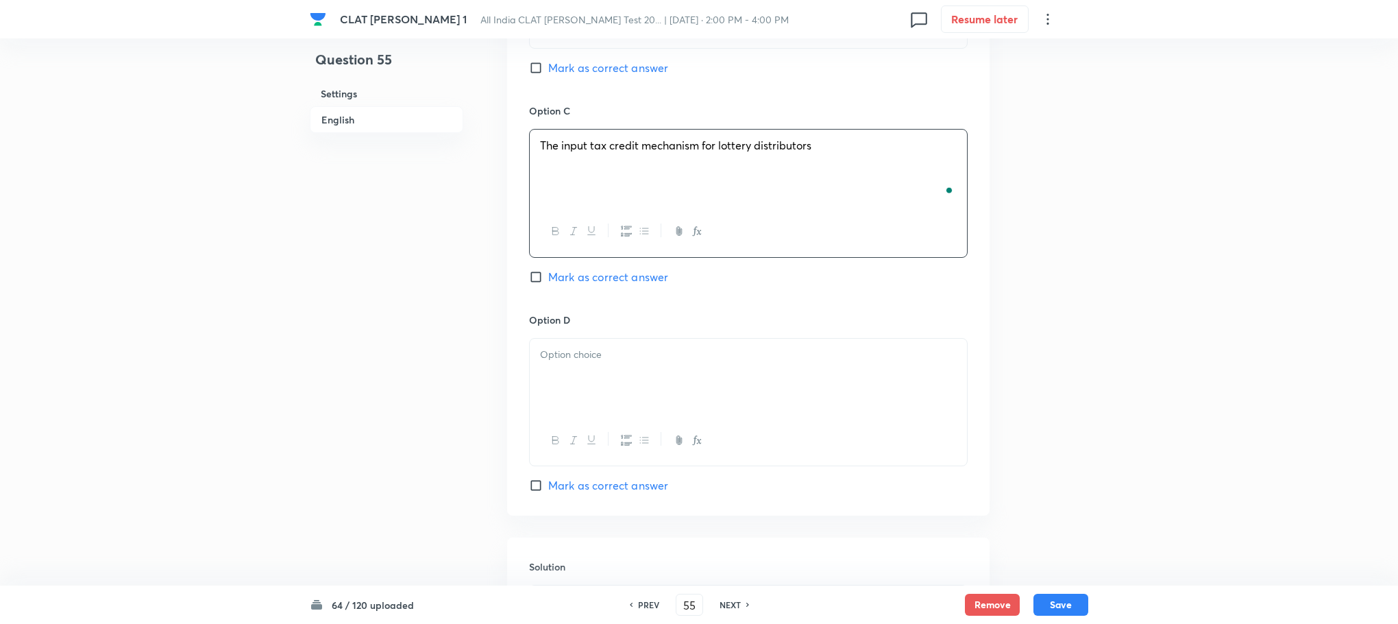
click at [555, 383] on div at bounding box center [748, 377] width 437 height 77
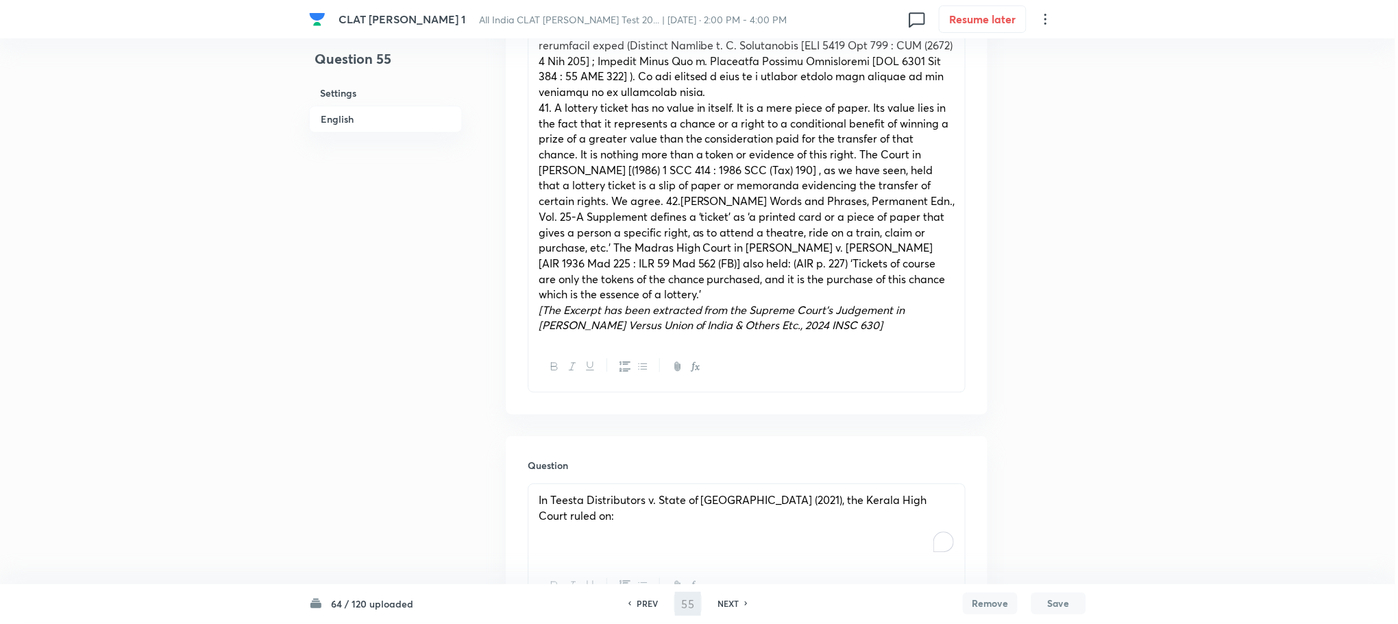
type input "56"
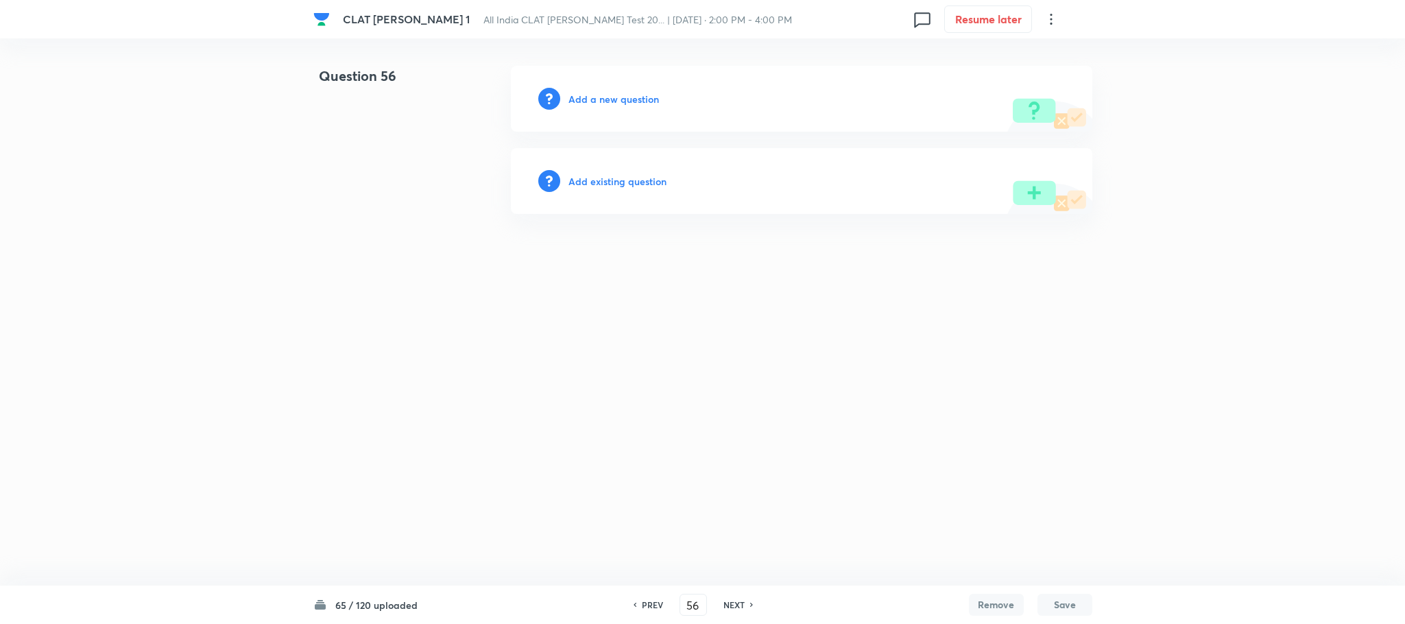
click at [621, 93] on h6 "Add a new question" at bounding box center [613, 99] width 90 height 14
click at [621, 93] on h6 "Choose a question type" at bounding box center [621, 99] width 106 height 14
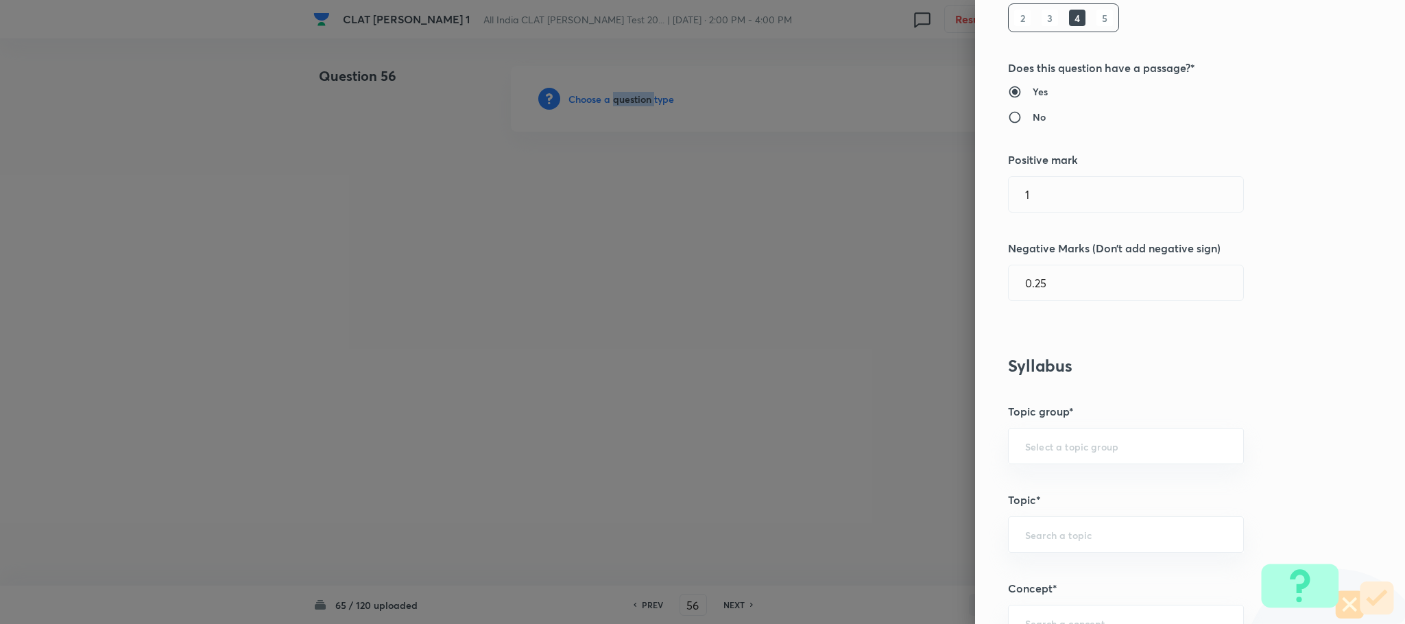
scroll to position [617, 0]
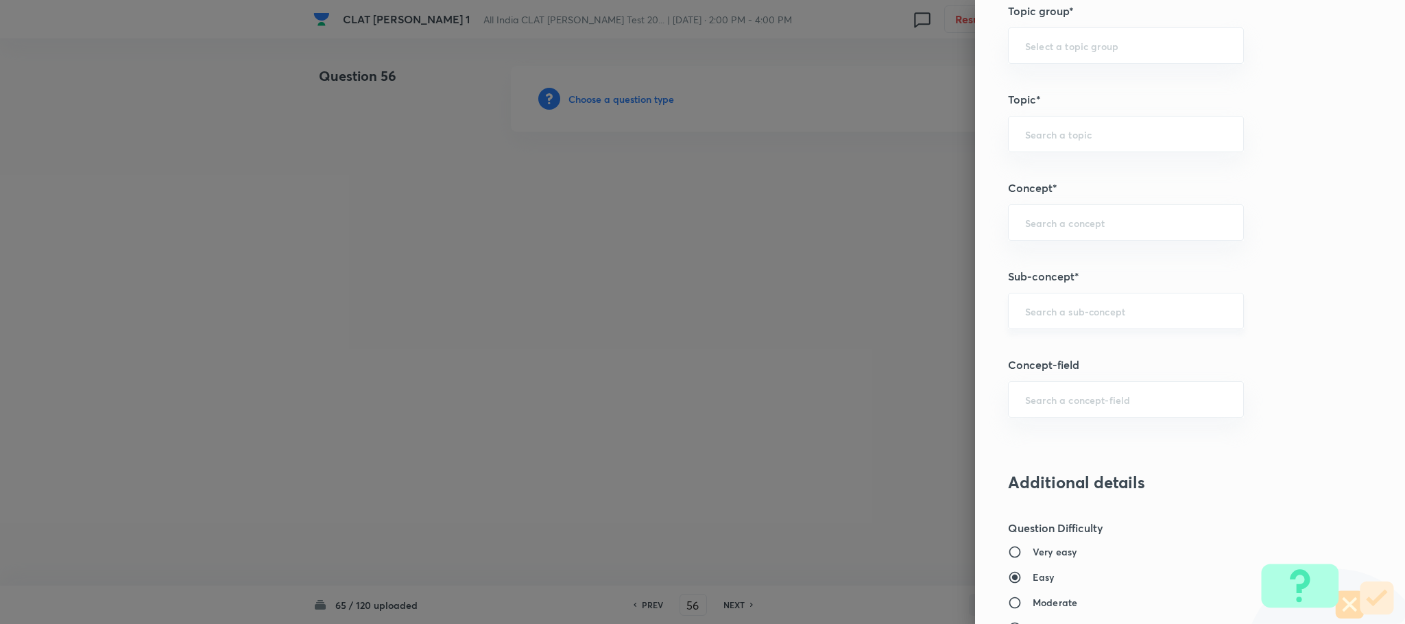
click at [1025, 311] on input "text" at bounding box center [1126, 310] width 202 height 13
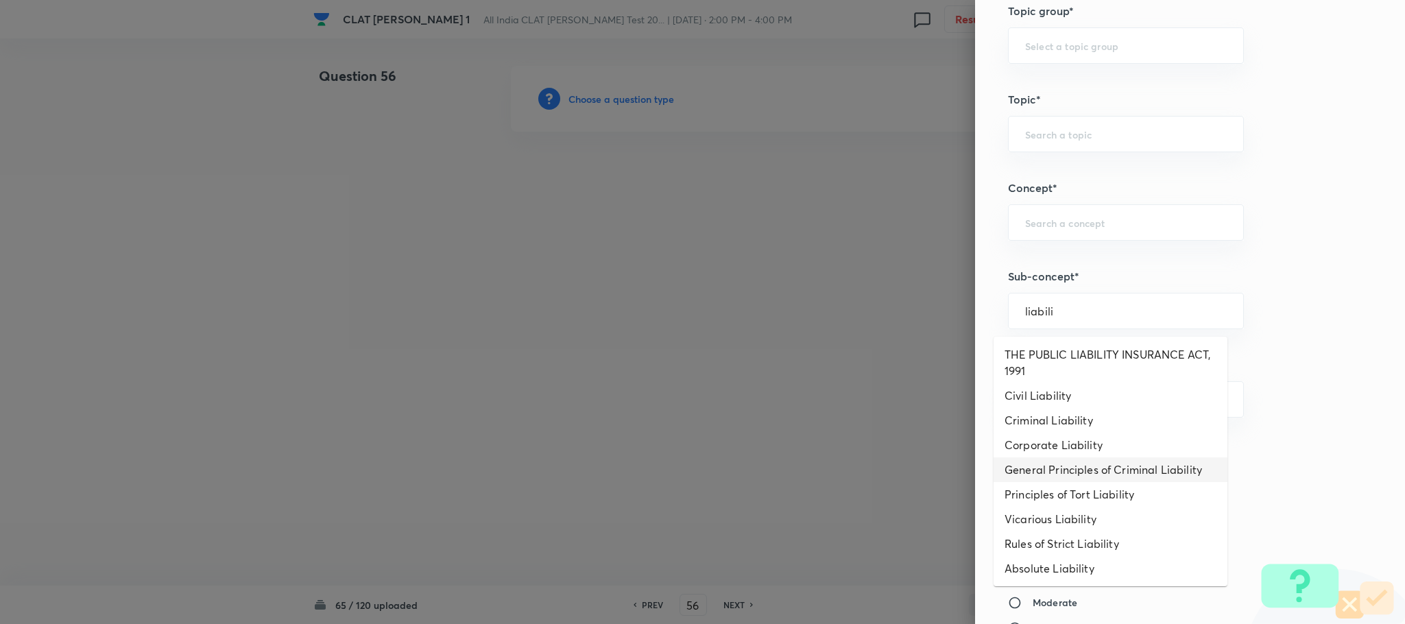
click at [1061, 470] on li "General Principles of Criminal Liability" at bounding box center [1110, 469] width 234 height 25
type input "General Principles of Criminal Liability"
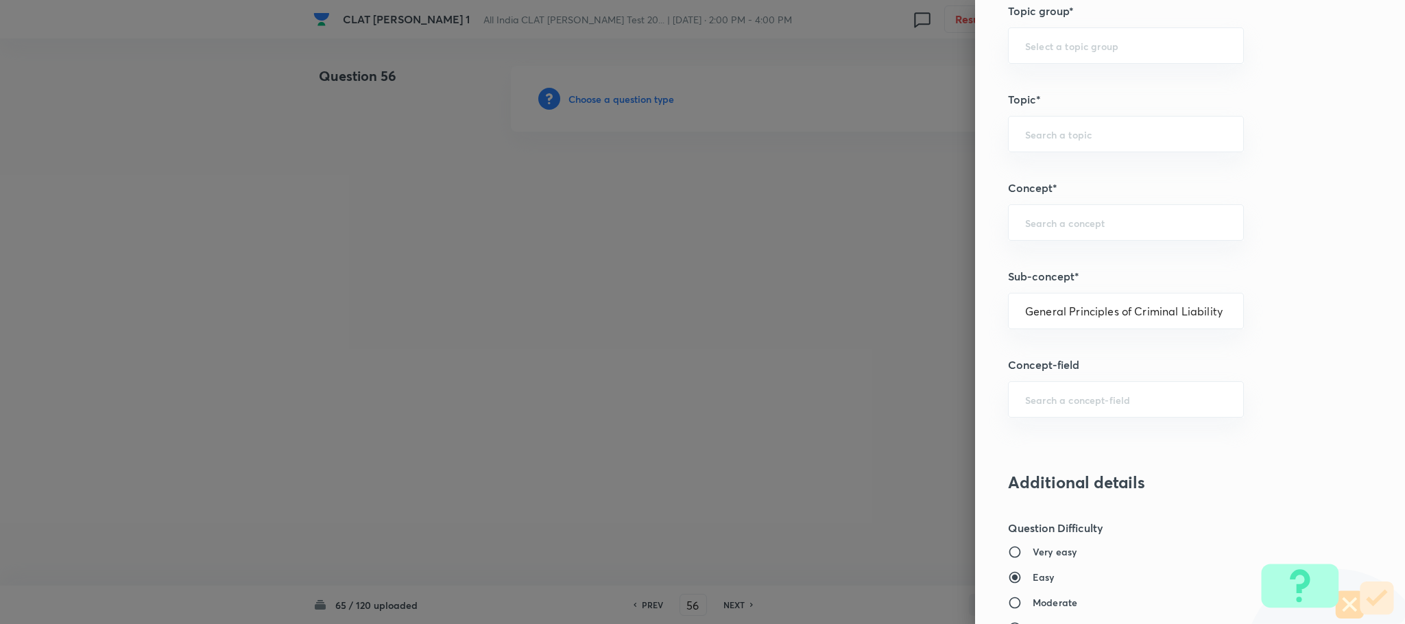
type input "Criminal Law"
type input "Definition and Meaning of Crime"
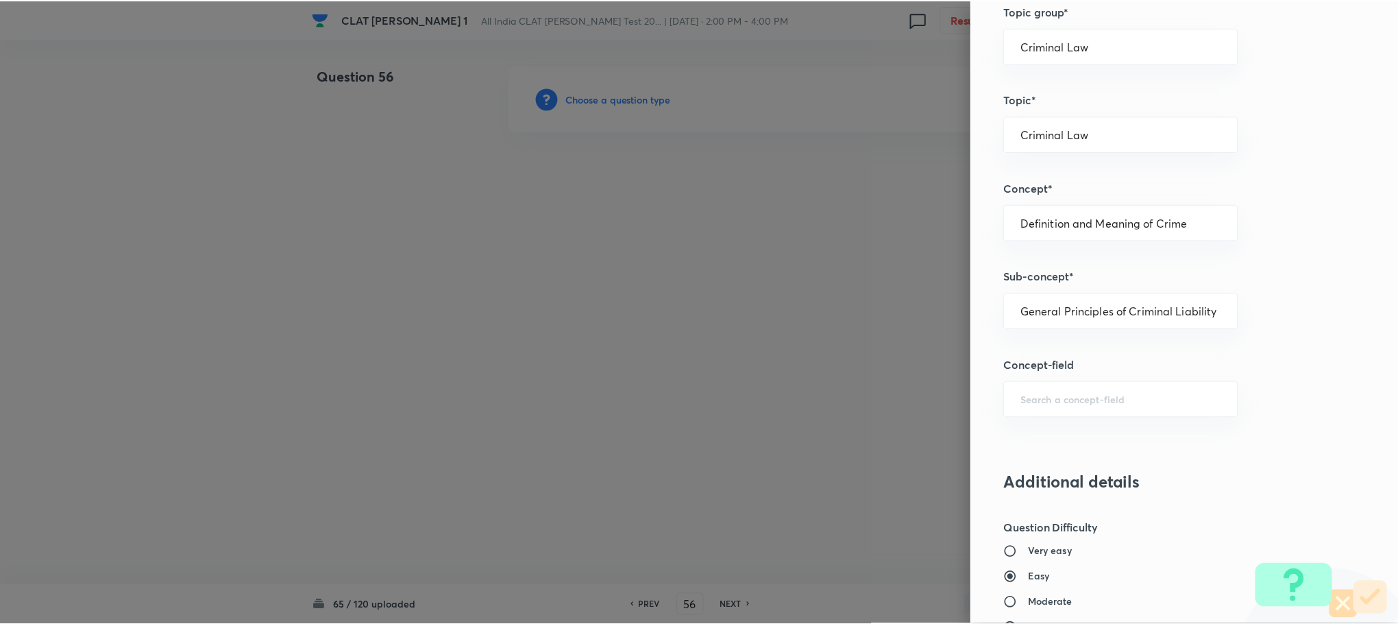
scroll to position [1249, 0]
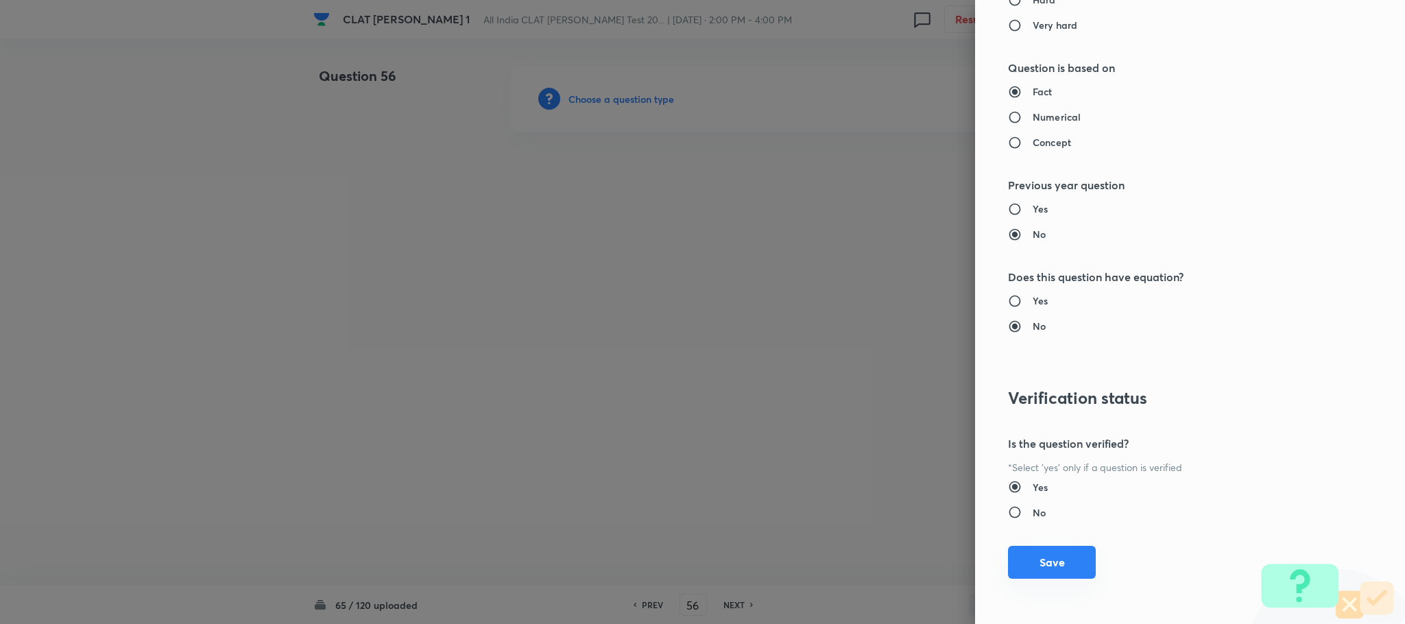
click at [1026, 555] on button "Save" at bounding box center [1052, 562] width 88 height 33
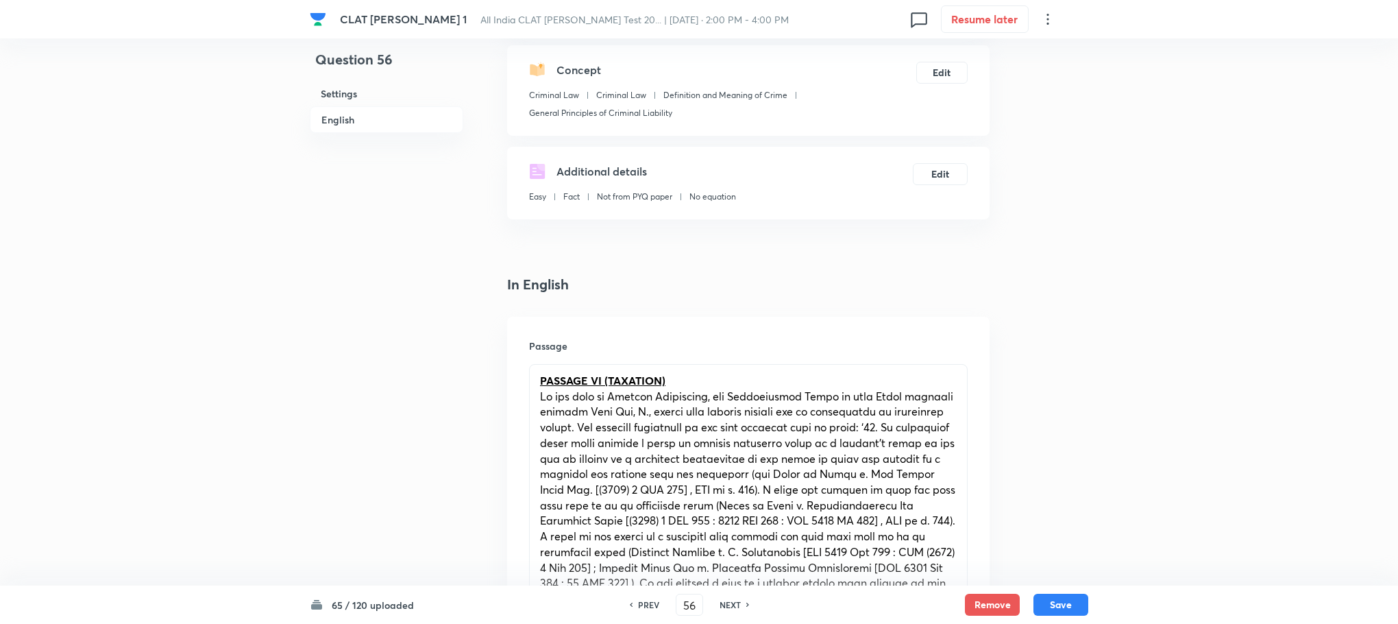
scroll to position [617, 0]
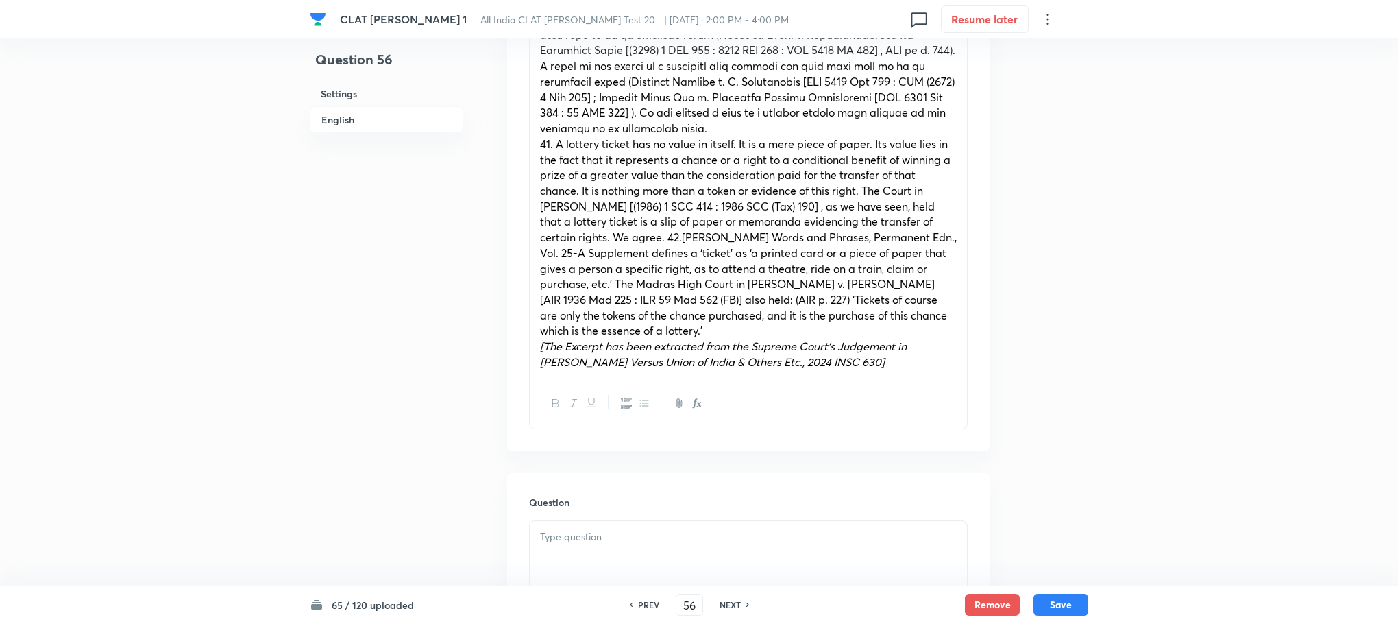
click at [580, 522] on div at bounding box center [748, 584] width 439 height 128
click at [555, 550] on div at bounding box center [748, 559] width 437 height 77
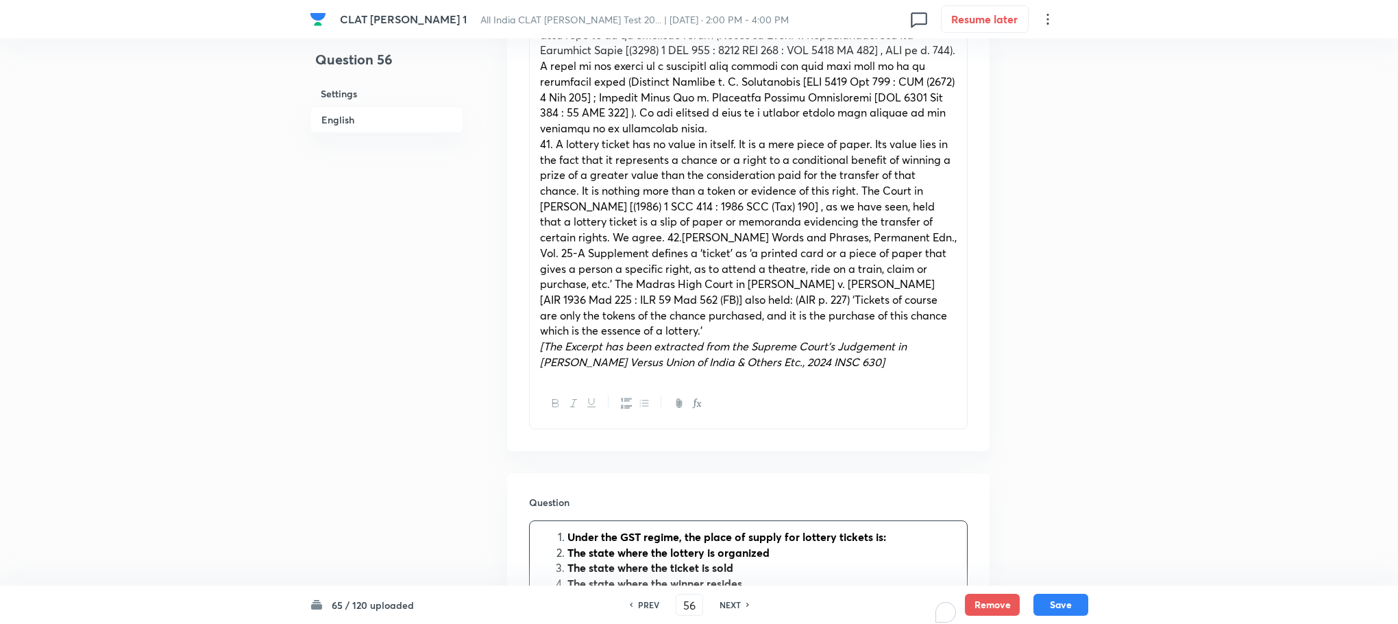
scroll to position [925, 0]
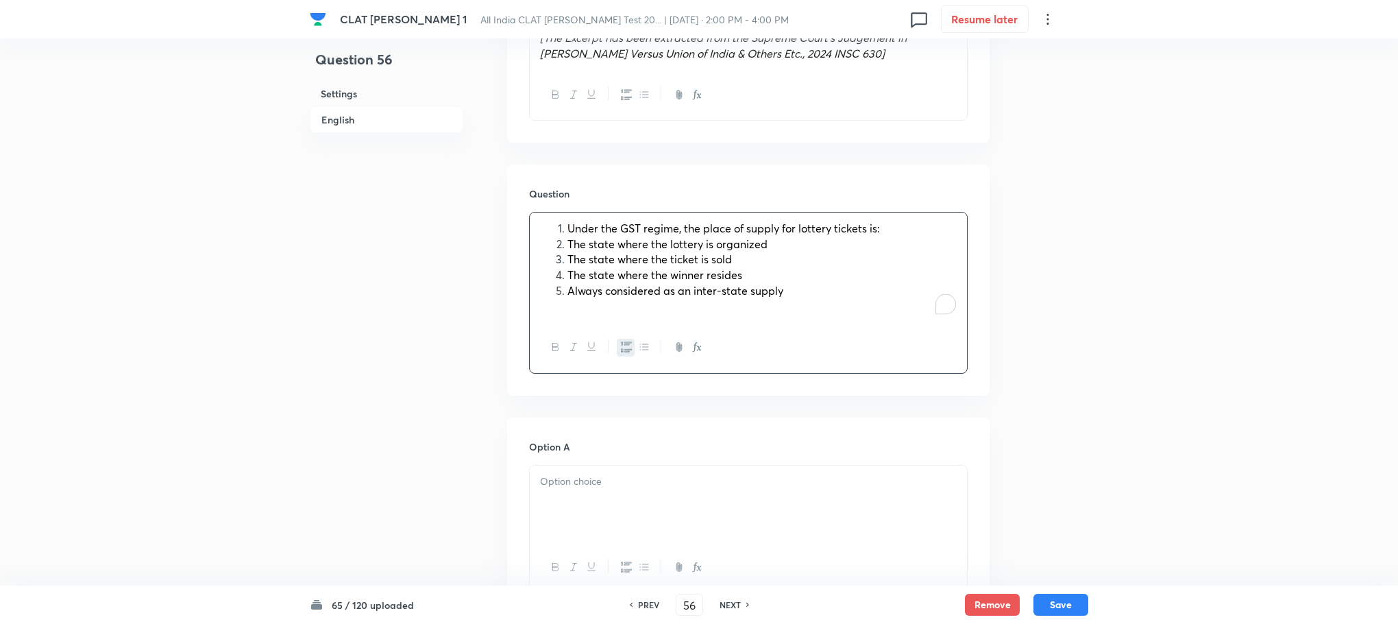
click at [620, 352] on button "button" at bounding box center [626, 347] width 18 height 17
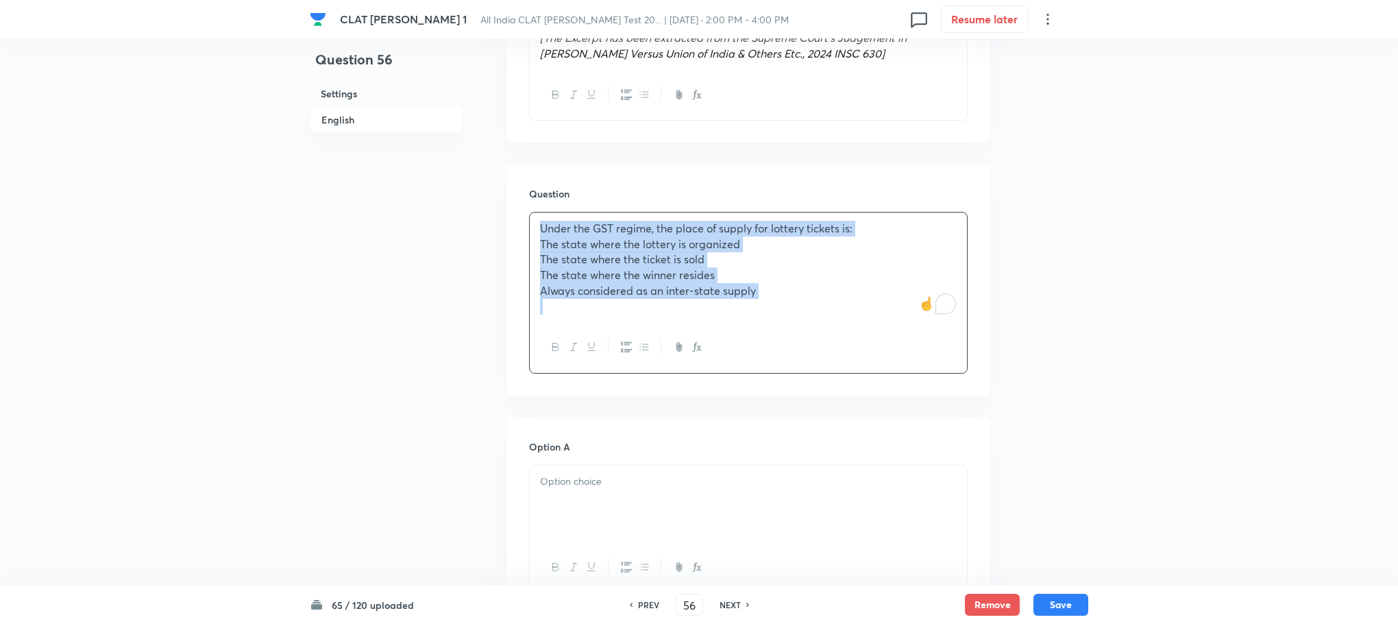
click at [537, 247] on div "Under the GST regime, the place of supply for lottery tickets is: The state whe…" at bounding box center [748, 268] width 437 height 110
drag, startPoint x: 537, startPoint y: 247, endPoint x: 731, endPoint y: 317, distance: 205.8
click at [731, 317] on div "Under the GST regime, the place of supply for lottery tickets is: The state whe…" at bounding box center [748, 268] width 437 height 110
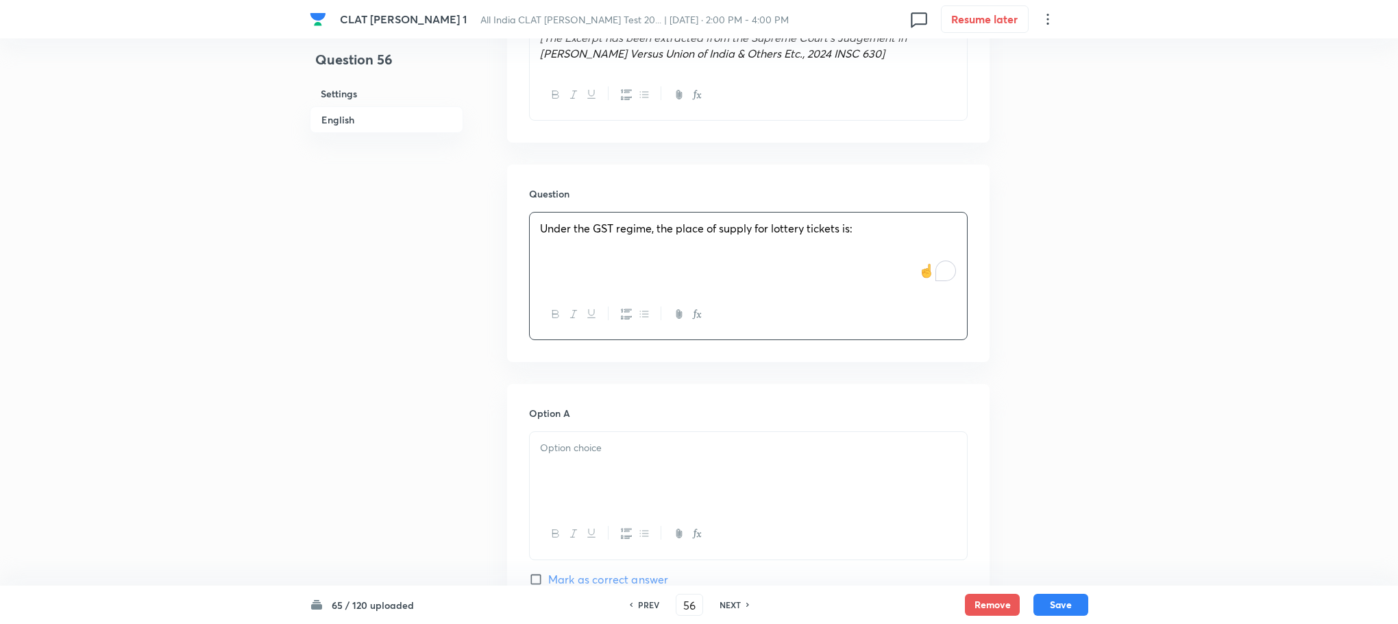
click at [552, 476] on div at bounding box center [748, 470] width 437 height 77
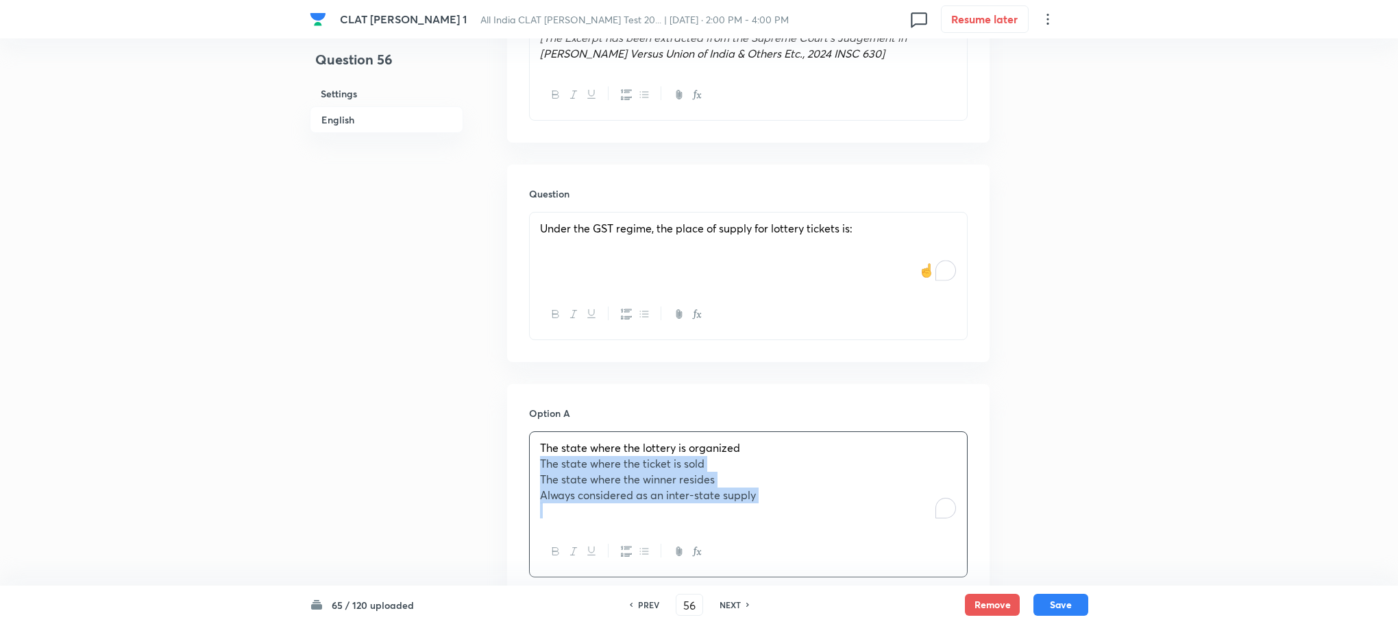
drag, startPoint x: 539, startPoint y: 468, endPoint x: 817, endPoint y: 504, distance: 280.7
click at [817, 504] on div "The state where the lottery is organized The state where the ticket is sold The…" at bounding box center [748, 479] width 437 height 95
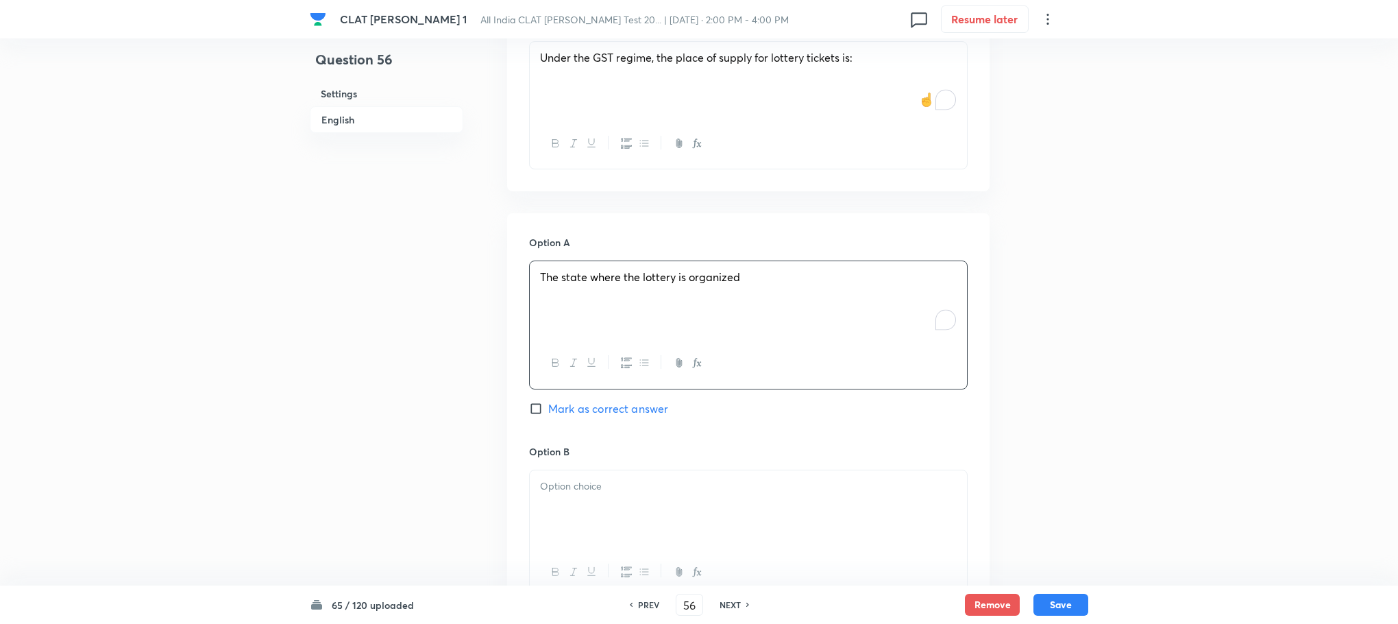
scroll to position [1337, 0]
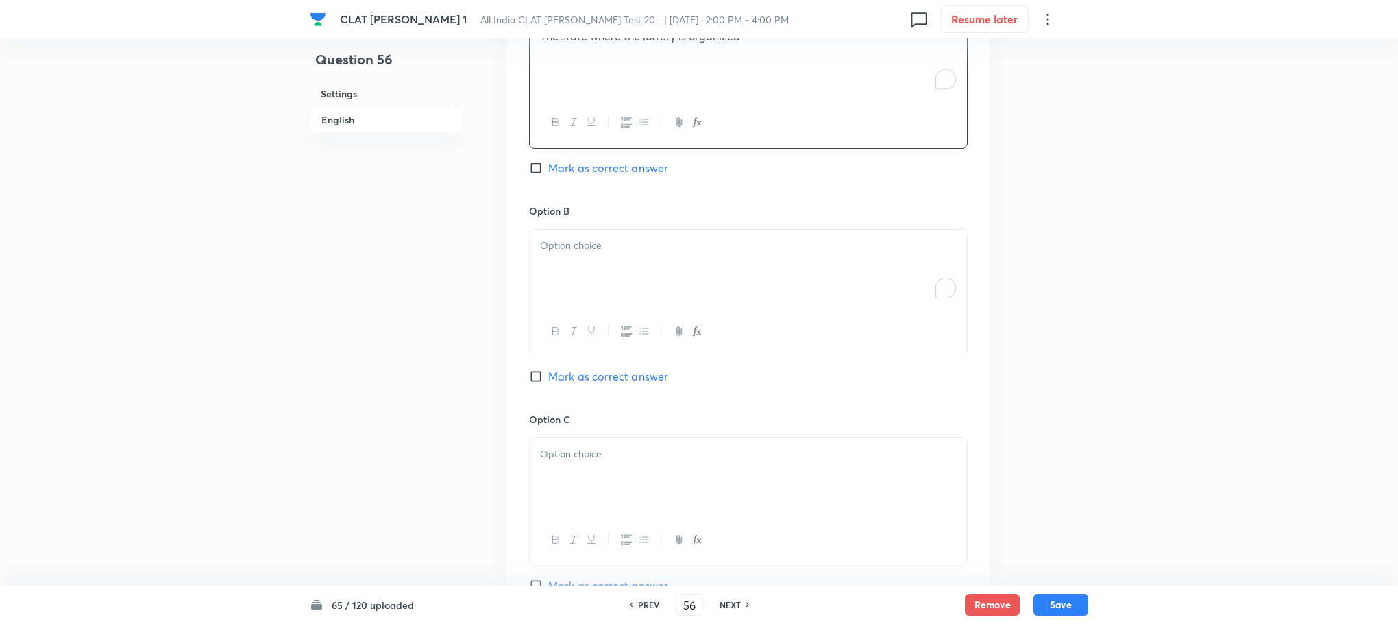
click at [554, 280] on div "To enrich screen reader interactions, please activate Accessibility in Grammarl…" at bounding box center [748, 268] width 437 height 77
drag, startPoint x: 533, startPoint y: 263, endPoint x: 858, endPoint y: 311, distance: 327.8
click at [858, 311] on div "The state where the ticket is sold The state where the winner resides Always co…" at bounding box center [748, 294] width 439 height 130
click at [597, 479] on div at bounding box center [748, 476] width 437 height 77
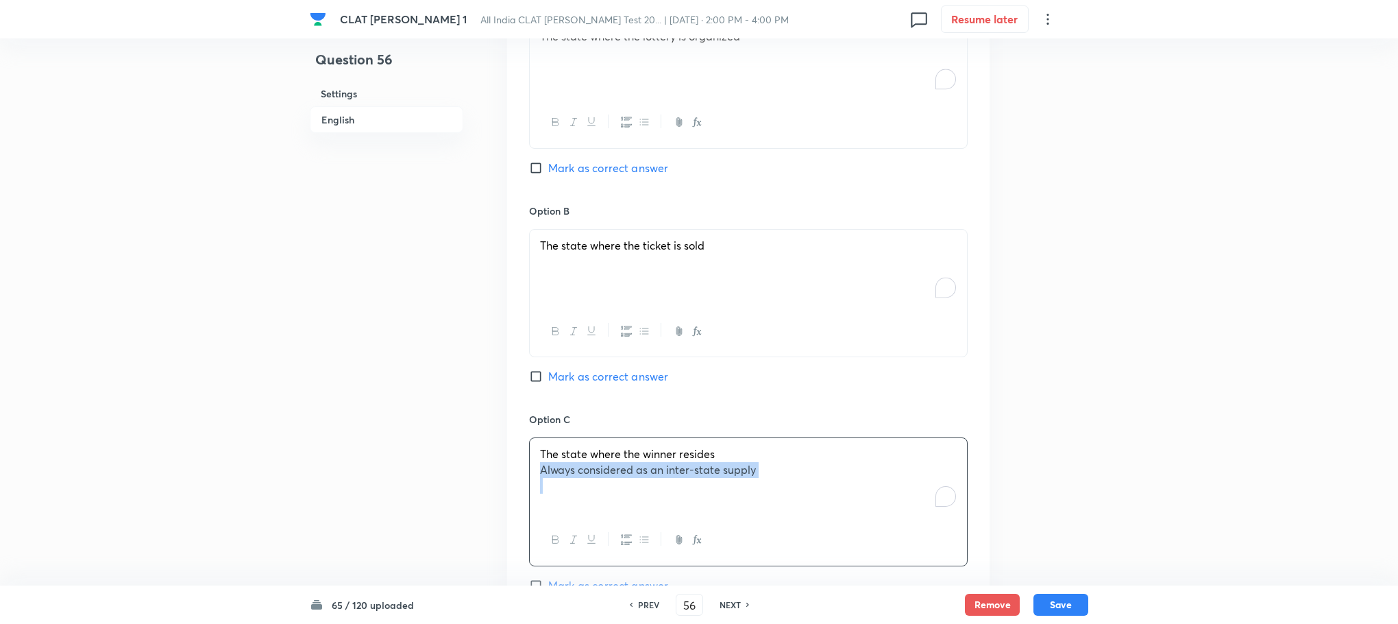
drag, startPoint x: 537, startPoint y: 470, endPoint x: 883, endPoint y: 502, distance: 347.1
click at [883, 502] on div "The state where the winner resides Always considered as an inter-state supply" at bounding box center [748, 476] width 437 height 77
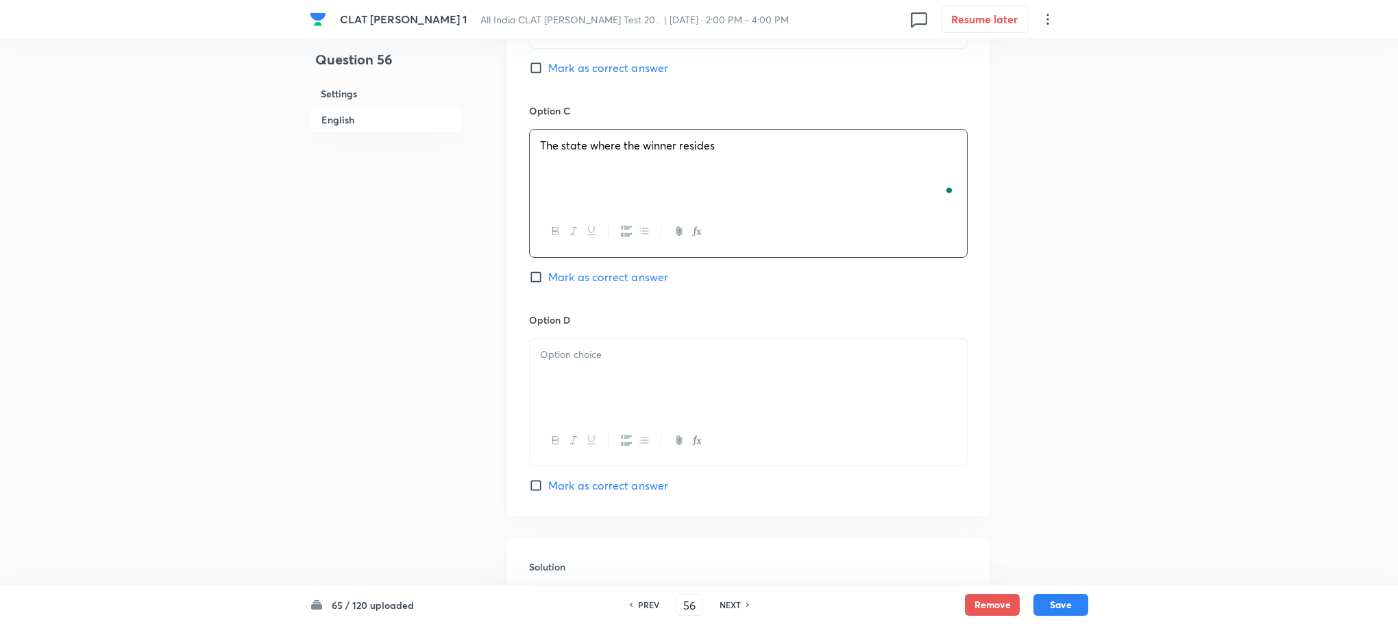
click at [583, 370] on div at bounding box center [748, 377] width 437 height 77
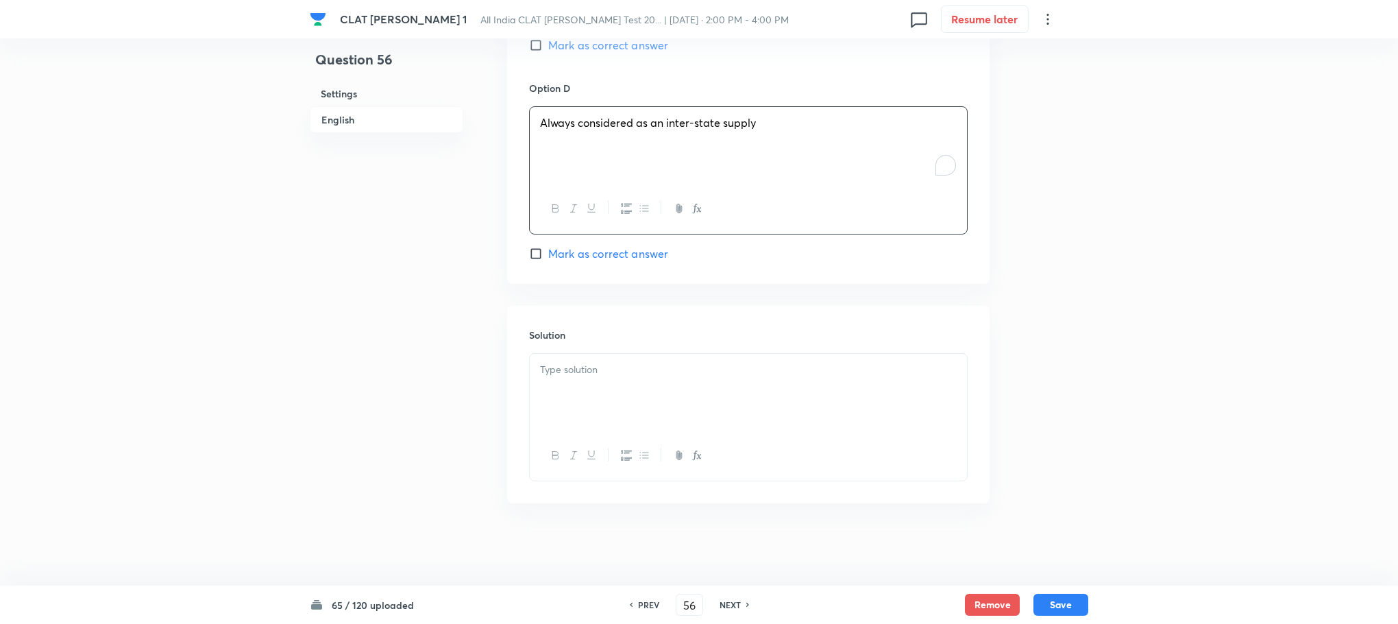
scroll to position [1880, 0]
click at [581, 401] on div at bounding box center [748, 392] width 437 height 77
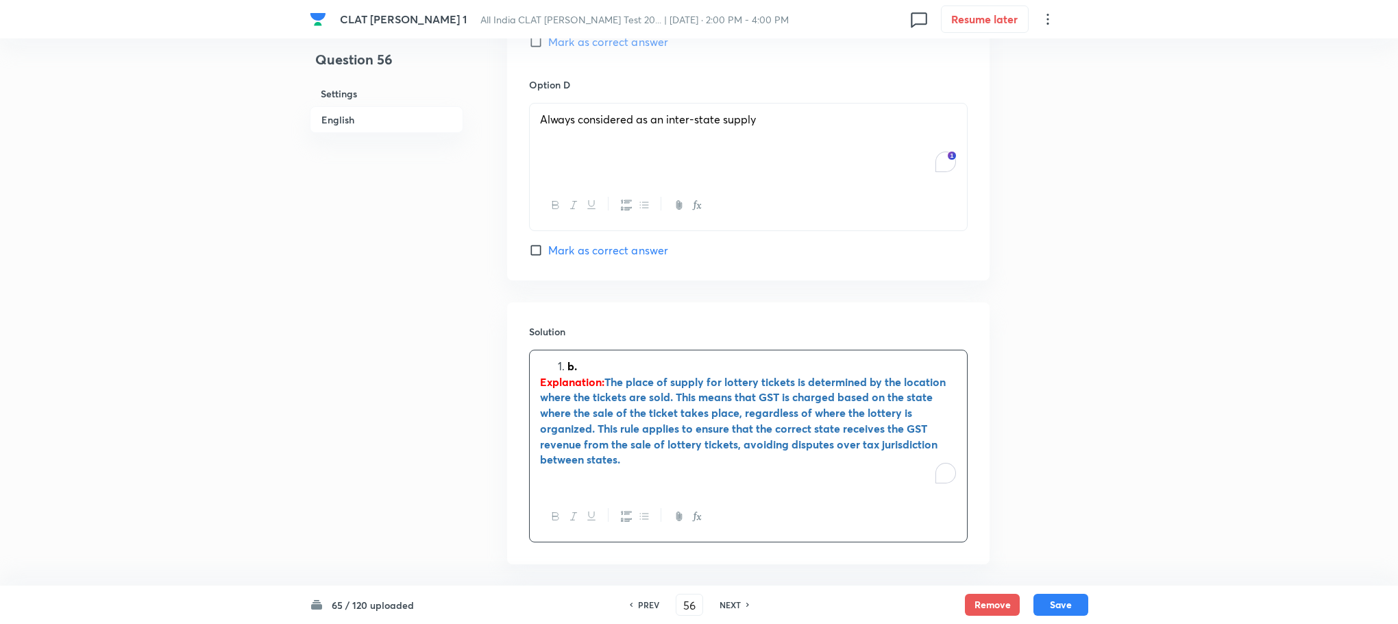
click at [568, 364] on li "b." at bounding box center [762, 367] width 389 height 16
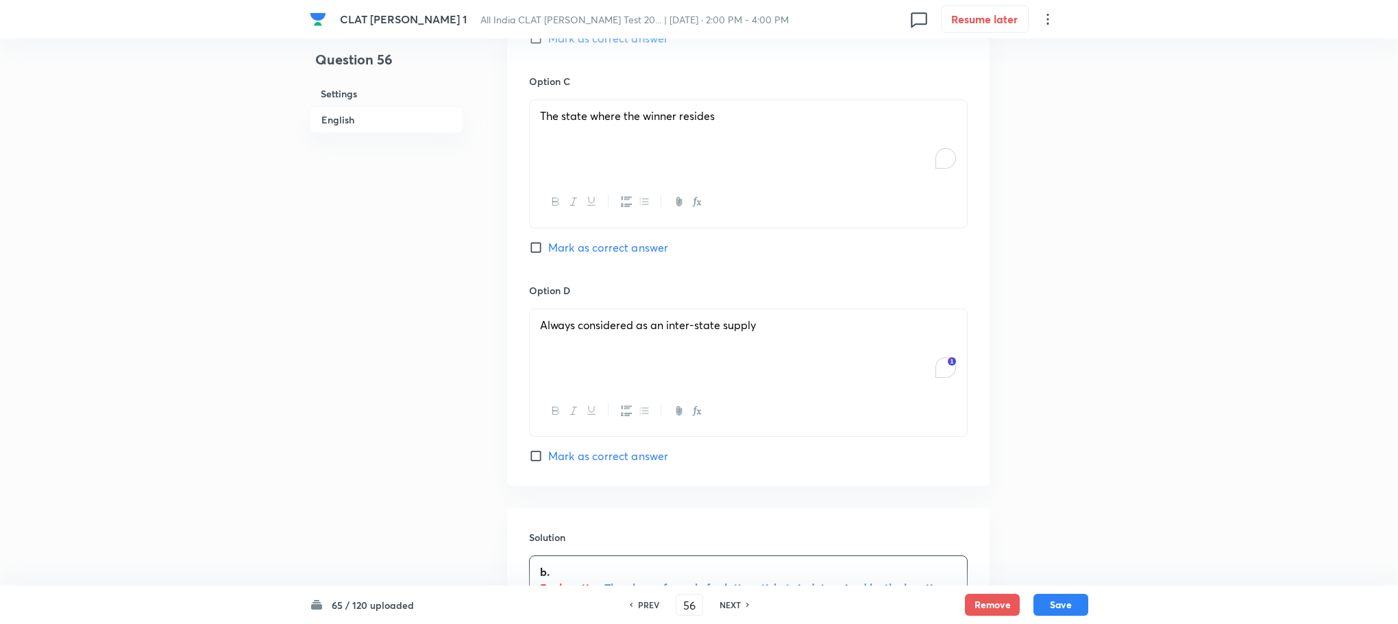
scroll to position [1572, 0]
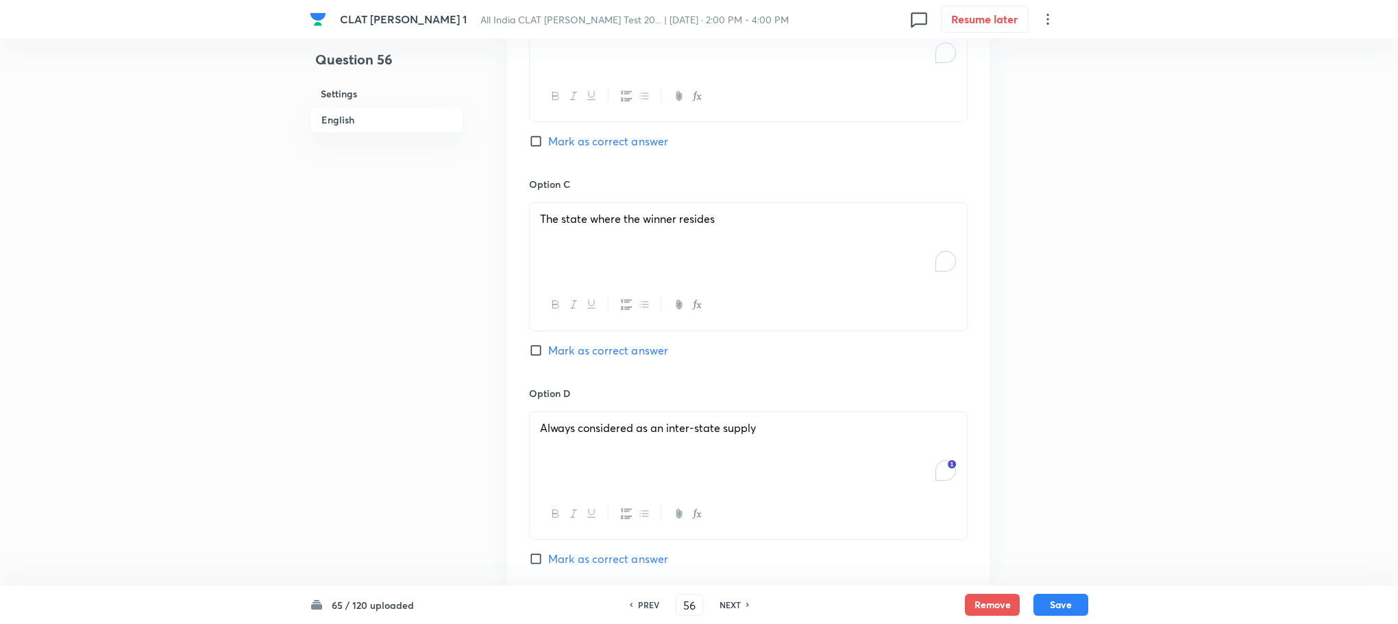
click at [607, 138] on span "Mark as correct answer" at bounding box center [608, 141] width 120 height 16
click at [548, 138] on input "Mark as correct answer" at bounding box center [538, 141] width 19 height 14
checkbox input "true"
click at [1062, 603] on button "Save" at bounding box center [1061, 603] width 55 height 22
type input "57"
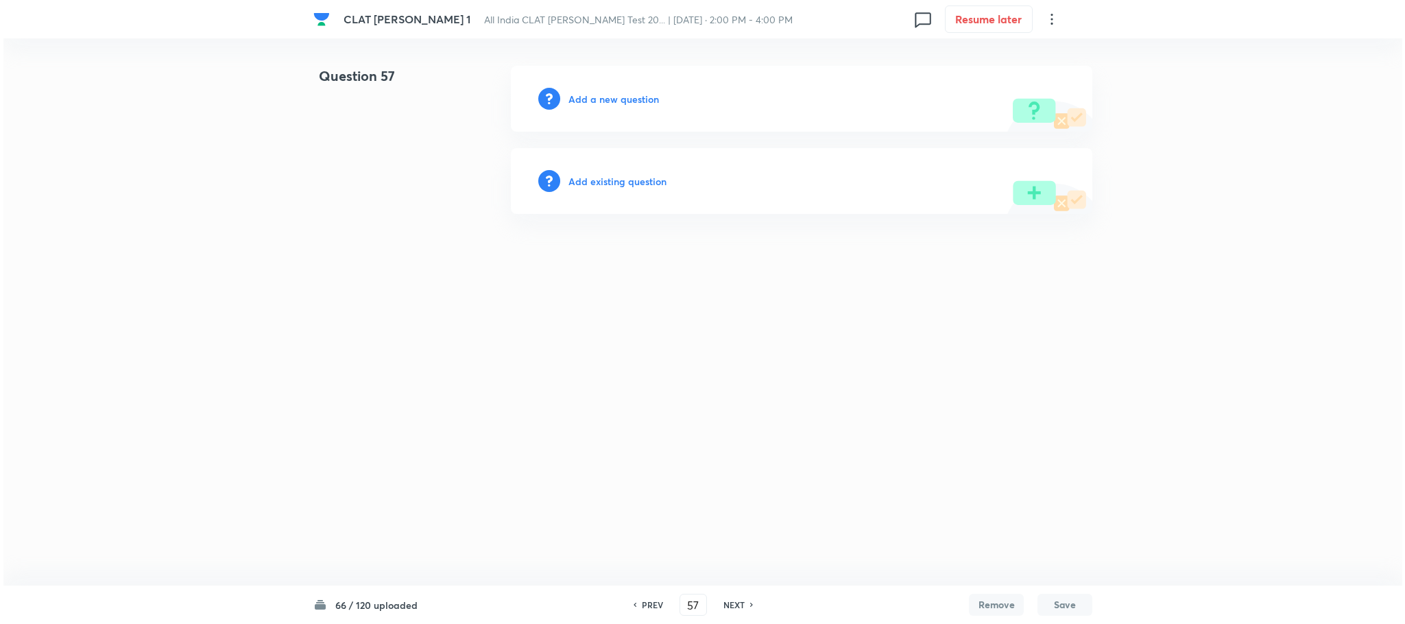
scroll to position [0, 0]
click at [622, 95] on h6 "Add a new question" at bounding box center [613, 99] width 90 height 14
click at [622, 95] on h6 "Choose a question type" at bounding box center [621, 99] width 106 height 14
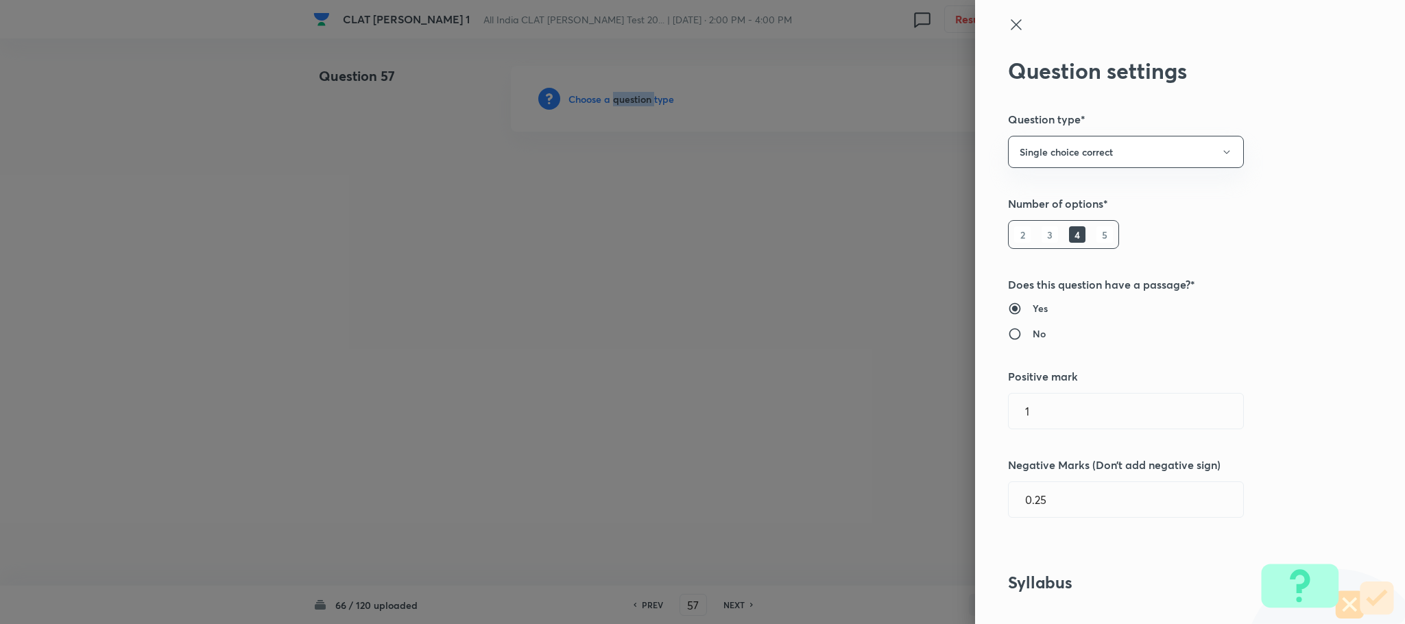
scroll to position [514, 0]
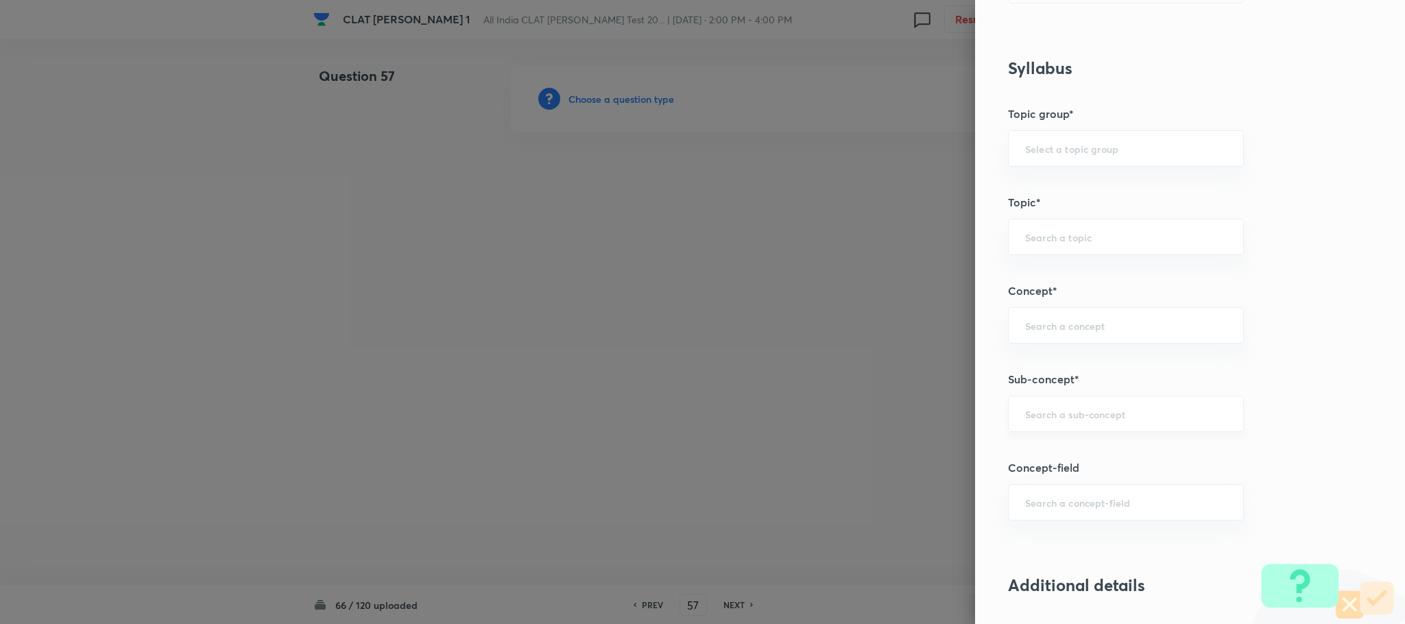
click at [1025, 411] on input "text" at bounding box center [1126, 413] width 202 height 13
click at [1024, 498] on li "General Principles of Criminal Liability" at bounding box center [1110, 506] width 234 height 25
type input "General Principles of Criminal Liability"
type input "Criminal Law"
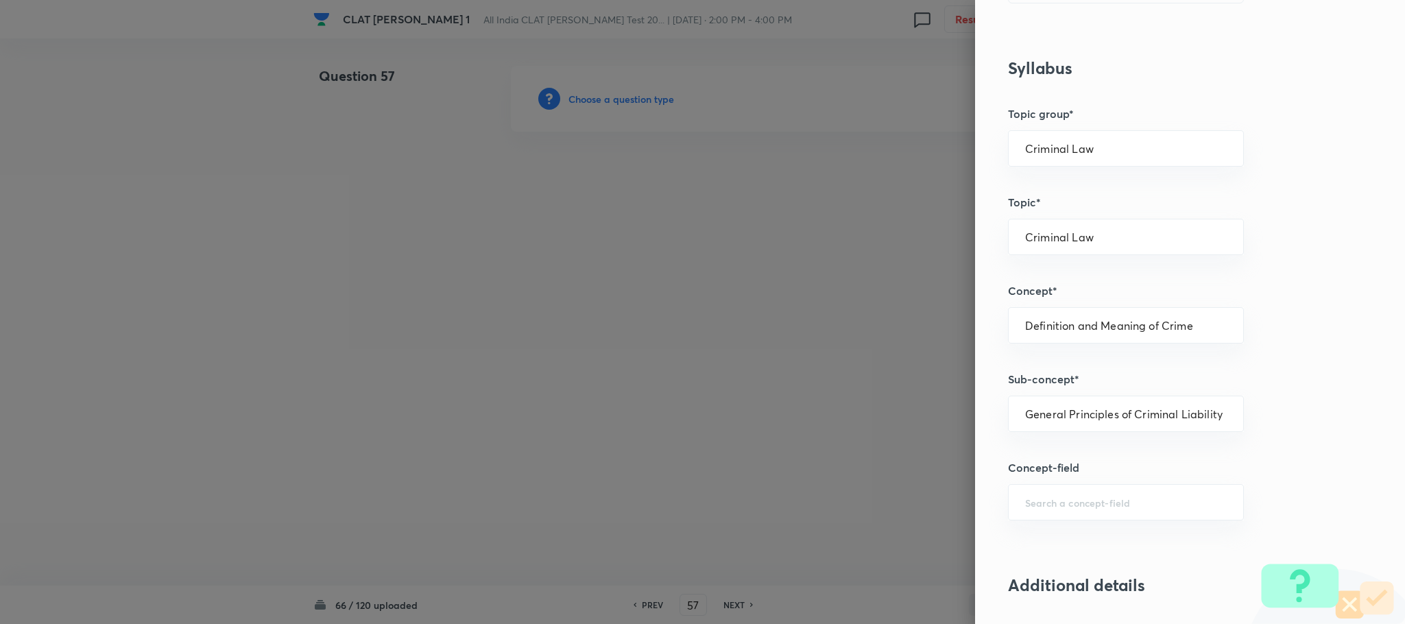
type input "Definition and Meaning of Crime"
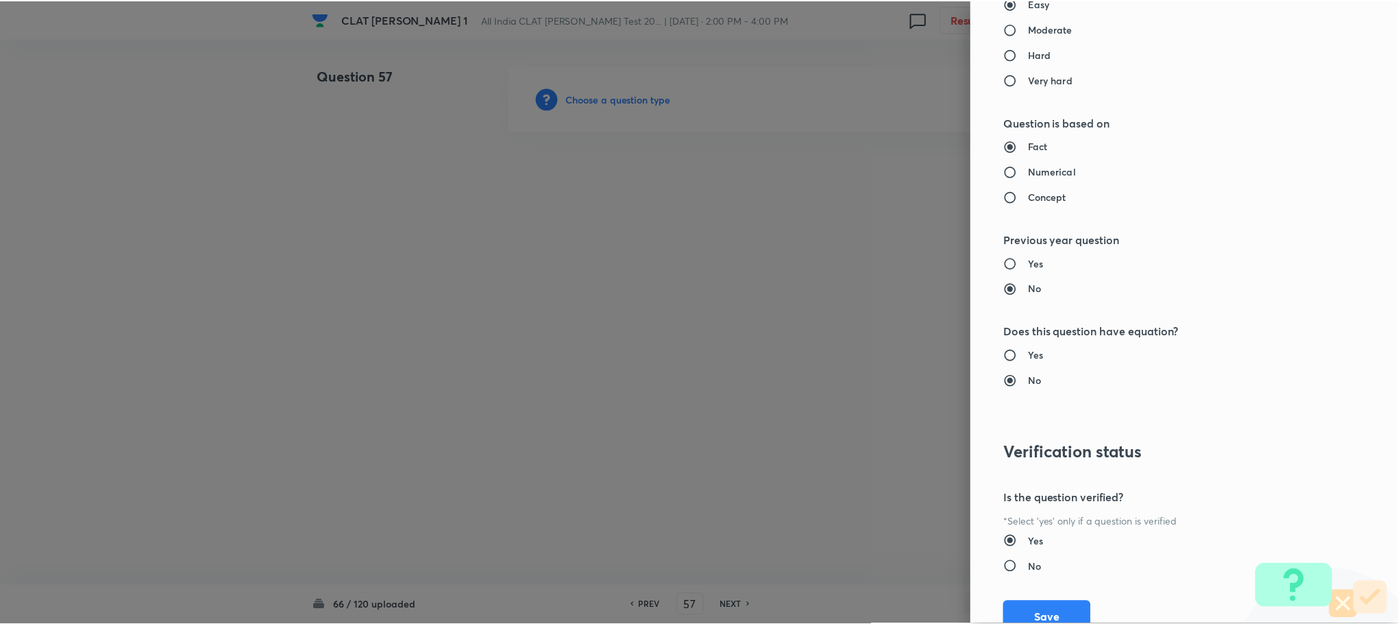
scroll to position [1249, 0]
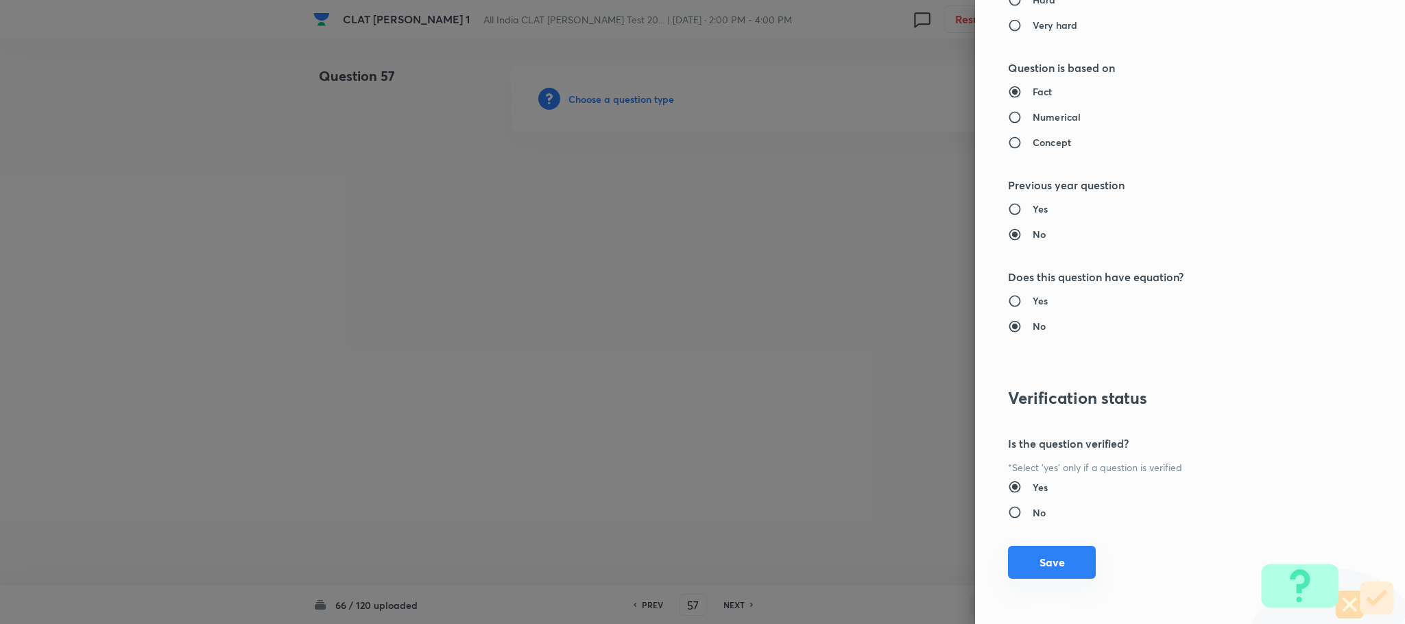
click at [1035, 559] on button "Save" at bounding box center [1052, 562] width 88 height 33
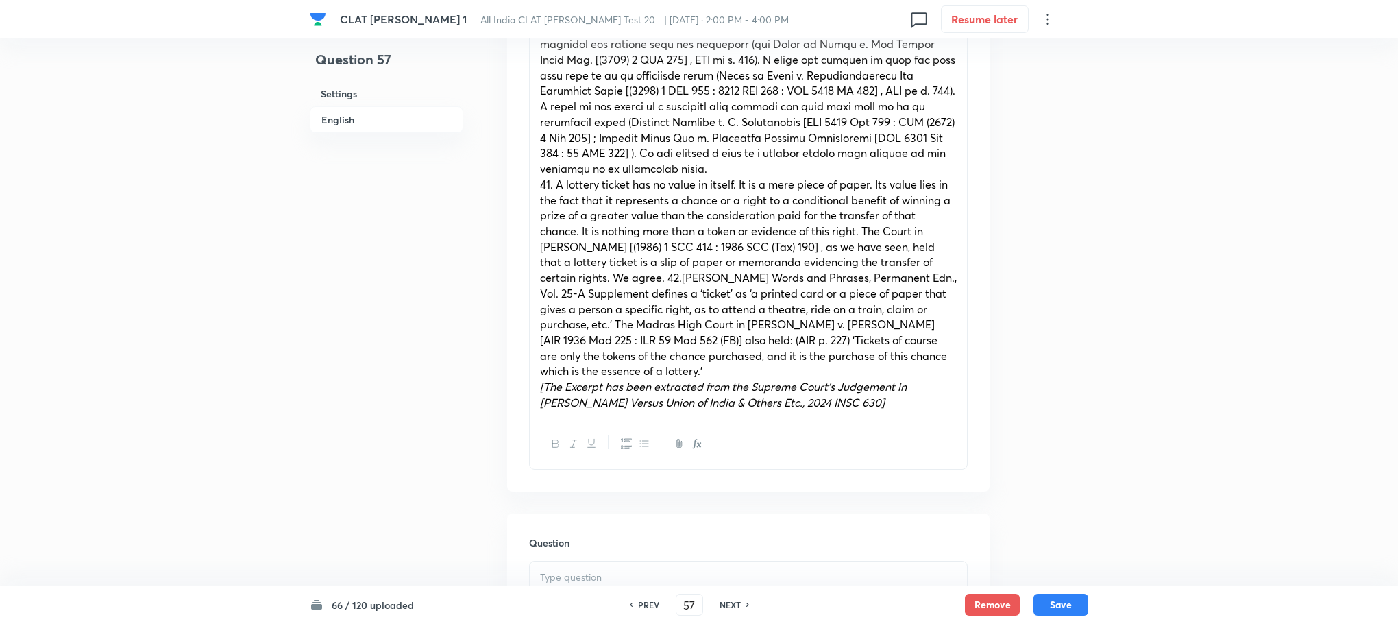
scroll to position [617, 0]
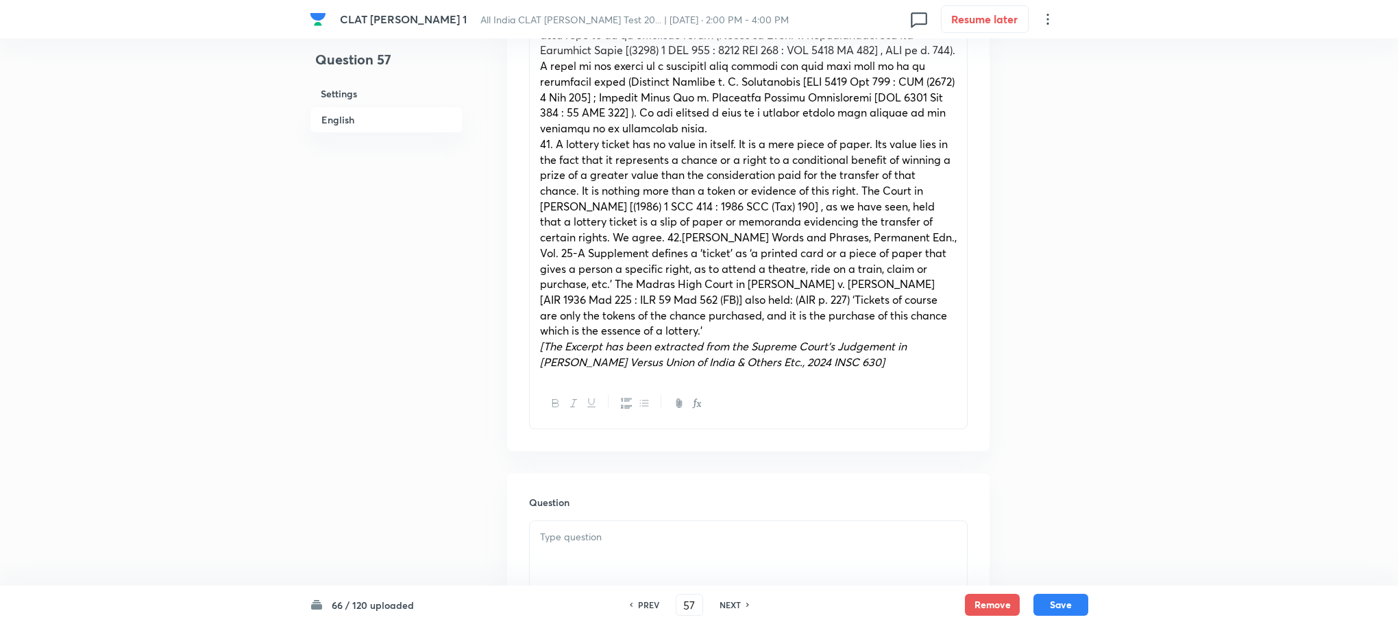
click at [579, 541] on p at bounding box center [748, 537] width 417 height 16
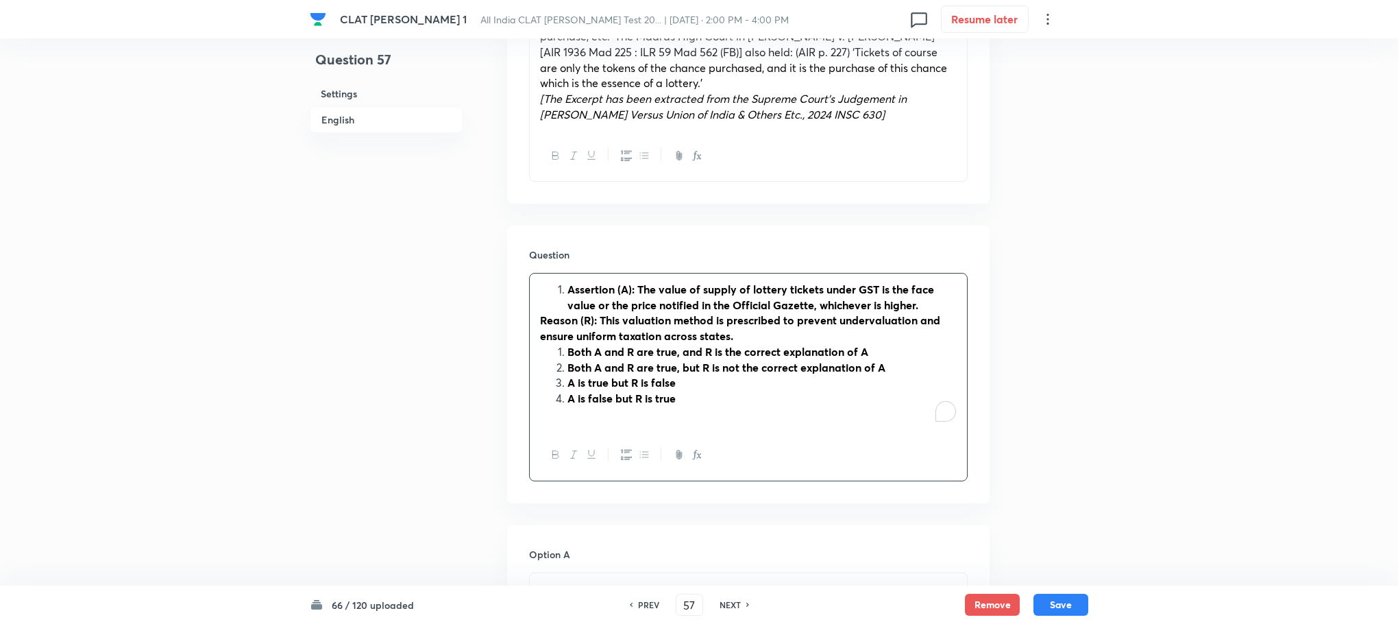
scroll to position [925, 0]
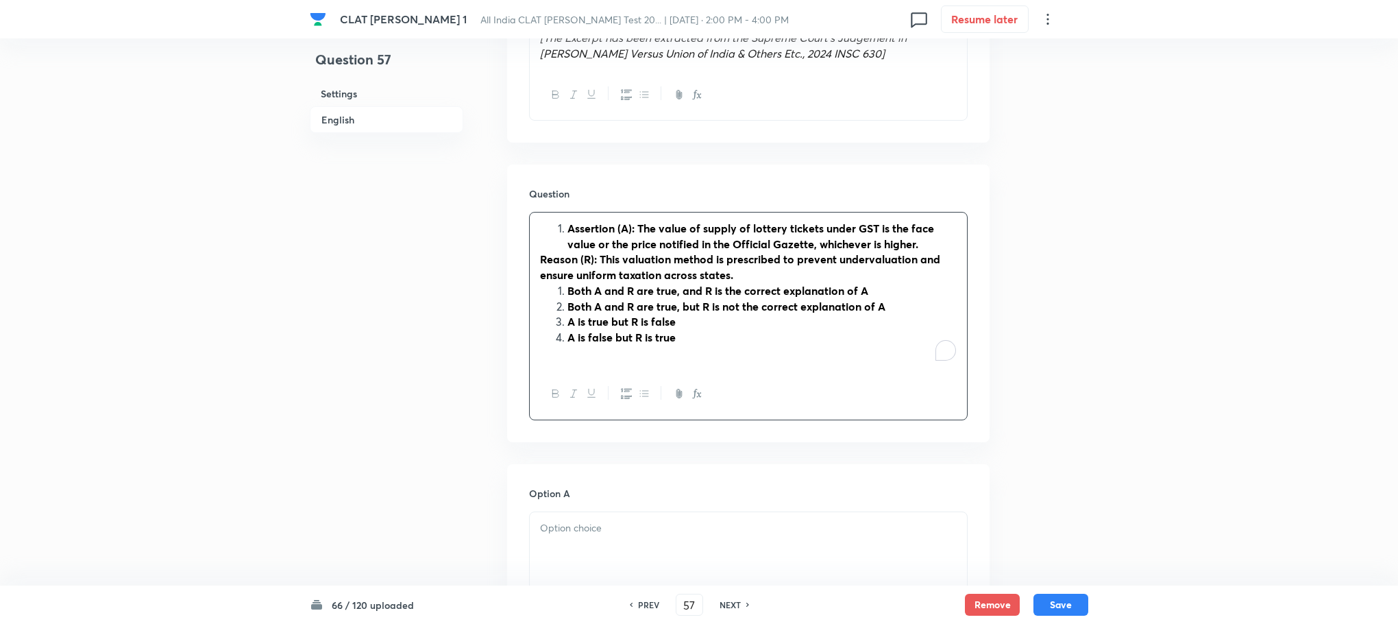
click at [566, 219] on div "Assertion (A): The value of supply of lottery tickets under GST is the face val…" at bounding box center [748, 291] width 437 height 156
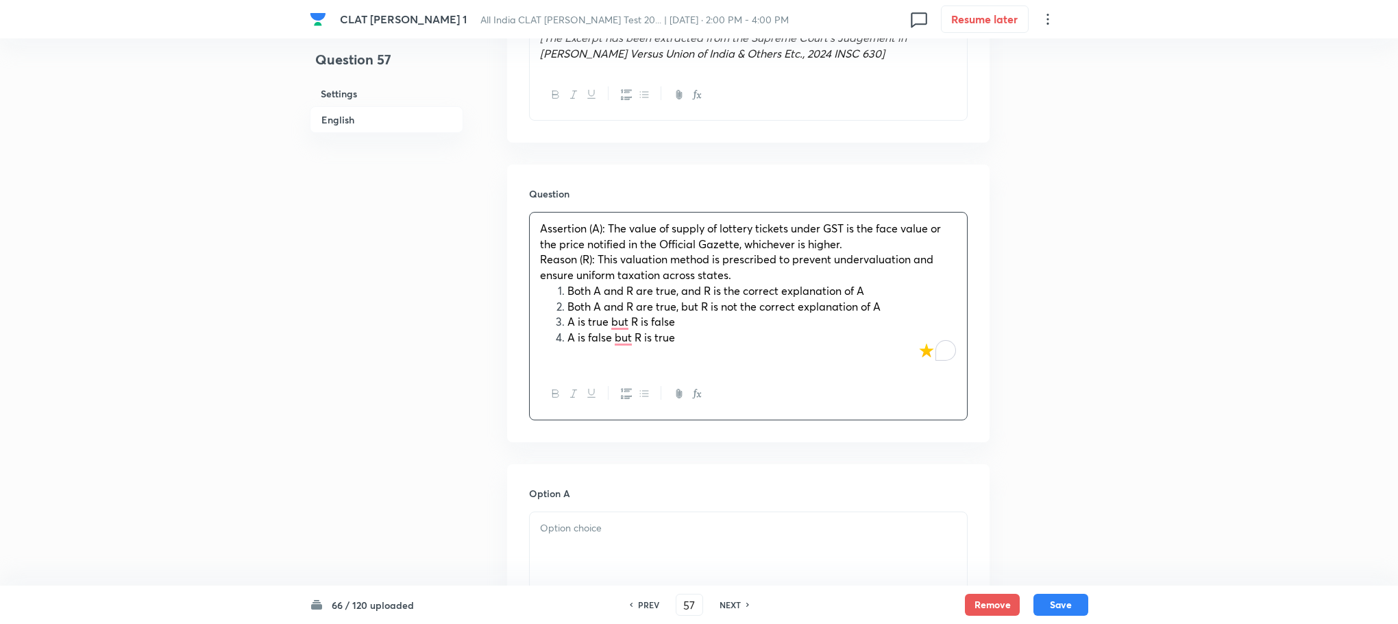
click at [568, 291] on li "Both A and R are true, and R is the correct explanation of A" at bounding box center [762, 291] width 389 height 16
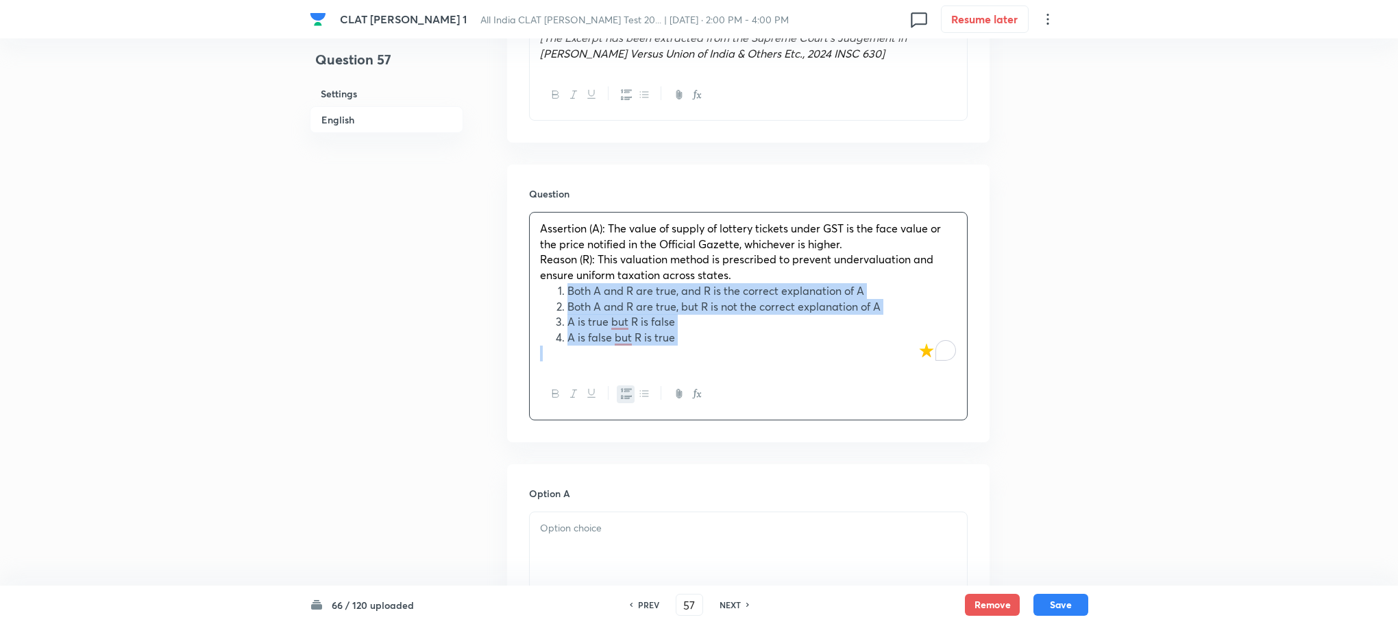
drag, startPoint x: 566, startPoint y: 291, endPoint x: 692, endPoint y: 331, distance: 132.5
click at [692, 331] on ol "Both A and R are true, and R is the correct explanation of A Both A and R are t…" at bounding box center [748, 314] width 417 height 62
click at [630, 393] on icon "button" at bounding box center [626, 393] width 11 height 11
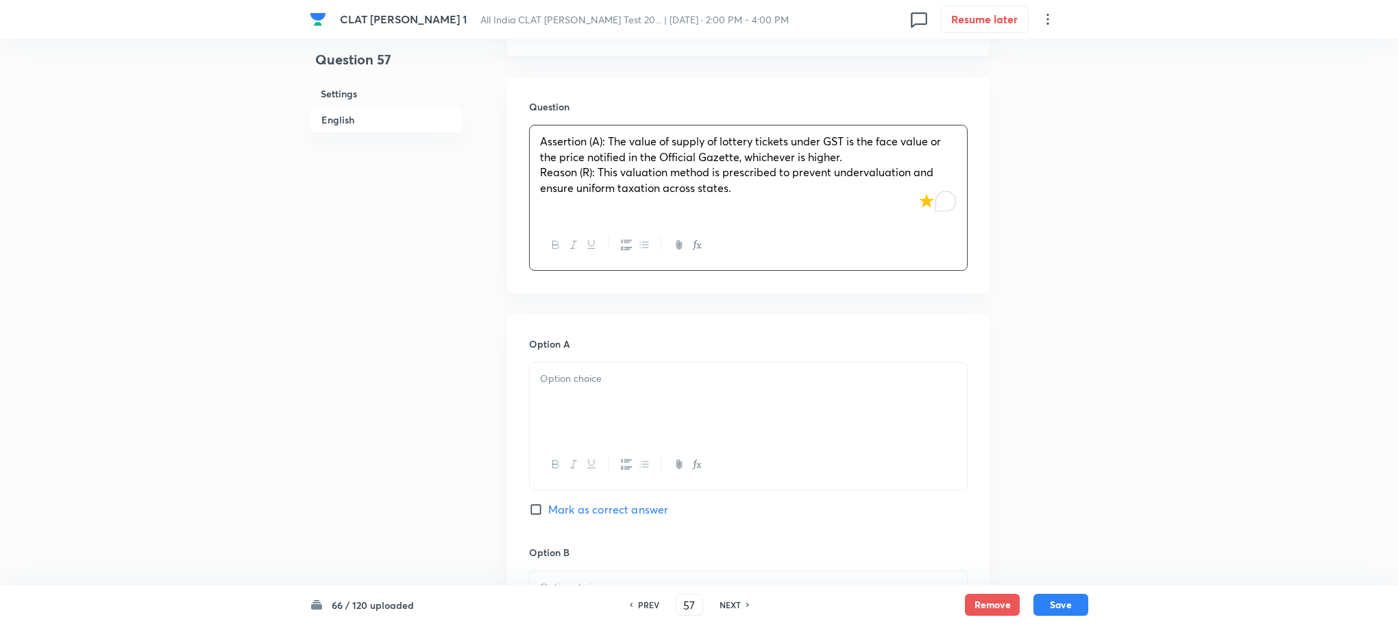
scroll to position [1131, 0]
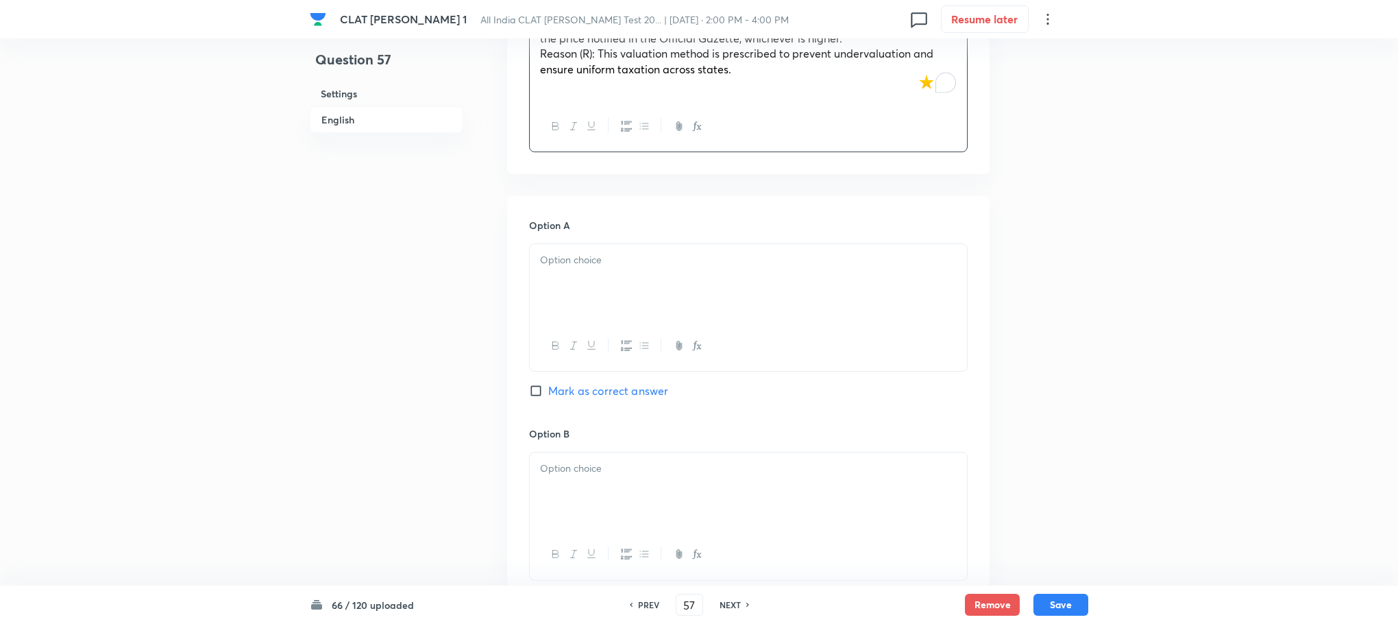
click at [564, 297] on div at bounding box center [748, 282] width 437 height 77
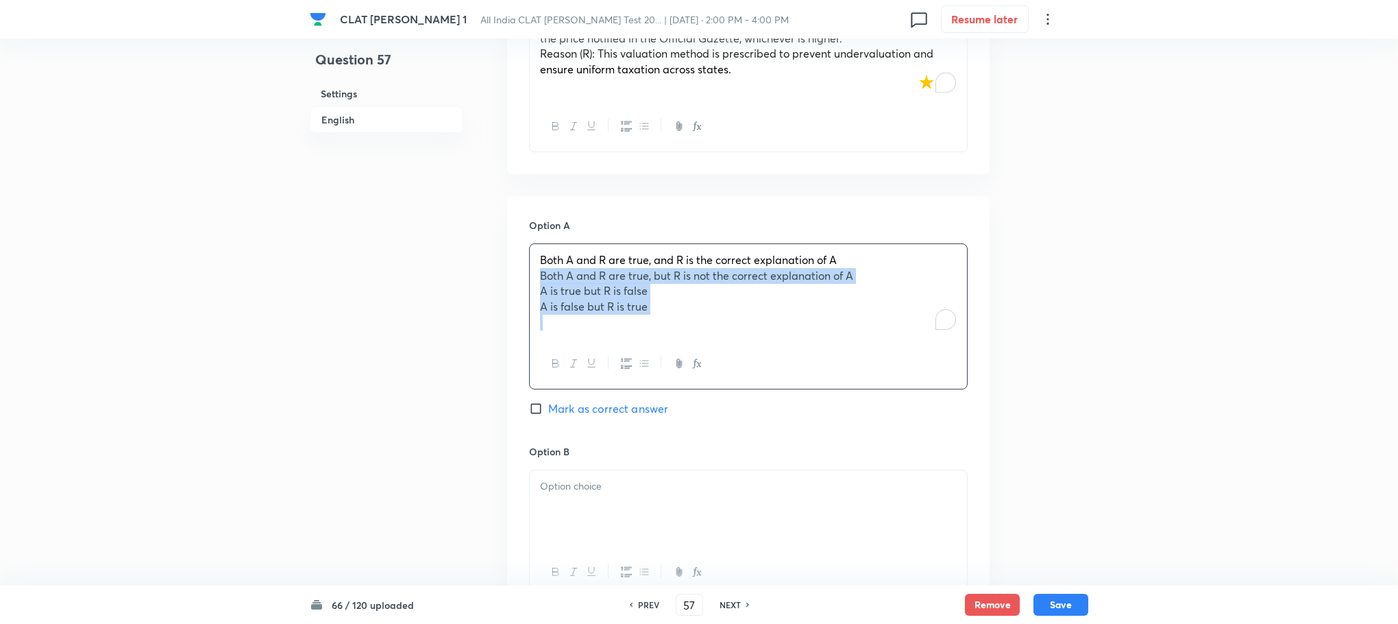
drag, startPoint x: 541, startPoint y: 282, endPoint x: 734, endPoint y: 337, distance: 201.1
click at [734, 337] on div "Both A and R are true, and R is the correct explanation of A Both A and R are t…" at bounding box center [748, 291] width 437 height 95
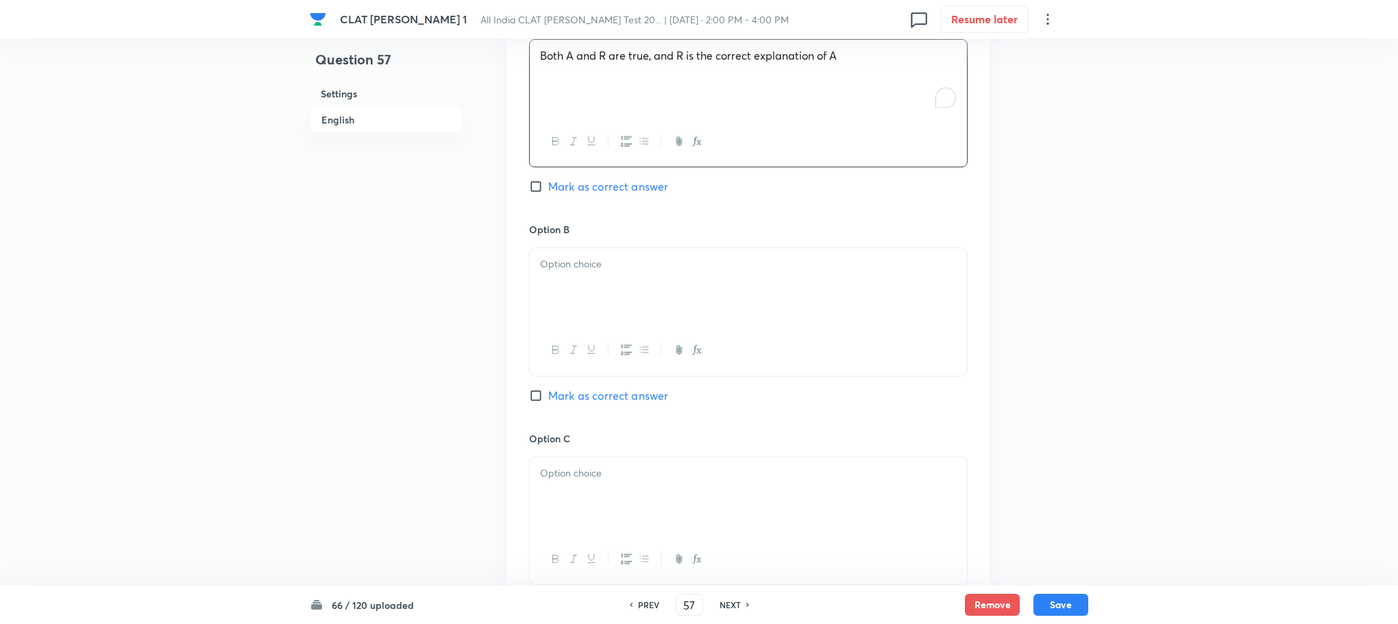
scroll to position [1337, 0]
click at [564, 280] on div at bounding box center [748, 285] width 437 height 77
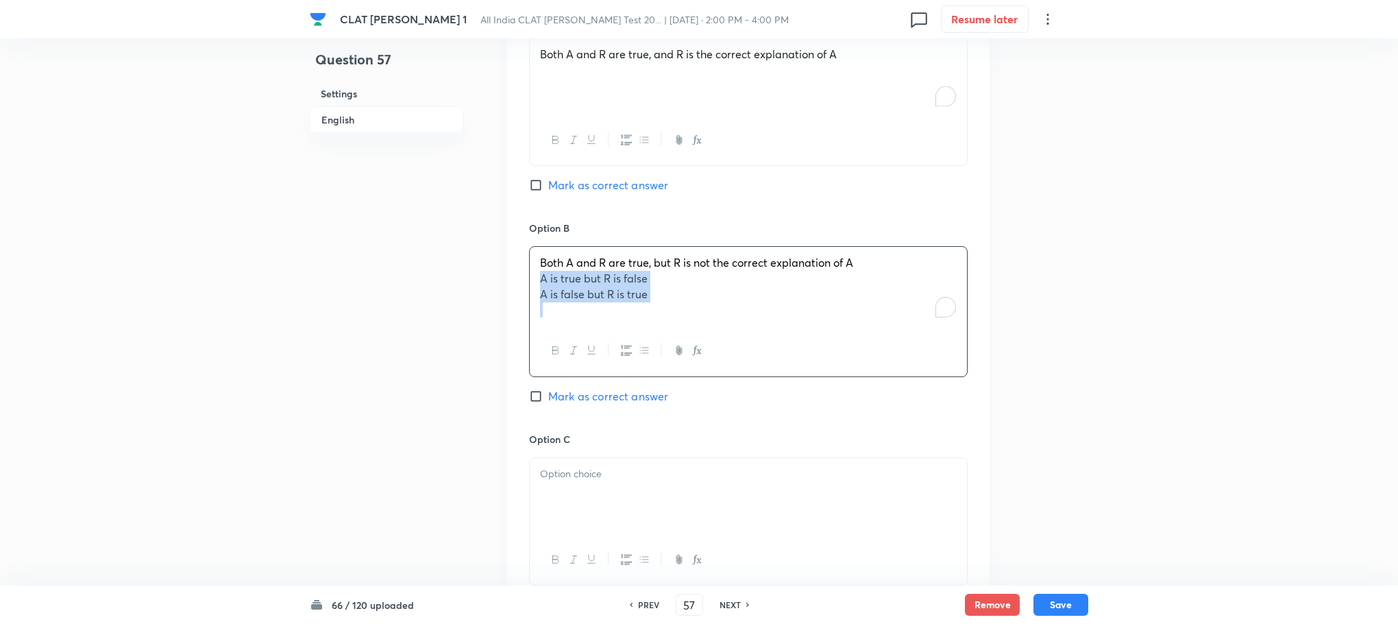
drag, startPoint x: 531, startPoint y: 278, endPoint x: 753, endPoint y: 319, distance: 225.2
click at [753, 319] on div "Both A and R are true, but R is not the correct explanation of A A is true but …" at bounding box center [748, 286] width 437 height 79
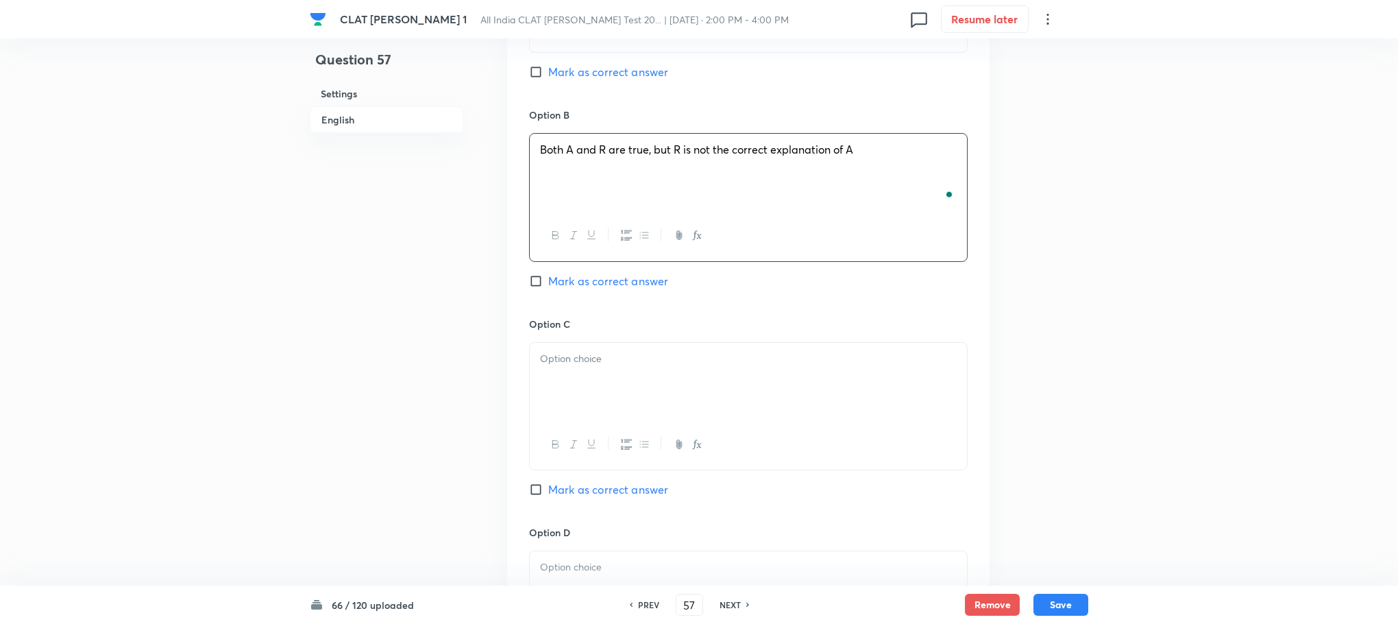
scroll to position [1542, 0]
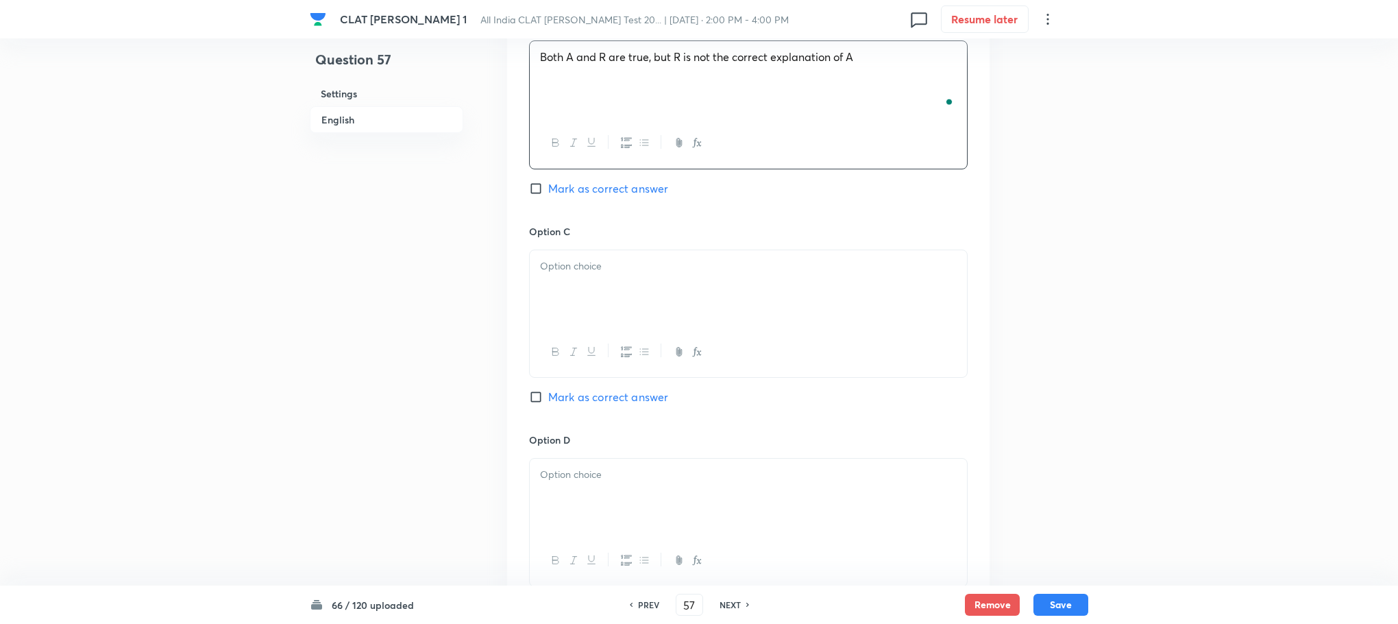
click at [542, 300] on div at bounding box center [748, 288] width 437 height 77
drag, startPoint x: 539, startPoint y: 284, endPoint x: 714, endPoint y: 297, distance: 175.9
click at [714, 297] on div "A is true but R is false A is false but R is true" at bounding box center [748, 288] width 437 height 77
click at [568, 509] on div at bounding box center [748, 497] width 437 height 77
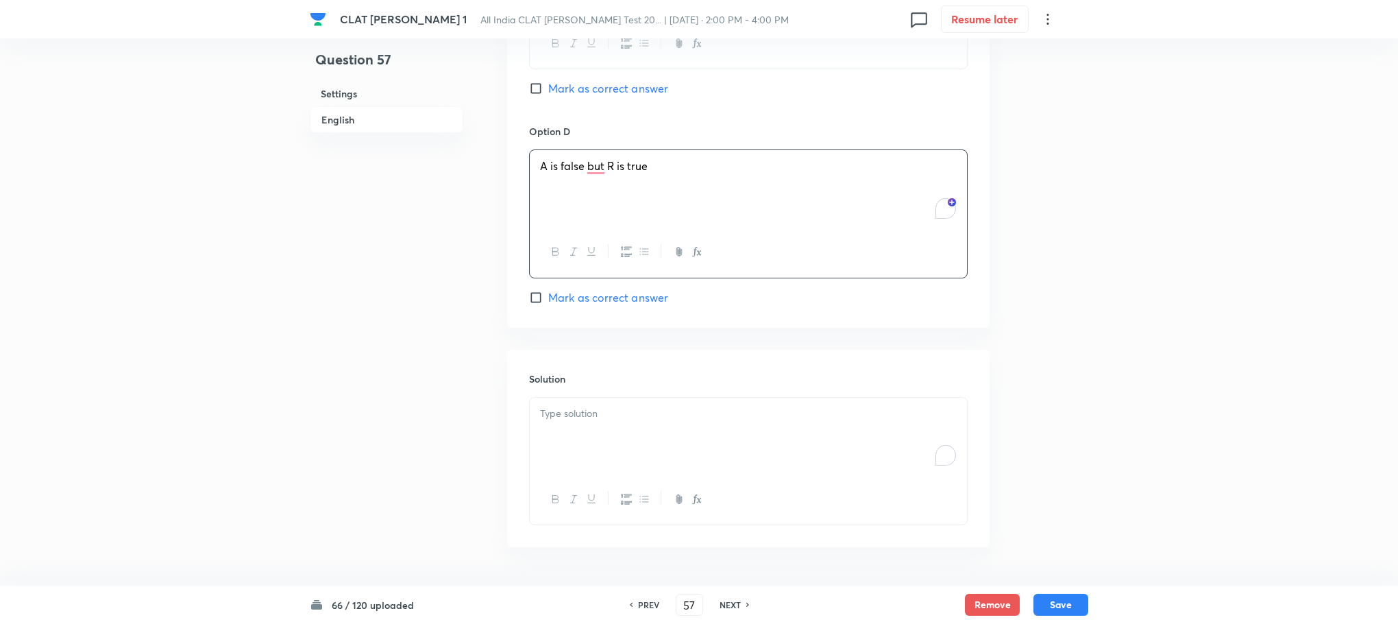
click at [601, 433] on div "To enrich screen reader interactions, please activate Accessibility in Grammarl…" at bounding box center [748, 436] width 437 height 77
click at [580, 414] on p "To enrich screen reader interactions, please activate Accessibility in Grammarl…" at bounding box center [748, 414] width 417 height 16
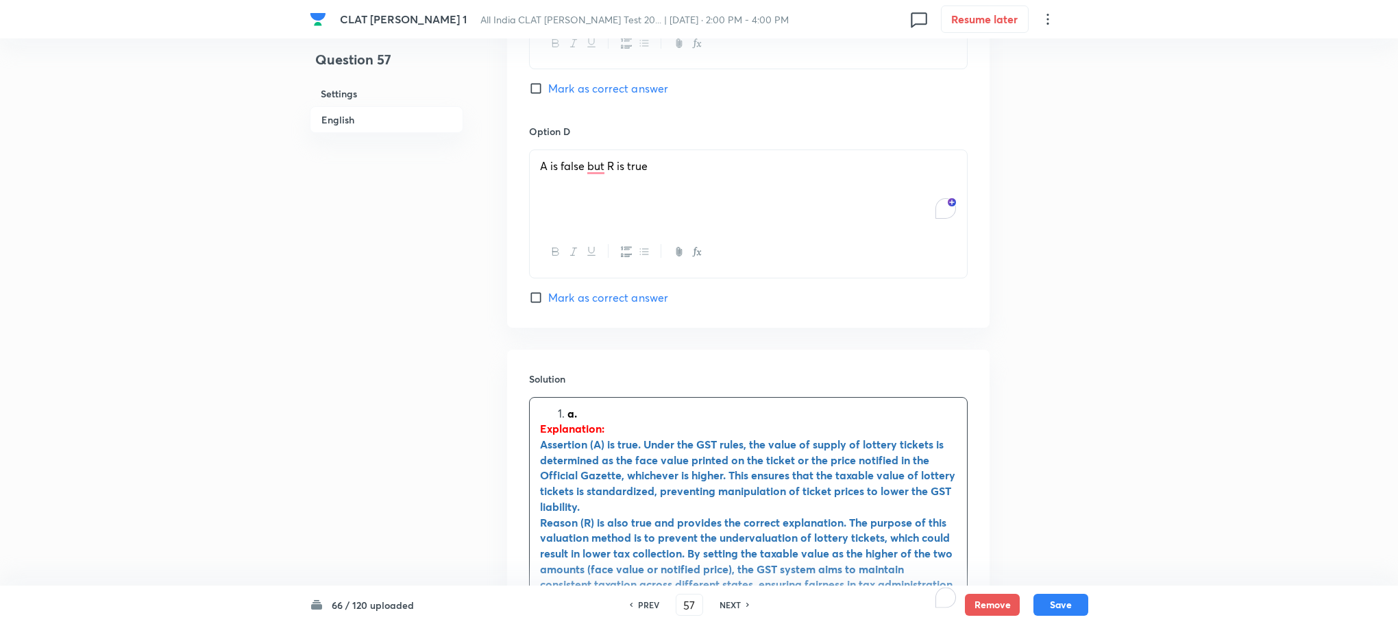
click at [568, 414] on li "a." at bounding box center [762, 414] width 389 height 16
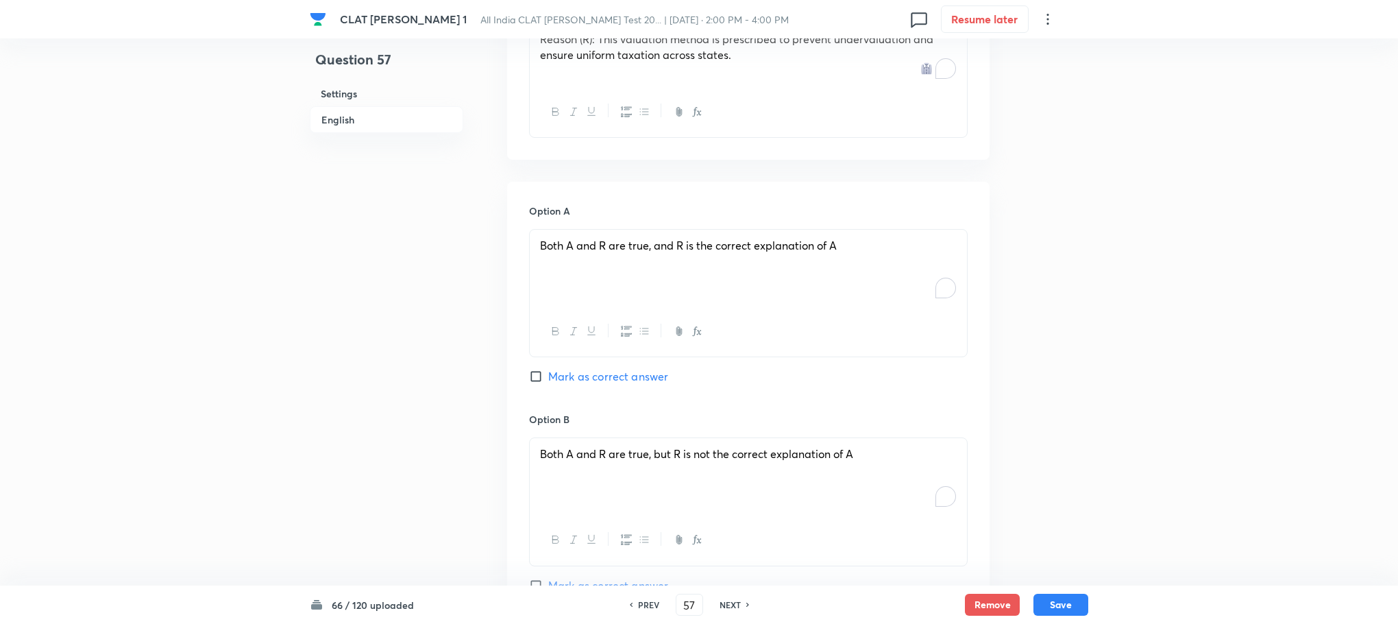
scroll to position [1131, 0]
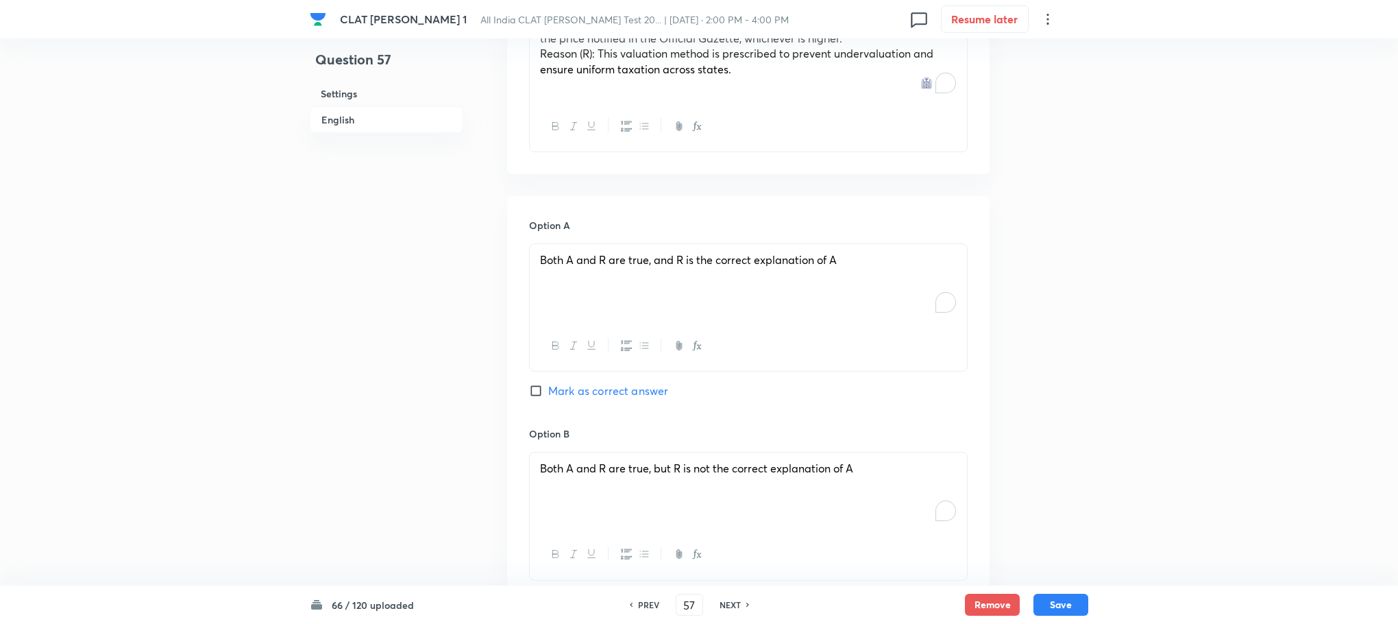
click at [580, 389] on span "Mark as correct answer" at bounding box center [608, 391] width 120 height 16
click at [548, 389] on input "Mark as correct answer" at bounding box center [538, 391] width 19 height 14
checkbox input "true"
click at [1076, 607] on button "Save" at bounding box center [1061, 603] width 55 height 22
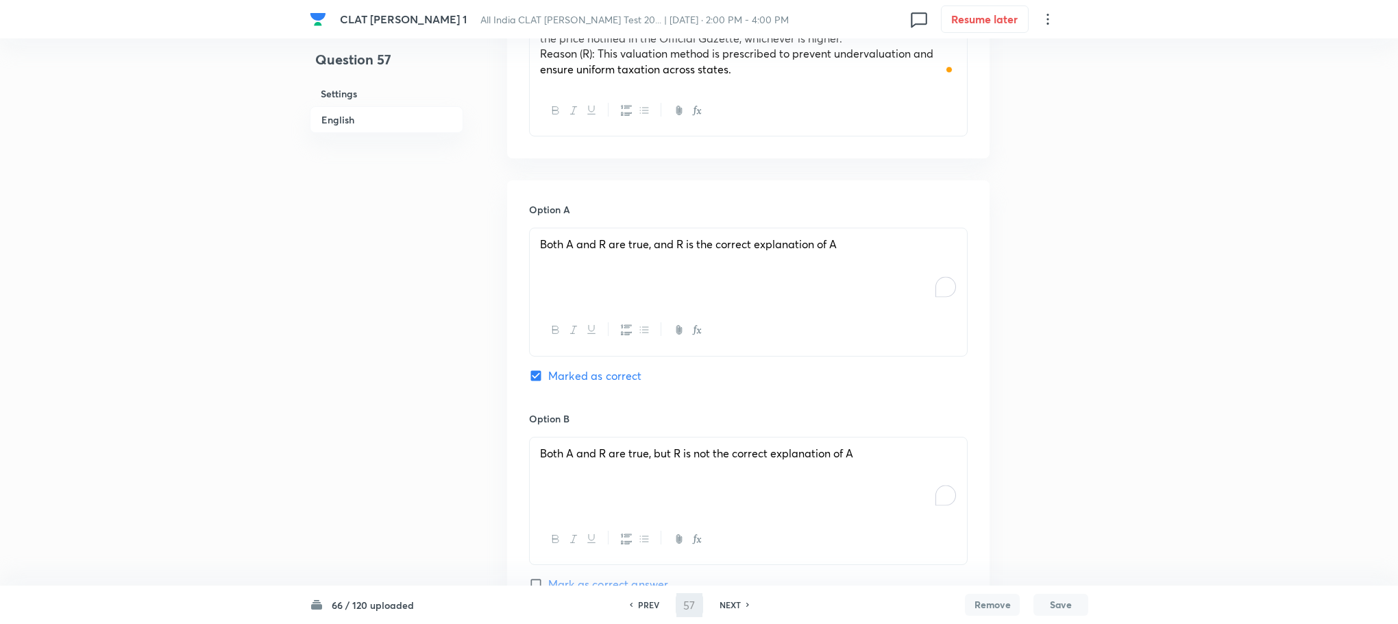
type input "58"
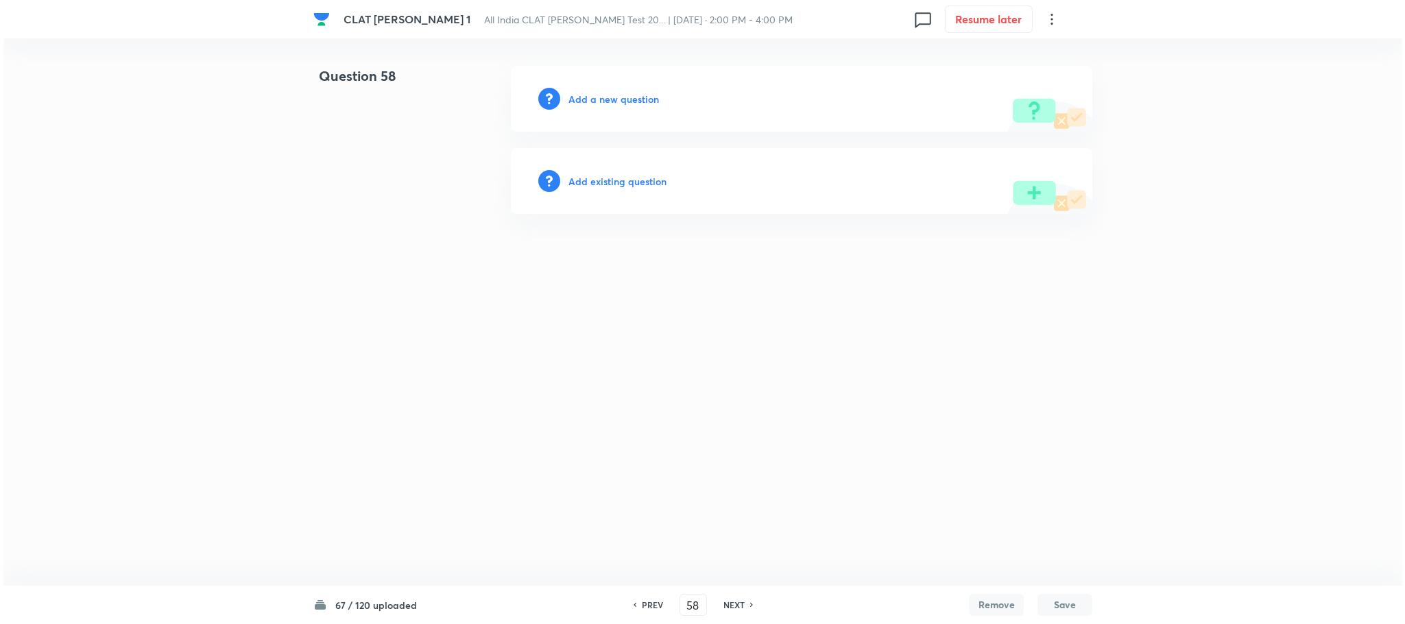
scroll to position [0, 0]
click at [630, 97] on h6 "Add a new question" at bounding box center [613, 99] width 90 height 14
click at [630, 97] on h6 "Choose a question type" at bounding box center [621, 99] width 106 height 14
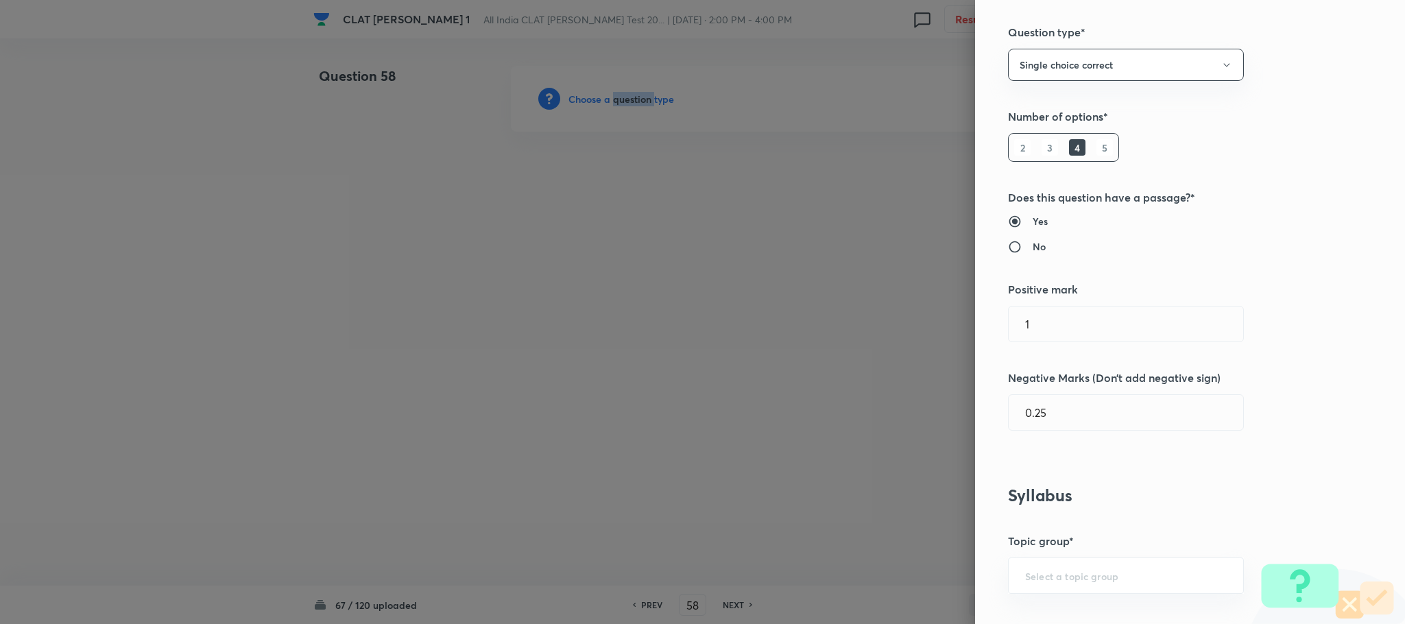
scroll to position [617, 0]
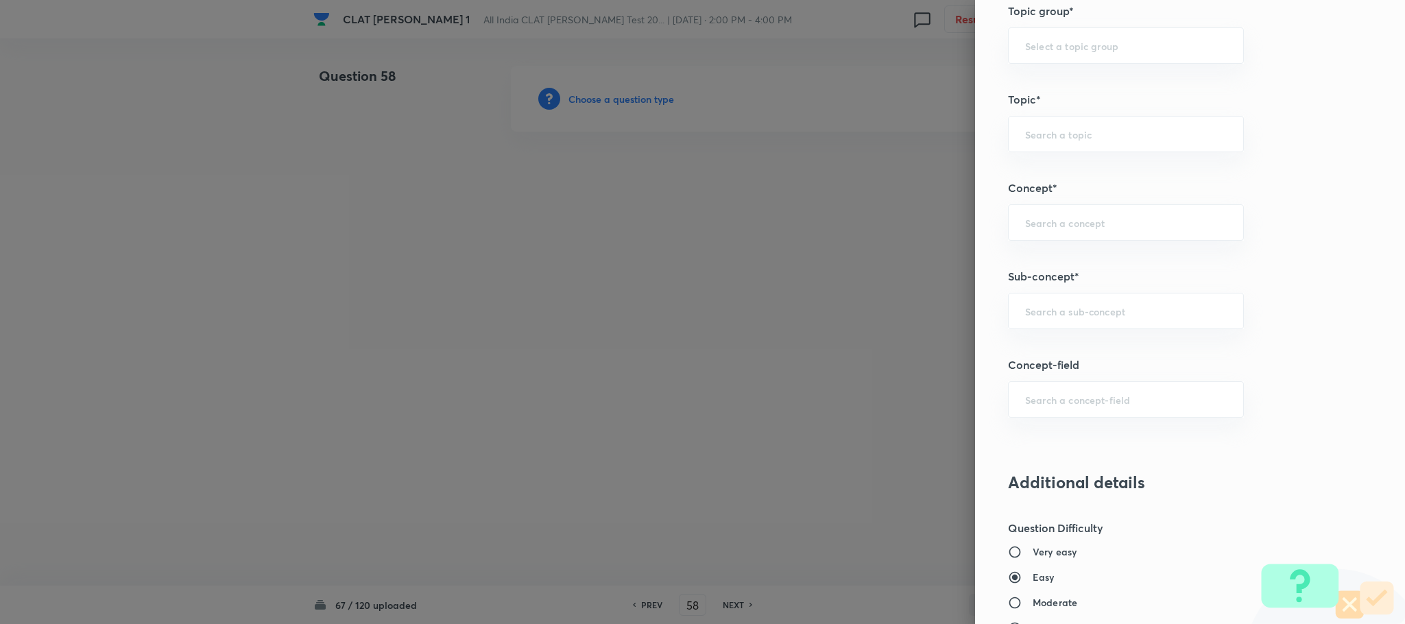
click at [1041, 339] on div "Question settings Question type* Single choice correct Number of options* 2 3 4…" at bounding box center [1190, 312] width 430 height 624
click at [1041, 317] on input "text" at bounding box center [1126, 310] width 202 height 13
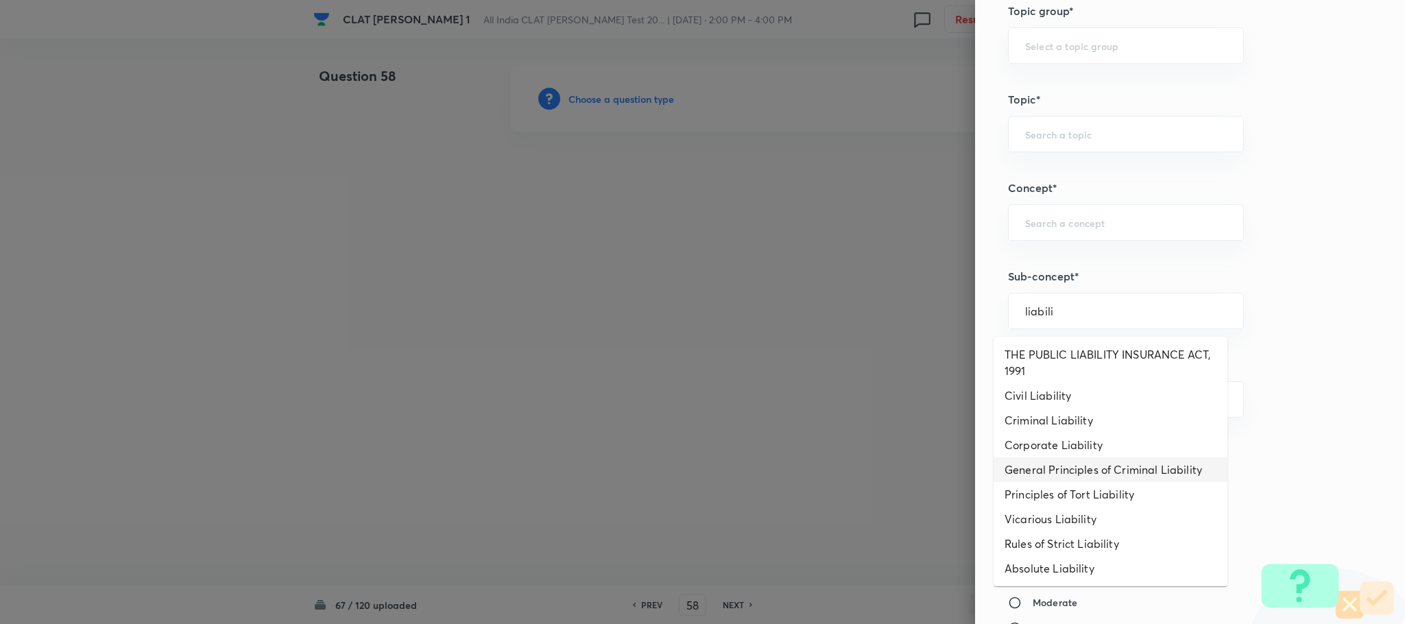
click at [1043, 474] on li "General Principles of Criminal Liability" at bounding box center [1110, 469] width 234 height 25
type input "General Principles of Criminal Liability"
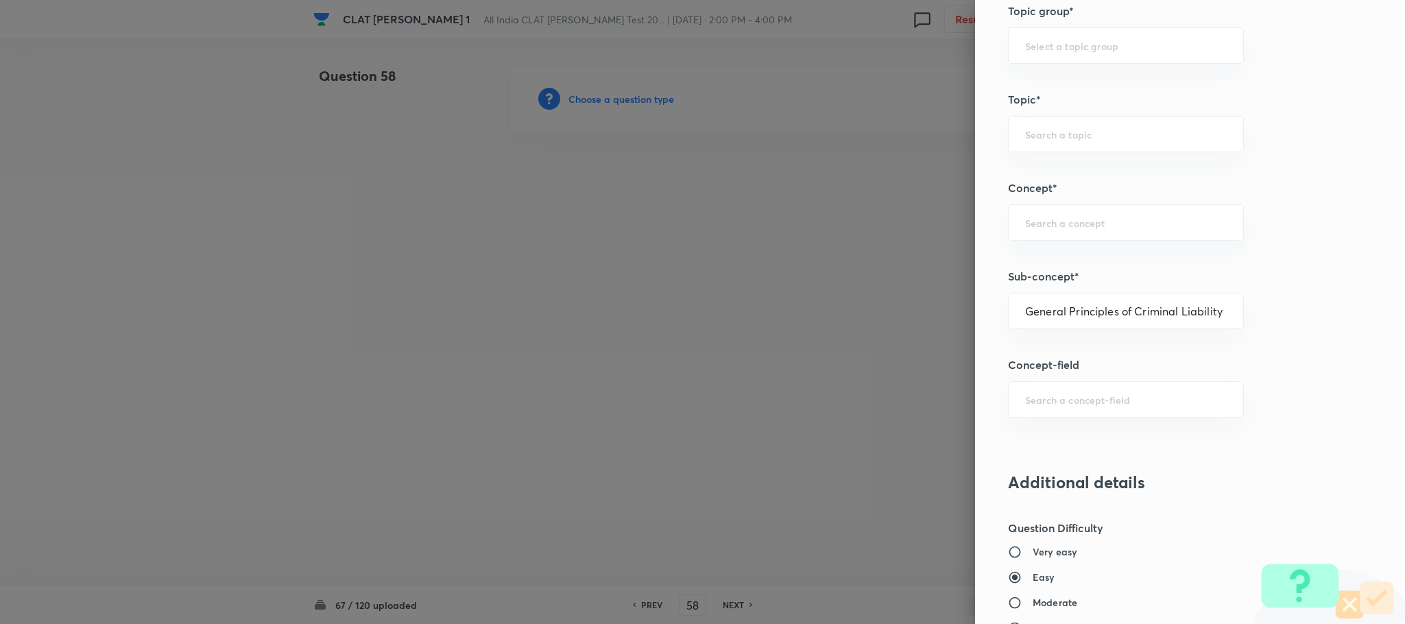
type input "Criminal Law"
type input "Definition and Meaning of Crime"
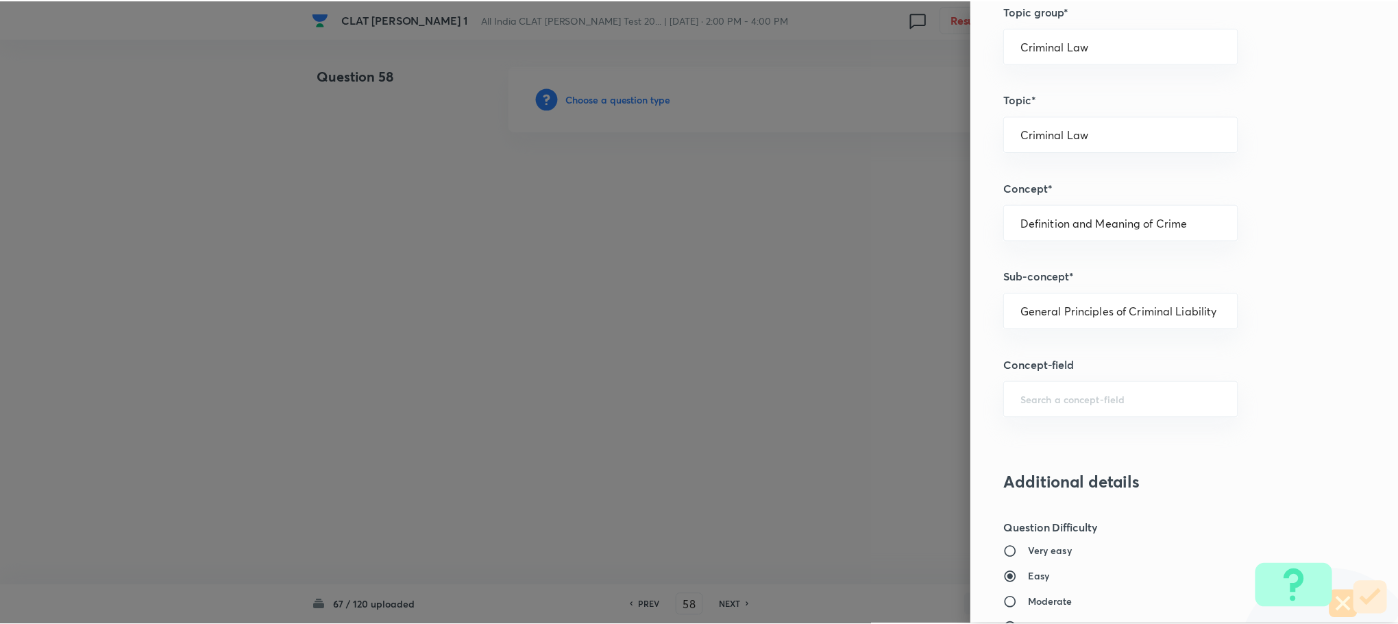
scroll to position [1249, 0]
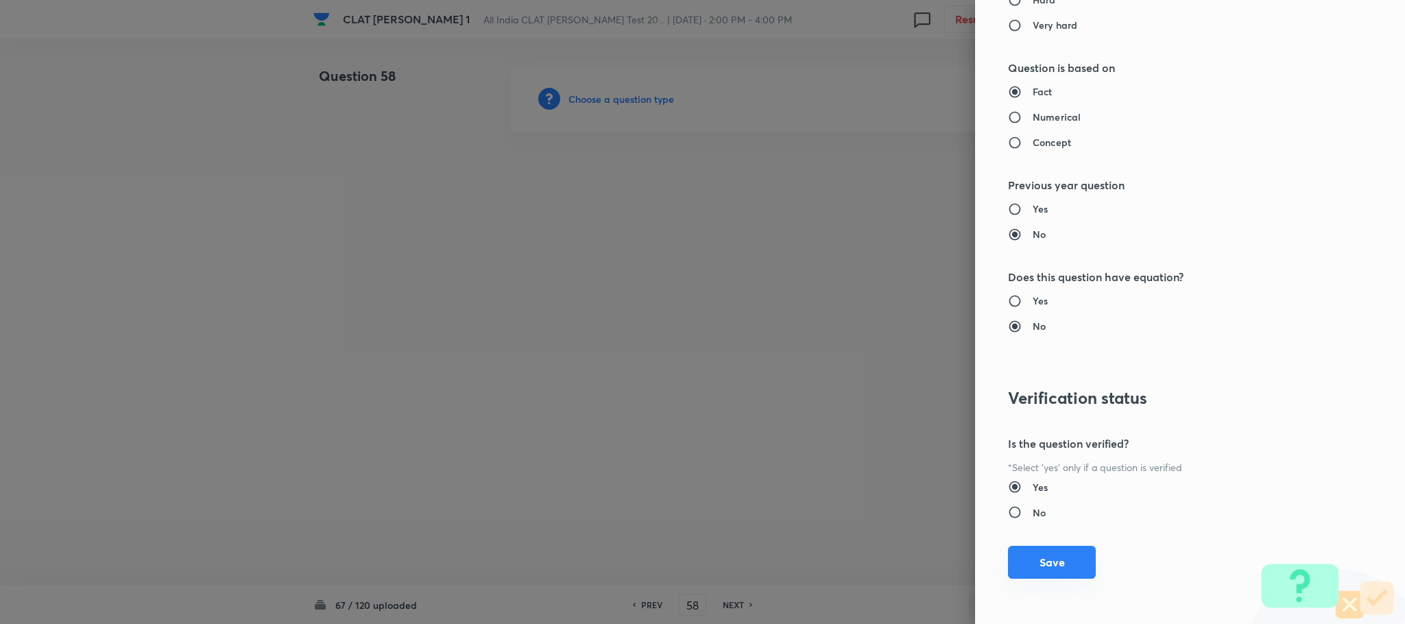
click at [1026, 570] on button "Save" at bounding box center [1052, 562] width 88 height 33
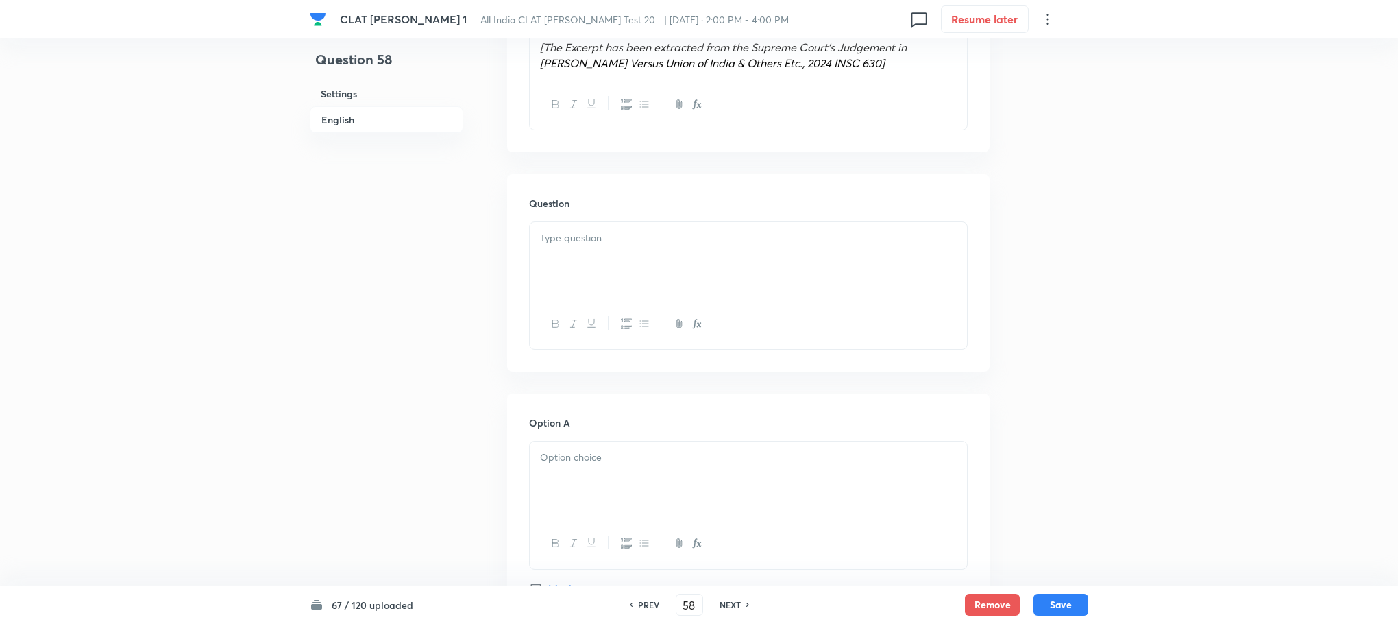
scroll to position [925, 0]
click at [577, 235] on p "To enrich screen reader interactions, please activate Accessibility in Grammarl…" at bounding box center [748, 229] width 417 height 16
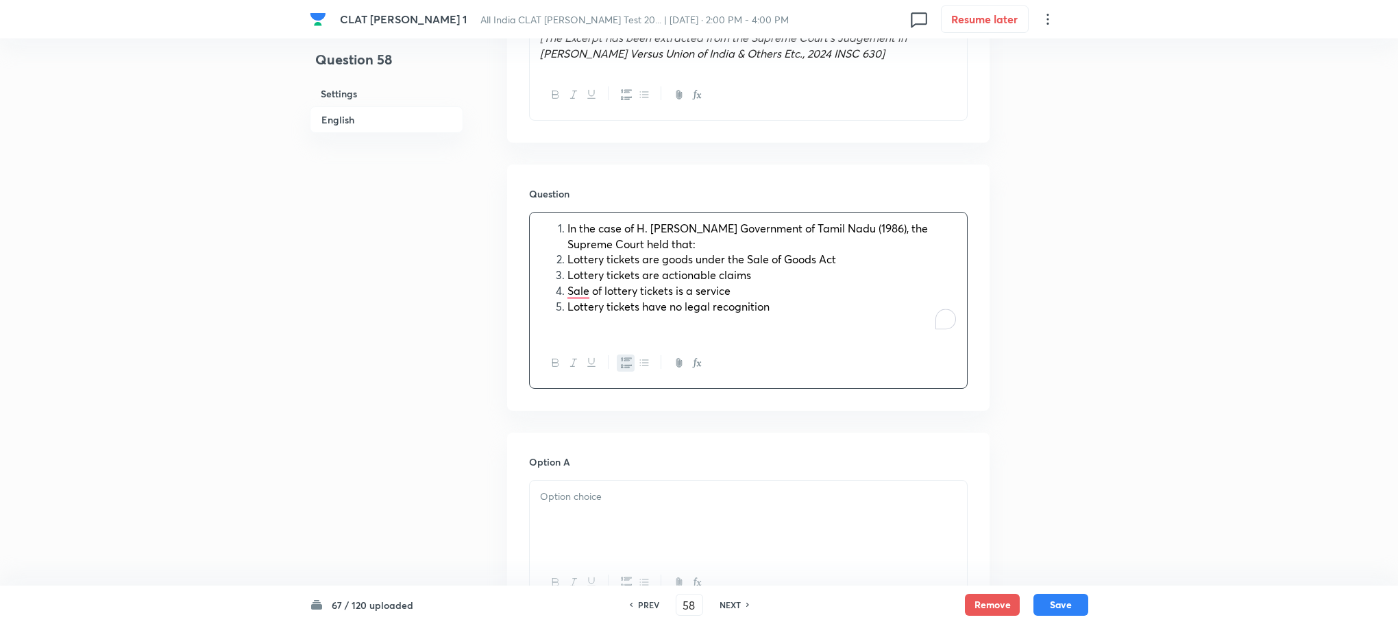
click at [568, 260] on li "Lottery tickets are goods under the Sale of Goods Act" at bounding box center [762, 260] width 389 height 16
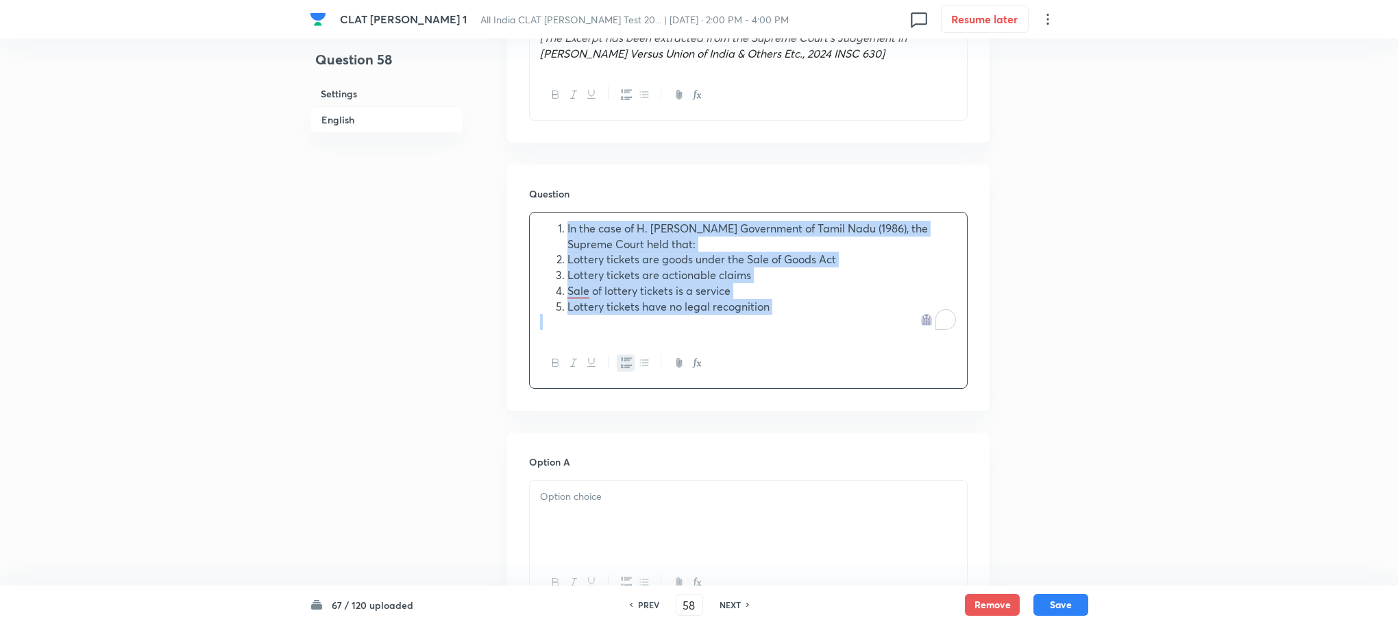
drag, startPoint x: 564, startPoint y: 231, endPoint x: 776, endPoint y: 315, distance: 228.0
click at [776, 315] on div "In the case of H. [PERSON_NAME] Government of [GEOGRAPHIC_DATA] (1986), the Sup…" at bounding box center [748, 275] width 437 height 125
click at [630, 363] on icon "button" at bounding box center [626, 362] width 11 height 11
click at [533, 262] on div "In the case of H. [PERSON_NAME] Government of [GEOGRAPHIC_DATA] (1986), the Sup…" at bounding box center [748, 275] width 437 height 125
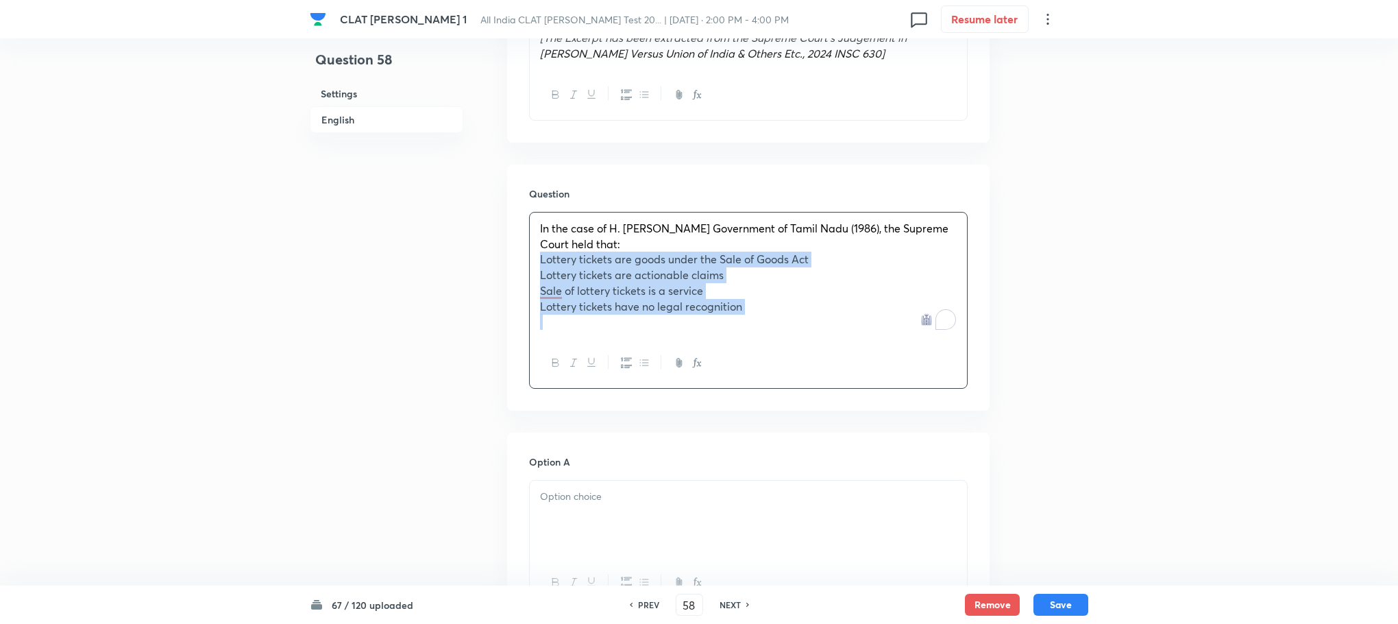
drag, startPoint x: 533, startPoint y: 262, endPoint x: 850, endPoint y: 335, distance: 325.8
click at [850, 335] on div "In the case of H. [PERSON_NAME] Government of [GEOGRAPHIC_DATA] (1986), the Sup…" at bounding box center [748, 275] width 437 height 125
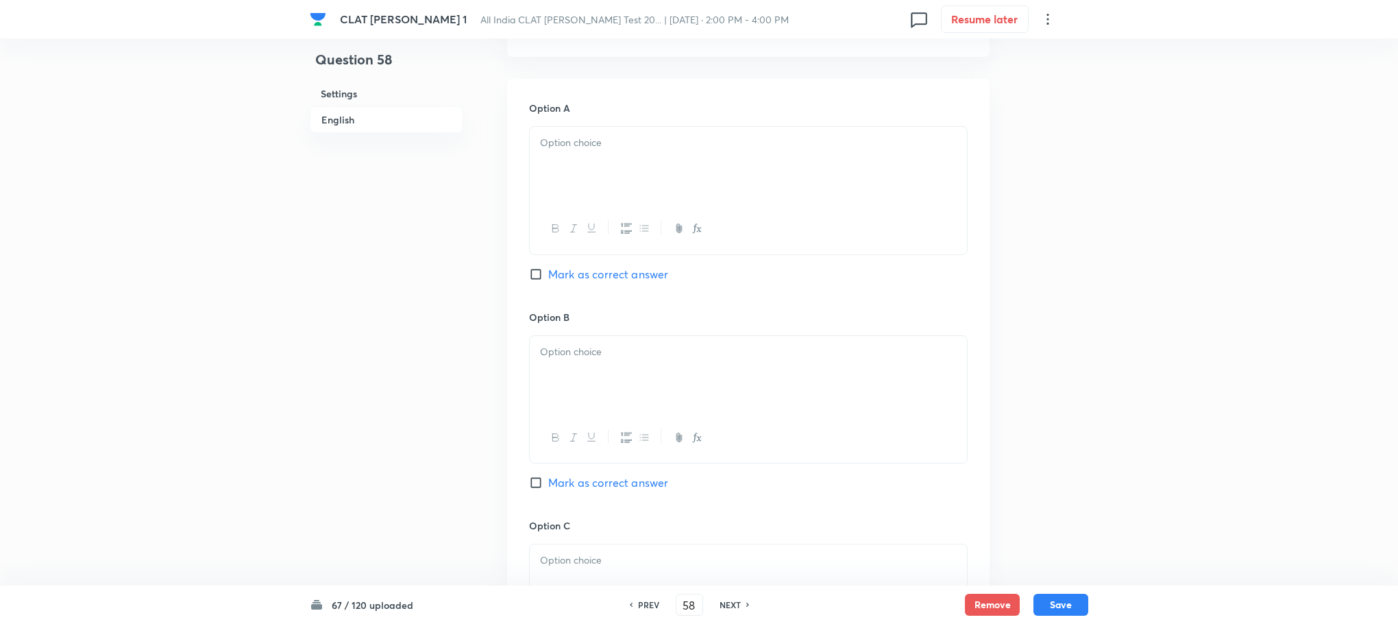
scroll to position [1234, 0]
click at [580, 158] on div at bounding box center [748, 161] width 437 height 77
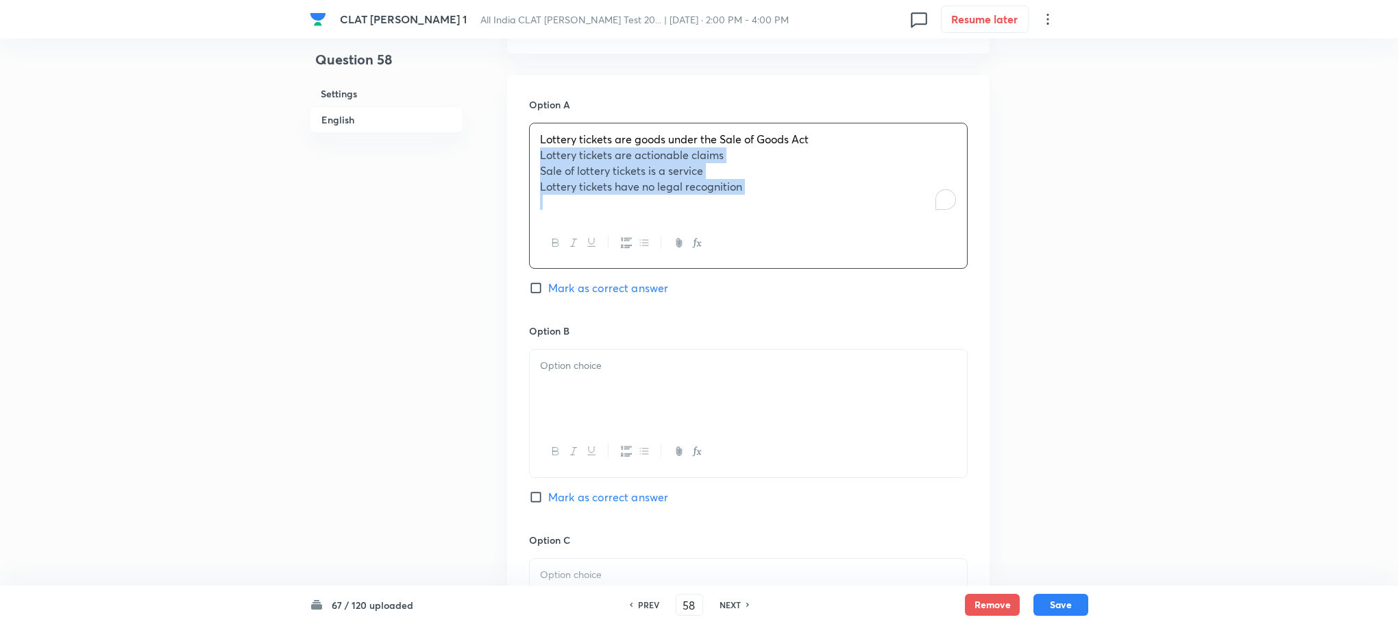
drag, startPoint x: 533, startPoint y: 156, endPoint x: 790, endPoint y: 220, distance: 264.9
click at [790, 220] on div "Lottery tickets are goods under the Sale of Goods Act Lottery tickets are actio…" at bounding box center [748, 196] width 439 height 146
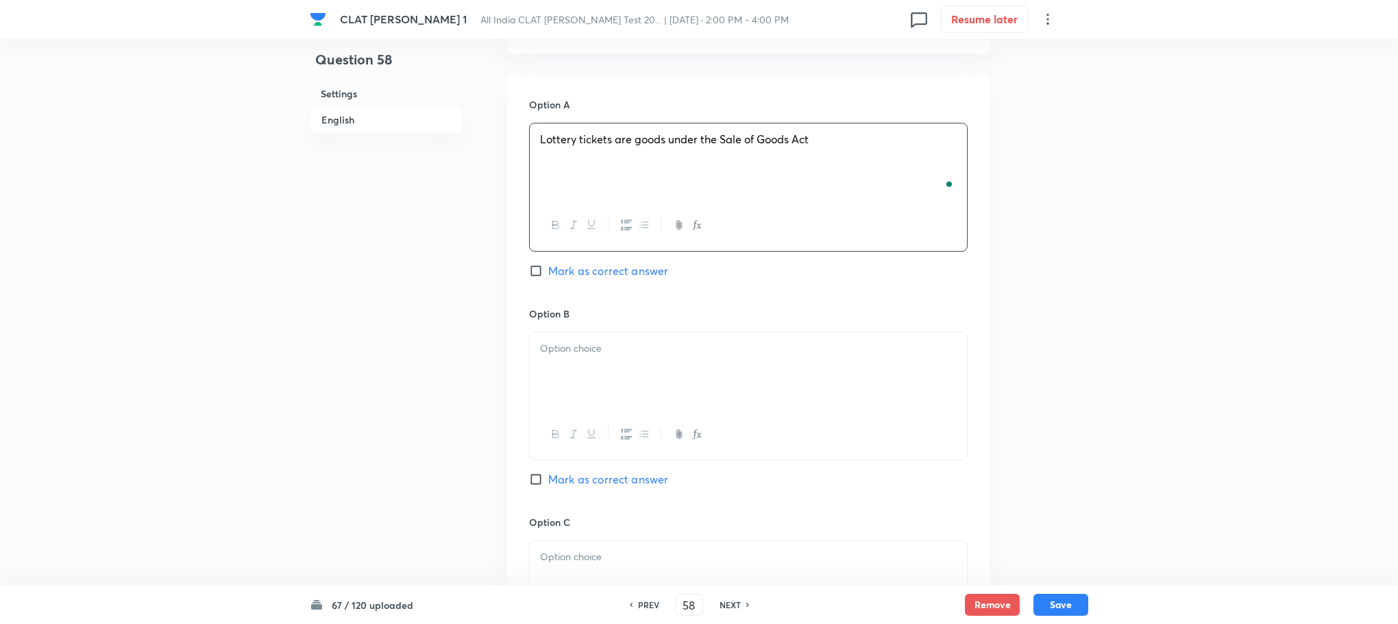
click at [564, 383] on div at bounding box center [748, 370] width 437 height 77
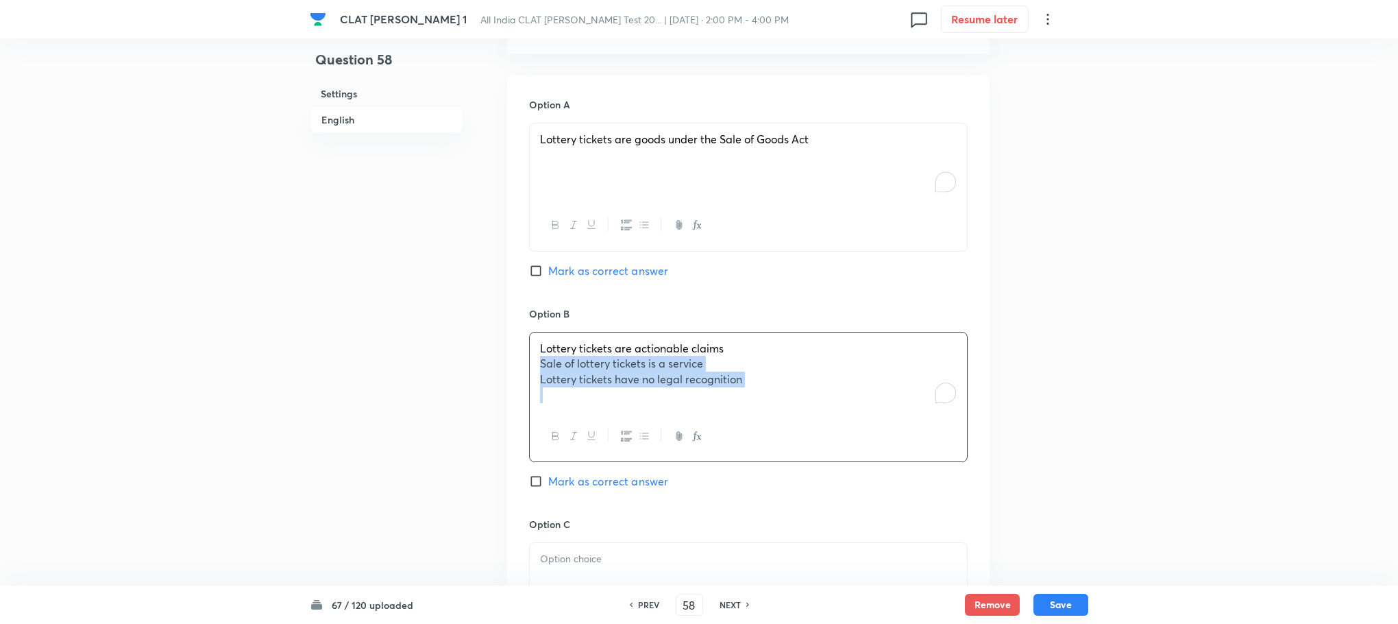
drag, startPoint x: 533, startPoint y: 373, endPoint x: 889, endPoint y: 430, distance: 361.0
click at [889, 430] on div "Lottery tickets are actionable claims Sale of lottery tickets is a service Lott…" at bounding box center [748, 397] width 439 height 130
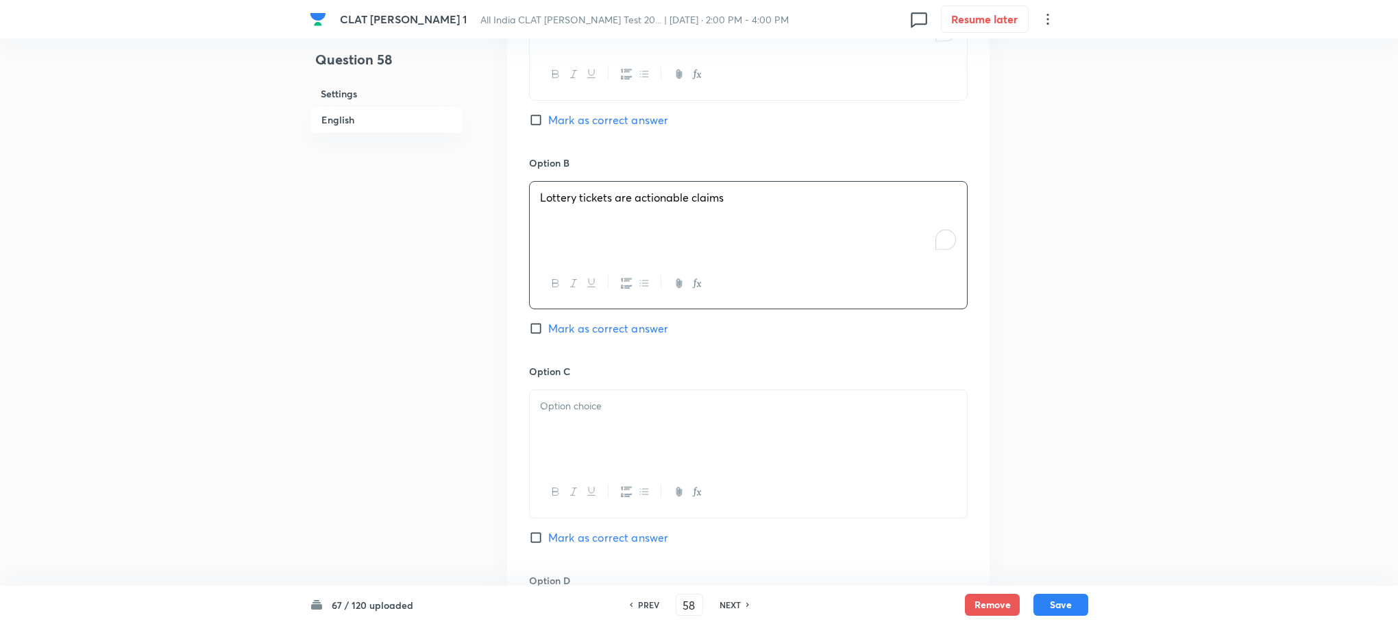
scroll to position [1440, 0]
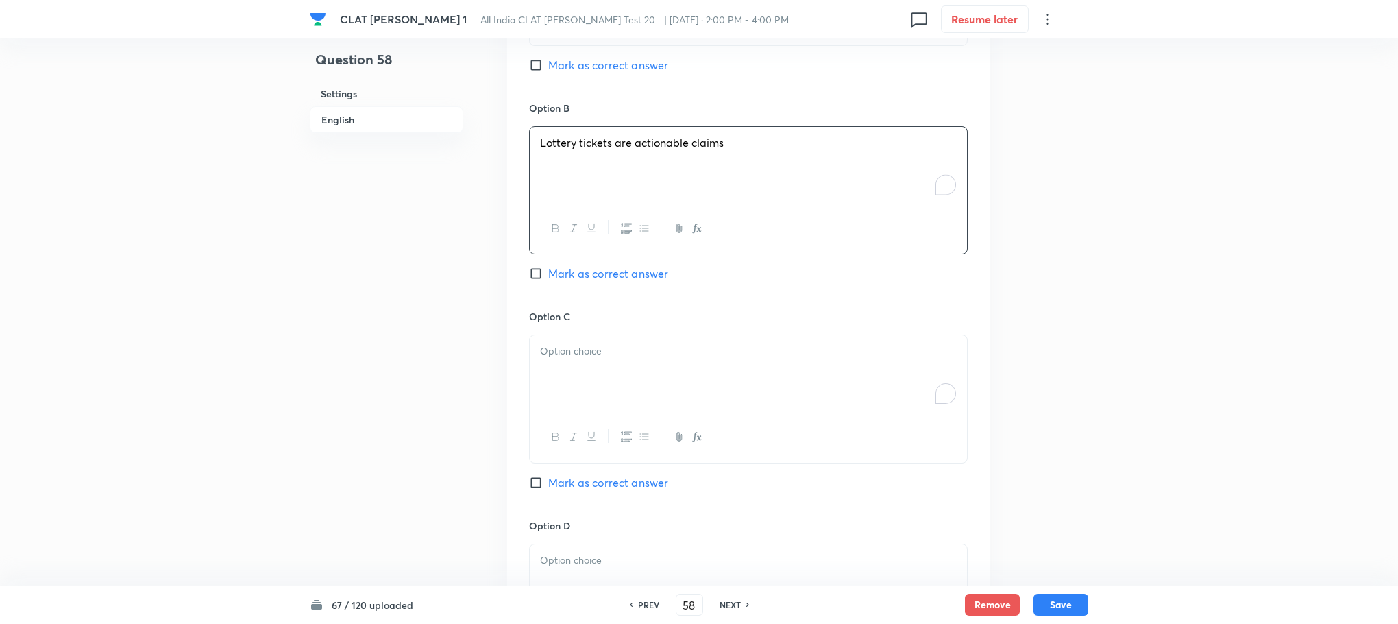
click at [562, 352] on p "To enrich screen reader interactions, please activate Accessibility in Grammarl…" at bounding box center [748, 351] width 417 height 16
drag, startPoint x: 540, startPoint y: 367, endPoint x: 941, endPoint y: 391, distance: 401.8
click at [941, 391] on div "Sale of lottery tickets is a service Lottery tickets have no legal recognition" at bounding box center [748, 373] width 437 height 77
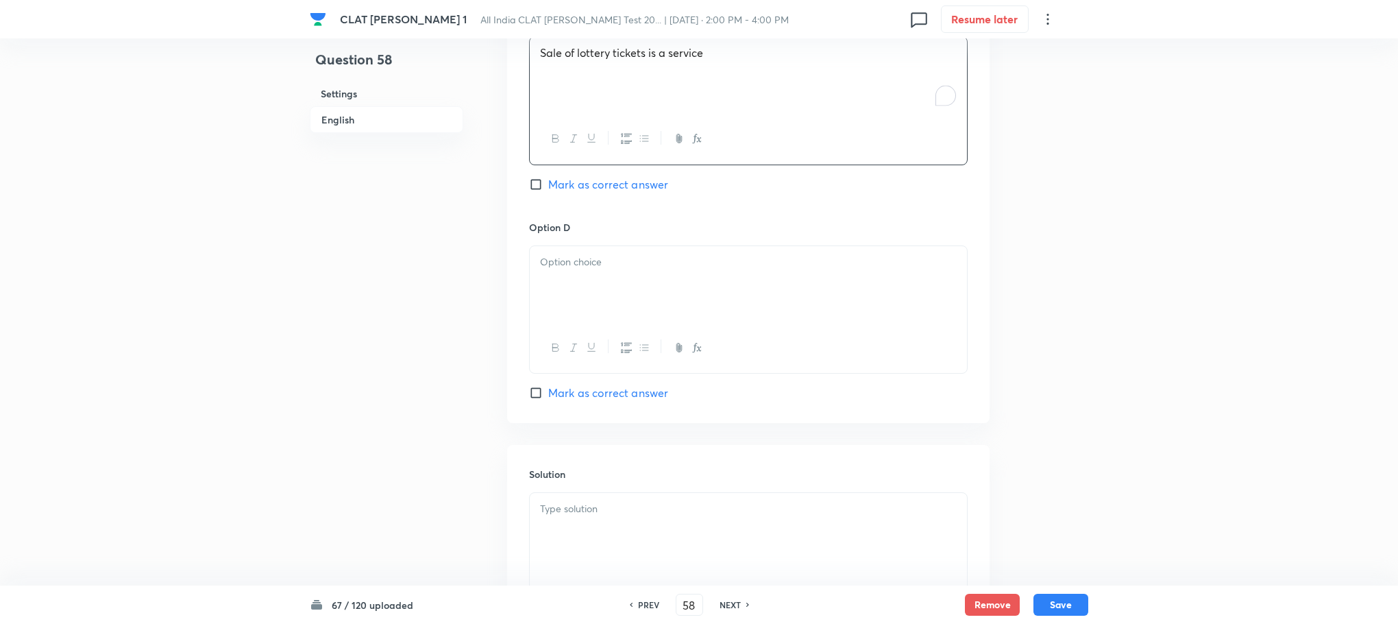
scroll to position [1748, 0]
click at [564, 335] on button "button" at bounding box center [573, 337] width 18 height 17
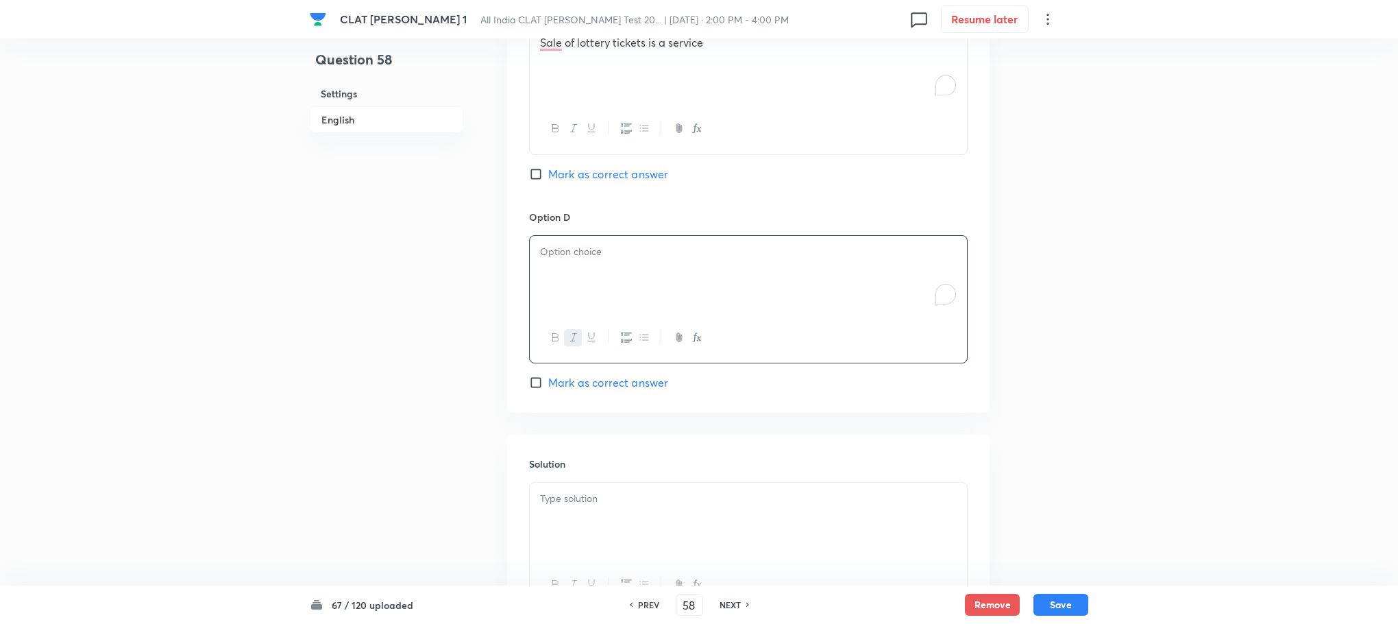
click at [566, 305] on div "﻿" at bounding box center [748, 274] width 437 height 77
click at [551, 512] on div at bounding box center [748, 521] width 437 height 77
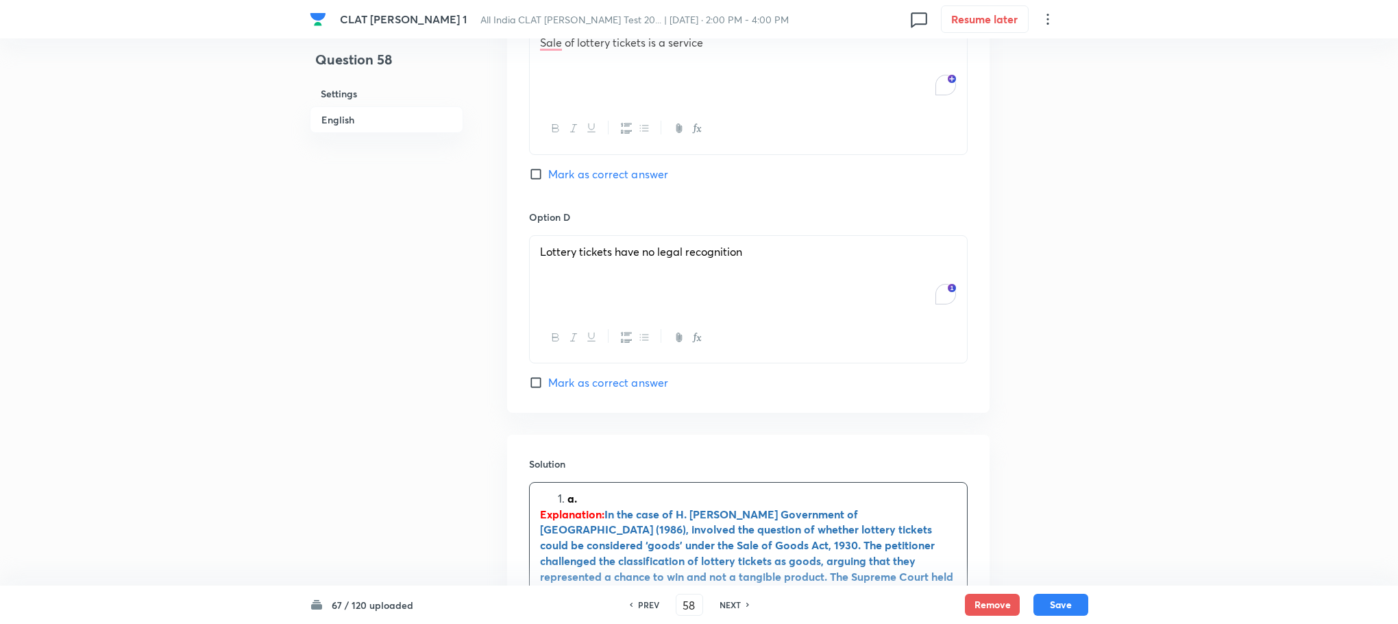
click at [561, 482] on div "Solution a. Explanation: In the case of H. Anraj v. Government of Tamil Nadu (1…" at bounding box center [748, 612] width 483 height 355
click at [568, 496] on li "a." at bounding box center [762, 499] width 389 height 16
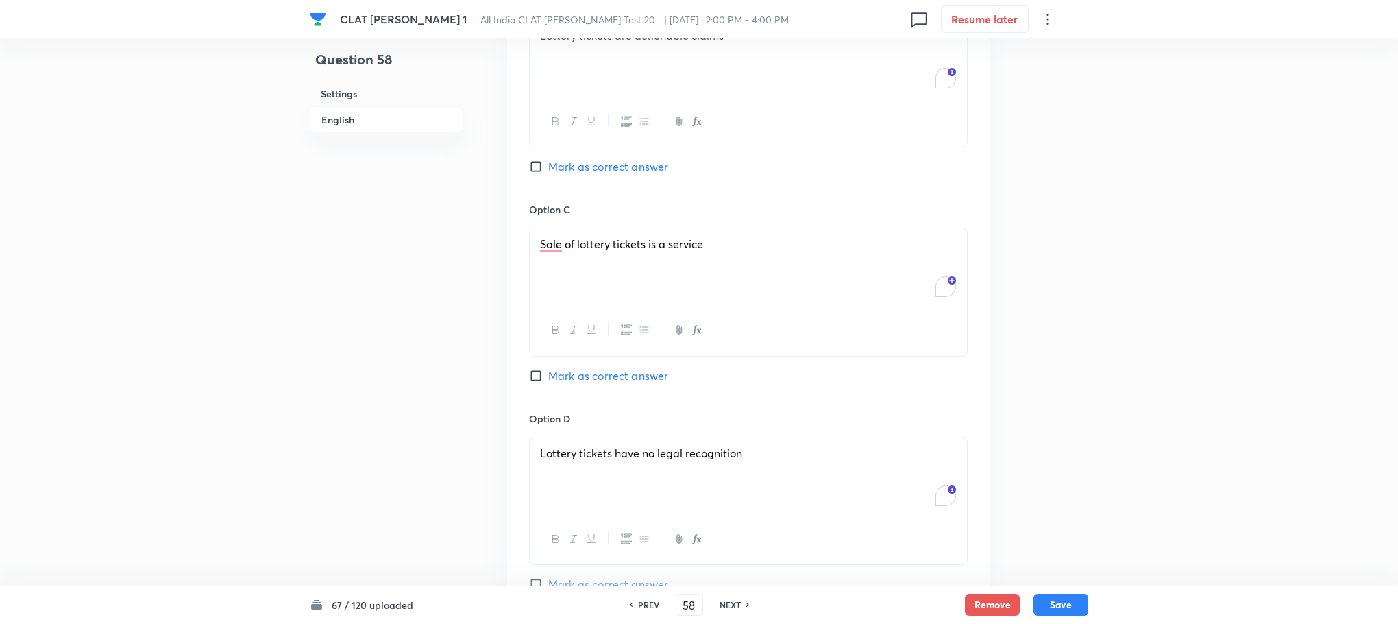
scroll to position [1440, 0]
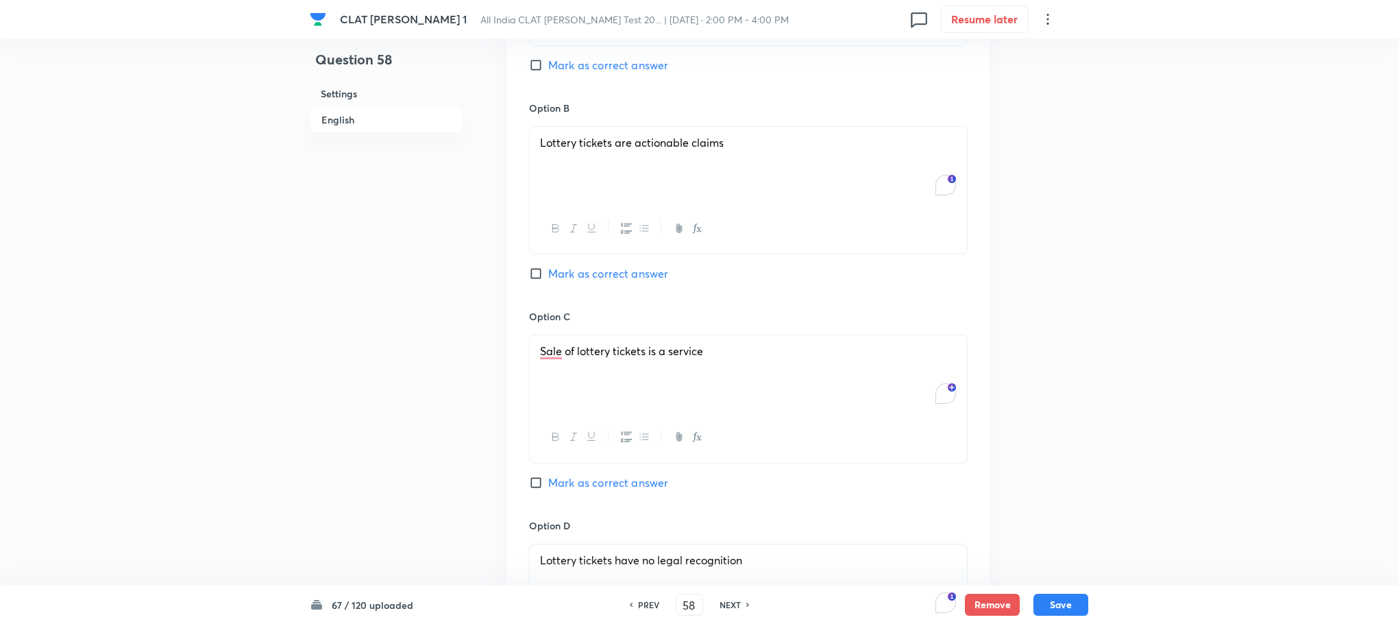
click at [601, 62] on span "Mark as correct answer" at bounding box center [608, 65] width 120 height 16
click at [548, 62] on input "Mark as correct answer" at bounding box center [538, 65] width 19 height 14
checkbox input "true"
click at [1067, 609] on button "Save" at bounding box center [1061, 603] width 55 height 22
type input "59"
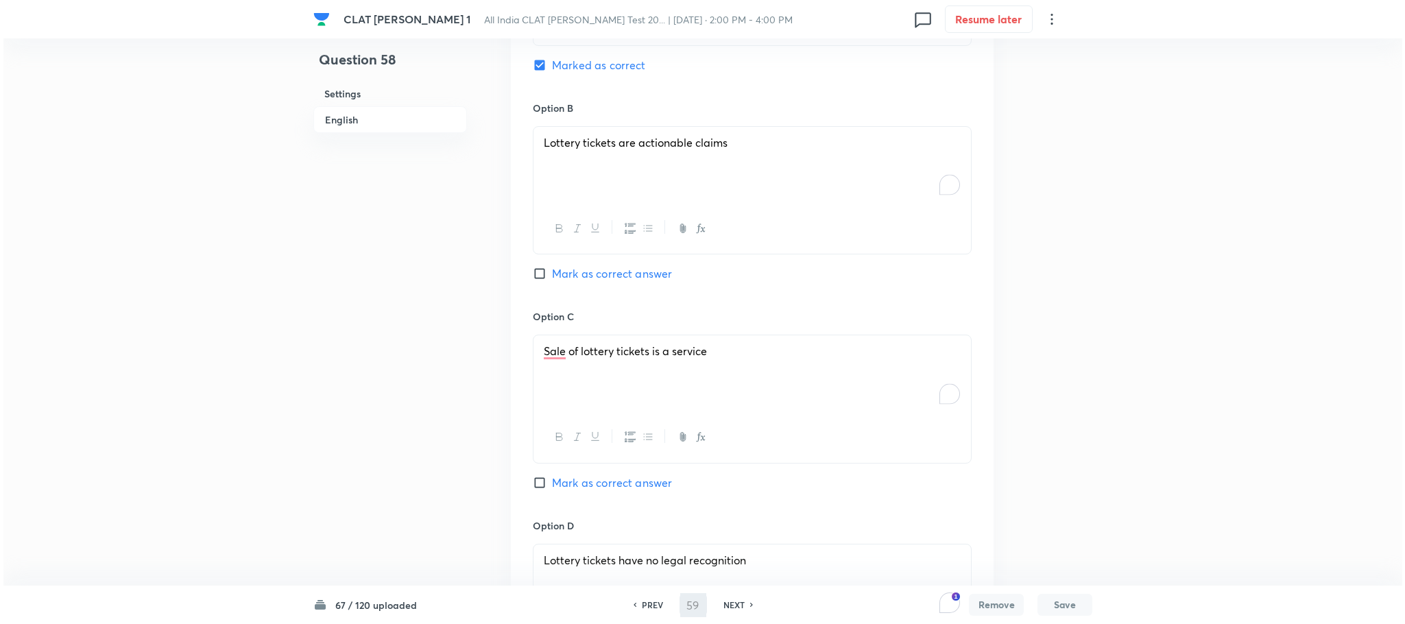
scroll to position [0, 0]
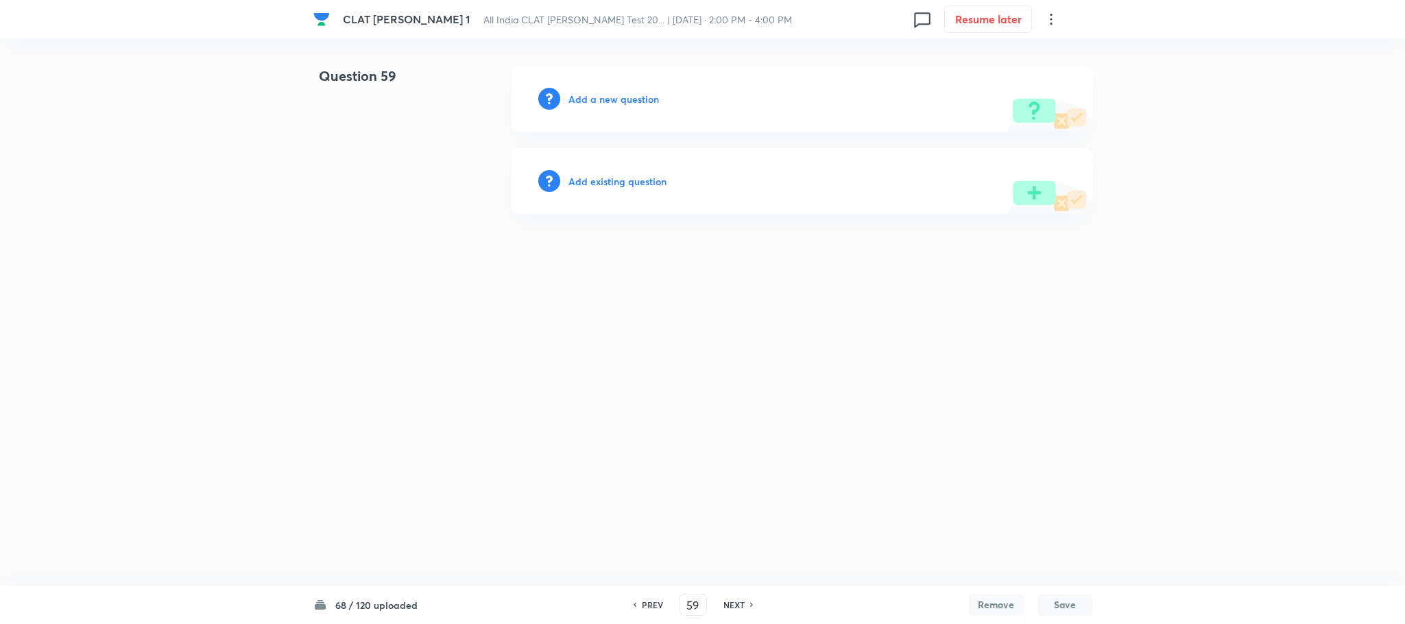
click at [603, 101] on h6 "Add a new question" at bounding box center [613, 99] width 90 height 14
click at [603, 101] on h6 "Choose a question type" at bounding box center [621, 99] width 106 height 14
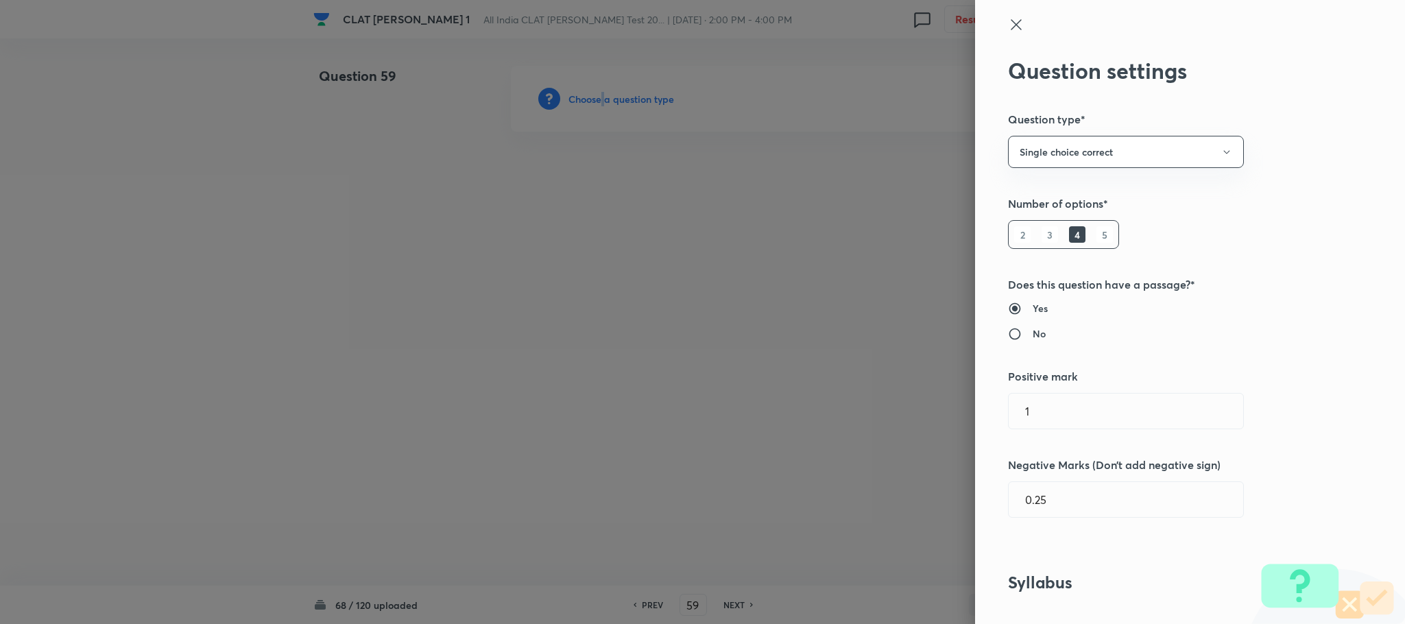
scroll to position [514, 0]
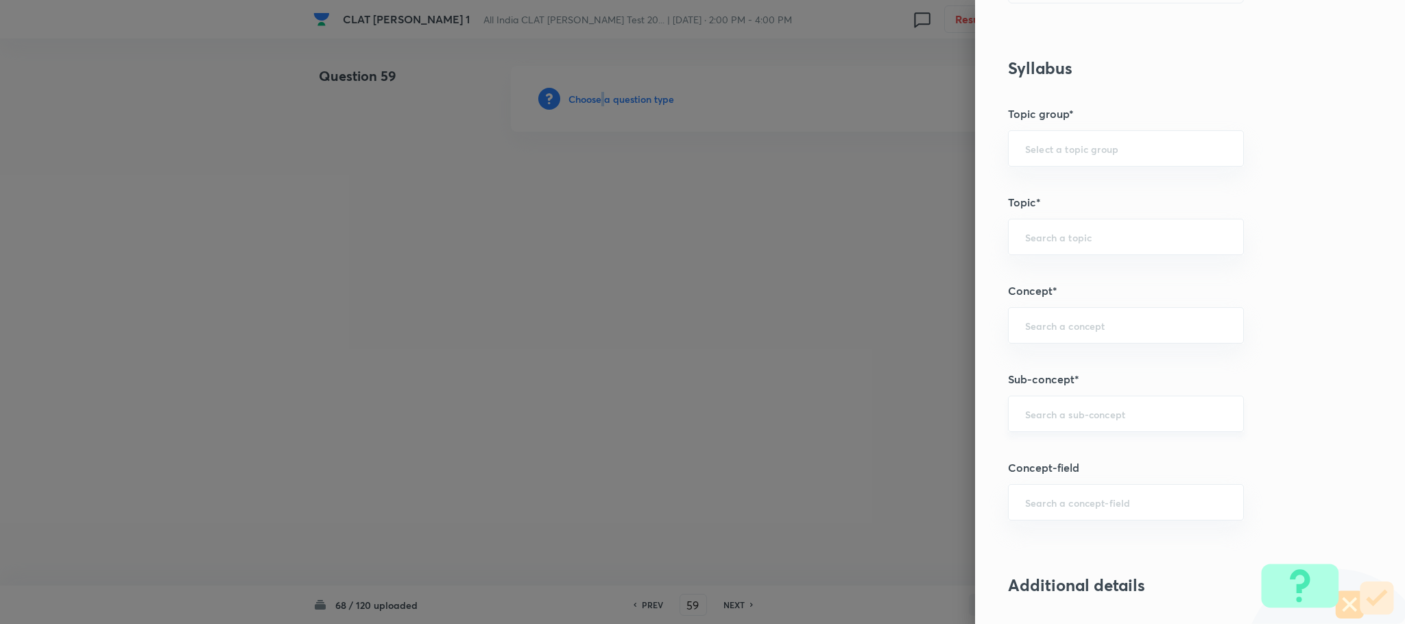
click at [1054, 408] on div "​" at bounding box center [1126, 414] width 236 height 36
click at [1028, 494] on li "General Principles of Criminal Liability" at bounding box center [1110, 506] width 234 height 25
type input "General Principles of Criminal Liability"
type input "Criminal Law"
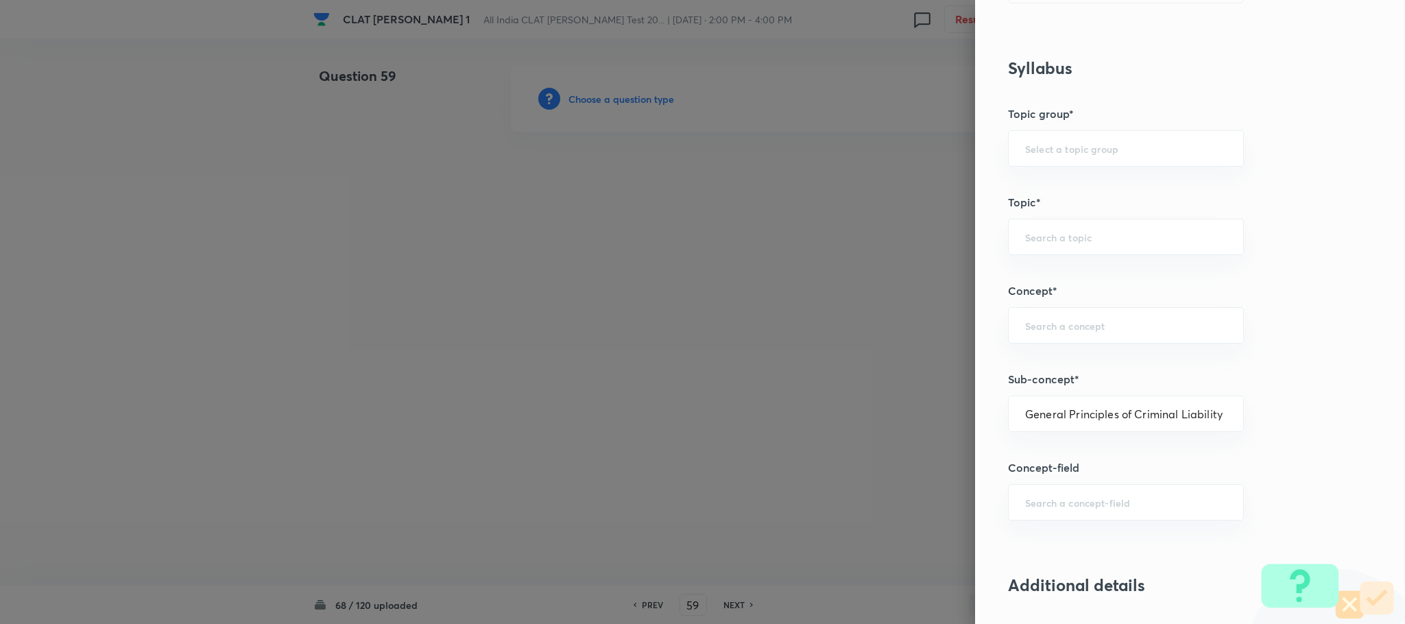
type input "Definition and Meaning of Crime"
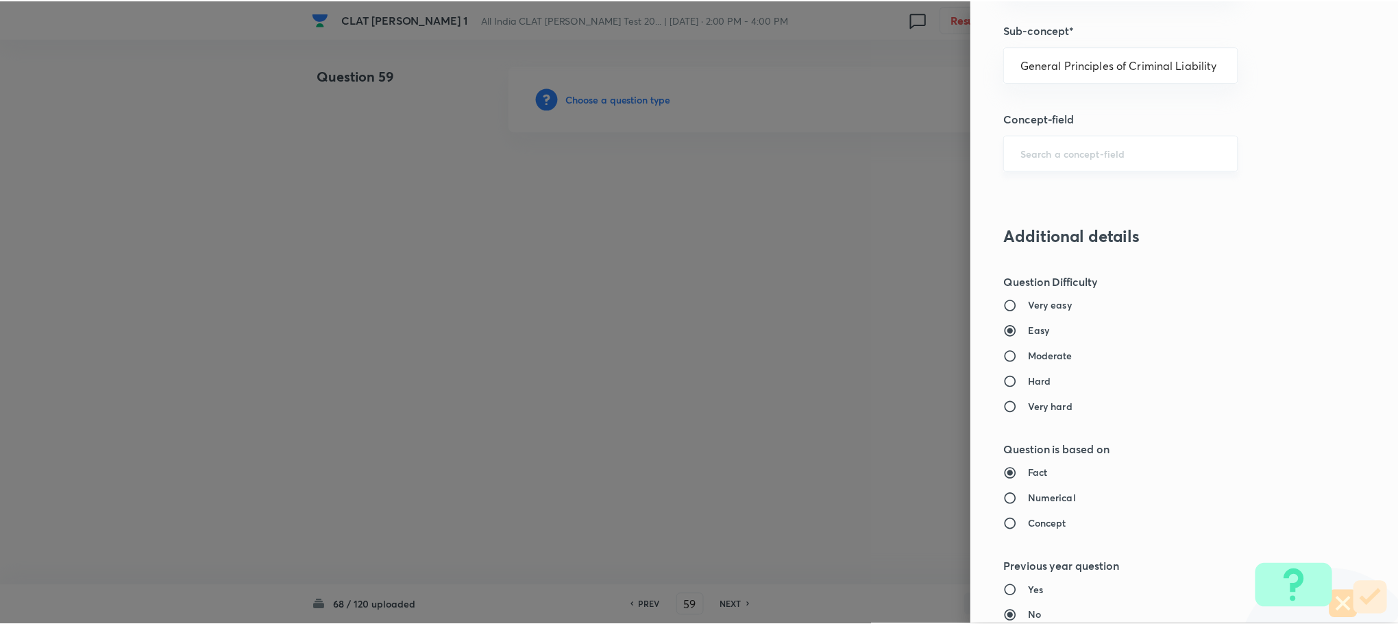
scroll to position [1249, 0]
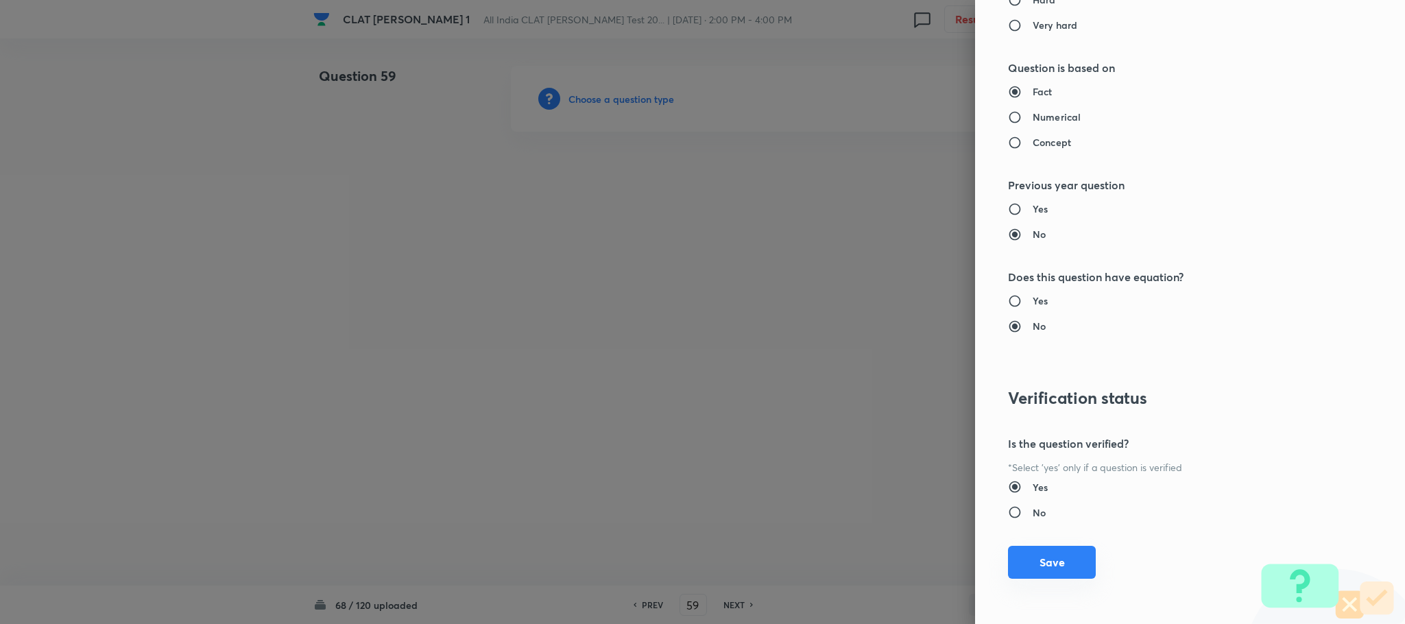
click at [1051, 570] on button "Save" at bounding box center [1052, 562] width 88 height 33
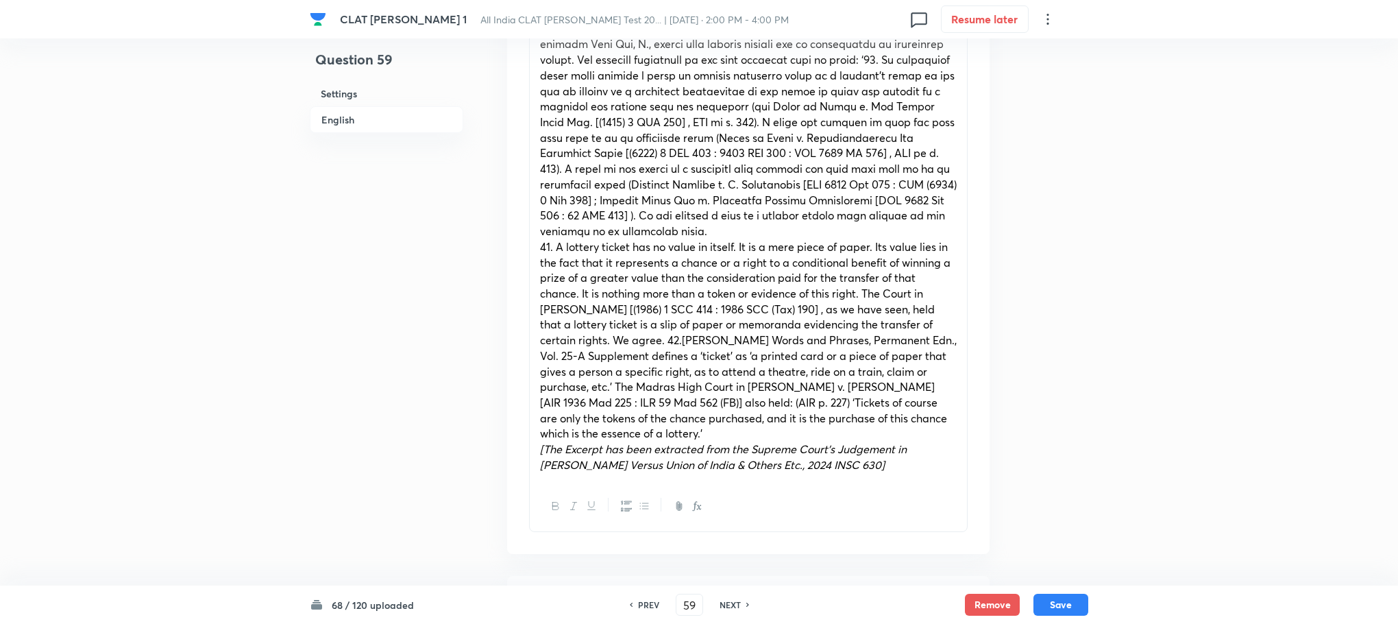
scroll to position [823, 0]
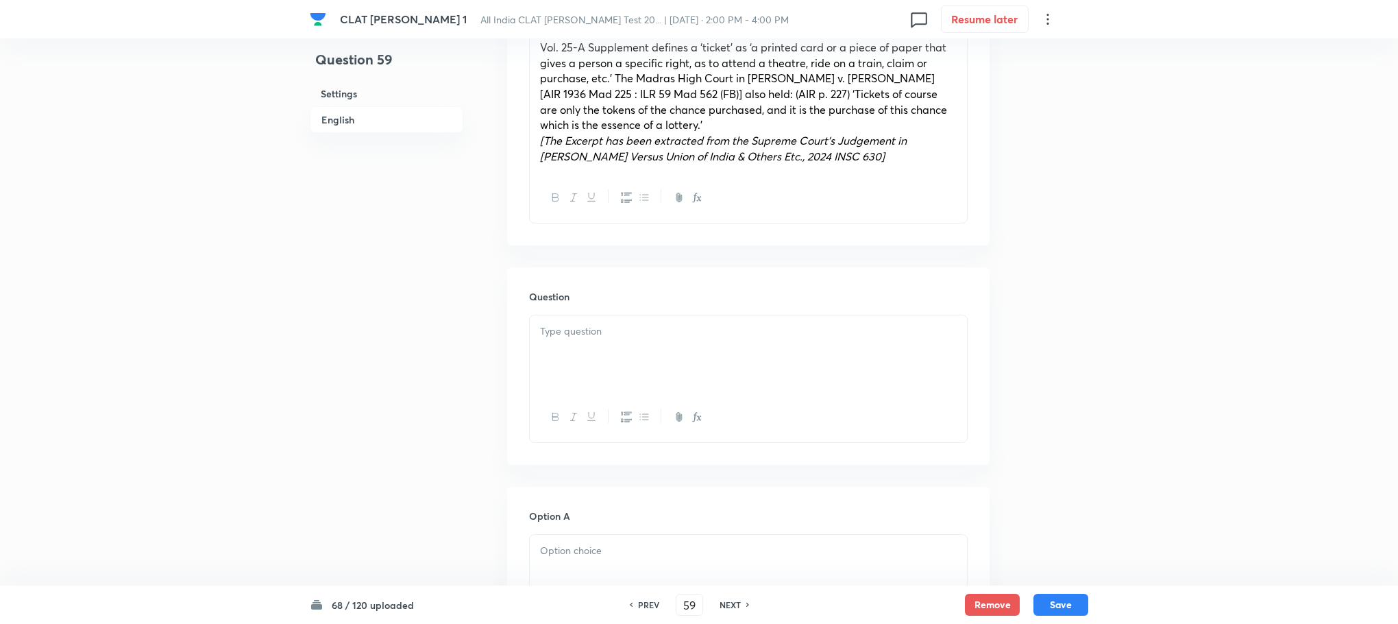
click at [597, 348] on div at bounding box center [748, 353] width 437 height 77
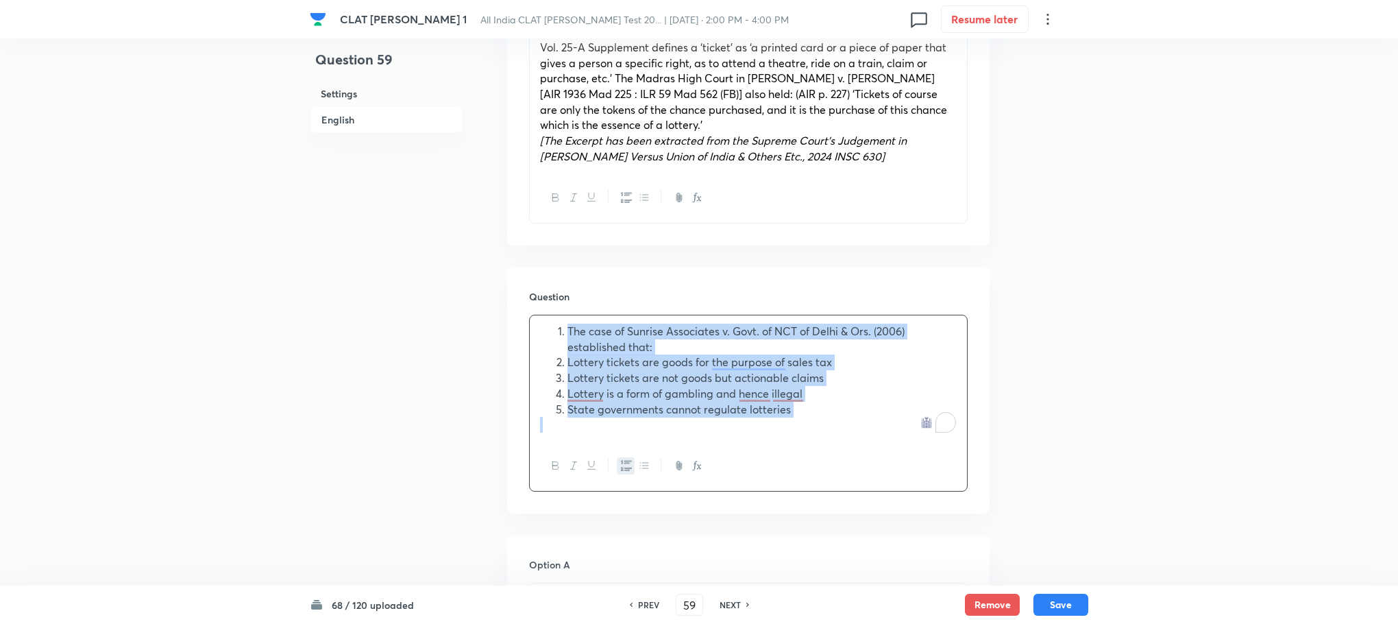
click at [623, 474] on button "button" at bounding box center [626, 465] width 18 height 17
click at [537, 366] on div "The case of Sunrise Associates v. Govt. of NCT of Delhi & Ors. (2006) establish…" at bounding box center [748, 377] width 437 height 125
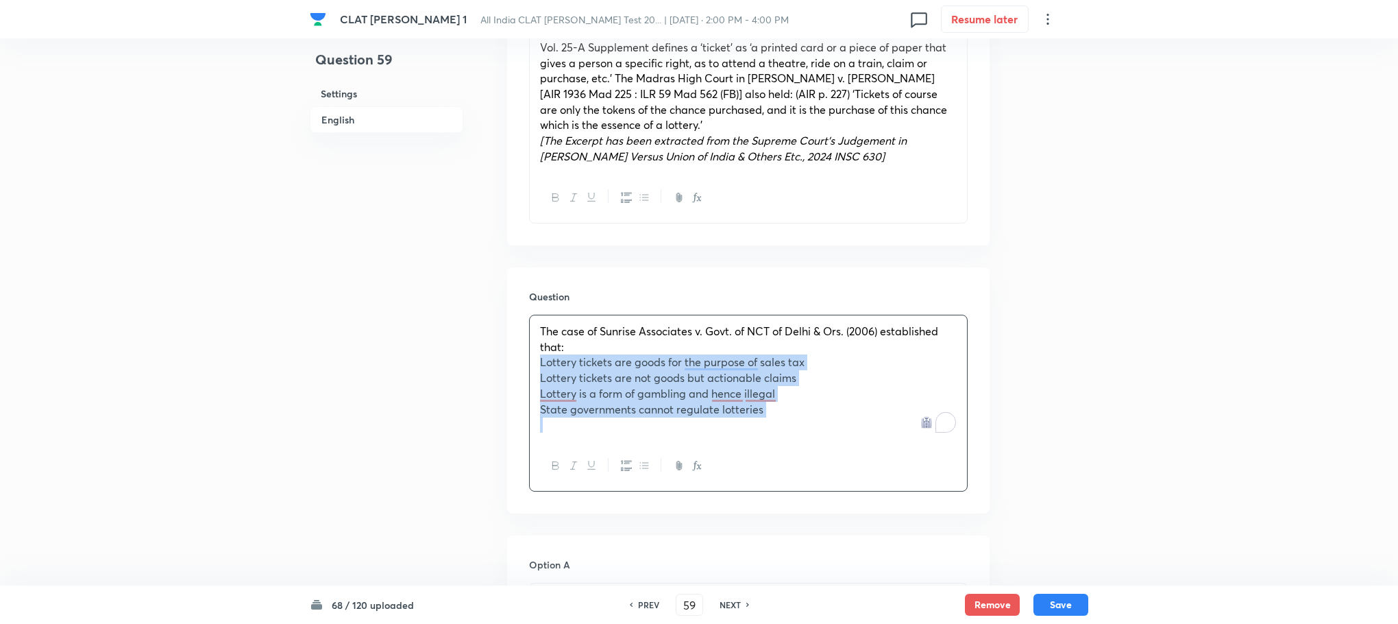
drag, startPoint x: 537, startPoint y: 366, endPoint x: 875, endPoint y: 440, distance: 346.0
click at [875, 440] on div "The case of Sunrise Associates v. Govt. of NCT of Delhi & Ors. (2006) establish…" at bounding box center [748, 377] width 437 height 125
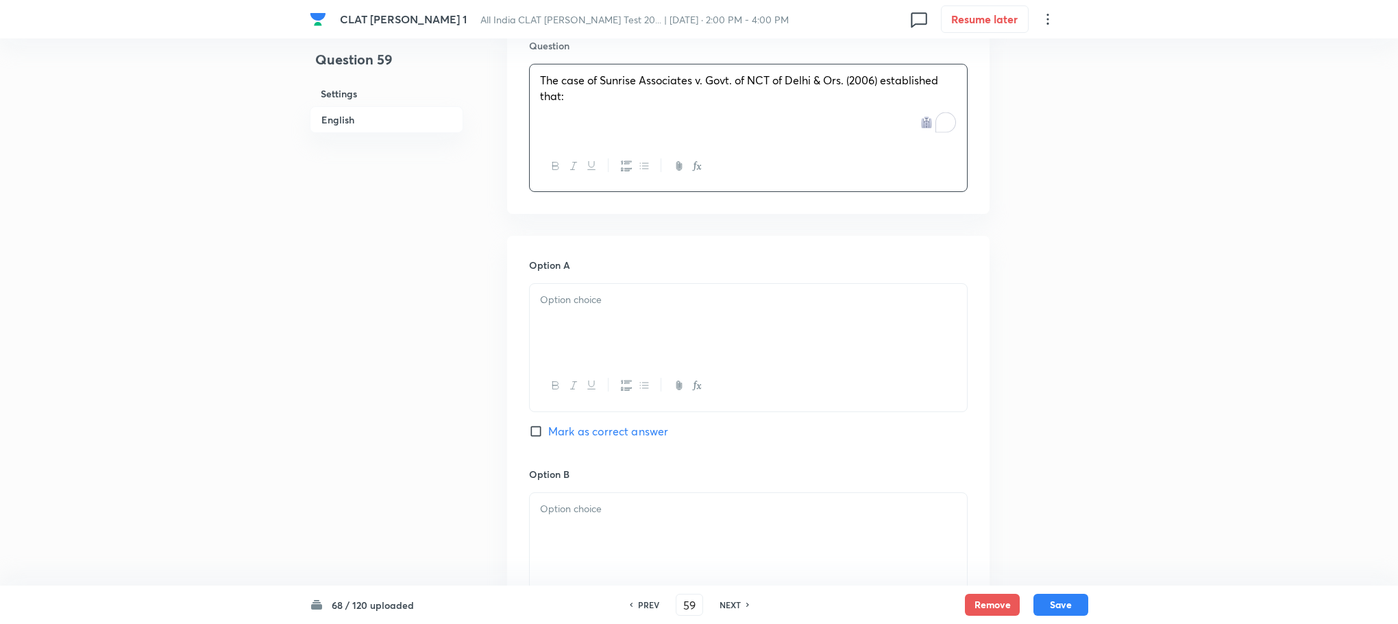
scroll to position [1131, 0]
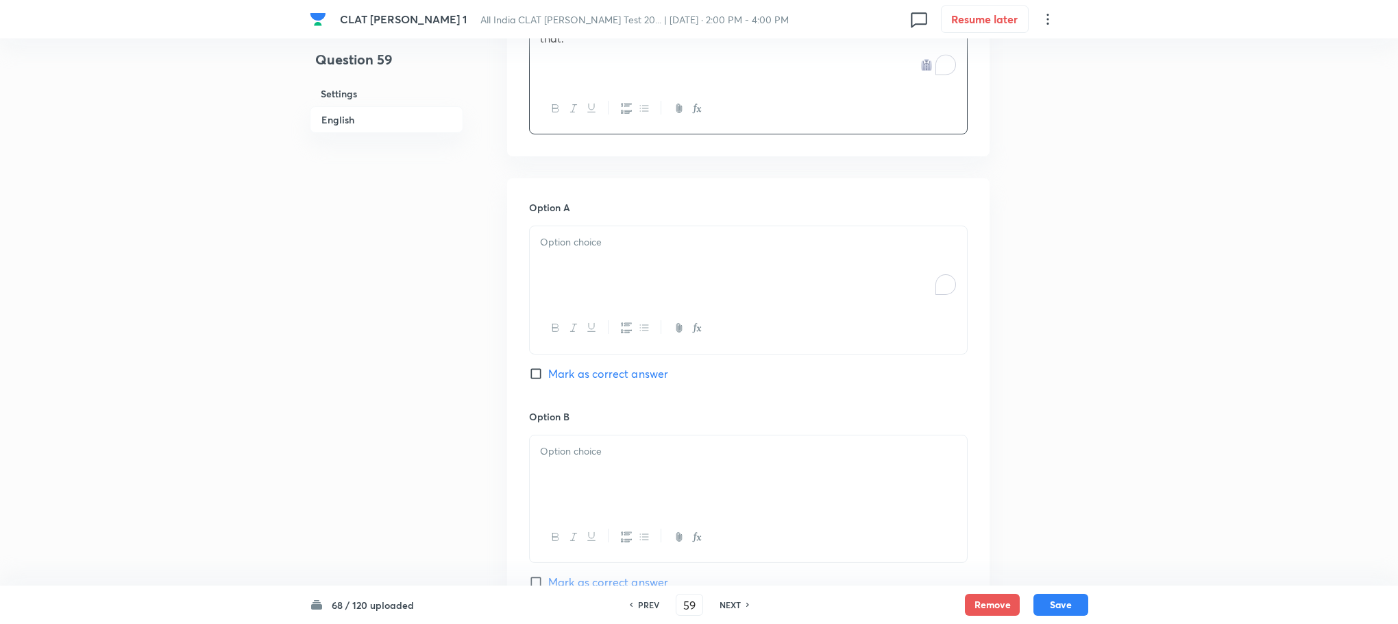
click at [572, 276] on div "To enrich screen reader interactions, please activate Accessibility in Grammarl…" at bounding box center [748, 264] width 437 height 77
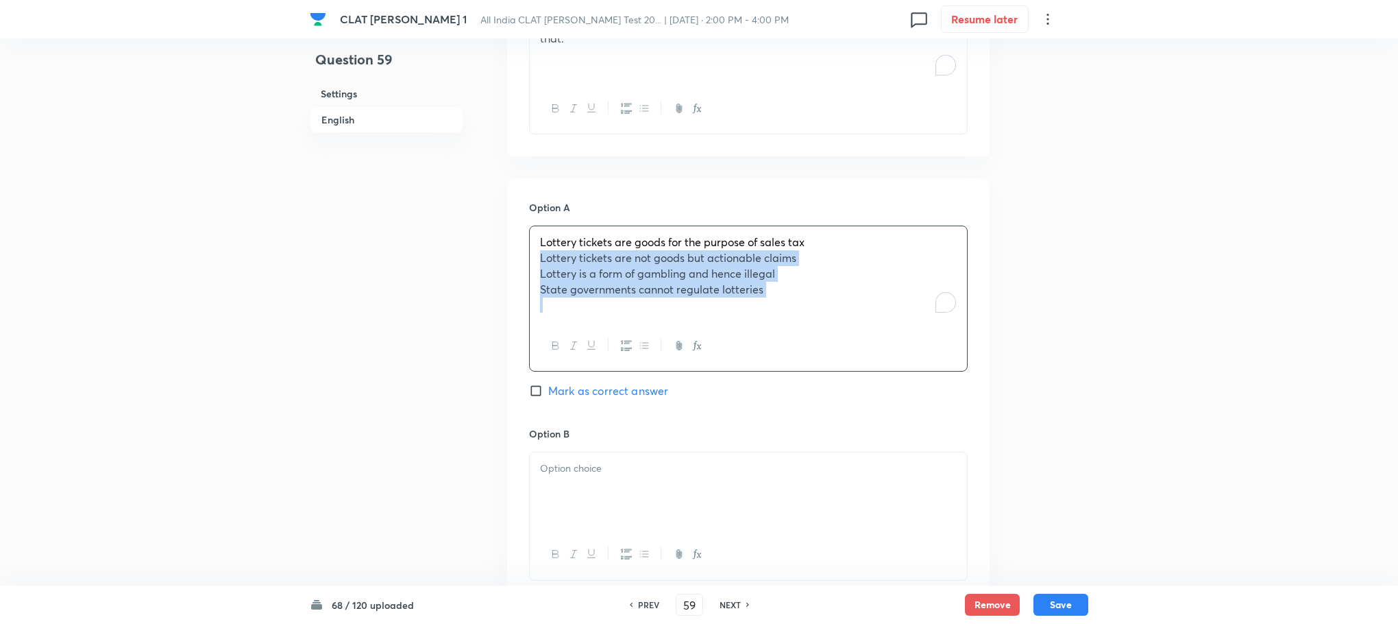
drag, startPoint x: 533, startPoint y: 257, endPoint x: 999, endPoint y: 331, distance: 472.0
click at [999, 331] on div "Question 59 Settings English Settings Type Single choice correct 4 options With…" at bounding box center [699, 128] width 779 height 2387
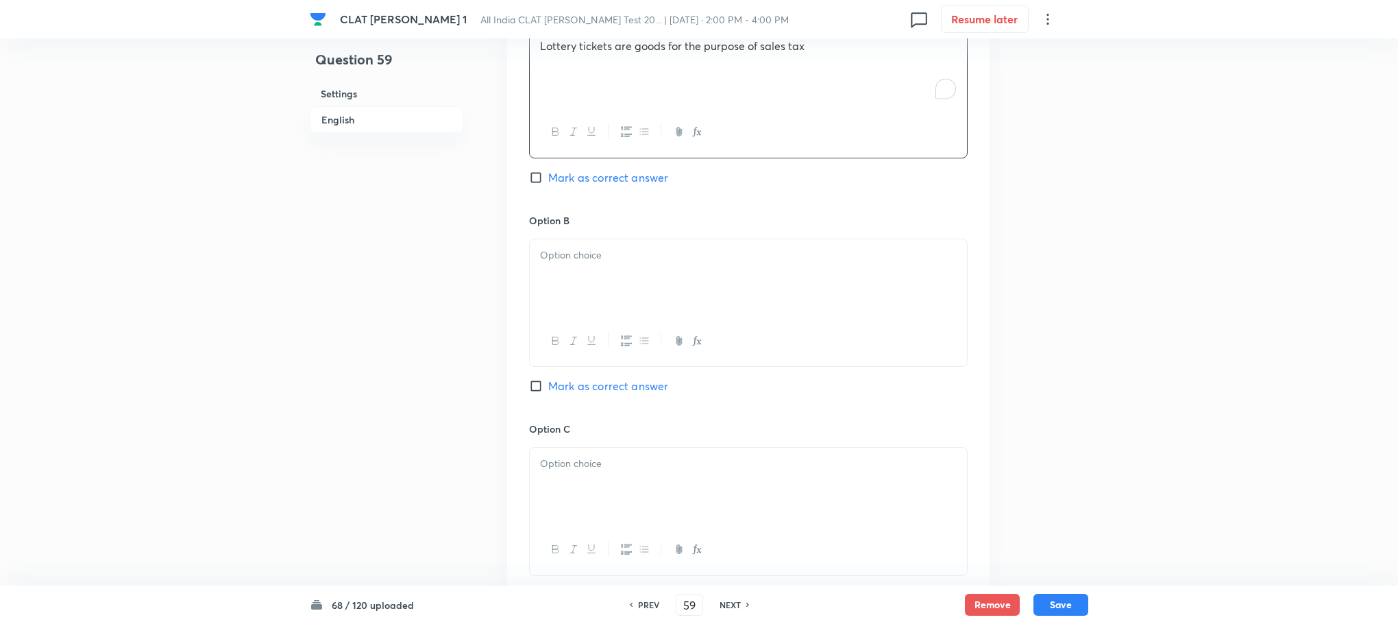
scroll to position [1337, 0]
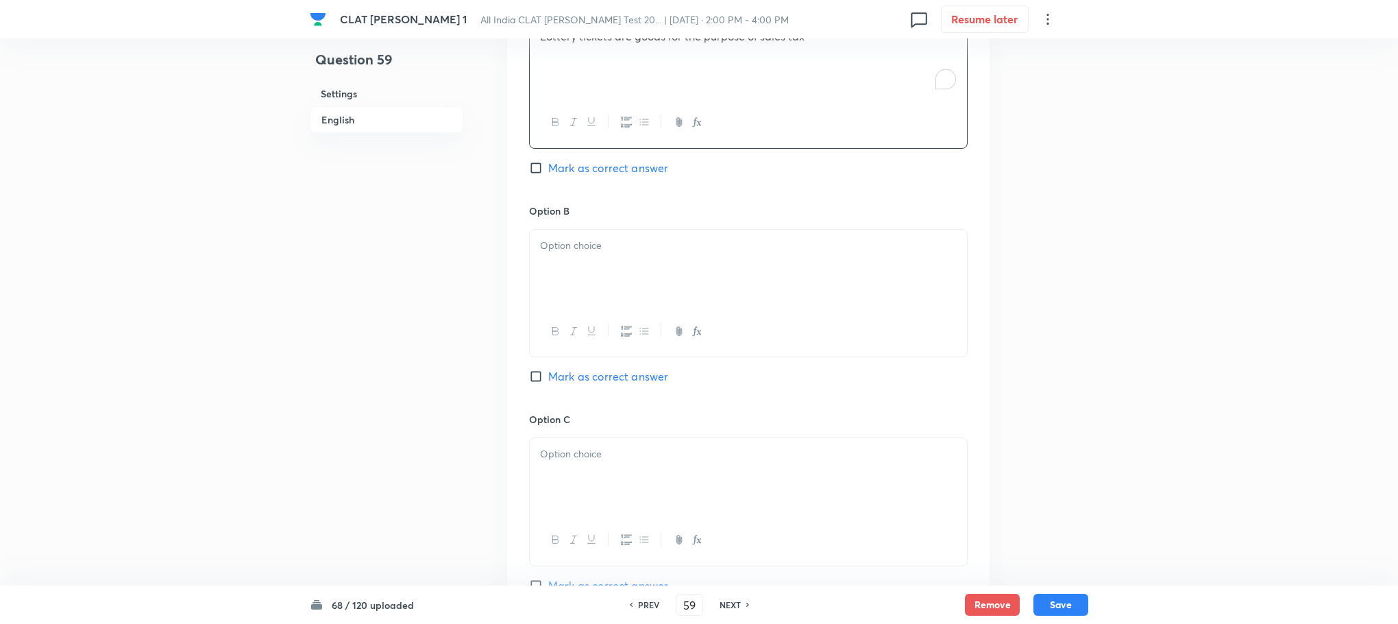
click at [566, 259] on div at bounding box center [748, 268] width 437 height 77
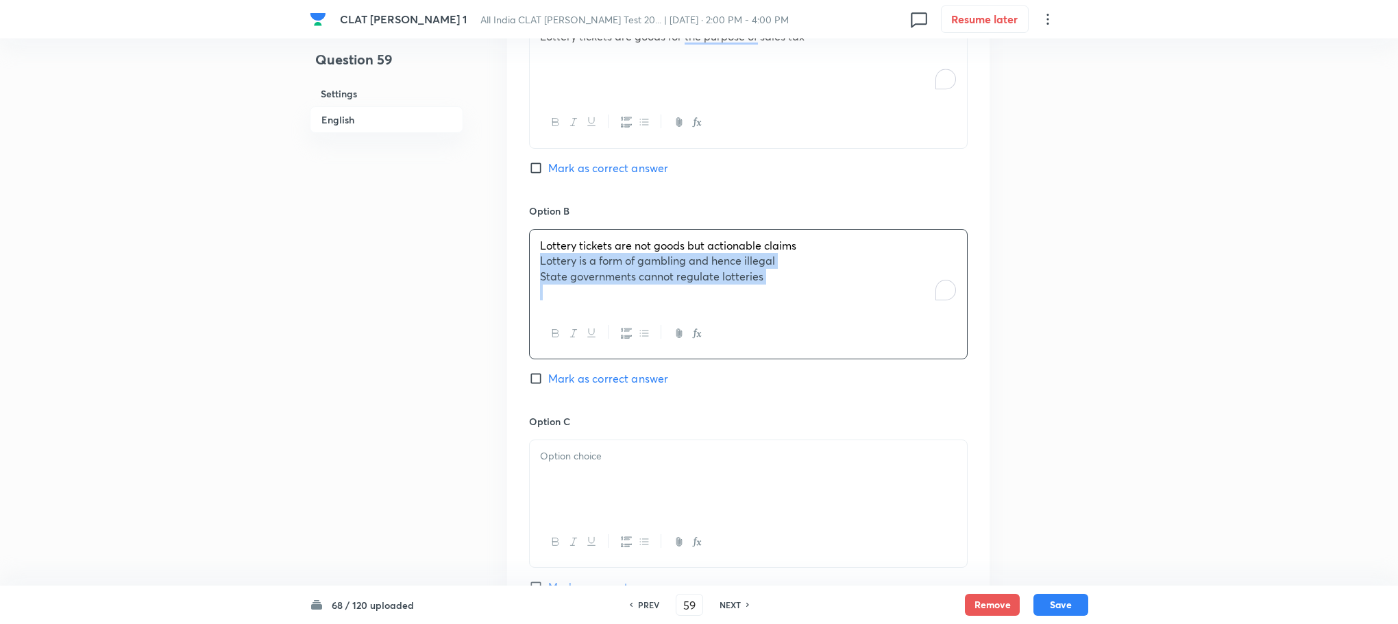
drag, startPoint x: 533, startPoint y: 266, endPoint x: 943, endPoint y: 311, distance: 412.4
click at [943, 311] on div "Lottery tickets are not goods but actionable claims Lottery is a form of gambli…" at bounding box center [748, 294] width 439 height 130
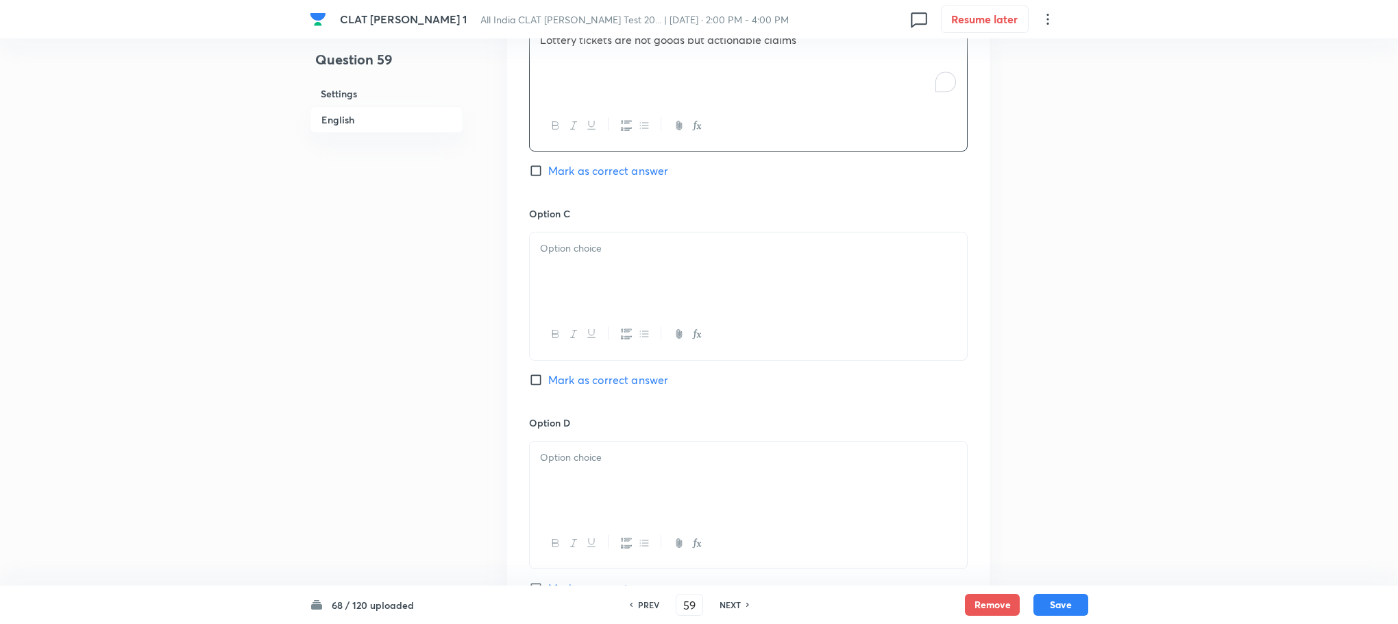
click at [556, 255] on p at bounding box center [748, 249] width 417 height 16
drag, startPoint x: 533, startPoint y: 268, endPoint x: 874, endPoint y: 301, distance: 342.3
click at [874, 301] on div "Lottery is a form of gambling and hence illegal State governments cannot regula…" at bounding box center [748, 270] width 437 height 77
click at [574, 263] on div "To enrich screen reader interactions, please activate Accessibility in Grammarl…" at bounding box center [748, 274] width 437 height 77
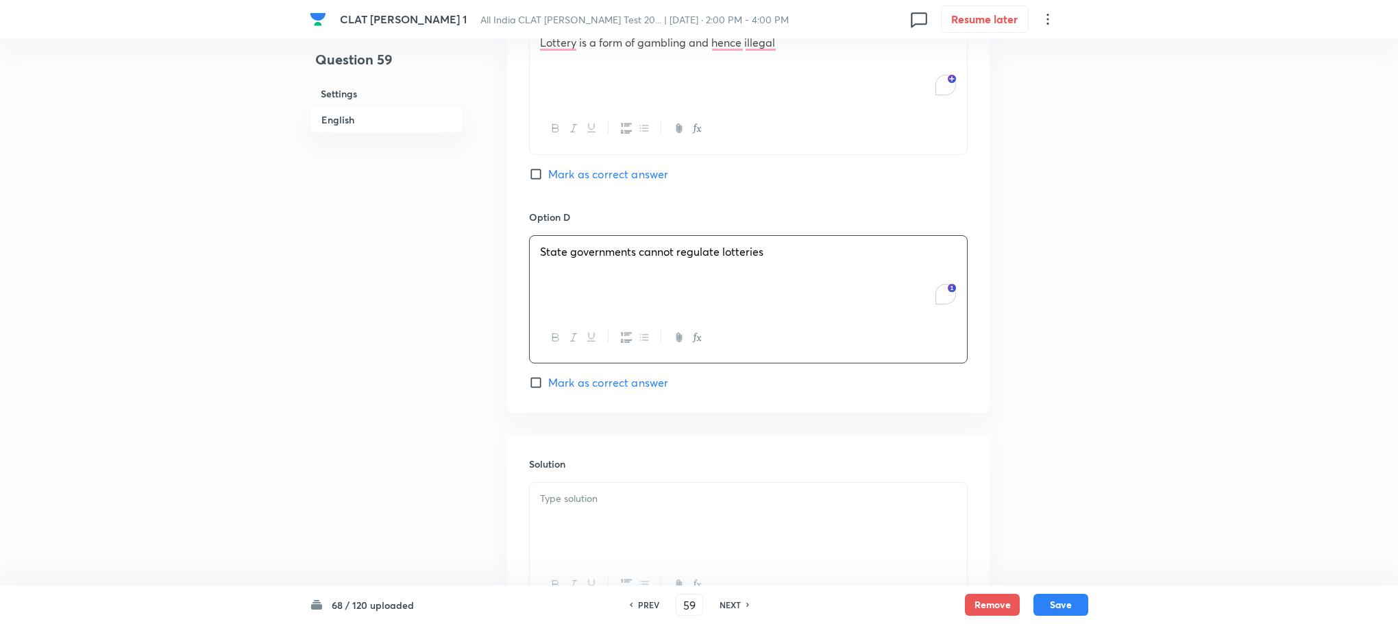
click at [591, 525] on div at bounding box center [748, 521] width 437 height 77
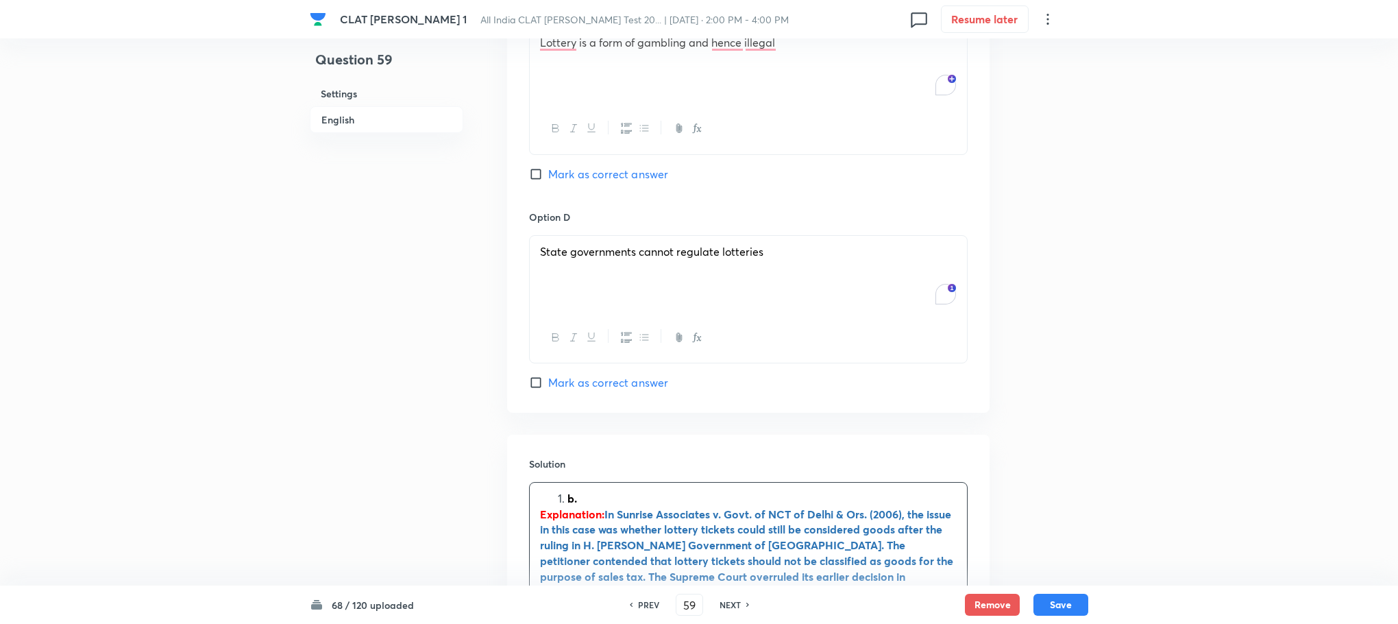
click at [568, 498] on li "b." at bounding box center [762, 499] width 389 height 16
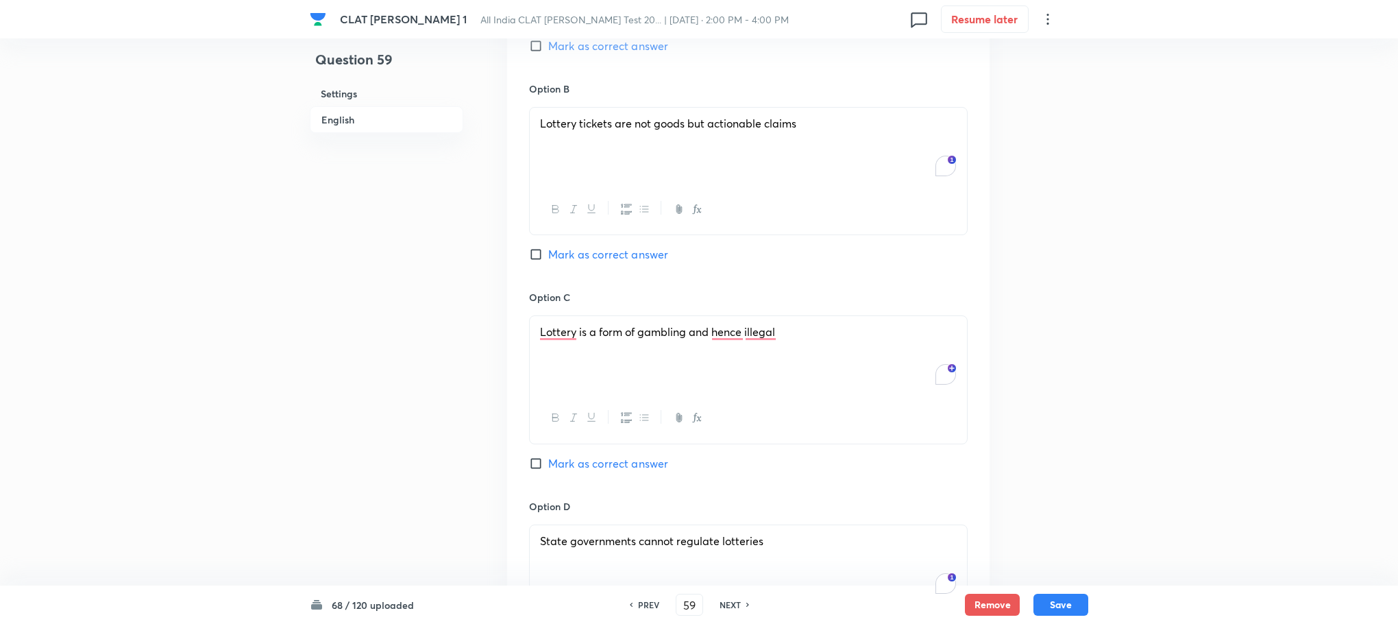
scroll to position [1440, 0]
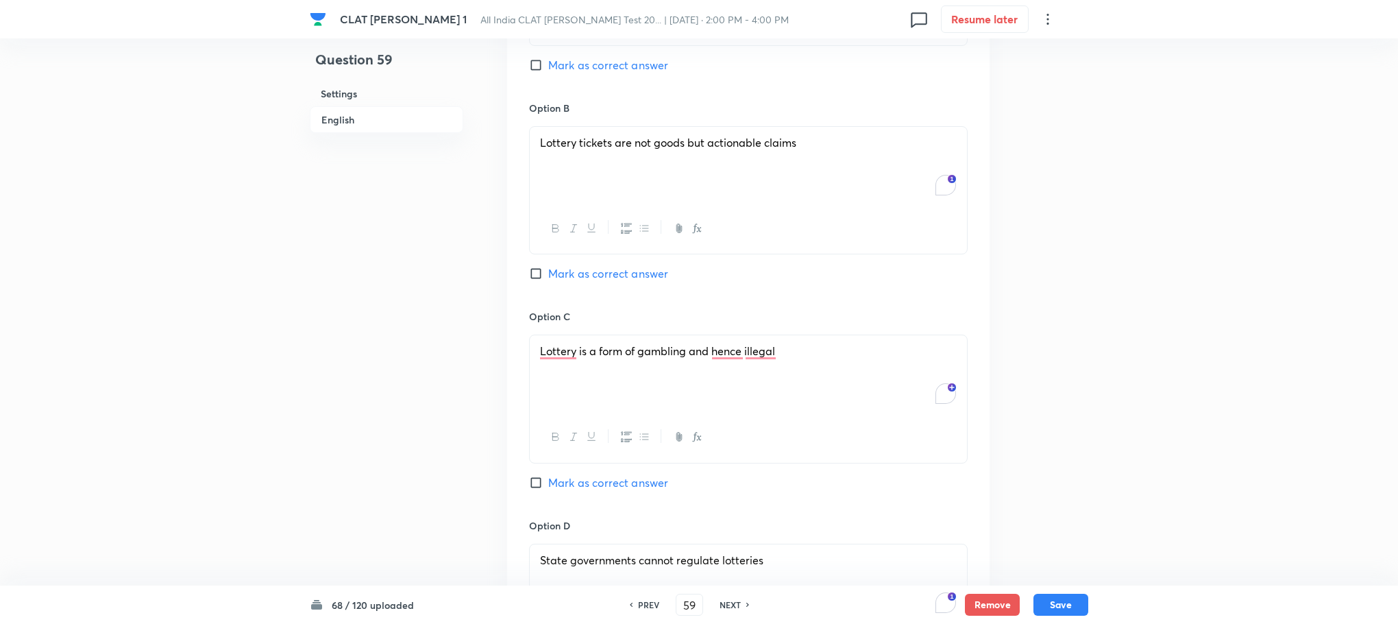
click at [589, 274] on span "Mark as correct answer" at bounding box center [608, 273] width 120 height 16
click at [548, 274] on input "Mark as correct answer" at bounding box center [538, 274] width 19 height 14
checkbox input "true"
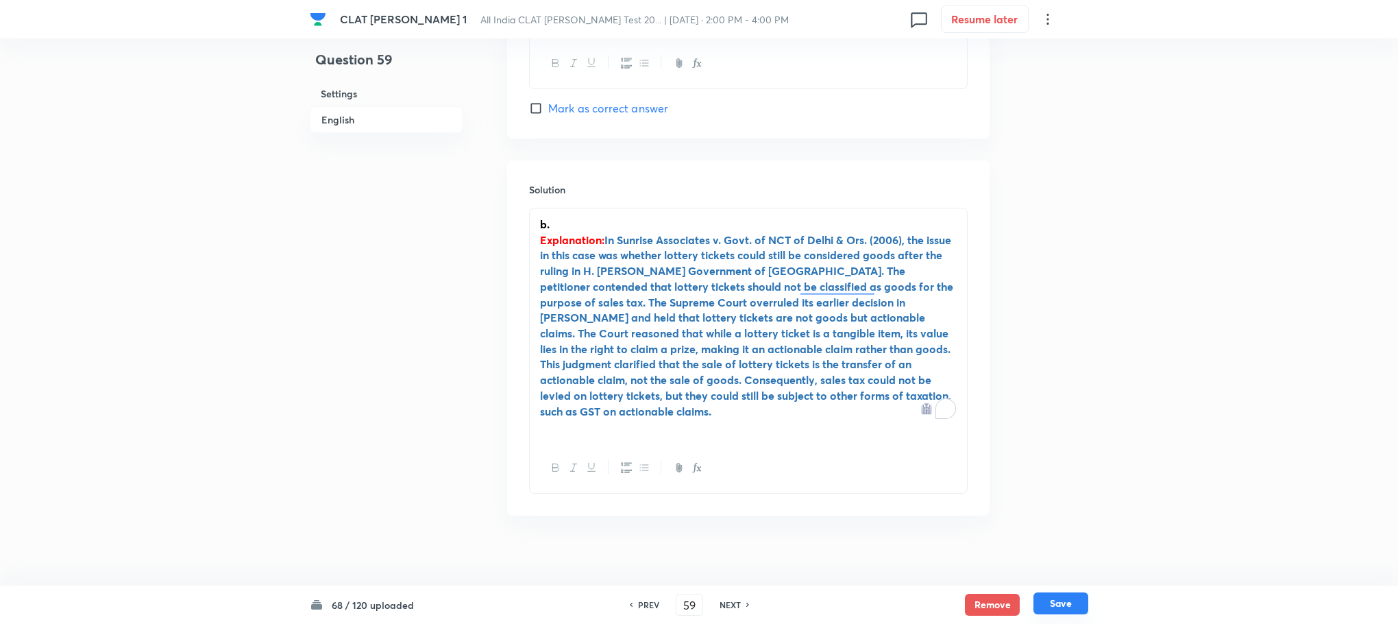
click at [1070, 609] on button "Save" at bounding box center [1061, 603] width 55 height 22
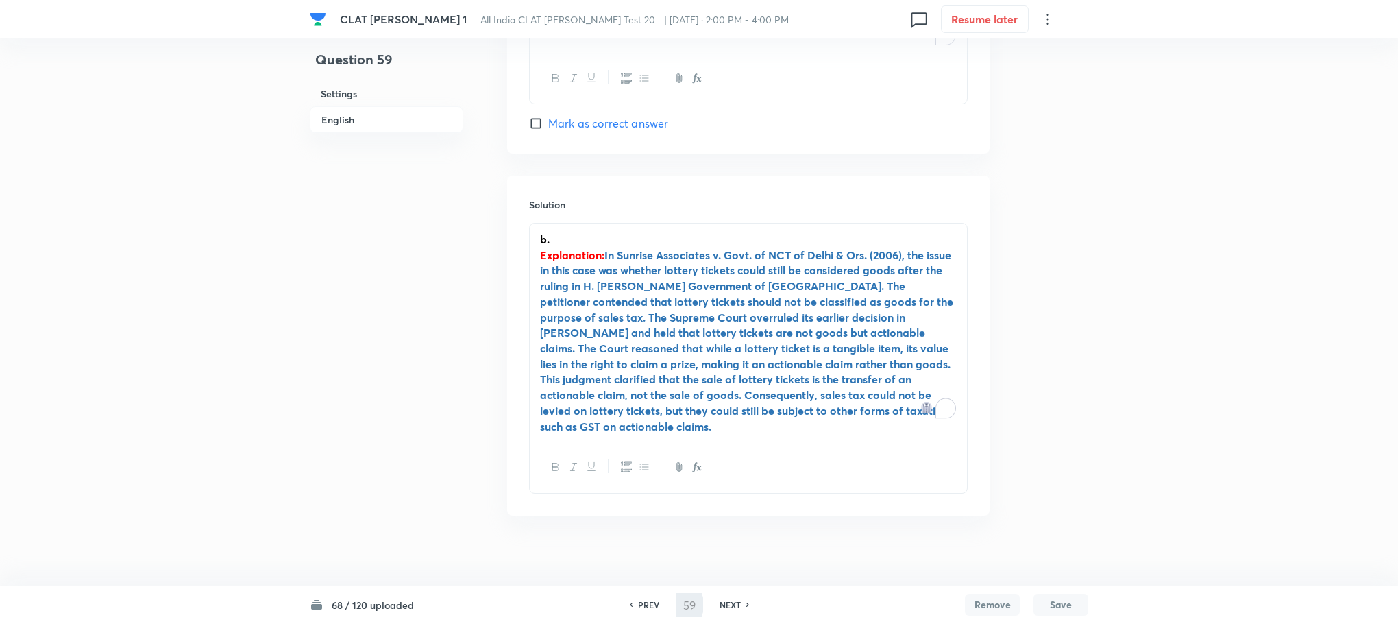
type input "60"
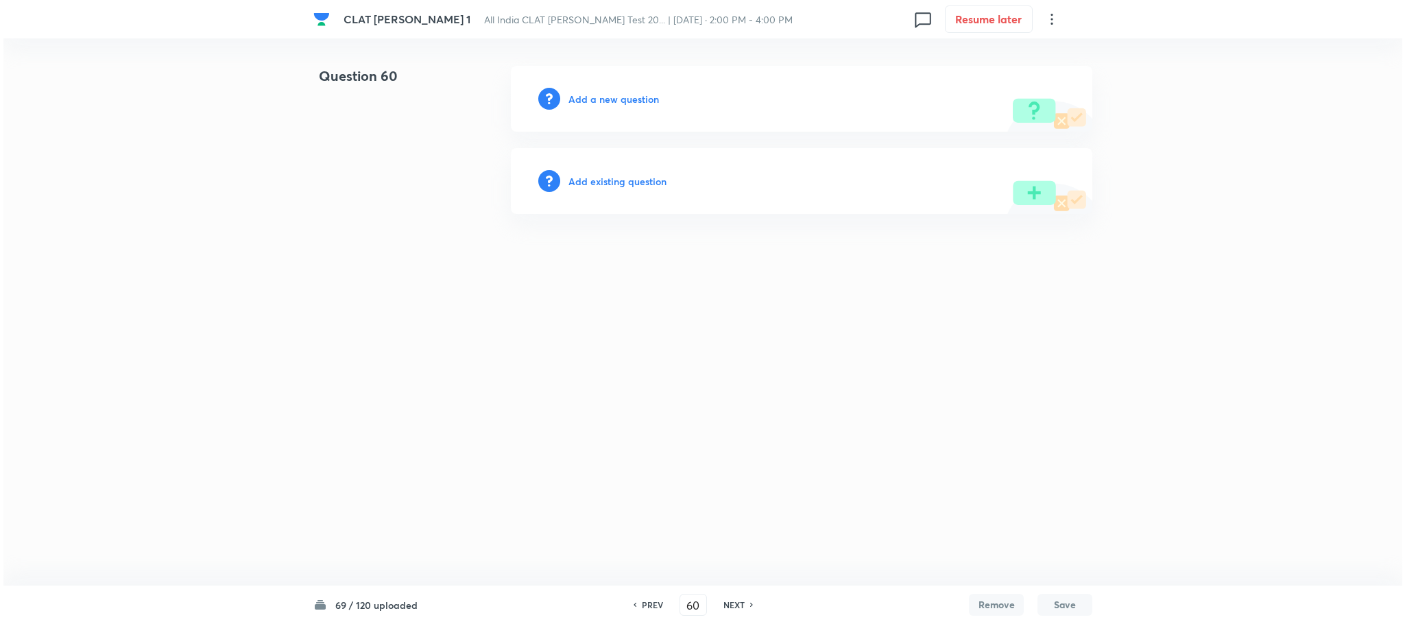
scroll to position [0, 0]
click at [609, 95] on h6 "Add a new question" at bounding box center [613, 99] width 90 height 14
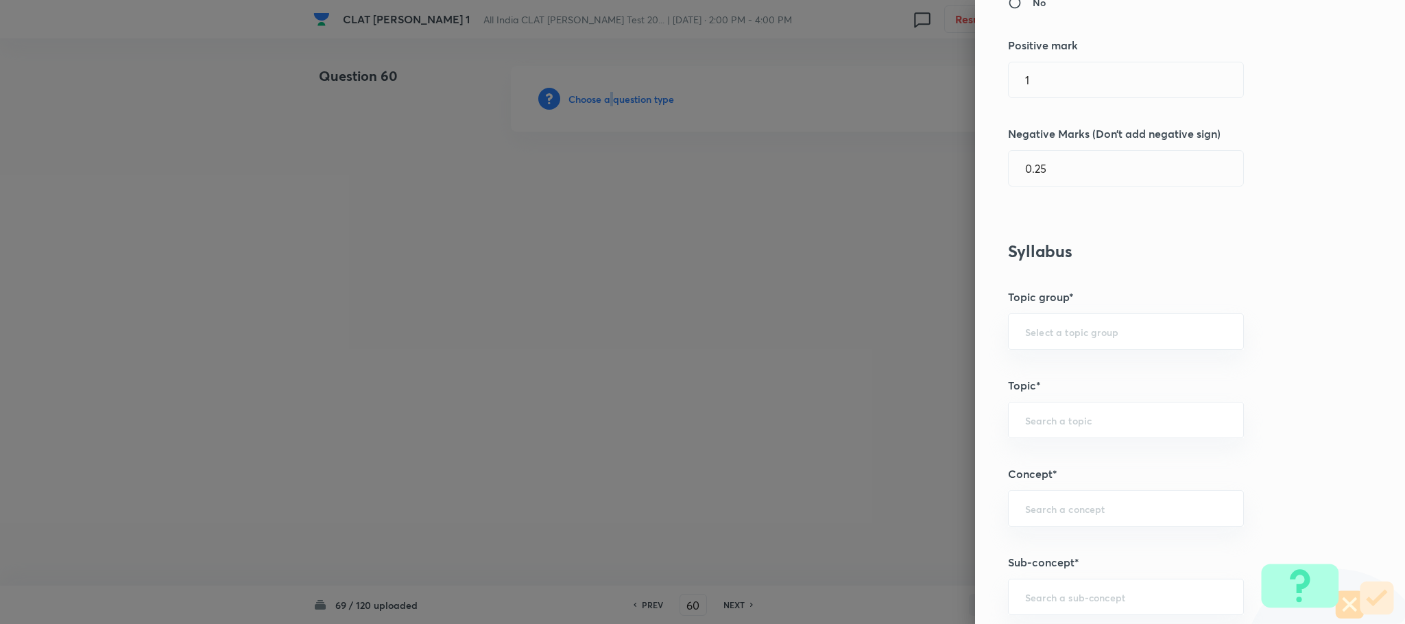
scroll to position [617, 0]
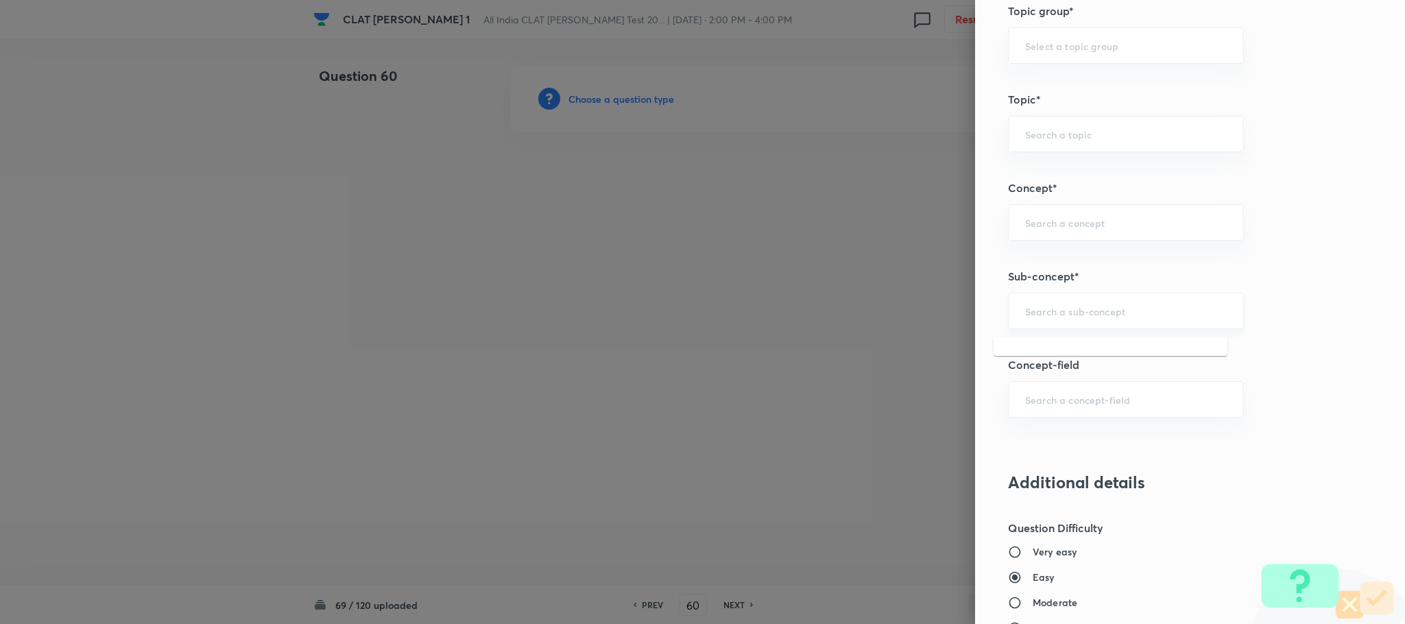
click at [1049, 311] on input "text" at bounding box center [1126, 310] width 202 height 13
click at [1049, 402] on li "General Principles of Criminal Liability" at bounding box center [1110, 403] width 234 height 25
type input "General Principles of Criminal Liability"
type input "Criminal Law"
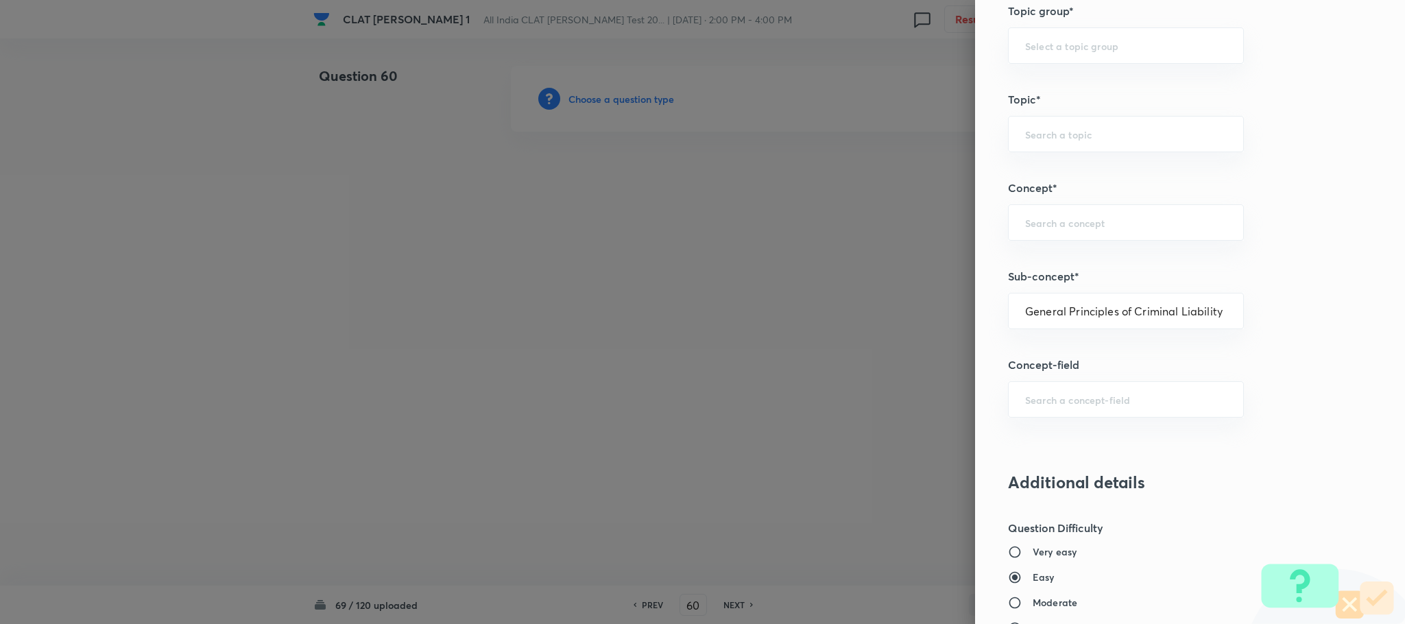
type input "Definition and Meaning of Crime"
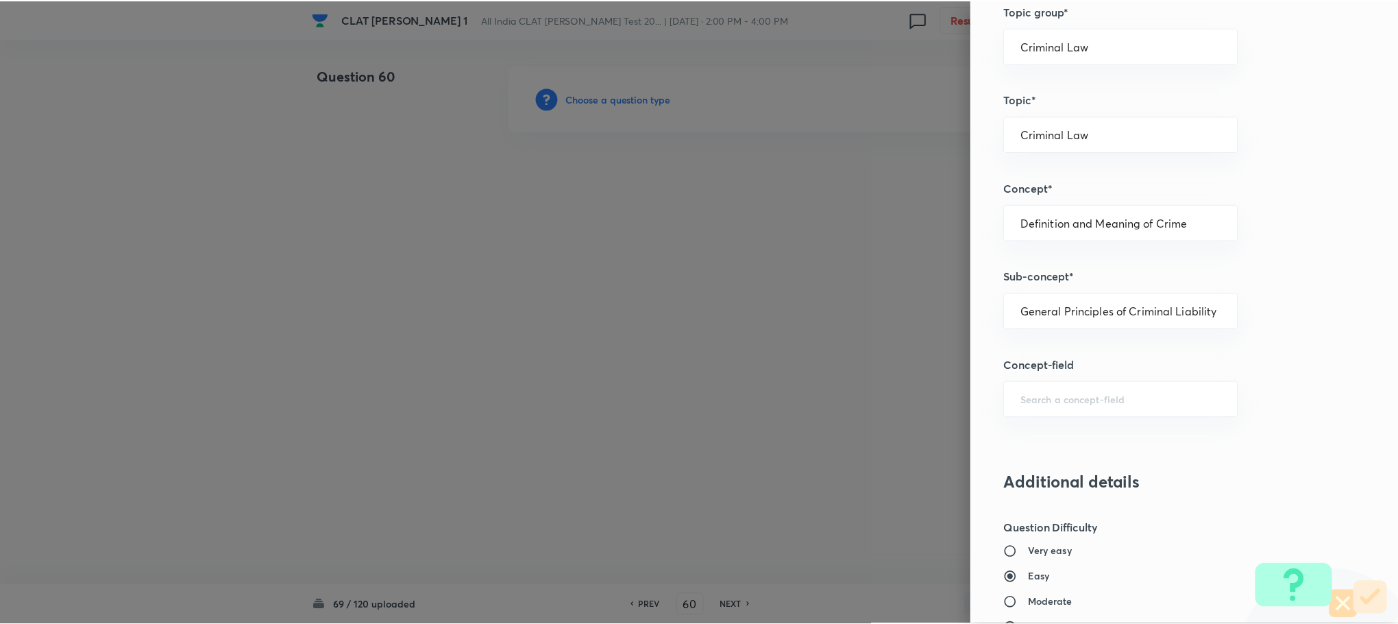
scroll to position [1234, 0]
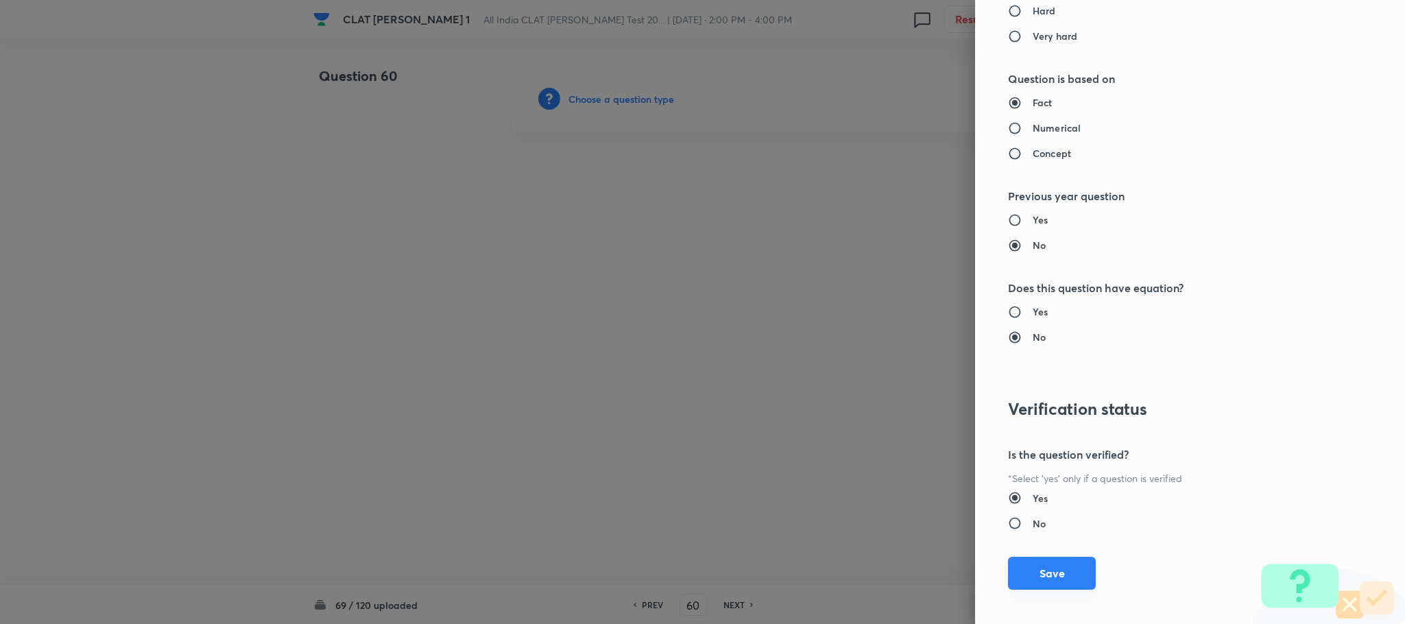
click at [1021, 572] on button "Save" at bounding box center [1052, 573] width 88 height 33
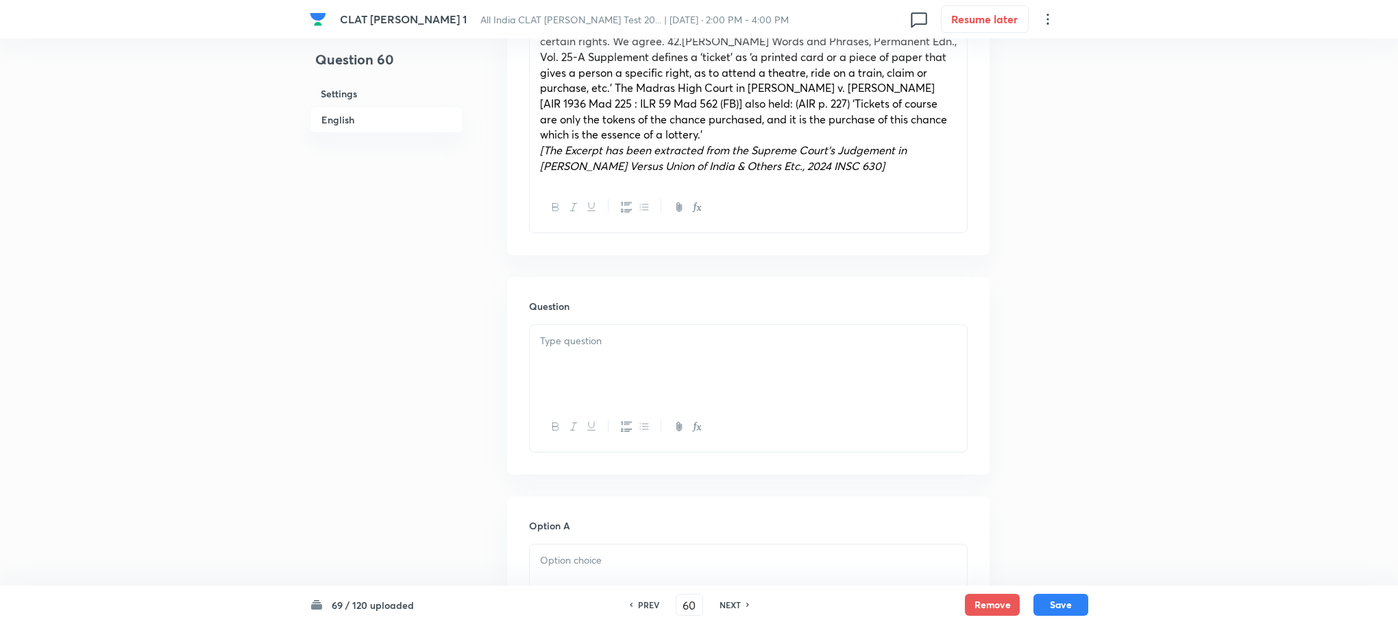
scroll to position [823, 0]
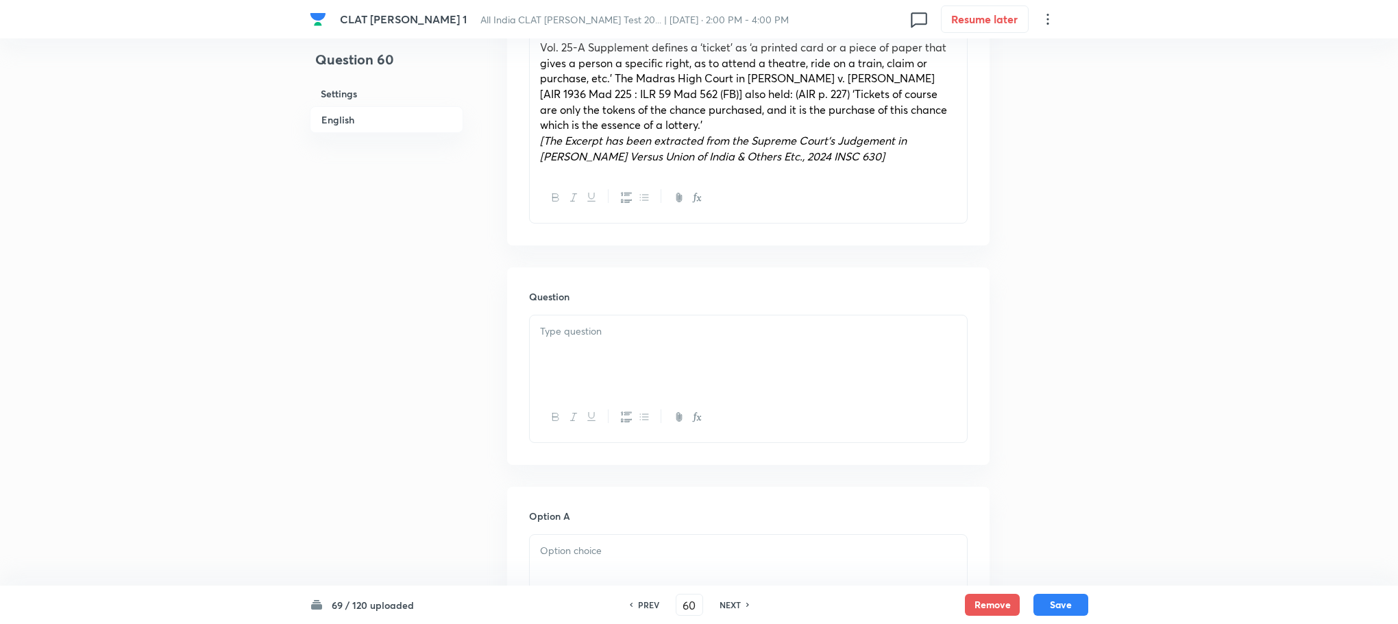
click at [594, 350] on div at bounding box center [748, 353] width 437 height 77
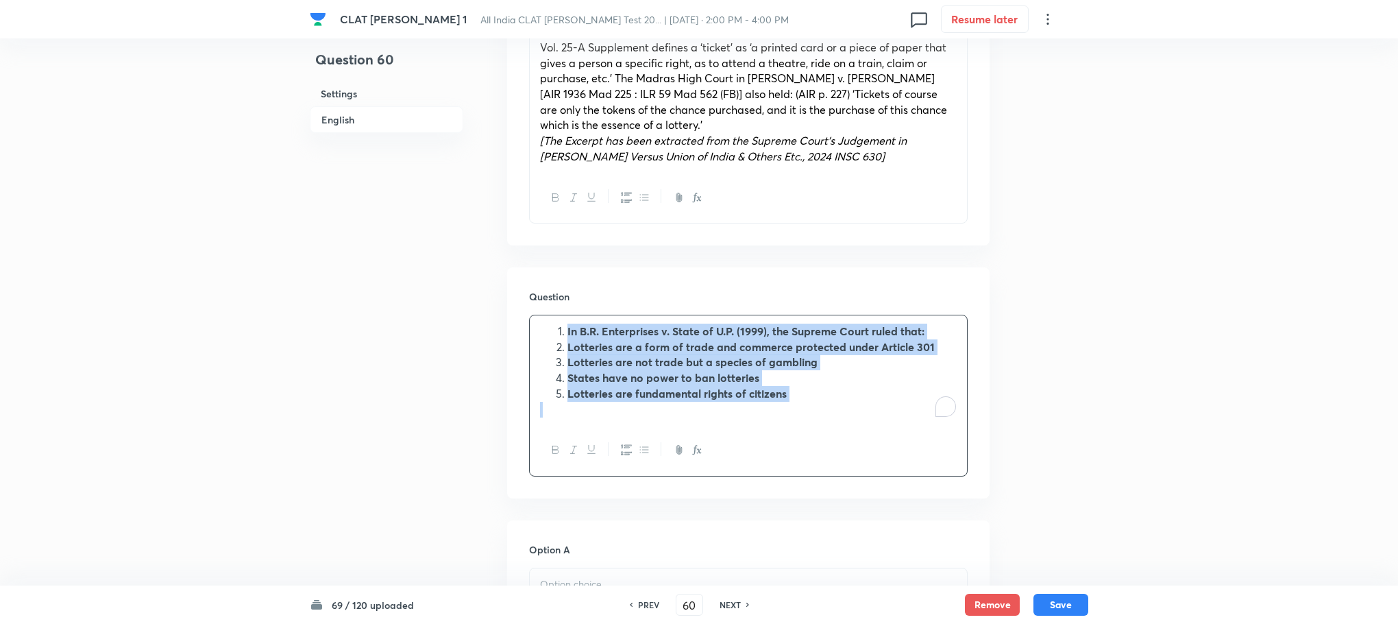
drag, startPoint x: 566, startPoint y: 329, endPoint x: 839, endPoint y: 426, distance: 289.7
click at [839, 426] on div "In B.R. Enterprises v. State of U.P. (1999), the Supreme Court ruled that: Lott…" at bounding box center [748, 396] width 439 height 162
click at [632, 453] on button "button" at bounding box center [626, 449] width 18 height 17
click at [559, 445] on icon "button" at bounding box center [555, 449] width 11 height 11
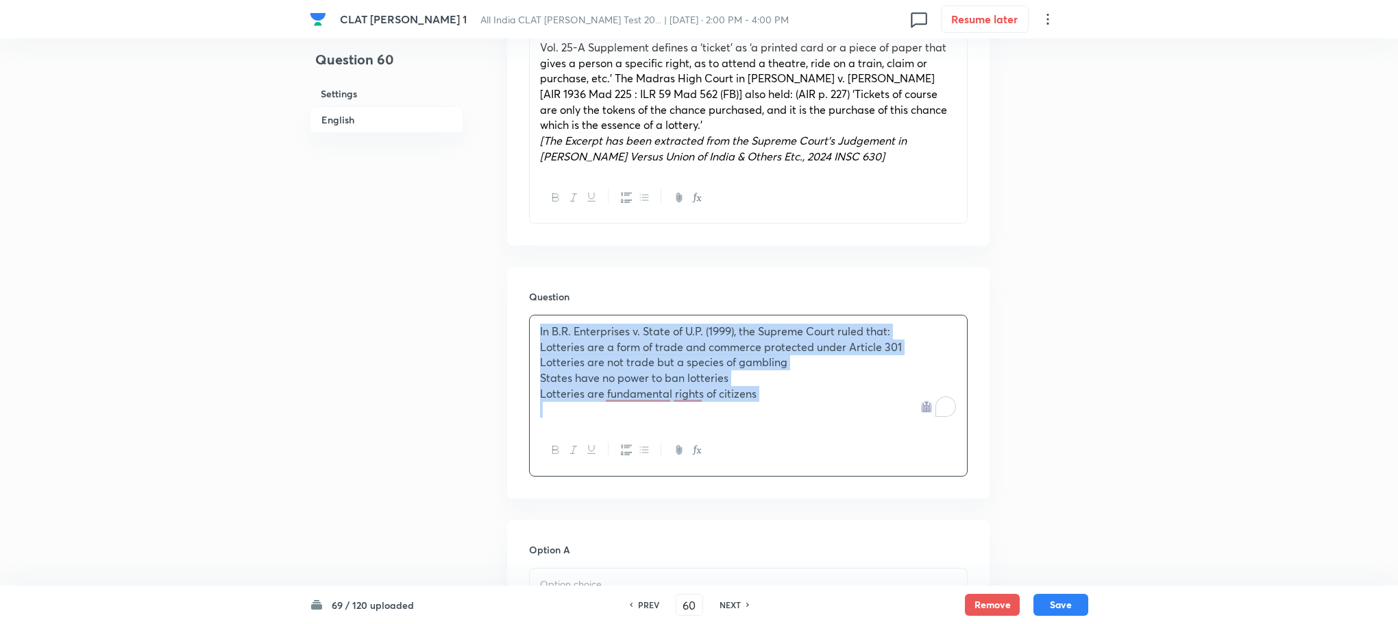
click at [540, 352] on span "Lotteries are a form of trade and commerce protected under Article 301" at bounding box center [721, 346] width 362 height 14
drag, startPoint x: 540, startPoint y: 352, endPoint x: 799, endPoint y: 422, distance: 268.2
click at [799, 422] on div "In B.R. Enterprises v. State of U.P. (1999), the Supreme Court ruled that: Lott…" at bounding box center [748, 370] width 437 height 110
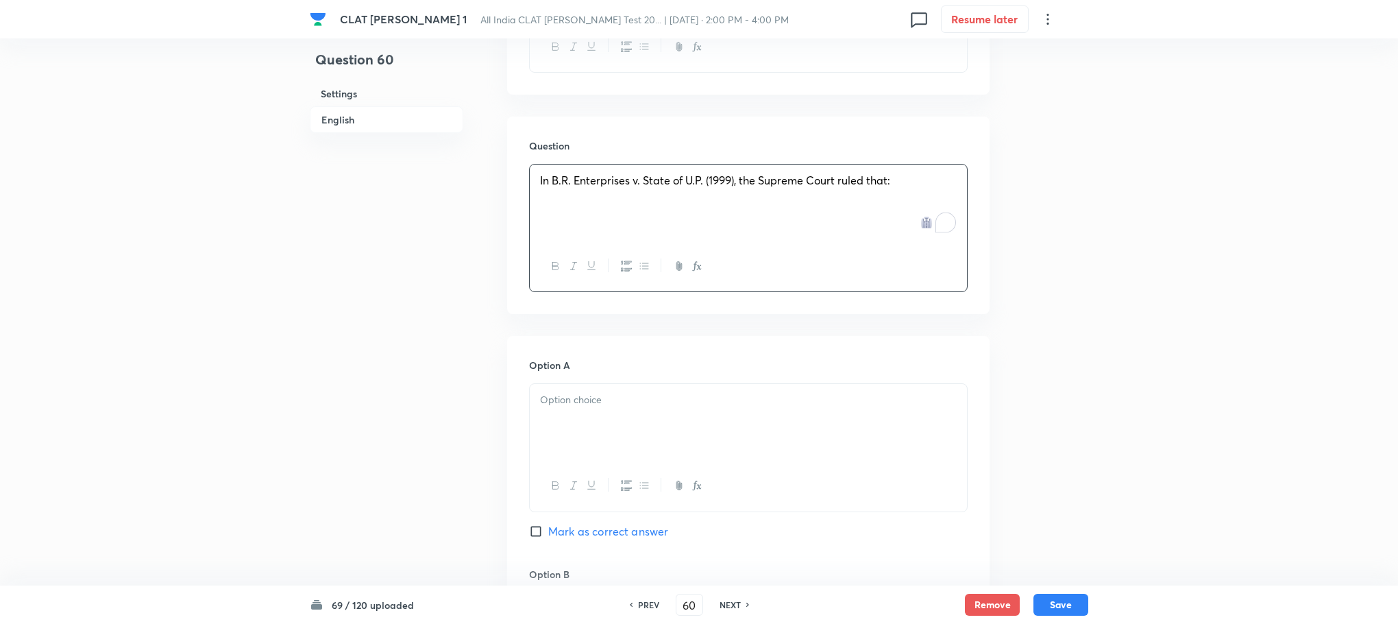
scroll to position [1028, 0]
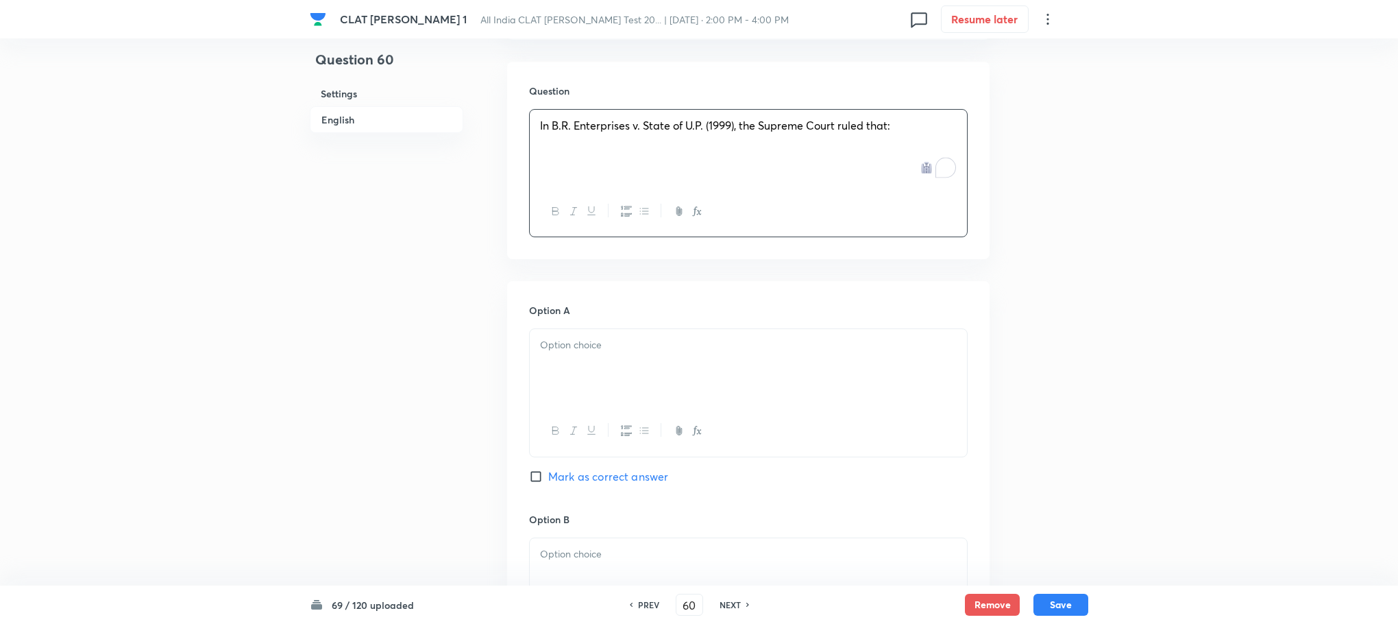
click at [597, 360] on div at bounding box center [748, 367] width 437 height 77
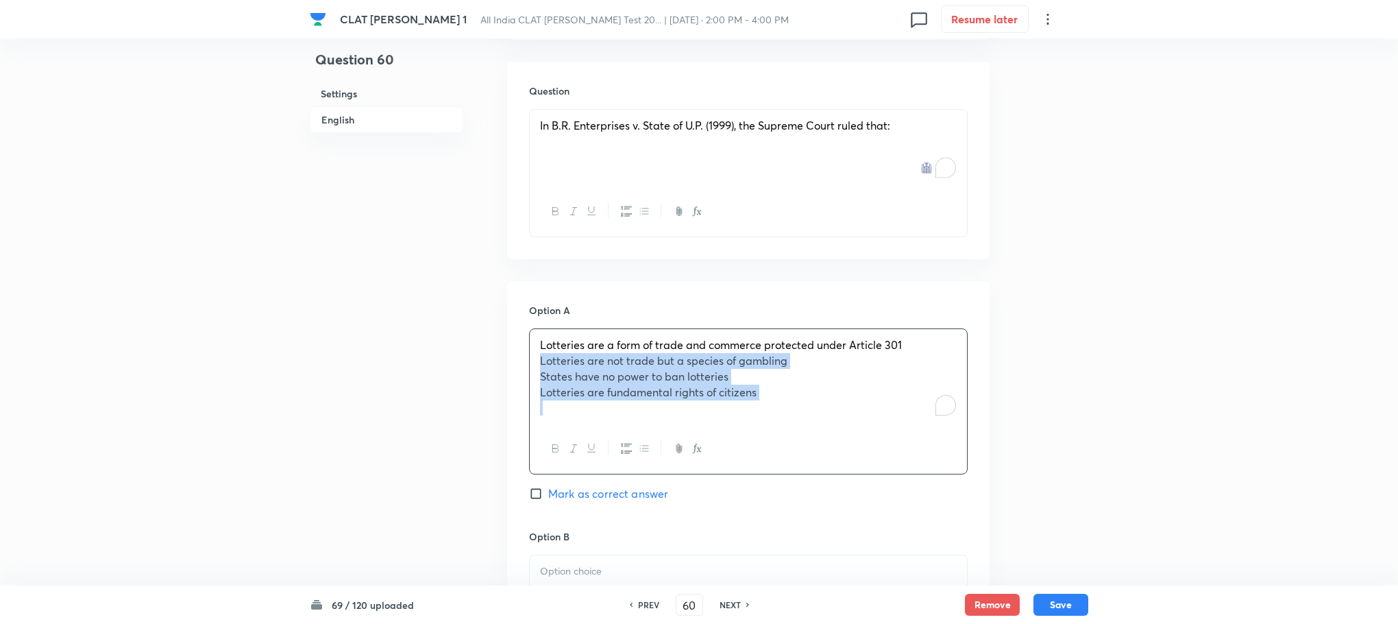
drag, startPoint x: 537, startPoint y: 363, endPoint x: 835, endPoint y: 447, distance: 309.9
click at [835, 447] on div "Lotteries are a form of trade and commerce protected under Article 301 Lotterie…" at bounding box center [748, 401] width 439 height 146
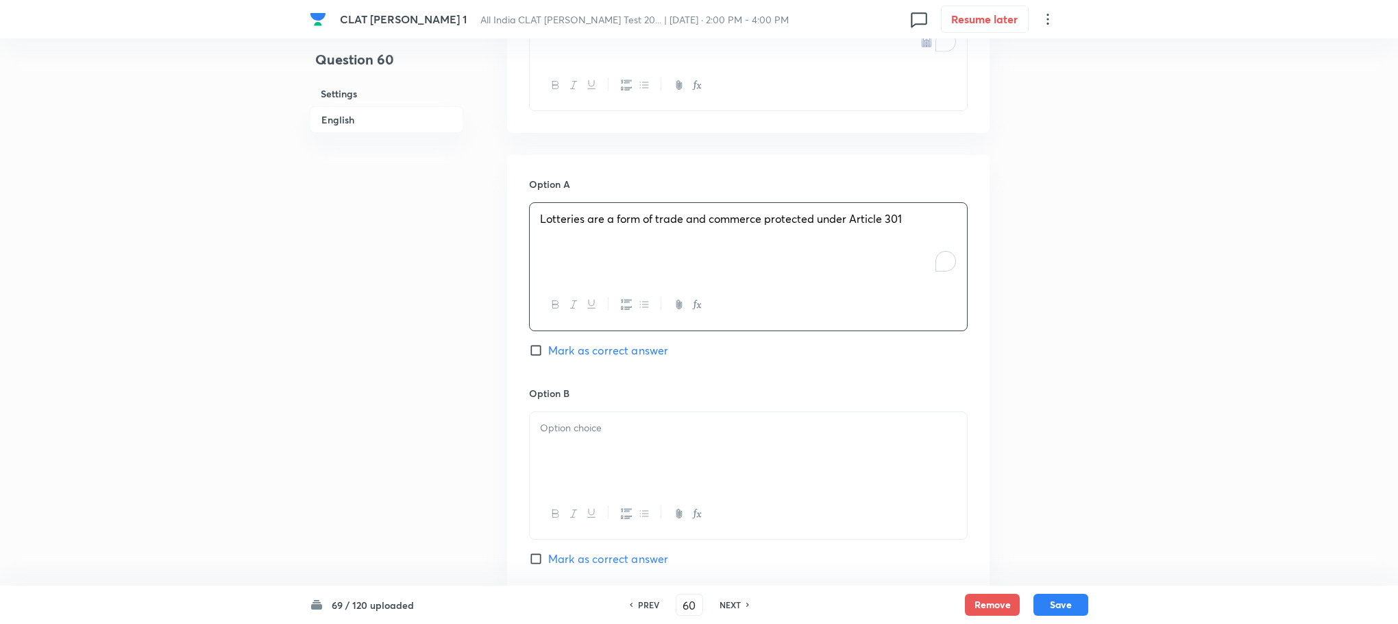
scroll to position [1337, 0]
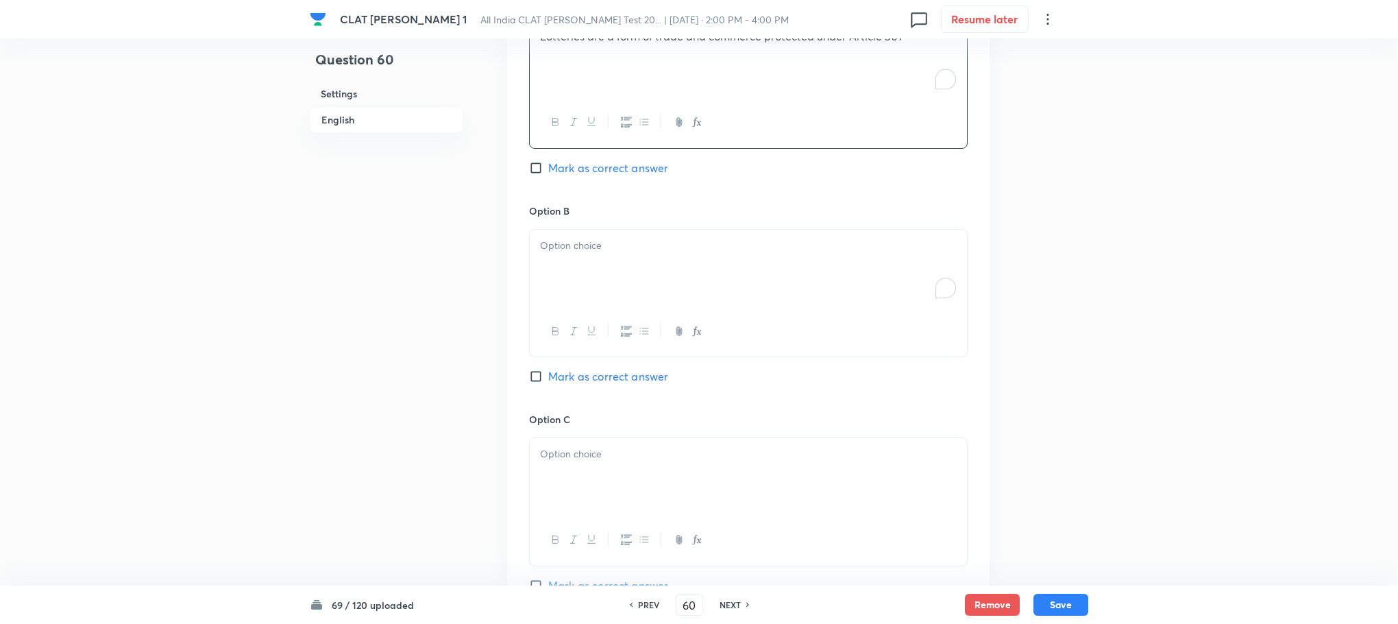
click at [557, 276] on div "To enrich screen reader interactions, please activate Accessibility in Grammarl…" at bounding box center [748, 268] width 437 height 77
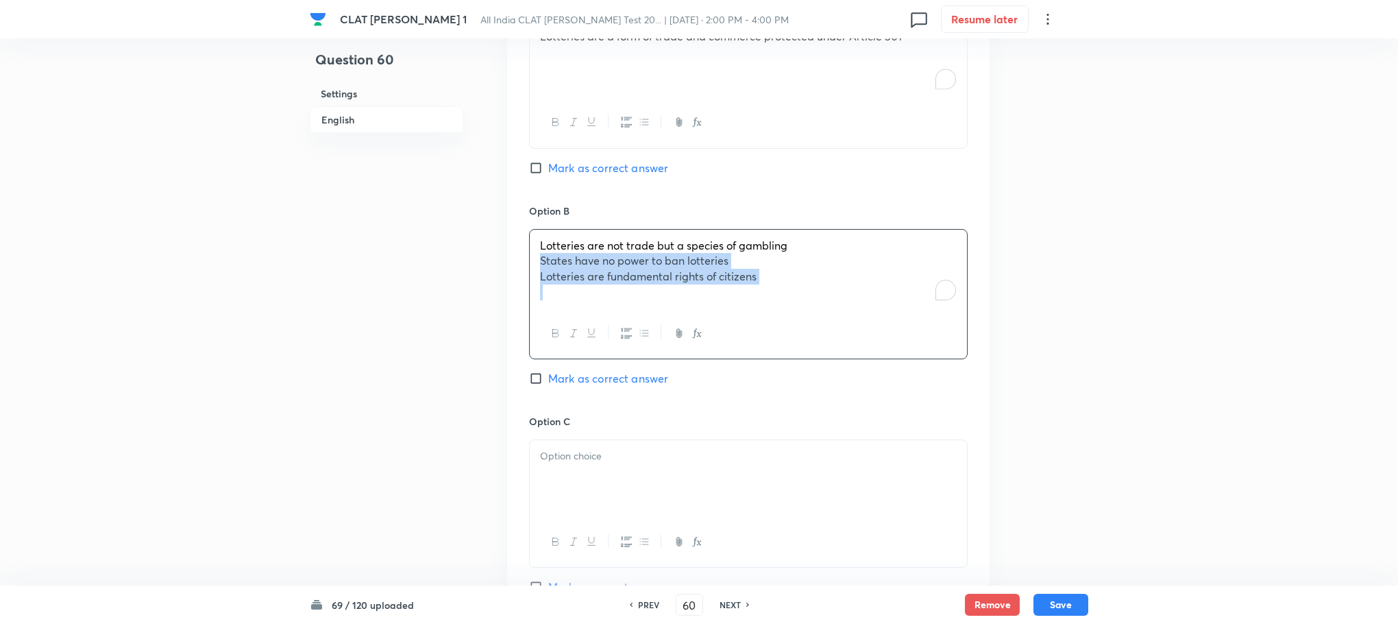
drag, startPoint x: 541, startPoint y: 265, endPoint x: 819, endPoint y: 317, distance: 282.4
click at [819, 317] on div "Lotteries are not trade but a species of gambling States have no power to ban l…" at bounding box center [748, 294] width 439 height 130
click at [633, 457] on p at bounding box center [748, 454] width 417 height 16
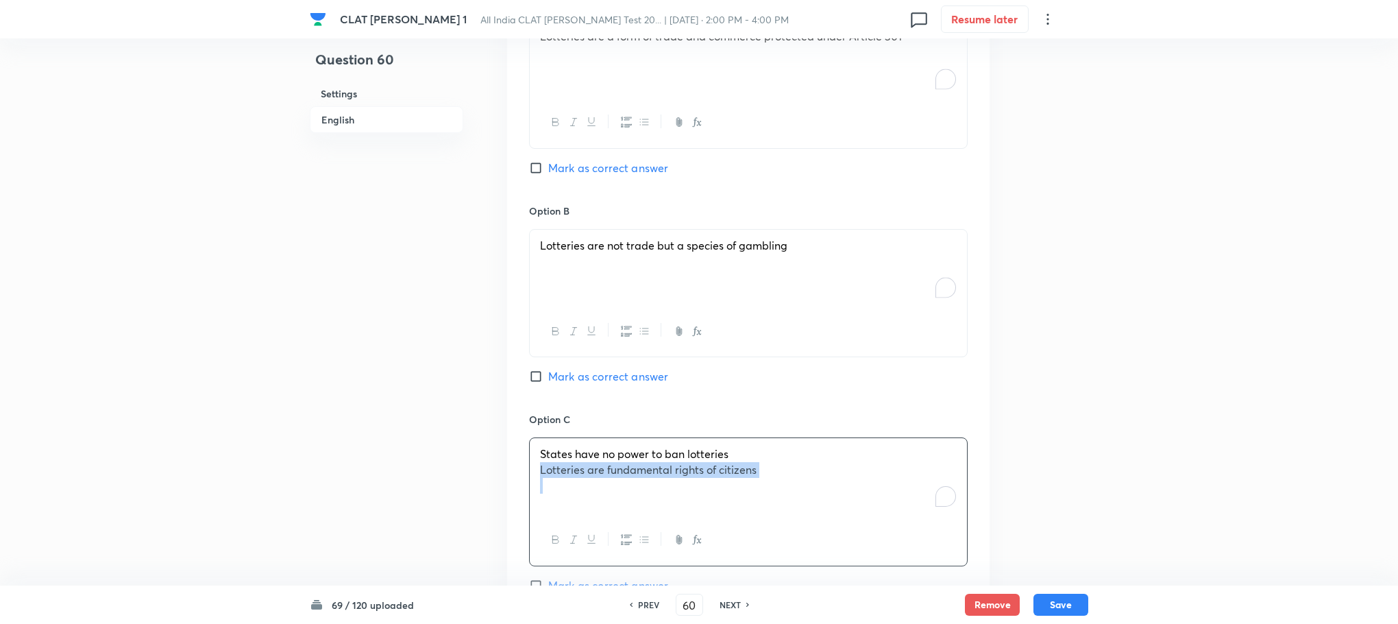
drag, startPoint x: 542, startPoint y: 475, endPoint x: 691, endPoint y: 489, distance: 150.1
click at [691, 489] on div "States have no power to ban lotteries Lotteries are fundamental rights of citiz…" at bounding box center [748, 476] width 437 height 77
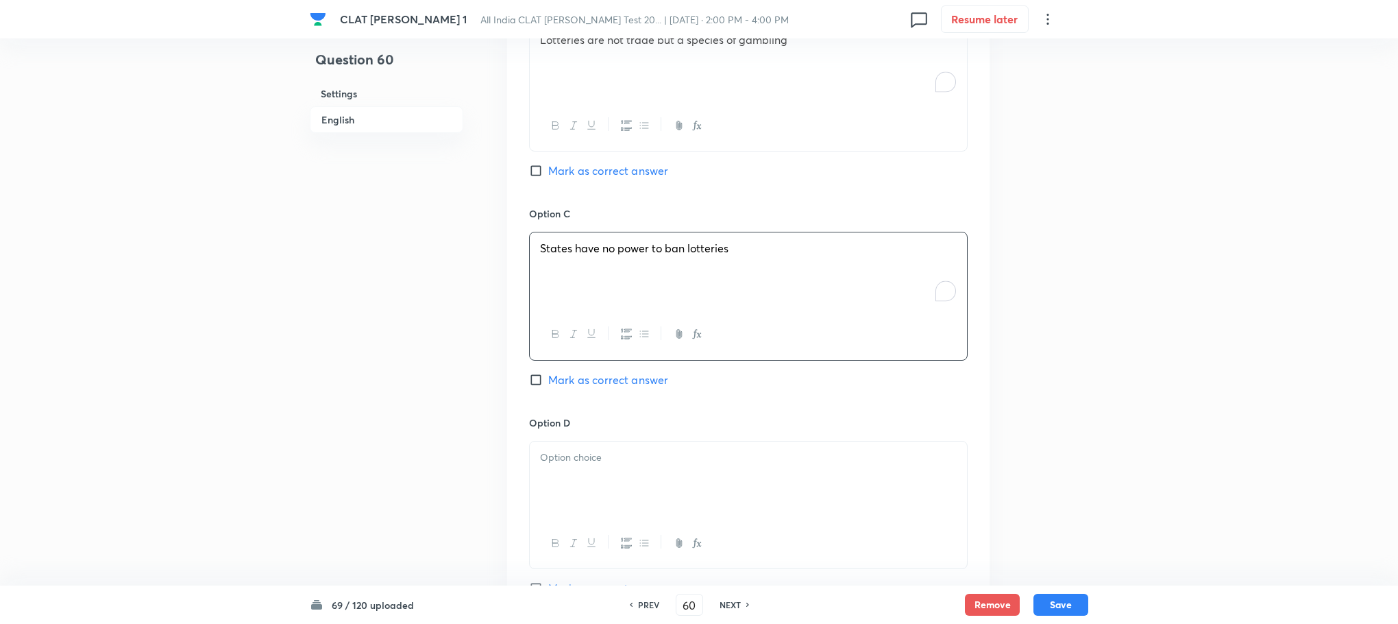
click at [574, 447] on div at bounding box center [748, 479] width 437 height 77
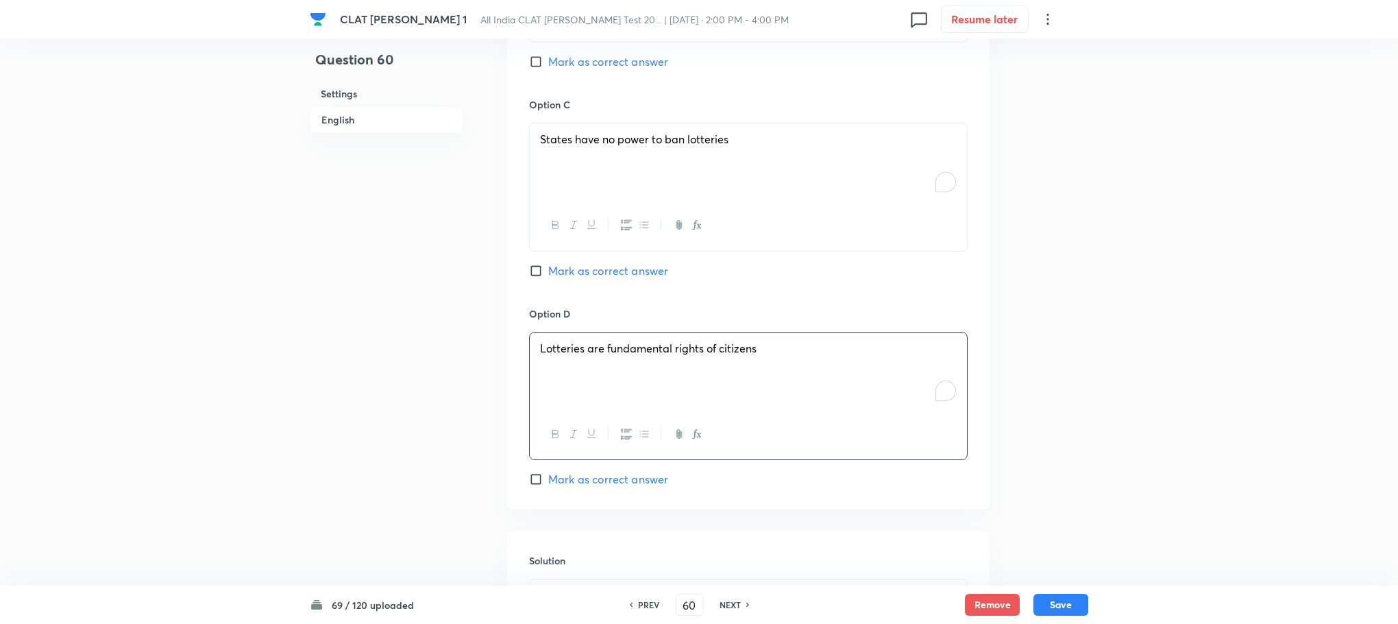
scroll to position [1851, 0]
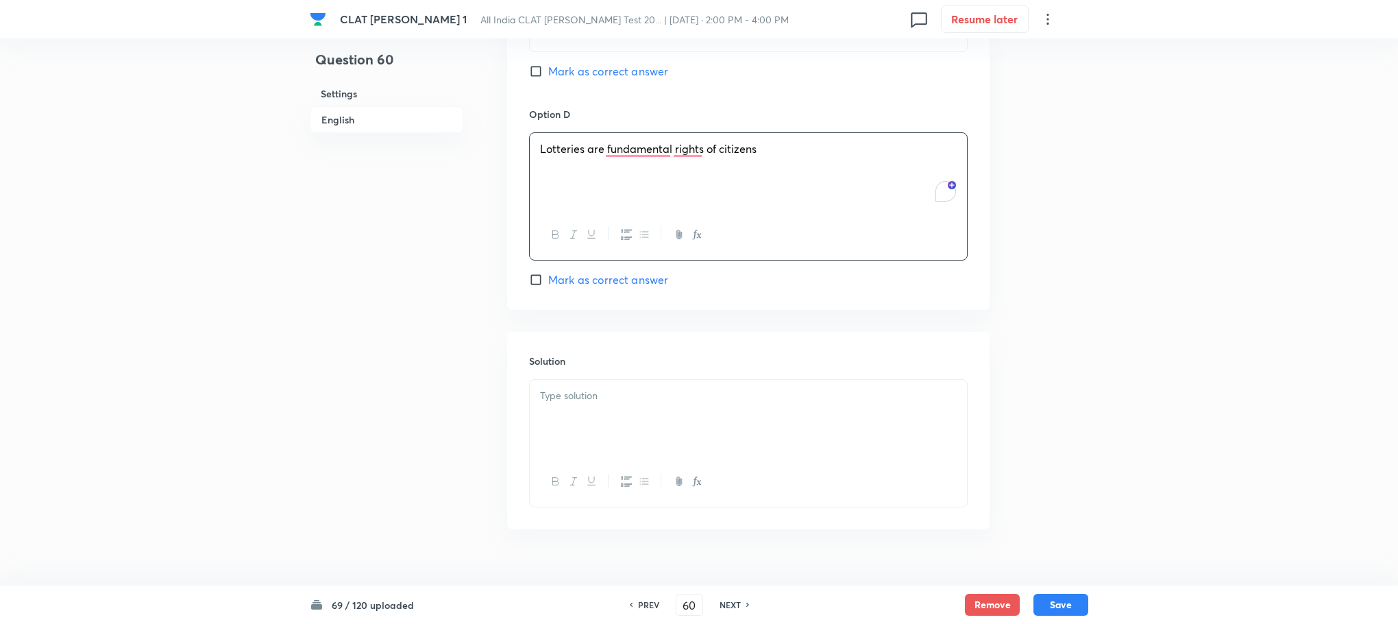
click at [584, 463] on div at bounding box center [748, 482] width 437 height 50
click at [574, 430] on div at bounding box center [748, 418] width 437 height 77
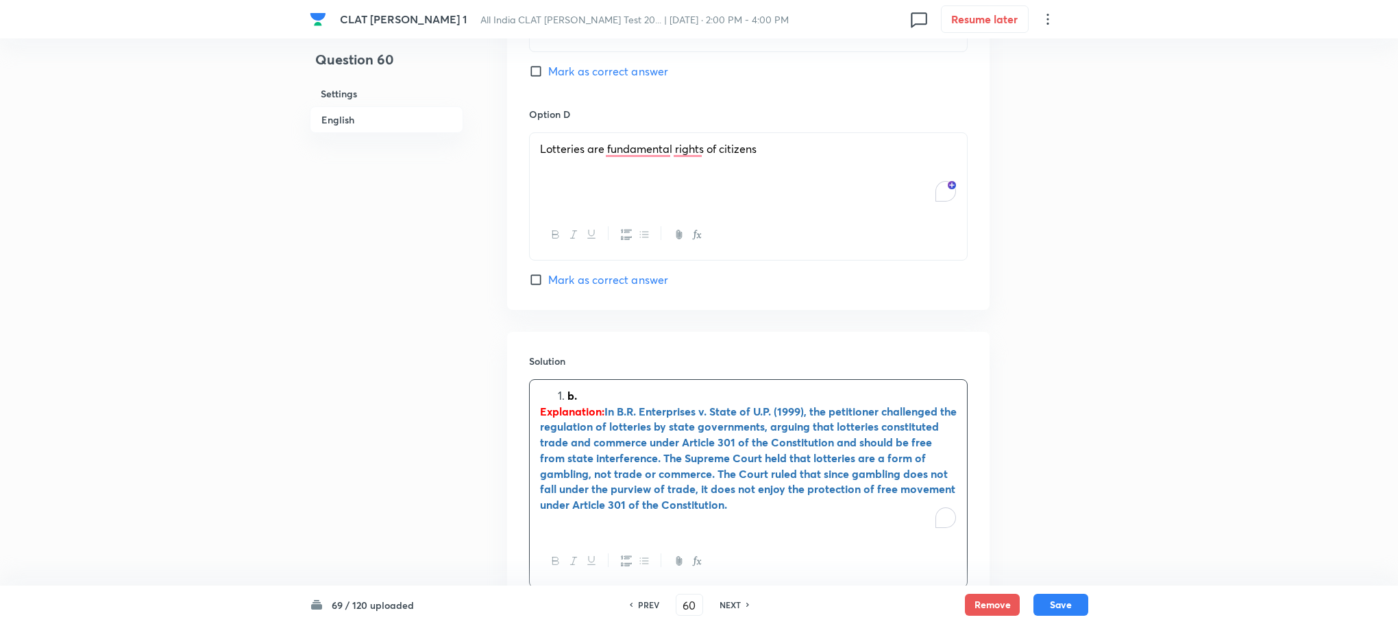
click at [556, 393] on ol "b." at bounding box center [748, 396] width 417 height 16
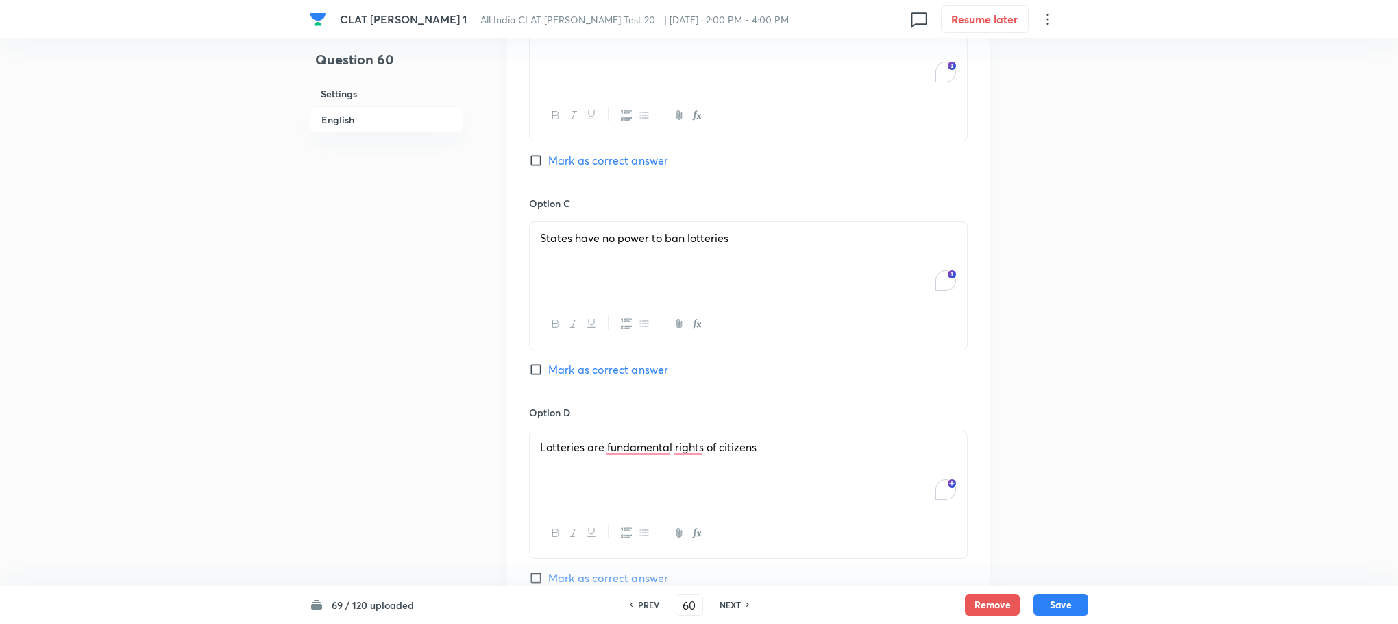
scroll to position [1542, 0]
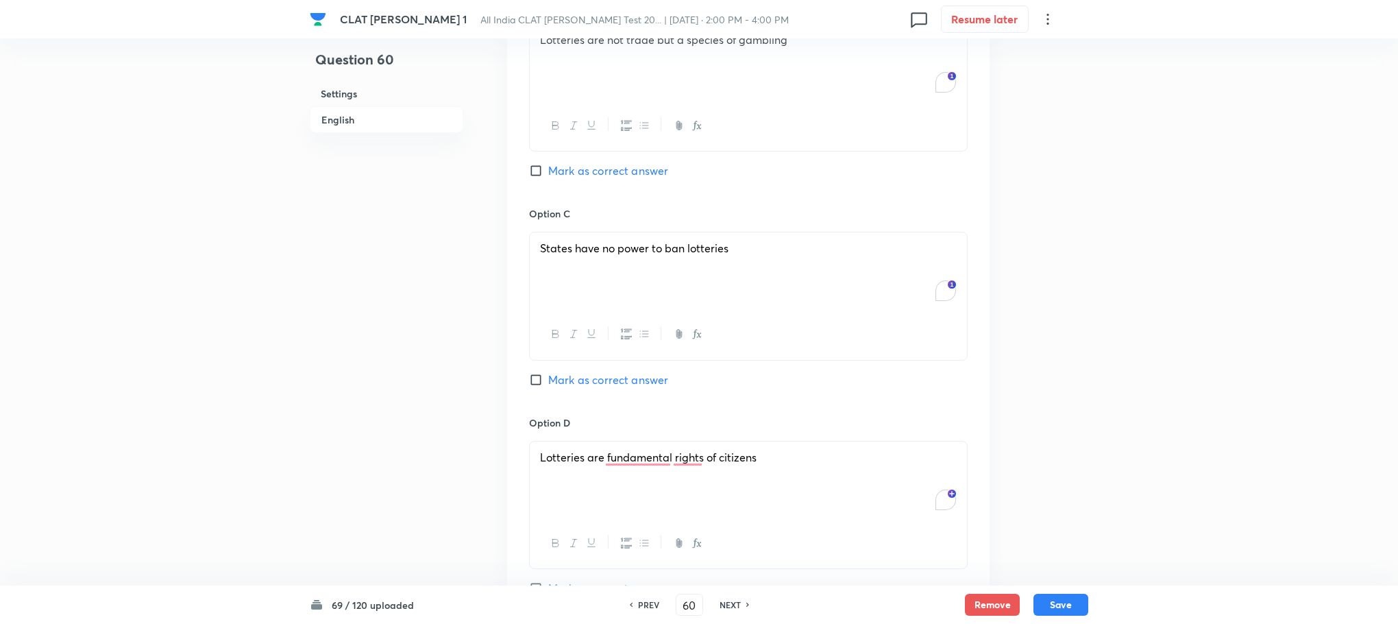
click at [593, 179] on span "Mark as correct answer" at bounding box center [608, 170] width 120 height 16
click at [548, 178] on input "Mark as correct answer" at bounding box center [538, 171] width 19 height 14
checkbox input "true"
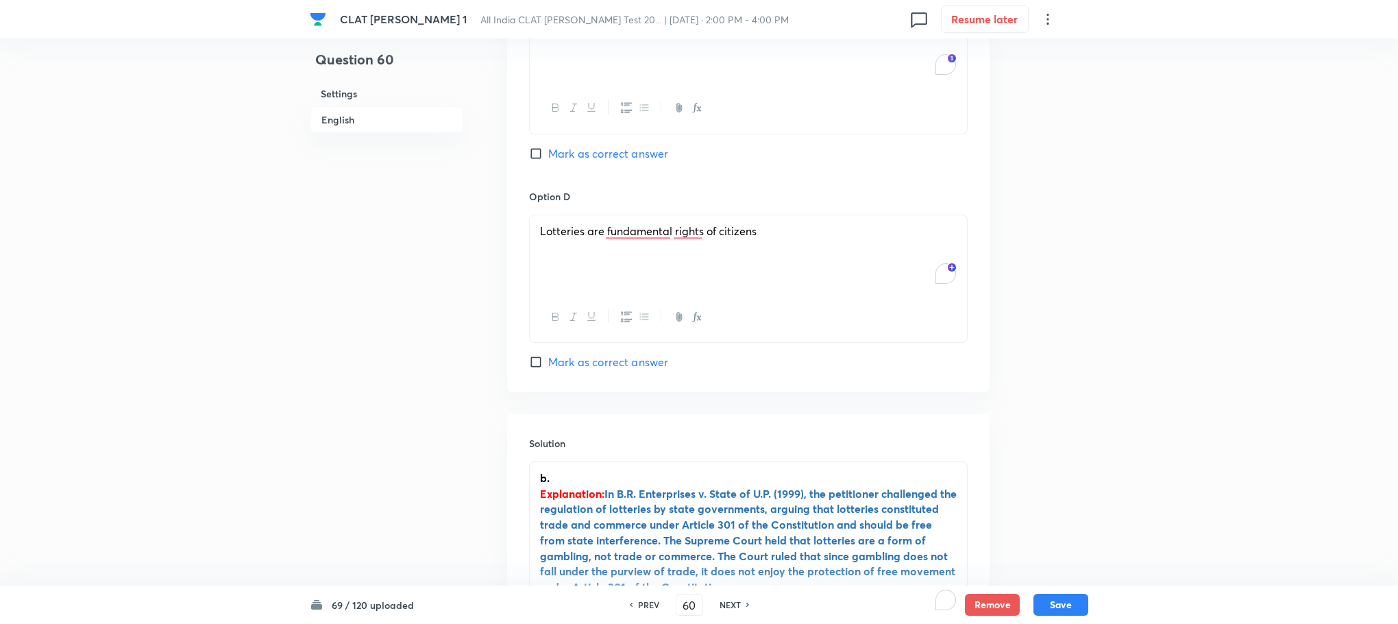
scroll to position [1961, 0]
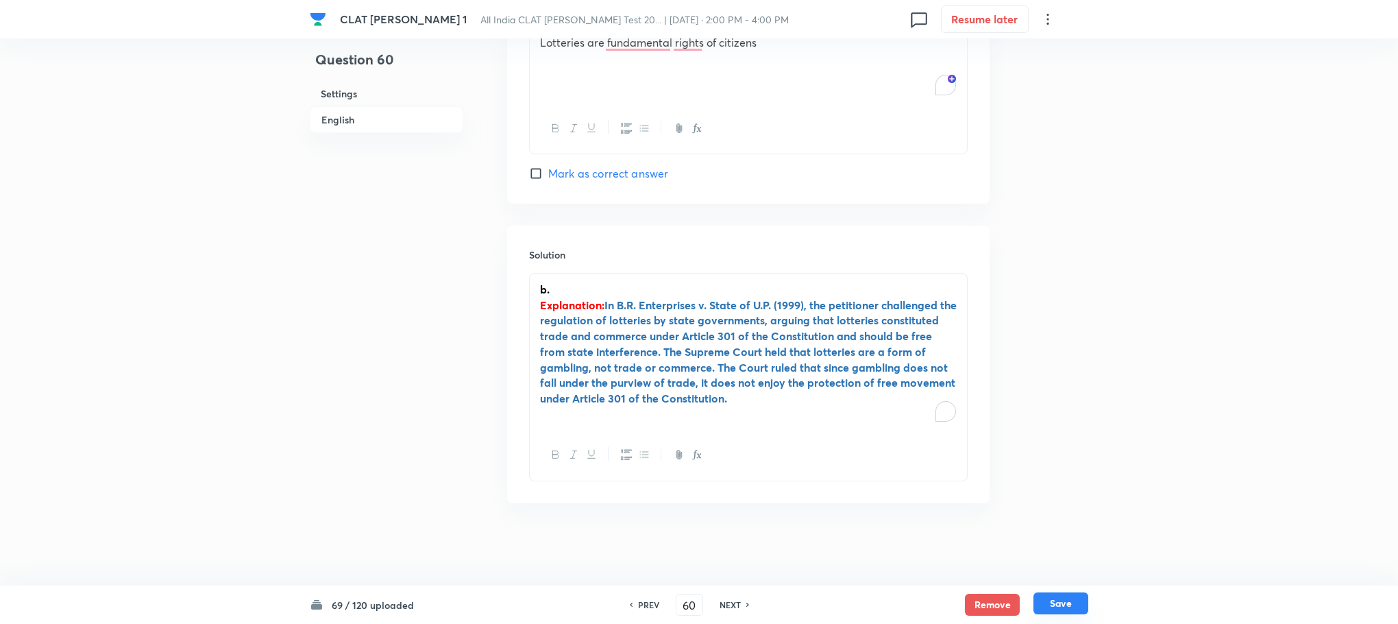
click at [1063, 597] on button "Save" at bounding box center [1061, 603] width 55 height 22
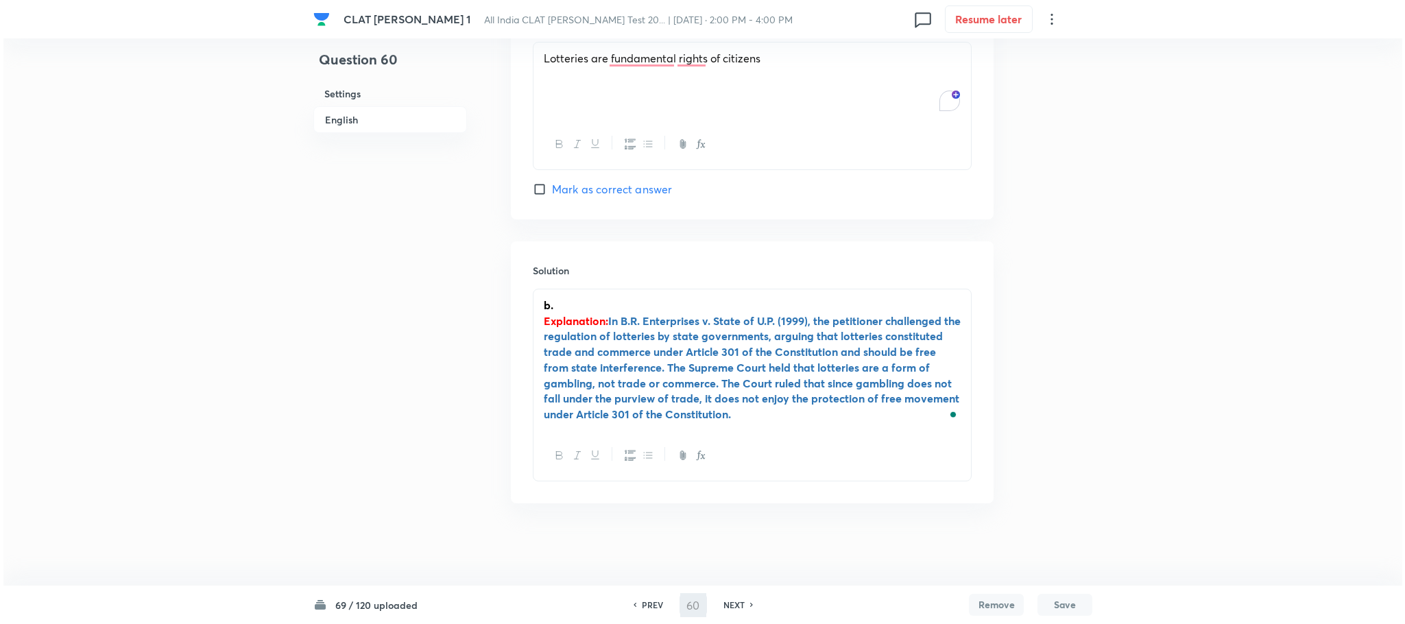
scroll to position [0, 0]
type input "61"
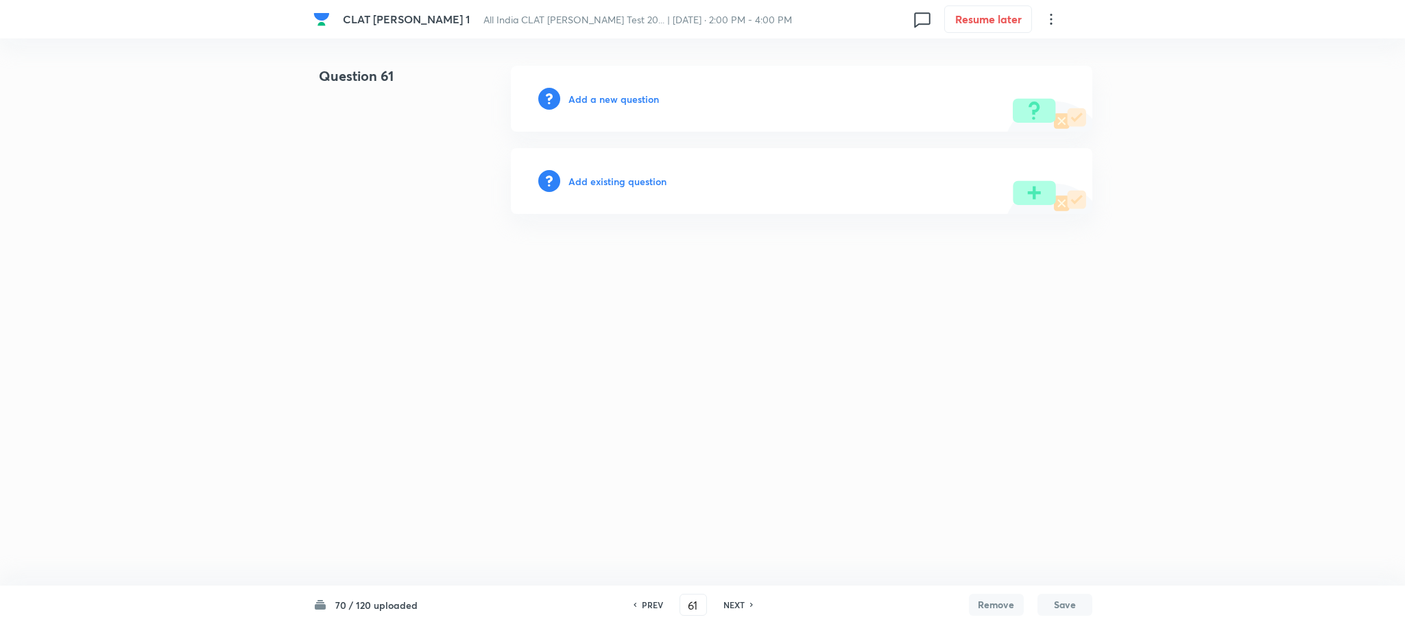
click at [605, 99] on h6 "Add a new question" at bounding box center [613, 99] width 90 height 14
click at [605, 99] on h6 "Choose a question type" at bounding box center [621, 99] width 106 height 14
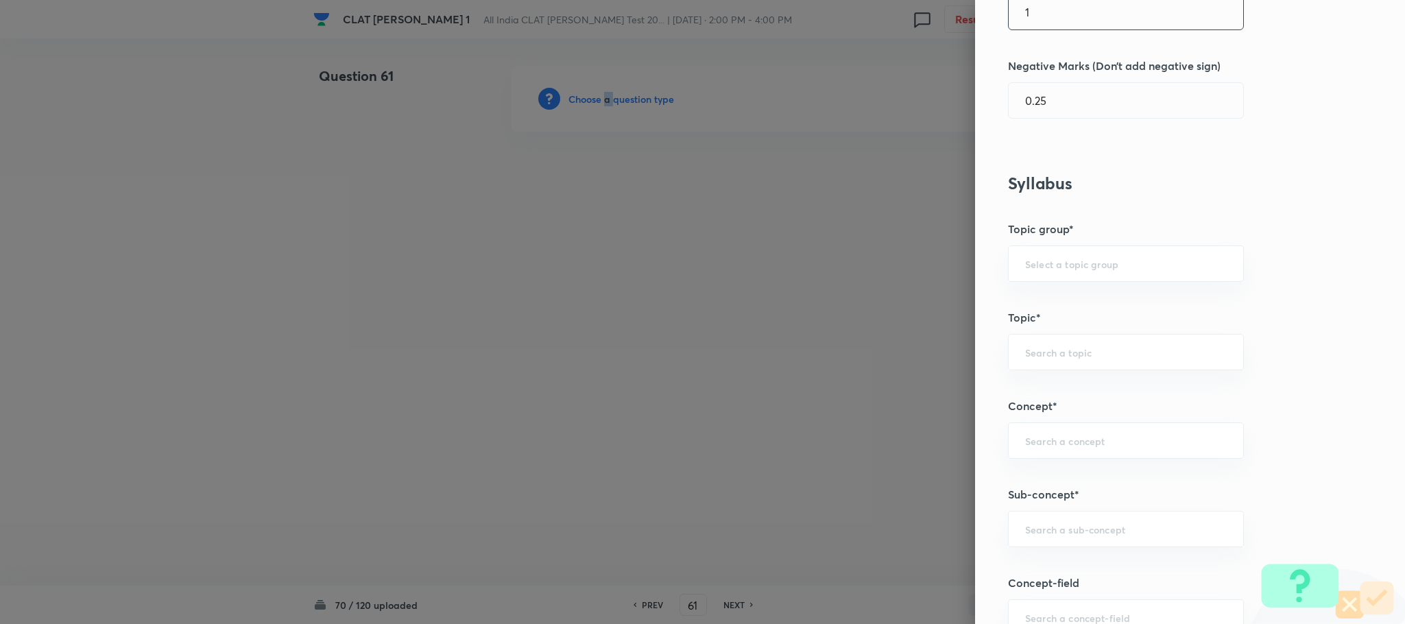
scroll to position [411, 0]
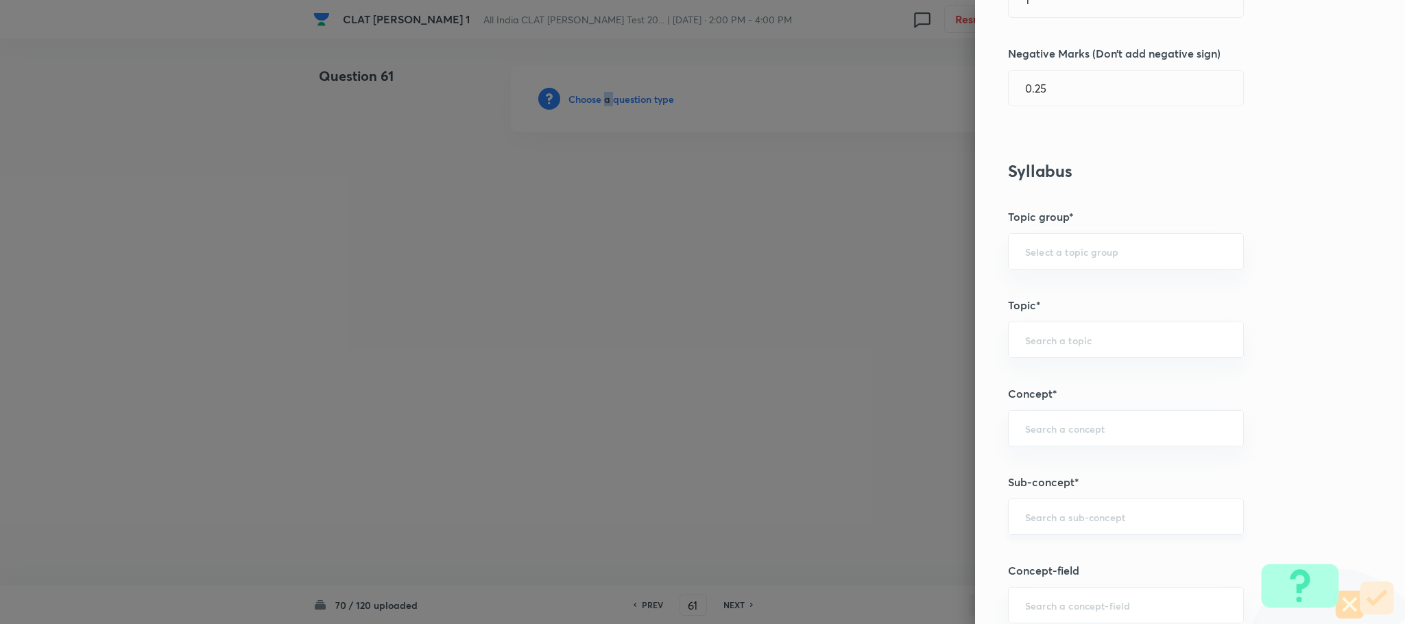
click at [1054, 522] on input "text" at bounding box center [1126, 516] width 202 height 13
click at [1033, 523] on input "text" at bounding box center [1126, 516] width 202 height 13
click at [856, 47] on div at bounding box center [702, 312] width 1405 height 624
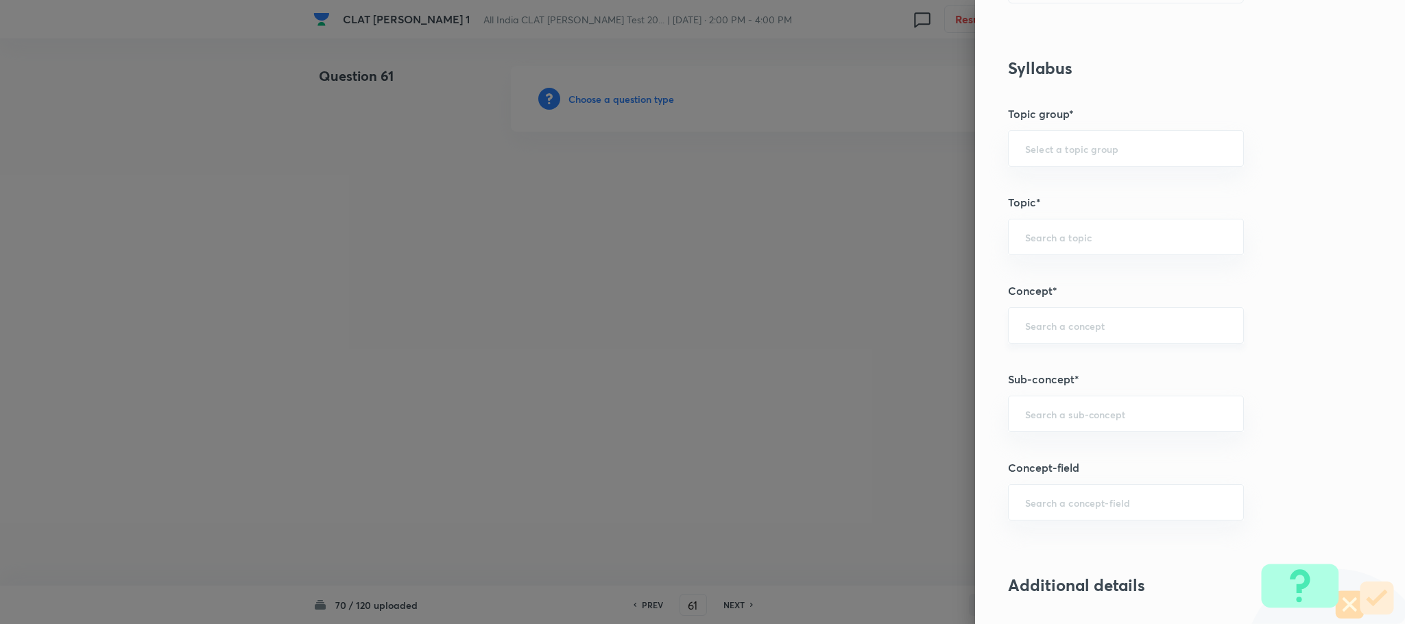
scroll to position [617, 0]
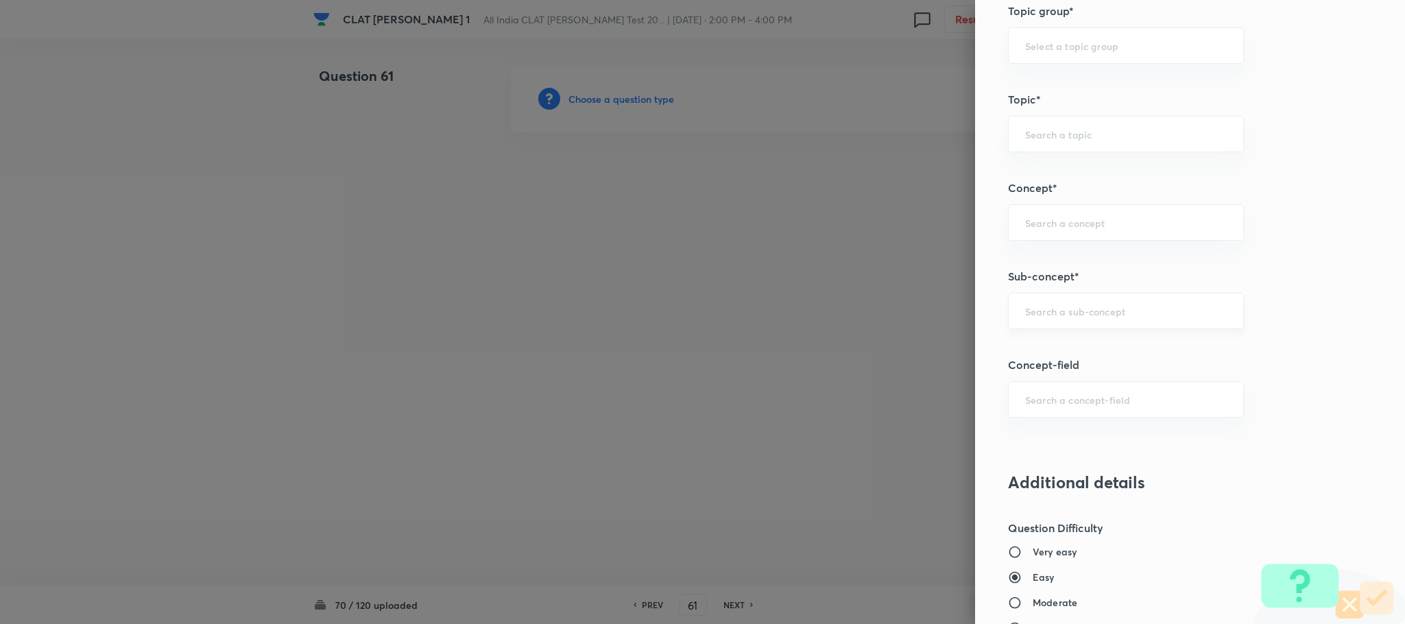
click at [1045, 323] on div "​" at bounding box center [1126, 311] width 236 height 36
click at [1026, 311] on input "text" at bounding box center [1126, 310] width 202 height 13
click at [1047, 308] on input "text" at bounding box center [1126, 310] width 202 height 13
click at [1041, 326] on div "​" at bounding box center [1126, 311] width 236 height 36
click at [1024, 324] on div "​" at bounding box center [1126, 311] width 236 height 36
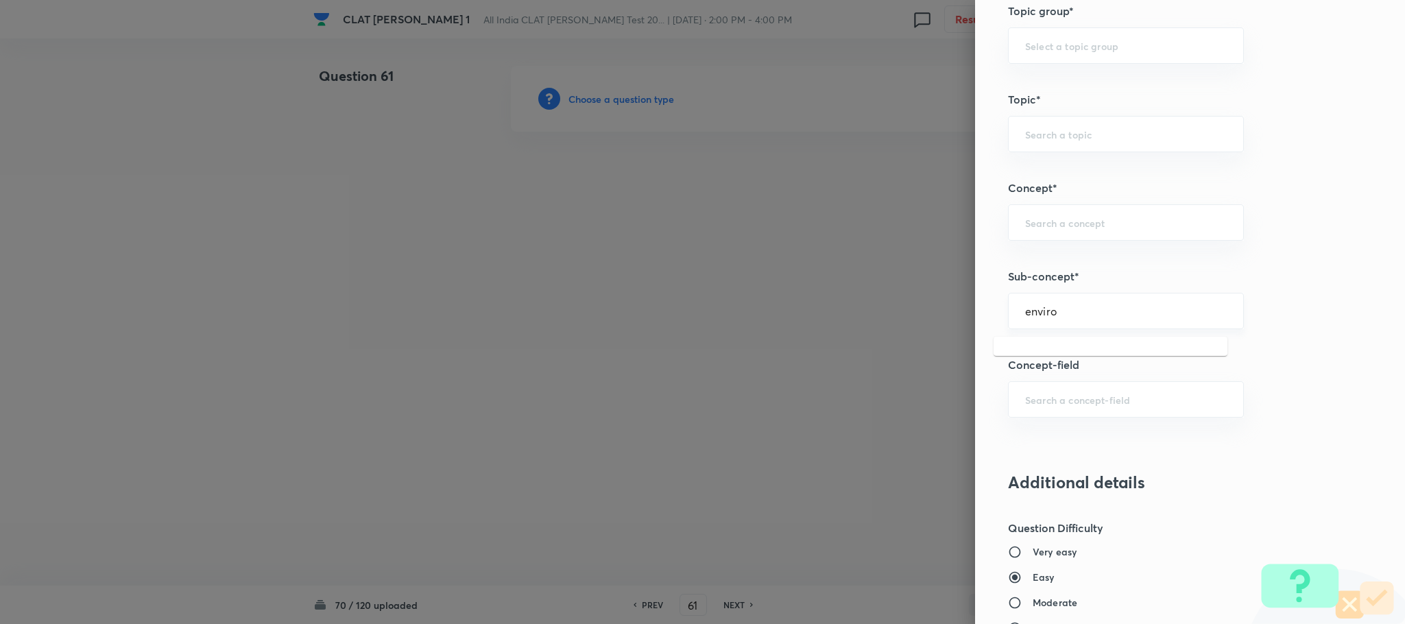
type input "envirom"
